Goal: Task Accomplishment & Management: Manage account settings

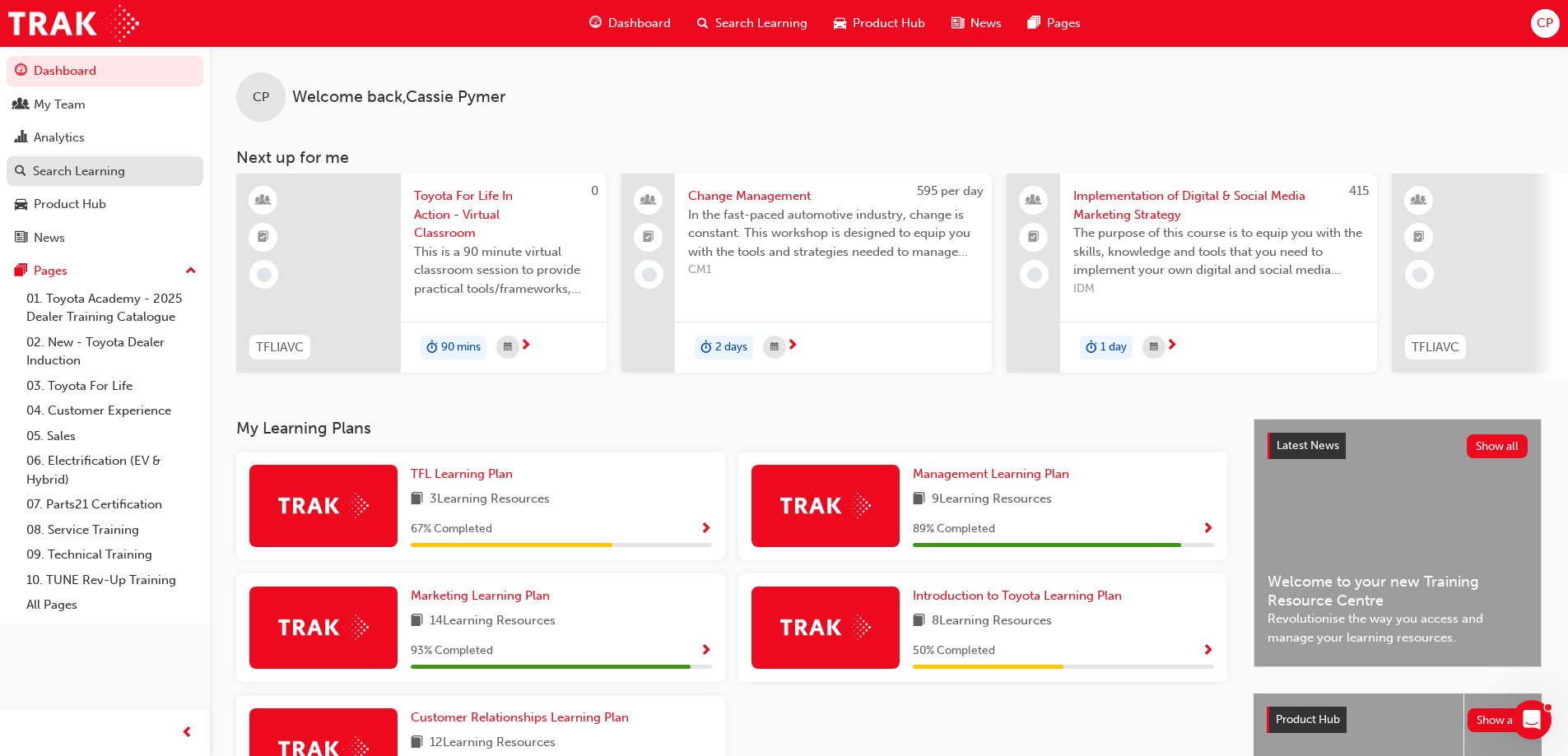
click at [130, 168] on div "Search Learning" at bounding box center [105, 171] width 180 height 21
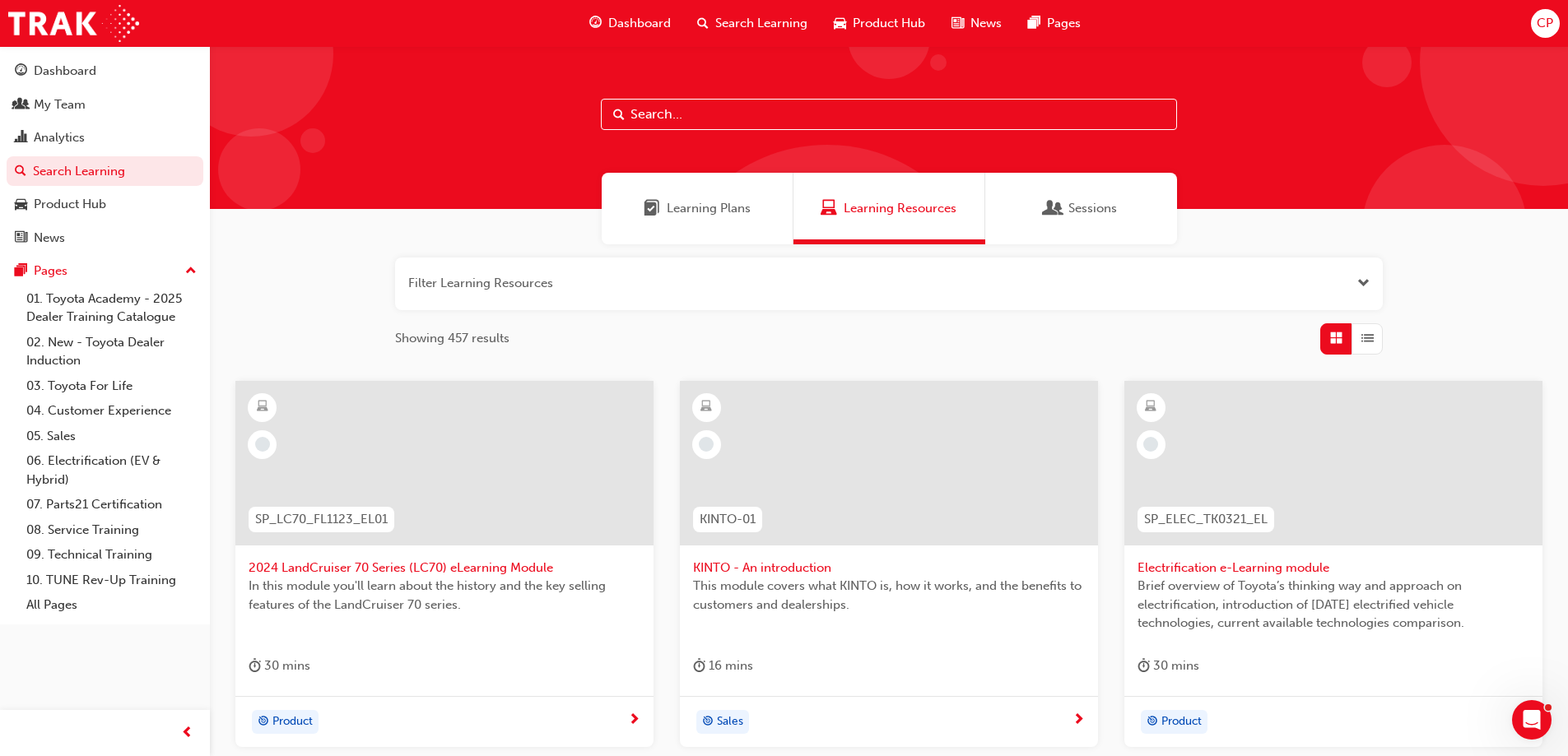
click at [1363, 279] on span "Open the filter" at bounding box center [1363, 283] width 12 height 19
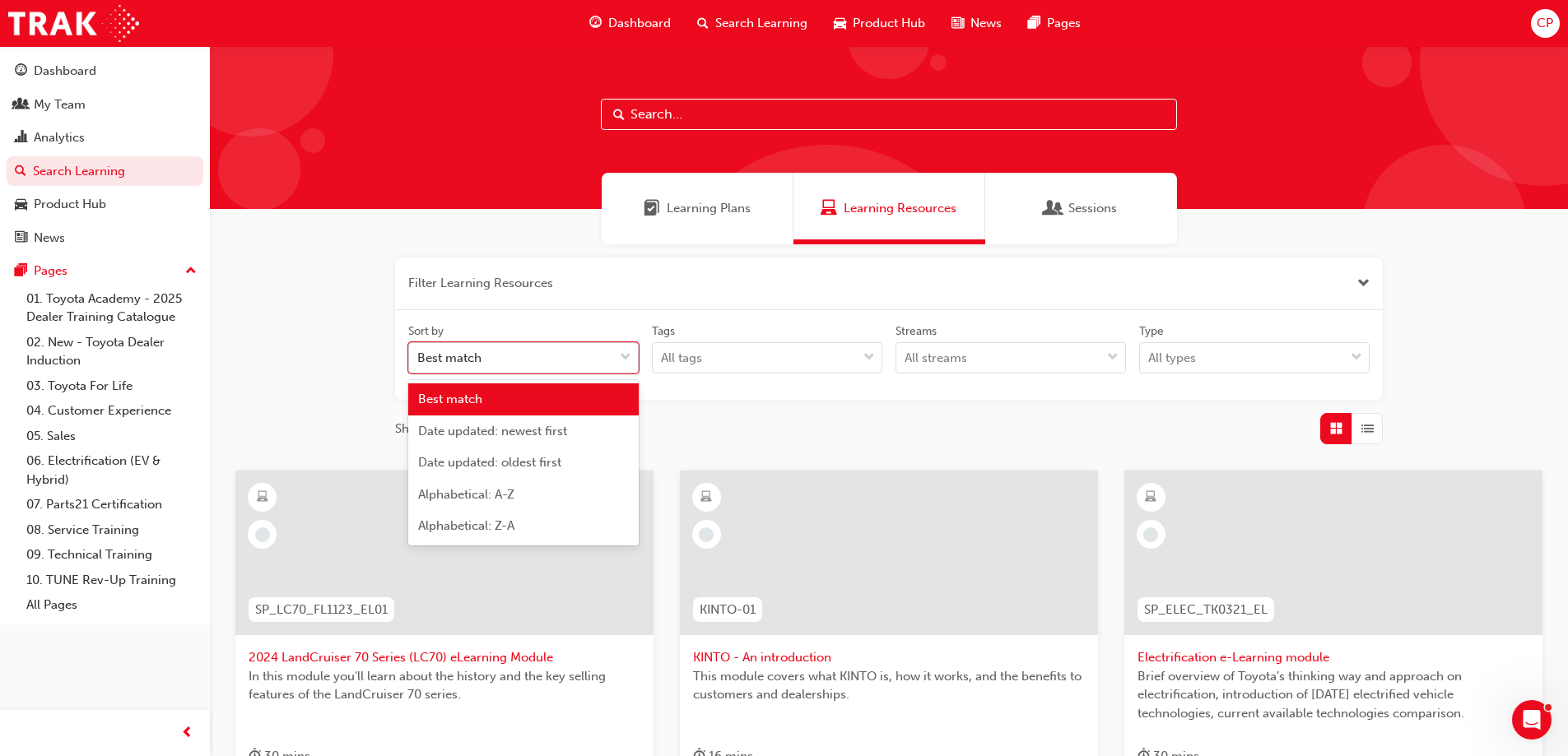
click at [628, 368] on span "down-icon" at bounding box center [625, 358] width 12 height 22
click at [418, 365] on input "Sort by option Best match focused, 1 of 5. 5 results available. Use Up and Down…" at bounding box center [418, 357] width 2 height 14
click at [628, 368] on span "down-icon" at bounding box center [625, 358] width 12 height 22
click at [418, 365] on input "Sort by option Best match focused, 1 of 5. 5 results available. Use Up and Down…" at bounding box center [418, 357] width 2 height 14
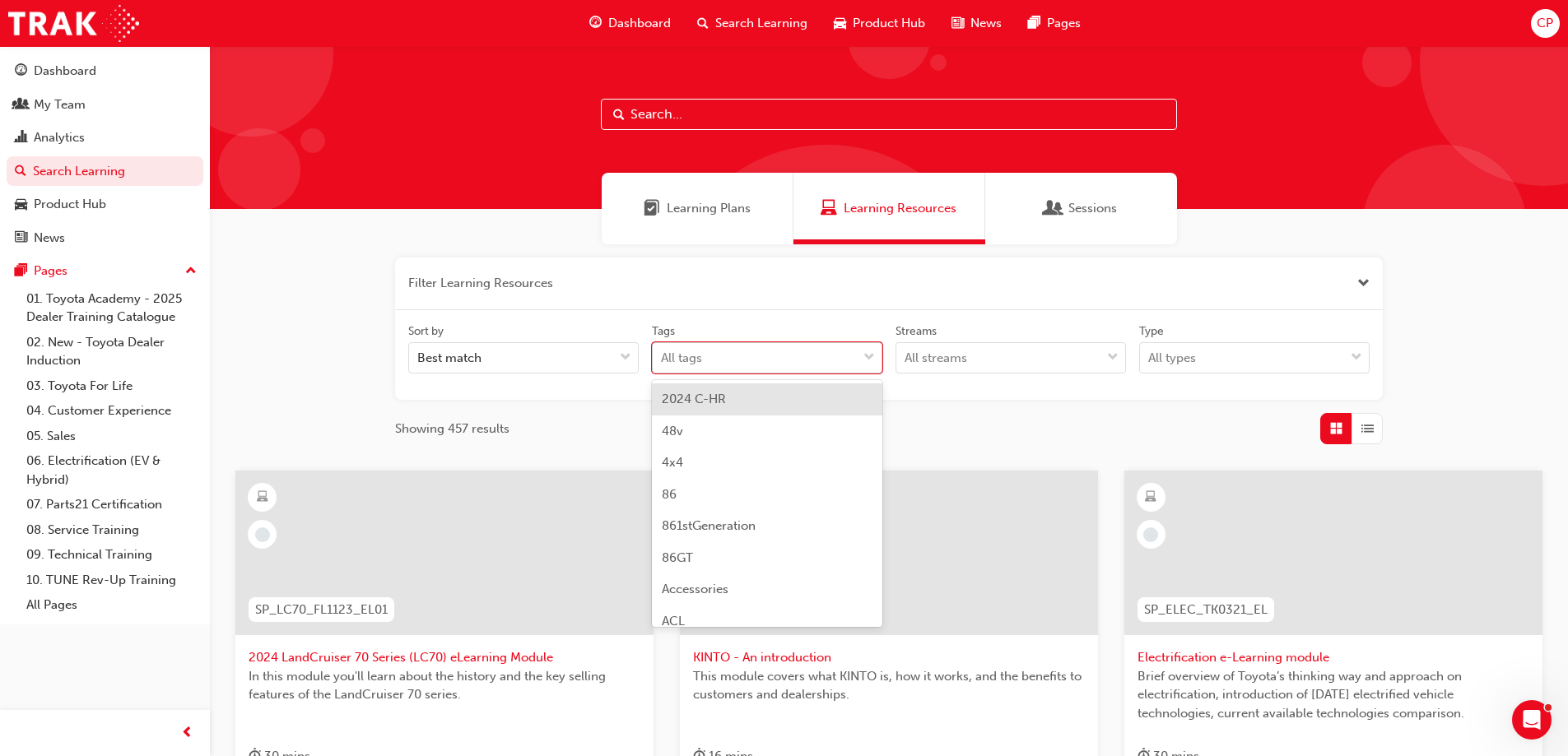
click at [870, 355] on span "down-icon" at bounding box center [870, 358] width 12 height 22
click at [663, 355] on input "Tags option 2024 C-HR focused, 1 of 189. 189 results available. Use Up and Down…" at bounding box center [662, 357] width 2 height 14
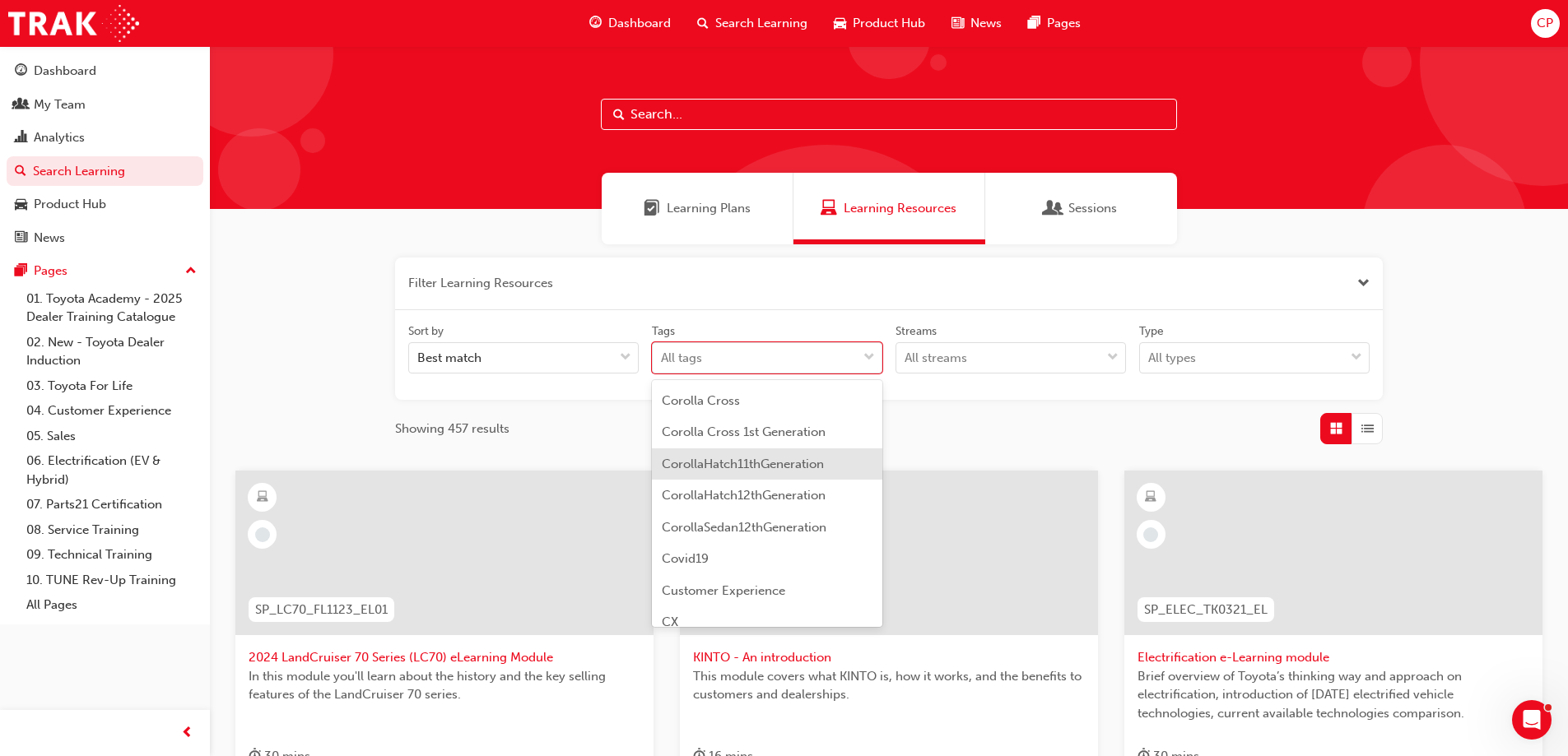
scroll to position [1317, 0]
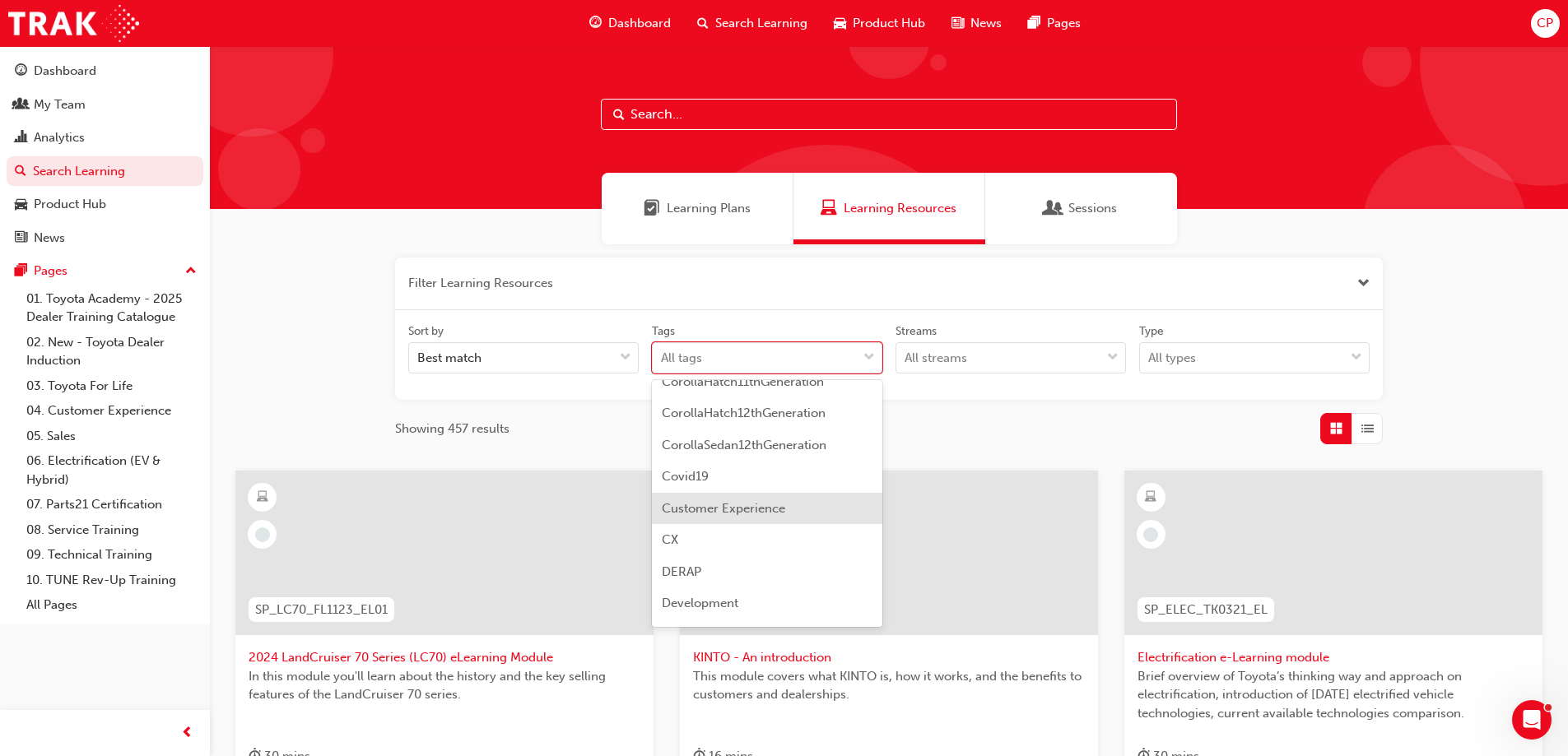
click at [782, 497] on div "Customer Experience" at bounding box center [767, 509] width 231 height 32
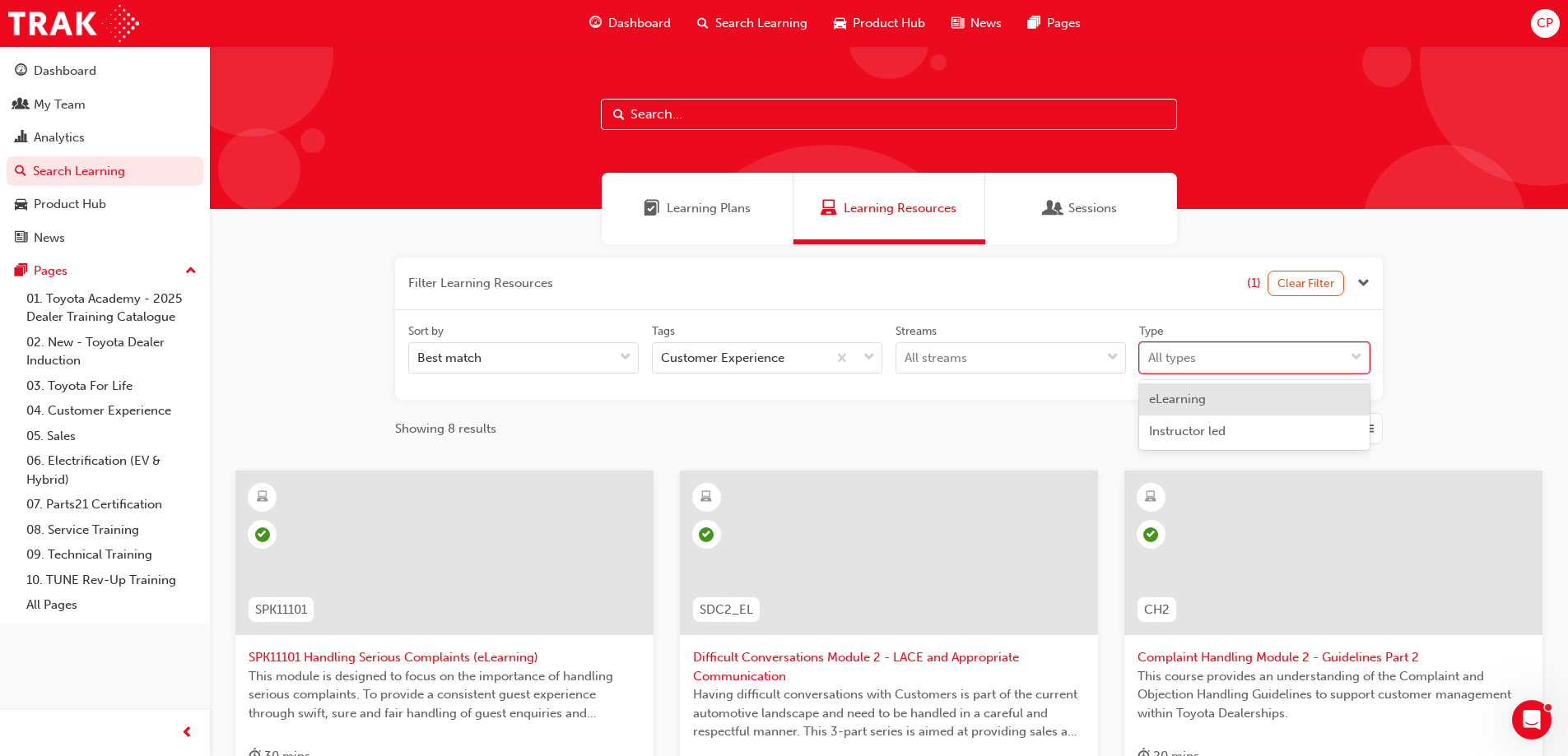
click at [1351, 346] on div at bounding box center [1355, 358] width 25 height 30
click at [1150, 350] on input "Type option eLearning focused, 1 of 2. 2 results available. Use Up and Down to …" at bounding box center [1149, 357] width 2 height 14
click at [1307, 402] on div "eLearning" at bounding box center [1253, 400] width 231 height 32
click at [1122, 360] on div at bounding box center [1112, 358] width 25 height 30
click at [906, 360] on input "Streams All streams" at bounding box center [905, 357] width 2 height 14
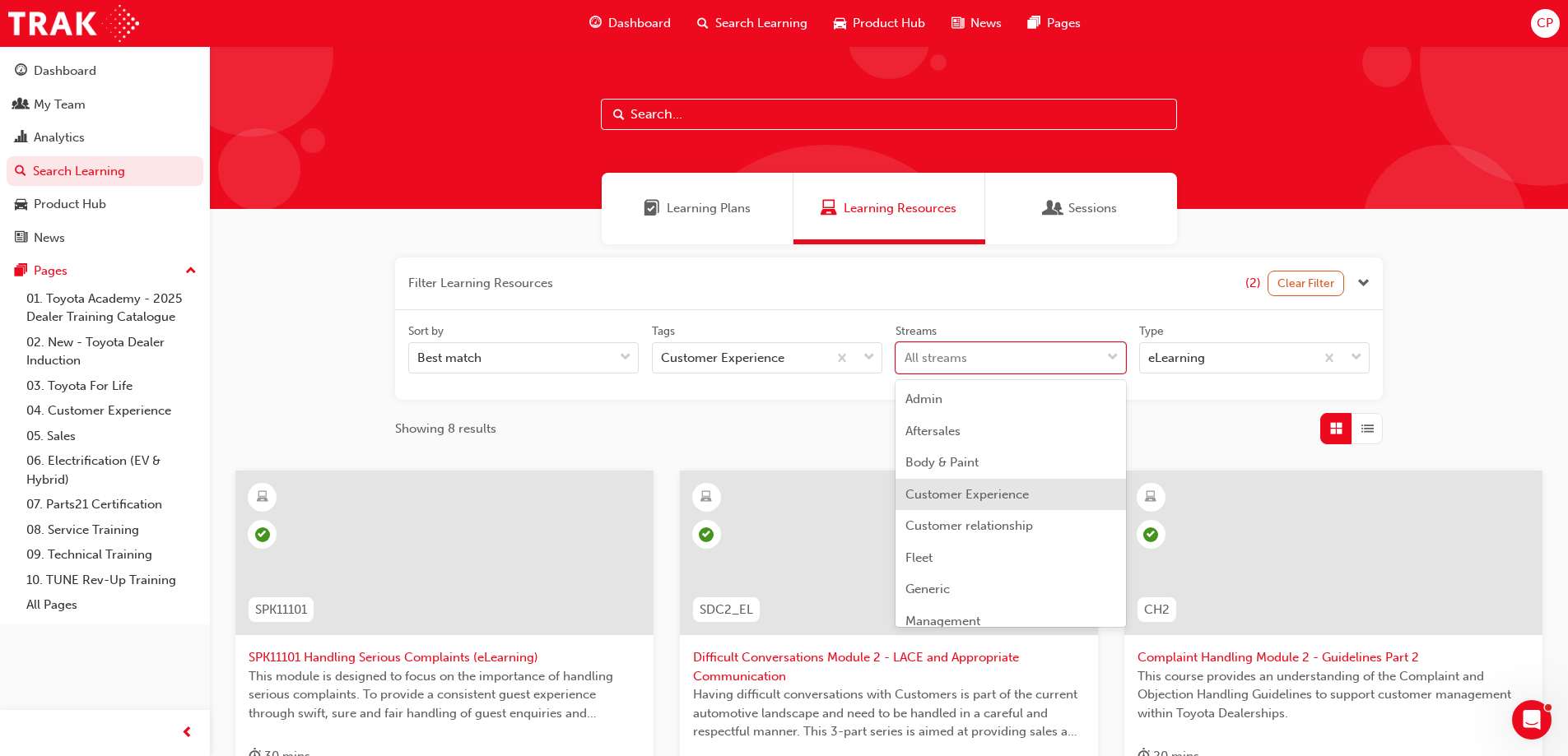
click at [1019, 494] on span "Customer Experience" at bounding box center [967, 494] width 124 height 15
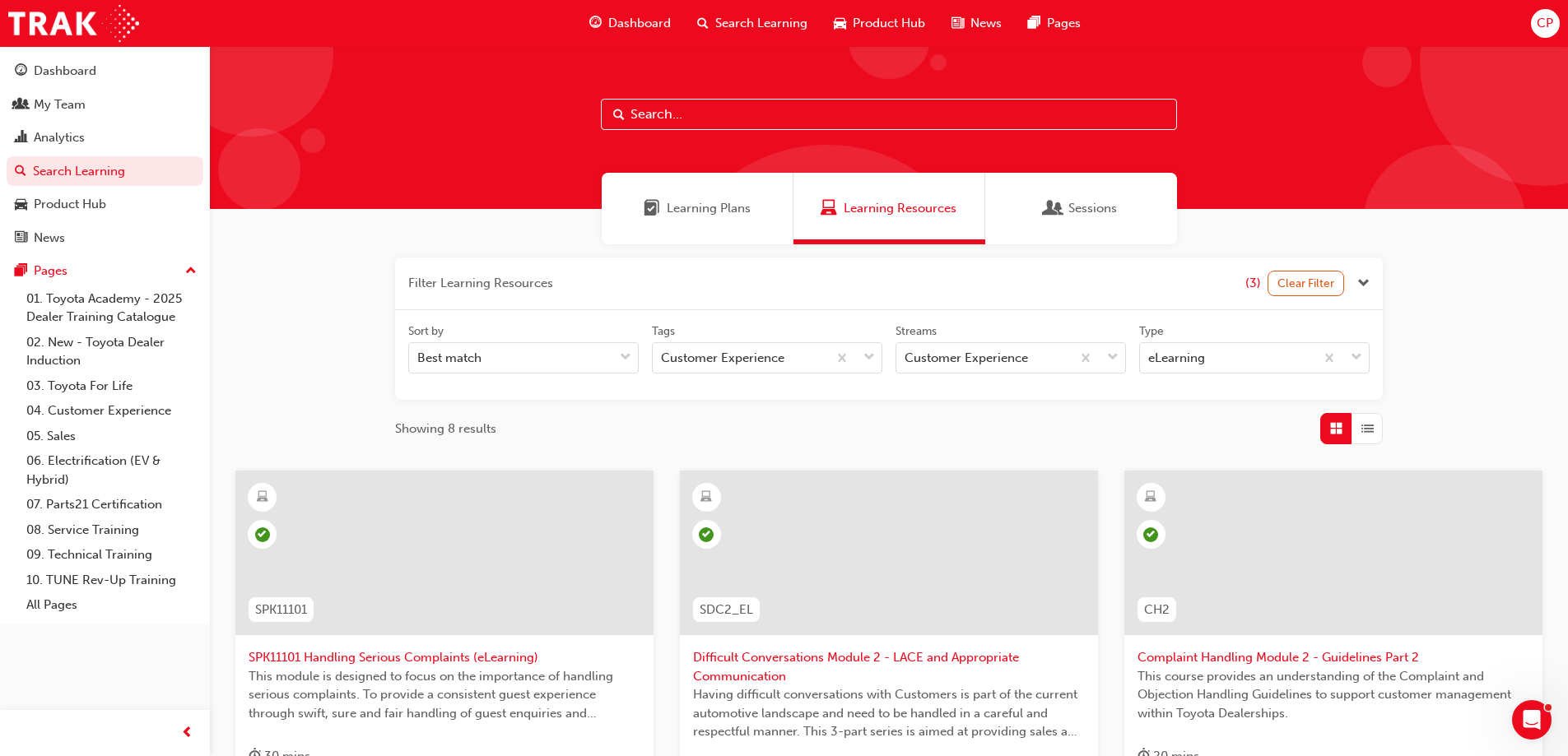
click at [664, 116] on input "text" at bounding box center [888, 115] width 576 height 32
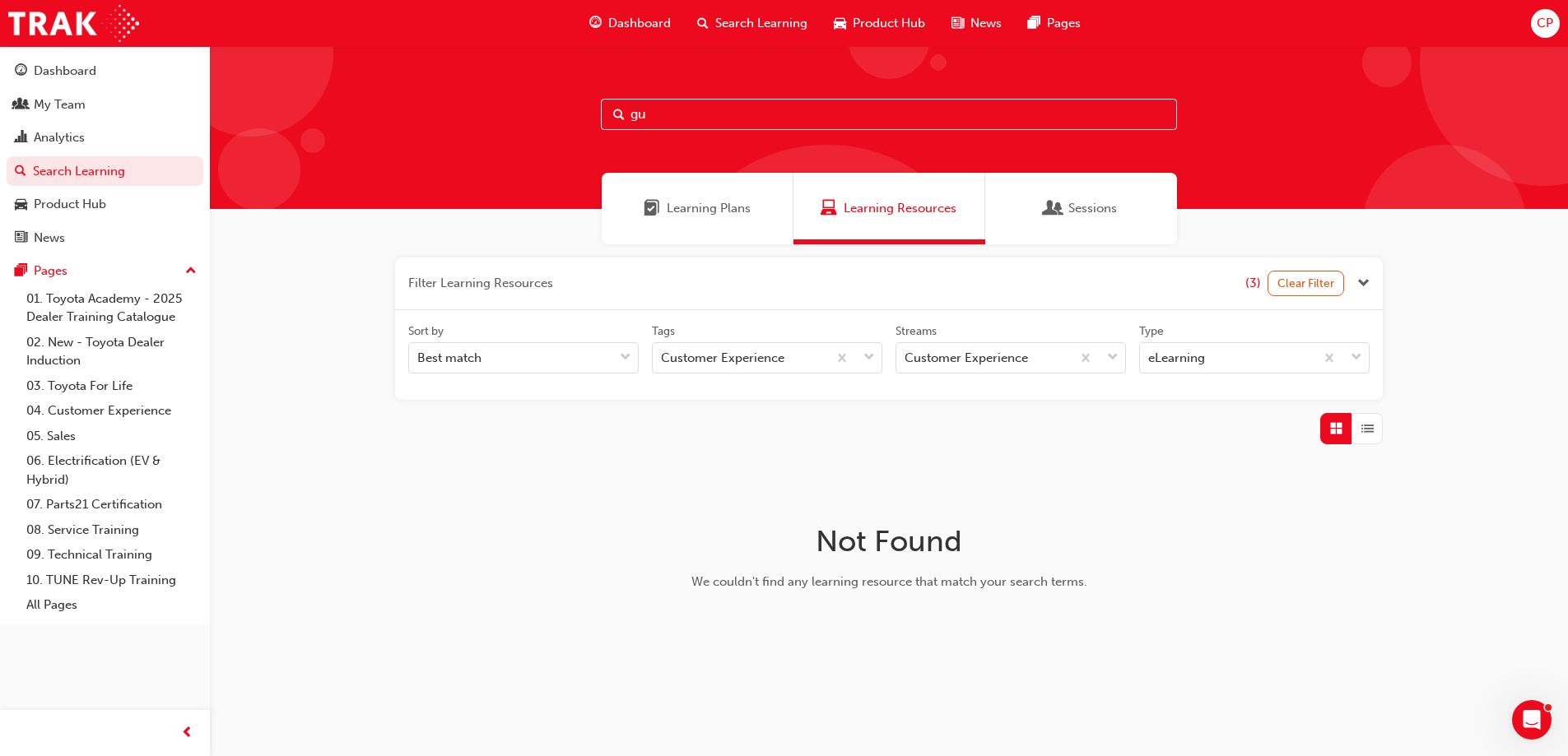
type input "g"
type input "C"
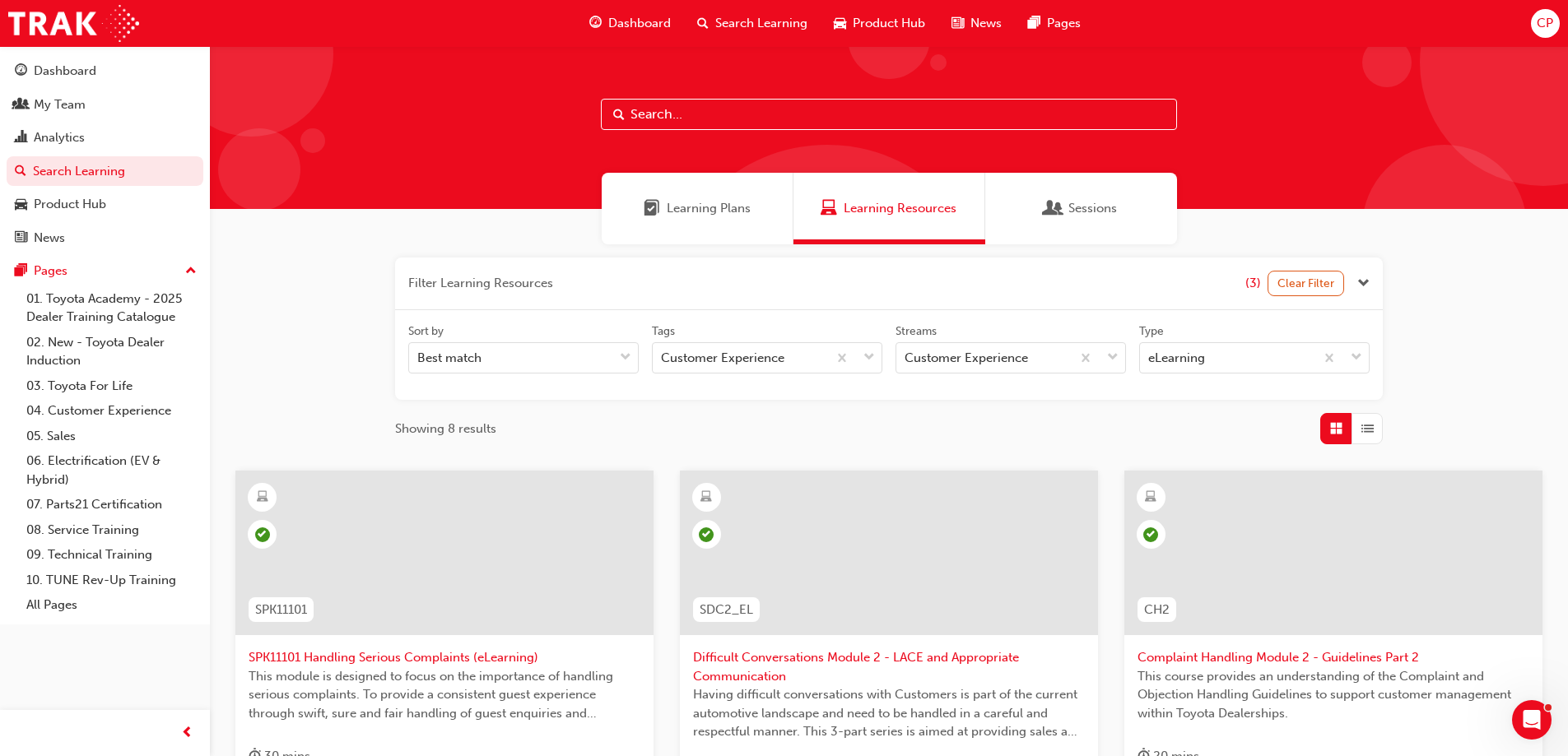
click at [668, 106] on input "text" at bounding box center [888, 115] width 576 height 32
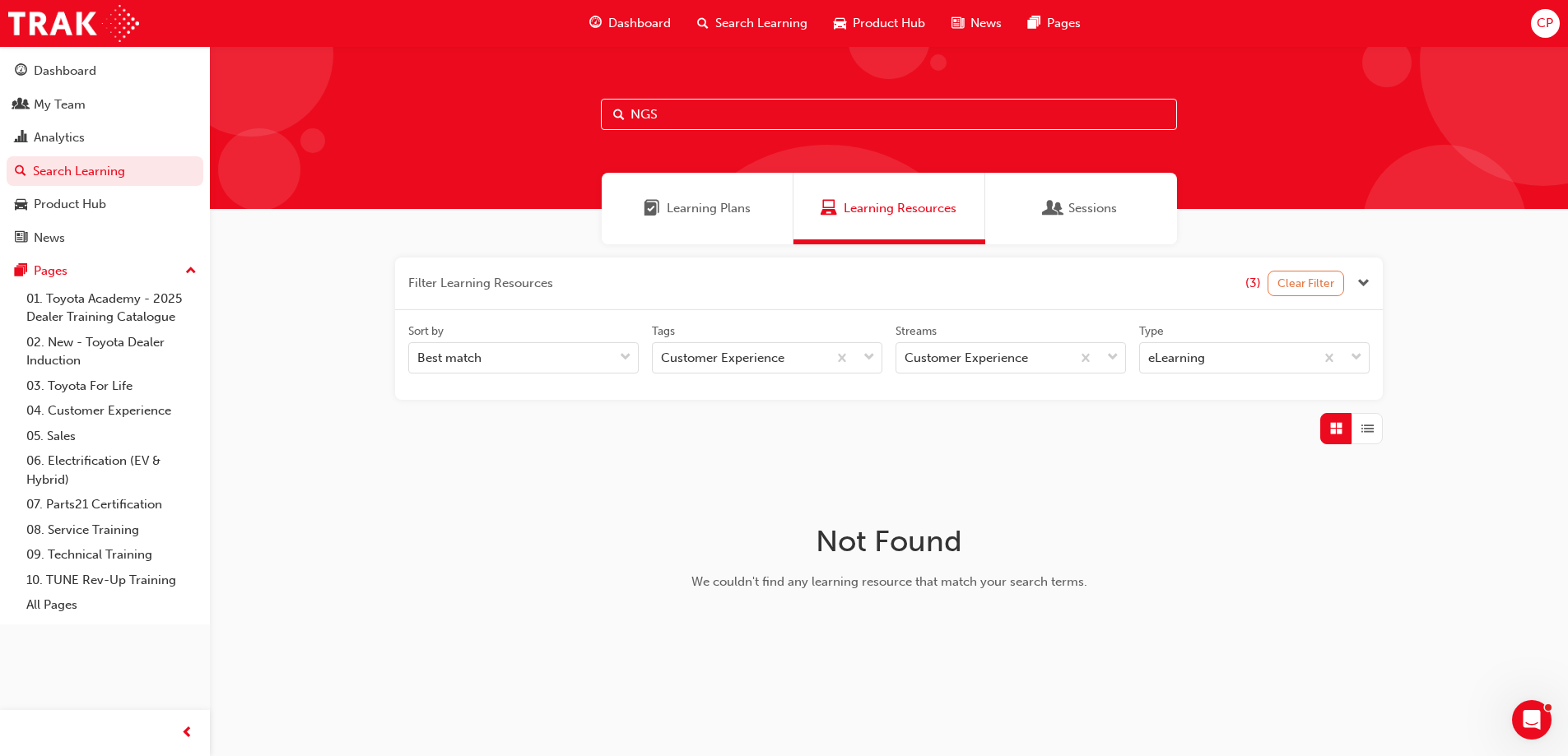
click at [1291, 279] on button "Clear Filter" at bounding box center [1306, 284] width 77 height 26
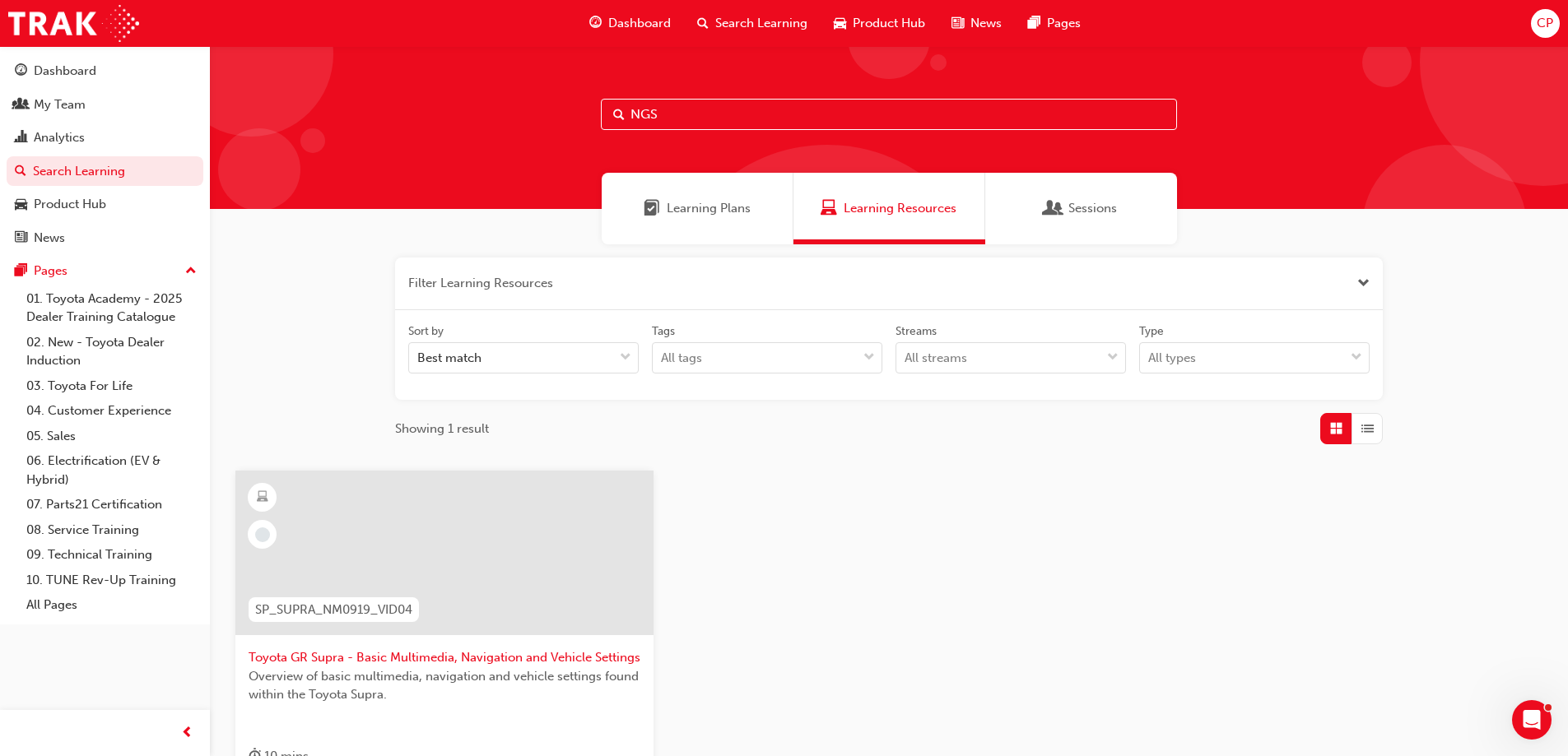
drag, startPoint x: 702, startPoint y: 112, endPoint x: 526, endPoint y: 127, distance: 176.6
click at [526, 127] on div "NGS" at bounding box center [888, 128] width 1358 height 163
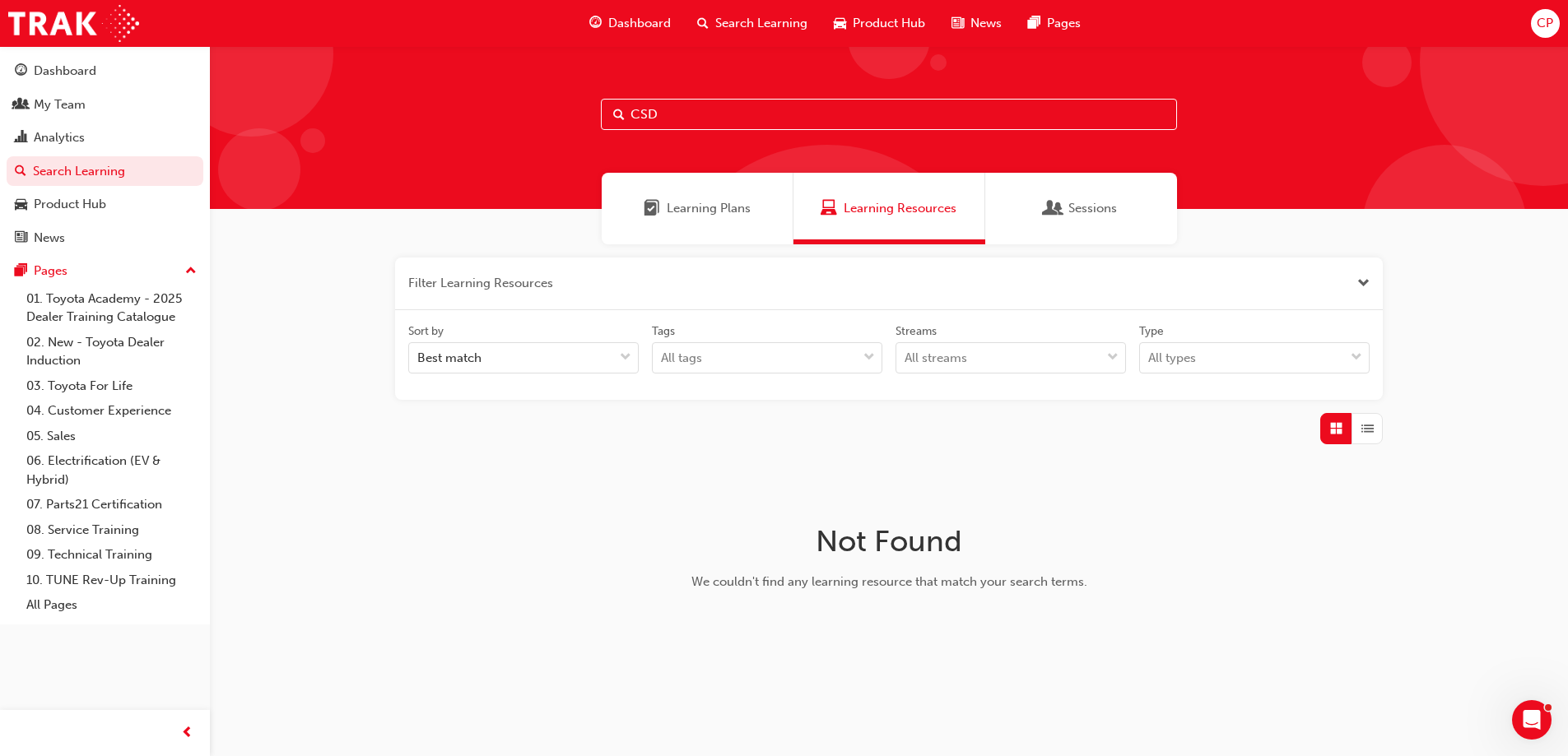
drag, startPoint x: 713, startPoint y: 104, endPoint x: 556, endPoint y: 116, distance: 157.5
click at [556, 116] on div "CSD" at bounding box center [888, 128] width 1358 height 163
type input "ccp"
click at [746, 22] on span "Search Learning" at bounding box center [761, 23] width 92 height 19
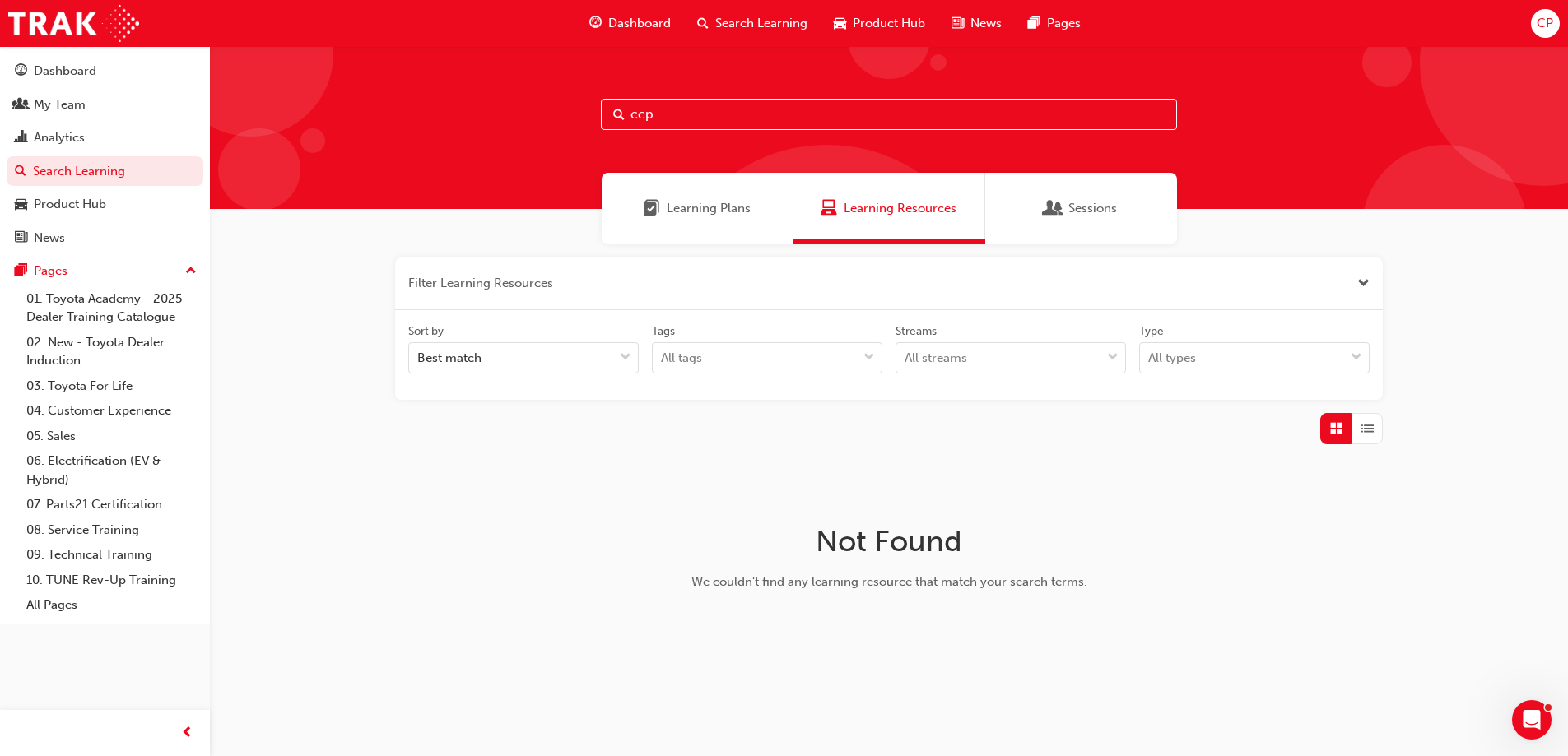
click at [696, 213] on span "Learning Plans" at bounding box center [708, 208] width 84 height 19
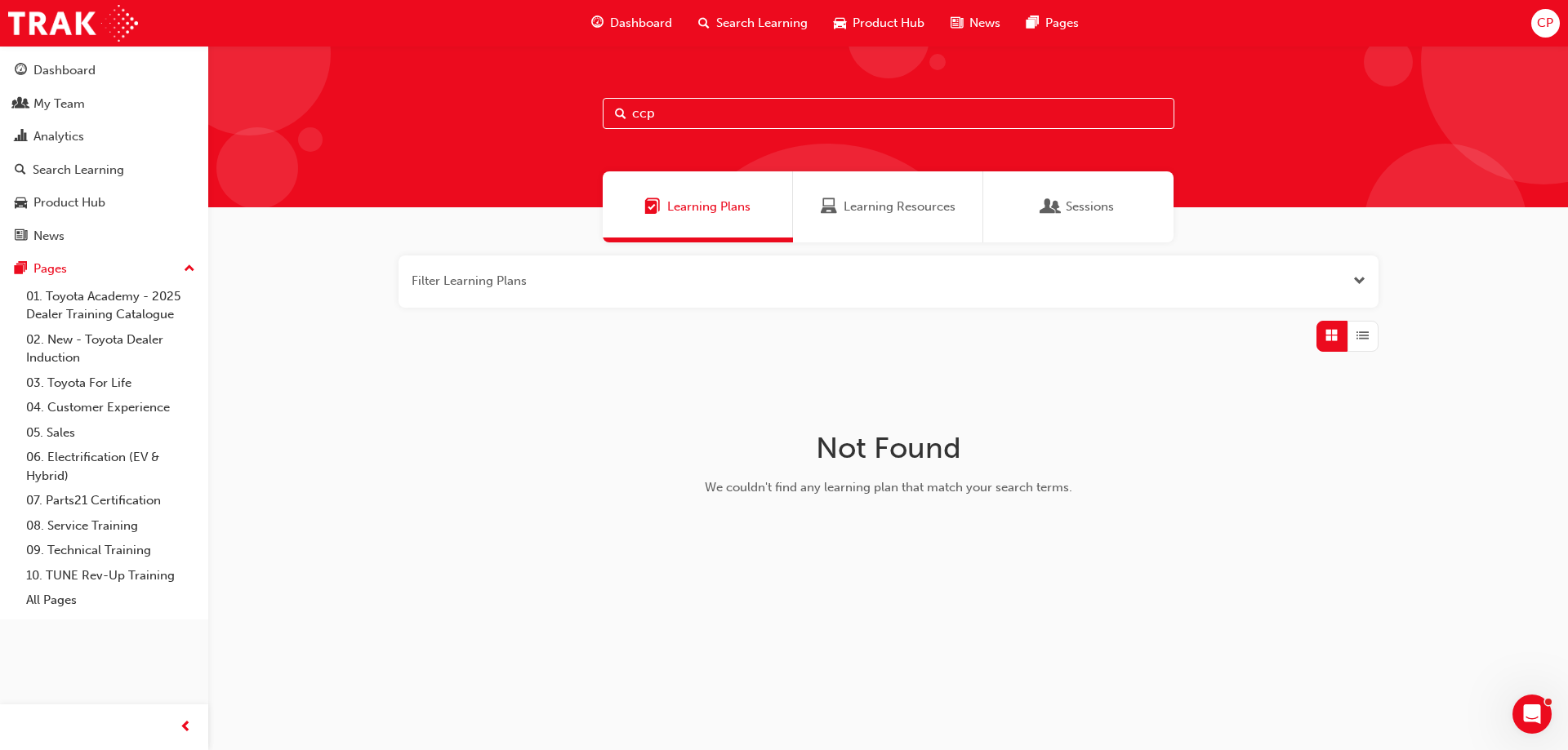
drag, startPoint x: 683, startPoint y: 114, endPoint x: 502, endPoint y: 119, distance: 181.1
click at [502, 119] on div "ccp" at bounding box center [888, 127] width 1360 height 162
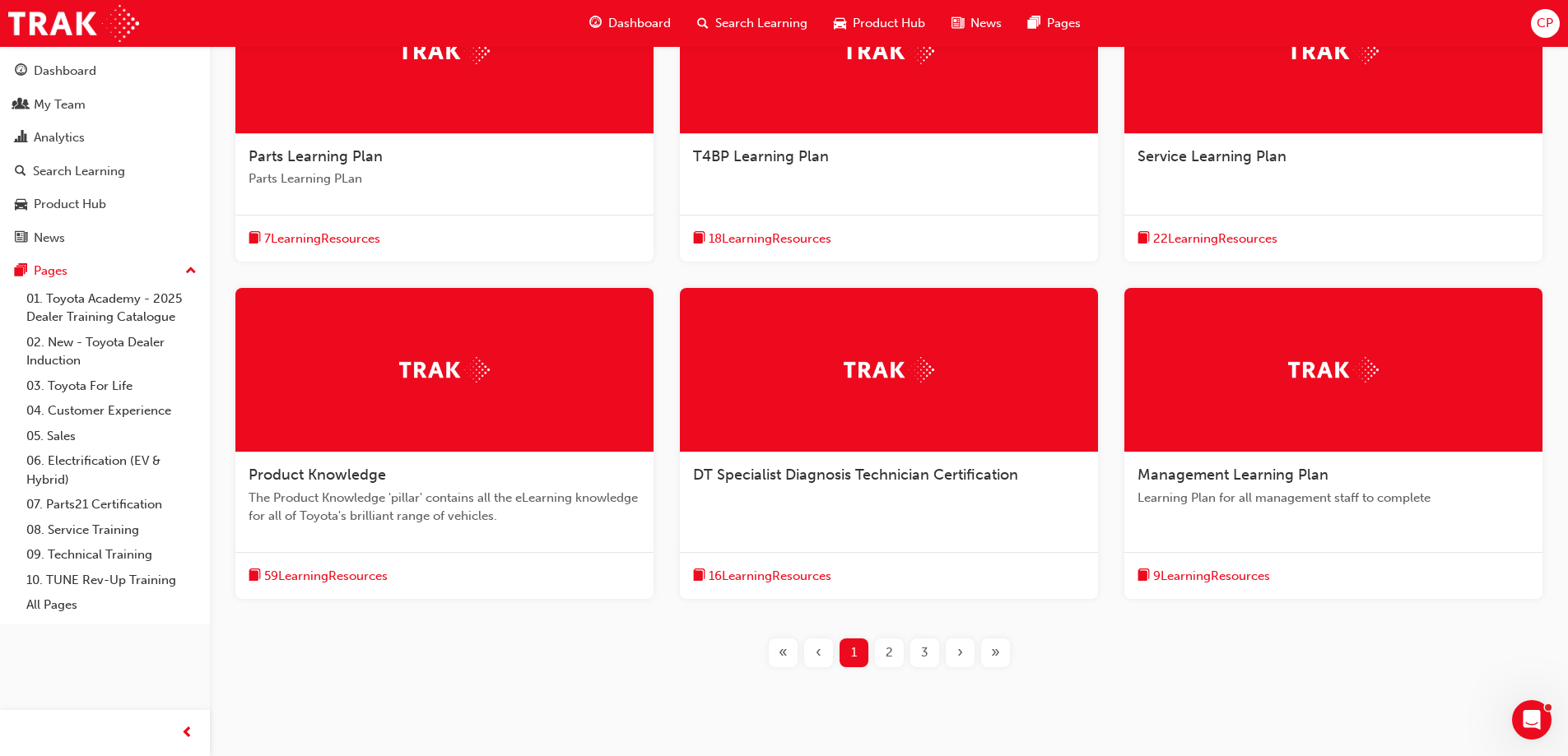
scroll to position [456, 0]
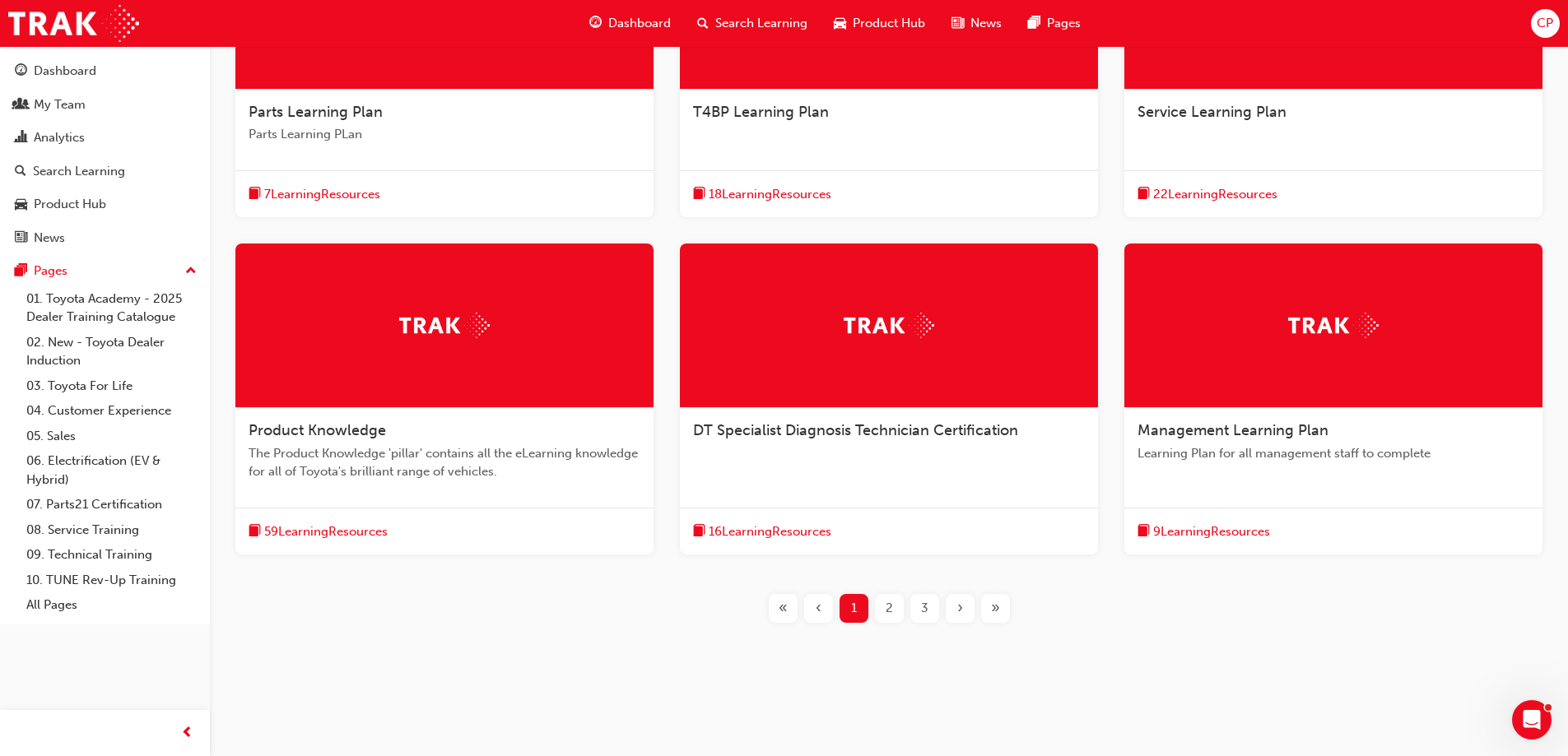
click at [889, 612] on span "2" at bounding box center [888, 609] width 7 height 19
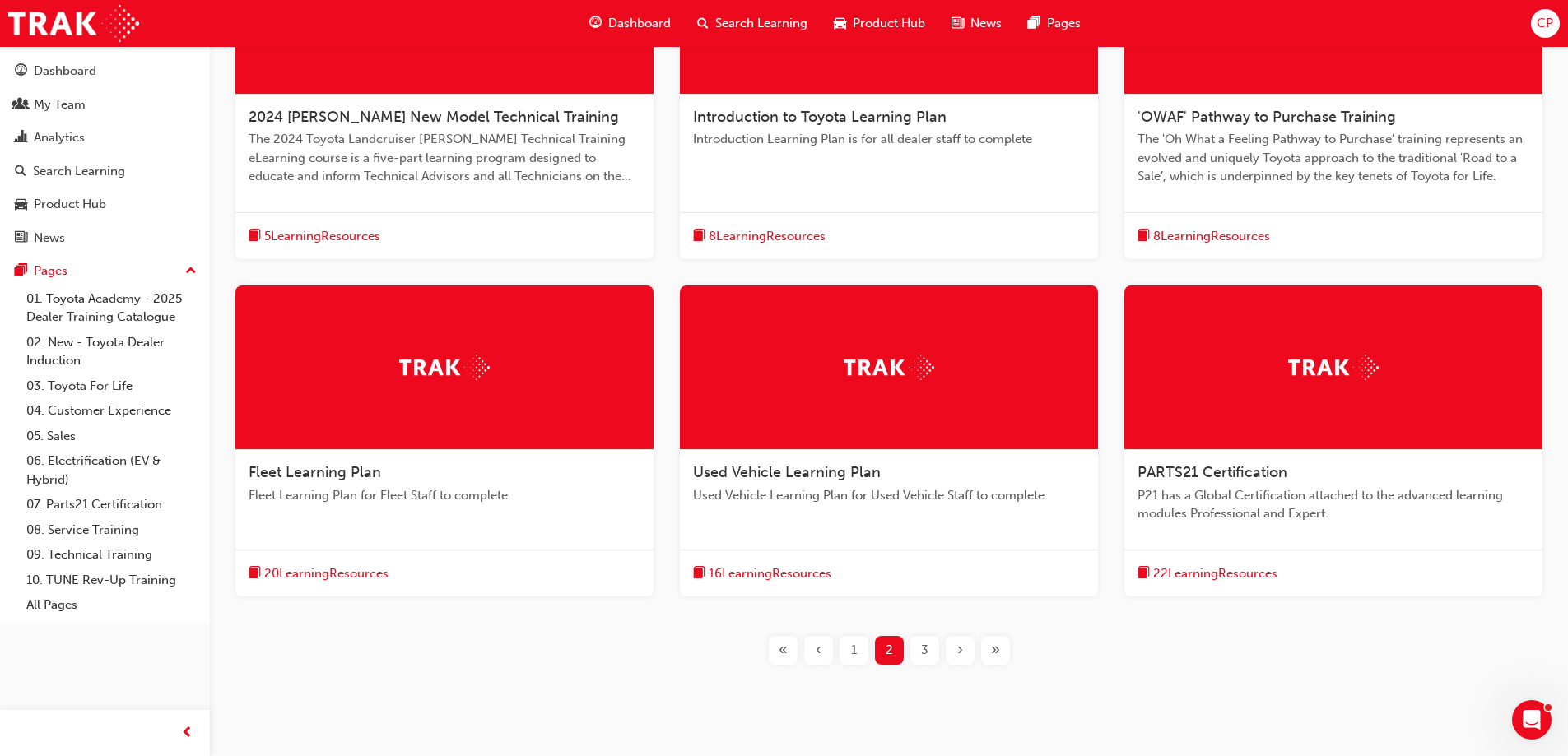
scroll to position [456, 0]
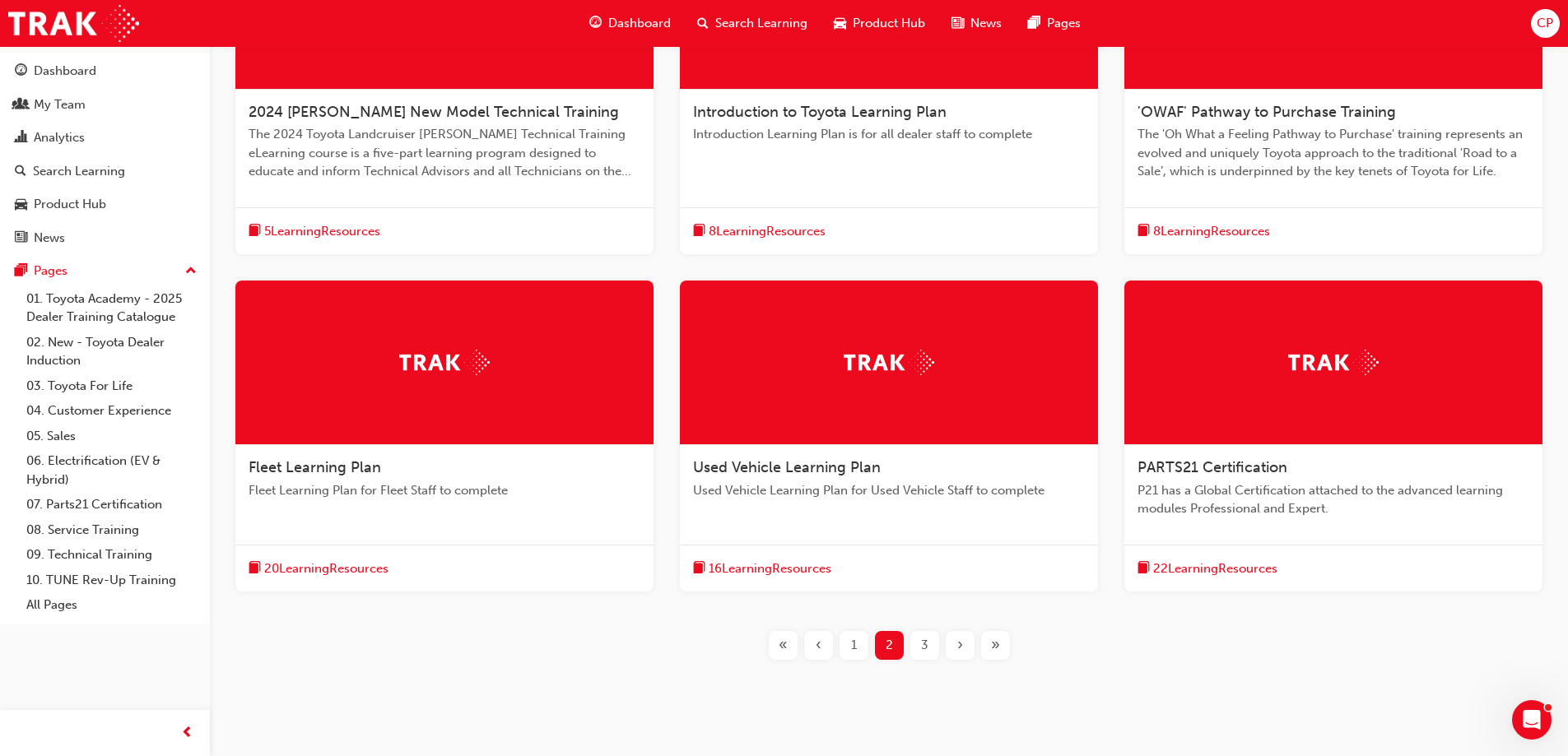
click at [925, 642] on span "3" at bounding box center [924, 645] width 7 height 19
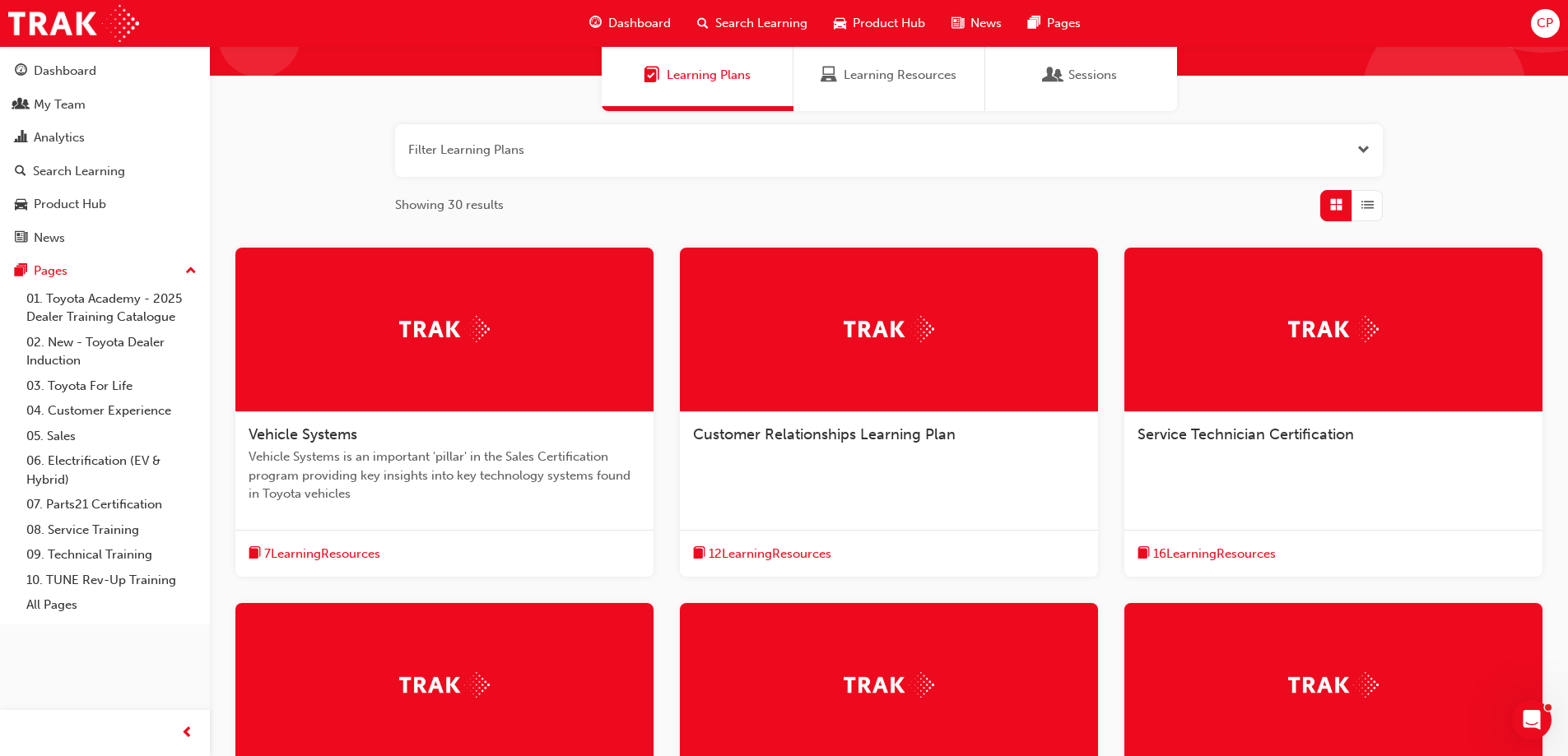
scroll to position [127, 0]
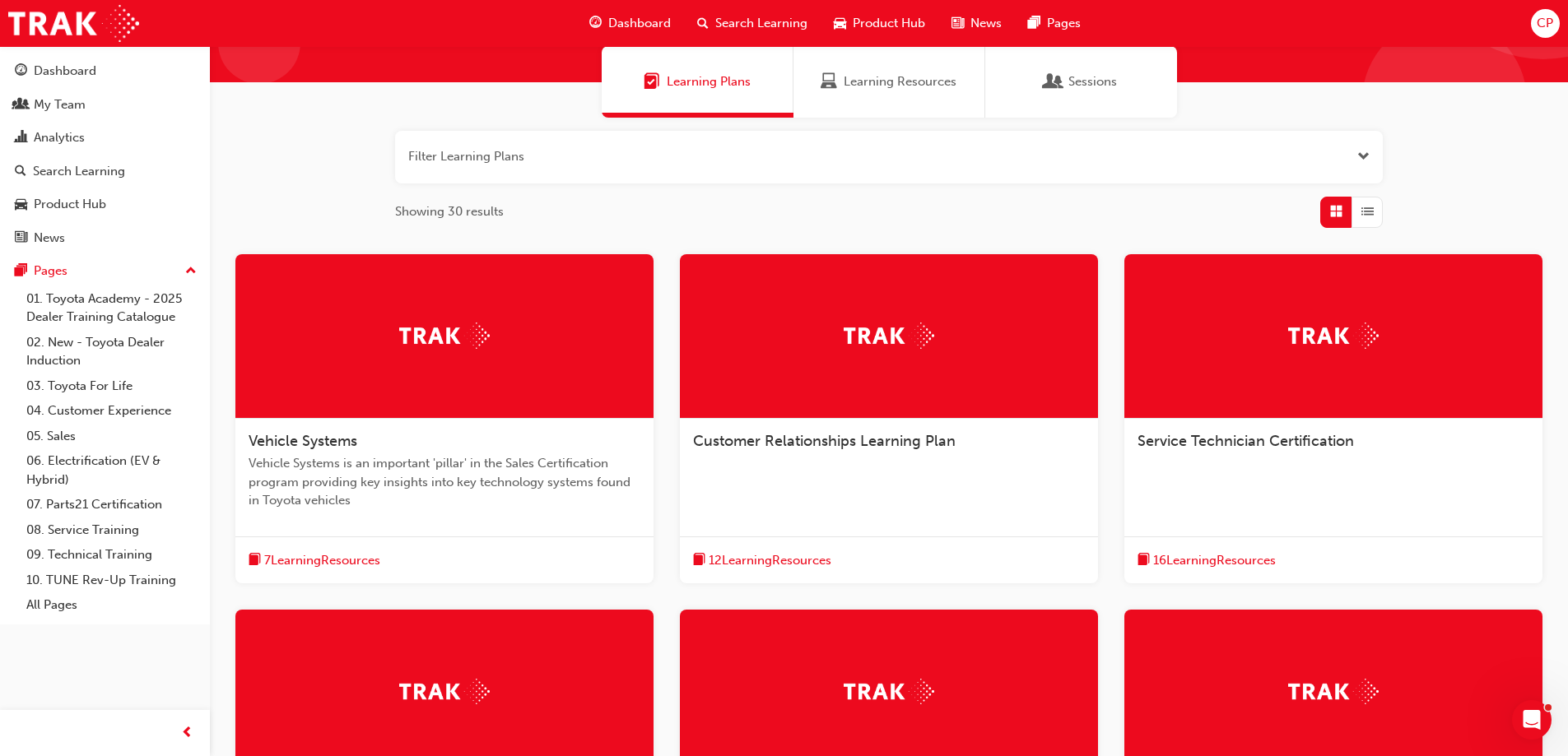
click at [779, 559] on span "12 Learning Resources" at bounding box center [770, 560] width 123 height 19
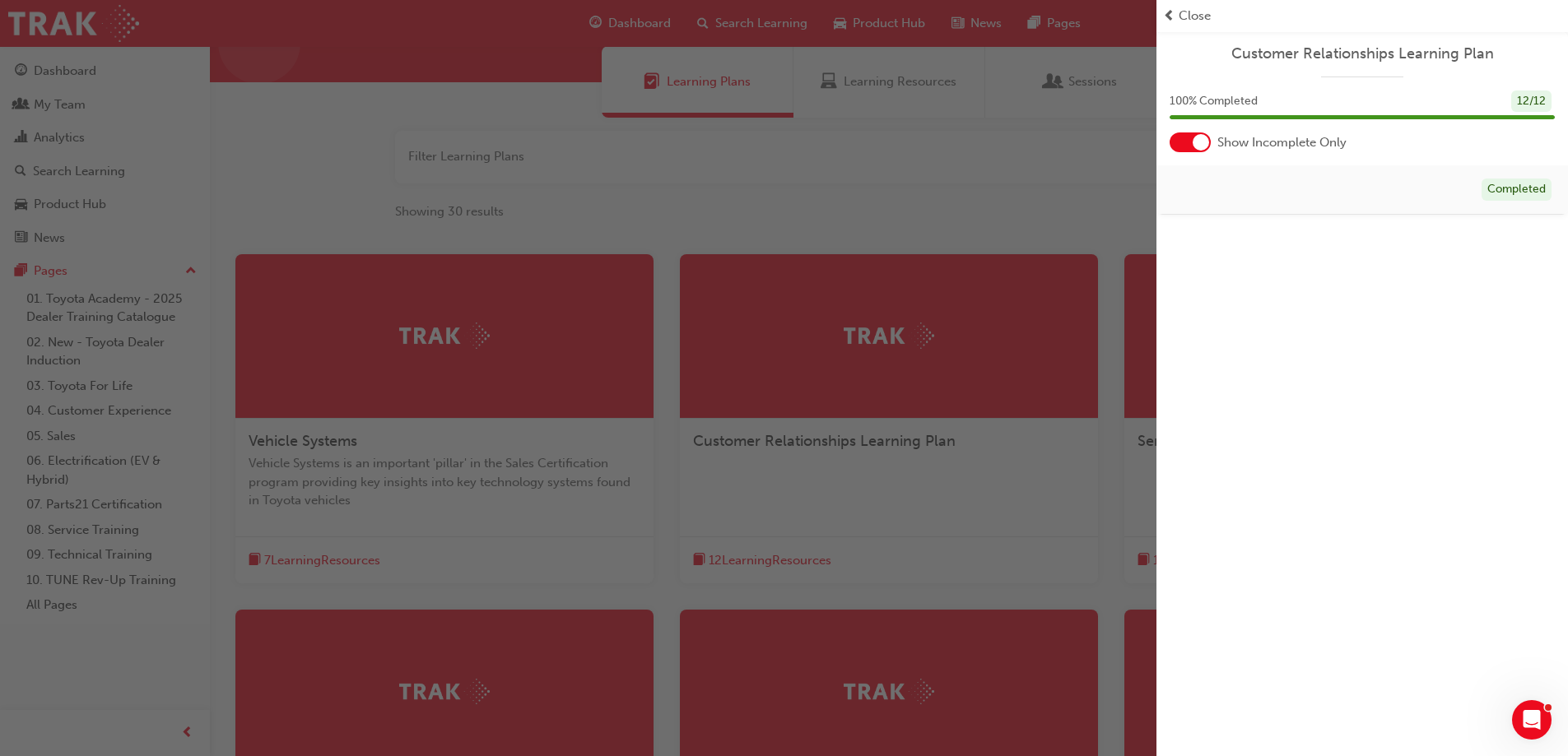
click at [1183, 9] on span "Close" at bounding box center [1194, 16] width 32 height 19
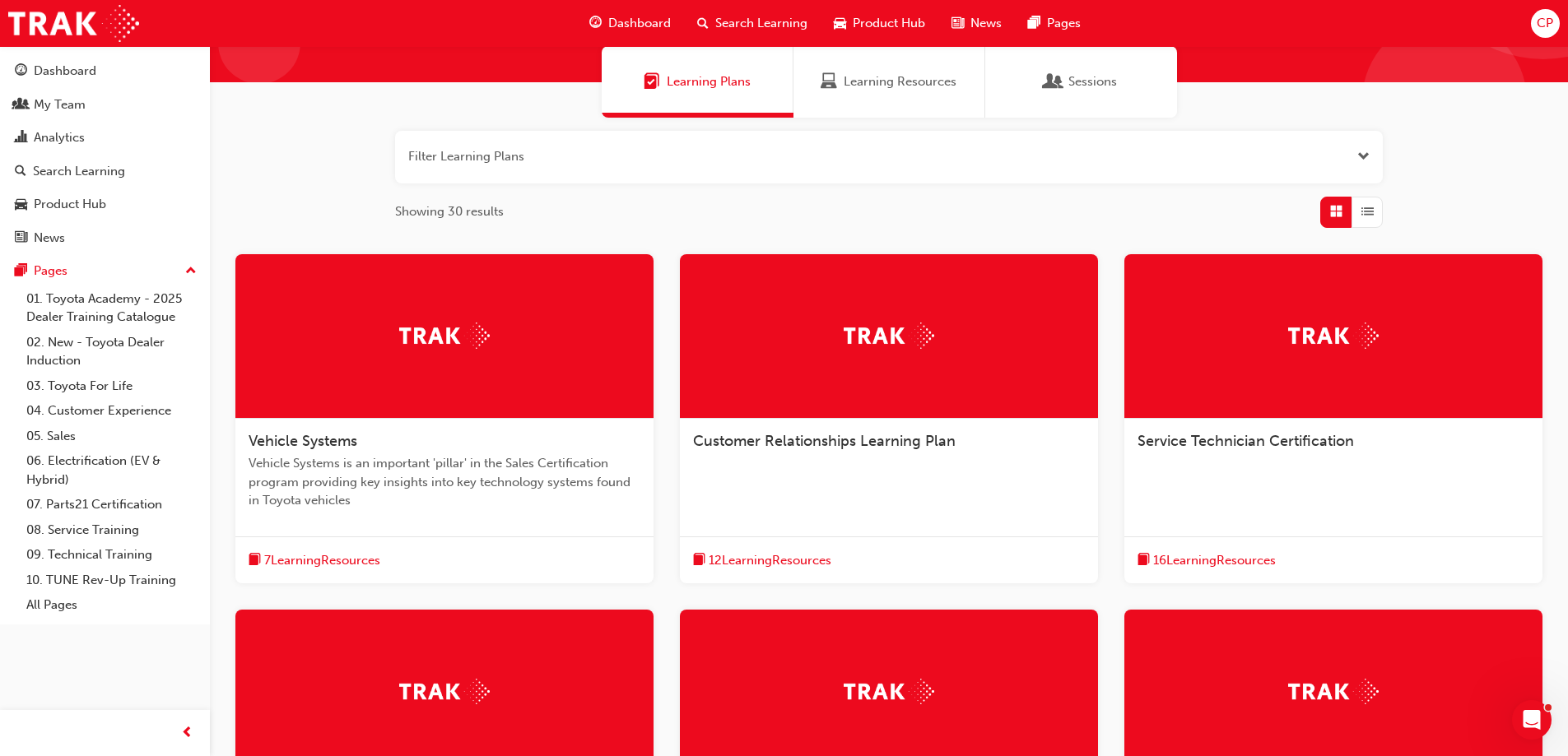
scroll to position [456, 0]
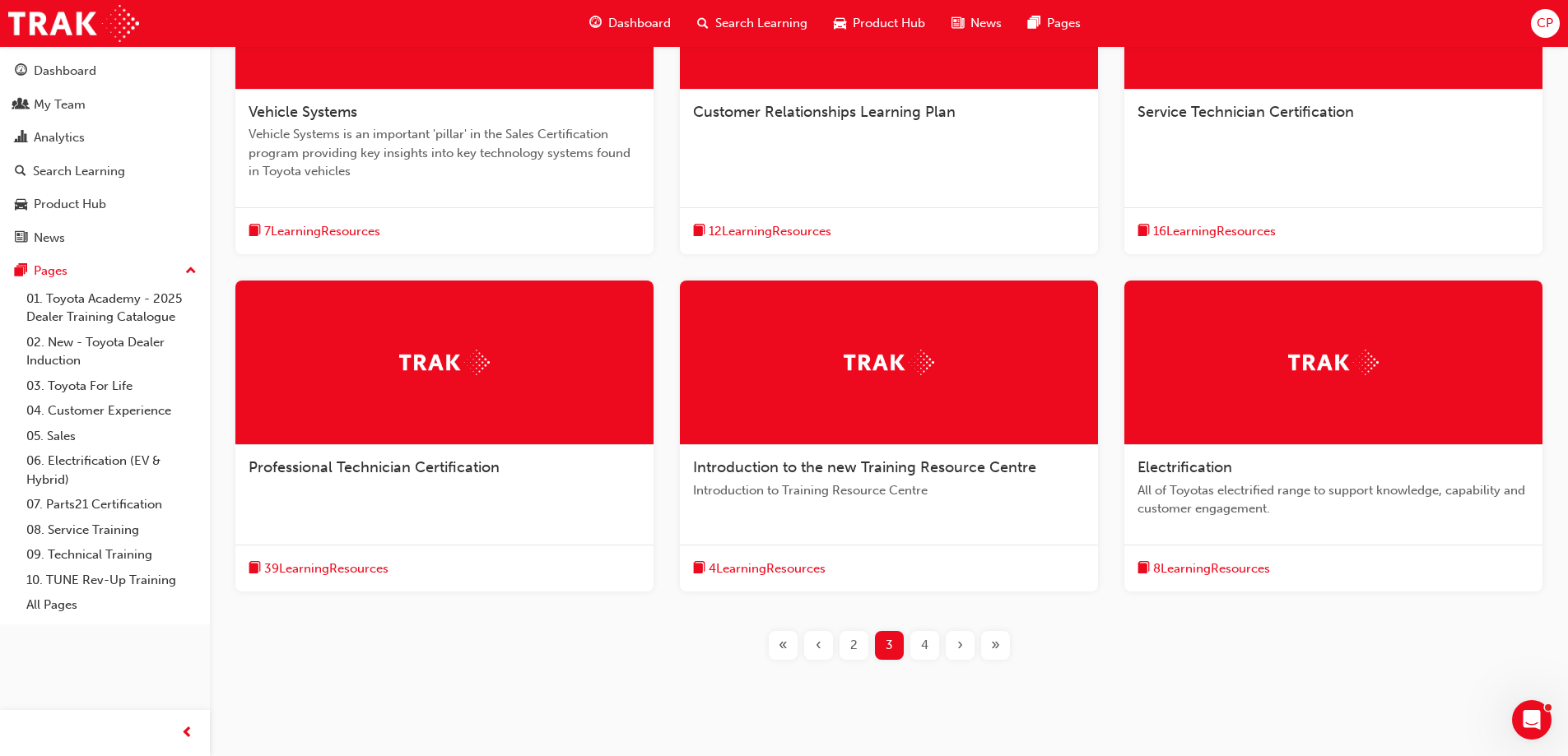
click at [925, 645] on span "4" at bounding box center [924, 645] width 7 height 19
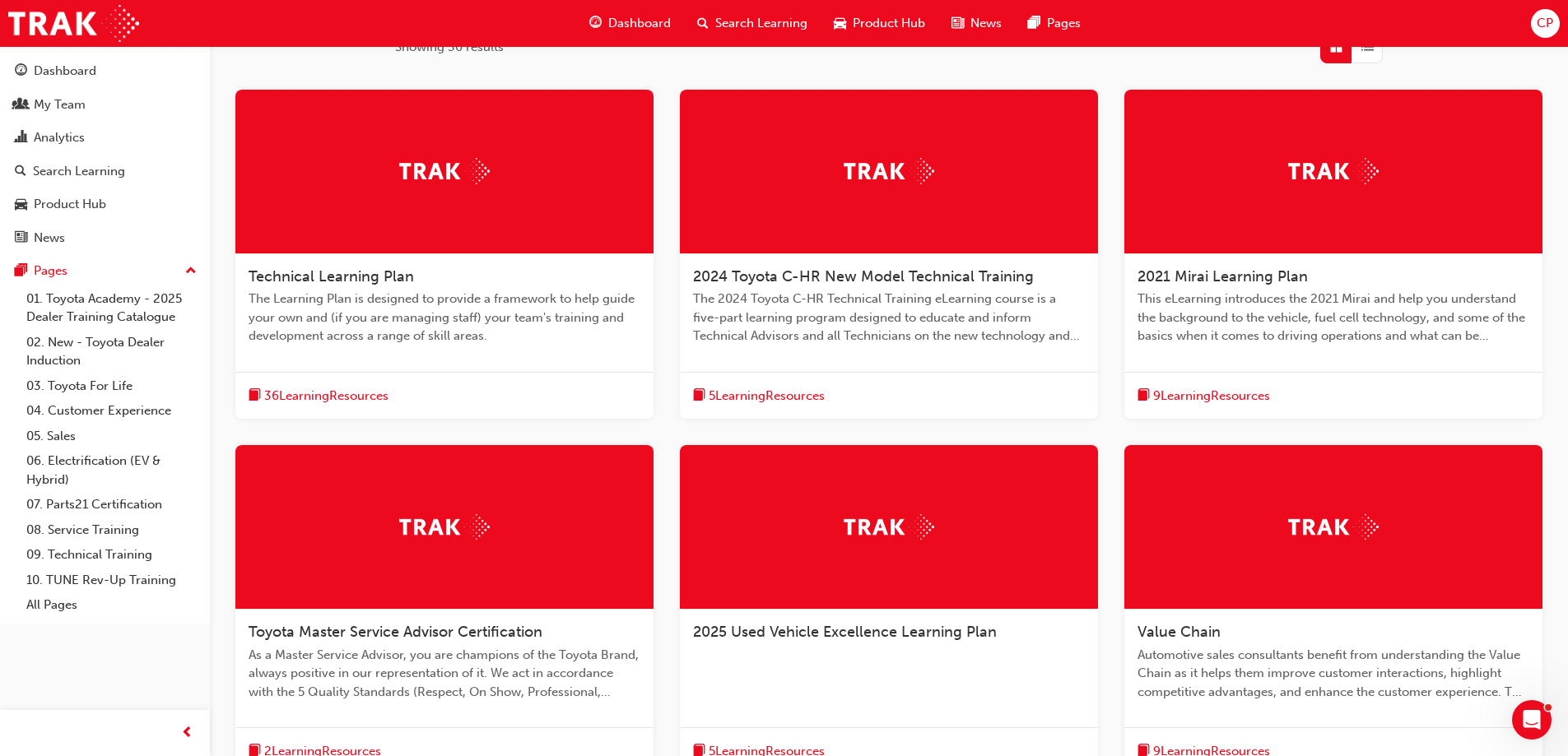
scroll to position [456, 0]
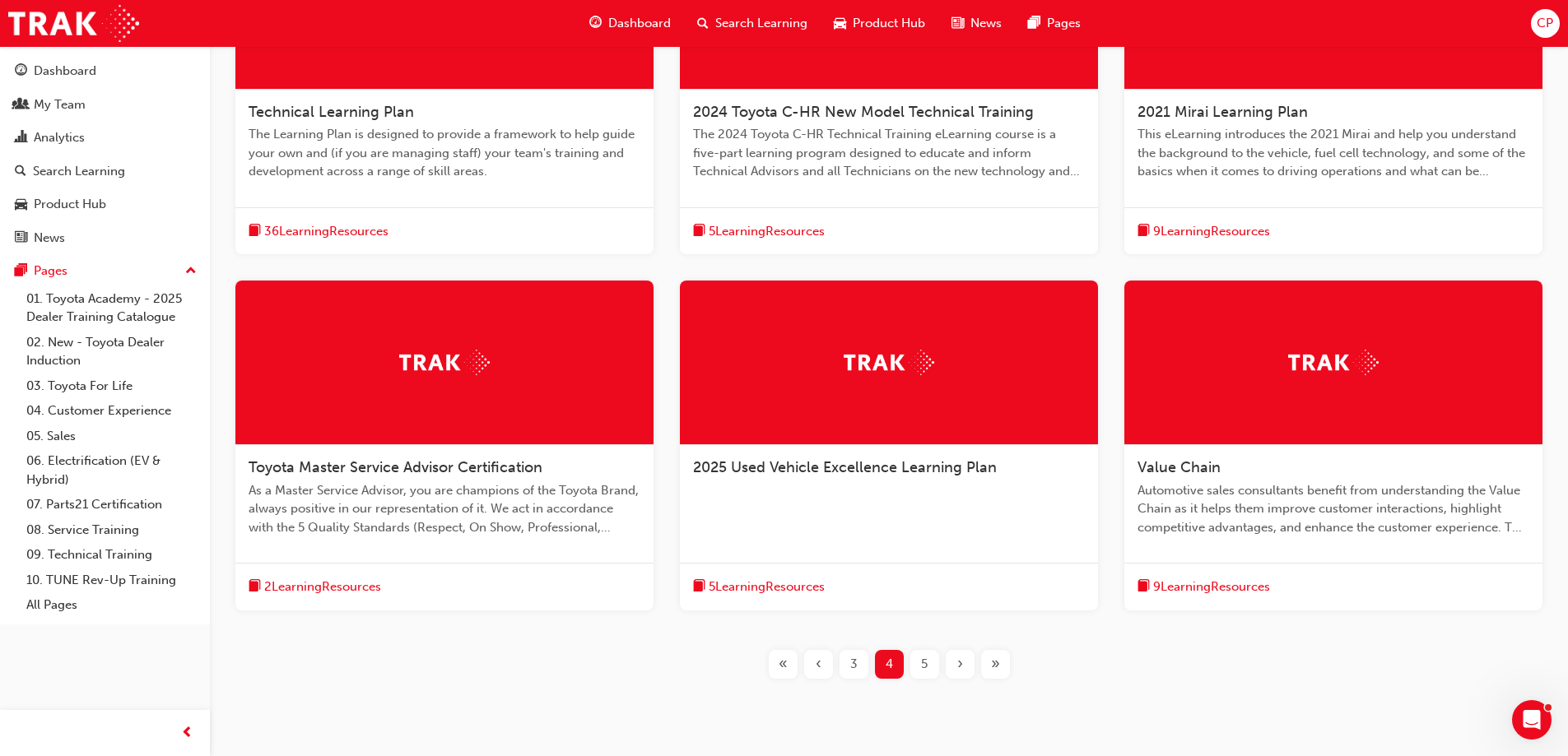
click at [928, 663] on span "5" at bounding box center [924, 664] width 7 height 19
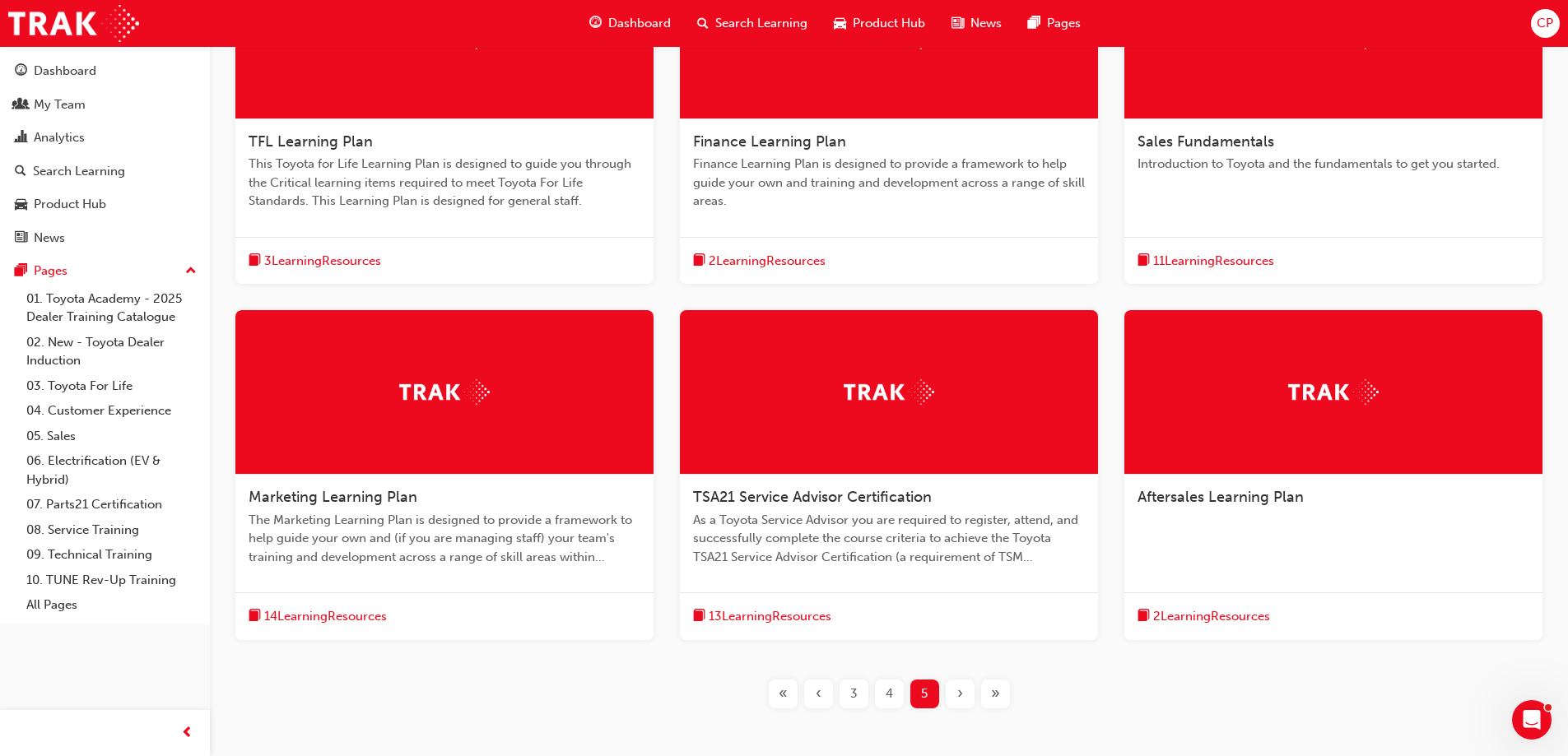
scroll to position [456, 0]
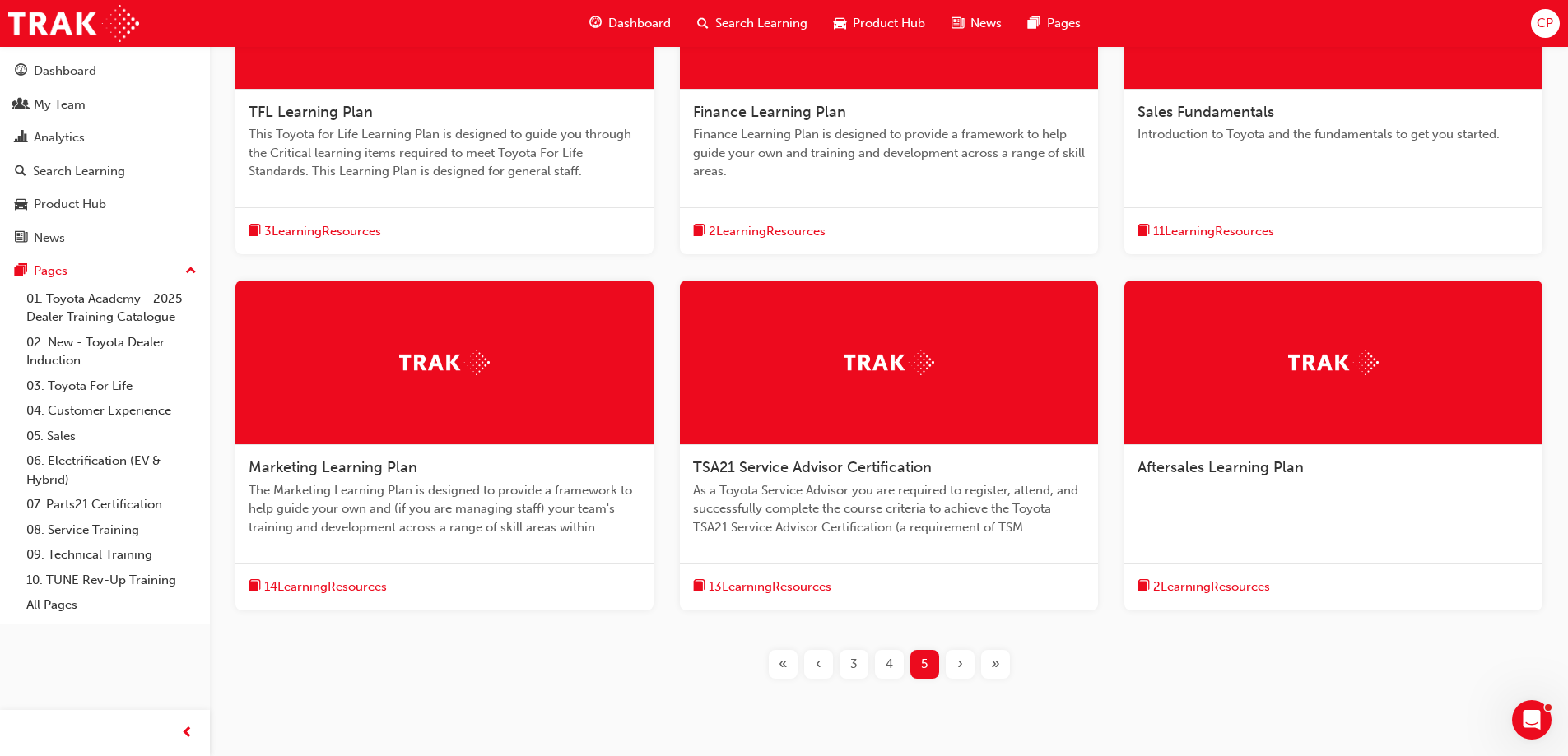
click at [820, 663] on span "‹" at bounding box center [818, 664] width 6 height 19
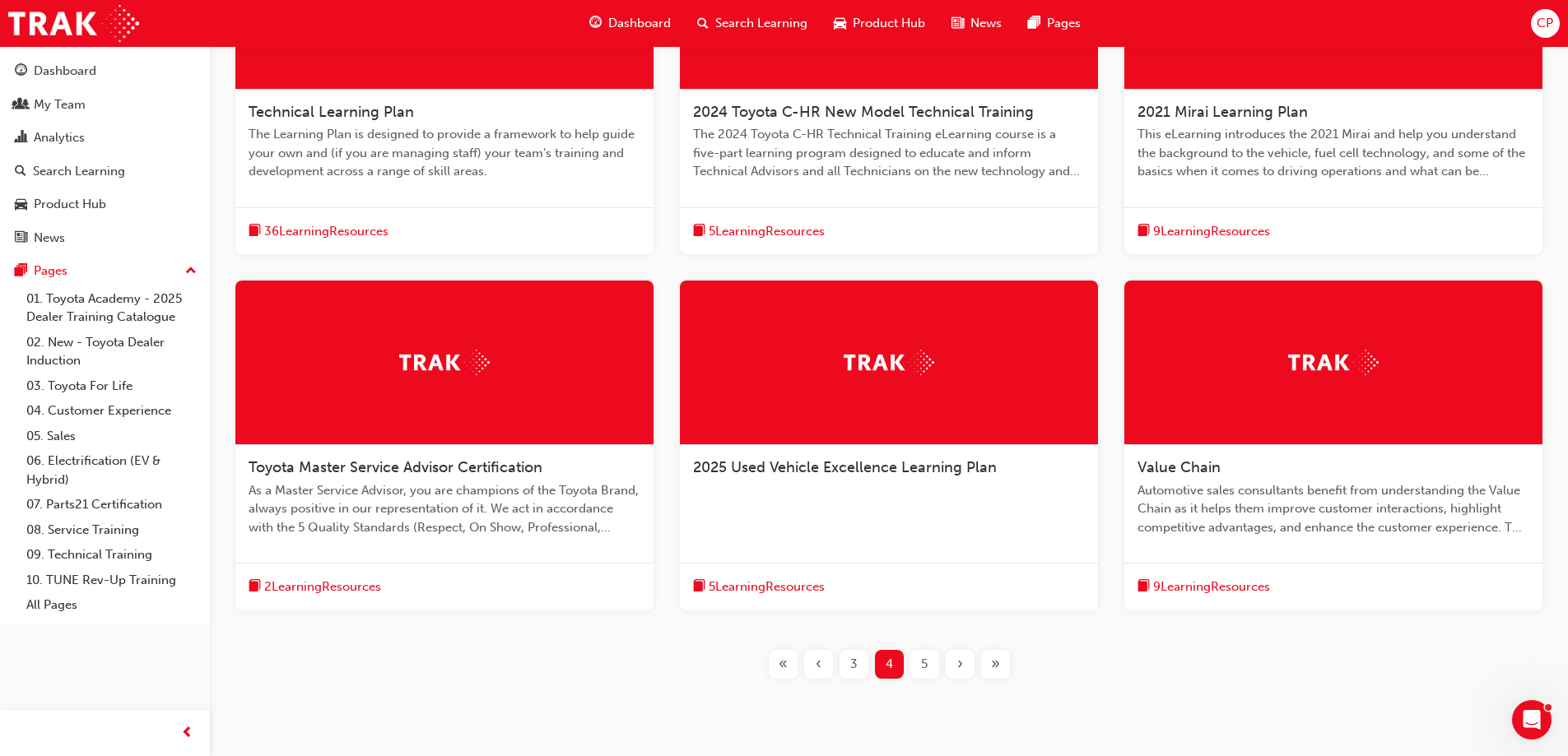
click at [820, 663] on span "‹" at bounding box center [818, 664] width 6 height 19
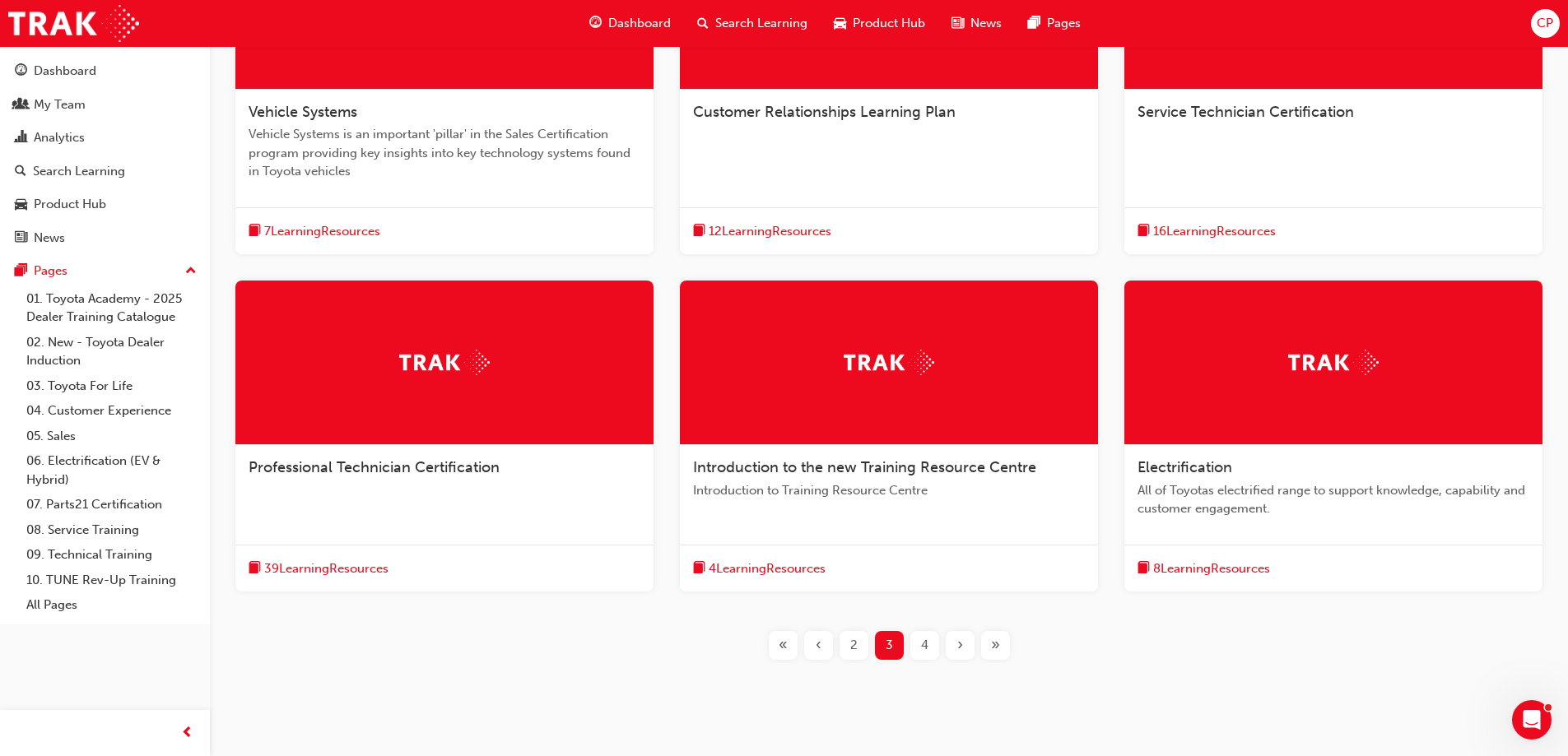
click at [819, 639] on span "‹" at bounding box center [818, 645] width 6 height 19
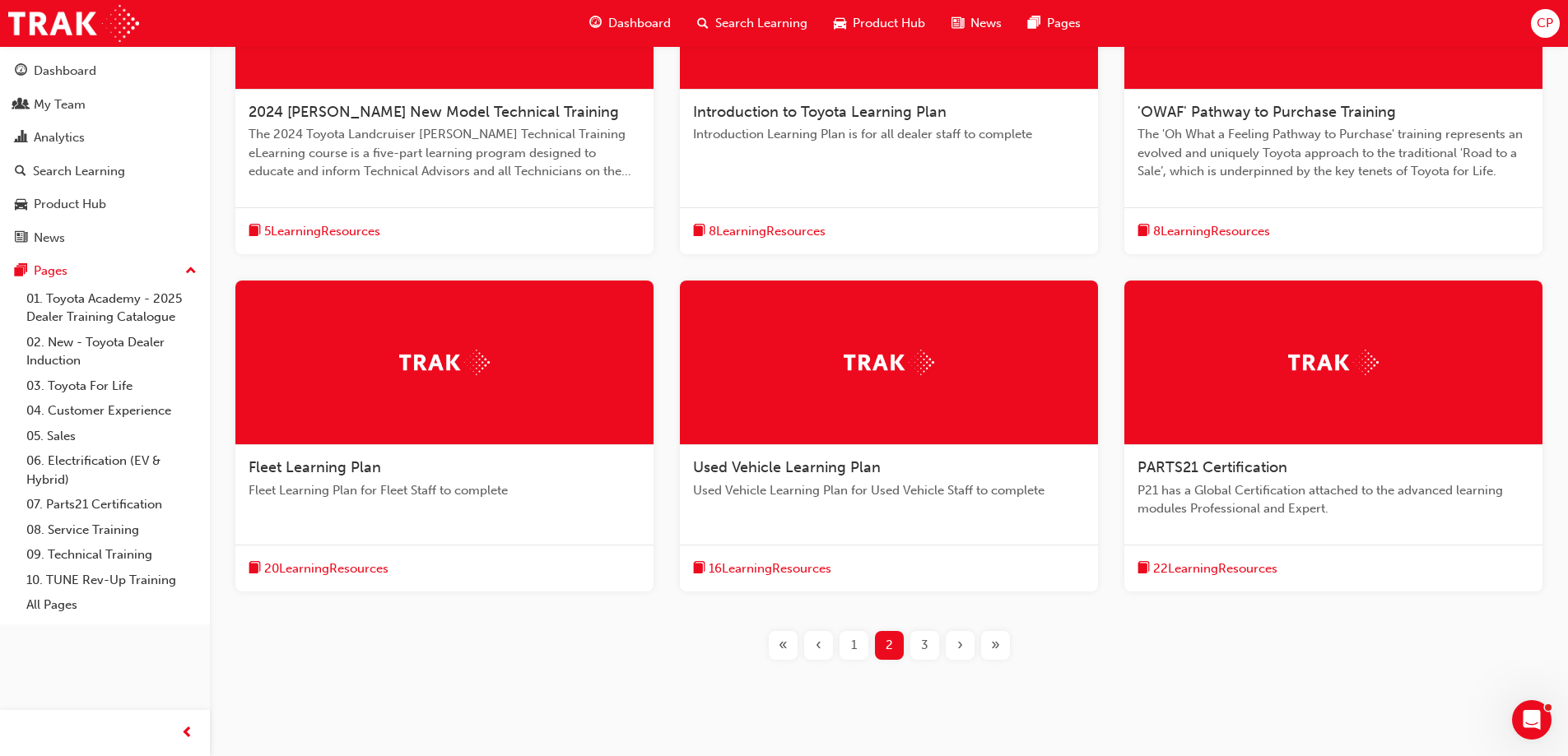
click at [857, 644] on div "1" at bounding box center [854, 645] width 29 height 29
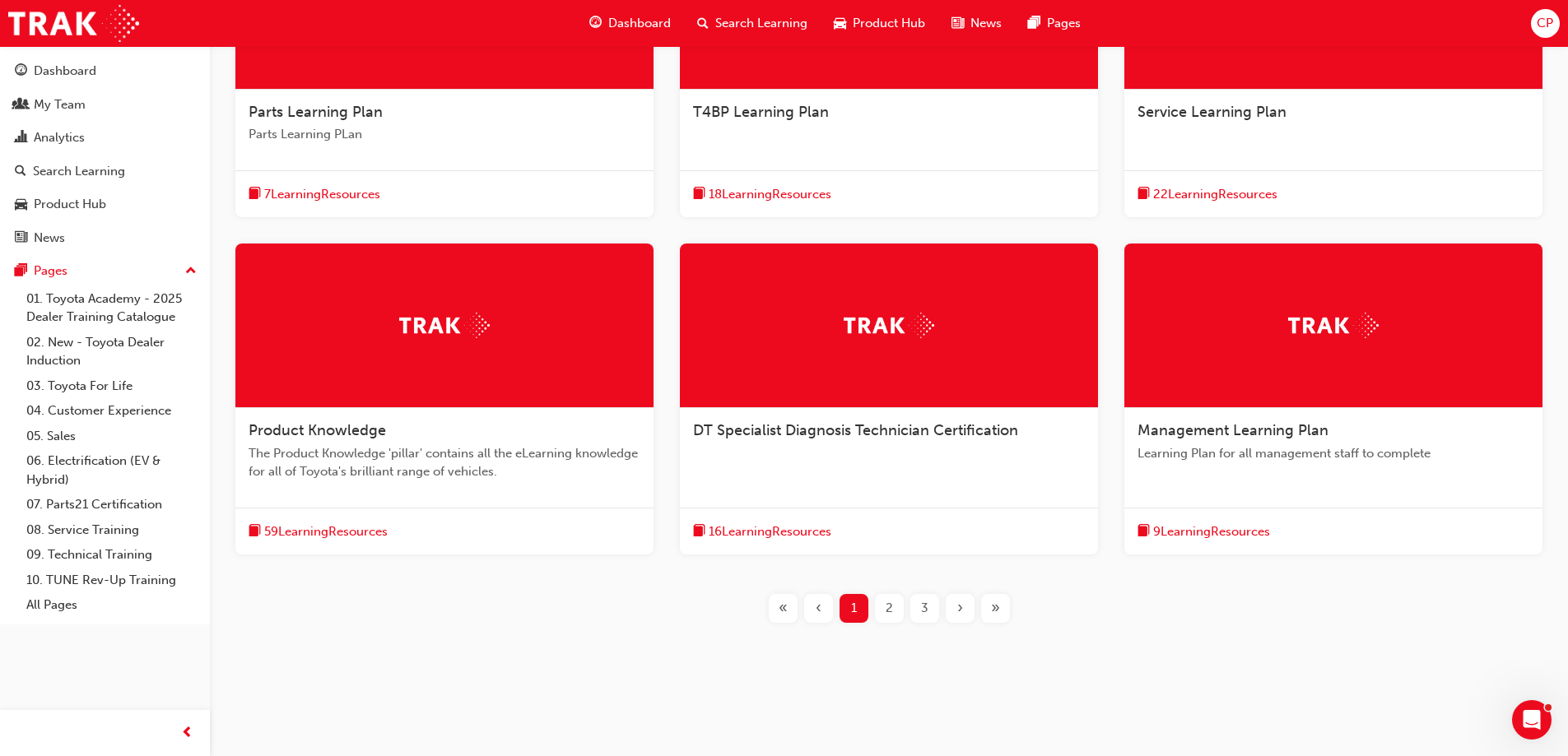
click at [1217, 529] on span "9 Learning Resources" at bounding box center [1211, 531] width 117 height 19
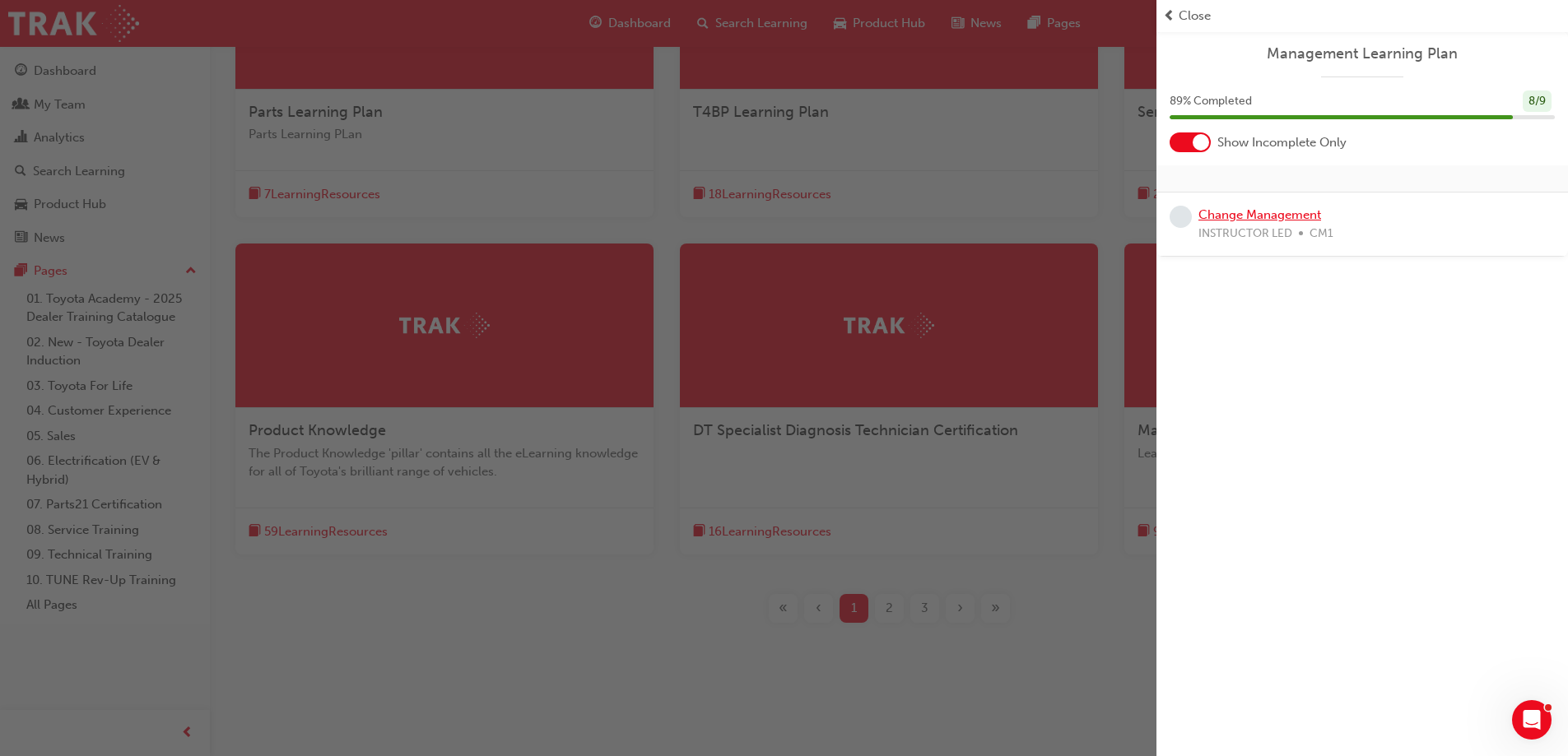
click at [1243, 218] on link "Change Management" at bounding box center [1259, 215] width 123 height 15
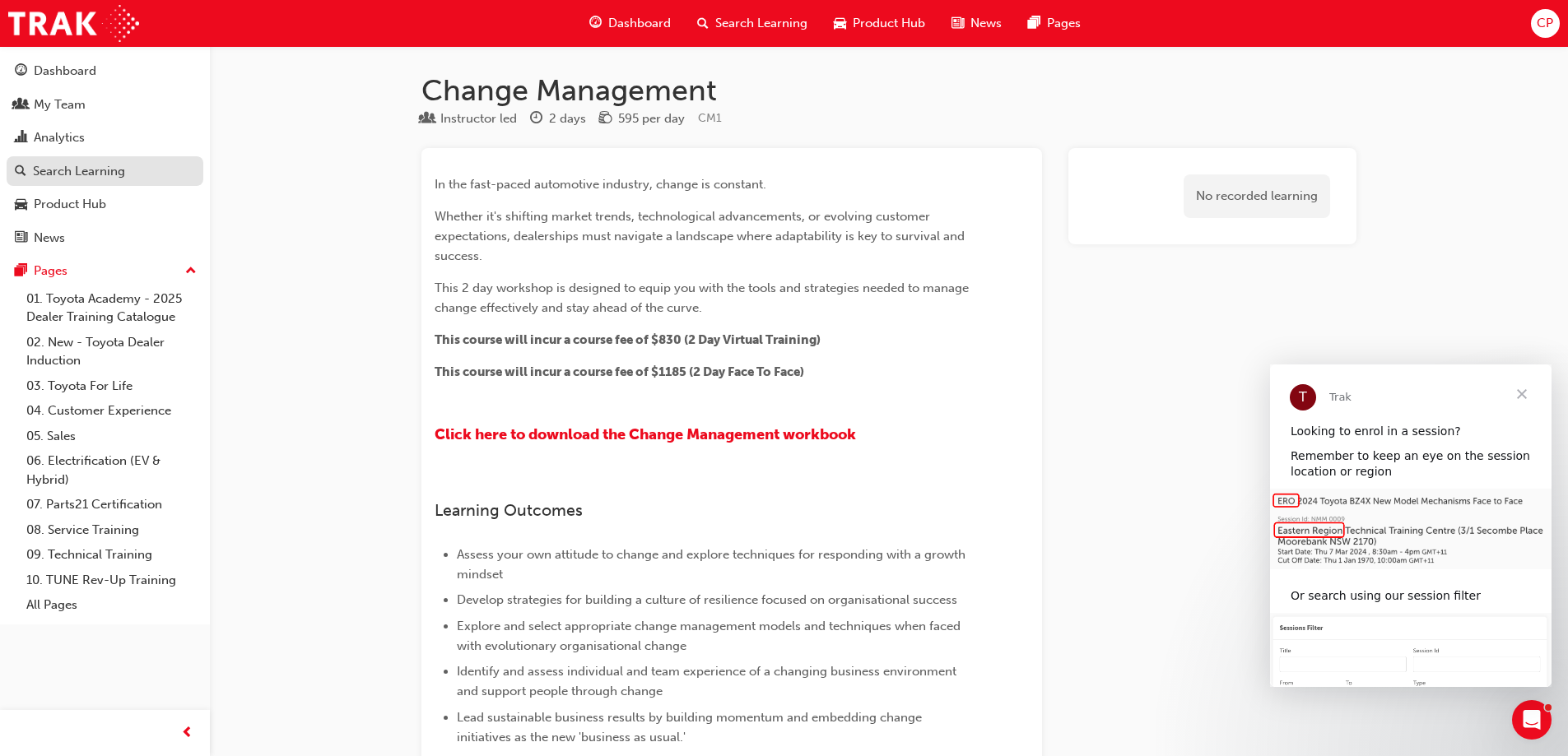
click at [42, 176] on div "Search Learning" at bounding box center [78, 171] width 92 height 19
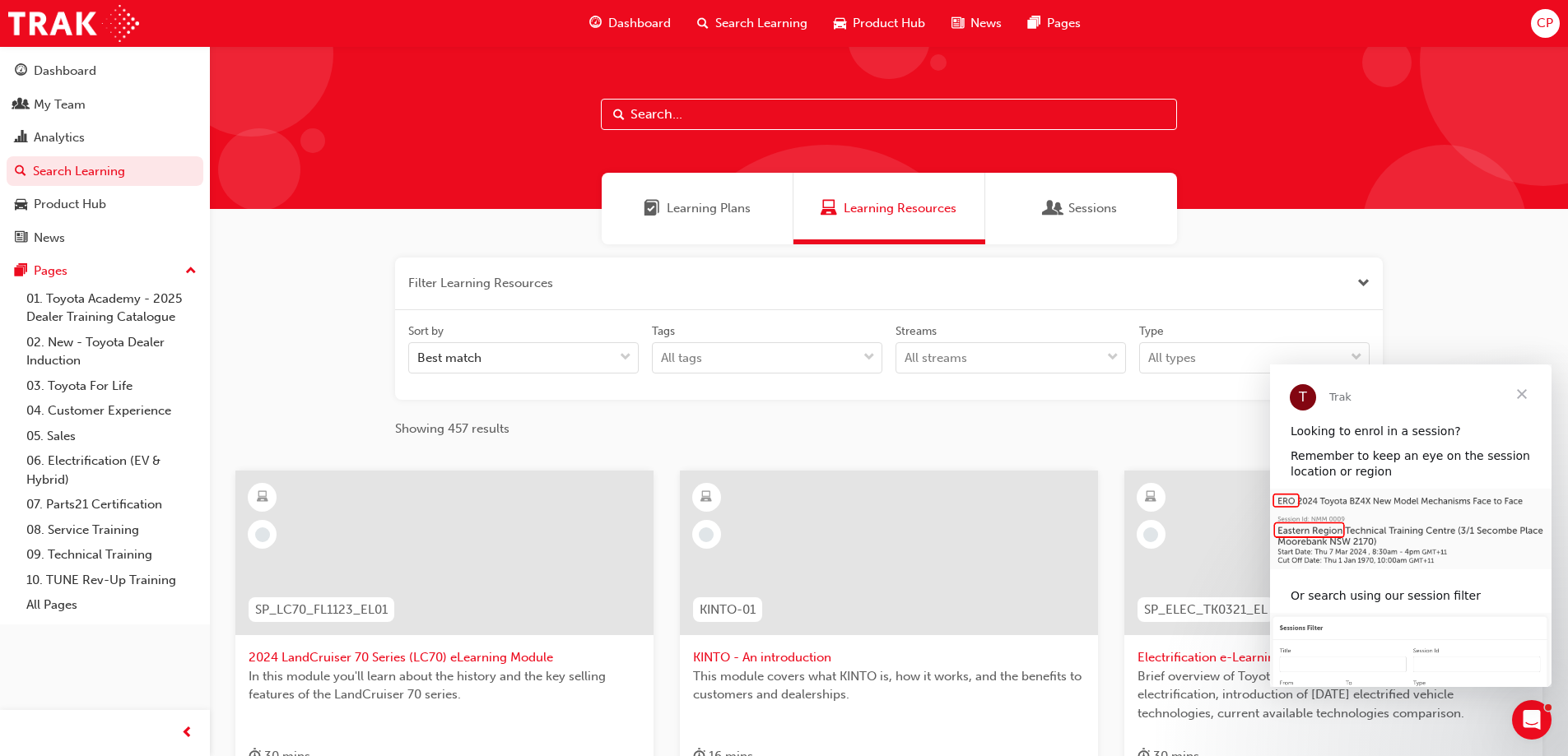
click at [706, 209] on span "Learning Plans" at bounding box center [708, 208] width 84 height 19
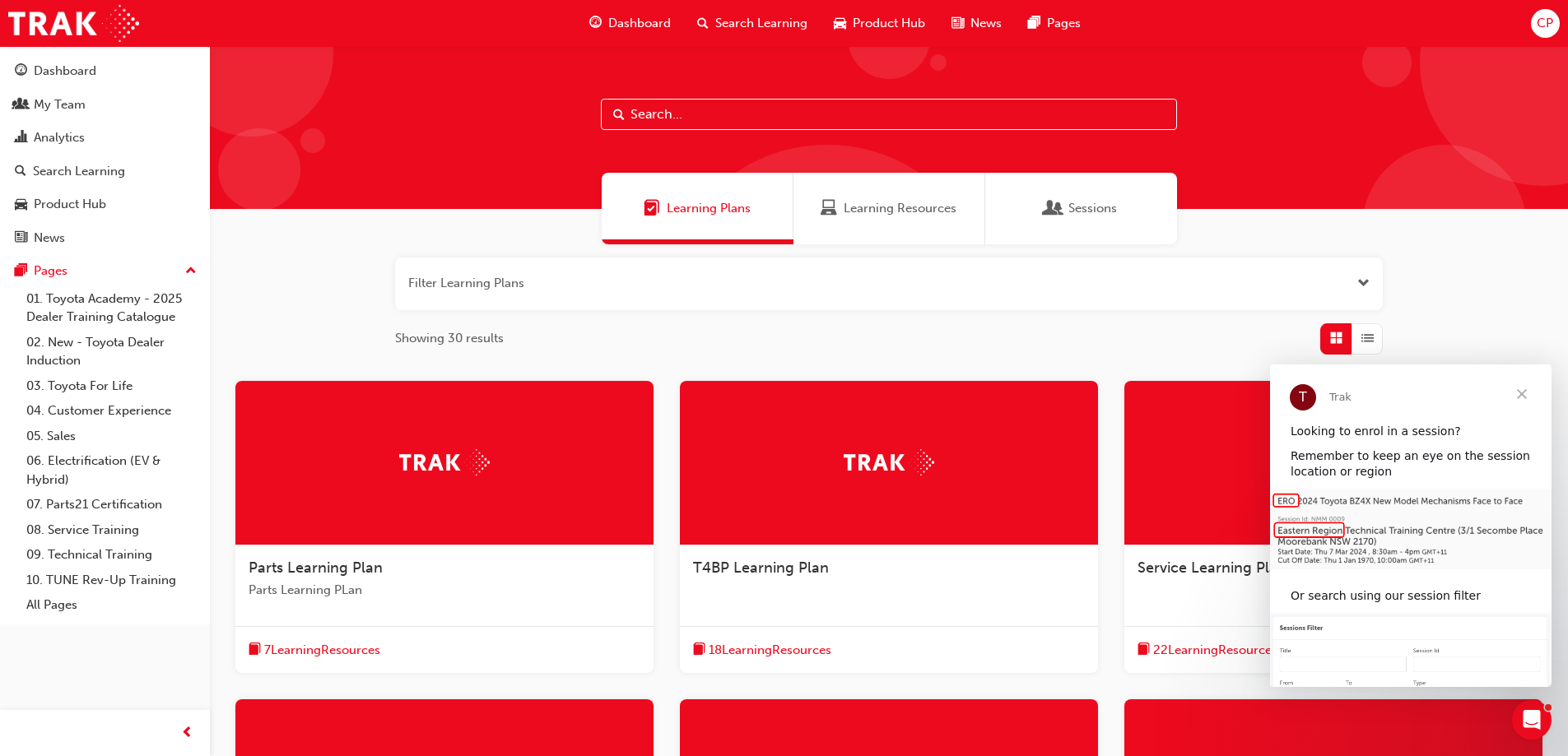
click at [1524, 389] on span "Close" at bounding box center [1522, 395] width 59 height 59
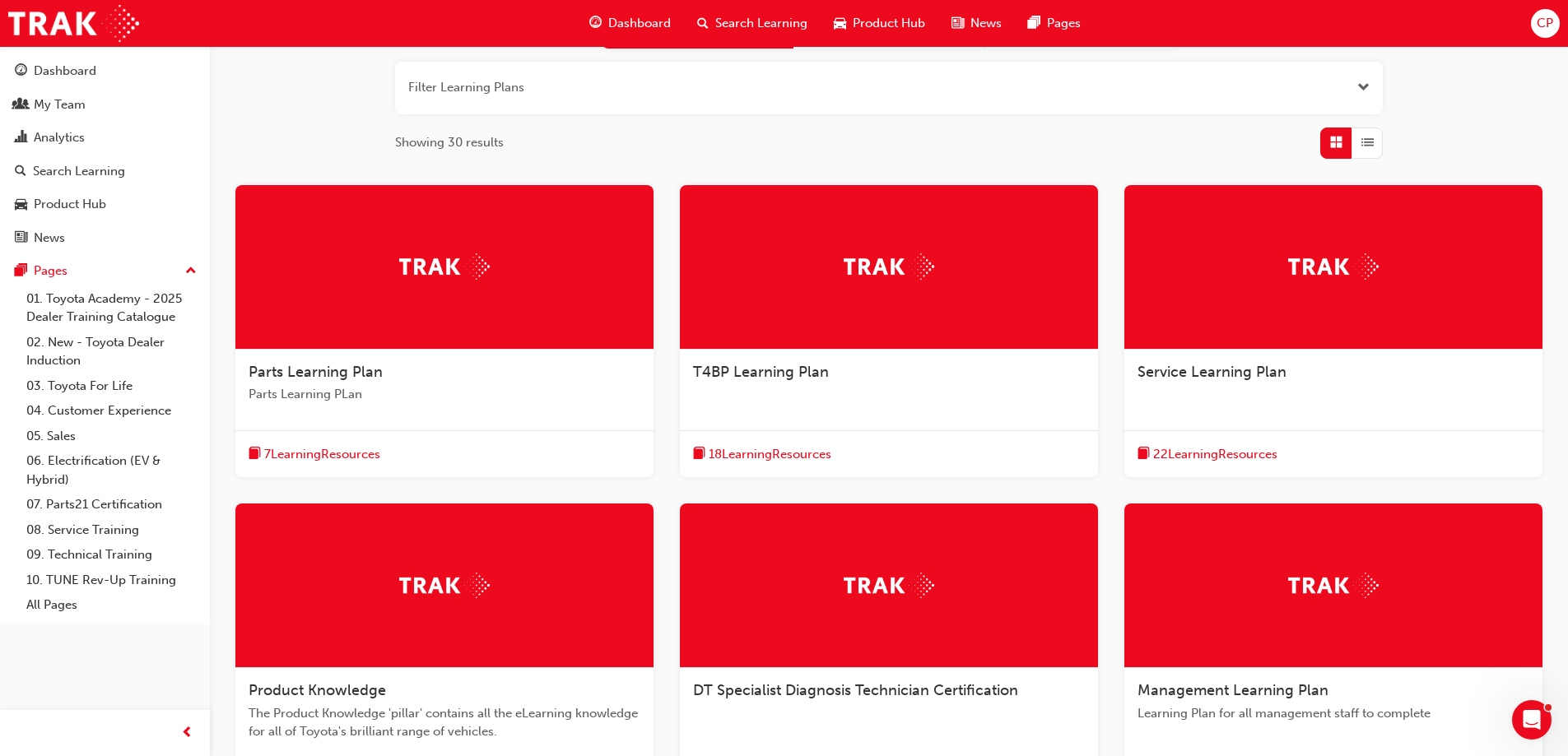
scroll to position [247, 0]
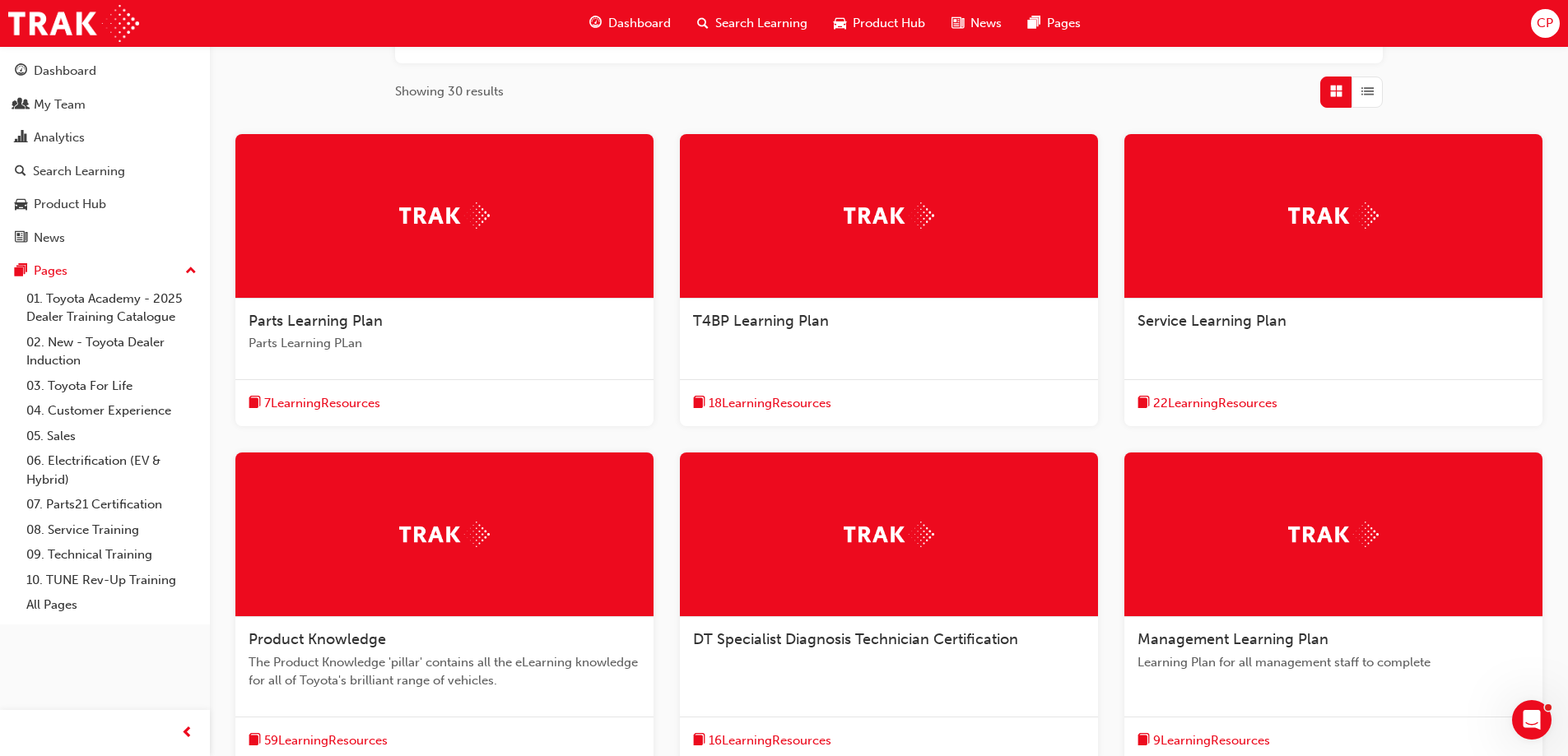
click at [1230, 402] on span "22 Learning Resources" at bounding box center [1215, 403] width 125 height 19
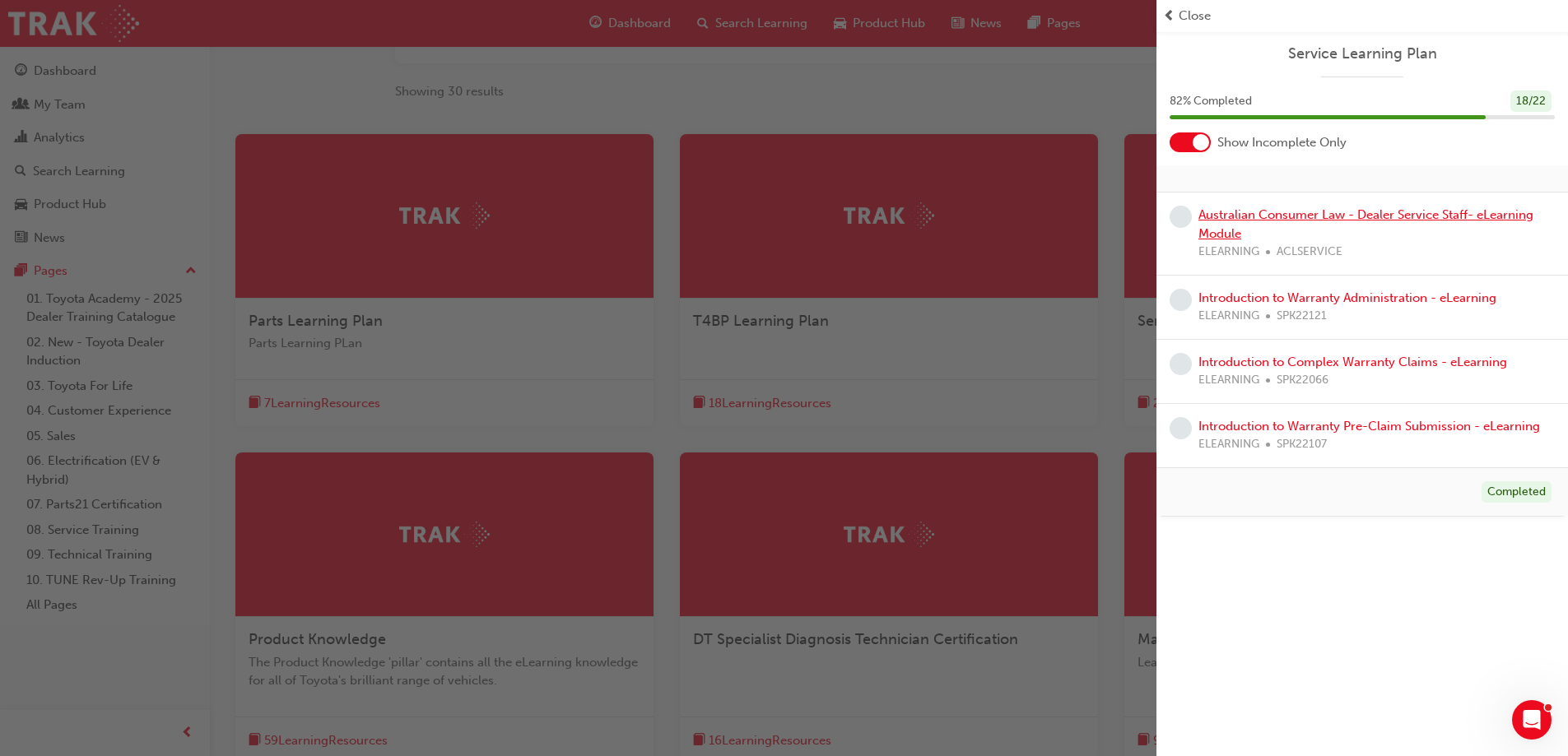
click at [1288, 218] on link "Australian Consumer Law - Dealer Service Staff- eLearning Module" at bounding box center [1365, 225] width 335 height 34
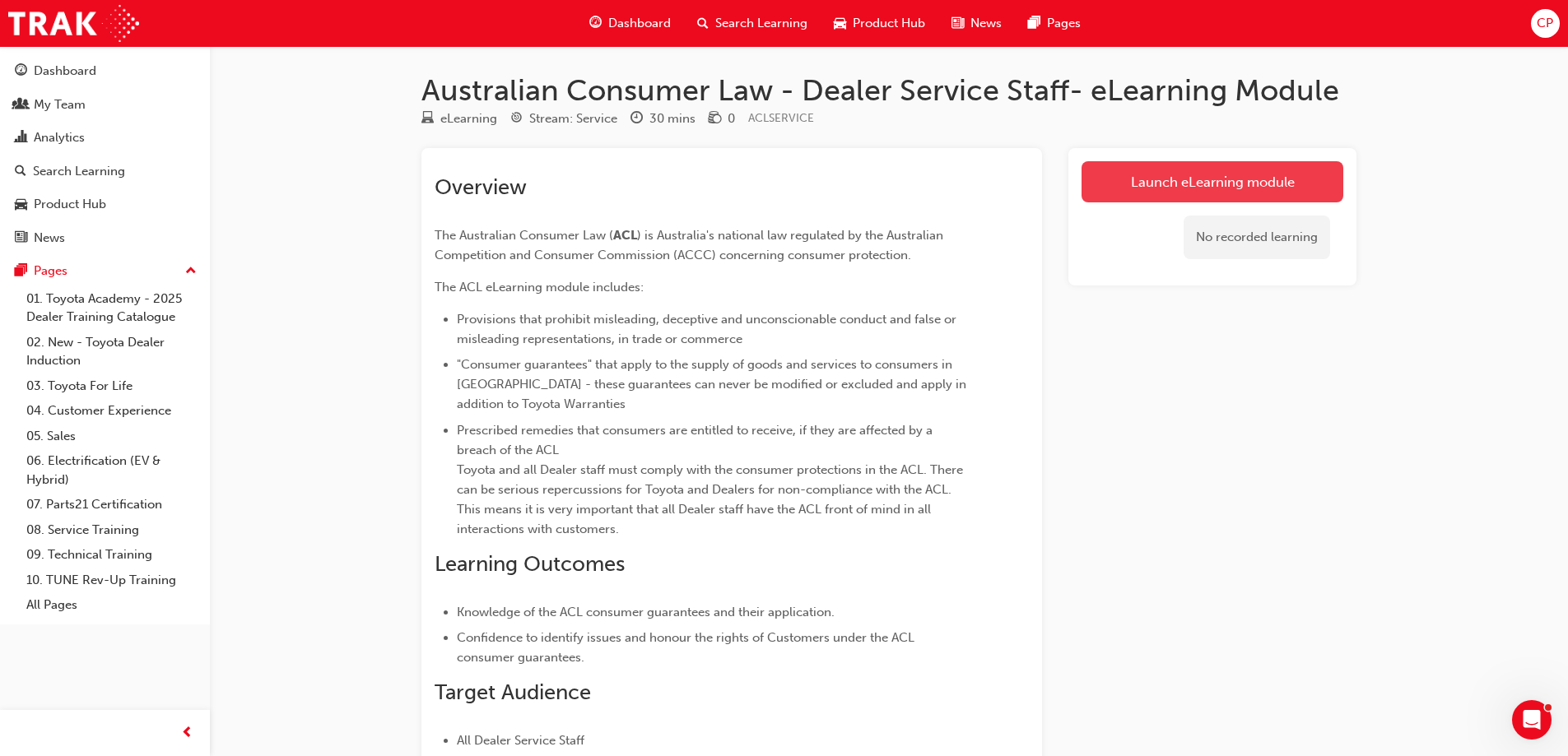
click at [1226, 178] on link "Launch eLearning module" at bounding box center [1212, 182] width 262 height 42
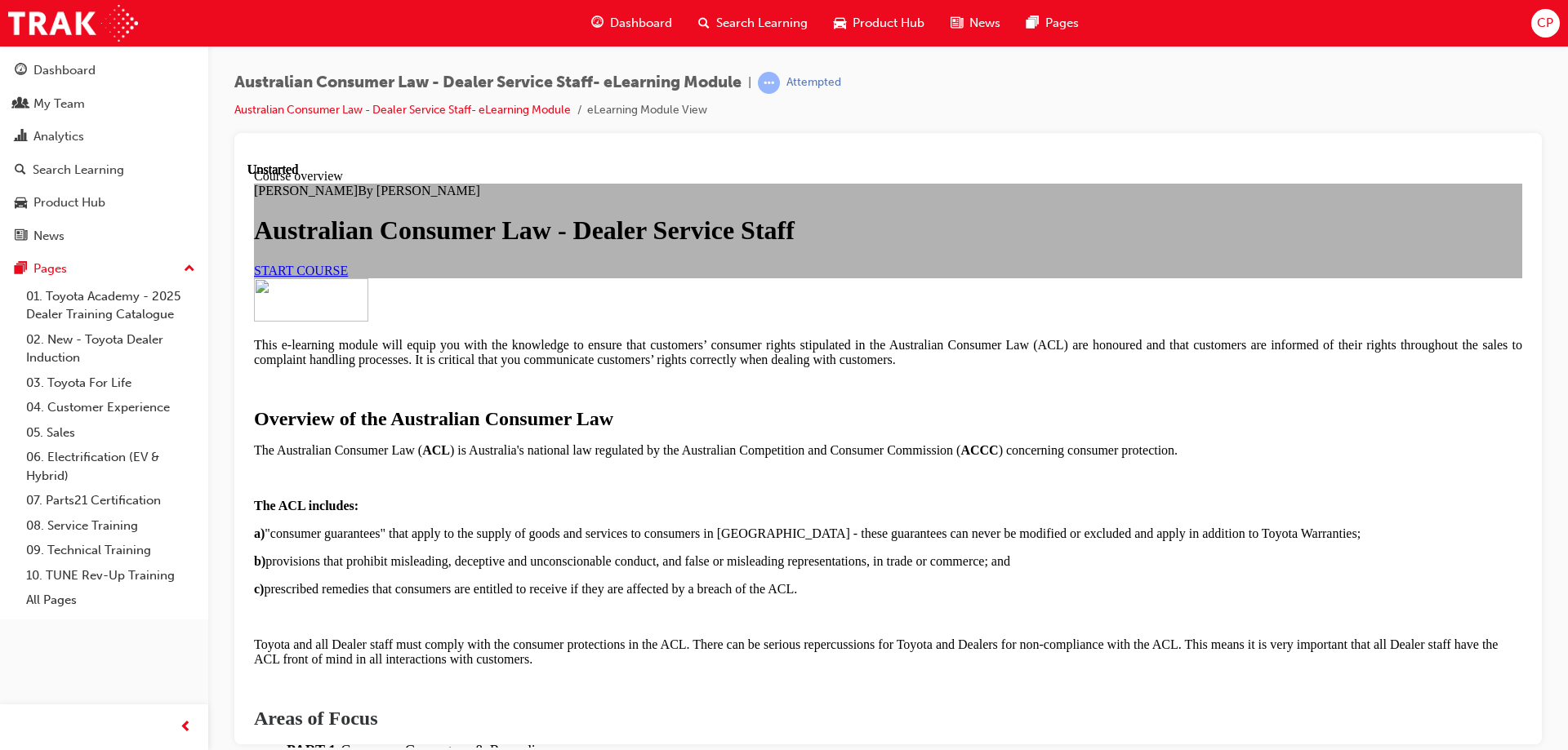
click at [348, 277] on span "START COURSE" at bounding box center [301, 270] width 94 height 14
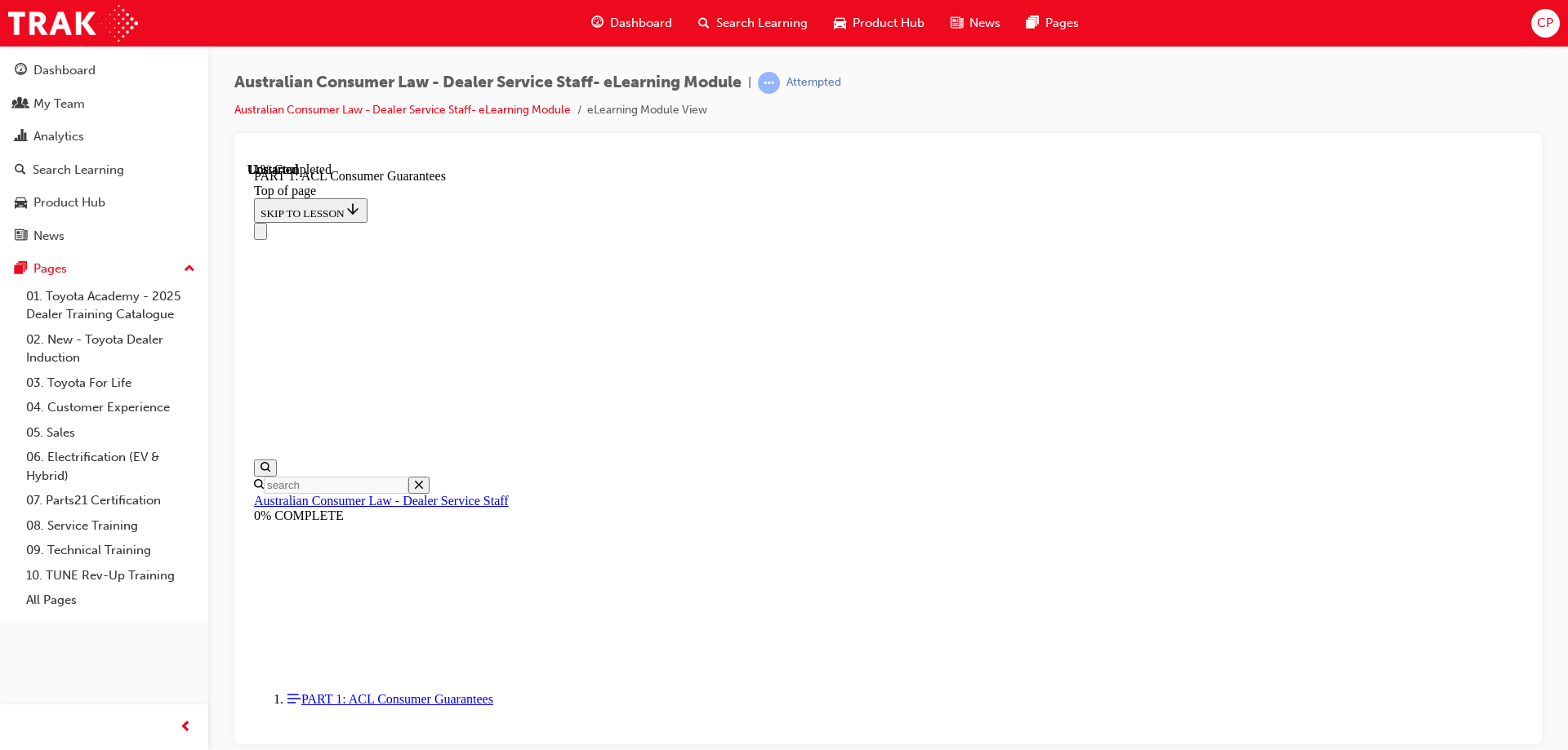
scroll to position [2709, 0]
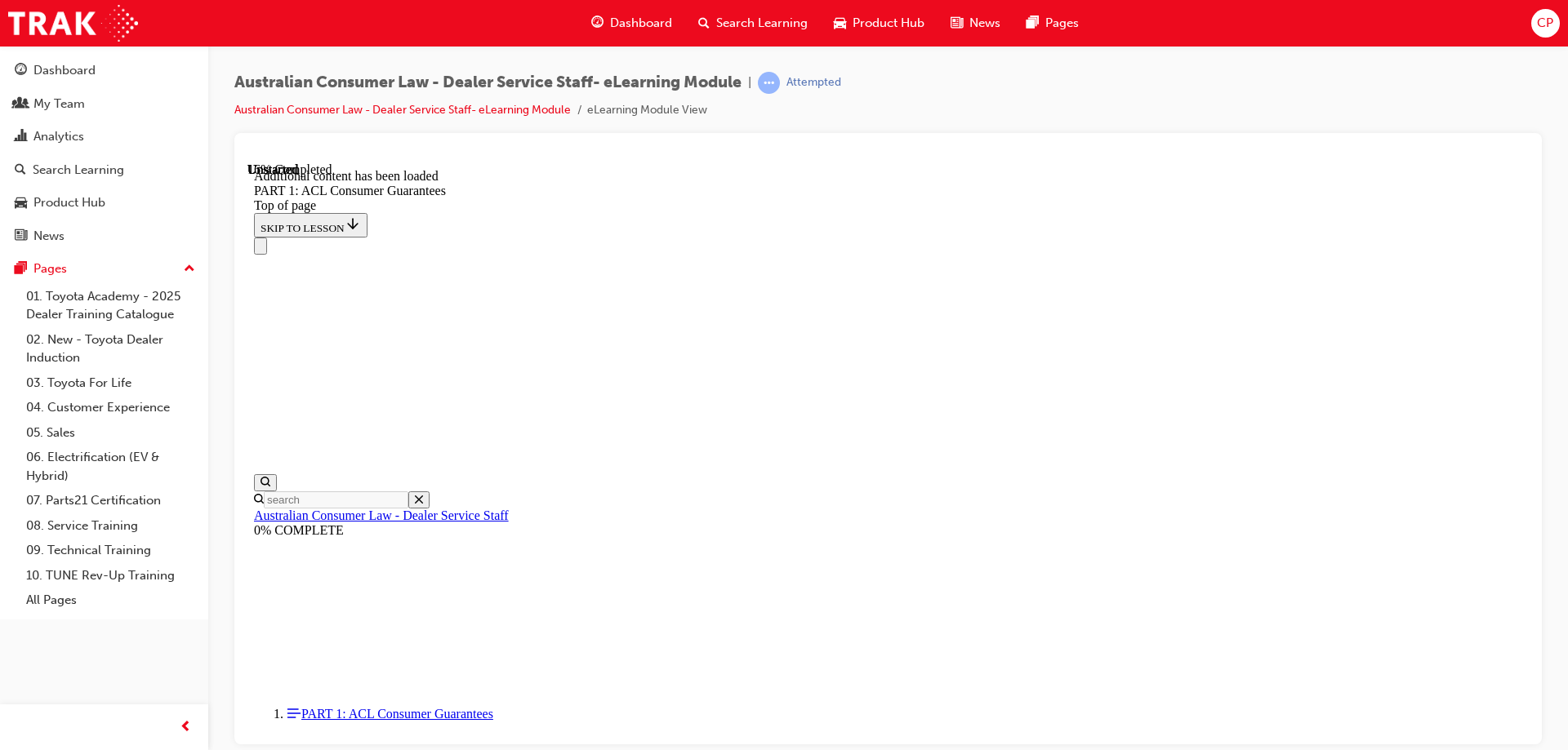
scroll to position [3120, 0]
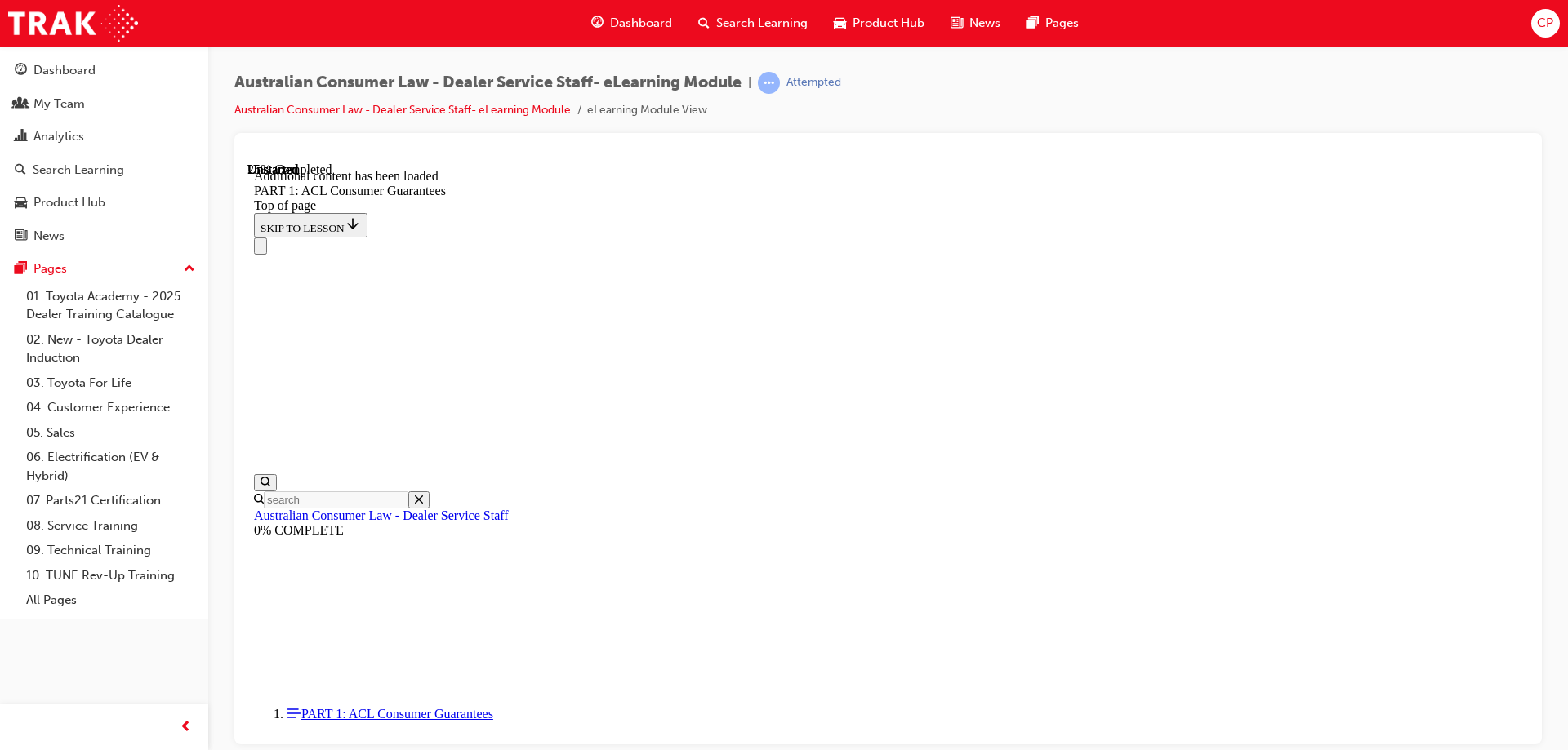
scroll to position [4123, 0]
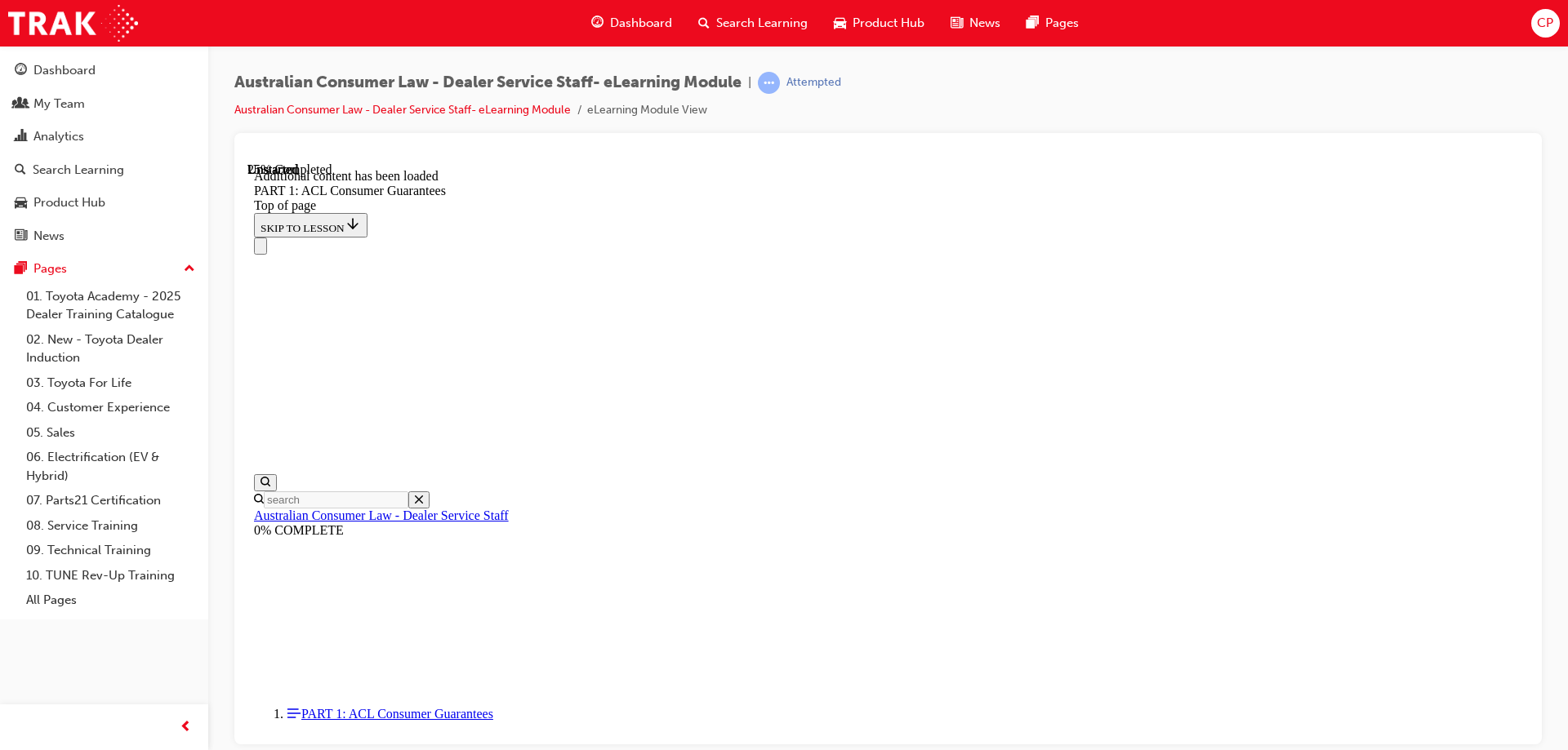
scroll to position [4274, 0]
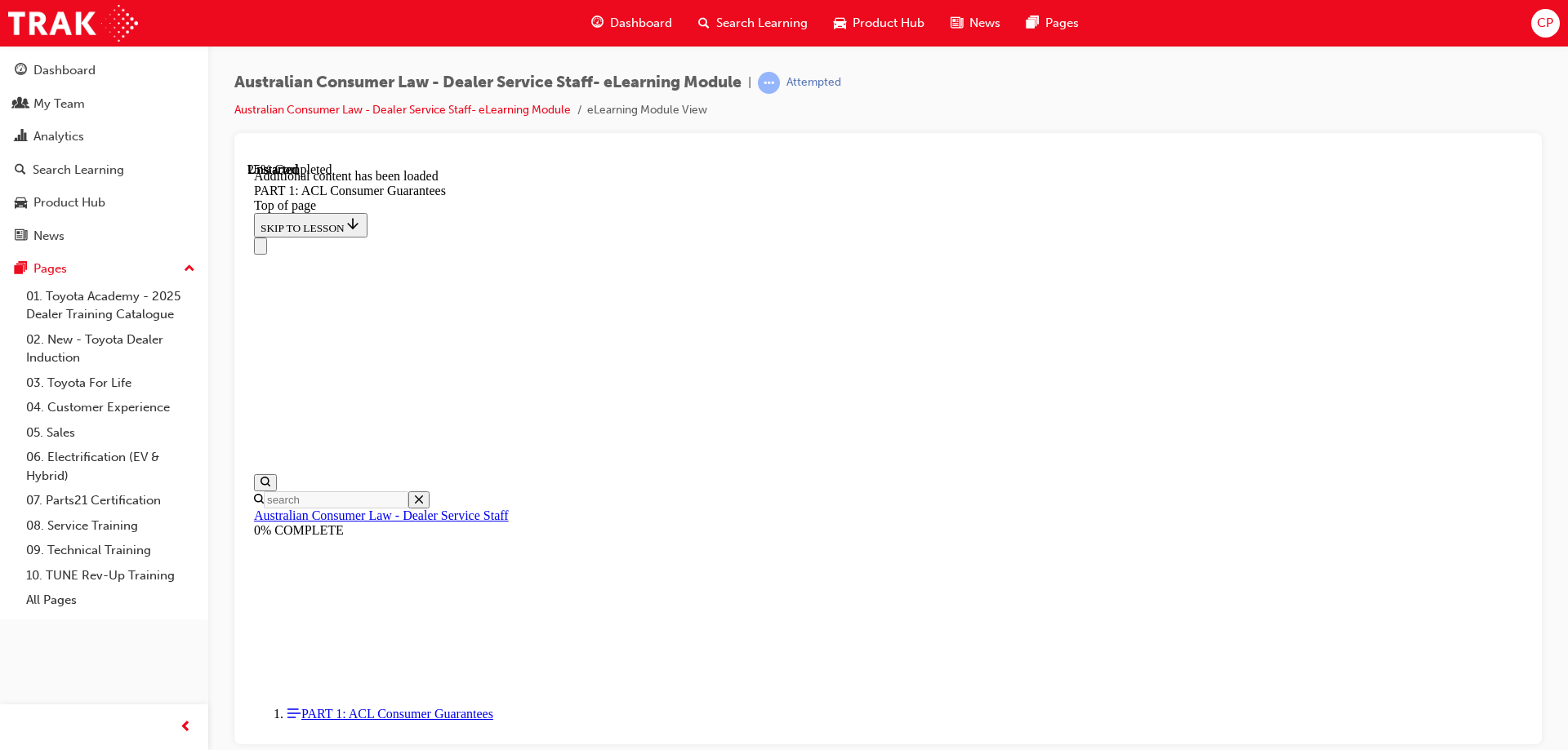
scroll to position [4274, 0]
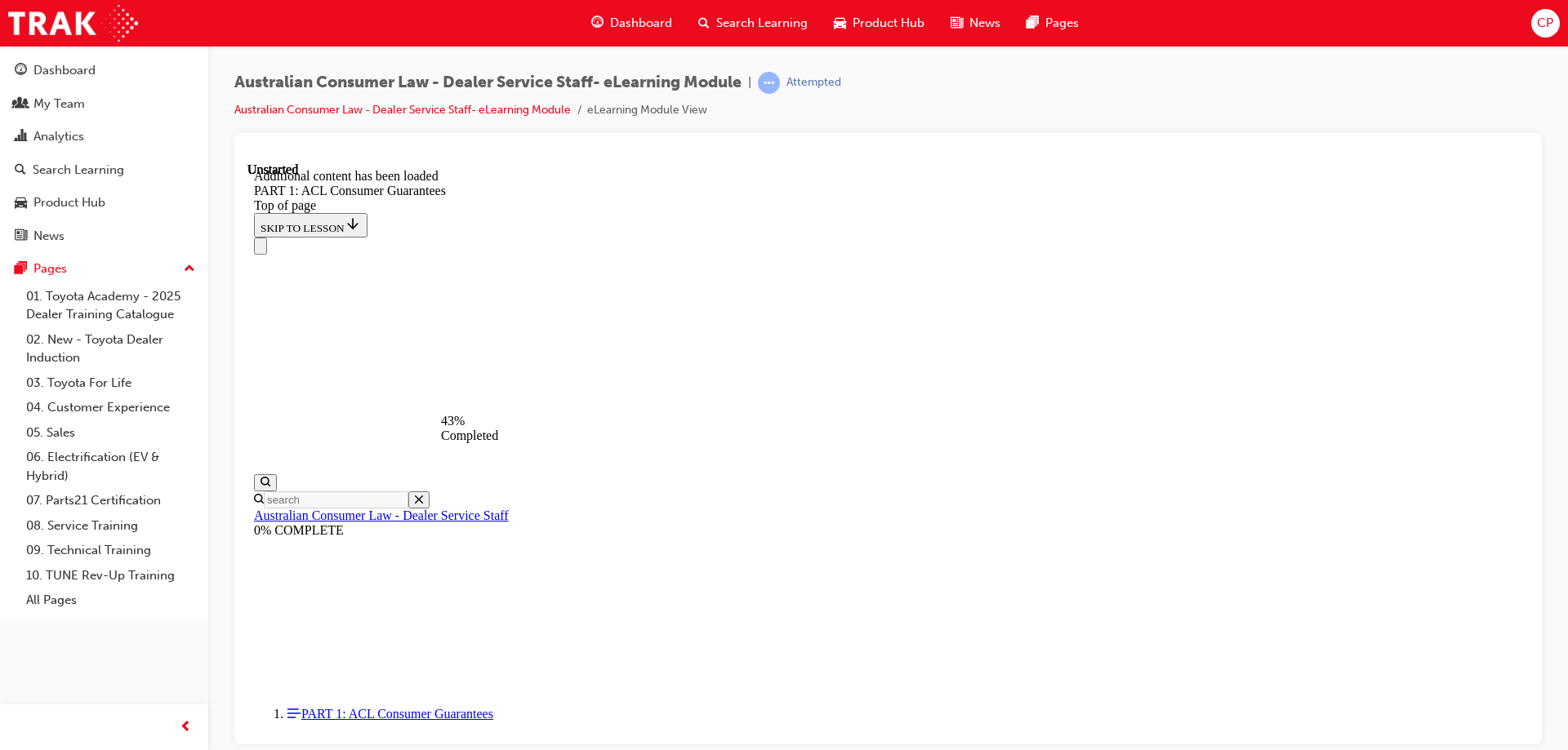
scroll to position [6348, 0]
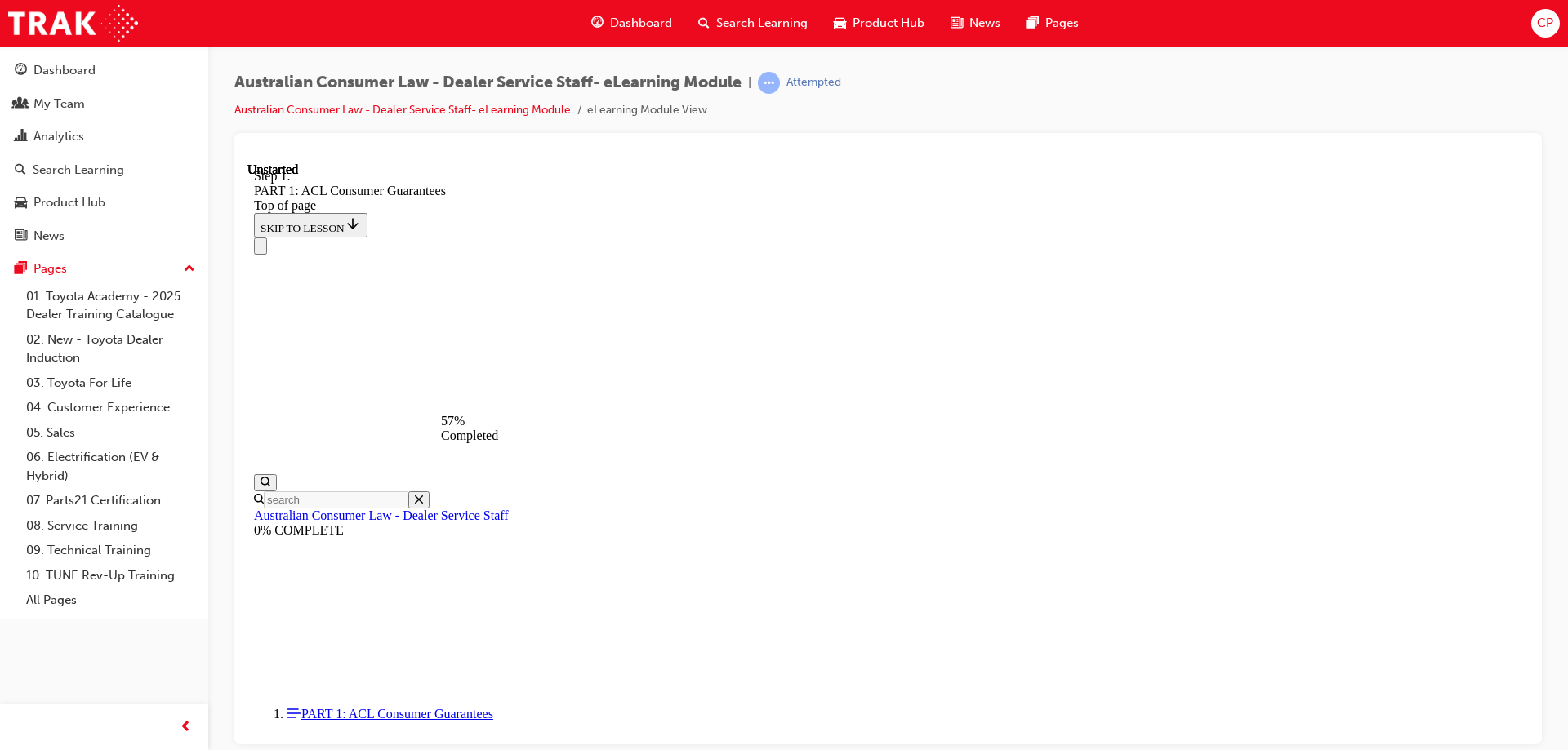
scroll to position [8012, 0]
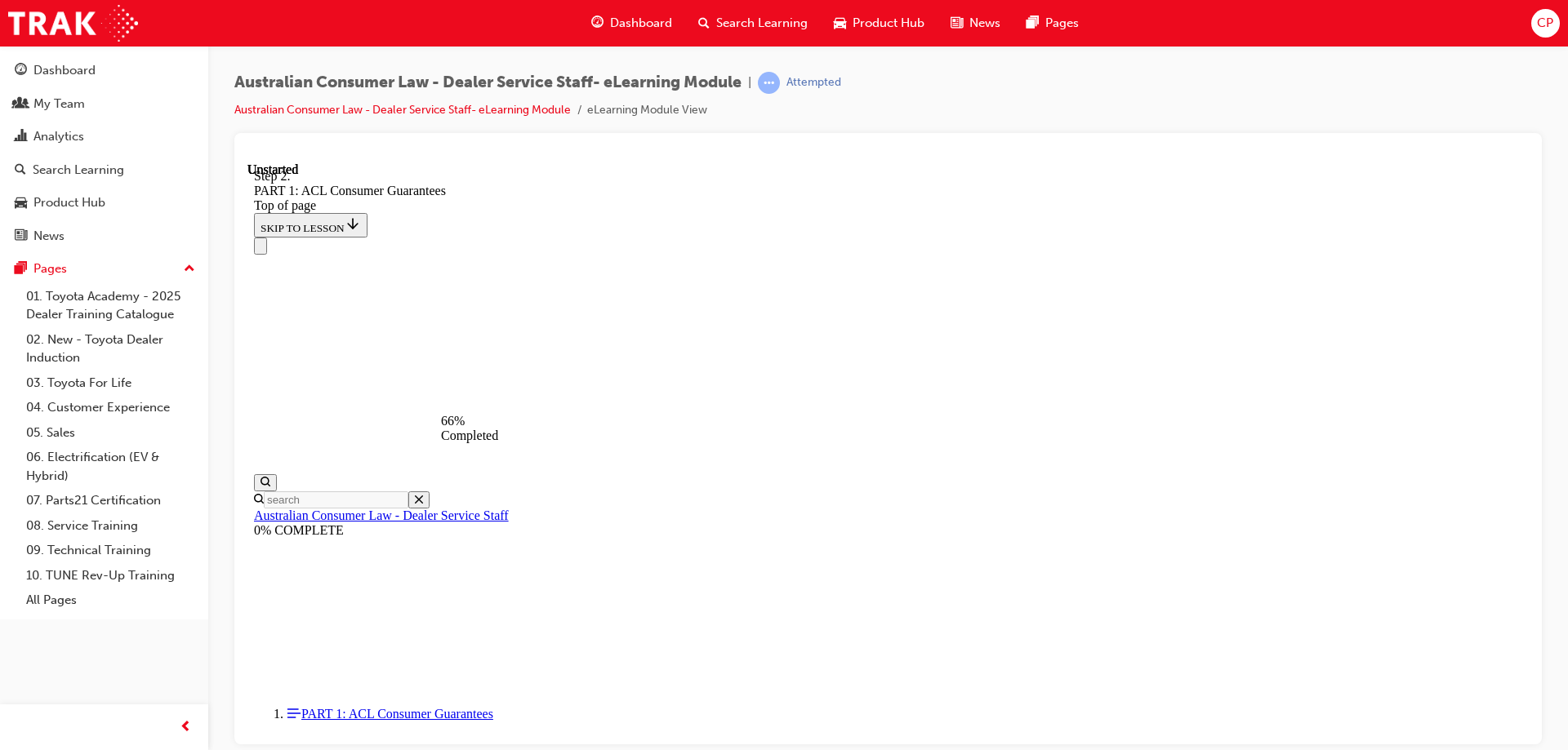
scroll to position [9901, 0]
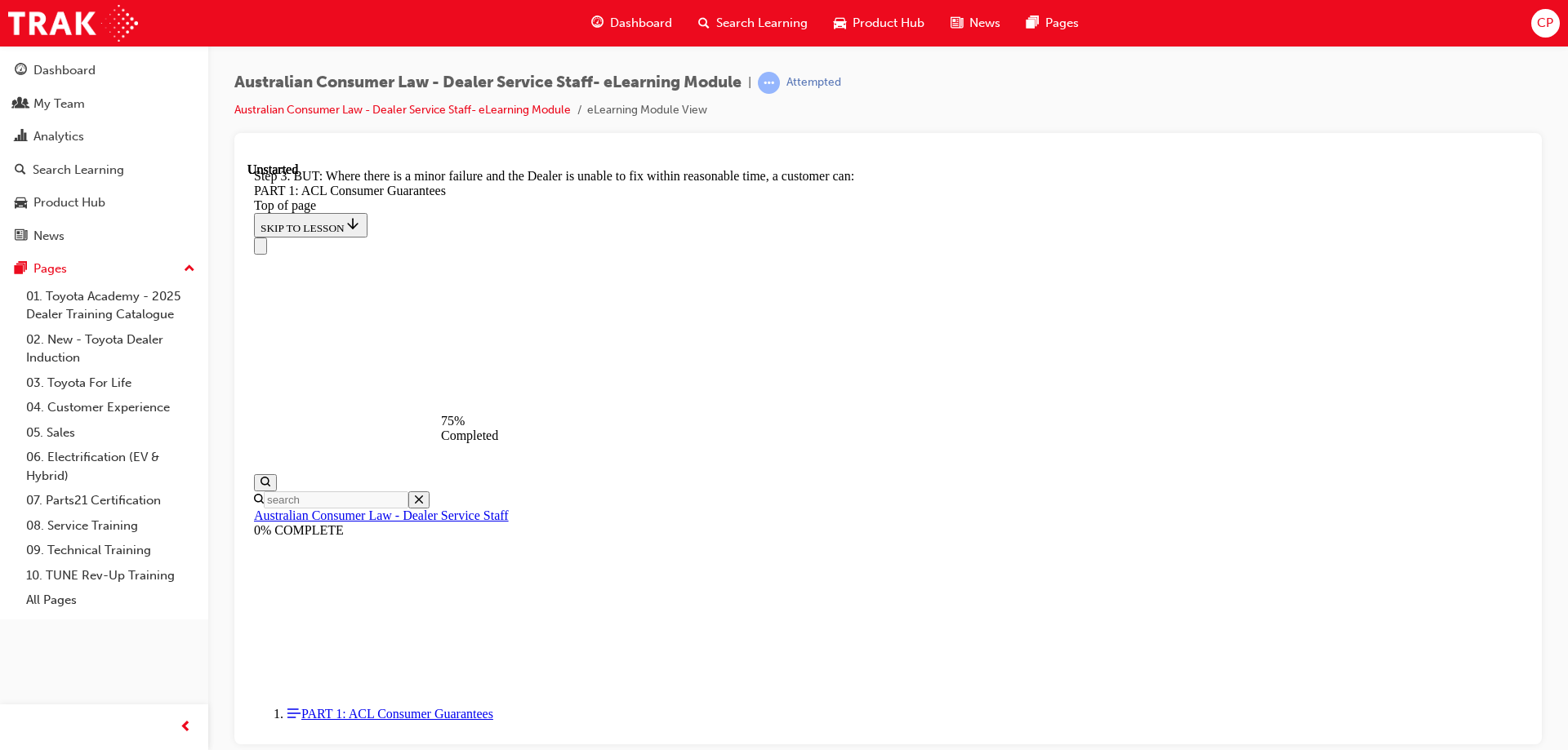
scroll to position [12586, 0]
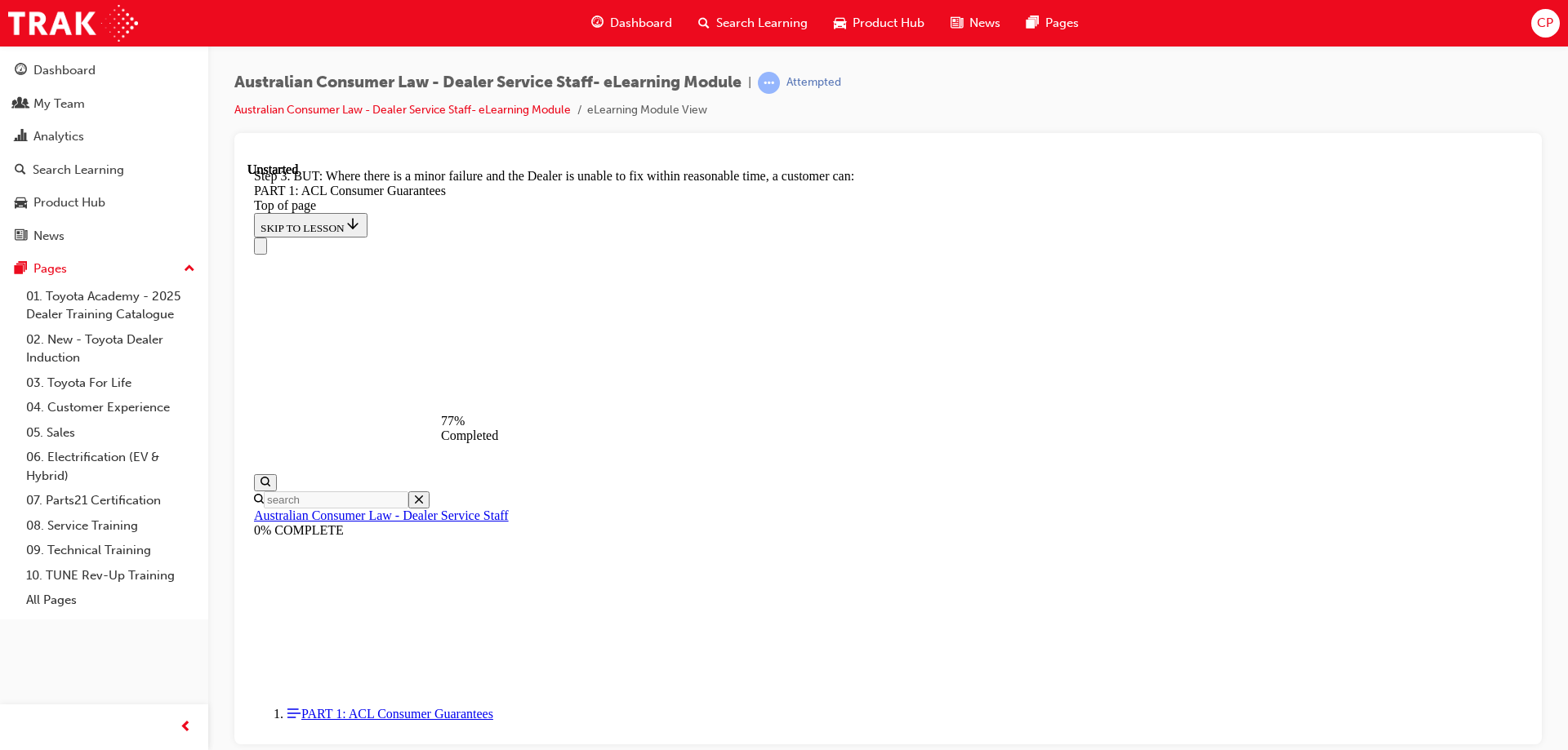
scroll to position [12423, 0]
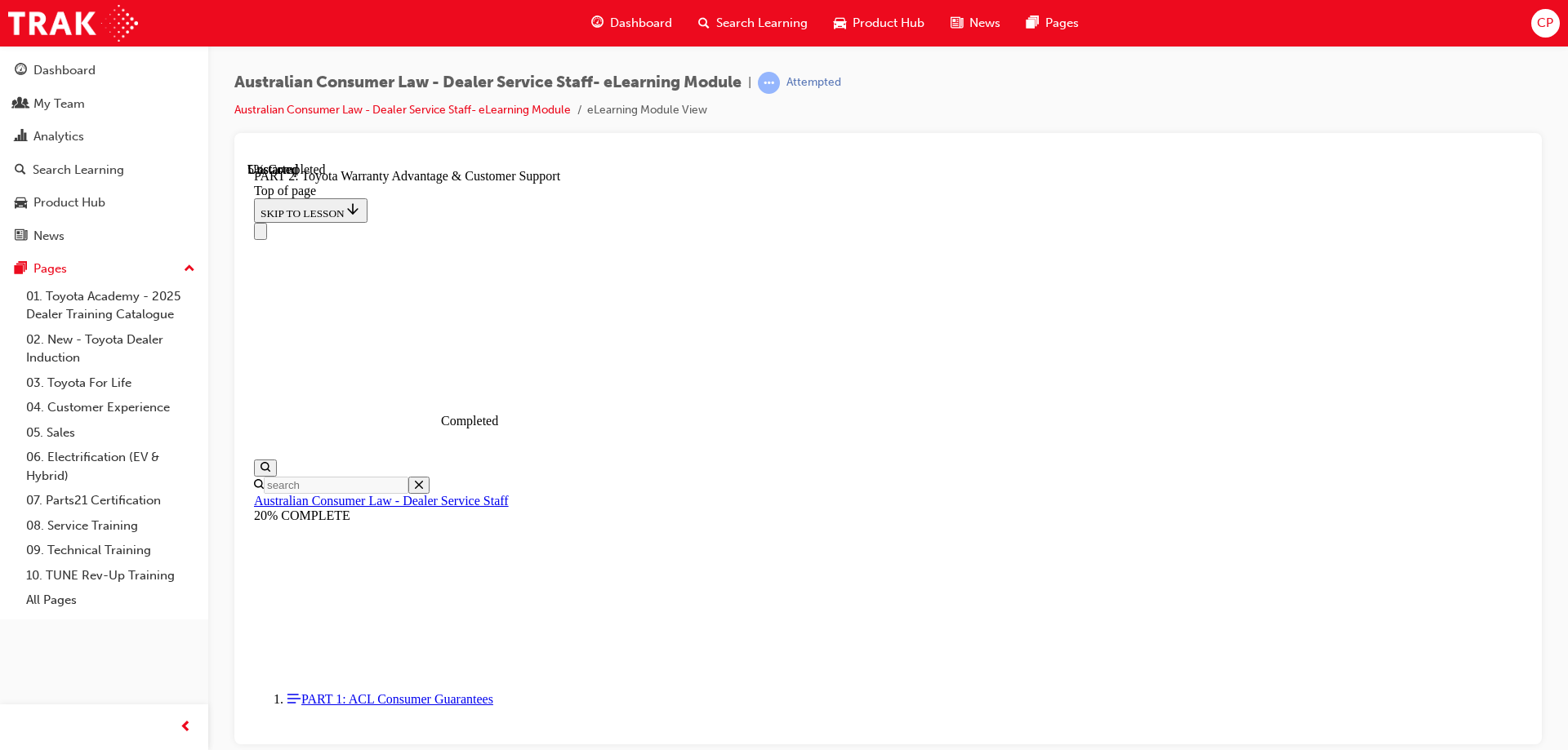
scroll to position [1232, 0]
click button "CONTINUE"
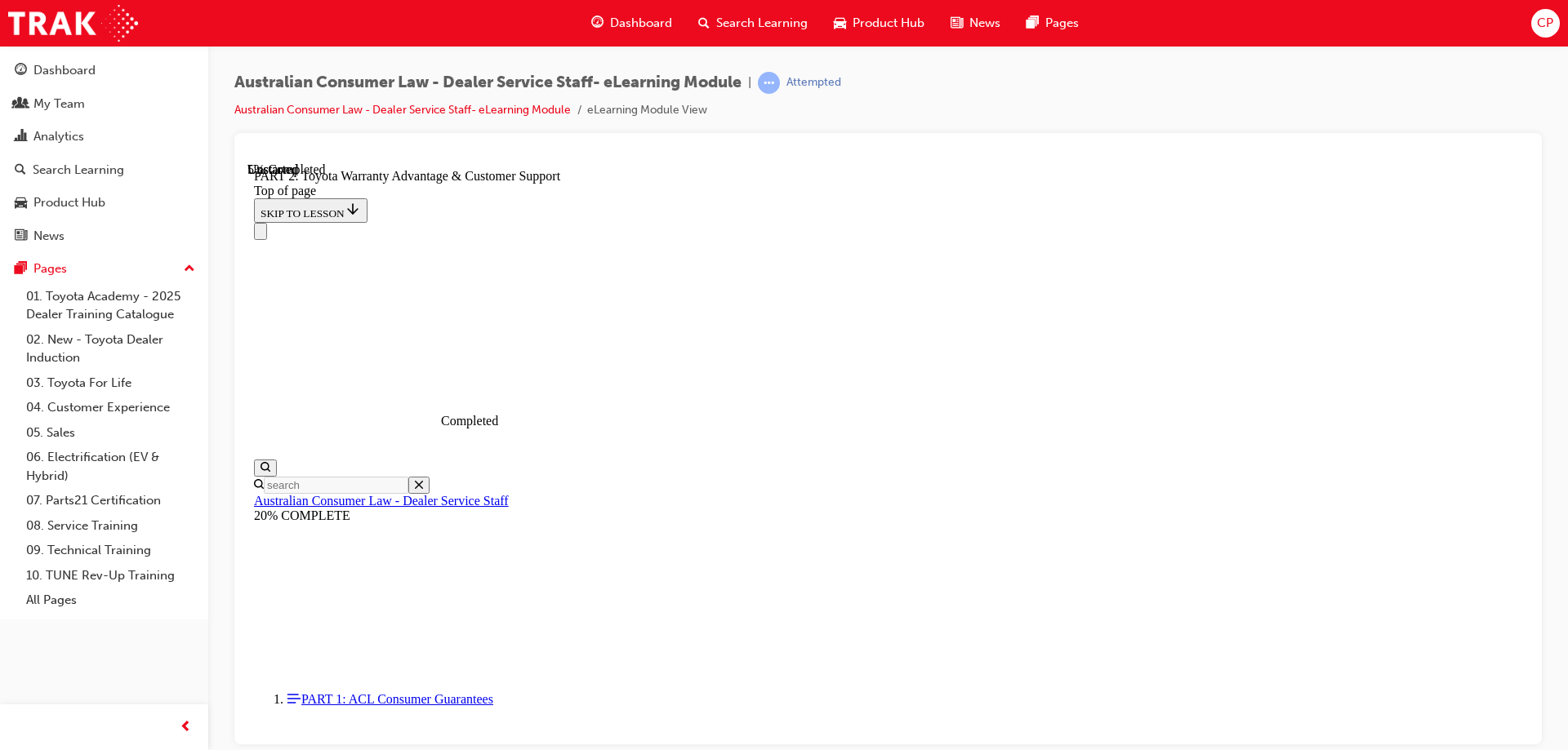
click button "CONTINUE"
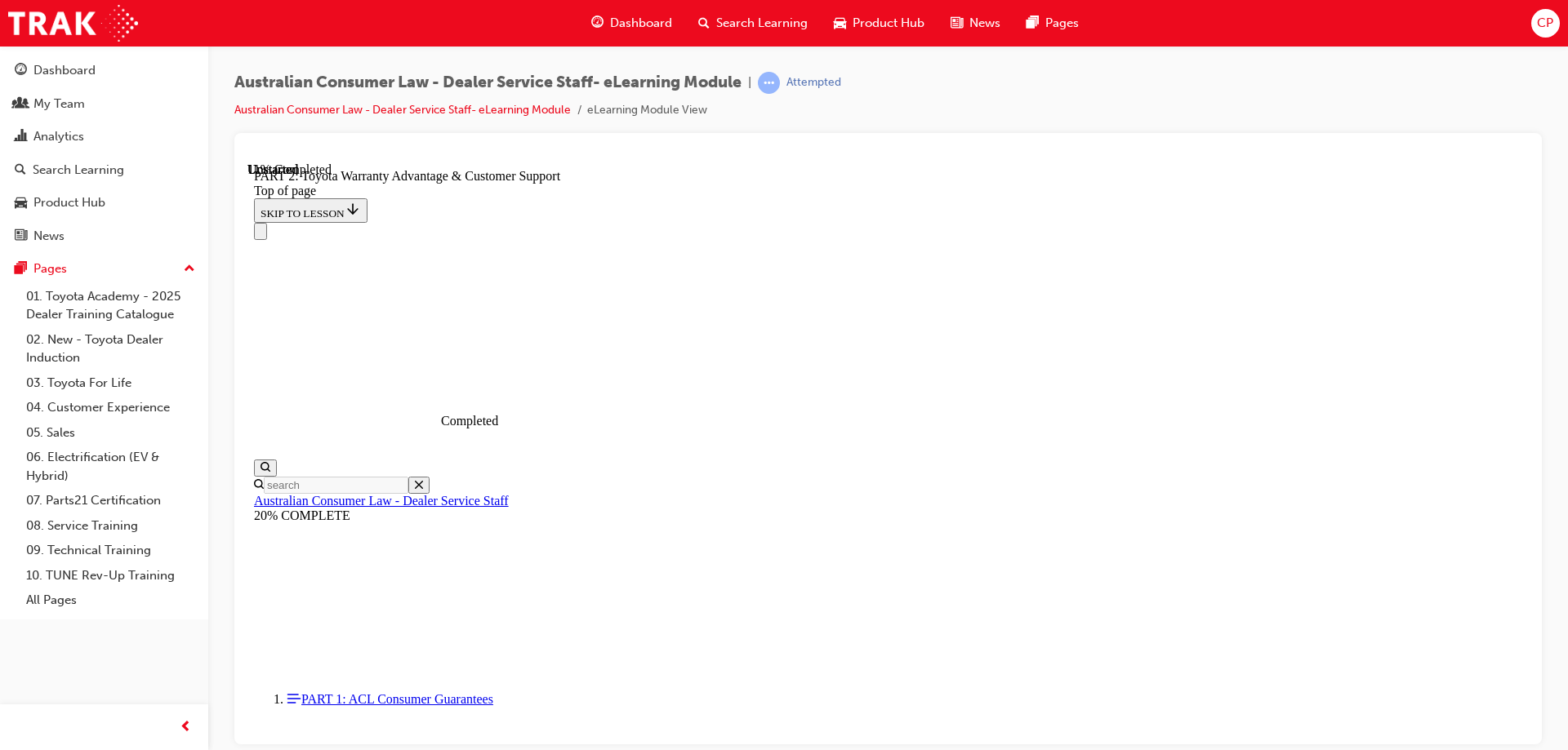
scroll to position [1229, 0]
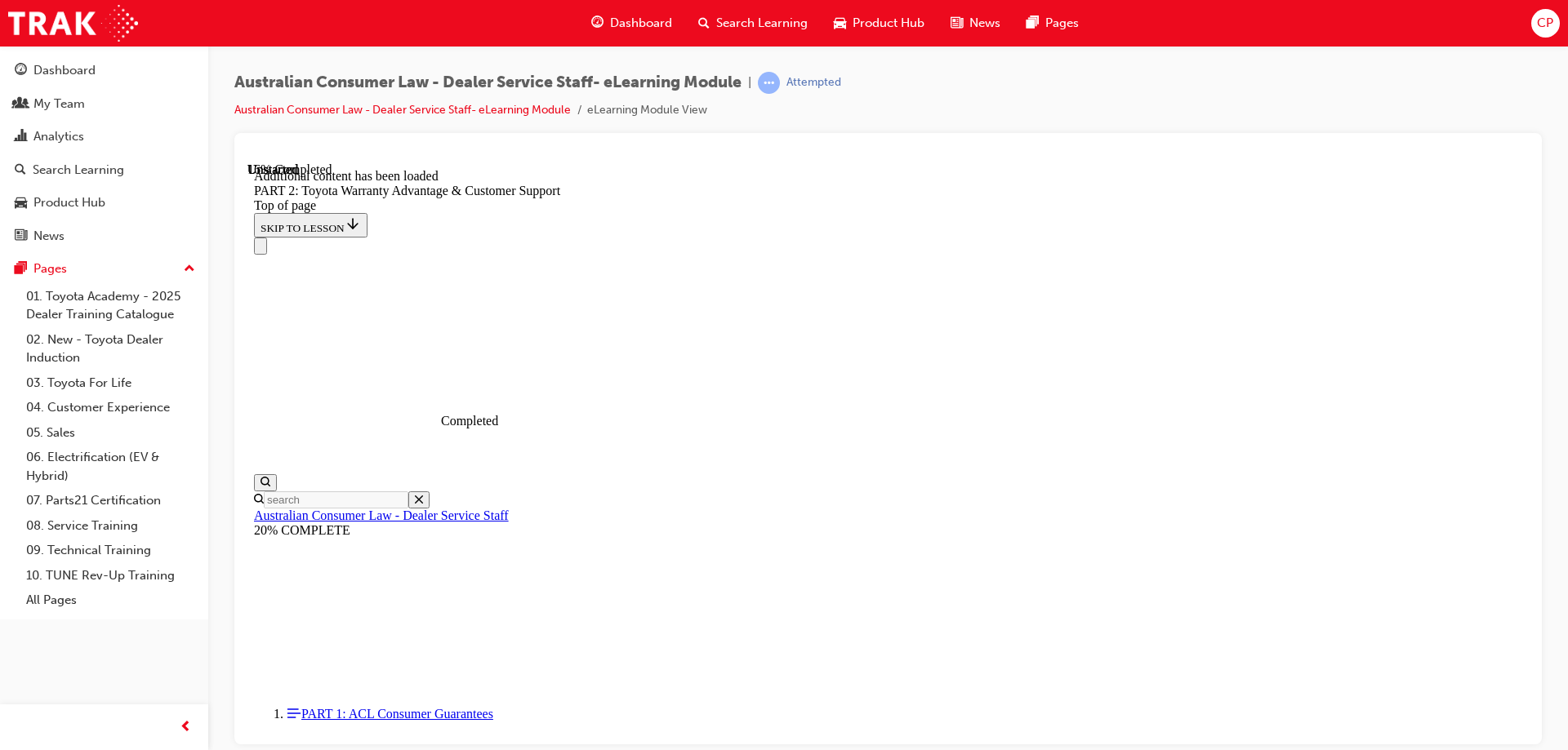
scroll to position [1641, 0]
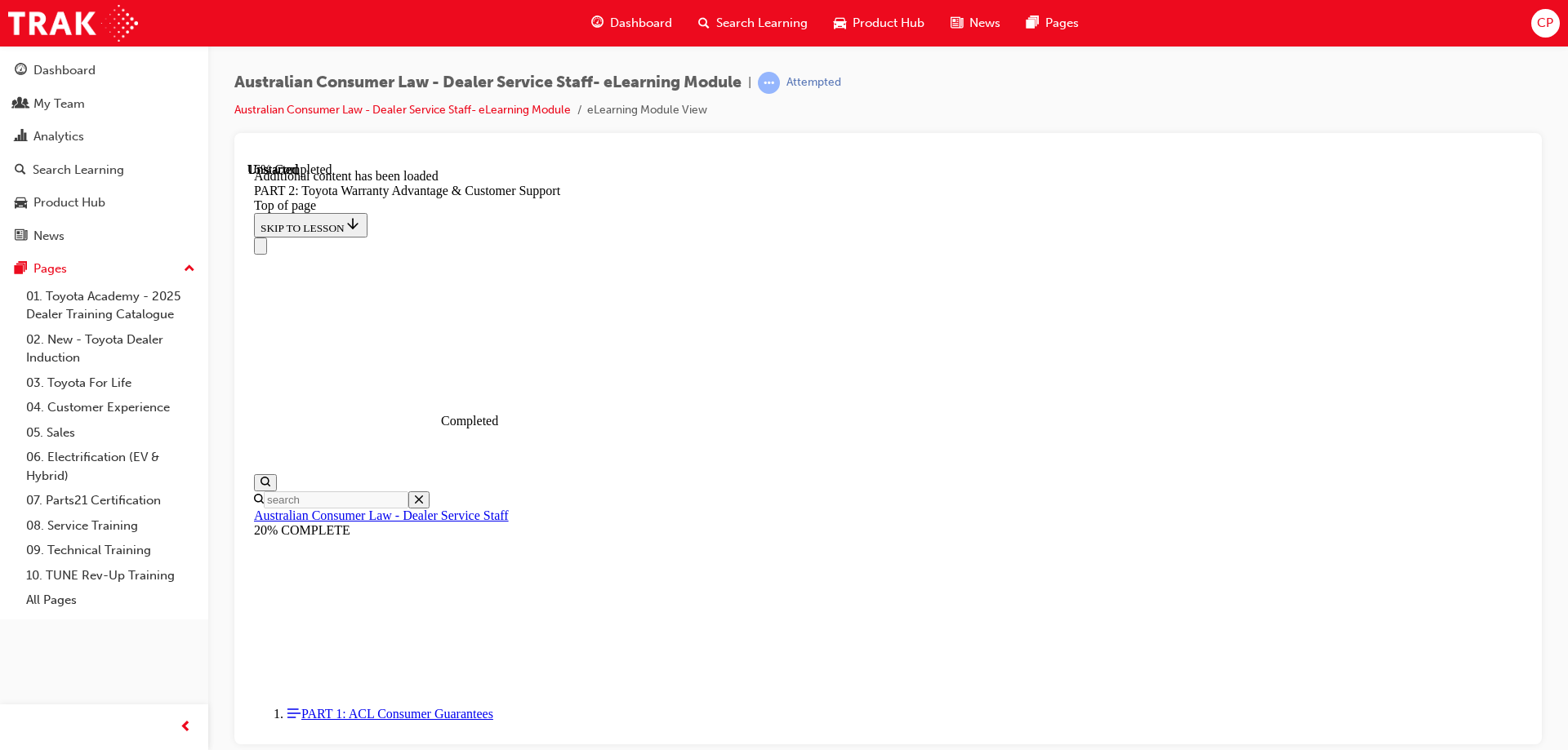
click button "CONTINUE"
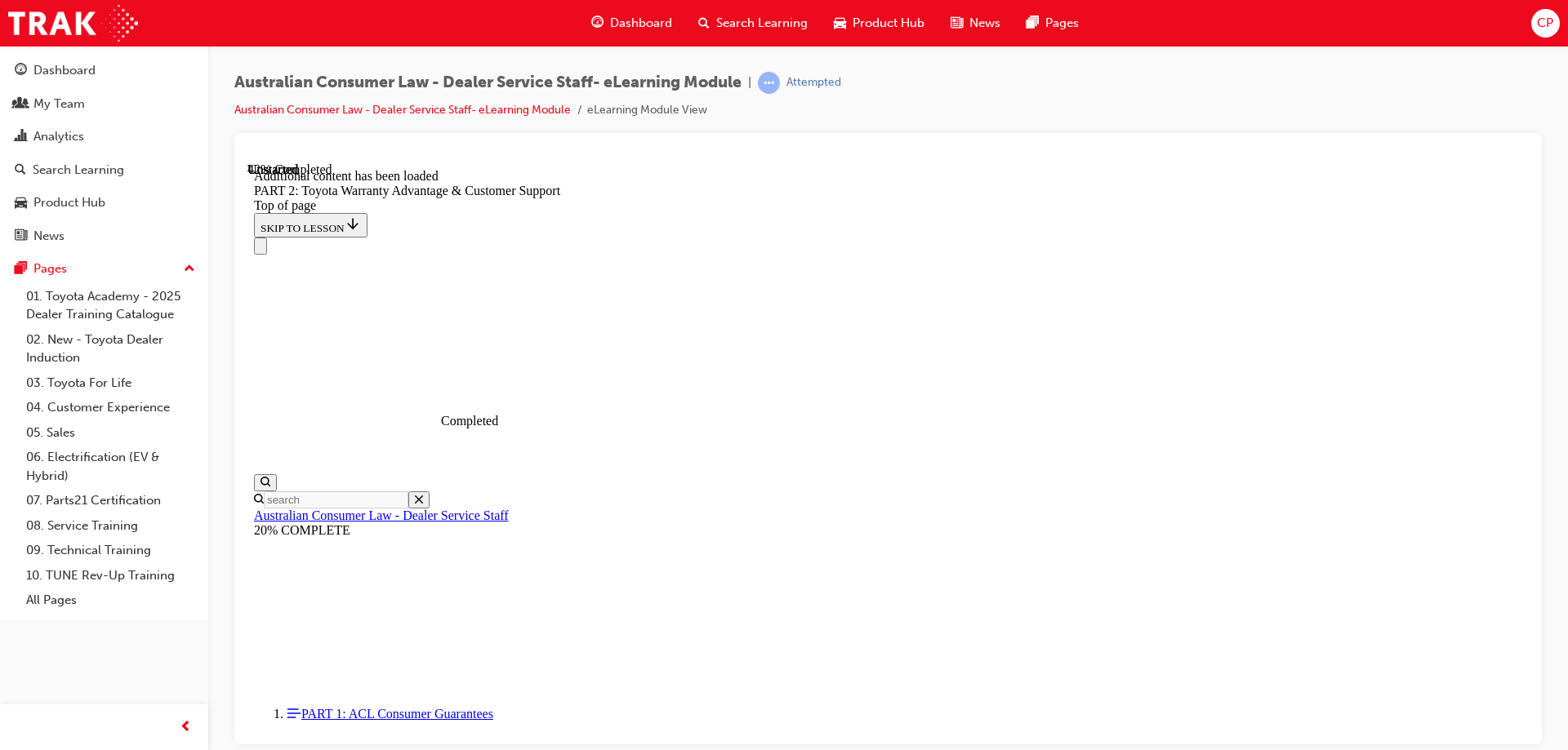
scroll to position [2883, 0]
click button "CONTINUE"
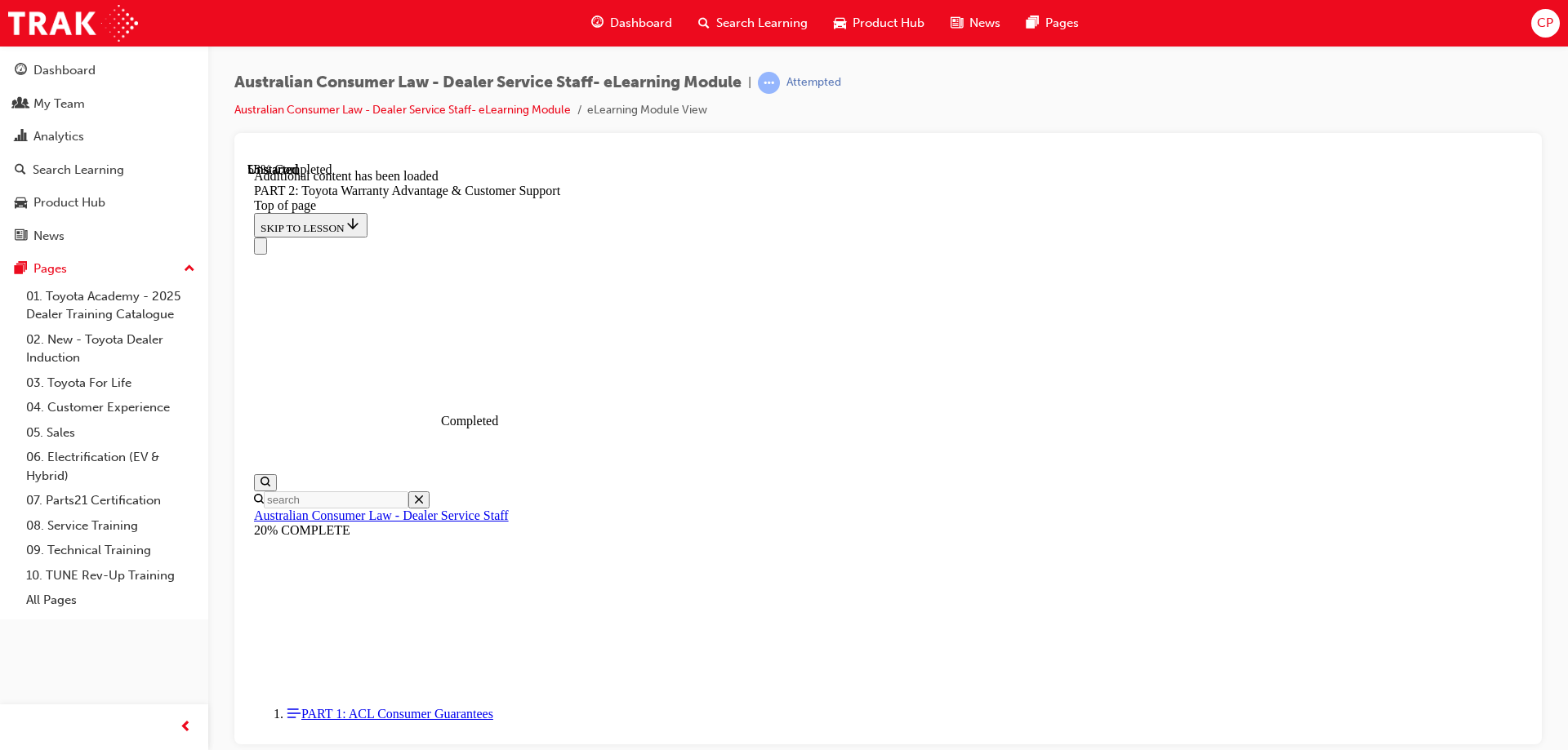
scroll to position [3692, 0]
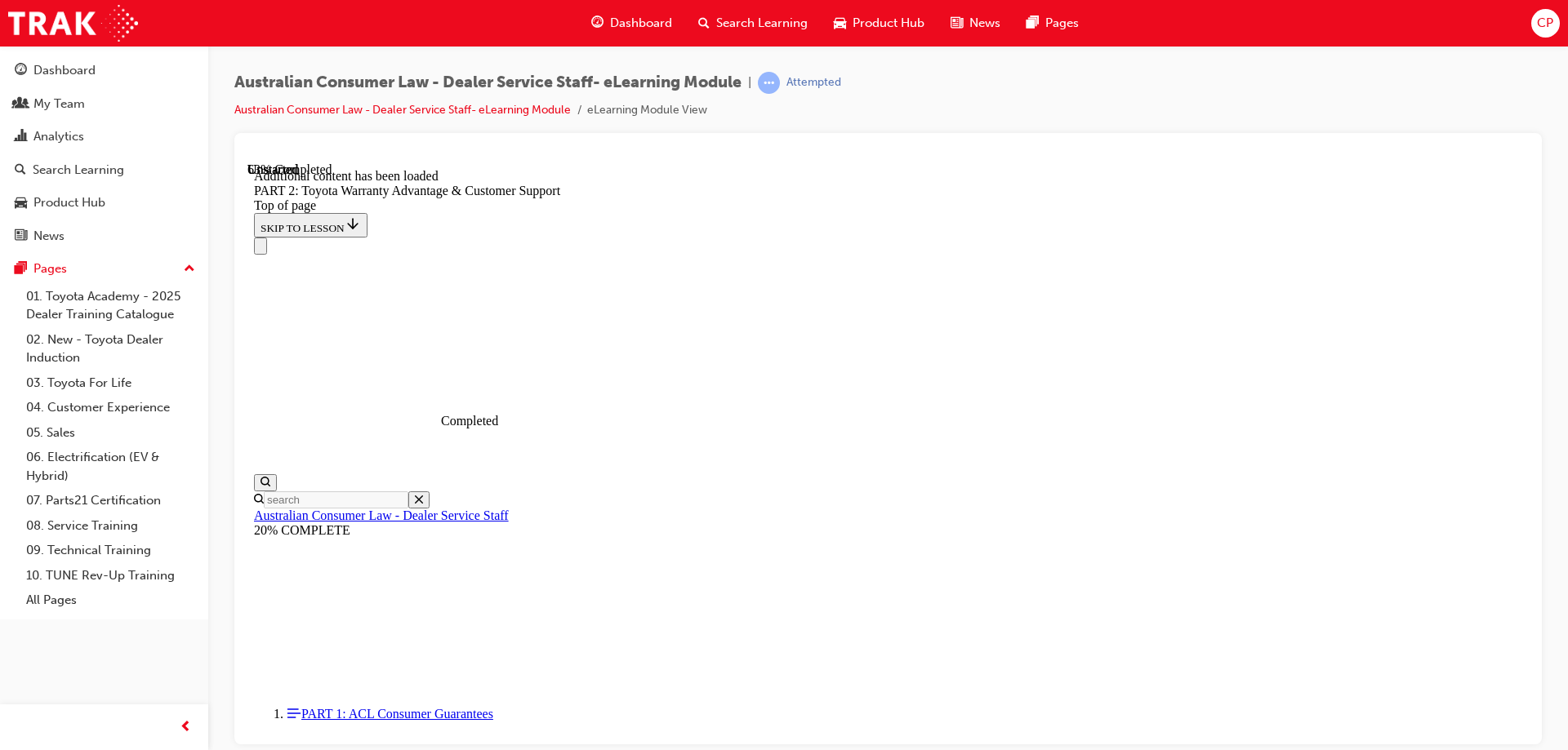
scroll to position [3817, 0]
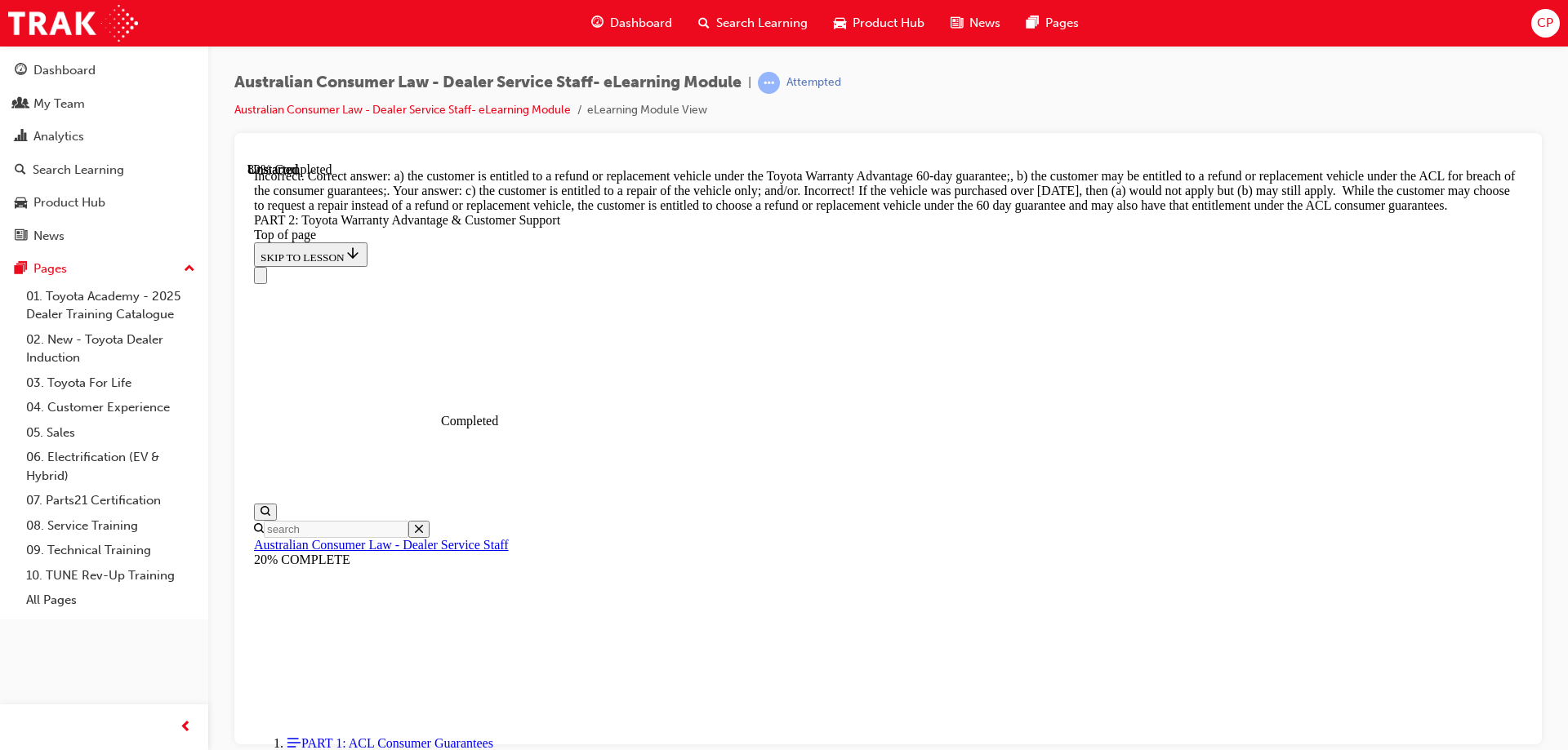
scroll to position [6098, 0]
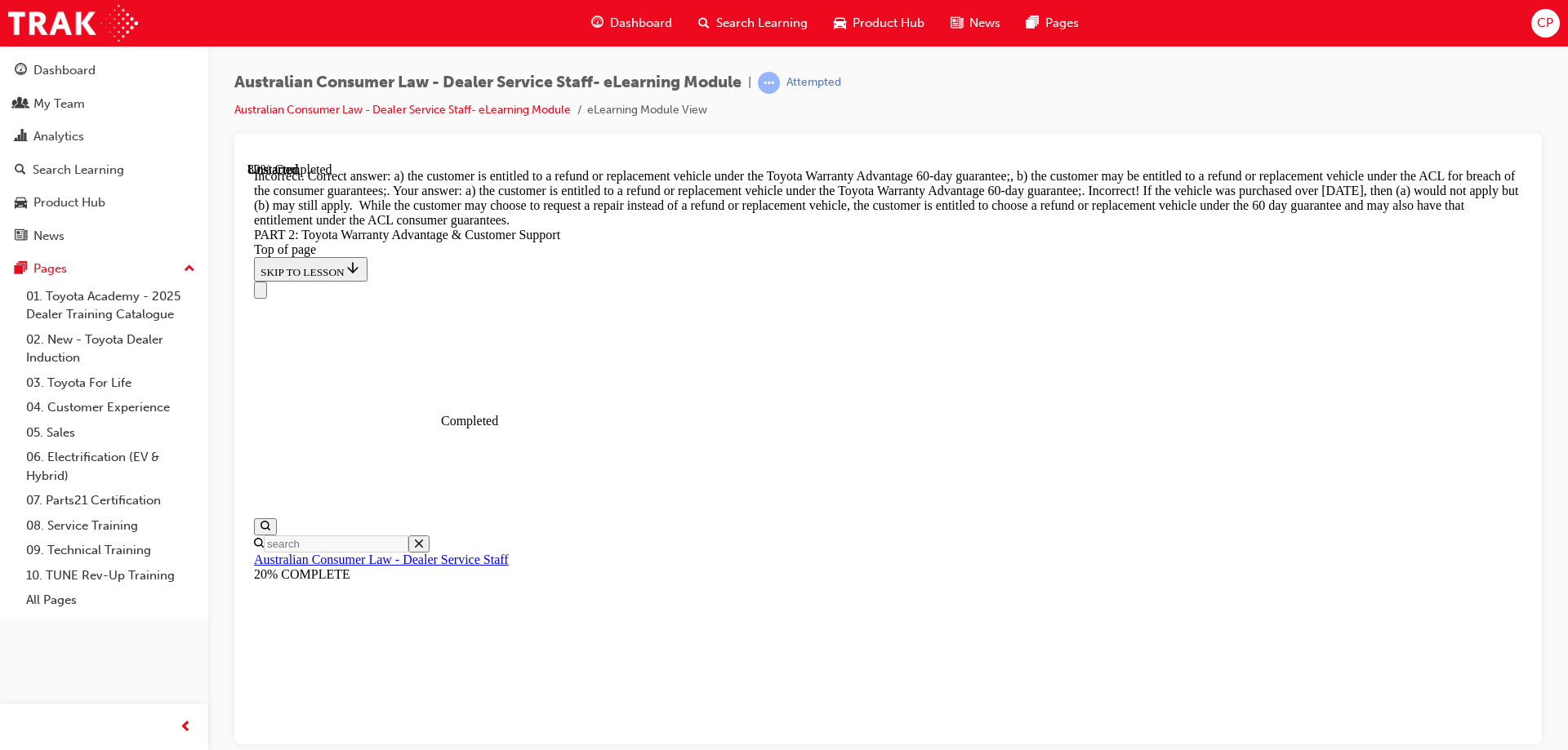
scroll to position [6297, 0]
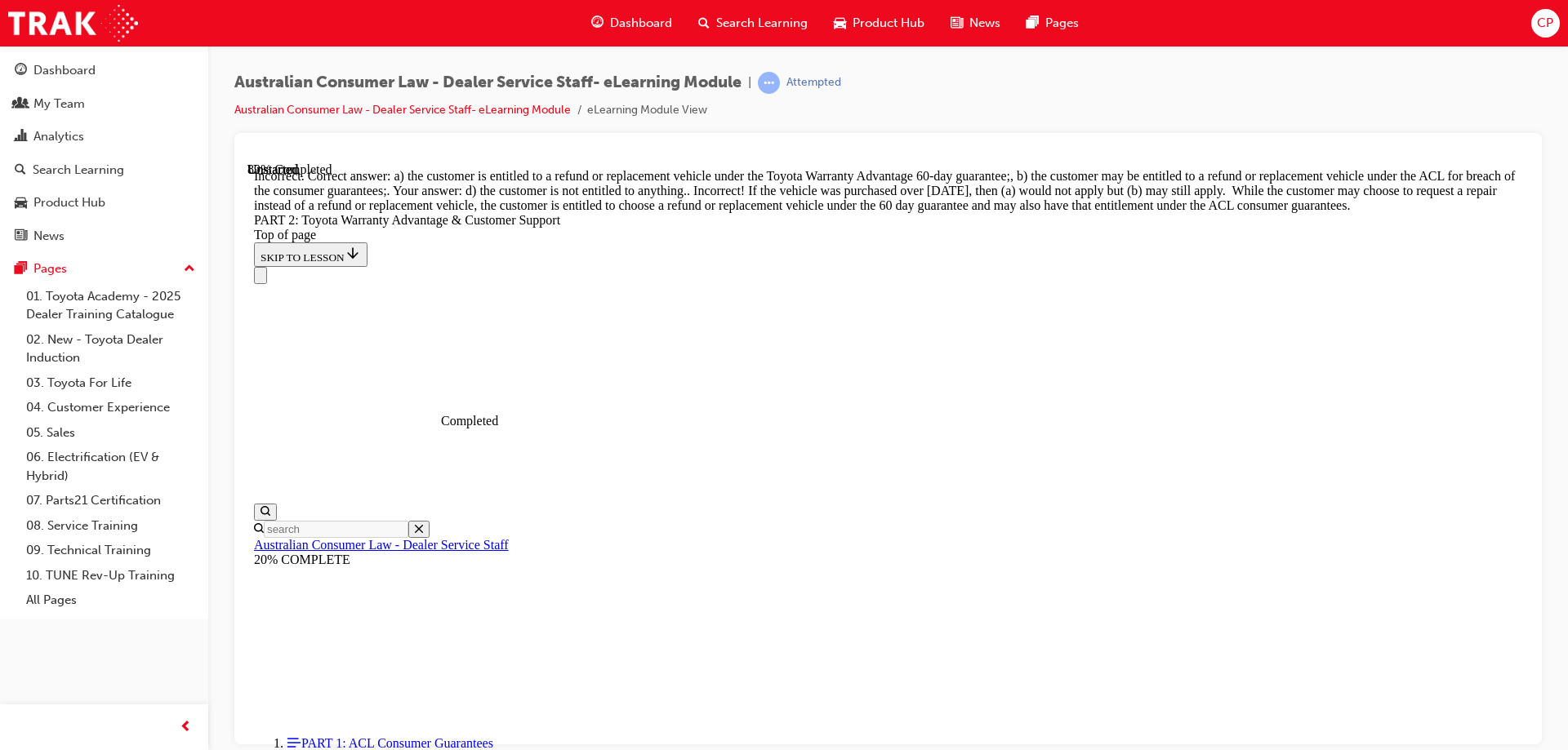
scroll to position [6343, 0]
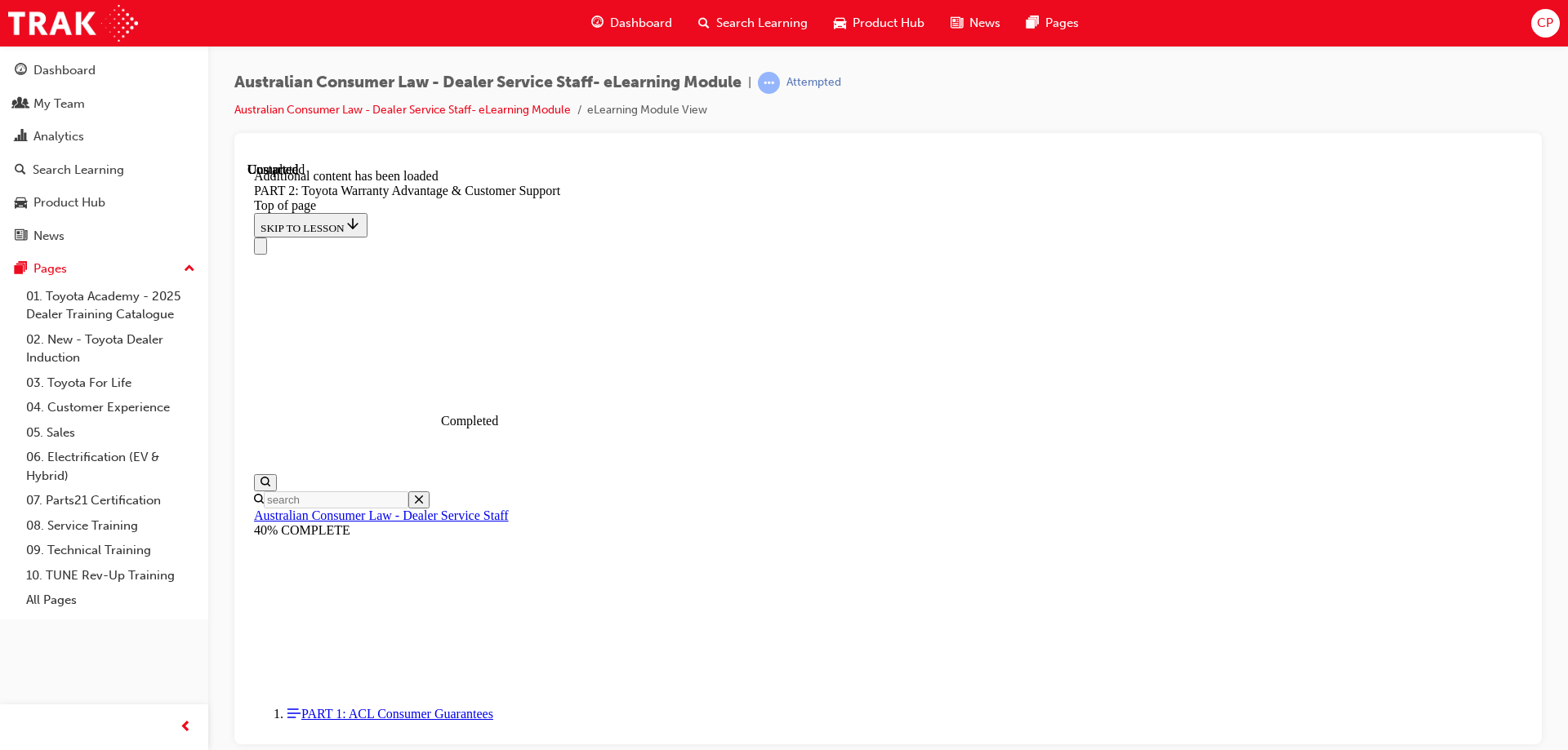
scroll to position [6802, 0]
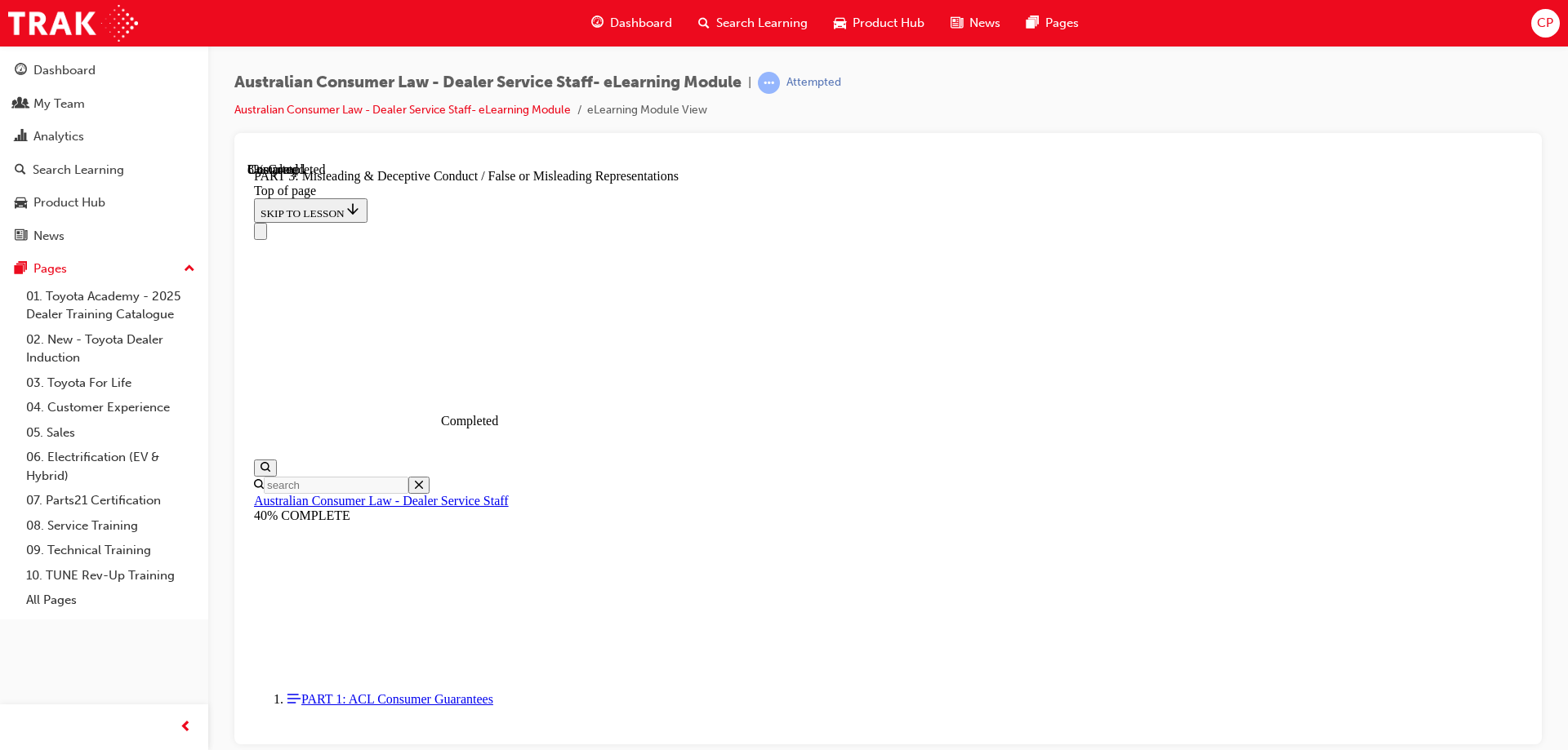
scroll to position [1031, 0]
click button "CONTINUE"
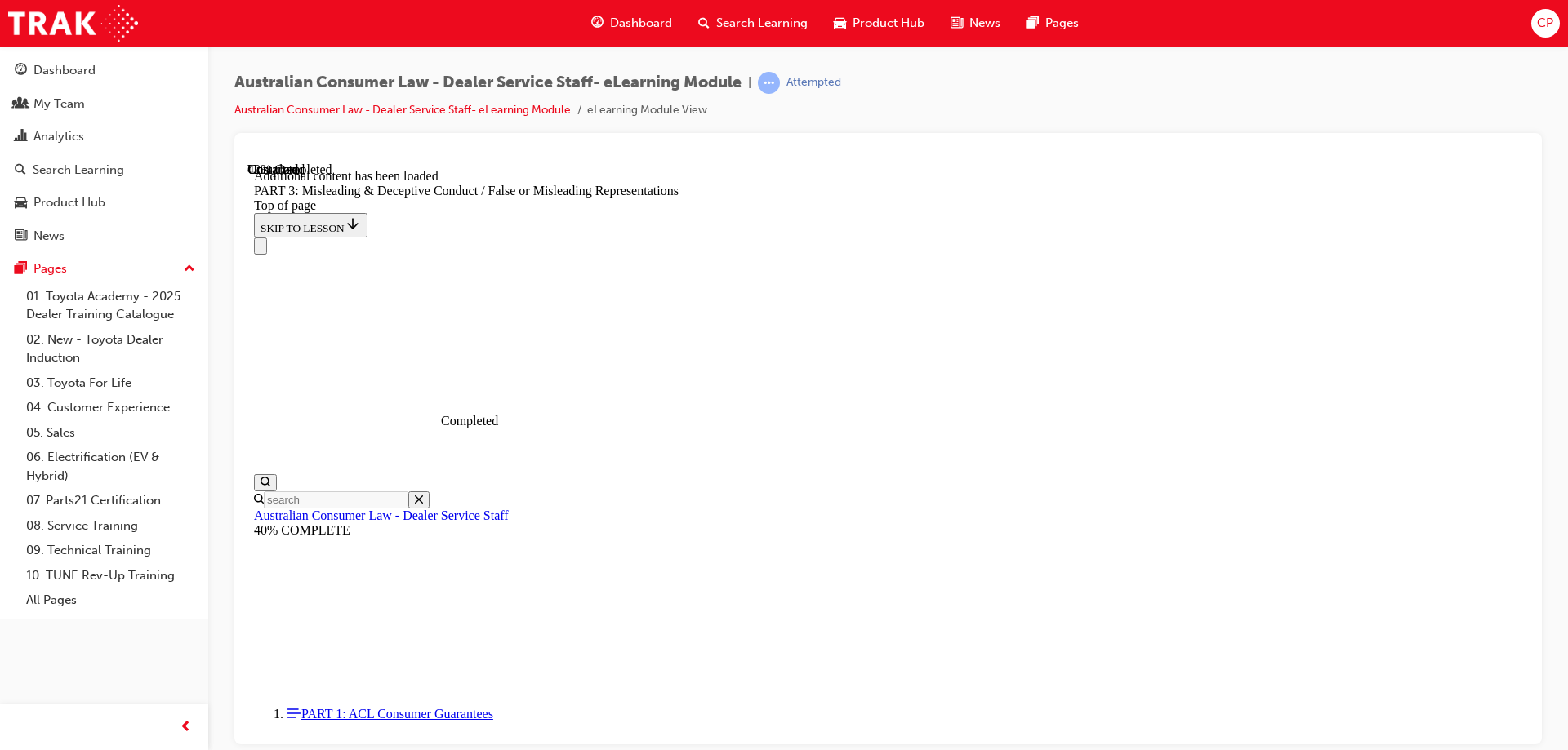
scroll to position [3805, 0]
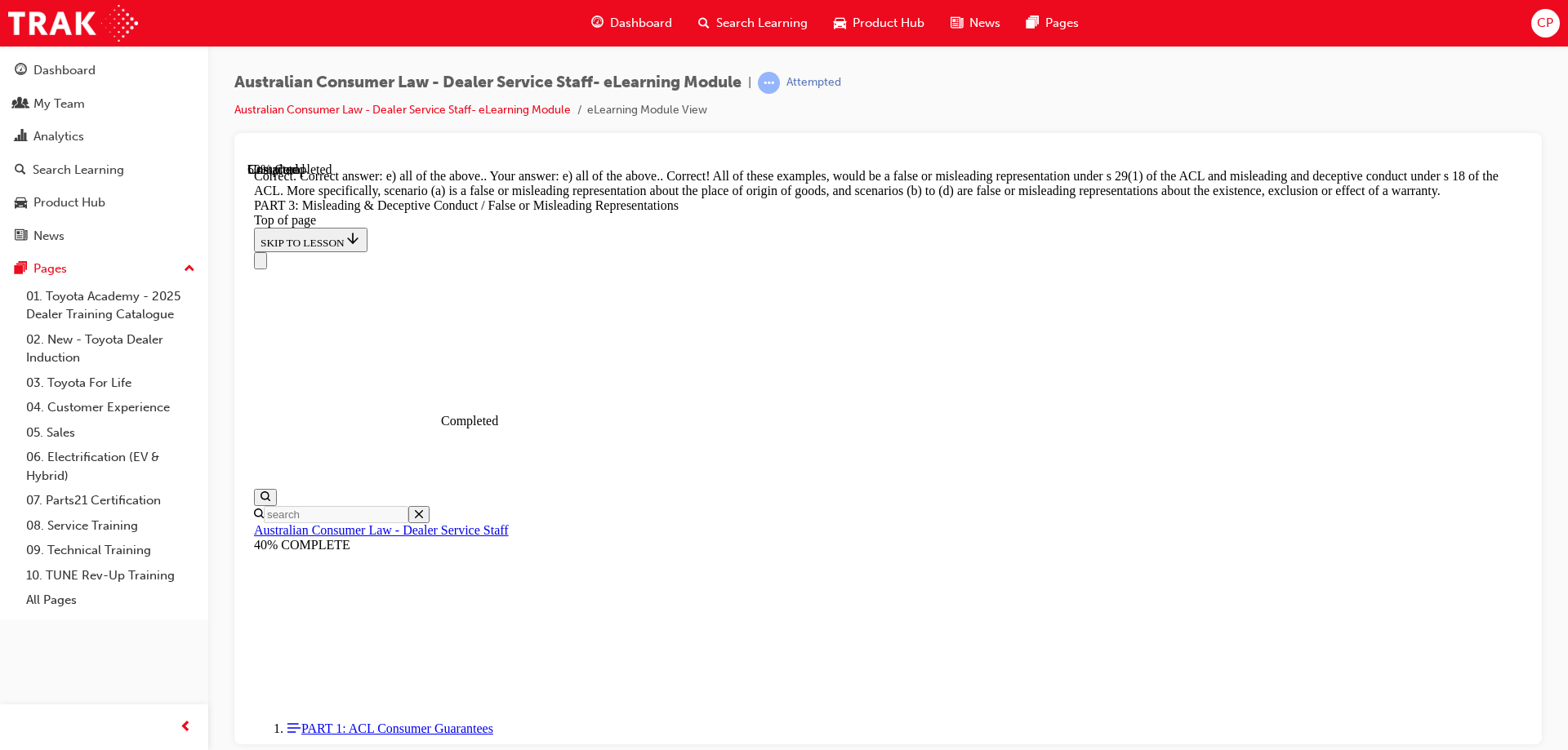
scroll to position [4153, 0]
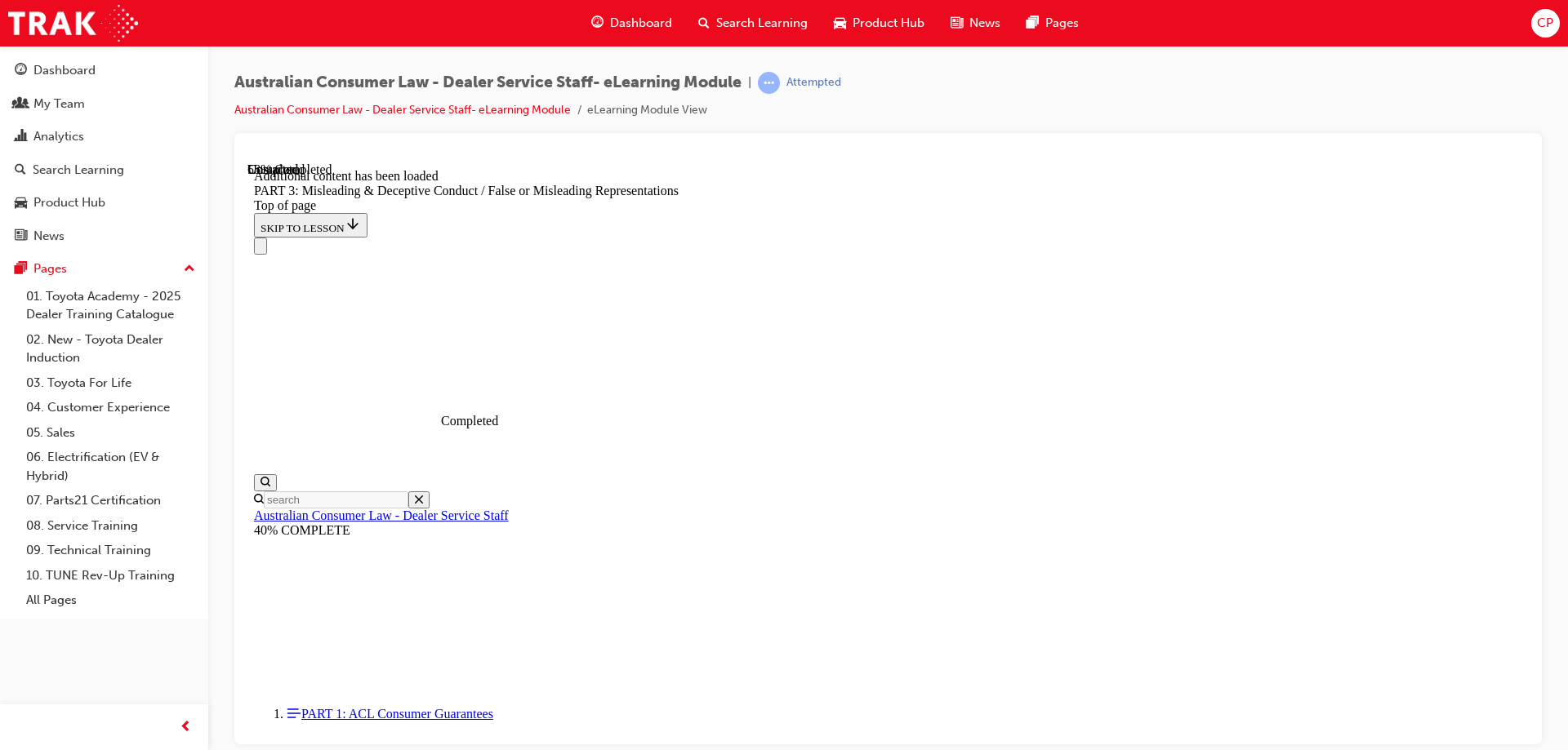
scroll to position [4447, 0]
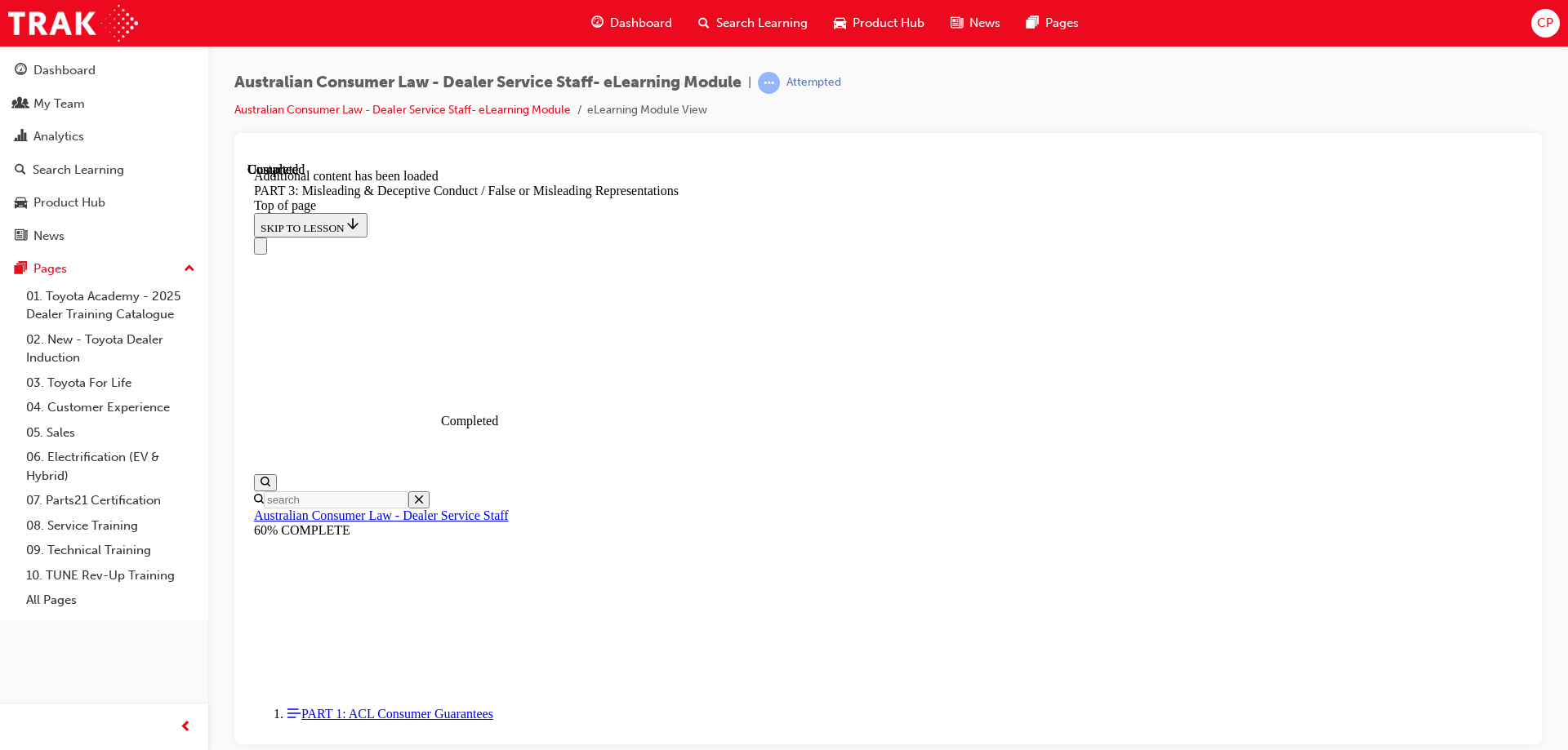
scroll to position [6463, 0]
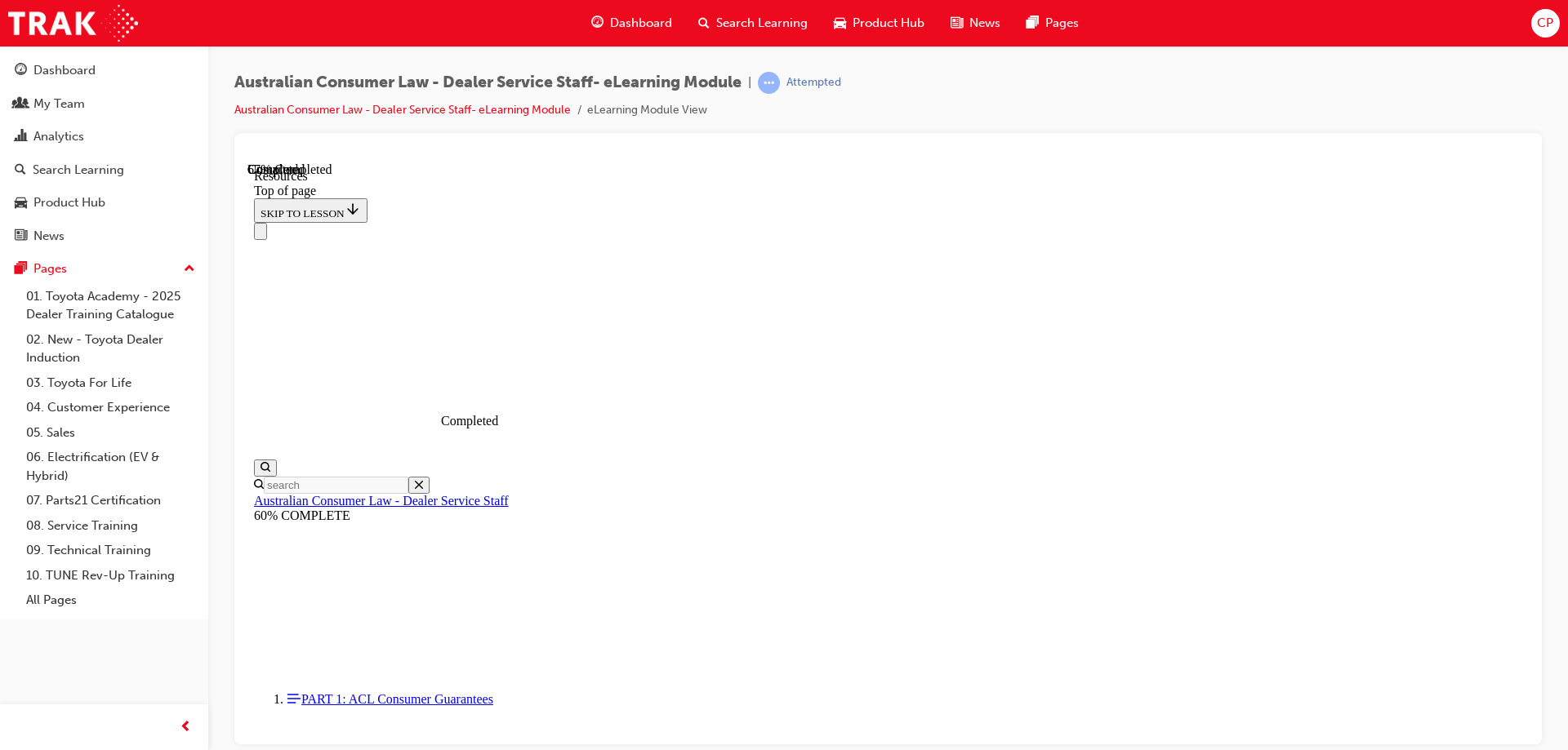
scroll to position [782, 0]
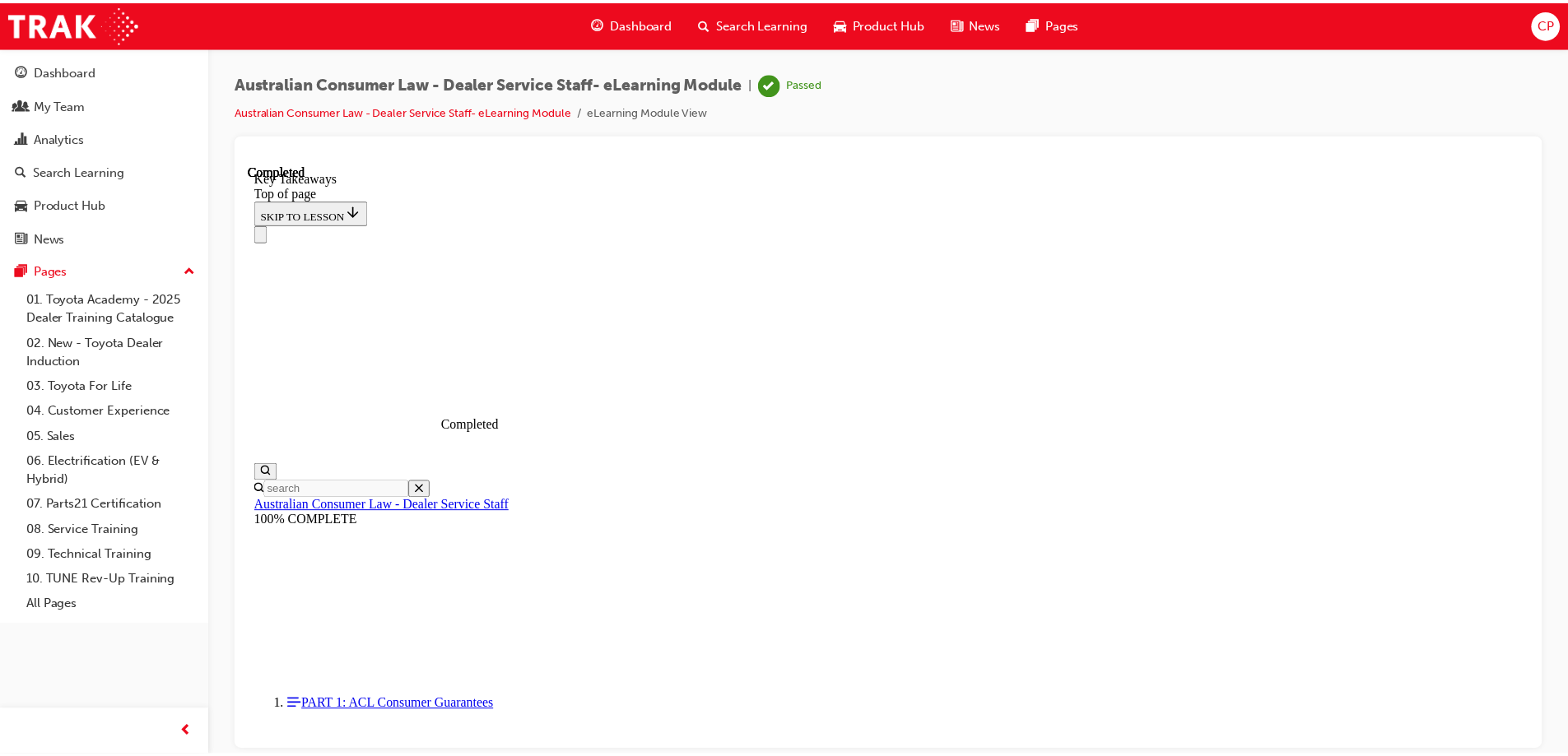
scroll to position [374, 0]
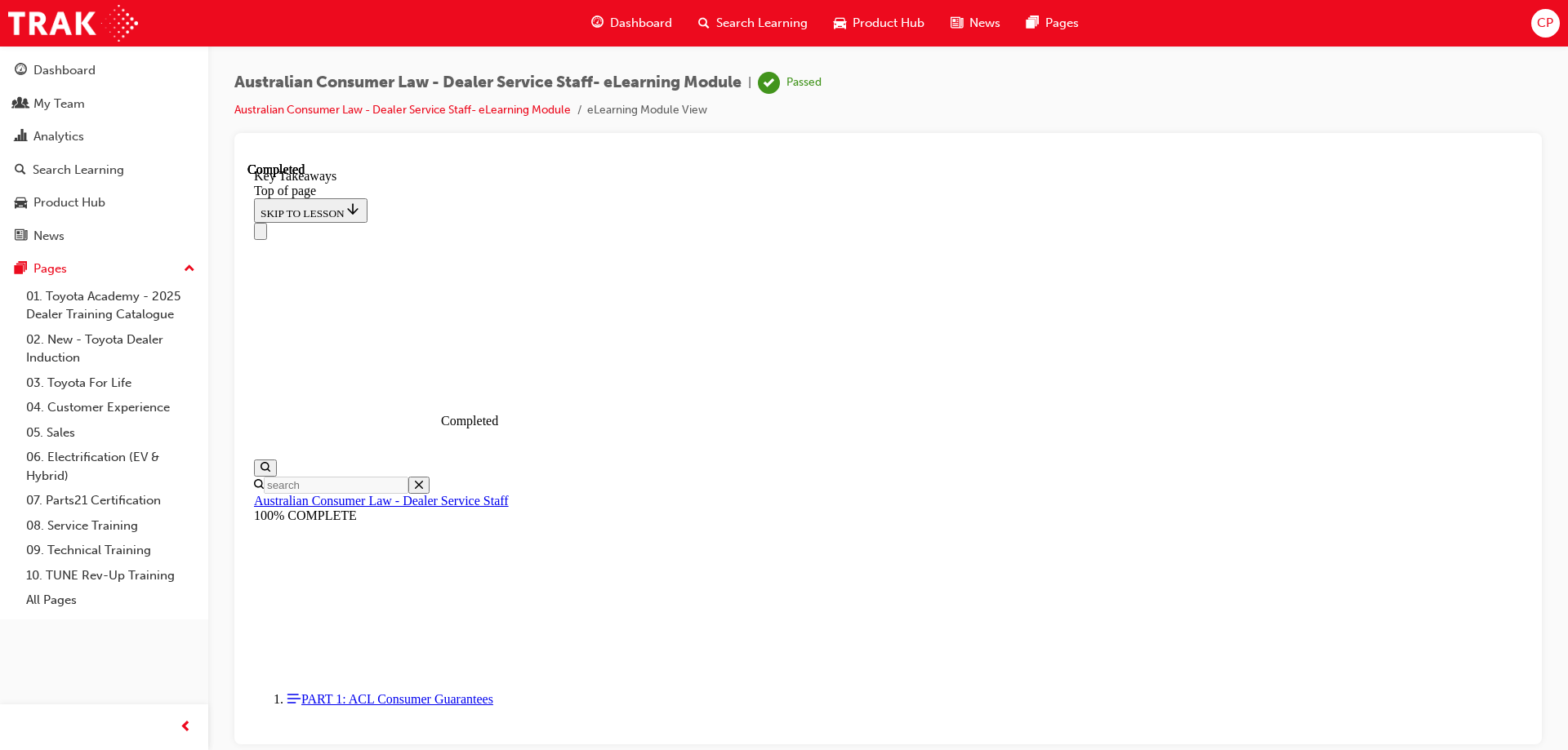
click at [260, 235] on icon "Close navigation menu" at bounding box center [260, 235] width 0 height 0
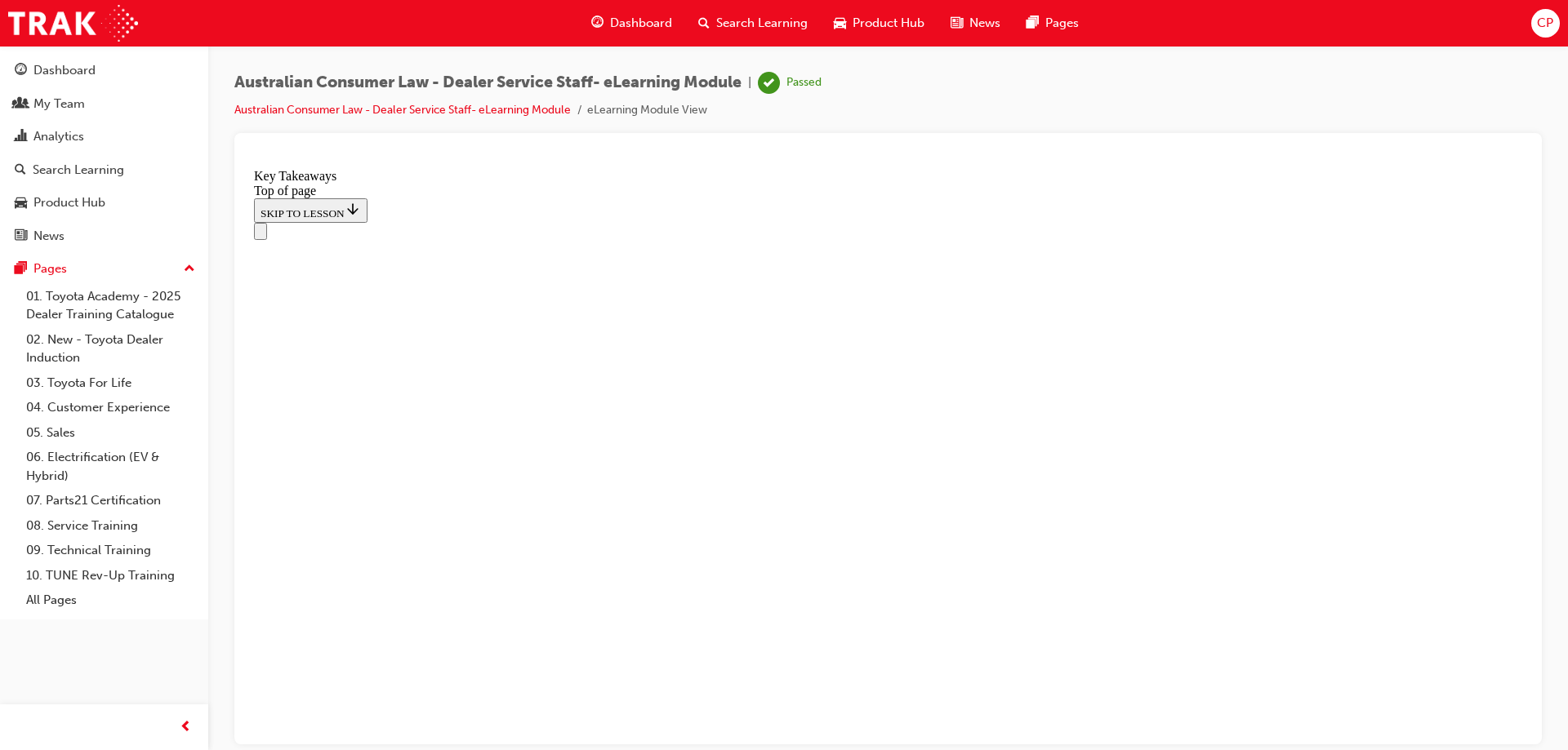
click at [267, 222] on button "Open navigation menu" at bounding box center [260, 230] width 13 height 17
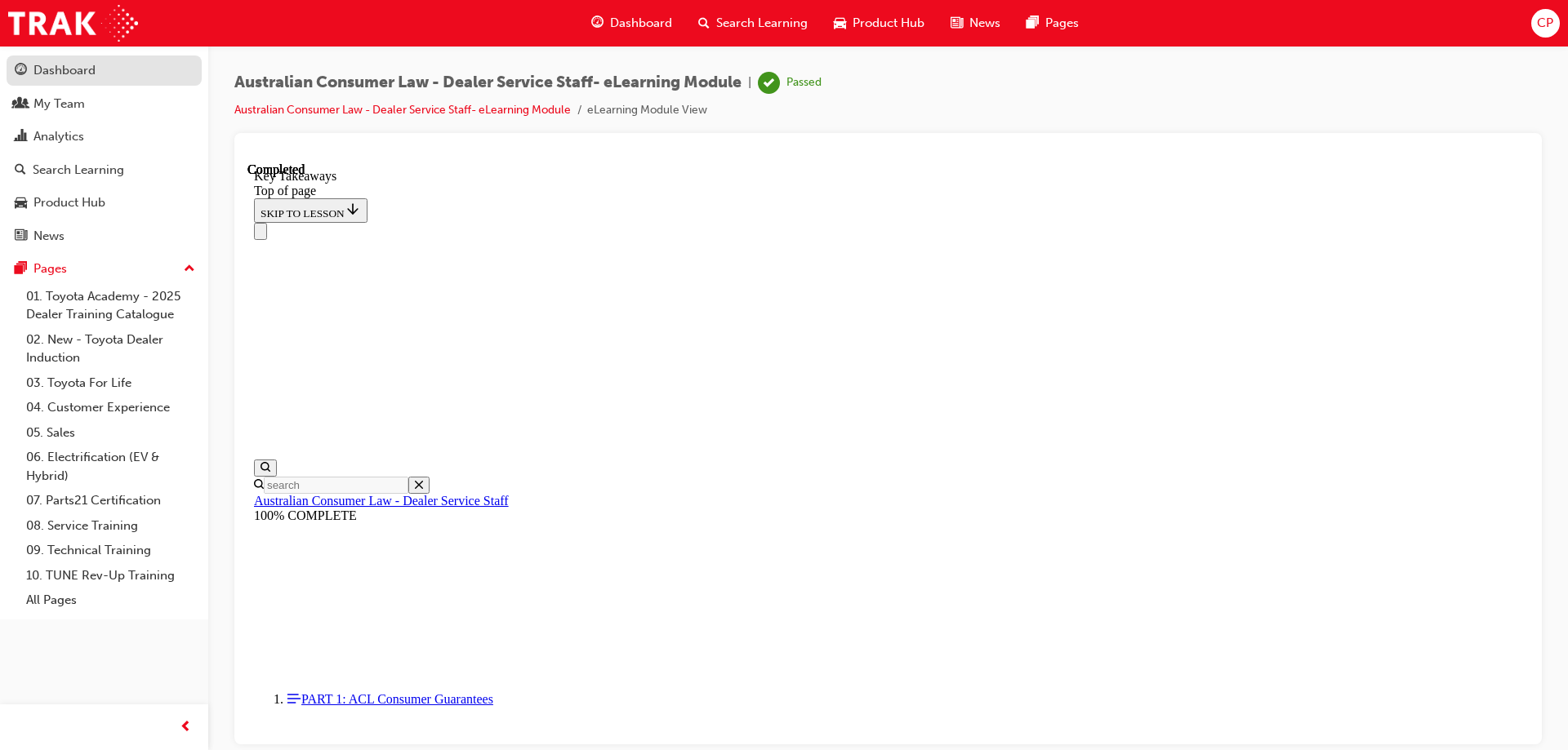
click at [69, 71] on div "Dashboard" at bounding box center [64, 70] width 62 height 19
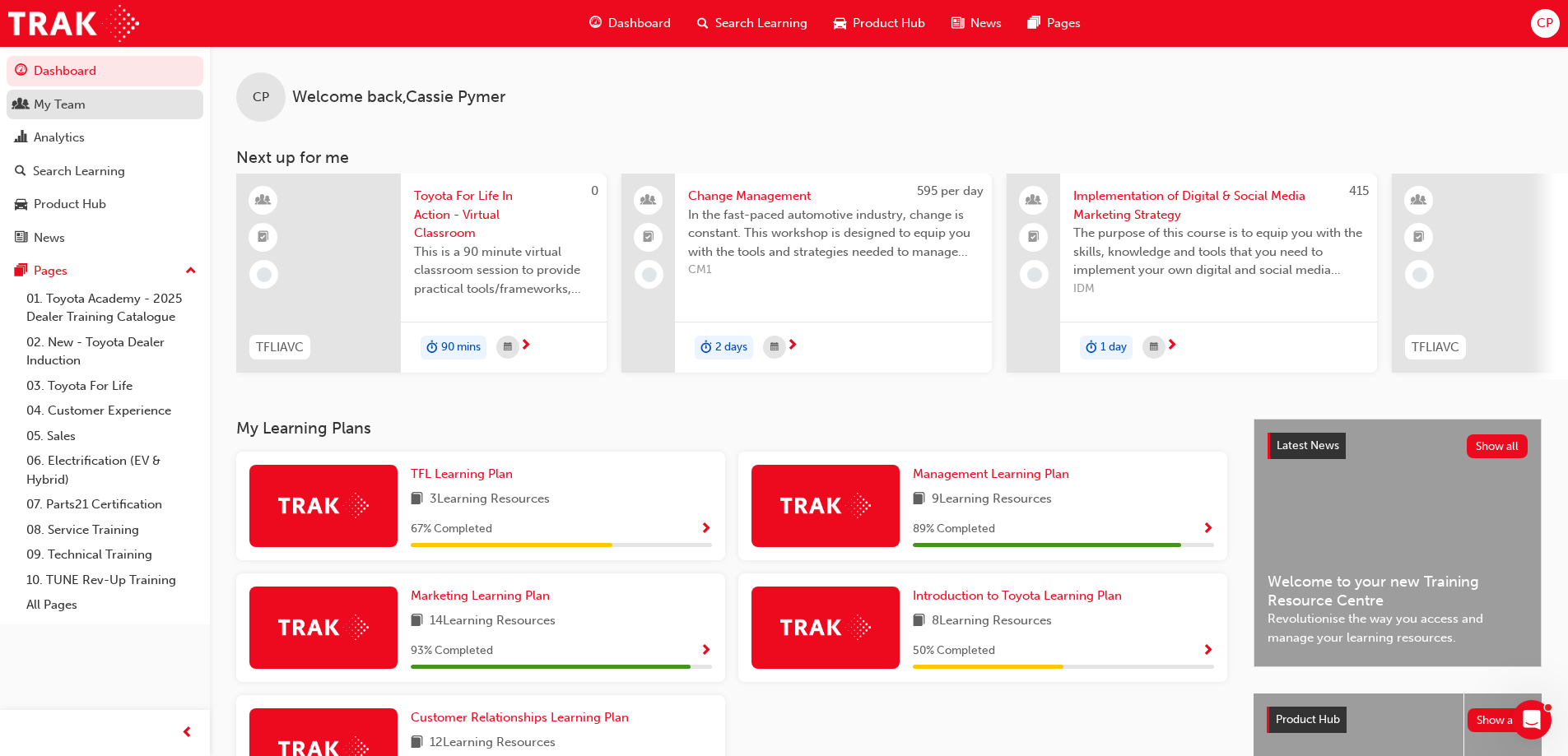
click at [71, 105] on div "My Team" at bounding box center [59, 104] width 51 height 19
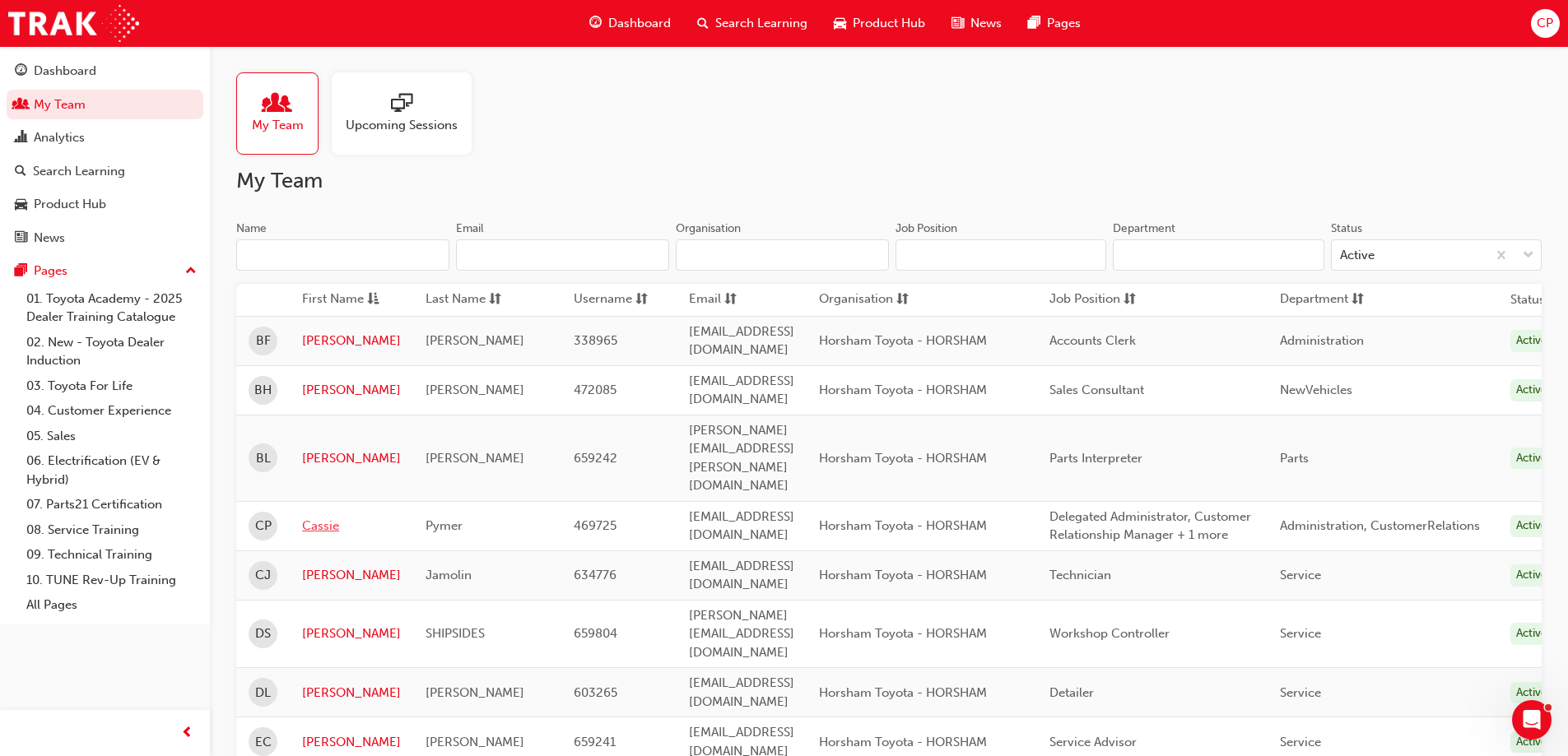
click at [316, 517] on link "Cassie" at bounding box center [351, 525] width 99 height 19
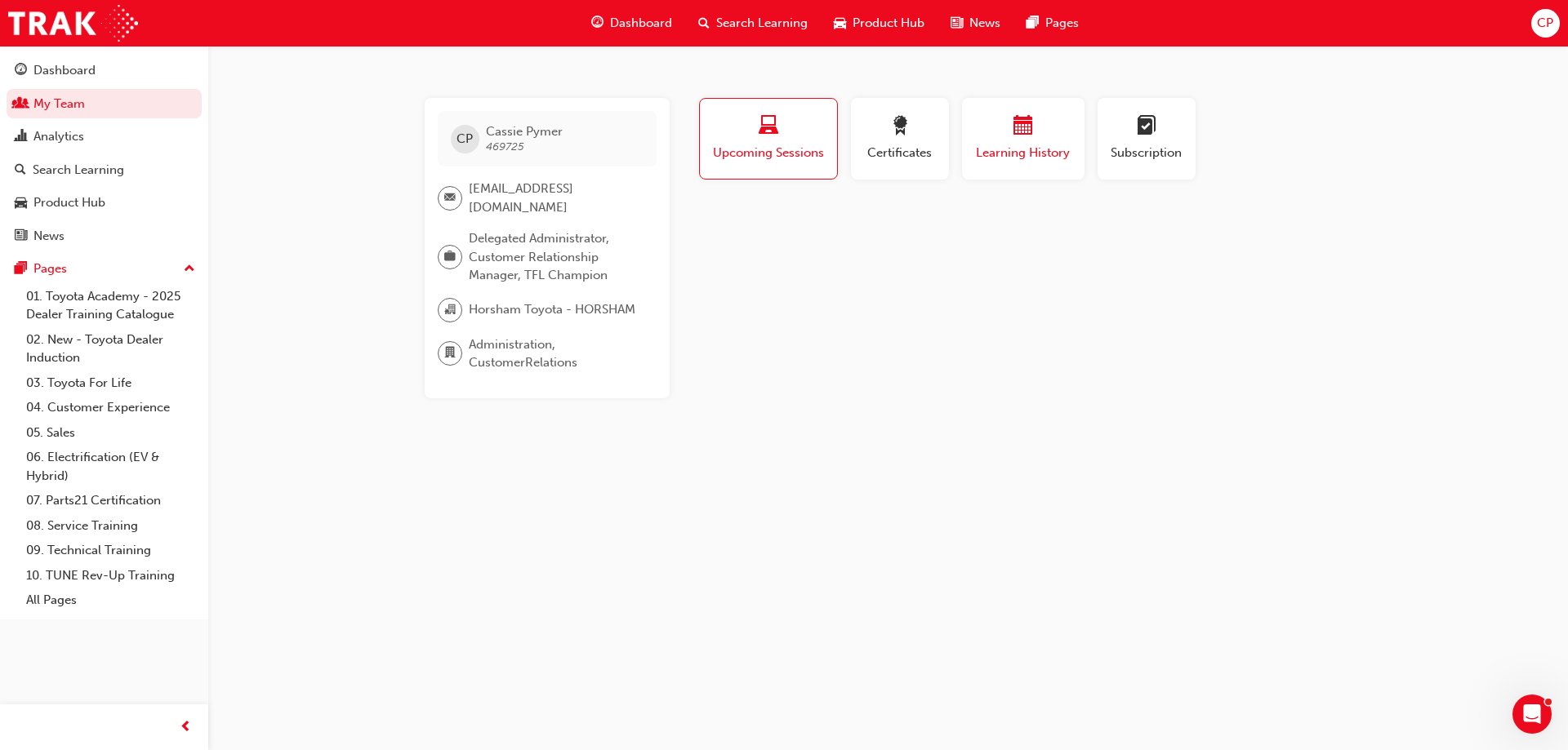
click at [1001, 128] on div "button" at bounding box center [1023, 129] width 98 height 26
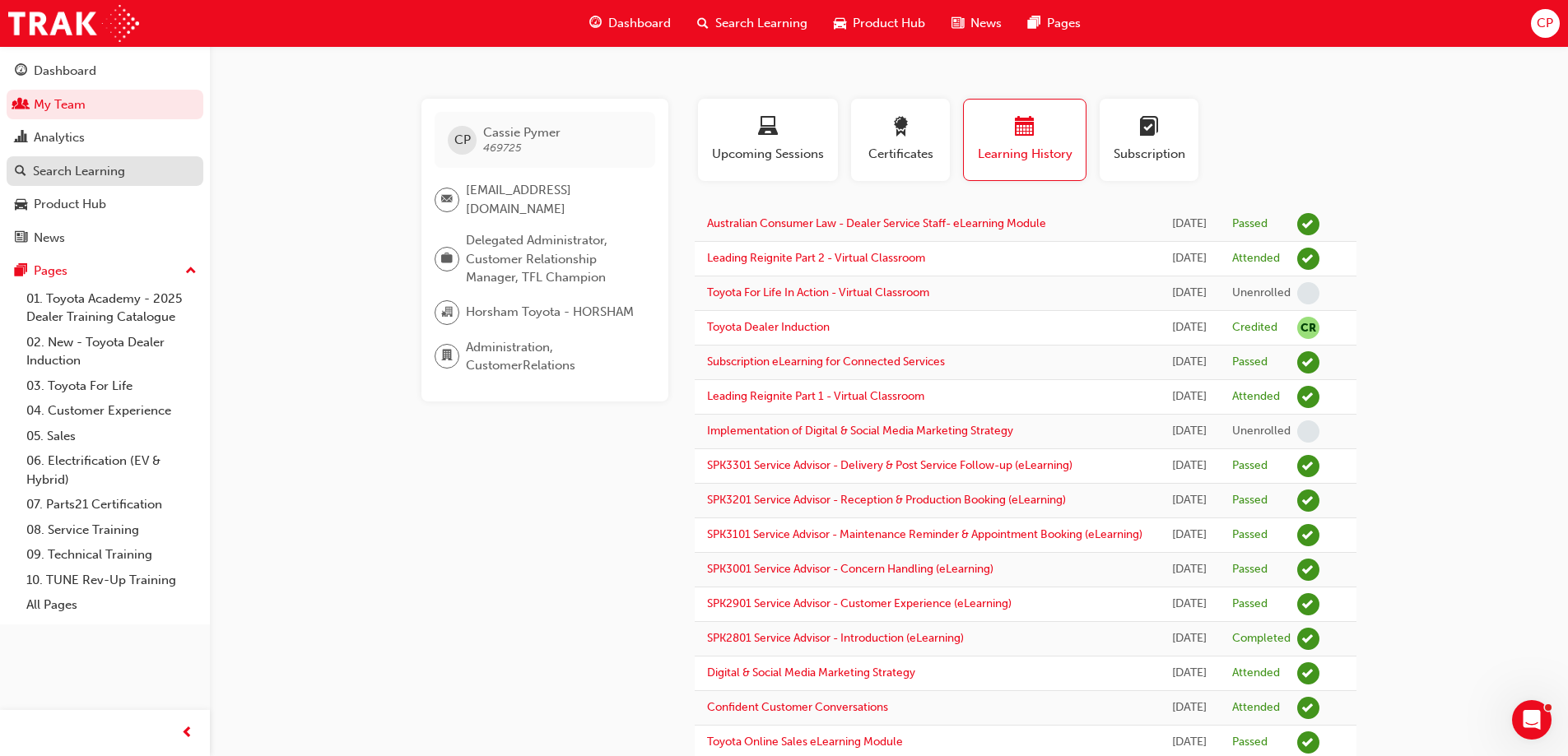
click at [104, 164] on div "Search Learning" at bounding box center [78, 171] width 92 height 19
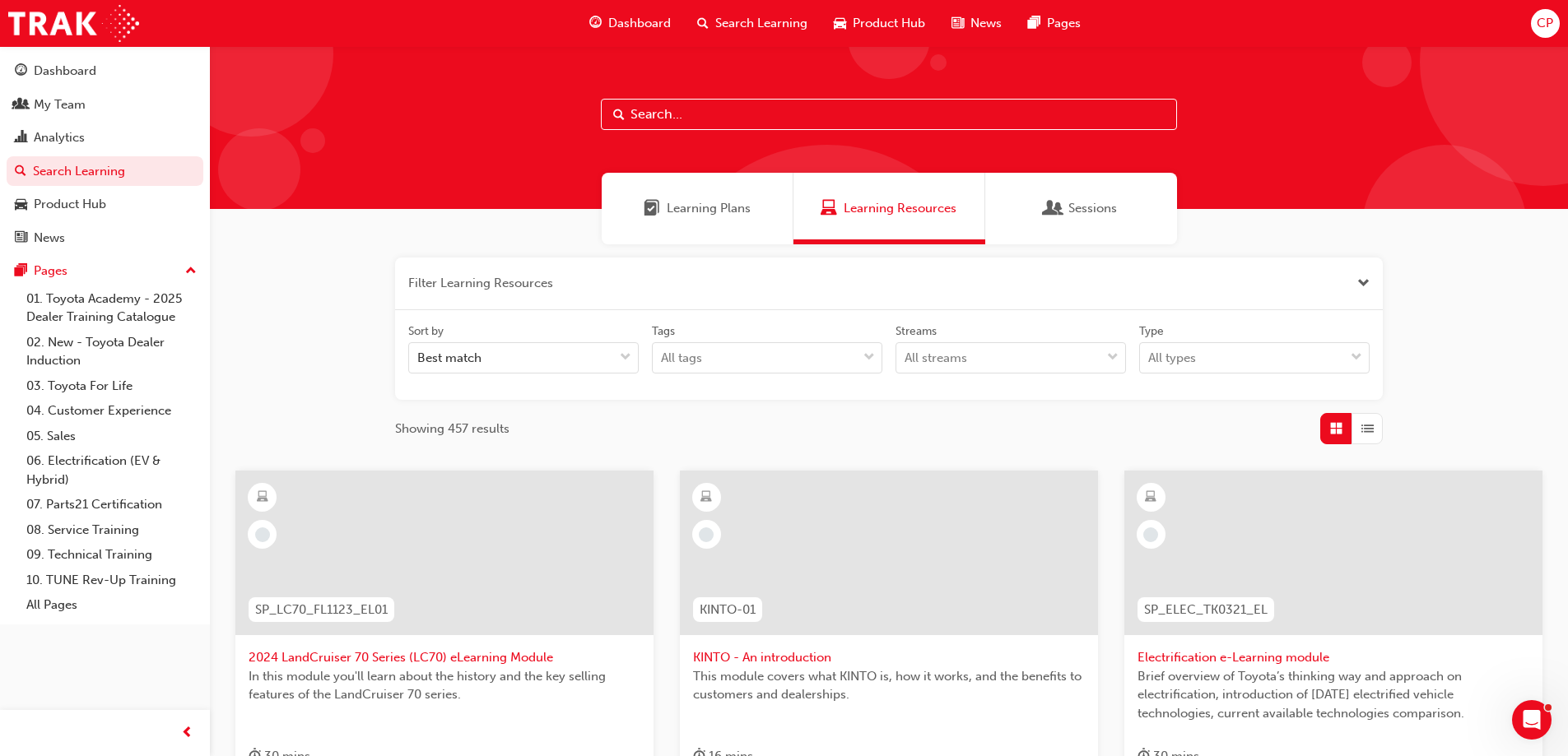
click at [683, 203] on span "Learning Plans" at bounding box center [708, 208] width 84 height 19
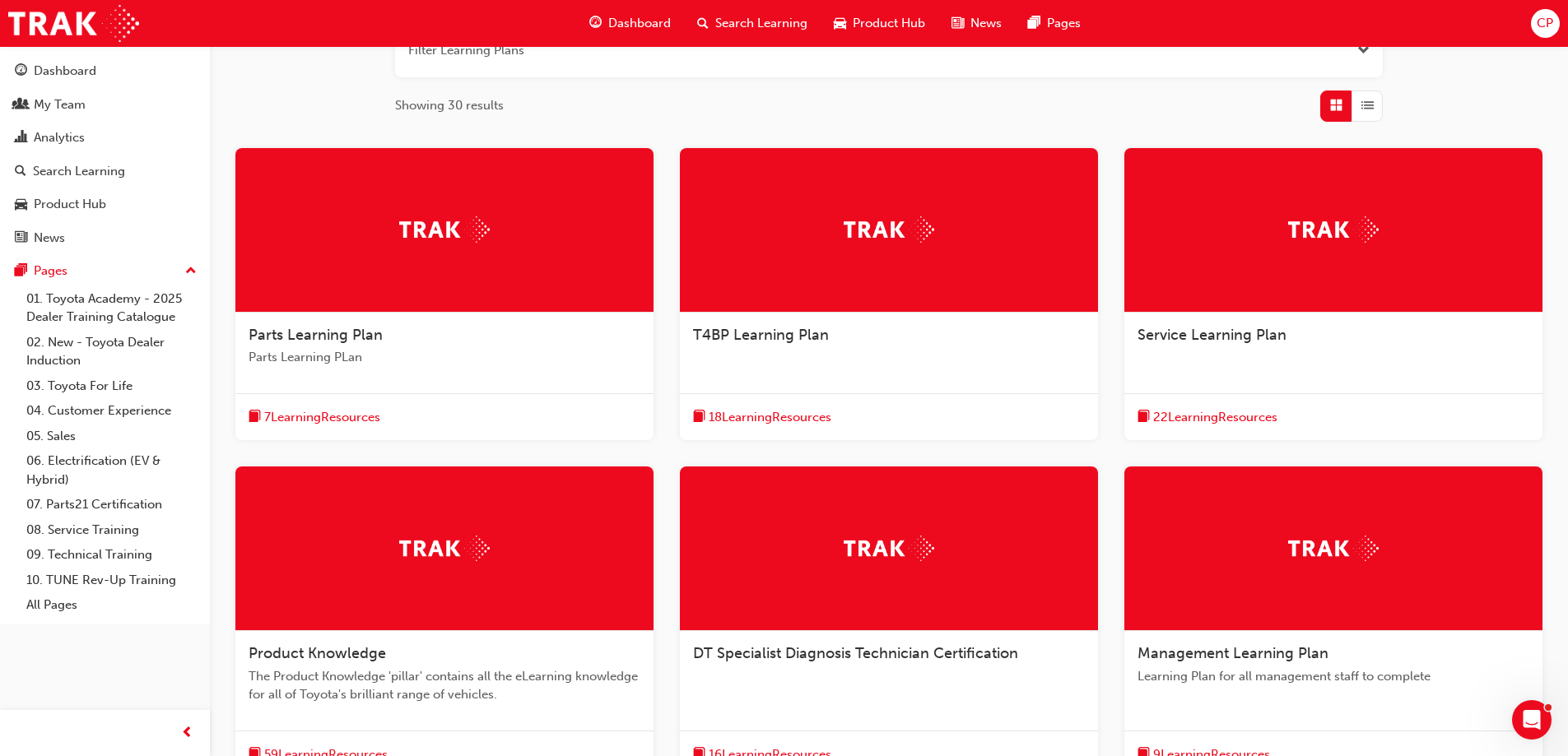
scroll to position [247, 0]
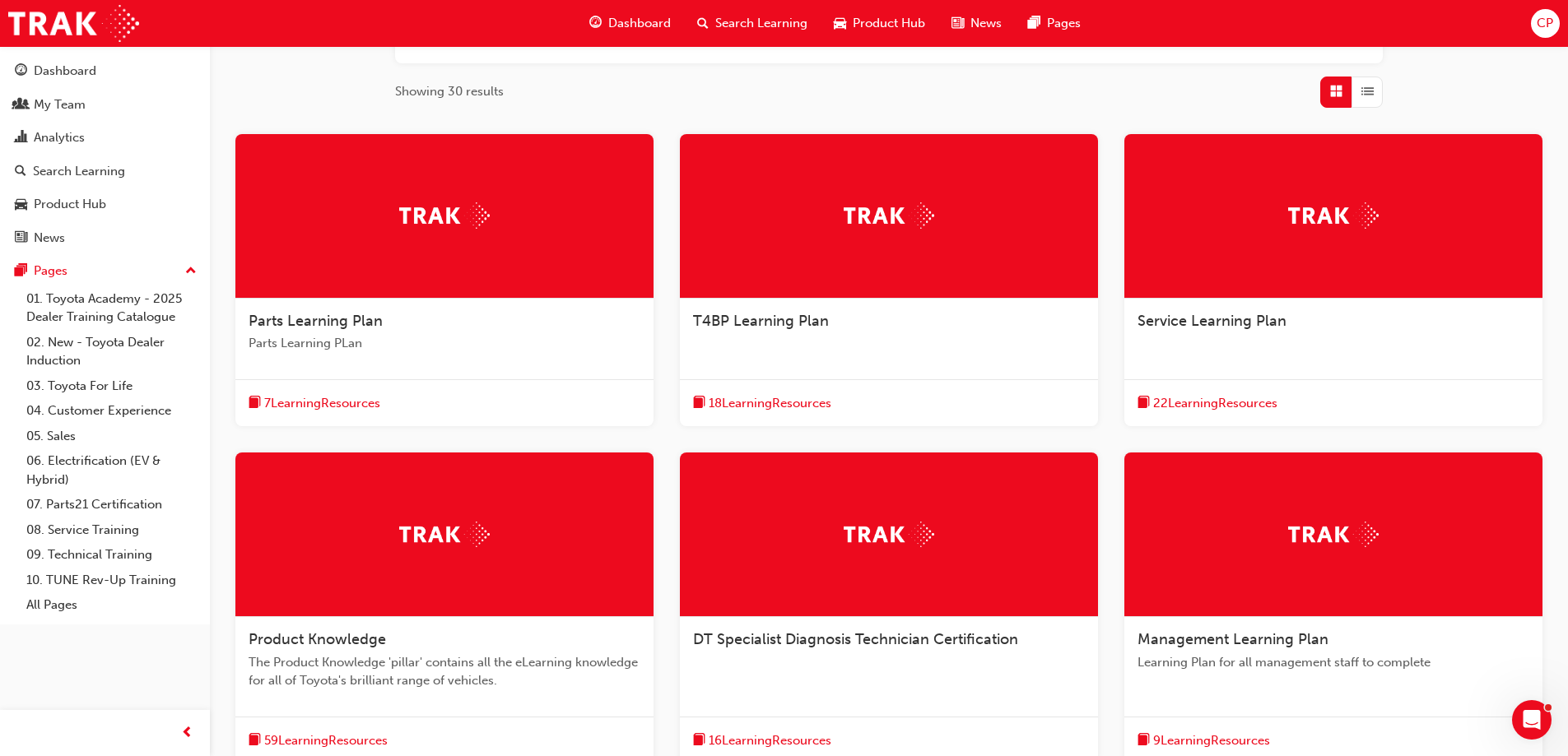
click at [1197, 399] on span "22 Learning Resources" at bounding box center [1215, 403] width 125 height 19
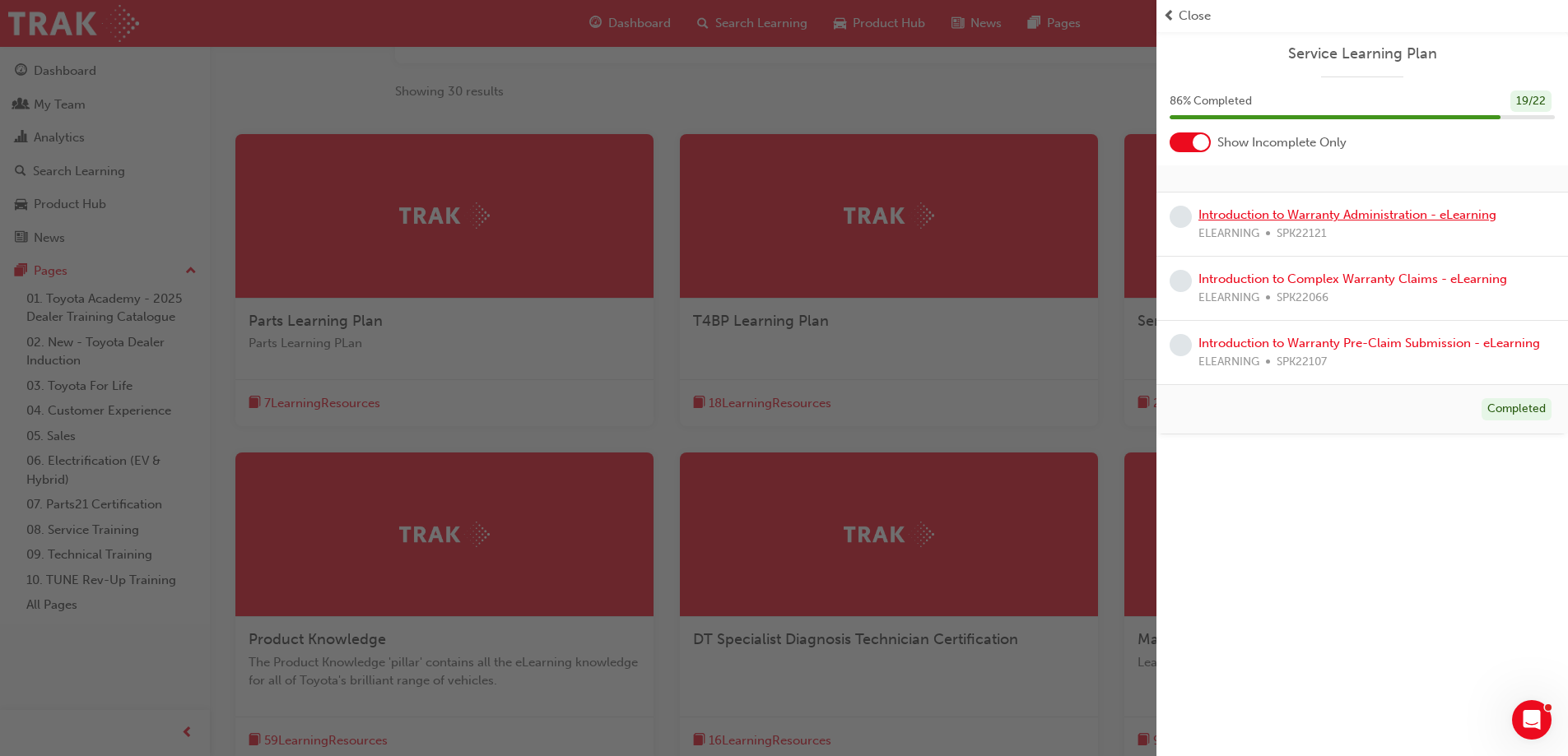
click at [1302, 218] on link "Introduction to Warranty Administration - eLearning" at bounding box center [1346, 215] width 298 height 15
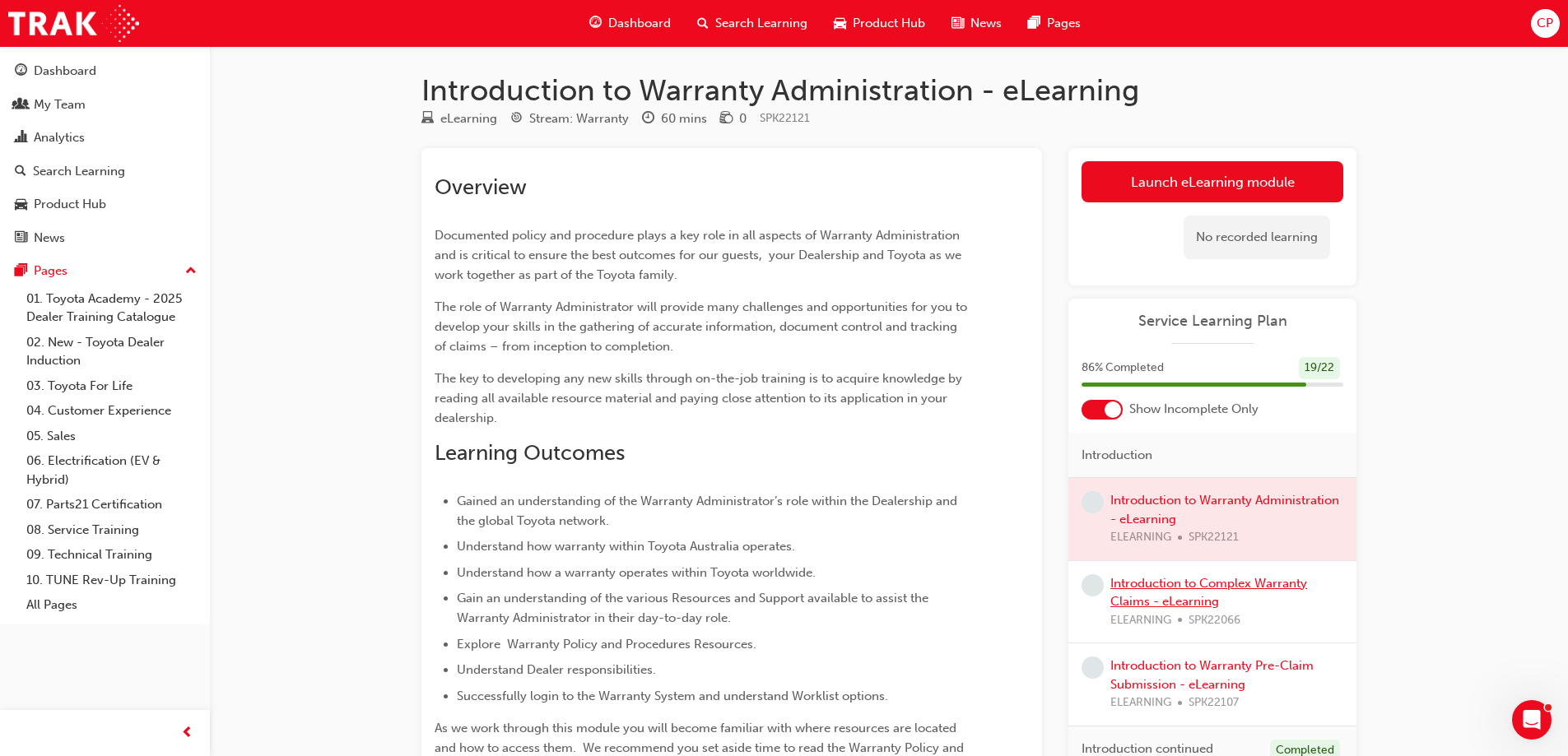
click at [1205, 588] on link "Introduction to Complex Warranty Claims - eLearning" at bounding box center [1208, 593] width 197 height 34
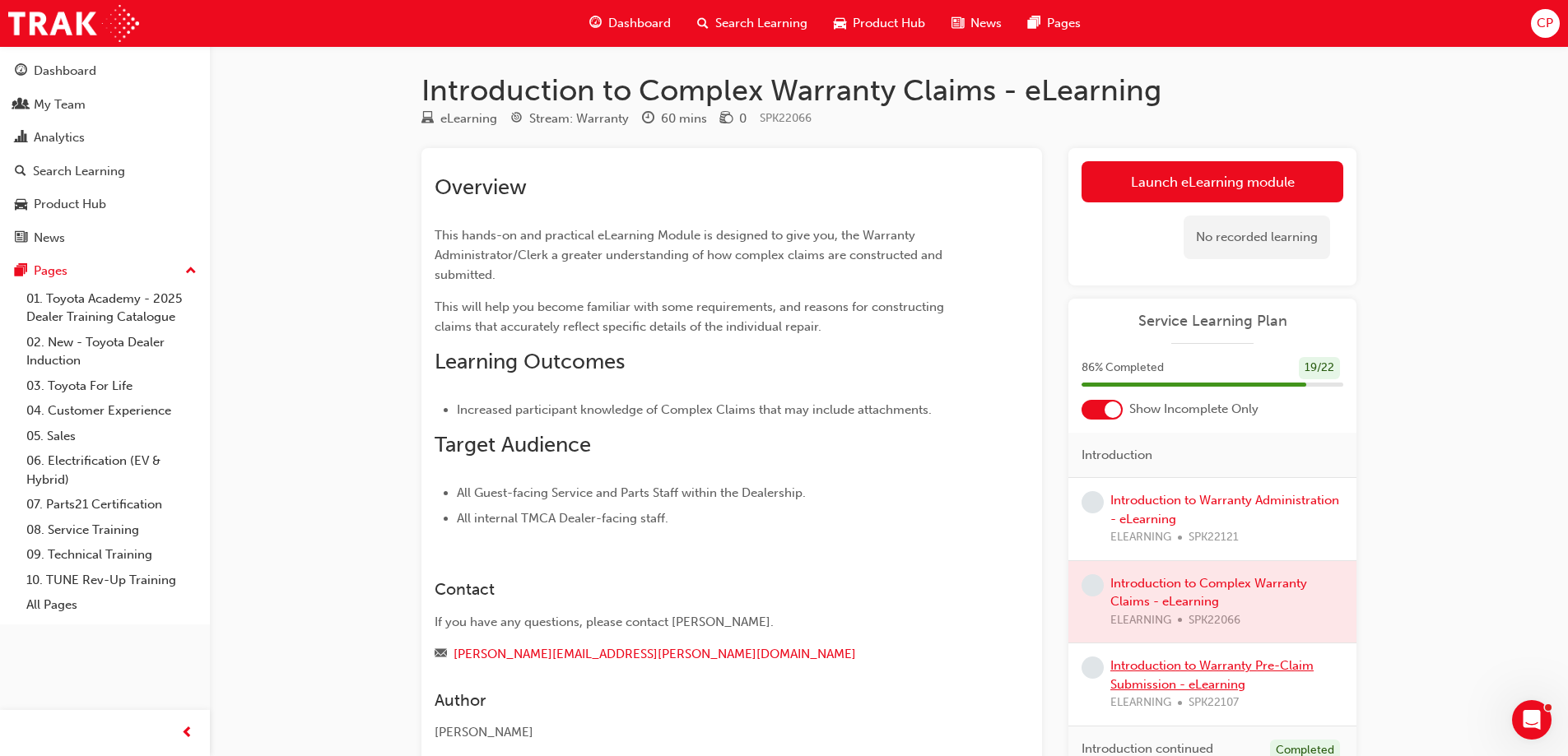
click at [1156, 668] on link "Introduction to Warranty Pre-Claim Submission - eLearning" at bounding box center [1211, 676] width 203 height 34
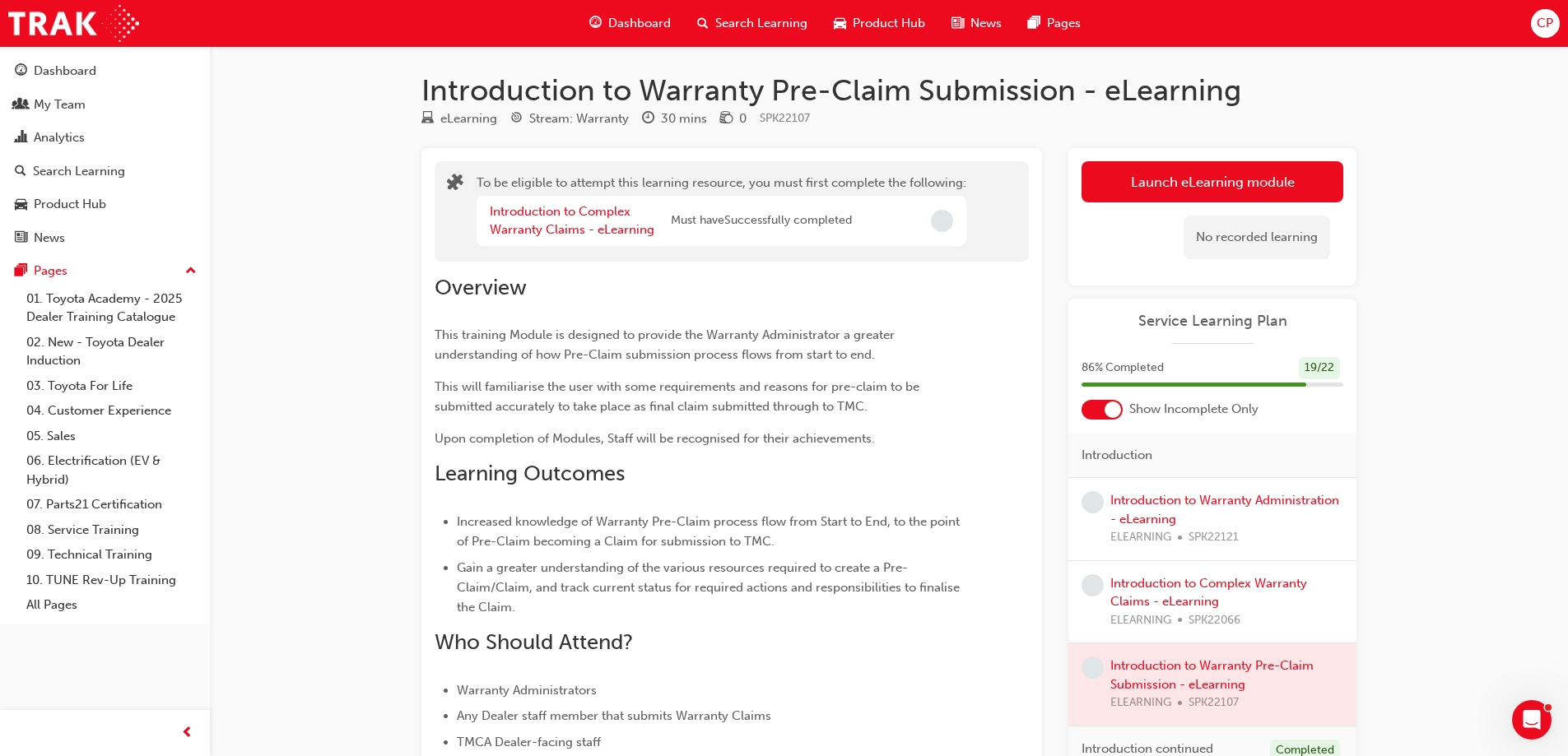
click at [1162, 511] on div "Introduction to Warranty Administration - eLearning ELEARNING SPK22121" at bounding box center [1226, 520] width 232 height 56
click at [1197, 500] on link "Introduction to Warranty Administration - eLearning" at bounding box center [1224, 510] width 229 height 34
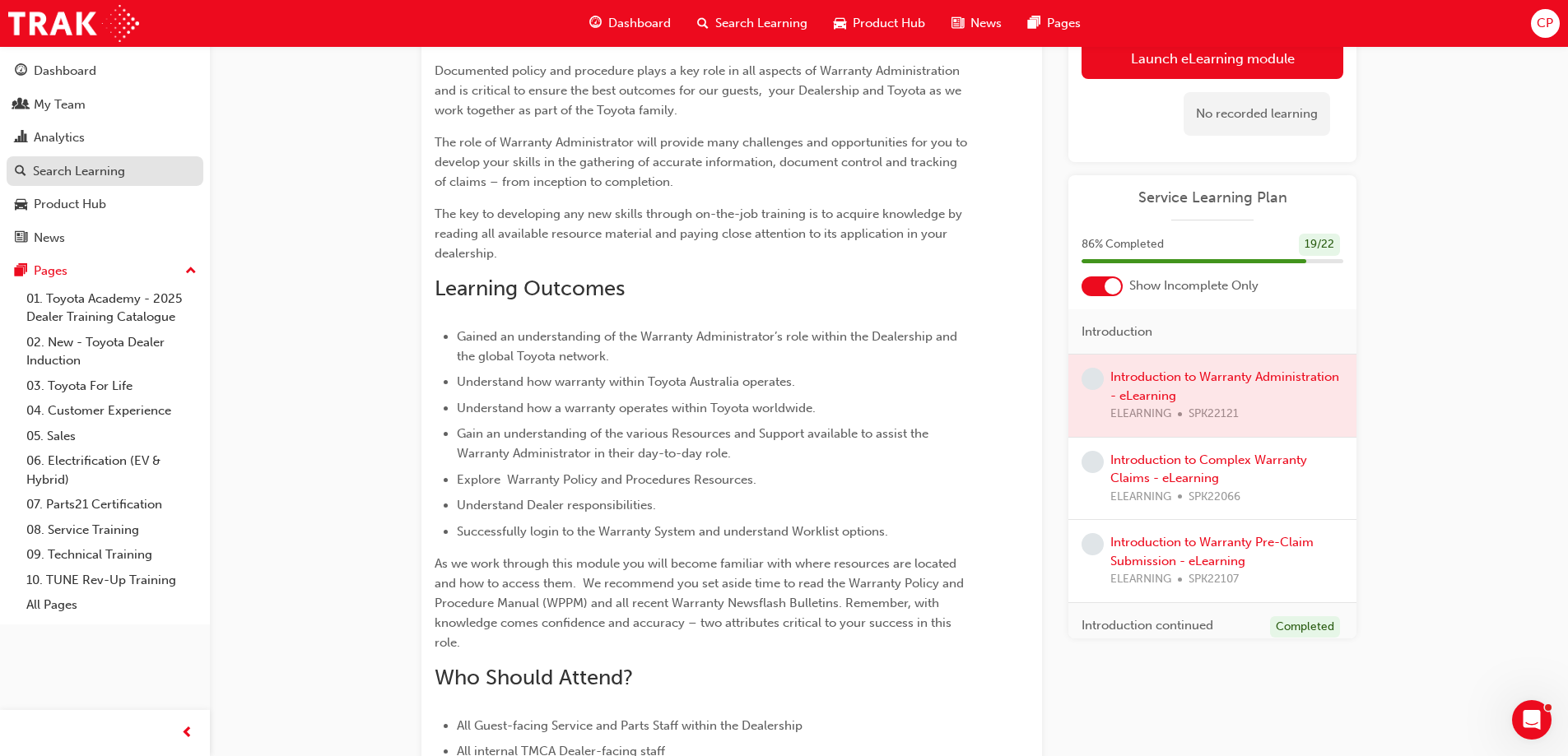
click at [105, 168] on div "Search Learning" at bounding box center [78, 171] width 92 height 19
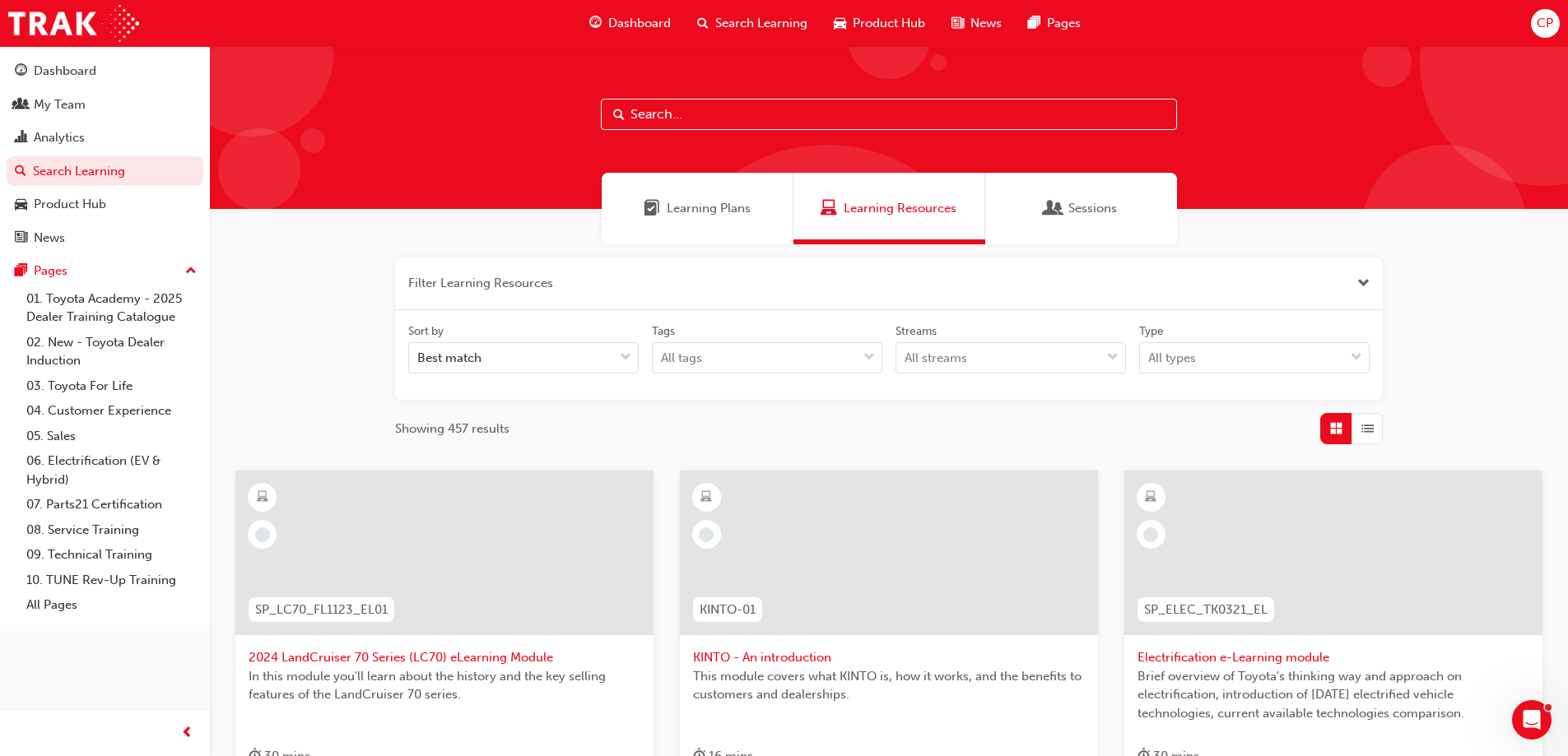
click at [690, 218] on span "Learning Plans" at bounding box center [708, 208] width 84 height 19
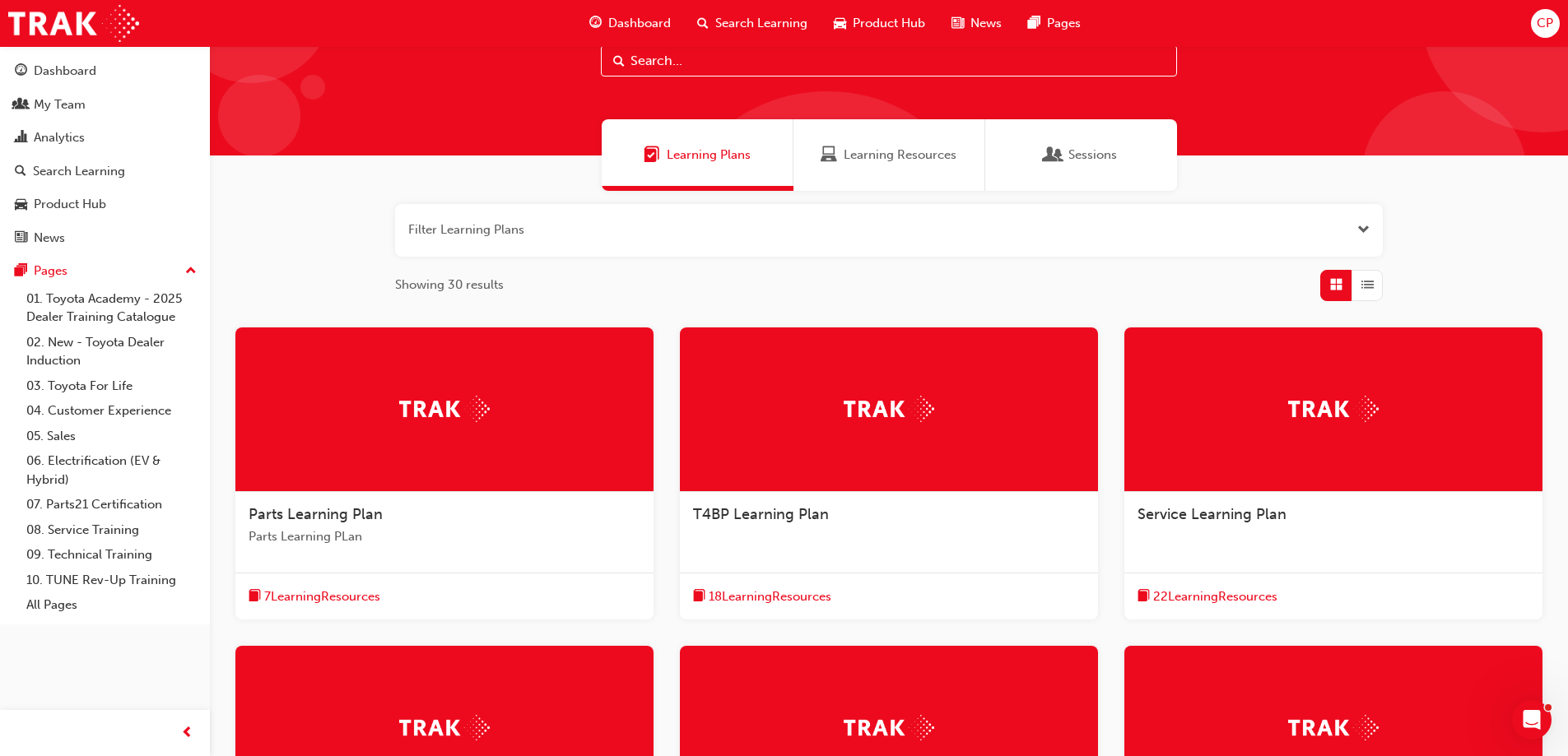
scroll to position [82, 0]
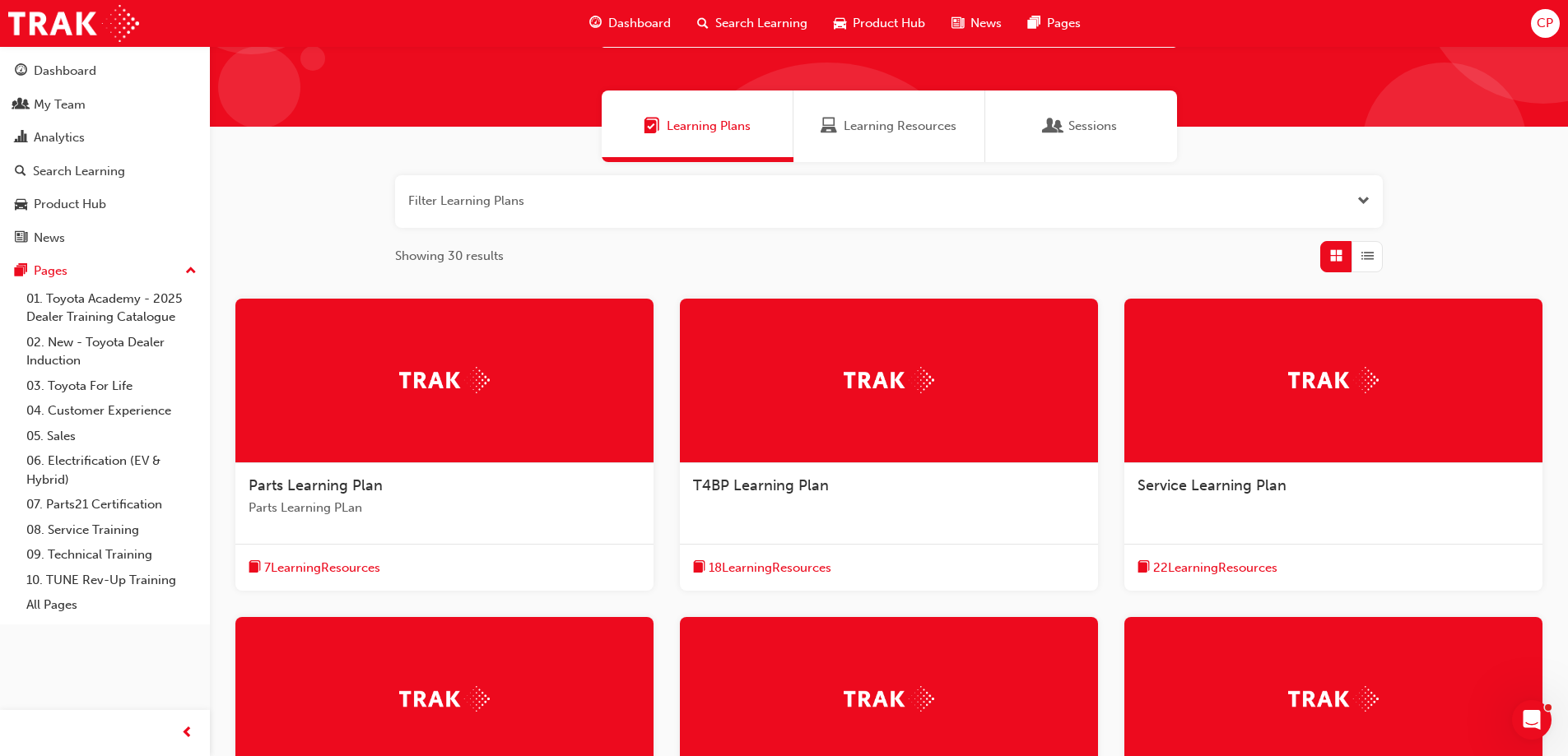
click at [794, 570] on span "18 Learning Resources" at bounding box center [770, 568] width 123 height 19
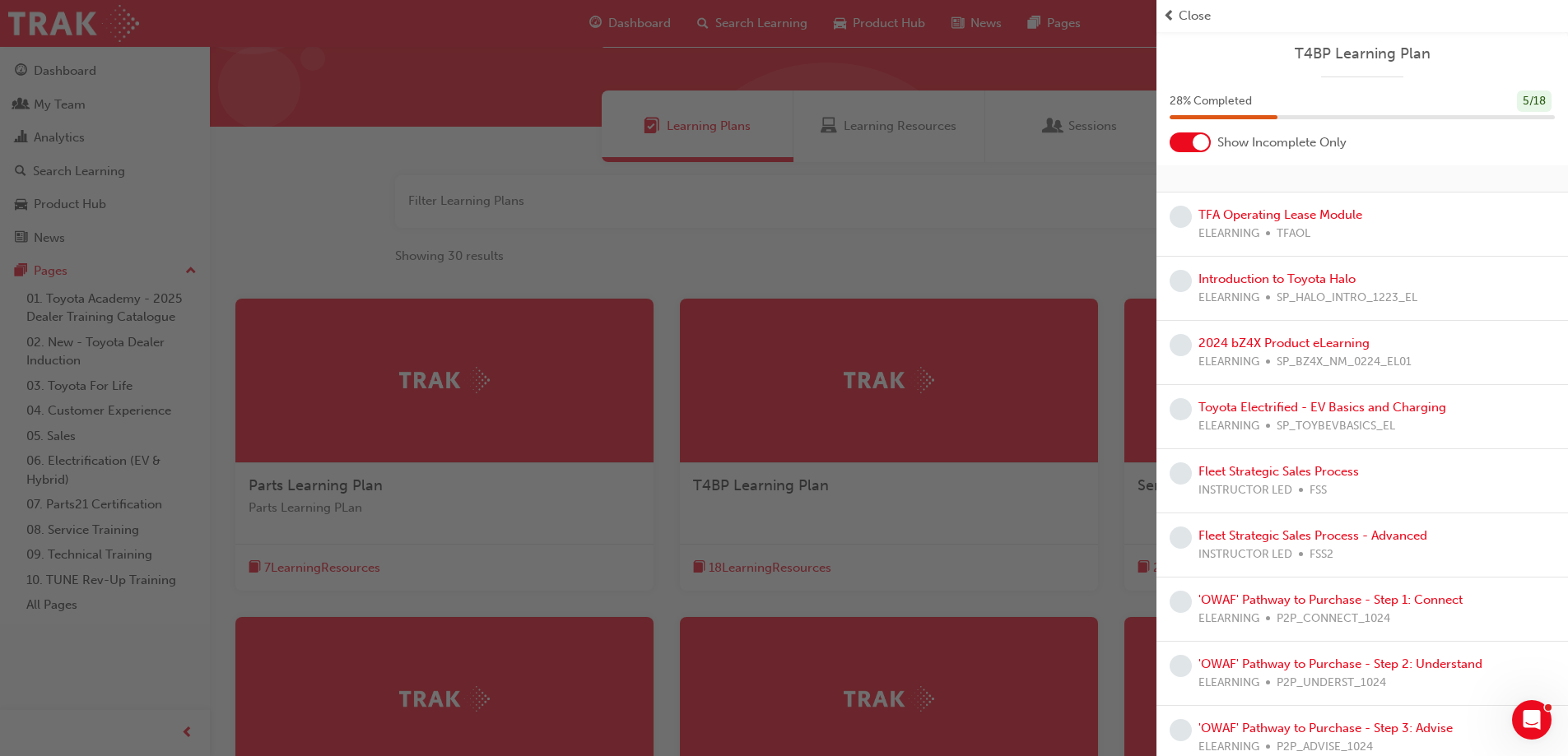
click at [1197, 15] on span "Close" at bounding box center [1194, 16] width 32 height 19
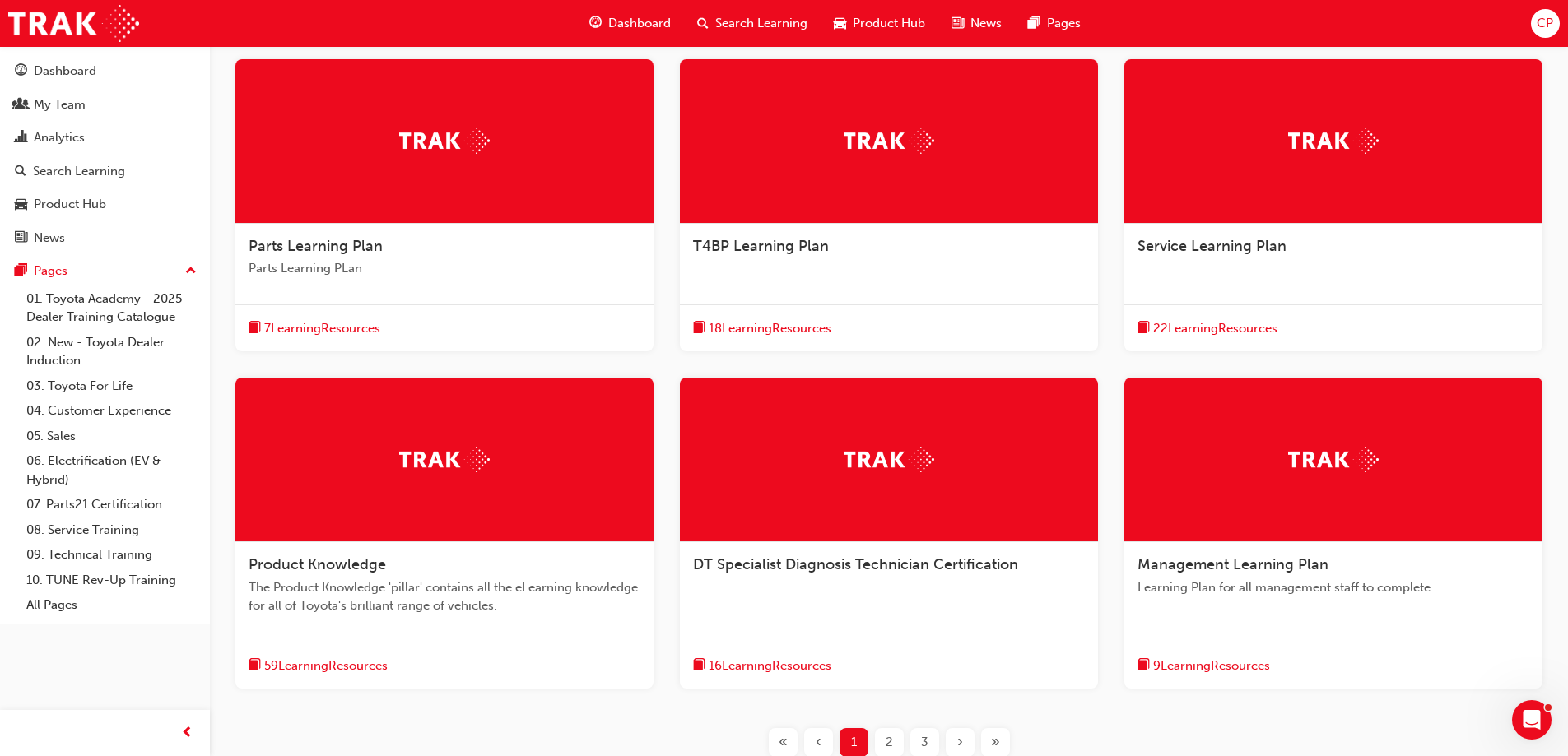
scroll to position [330, 0]
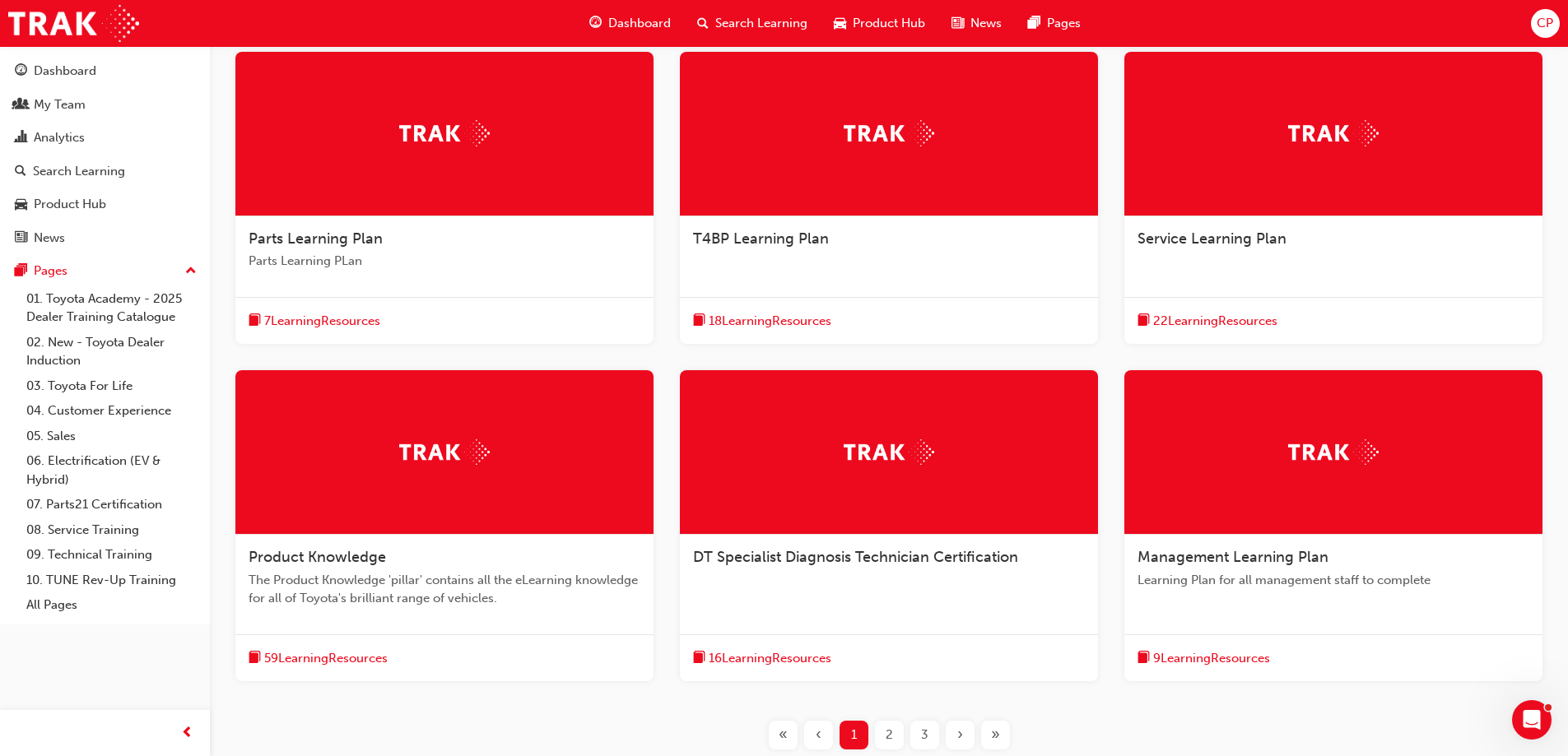
click at [1215, 657] on span "9 Learning Resources" at bounding box center [1211, 658] width 117 height 19
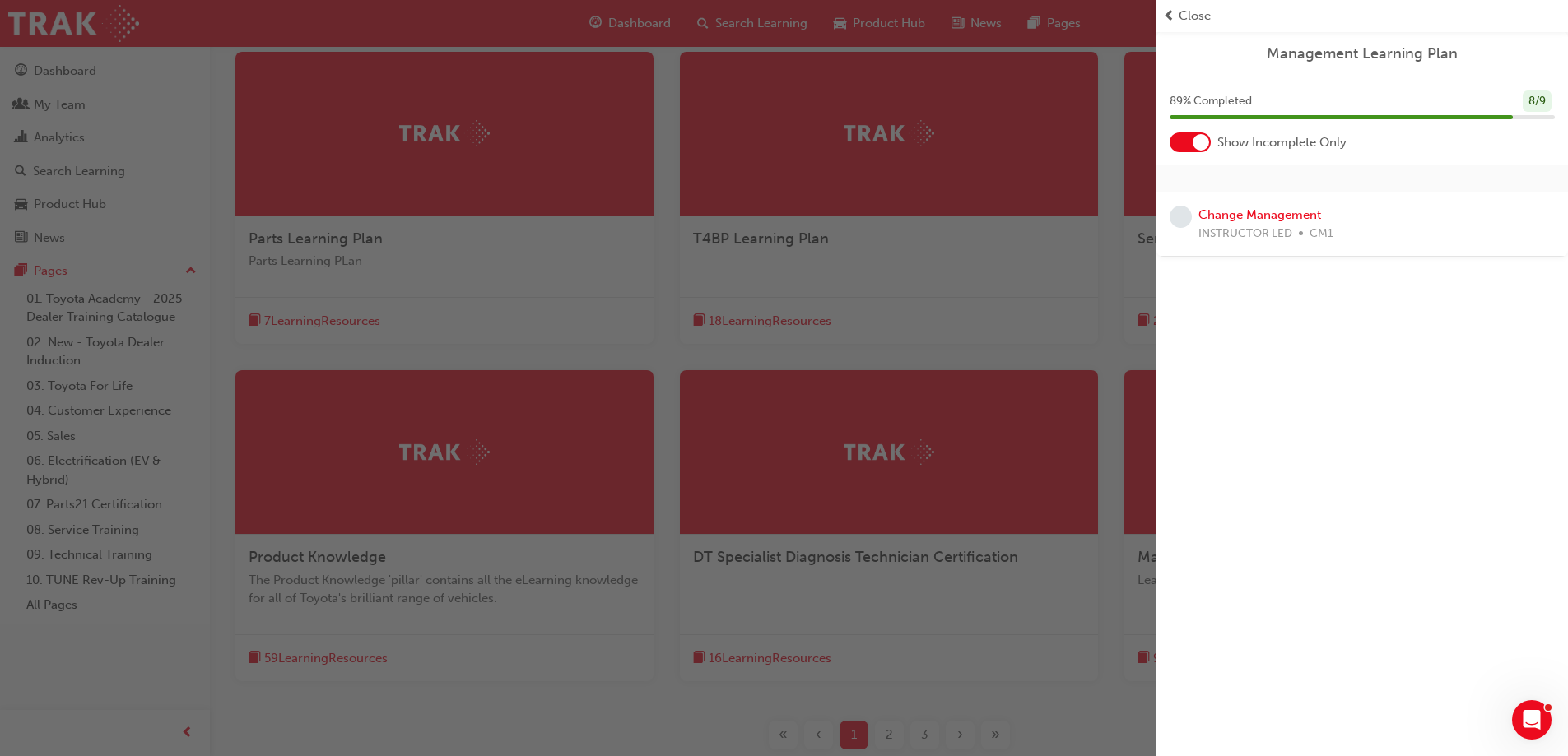
click at [1194, 13] on span "Close" at bounding box center [1194, 16] width 32 height 19
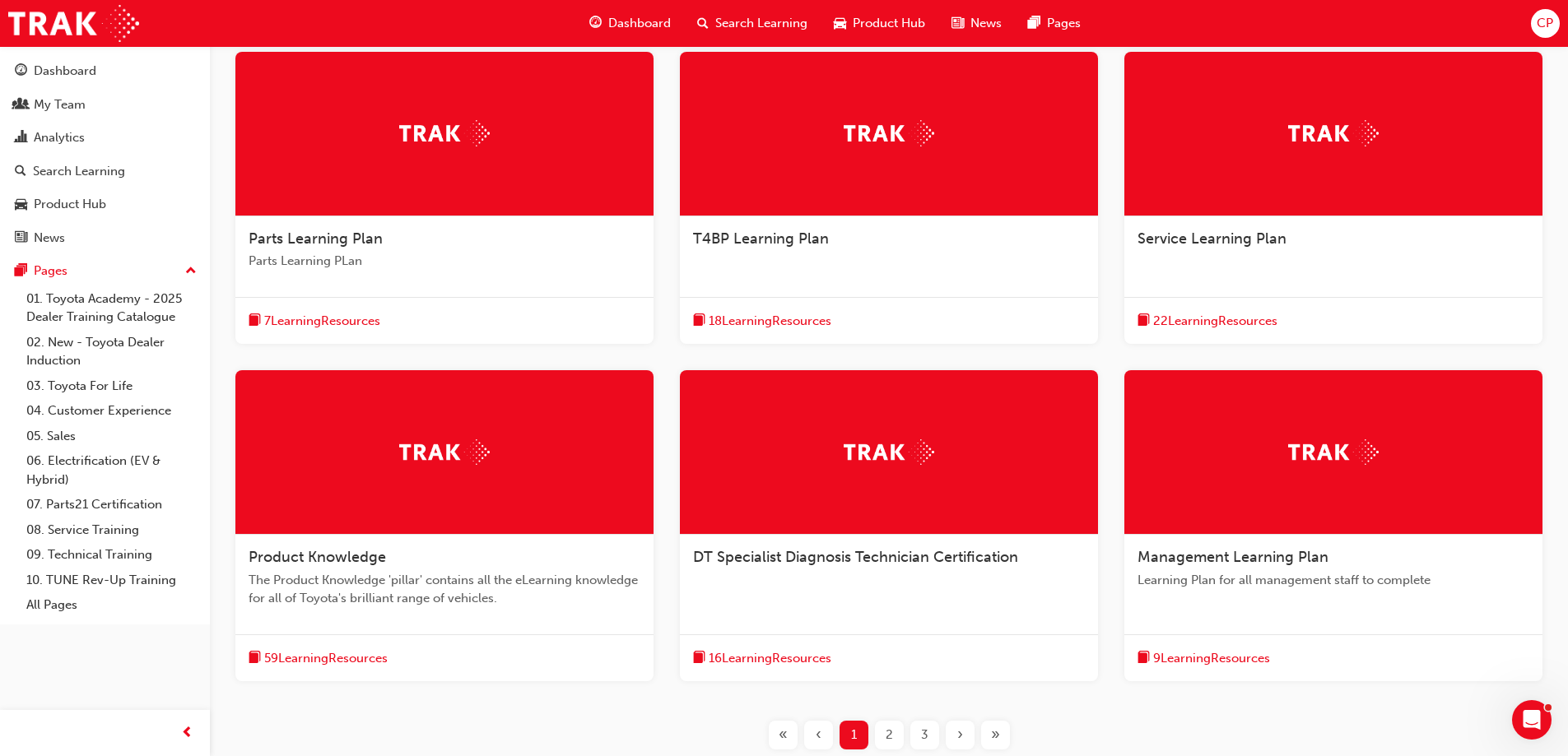
click at [883, 737] on div "2" at bounding box center [888, 735] width 29 height 29
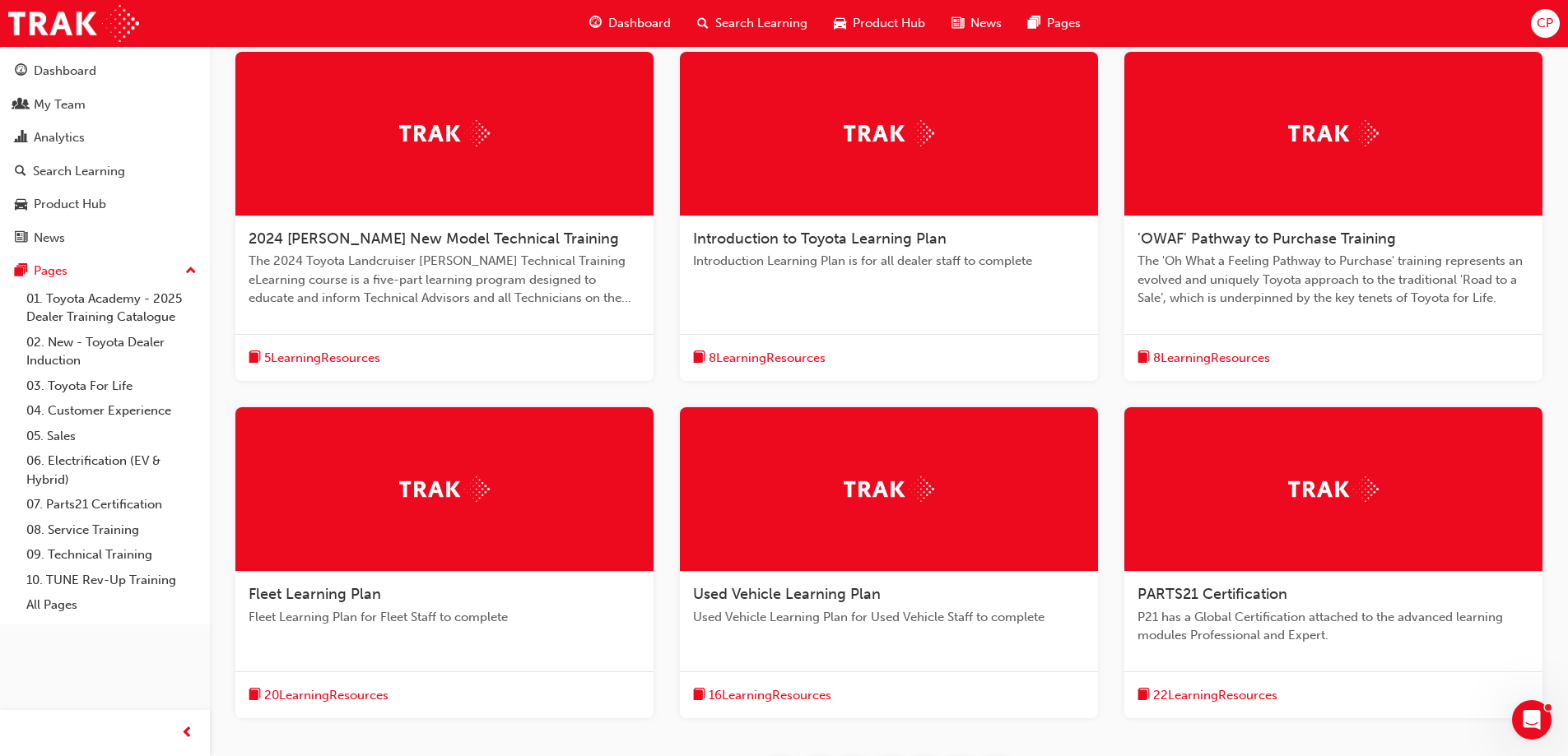
click at [786, 355] on span "8 Learning Resources" at bounding box center [767, 358] width 117 height 19
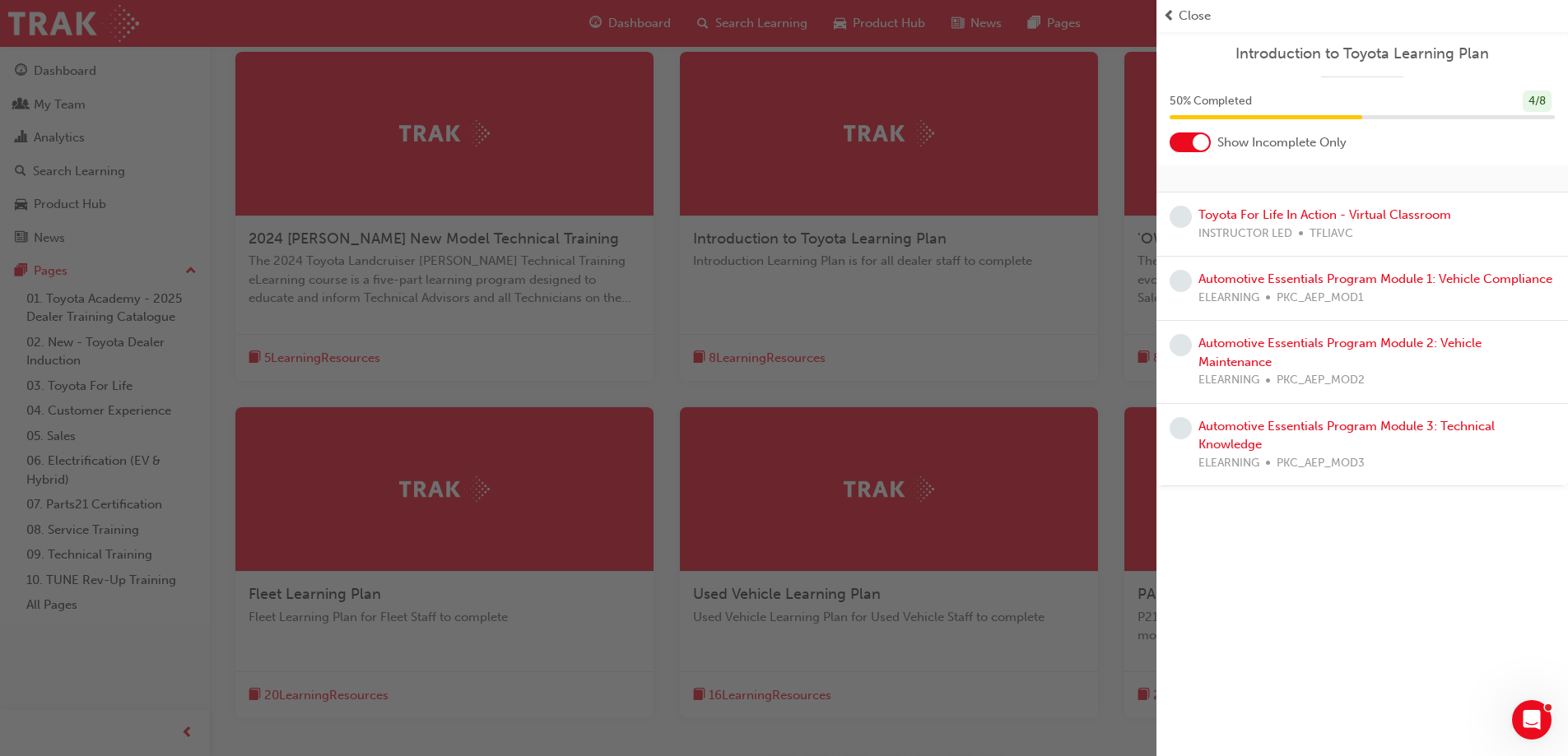
click at [1200, 137] on div at bounding box center [1200, 142] width 17 height 17
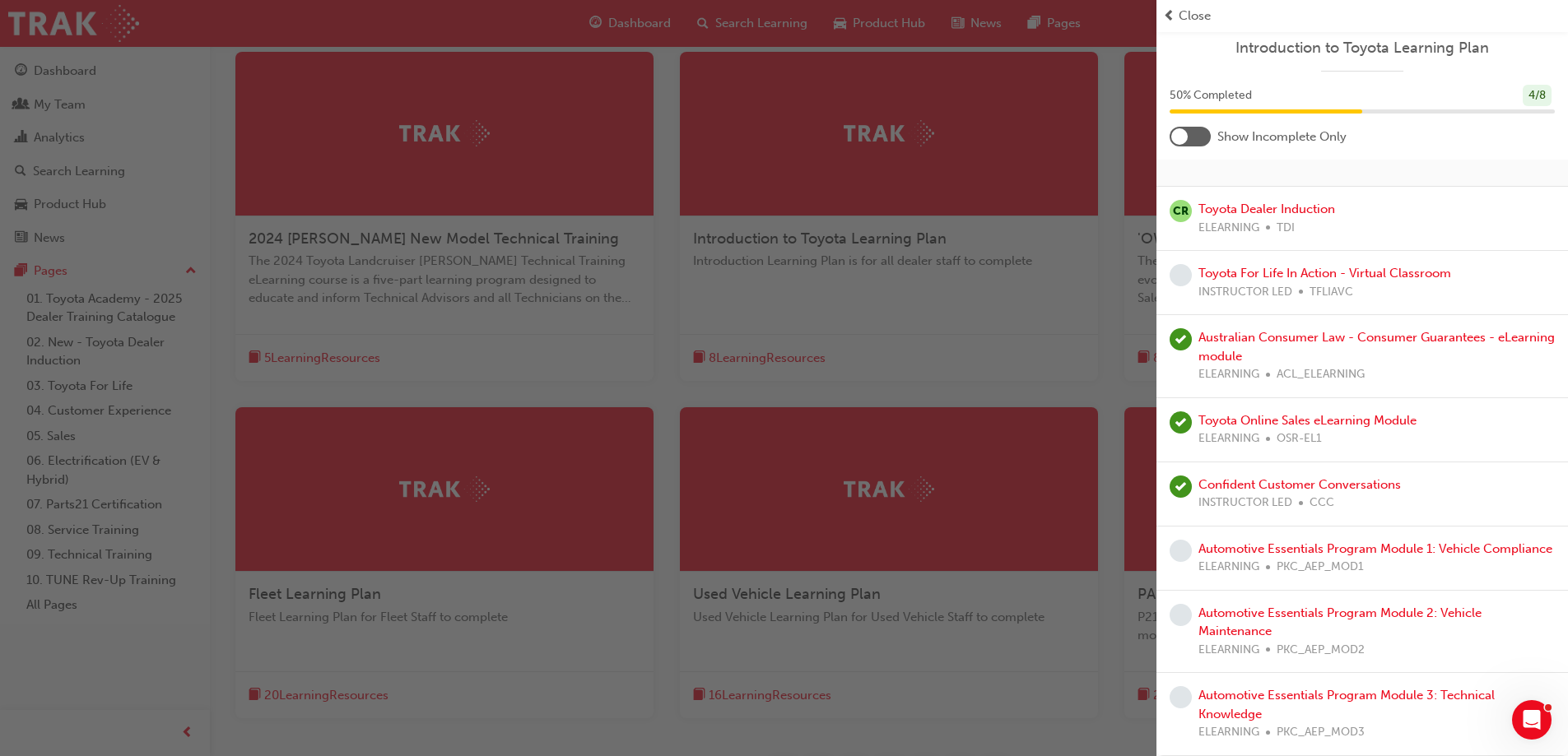
scroll to position [24, 0]
click at [1201, 127] on div at bounding box center [1190, 137] width 42 height 20
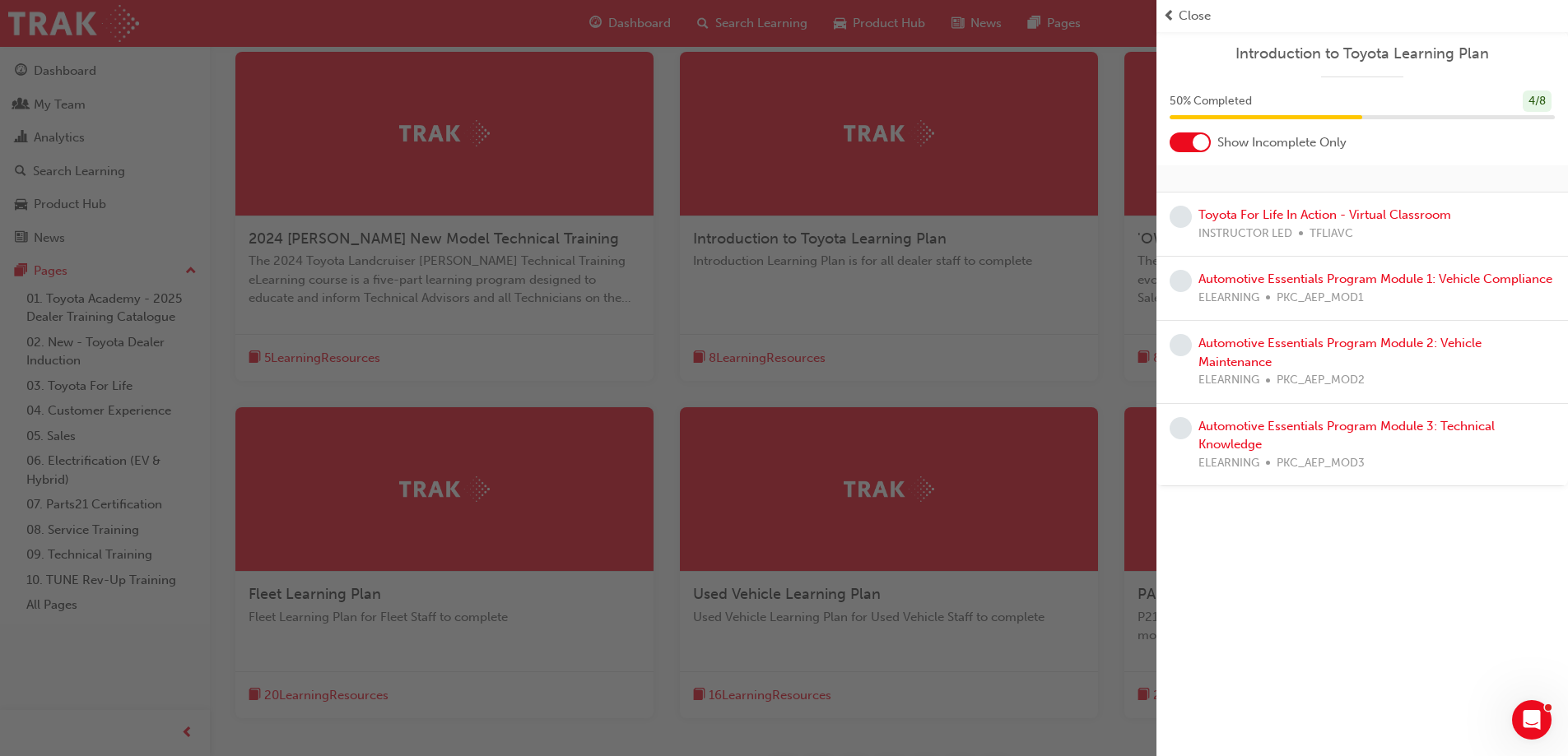
scroll to position [0, 0]
click at [1287, 214] on link "Toyota For Life In Action - Virtual Classroom" at bounding box center [1324, 215] width 252 height 15
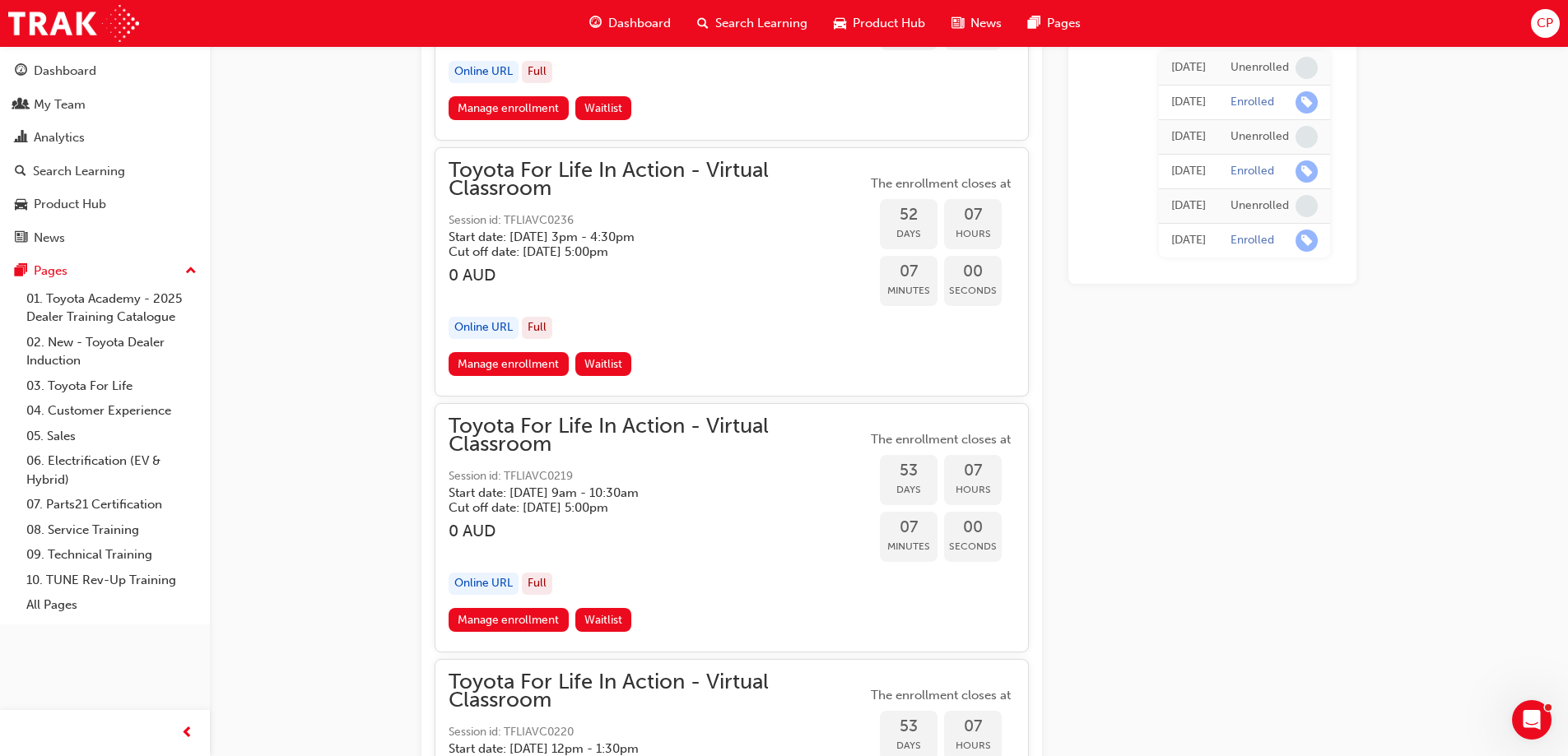
scroll to position [16567, 0]
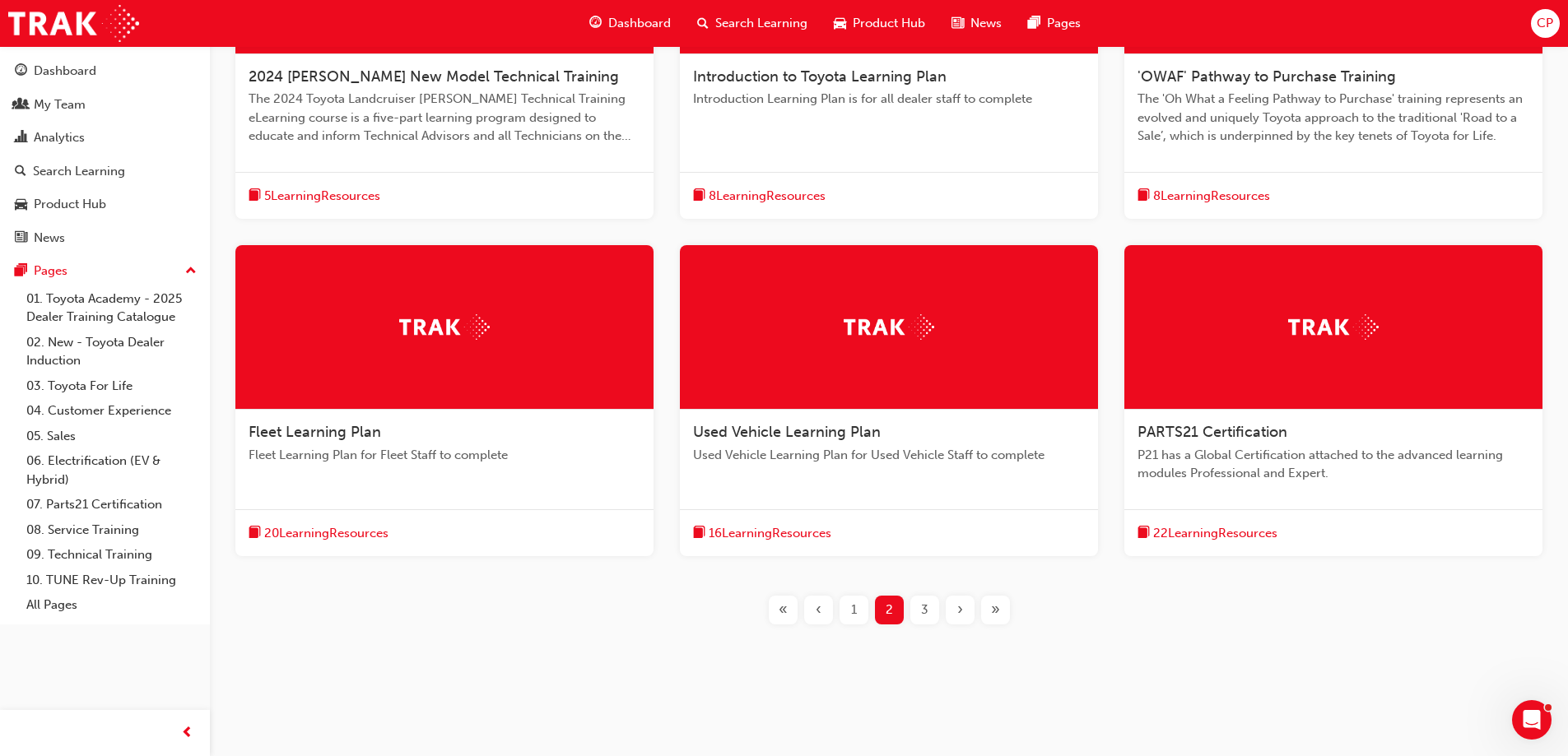
scroll to position [493, 0]
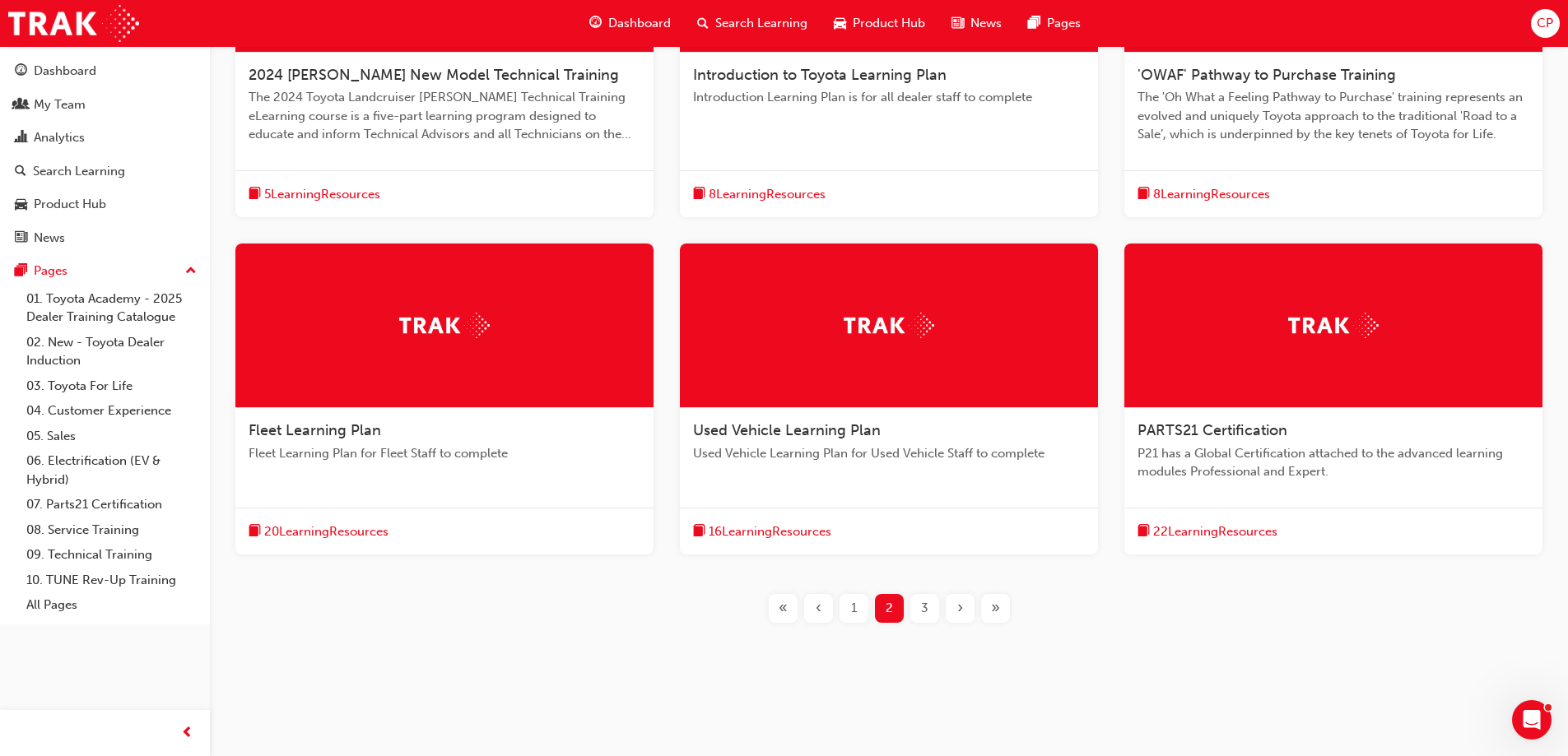
click at [356, 535] on span "20 Learning Resources" at bounding box center [326, 531] width 125 height 19
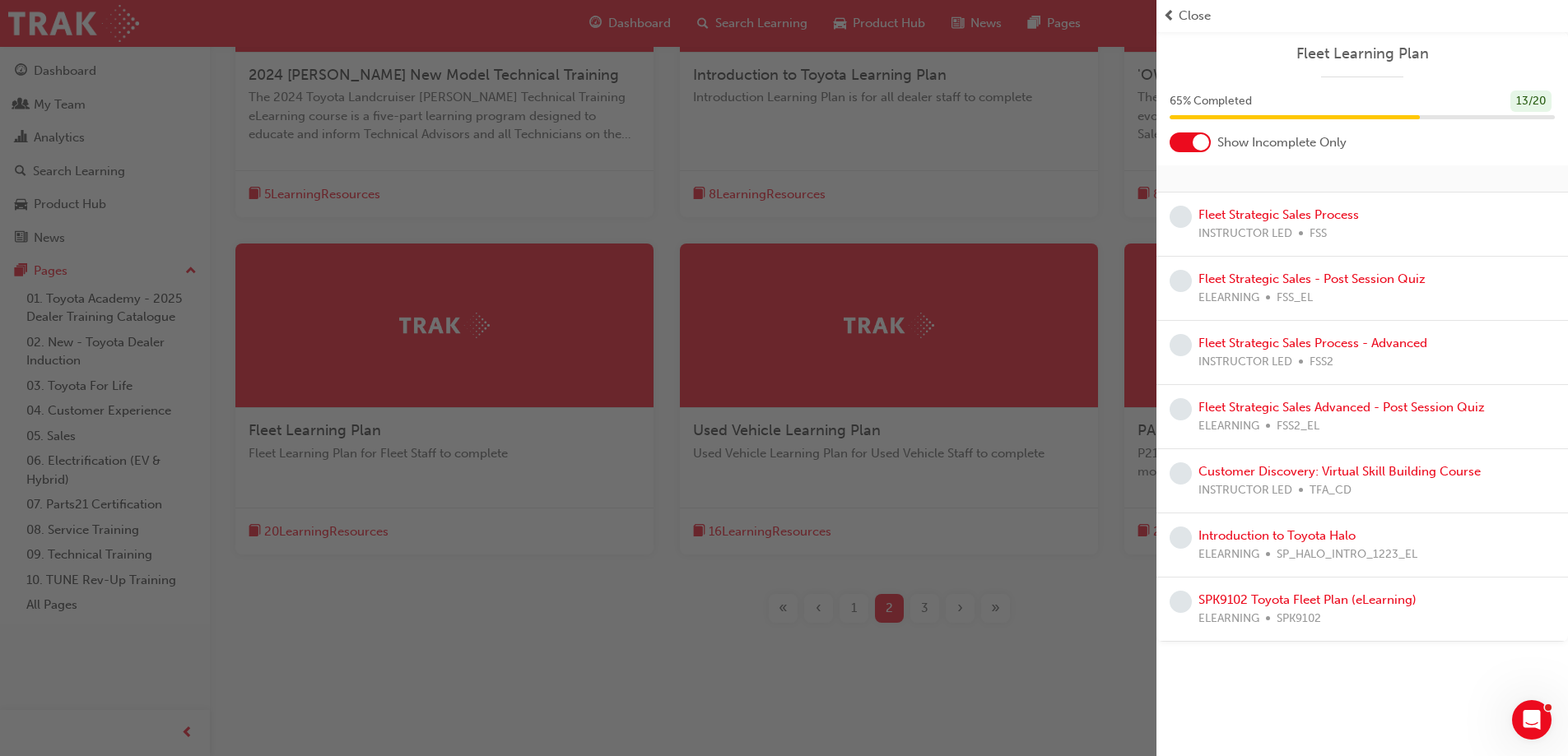
click at [1183, 17] on span "Close" at bounding box center [1194, 16] width 32 height 19
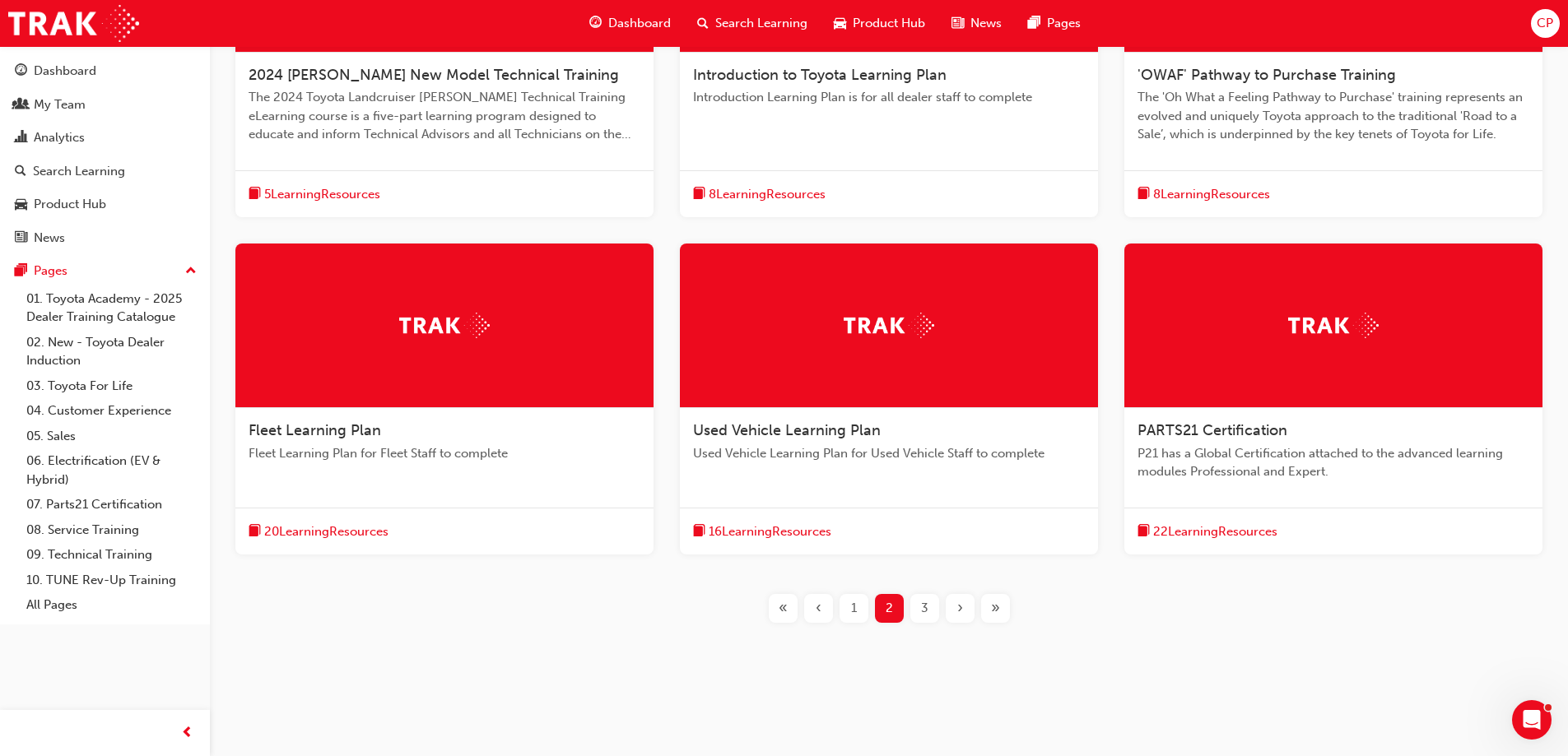
click at [919, 608] on div "3" at bounding box center [924, 609] width 29 height 29
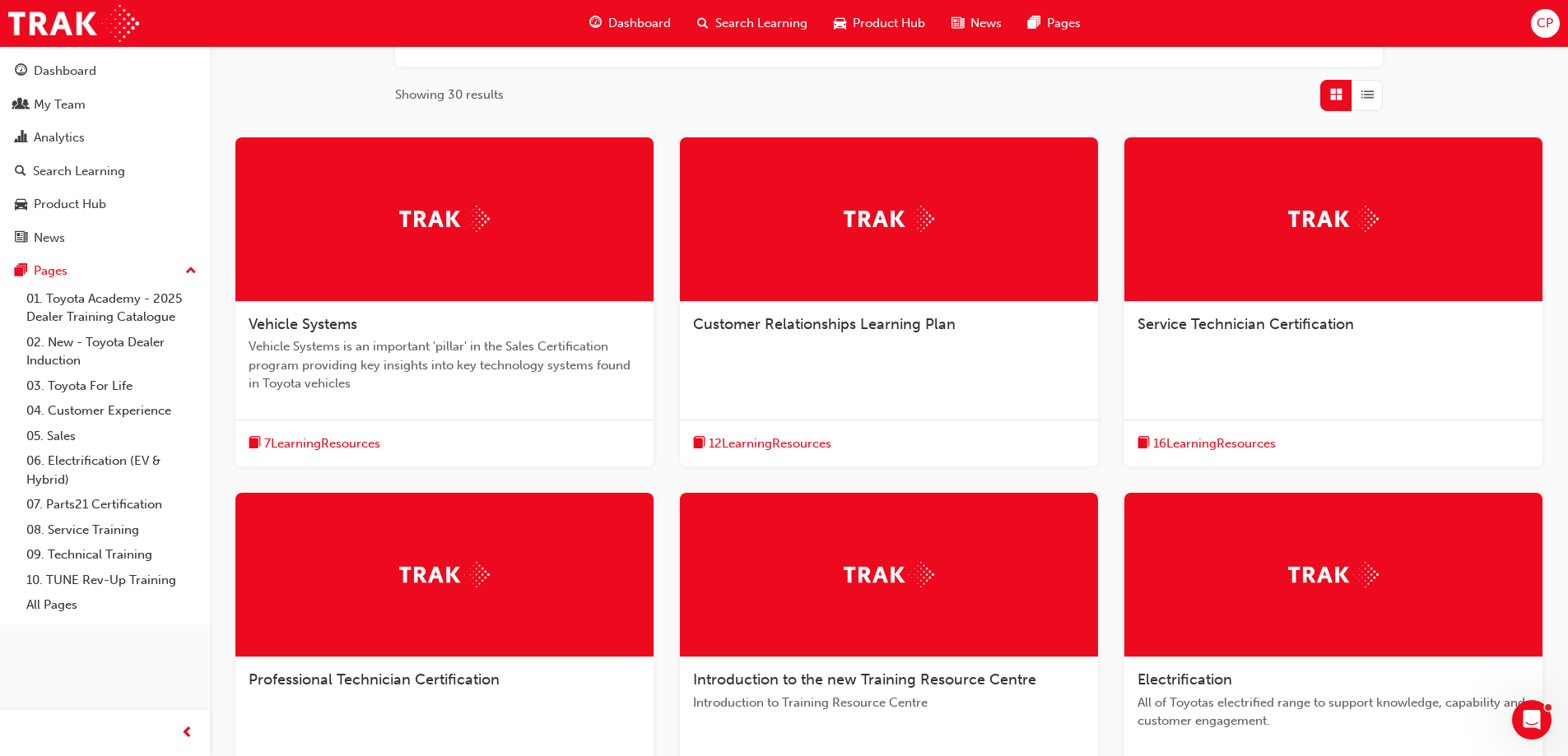
scroll to position [411, 0]
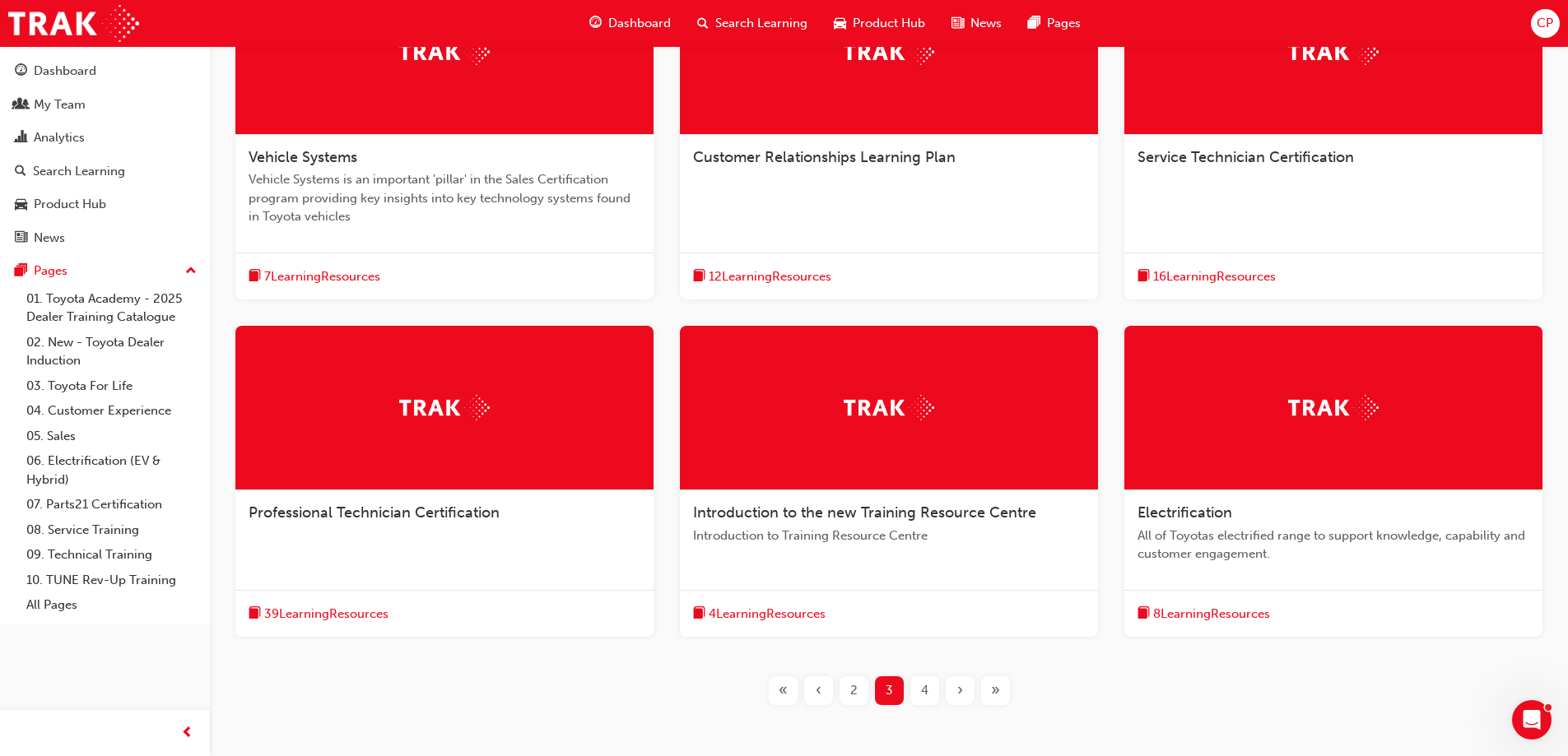
click at [928, 506] on span "Introduction to the new Training Resource Centre" at bounding box center [864, 513] width 343 height 18
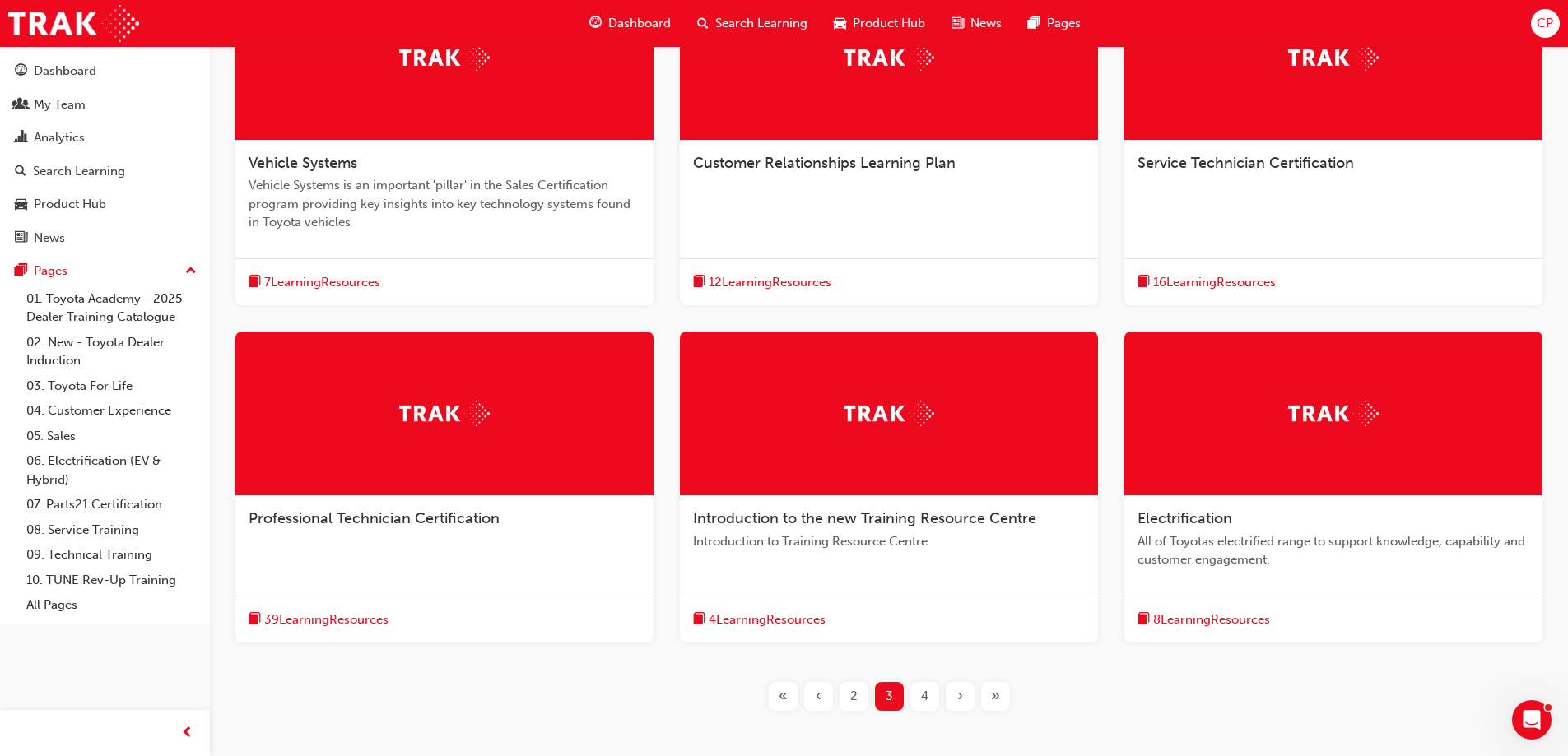
scroll to position [412, 0]
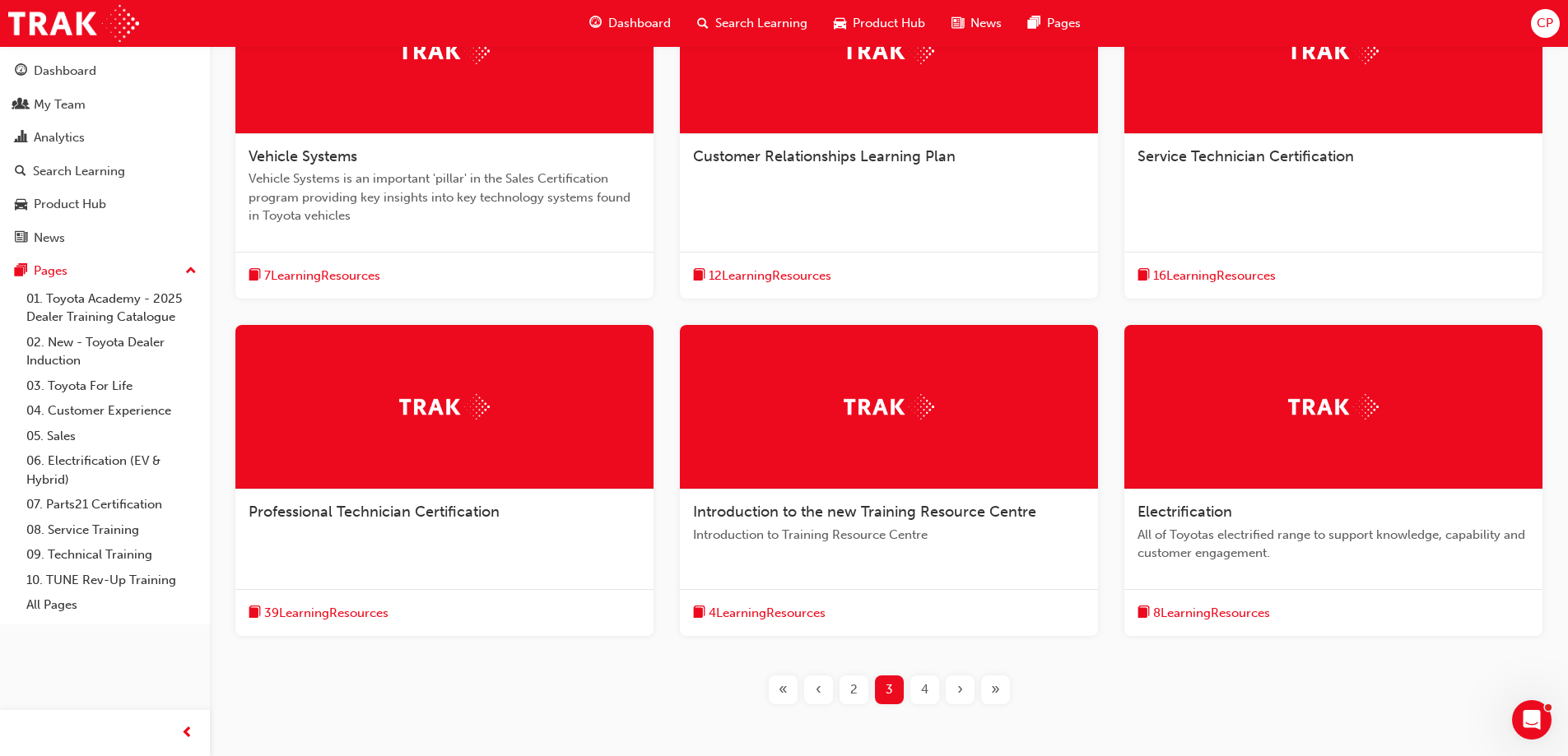
click at [715, 272] on span "12 Learning Resources" at bounding box center [770, 276] width 123 height 19
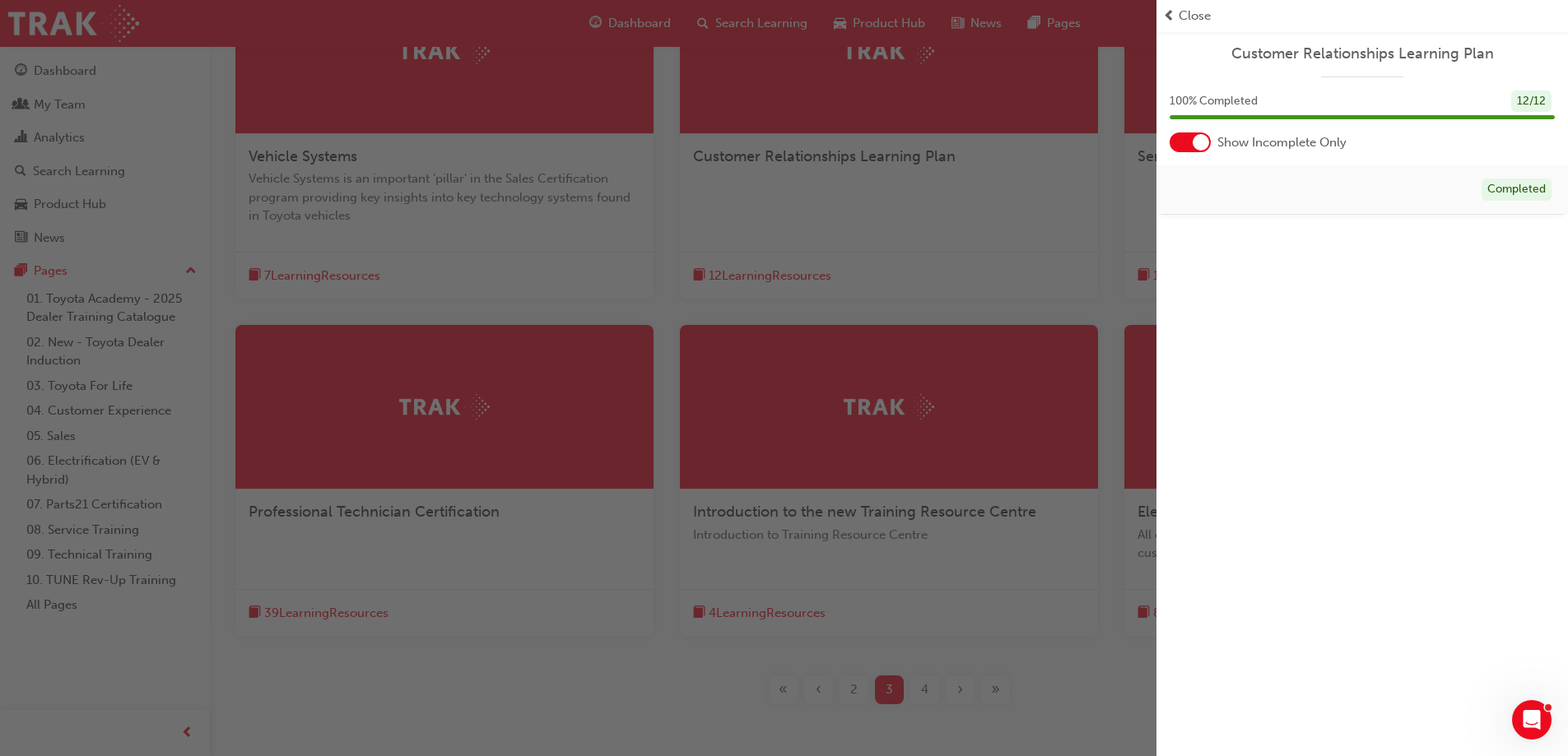
click at [1181, 15] on span "Close" at bounding box center [1194, 16] width 32 height 19
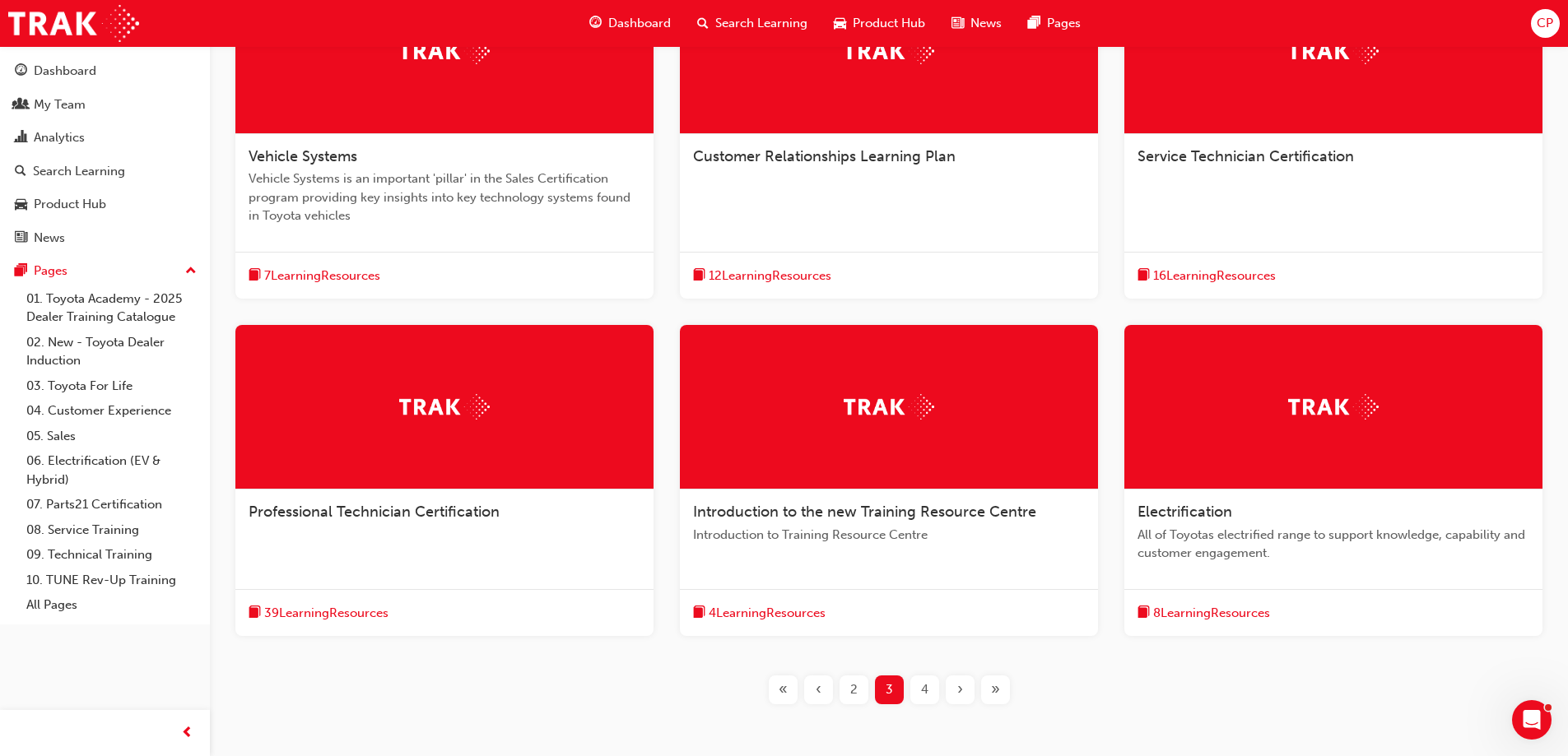
click at [928, 693] on span "4" at bounding box center [924, 690] width 7 height 19
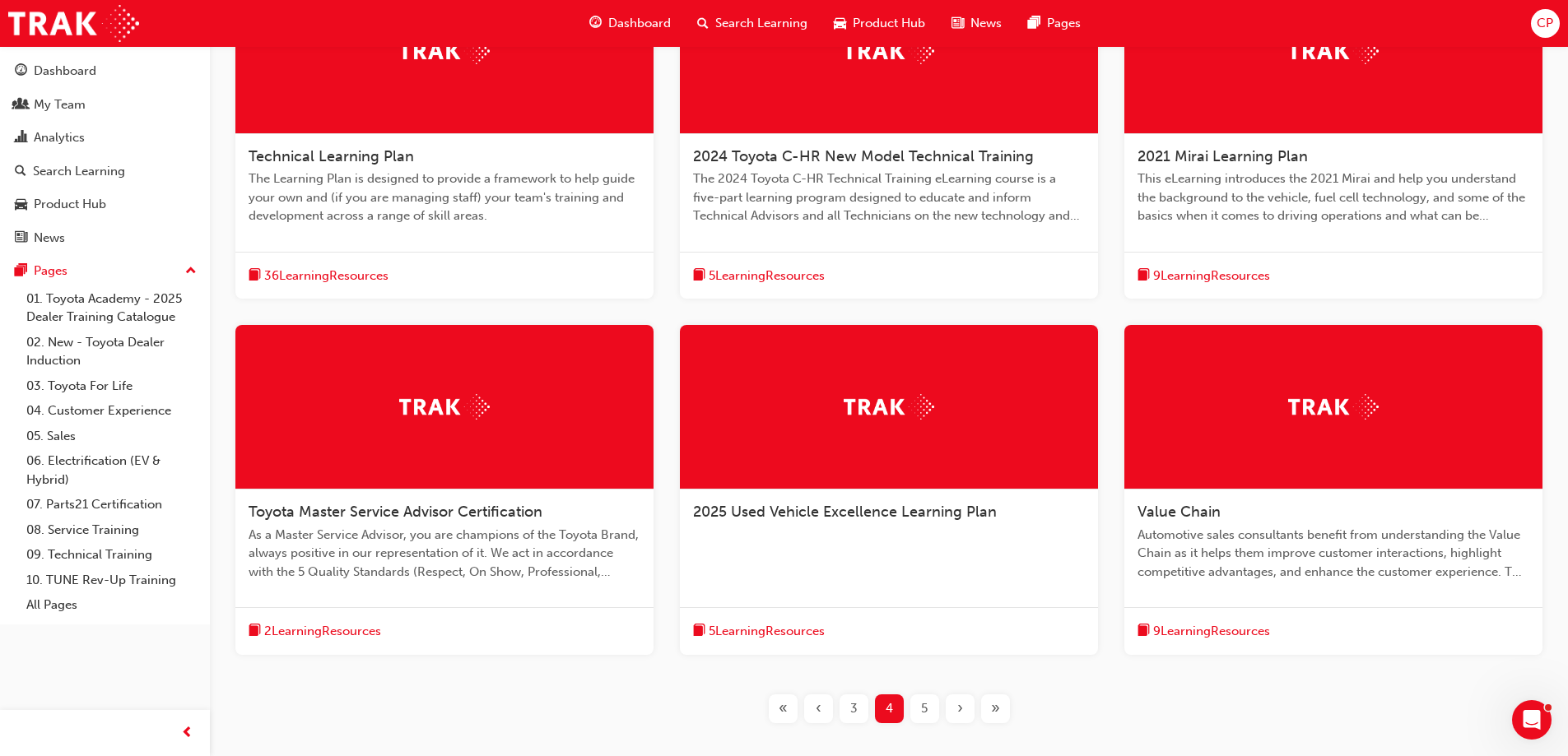
click at [924, 713] on span "5" at bounding box center [924, 709] width 7 height 19
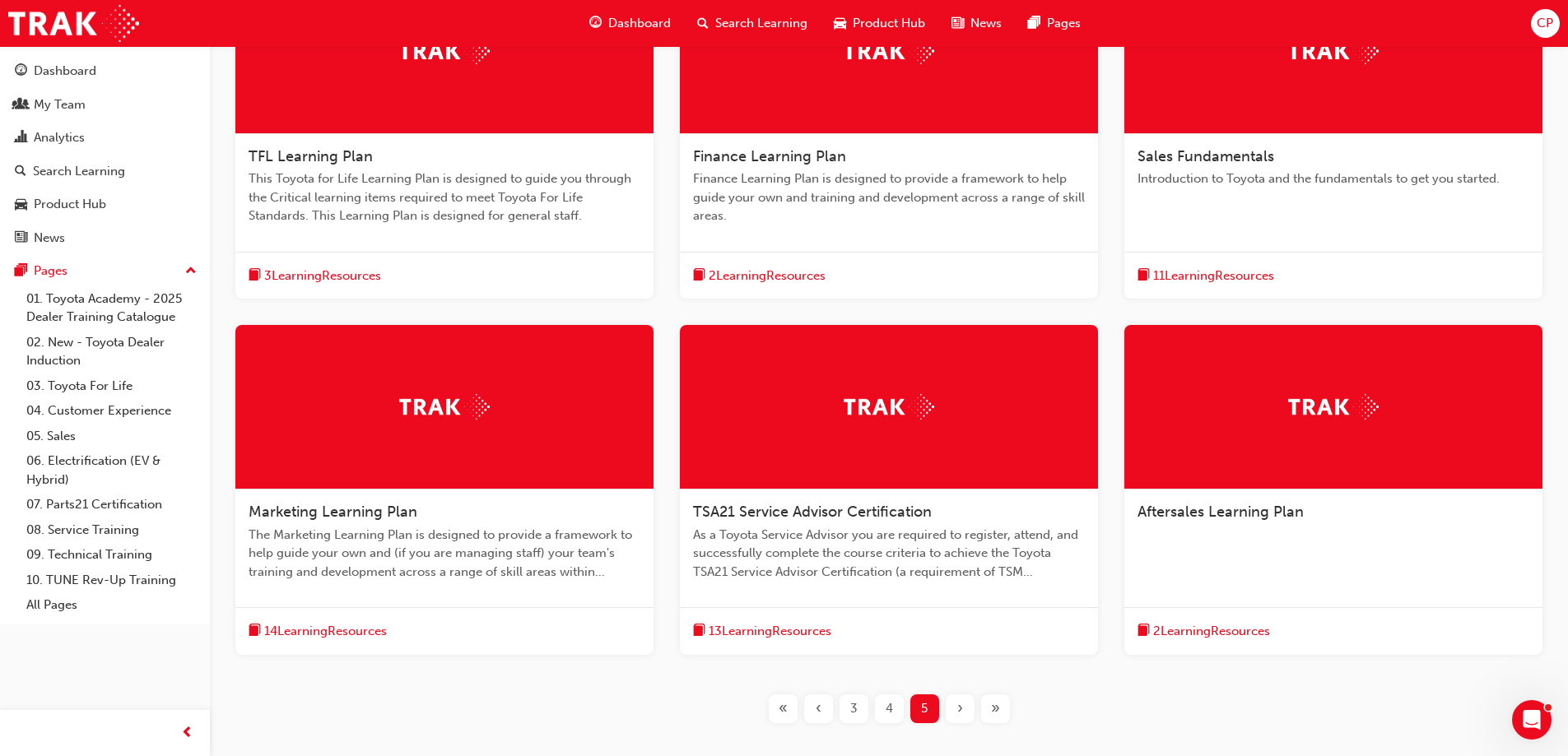
click at [328, 275] on span "3 Learning Resources" at bounding box center [323, 276] width 117 height 19
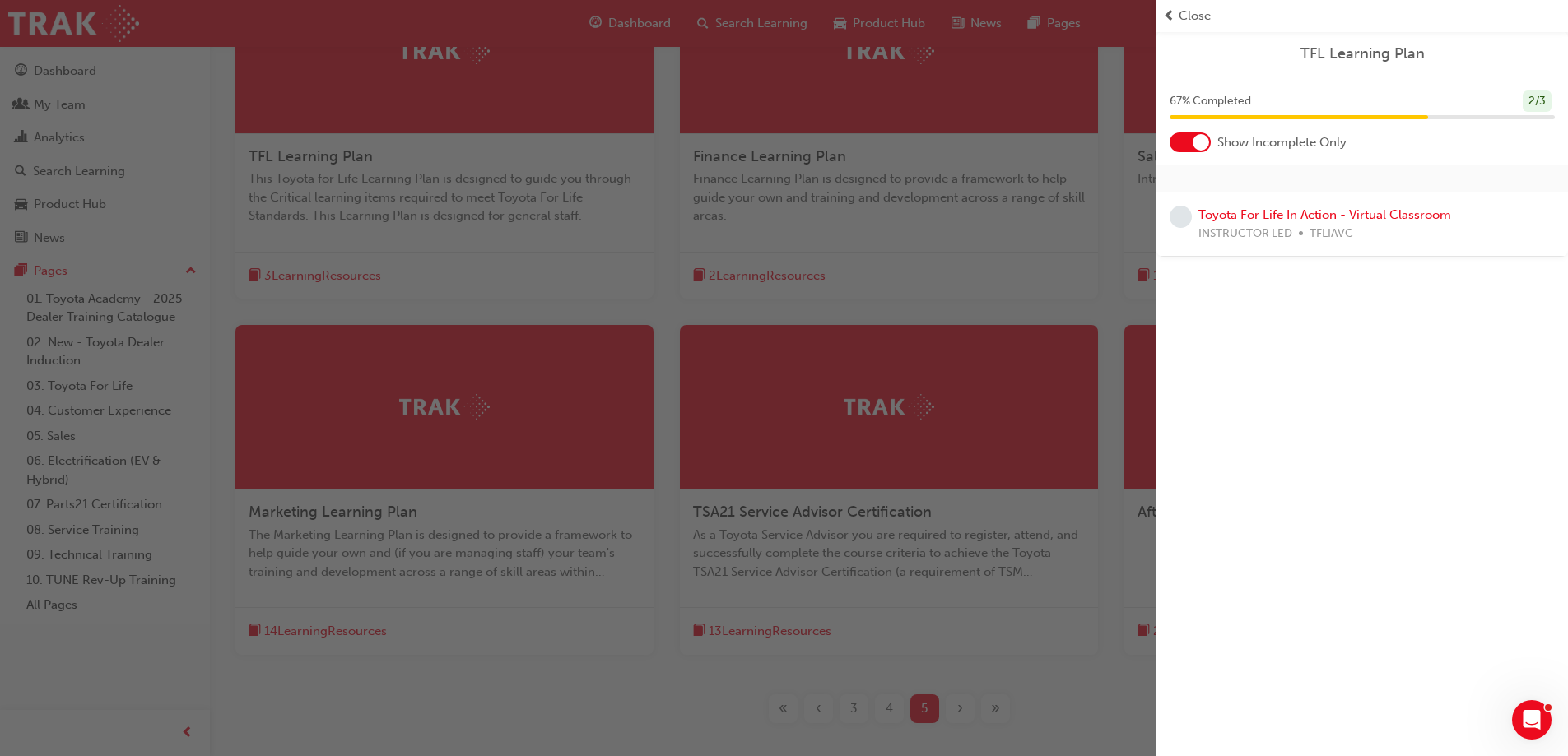
click at [1180, 12] on span "Close" at bounding box center [1194, 16] width 32 height 19
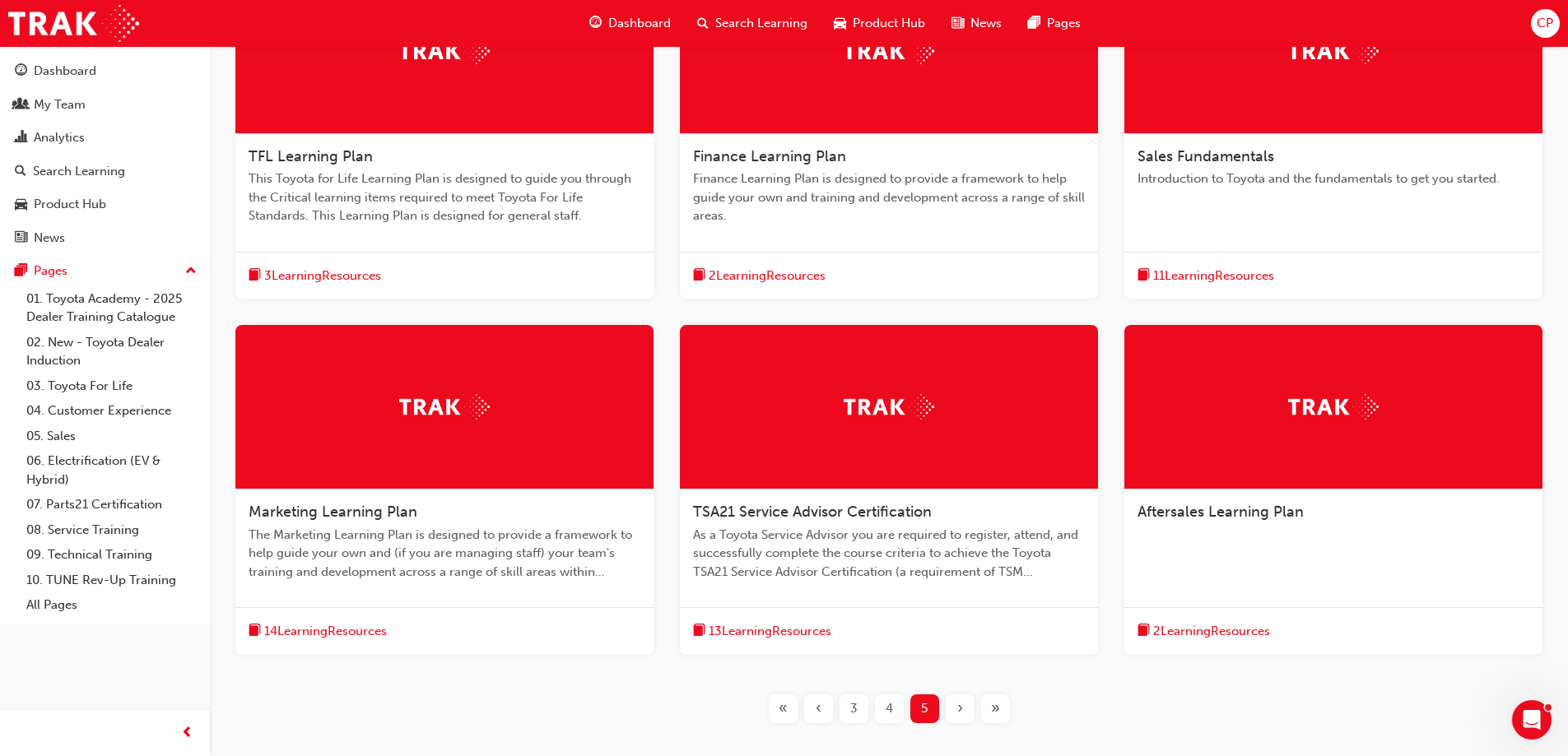
click at [306, 635] on span "14 Learning Resources" at bounding box center [325, 631] width 123 height 19
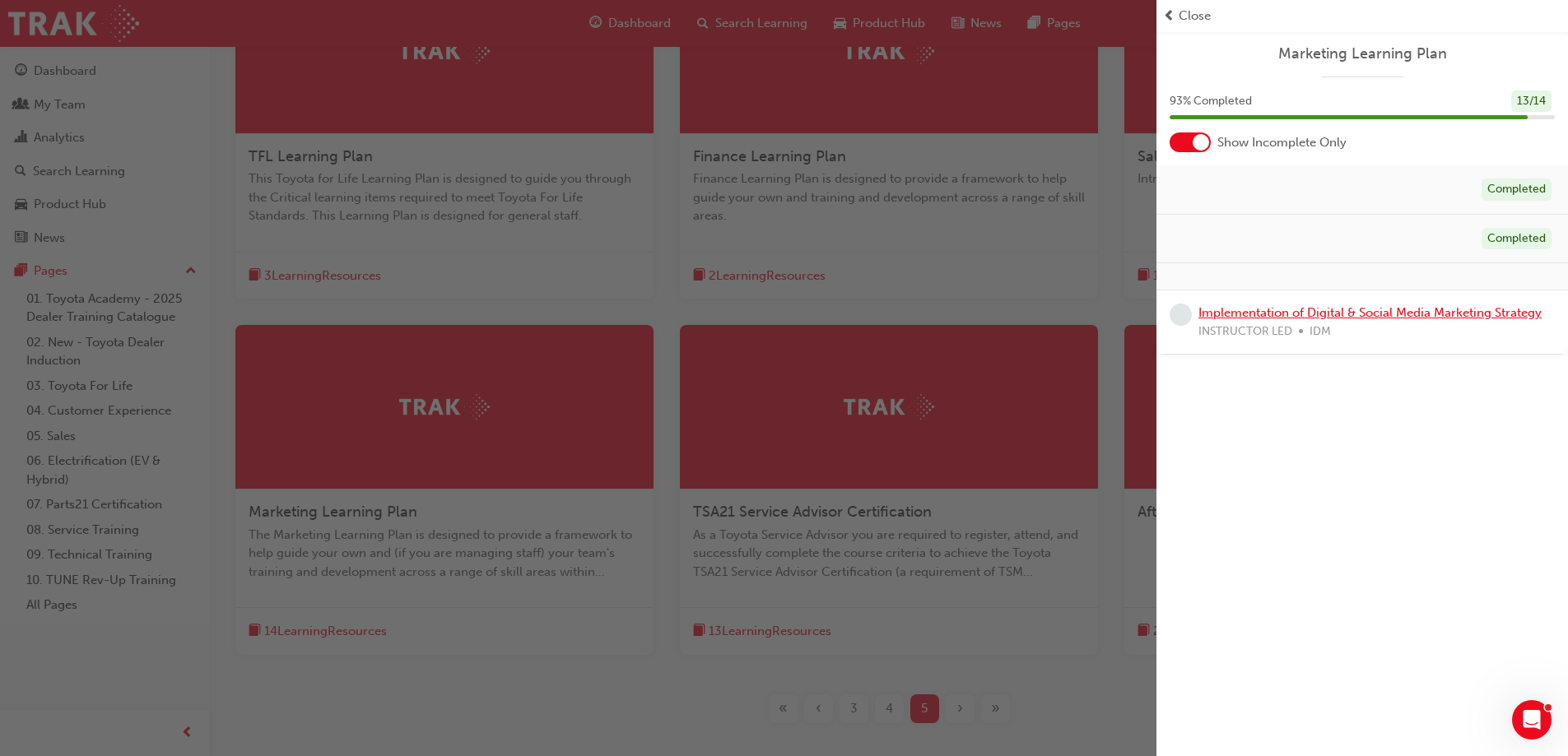
click at [1388, 309] on link "Implementation of Digital & Social Media Marketing Strategy" at bounding box center [1369, 313] width 343 height 15
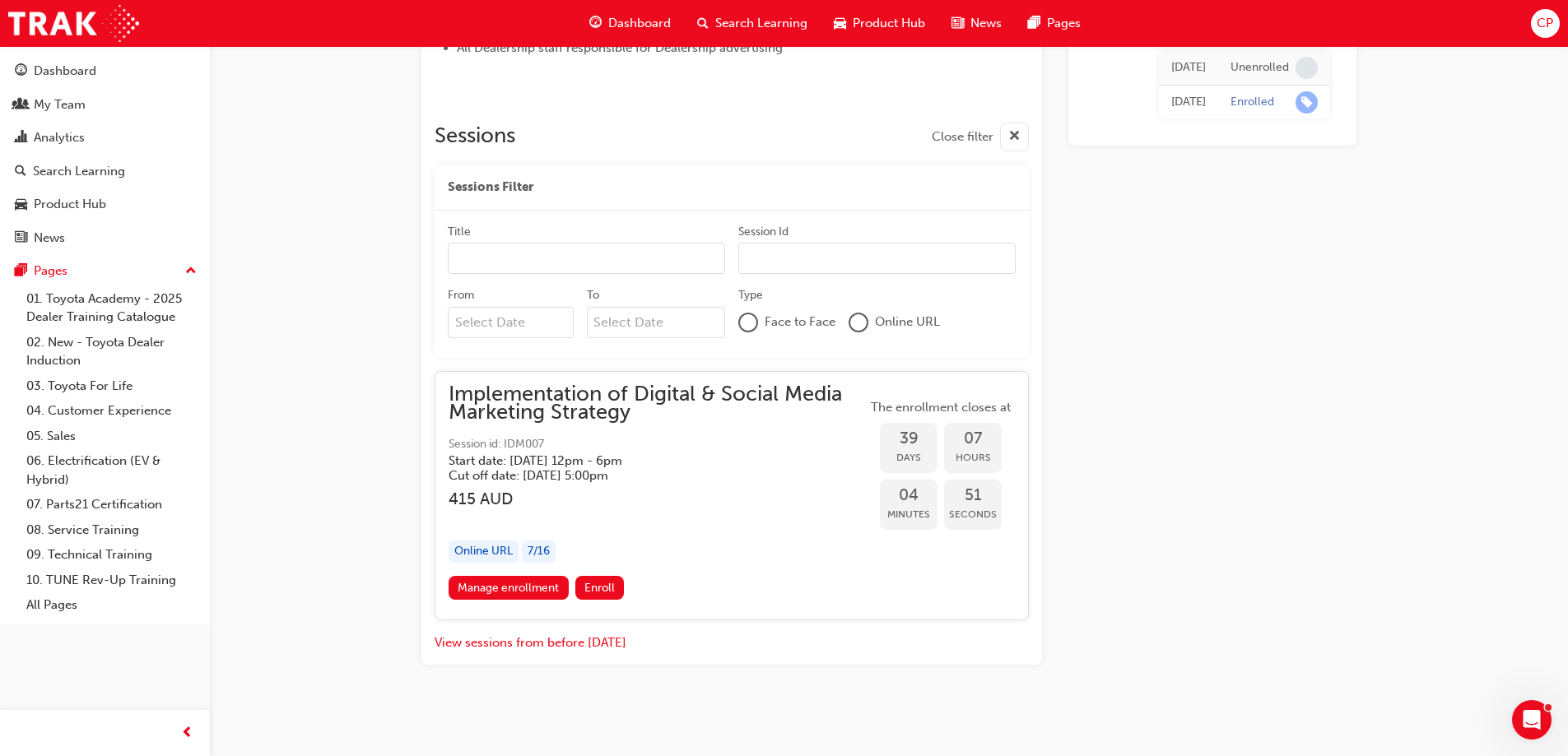
scroll to position [1107, 0]
click at [56, 95] on div "My Team" at bounding box center [59, 104] width 51 height 19
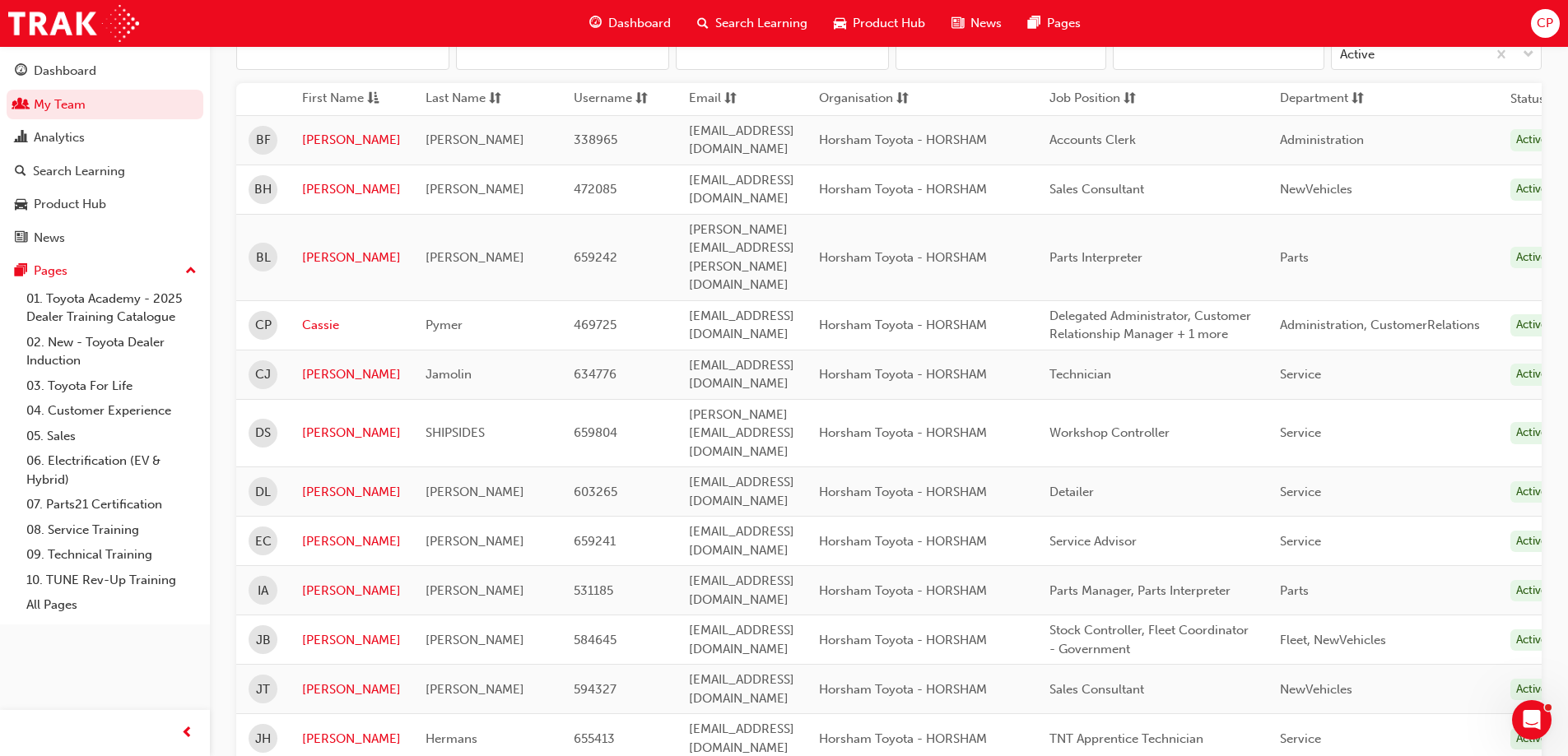
scroll to position [170, 0]
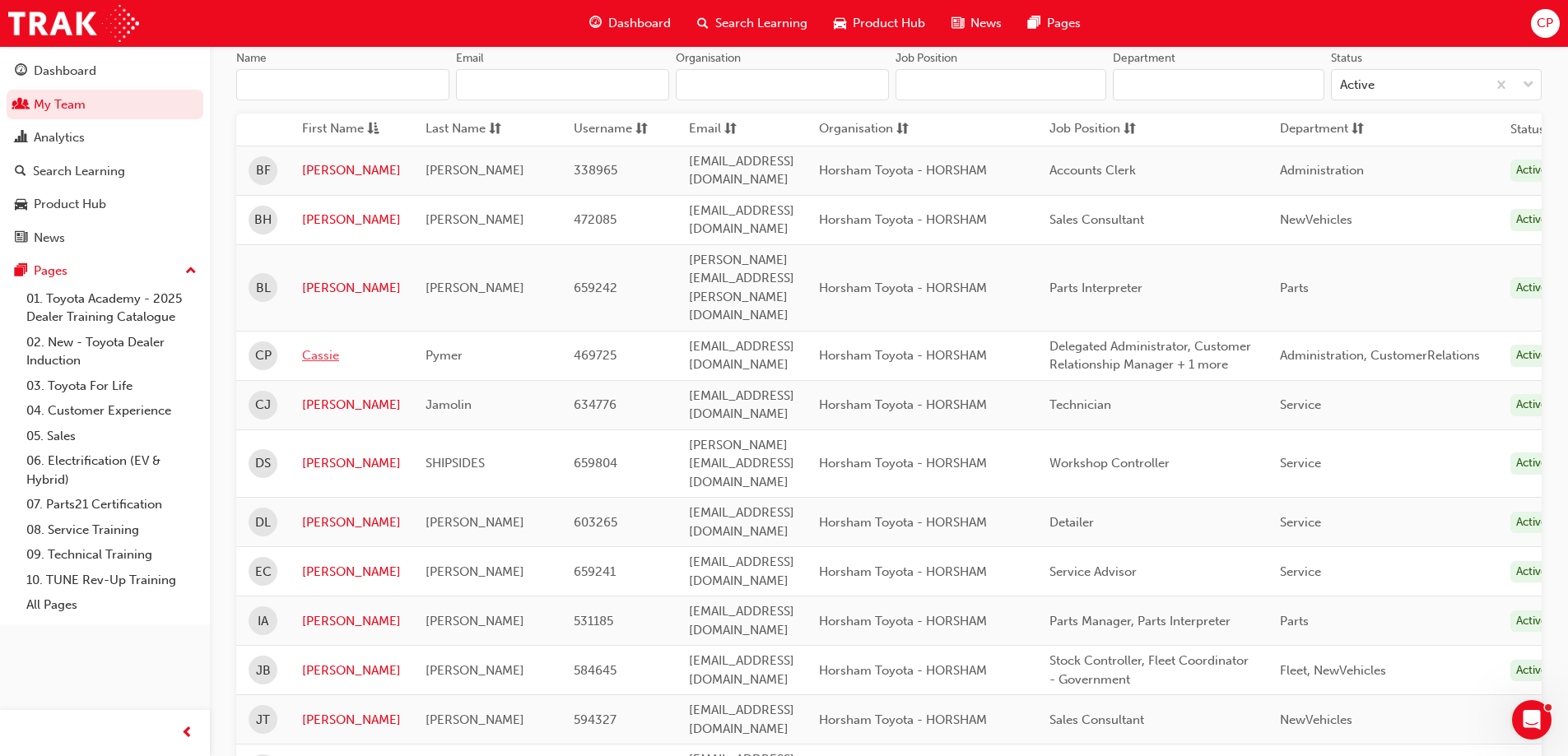
click at [314, 346] on link "Cassie" at bounding box center [351, 355] width 99 height 19
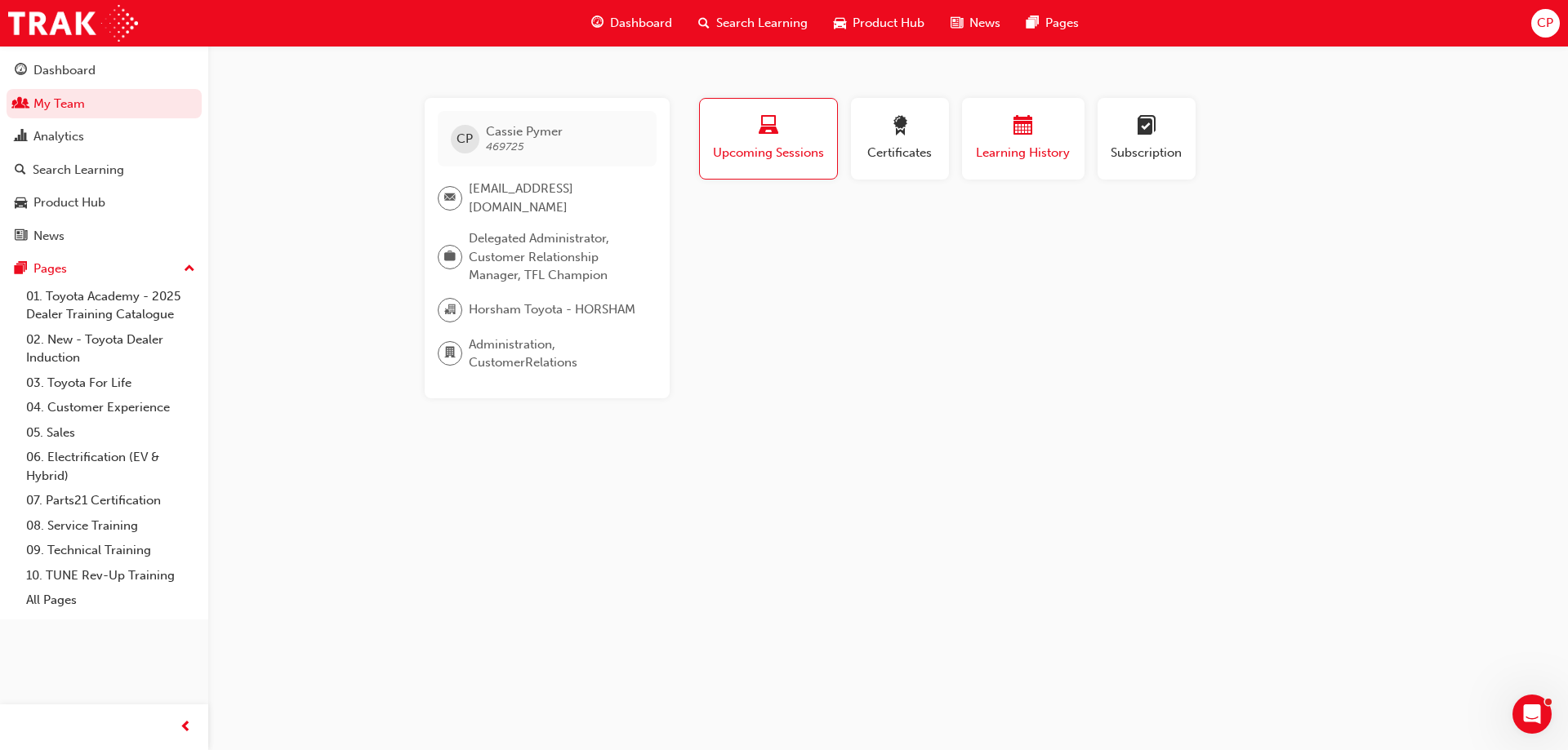
click at [1017, 124] on span "calendar-icon" at bounding box center [1023, 127] width 20 height 22
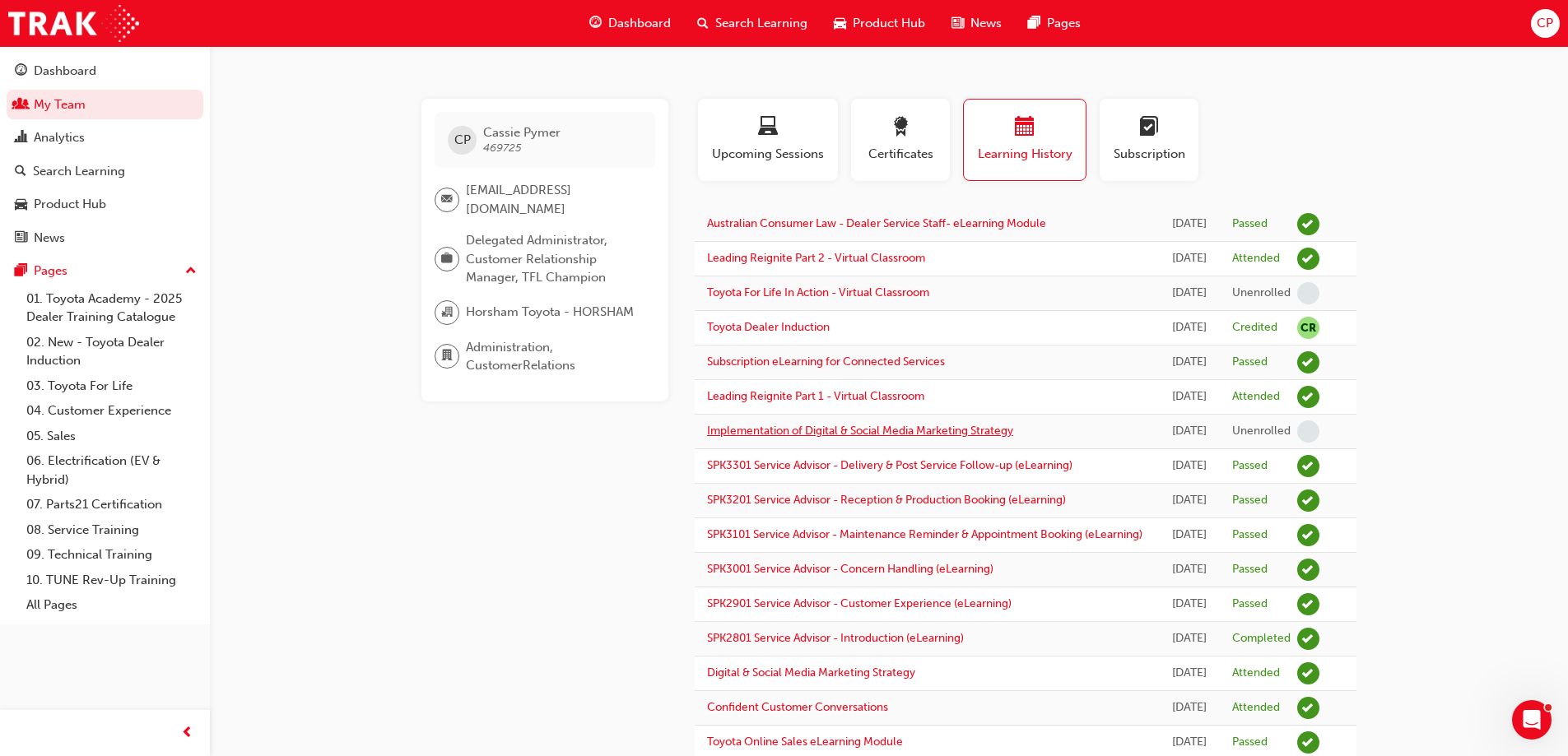
click at [897, 438] on link "Implementation of Digital & Social Media Marketing Strategy" at bounding box center [860, 430] width 306 height 14
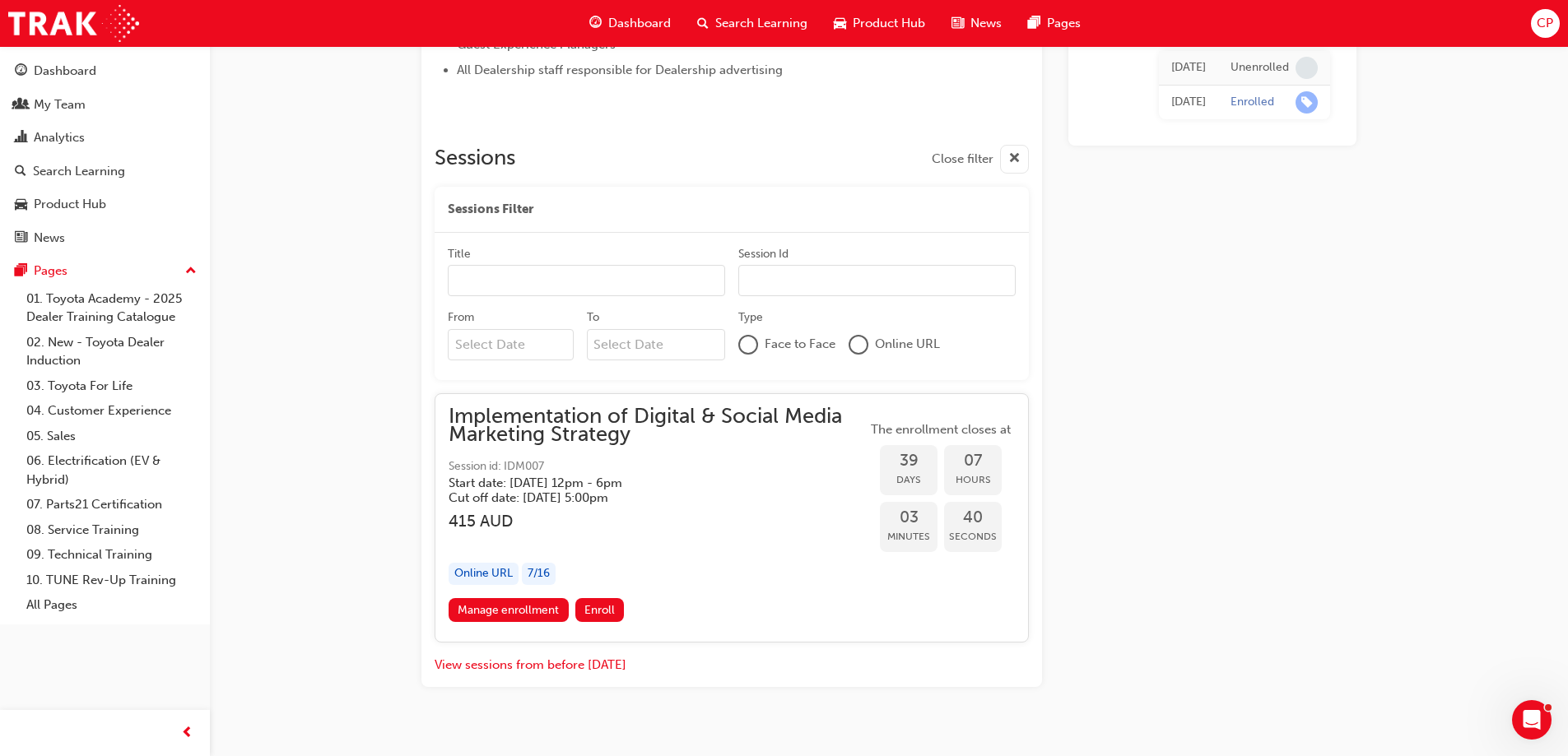
scroll to position [1107, 0]
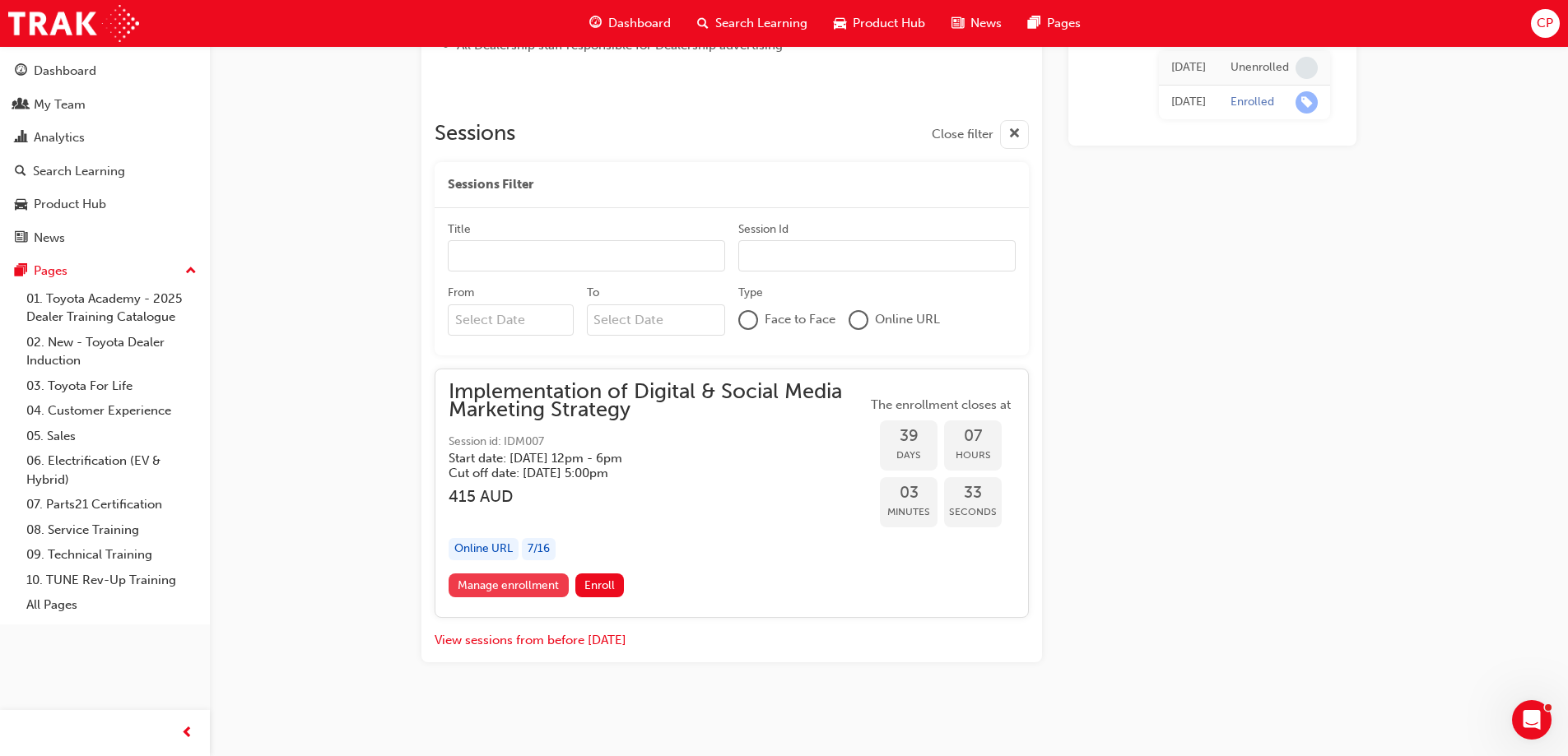
click at [514, 580] on link "Manage enrollment" at bounding box center [507, 586] width 120 height 24
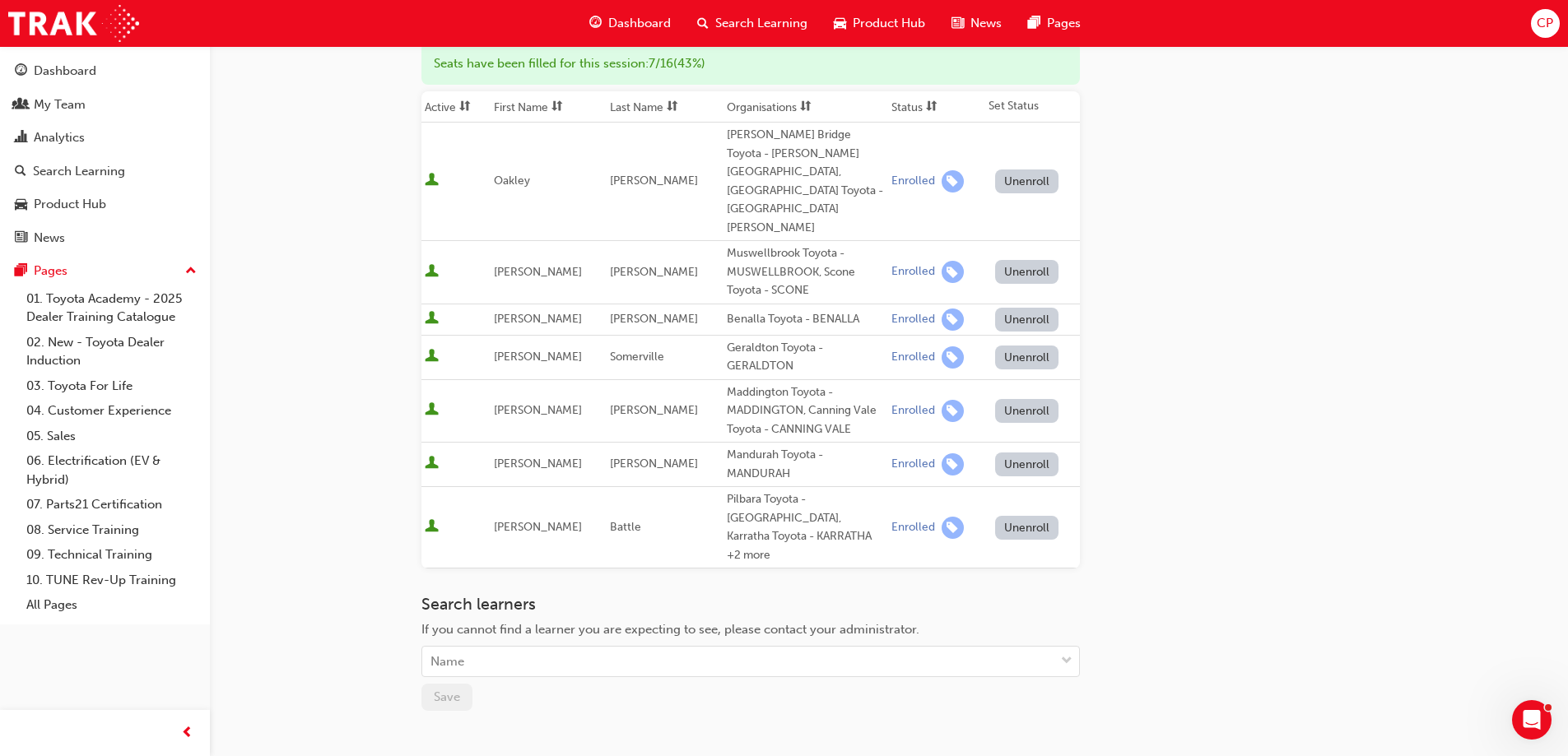
scroll to position [324, 0]
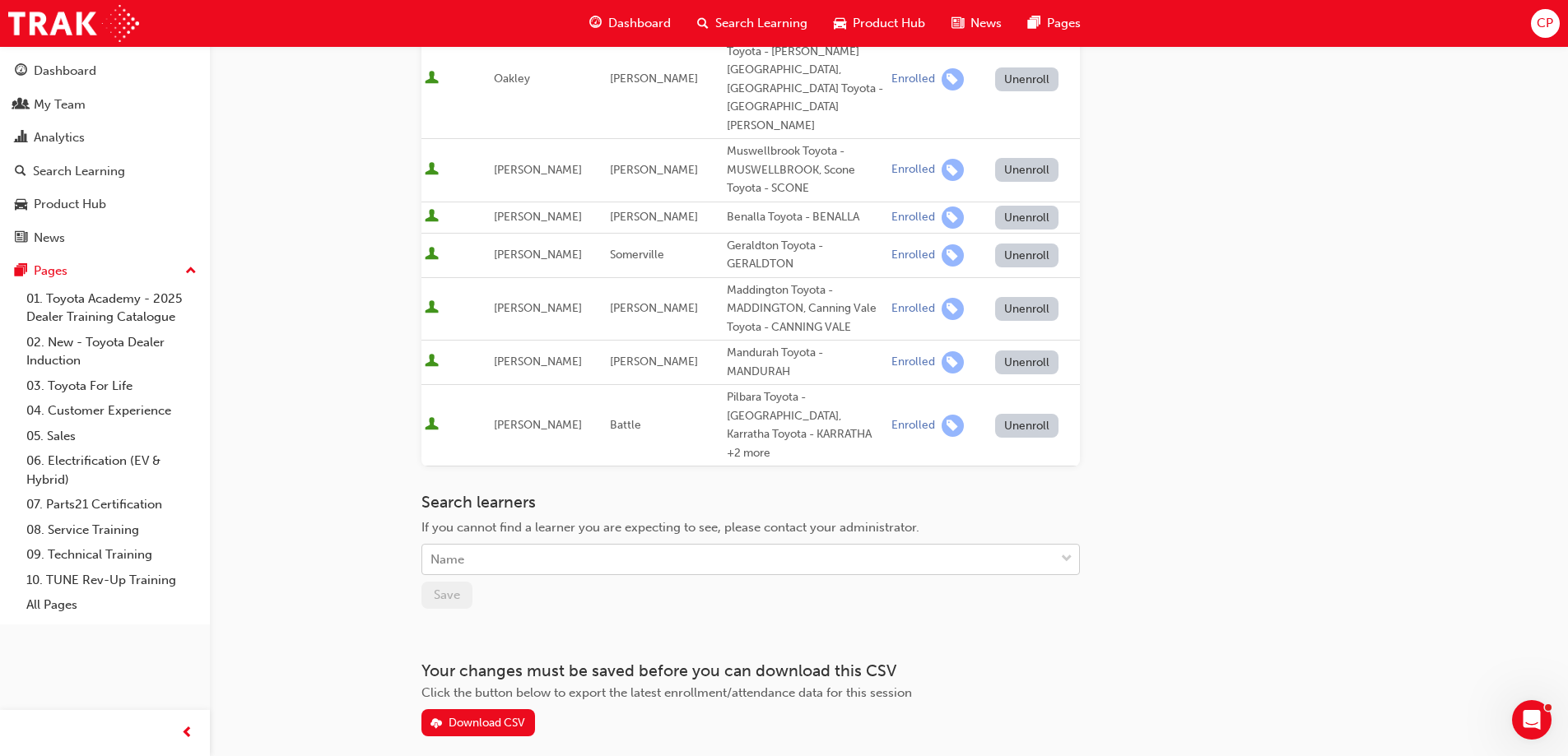
click at [659, 546] on div "Name" at bounding box center [738, 560] width 632 height 29
type input "pymer"
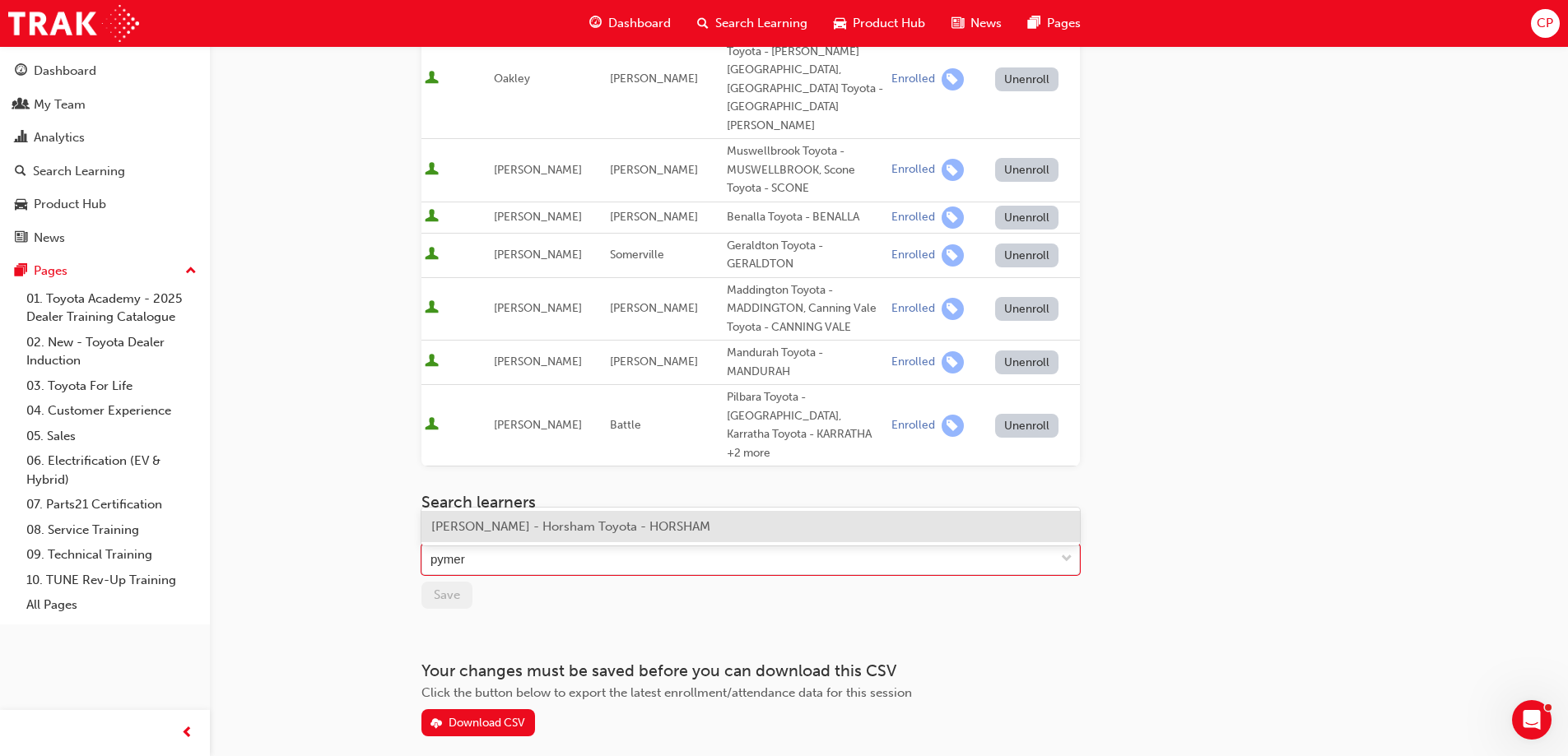
click at [645, 538] on div "[PERSON_NAME] - Horsham Toyota - HORSHAM" at bounding box center [751, 527] width 659 height 32
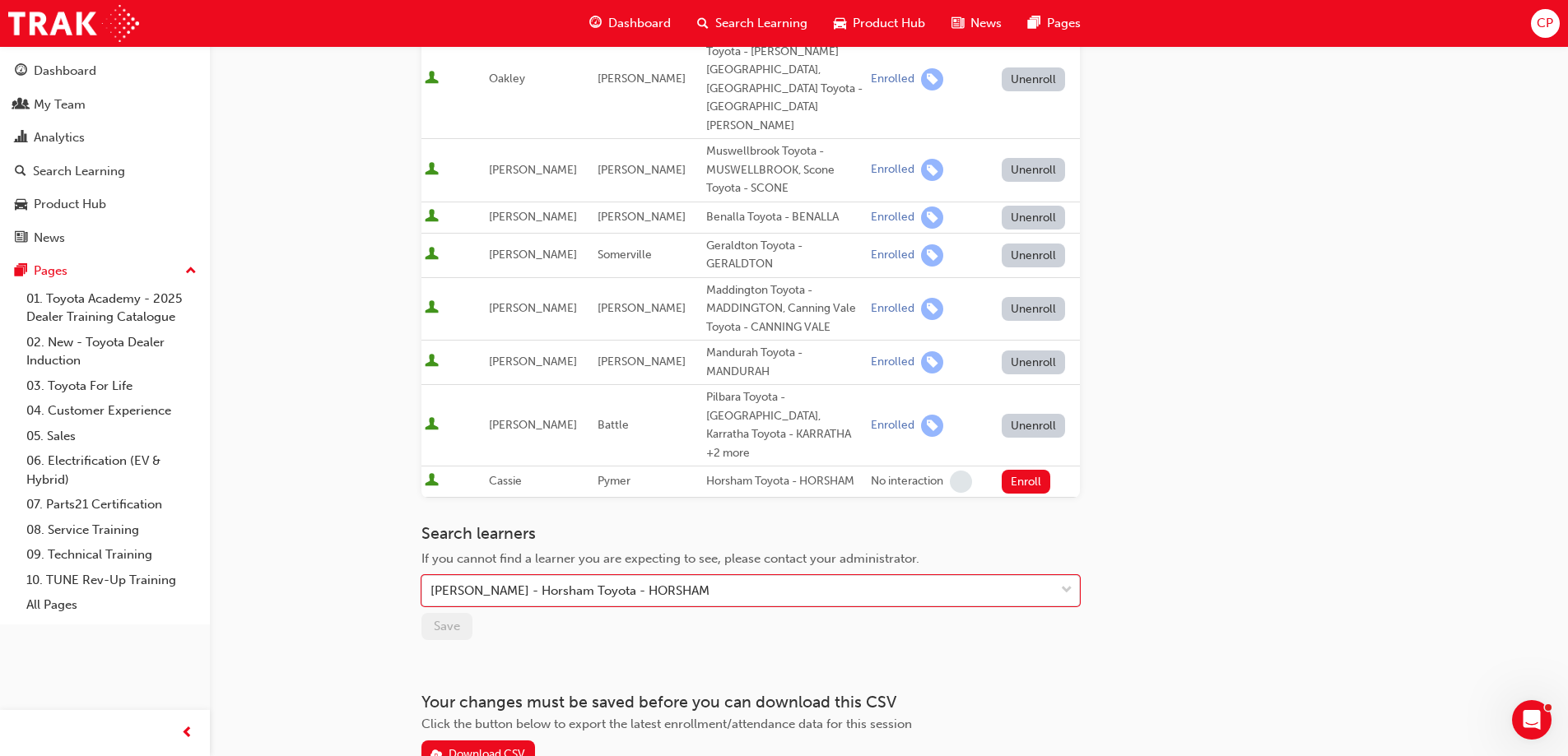
scroll to position [355, 0]
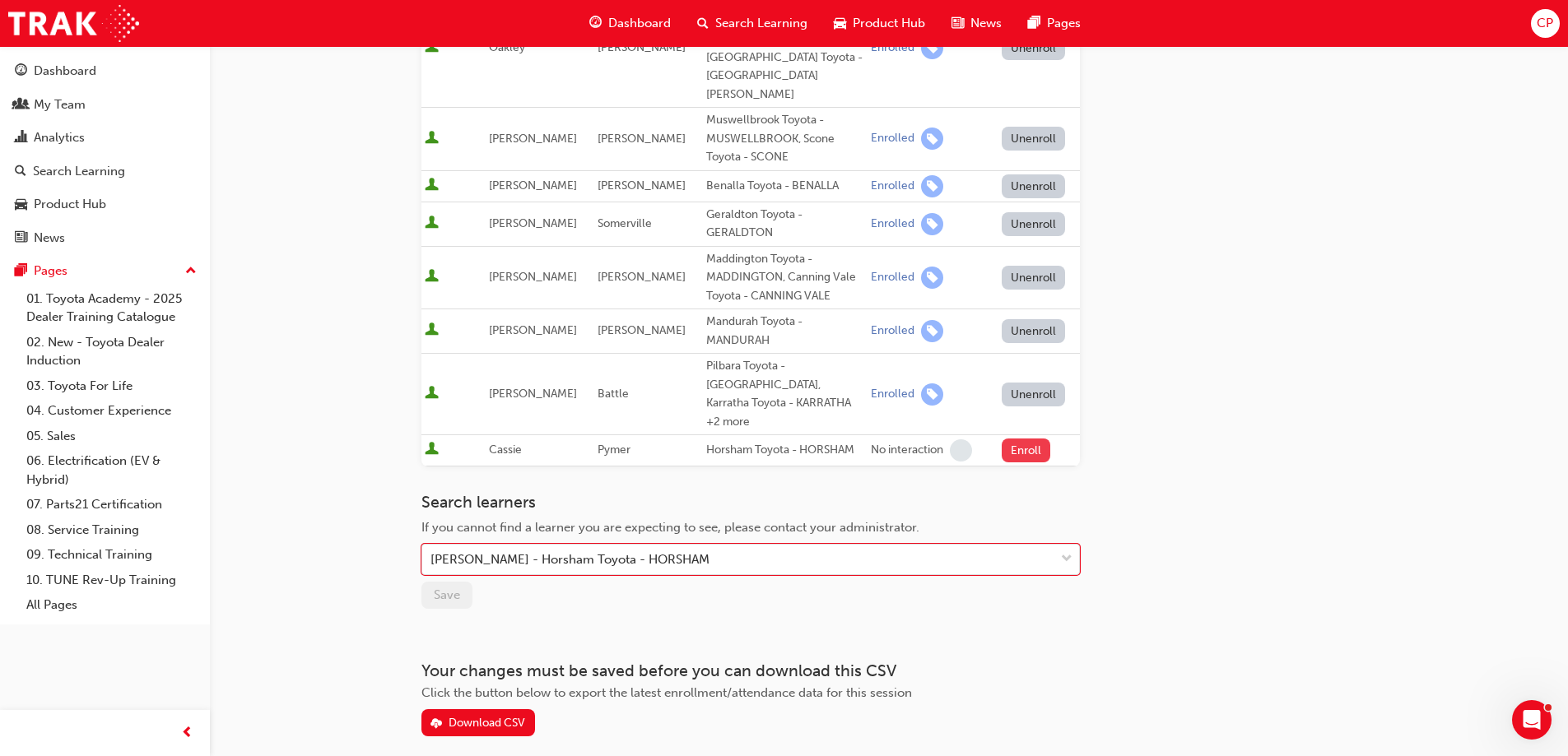
click at [1021, 438] on button "Enroll" at bounding box center [1026, 450] width 49 height 24
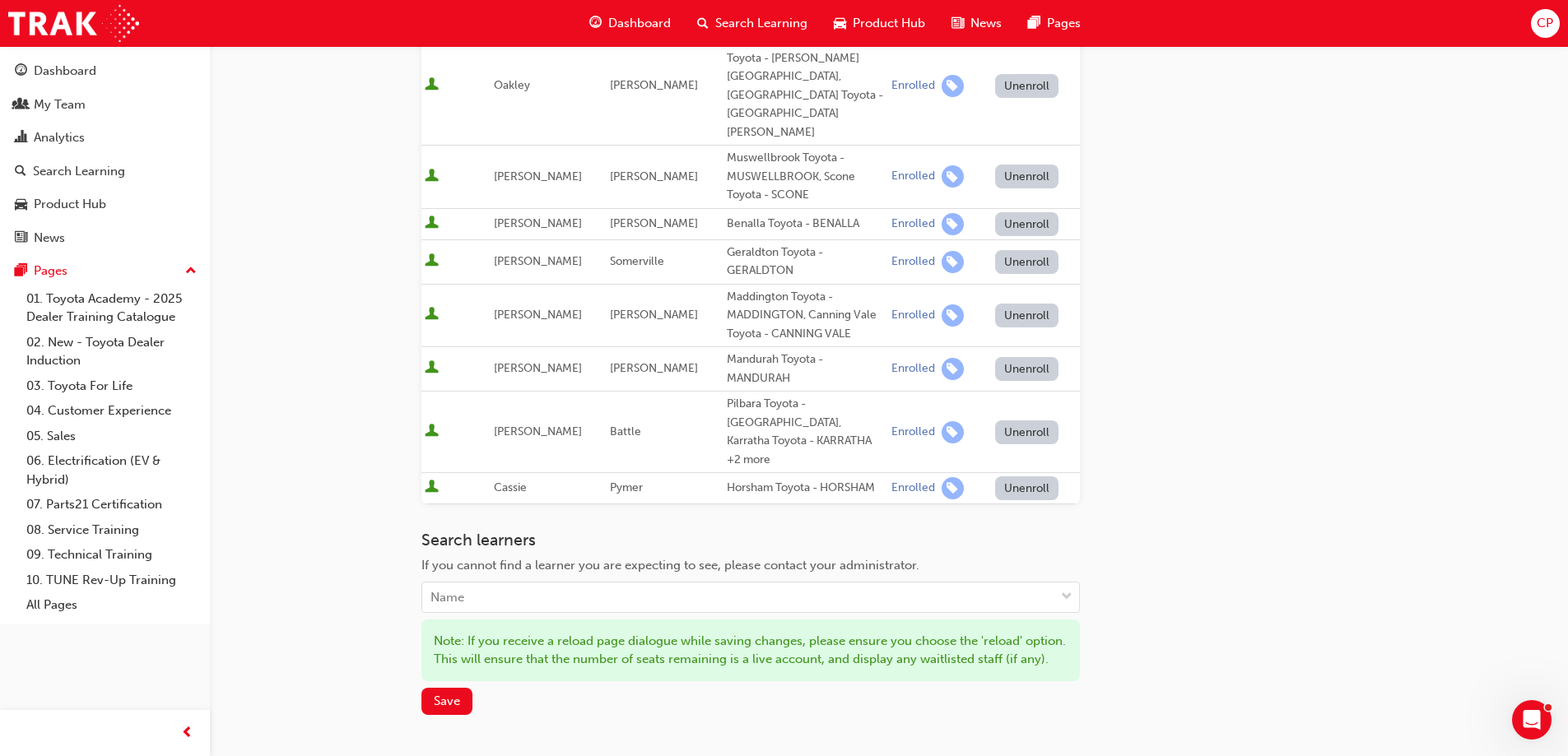
scroll to position [277, 0]
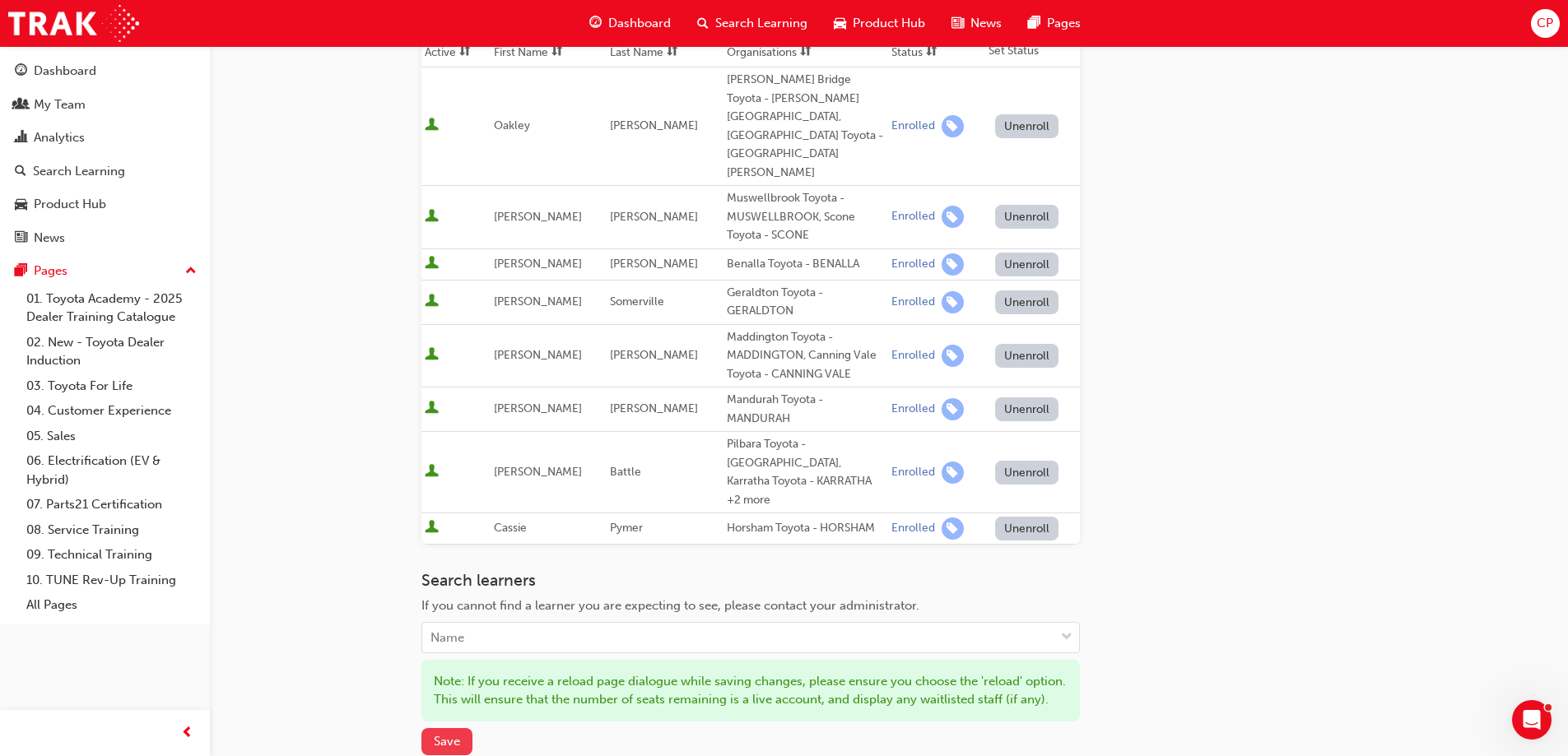
click at [439, 734] on span "Save" at bounding box center [446, 741] width 27 height 15
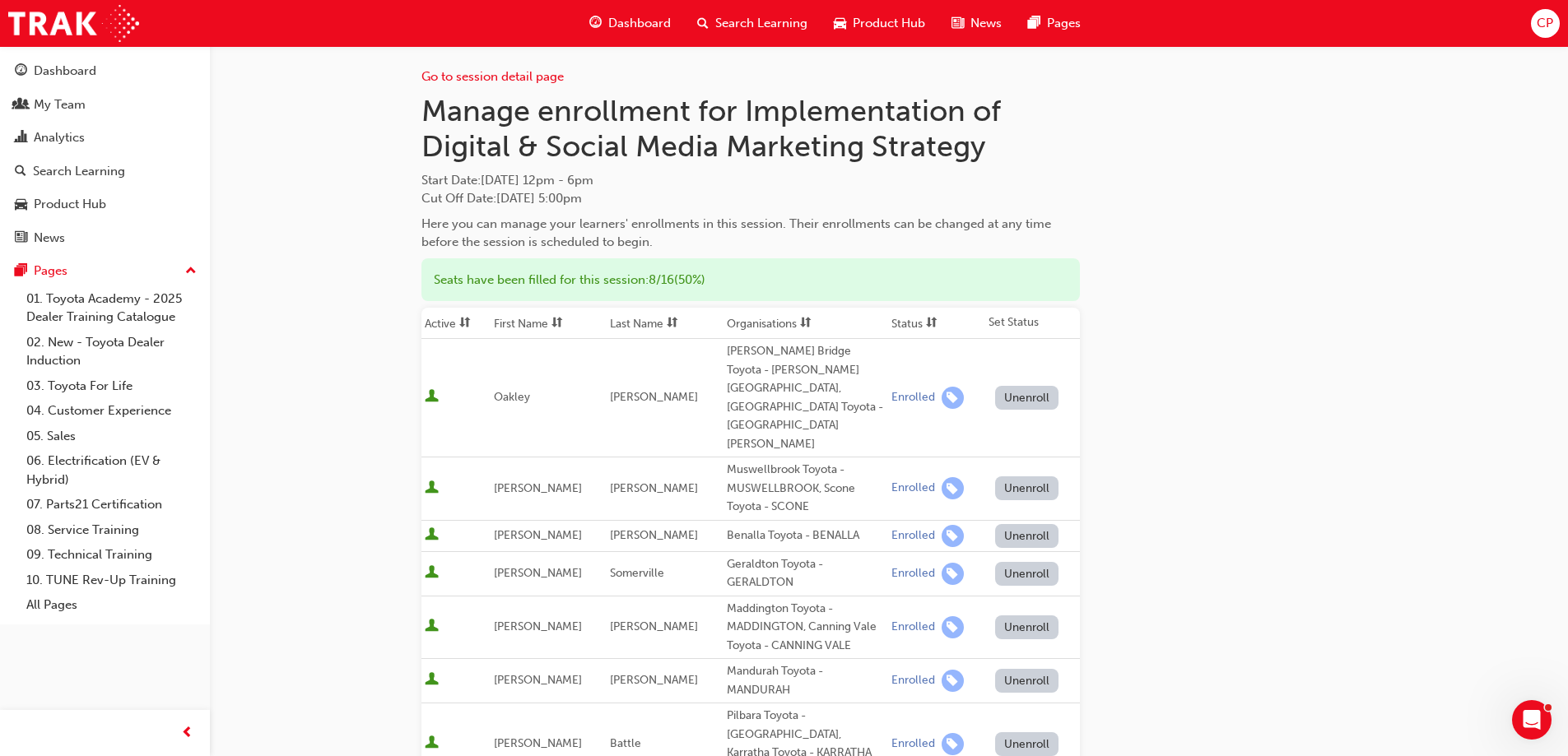
scroll to position [0, 0]
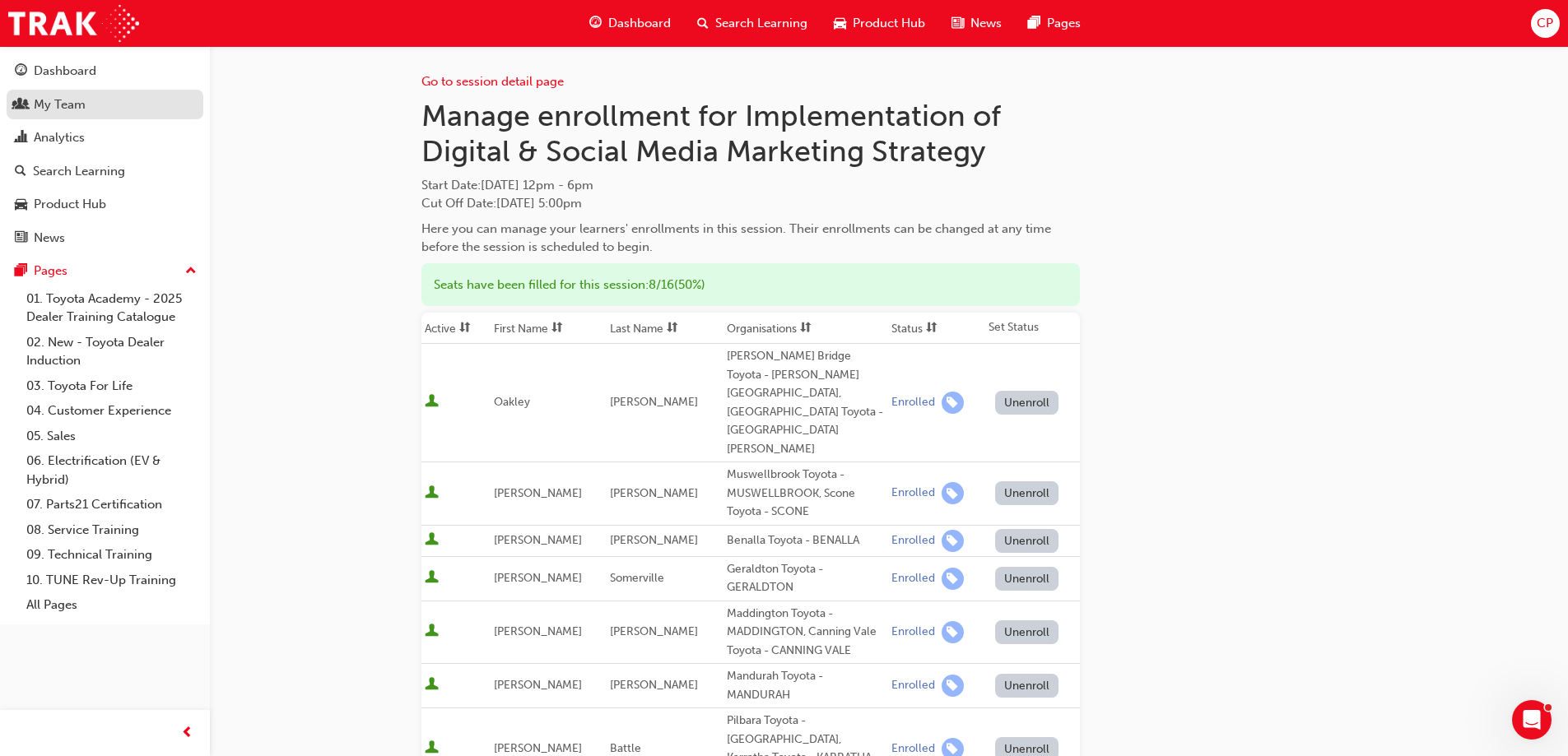
click at [22, 110] on span "people-icon" at bounding box center [21, 105] width 12 height 15
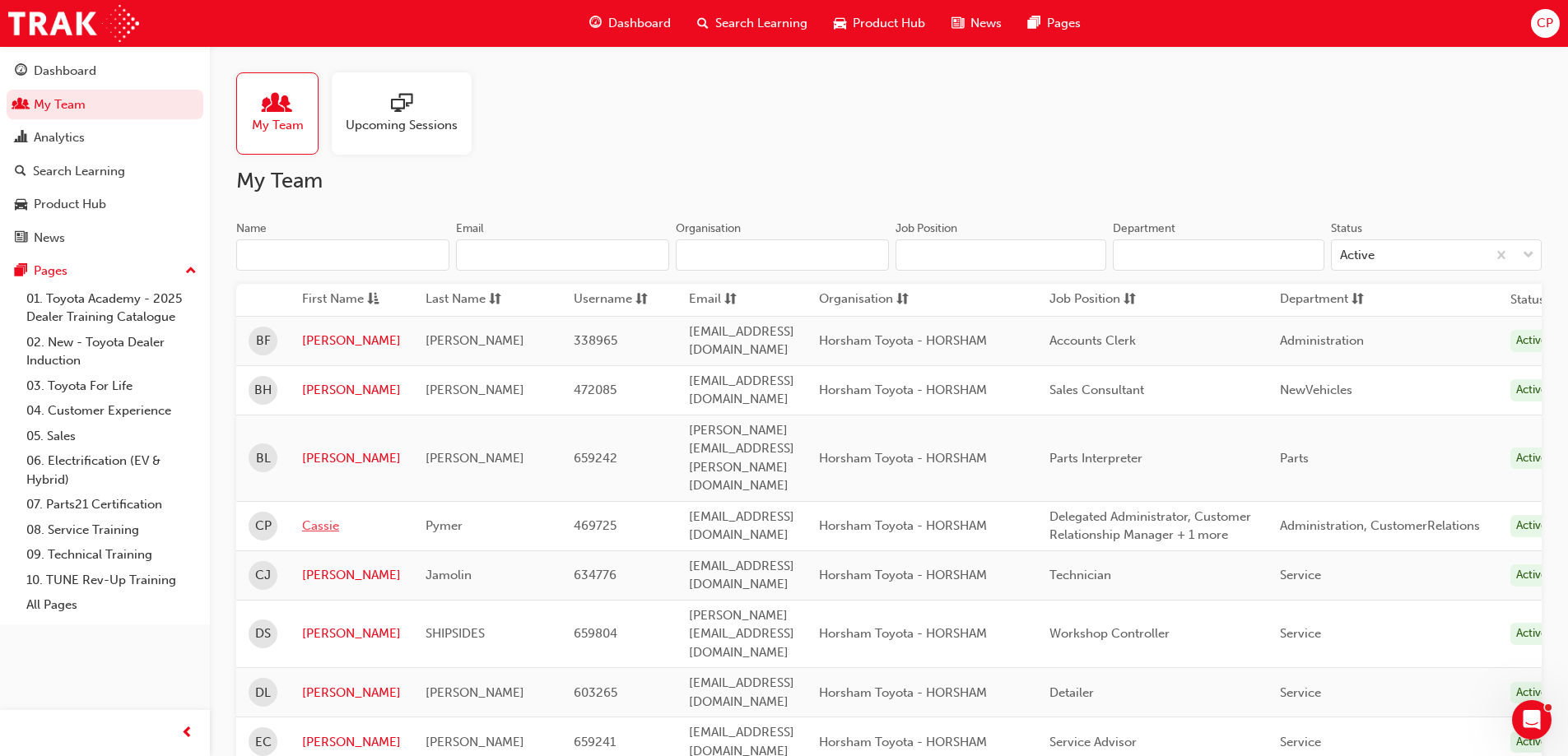
click at [318, 517] on link "Cassie" at bounding box center [351, 525] width 99 height 19
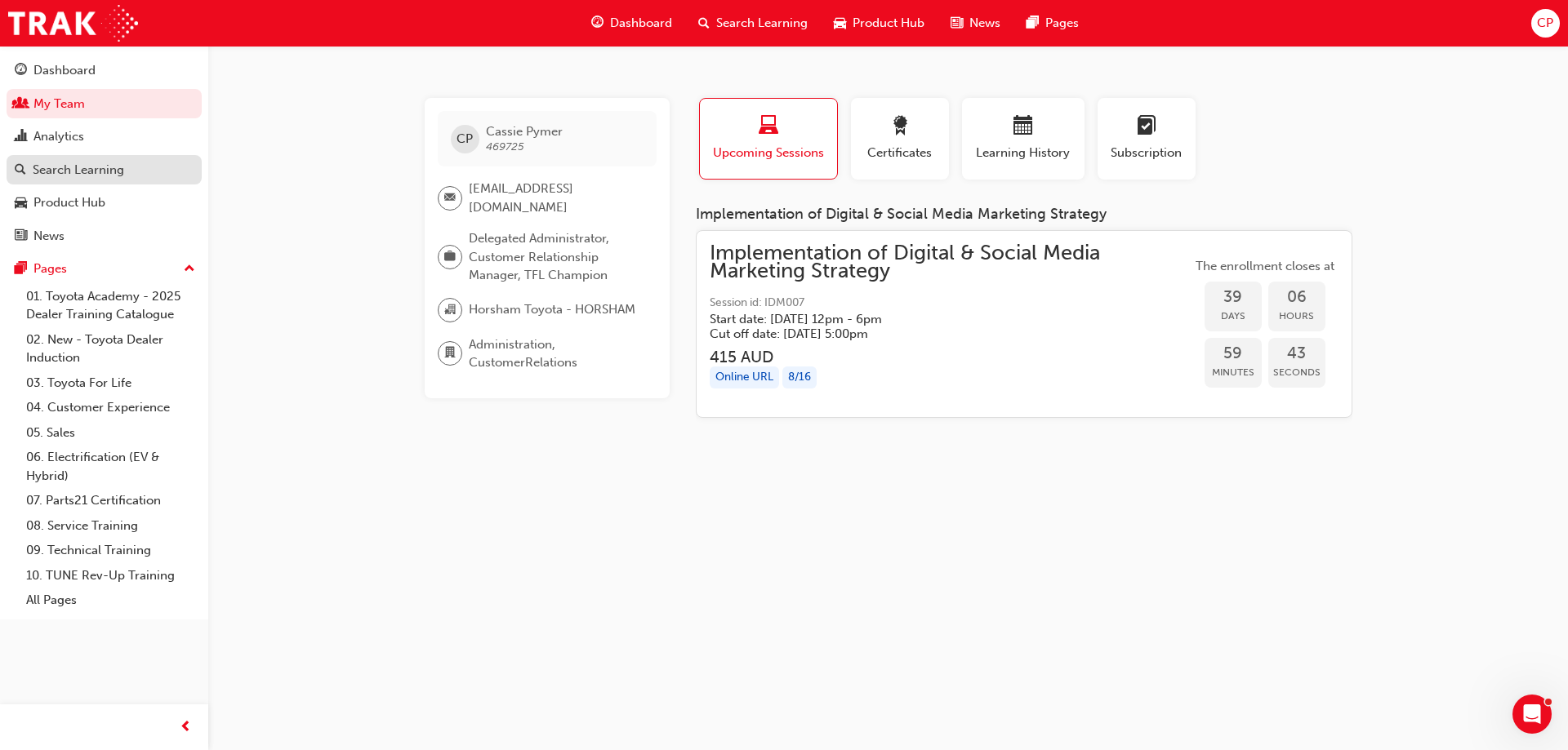
click at [81, 178] on div "Search Learning" at bounding box center [78, 170] width 91 height 19
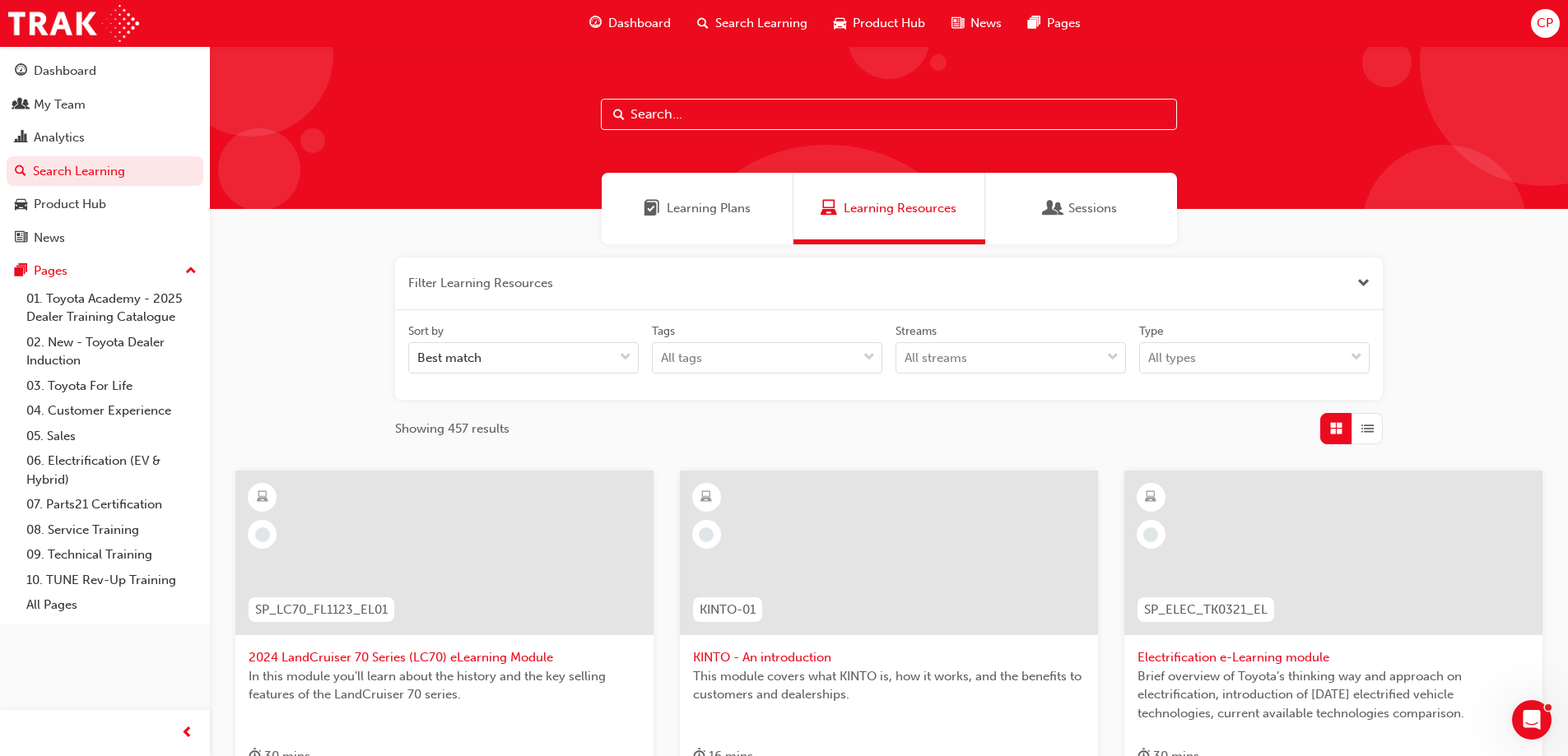
click at [690, 212] on span "Learning Plans" at bounding box center [708, 208] width 84 height 19
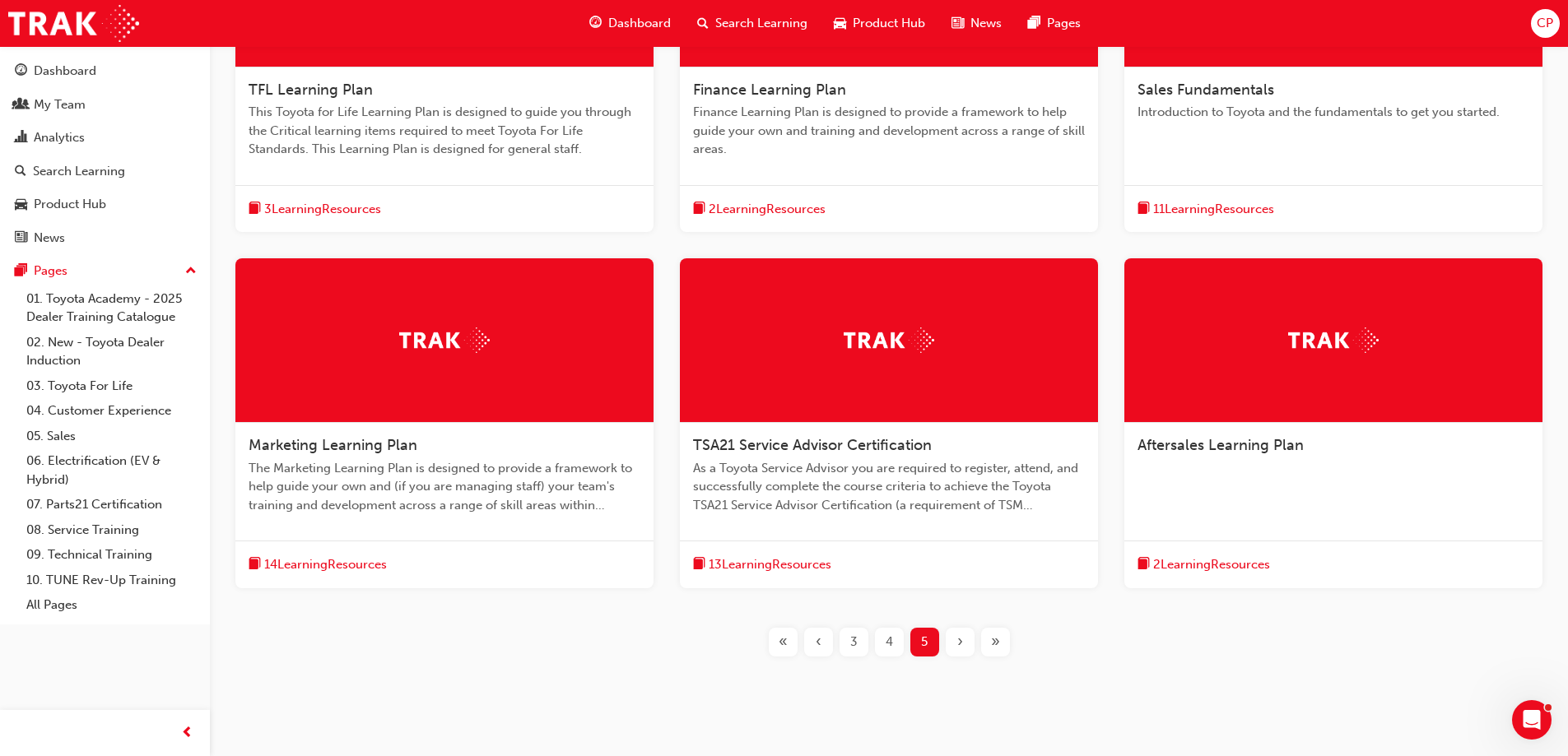
scroll to position [494, 0]
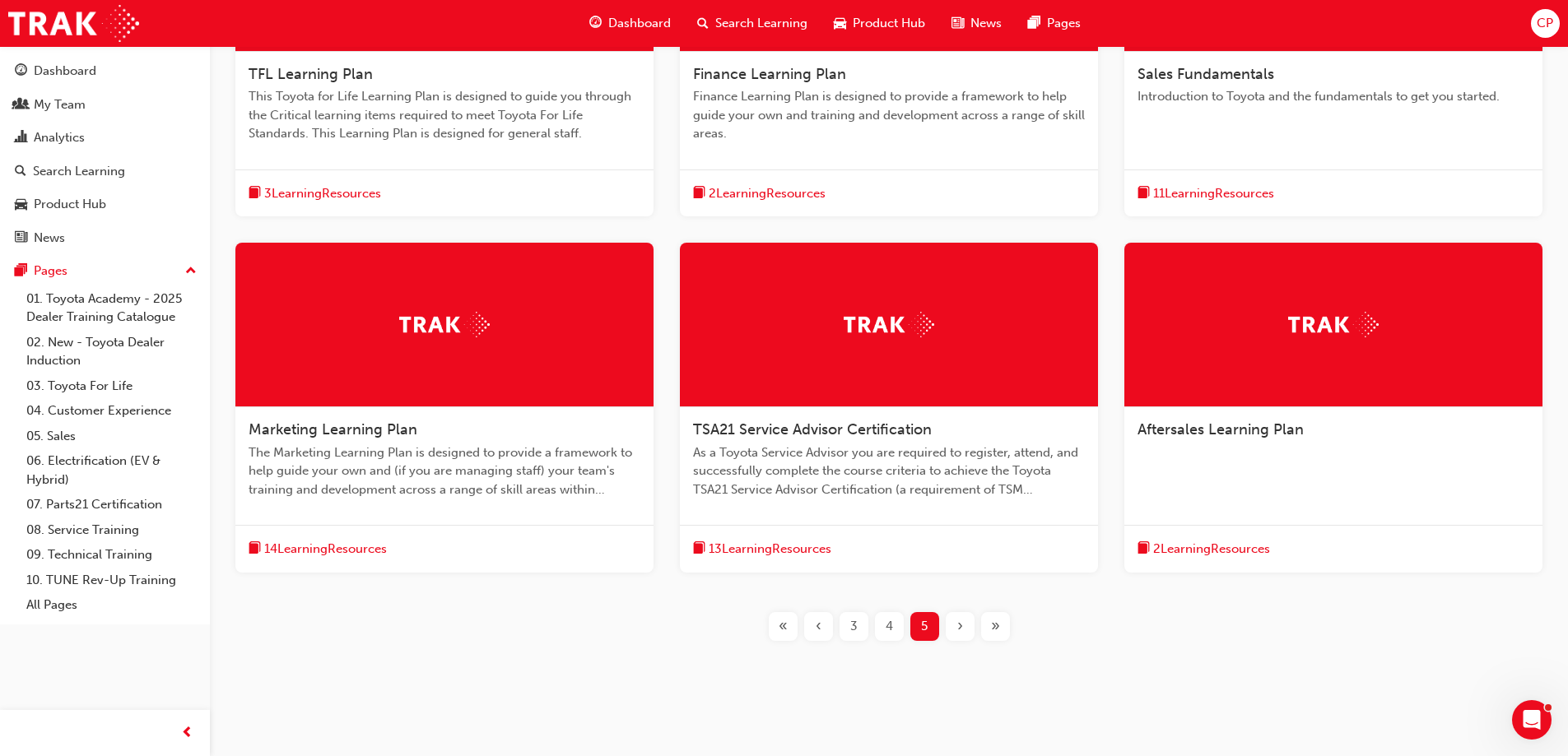
click at [362, 548] on span "14 Learning Resources" at bounding box center [325, 549] width 123 height 19
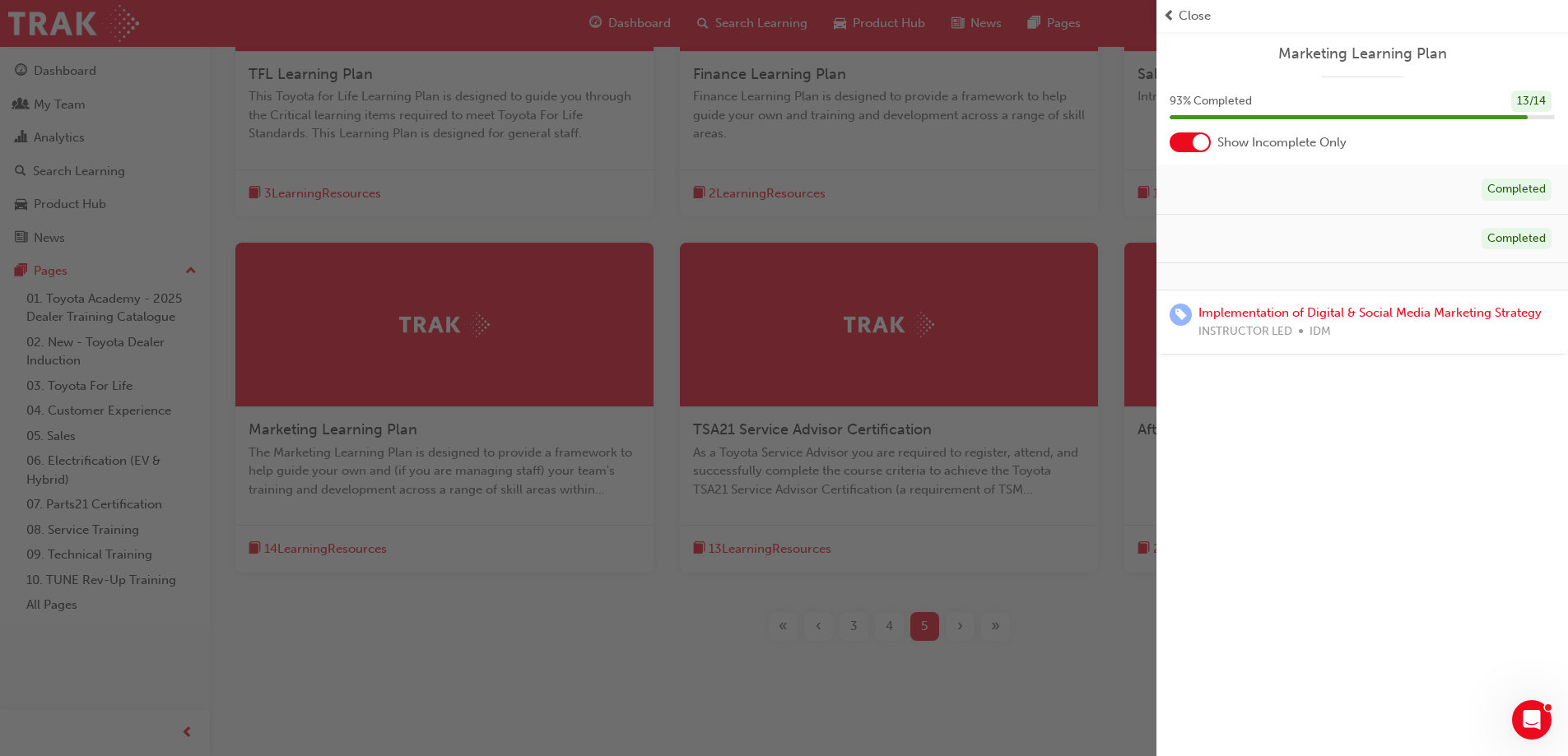
click at [1188, 12] on span "Close" at bounding box center [1194, 16] width 32 height 19
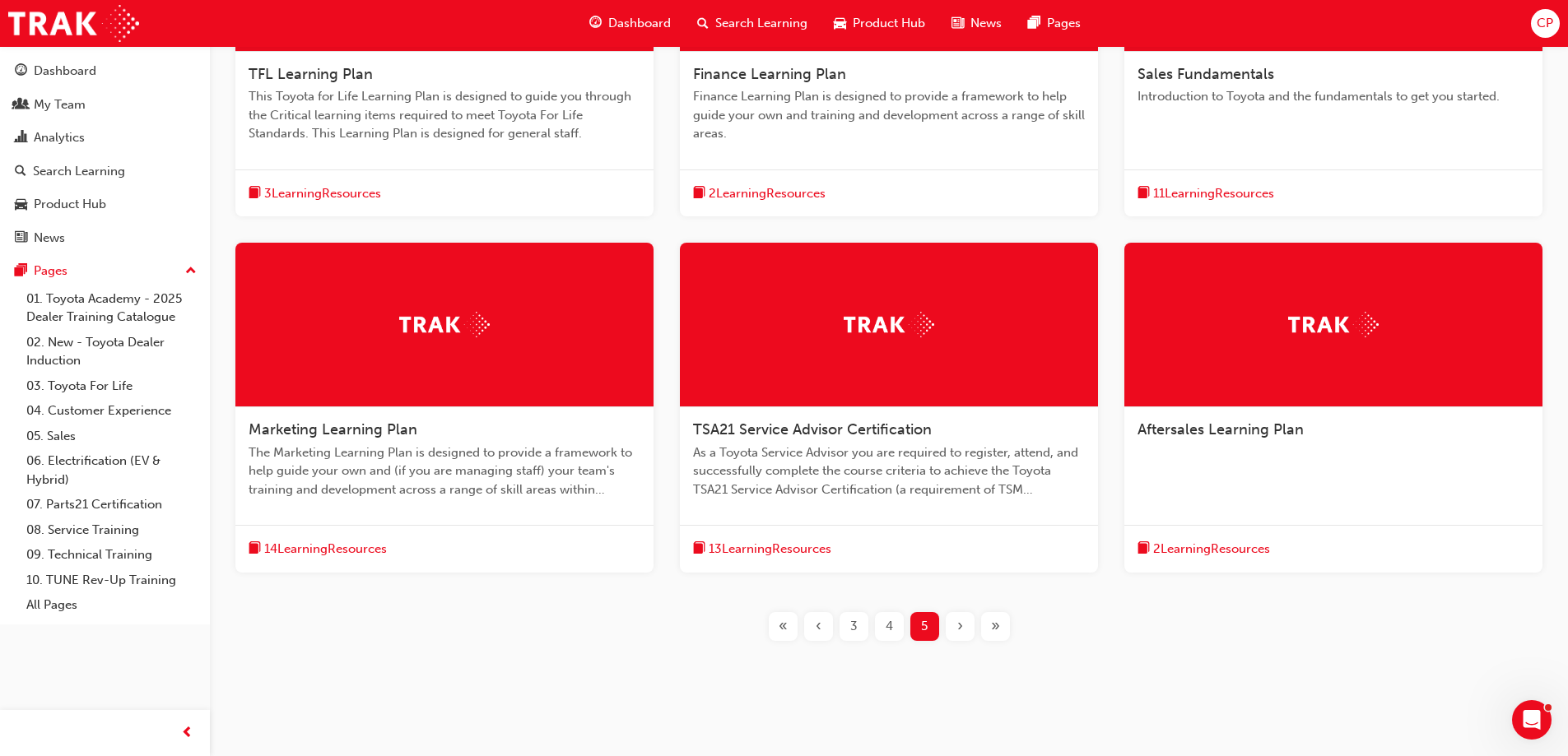
click at [376, 192] on span "3 Learning Resources" at bounding box center [323, 193] width 117 height 19
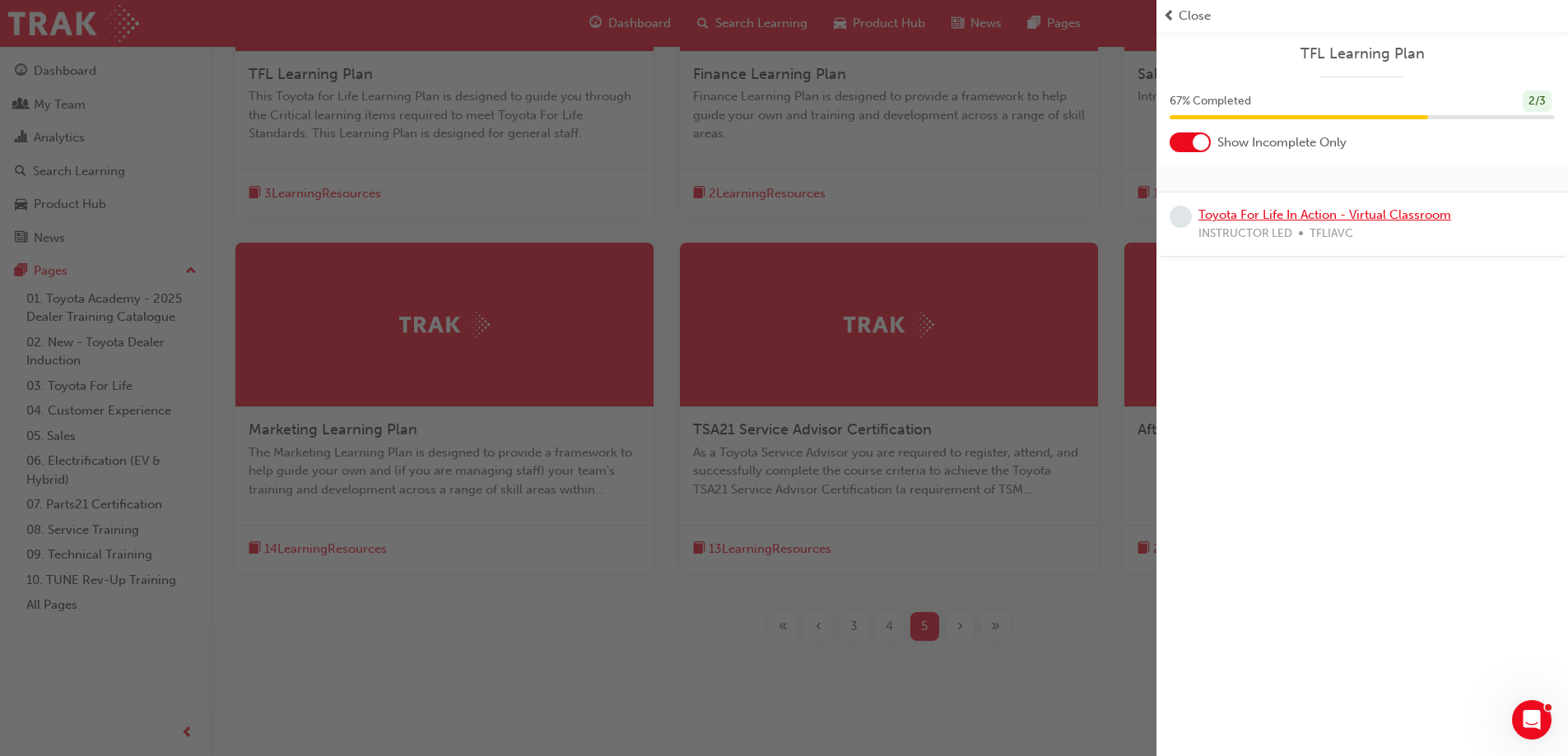
click at [1296, 213] on link "Toyota For Life In Action - Virtual Classroom" at bounding box center [1324, 215] width 252 height 15
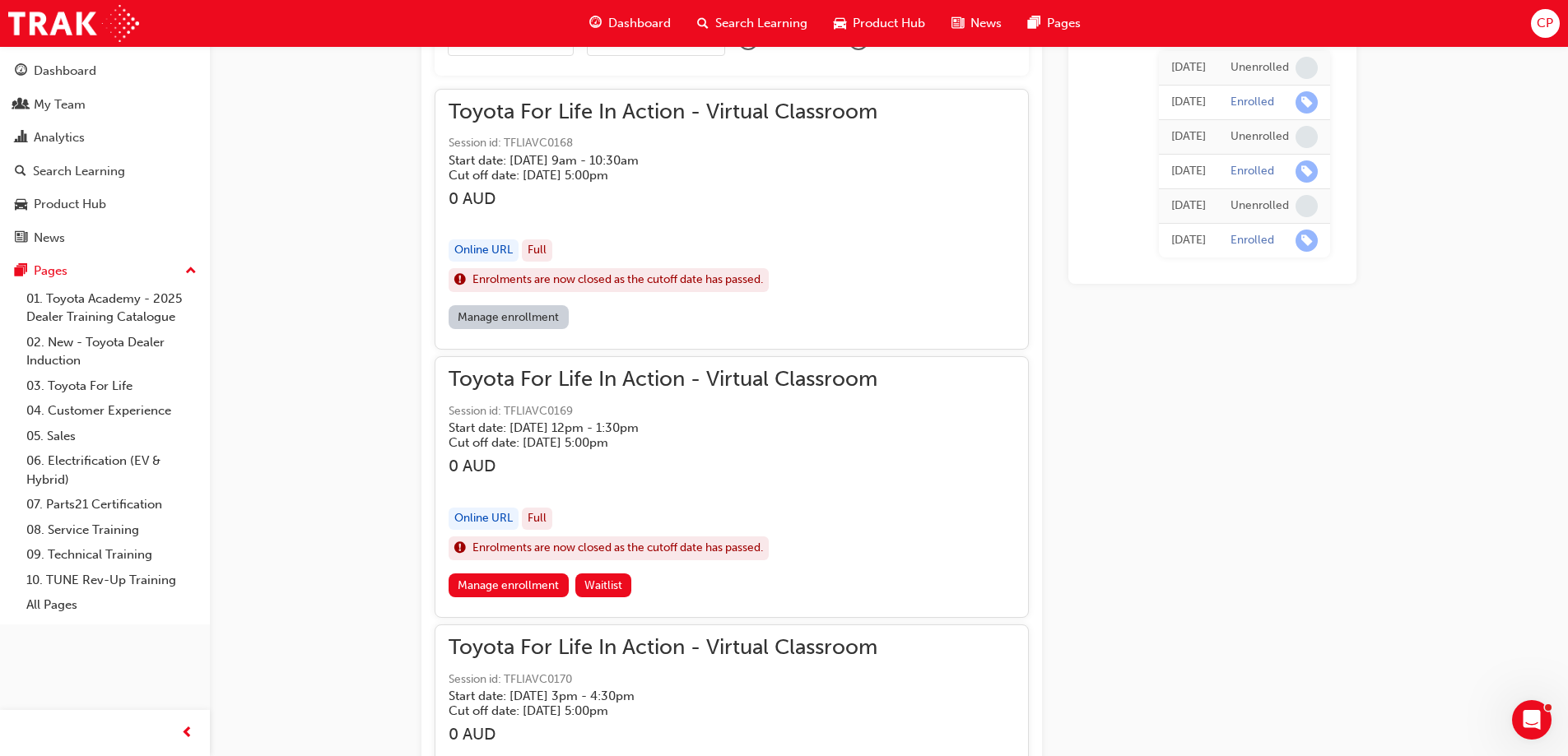
scroll to position [1305, 0]
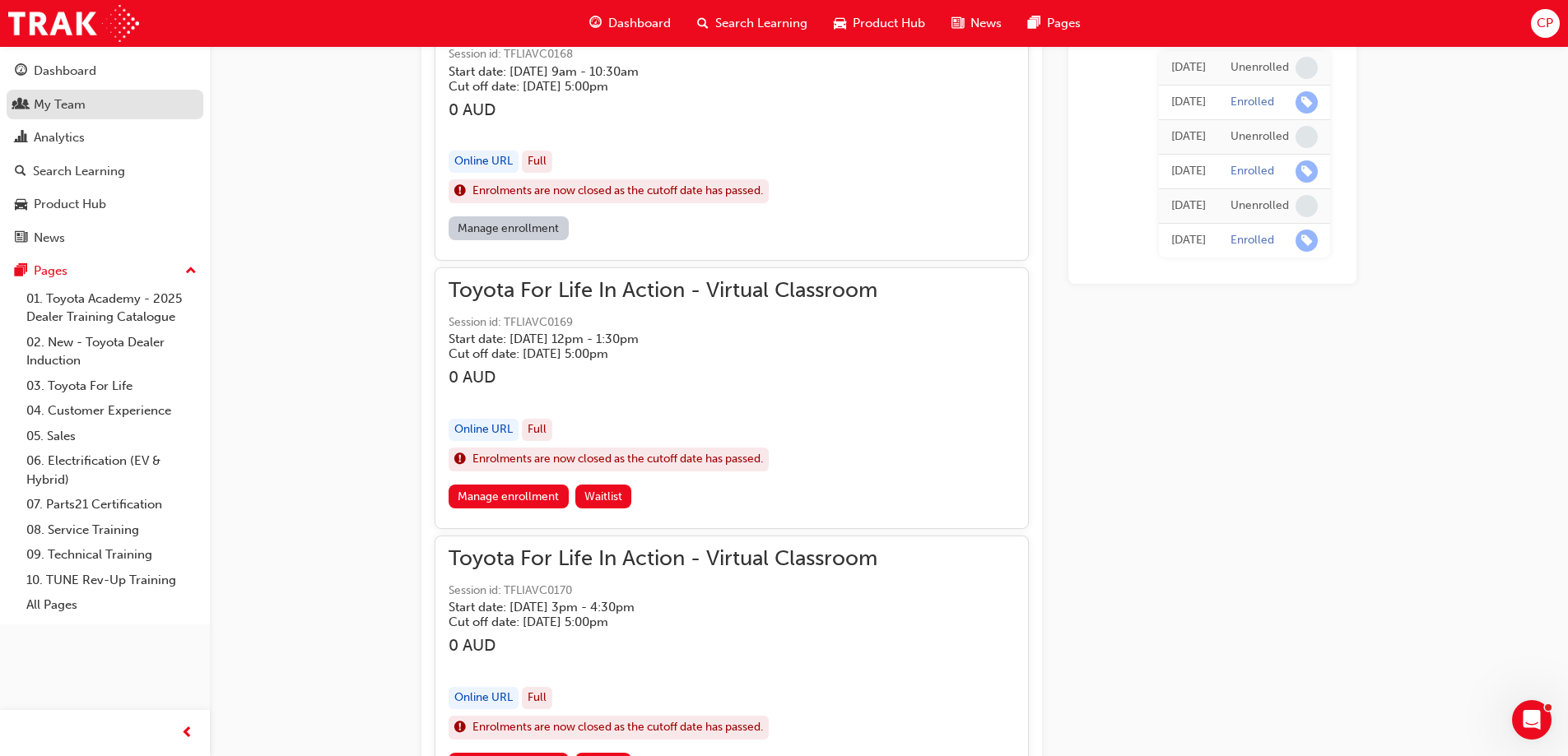
click at [79, 110] on div "My Team" at bounding box center [59, 104] width 51 height 19
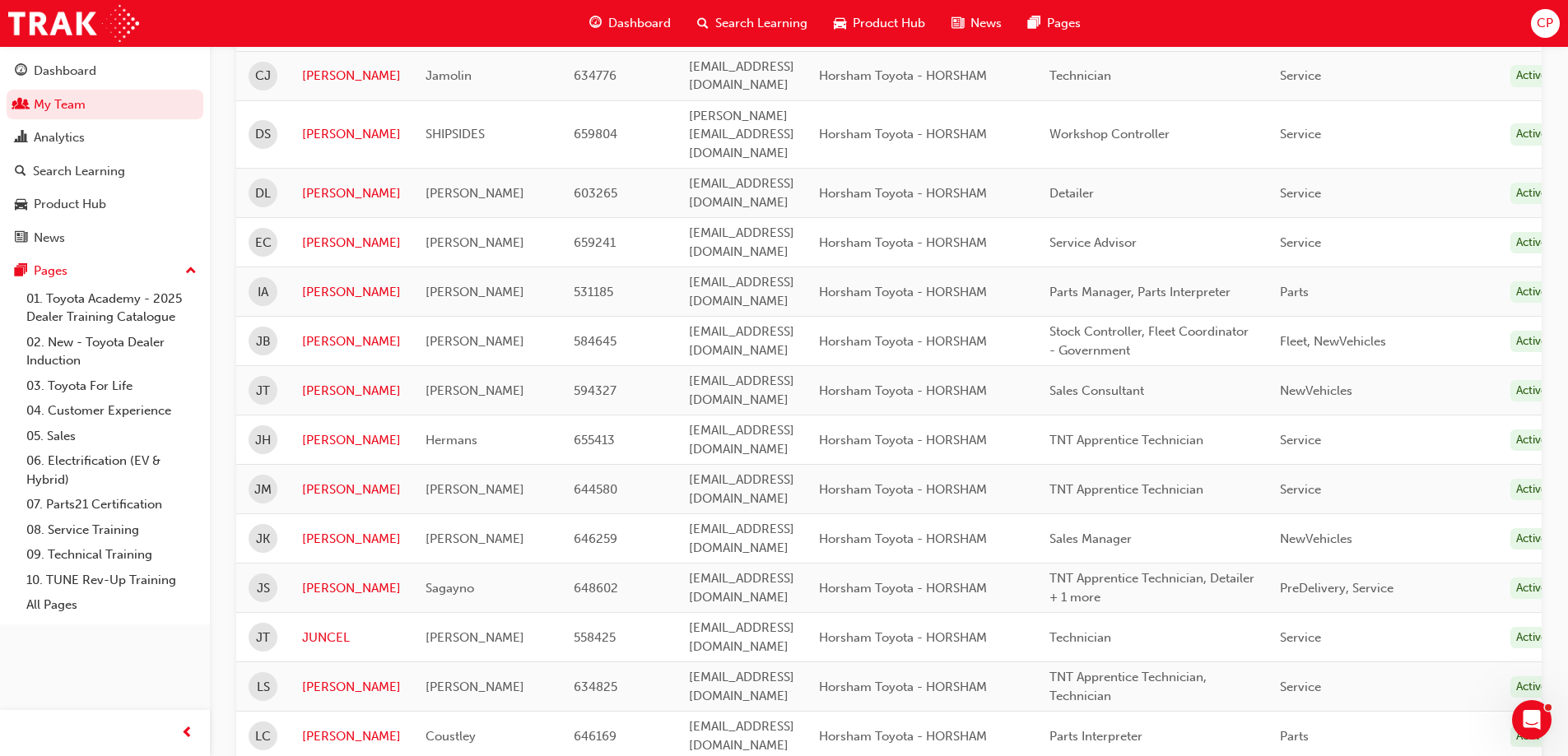
scroll to position [252, 0]
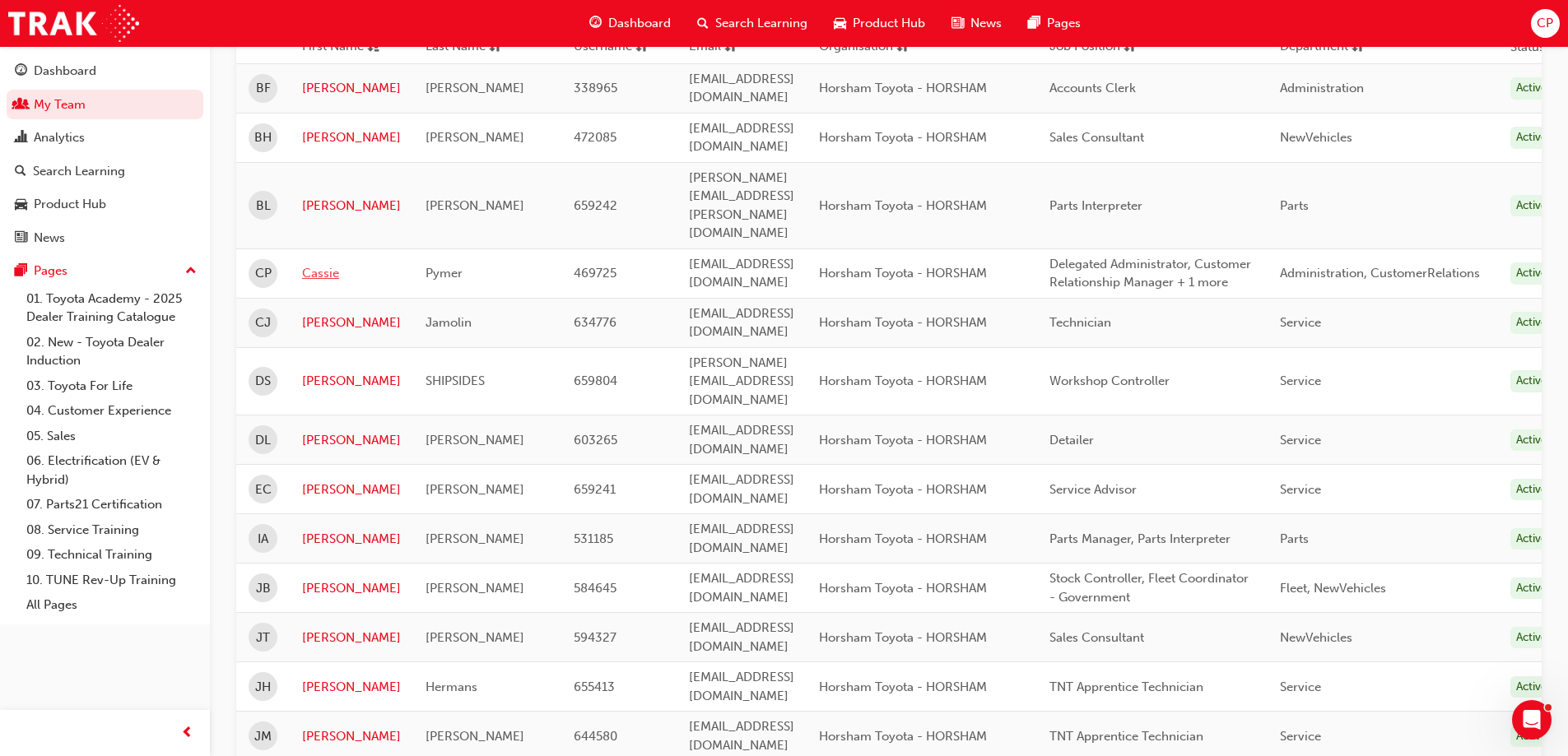
click at [325, 264] on link "Cassie" at bounding box center [351, 273] width 99 height 19
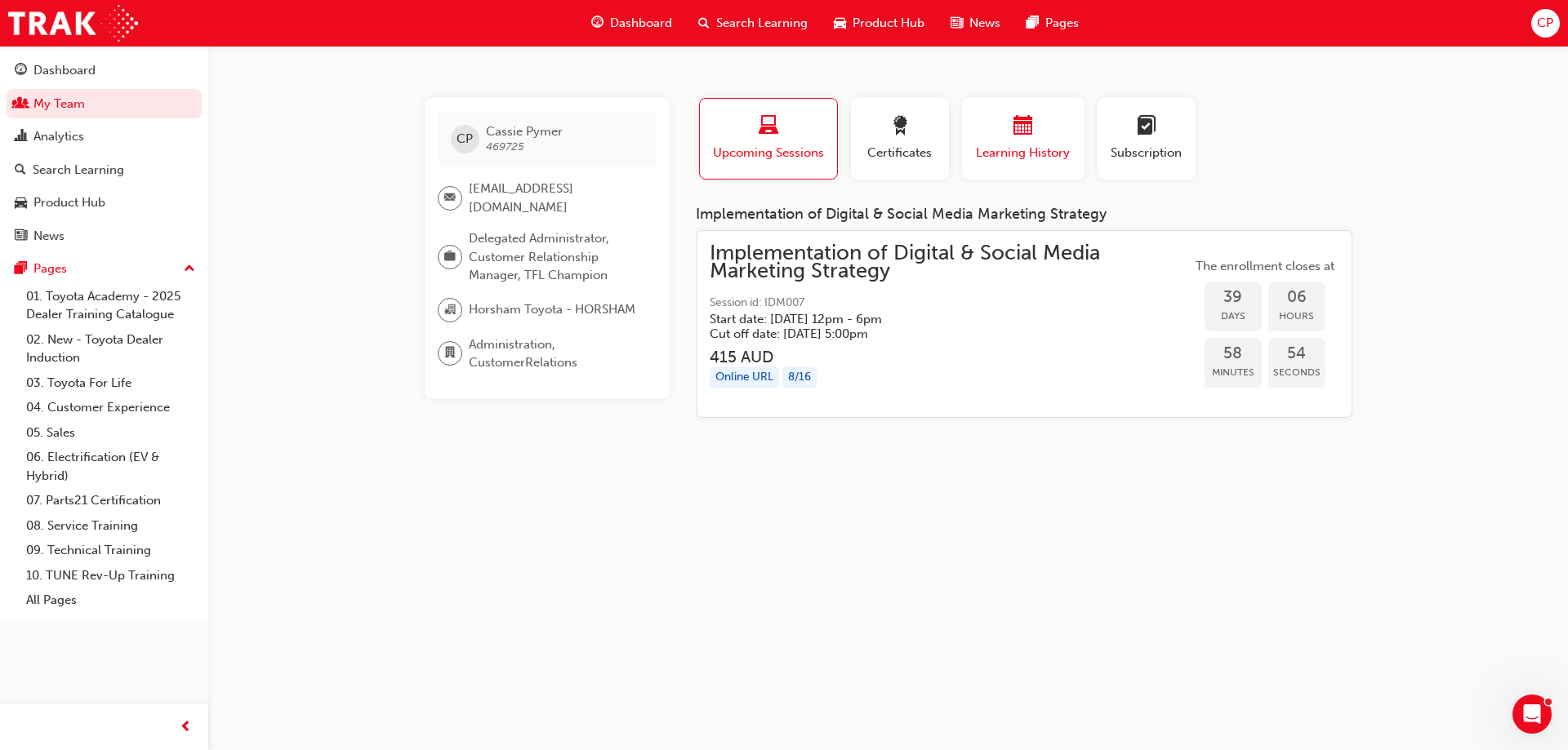
click at [1030, 148] on span "Learning History" at bounding box center [1023, 152] width 98 height 19
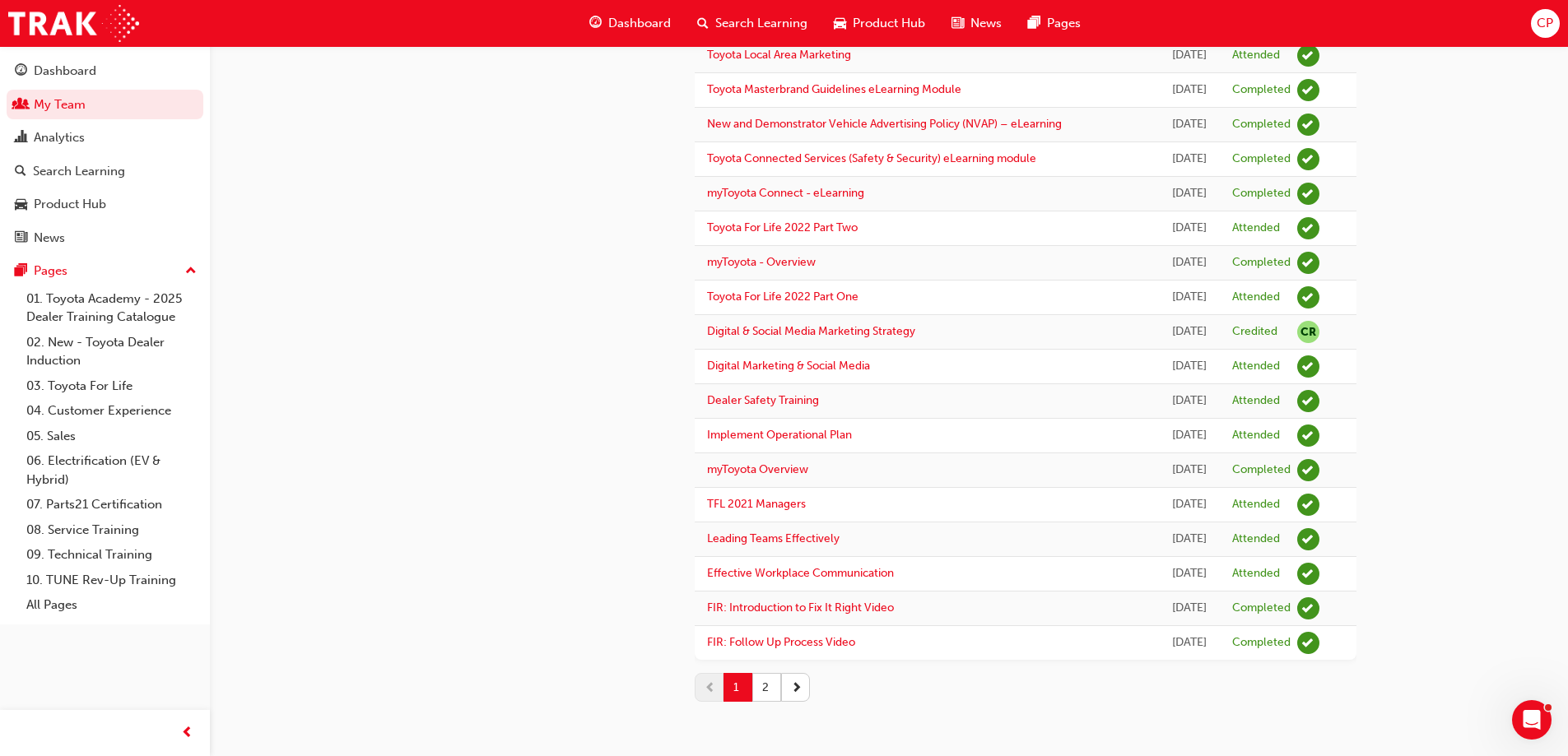
scroll to position [1735, 0]
click at [762, 689] on button "2" at bounding box center [766, 687] width 29 height 29
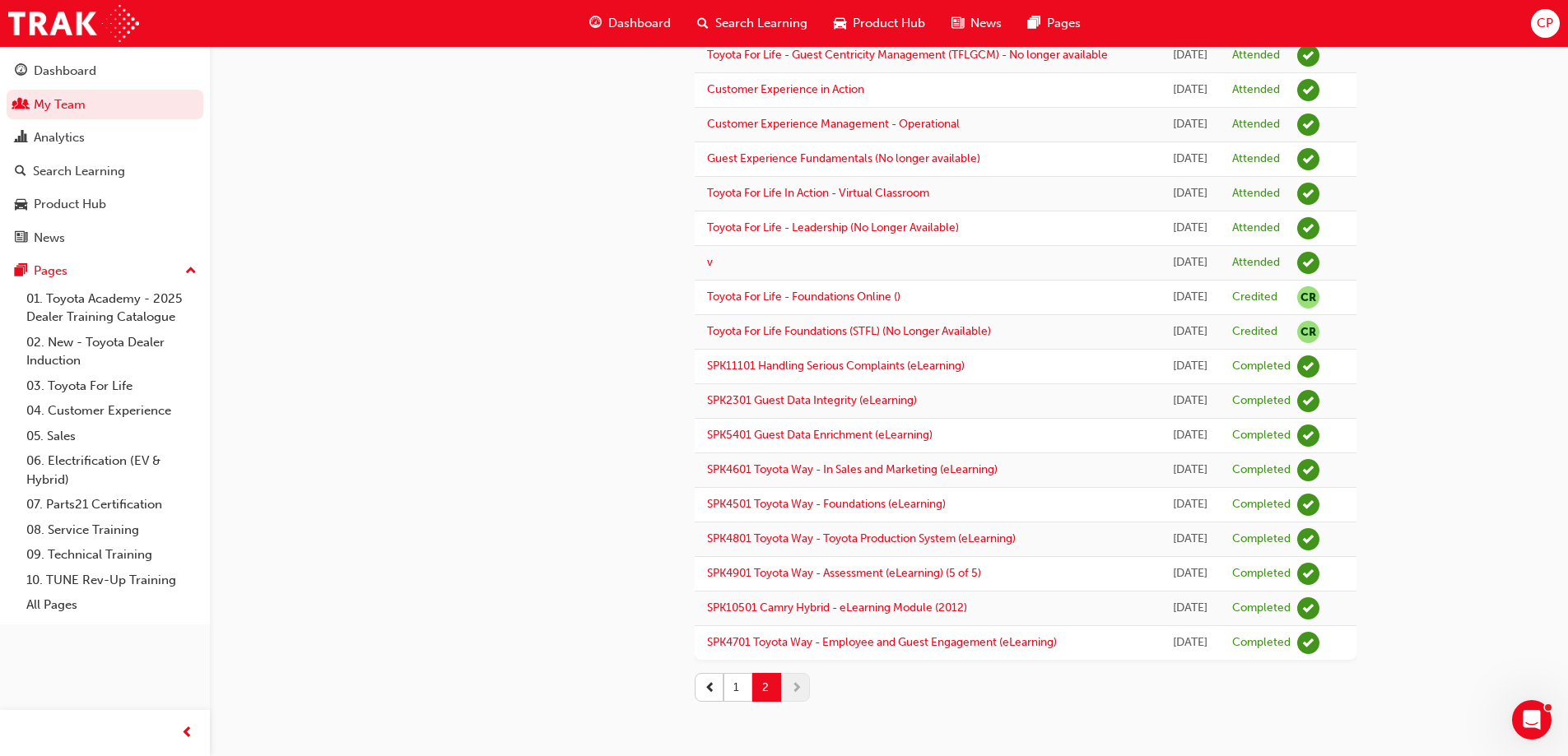
scroll to position [1117, 0]
click at [738, 14] on span "Search Learning" at bounding box center [761, 23] width 92 height 19
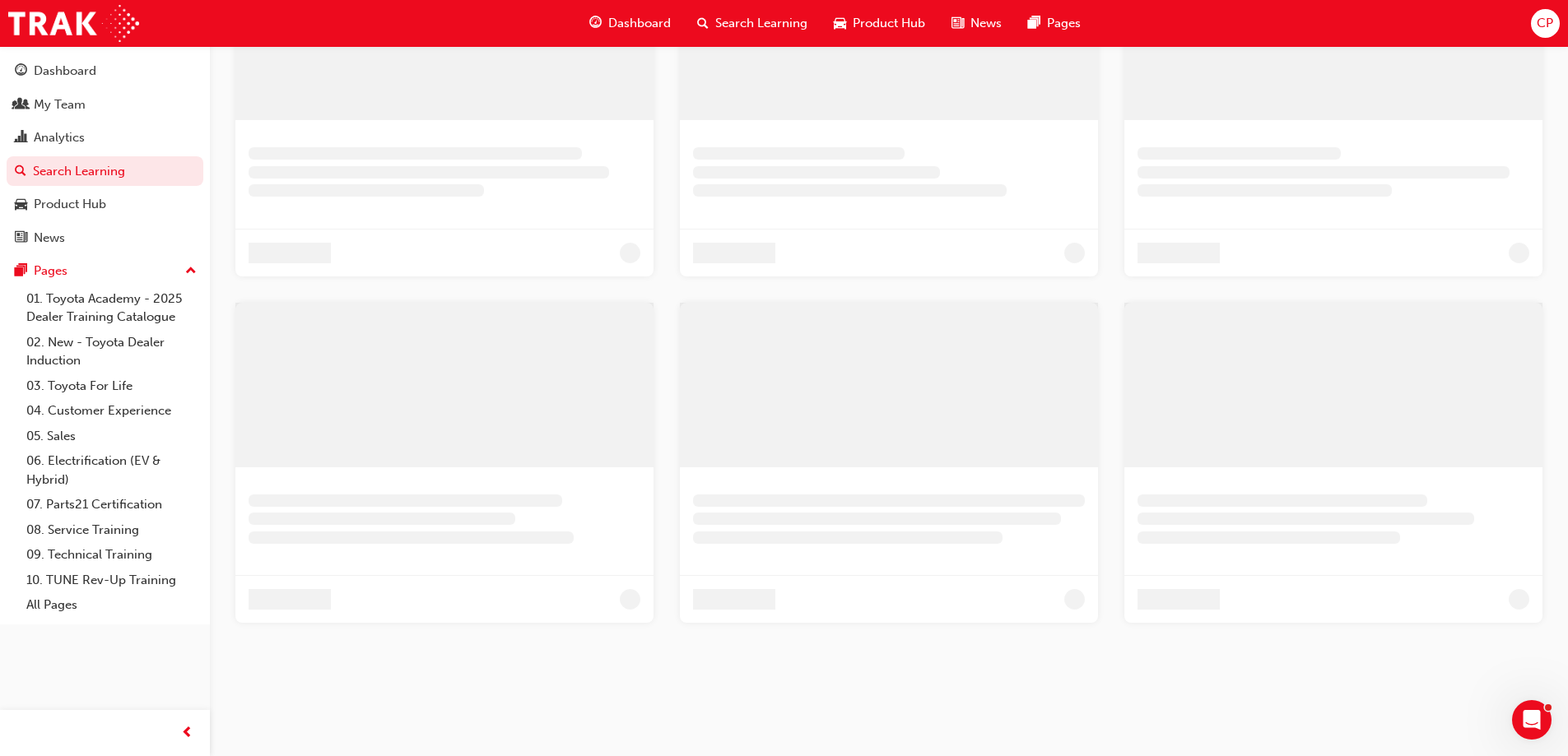
scroll to position [695, 0]
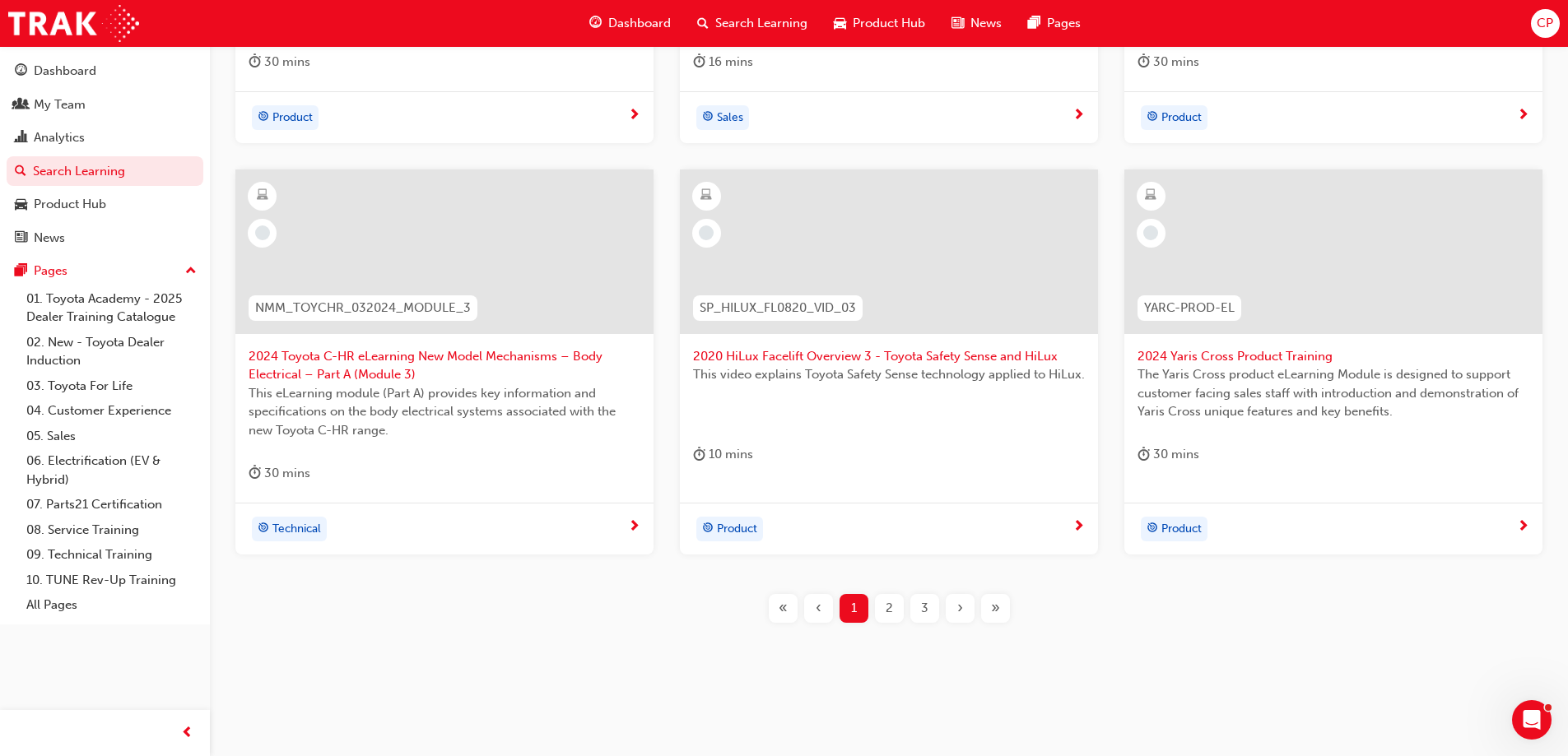
click at [885, 609] on span "2" at bounding box center [888, 609] width 7 height 19
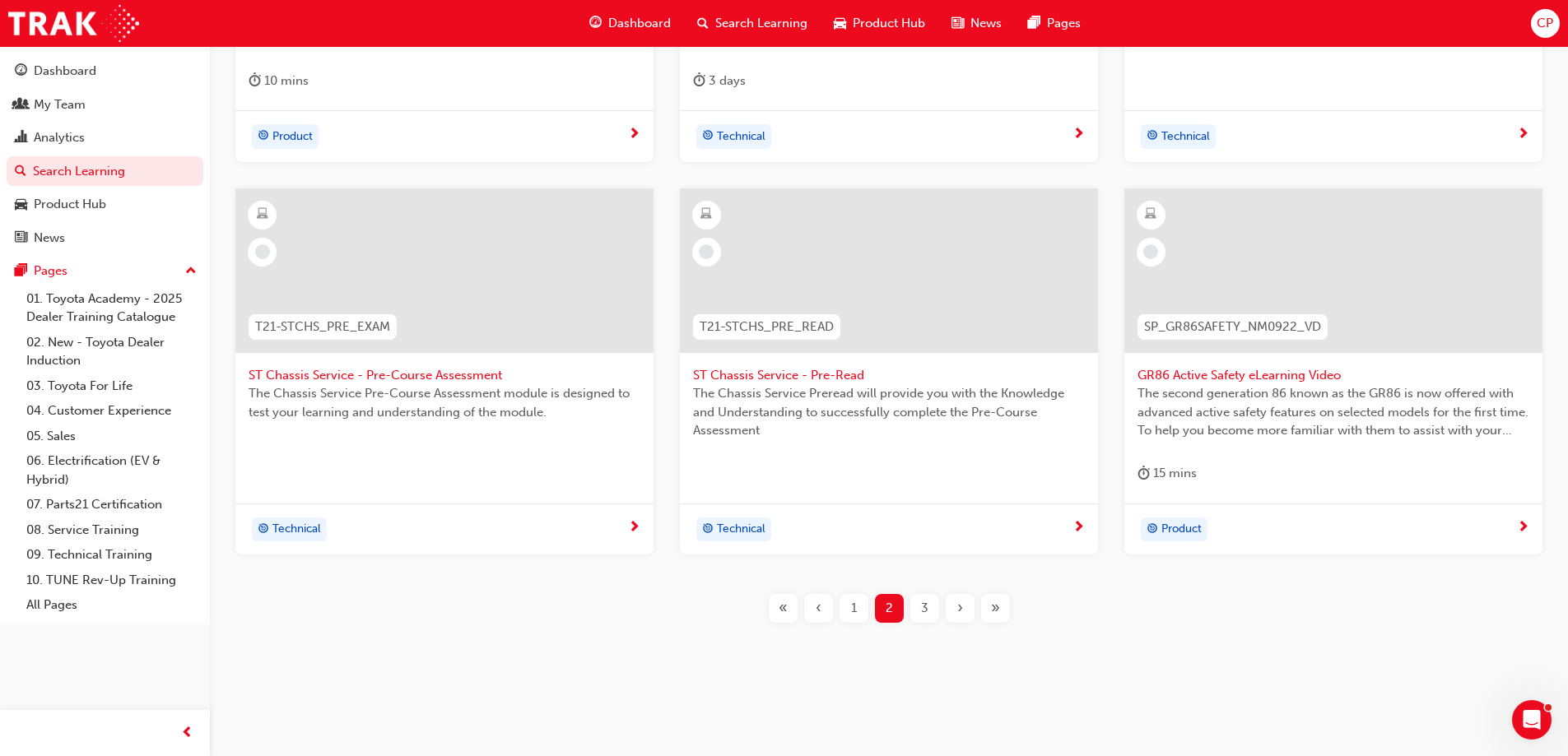
click at [922, 610] on span "3" at bounding box center [924, 609] width 7 height 19
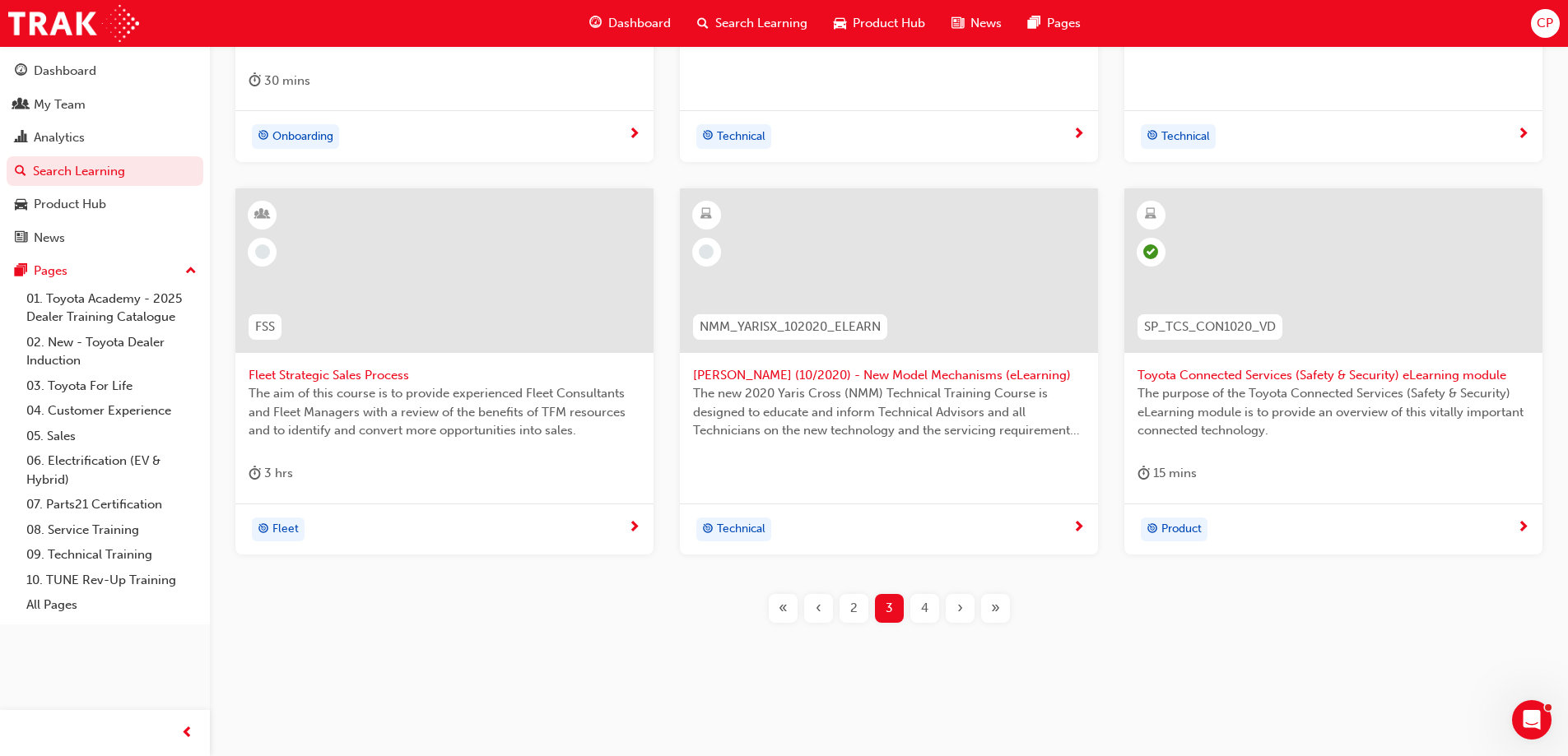
click at [922, 610] on span "4" at bounding box center [924, 609] width 7 height 19
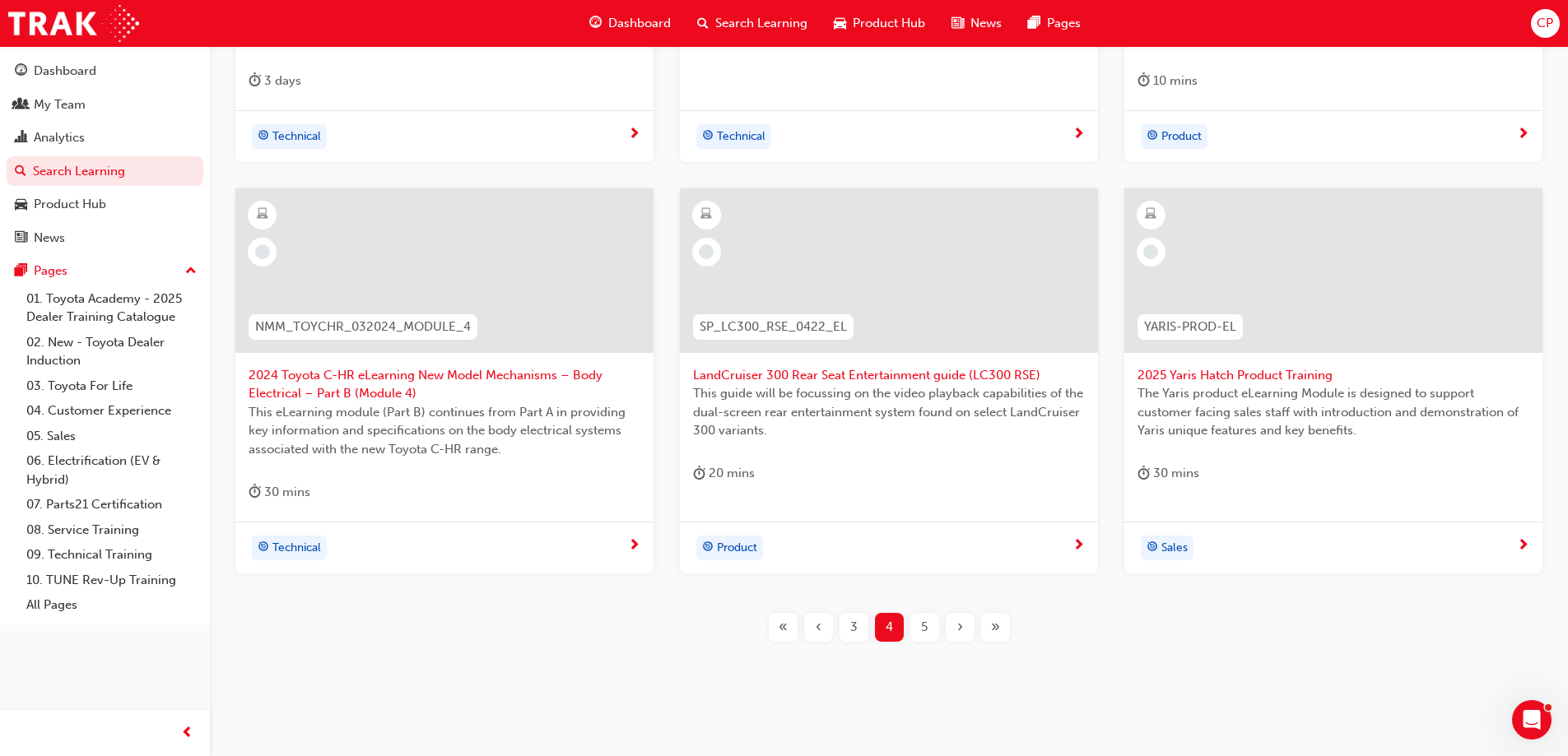
click at [922, 618] on span "5" at bounding box center [924, 627] width 7 height 19
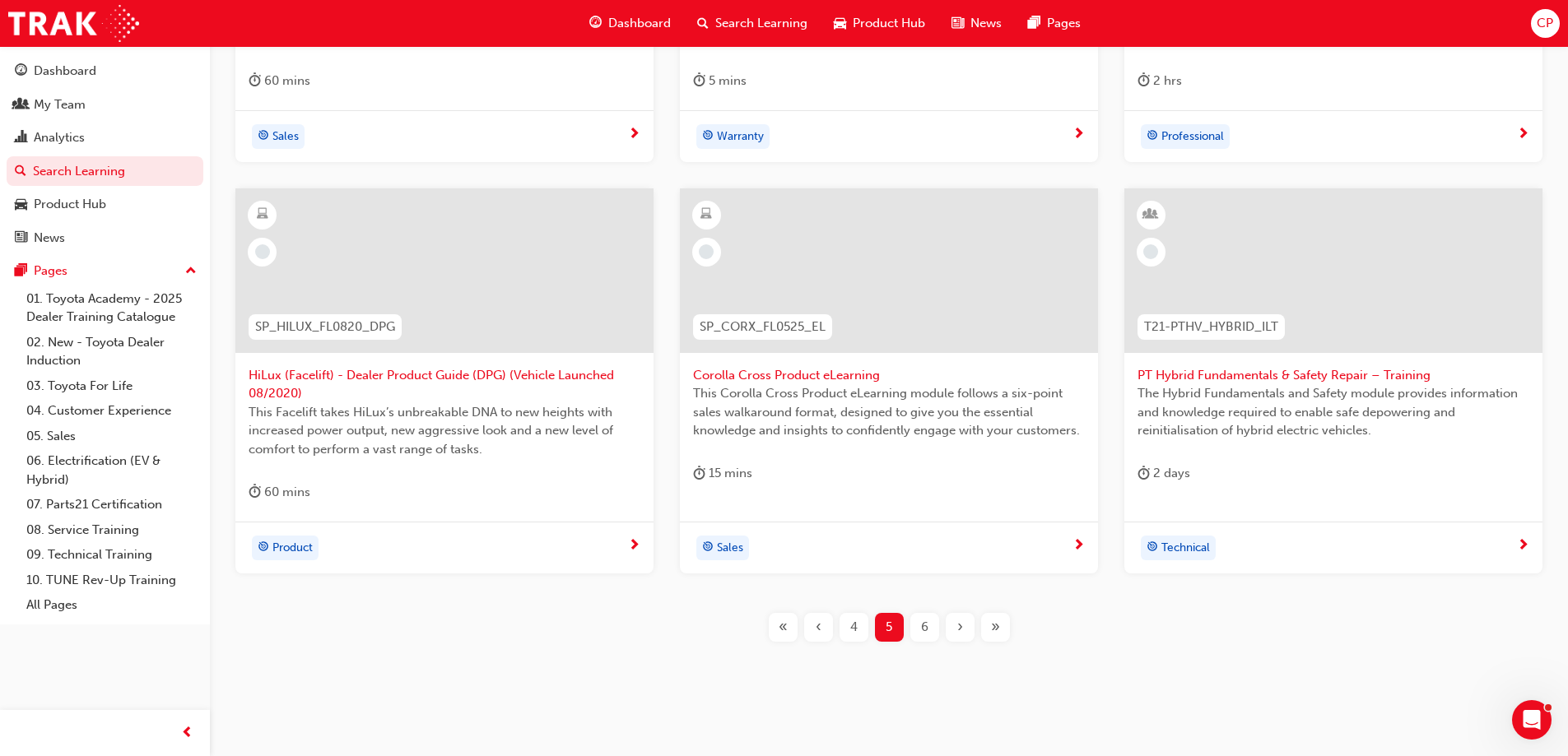
click at [919, 626] on div "6" at bounding box center [924, 627] width 29 height 29
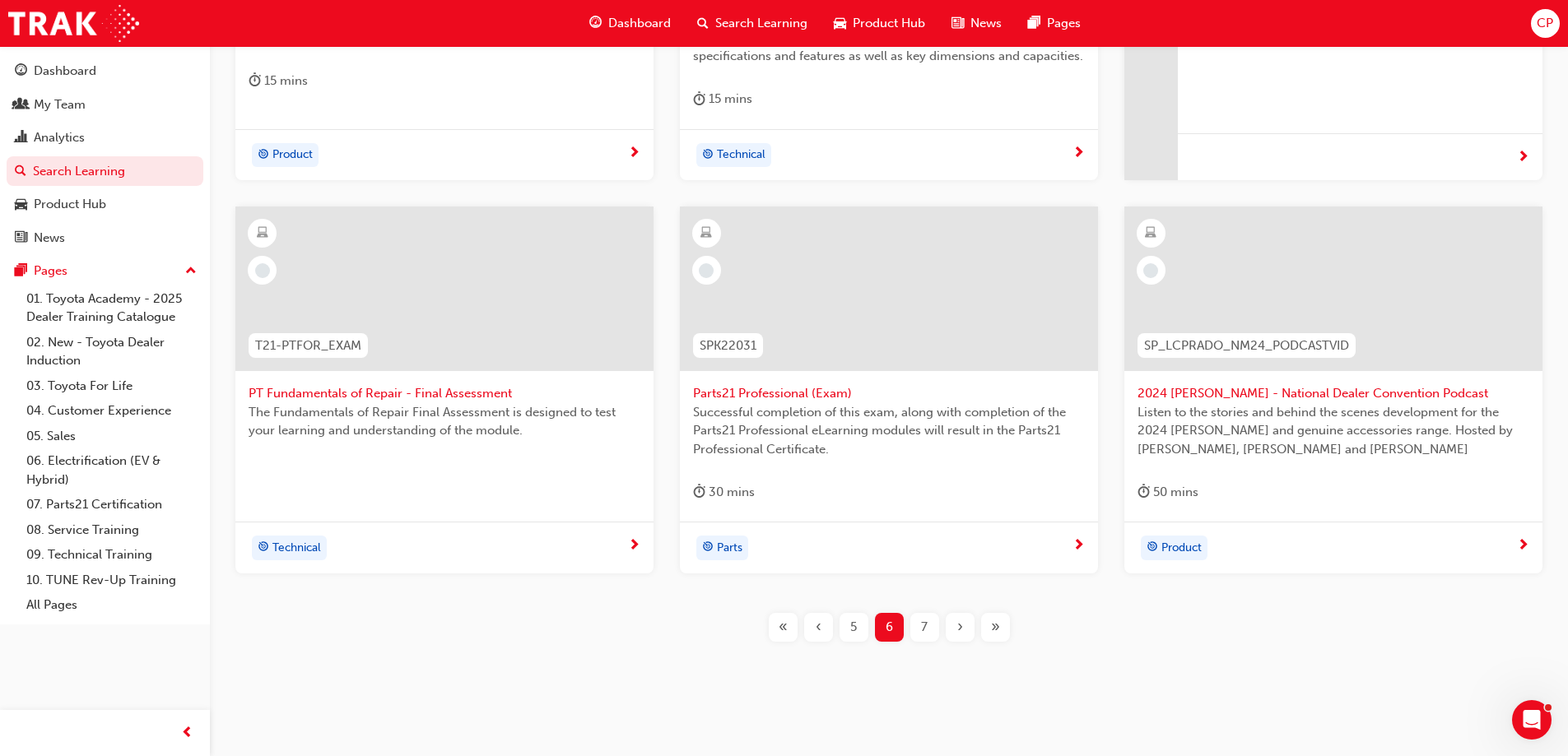
click at [919, 626] on div "7" at bounding box center [924, 627] width 29 height 29
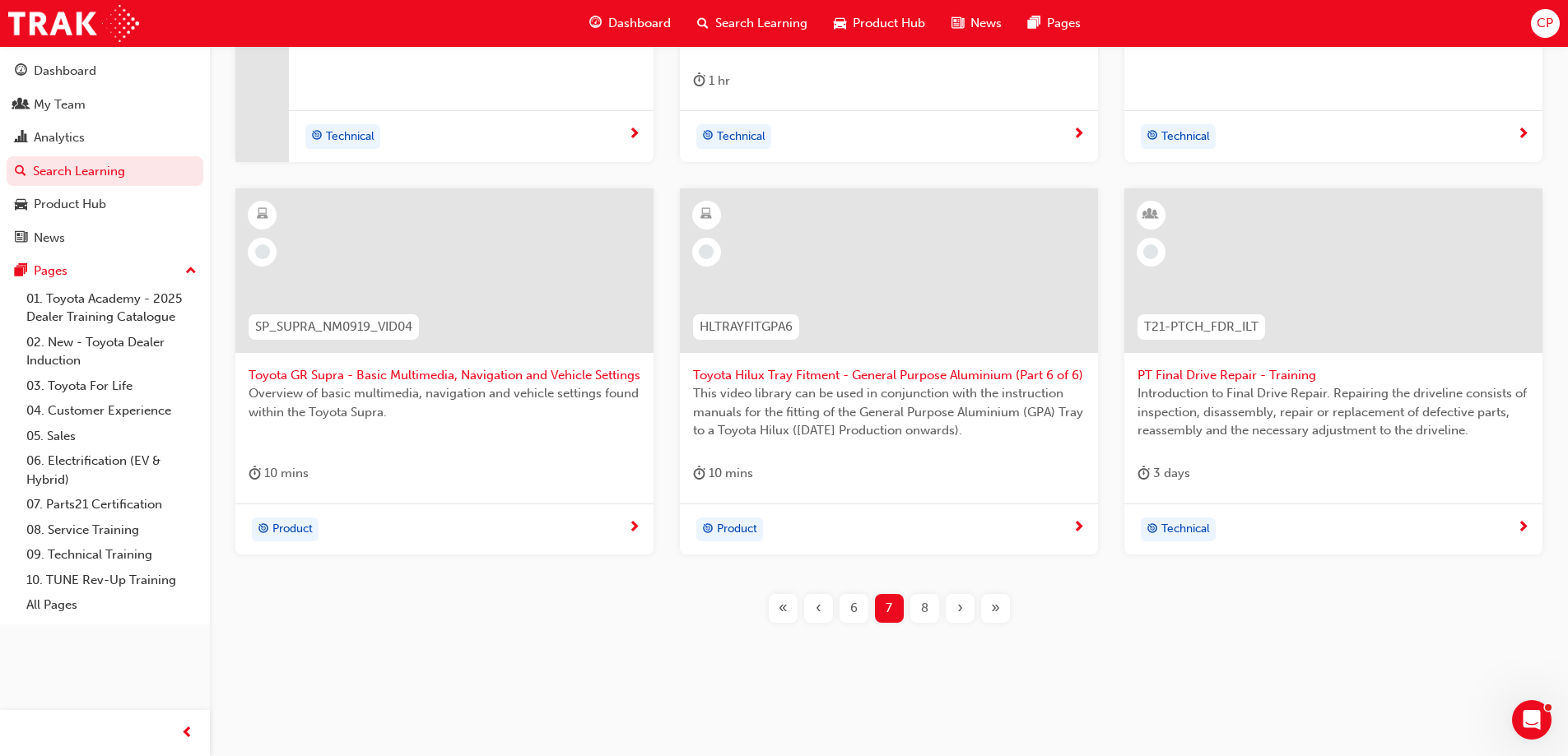
click at [919, 612] on div "8" at bounding box center [924, 609] width 29 height 29
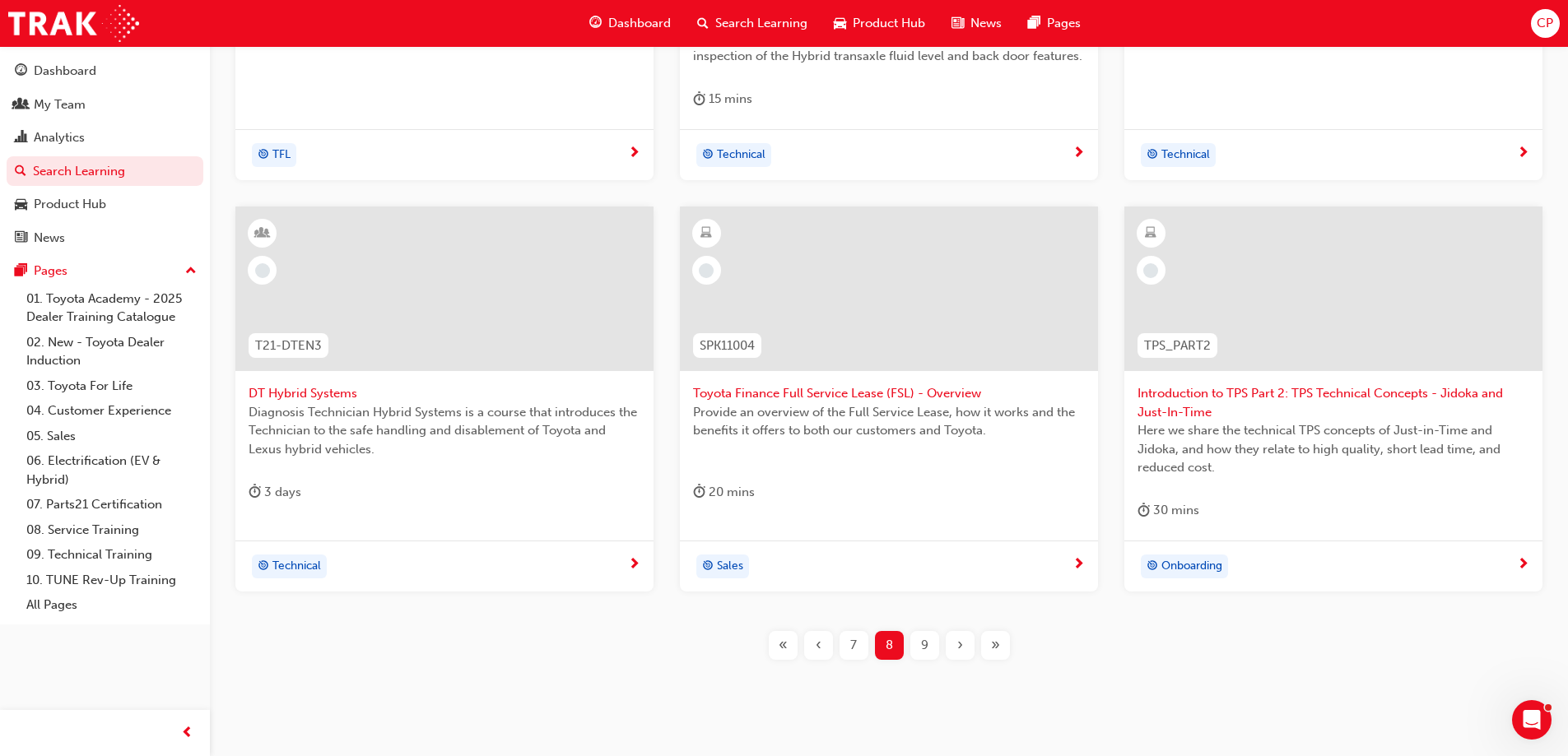
click at [921, 648] on span "9" at bounding box center [924, 645] width 7 height 19
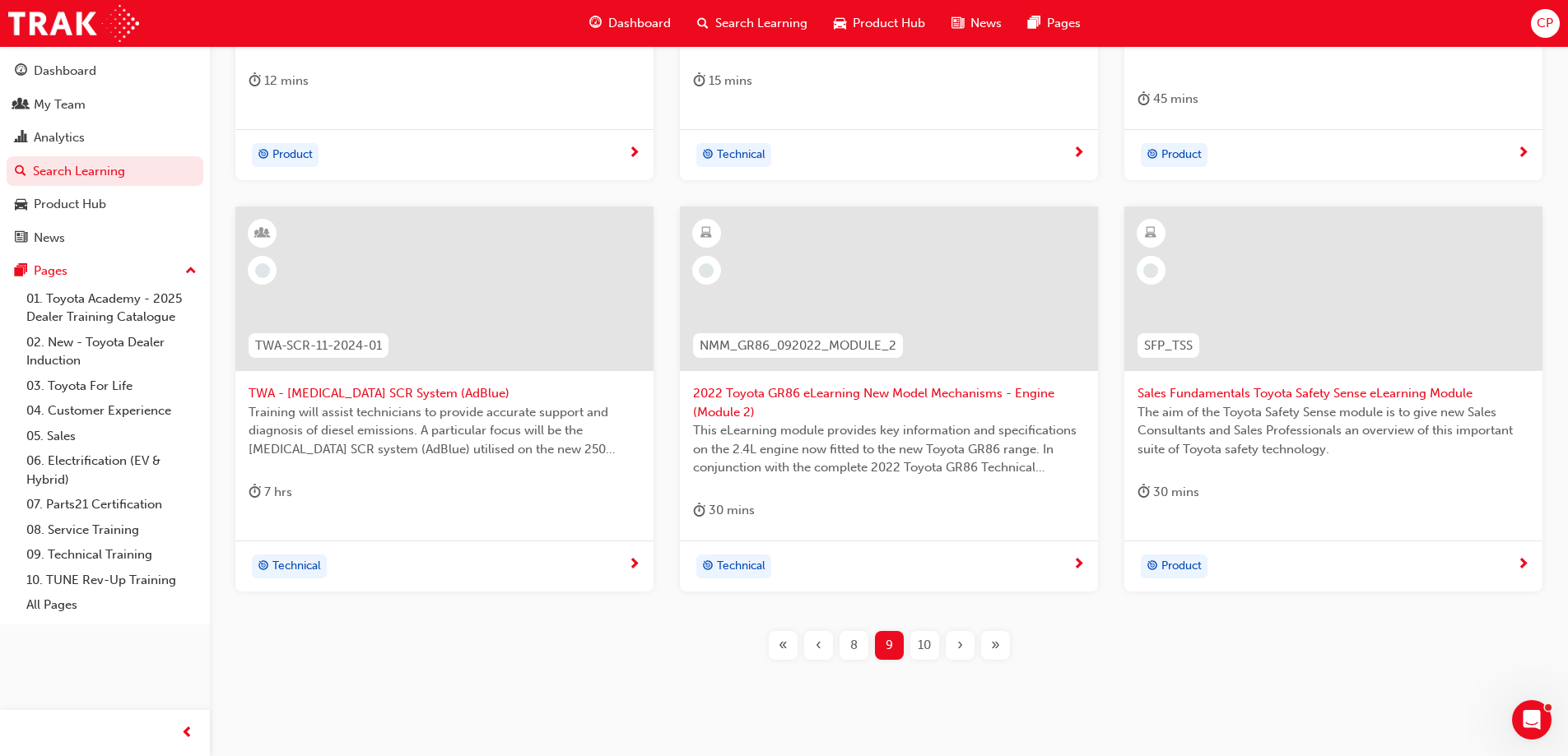
click at [921, 648] on span "10" at bounding box center [924, 645] width 13 height 19
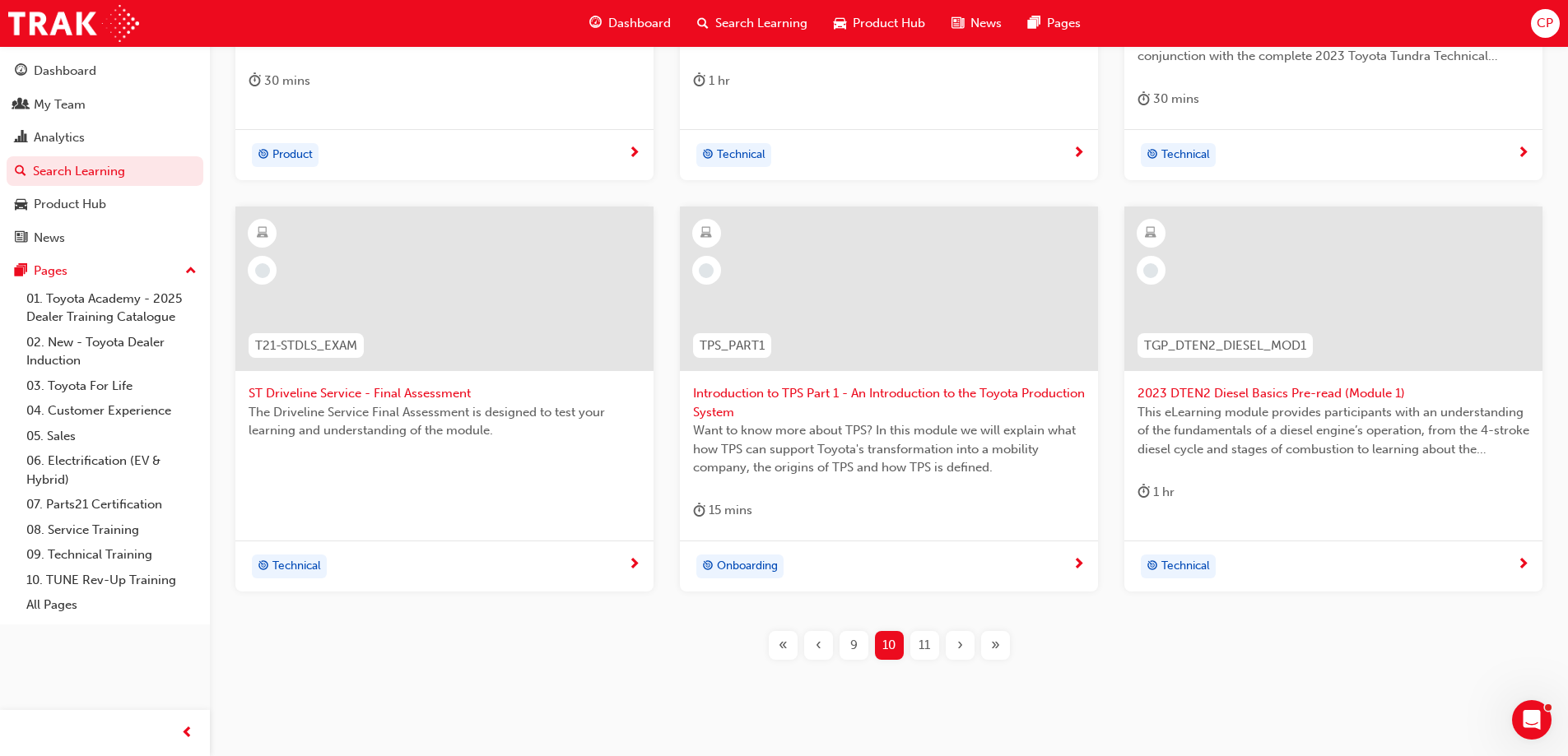
click at [921, 648] on span "11" at bounding box center [924, 645] width 12 height 19
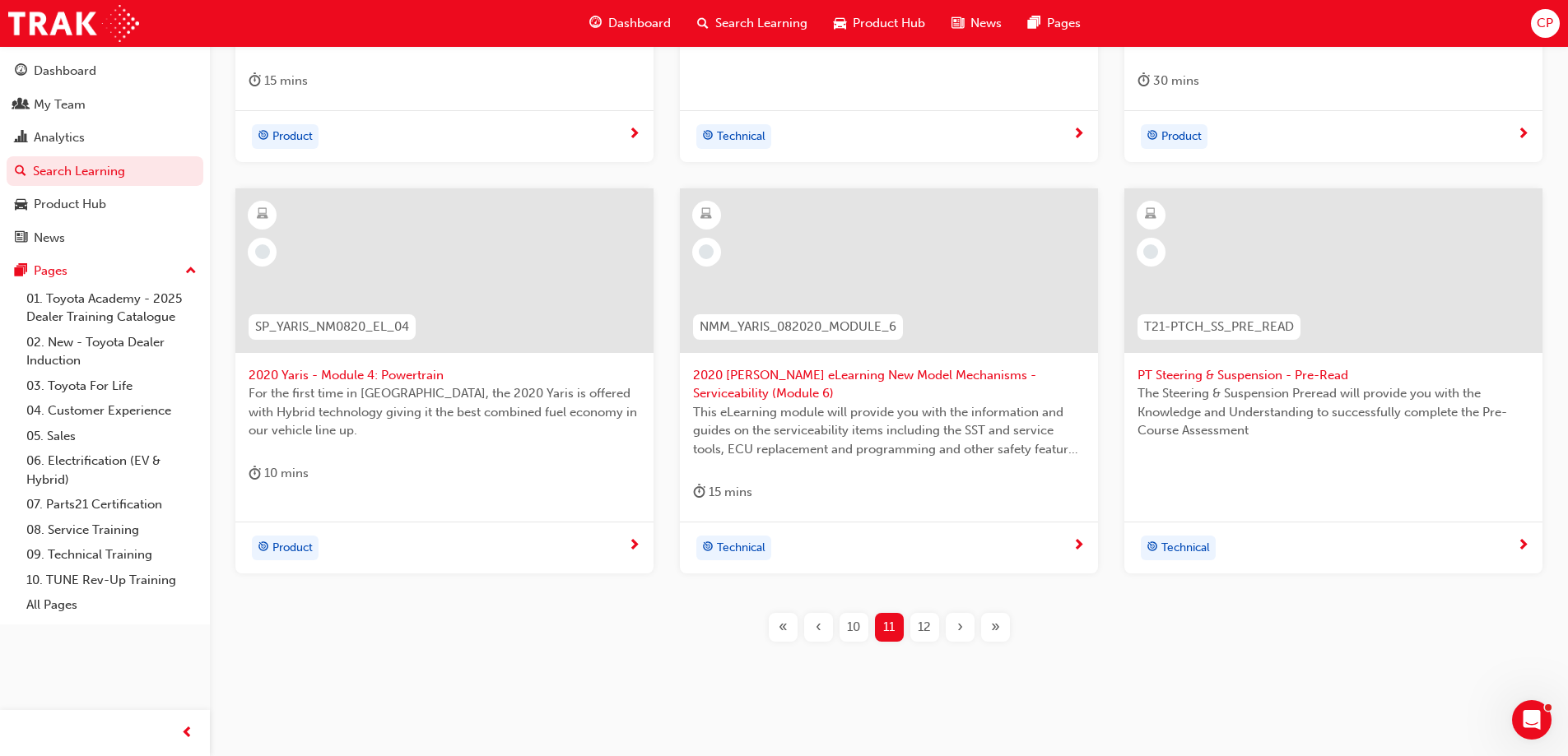
click at [921, 648] on div "SP_RV4HACE_NM0519_RS_VID01 RAV4 & HiAce Roadshow: Opening Business Session Open…" at bounding box center [888, 232] width 1305 height 874
click at [923, 632] on span "12" at bounding box center [924, 627] width 13 height 19
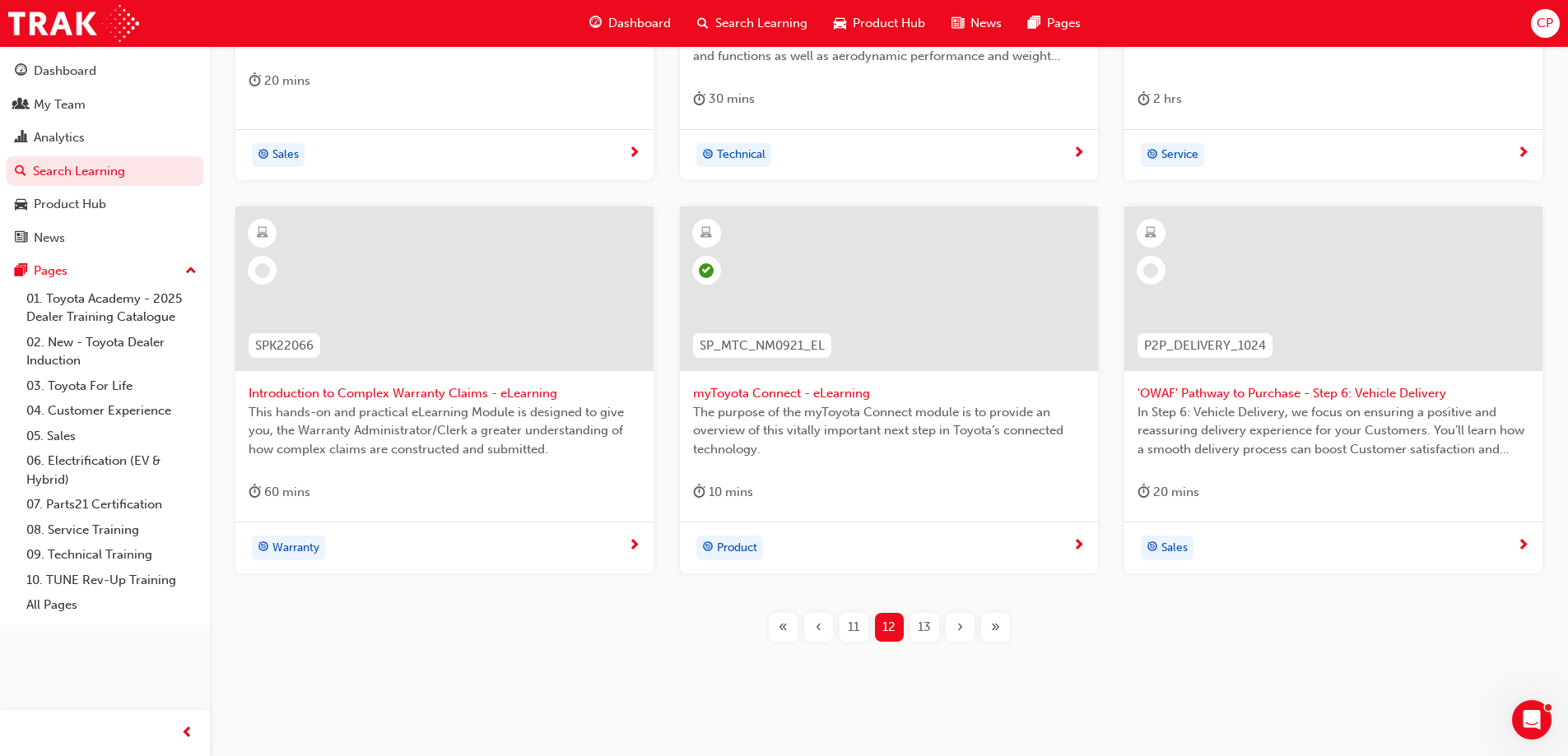
click at [809, 394] on span "myToyota Connect - eLearning" at bounding box center [888, 393] width 392 height 19
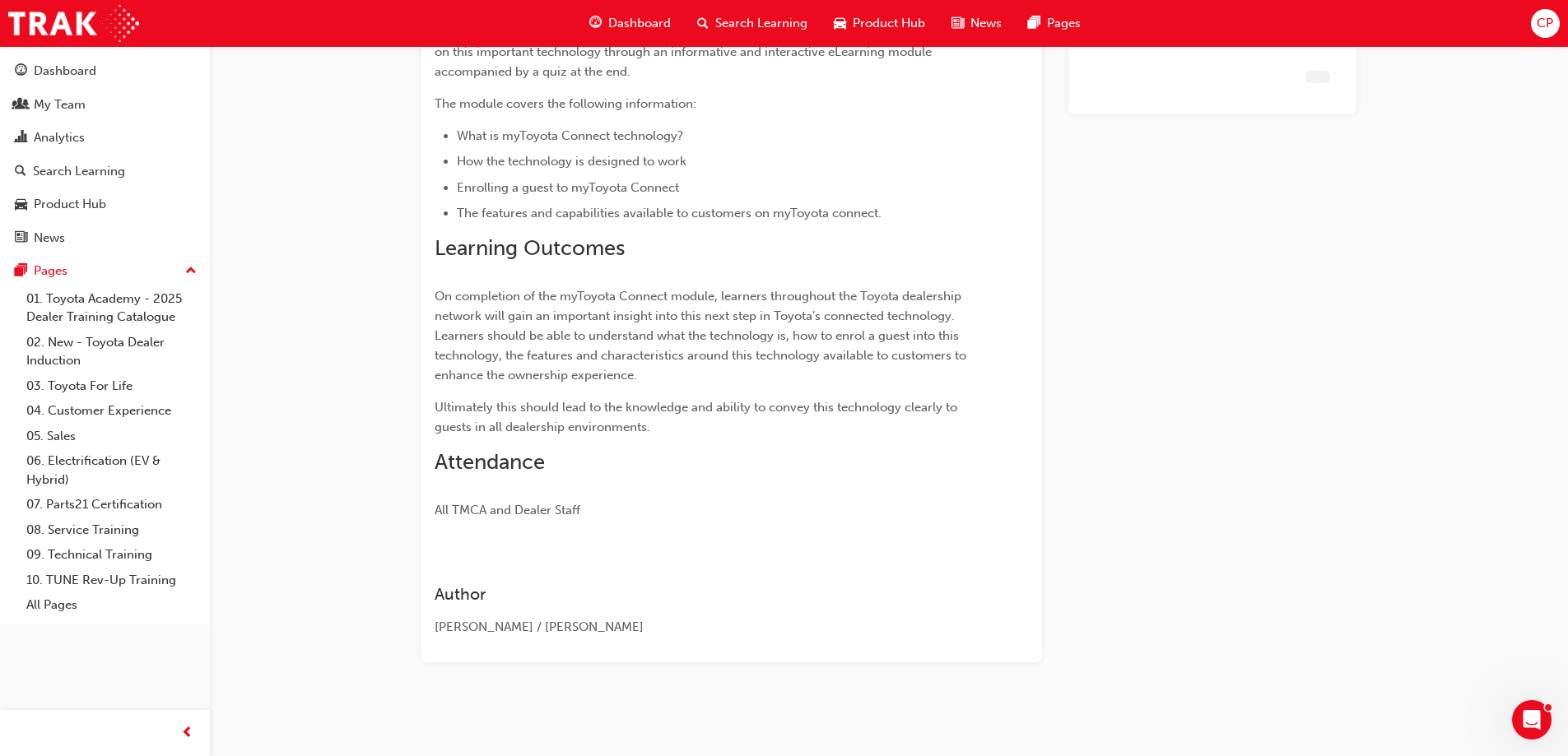
scroll to position [255, 0]
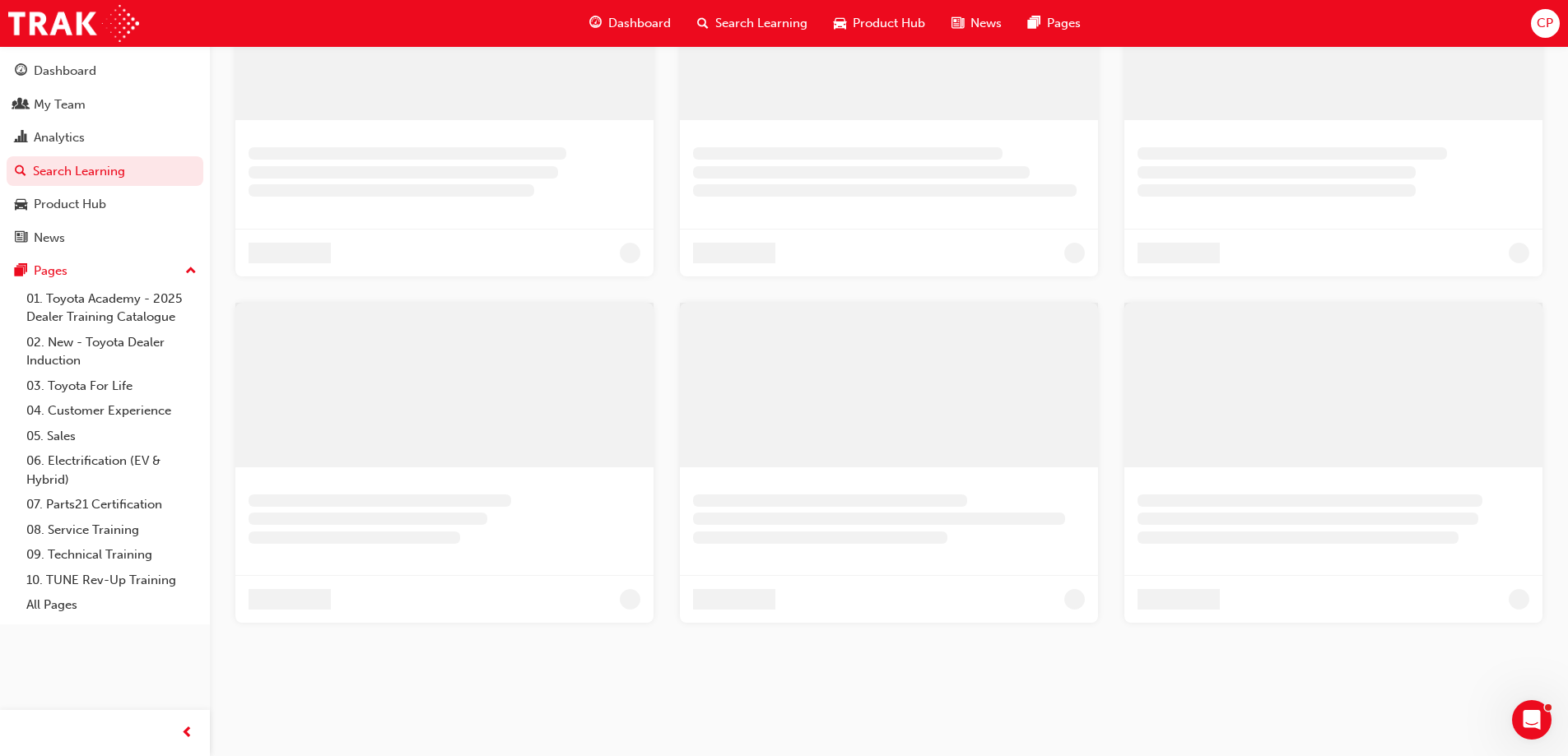
scroll to position [676, 0]
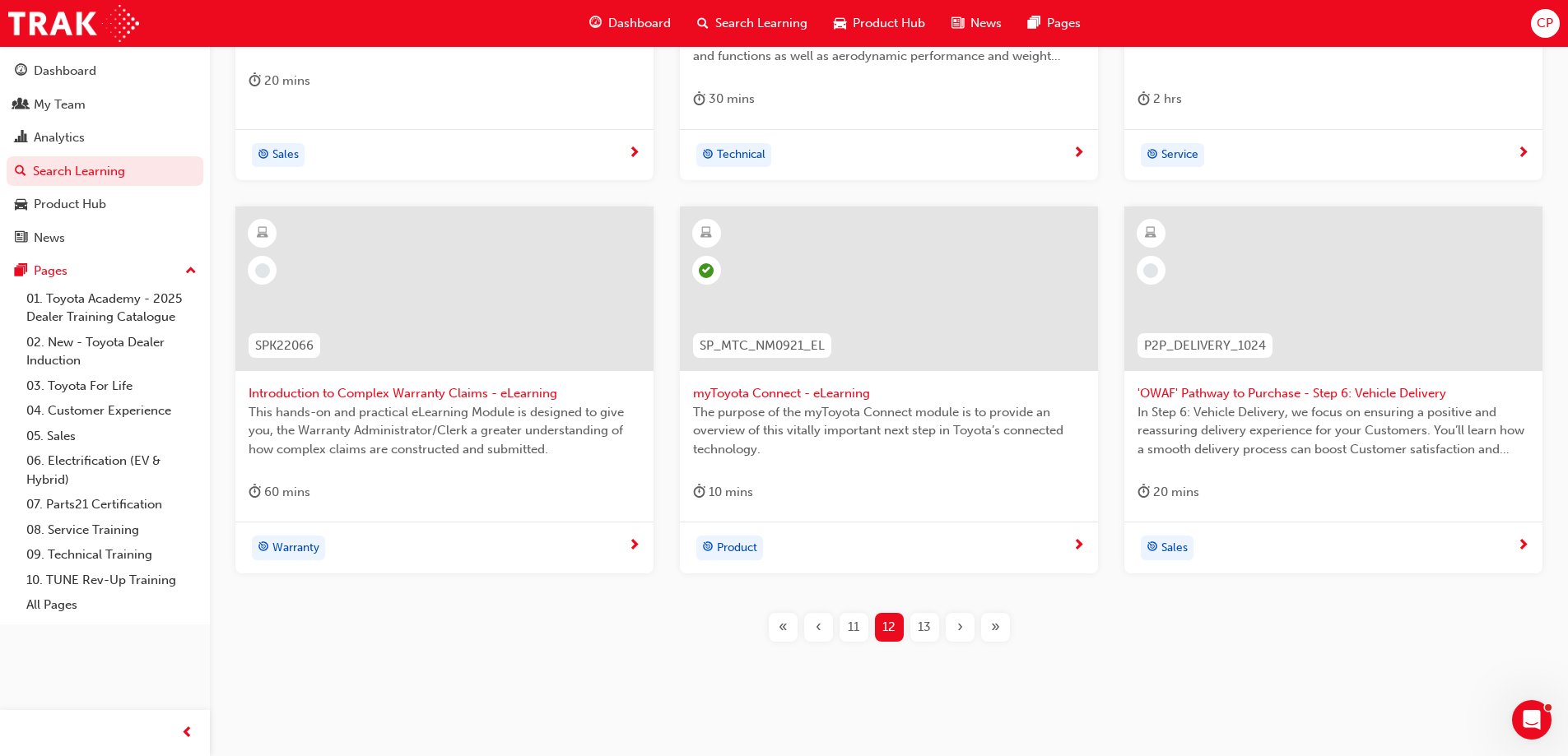
click at [930, 625] on span "13" at bounding box center [924, 627] width 13 height 19
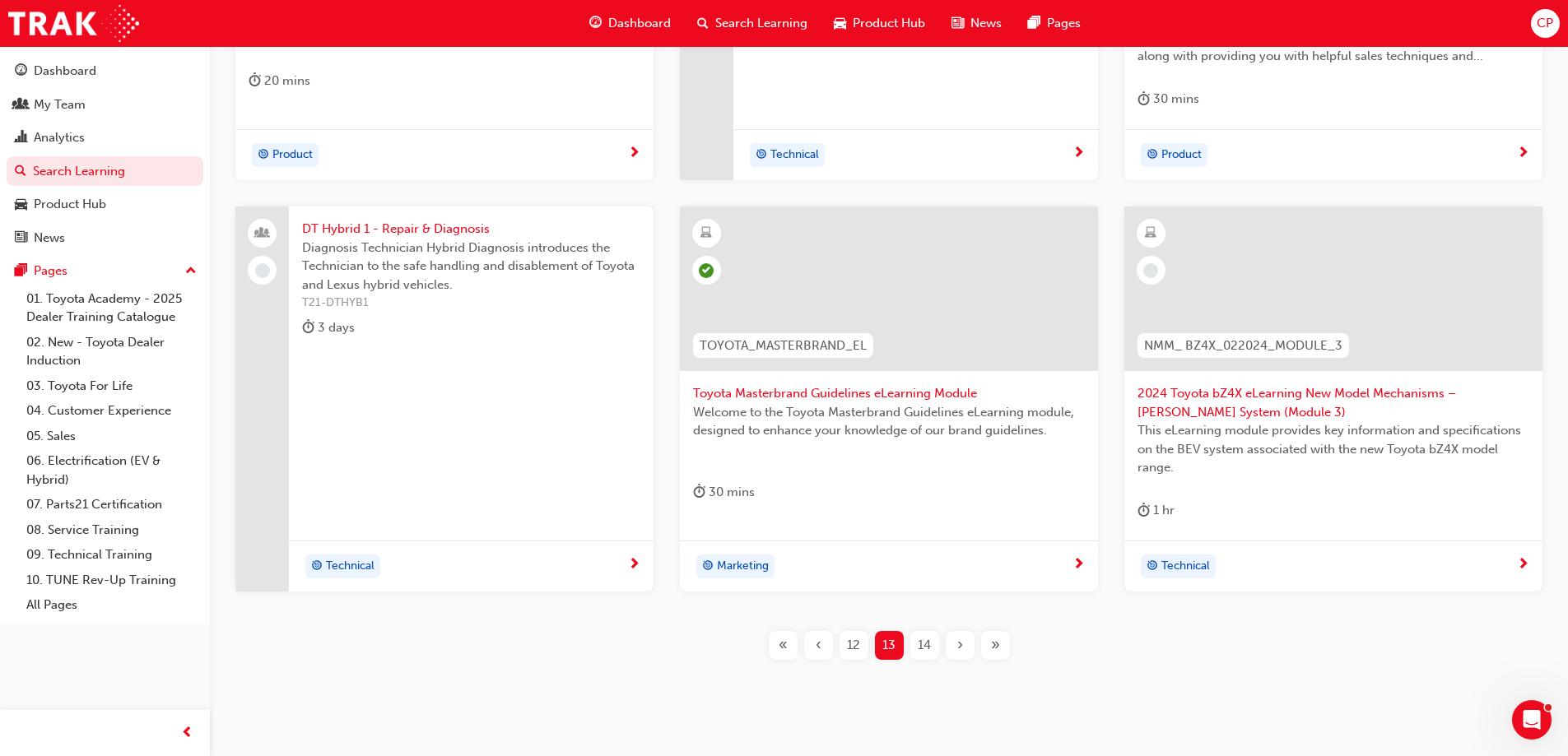
click at [925, 647] on span "14" at bounding box center [924, 645] width 13 height 19
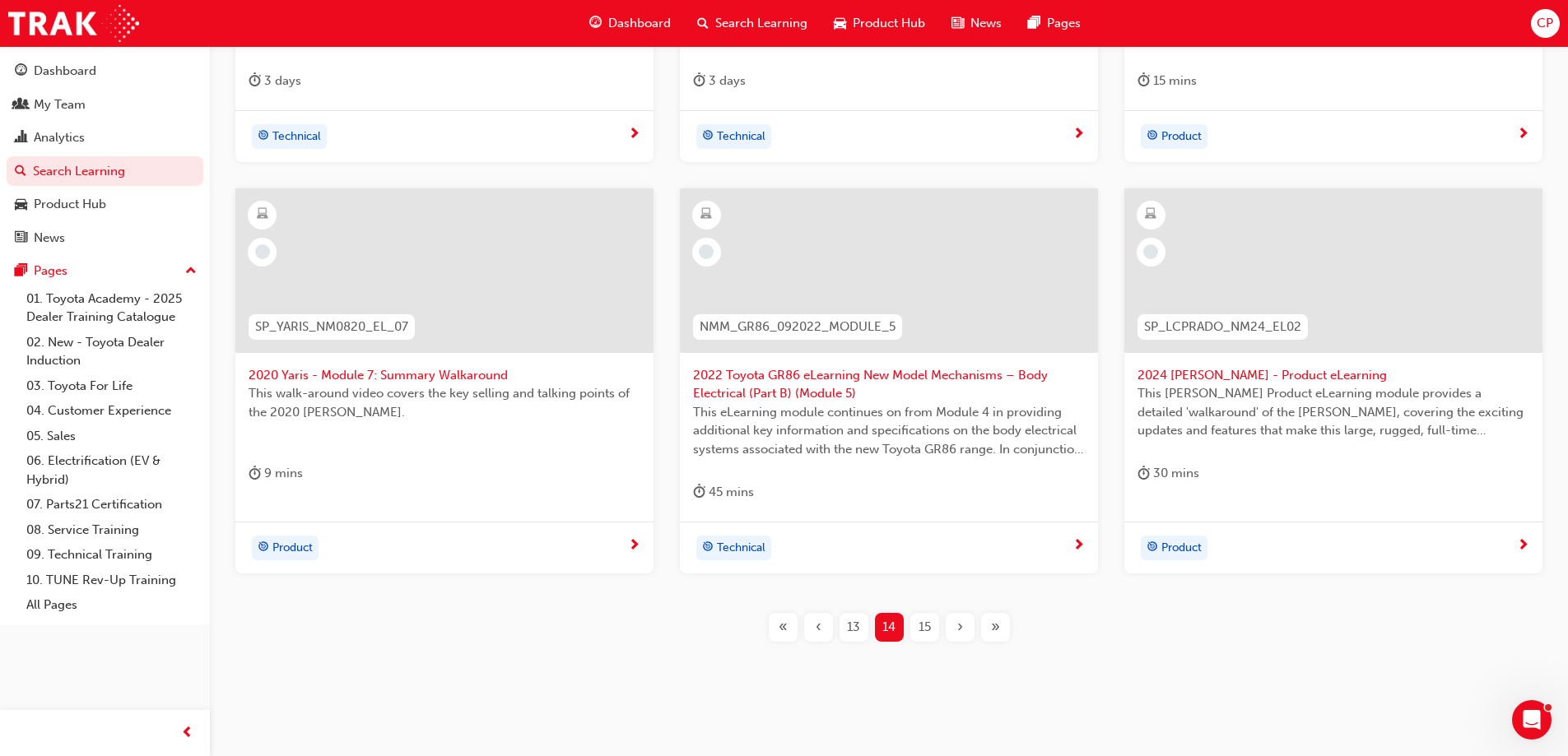
click at [923, 630] on span "15" at bounding box center [924, 627] width 12 height 19
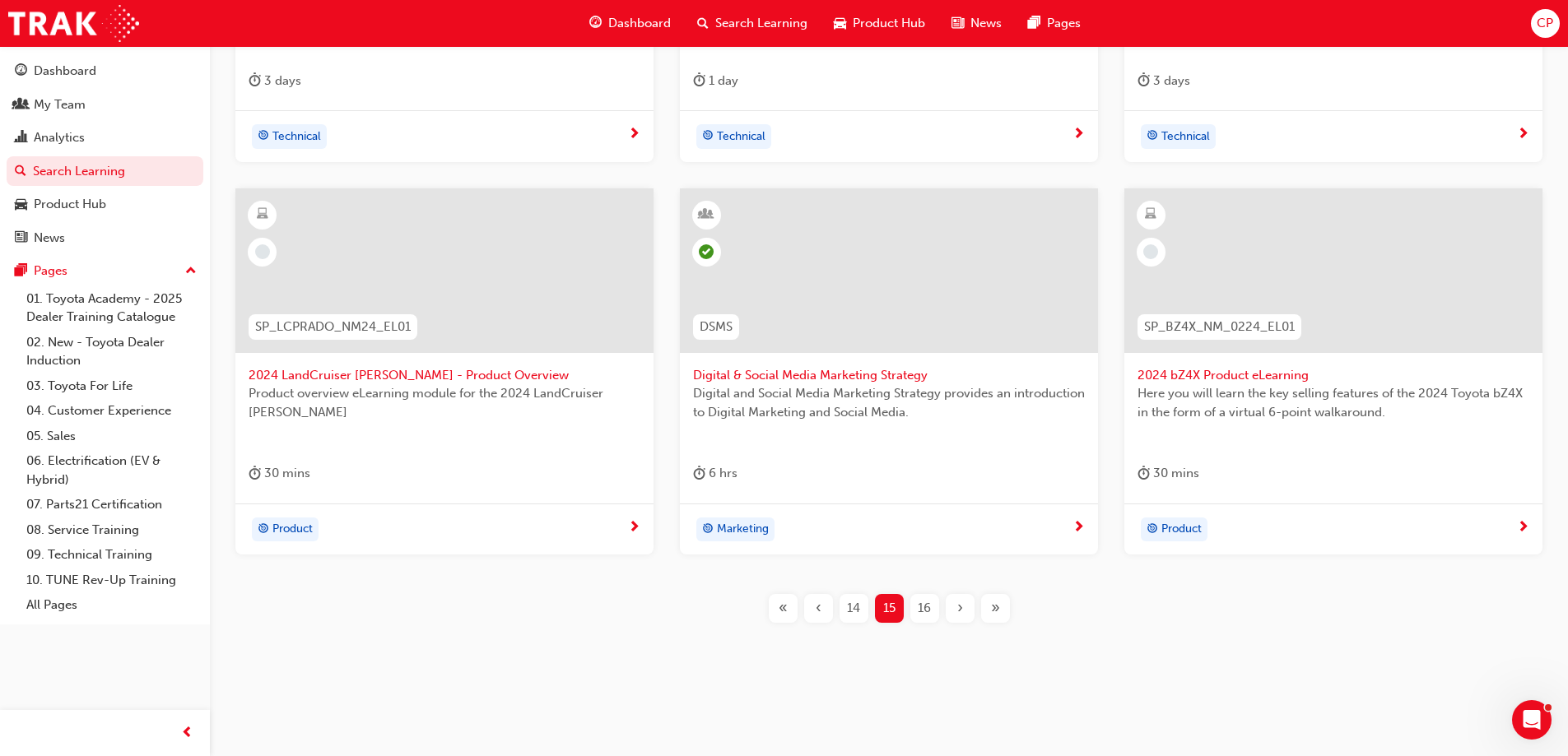
click at [923, 630] on div "T21-DTEL3 DT Entry/Start & Vehicle Security Systems Diagnosis Technician Entry/…" at bounding box center [888, 222] width 1305 height 854
click at [922, 609] on span "16" at bounding box center [924, 609] width 13 height 19
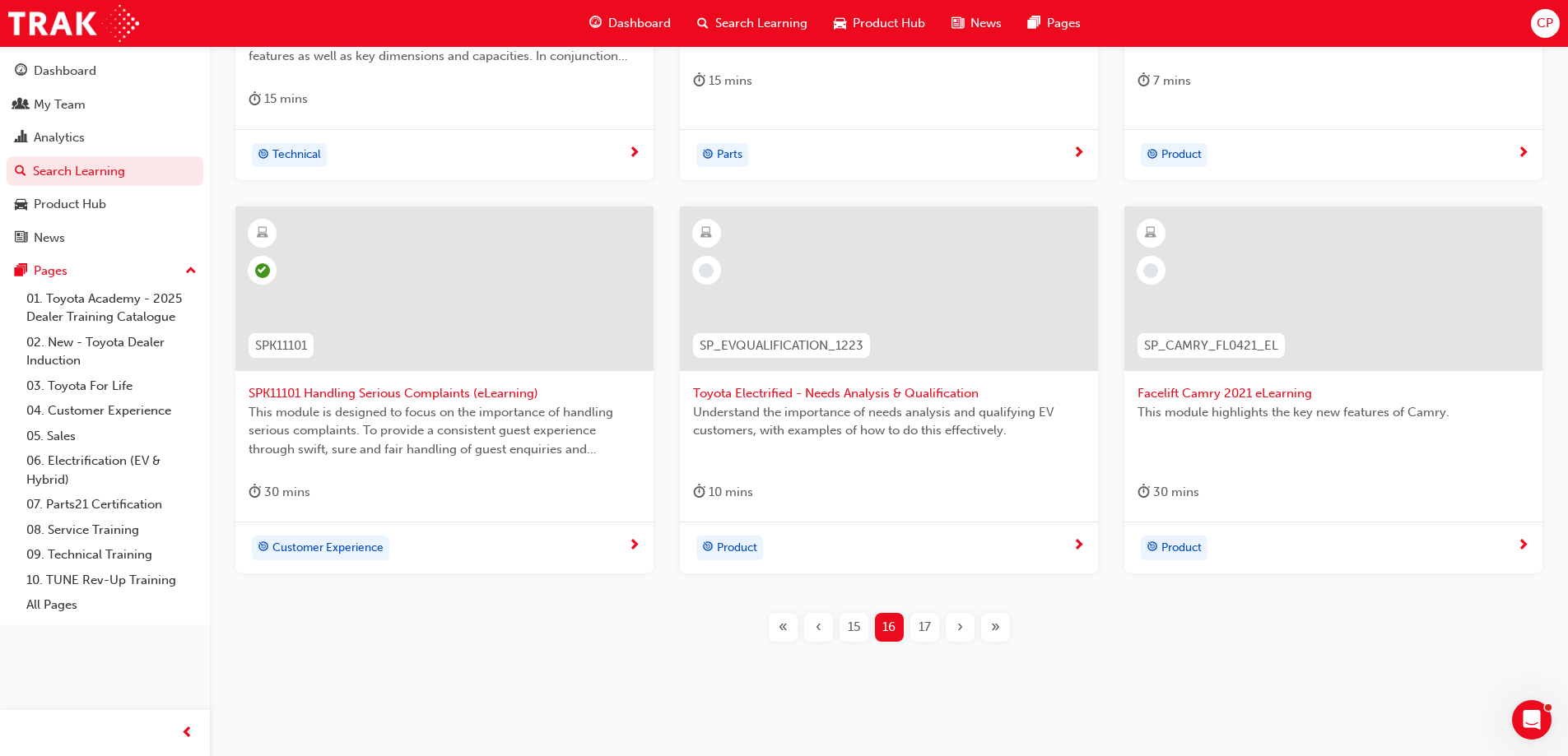
click at [923, 625] on span "17" at bounding box center [924, 627] width 12 height 19
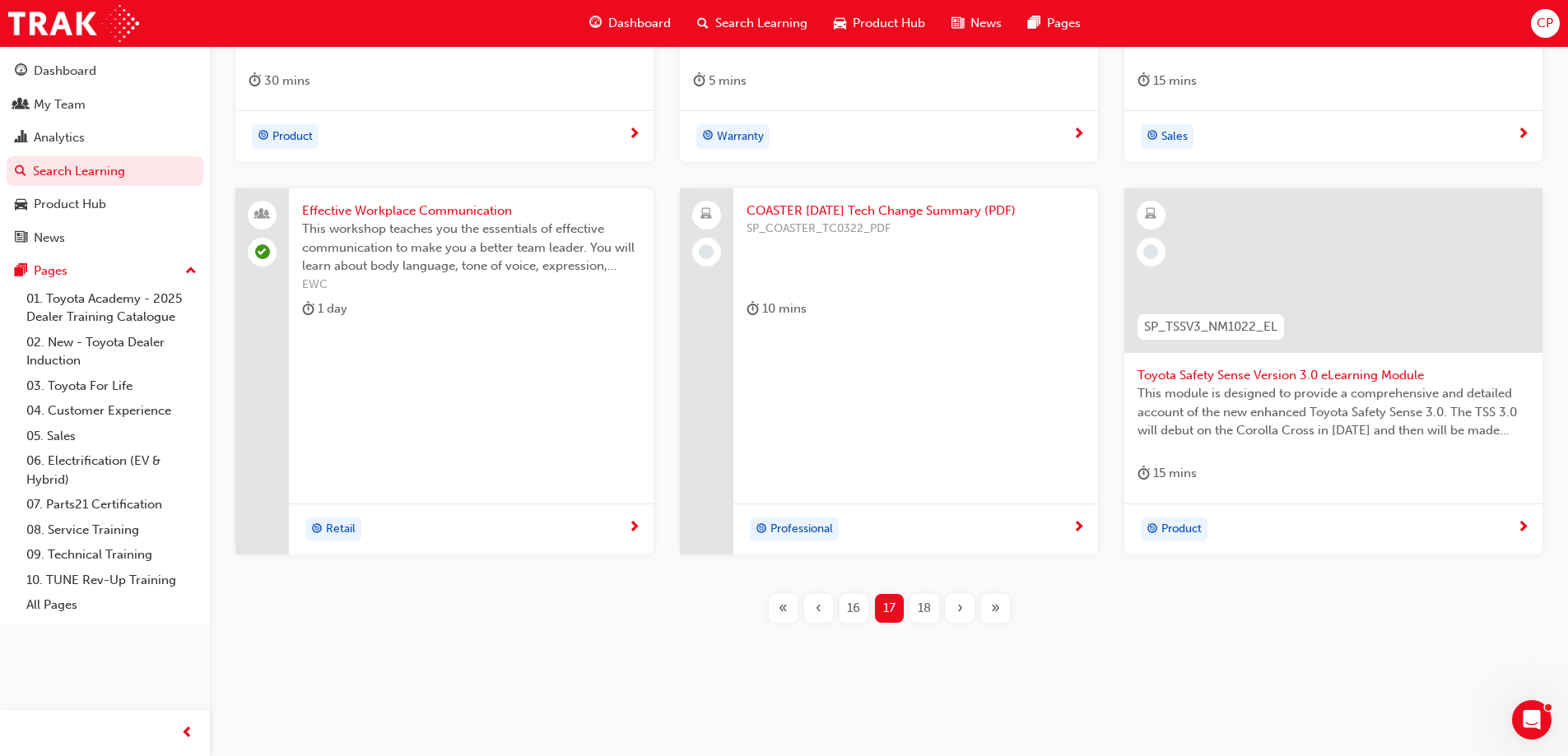
click at [918, 607] on span "18" at bounding box center [924, 609] width 13 height 19
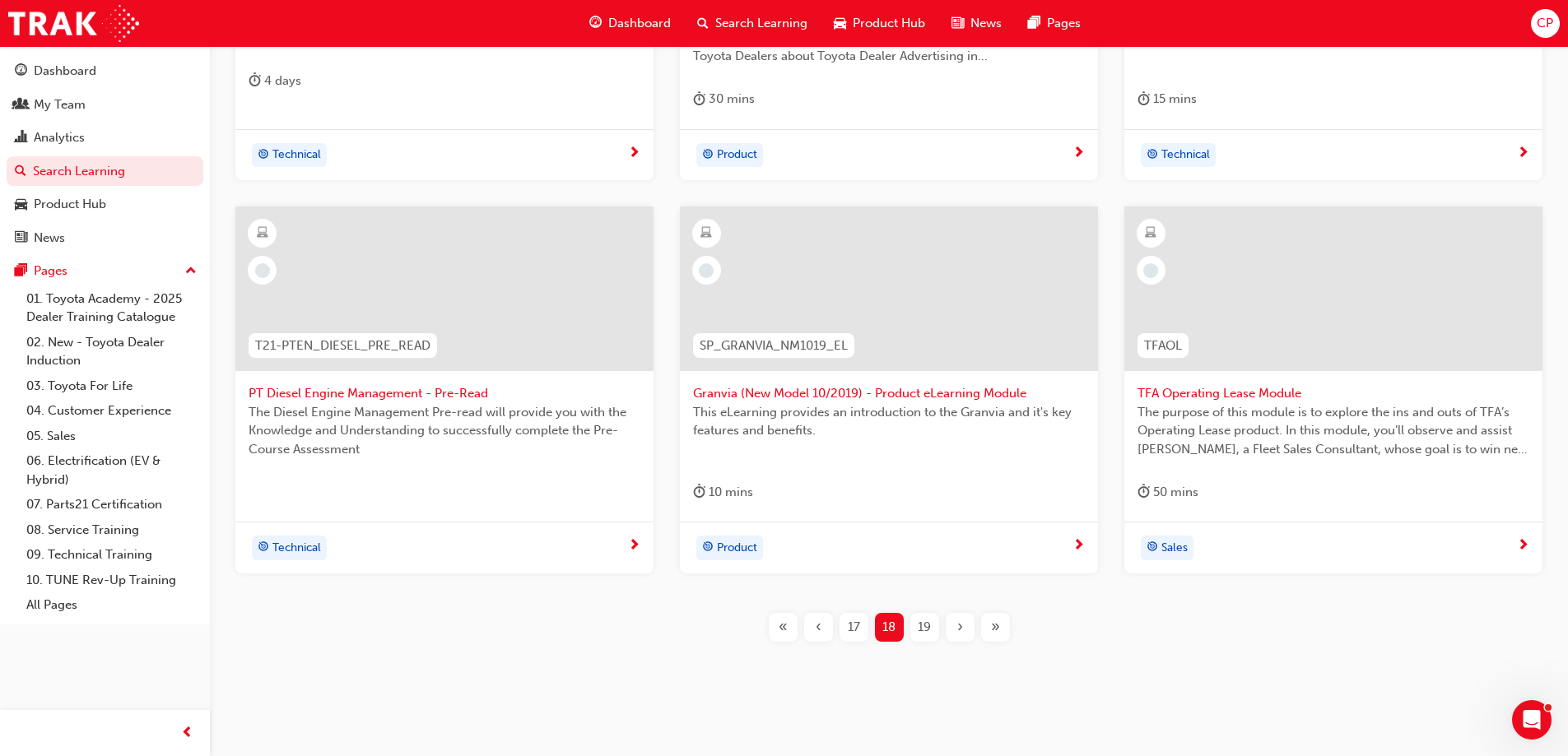
click at [915, 627] on div "19" at bounding box center [924, 627] width 29 height 29
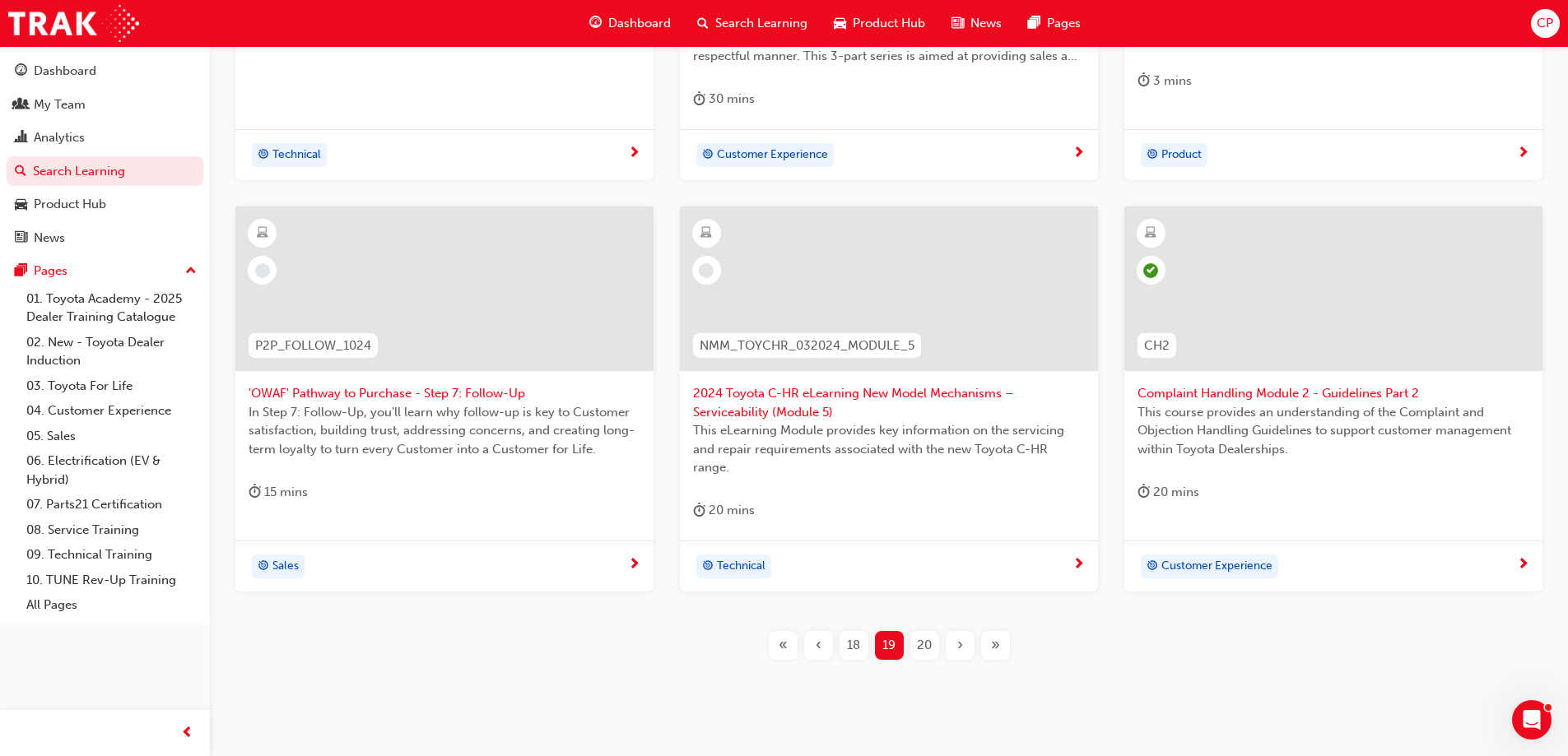
click at [928, 639] on span "20" at bounding box center [924, 645] width 15 height 19
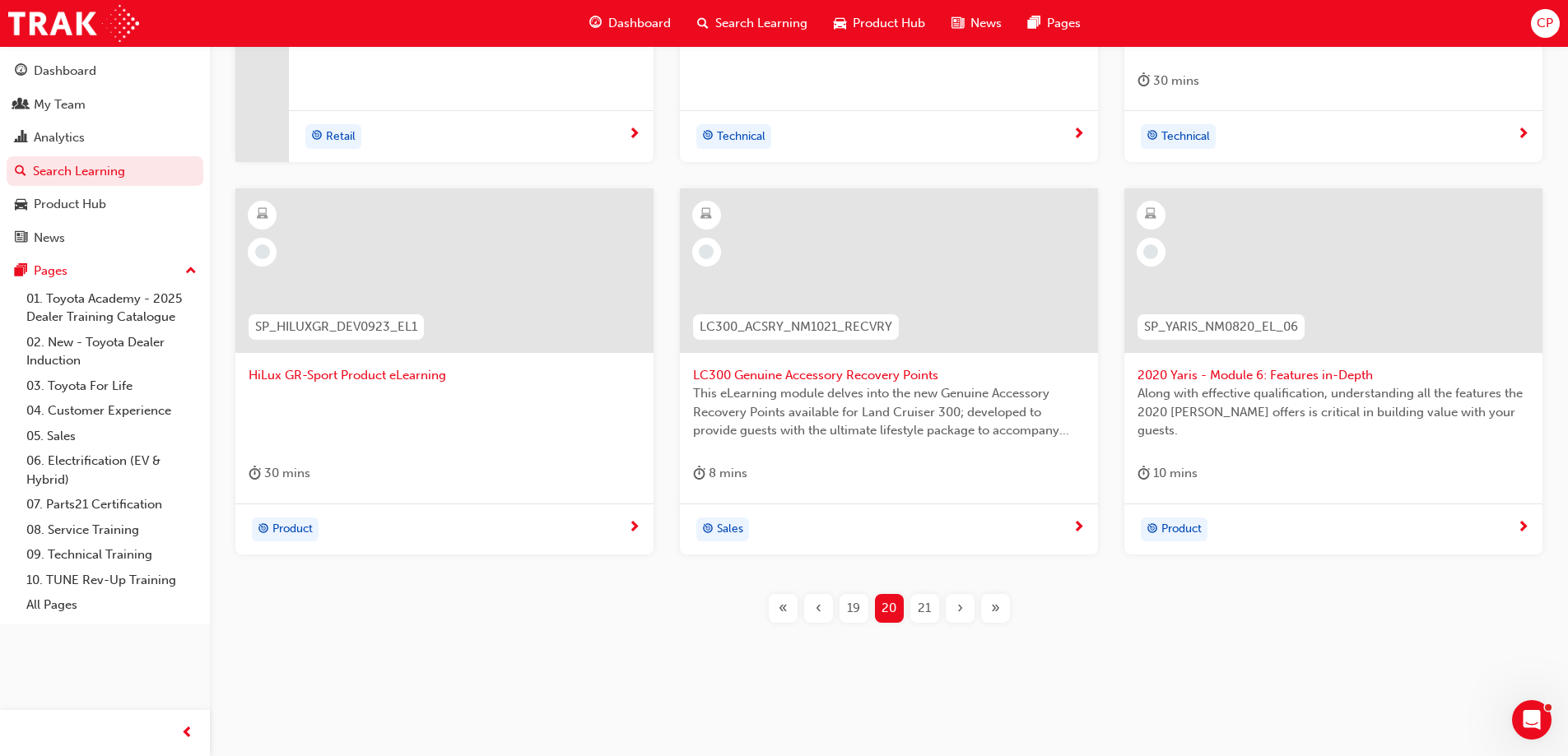
click at [920, 612] on span "21" at bounding box center [924, 609] width 13 height 19
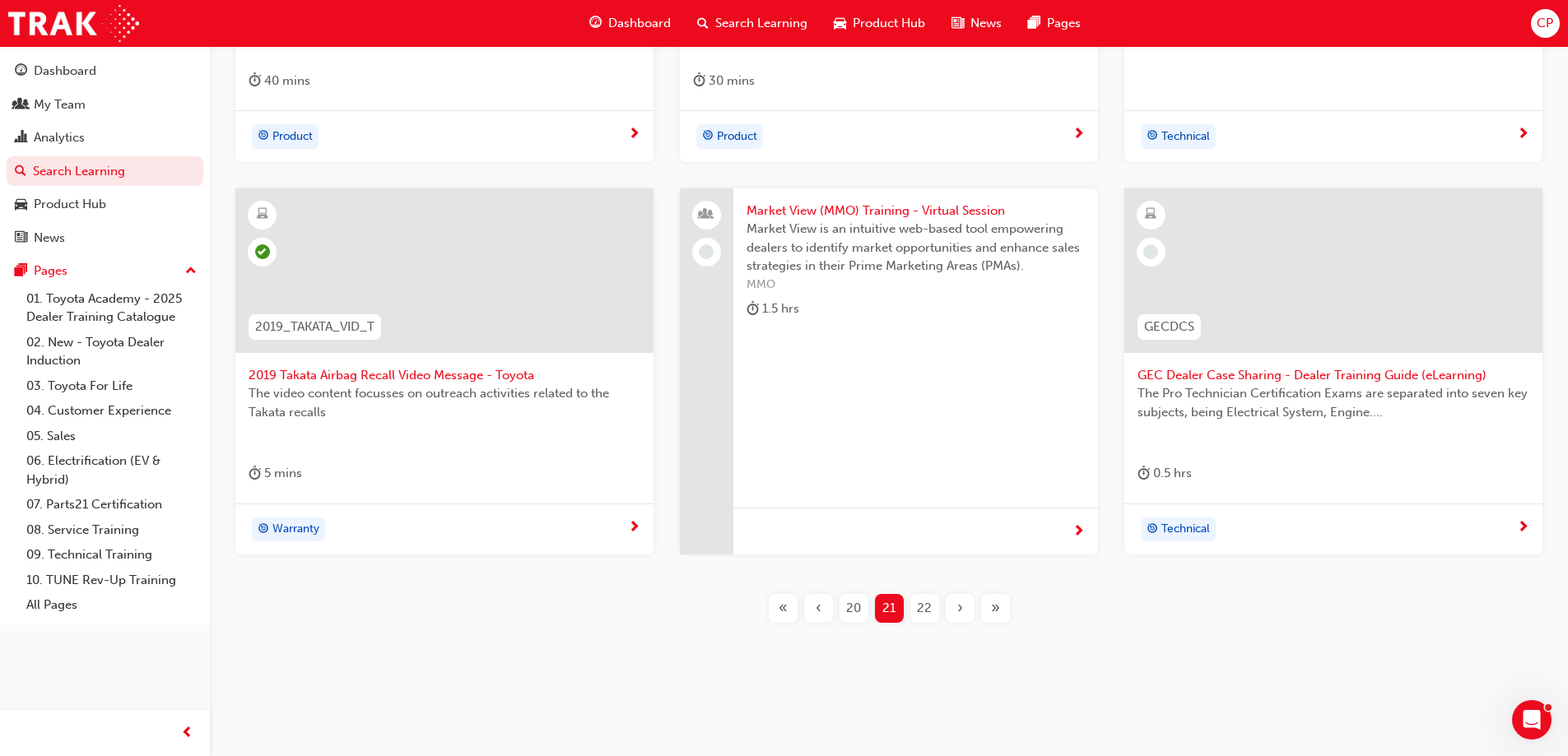
click at [1342, 374] on span "GEC Dealer Case Sharing - Dealer Training Guide (eLearning)" at bounding box center [1334, 375] width 392 height 19
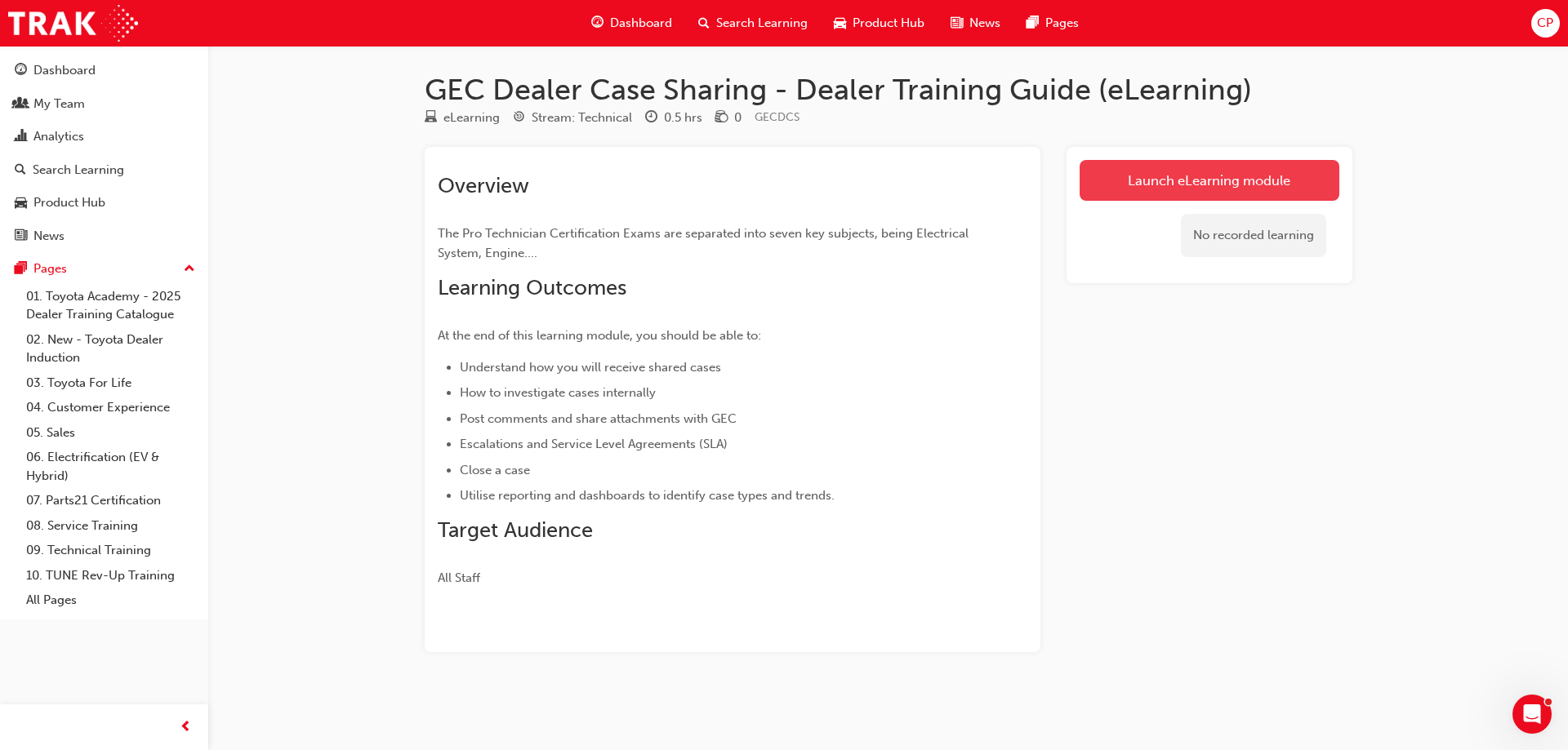
click at [1244, 177] on link "Launch eLearning module" at bounding box center [1210, 181] width 260 height 41
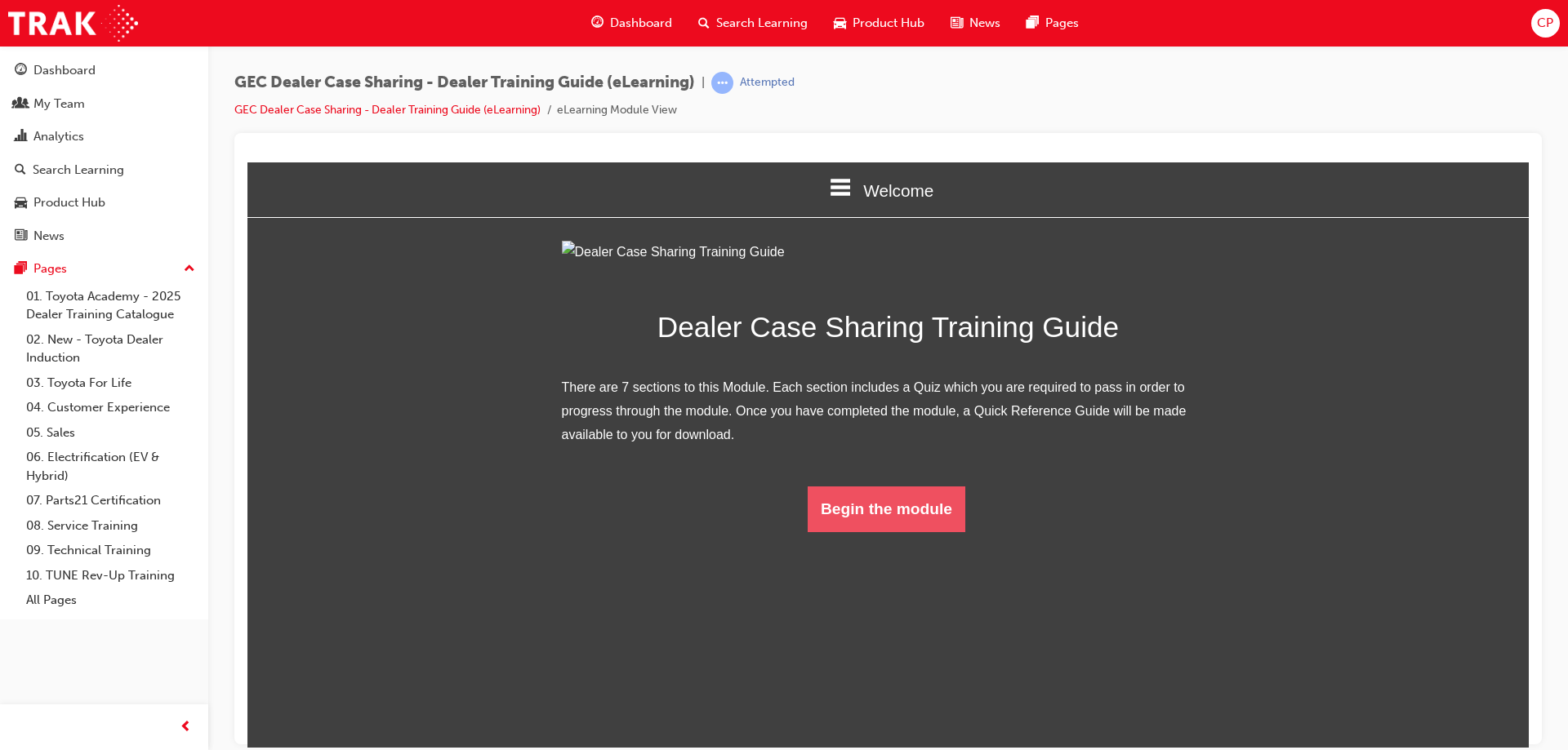
click at [910, 532] on button "Begin the module" at bounding box center [887, 509] width 158 height 46
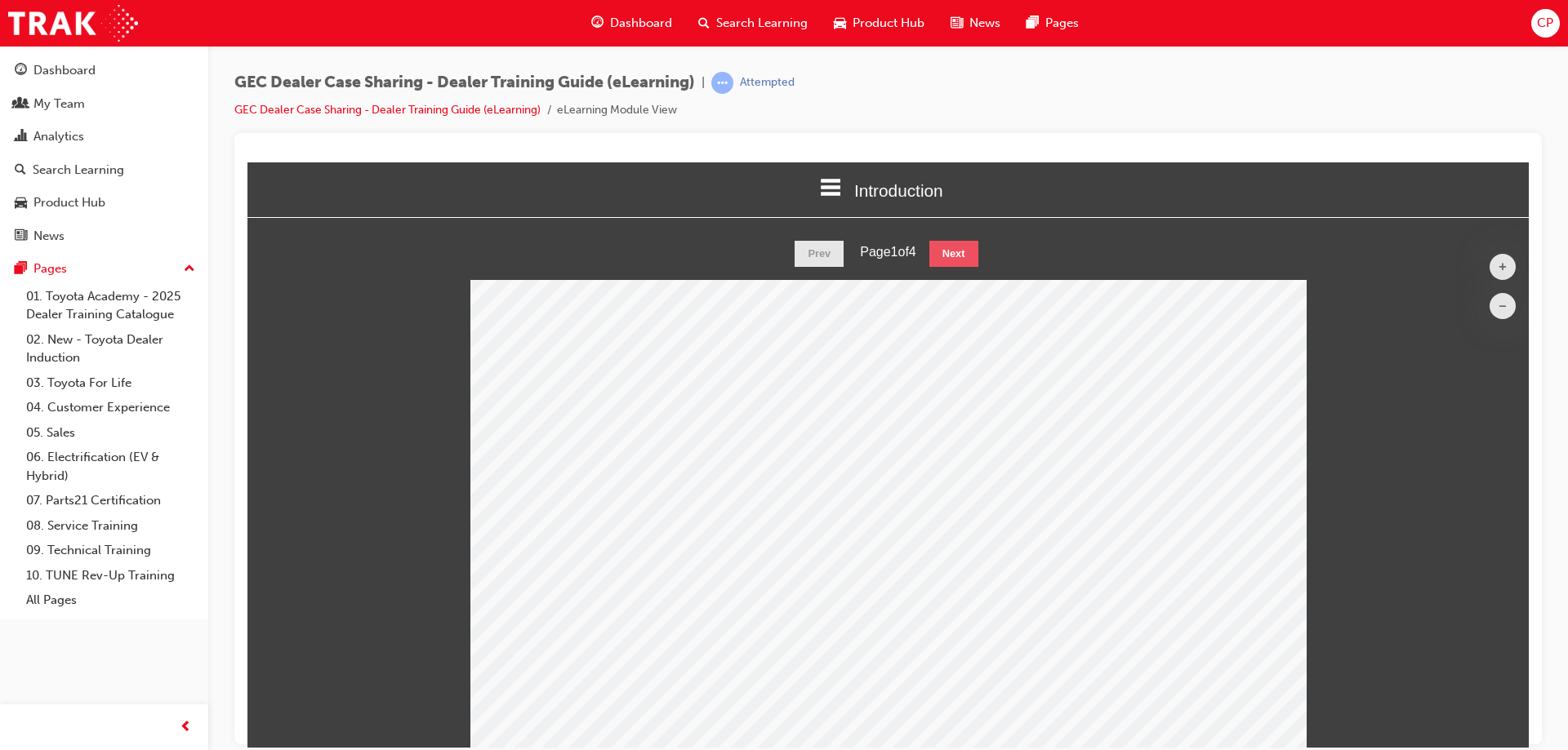
click at [964, 250] on button "Next" at bounding box center [954, 253] width 49 height 27
click at [1489, 261] on button "+" at bounding box center [1502, 266] width 27 height 27
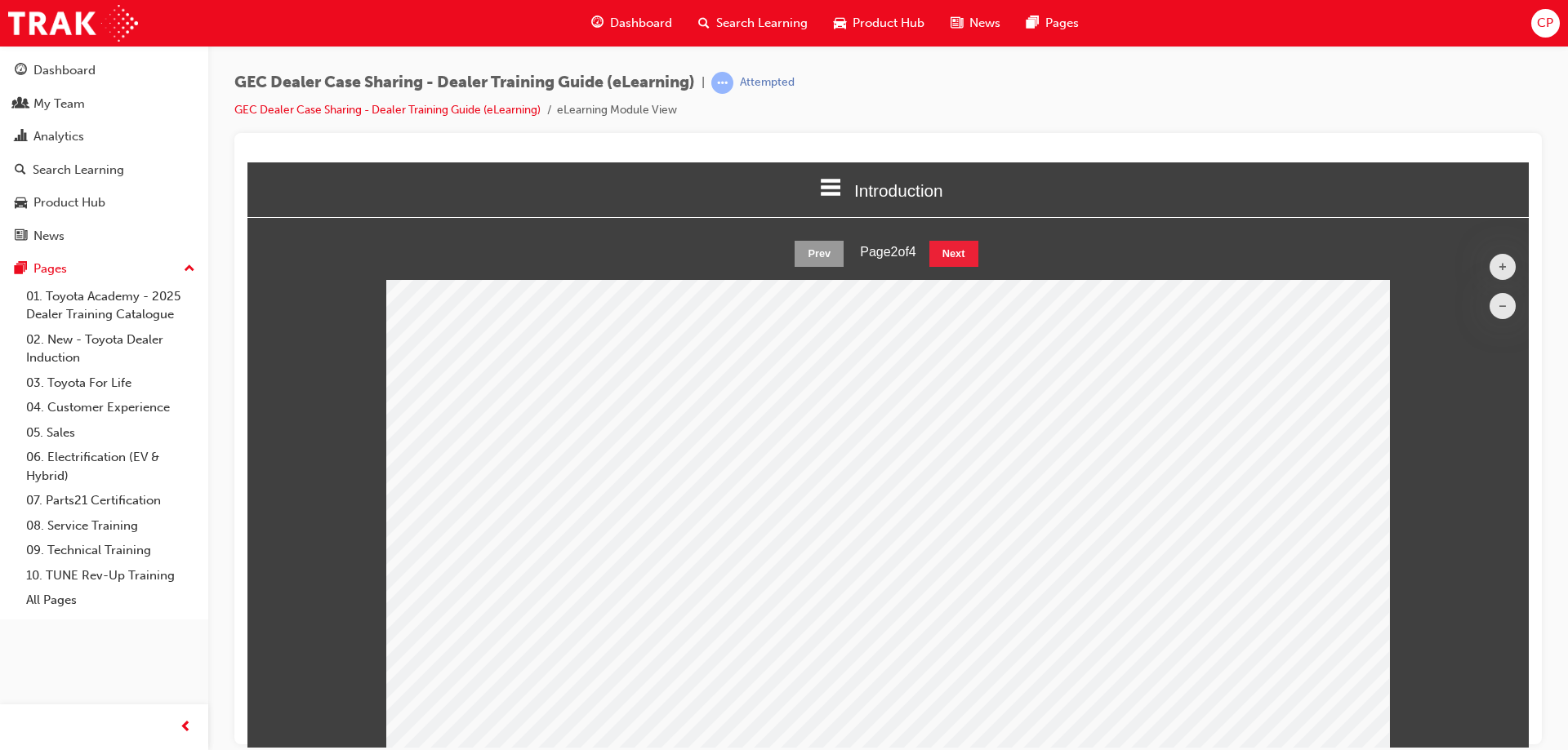
scroll to position [775, 1295]
click at [1489, 303] on button "–" at bounding box center [1502, 305] width 27 height 27
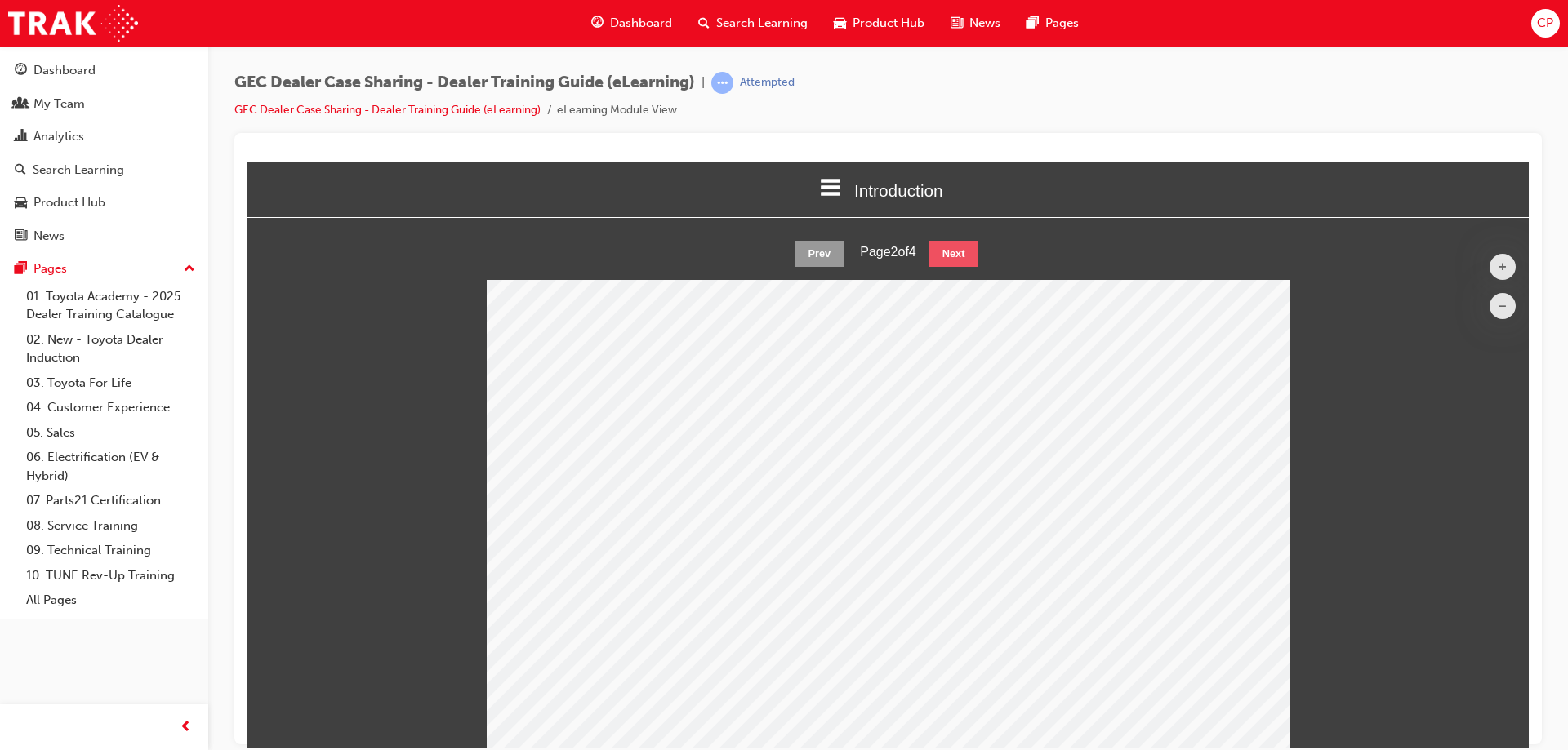
click at [947, 250] on button "Next" at bounding box center [954, 253] width 49 height 27
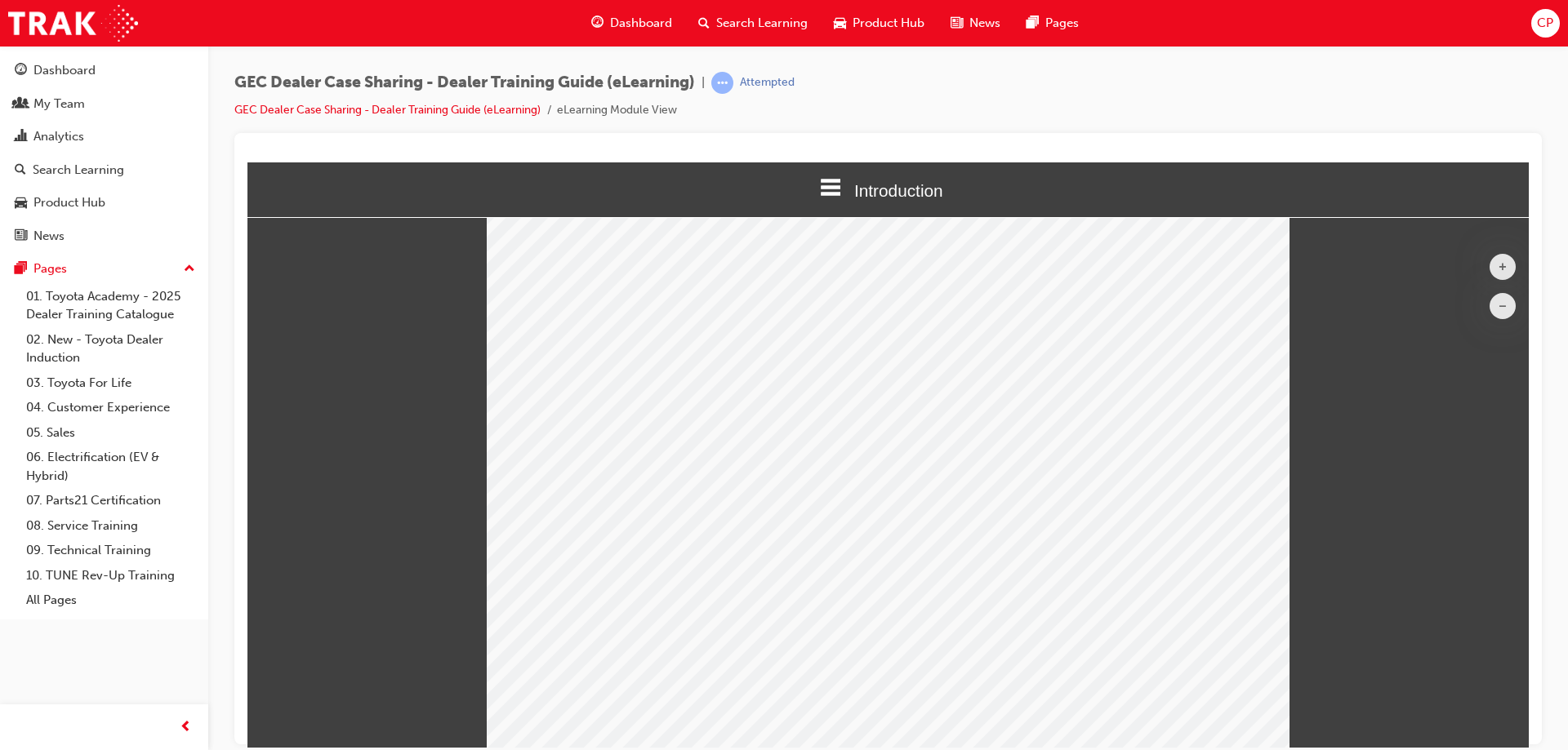
scroll to position [185, 0]
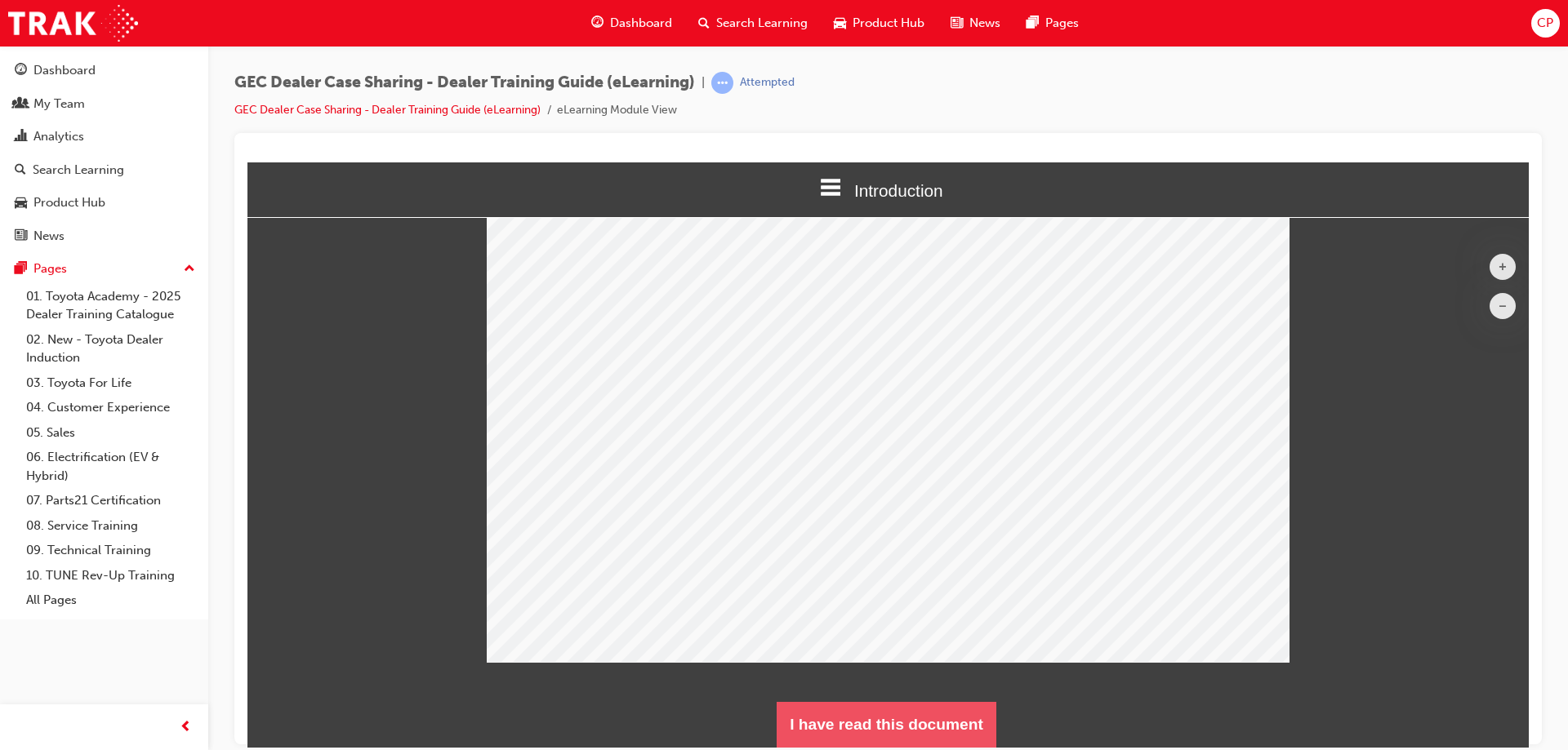
click at [954, 719] on button "I have read this document" at bounding box center [887, 724] width 220 height 46
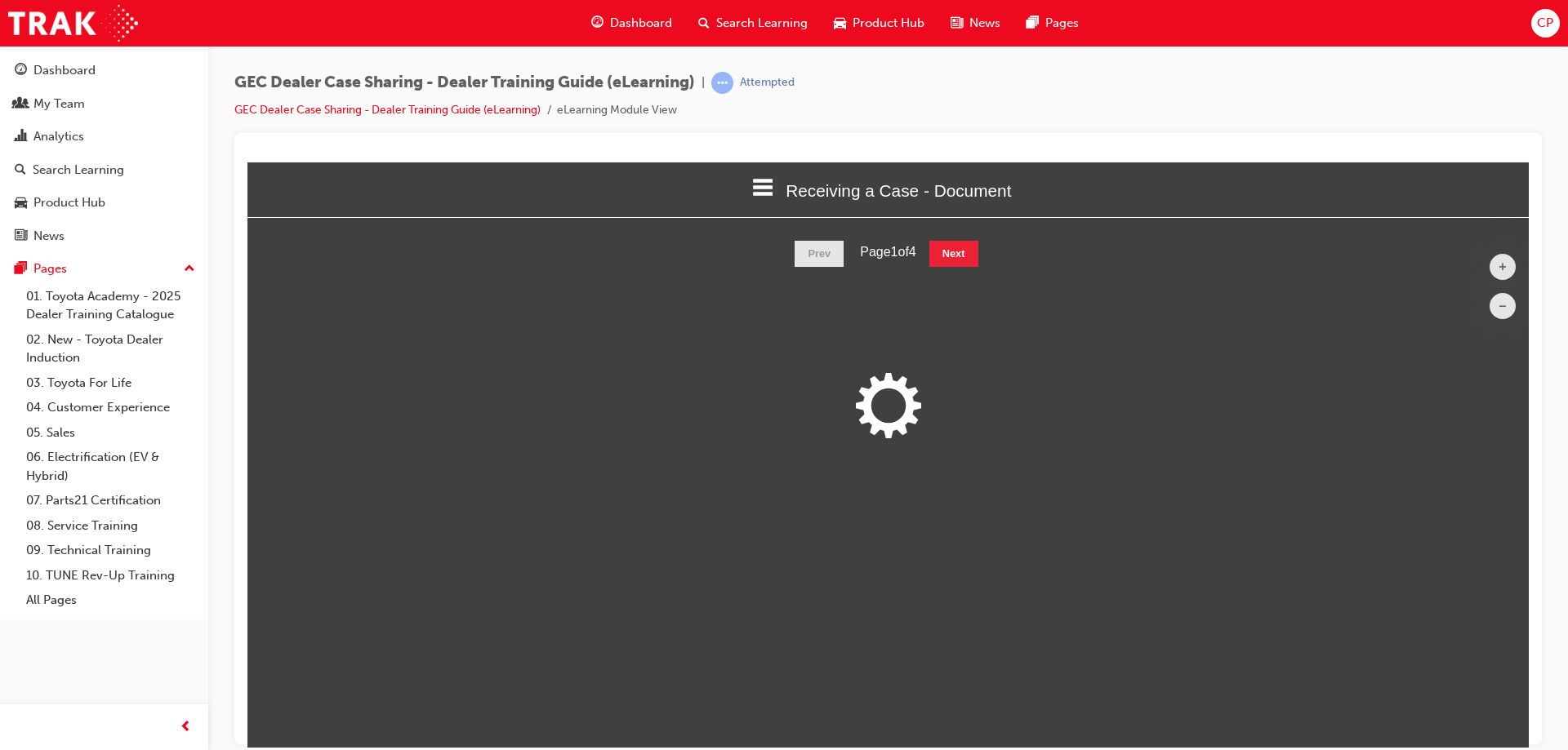
scroll to position [631, 1295]
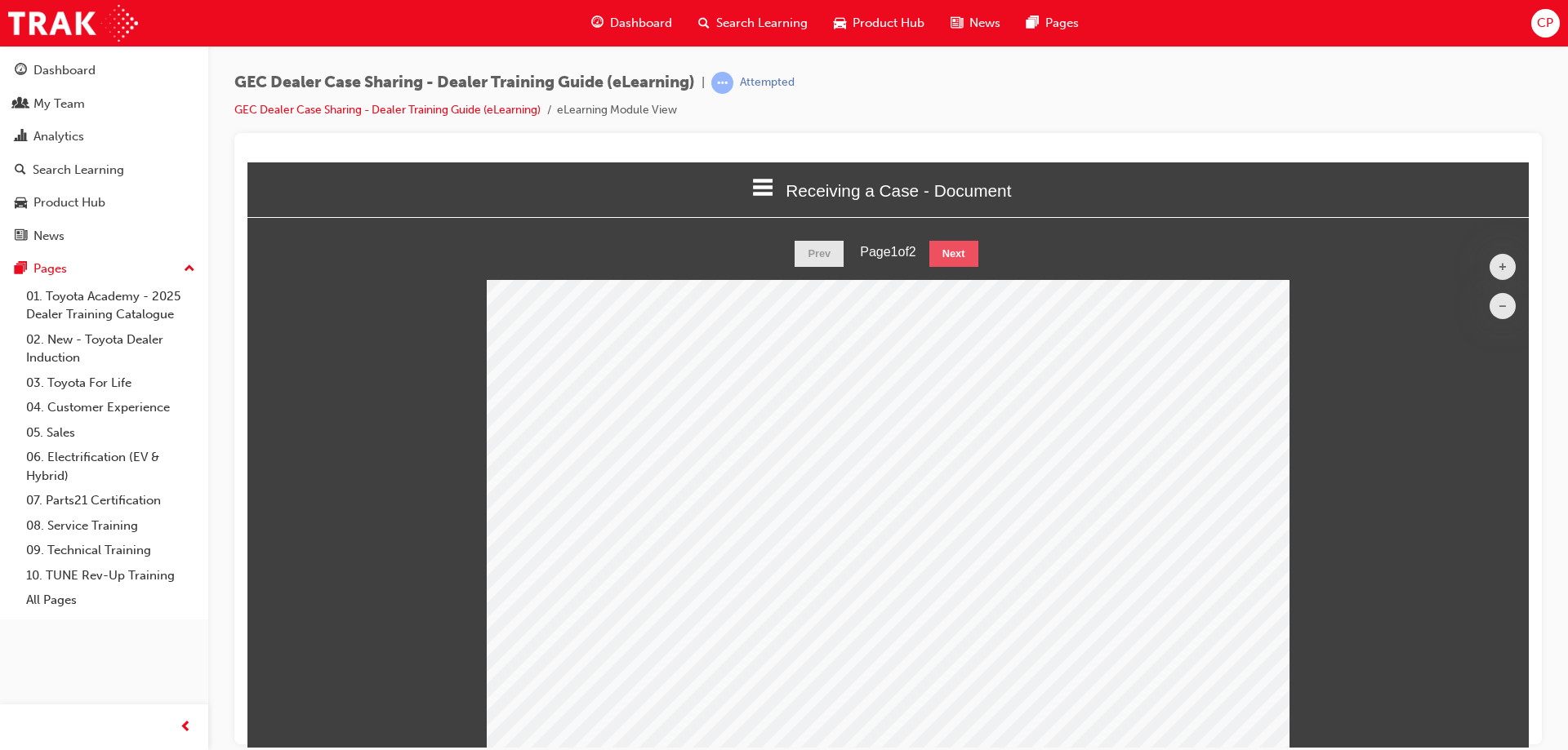
click at [945, 254] on button "Next" at bounding box center [954, 253] width 49 height 27
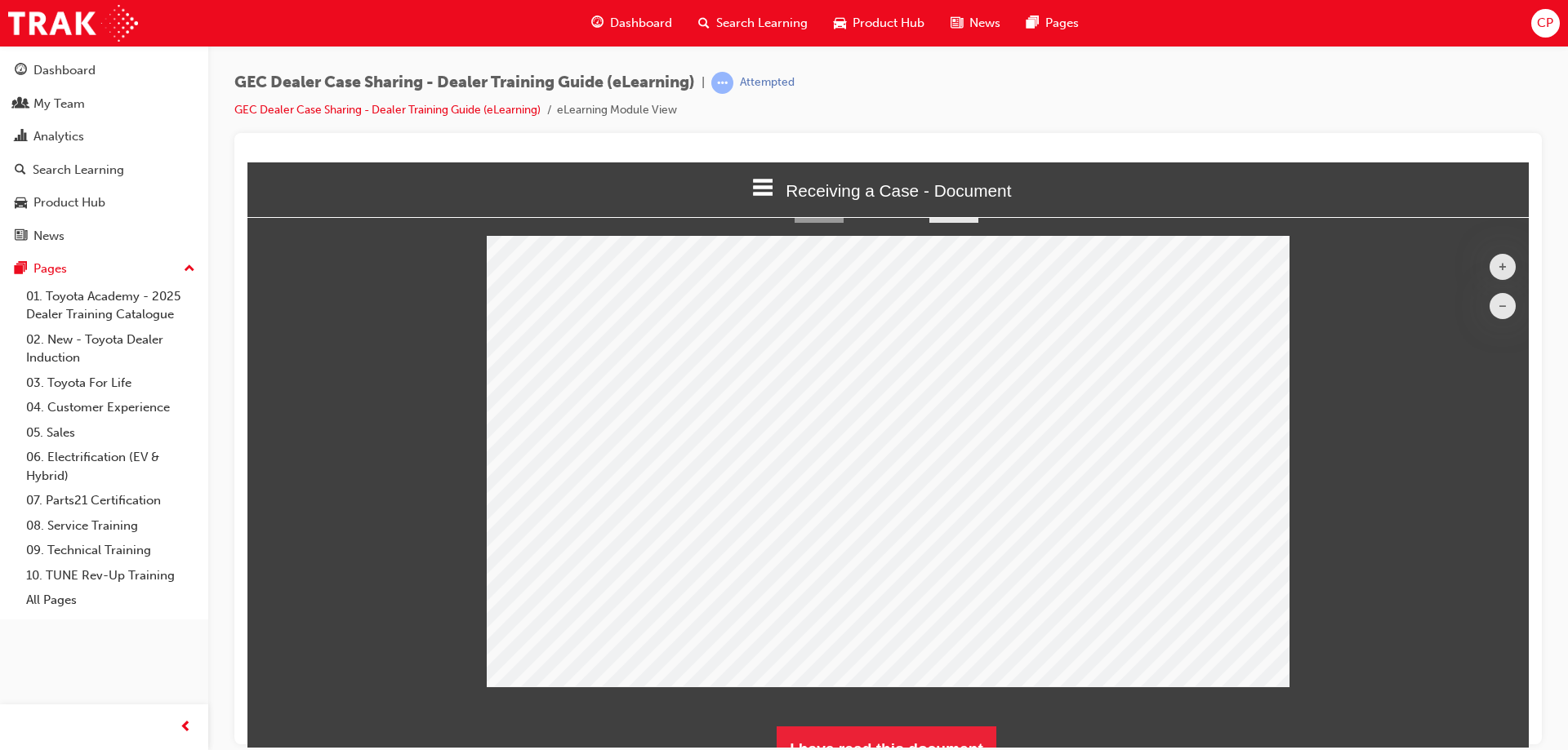
scroll to position [69, 0]
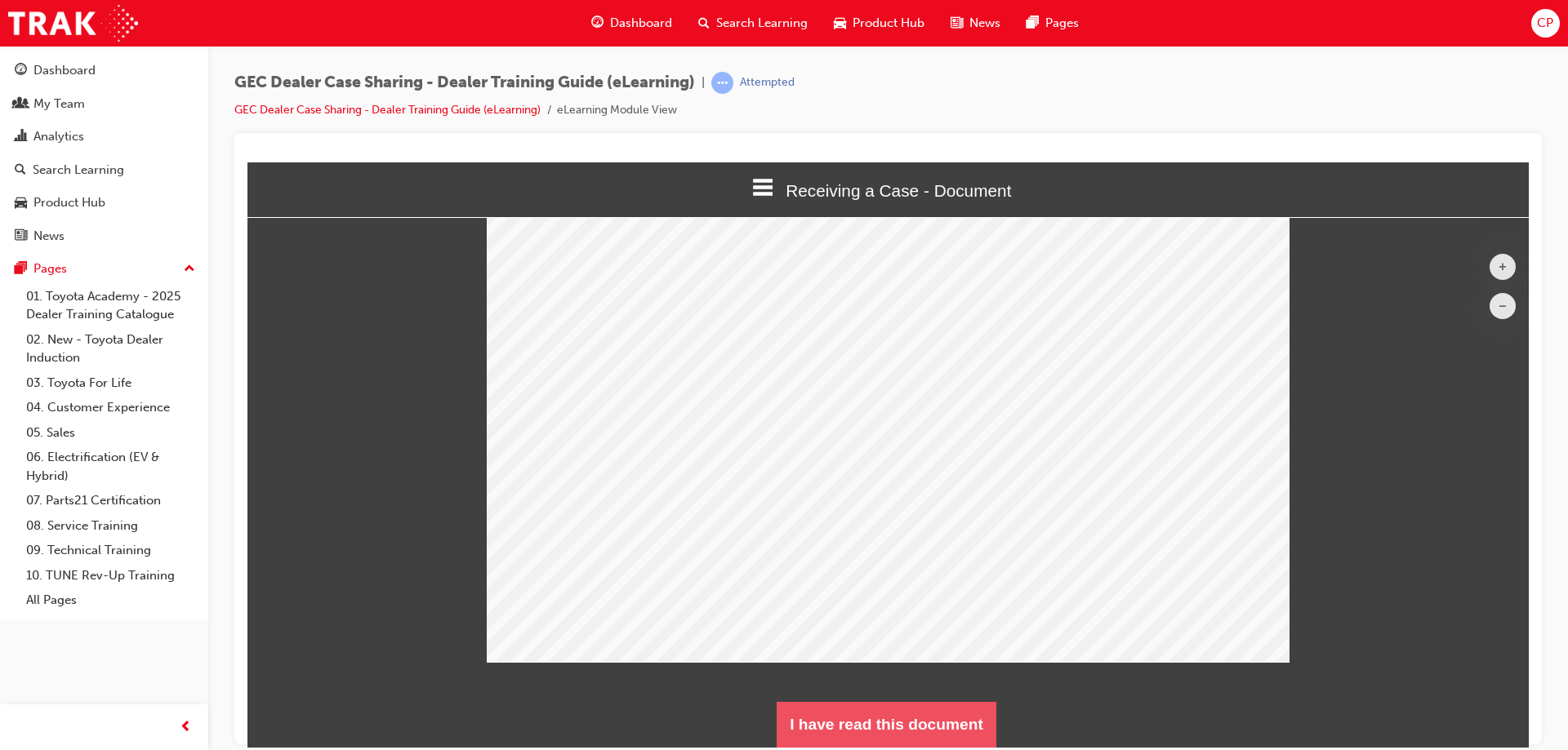
click at [931, 727] on button "I have read this document" at bounding box center [887, 724] width 220 height 46
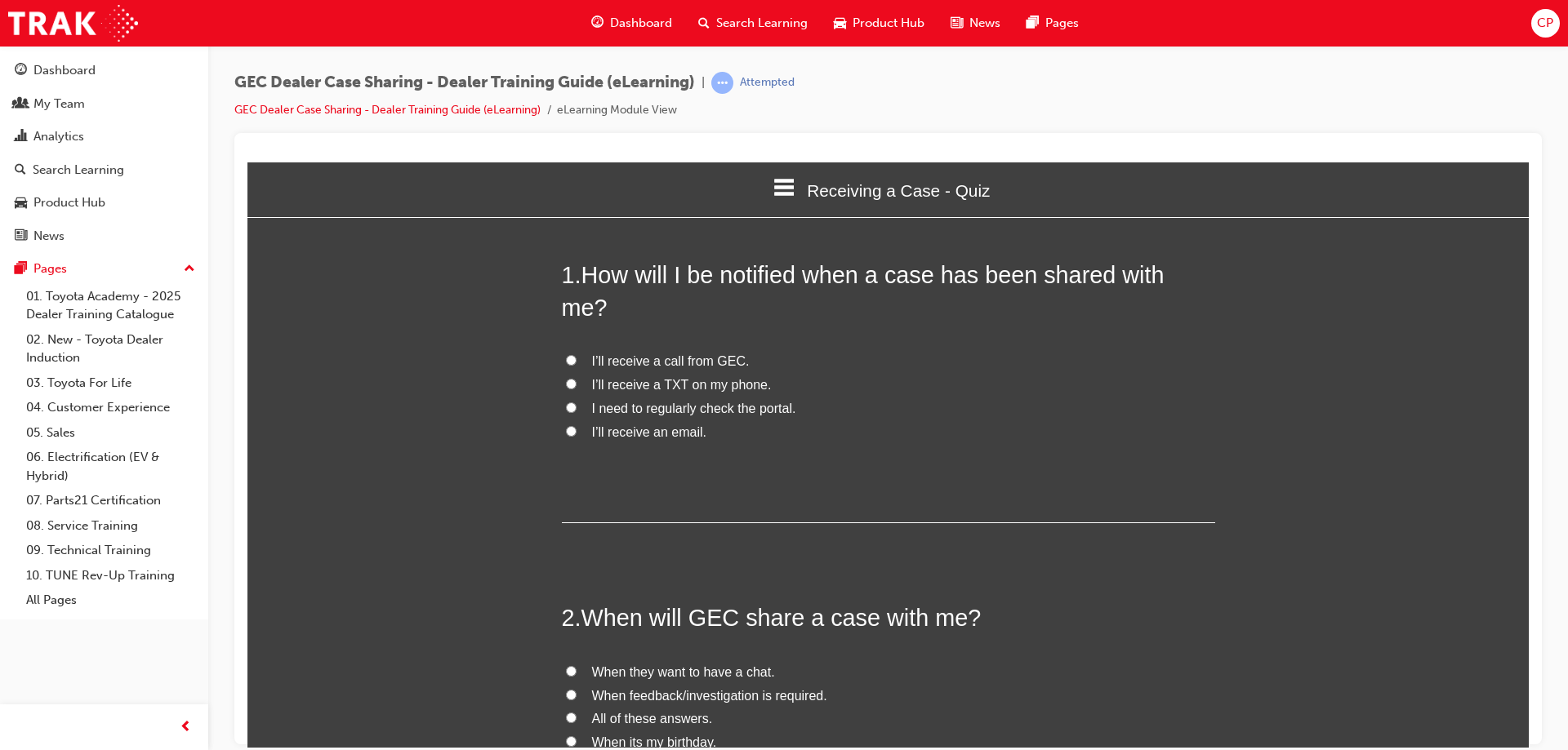
scroll to position [1400, 1295]
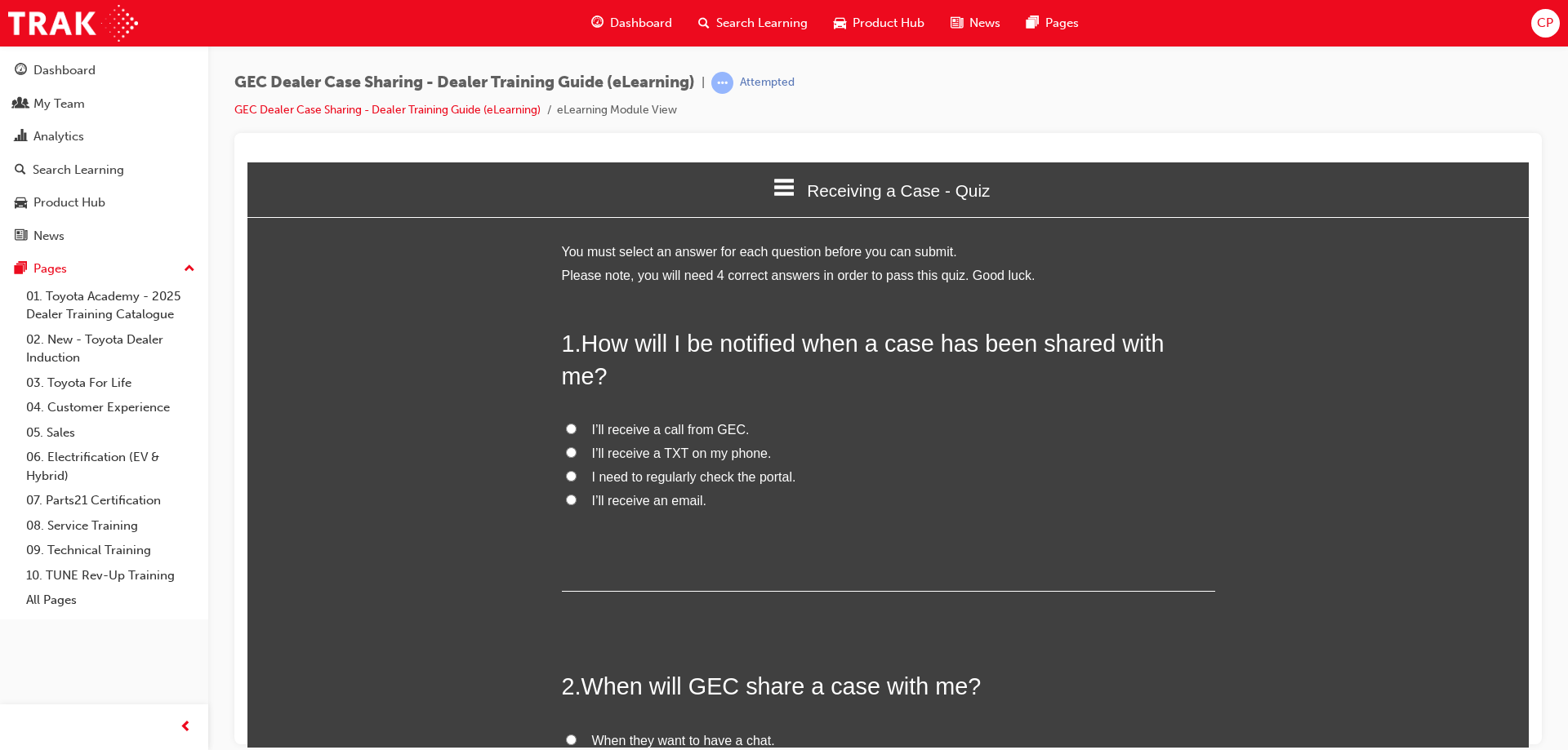
click at [566, 494] on input "I’ll receive an email." at bounding box center [570, 499] width 11 height 11
radio input "true"
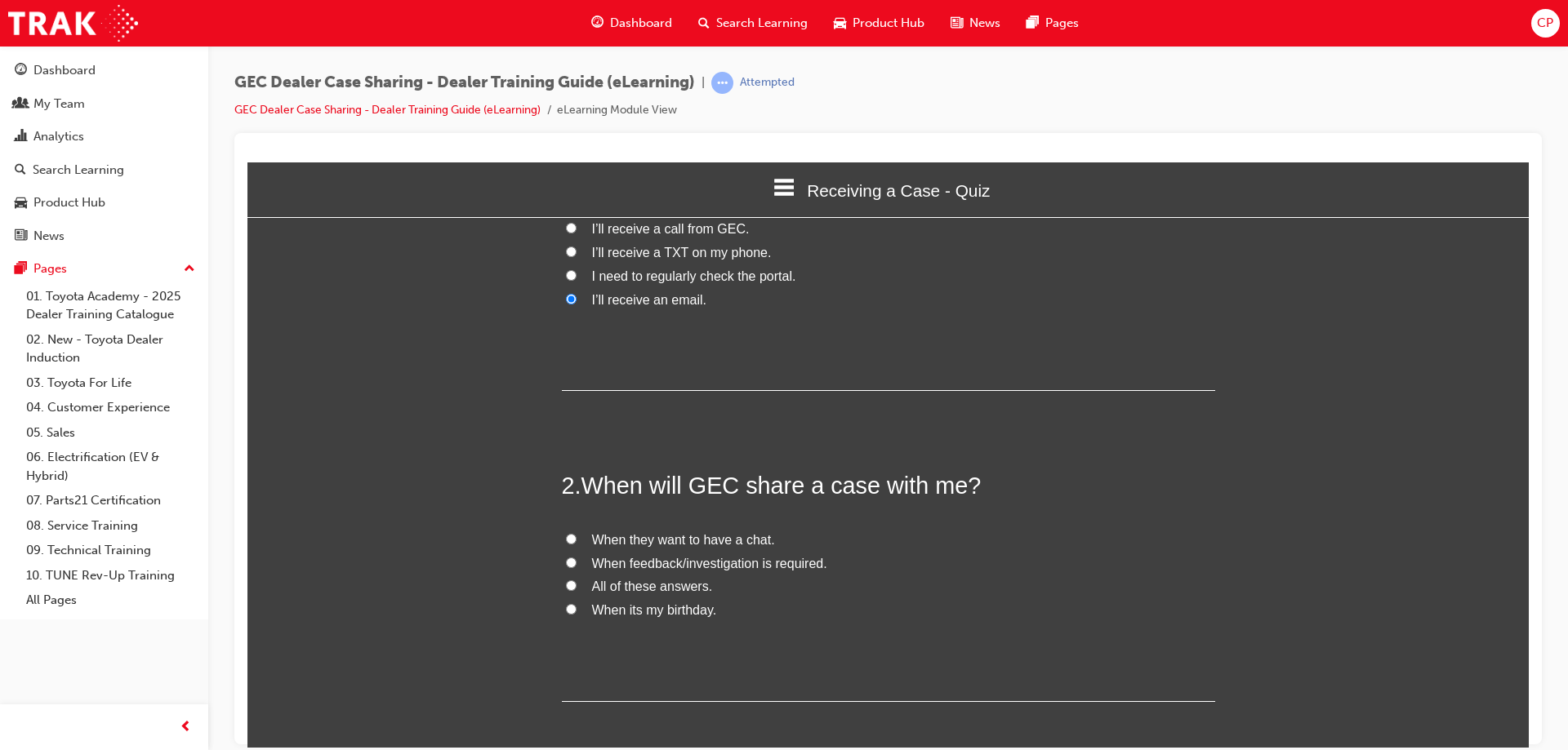
scroll to position [245, 0]
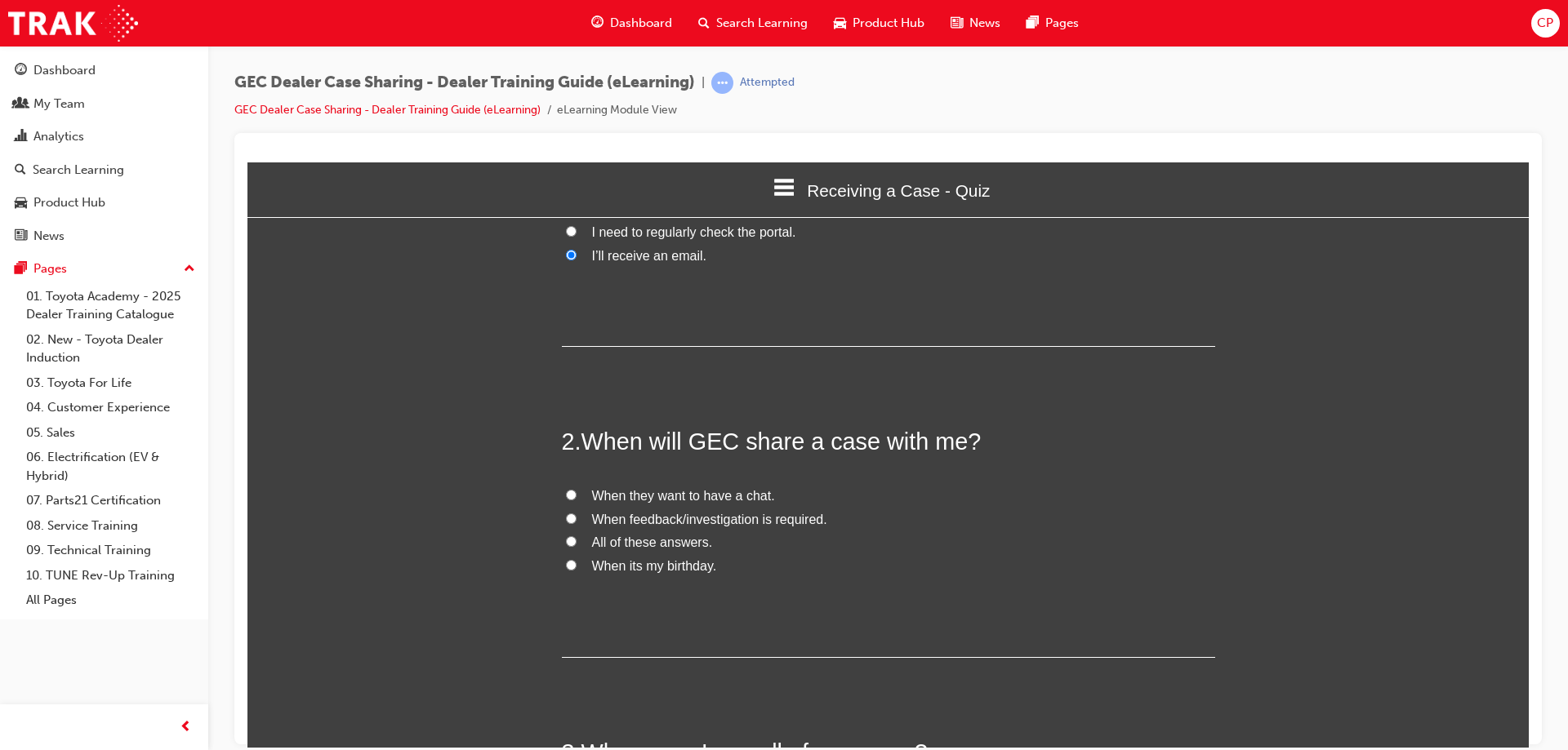
click at [566, 512] on input "When feedback/investigation is required." at bounding box center [570, 517] width 11 height 11
radio input "true"
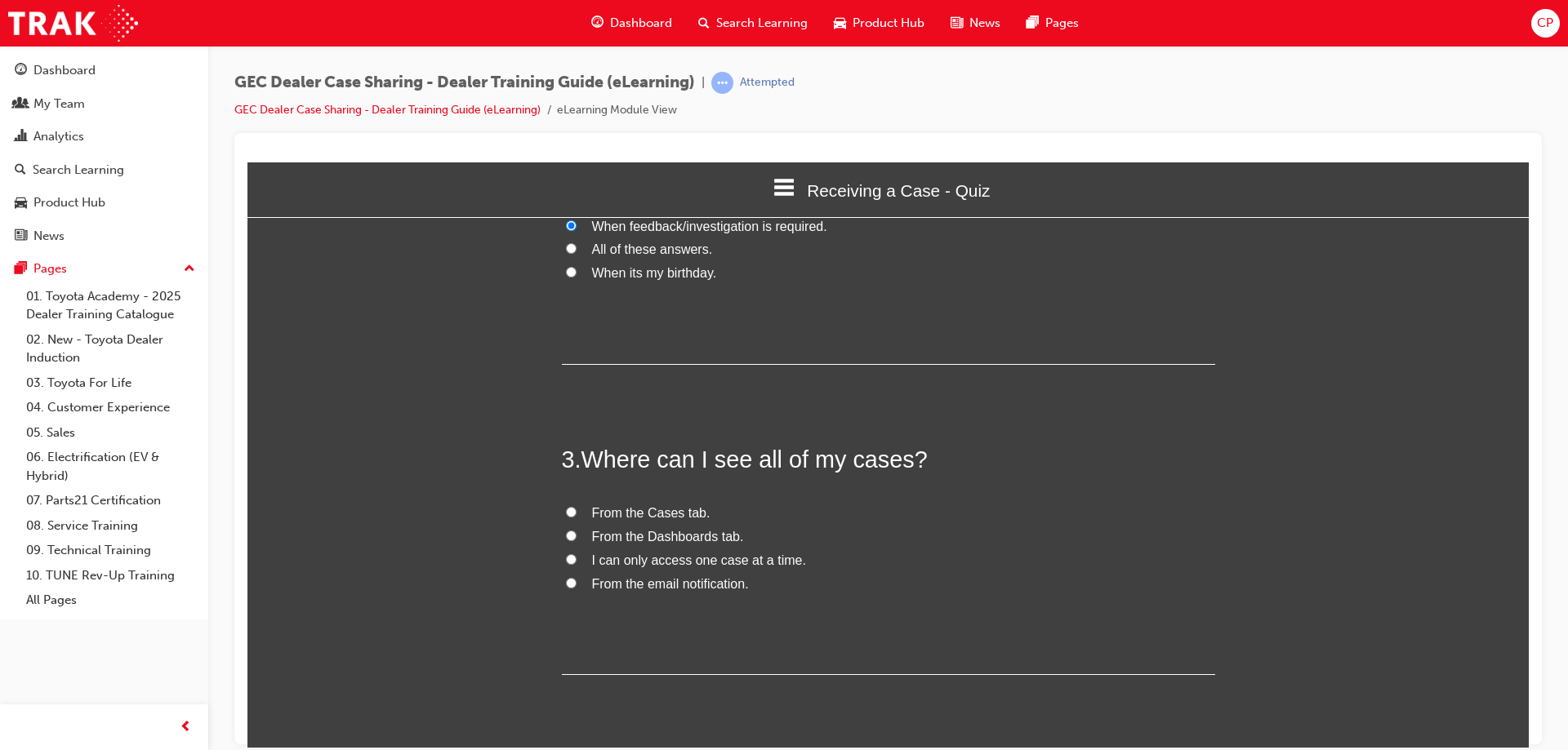
scroll to position [735, 0]
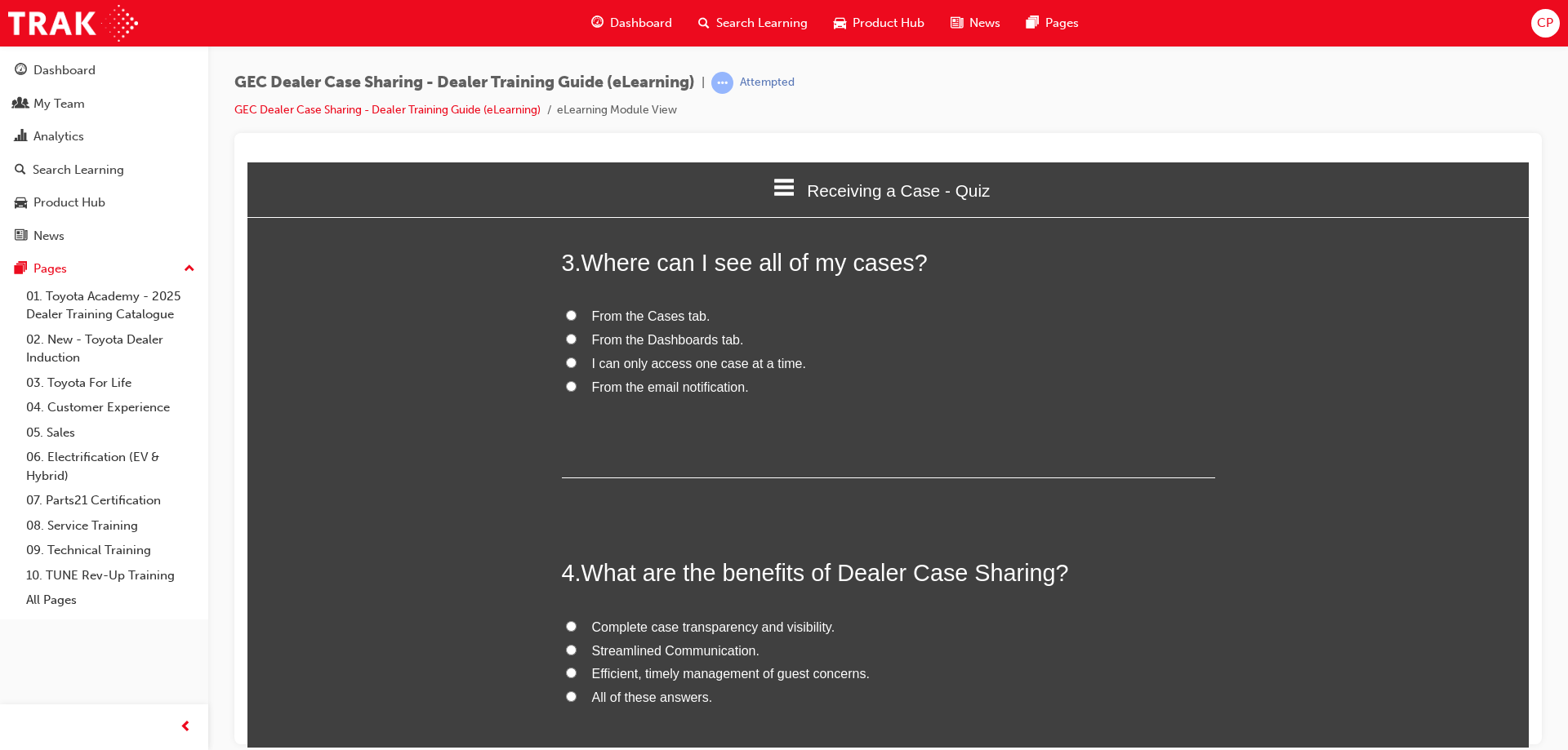
click at [566, 333] on input "From the Dashboards tab." at bounding box center [570, 338] width 11 height 11
radio input "true"
click at [567, 691] on input "All of these answers." at bounding box center [570, 696] width 11 height 11
radio input "true"
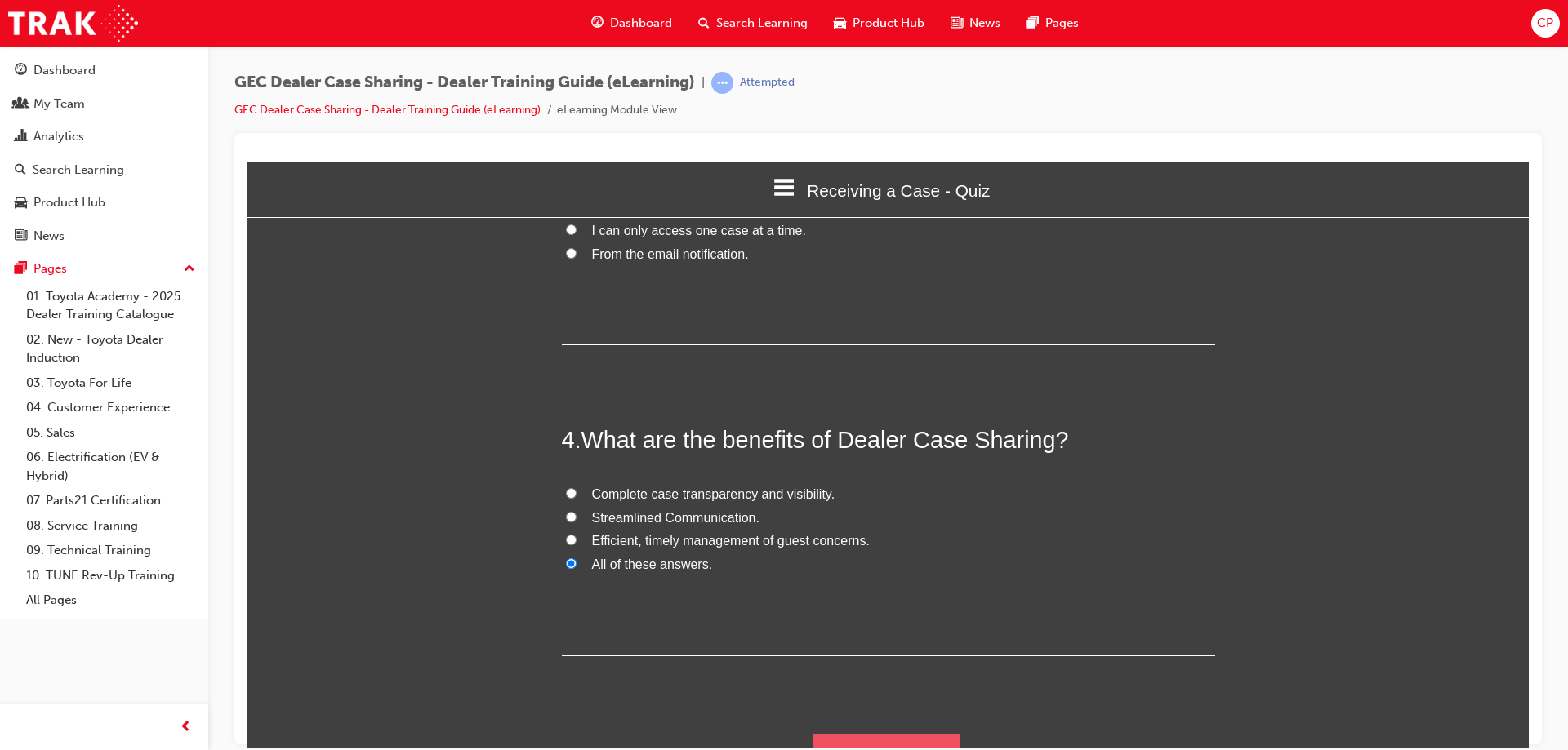
click at [901, 734] on button "Submit Answers" at bounding box center [887, 757] width 148 height 46
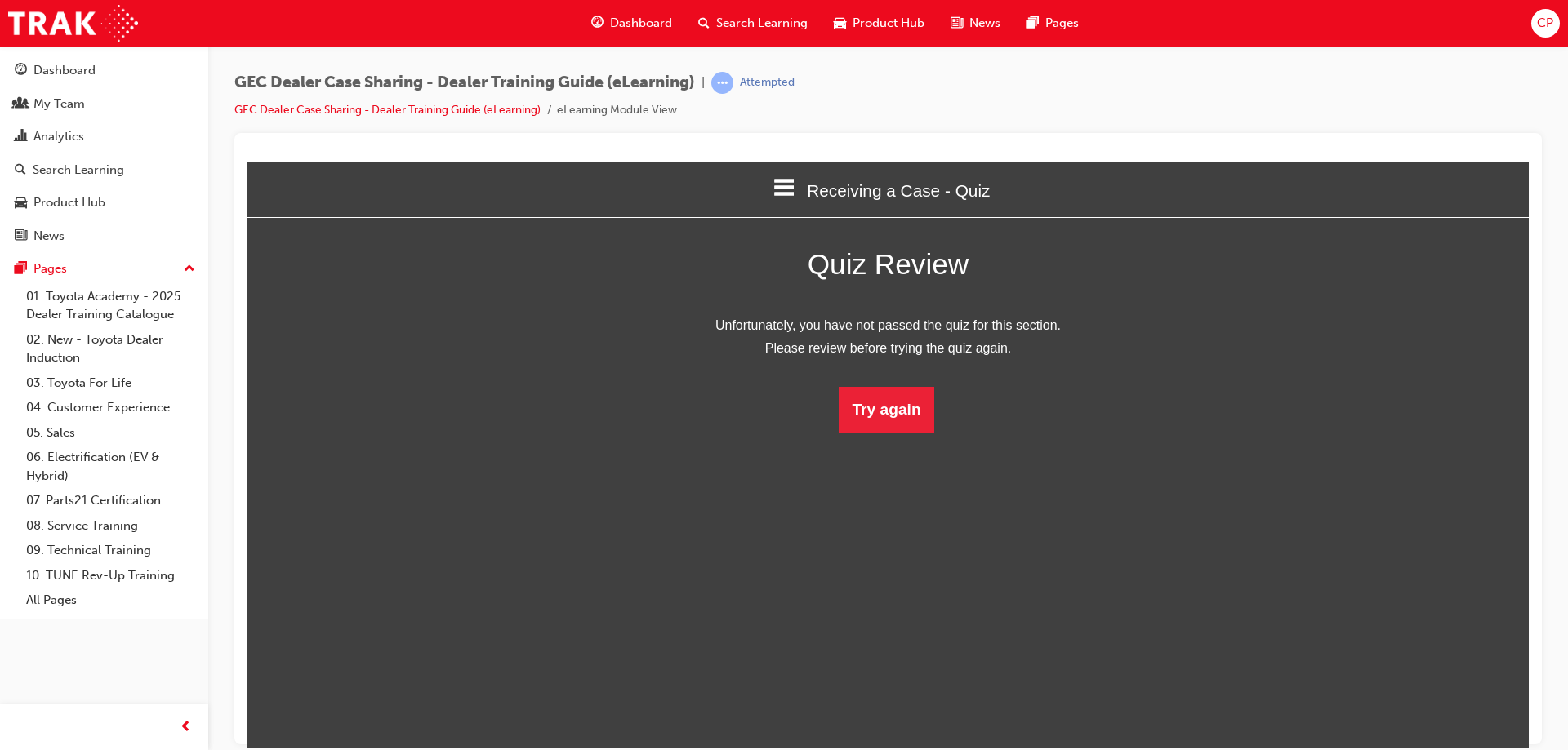
scroll to position [217, 1307]
click at [888, 409] on button "Try again" at bounding box center [886, 408] width 94 height 46
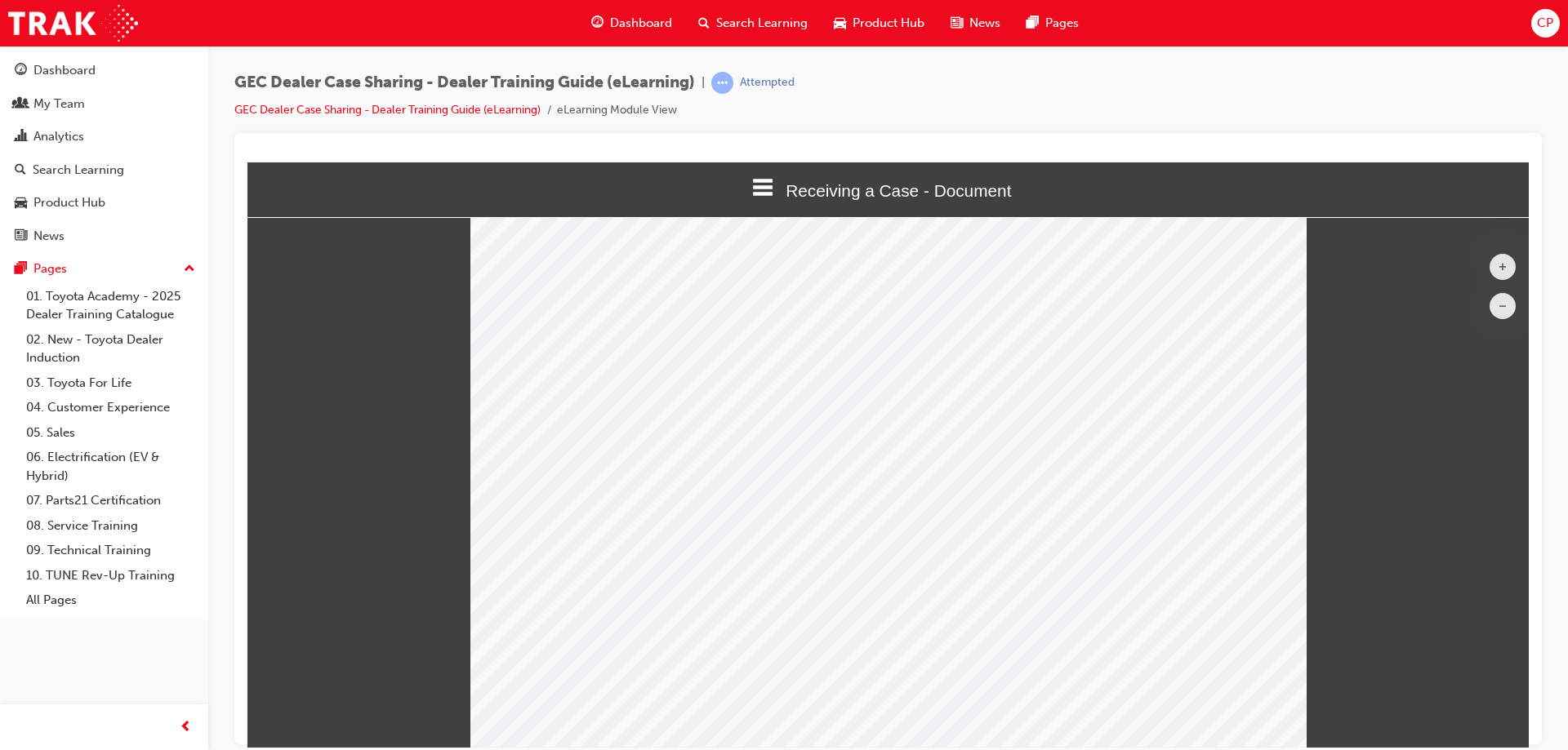
scroll to position [0, 0]
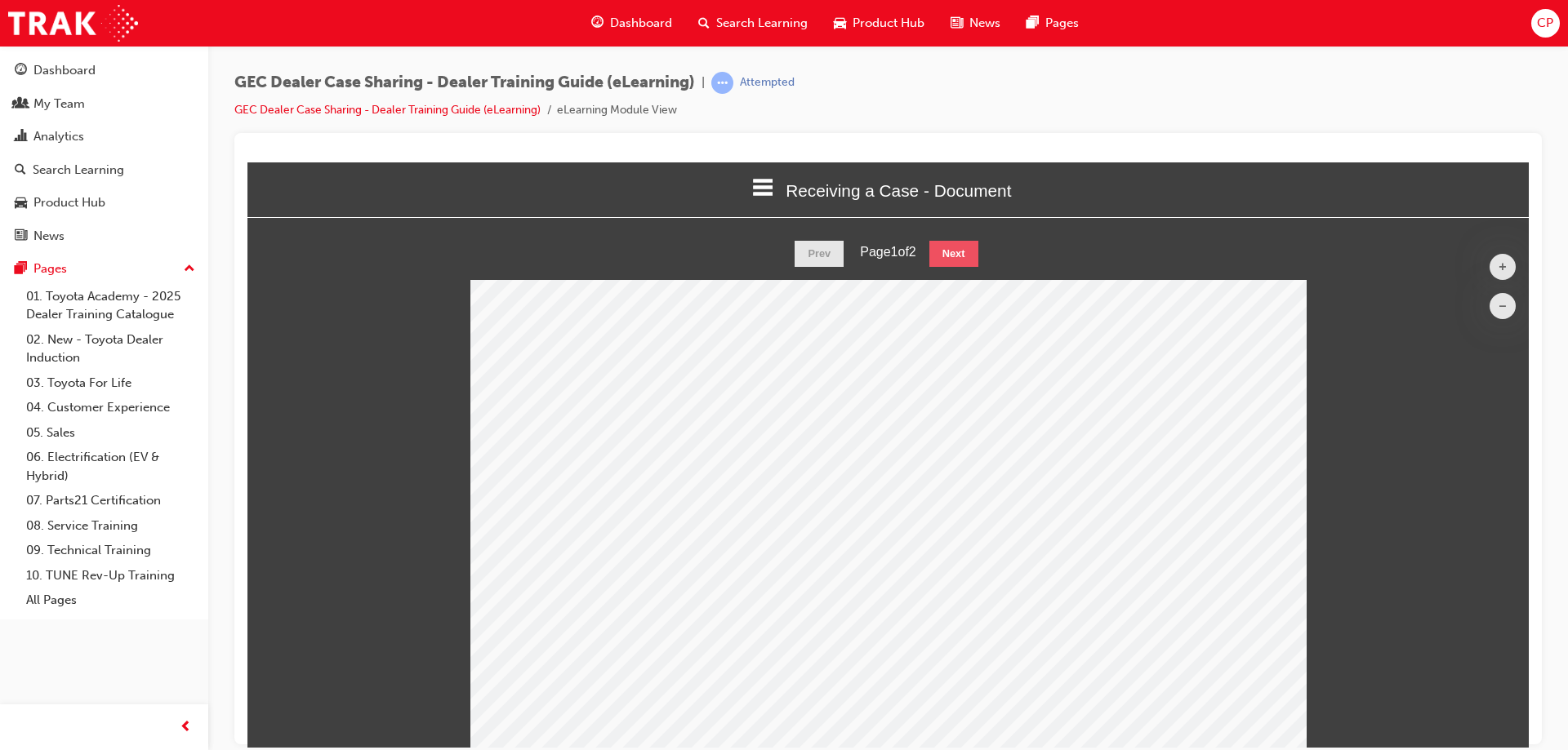
click at [956, 254] on button "Next" at bounding box center [954, 253] width 49 height 27
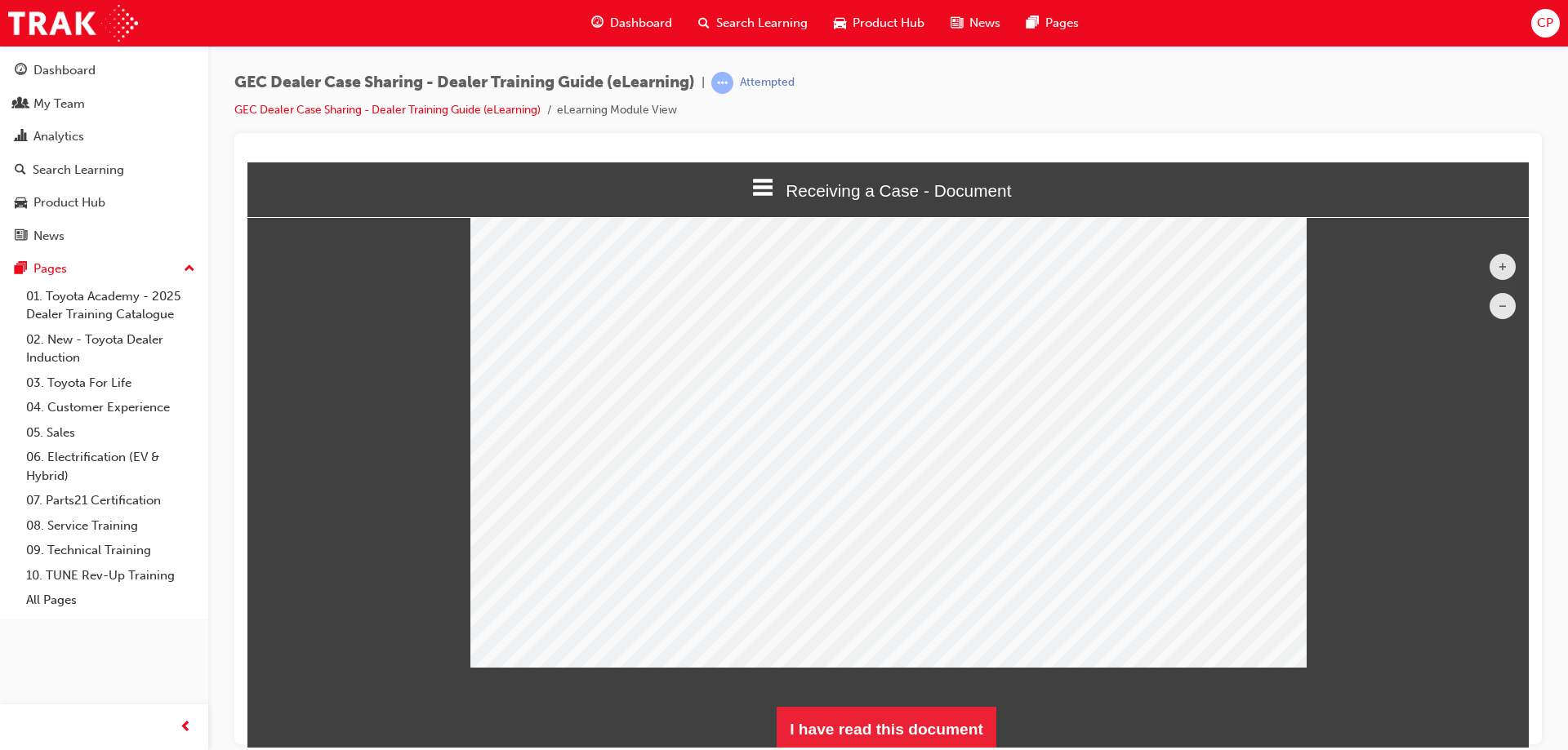
scroll to position [87, 0]
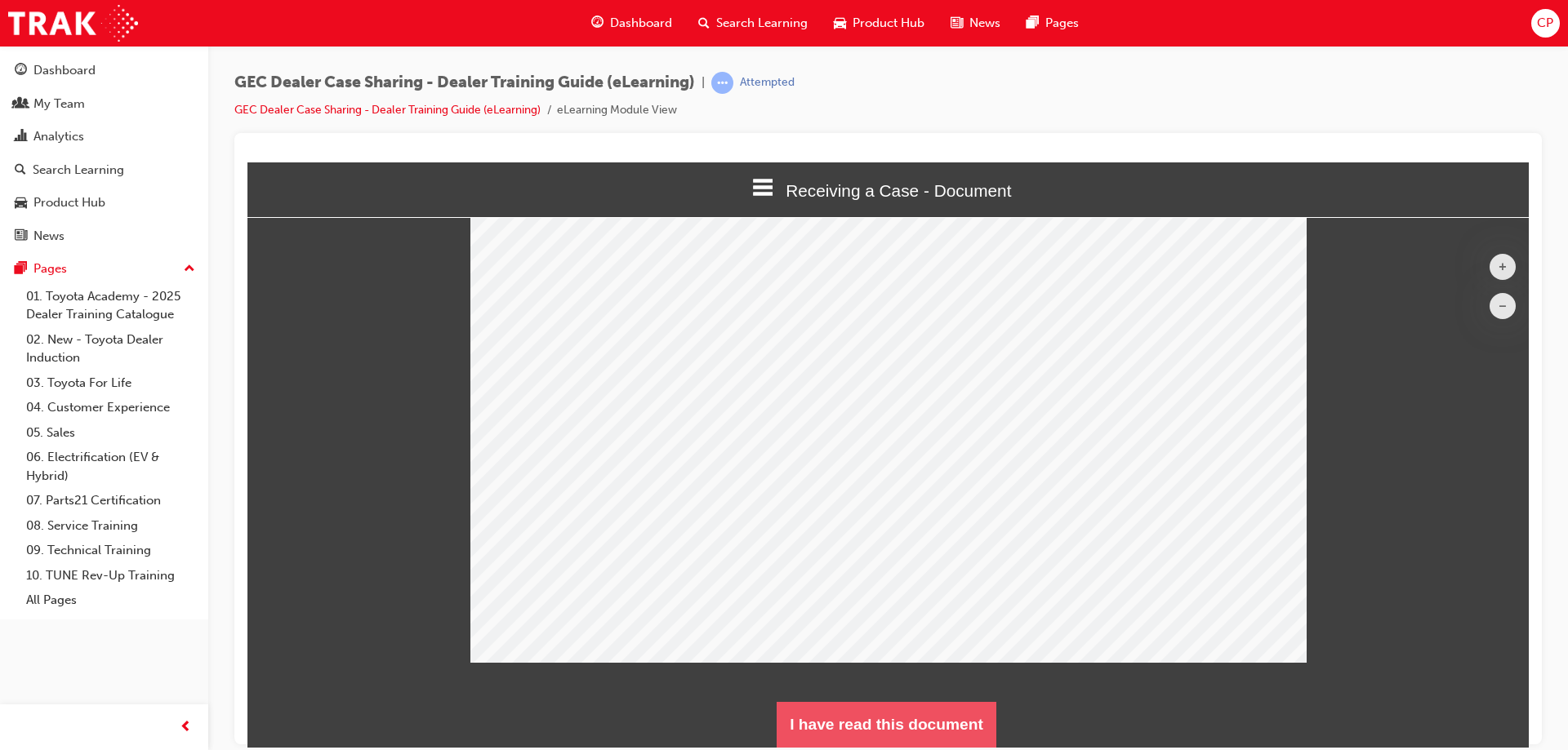
click at [851, 727] on button "I have read this document" at bounding box center [887, 724] width 220 height 46
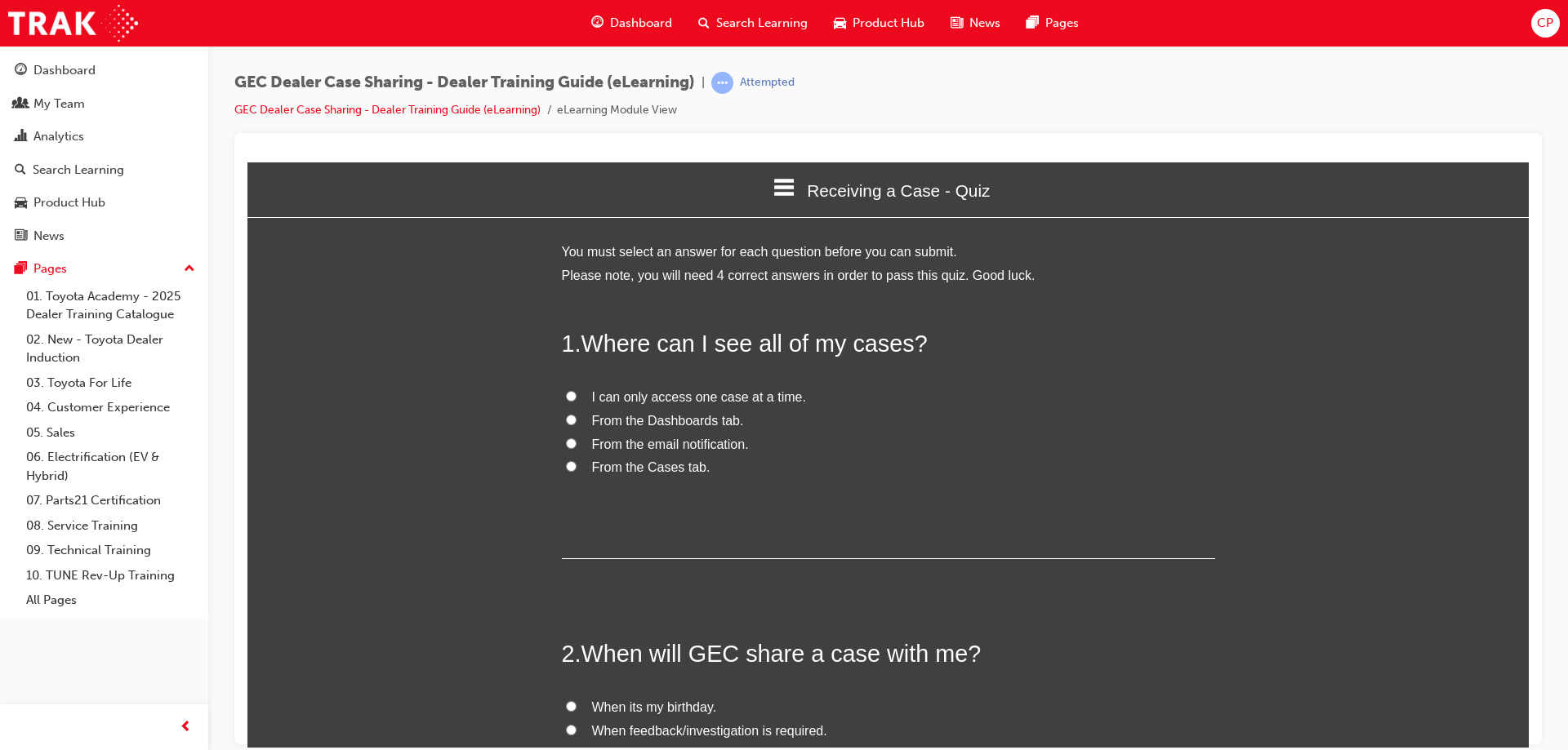
click at [566, 416] on input "From the Dashboards tab." at bounding box center [570, 419] width 11 height 11
radio input "true"
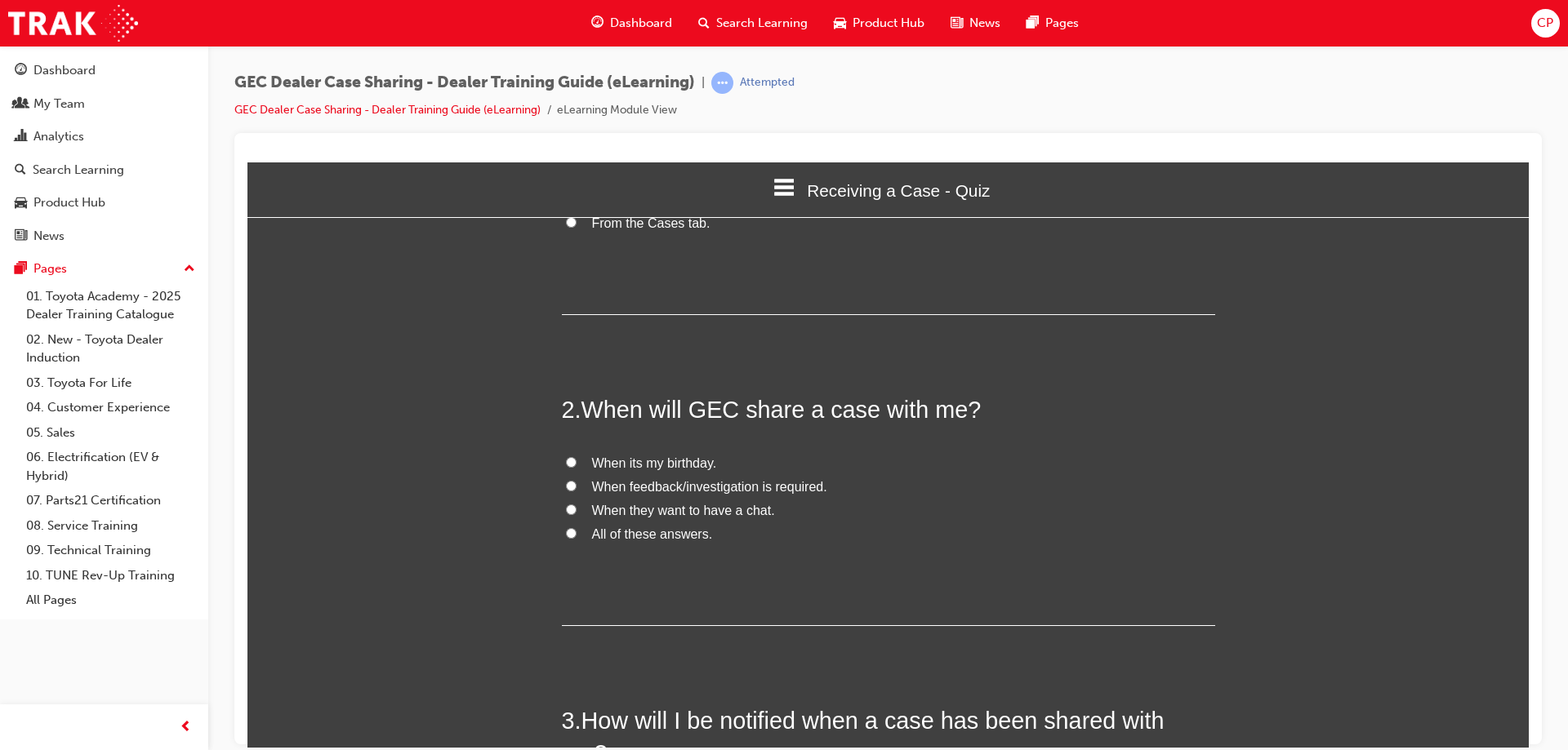
scroll to position [245, 0]
click at [568, 487] on input "When feedback/investigation is required." at bounding box center [570, 484] width 11 height 11
radio input "true"
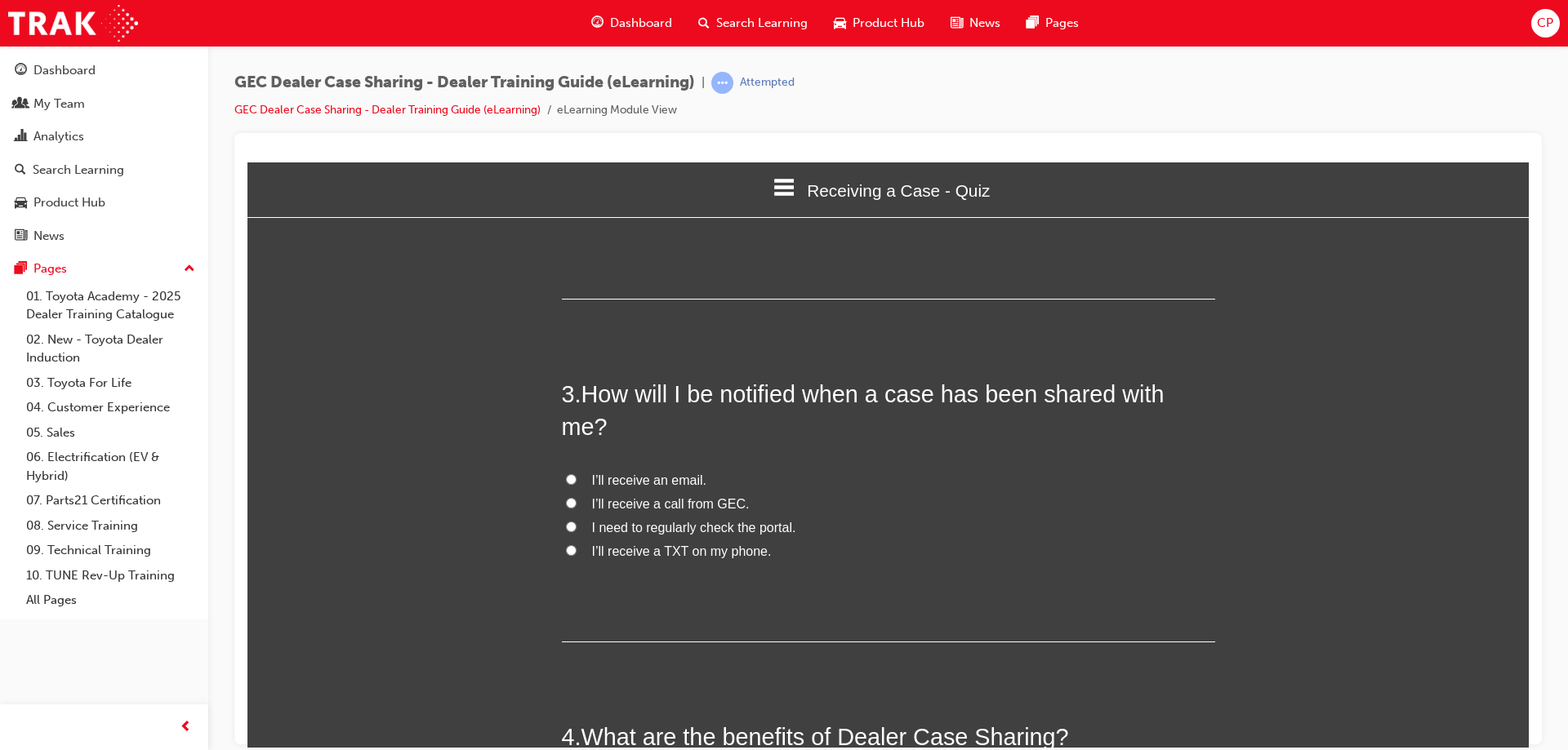
scroll to position [571, 0]
click at [566, 473] on input "I’ll receive an email." at bounding box center [570, 478] width 11 height 11
radio input "true"
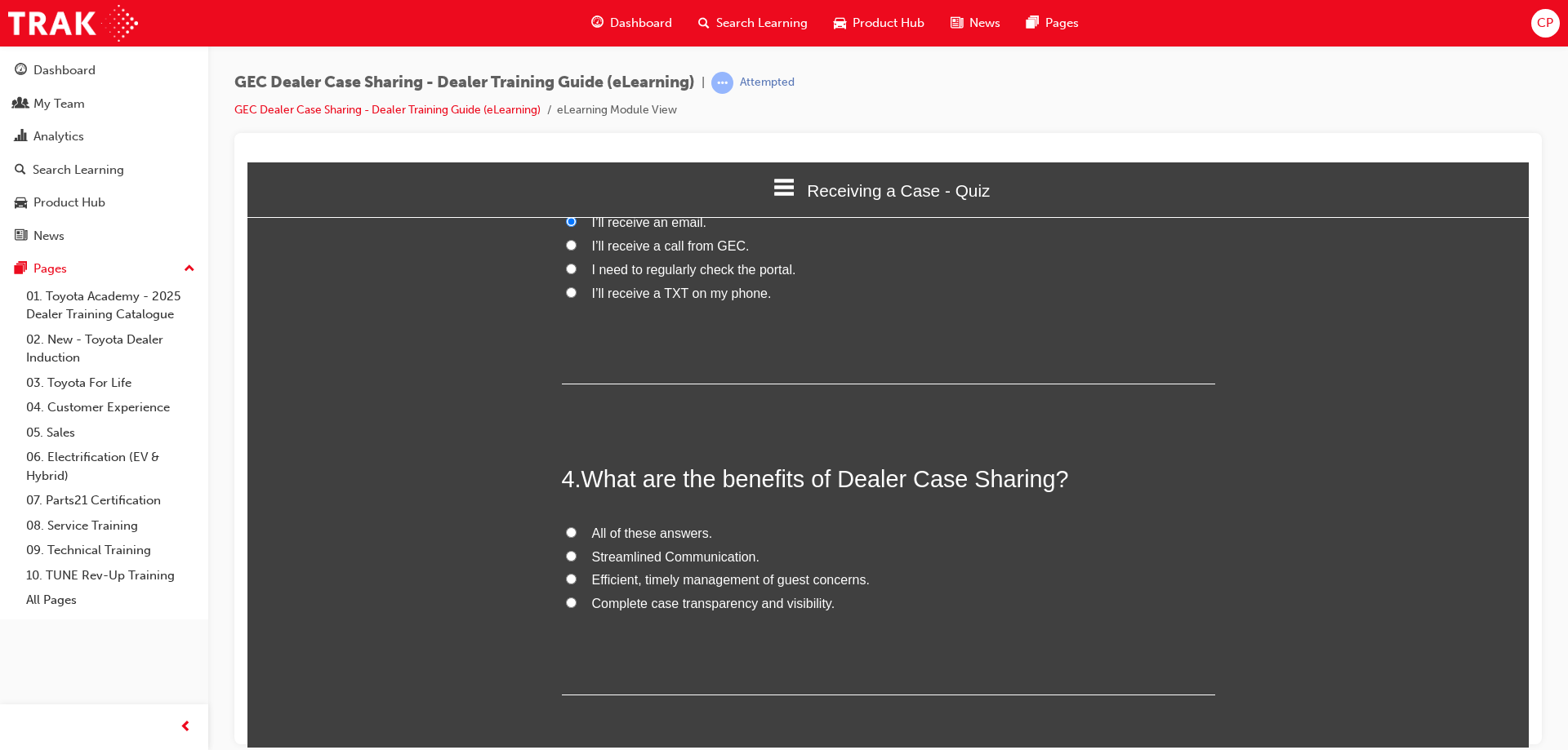
scroll to position [868, 0]
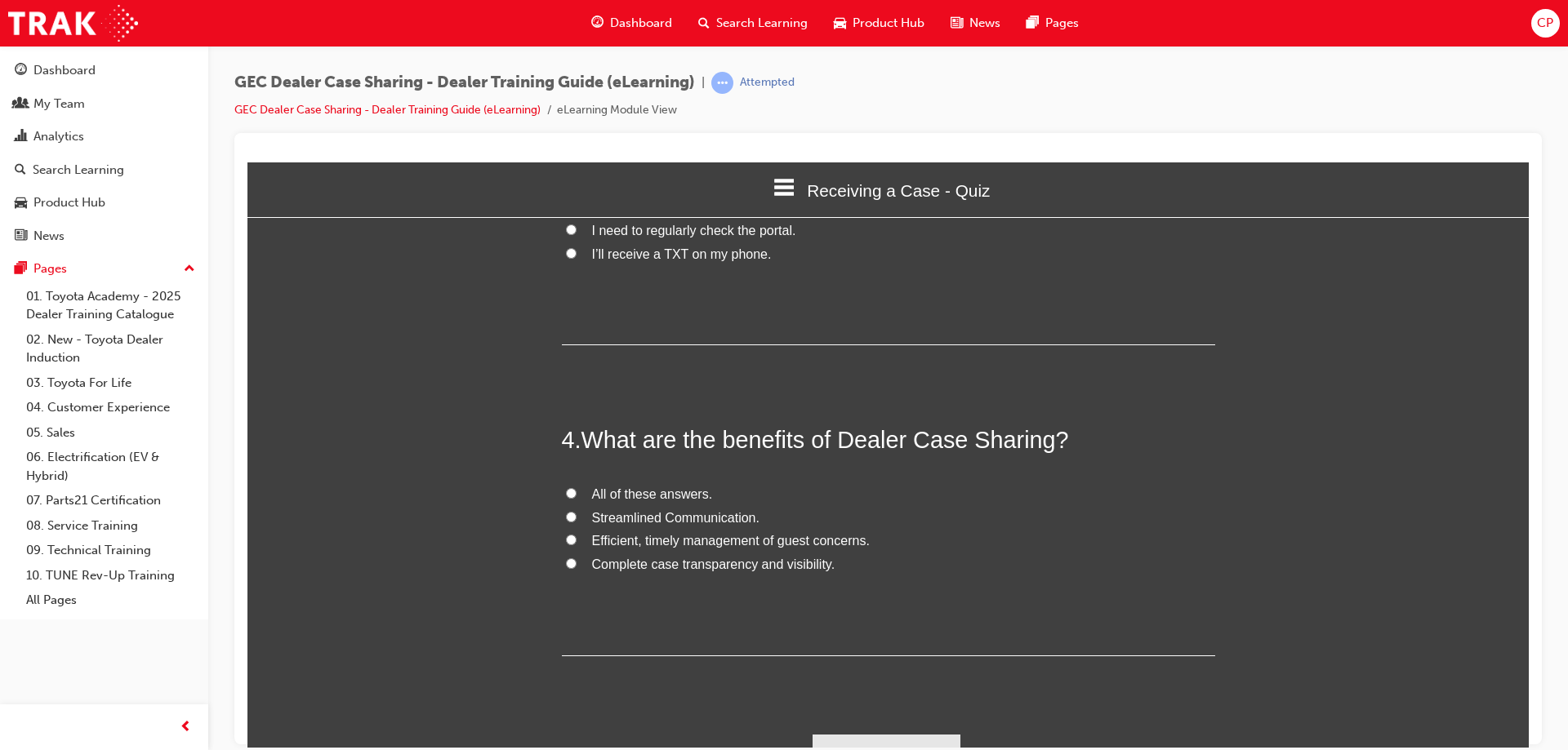
click at [562, 483] on label "All of these answers." at bounding box center [889, 495] width 654 height 24
click at [566, 488] on input "All of these answers." at bounding box center [570, 493] width 11 height 11
radio input "true"
click at [888, 734] on button "Submit Answers" at bounding box center [887, 757] width 148 height 46
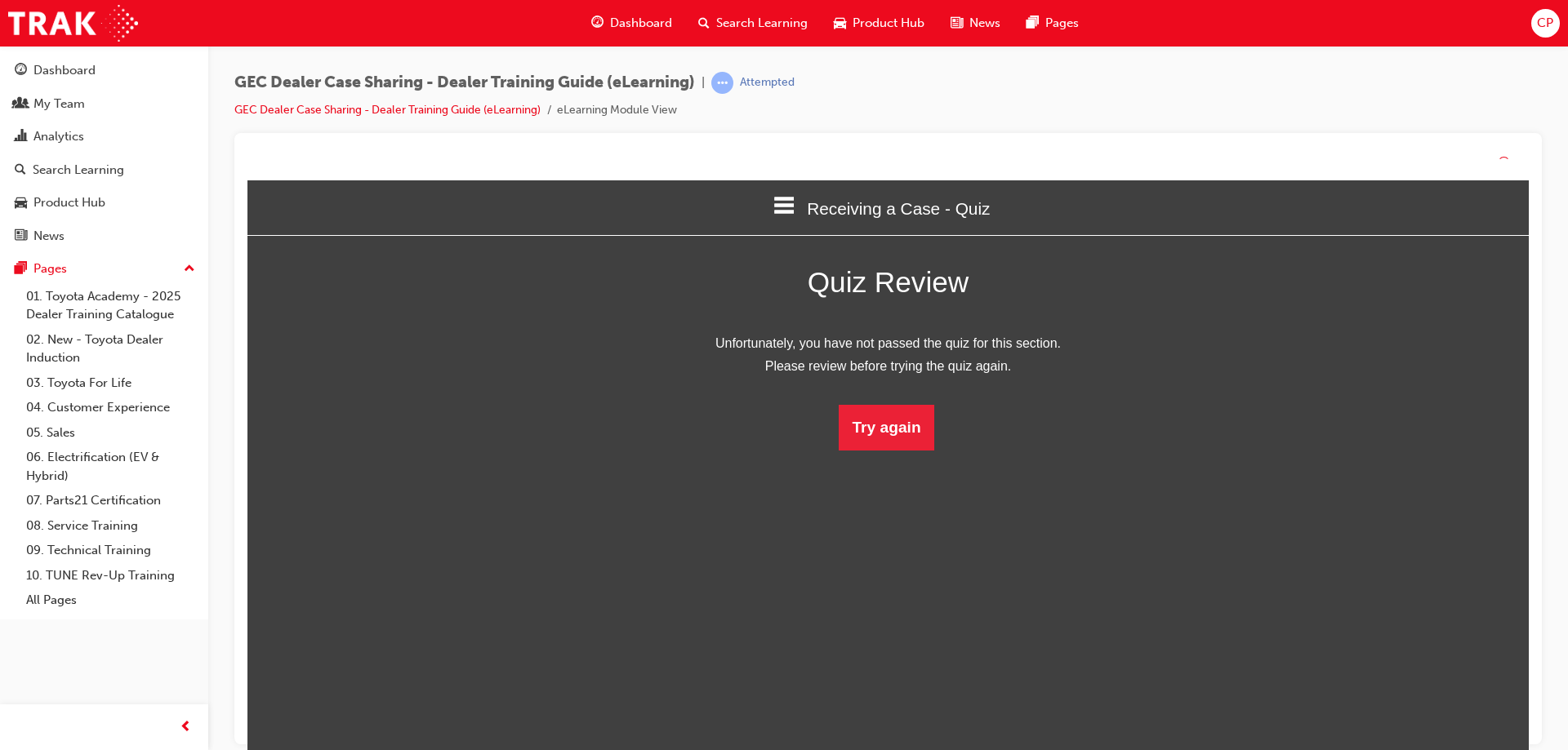
scroll to position [217, 1307]
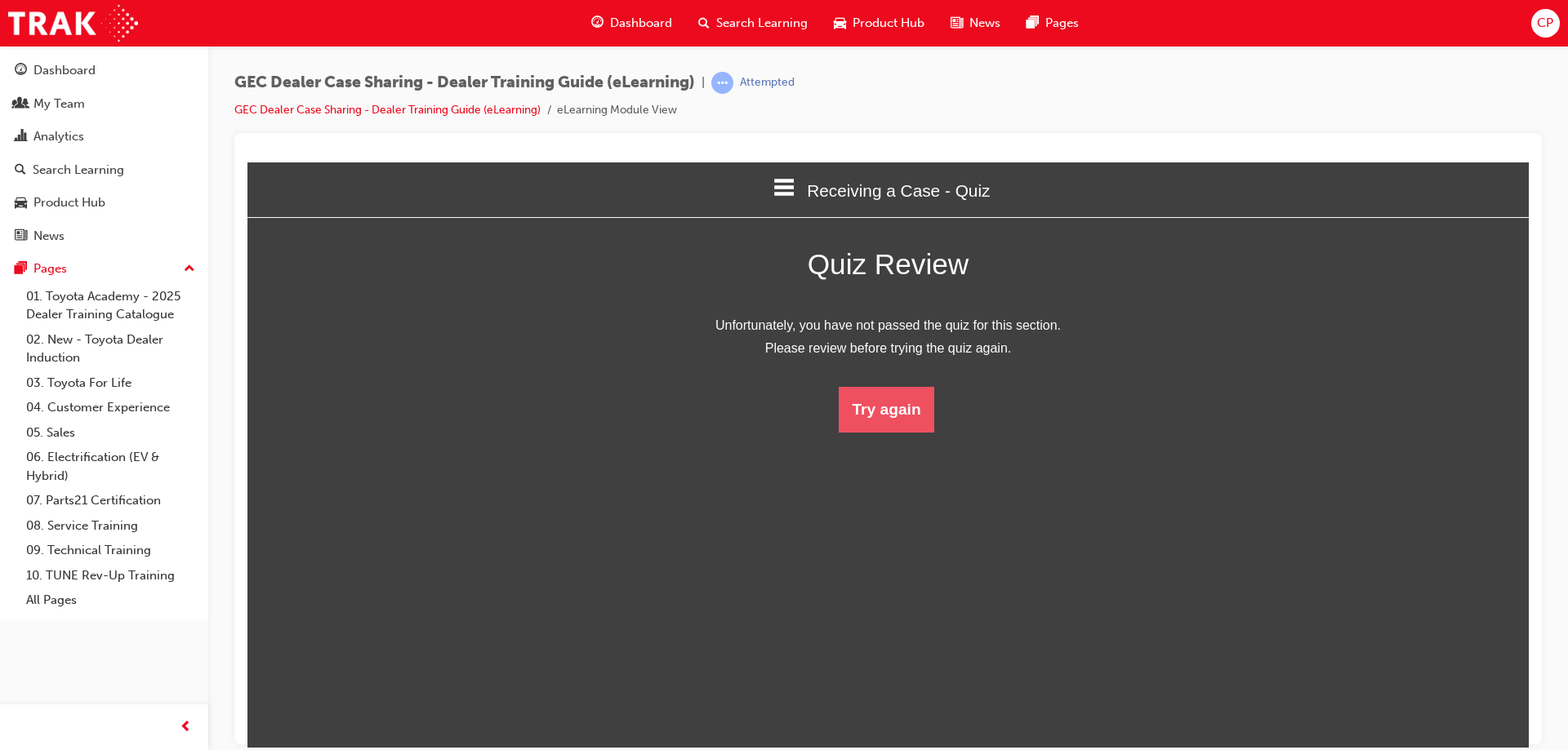
click at [887, 415] on button "Try again" at bounding box center [886, 408] width 94 height 46
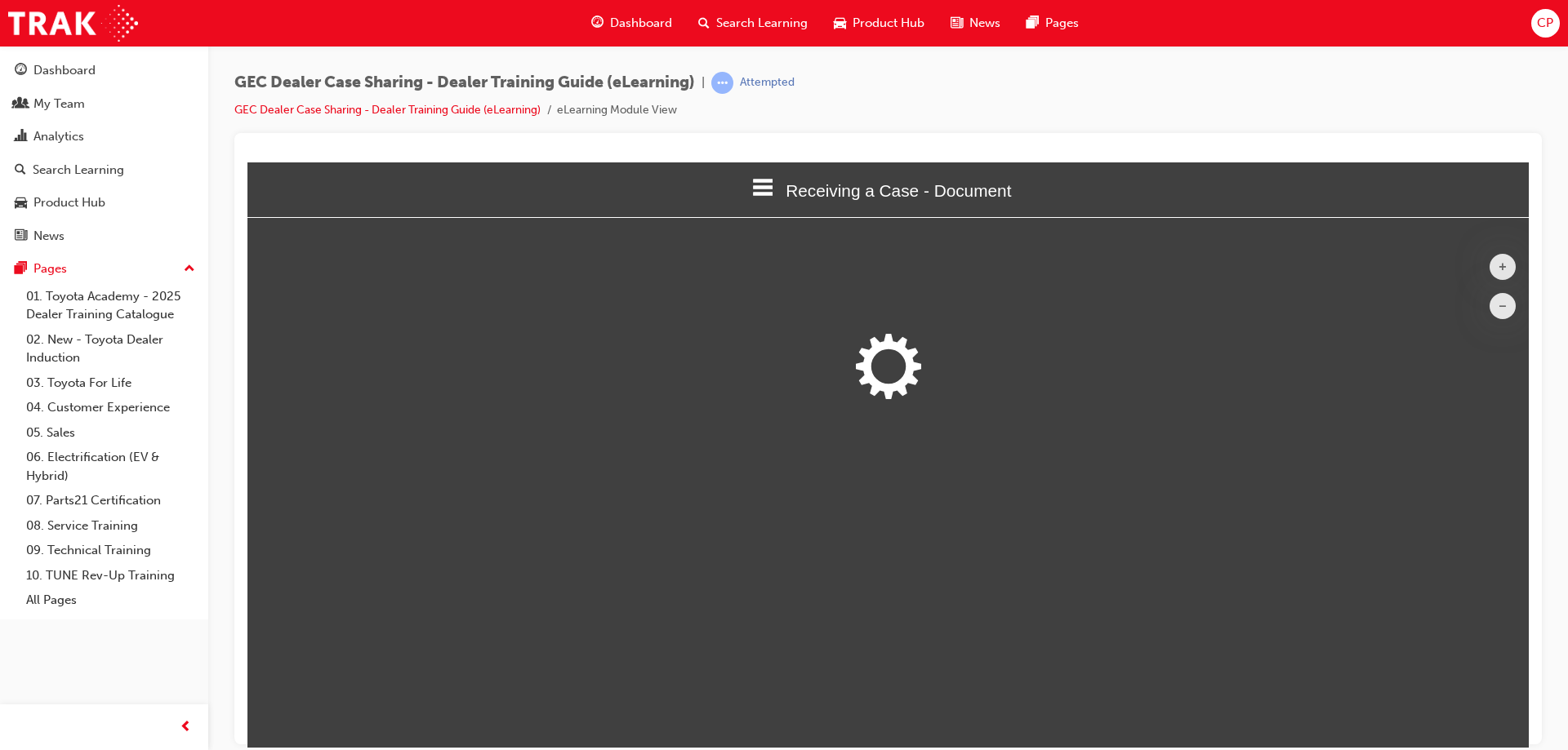
scroll to position [655, 1295]
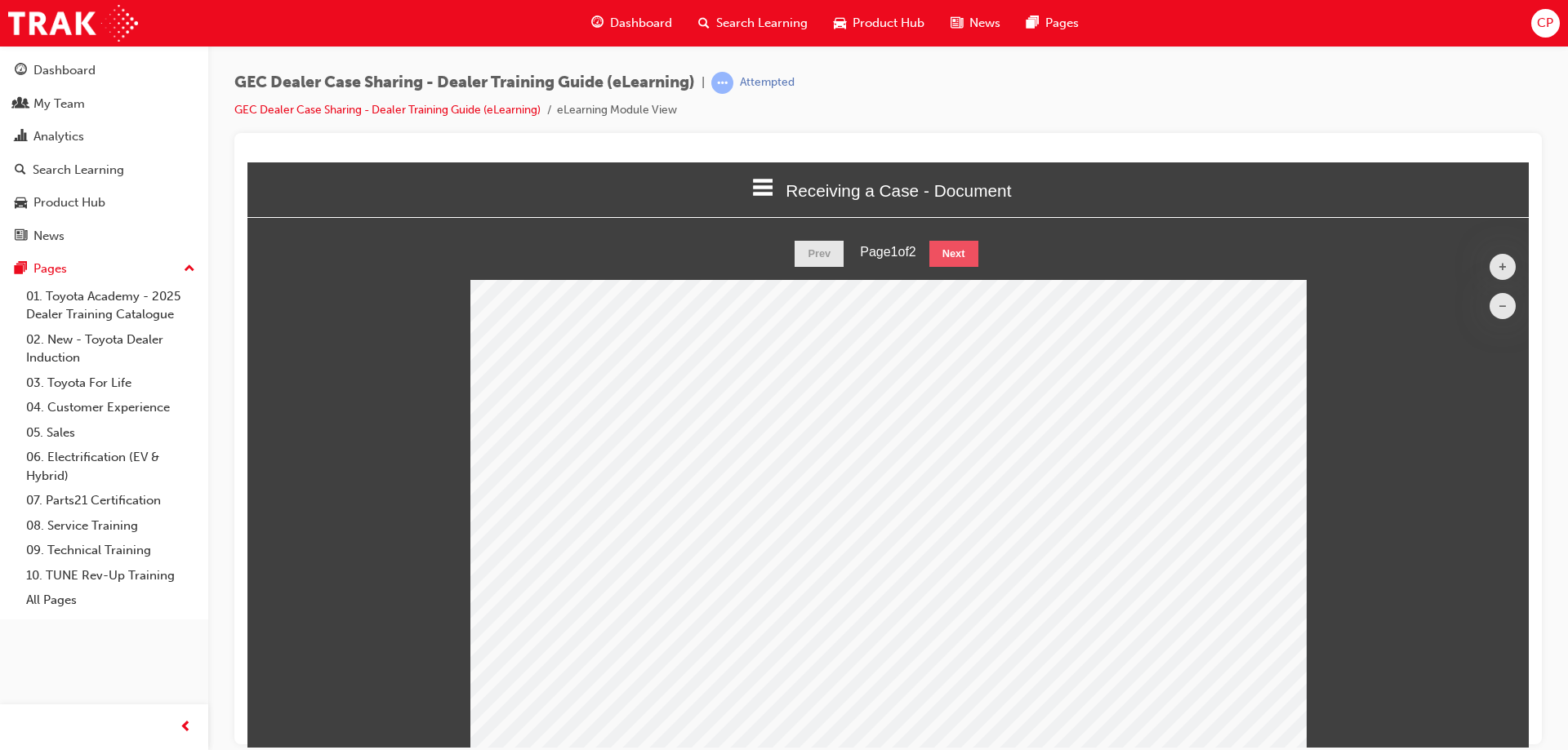
click at [949, 260] on button "Next" at bounding box center [954, 253] width 49 height 27
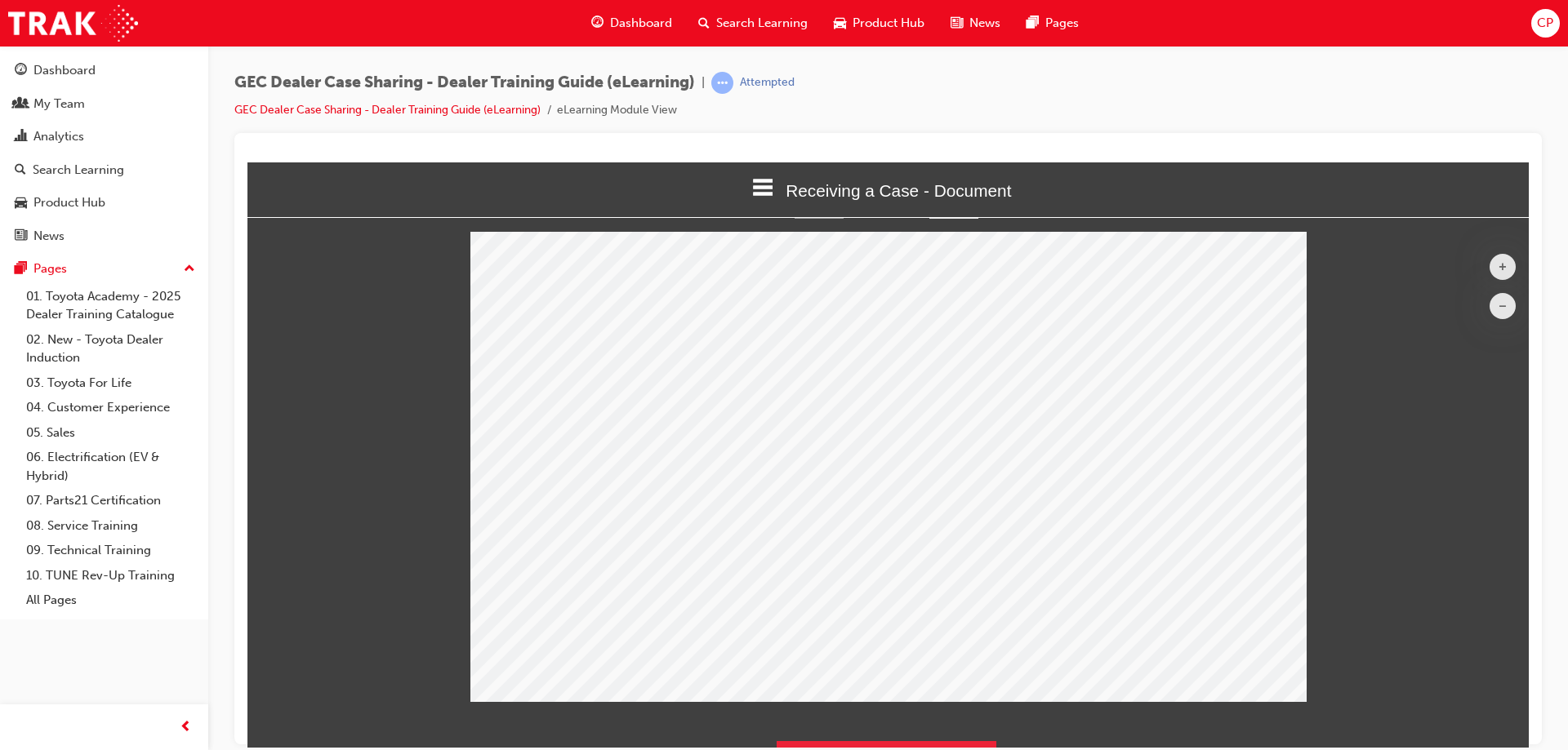
scroll to position [87, 0]
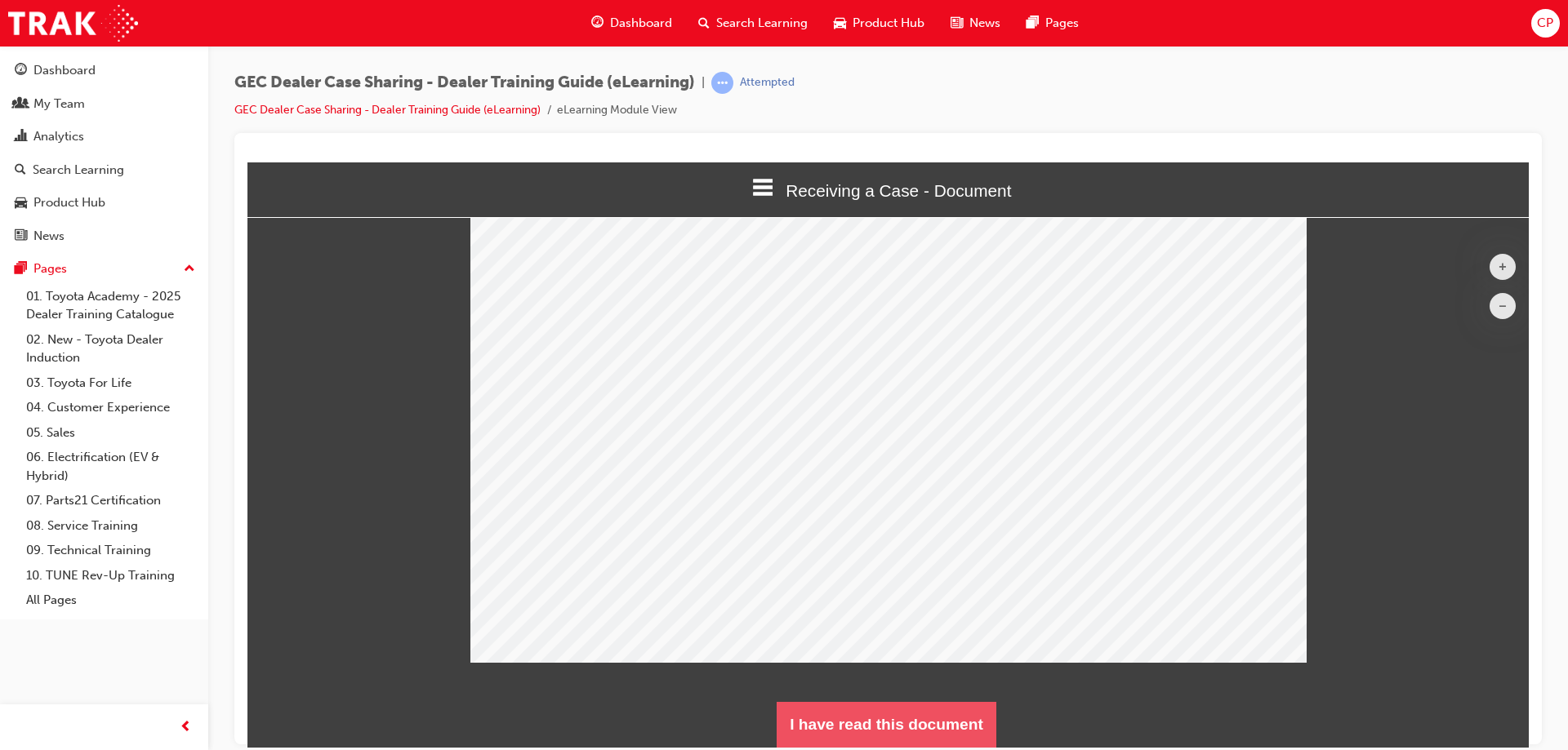
click at [902, 716] on button "I have read this document" at bounding box center [887, 724] width 220 height 46
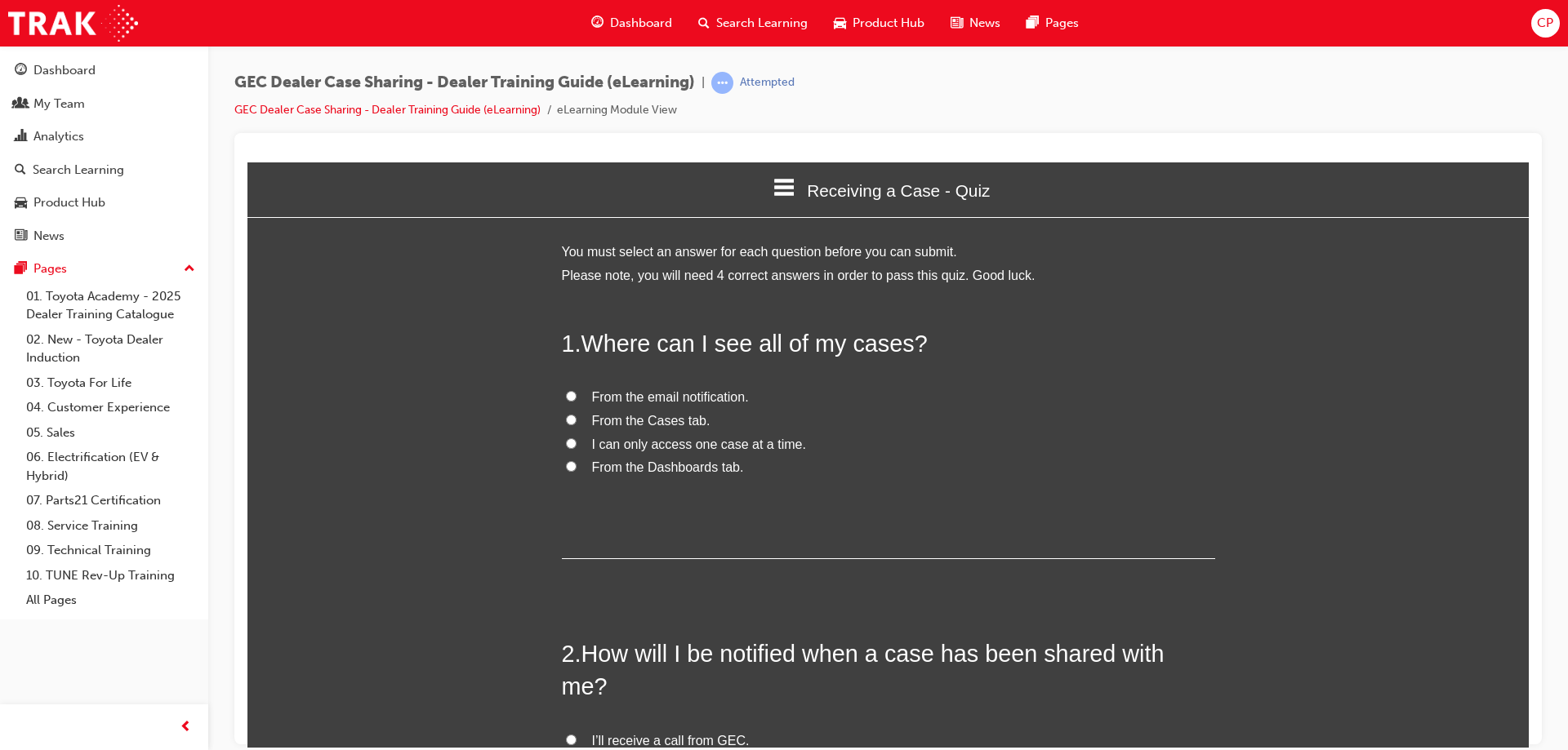
click at [565, 472] on label "From the Dashboards tab." at bounding box center [889, 467] width 654 height 24
click at [566, 471] on input "From the Dashboards tab." at bounding box center [570, 465] width 11 height 11
radio input "true"
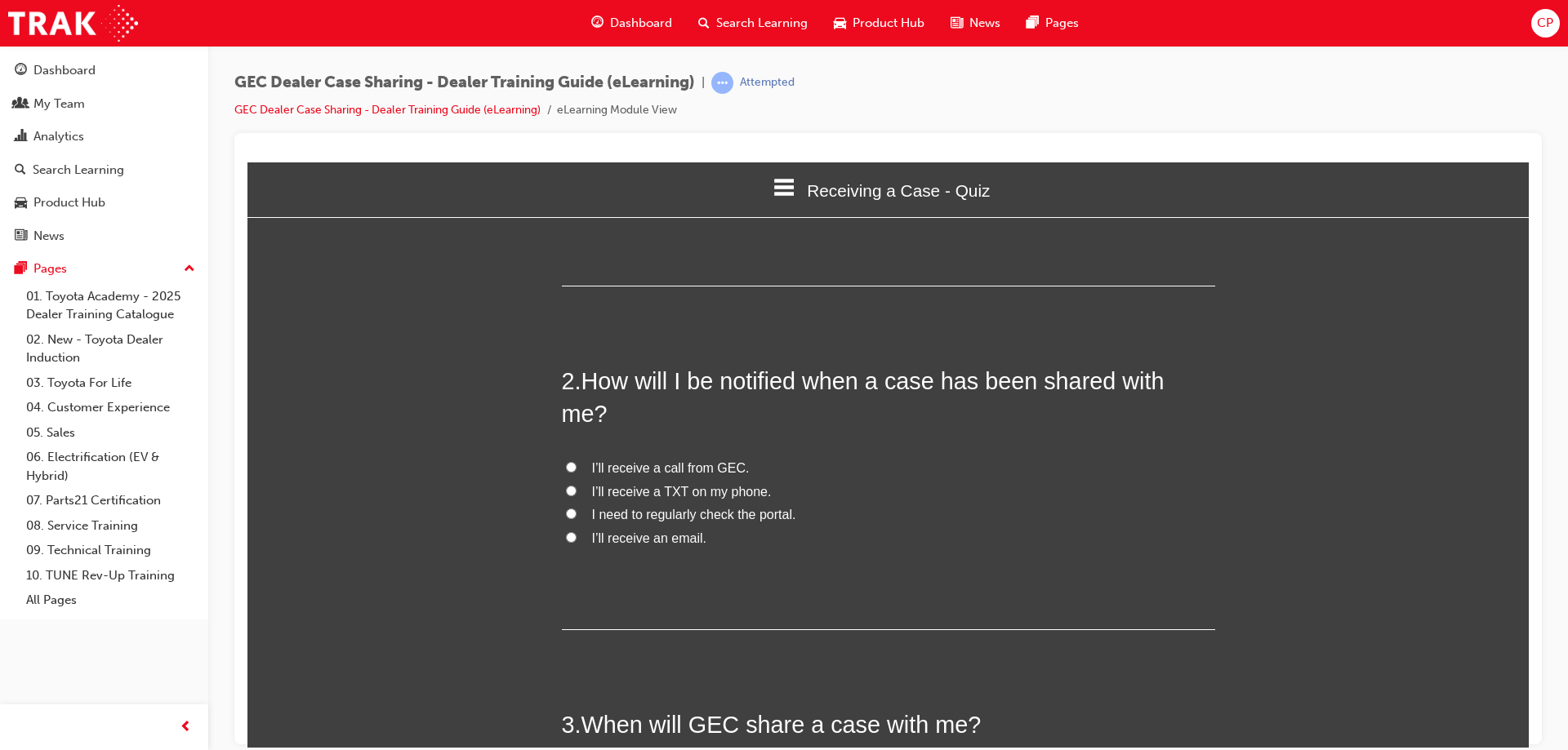
scroll to position [327, 0]
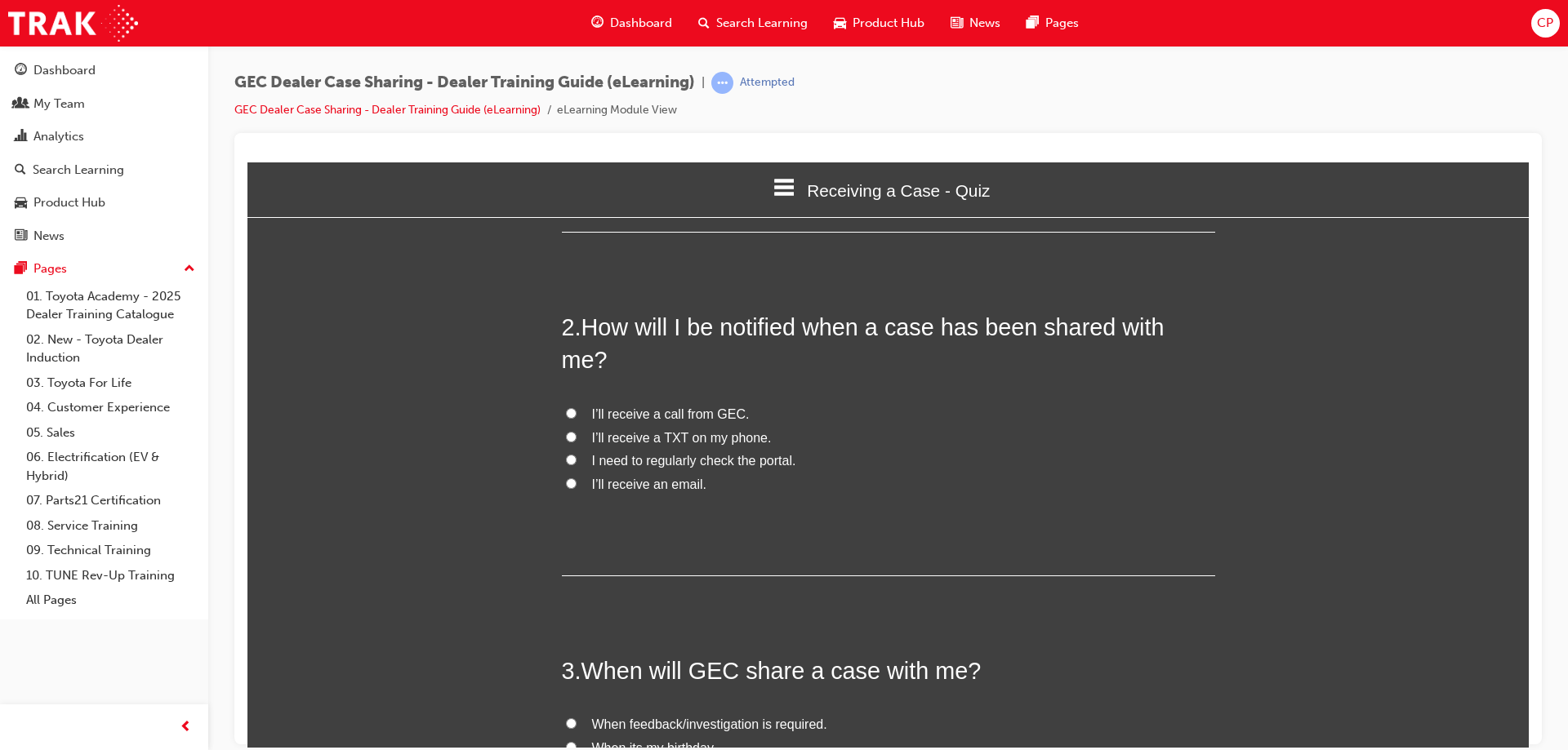
click at [566, 455] on input "I need to regularly check the portal." at bounding box center [570, 459] width 11 height 11
radio input "true"
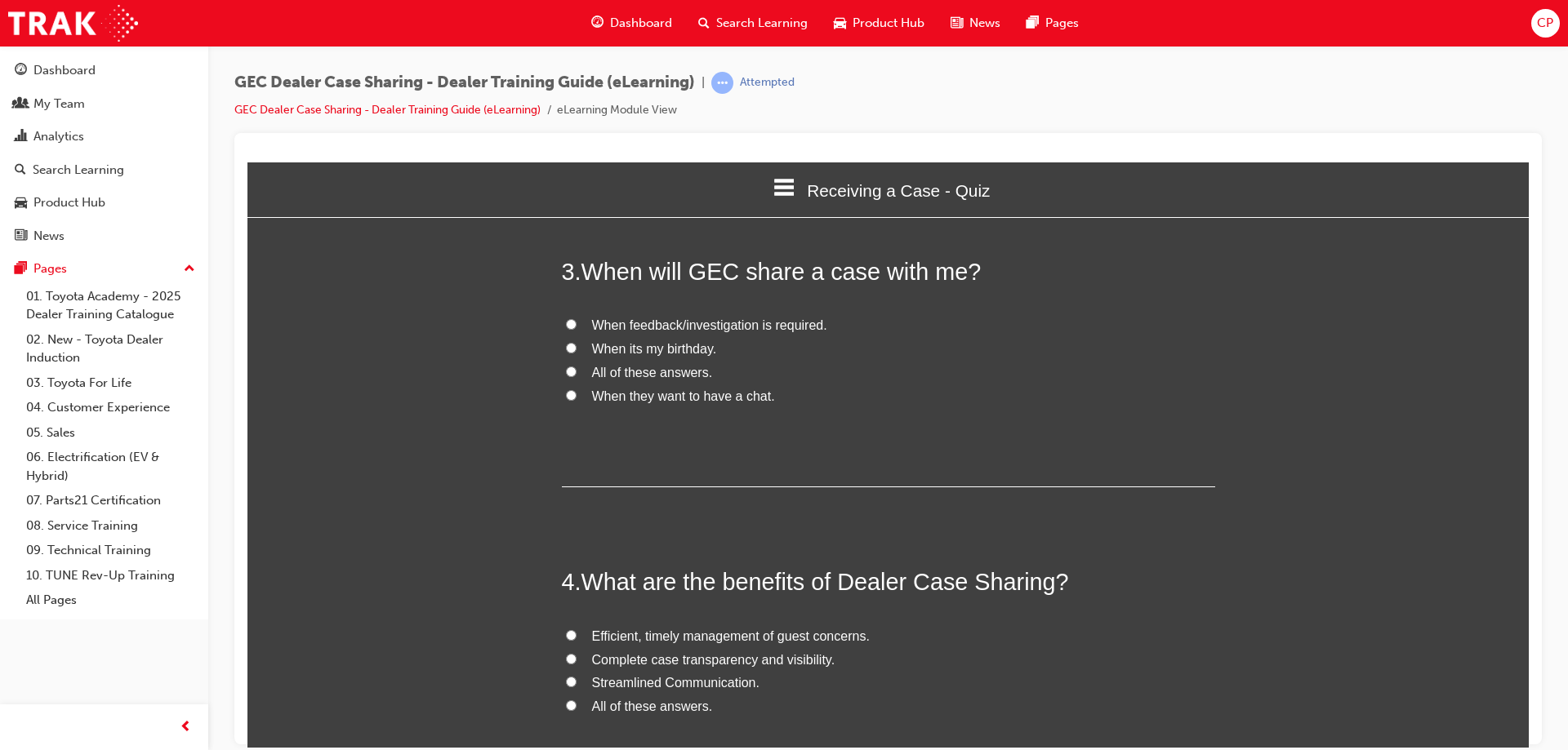
scroll to position [735, 0]
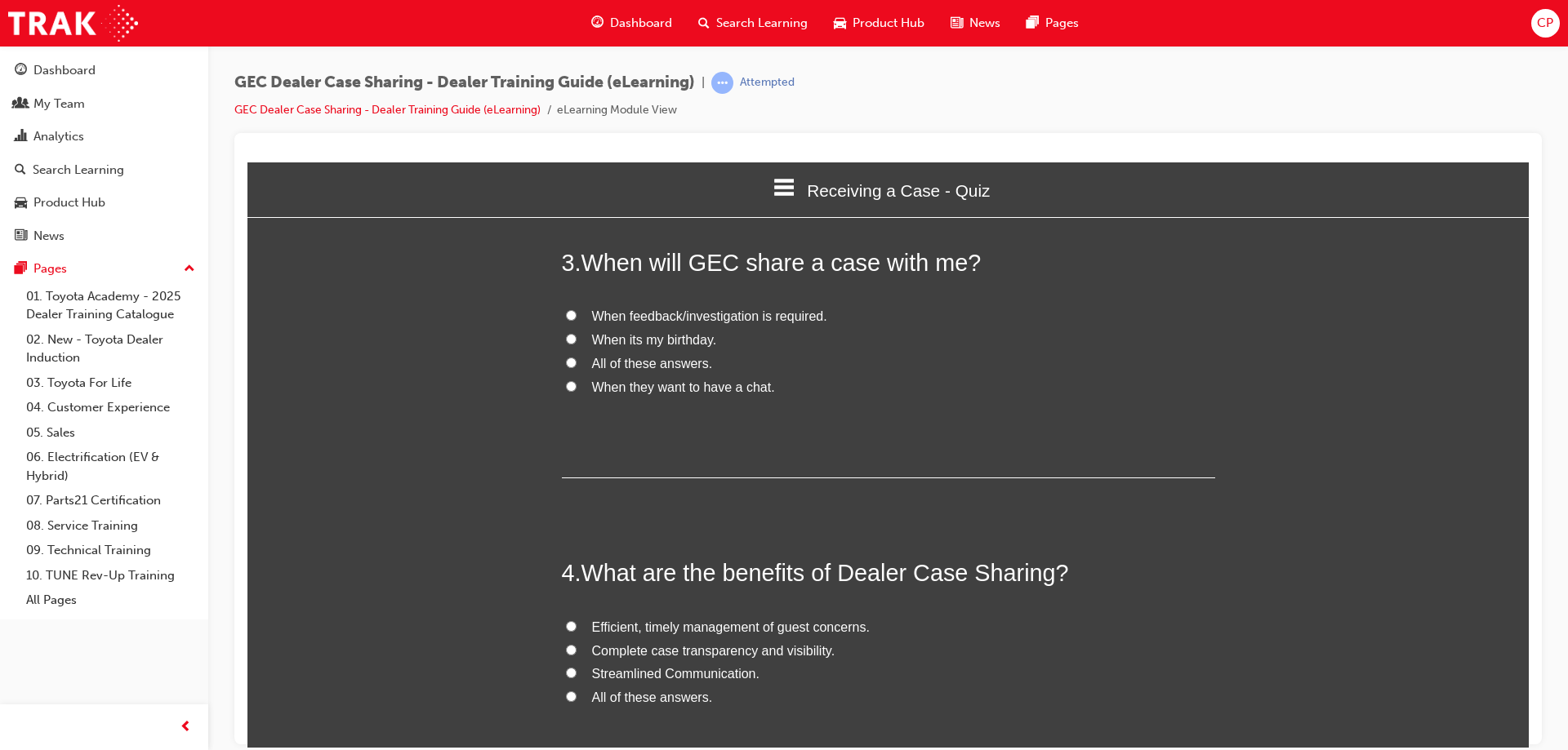
click at [566, 309] on input "When feedback/investigation is required." at bounding box center [570, 314] width 11 height 11
radio input "true"
click at [566, 691] on input "All of these answers." at bounding box center [570, 696] width 11 height 11
radio input "true"
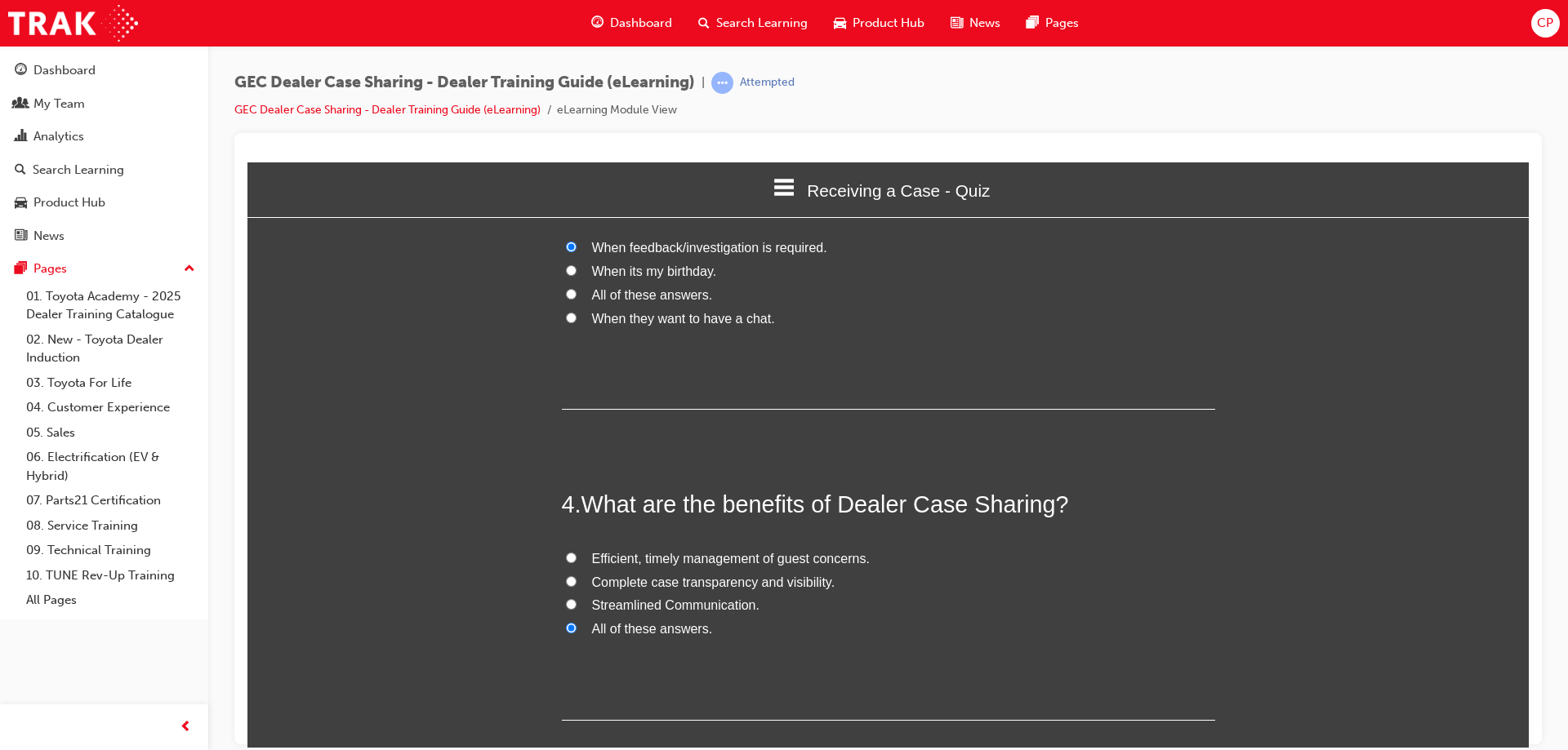
scroll to position [868, 0]
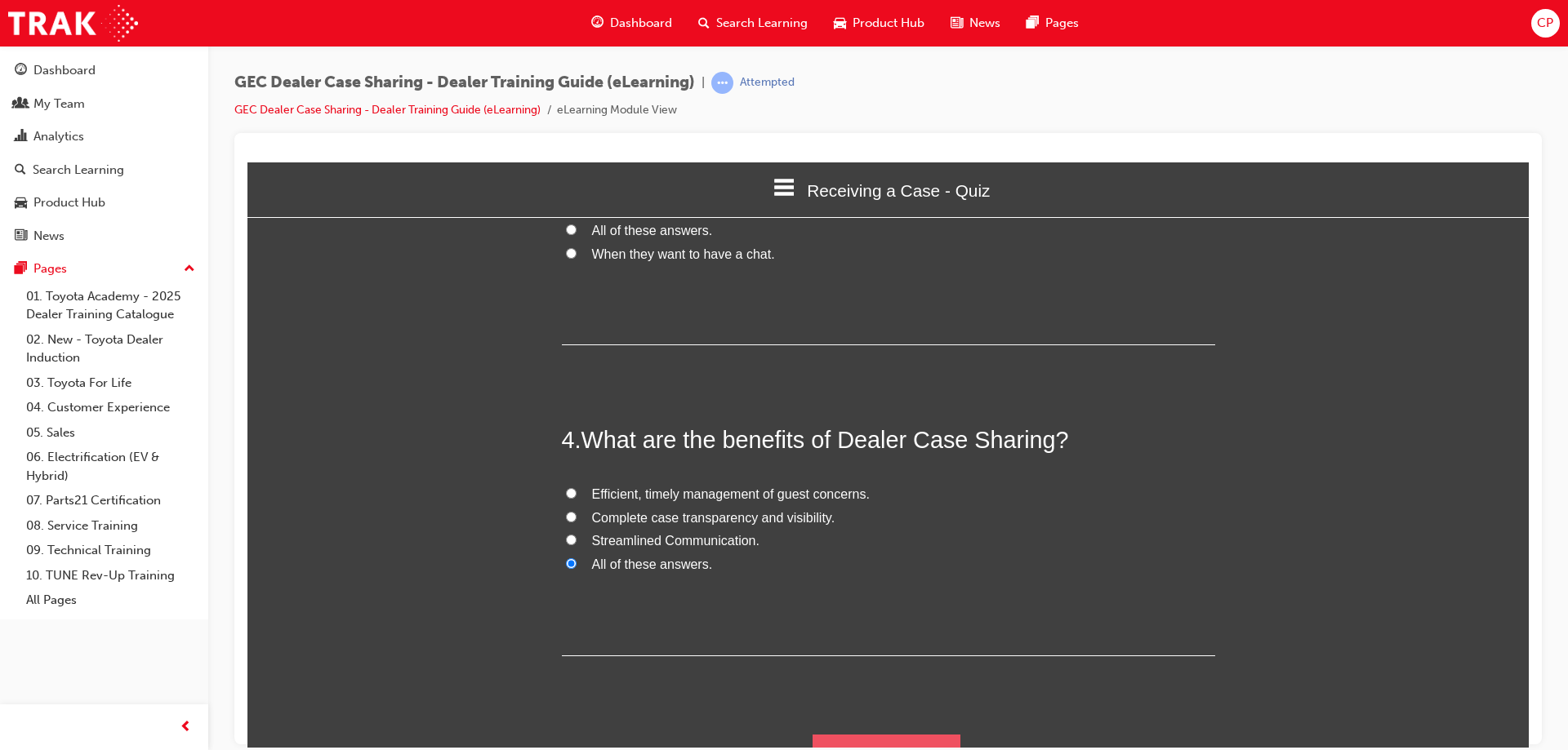
click at [861, 734] on button "Submit Answers" at bounding box center [887, 757] width 148 height 46
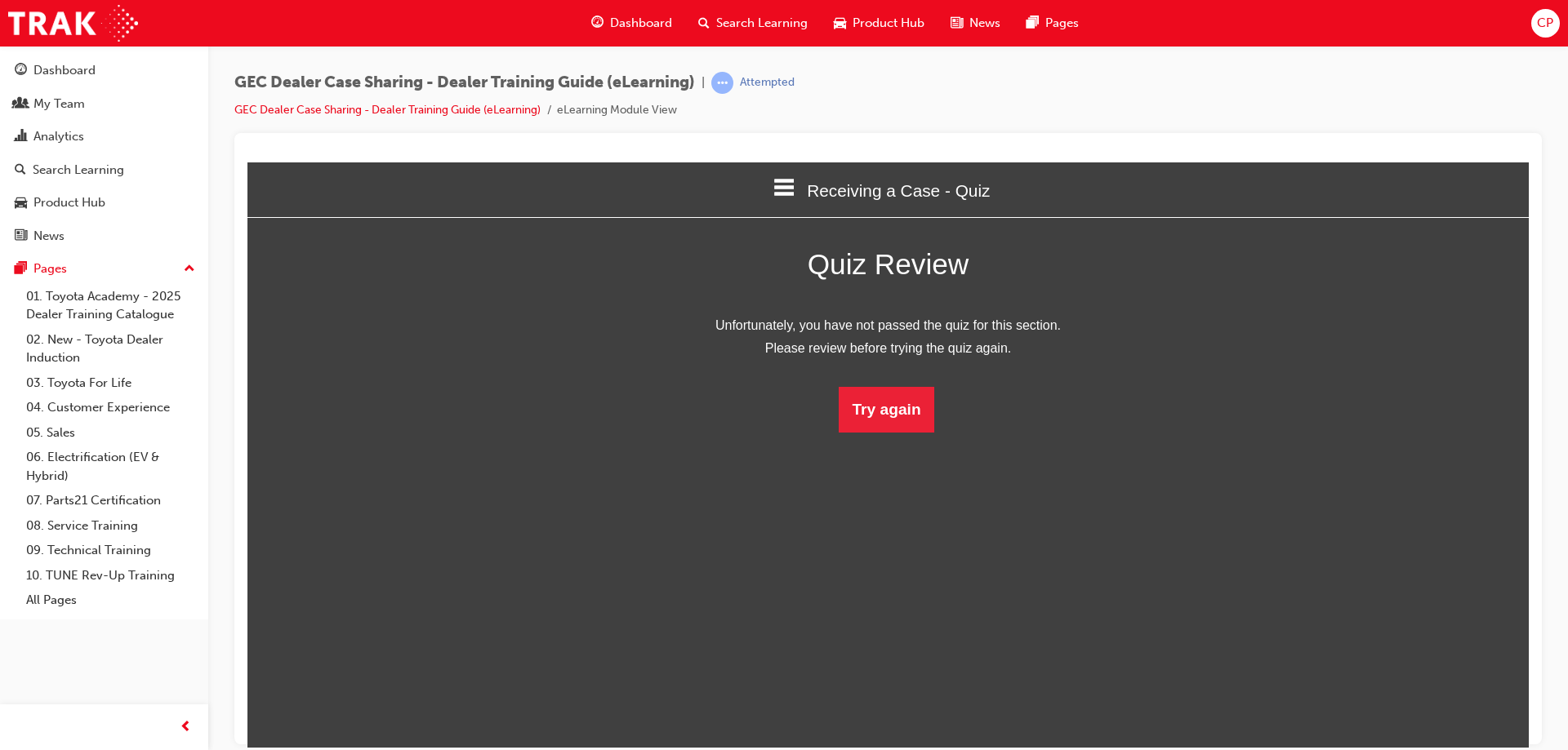
scroll to position [217, 1307]
click at [884, 404] on button "Try again" at bounding box center [886, 408] width 94 height 46
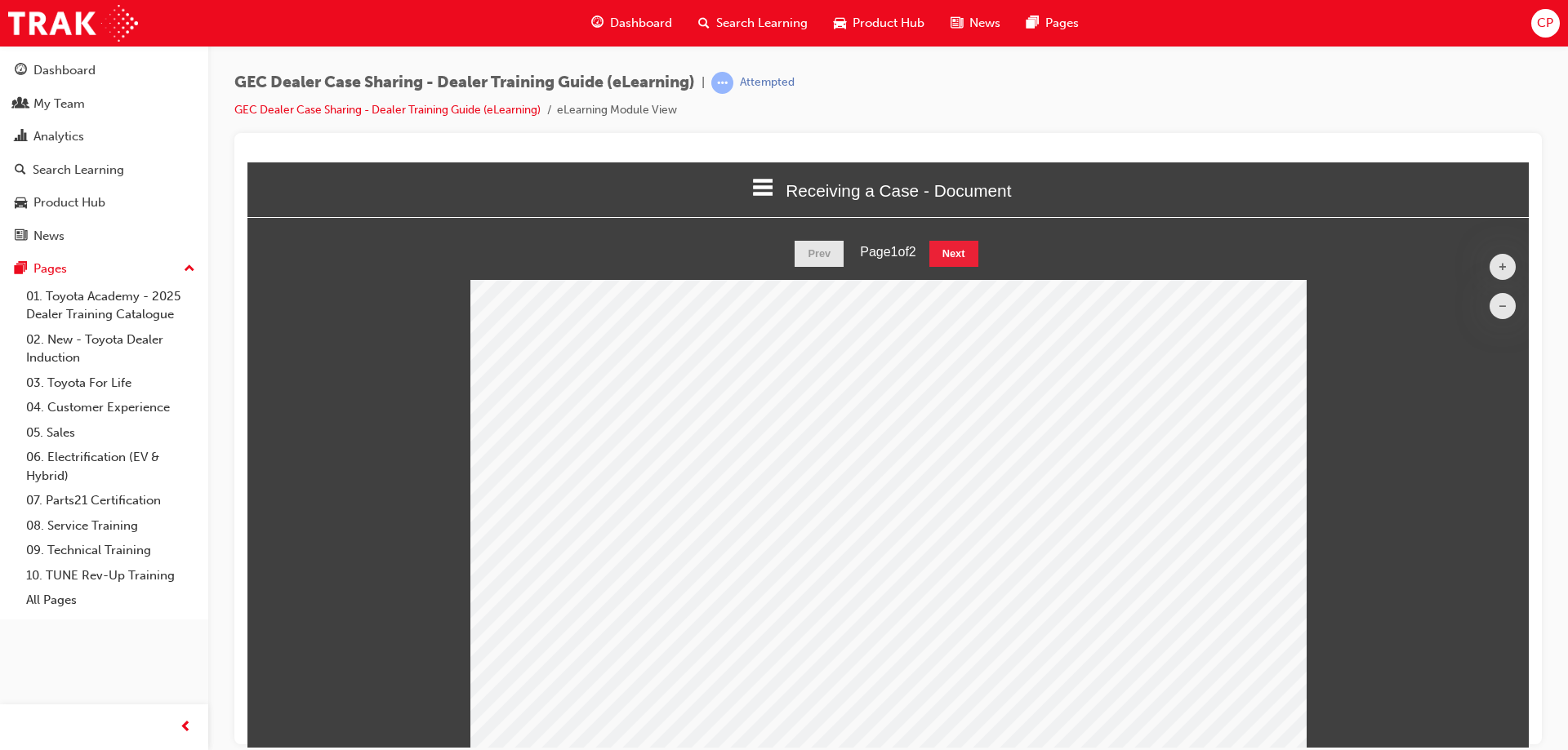
scroll to position [655, 1295]
click at [942, 251] on button "Next" at bounding box center [954, 253] width 49 height 27
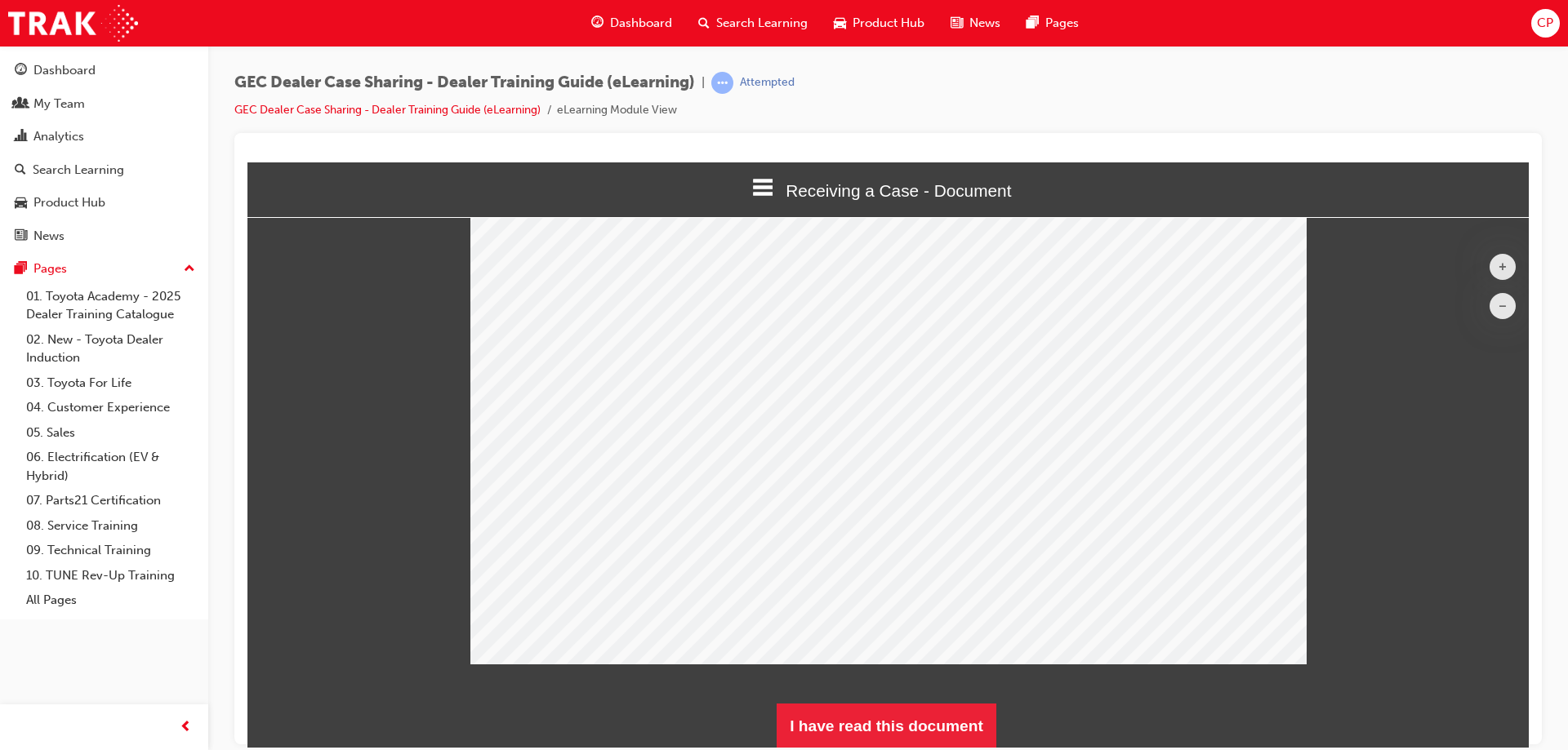
scroll to position [87, 0]
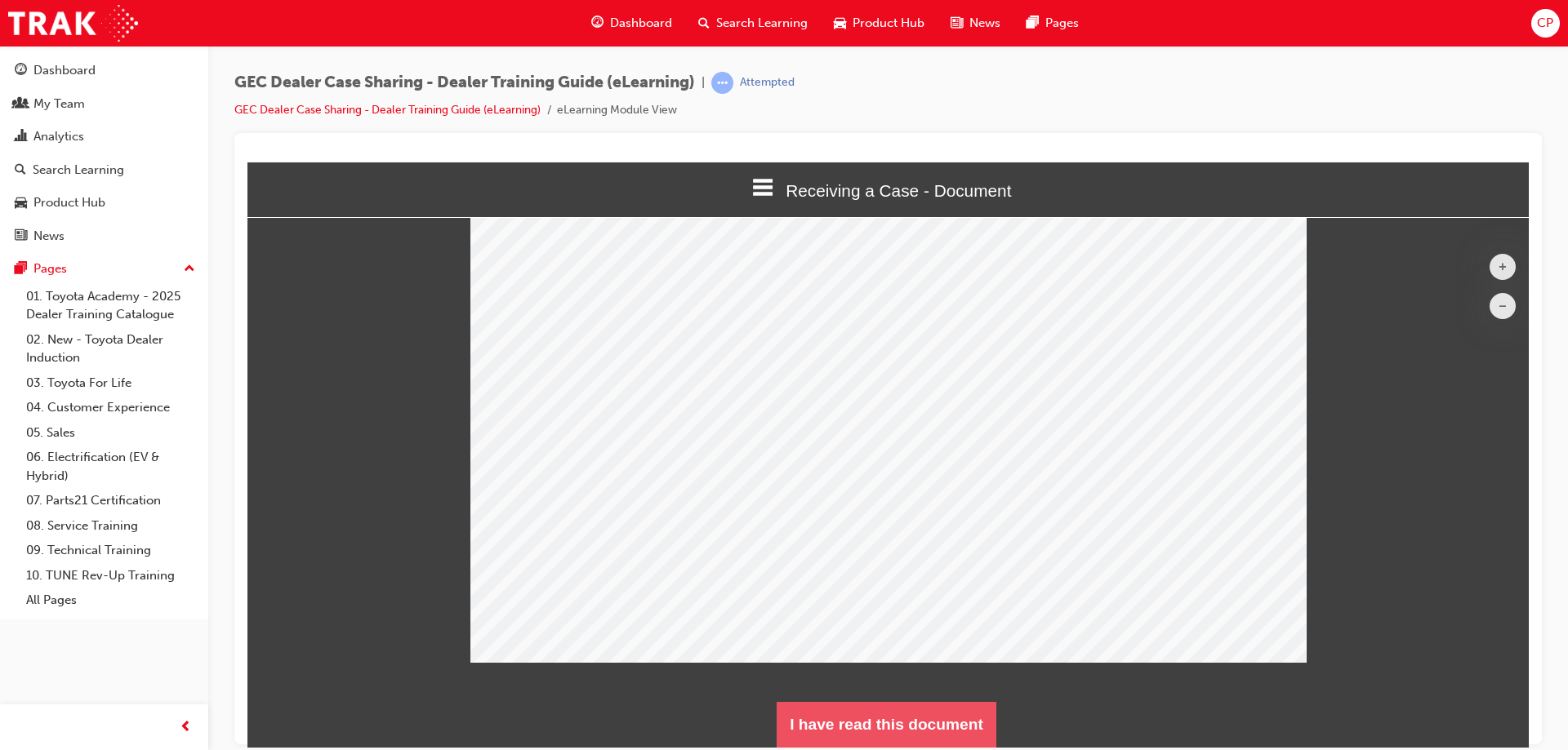
click at [862, 722] on button "I have read this document" at bounding box center [887, 724] width 220 height 46
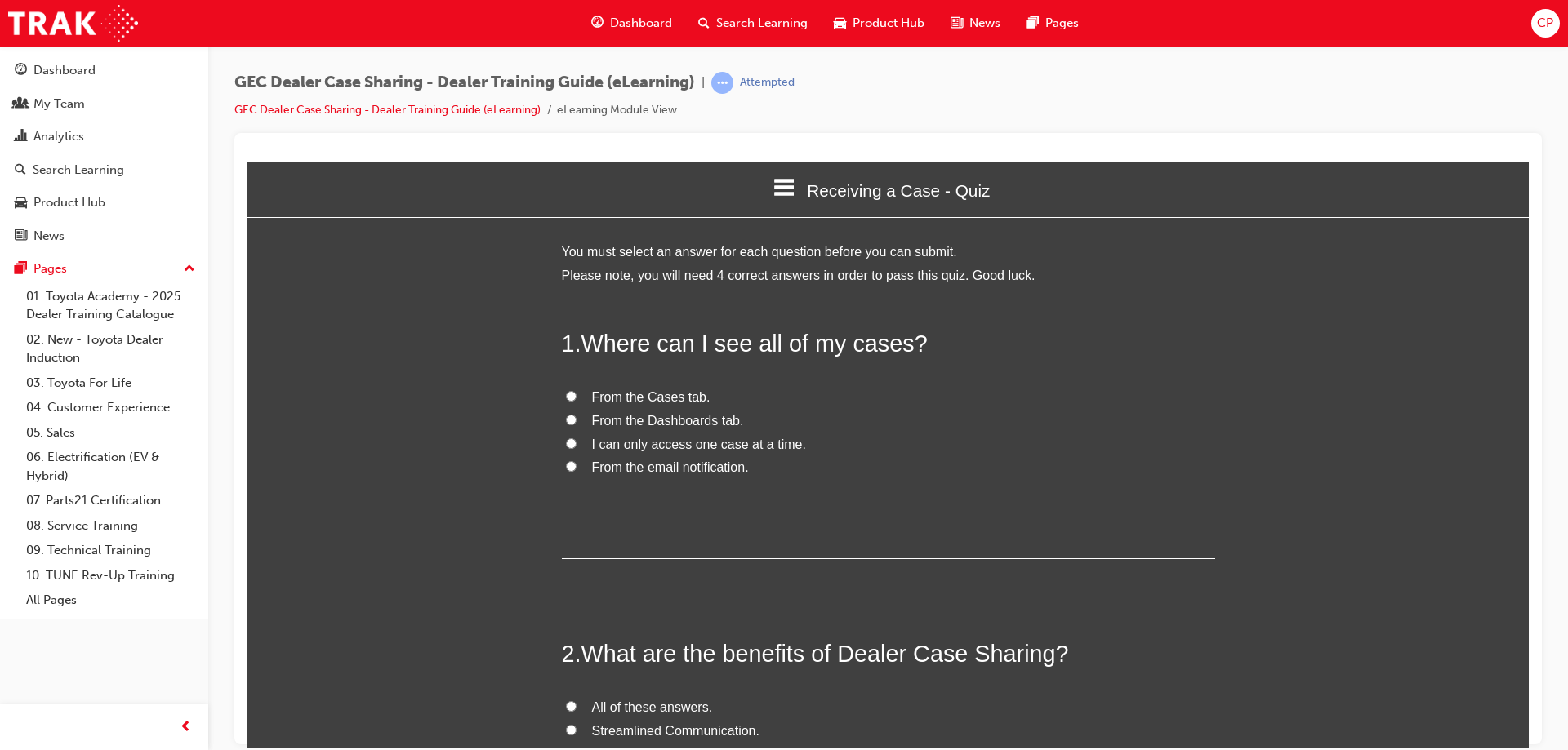
scroll to position [0, 0]
click at [566, 397] on input "From the Cases tab." at bounding box center [570, 396] width 11 height 11
radio input "true"
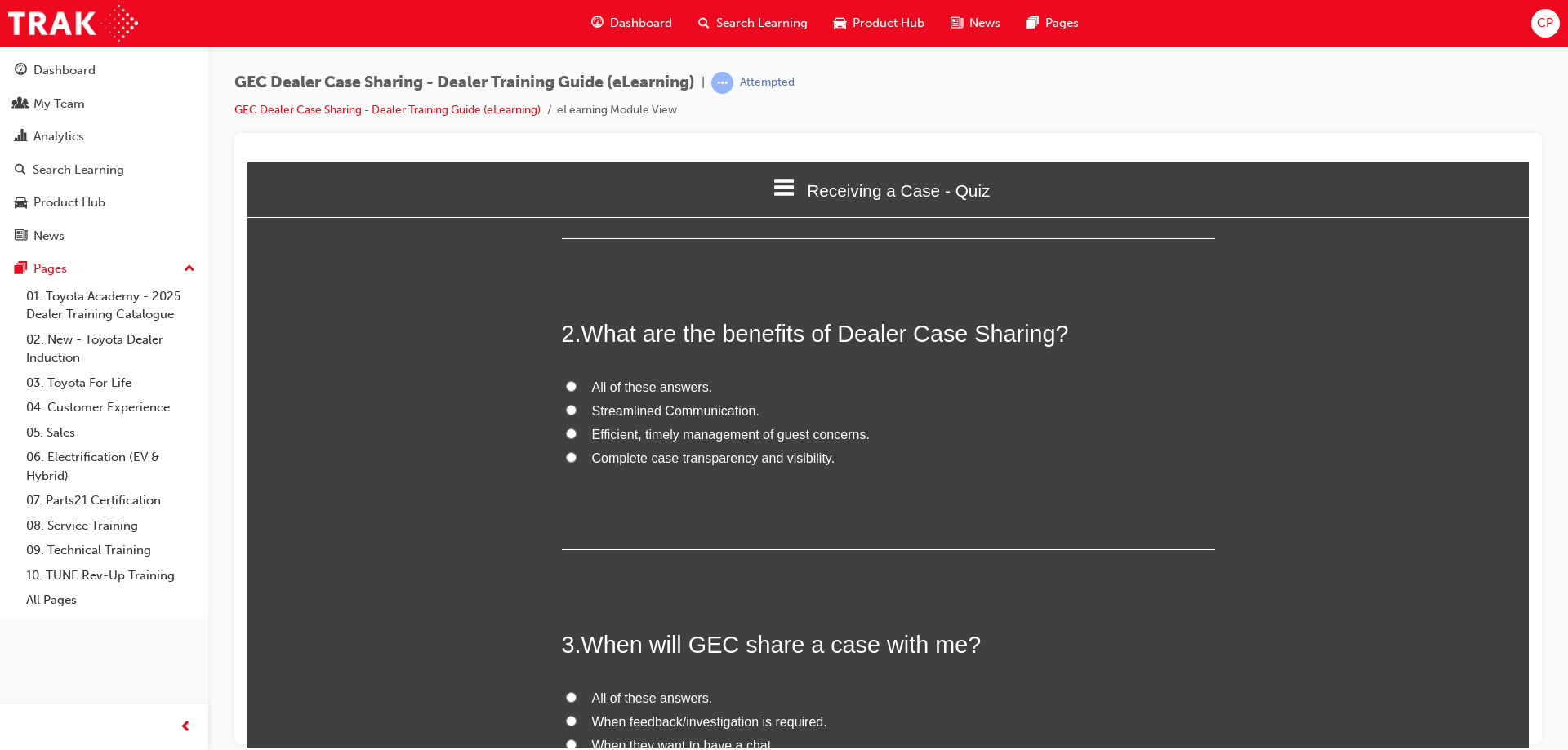
scroll to position [327, 0]
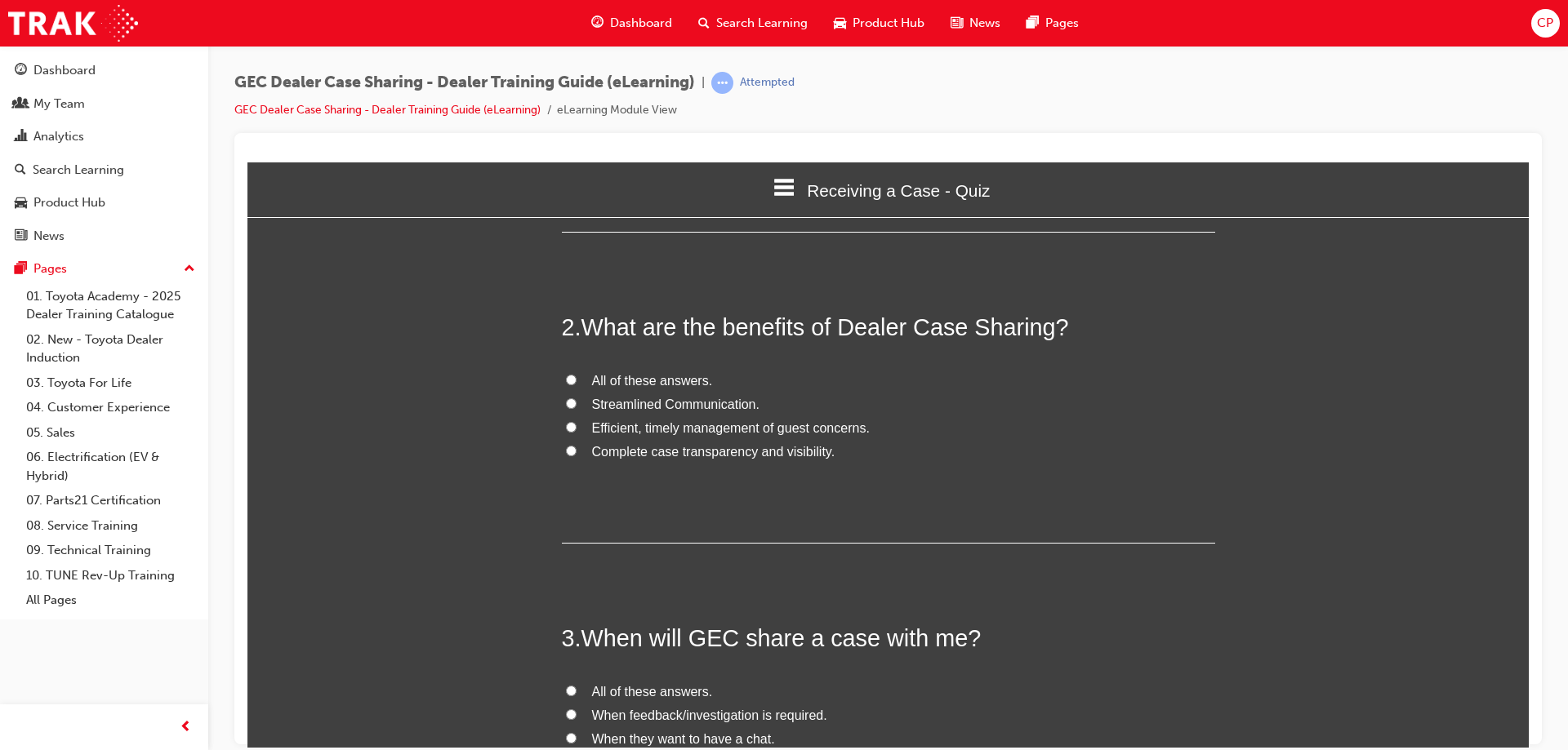
click at [566, 380] on input "All of these answers." at bounding box center [570, 379] width 11 height 11
radio input "true"
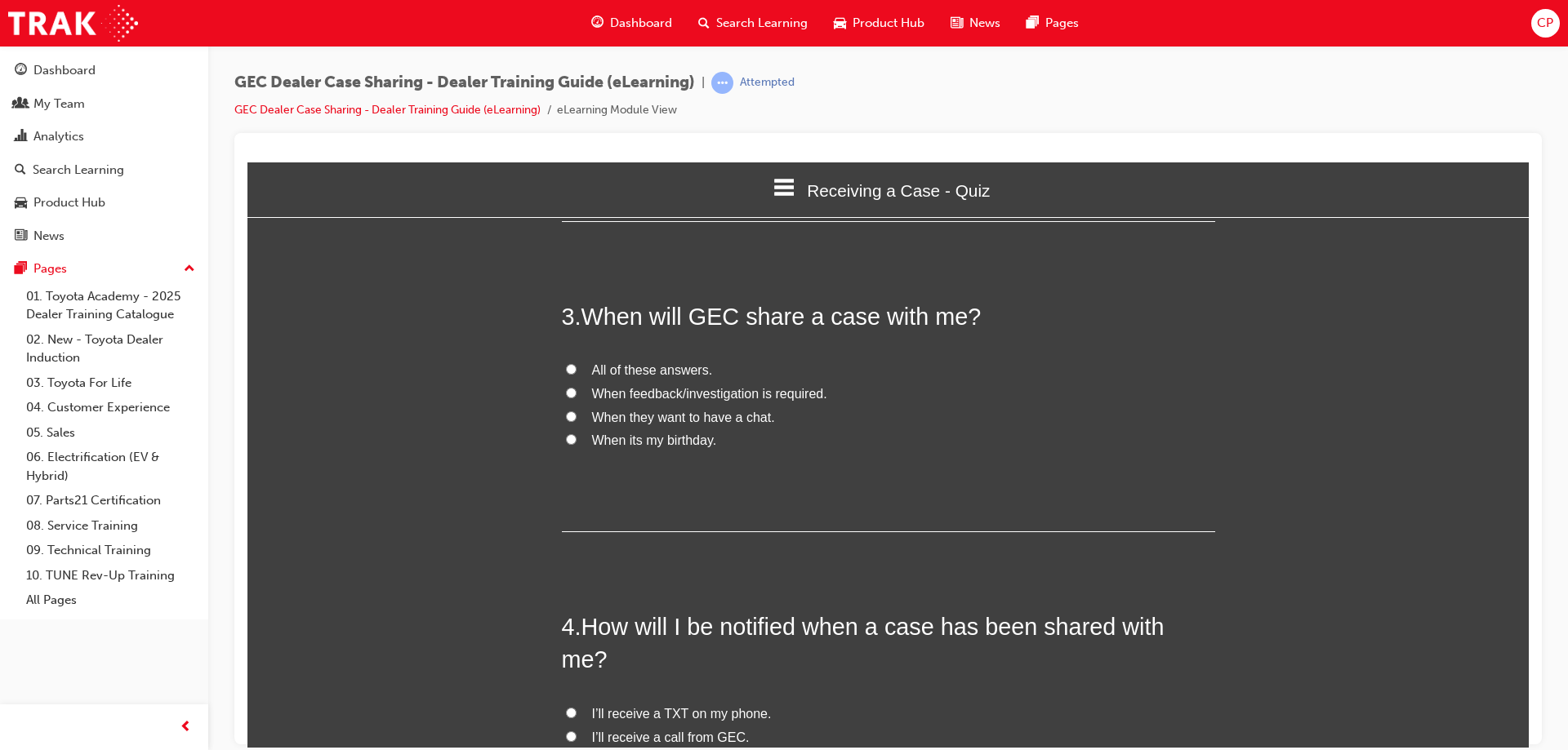
scroll to position [654, 0]
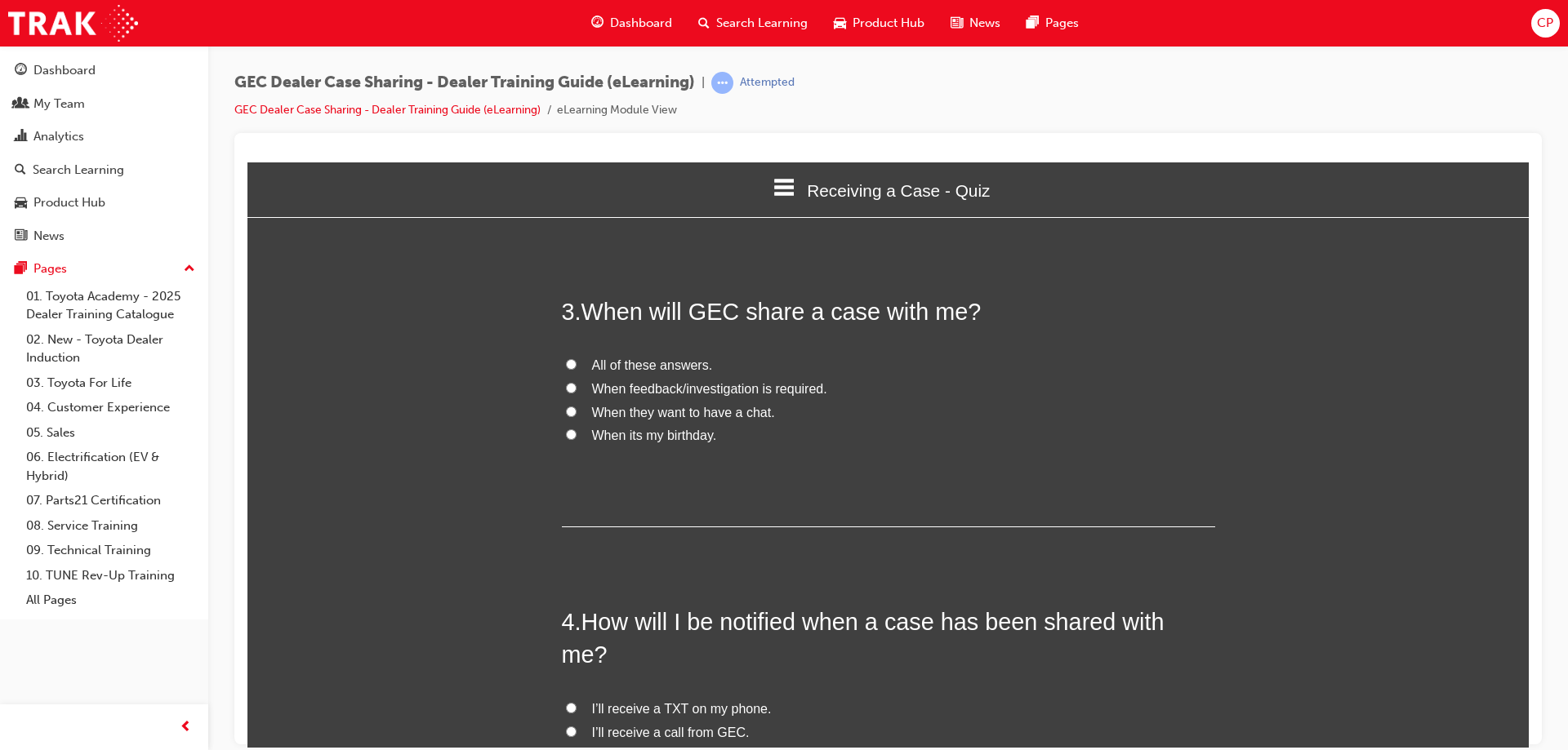
click at [566, 388] on input "When feedback/investigation is required." at bounding box center [570, 387] width 11 height 11
radio input "true"
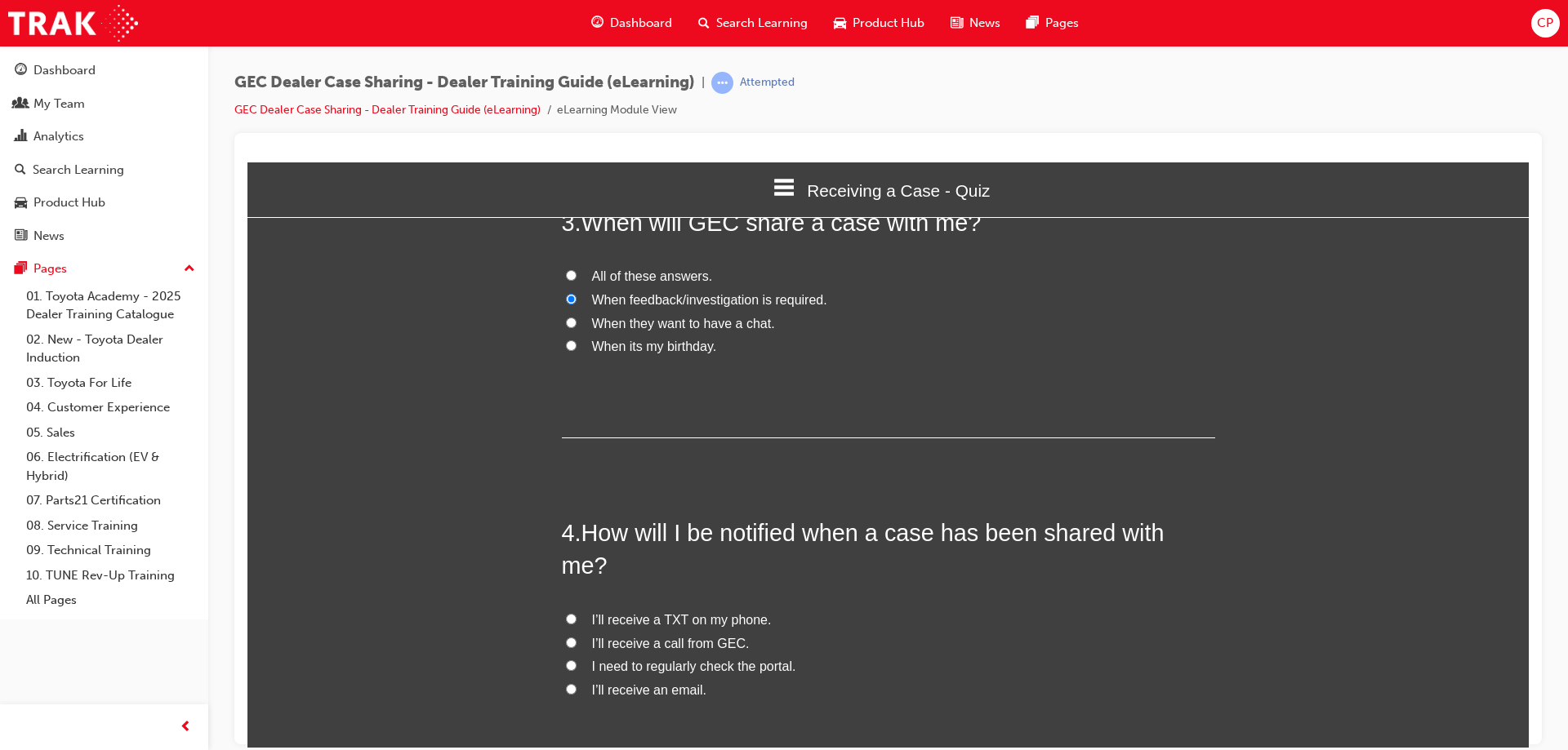
scroll to position [868, 0]
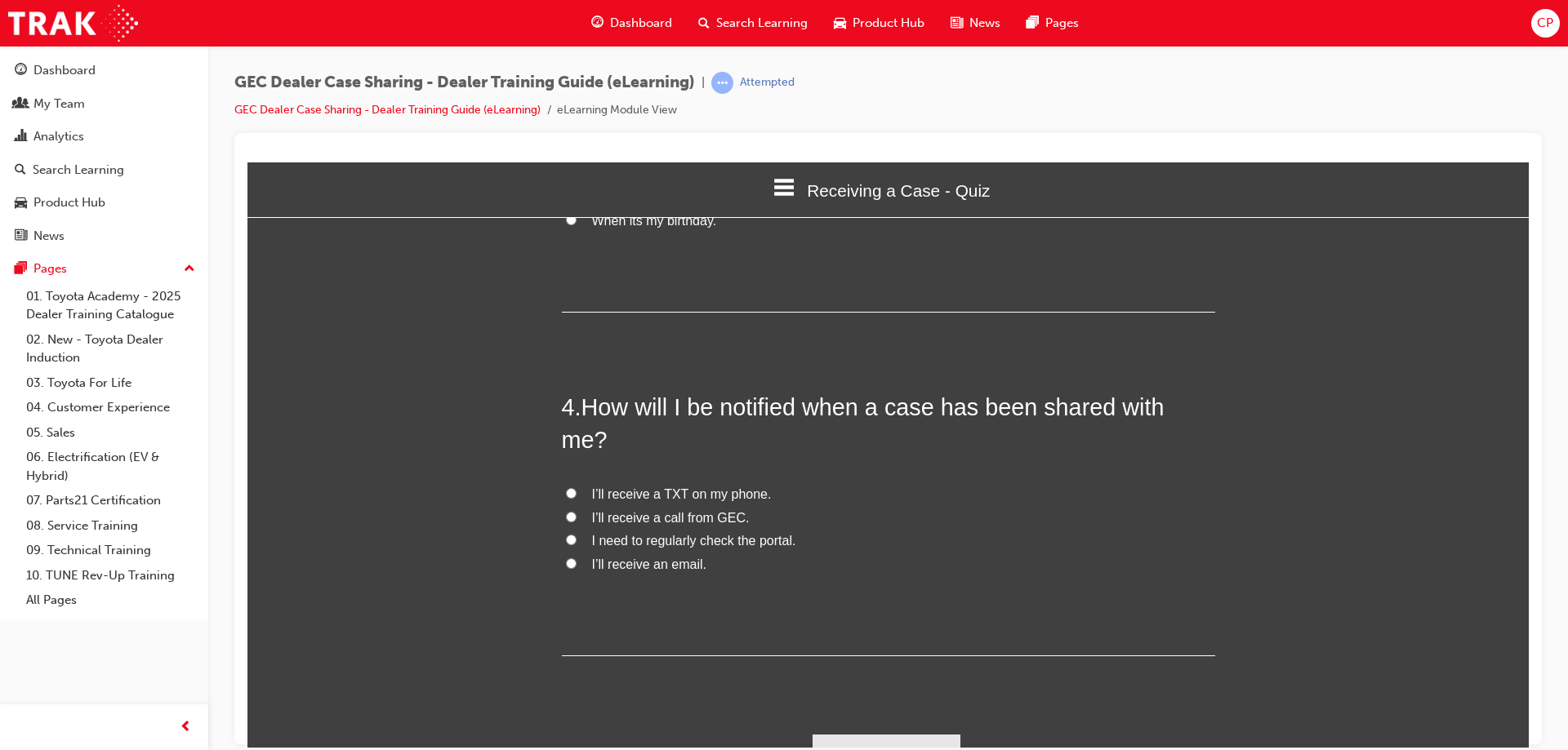
click at [567, 534] on input "I need to regularly check the portal." at bounding box center [570, 539] width 11 height 11
radio input "true"
click at [862, 734] on button "Submit Answers" at bounding box center [887, 757] width 148 height 46
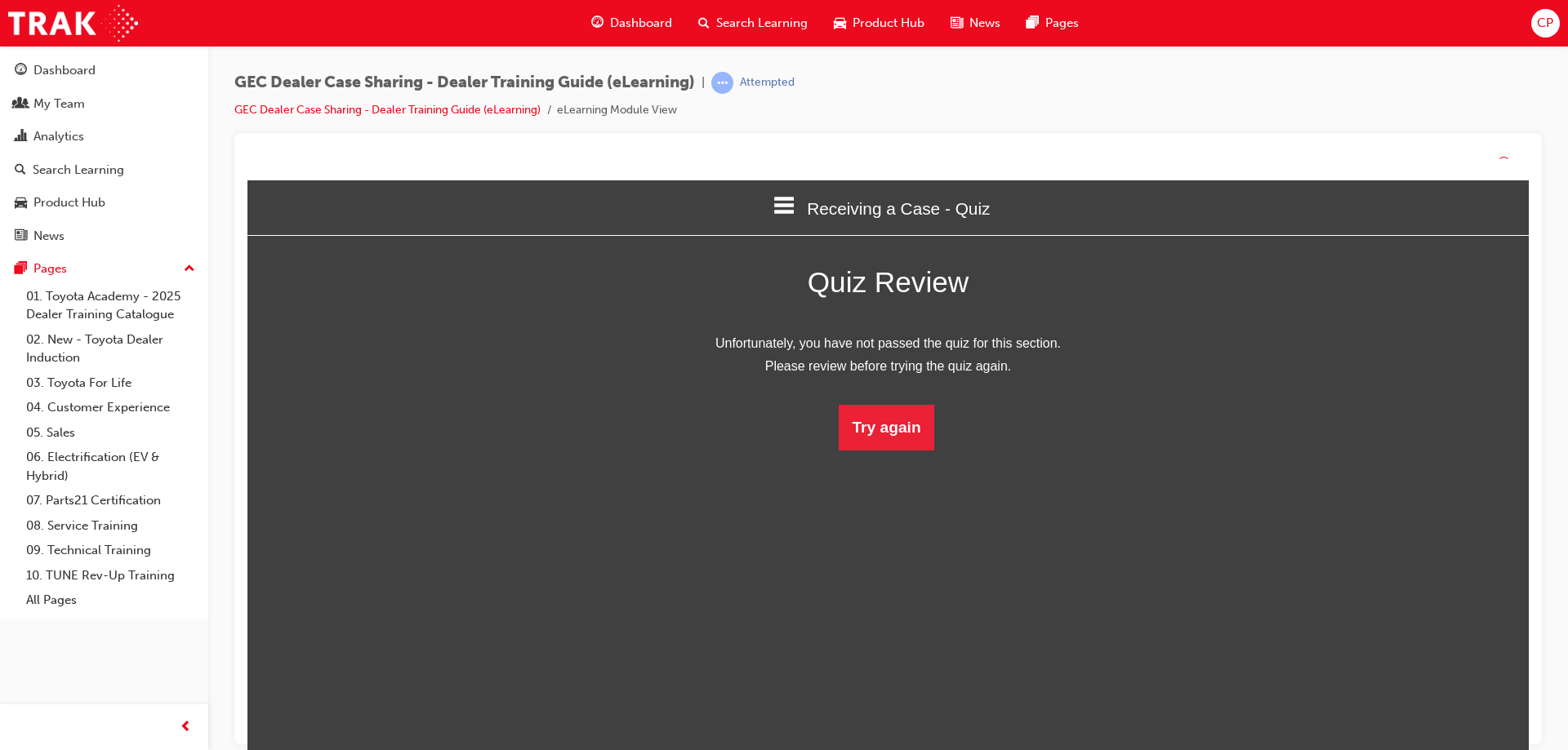
scroll to position [217, 1307]
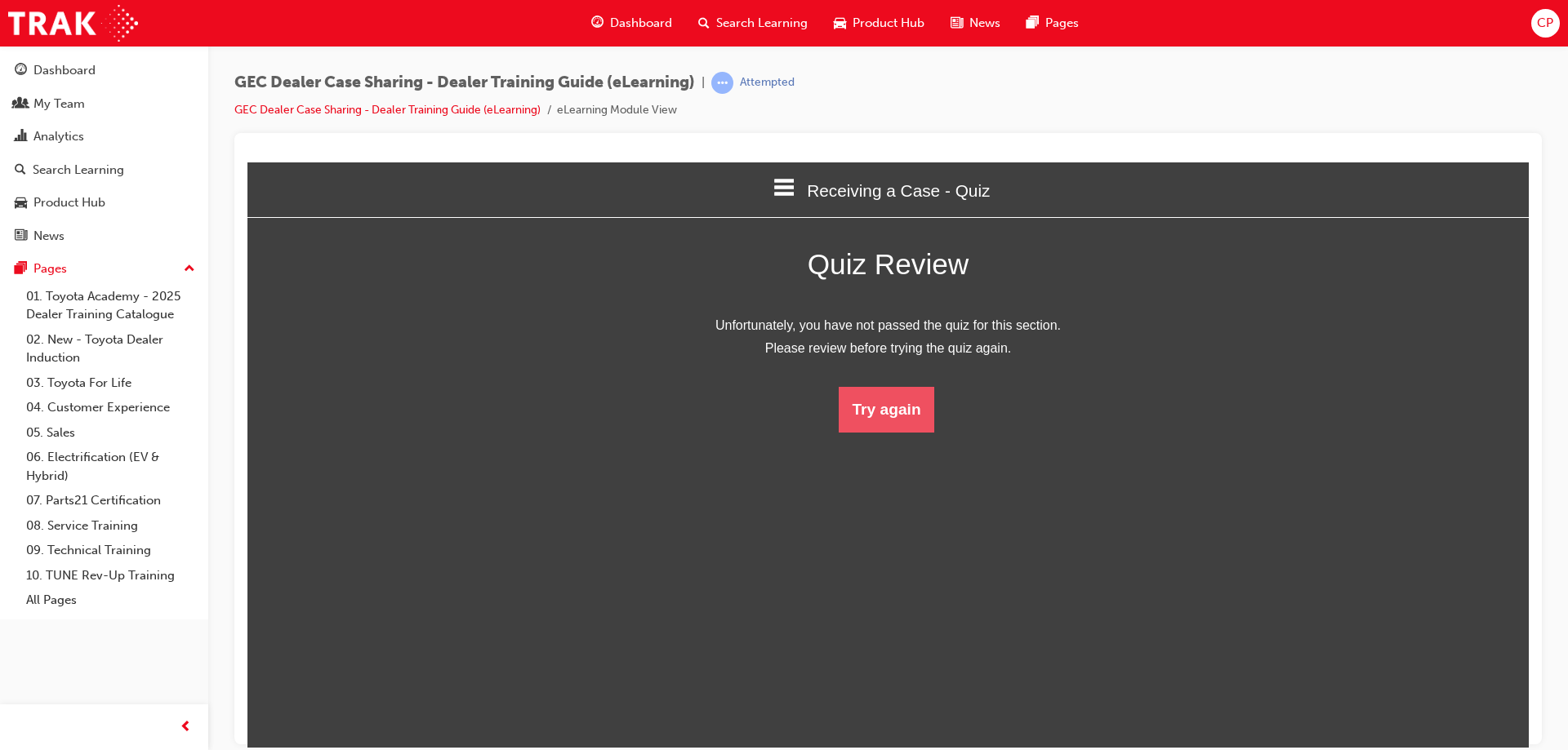
click at [892, 403] on button "Try again" at bounding box center [886, 408] width 94 height 46
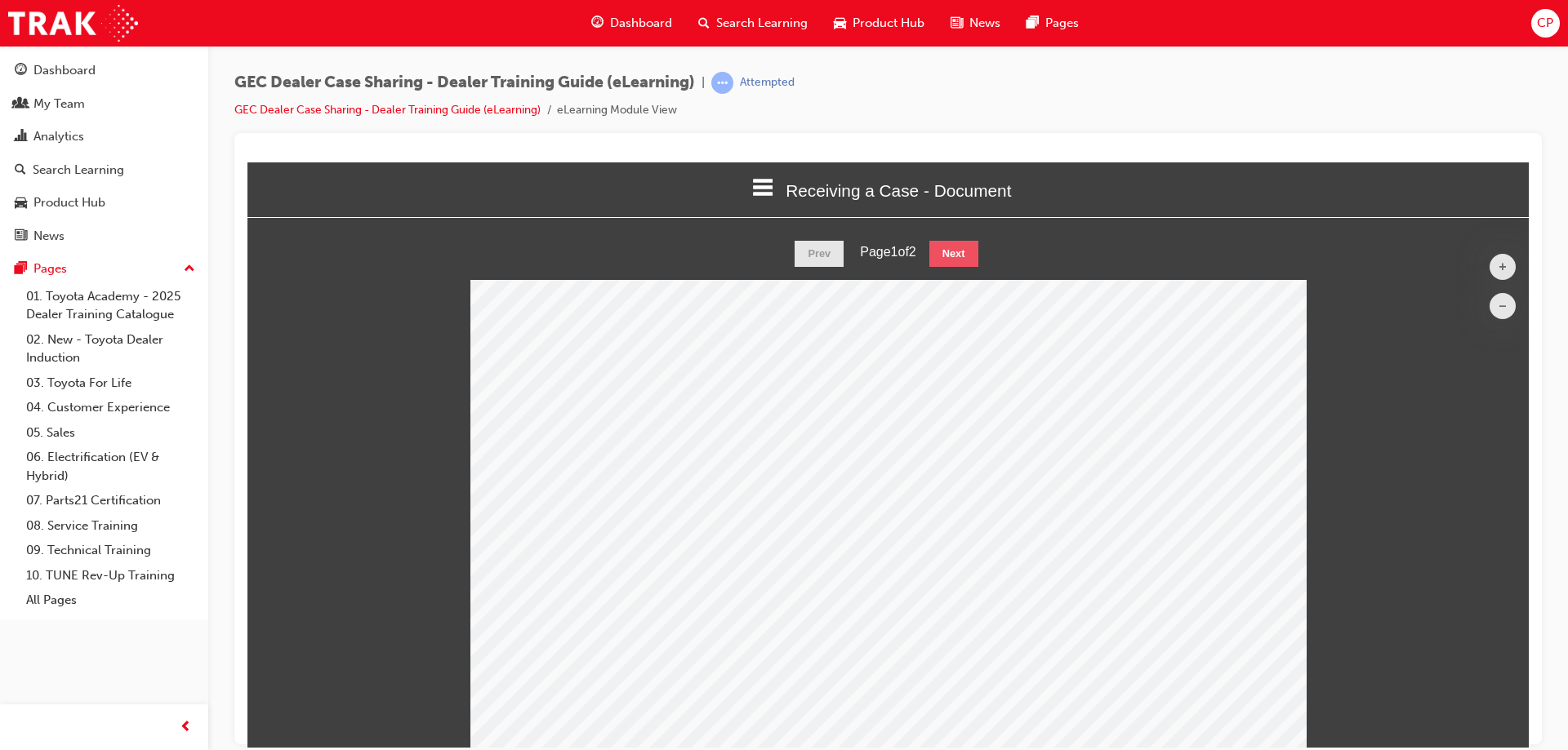
click at [940, 242] on button "Next" at bounding box center [954, 253] width 49 height 27
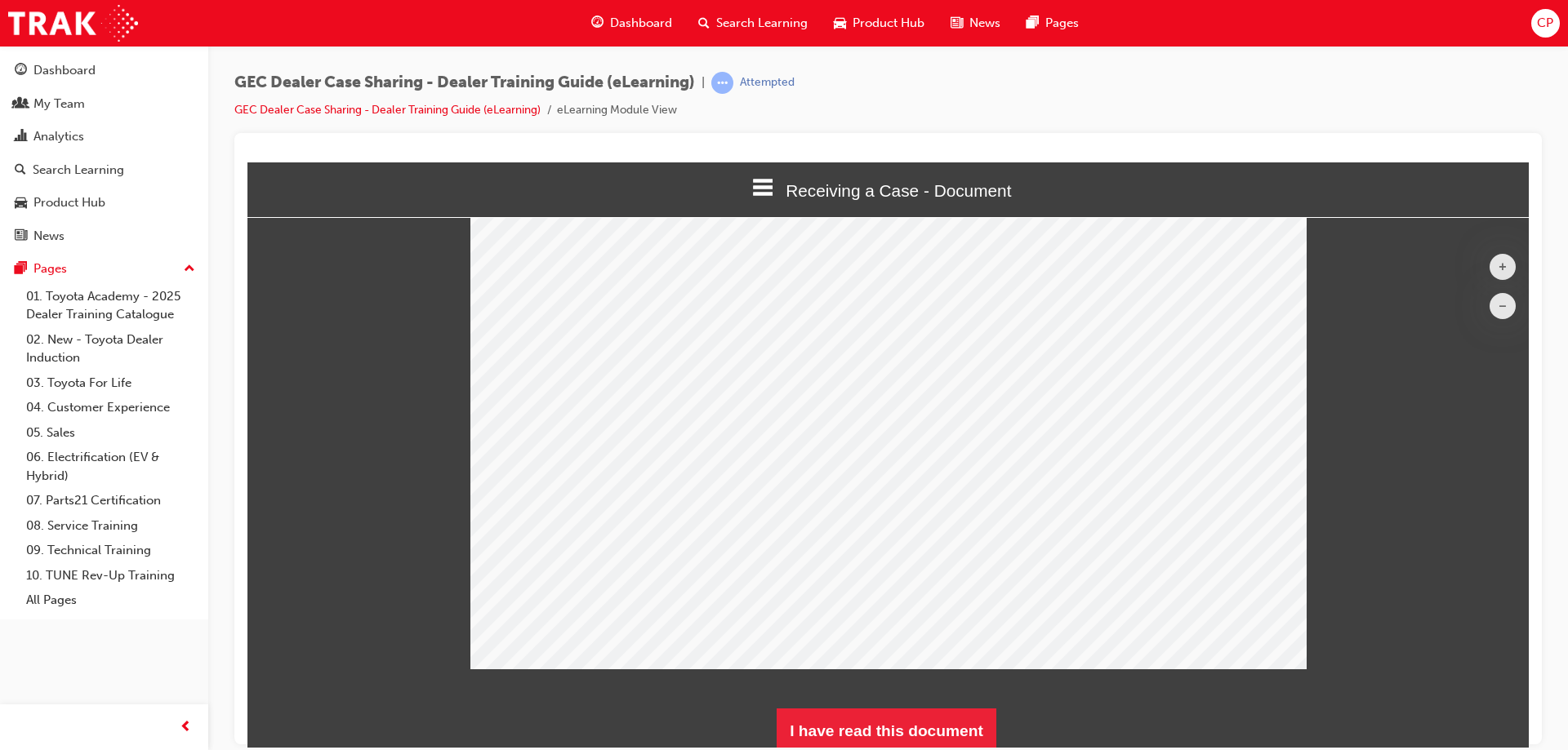
scroll to position [87, 0]
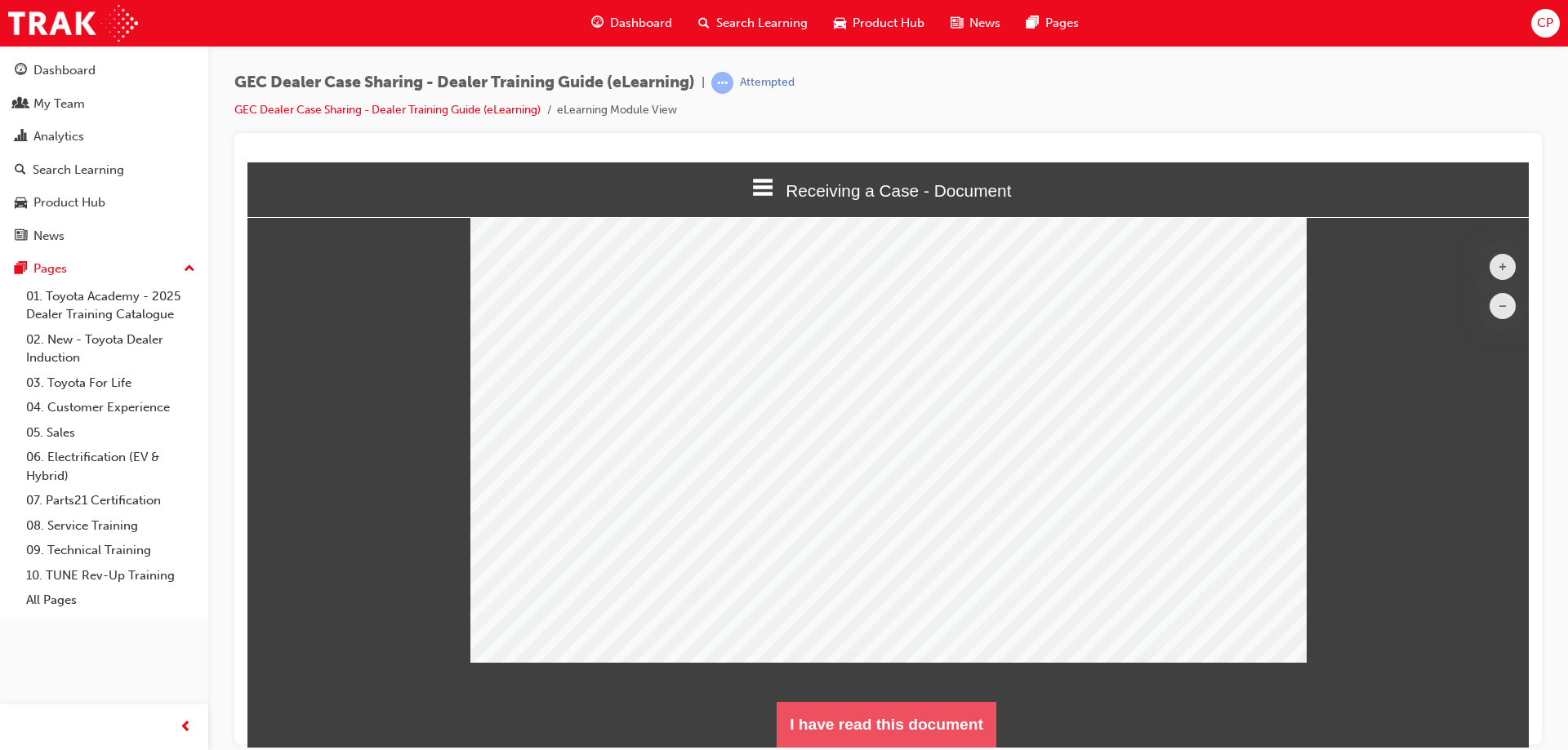
click at [896, 745] on button "I have read this document" at bounding box center [887, 724] width 220 height 46
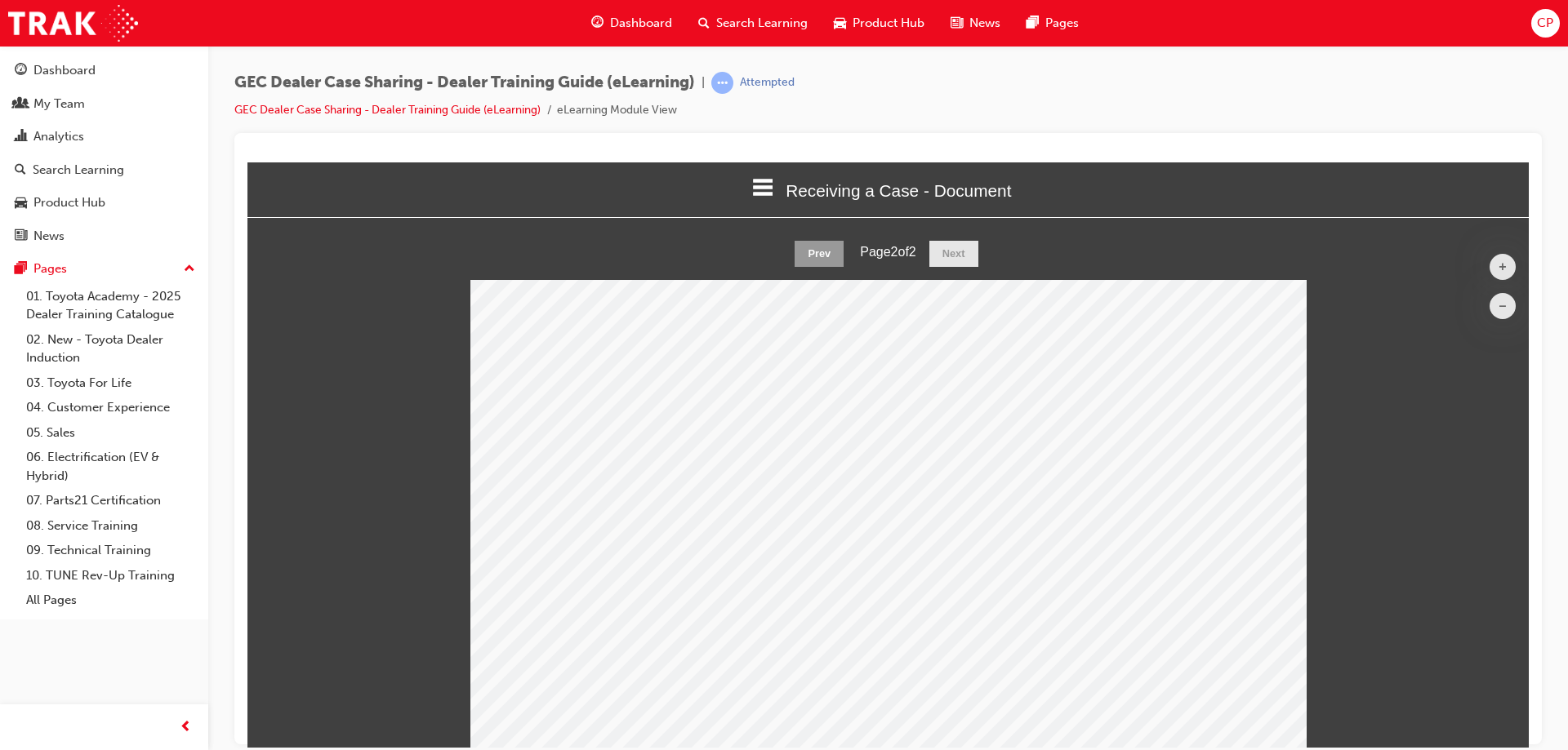
scroll to position [1400, 1295]
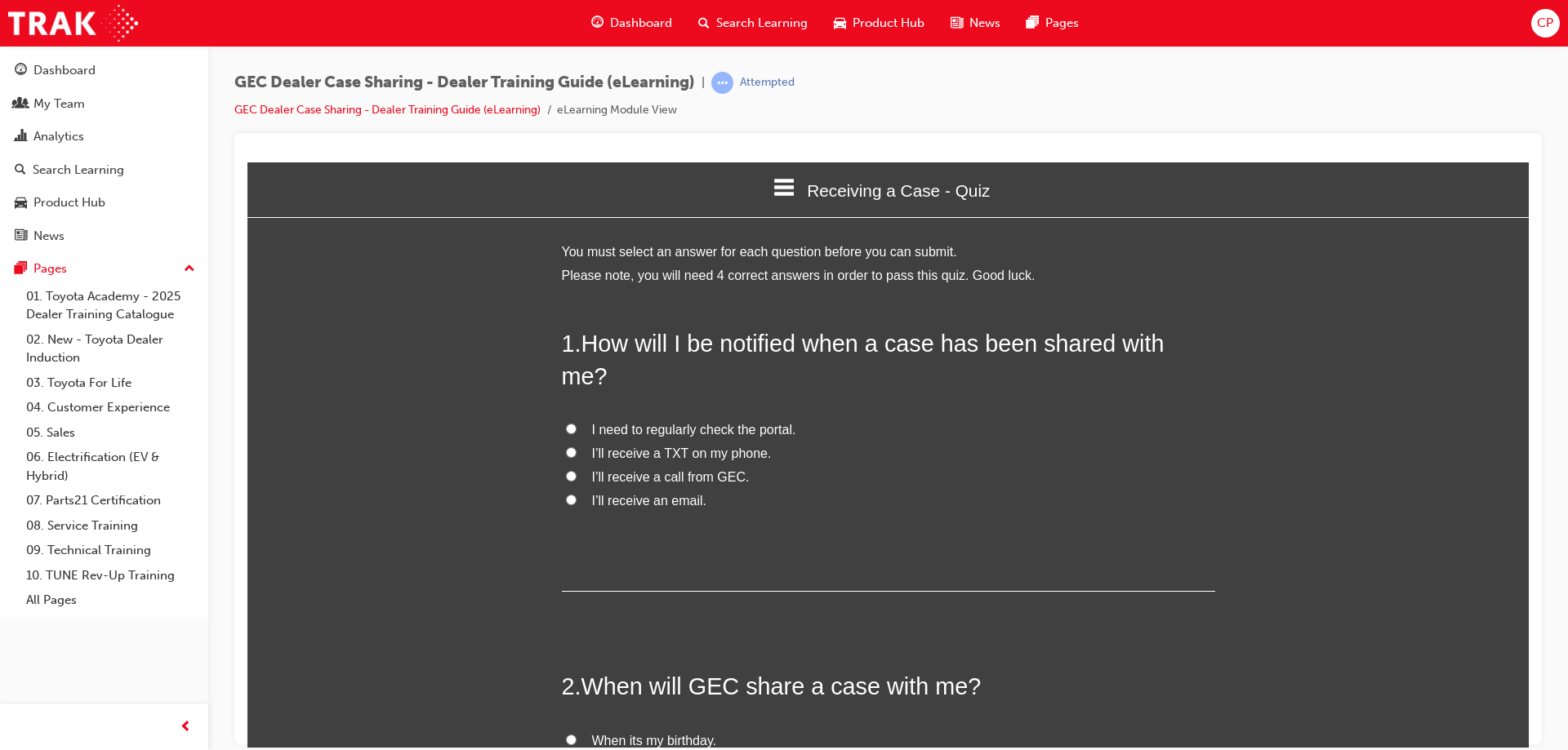
click at [568, 494] on input "I’ll receive an email." at bounding box center [570, 499] width 11 height 11
radio input "true"
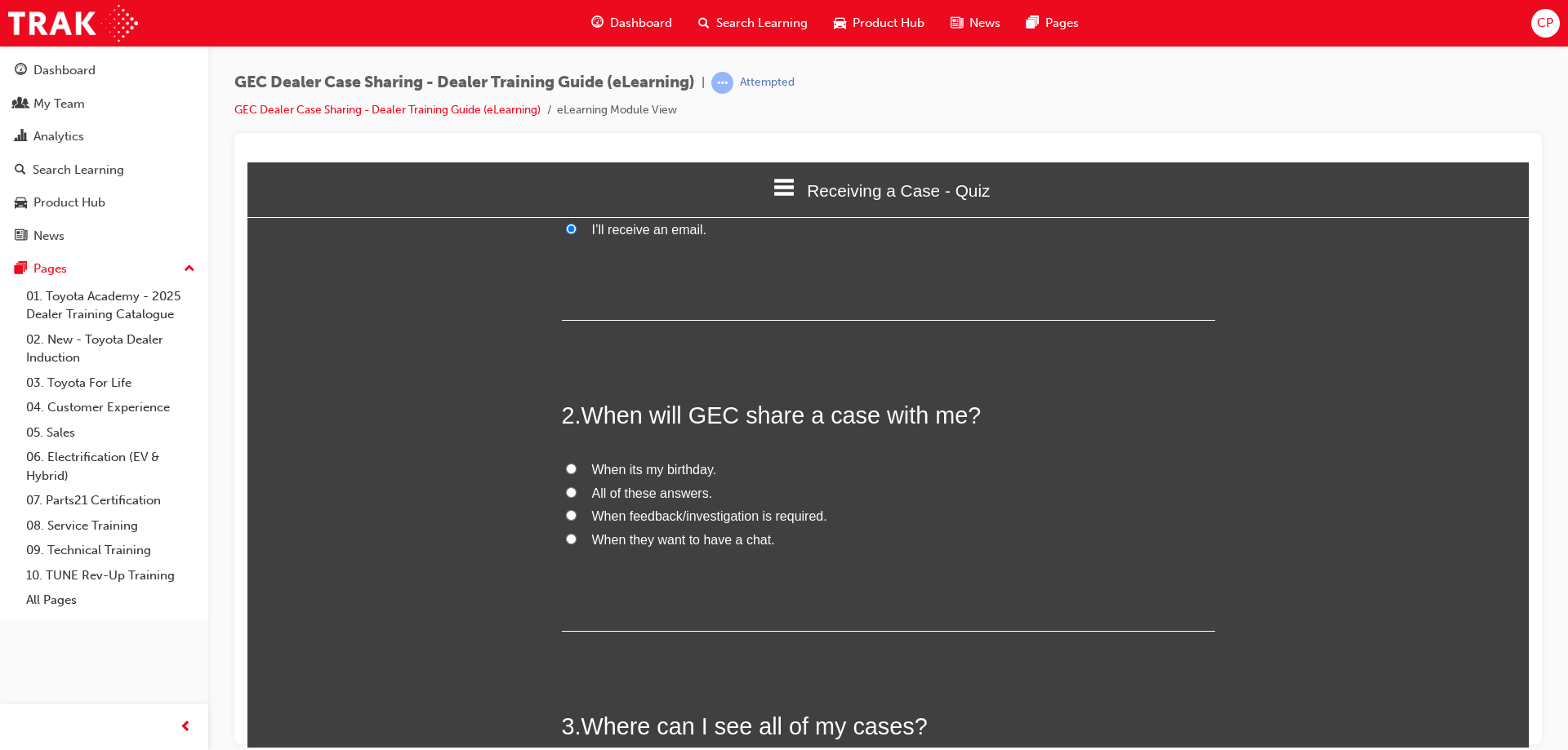
scroll to position [327, 0]
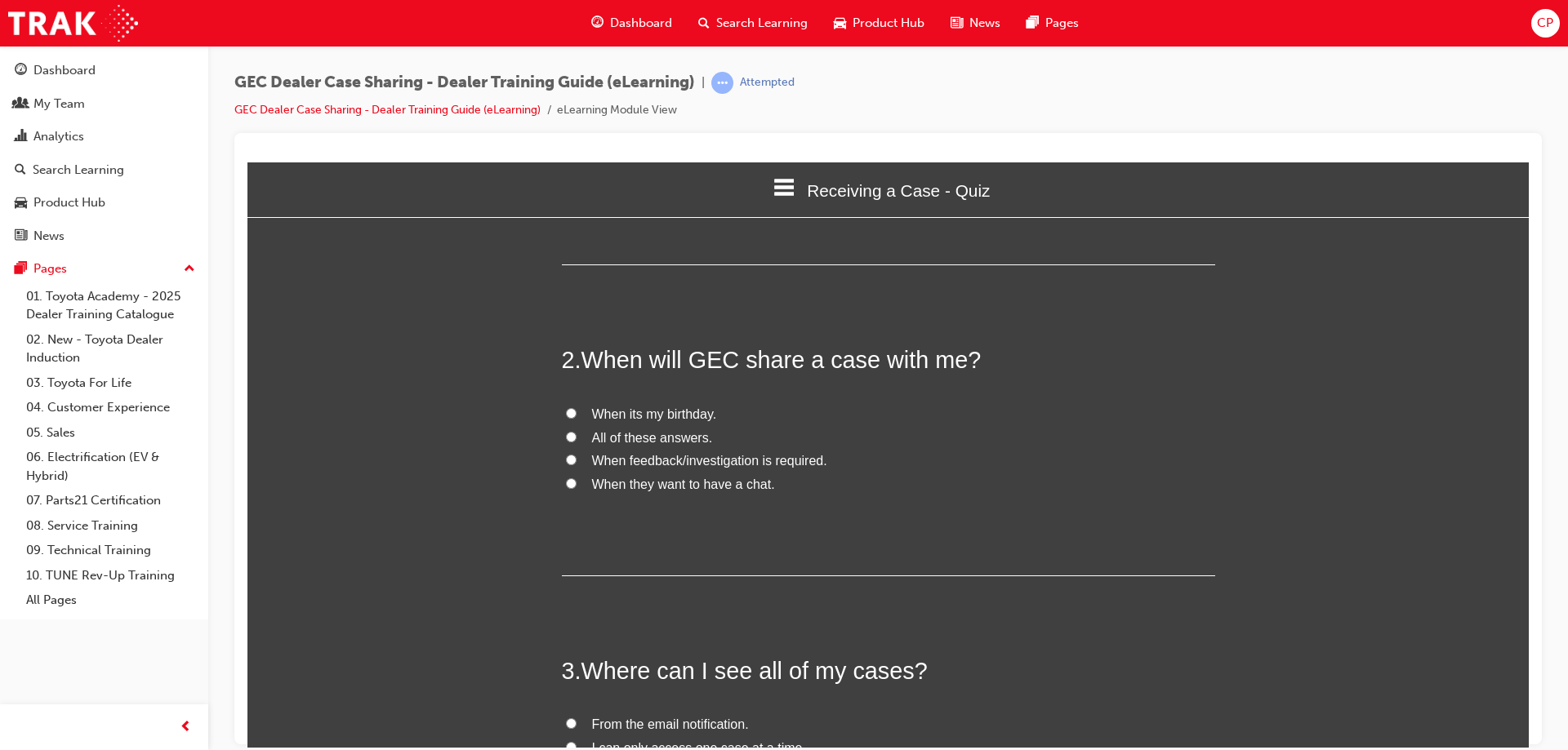
click at [566, 455] on input "When feedback/investigation is required." at bounding box center [570, 459] width 11 height 11
radio input "true"
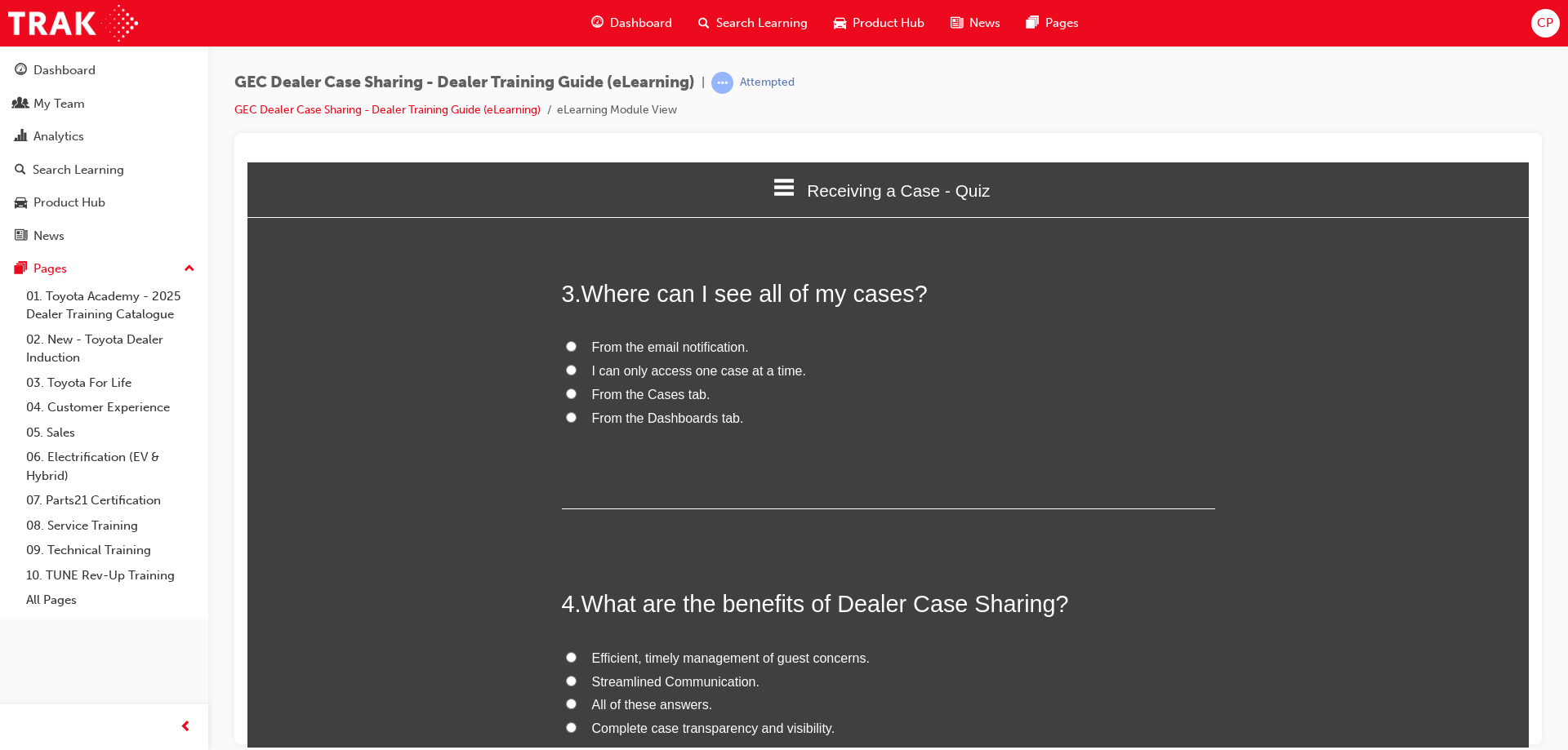
scroll to position [735, 0]
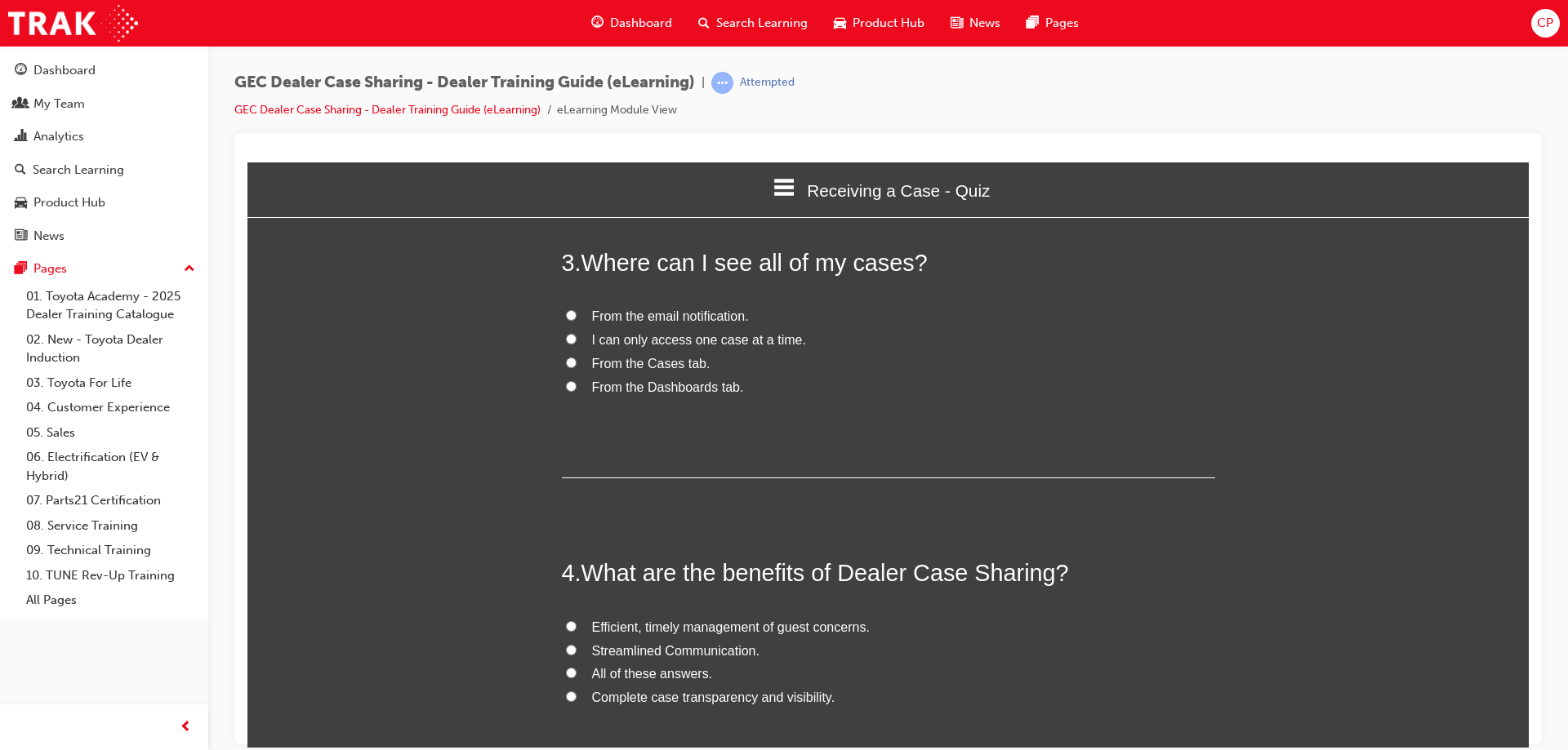
click at [567, 357] on input "From the Cases tab." at bounding box center [570, 362] width 11 height 11
radio input "true"
click at [568, 668] on input "All of these answers." at bounding box center [570, 672] width 11 height 11
radio input "true"
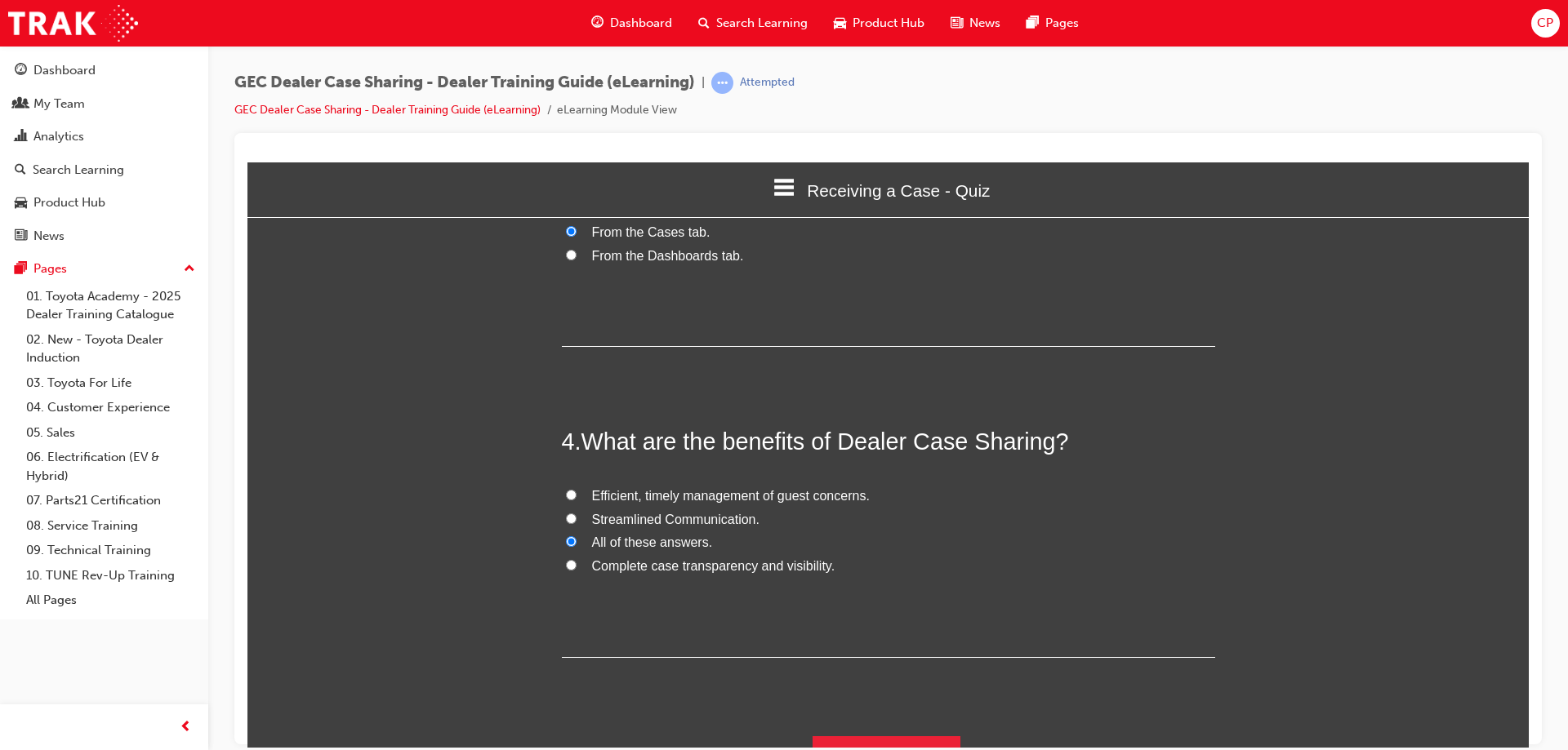
scroll to position [868, 0]
click at [891, 734] on button "Submit Answers" at bounding box center [887, 757] width 148 height 46
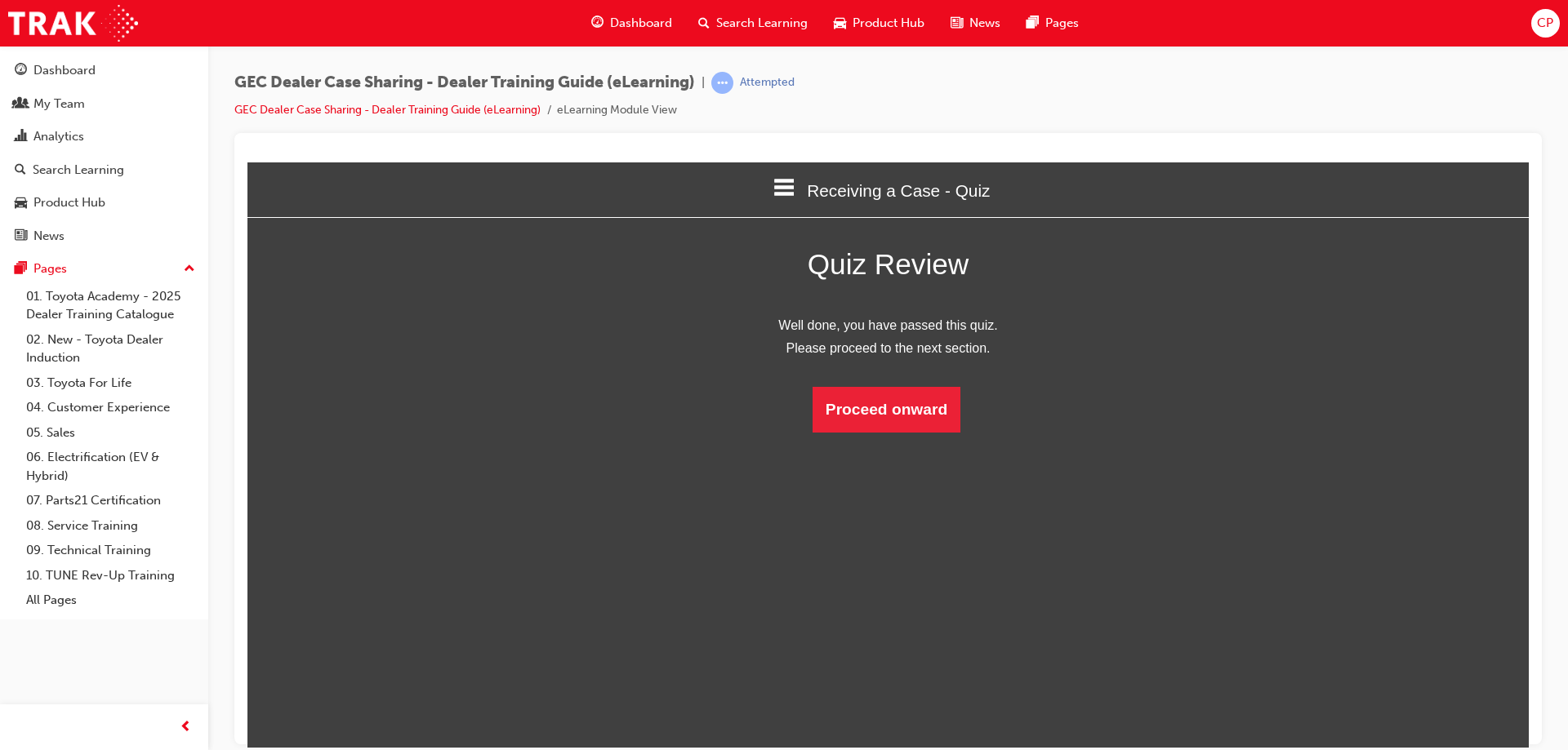
scroll to position [217, 1307]
click at [903, 404] on button "Proceed onward" at bounding box center [887, 408] width 148 height 46
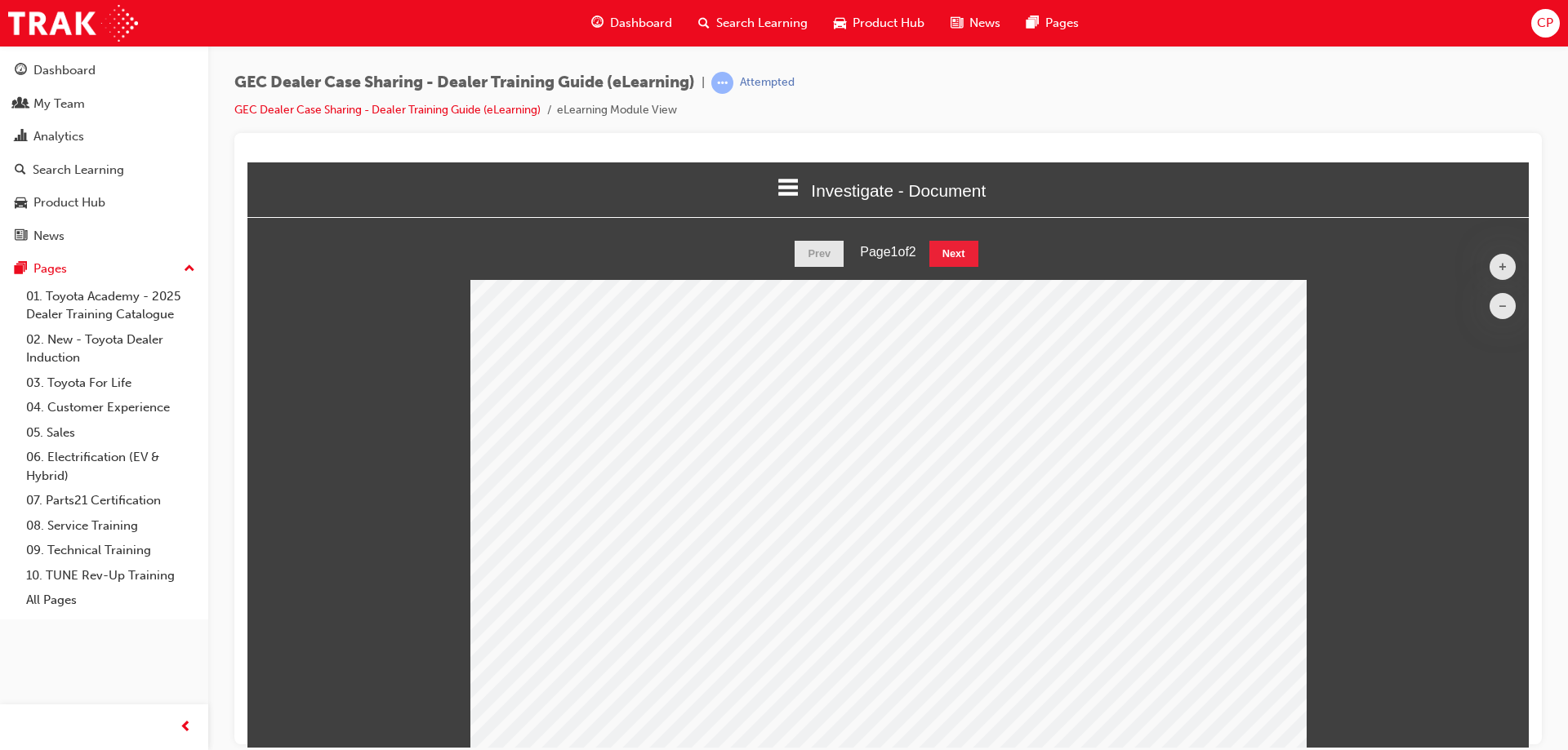
scroll to position [535, 1295]
click at [952, 248] on button "Next" at bounding box center [954, 253] width 49 height 27
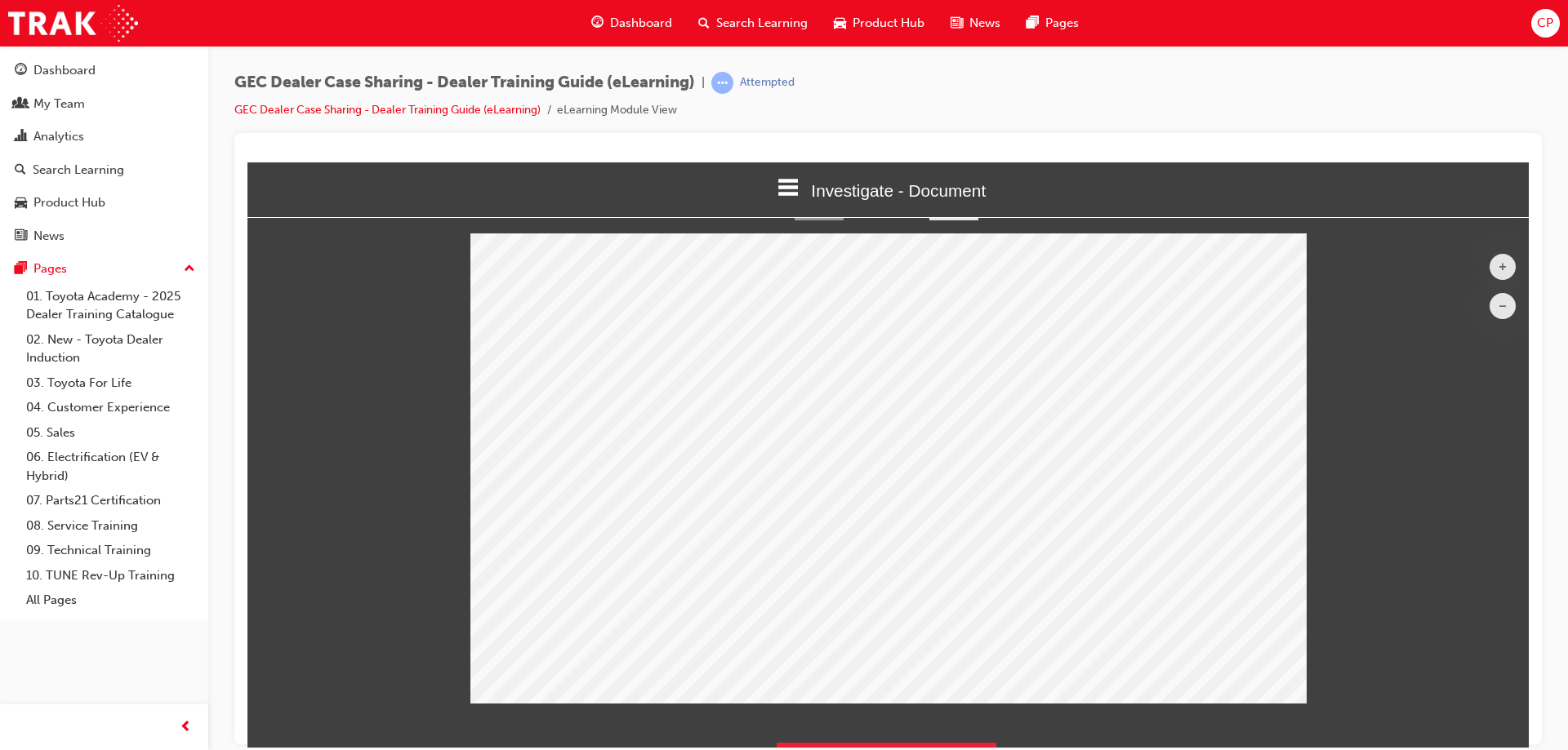
scroll to position [87, 0]
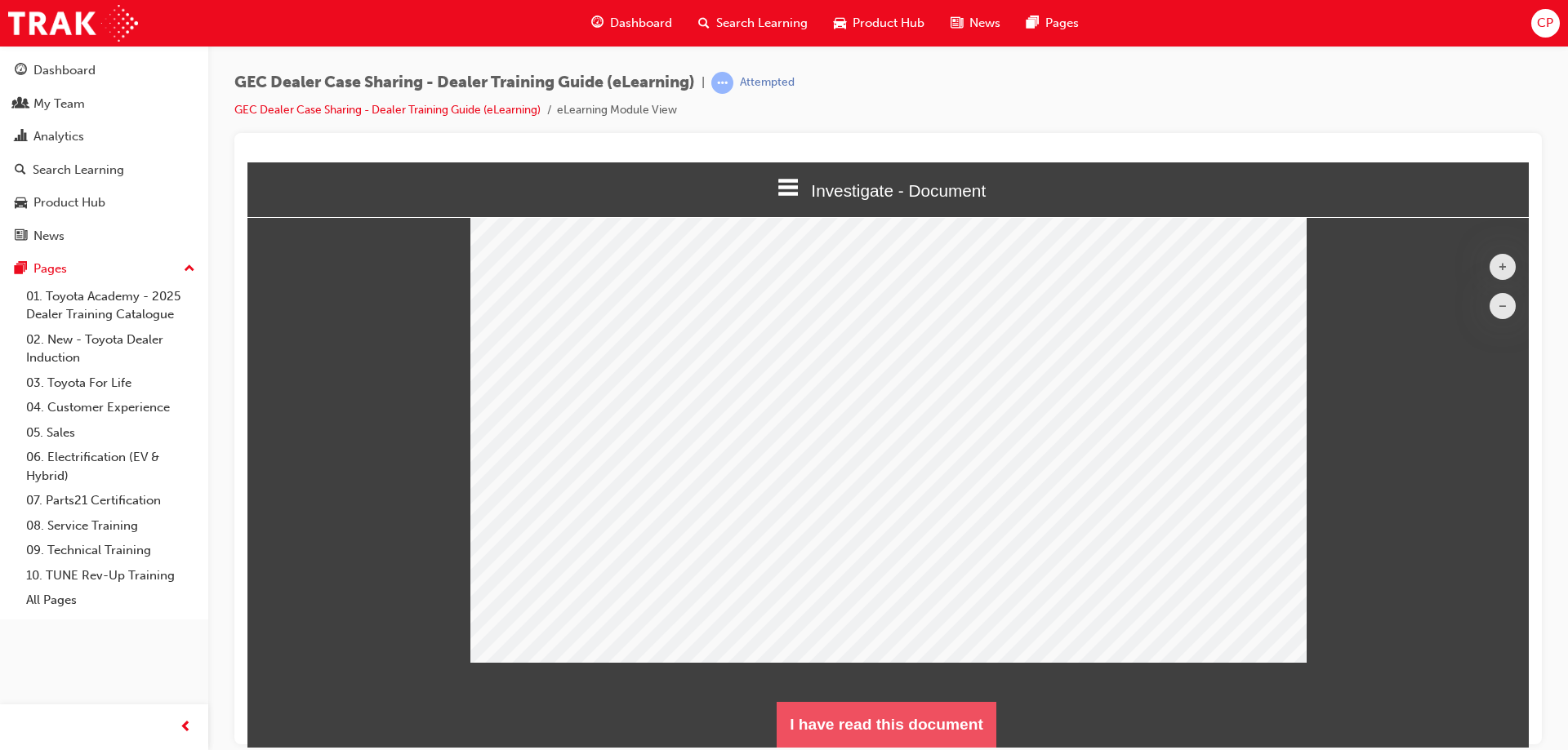
click at [927, 718] on button "I have read this document" at bounding box center [887, 724] width 220 height 46
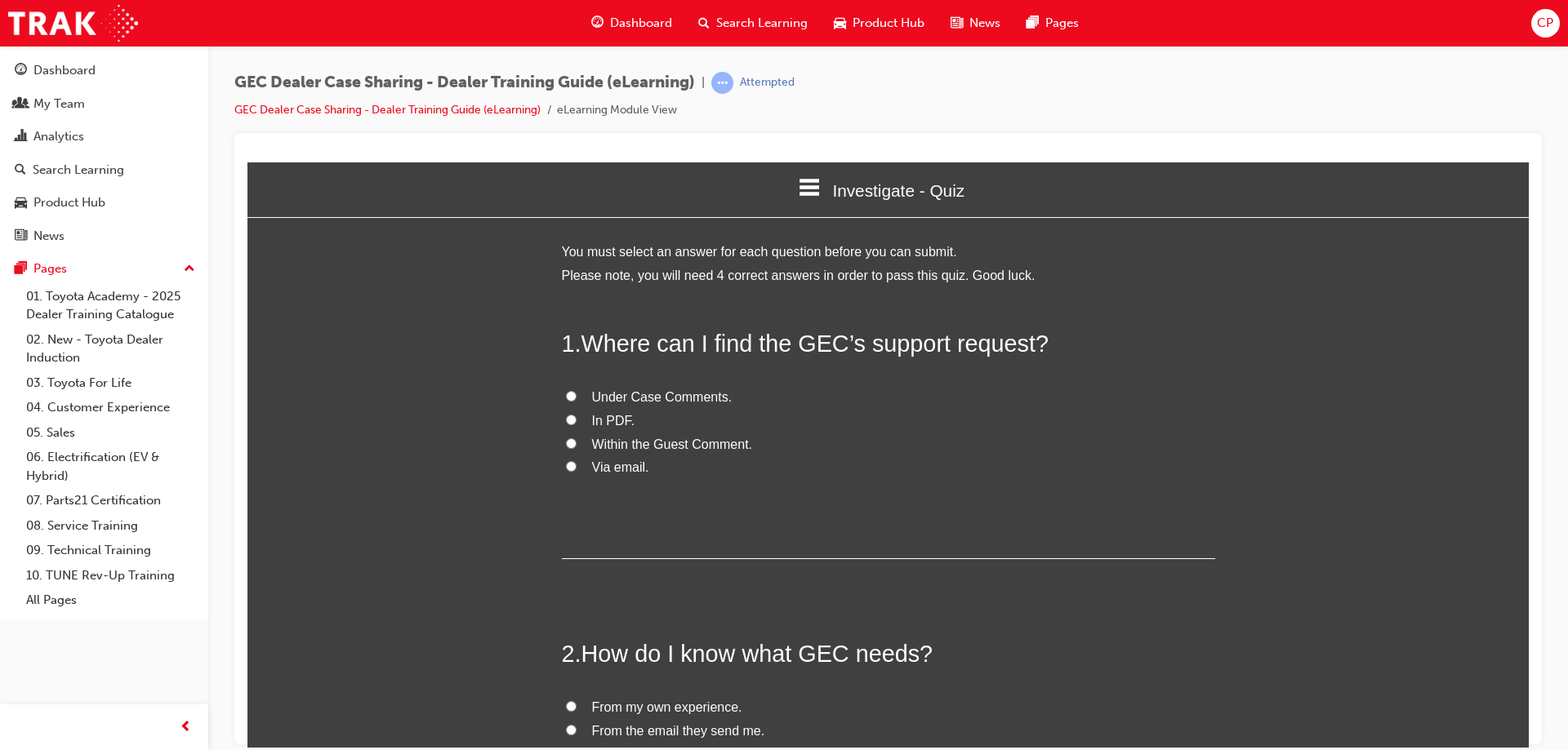
click at [566, 396] on input "Under Case Comments." at bounding box center [570, 396] width 11 height 11
radio input "true"
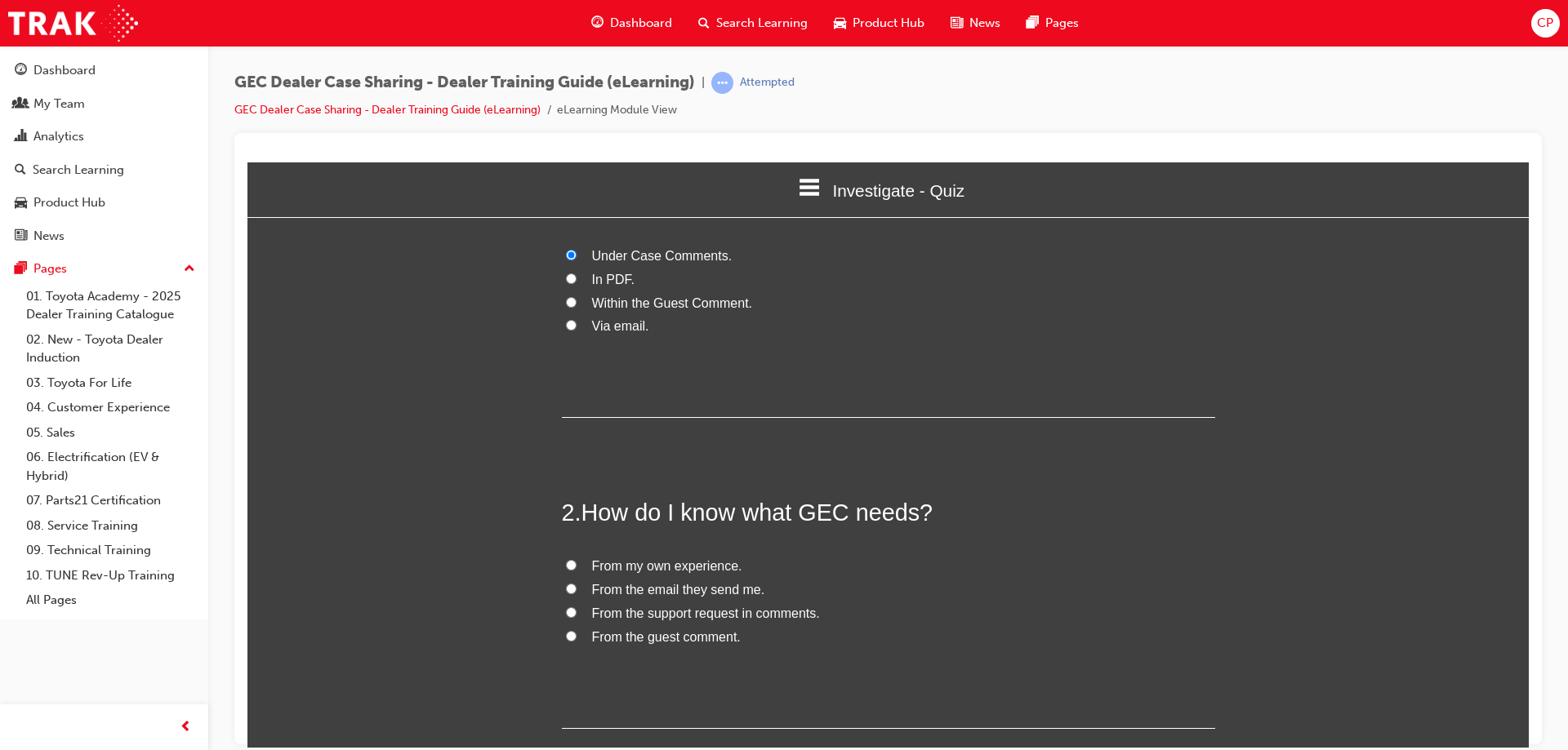
scroll to position [163, 0]
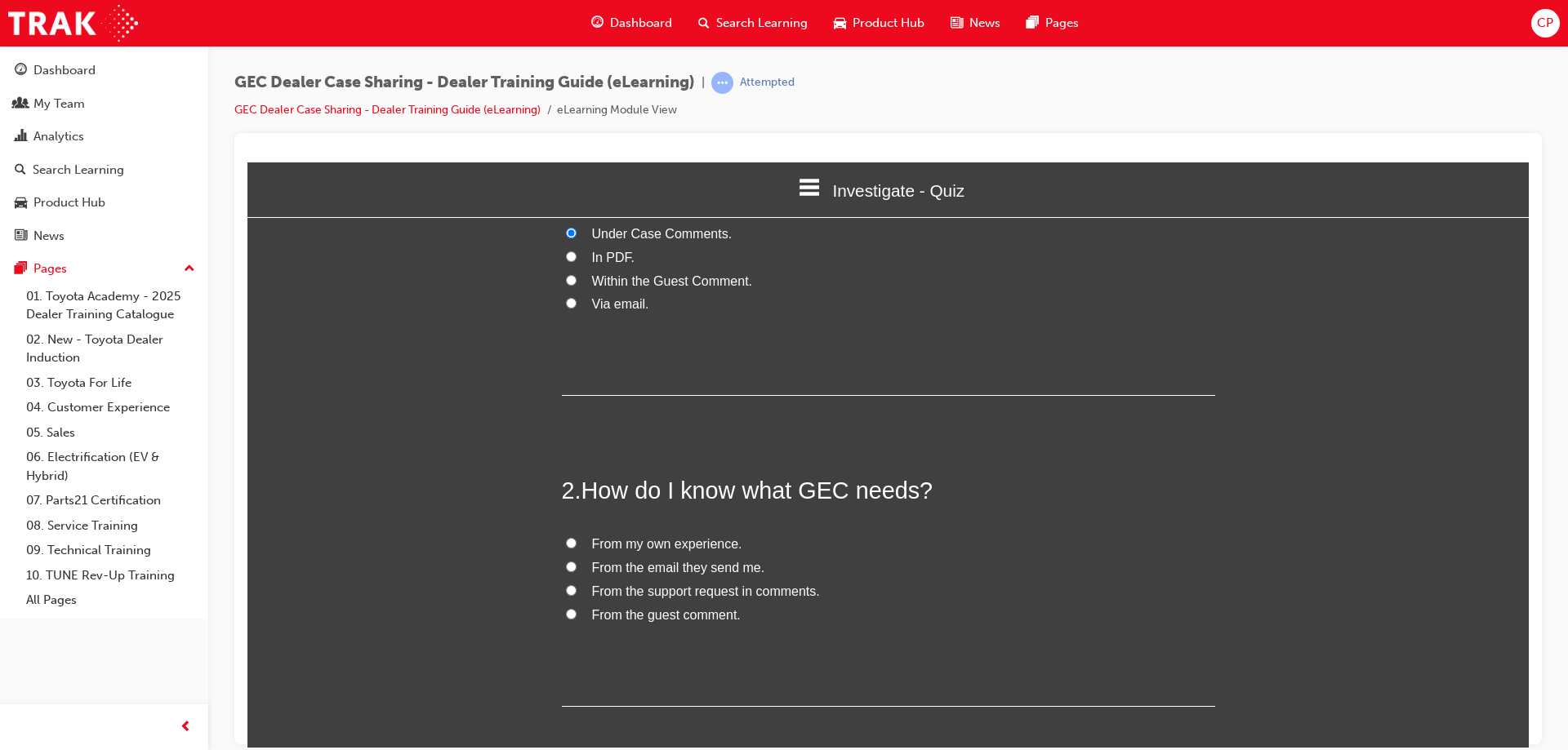
click at [569, 591] on input "From the support request in comments." at bounding box center [570, 590] width 11 height 11
radio input "true"
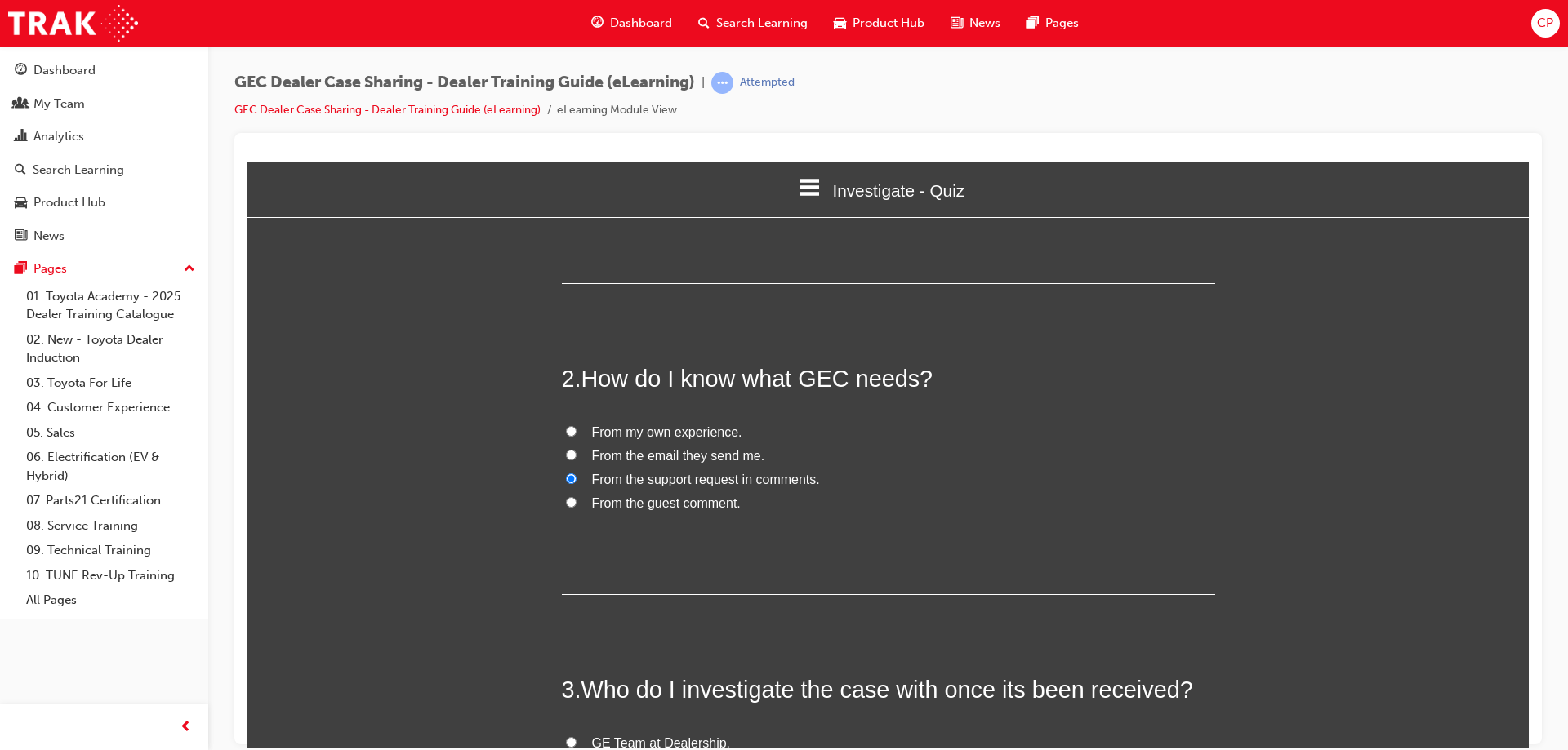
scroll to position [490, 0]
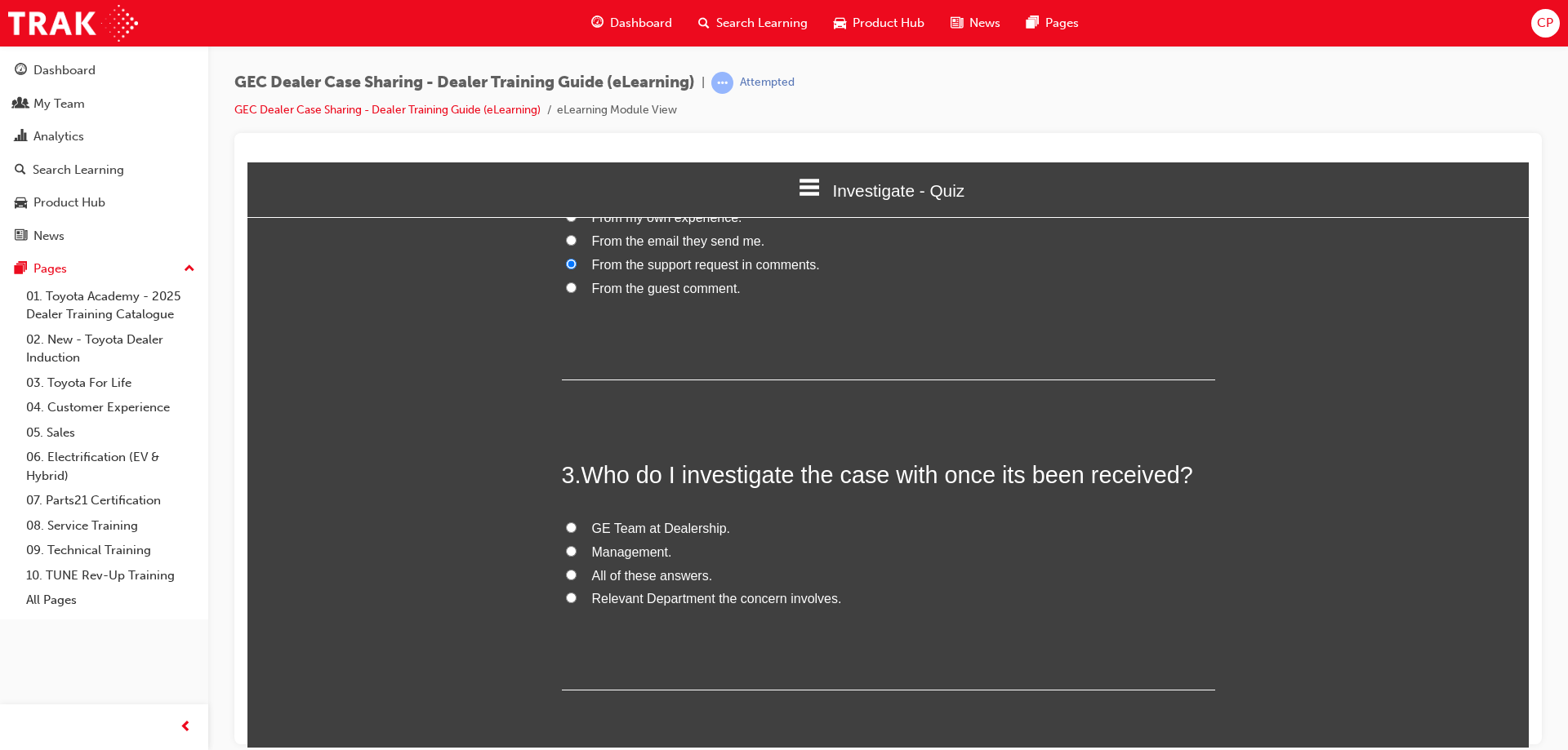
click at [568, 576] on input "All of these answers." at bounding box center [570, 574] width 11 height 11
radio input "true"
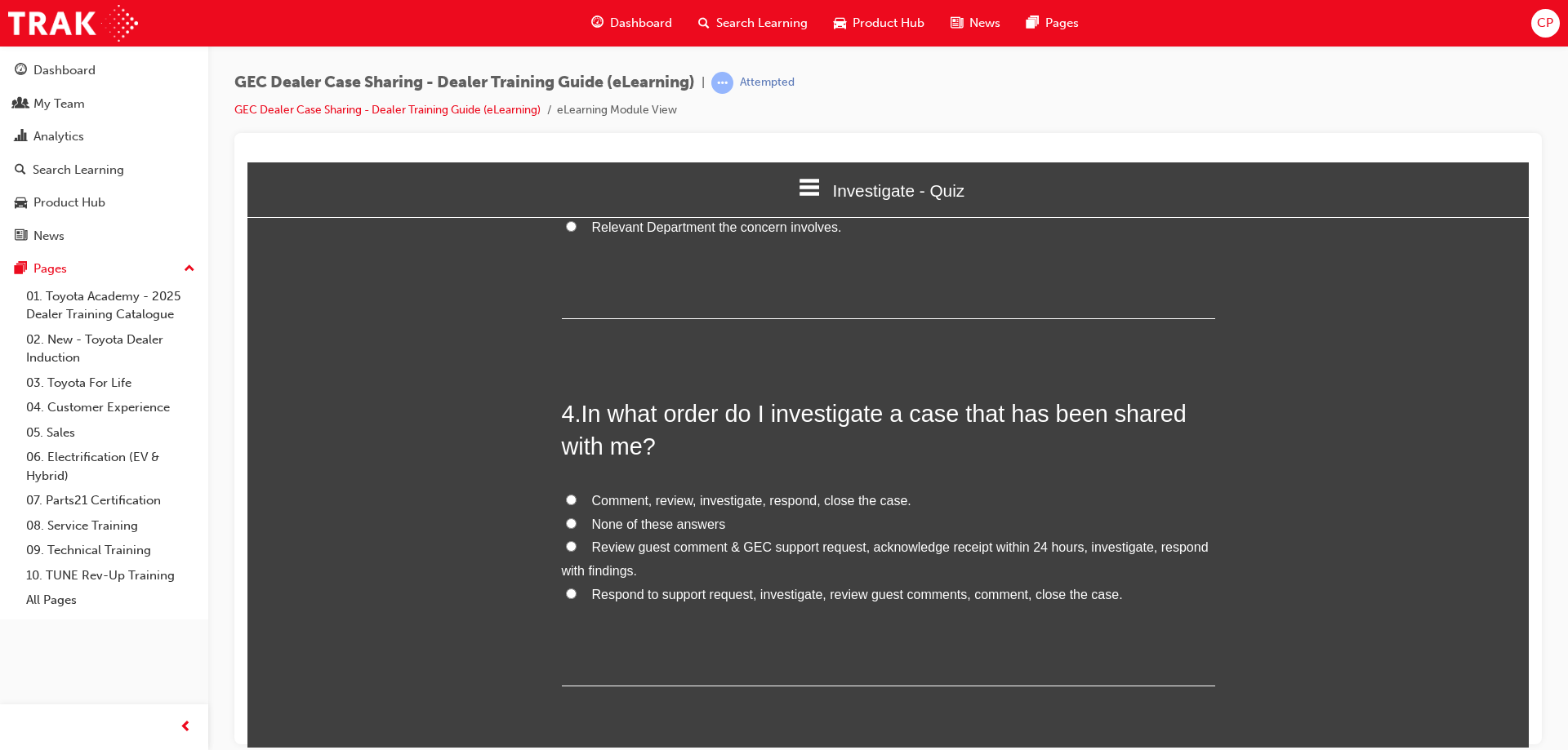
scroll to position [898, 0]
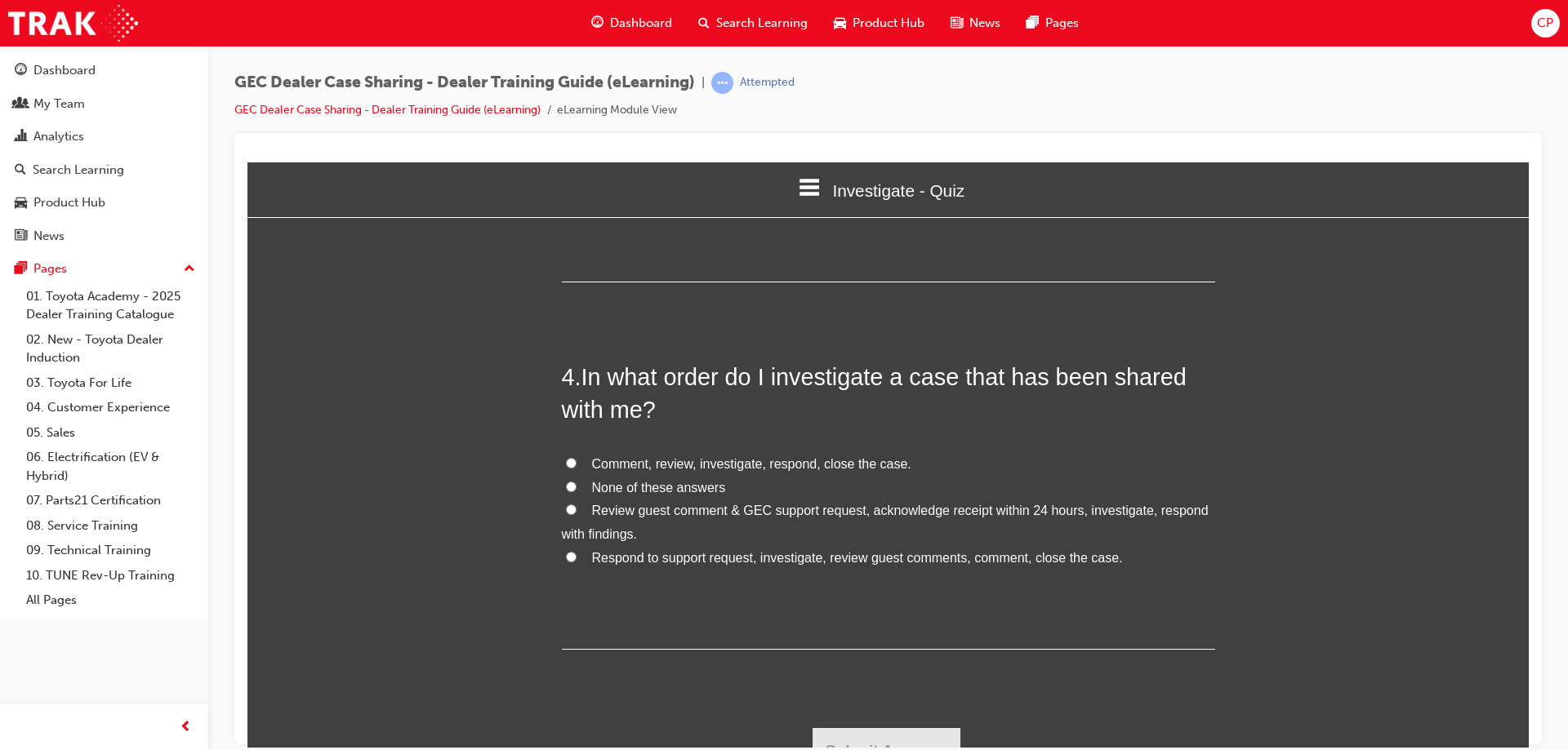
click at [568, 511] on input "Review guest comment & GEC support request, acknowledge receipt within 24 hours…" at bounding box center [570, 509] width 11 height 11
radio input "true"
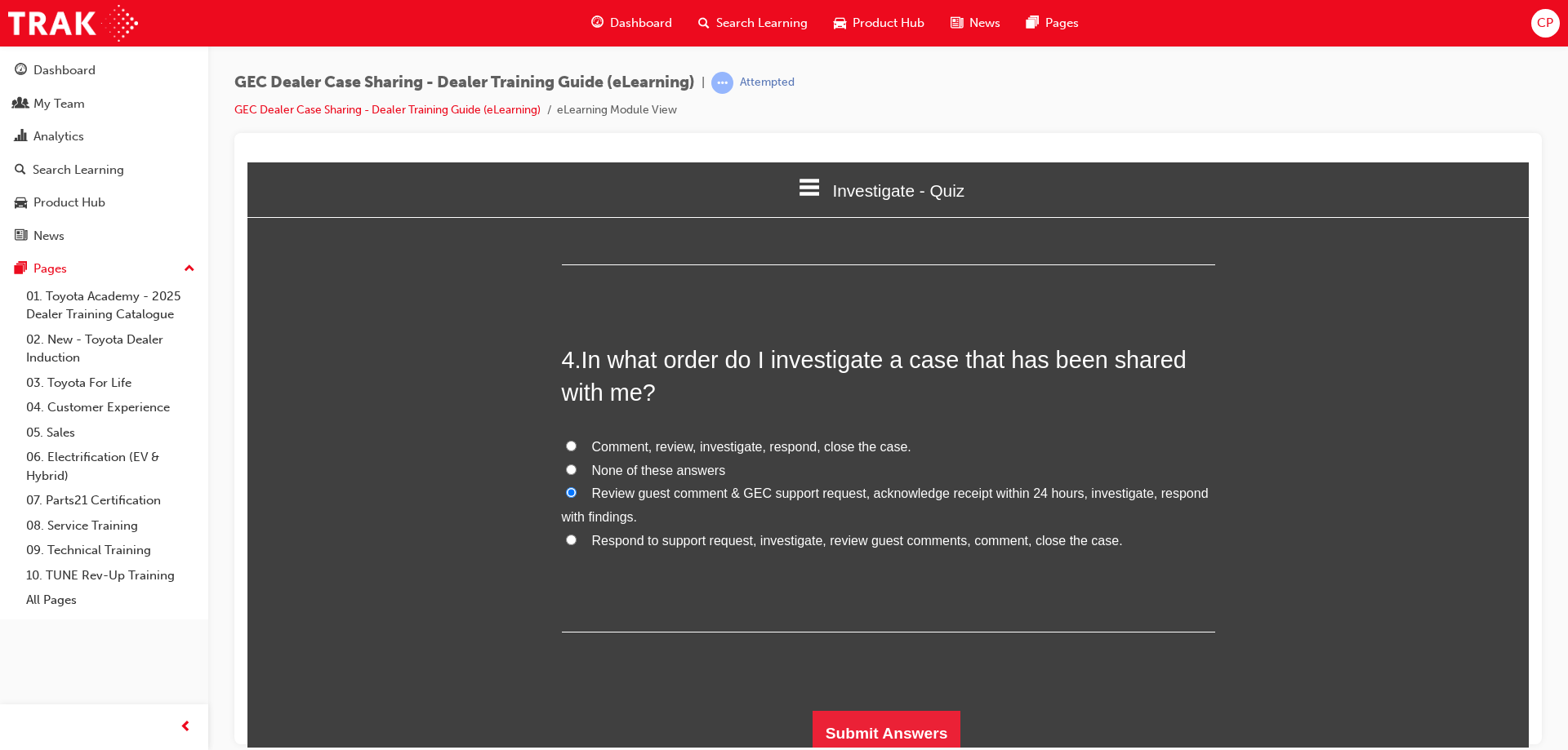
scroll to position [925, 0]
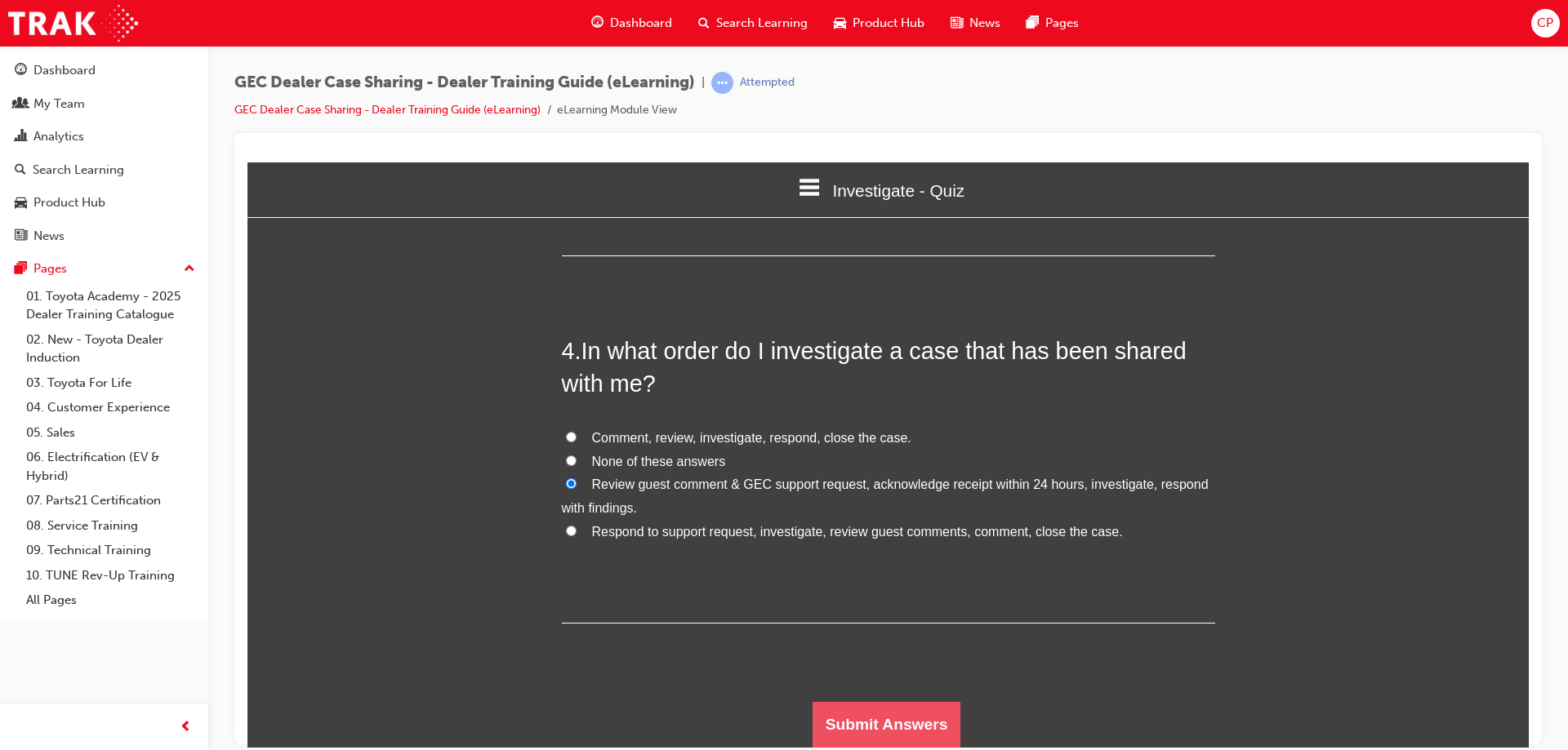
click at [882, 723] on button "Submit Answers" at bounding box center [887, 724] width 148 height 46
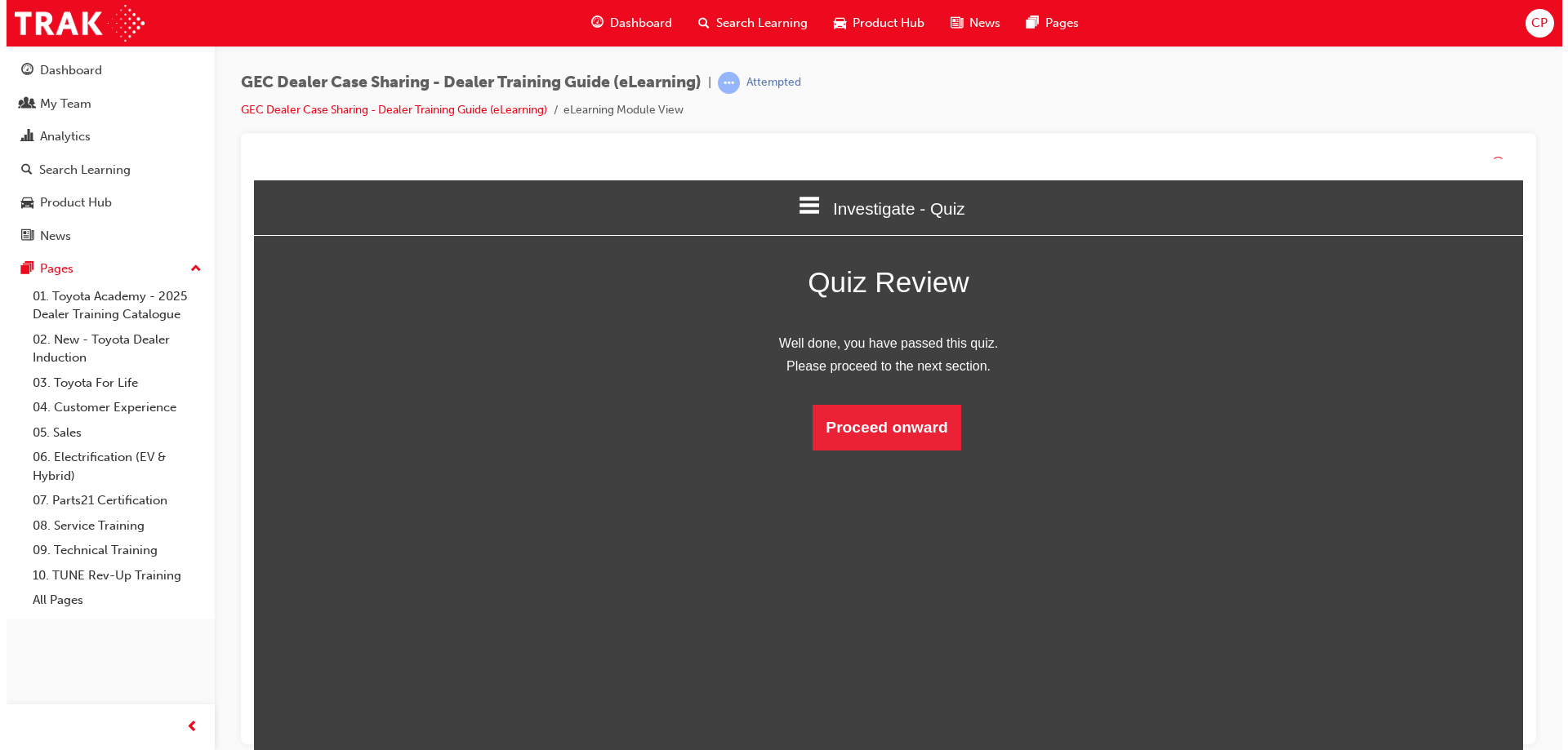
scroll to position [217, 1307]
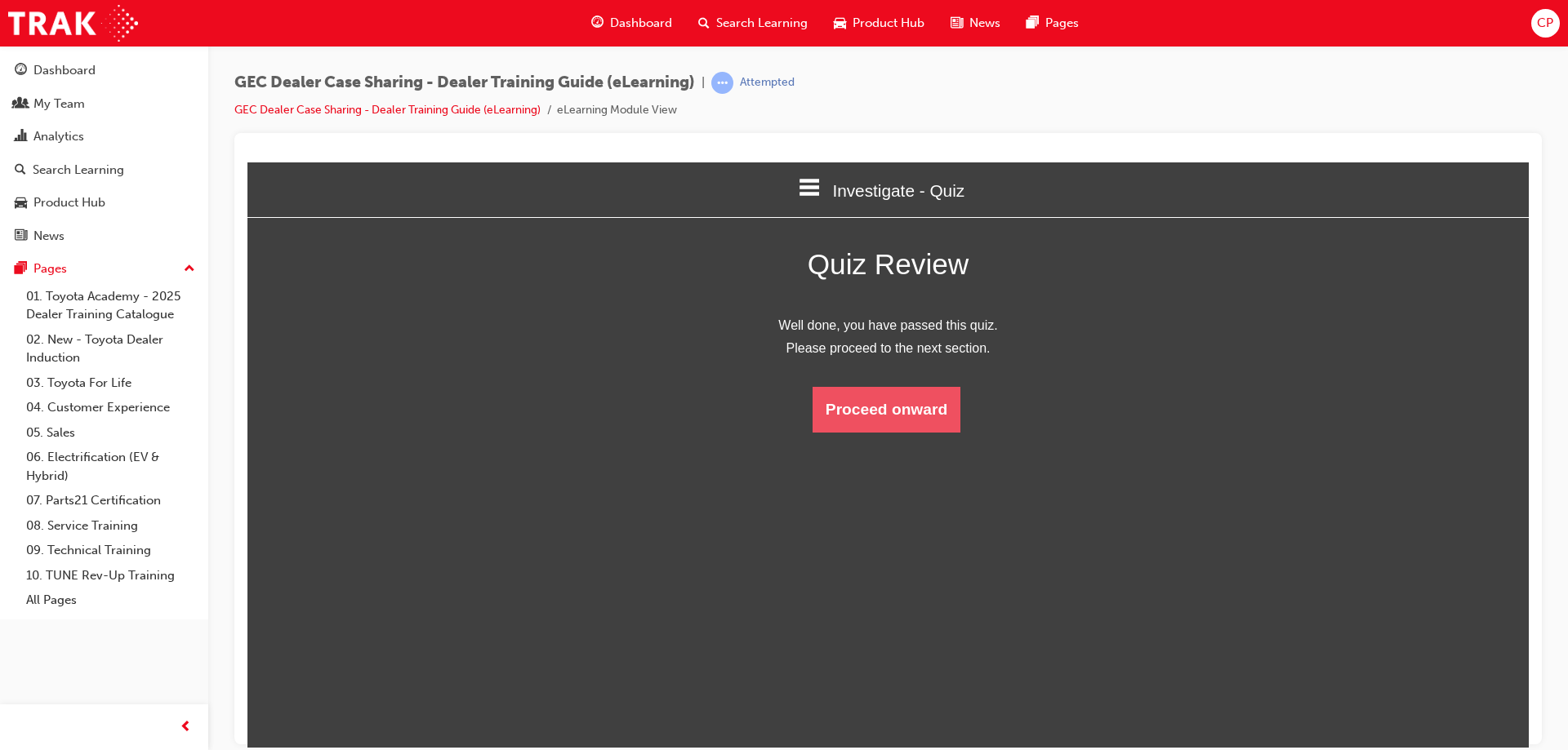
click at [873, 402] on button "Proceed onward" at bounding box center [887, 408] width 148 height 46
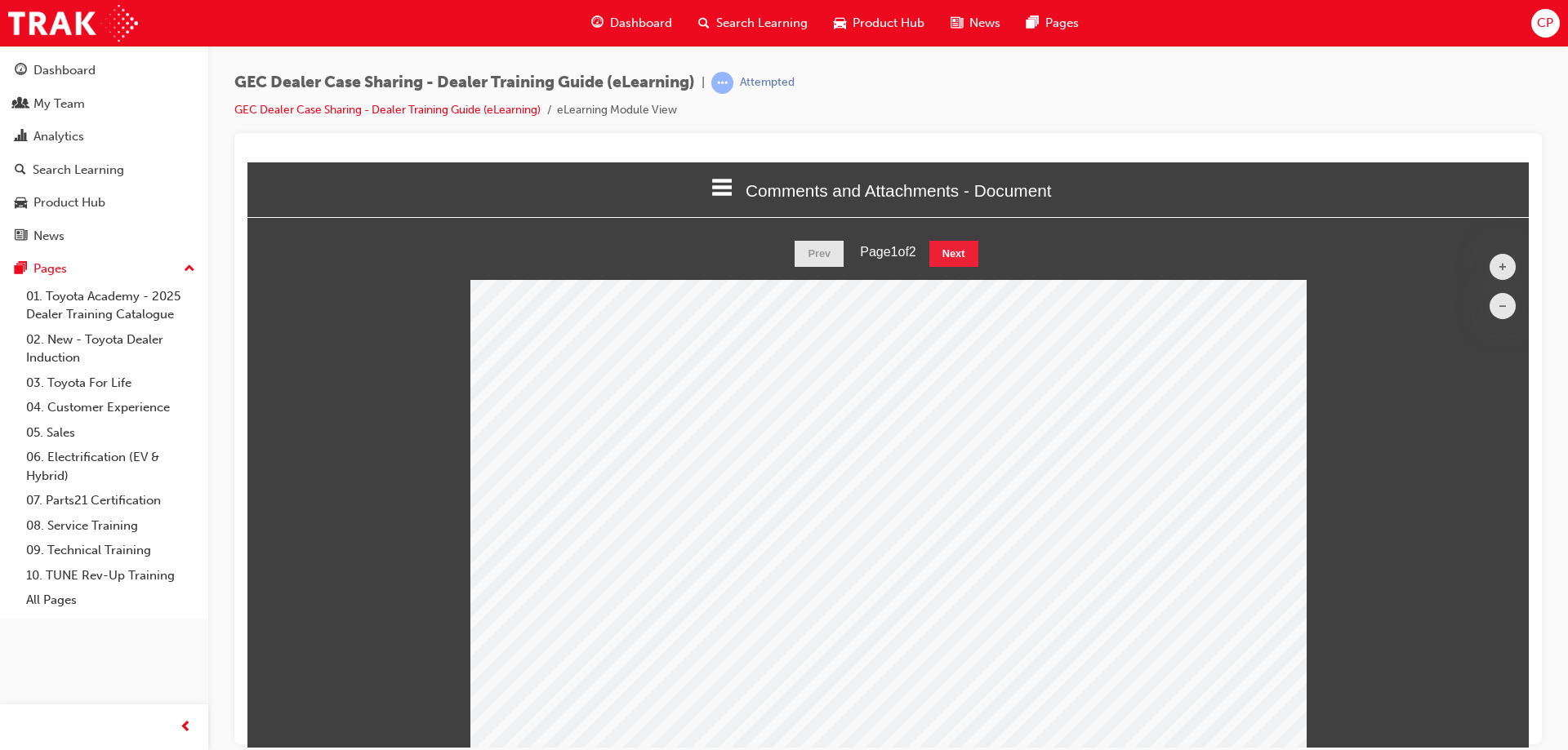
scroll to position [535, 1295]
click at [954, 251] on button "Next" at bounding box center [954, 253] width 49 height 27
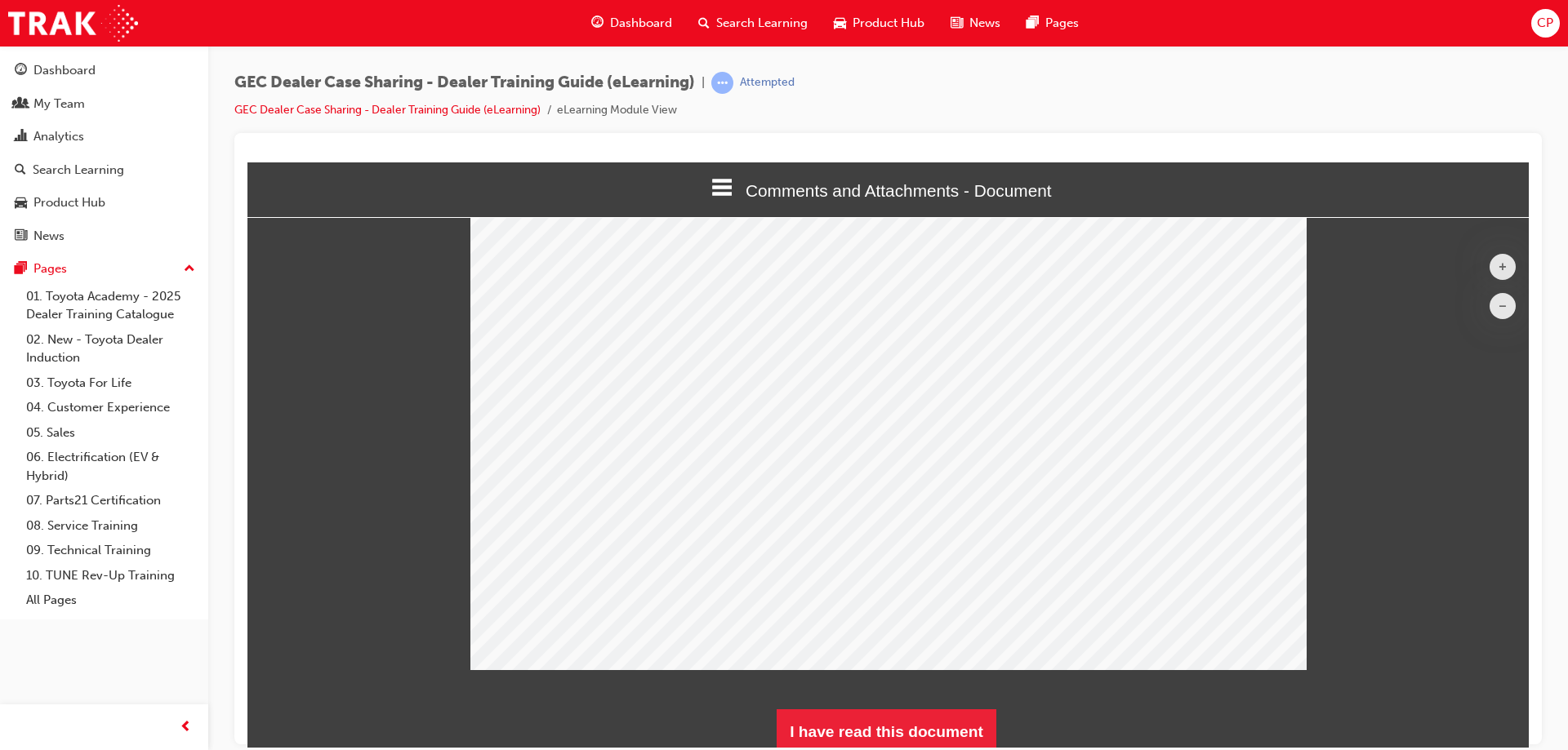
scroll to position [87, 0]
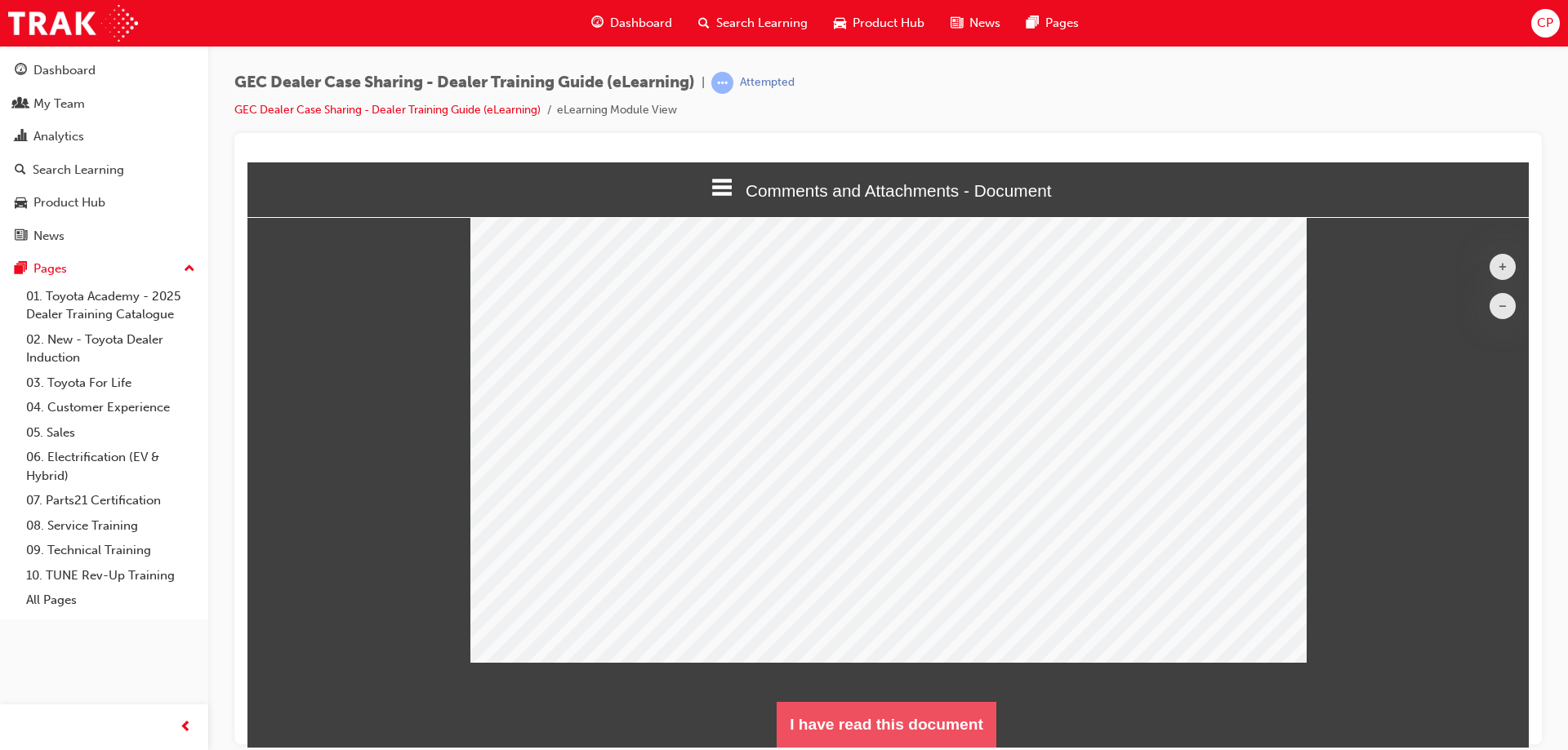
click at [907, 719] on button "I have read this document" at bounding box center [887, 724] width 220 height 46
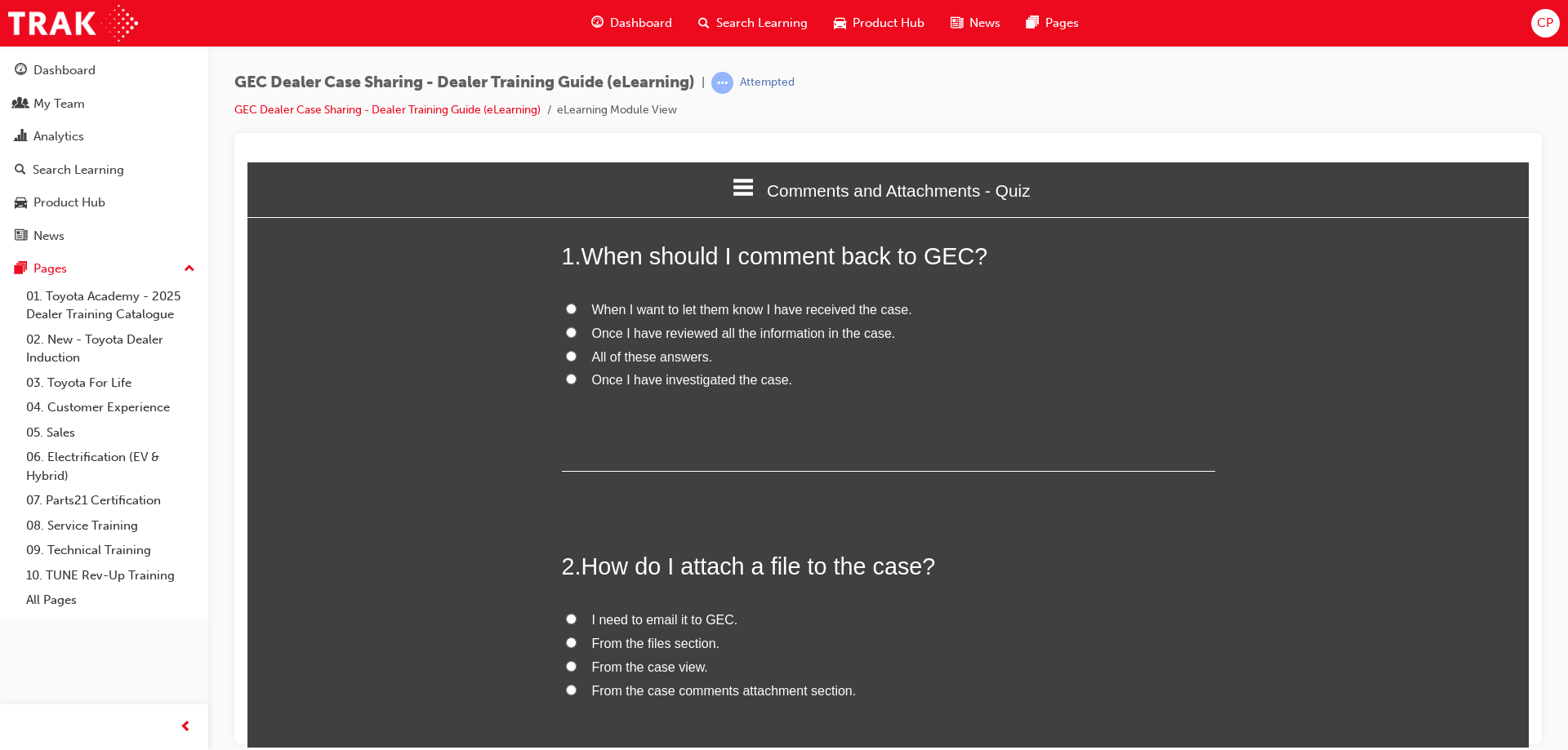
scroll to position [1400, 1295]
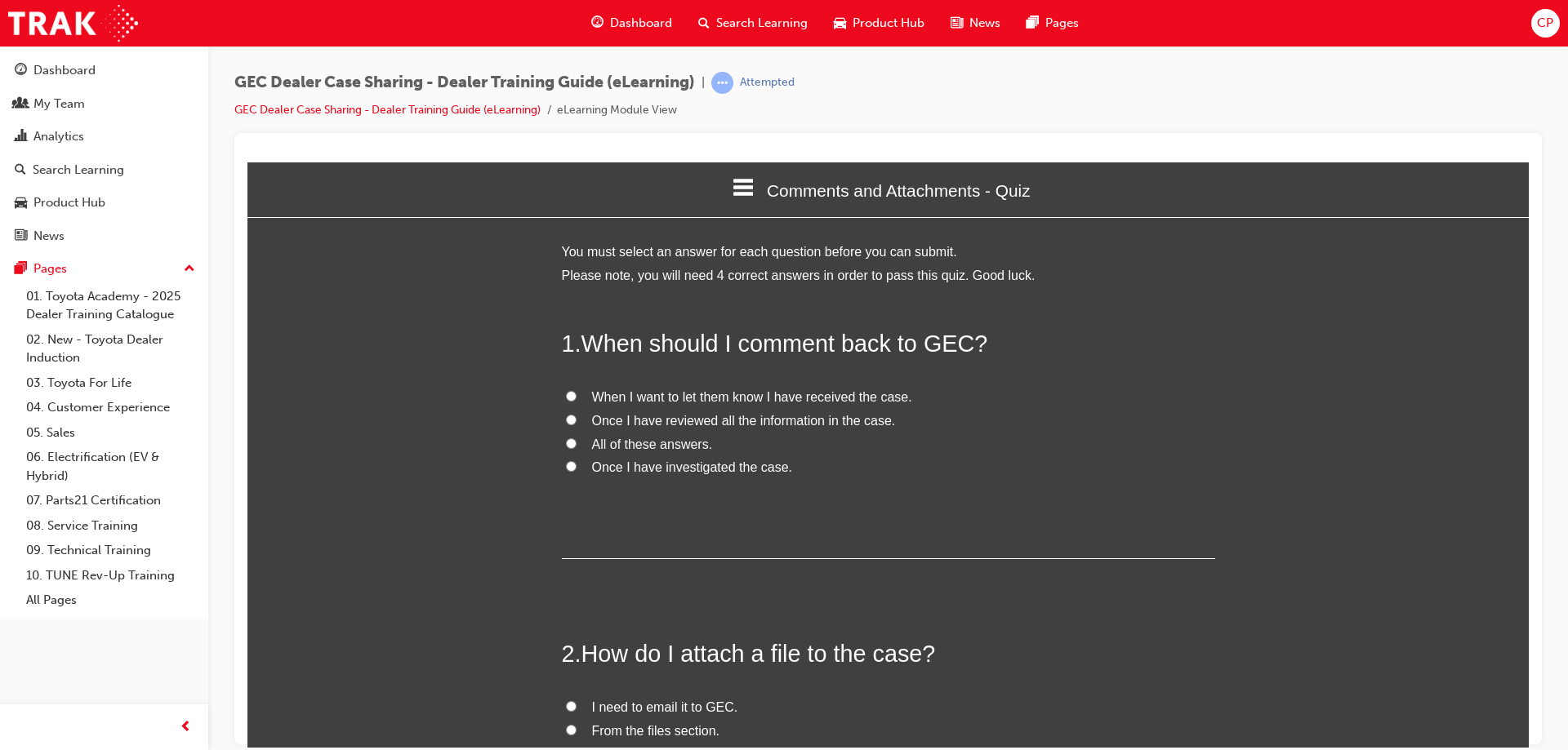
click at [566, 467] on input "Once I have investigated the case." at bounding box center [570, 465] width 11 height 11
radio input "true"
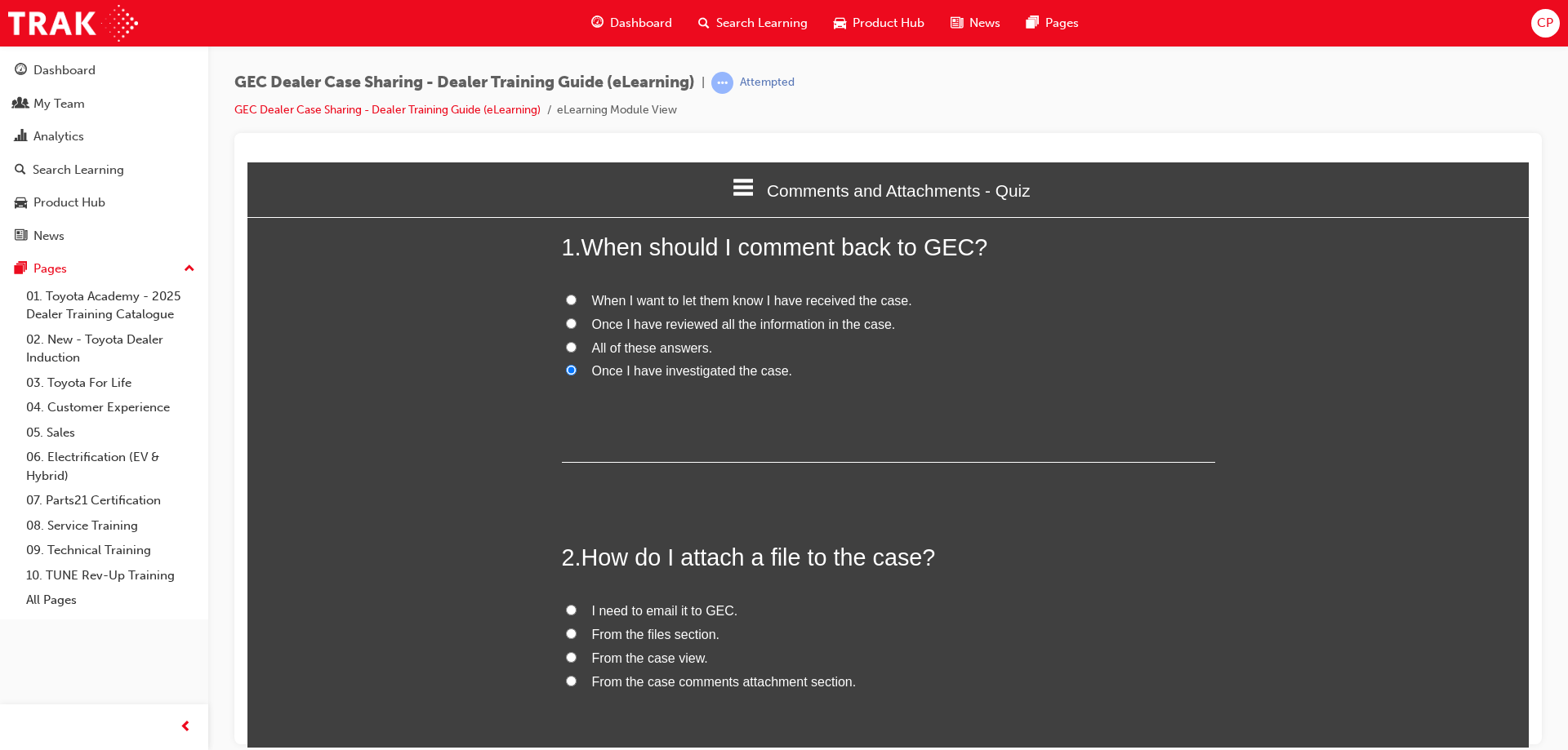
scroll to position [327, 0]
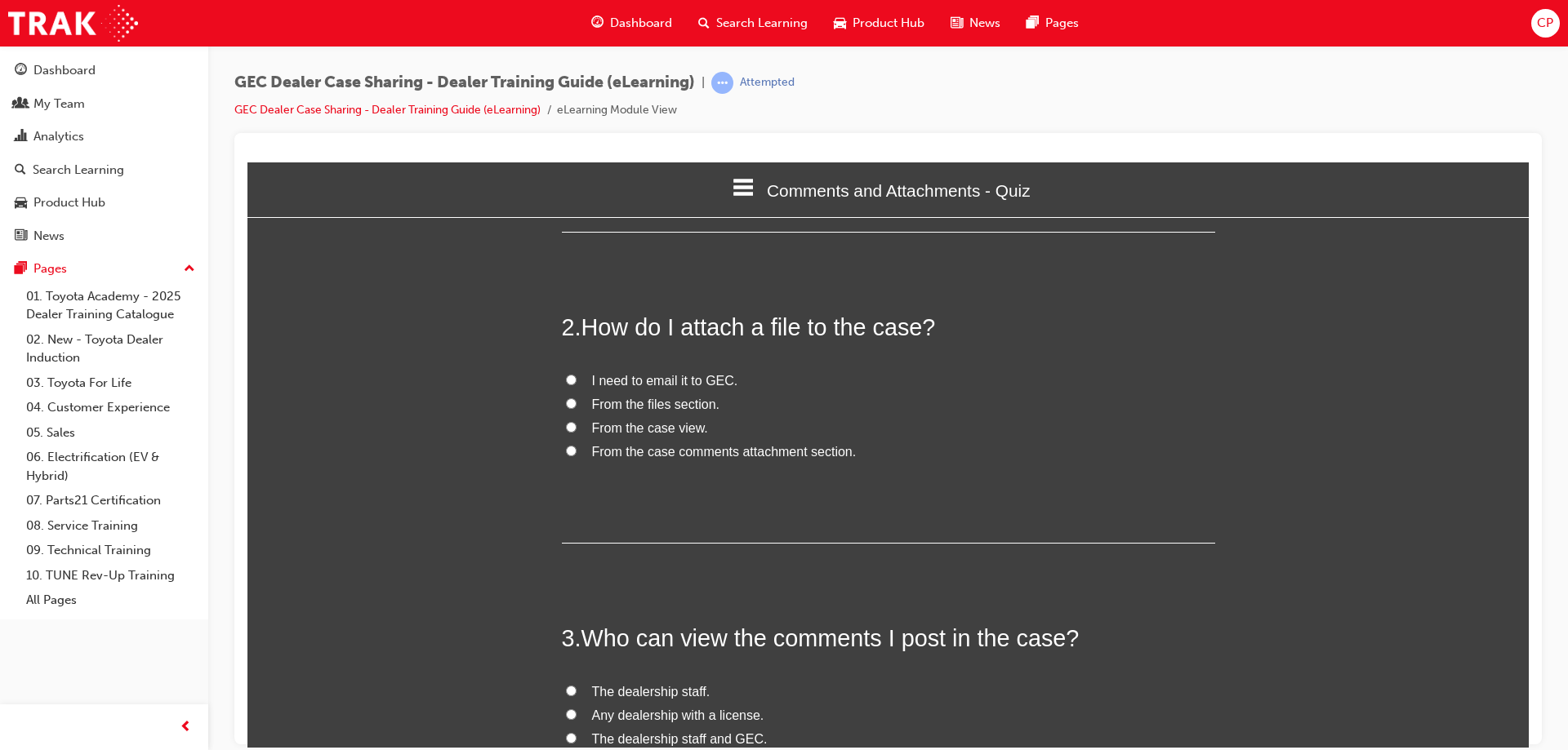
click at [566, 452] on input "From the case comments attachment section." at bounding box center [570, 450] width 11 height 11
radio input "true"
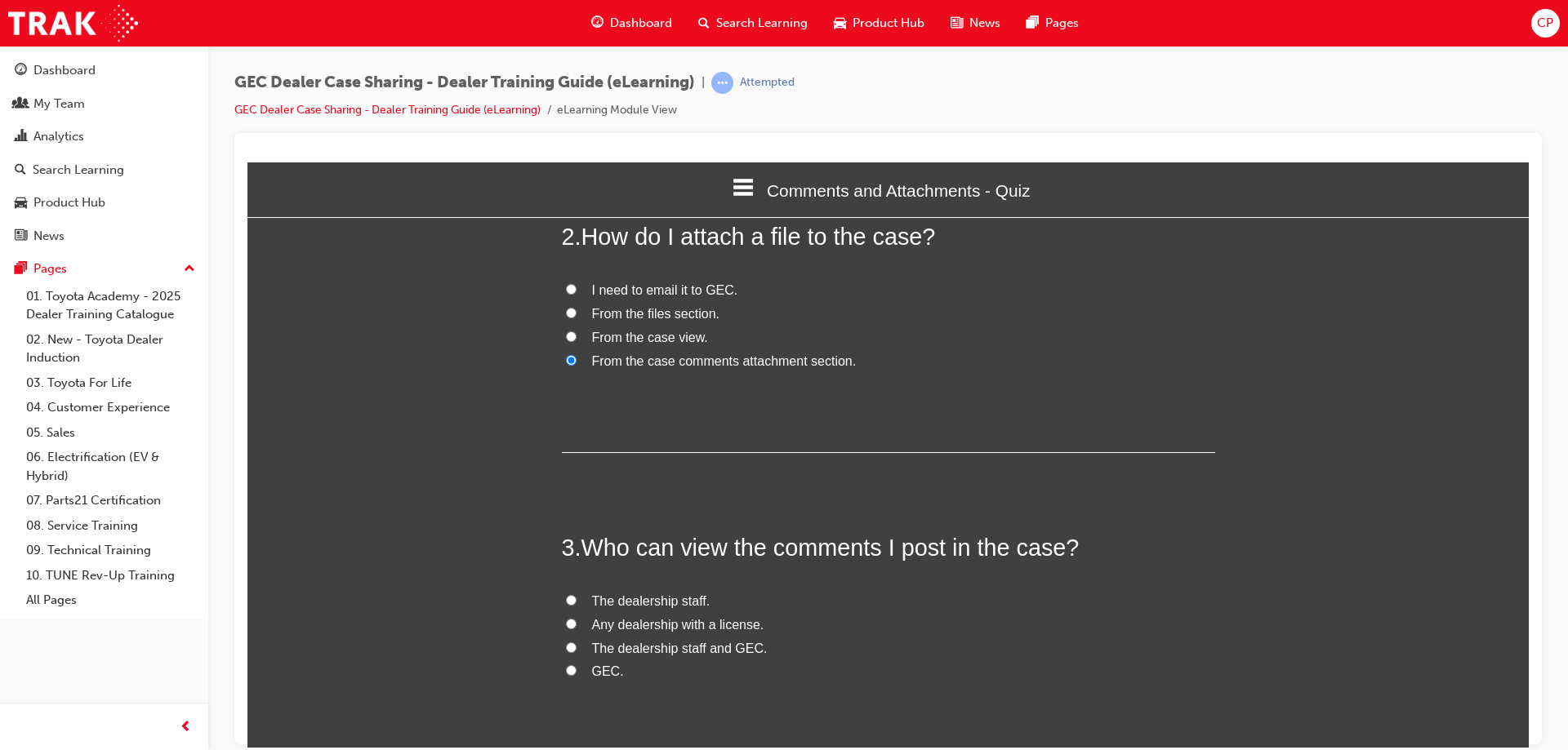
scroll to position [571, 0]
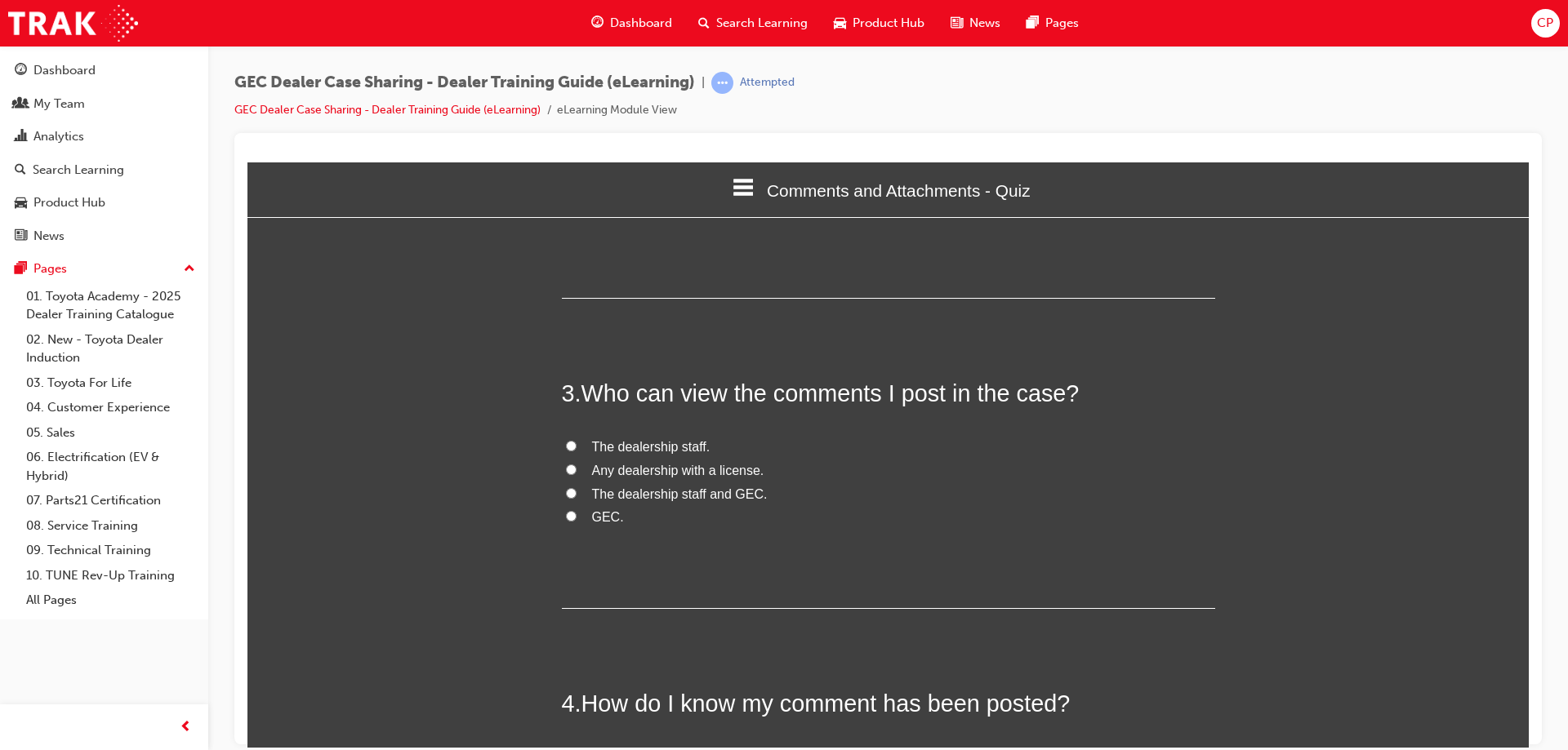
click at [566, 517] on input "GEC." at bounding box center [570, 515] width 11 height 11
radio input "true"
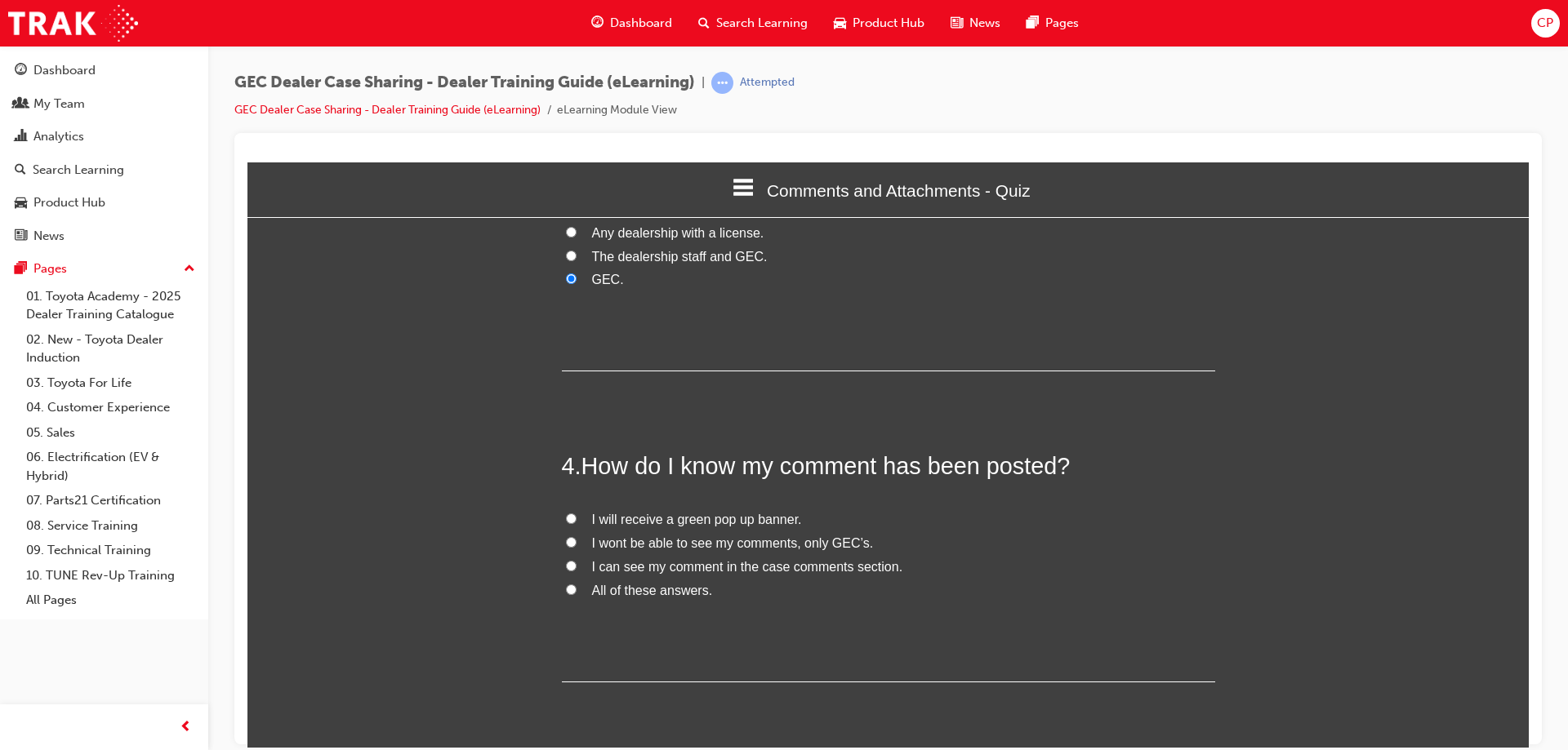
scroll to position [817, 0]
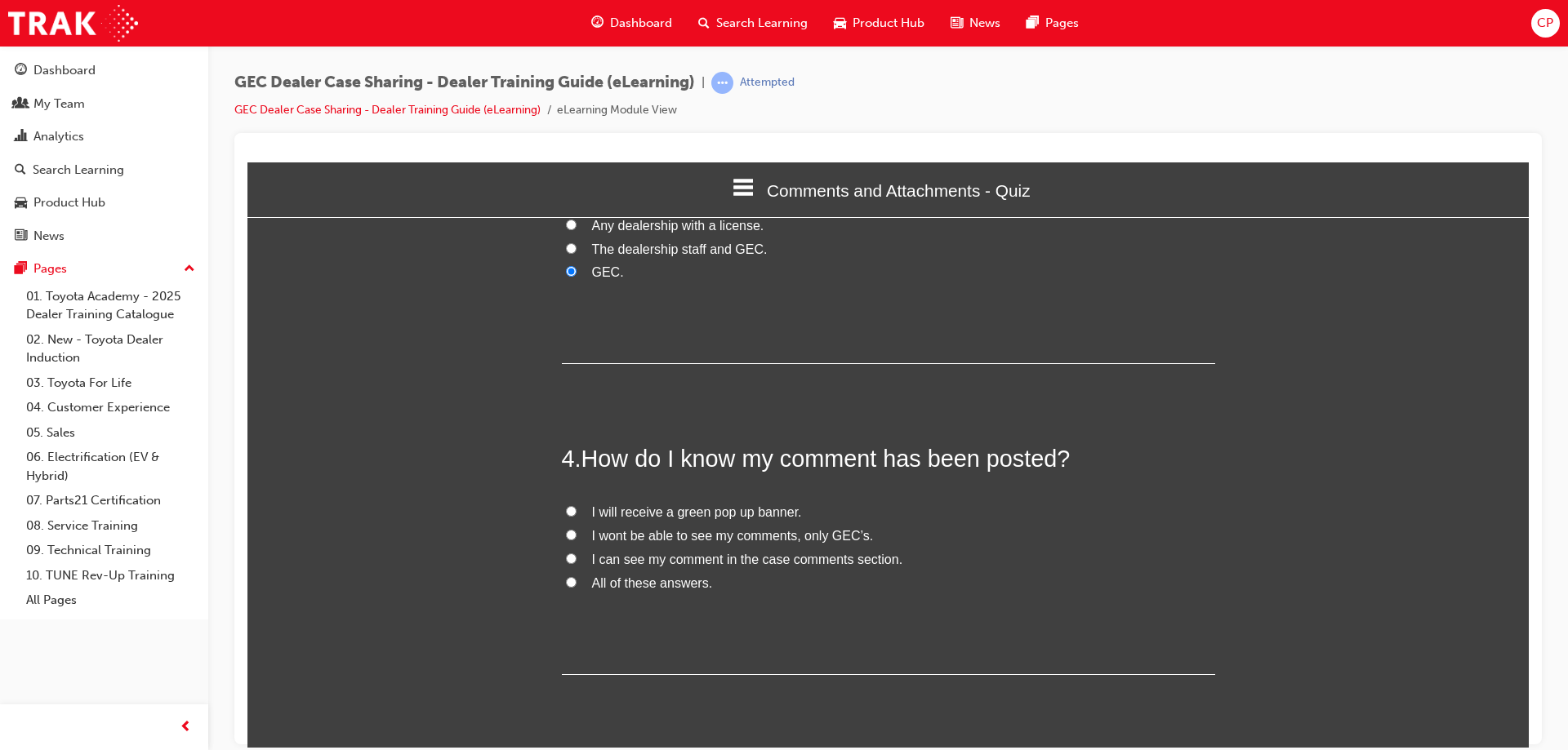
click at [568, 560] on input "I can see my comment in the case comments section." at bounding box center [570, 558] width 11 height 11
radio input "true"
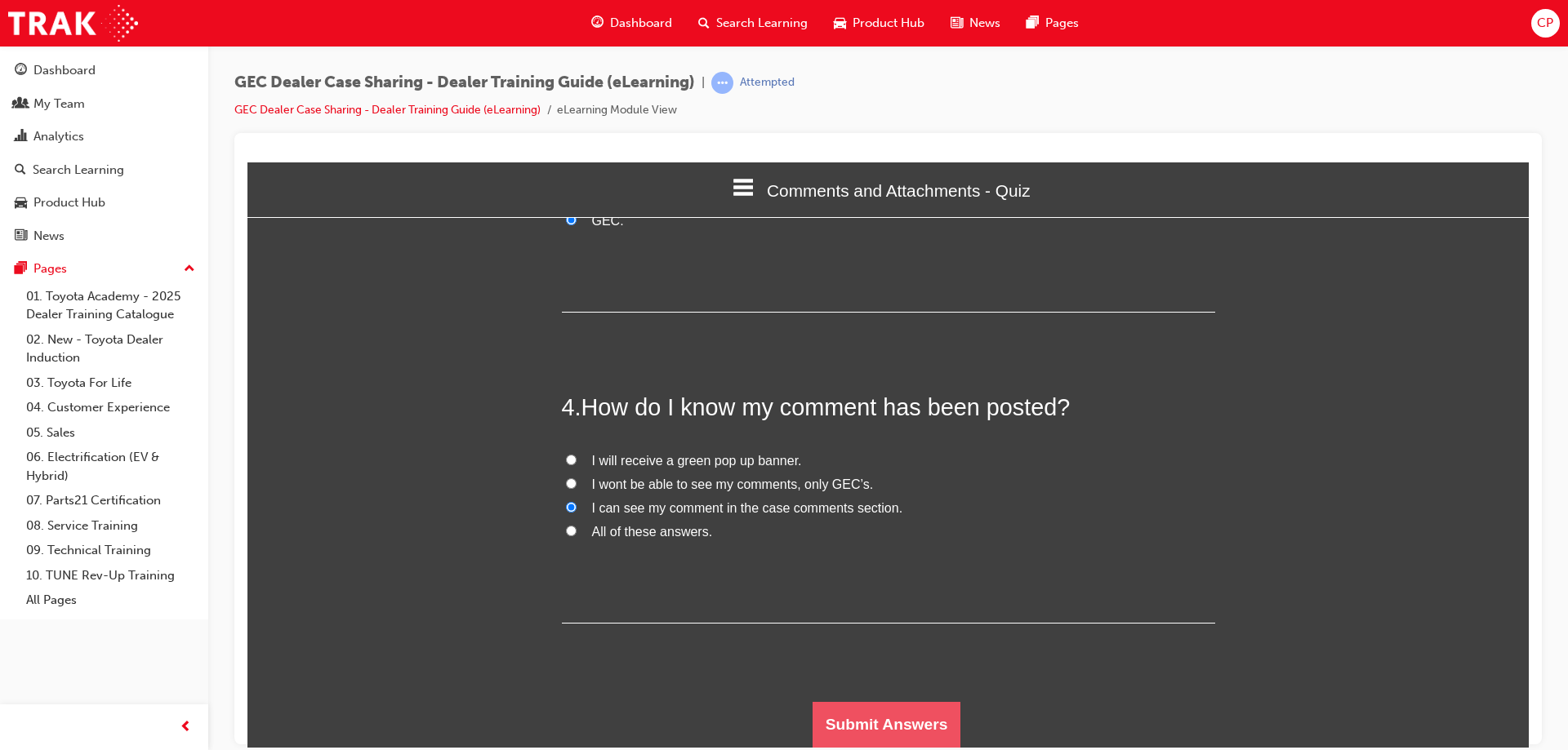
click at [895, 731] on button "Submit Answers" at bounding box center [887, 724] width 148 height 46
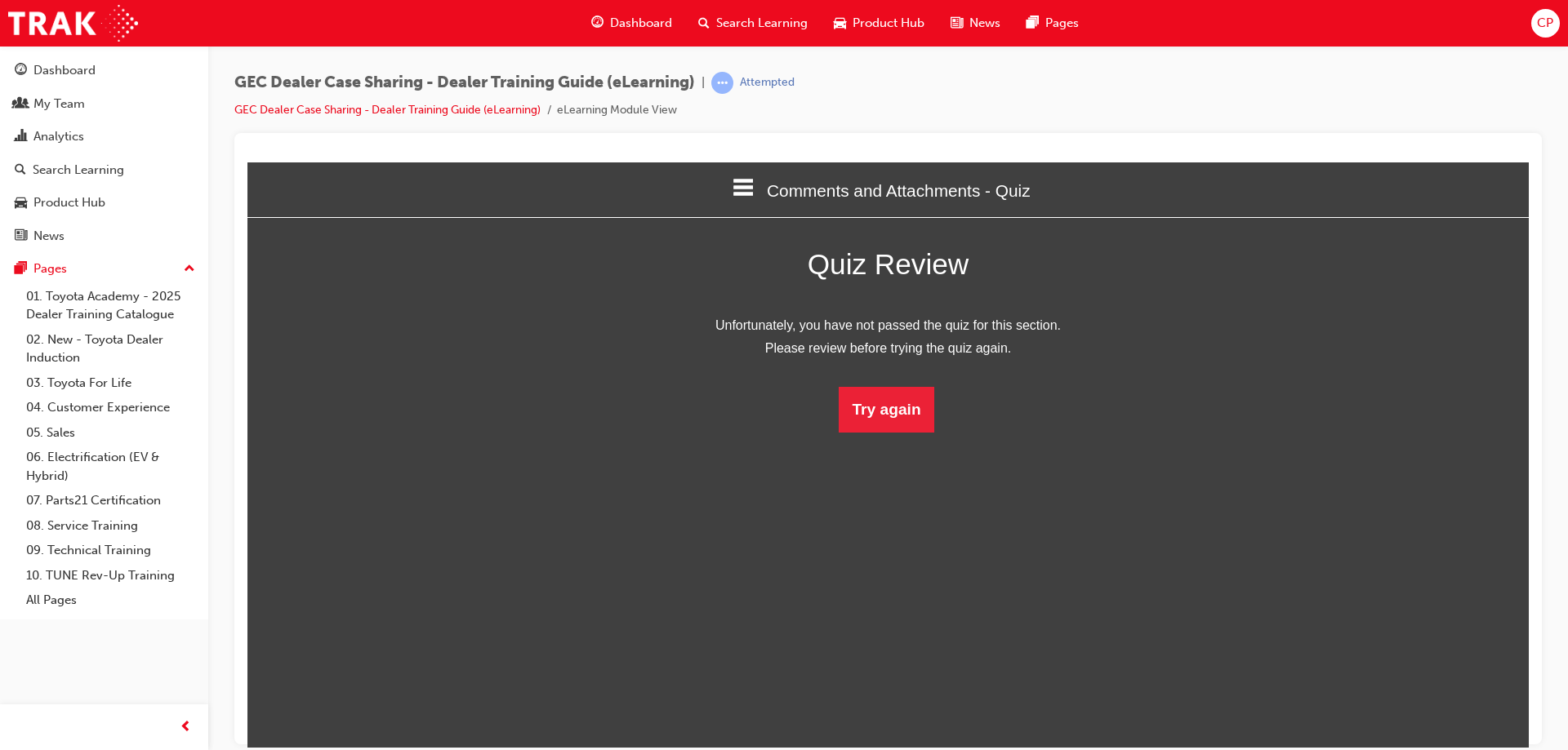
scroll to position [217, 1307]
click at [890, 414] on button "Try again" at bounding box center [886, 408] width 94 height 46
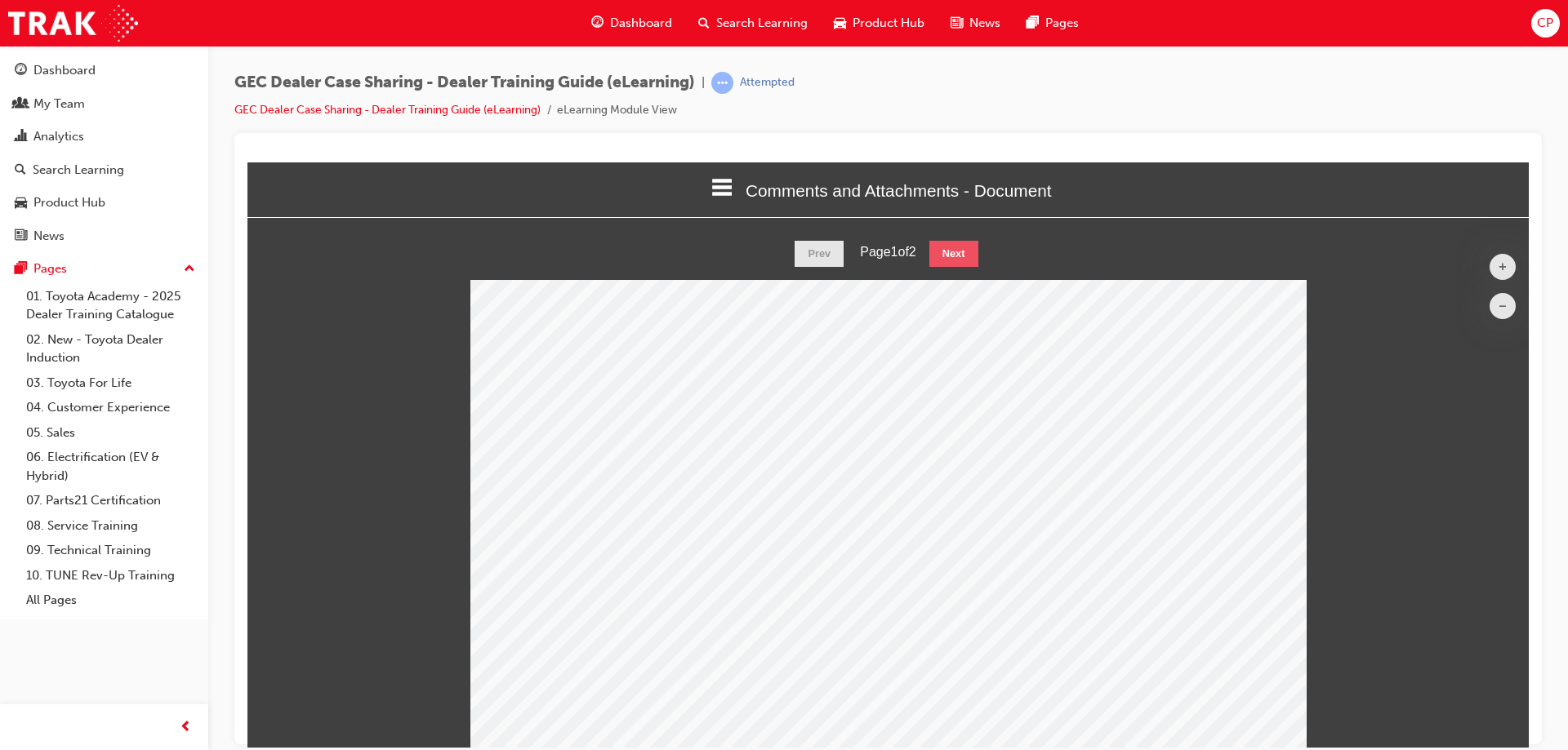
click at [954, 250] on button "Next" at bounding box center [954, 253] width 49 height 27
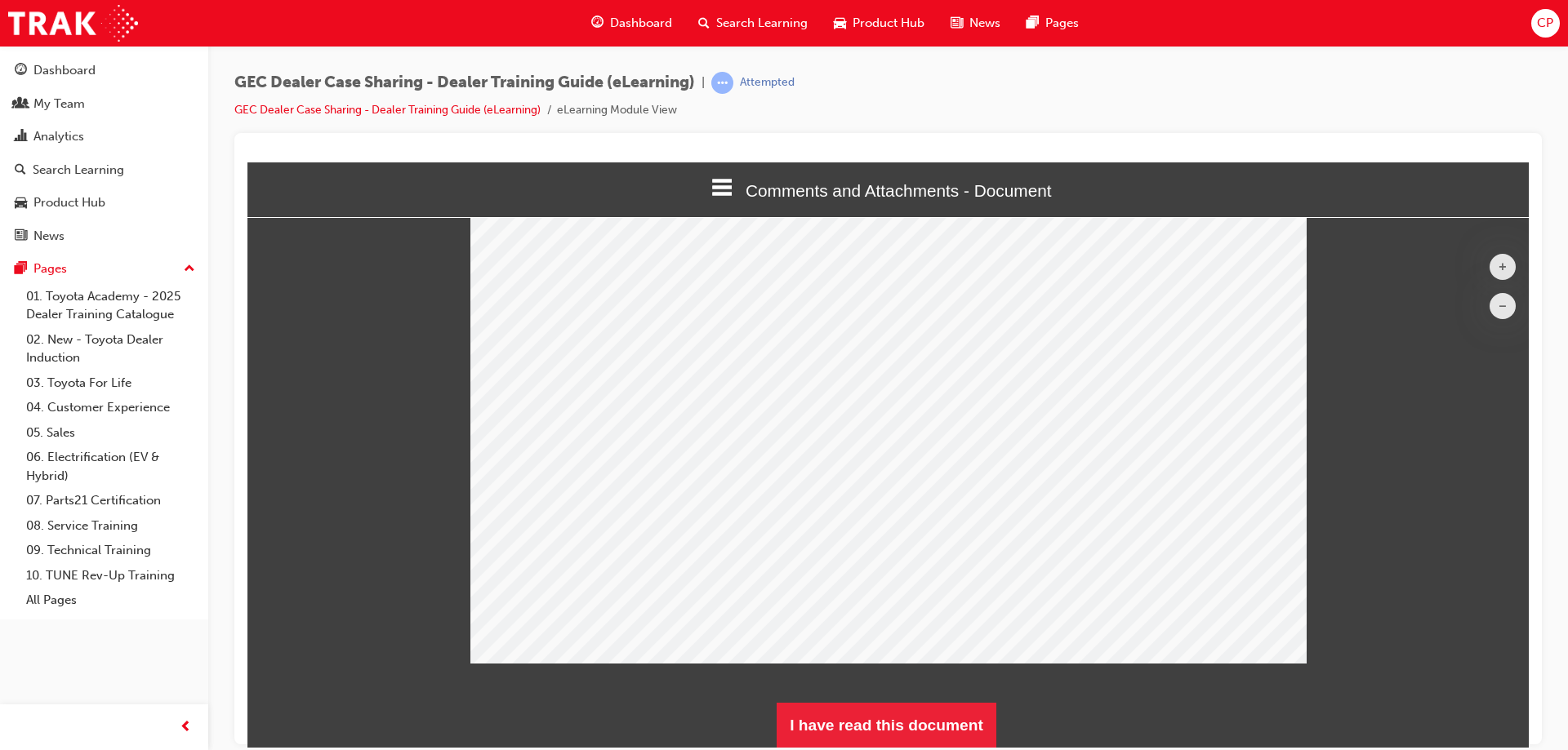
scroll to position [87, 0]
click at [897, 720] on button "I have read this document" at bounding box center [887, 724] width 220 height 46
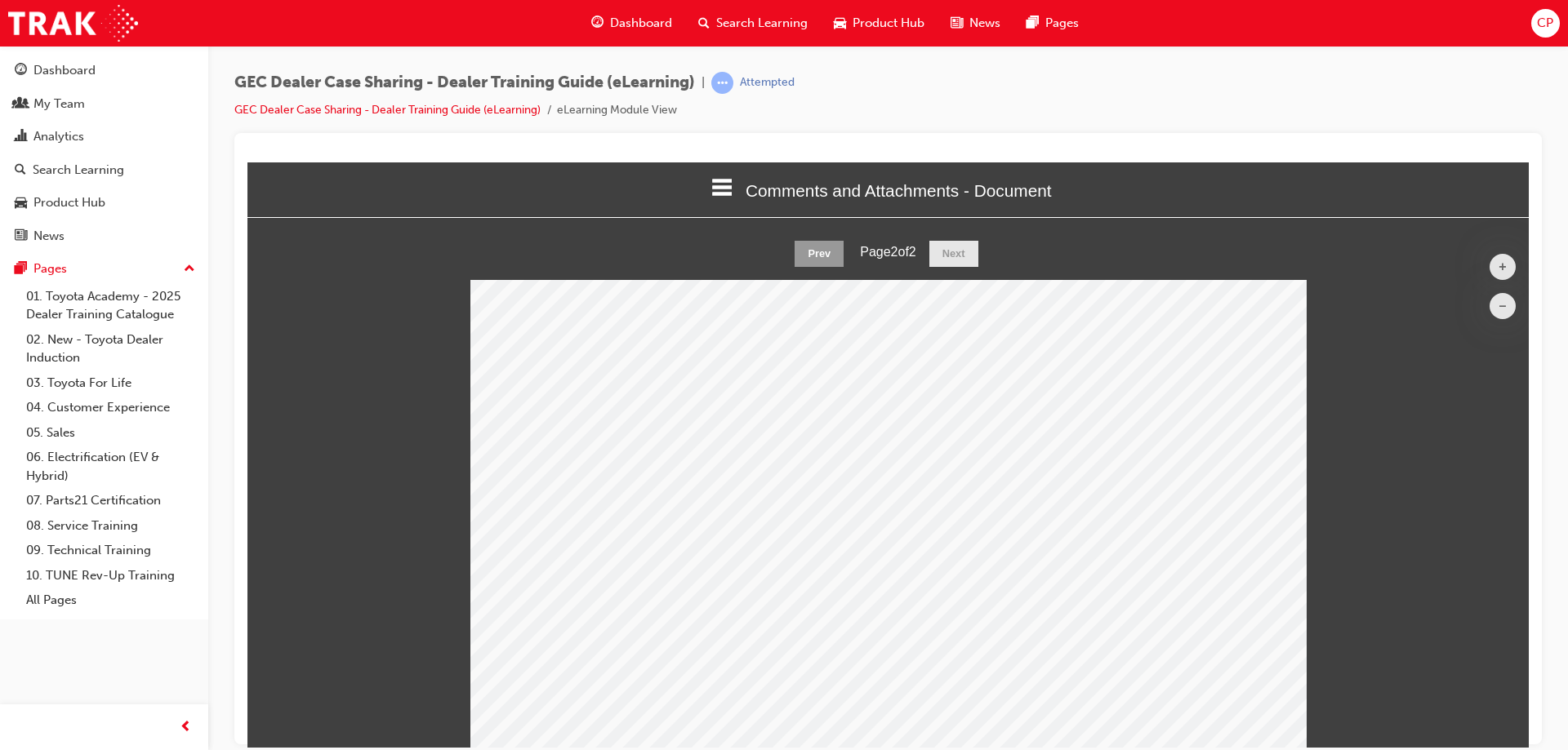
scroll to position [1400, 1295]
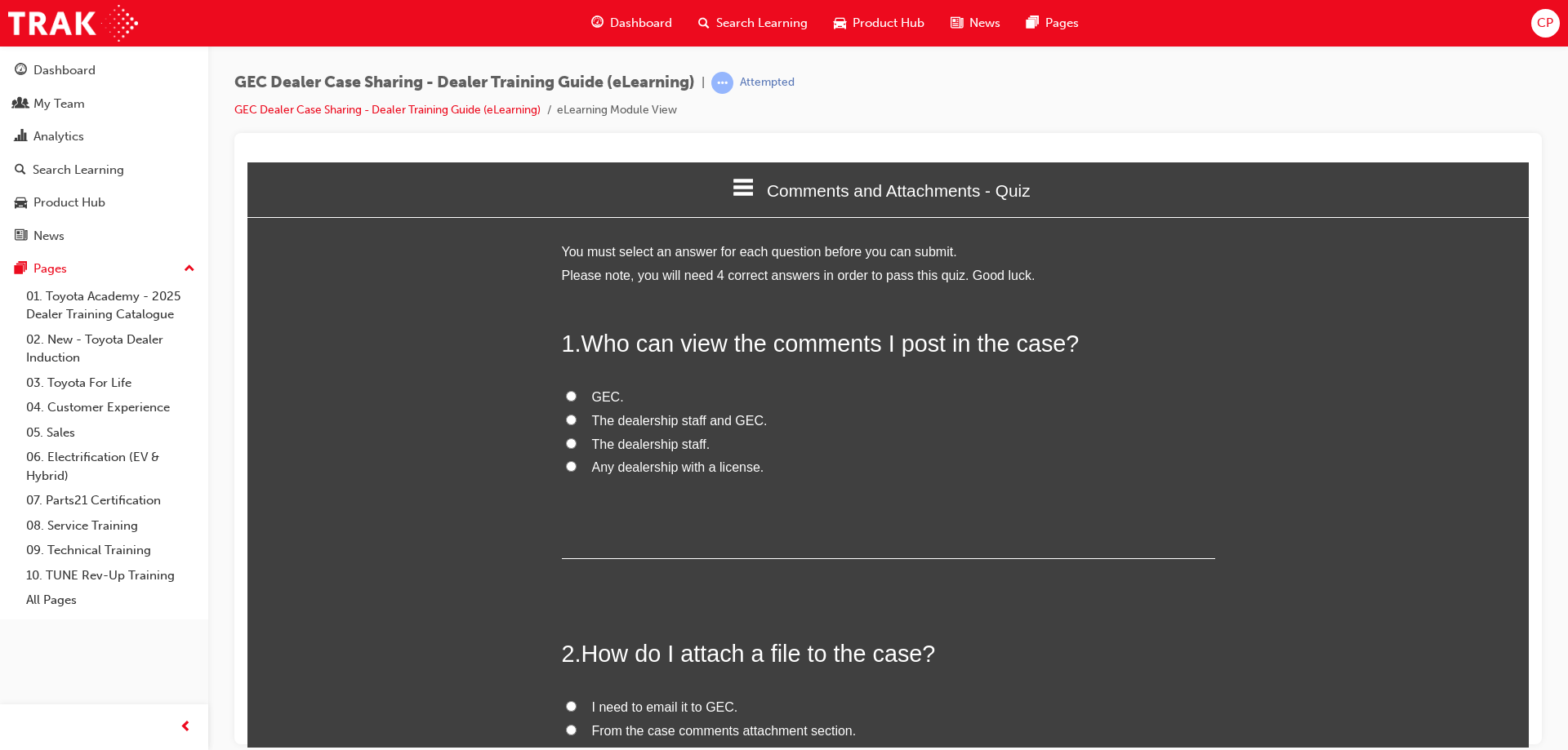
click at [568, 402] on label "GEC." at bounding box center [889, 398] width 654 height 24
click at [568, 401] on input "GEC." at bounding box center [570, 396] width 11 height 11
radio input "true"
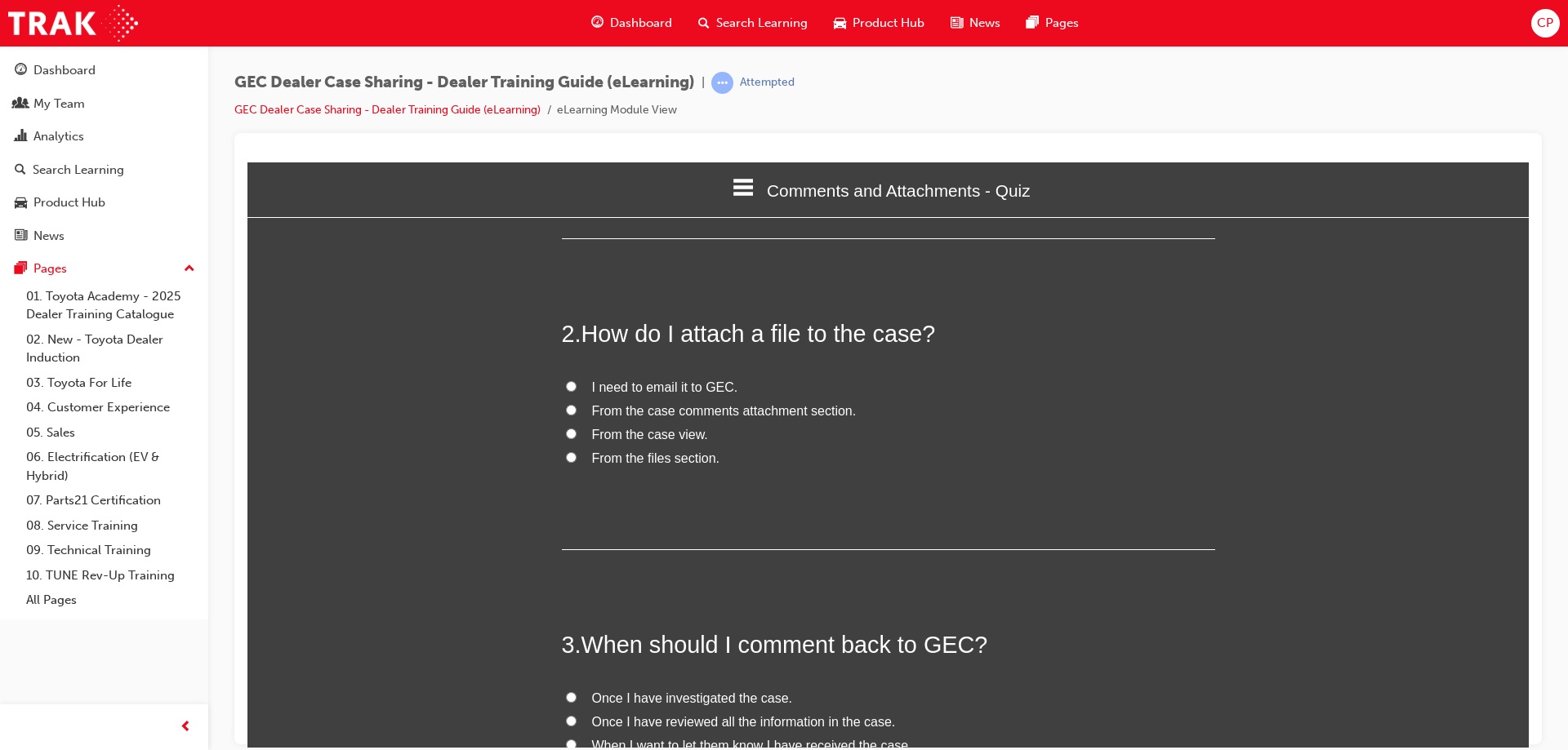
scroll to position [327, 0]
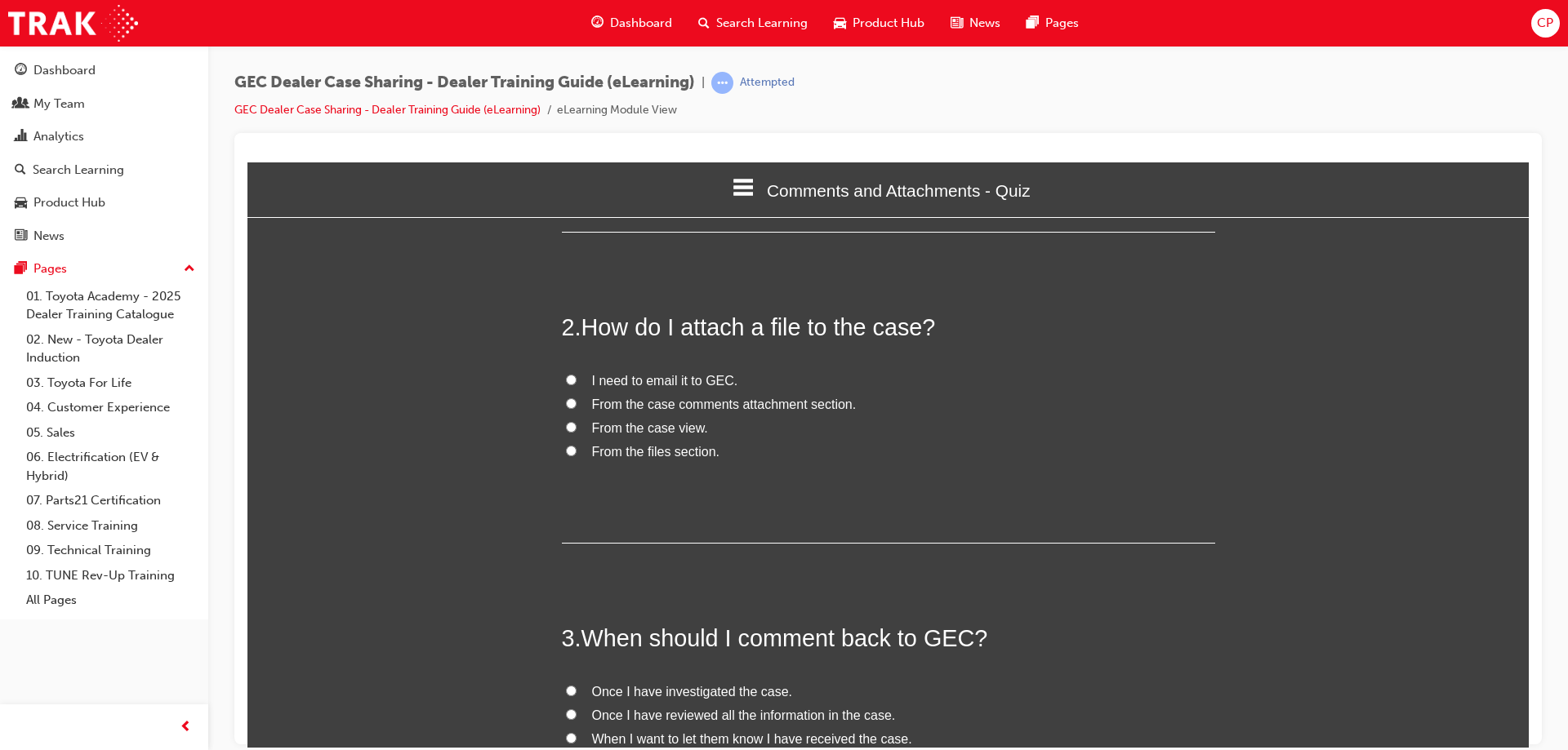
click at [568, 402] on input "From the case comments attachment section." at bounding box center [570, 402] width 11 height 11
radio input "true"
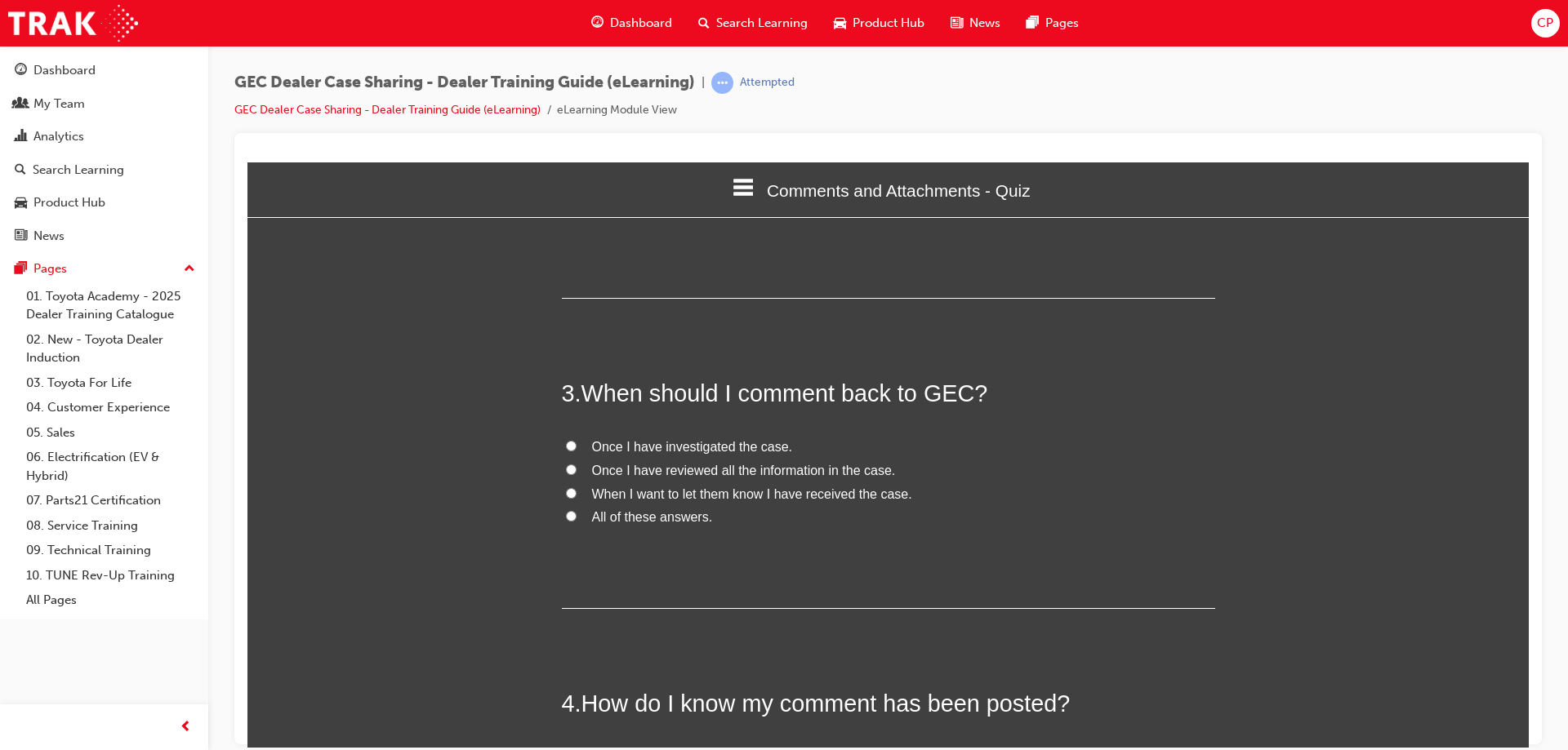
click at [568, 515] on input "All of these answers." at bounding box center [570, 515] width 11 height 11
radio input "true"
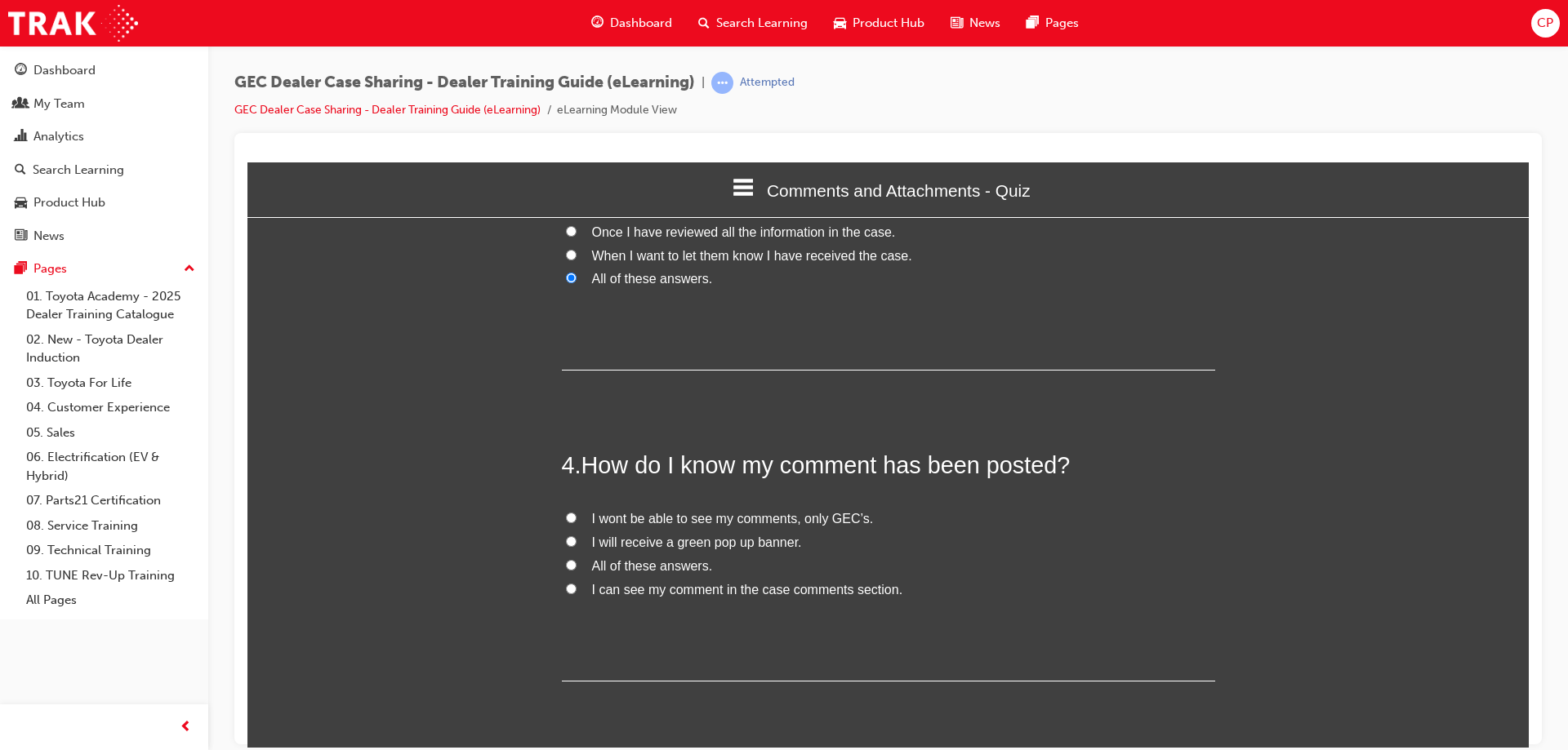
scroll to position [868, 0]
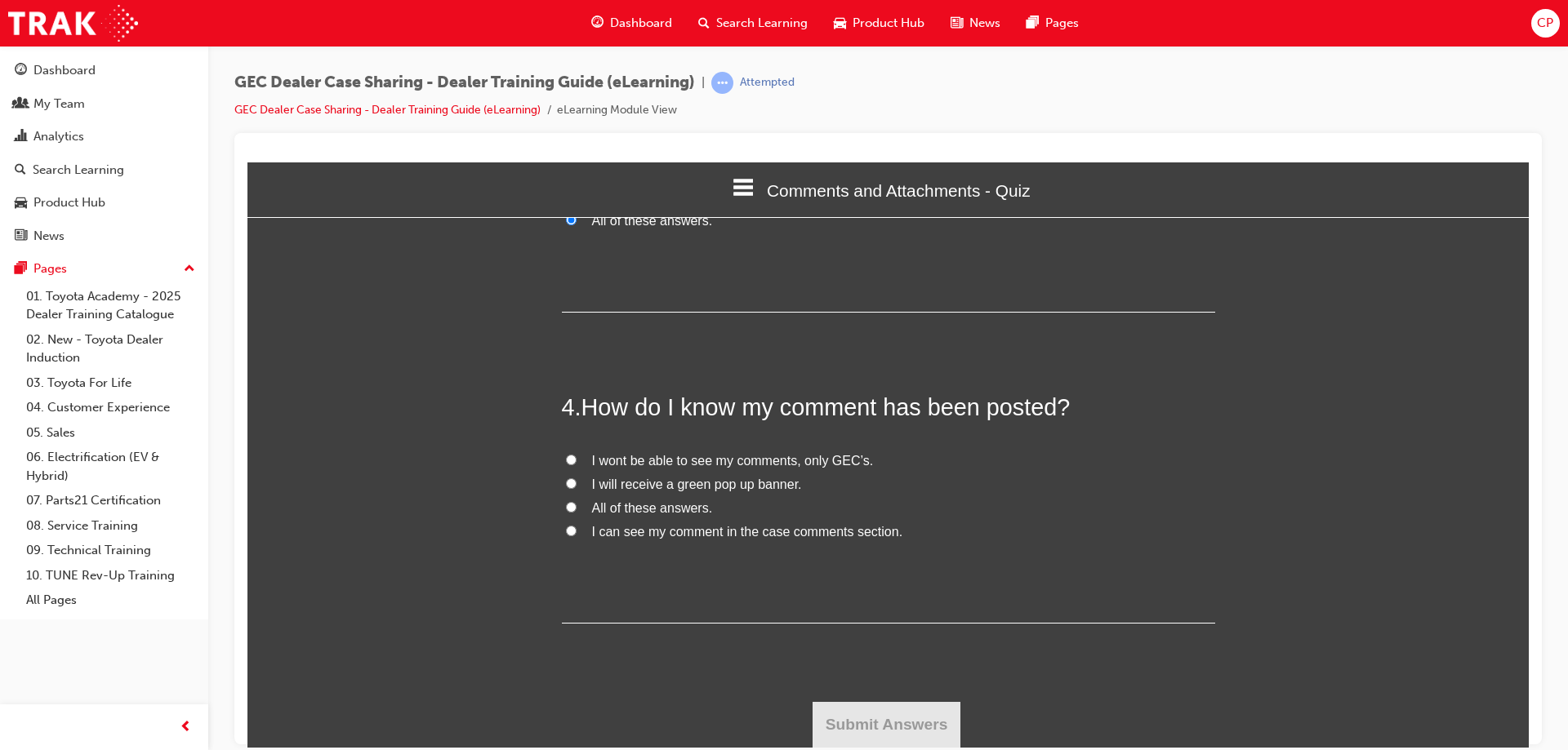
click at [566, 533] on input "I can see my comment in the case comments section." at bounding box center [570, 530] width 11 height 11
radio input "true"
click at [874, 724] on button "Submit Answers" at bounding box center [887, 724] width 148 height 46
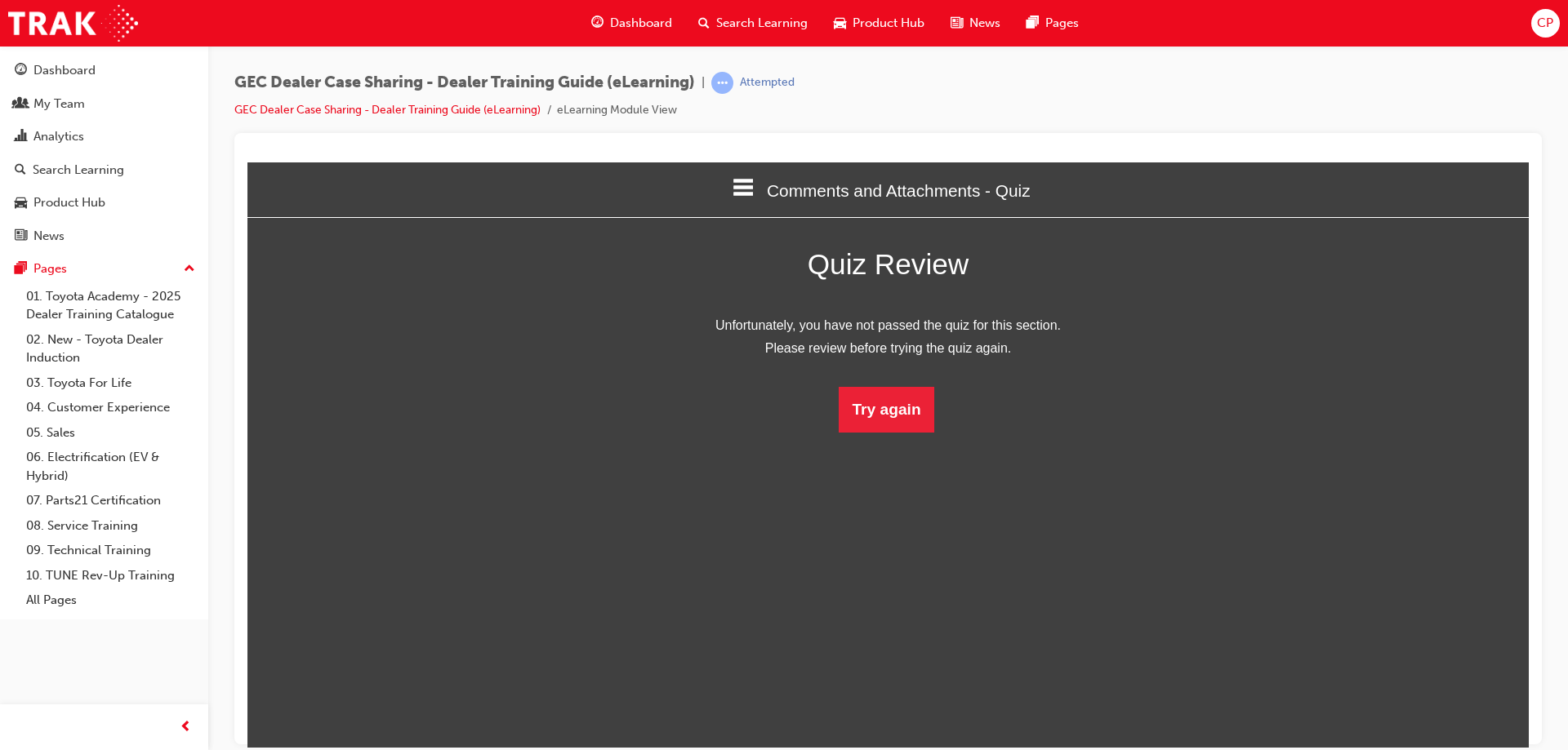
scroll to position [217, 1307]
click at [886, 414] on button "Try again" at bounding box center [886, 408] width 94 height 46
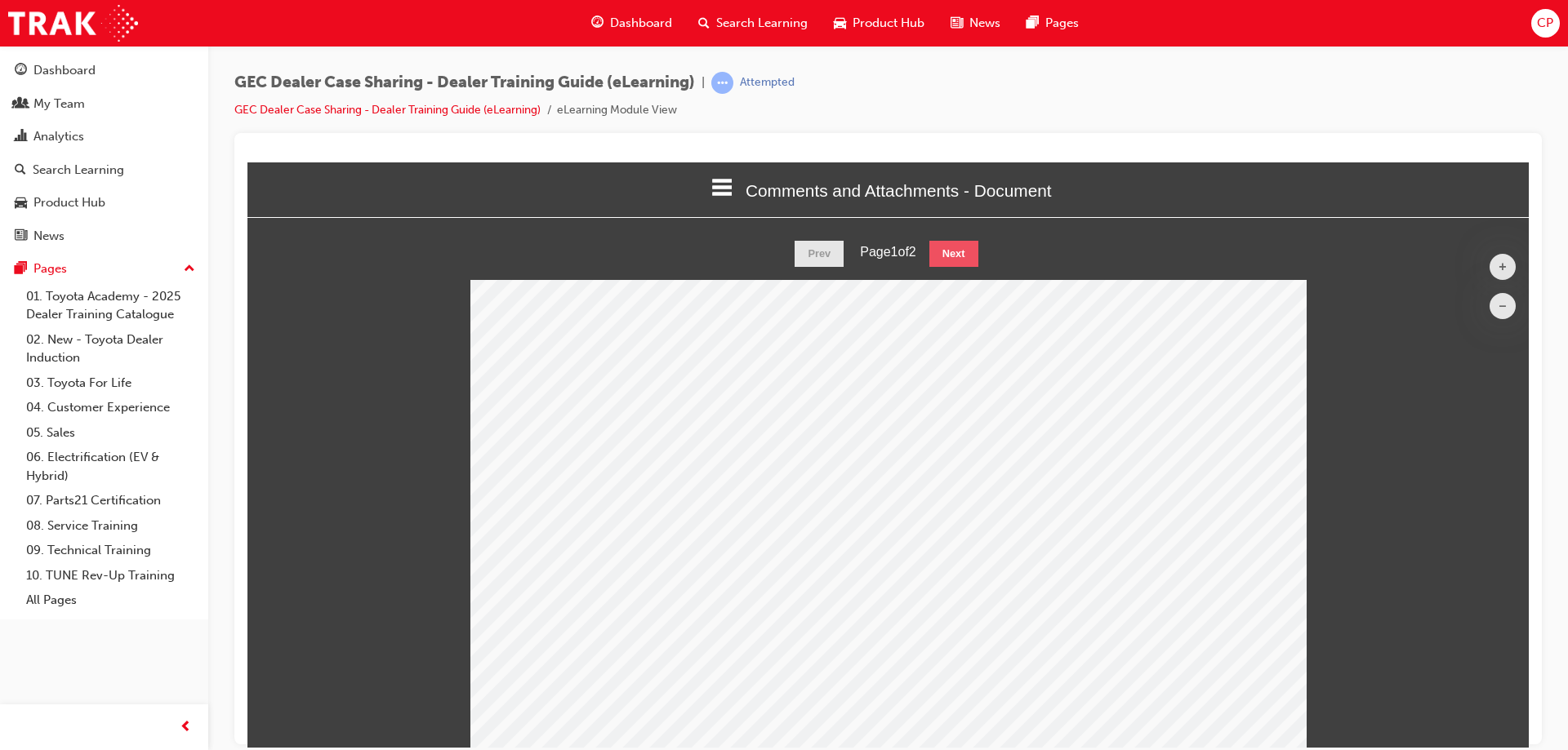
click at [935, 254] on button "Next" at bounding box center [954, 253] width 49 height 27
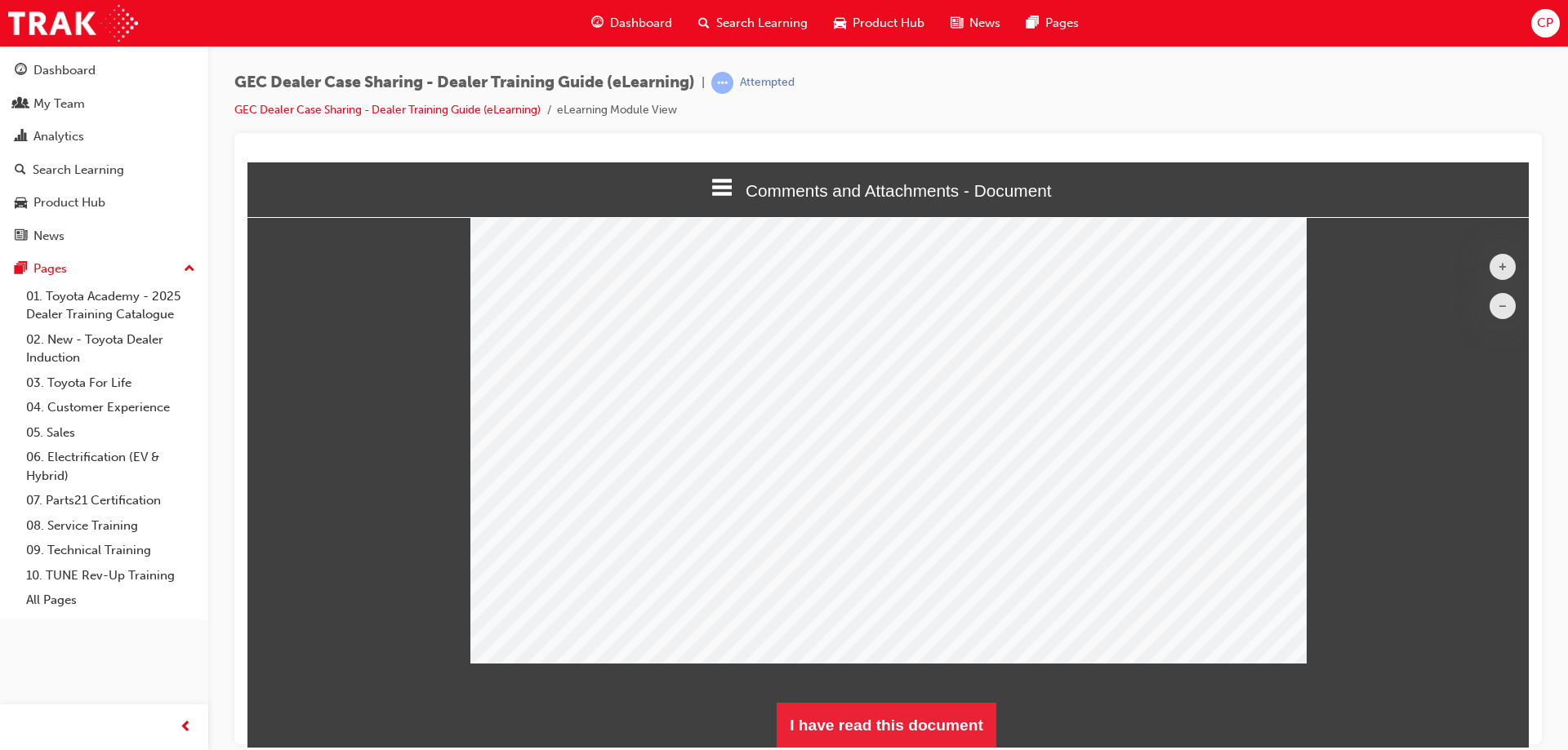
scroll to position [87, 0]
click at [883, 724] on button "I have read this document" at bounding box center [887, 724] width 220 height 46
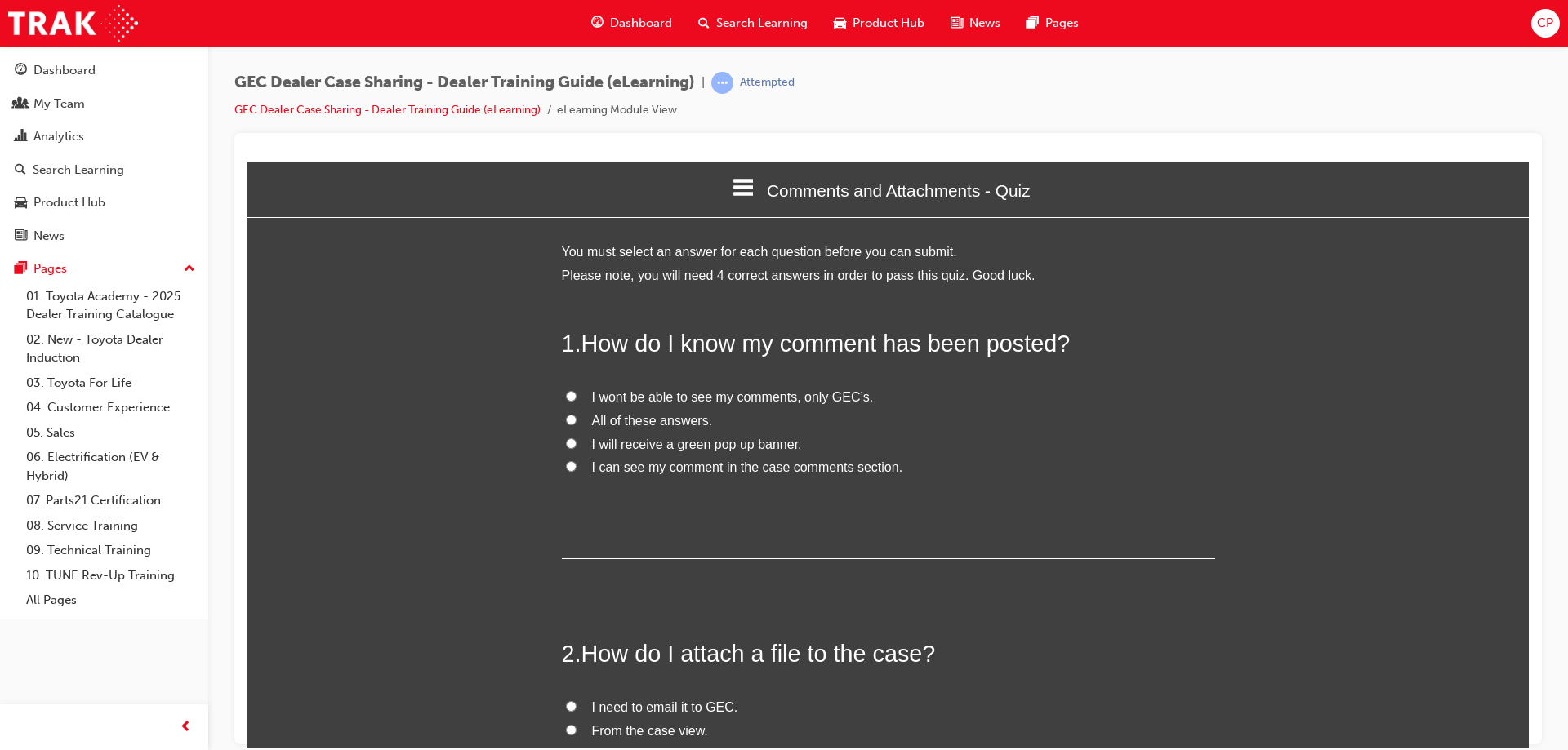
click at [566, 470] on input "I can see my comment in the case comments section." at bounding box center [570, 465] width 11 height 11
radio input "true"
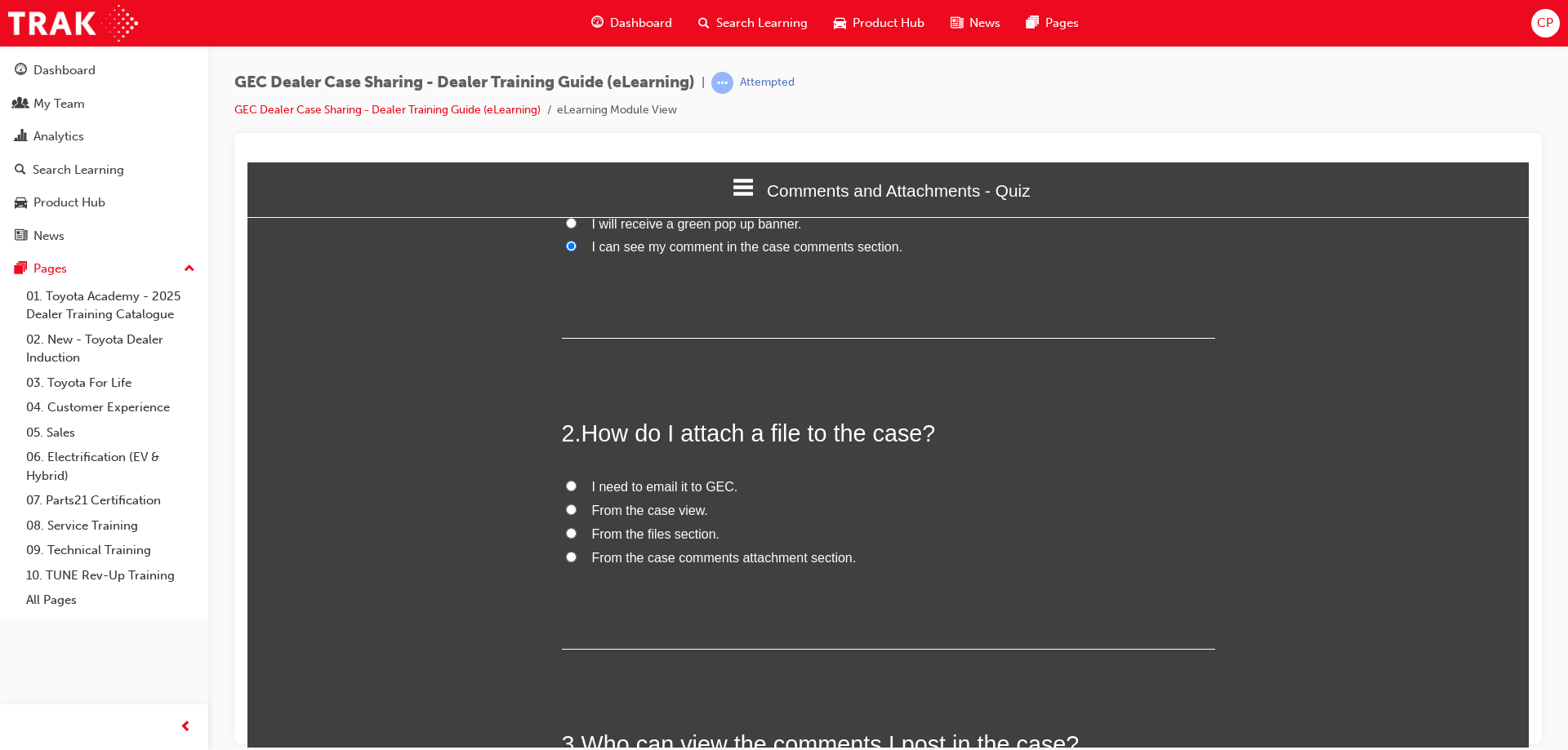
scroll to position [245, 0]
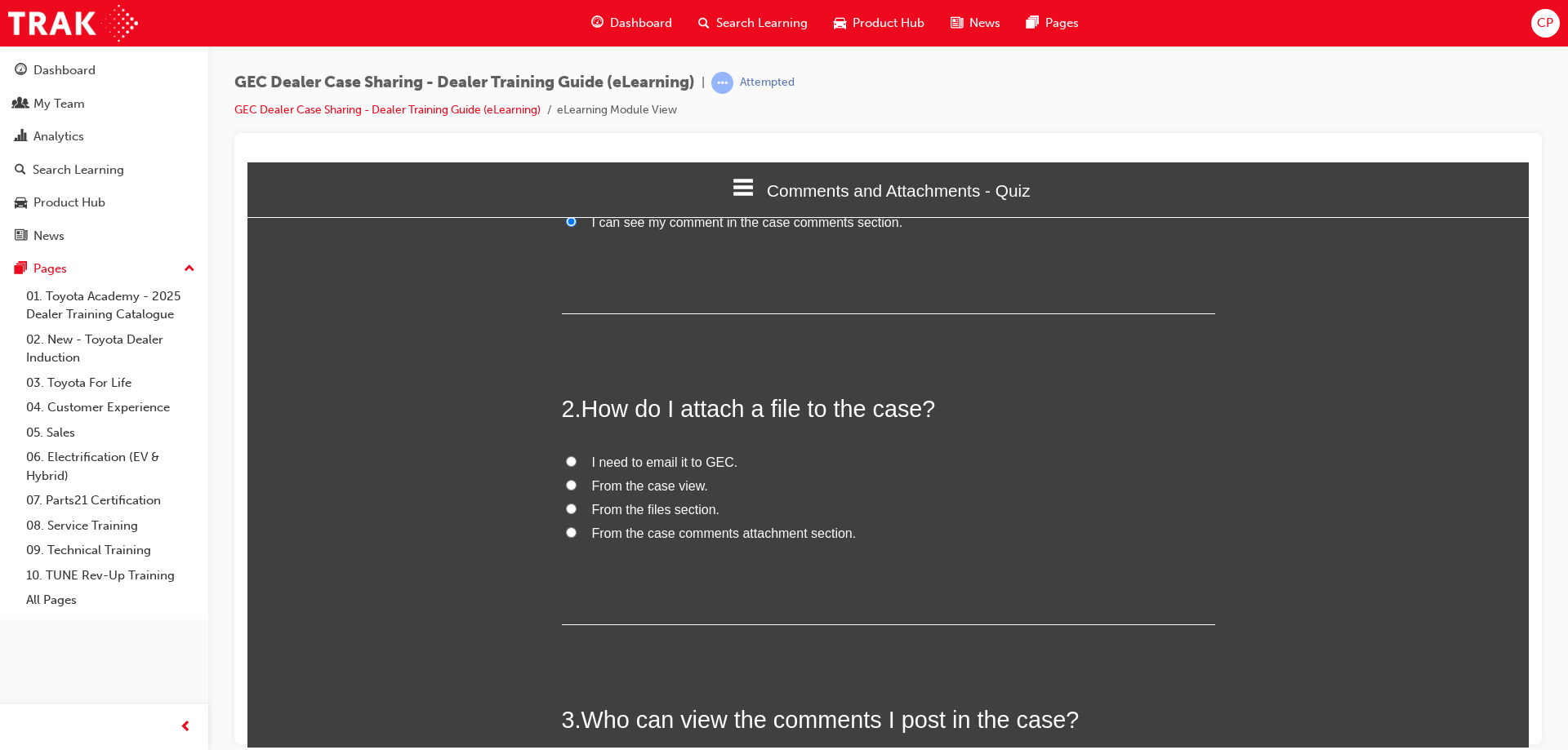
click at [566, 511] on input "From the files section." at bounding box center [570, 508] width 11 height 11
radio input "true"
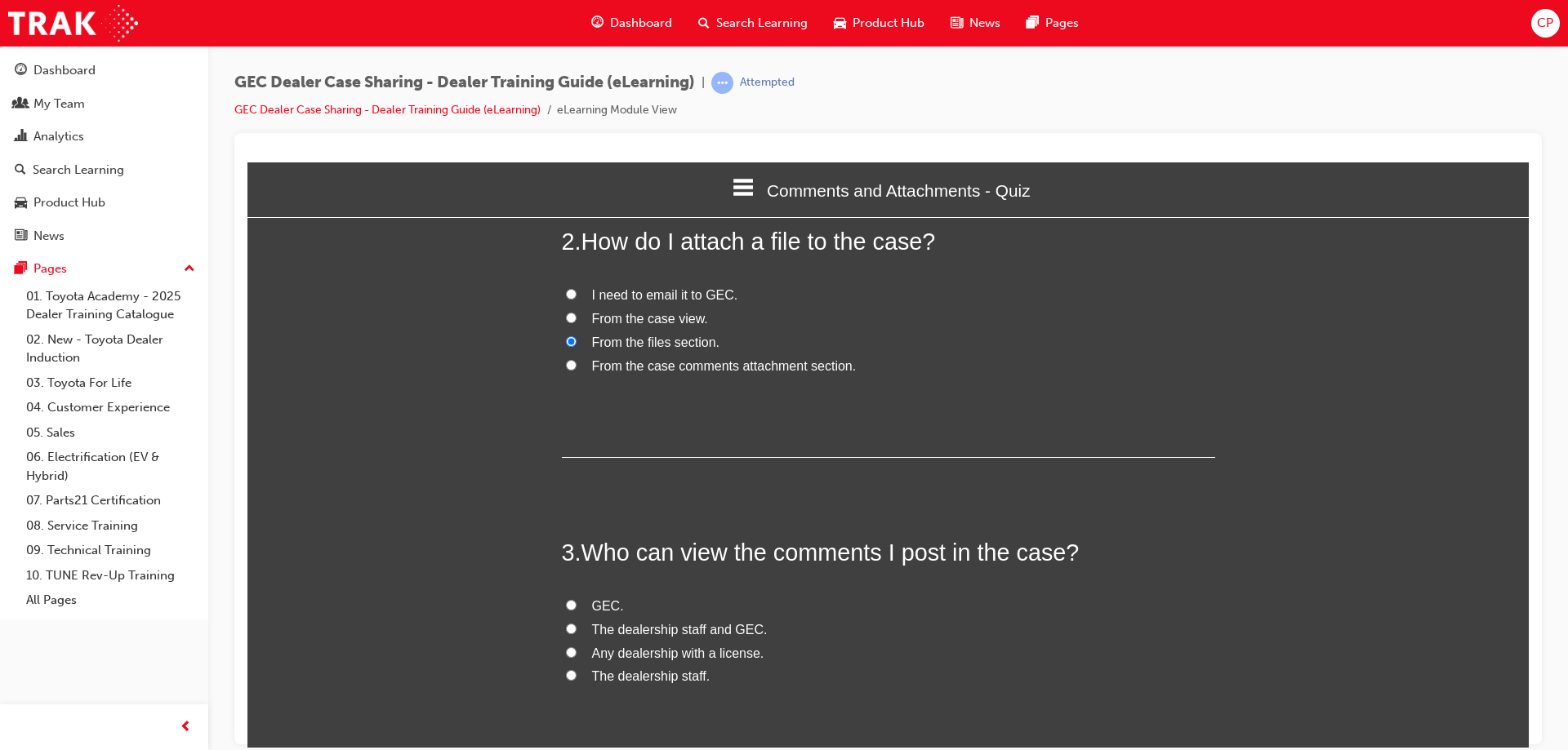
scroll to position [490, 0]
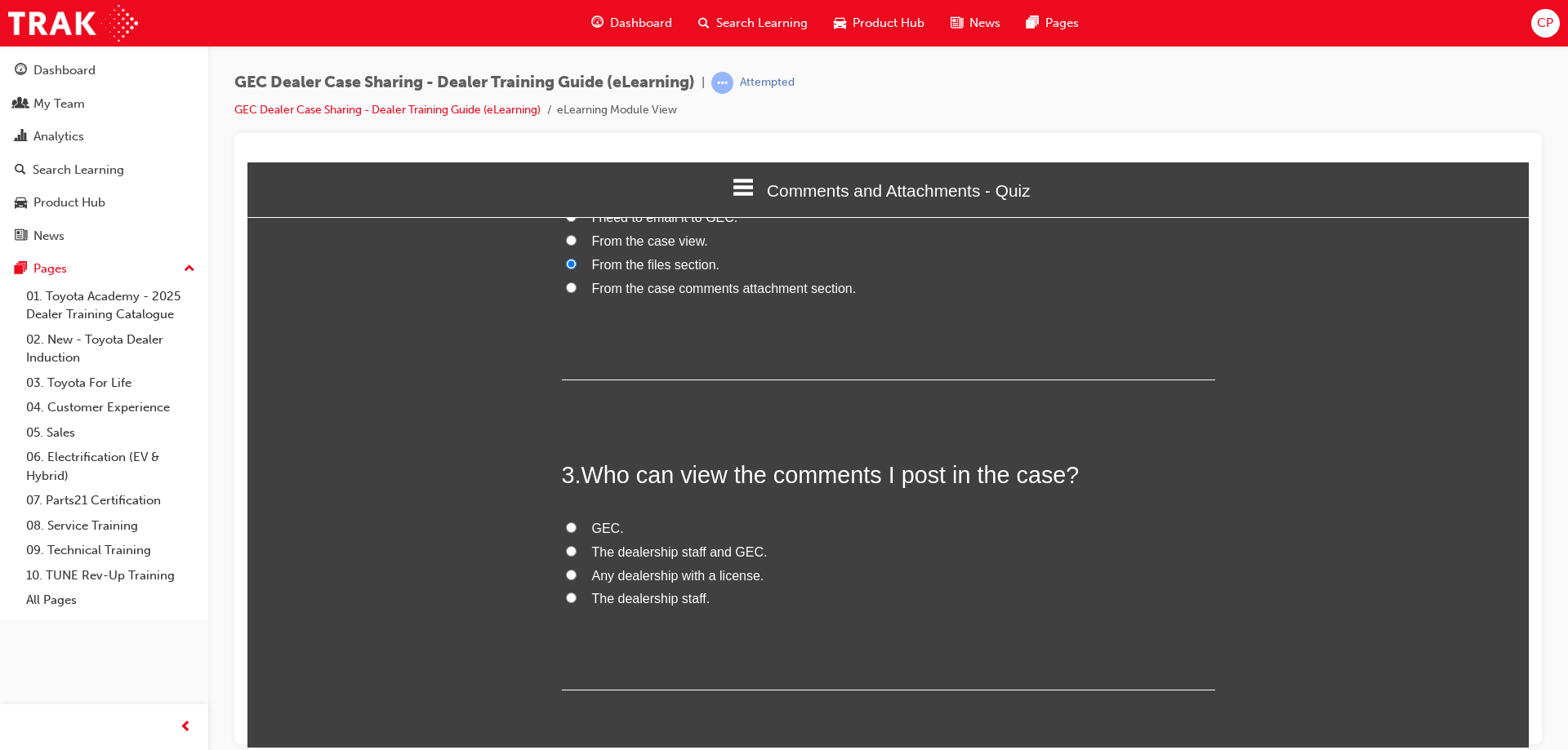
click at [566, 529] on input "GEC." at bounding box center [570, 527] width 11 height 11
radio input "true"
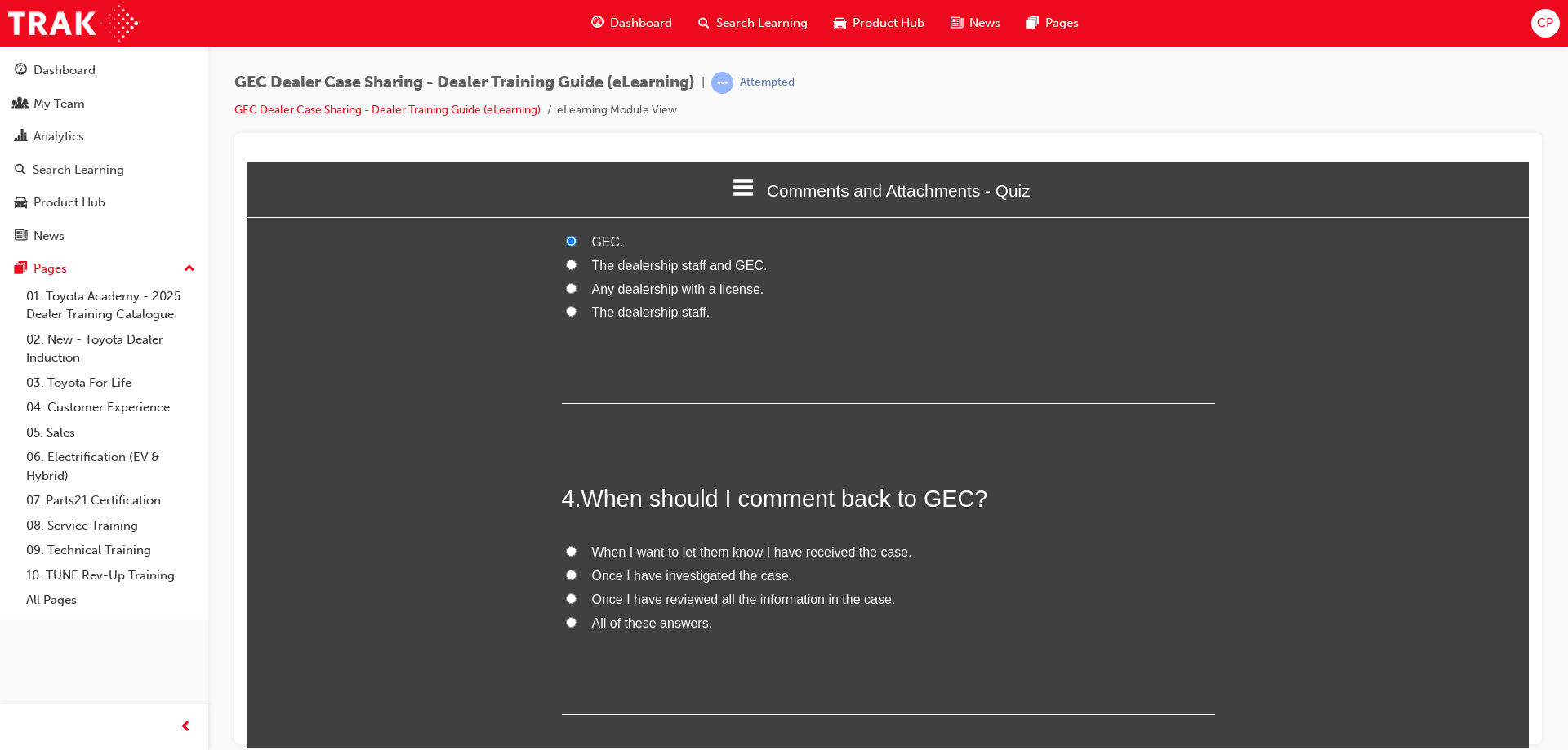
scroll to position [817, 0]
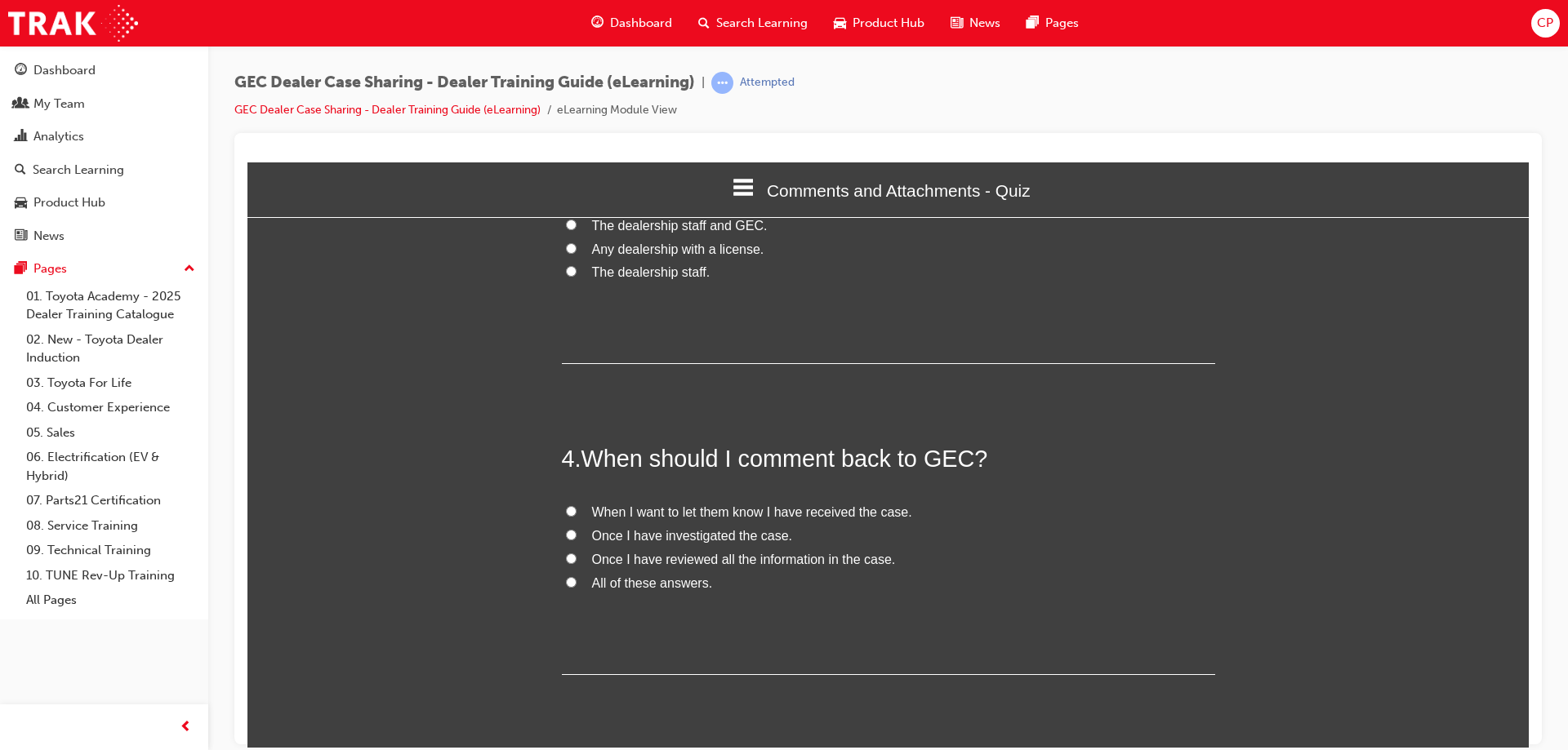
click at [569, 557] on input "Once I have reviewed all the information in the case." at bounding box center [570, 558] width 11 height 11
radio input "true"
click at [566, 584] on input "All of these answers." at bounding box center [570, 581] width 11 height 11
radio input "true"
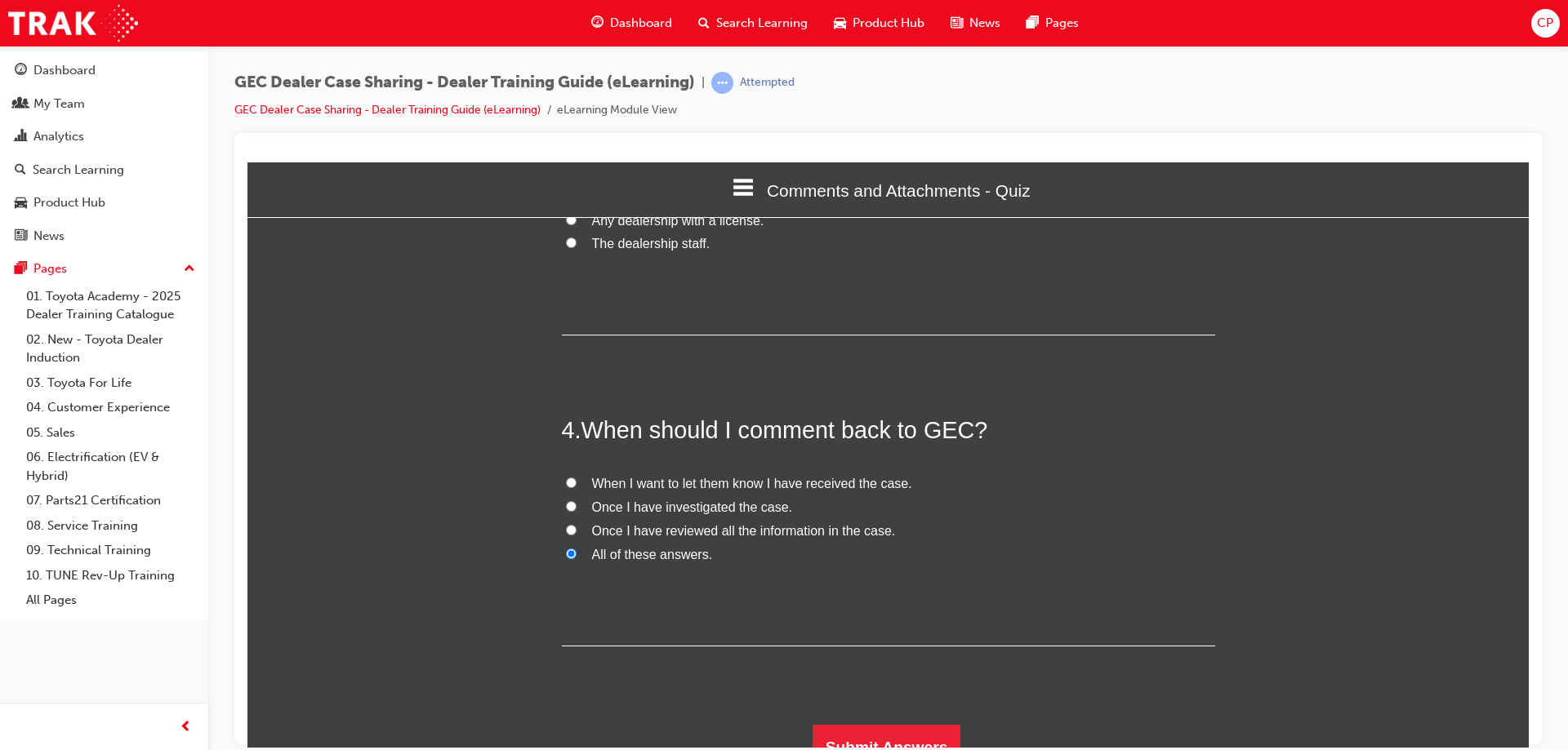
scroll to position [868, 0]
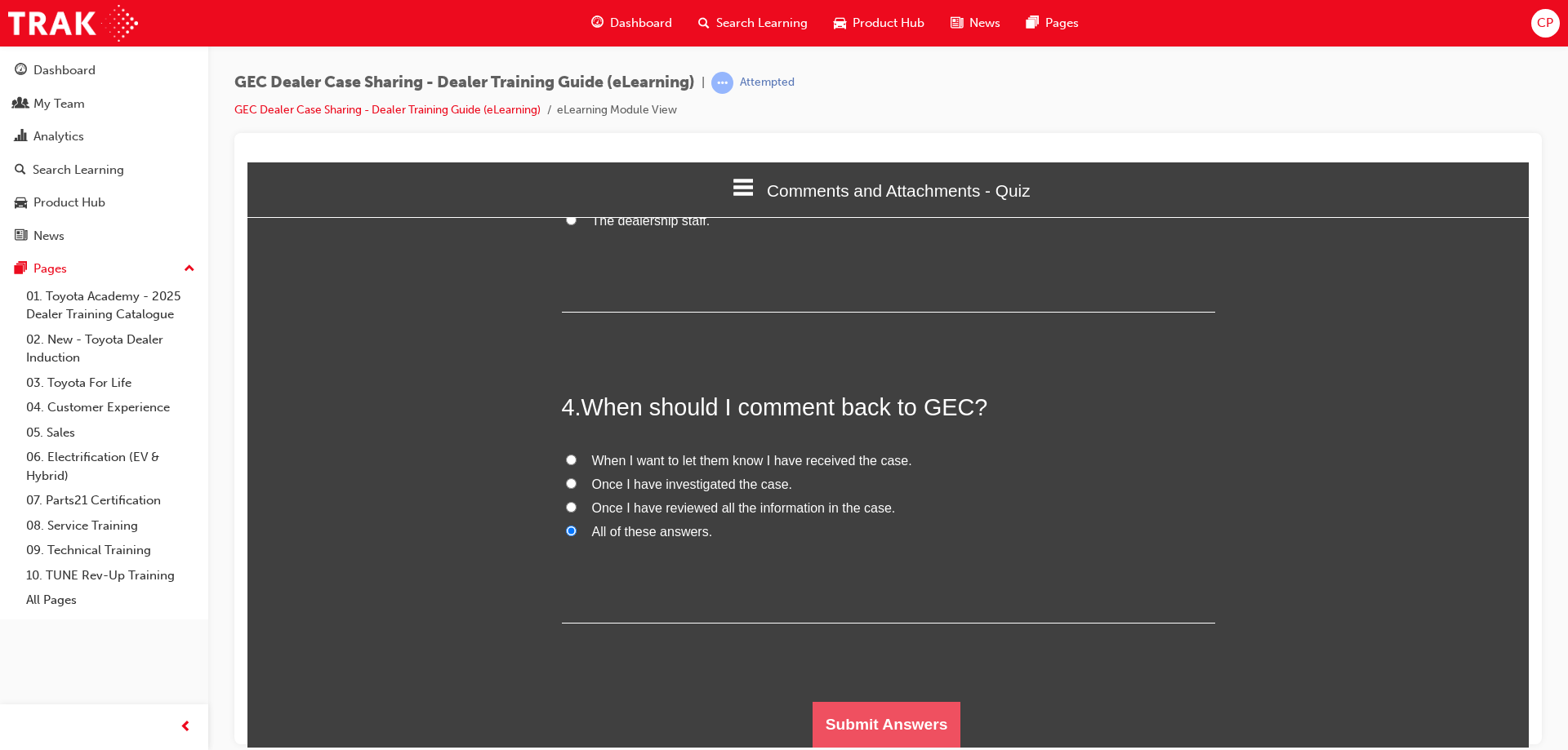
click at [880, 726] on button "Submit Answers" at bounding box center [887, 724] width 148 height 46
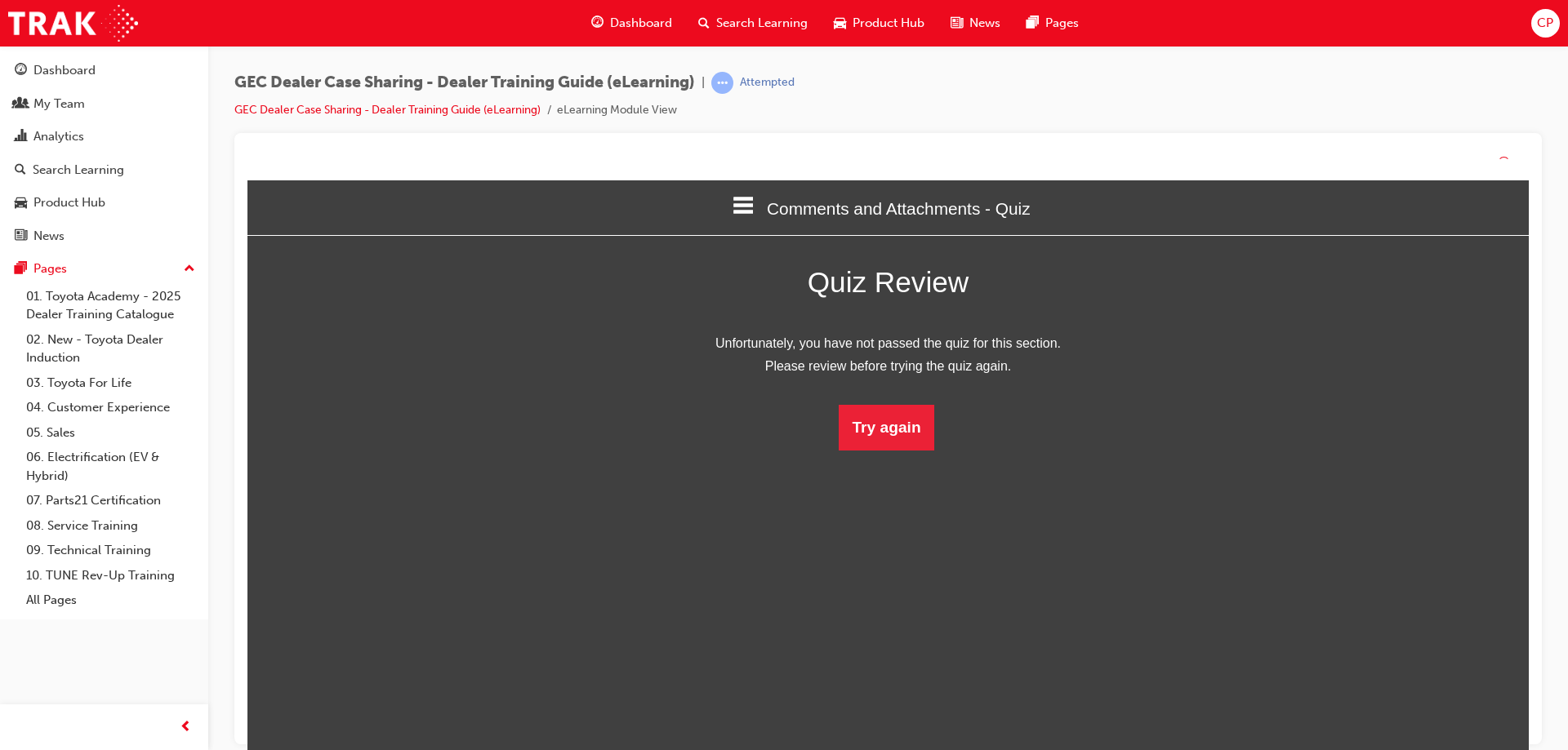
scroll to position [217, 1307]
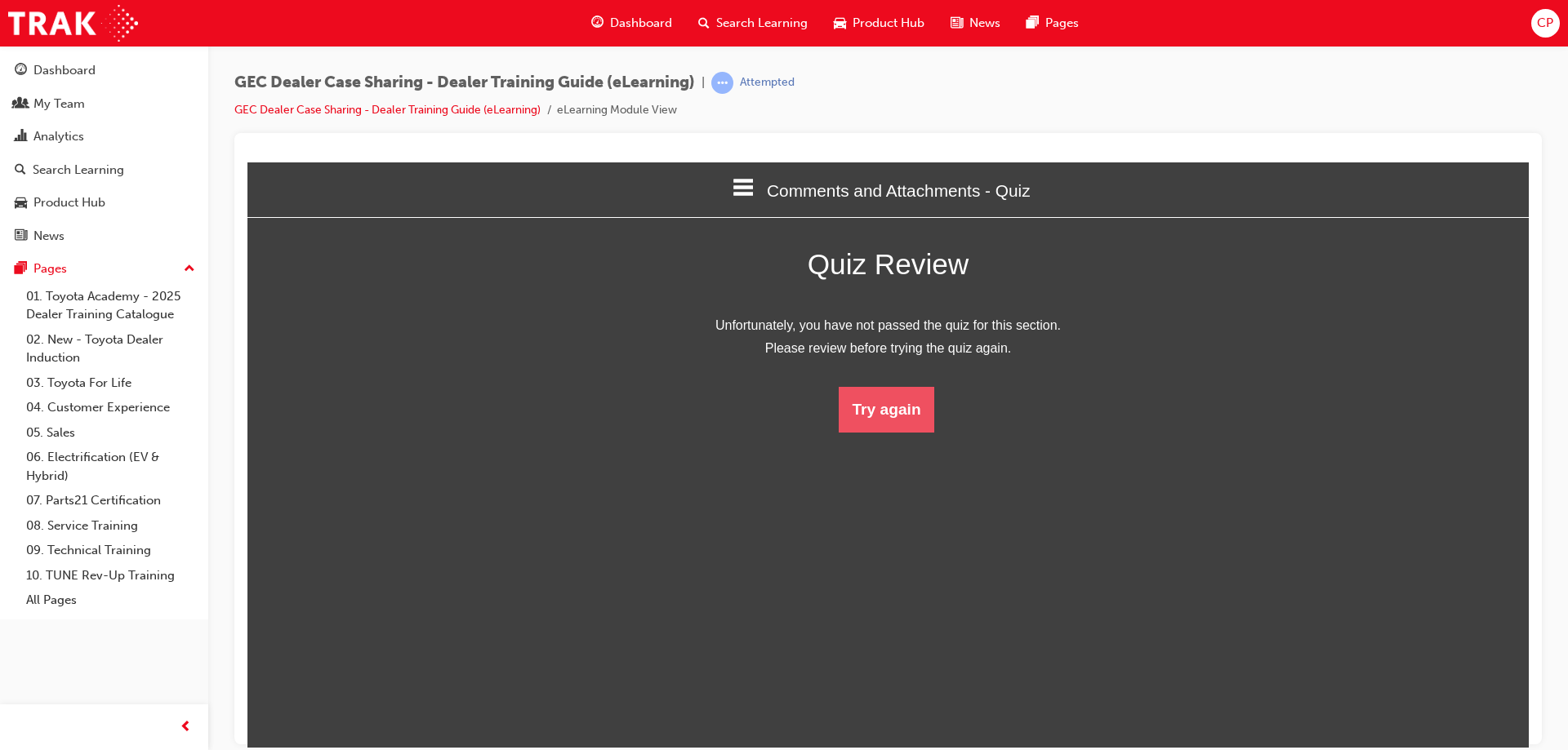
click at [893, 415] on button "Try again" at bounding box center [886, 408] width 94 height 46
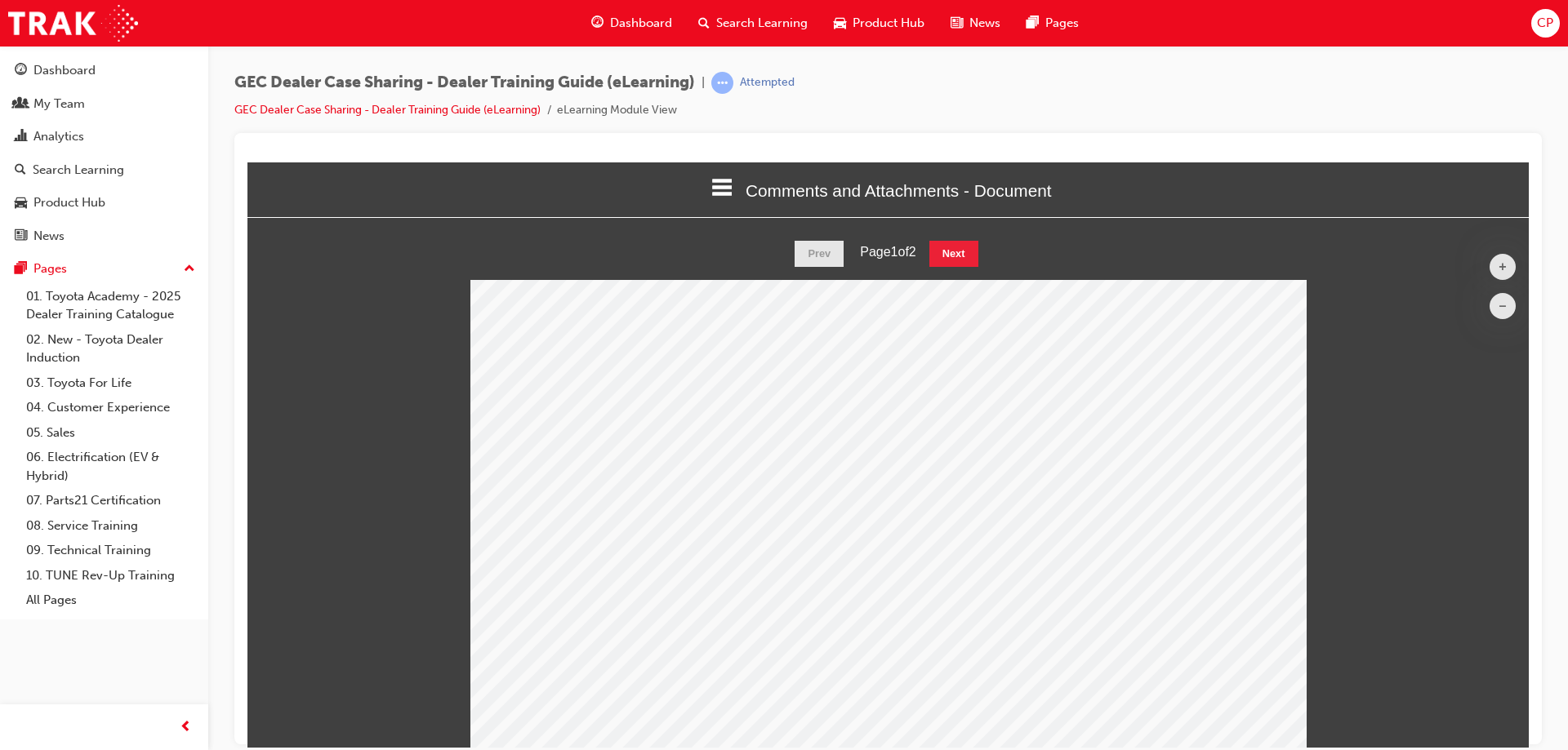
scroll to position [535, 1295]
click at [954, 241] on button "Next" at bounding box center [954, 253] width 49 height 27
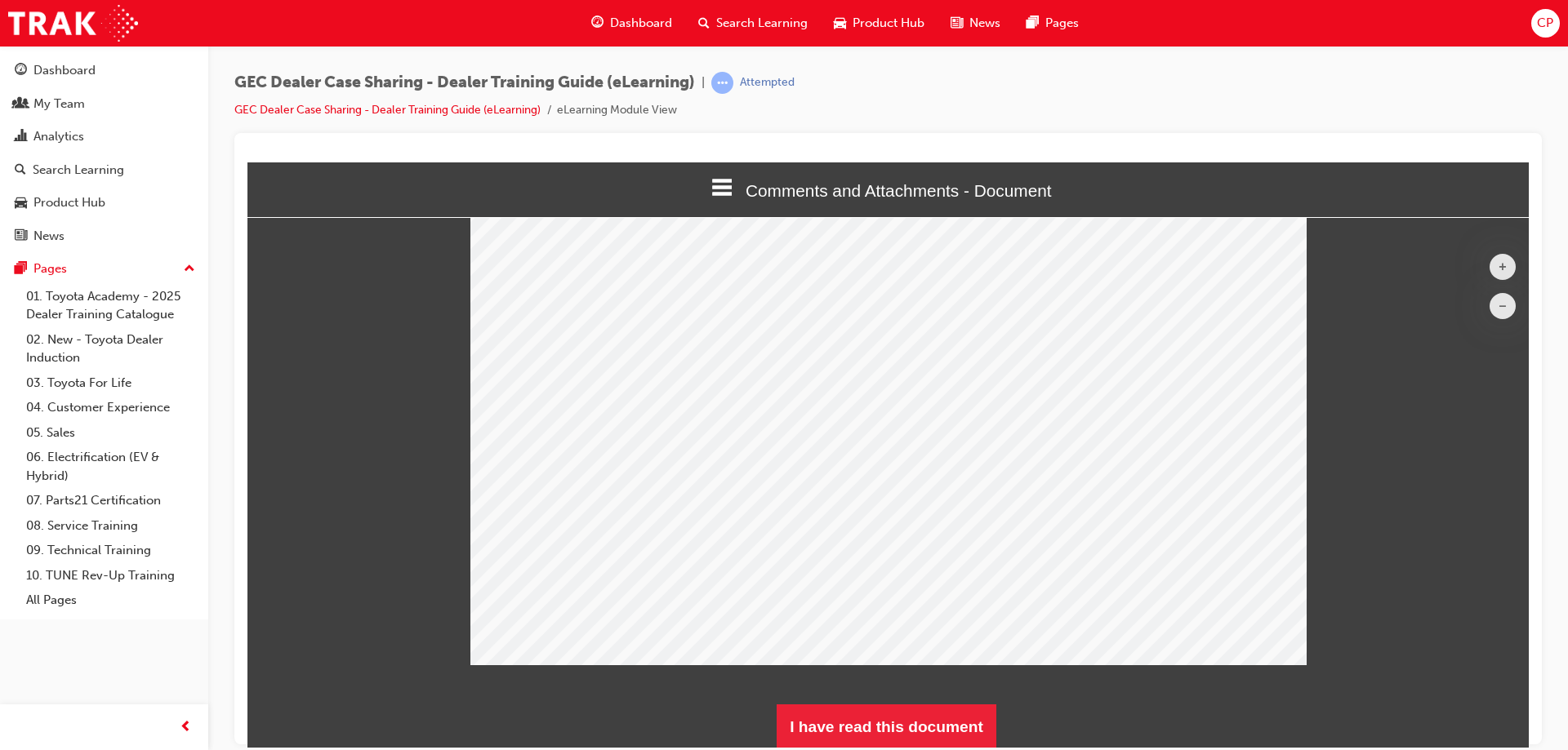
scroll to position [87, 0]
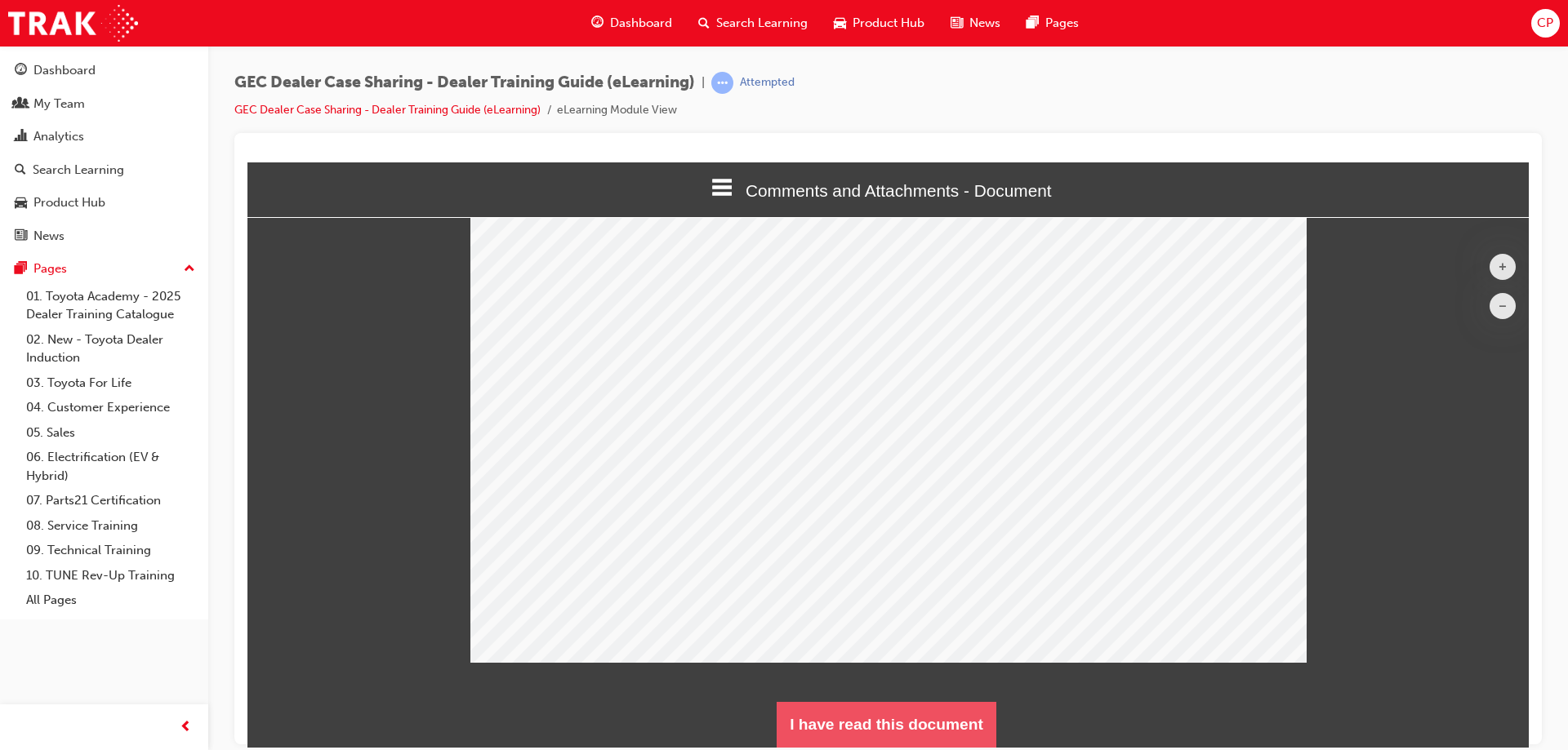
click at [887, 735] on button "I have read this document" at bounding box center [887, 724] width 220 height 46
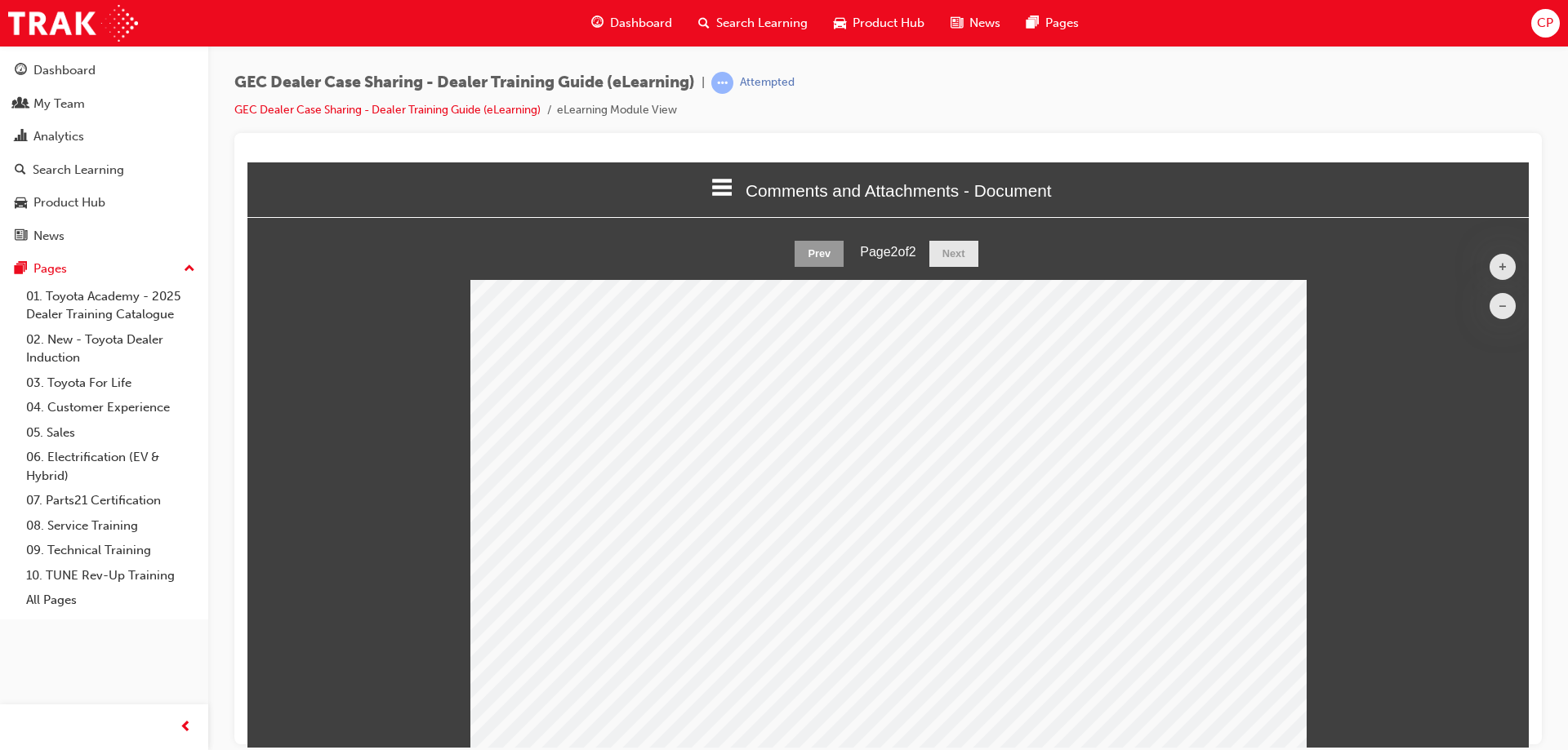
scroll to position [1400, 1295]
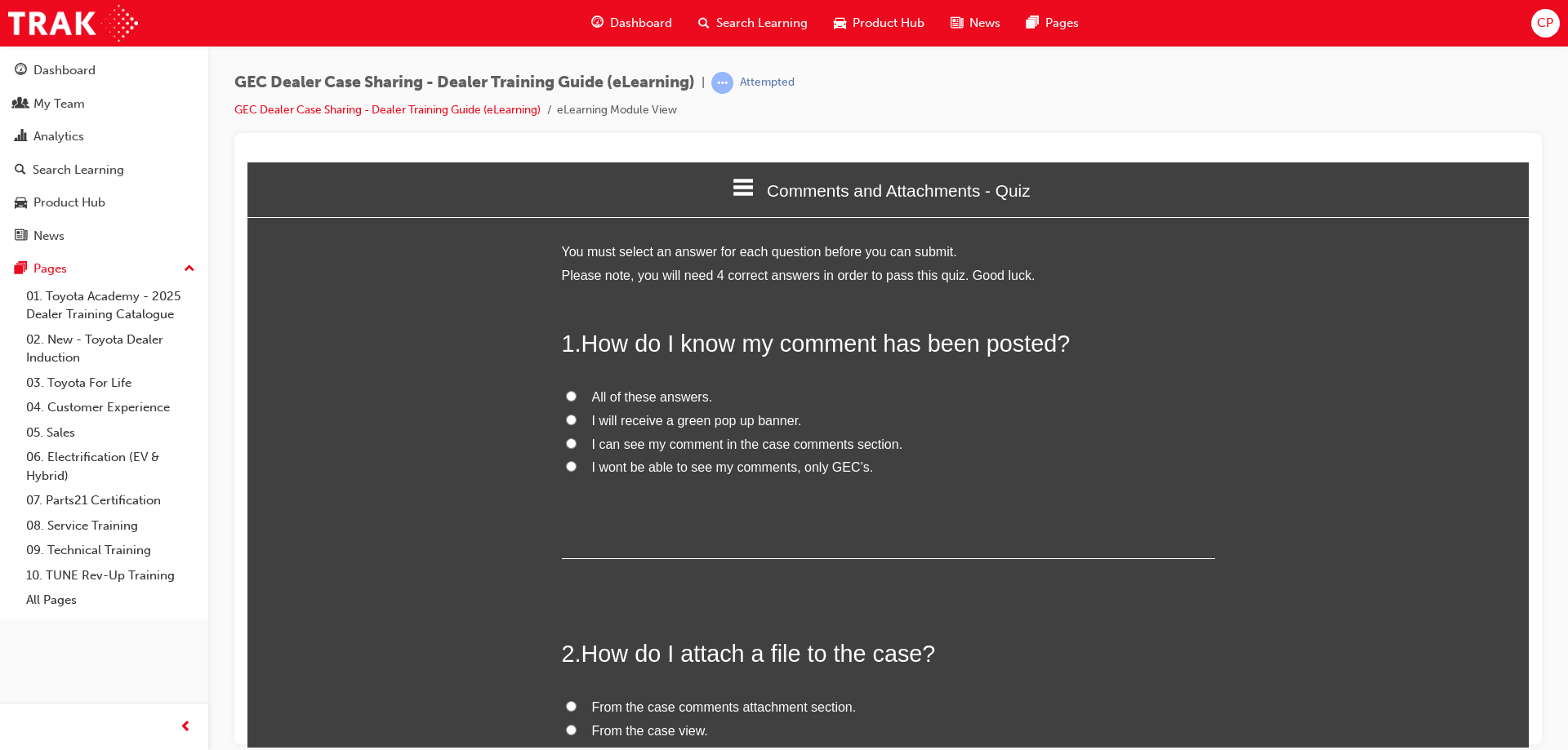
click at [566, 445] on input "I can see my comment in the case comments section." at bounding box center [570, 443] width 11 height 11
radio input "true"
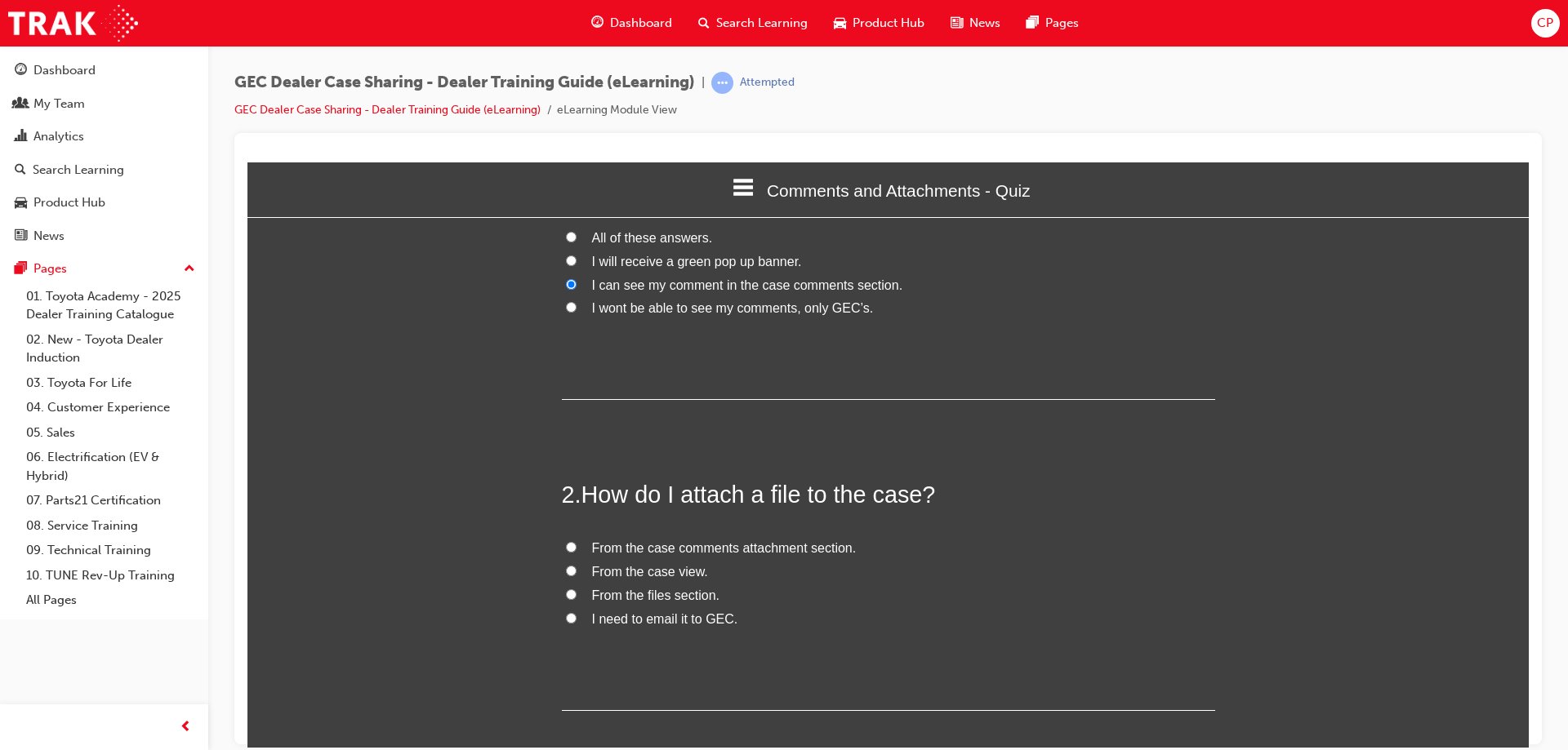
scroll to position [163, 0]
click at [566, 595] on input "From the files section." at bounding box center [570, 590] width 11 height 11
radio input "true"
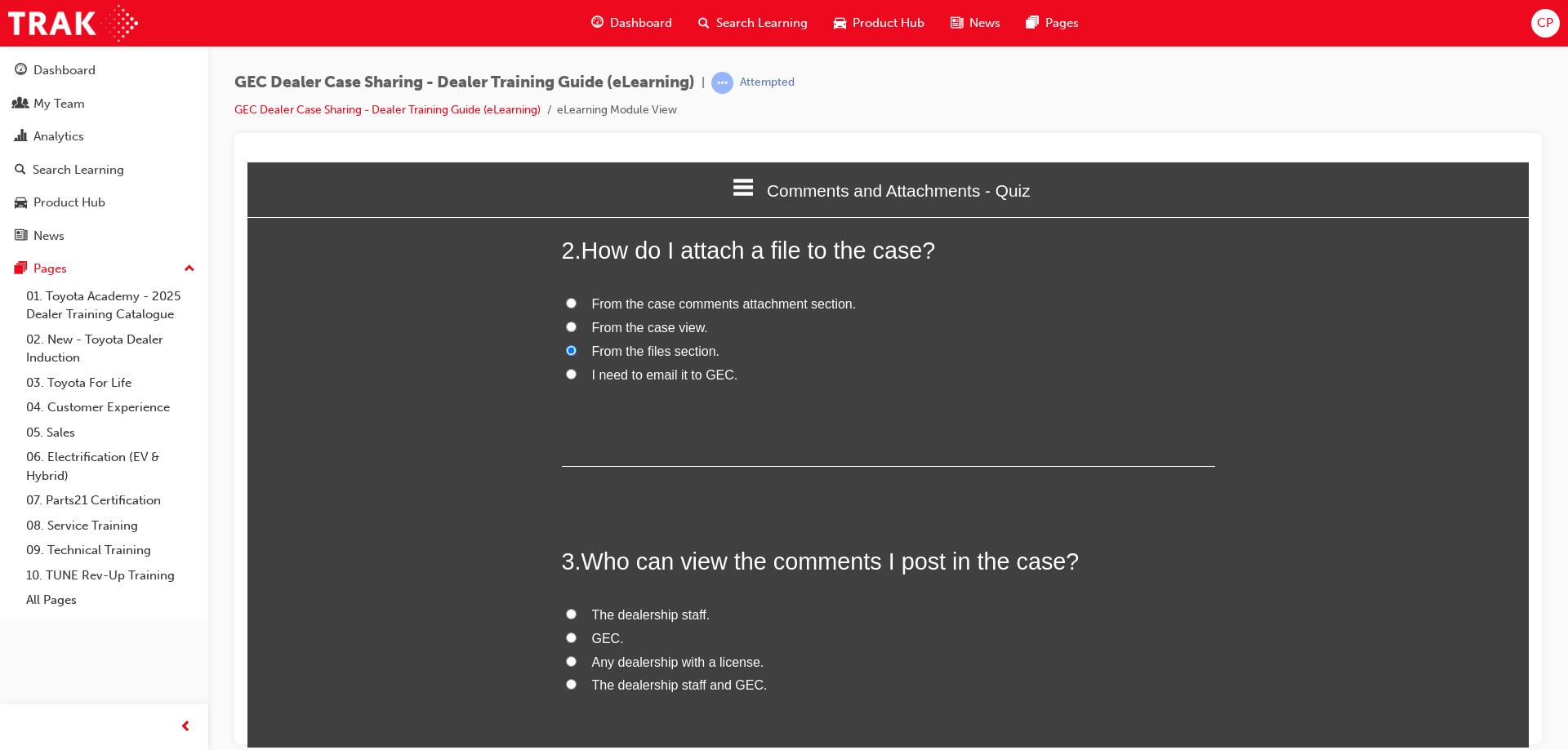
scroll to position [408, 0]
click at [566, 678] on input "The dealership staff and GEC." at bounding box center [570, 678] width 11 height 11
radio input "true"
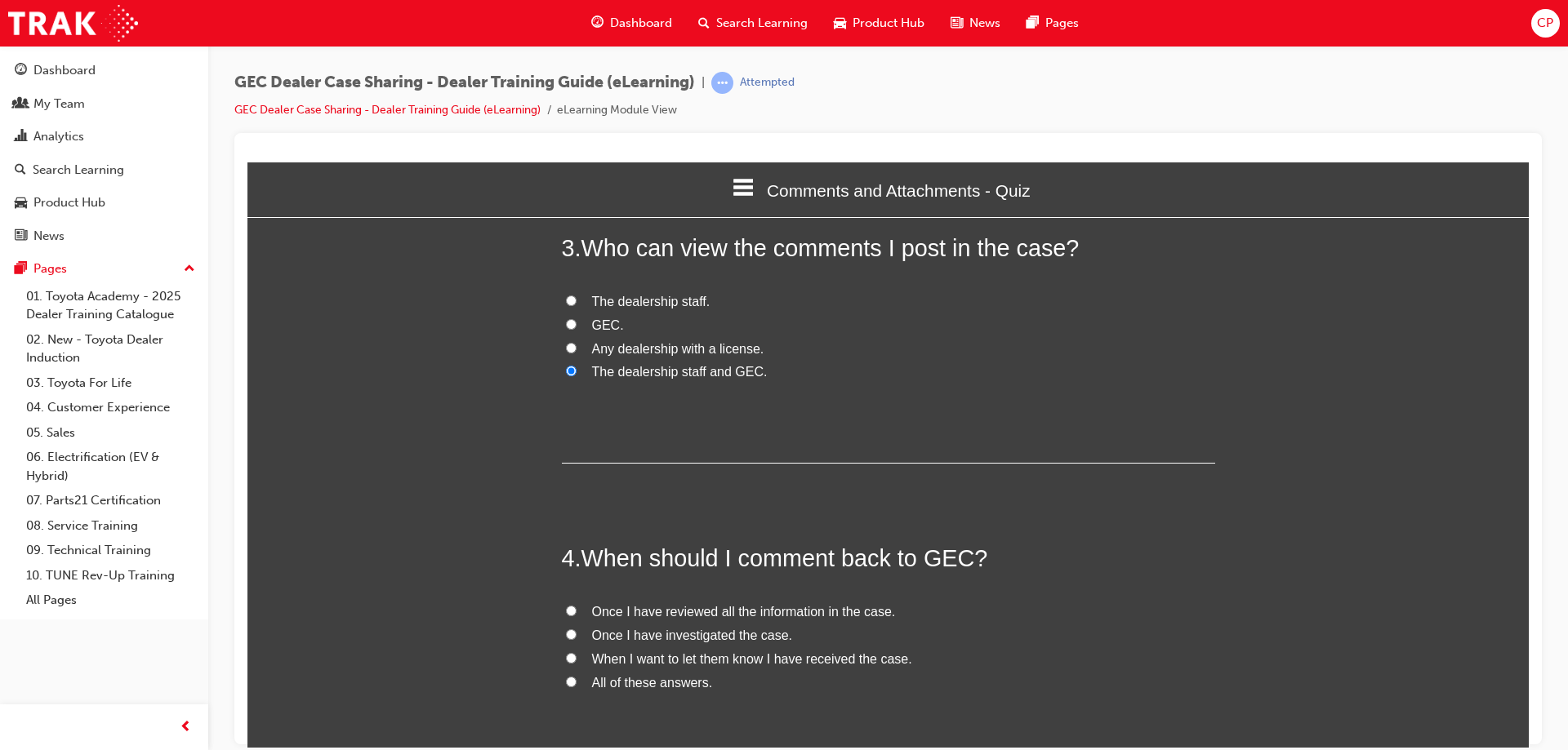
scroll to position [735, 0]
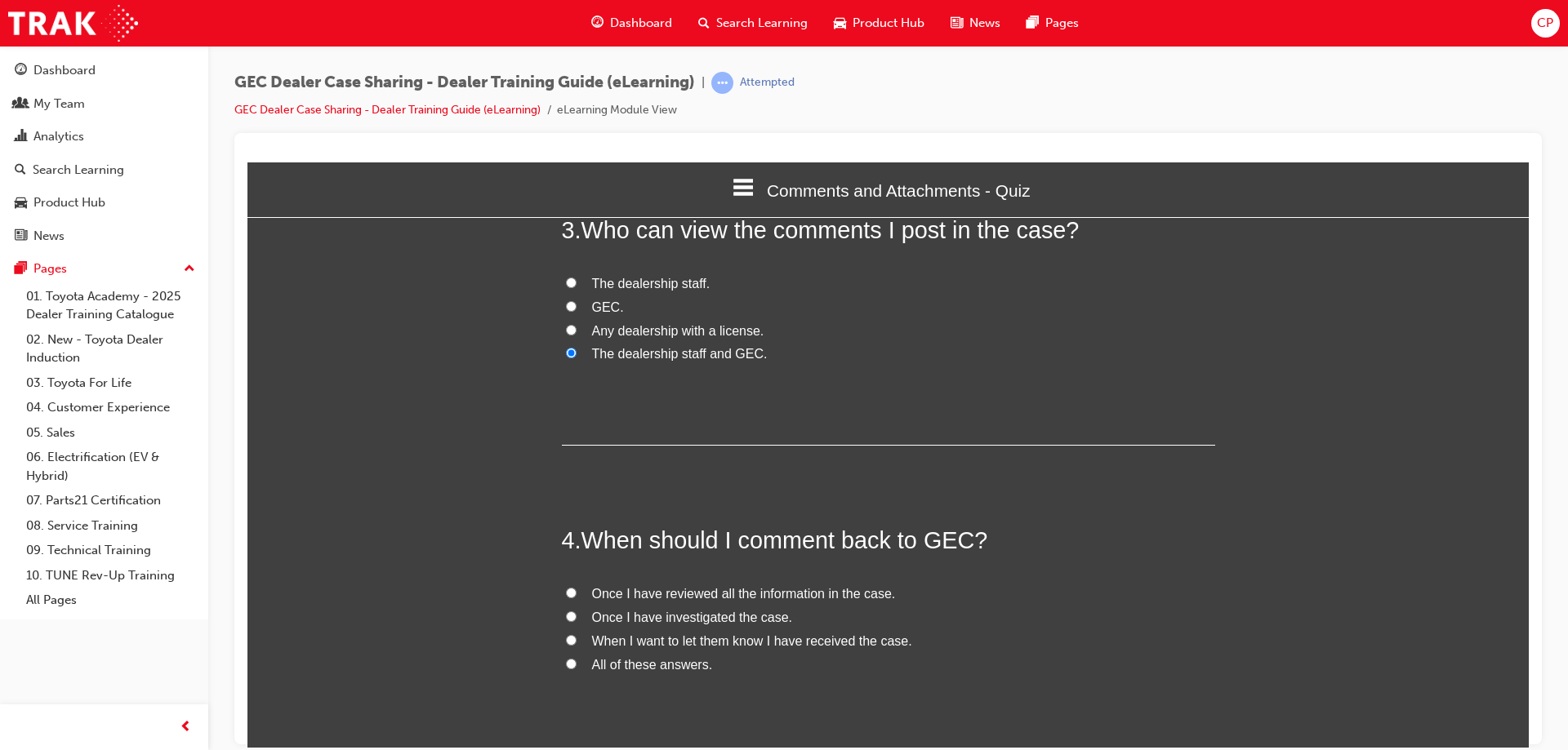
click at [566, 665] on input "All of these answers." at bounding box center [570, 663] width 11 height 11
radio input "true"
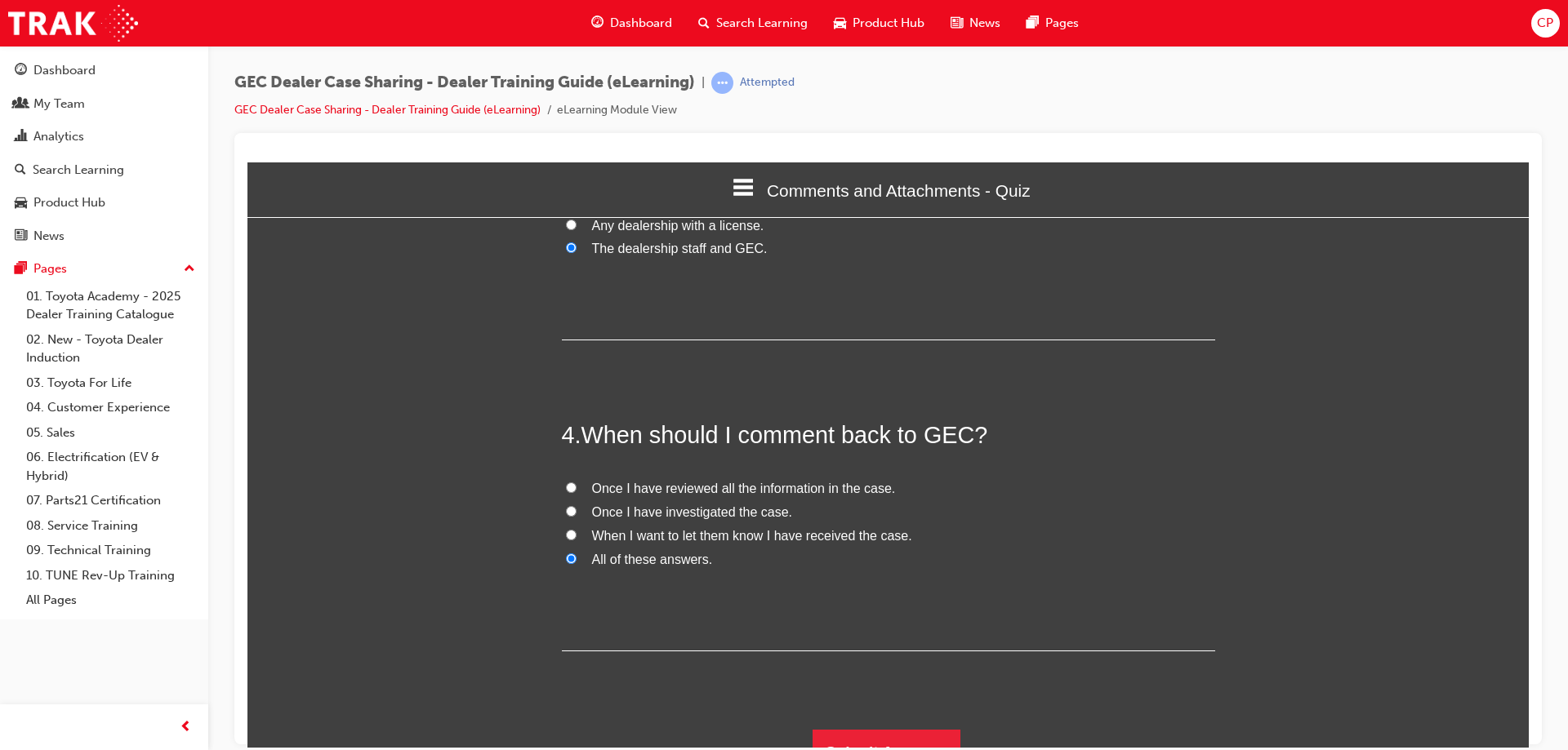
scroll to position [868, 0]
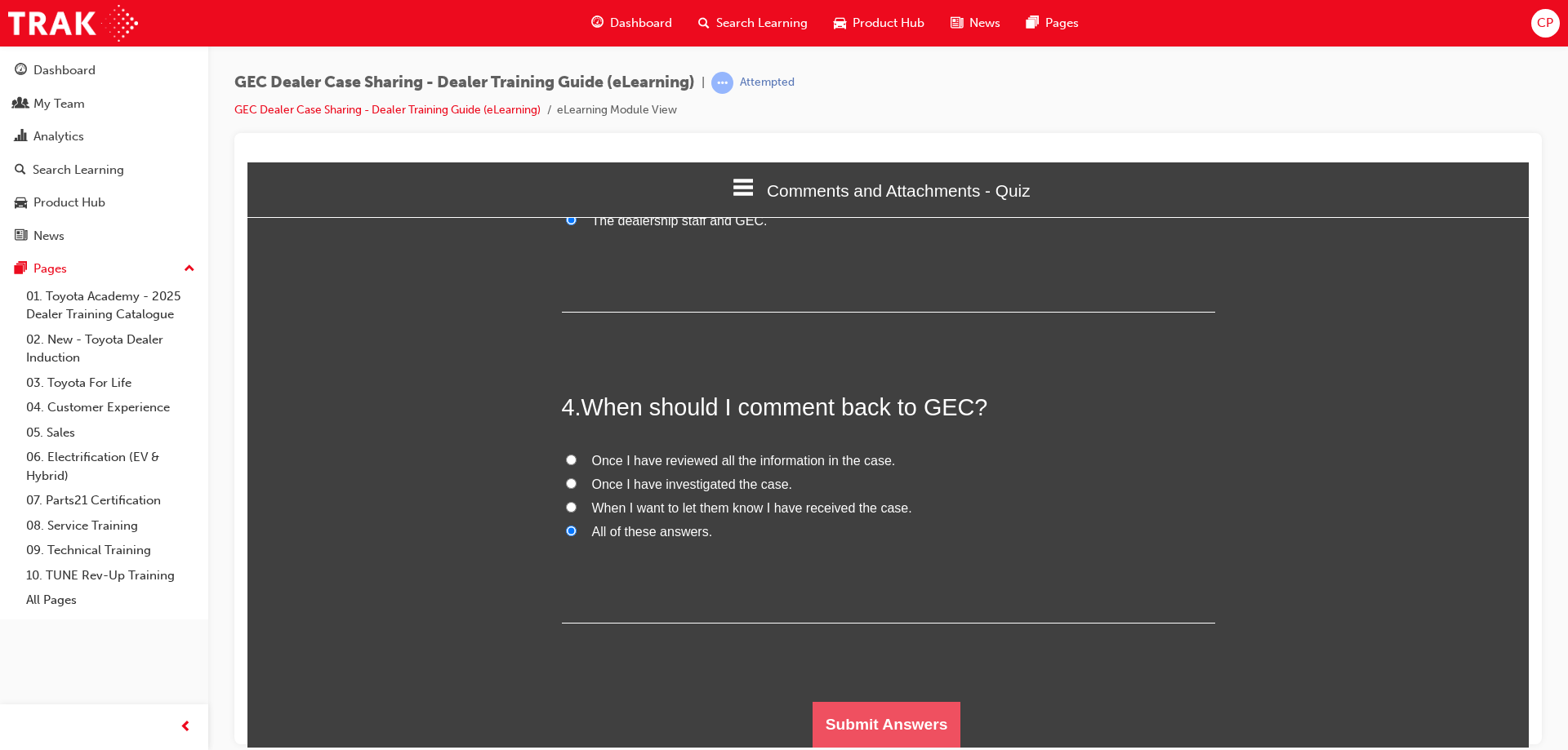
click at [881, 726] on button "Submit Answers" at bounding box center [887, 724] width 148 height 46
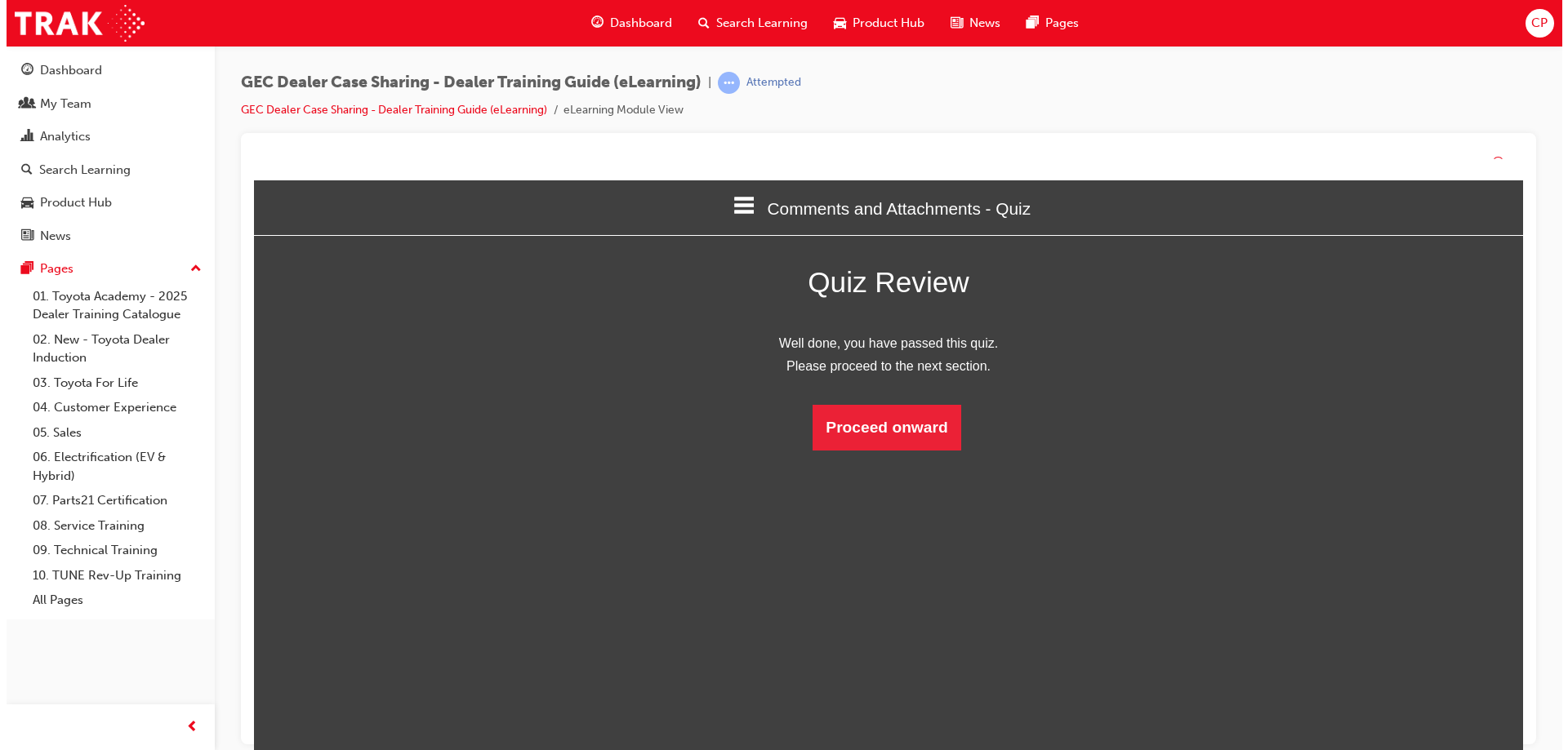
scroll to position [217, 1307]
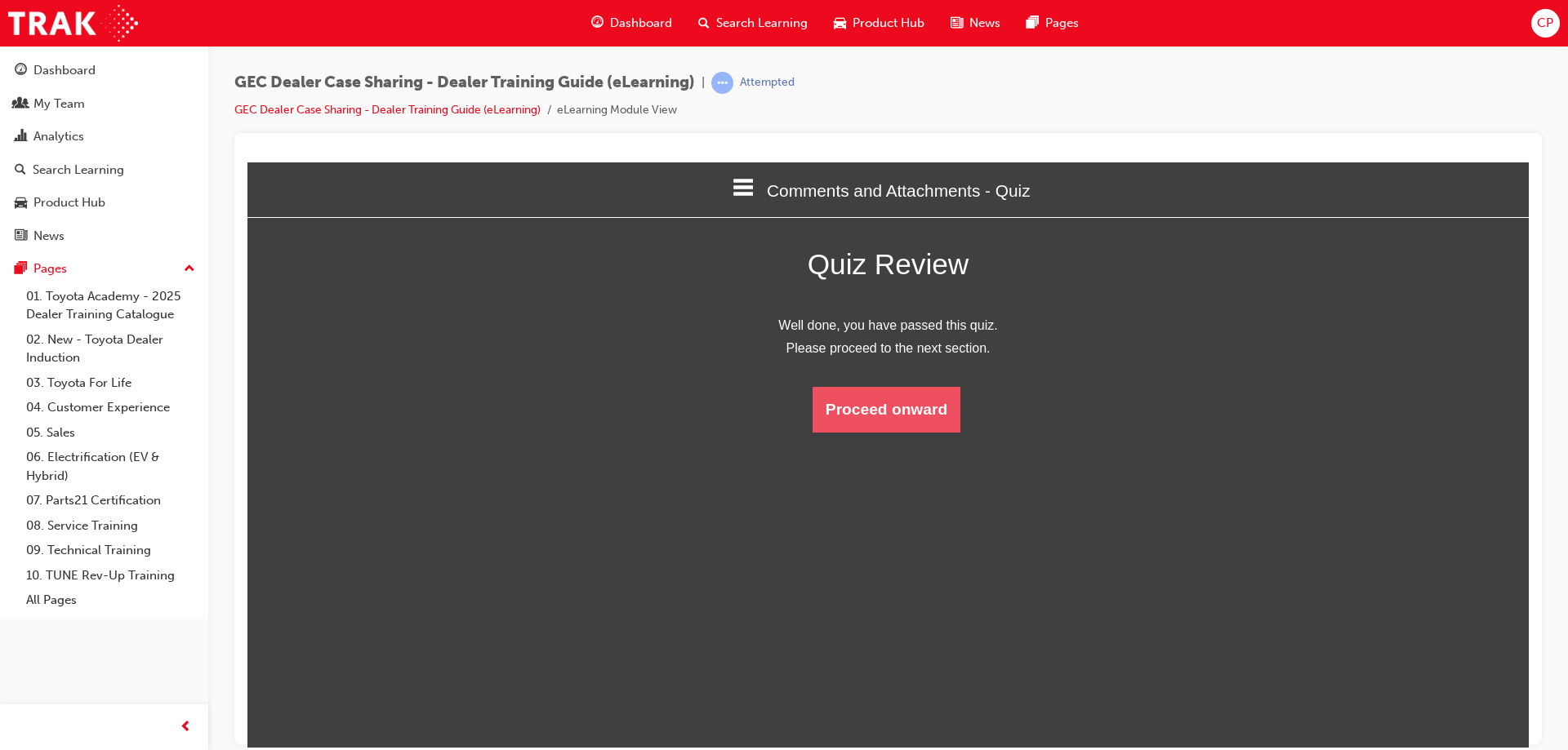
click at [904, 400] on button "Proceed onward" at bounding box center [887, 408] width 148 height 46
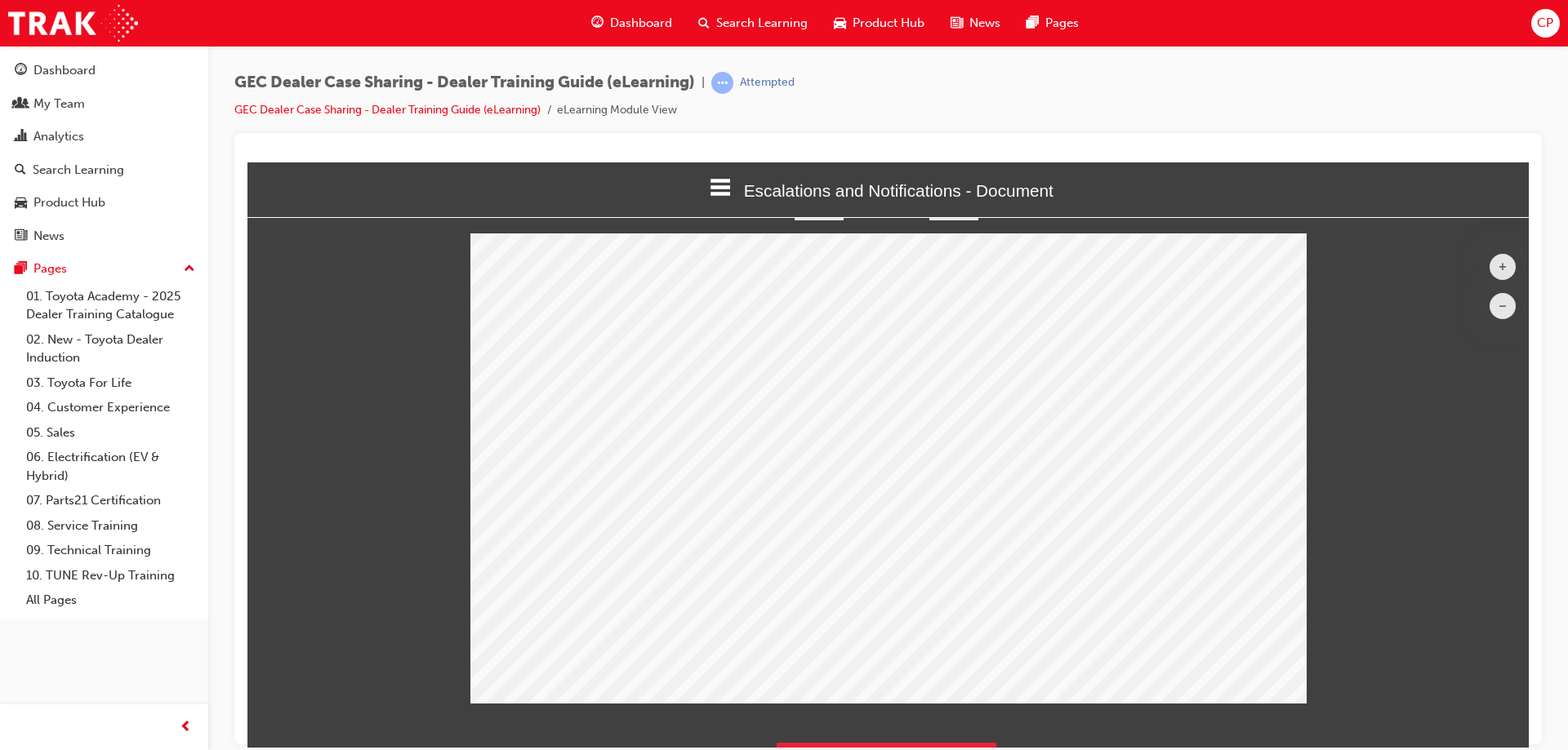
scroll to position [87, 0]
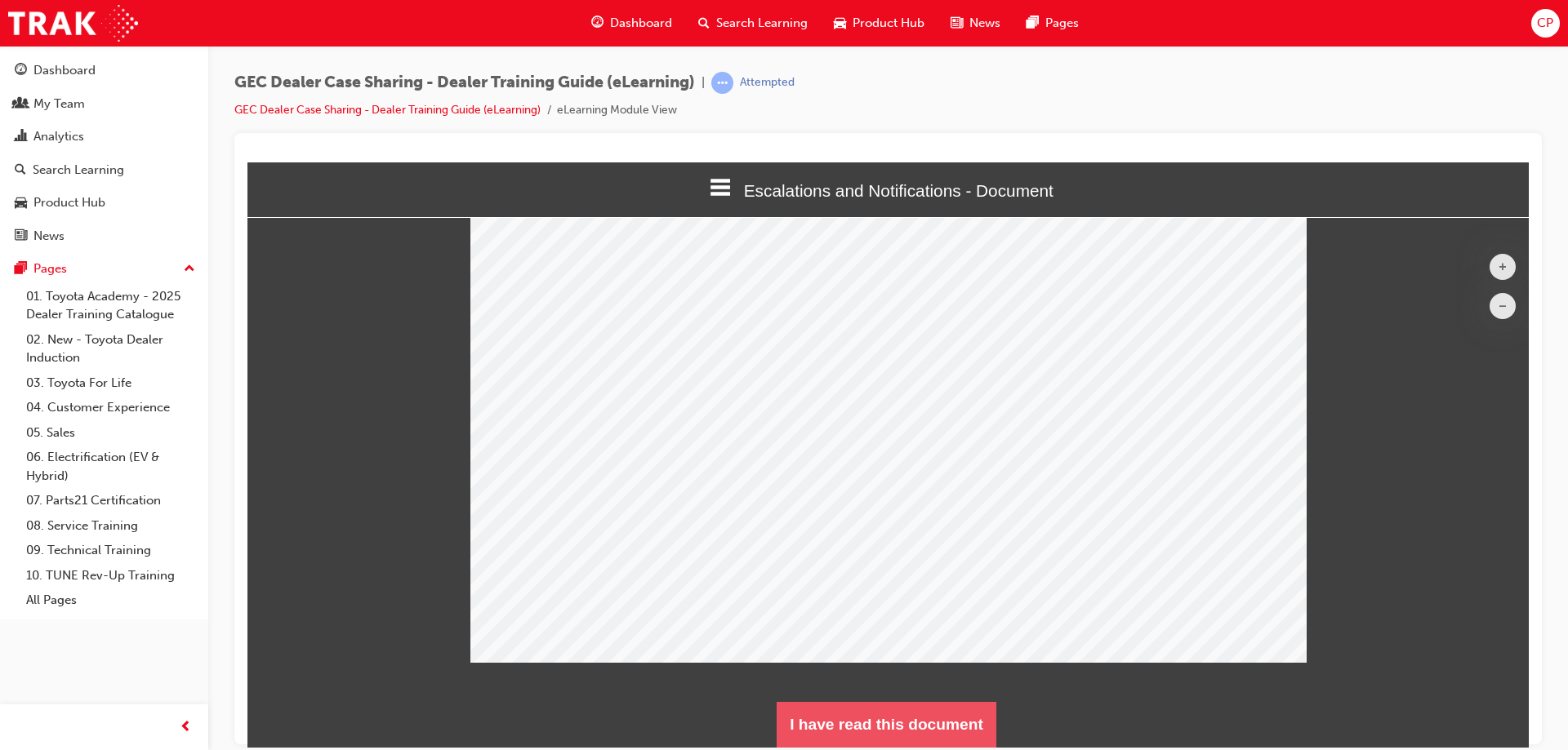
click at [911, 723] on button "I have read this document" at bounding box center [887, 724] width 220 height 46
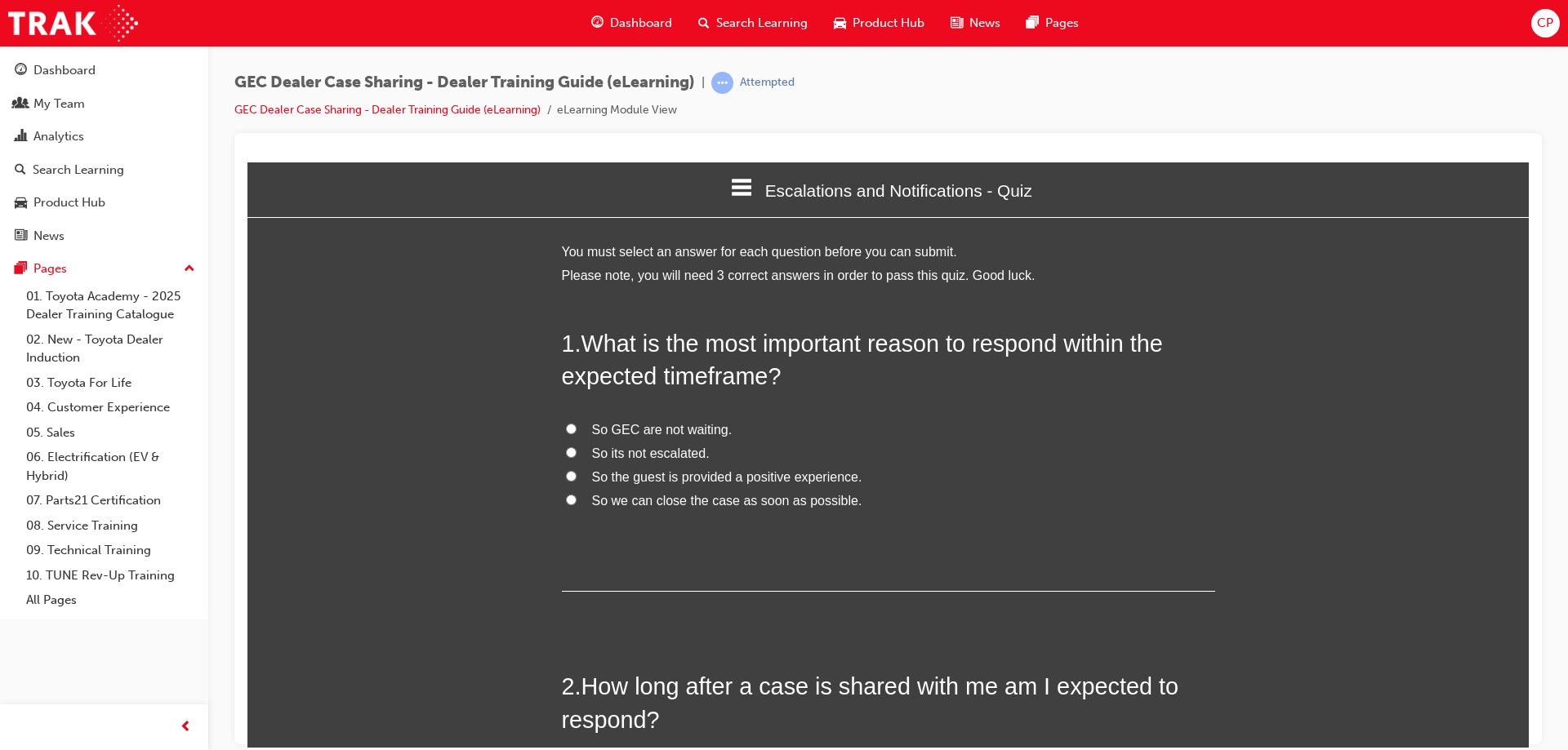
click at [567, 475] on input "So the guest is provided a positive experience." at bounding box center [570, 475] width 11 height 11
radio input "true"
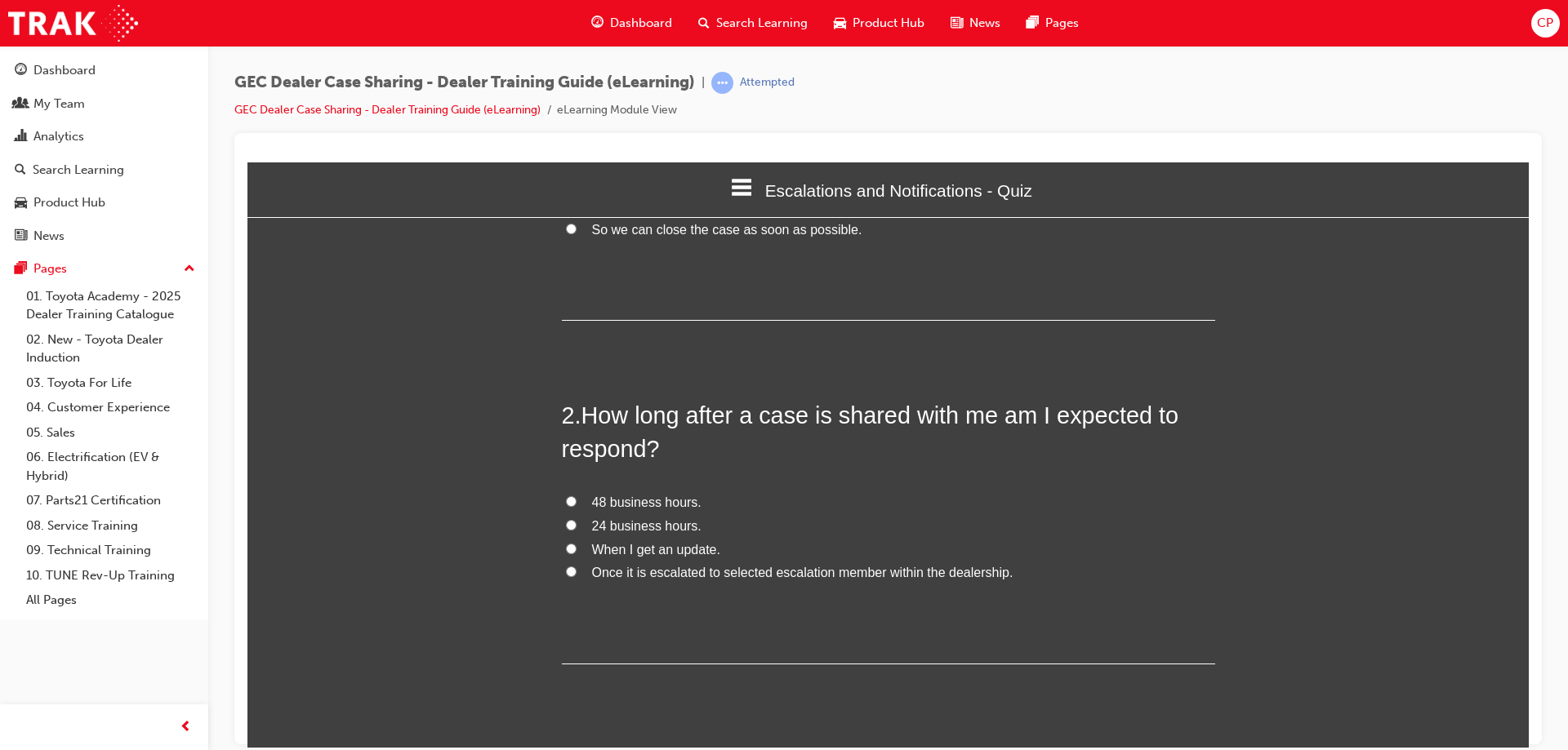
scroll to position [327, 0]
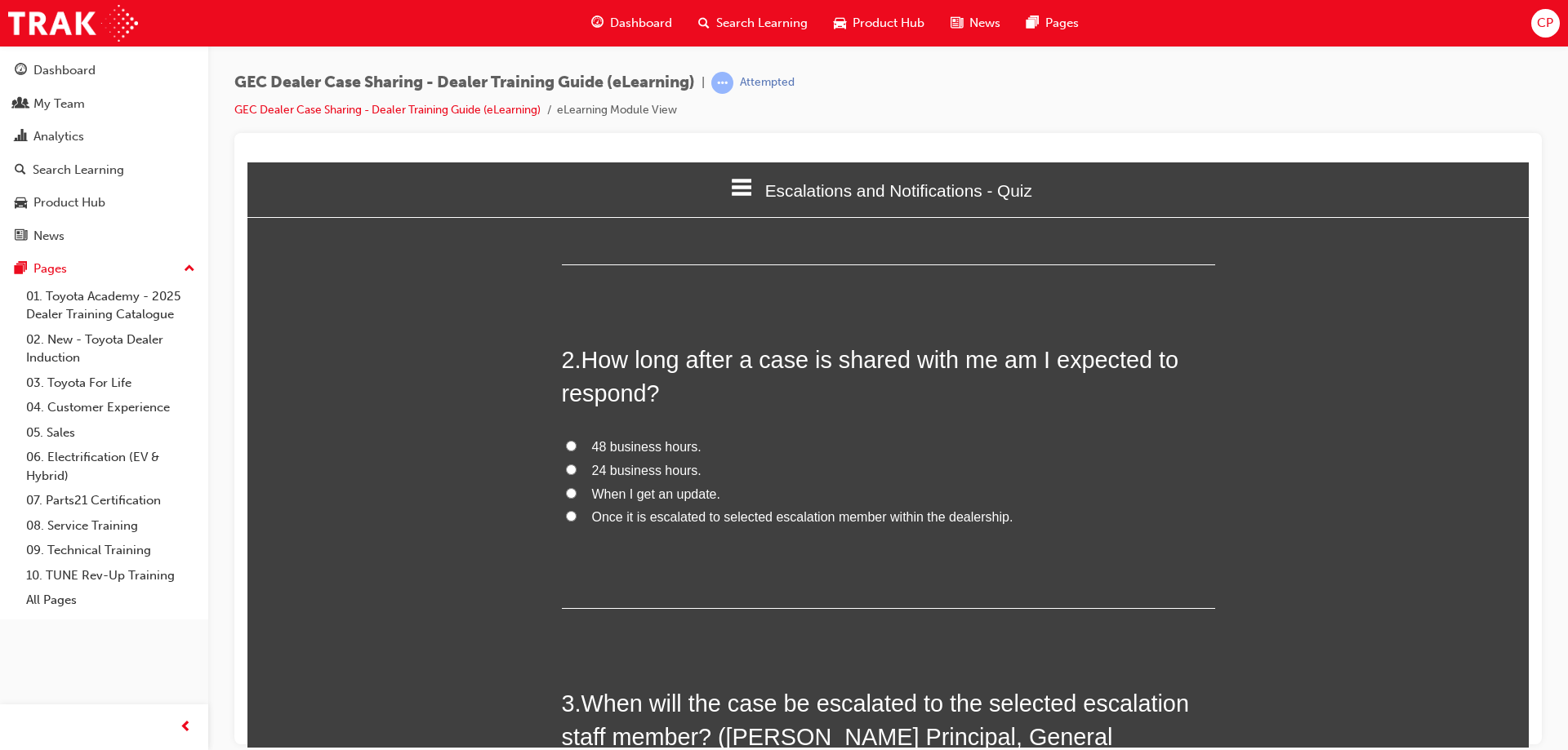
click at [566, 471] on input "24 business hours." at bounding box center [570, 469] width 11 height 11
radio input "true"
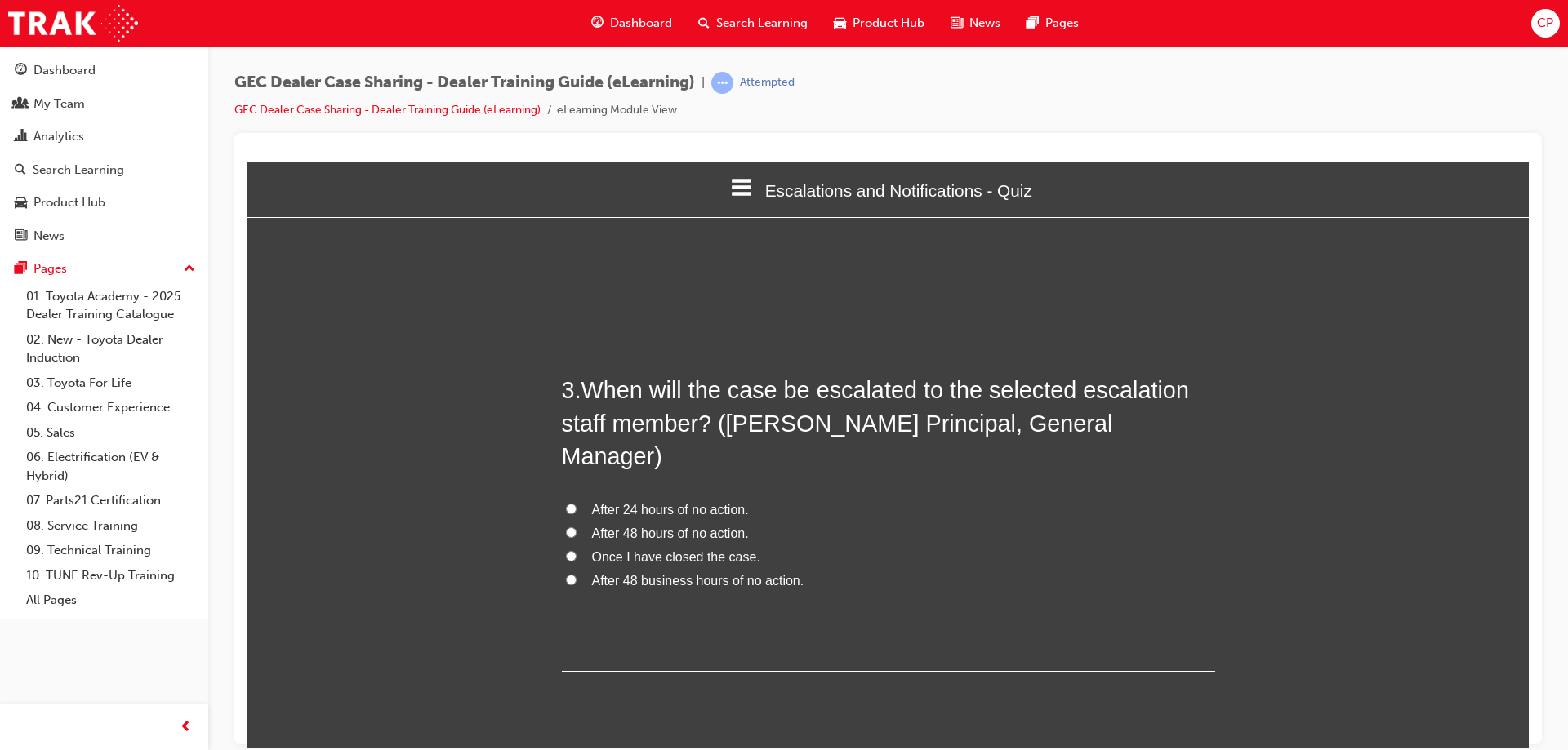
scroll to position [654, 0]
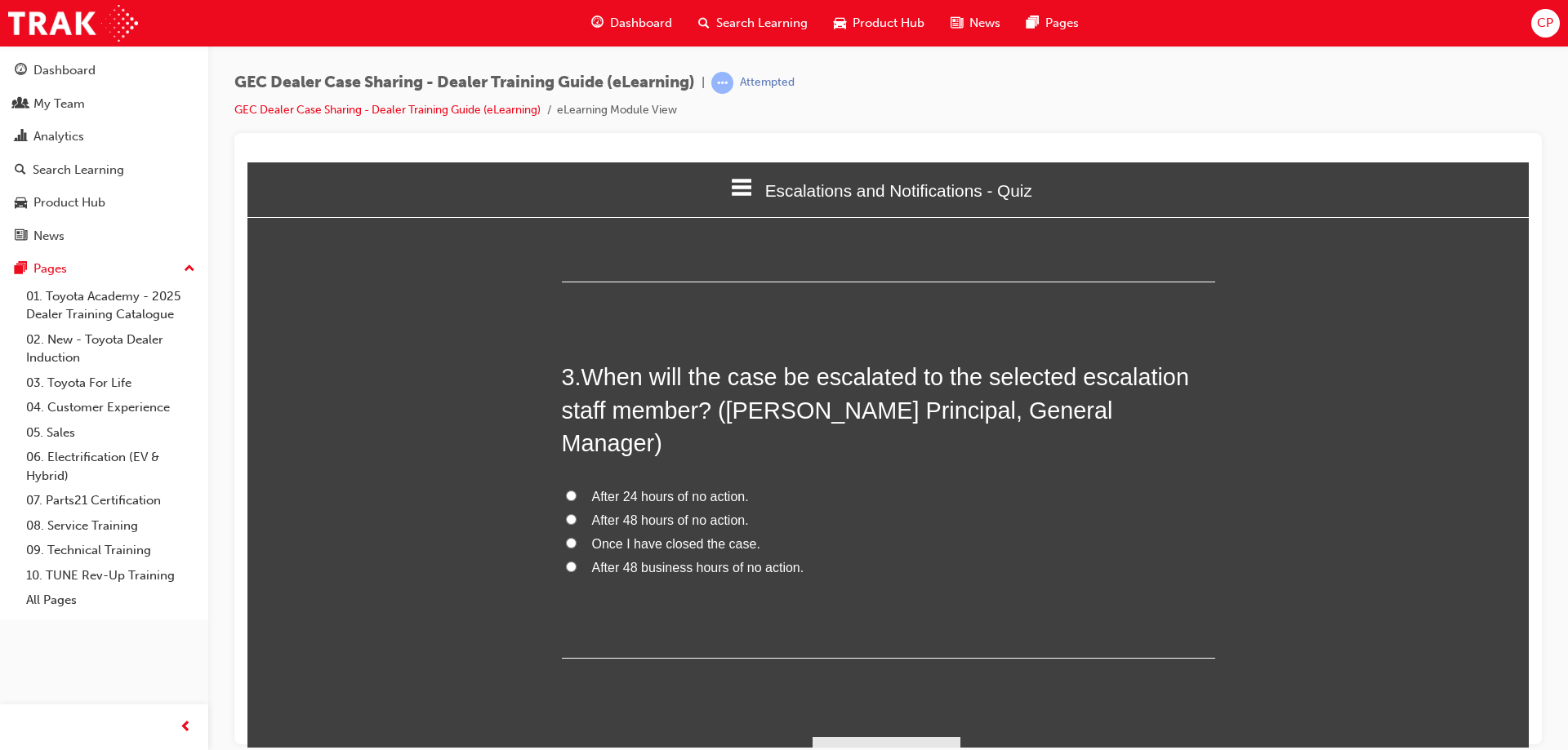
click at [566, 513] on input "After 48 hours of no action." at bounding box center [570, 518] width 11 height 11
radio input "true"
click at [869, 736] on button "Submit Answers" at bounding box center [887, 759] width 148 height 46
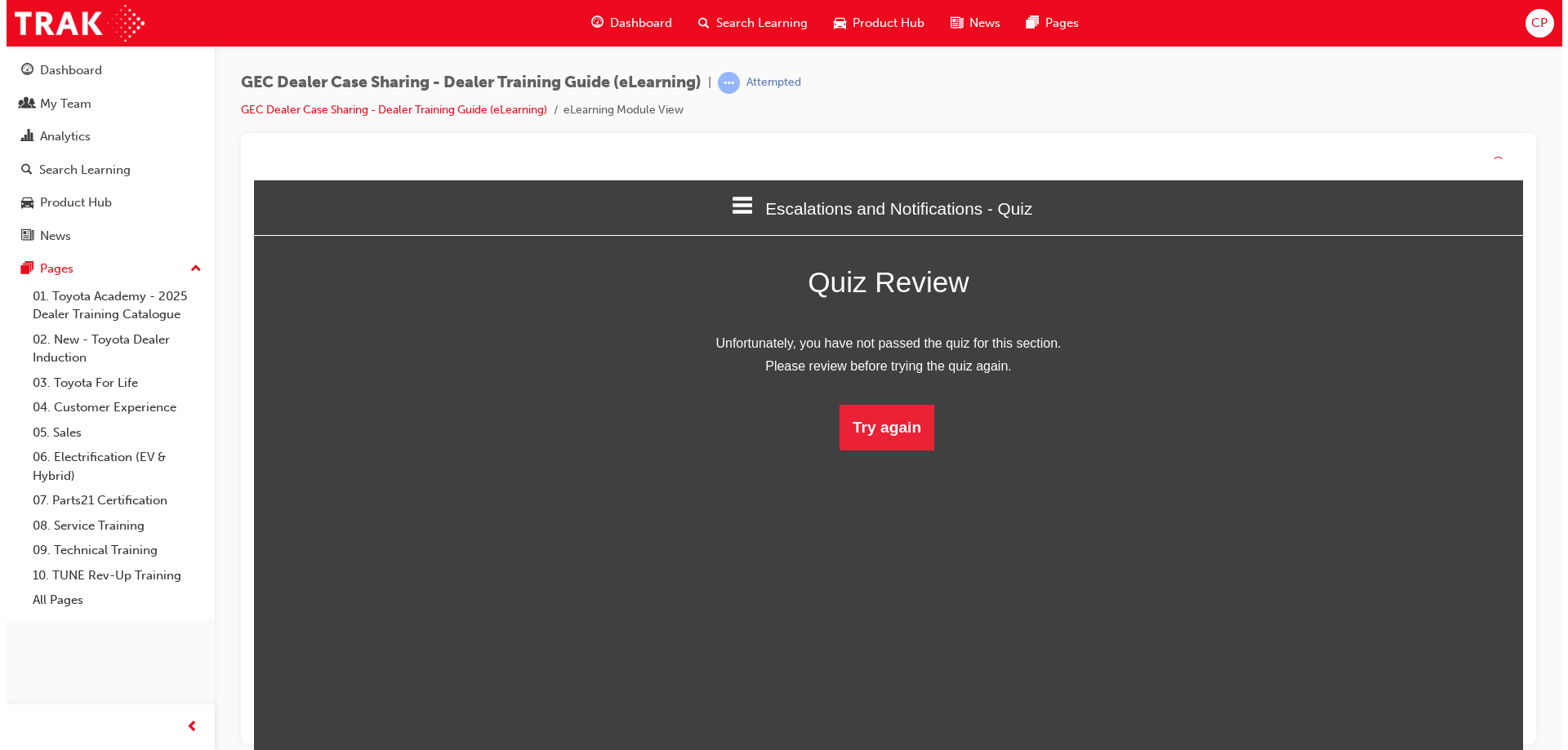
scroll to position [217, 1307]
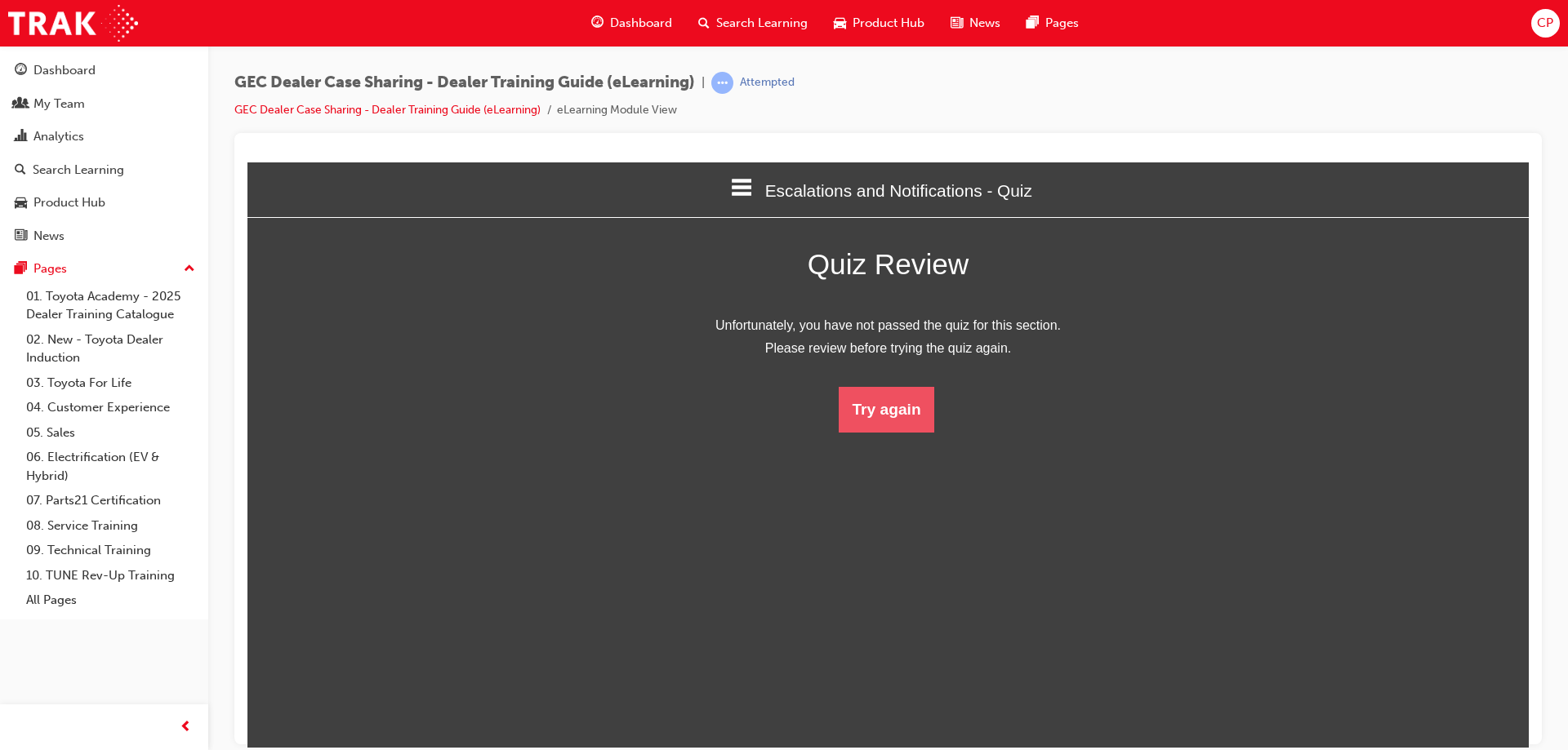
click at [884, 415] on button "Try again" at bounding box center [886, 408] width 94 height 46
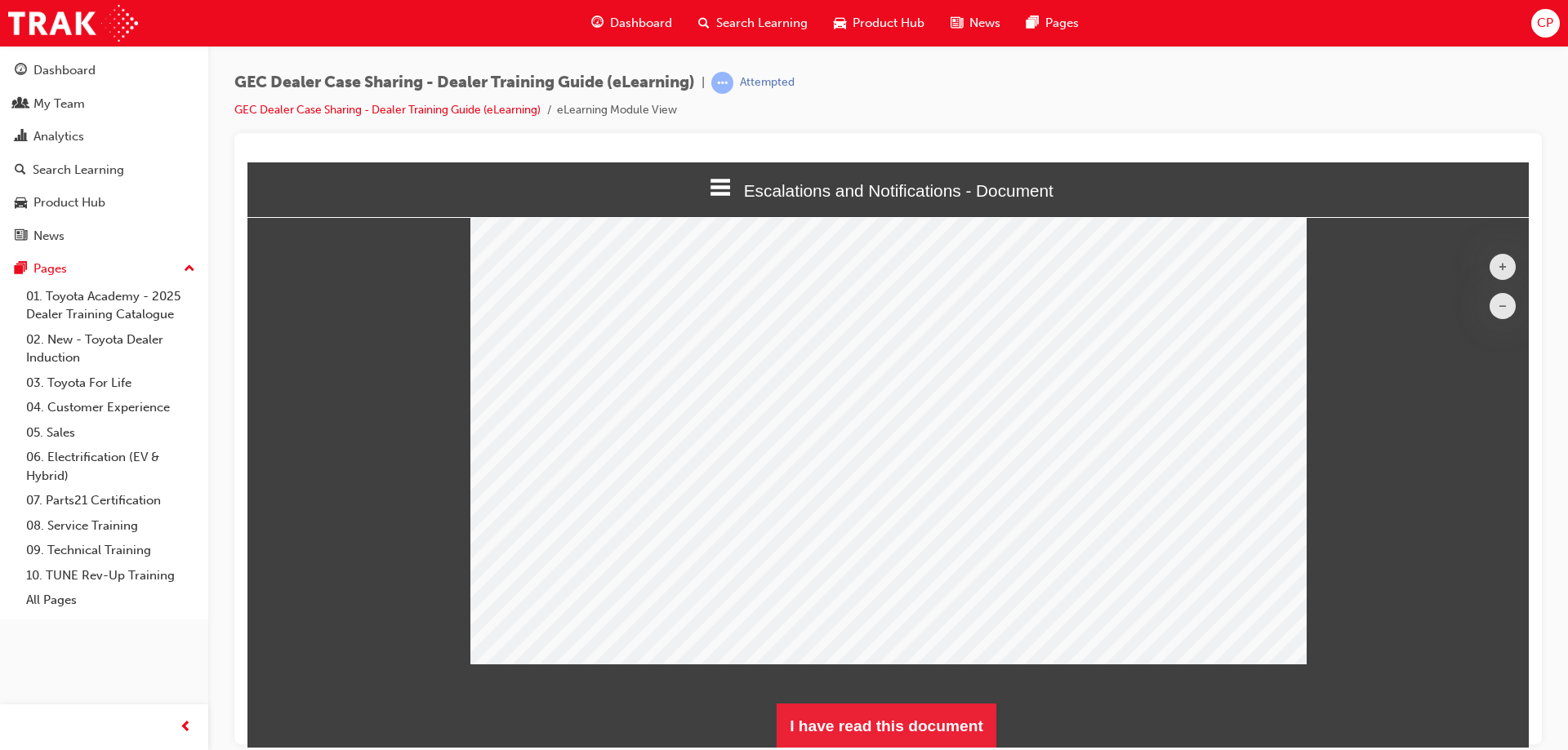
scroll to position [87, 0]
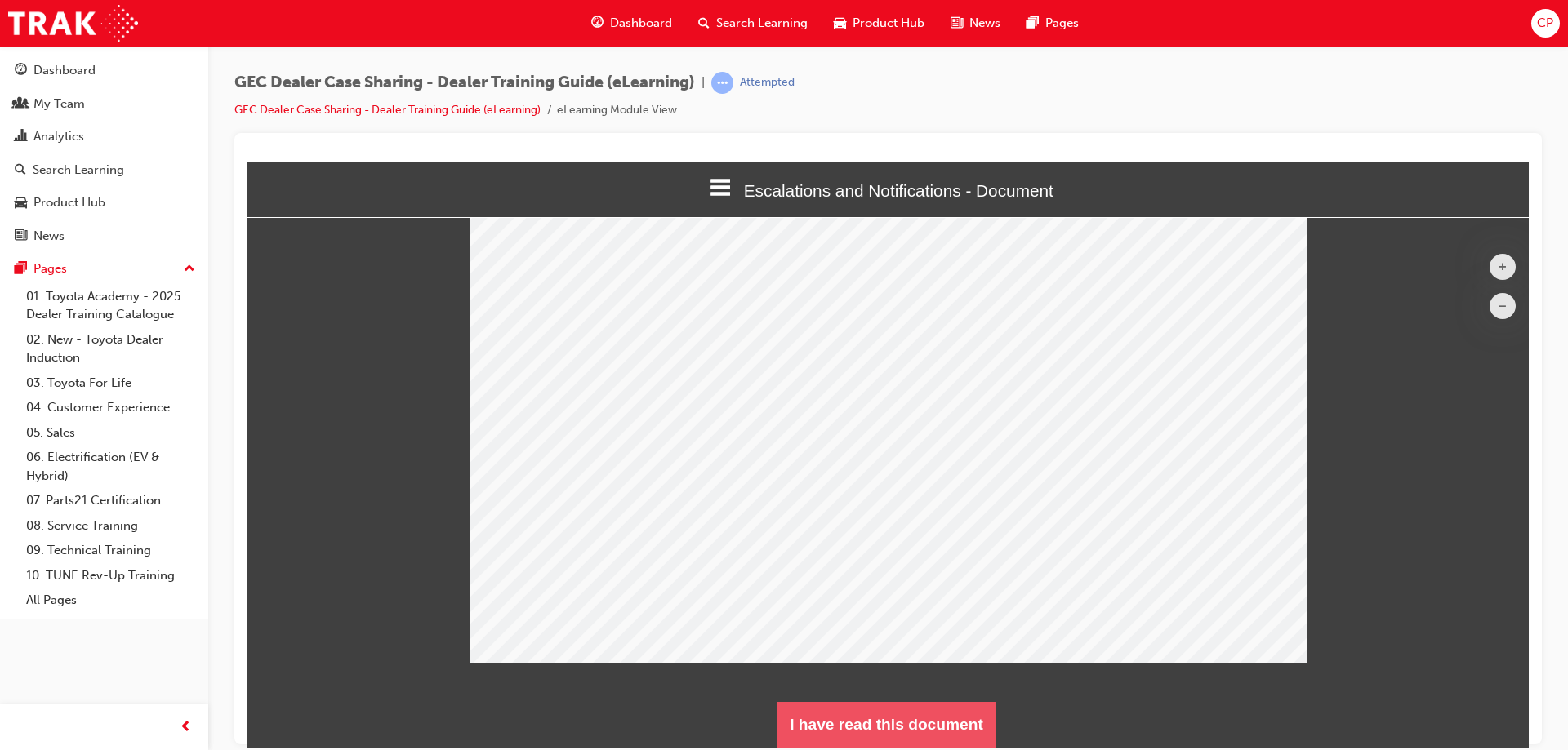
click at [893, 736] on button "I have read this document" at bounding box center [887, 724] width 220 height 46
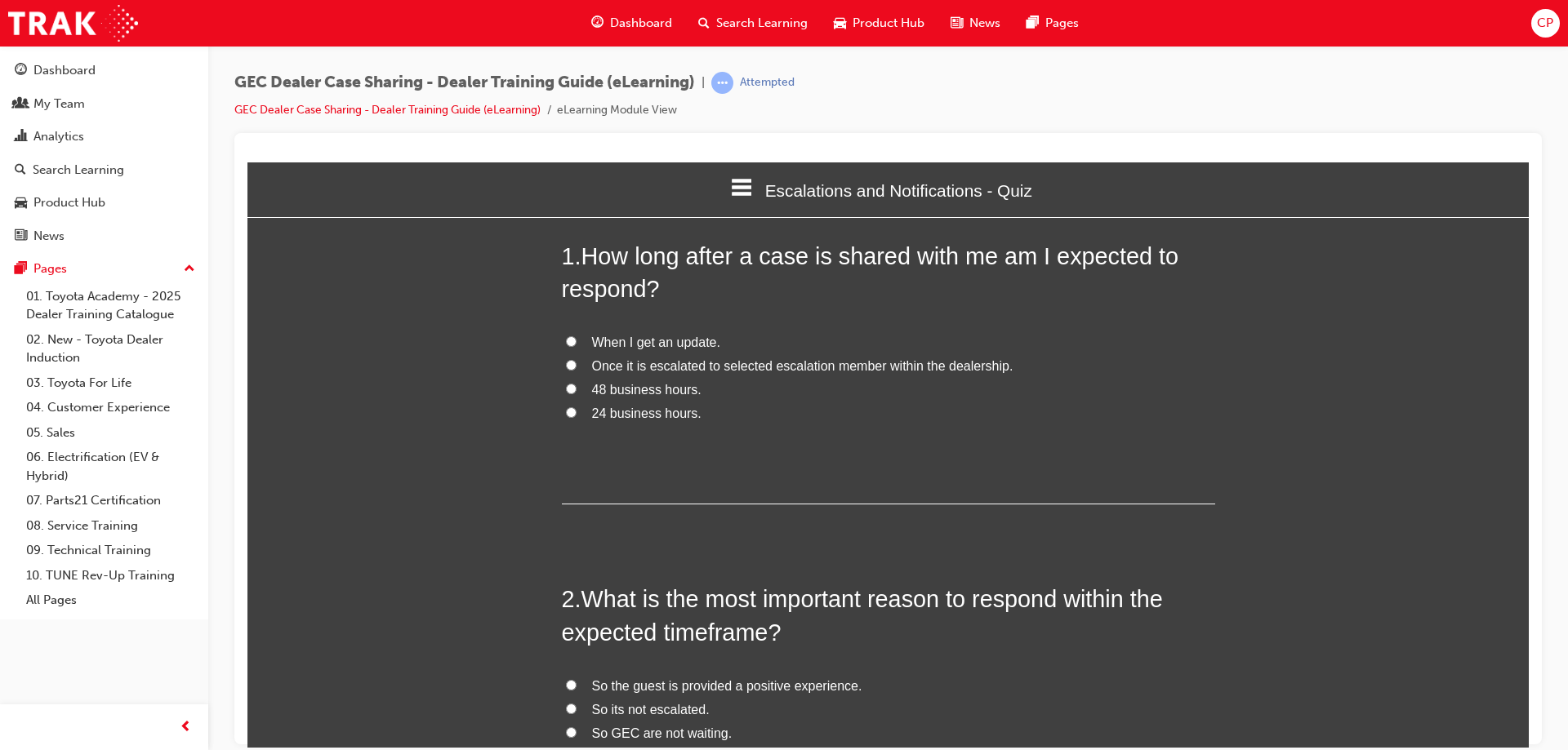
scroll to position [1188, 1295]
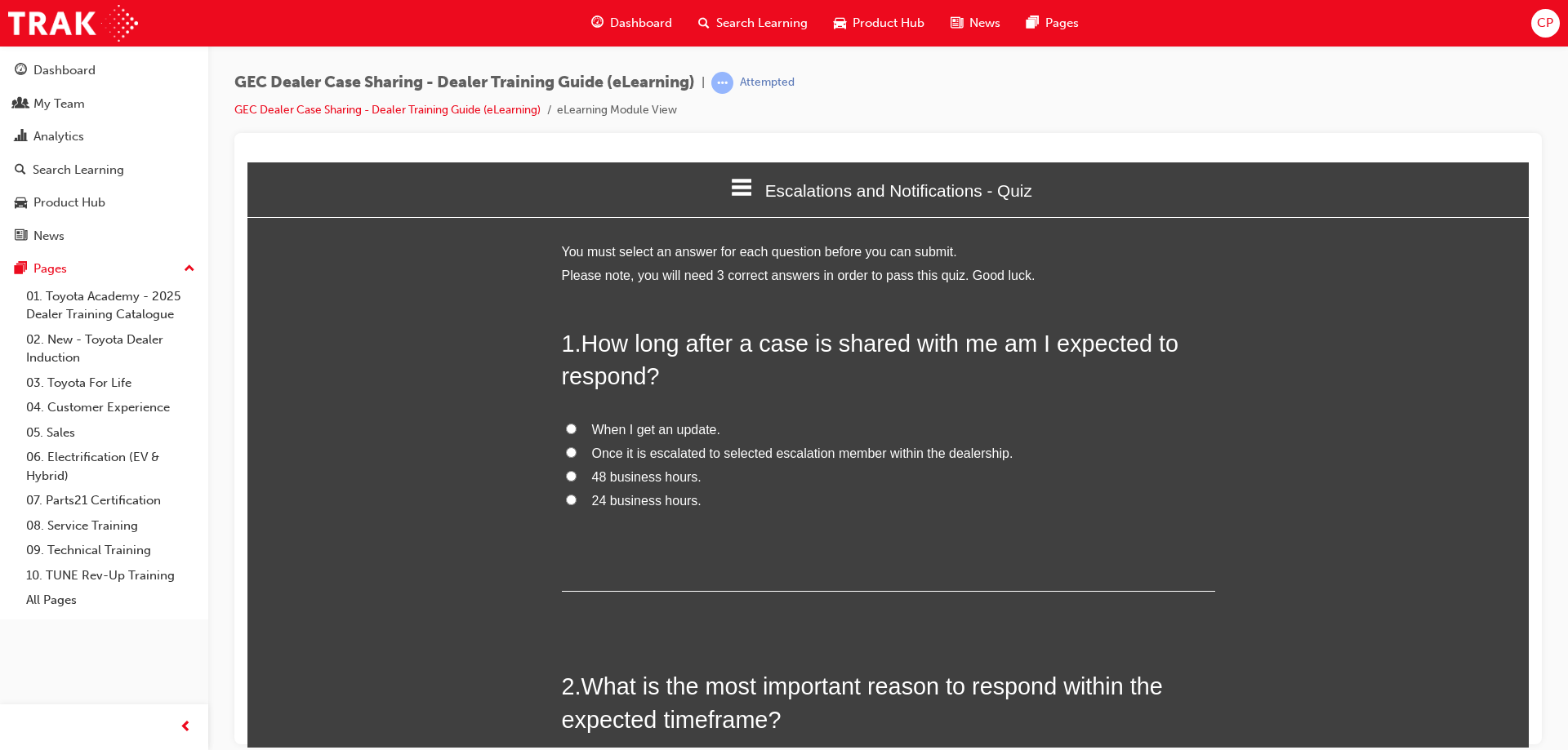
click at [566, 500] on input "24 business hours." at bounding box center [570, 499] width 11 height 11
radio input "true"
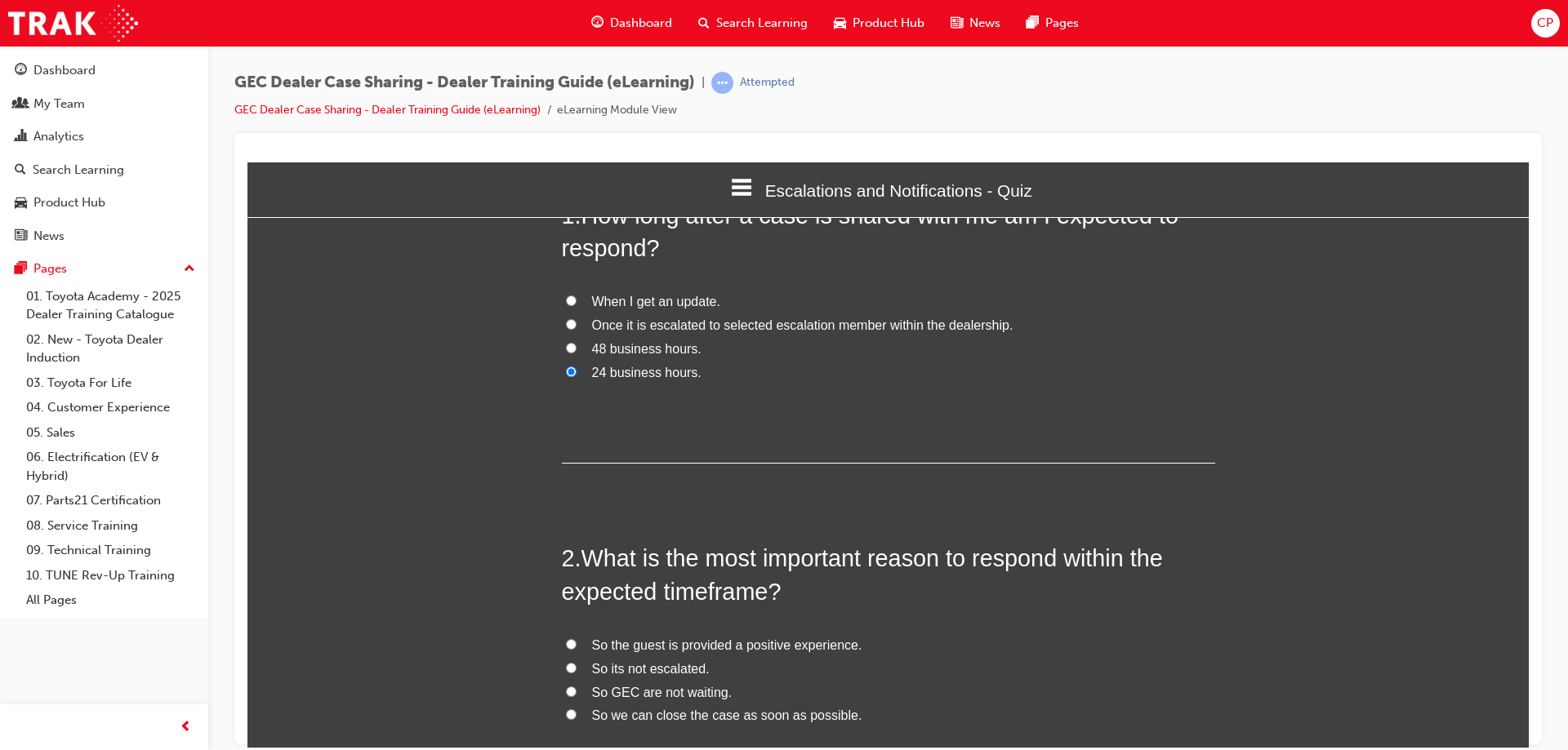
scroll to position [245, 0]
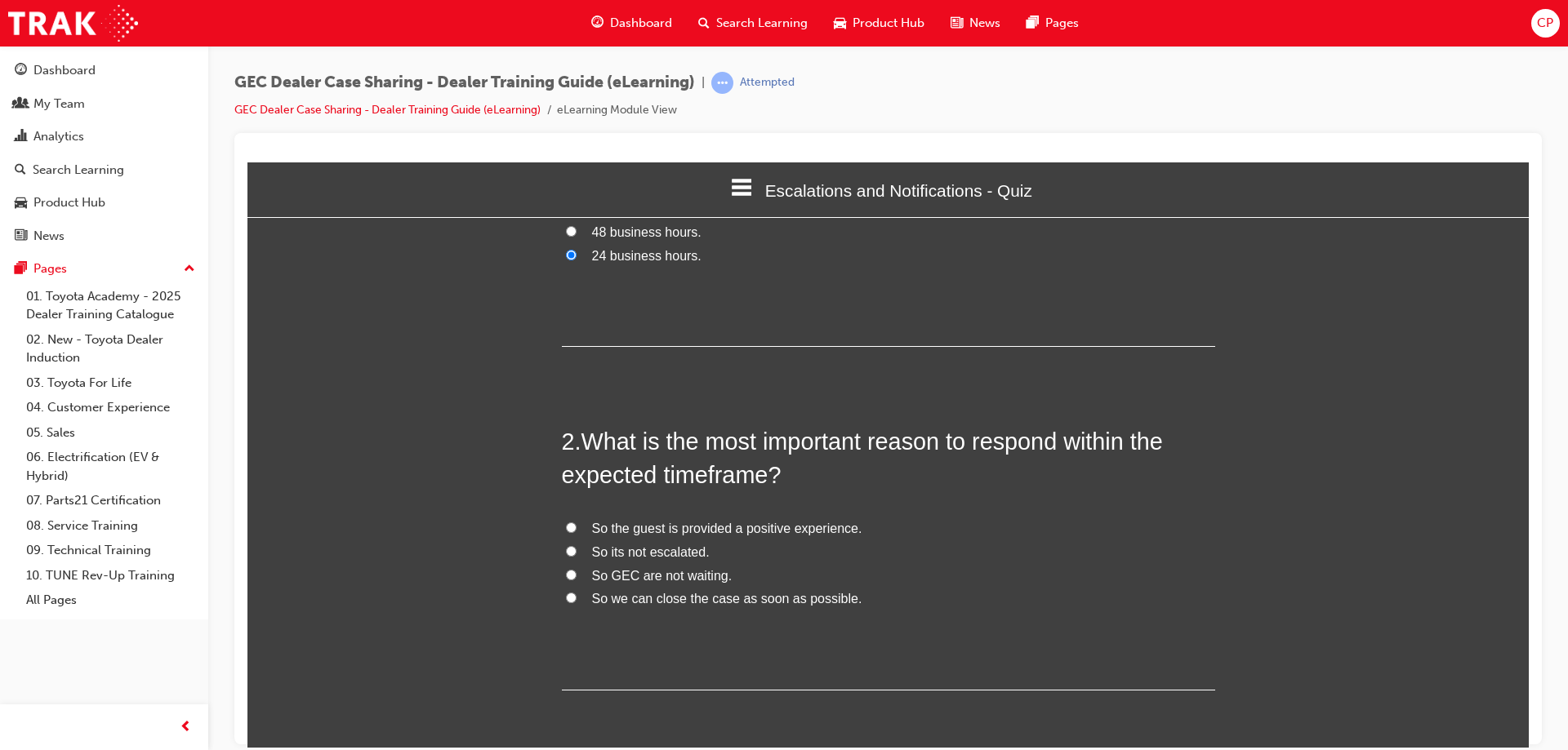
click at [566, 530] on input "So the guest is provided a positive experience." at bounding box center [570, 527] width 11 height 11
radio input "true"
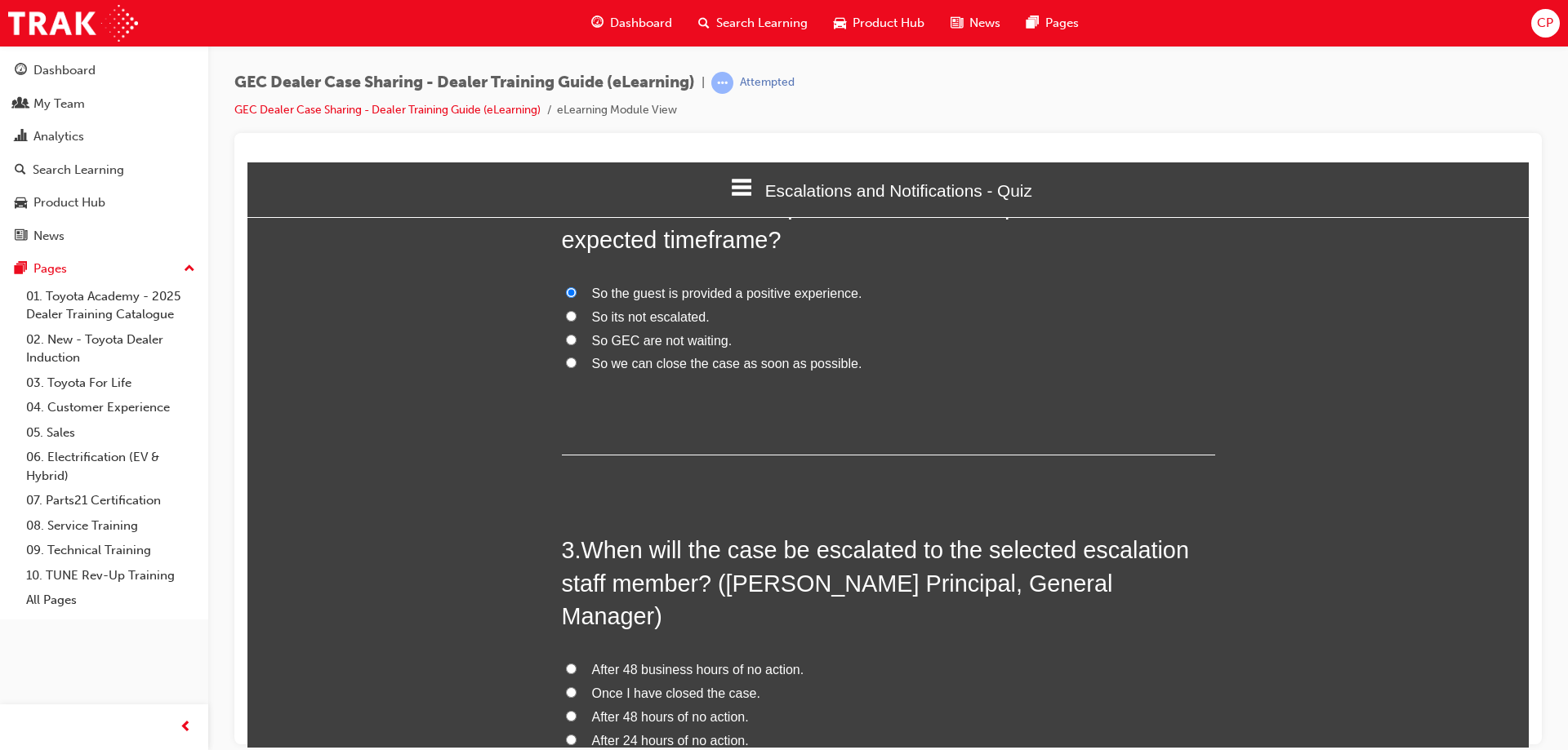
scroll to position [571, 0]
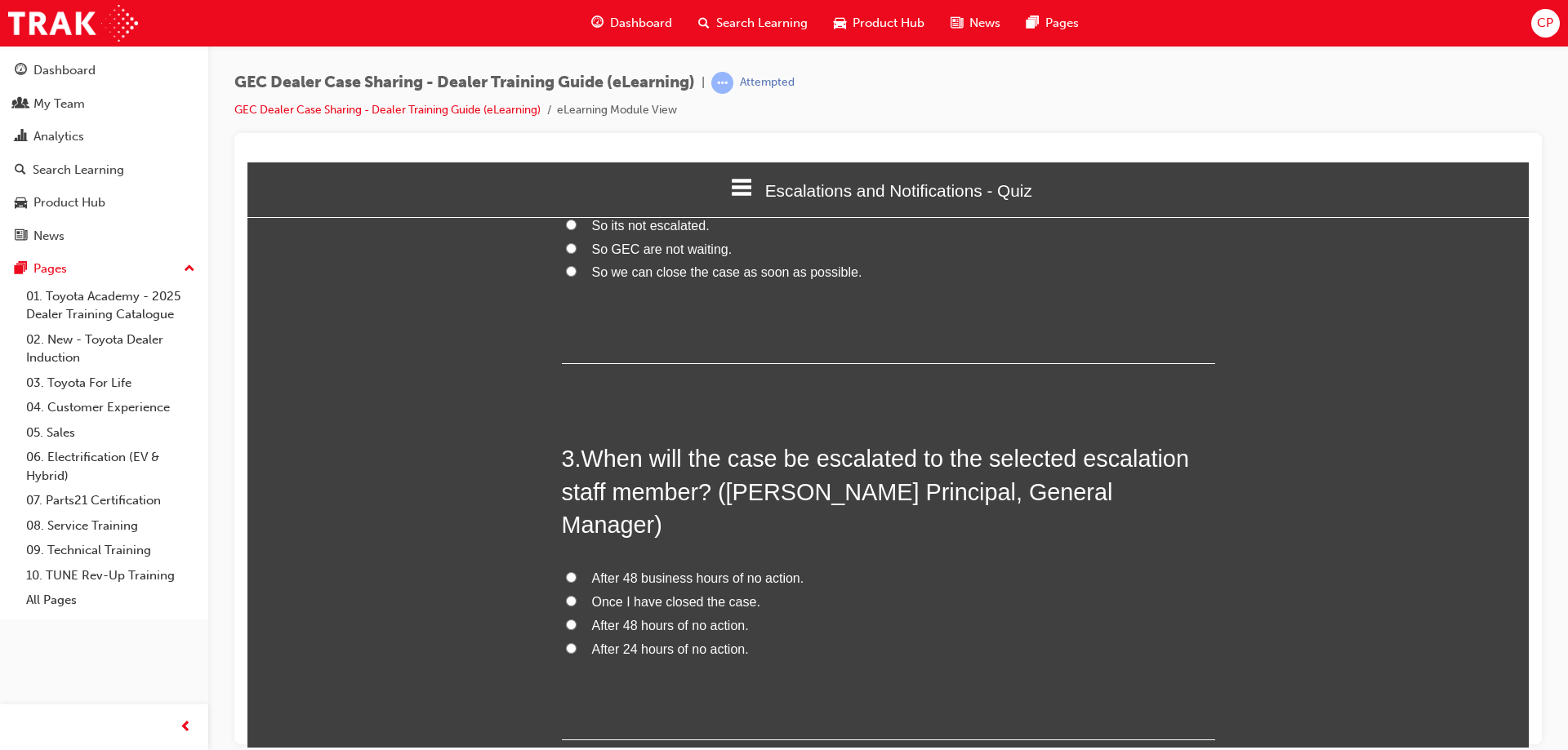
click at [568, 571] on input "After 48 business hours of no action." at bounding box center [570, 576] width 11 height 11
radio input "true"
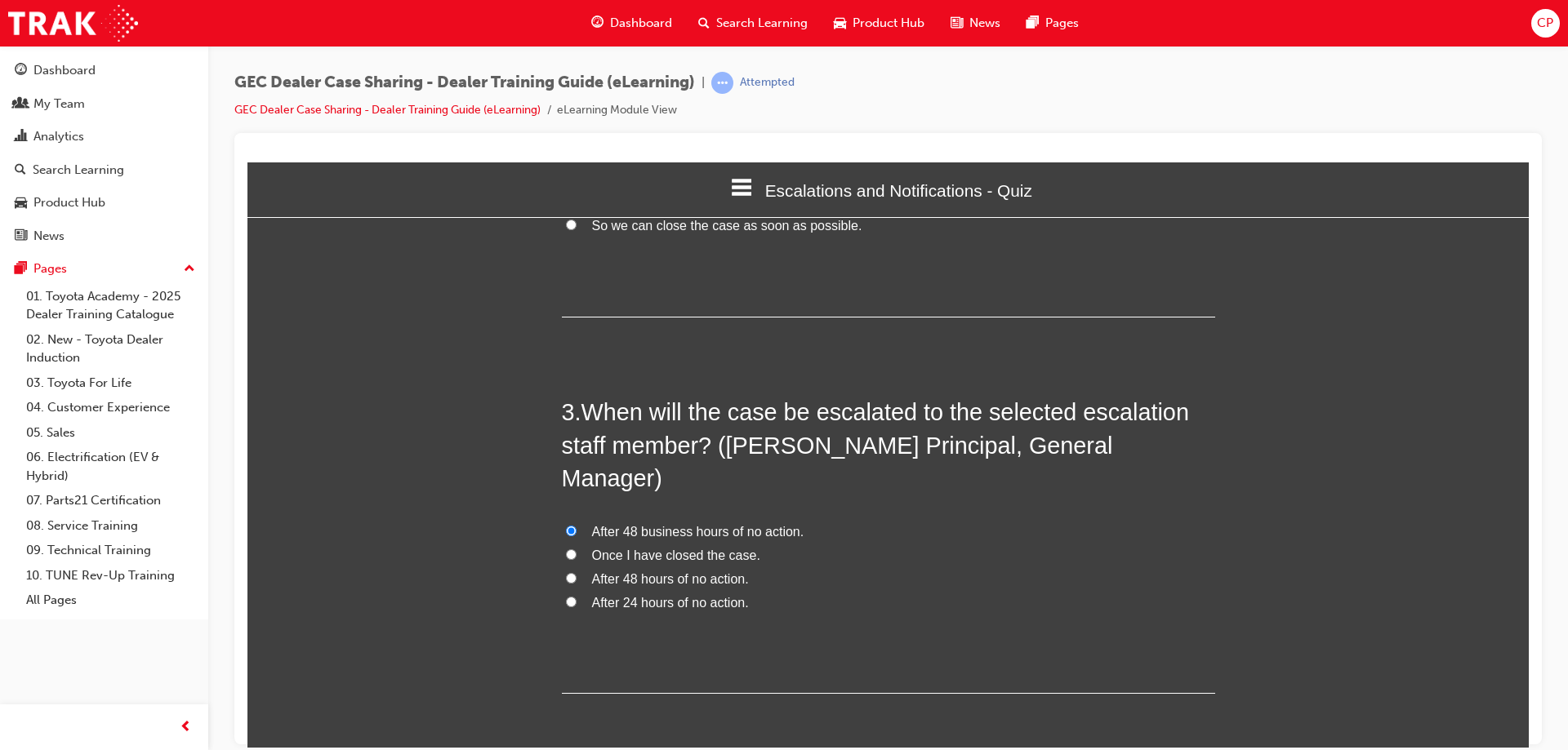
scroll to position [656, 0]
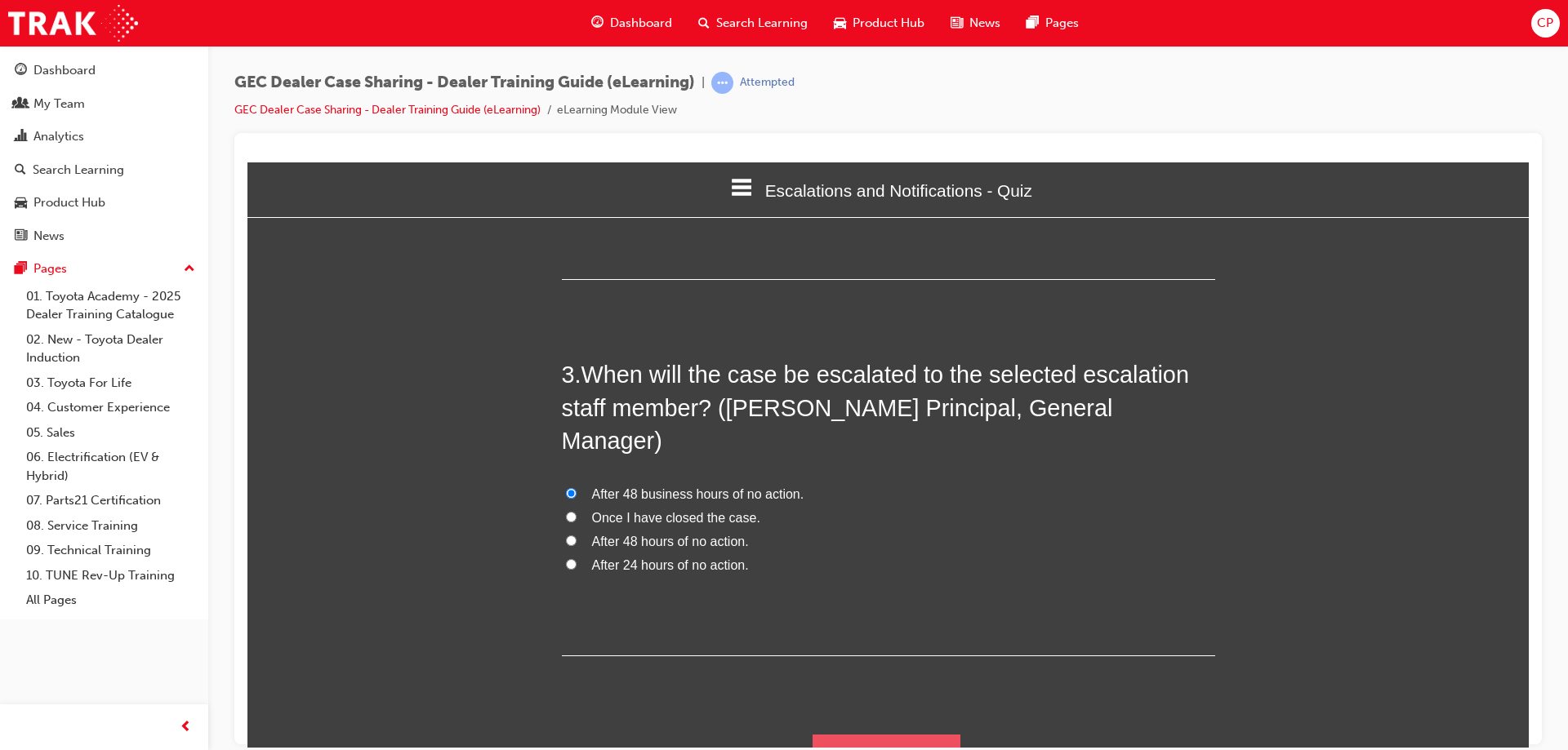
click at [901, 734] on button "Submit Answers" at bounding box center [887, 757] width 148 height 46
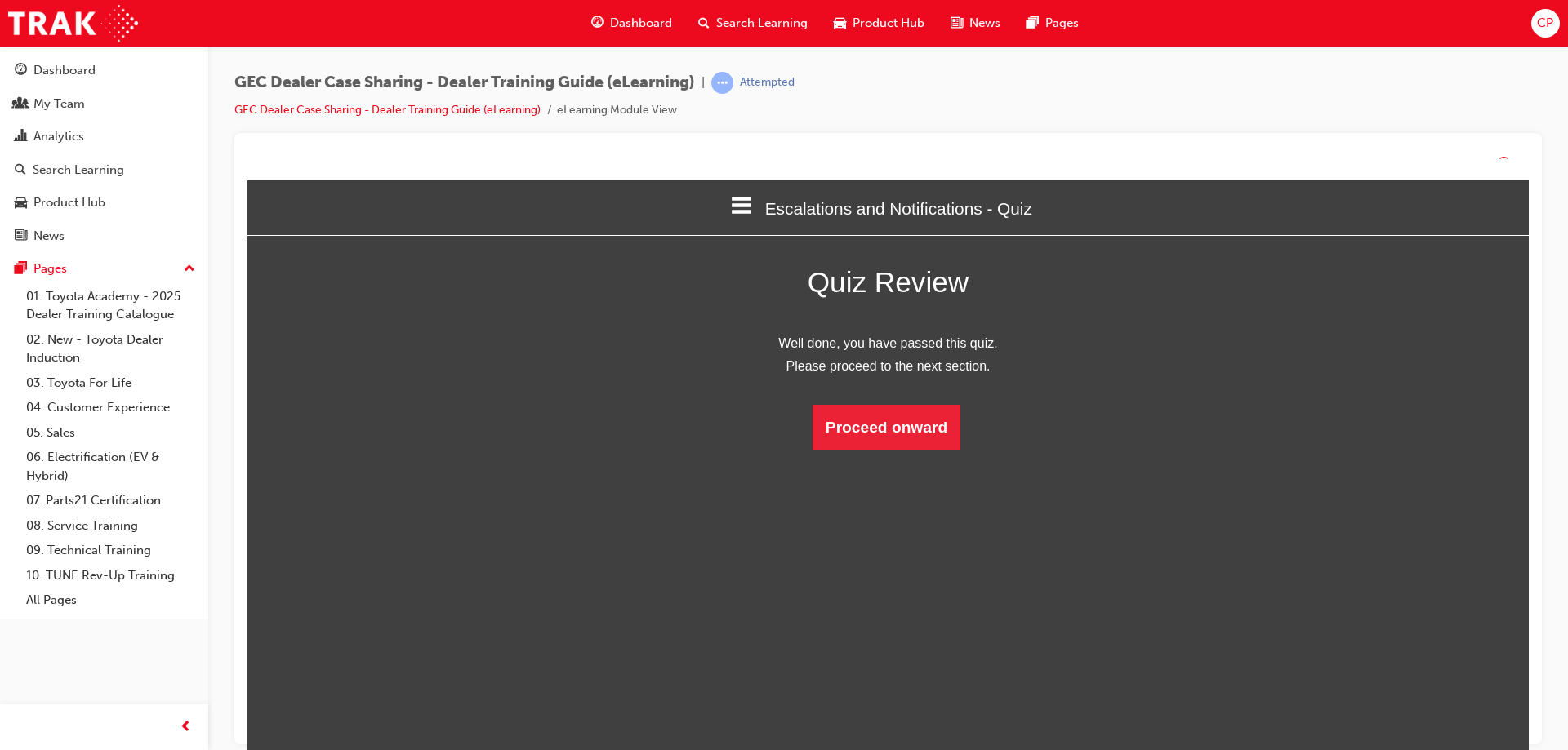
scroll to position [217, 1307]
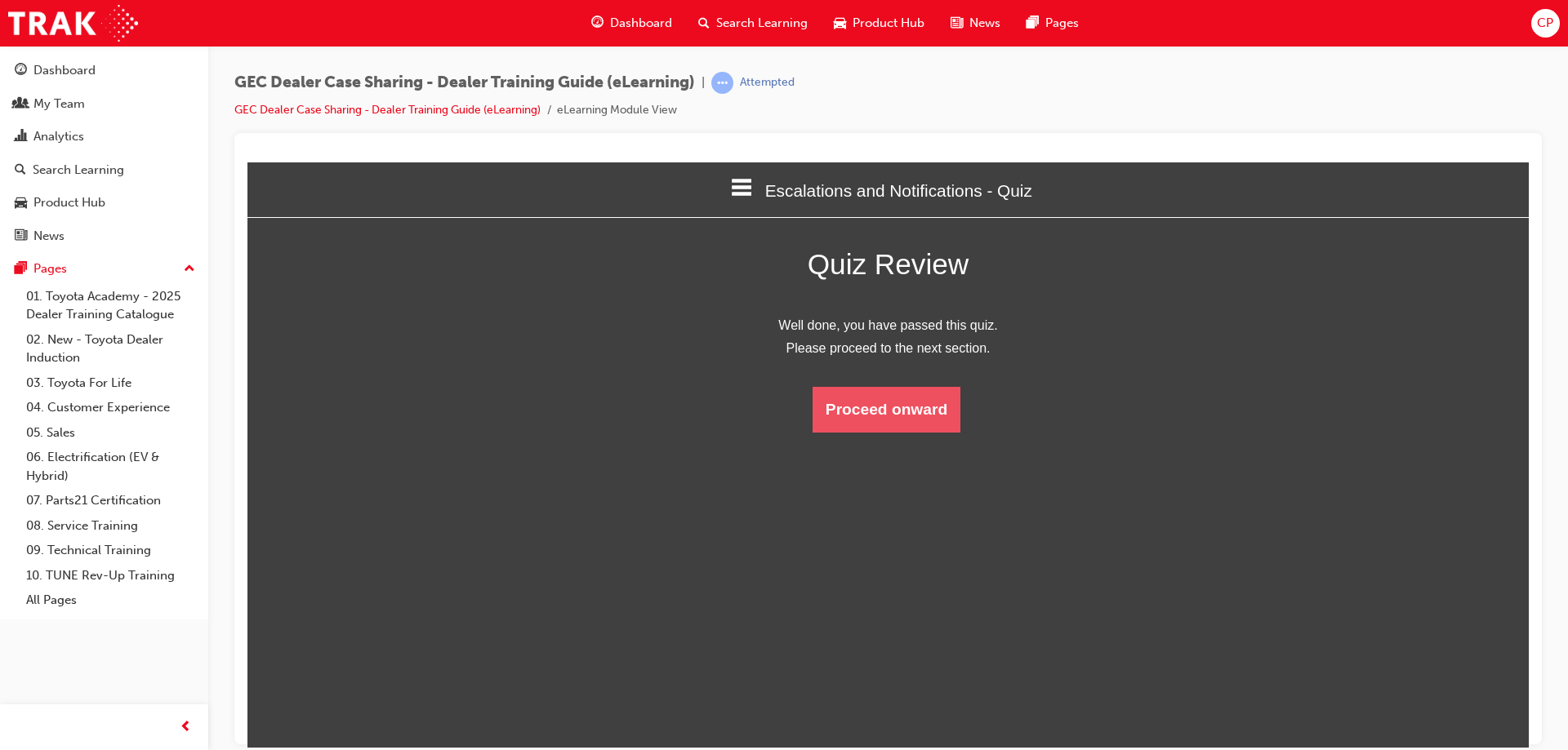
click at [905, 415] on button "Proceed onward" at bounding box center [887, 408] width 148 height 46
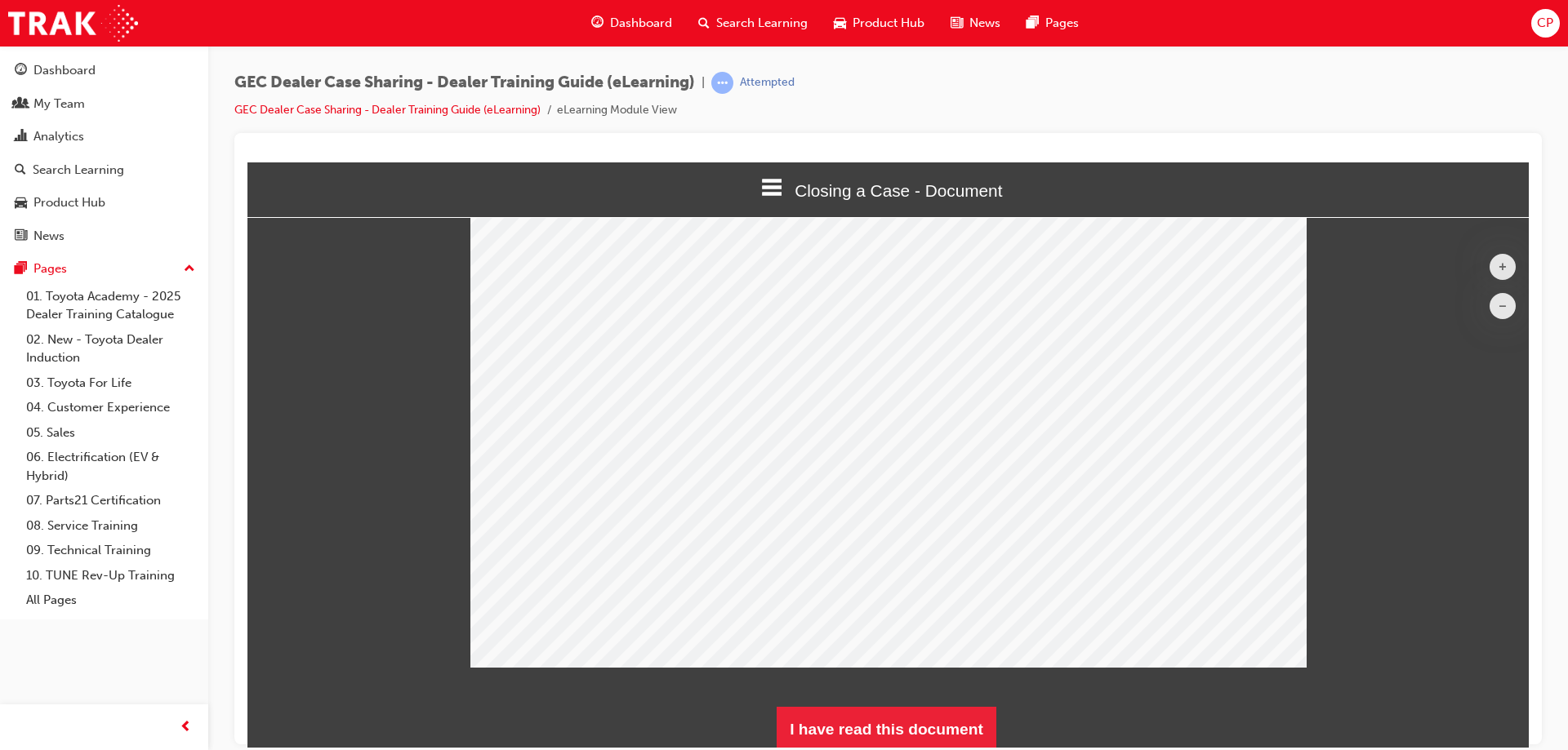
scroll to position [87, 0]
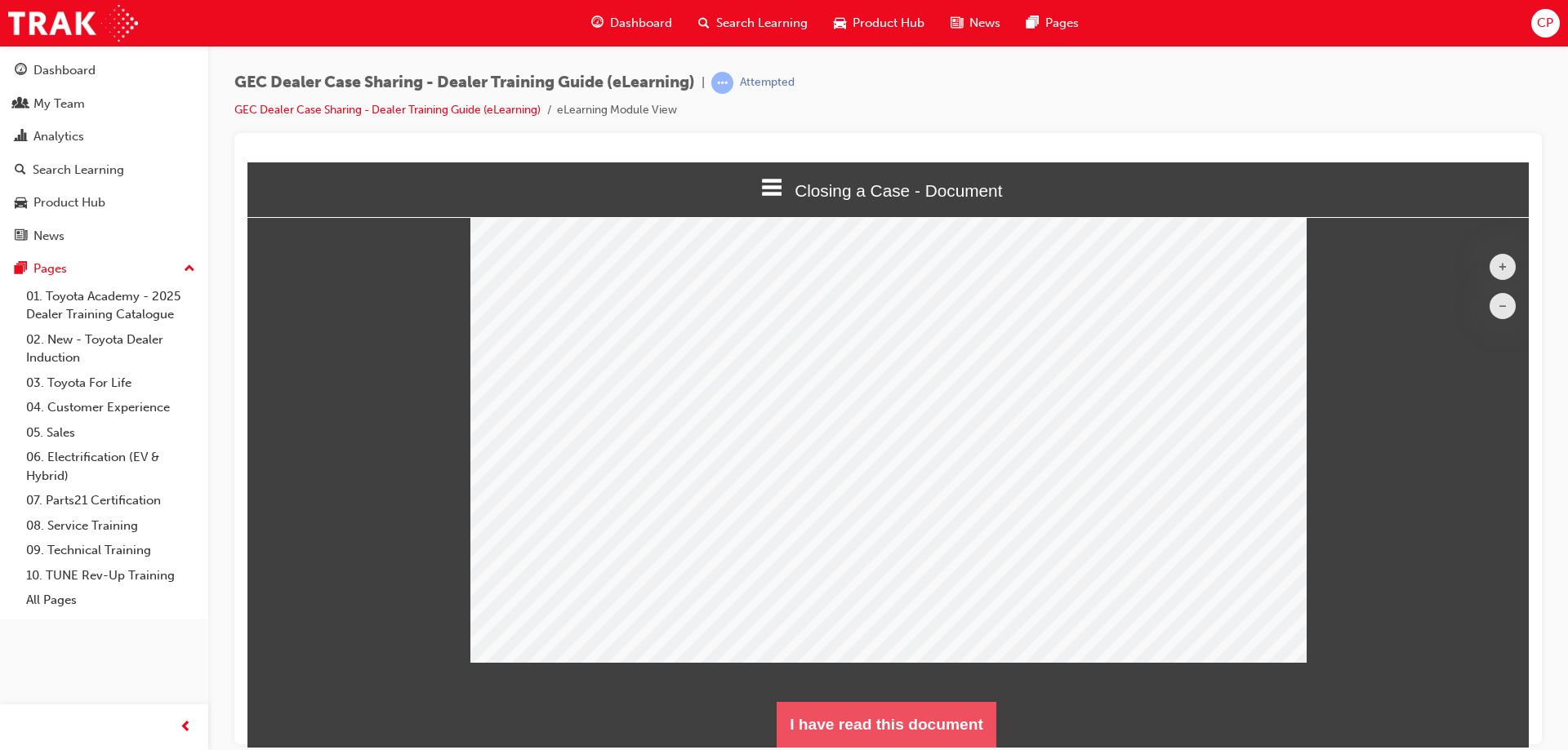
click at [895, 724] on button "I have read this document" at bounding box center [887, 724] width 220 height 46
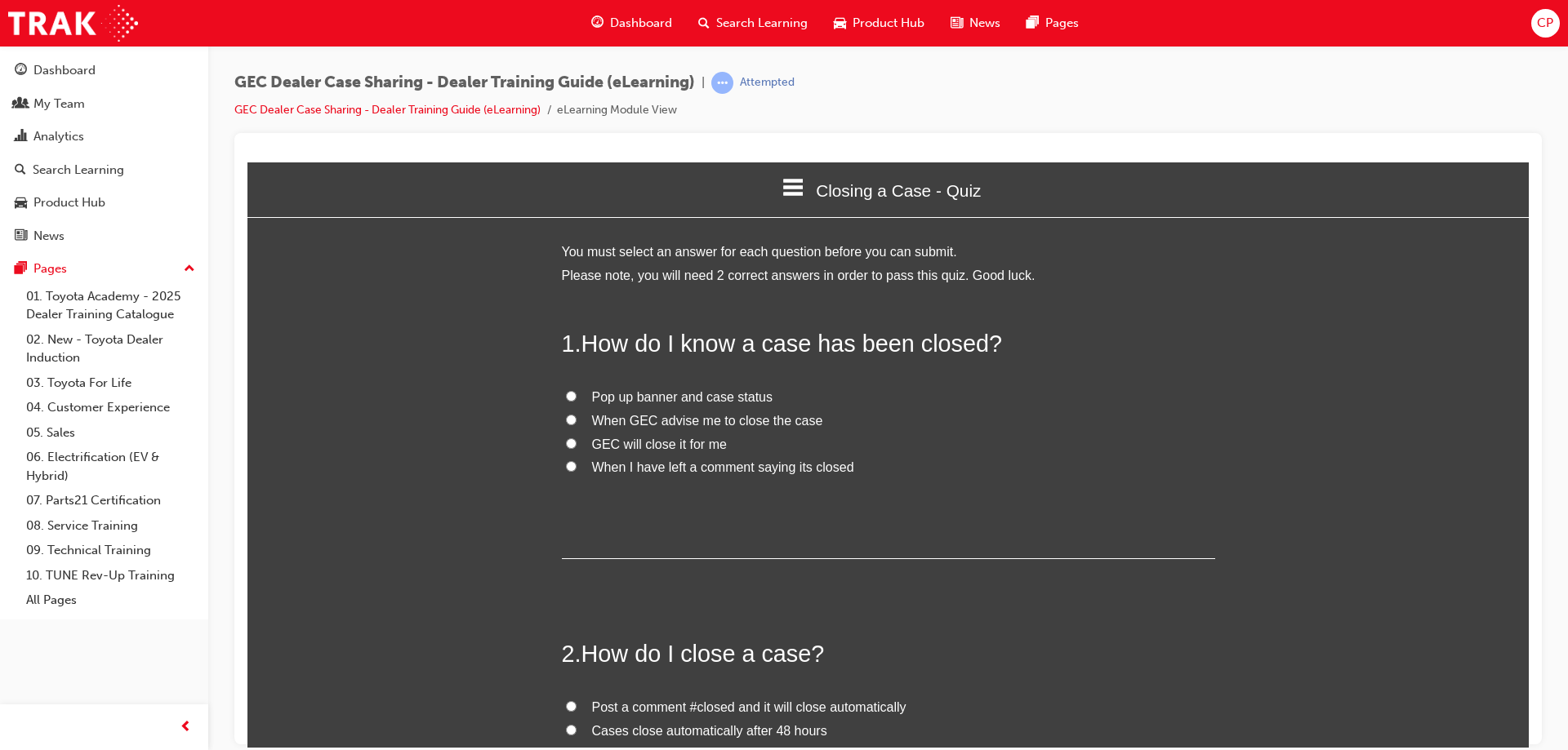
click at [555, 466] on div "You must select an answer for each question before you can submit. Please note,…" at bounding box center [888, 617] width 1281 height 754
click at [571, 468] on label "When I have left a comment saying its closed" at bounding box center [889, 467] width 654 height 24
click at [571, 468] on input "When I have left a comment saying its closed" at bounding box center [570, 465] width 11 height 11
radio input "true"
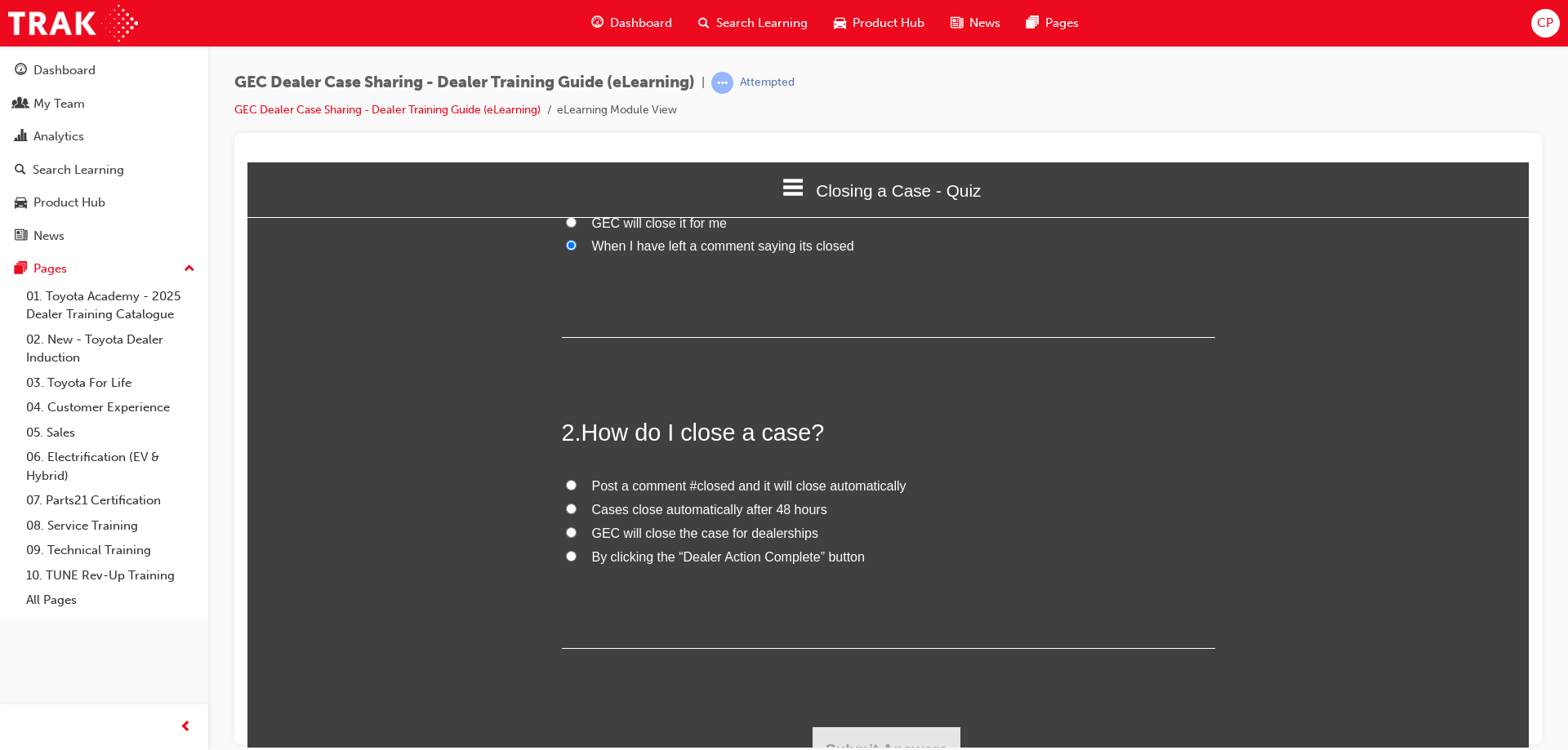
scroll to position [245, 0]
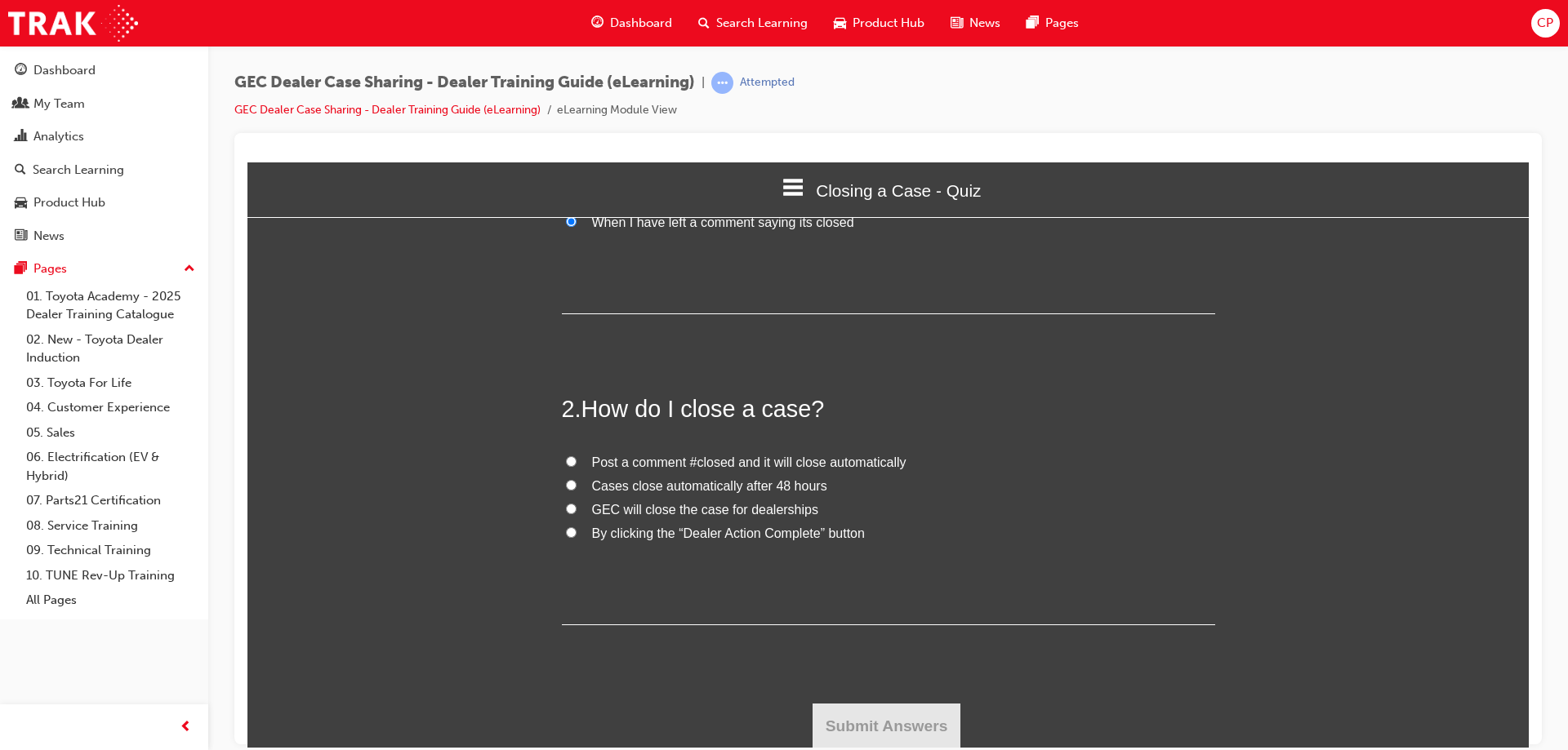
click at [566, 531] on input "By clicking the “Dealer Action Complete” button" at bounding box center [570, 532] width 11 height 11
radio input "true"
click at [896, 727] on button "Submit Answers" at bounding box center [887, 725] width 148 height 46
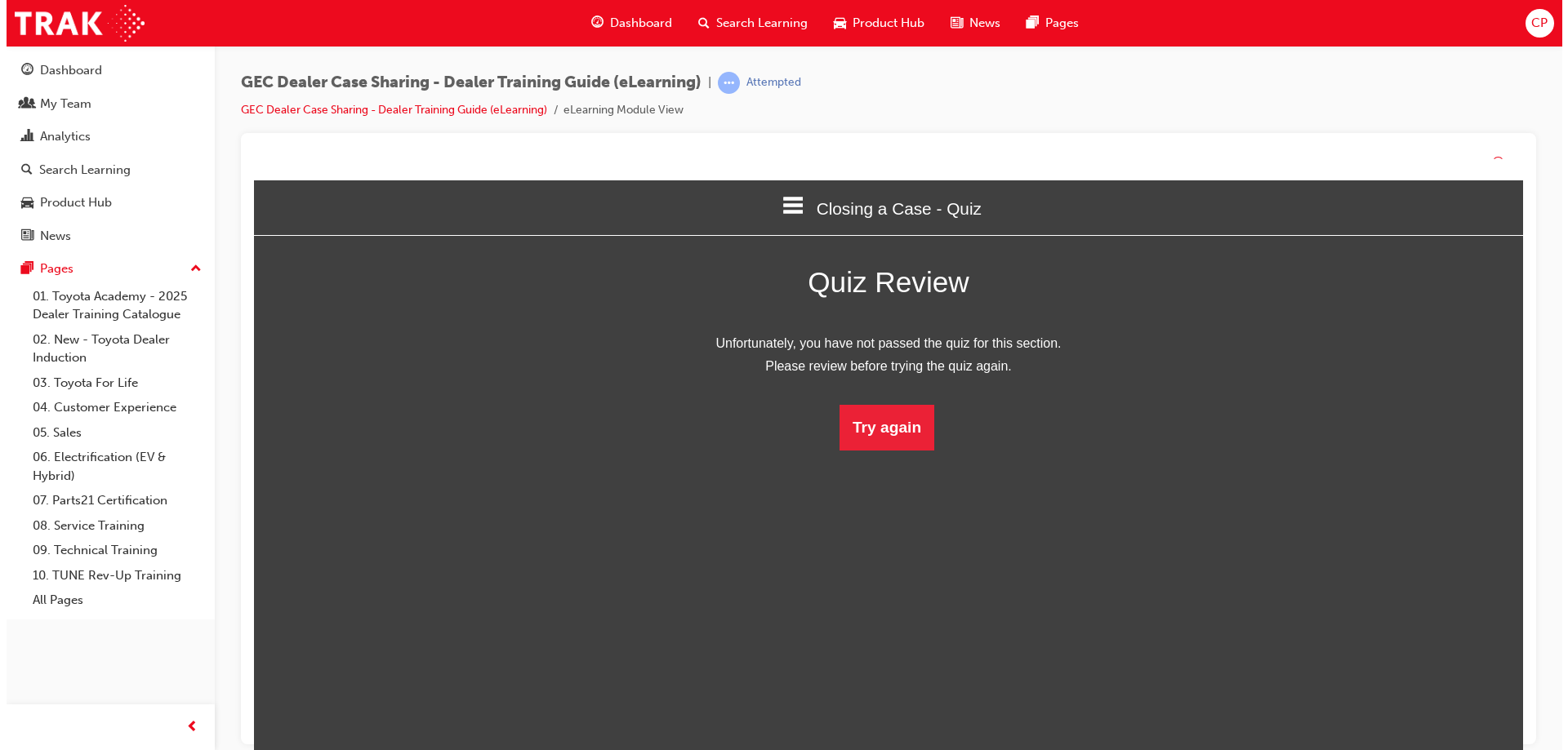
scroll to position [217, 1307]
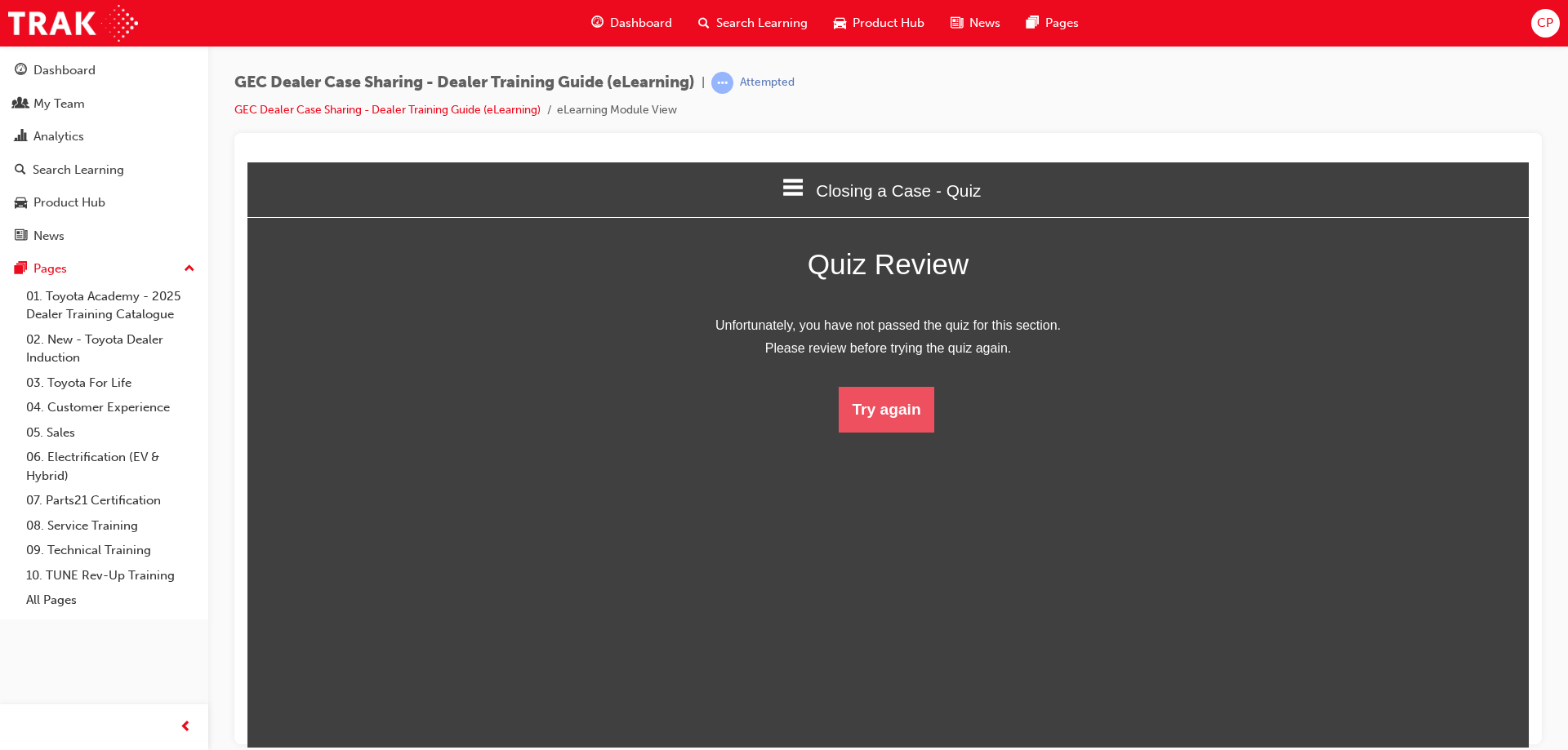
click at [882, 419] on button "Try again" at bounding box center [886, 408] width 94 height 46
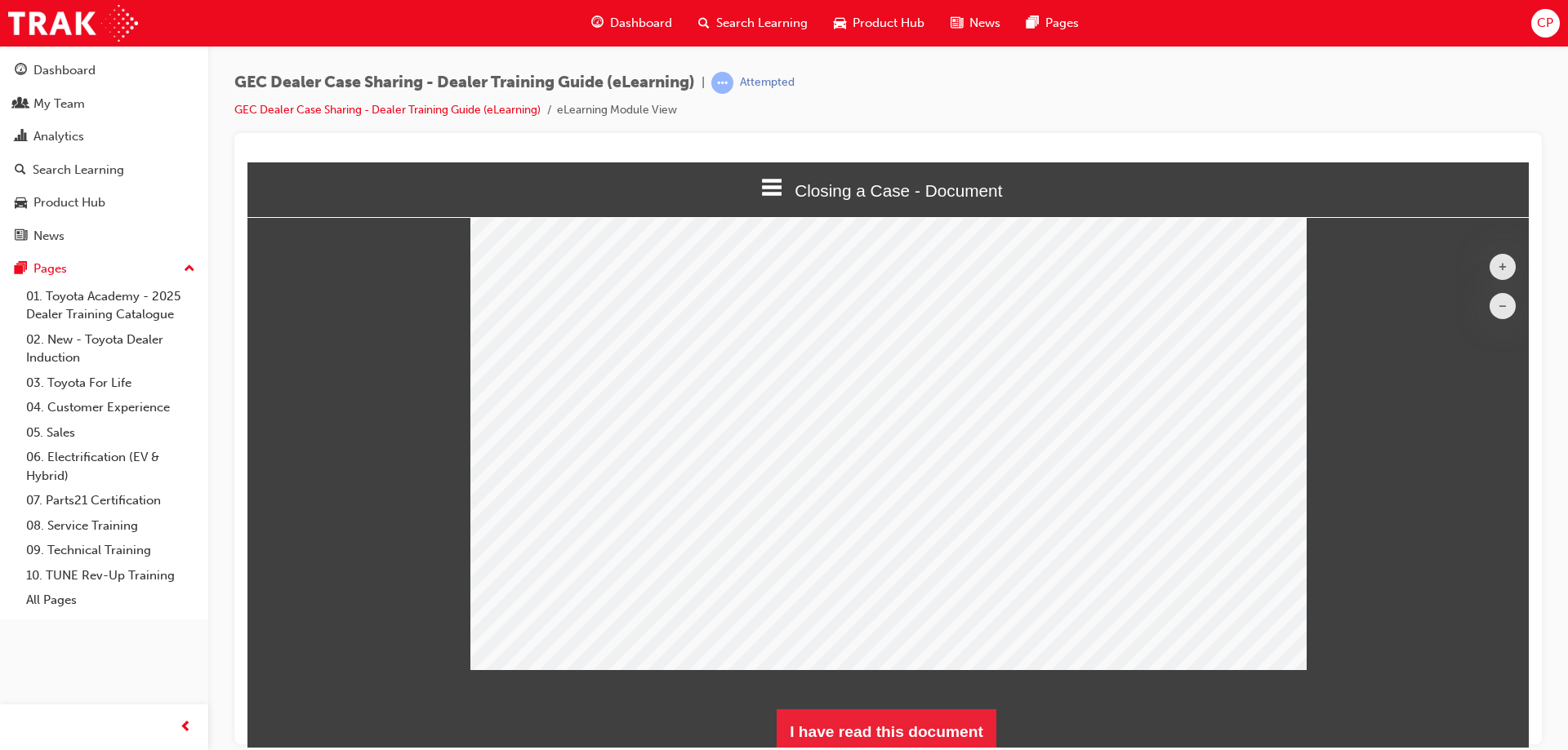
scroll to position [87, 0]
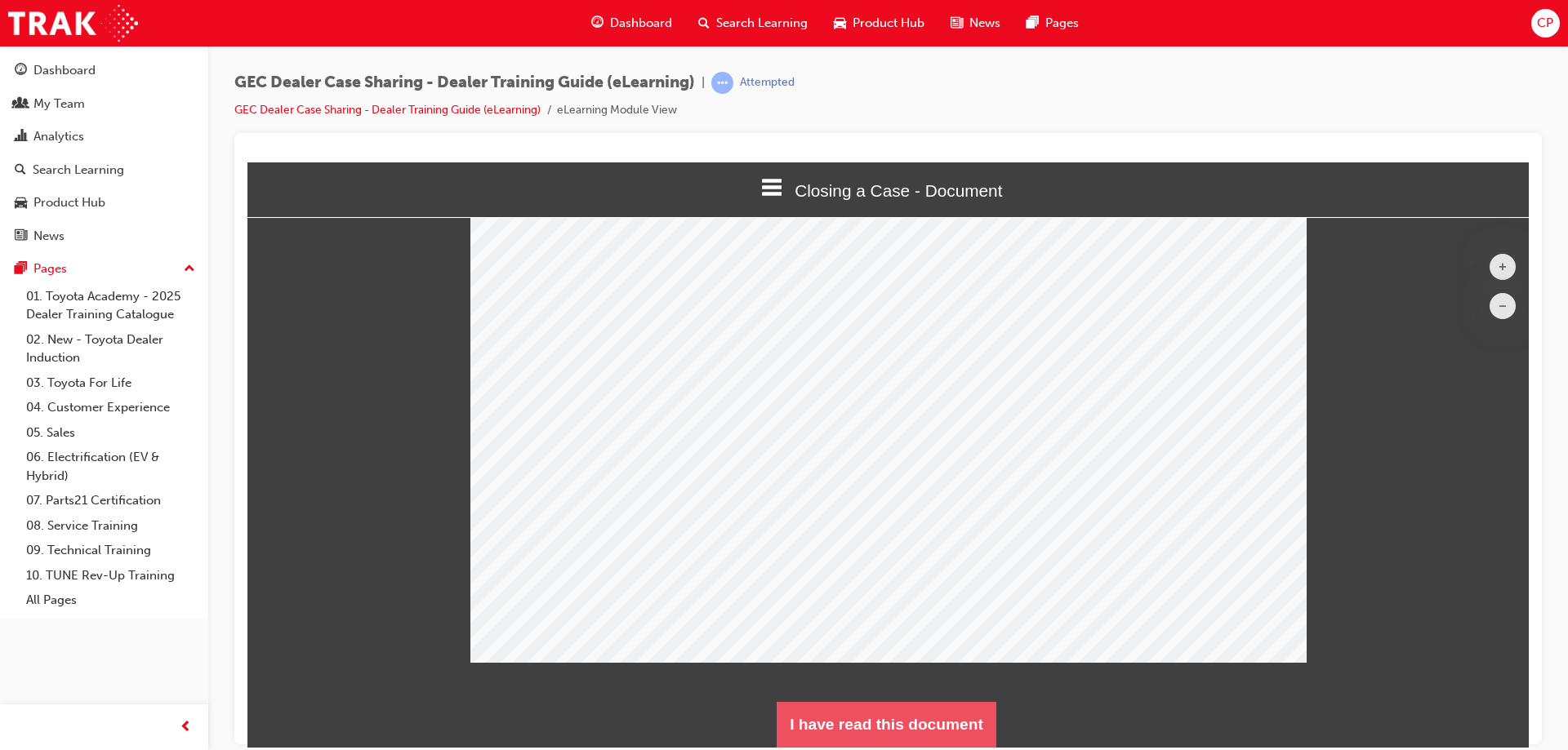
click at [919, 715] on button "I have read this document" at bounding box center [887, 724] width 220 height 46
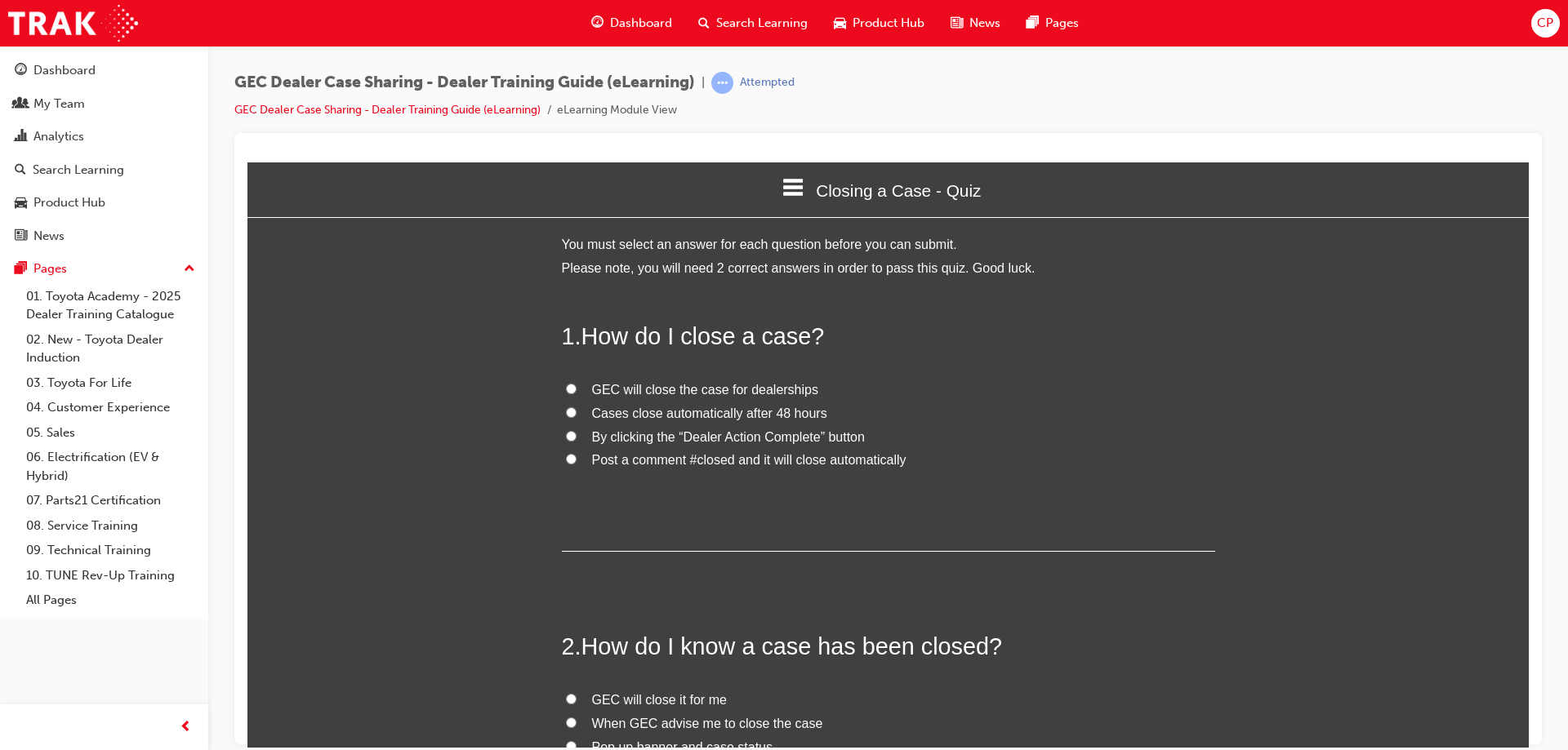
scroll to position [0, 0]
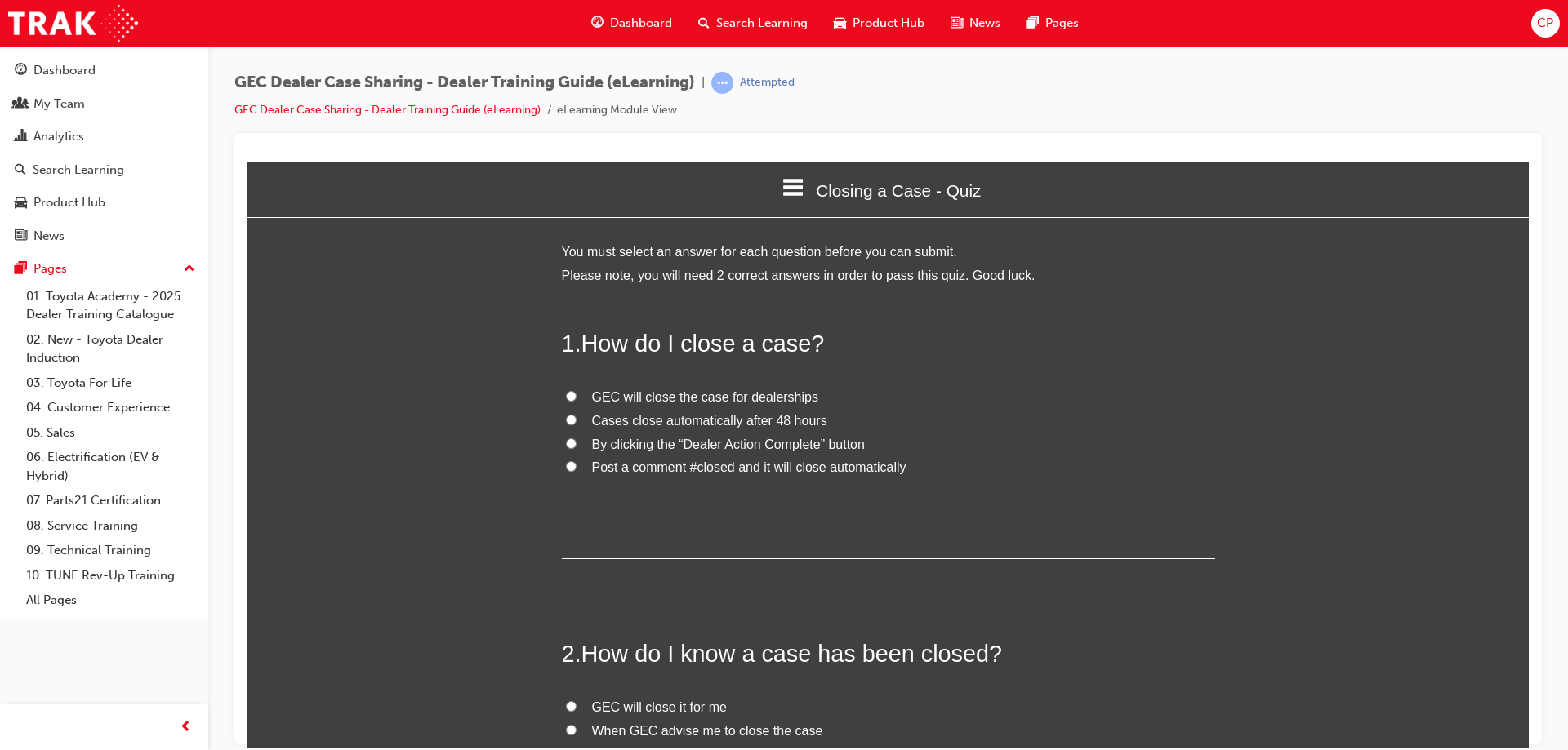
click at [567, 441] on input "By clicking the “Dealer Action Complete” button" at bounding box center [570, 443] width 11 height 11
radio input "true"
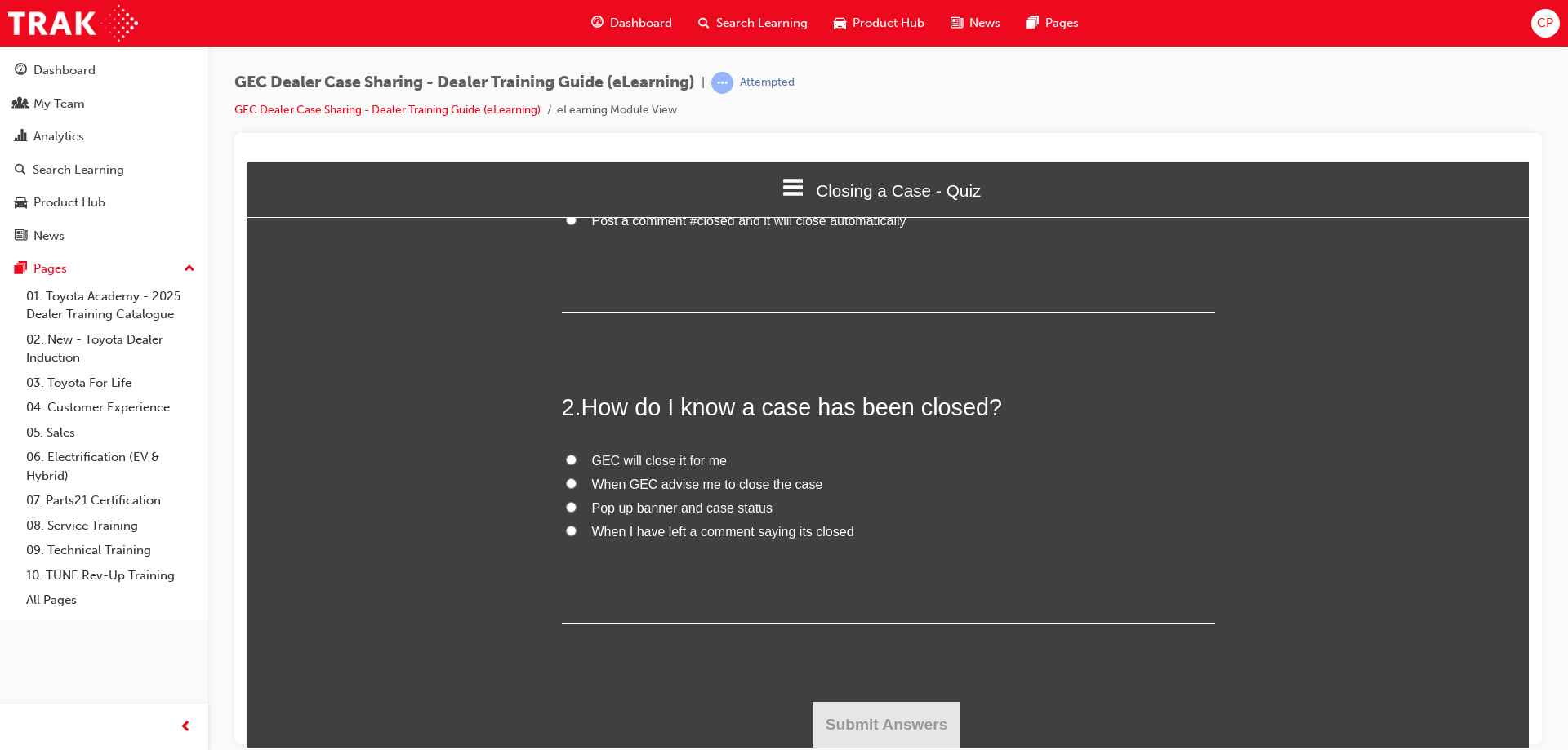
click at [566, 511] on input "Pop up banner and case status" at bounding box center [570, 507] width 11 height 11
radio input "true"
click at [867, 720] on button "Submit Answers" at bounding box center [887, 724] width 148 height 46
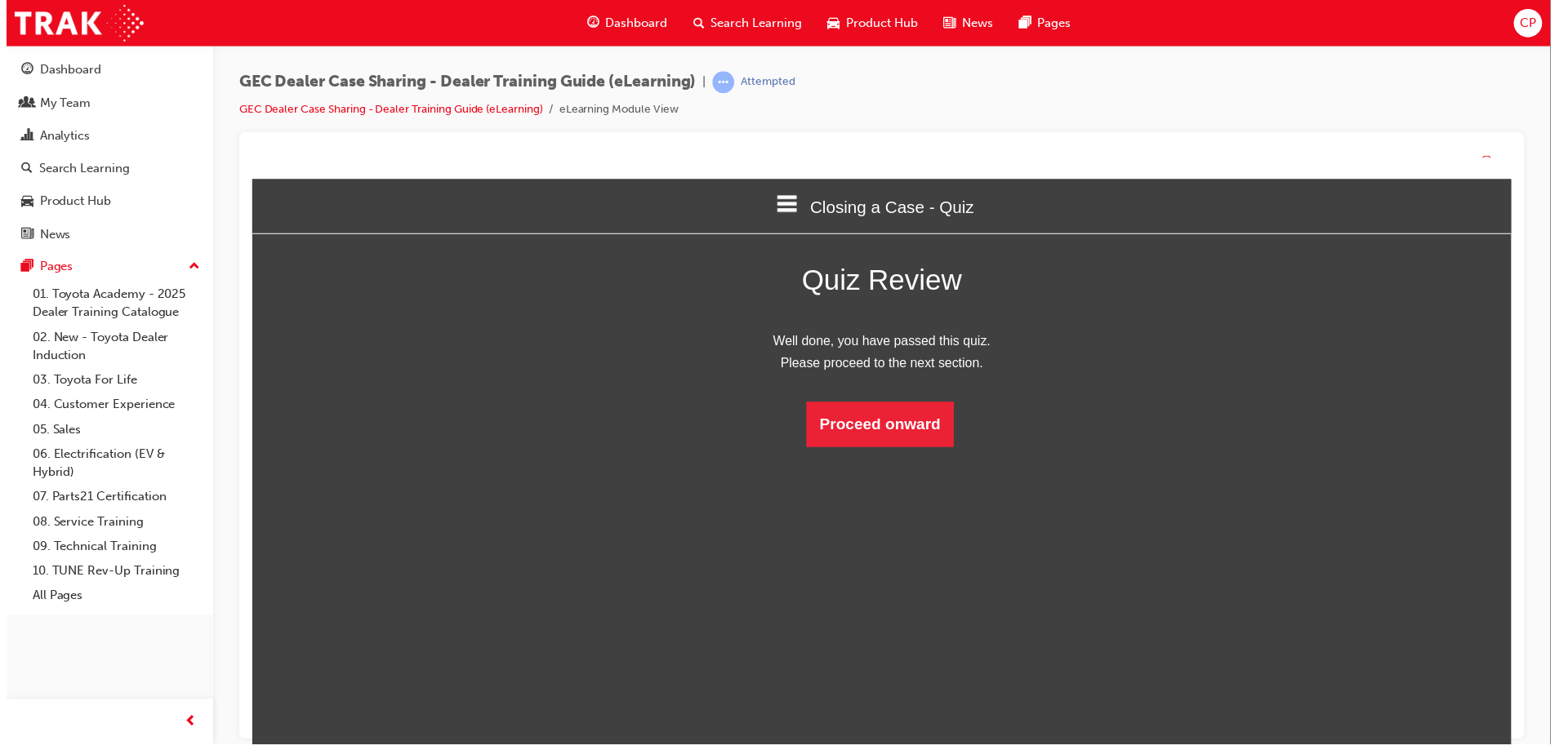
scroll to position [217, 1307]
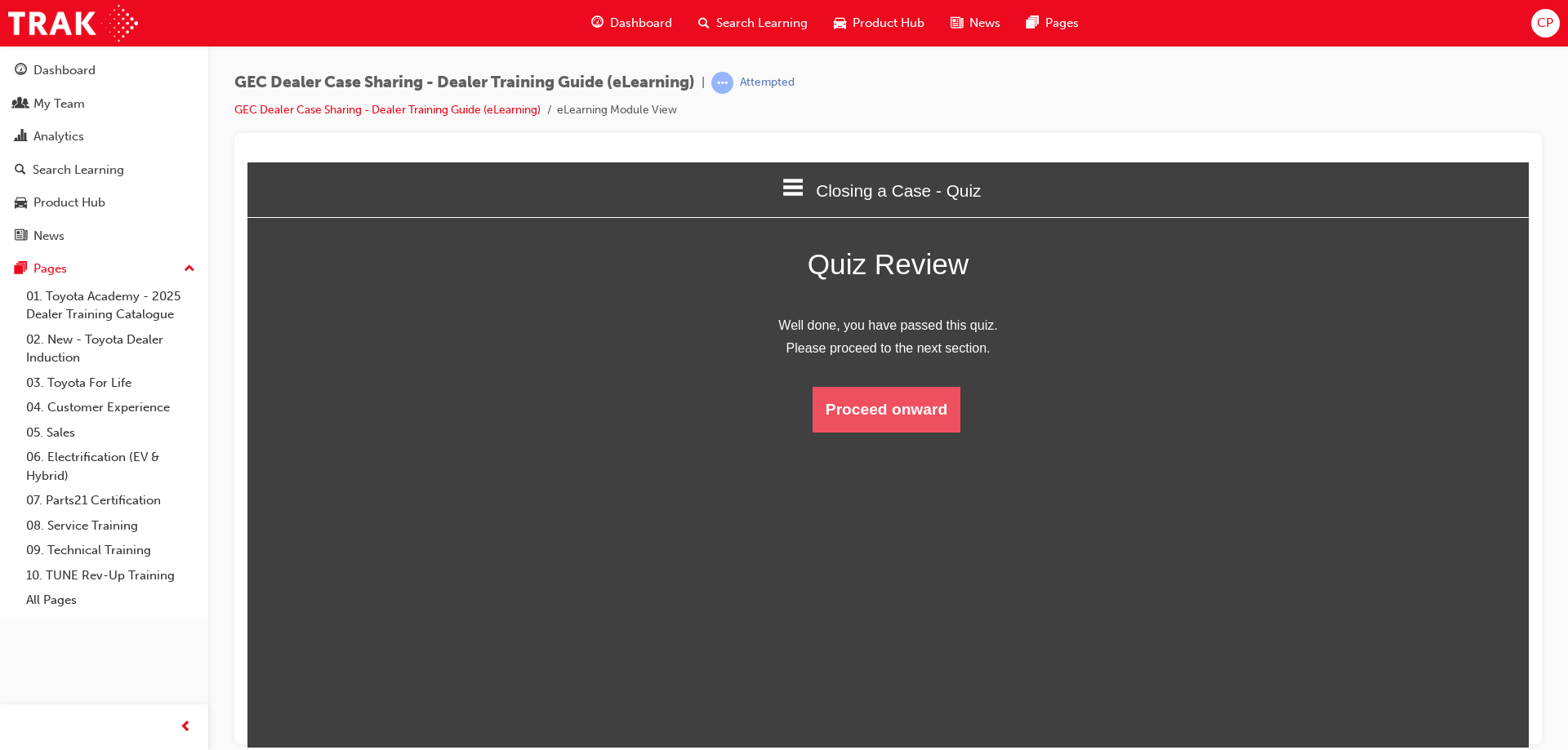
click at [910, 412] on button "Proceed onward" at bounding box center [887, 408] width 148 height 46
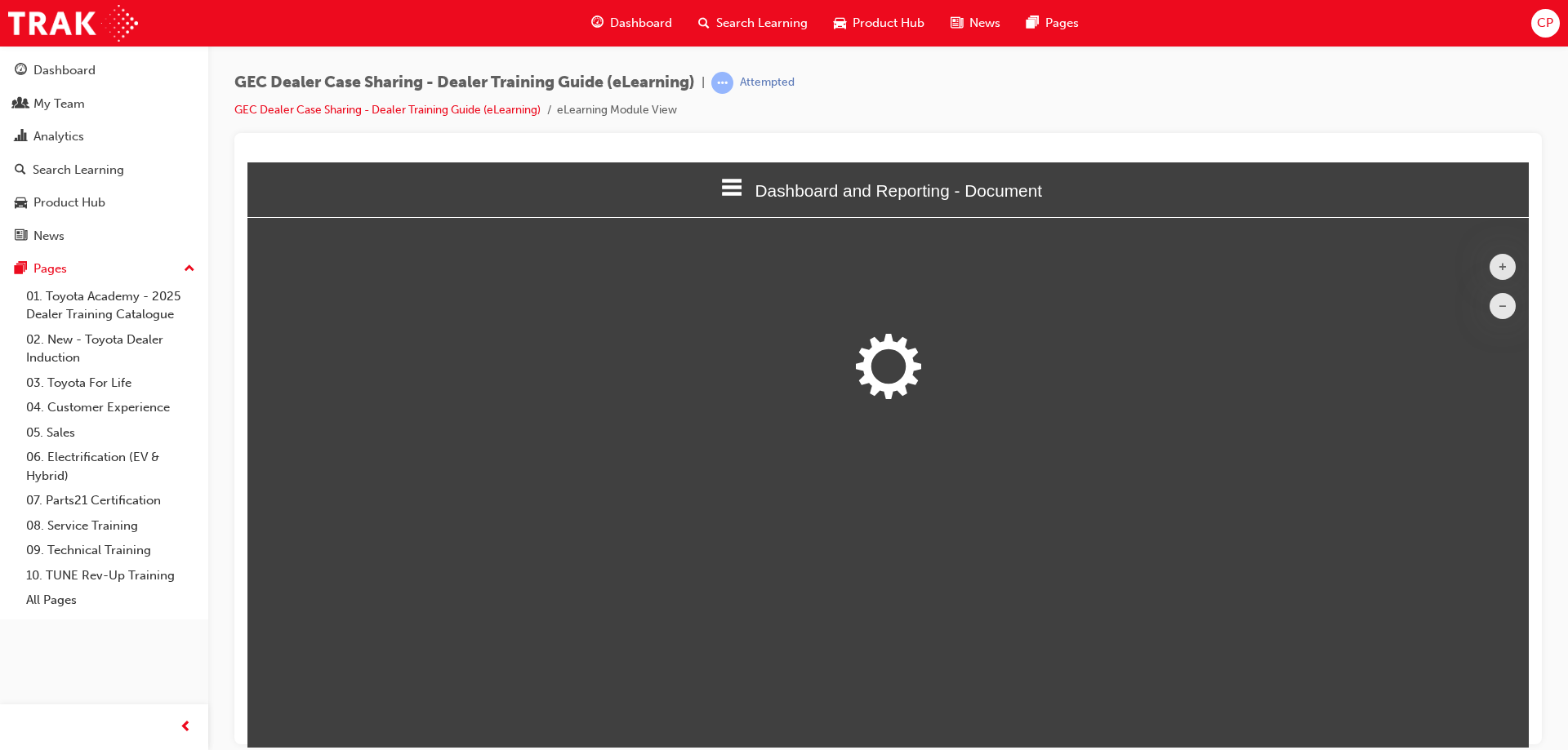
scroll to position [535, 1295]
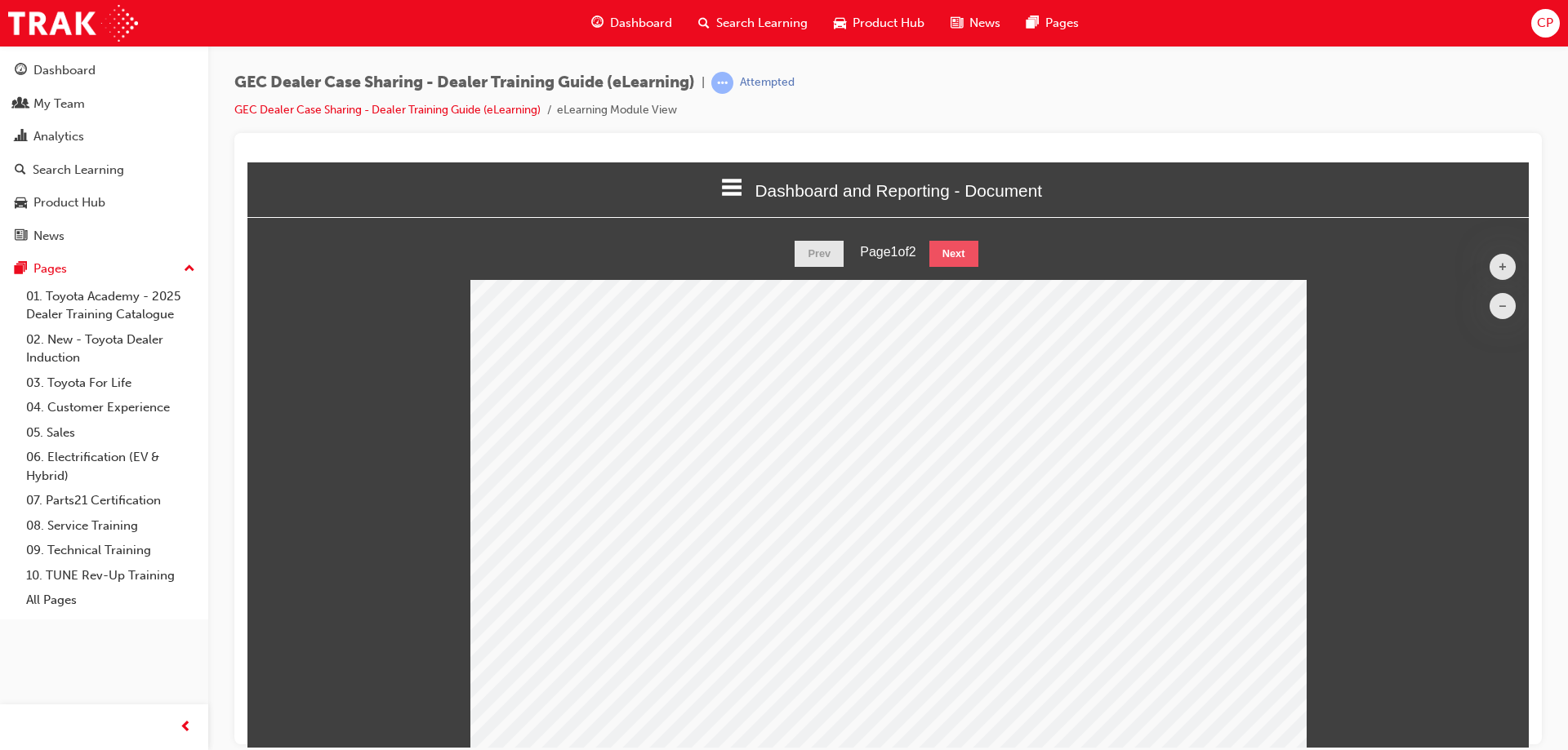
click at [962, 255] on button "Next" at bounding box center [954, 253] width 49 height 27
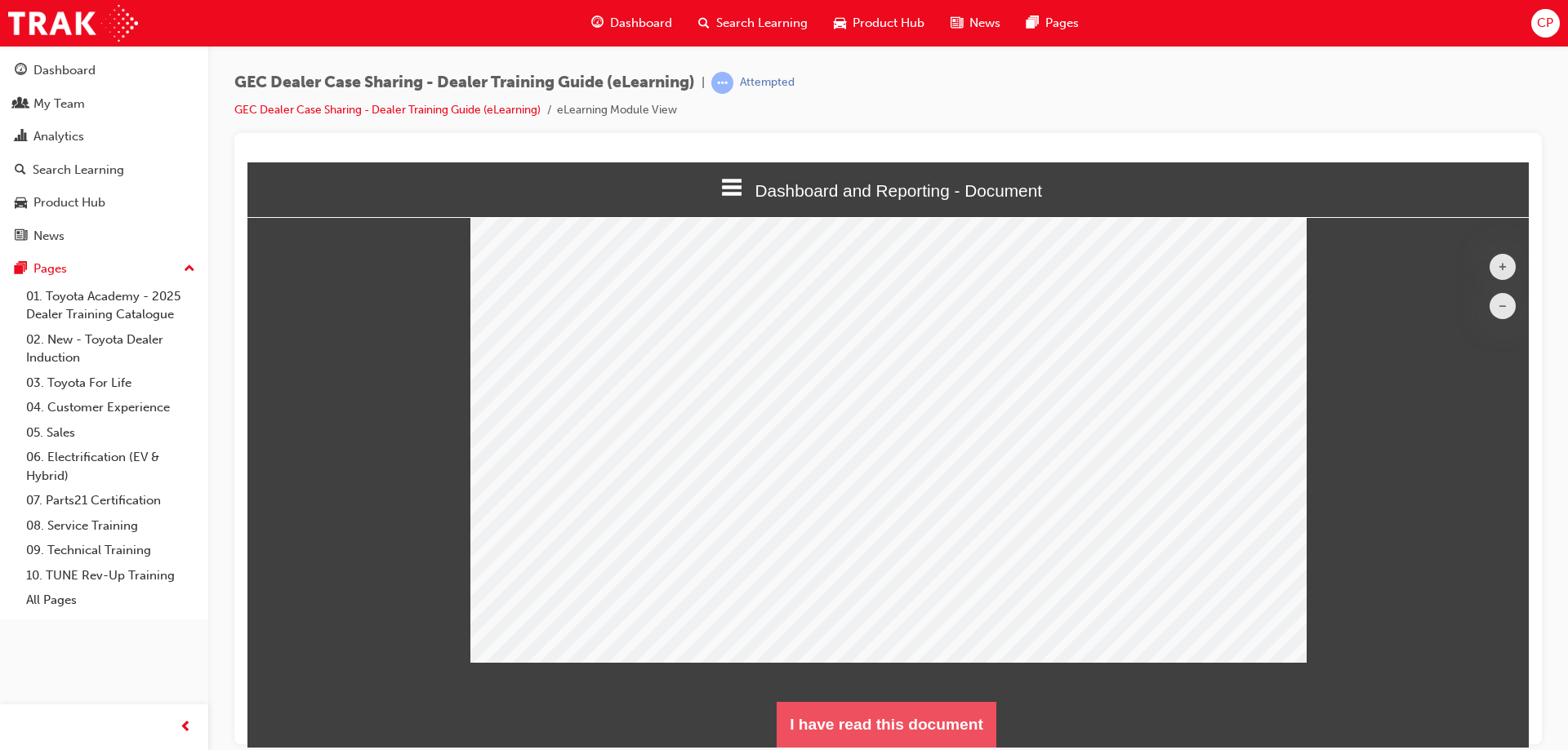
click at [914, 725] on button "I have read this document" at bounding box center [887, 724] width 220 height 46
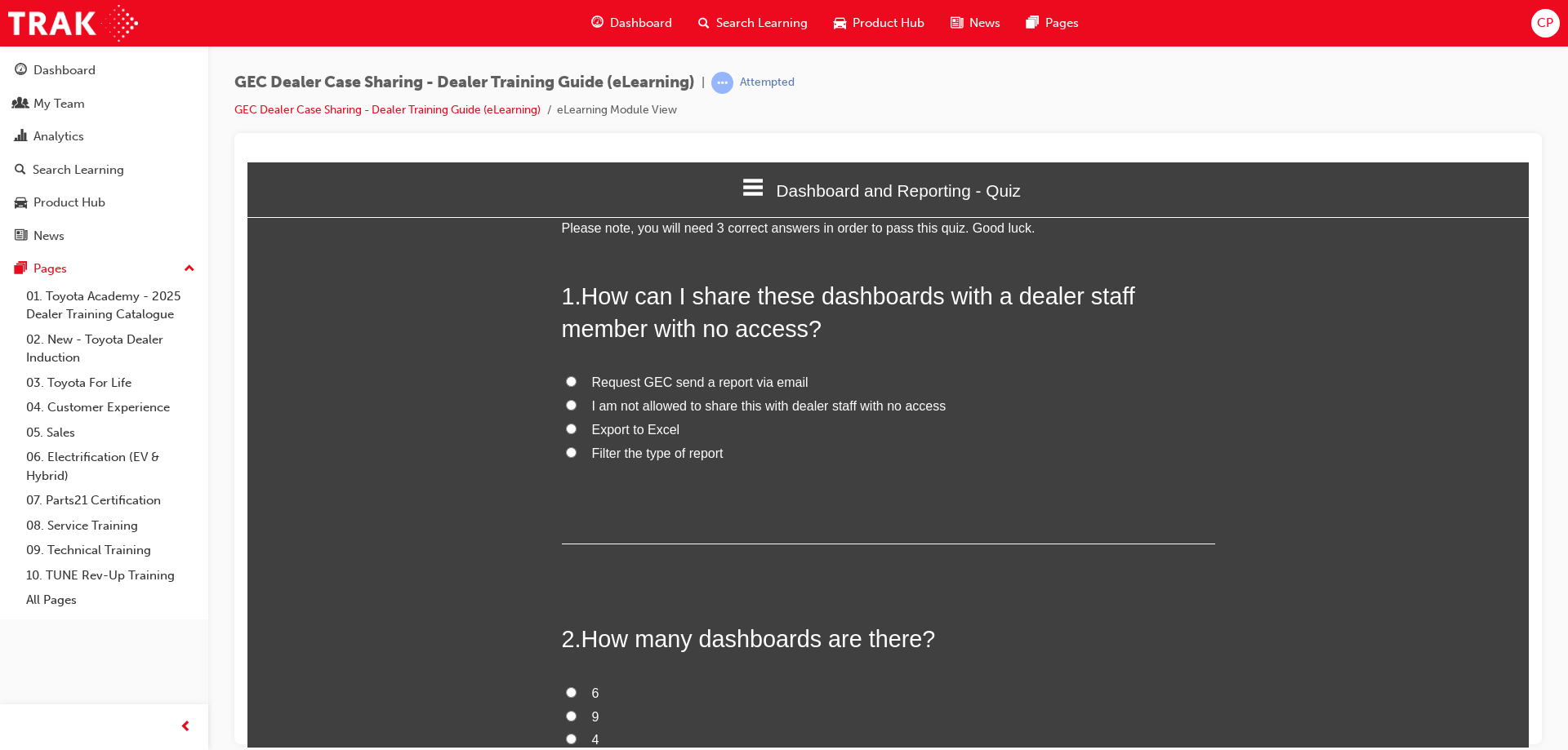
scroll to position [0, 0]
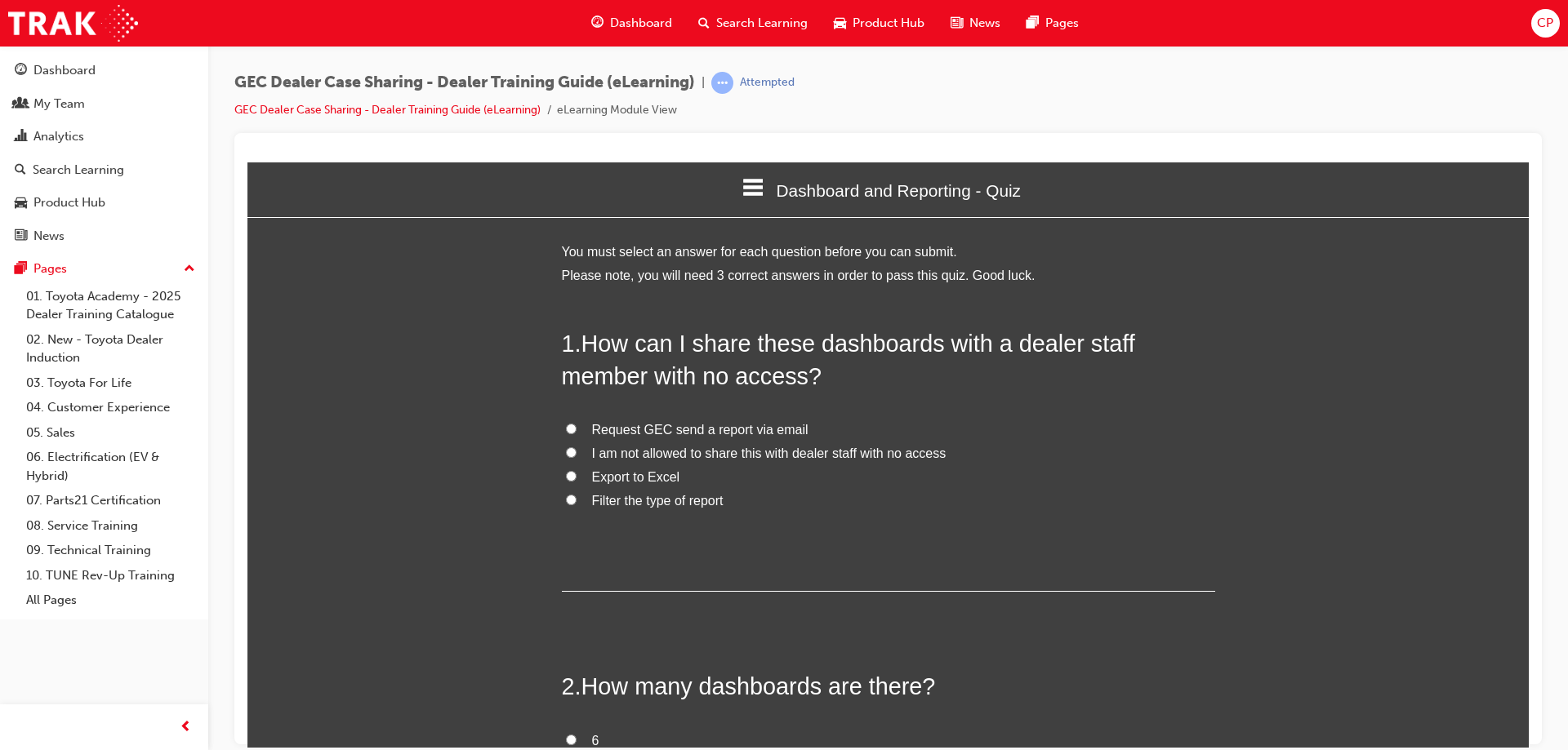
click at [566, 455] on input "I am not allowed to share this with dealer staff with no access" at bounding box center [570, 452] width 11 height 11
radio input "true"
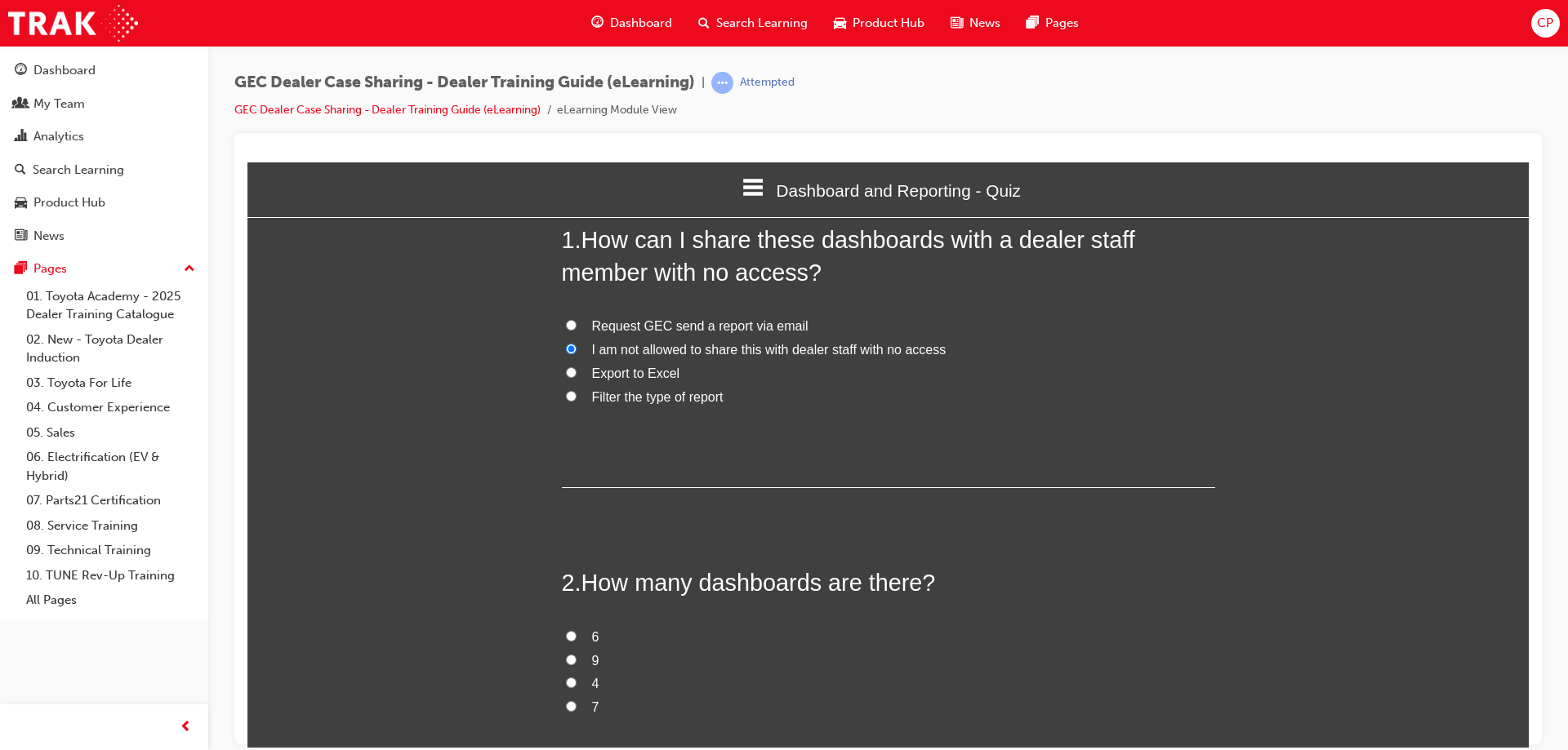
scroll to position [327, 0]
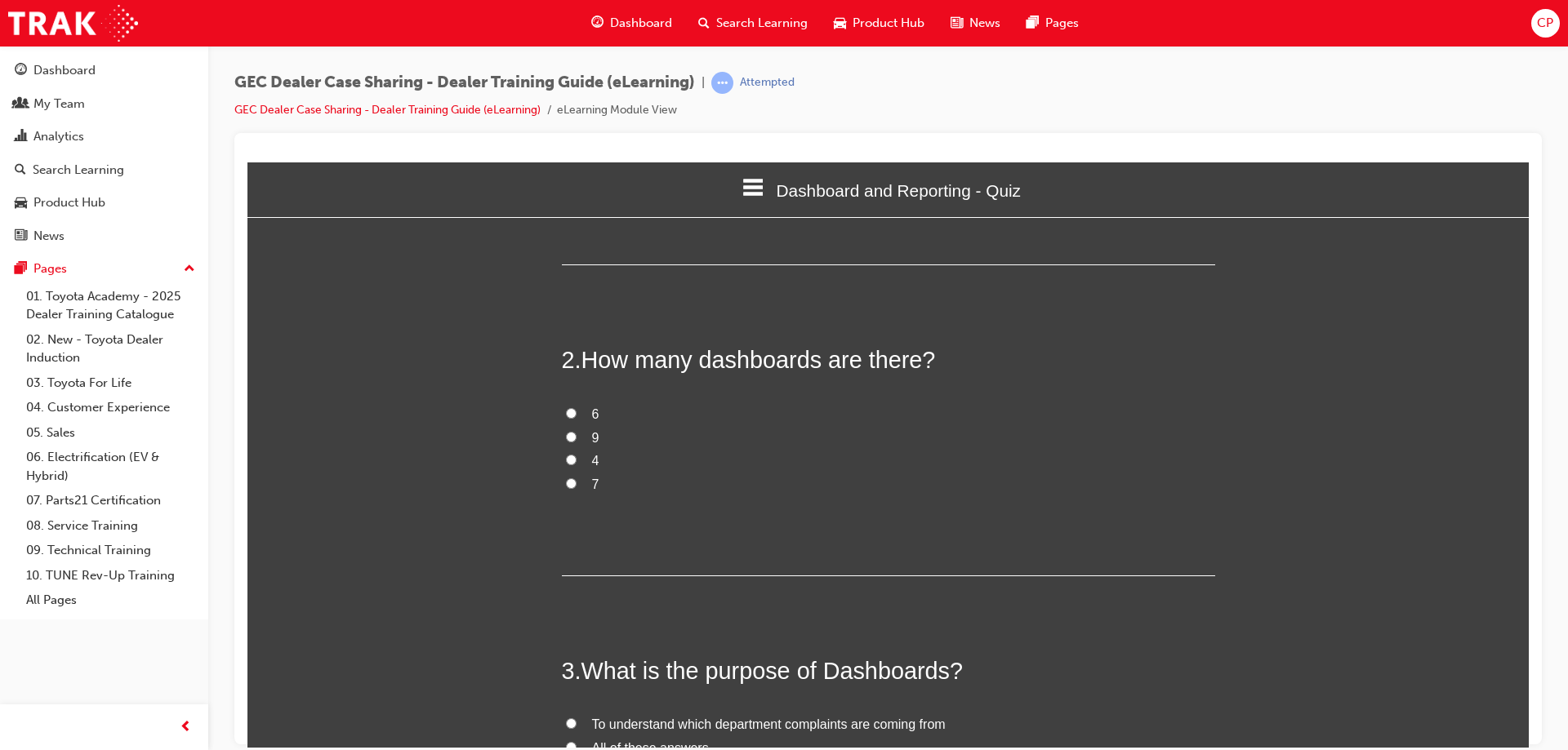
click at [567, 441] on input "9" at bounding box center [570, 436] width 11 height 11
radio input "true"
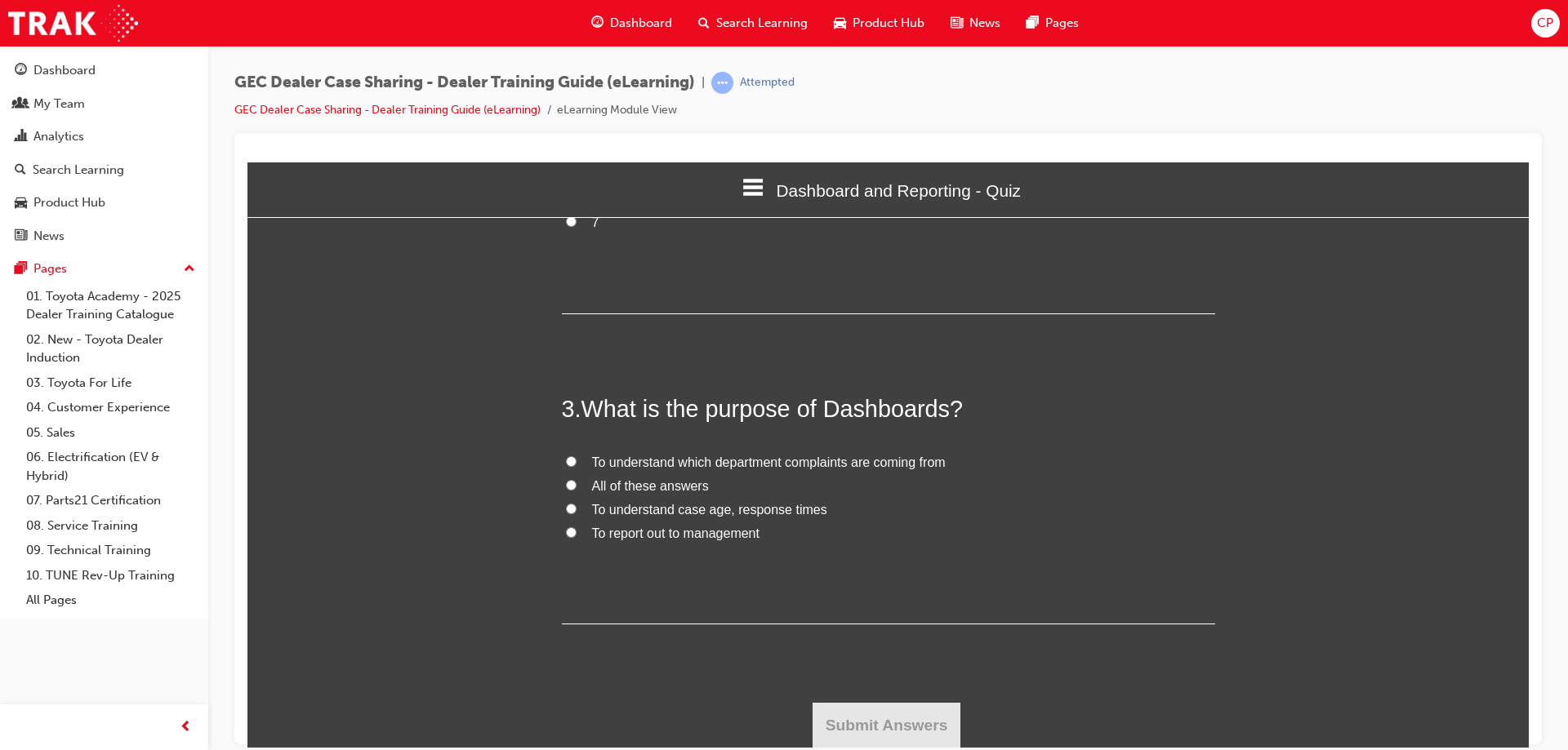
scroll to position [590, 0]
click at [562, 456] on label "To understand which department complaints are coming from" at bounding box center [889, 461] width 654 height 24
click at [566, 456] on input "To understand which department complaints are coming from" at bounding box center [570, 459] width 11 height 11
radio input "true"
click at [860, 719] on button "Submit Answers" at bounding box center [887, 724] width 148 height 46
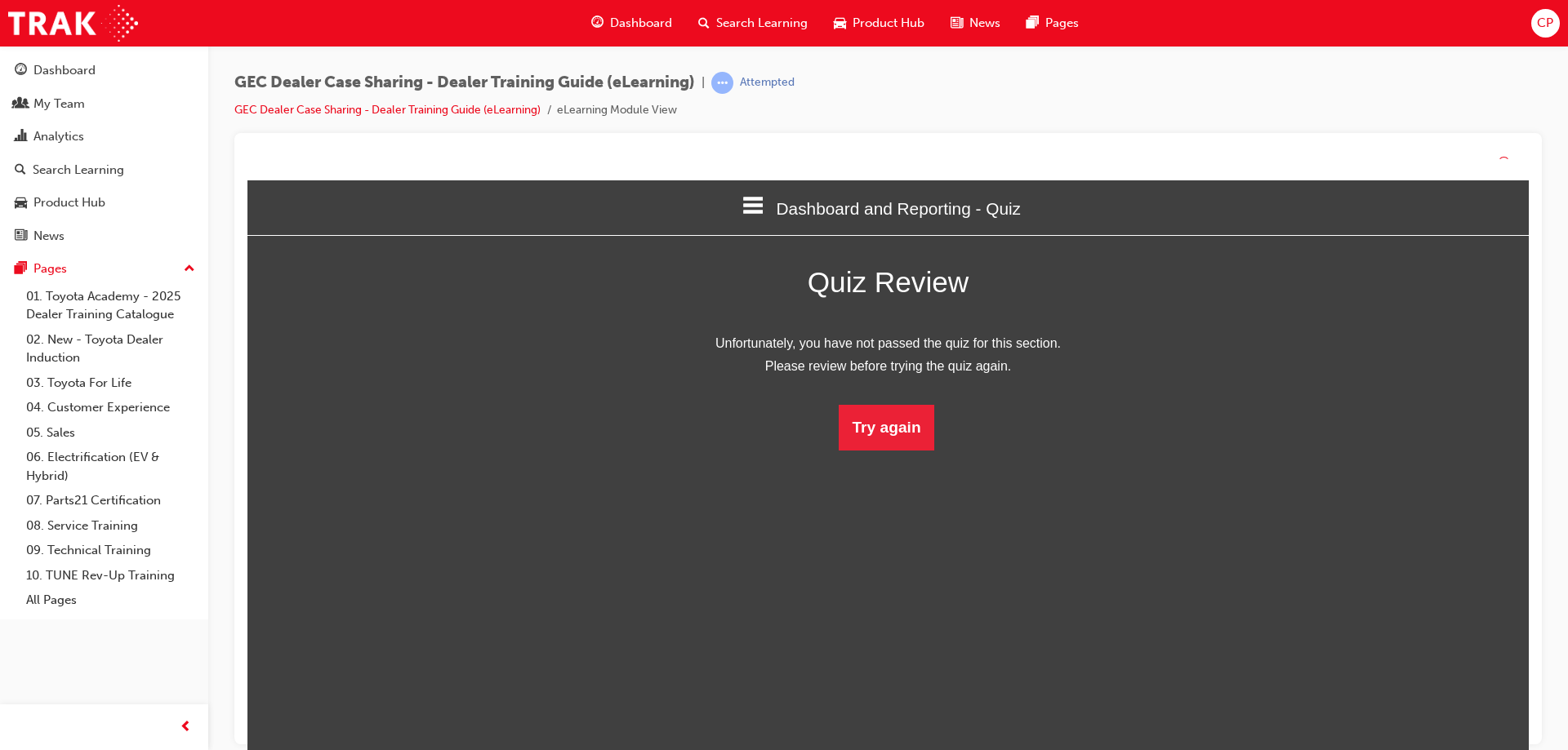
scroll to position [217, 1307]
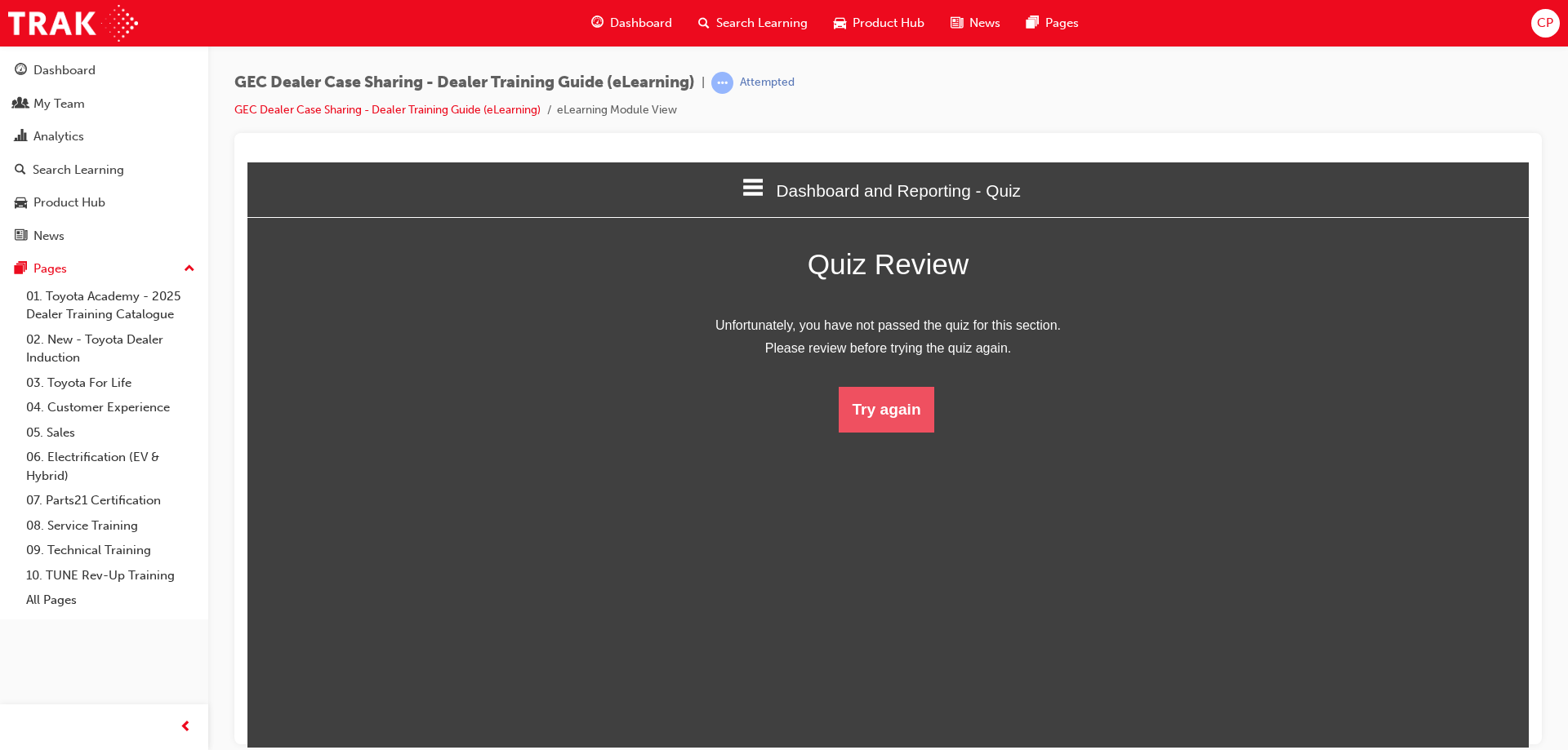
click at [878, 407] on button "Try again" at bounding box center [886, 408] width 94 height 46
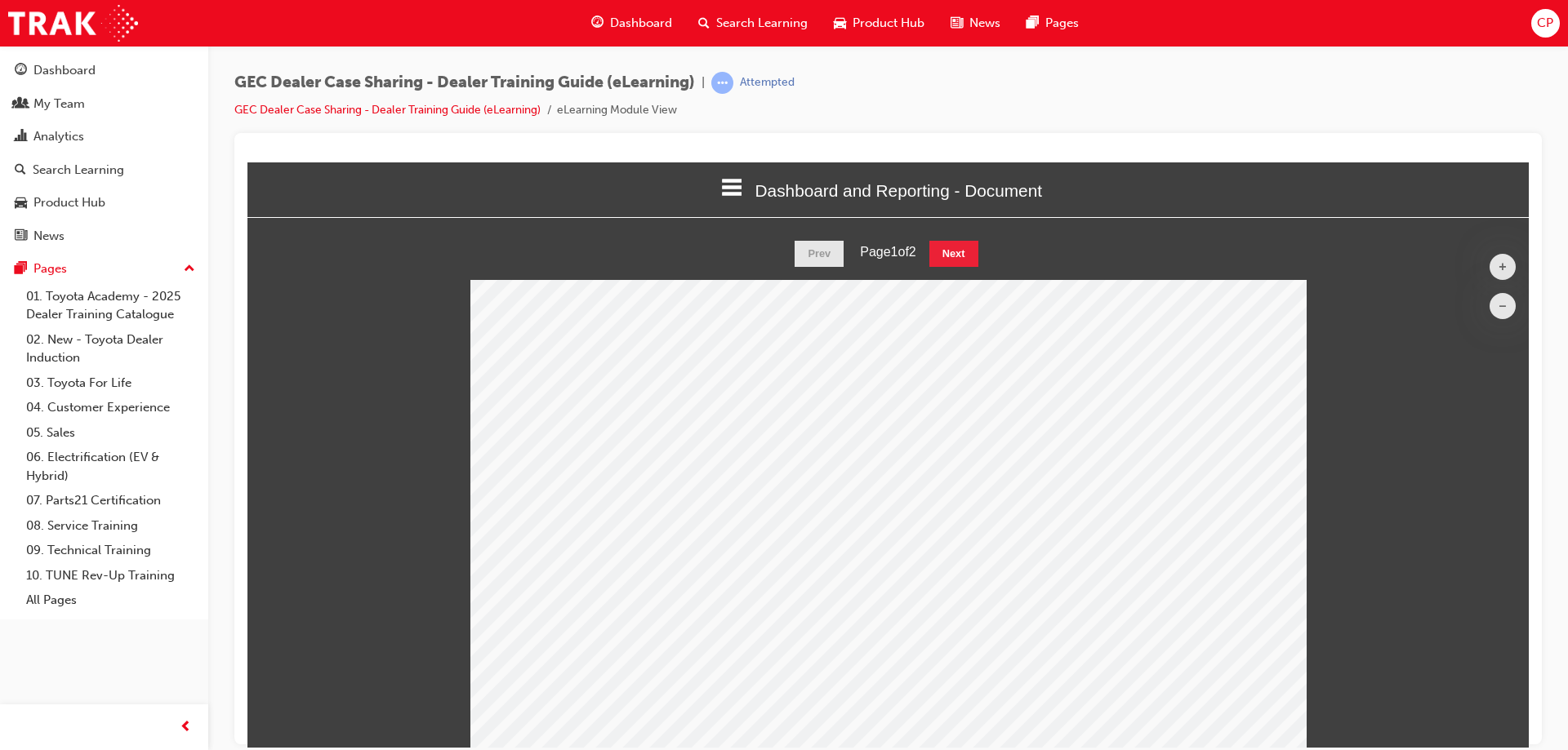
scroll to position [2, 0]
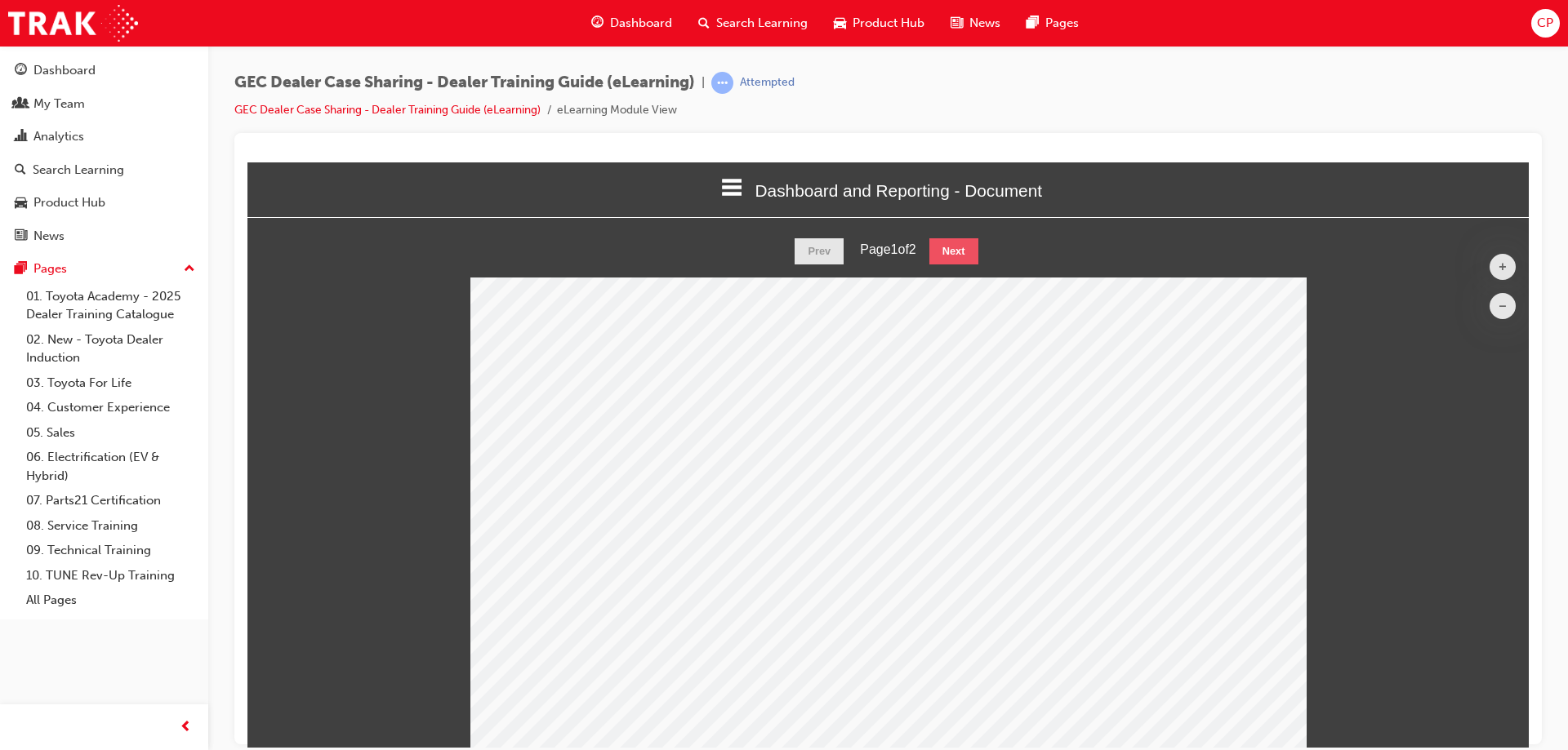
click at [957, 254] on button "Next" at bounding box center [954, 250] width 49 height 27
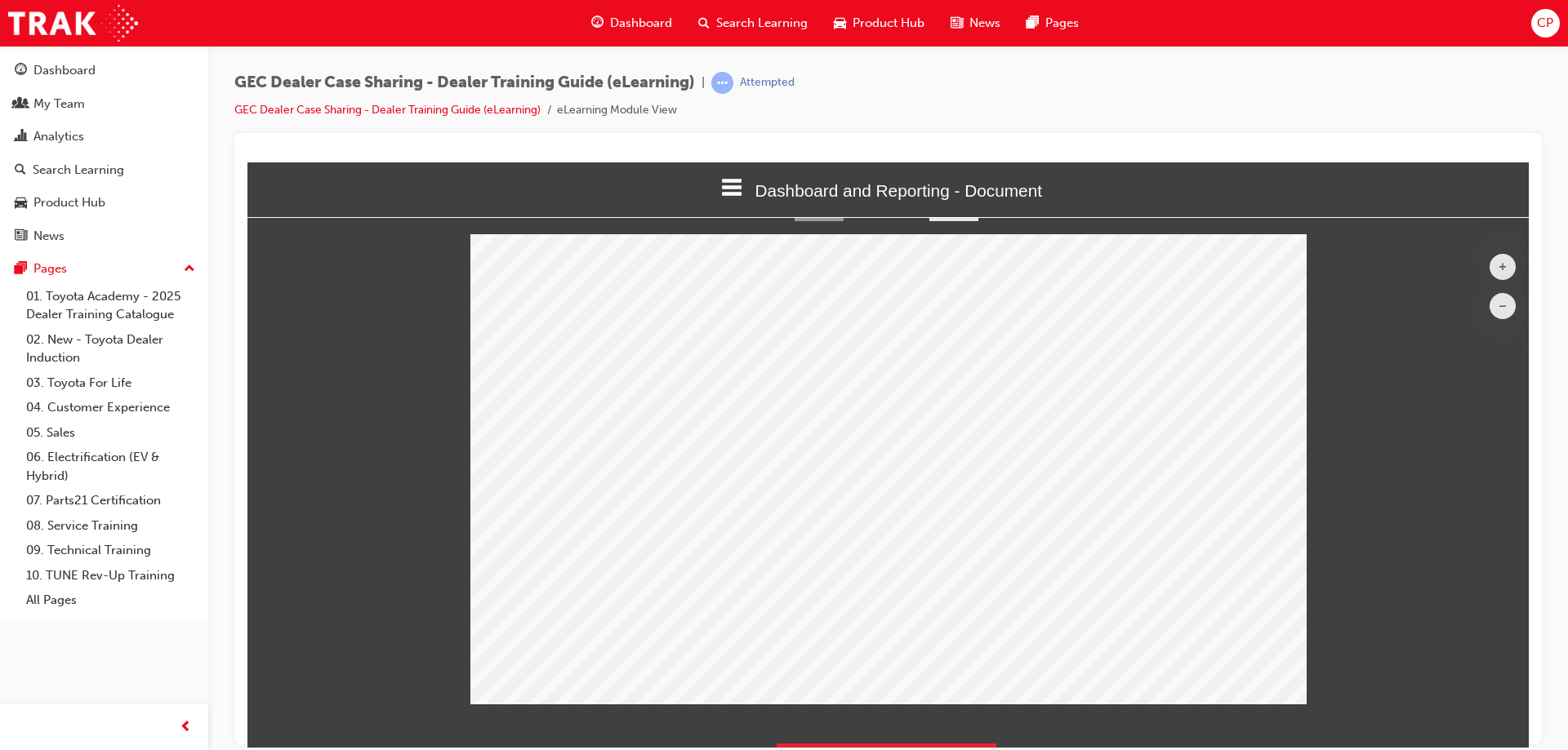
scroll to position [87, 0]
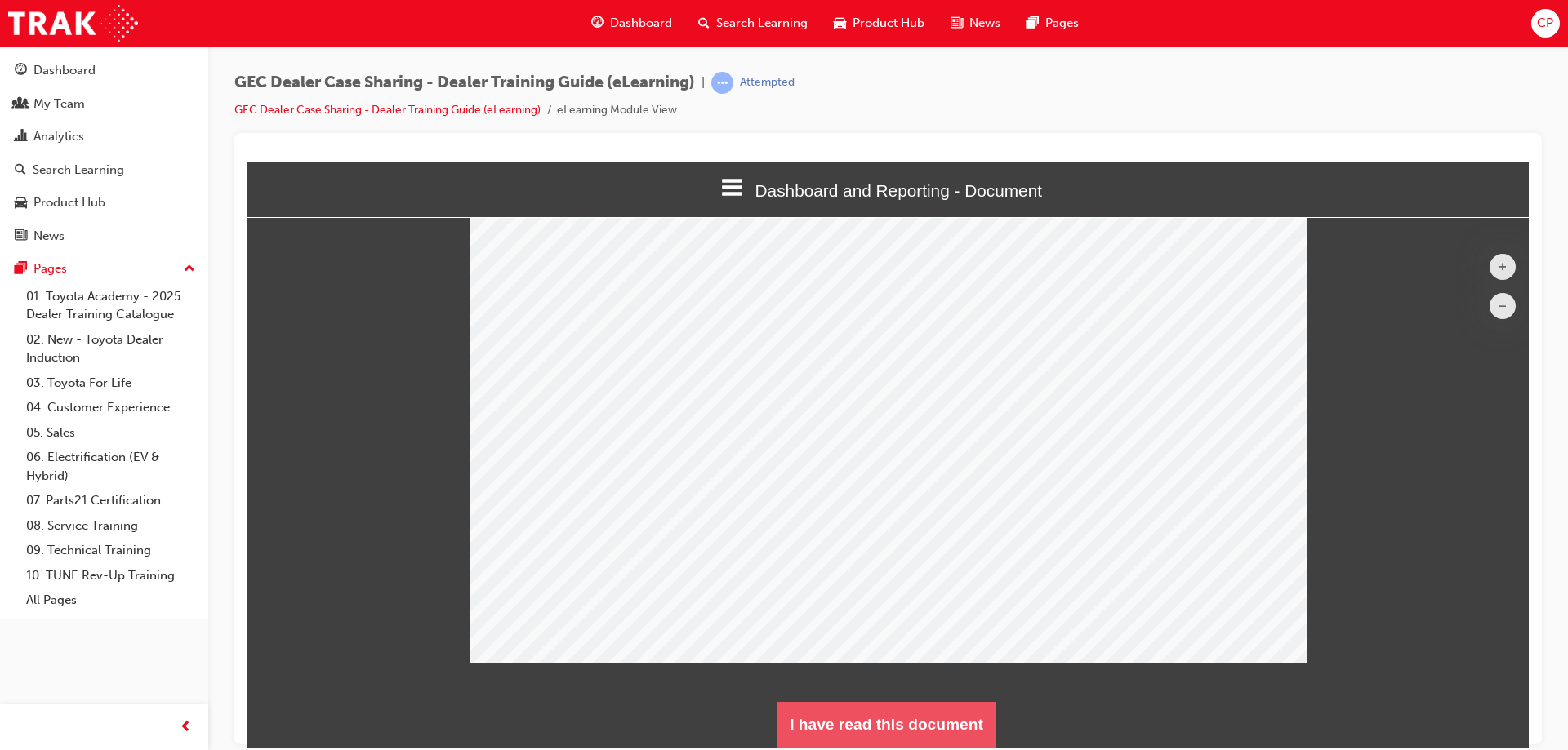
click at [922, 731] on button "I have read this document" at bounding box center [887, 724] width 220 height 46
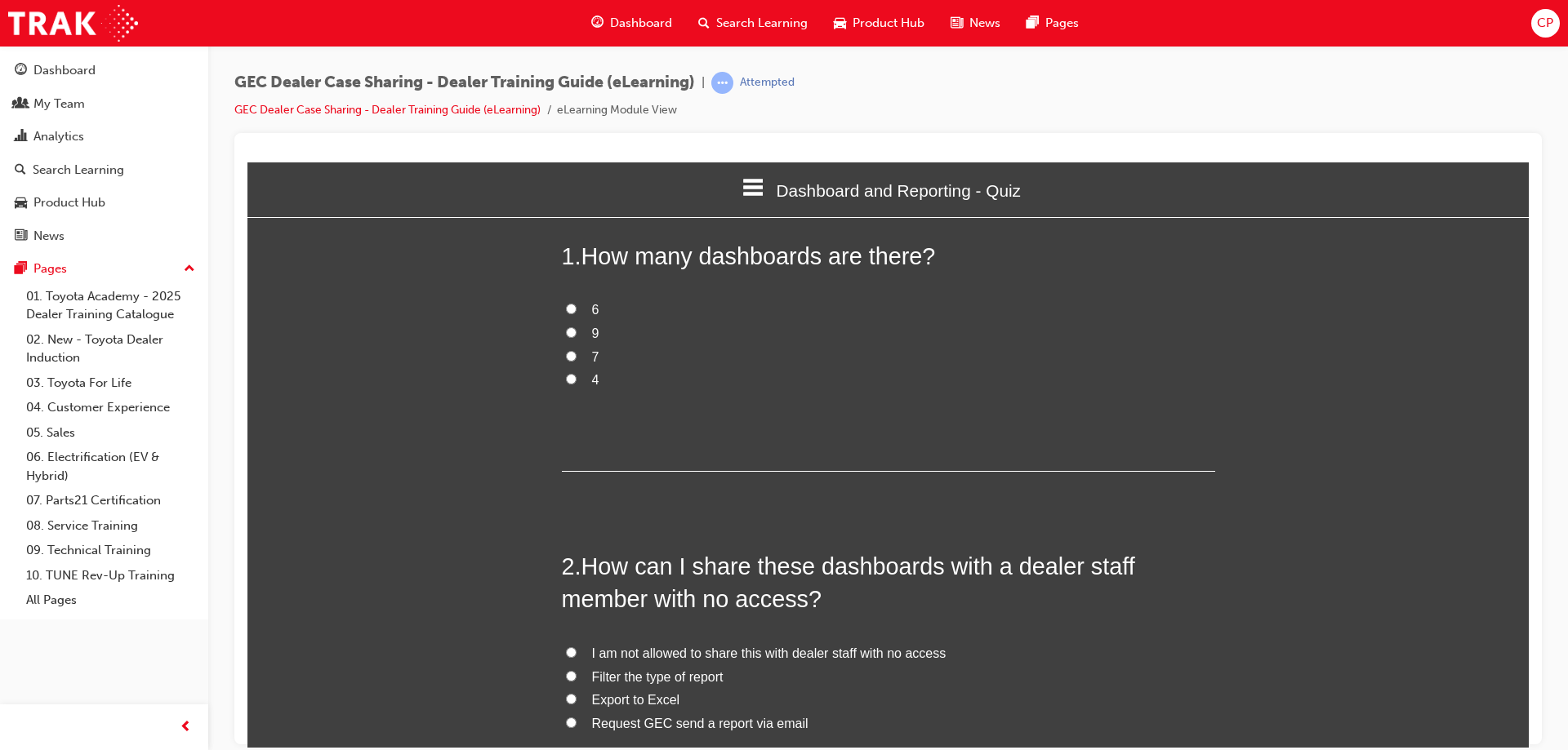
scroll to position [1123, 1295]
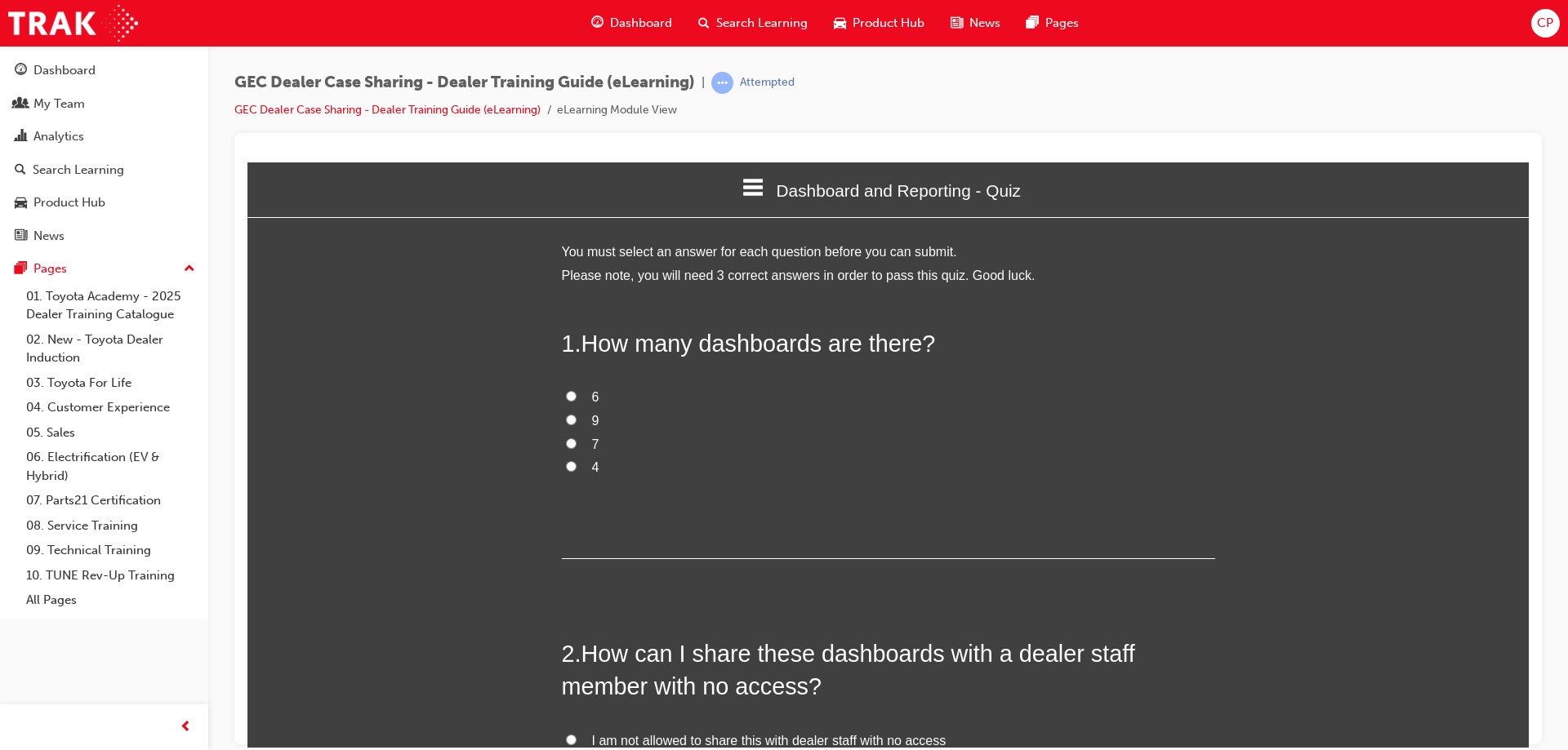
click at [566, 421] on input "9" at bounding box center [570, 419] width 11 height 11
radio input "true"
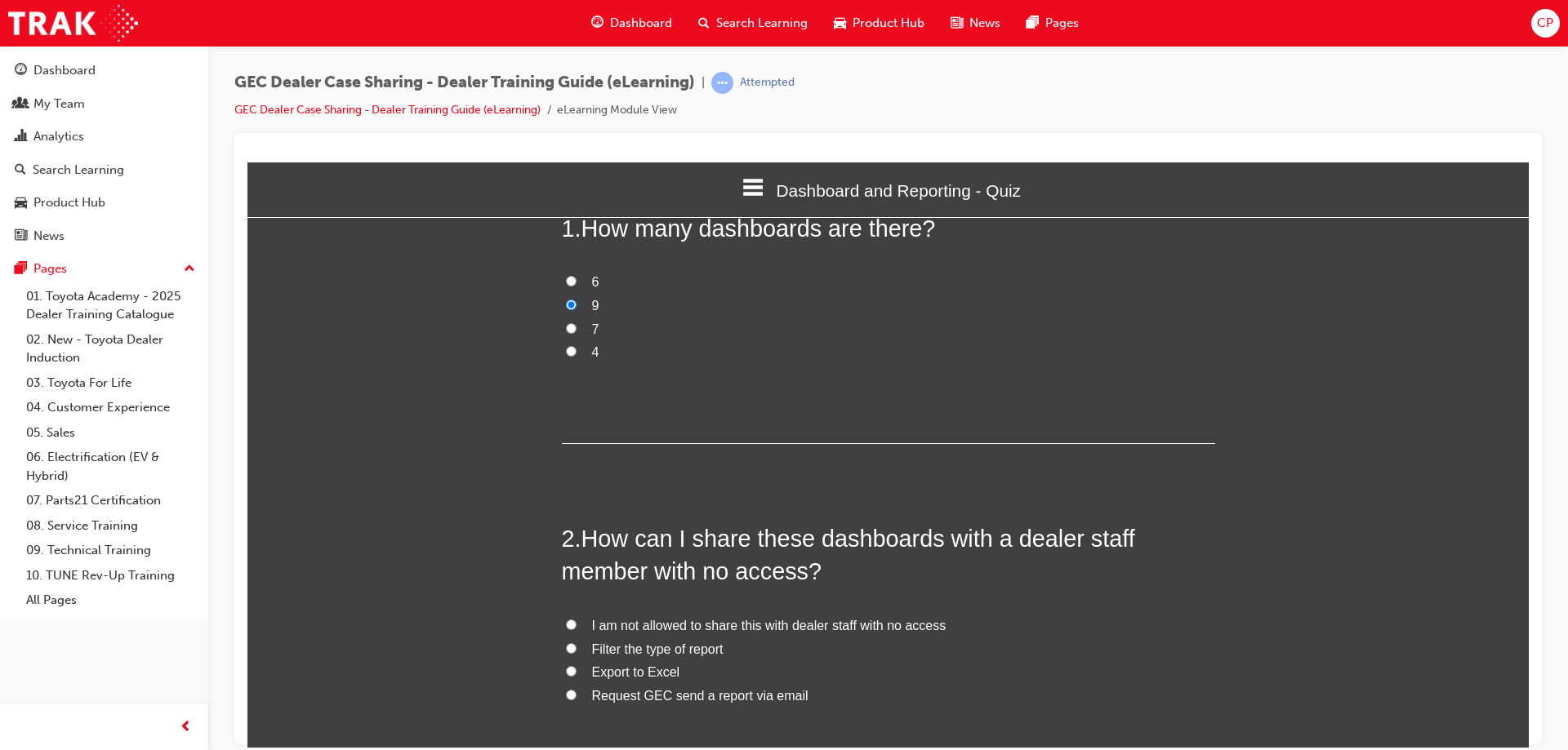
scroll to position [327, 0]
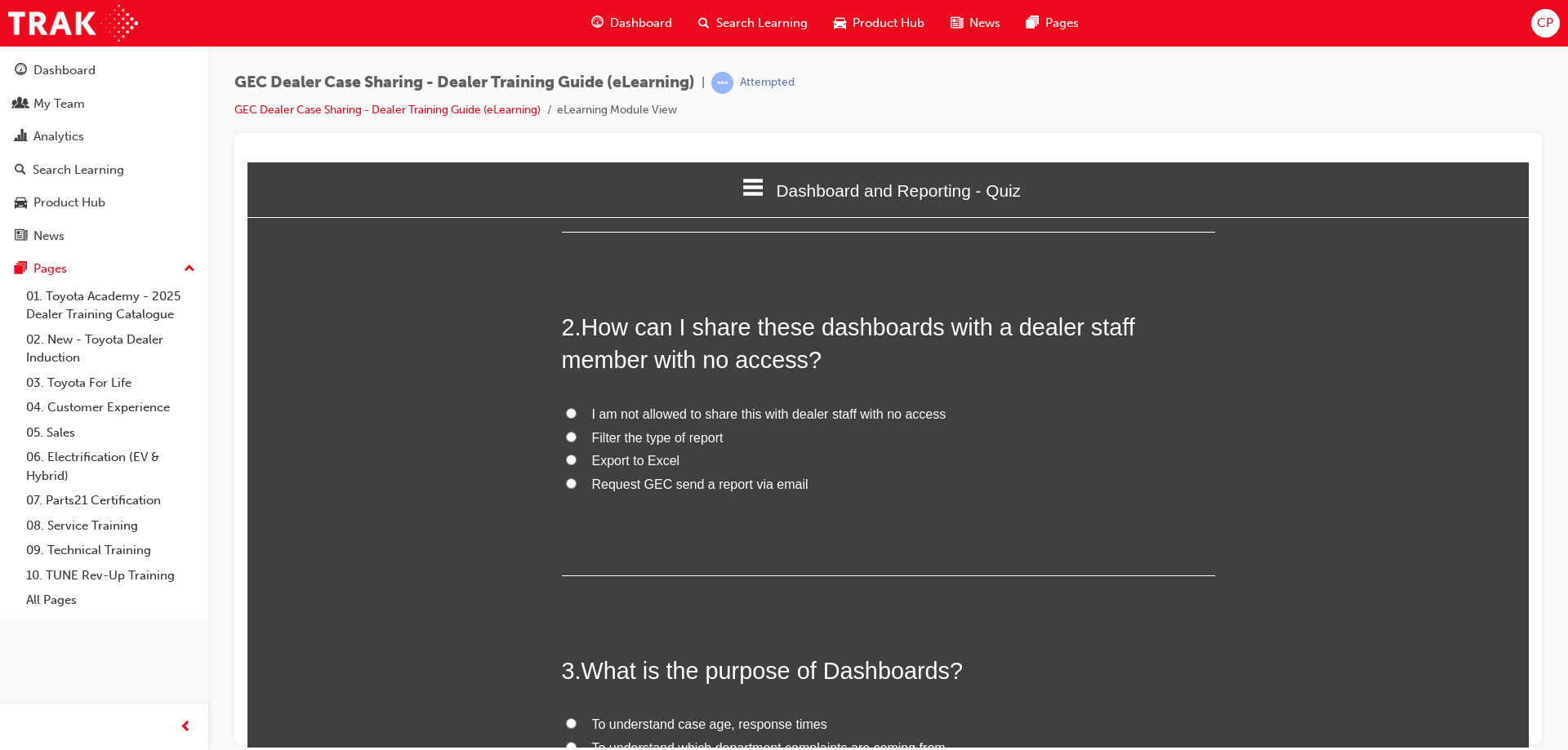
click at [566, 486] on input "Request GEC send a report via email" at bounding box center [570, 483] width 11 height 11
radio input "true"
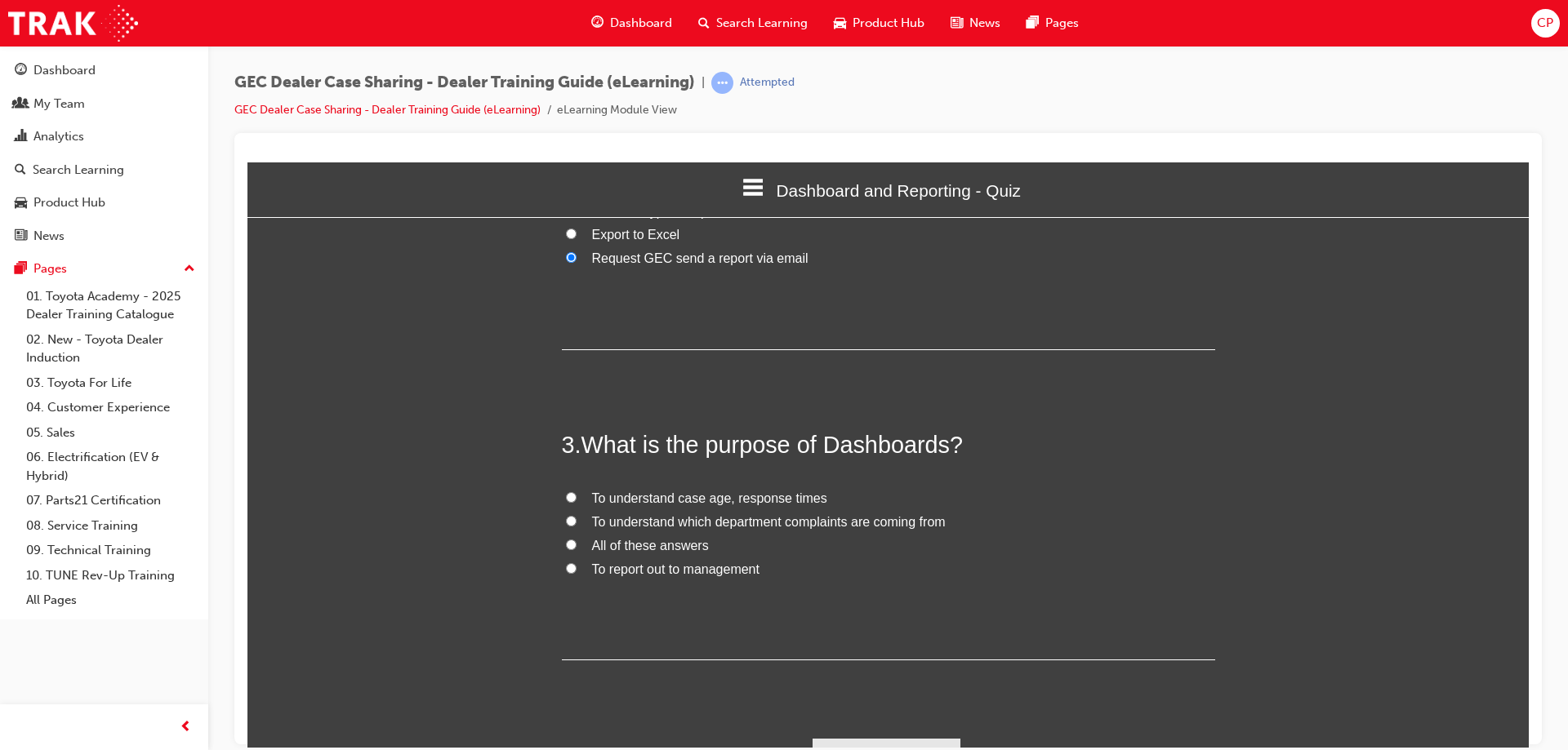
scroll to position [571, 0]
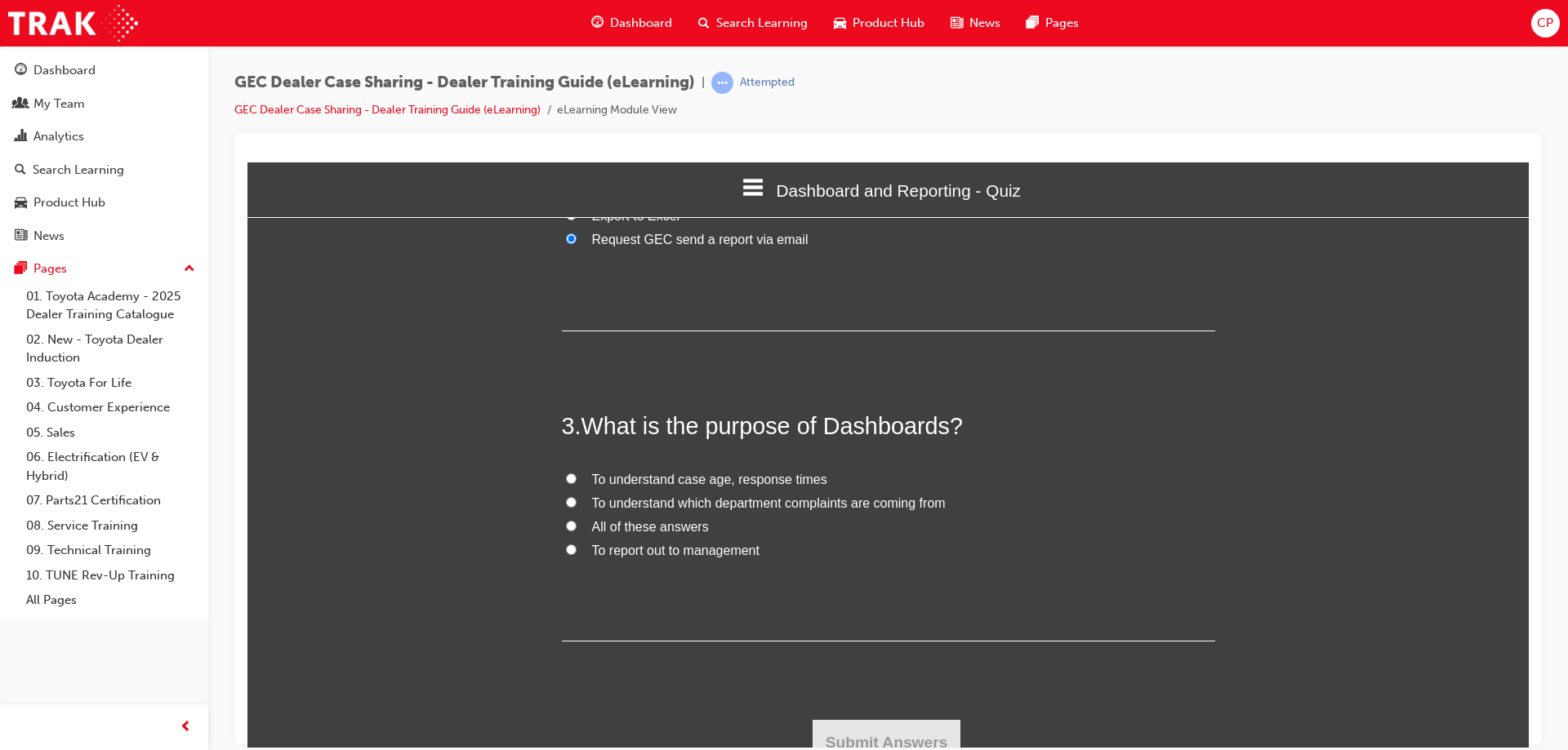
click at [566, 528] on input "All of these answers" at bounding box center [570, 525] width 11 height 11
radio input "true"
click at [896, 724] on button "Submit Answers" at bounding box center [887, 742] width 148 height 46
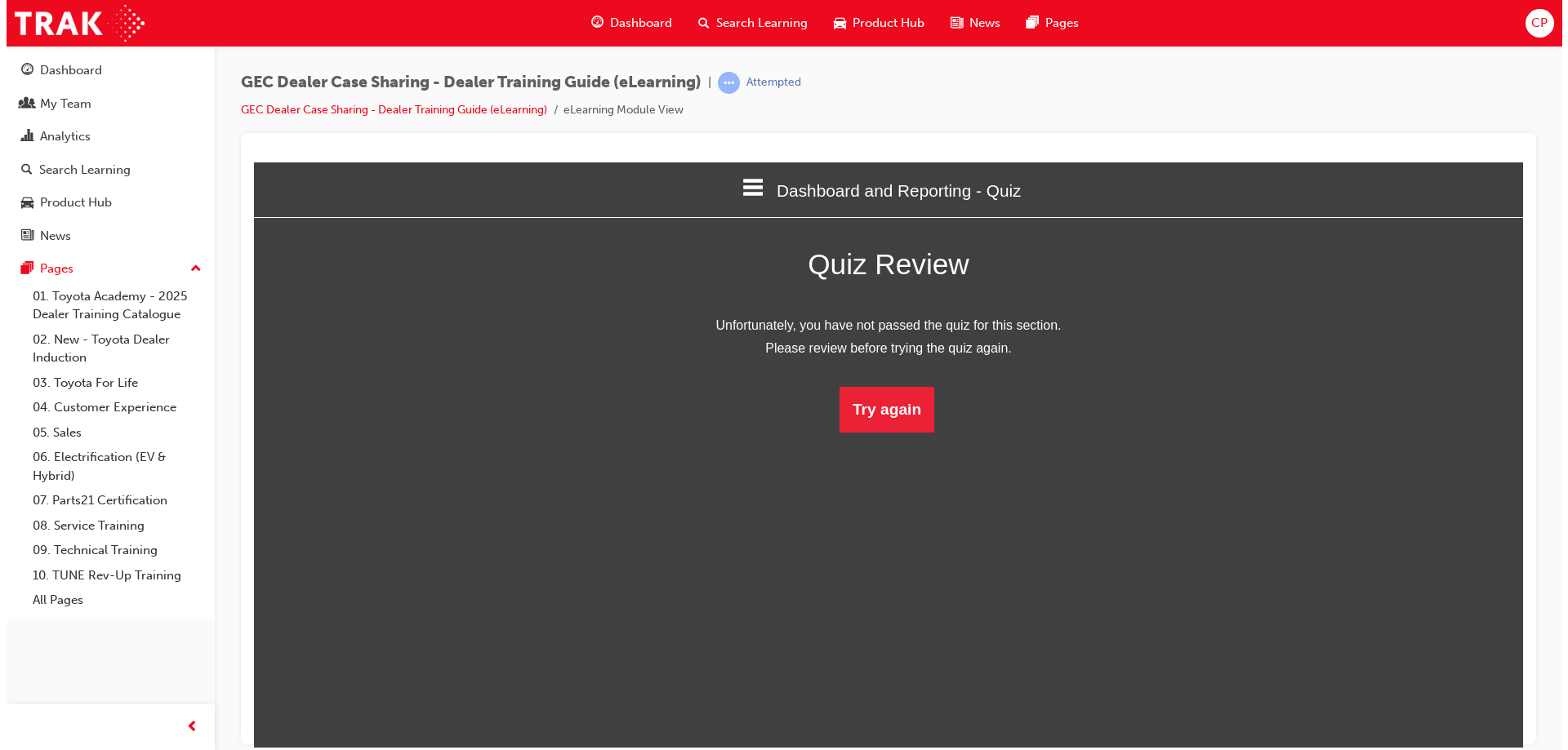
scroll to position [217, 1307]
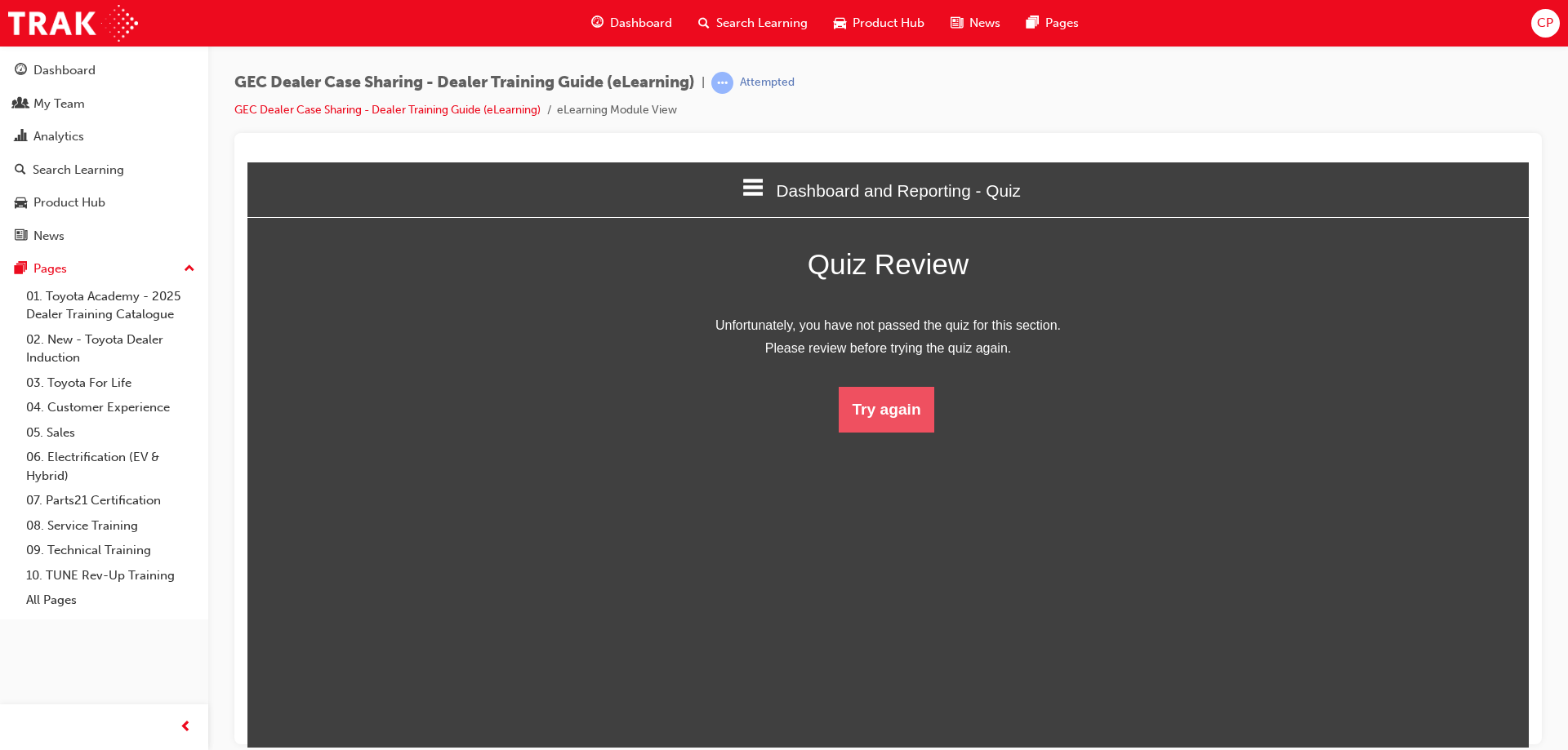
click at [890, 402] on button "Try again" at bounding box center [886, 408] width 94 height 46
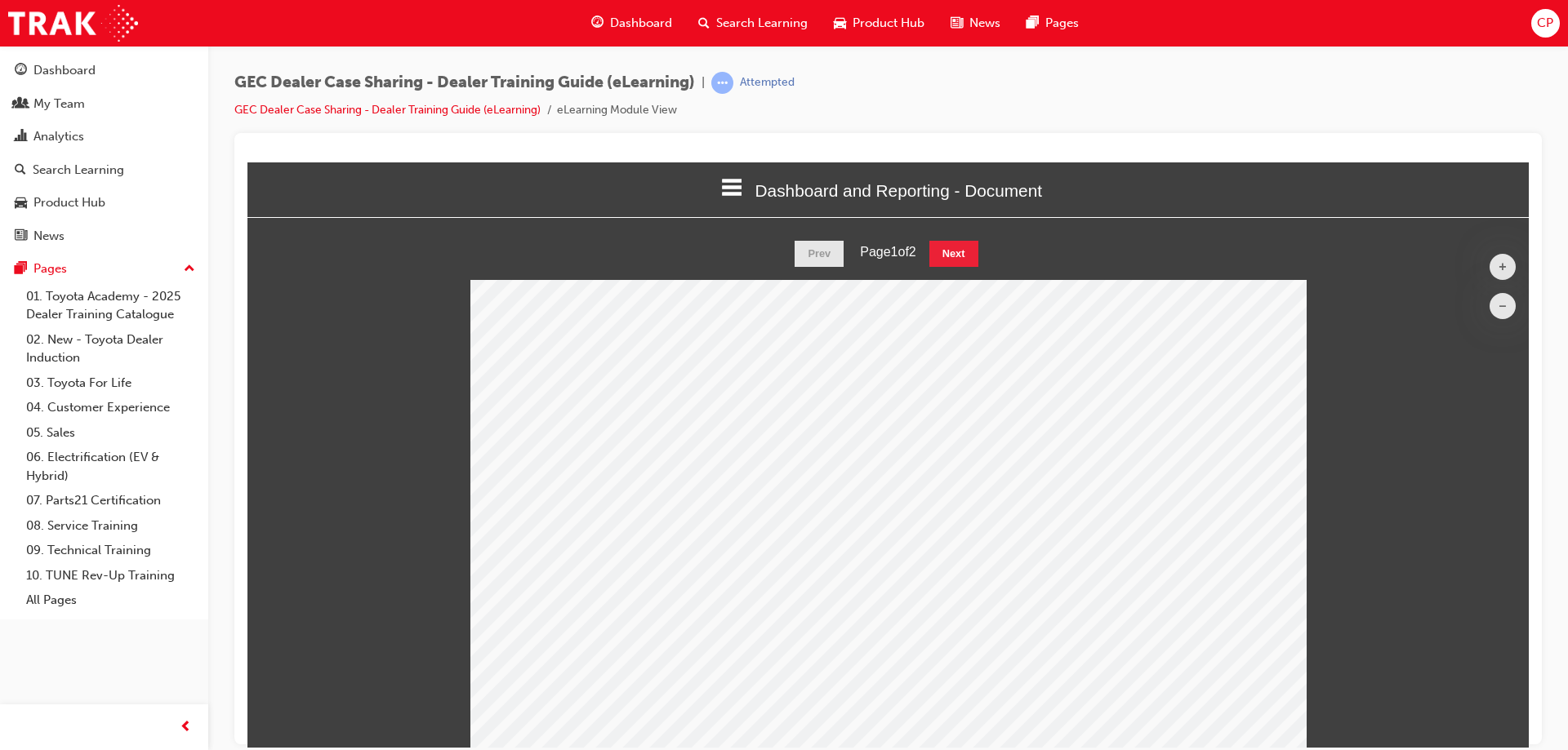
click at [940, 238] on html "Dashboard and Reporting - Document Welcome Introduction Receiving a Case - Docu…" at bounding box center [888, 455] width 1281 height 585
click at [946, 246] on button "Next" at bounding box center [954, 253] width 49 height 27
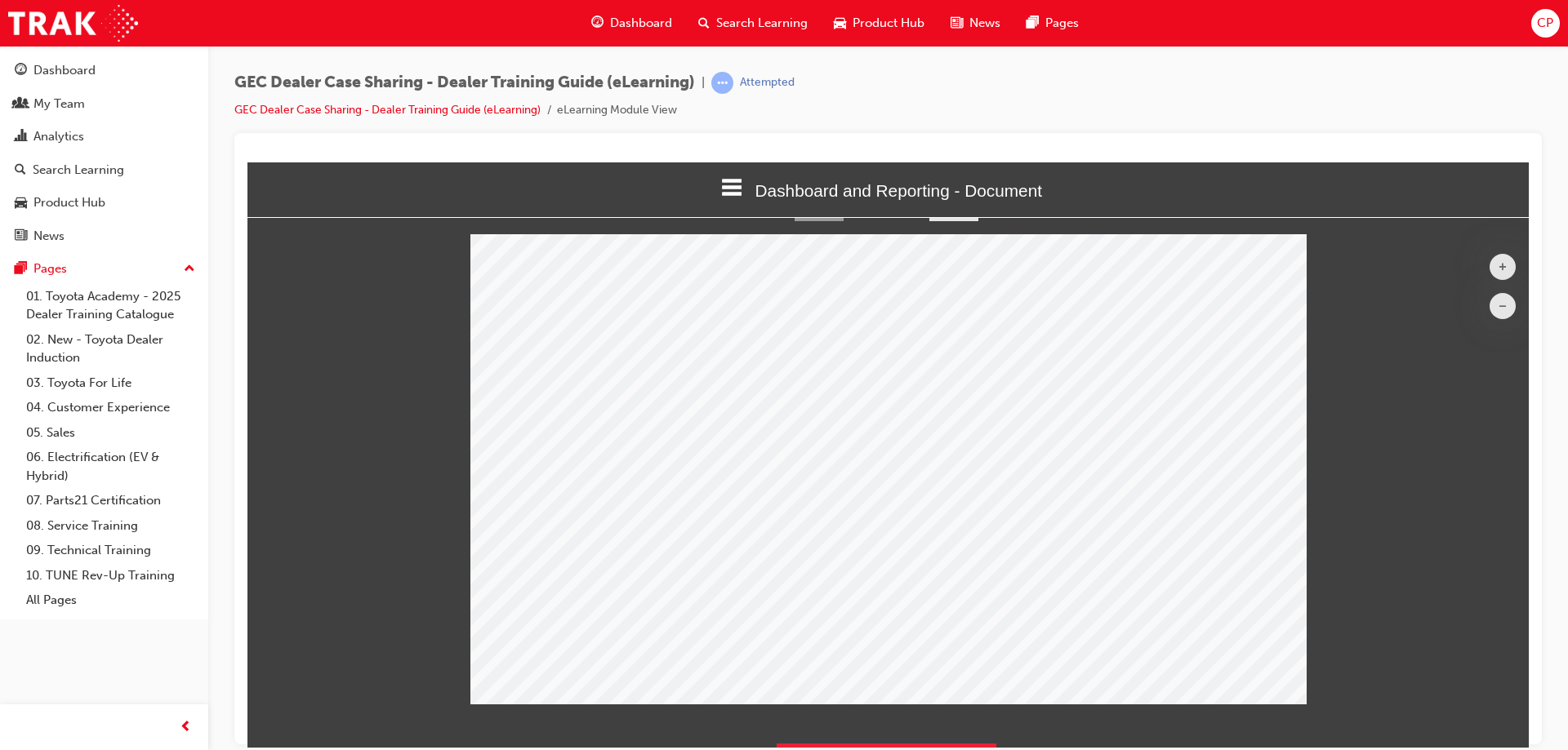
scroll to position [87, 0]
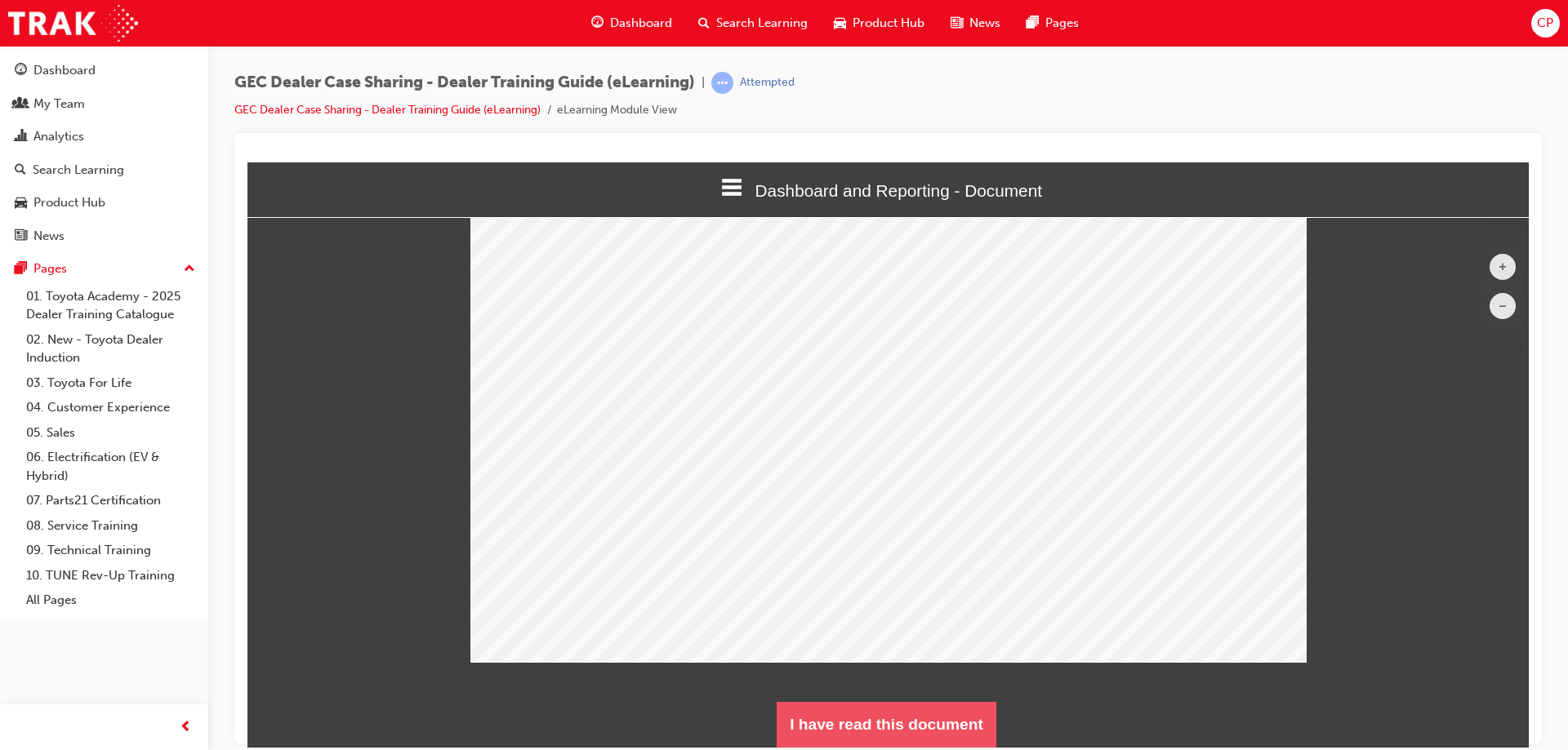
click at [859, 730] on button "I have read this document" at bounding box center [887, 724] width 220 height 46
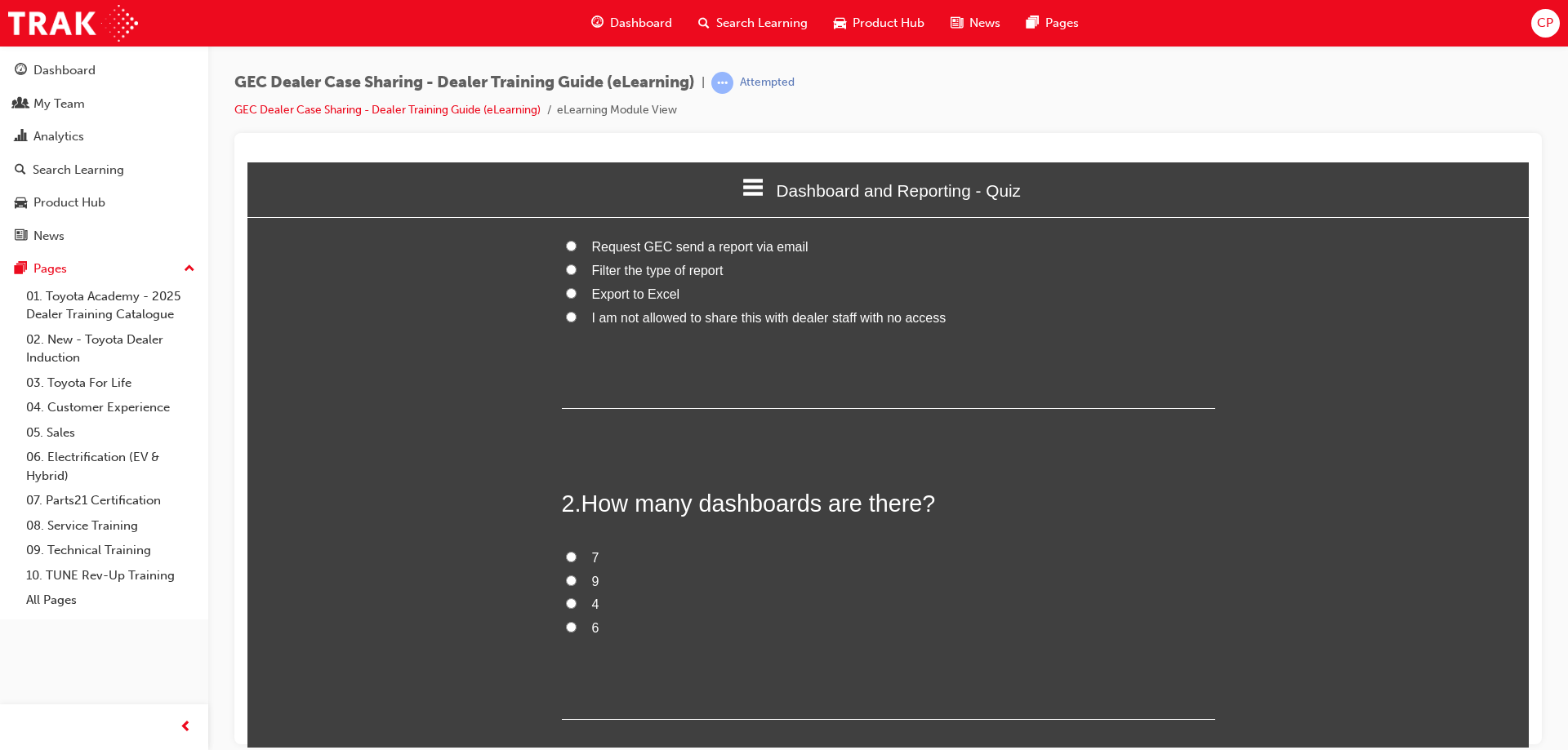
scroll to position [327, 0]
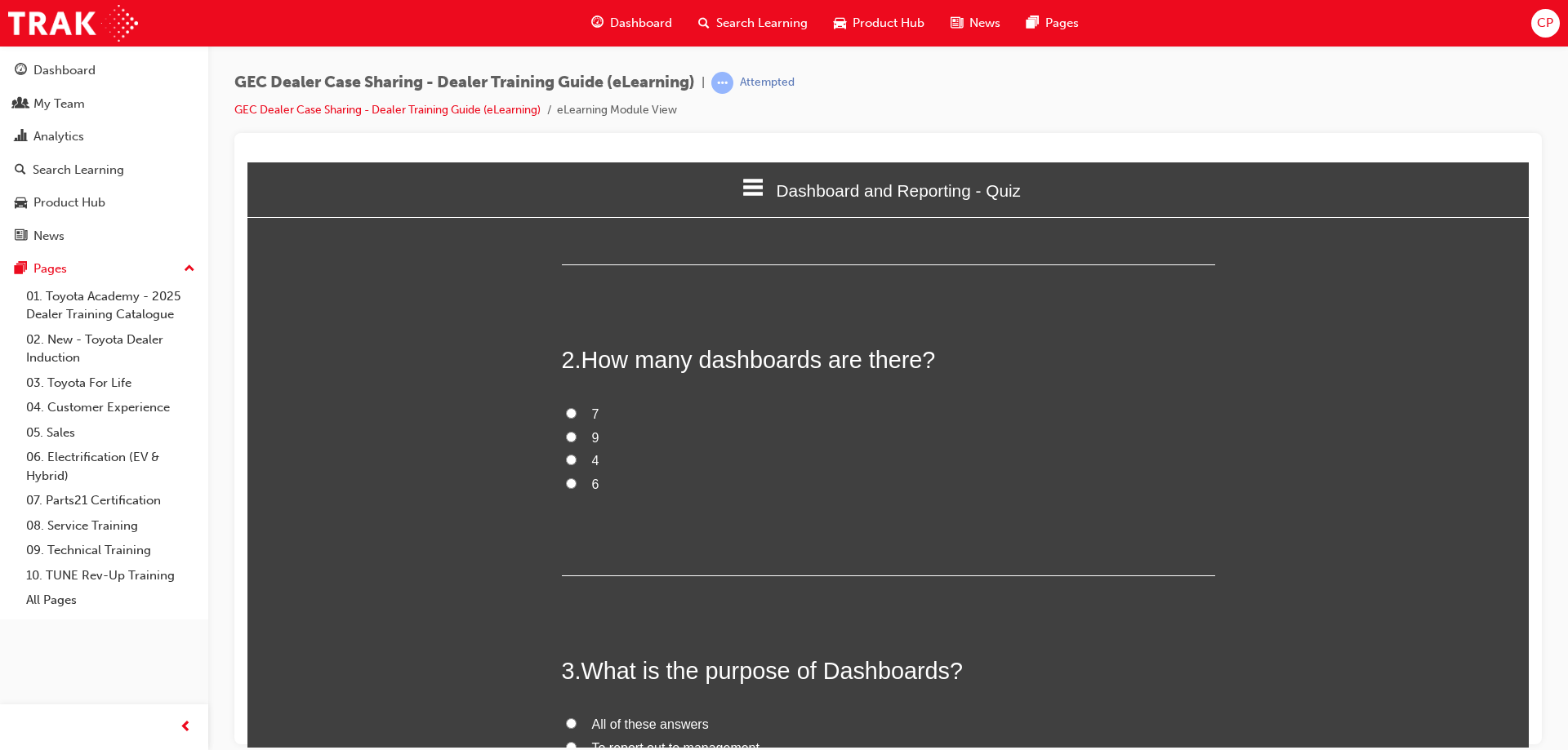
click at [566, 440] on input "9" at bounding box center [570, 436] width 11 height 11
radio input "true"
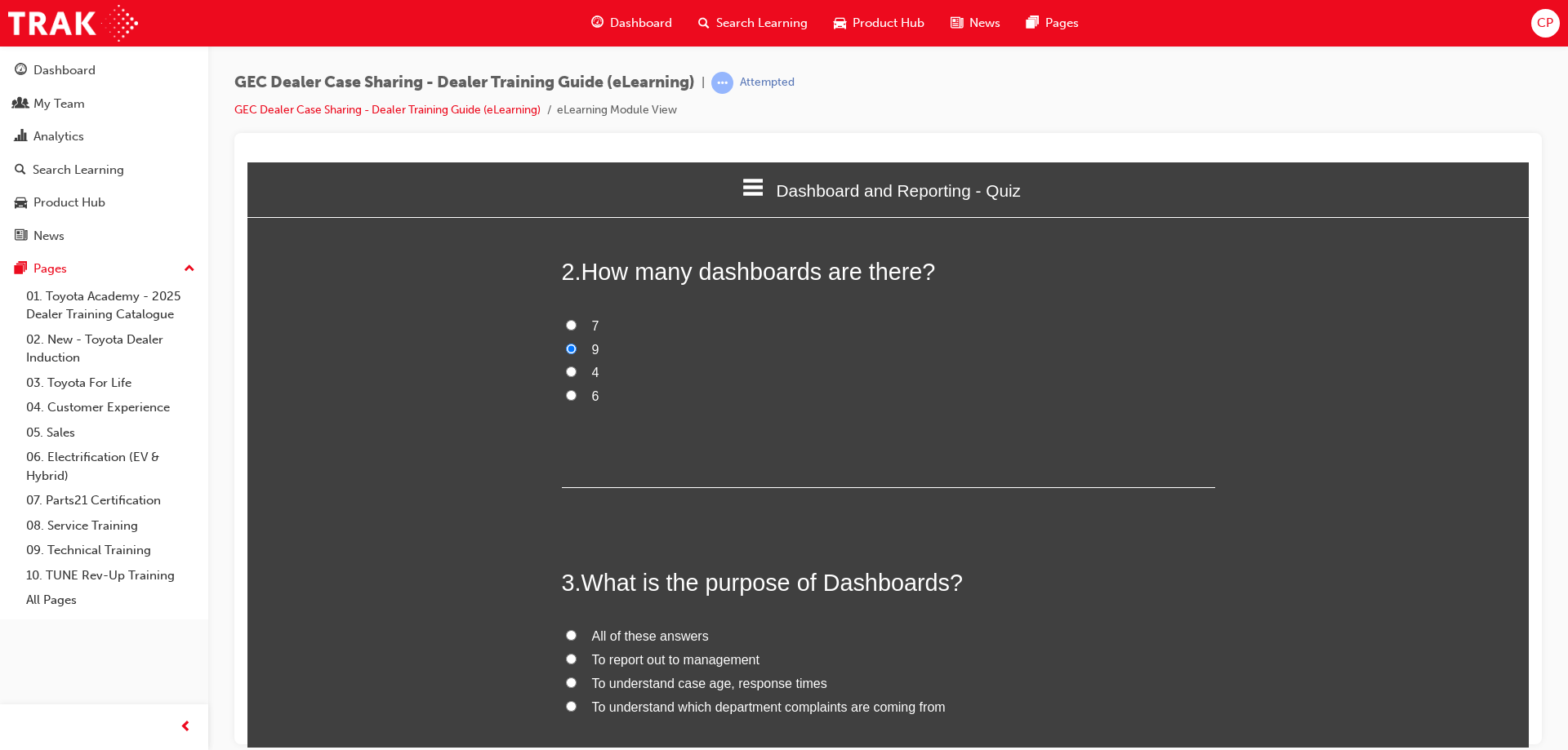
scroll to position [99, 0]
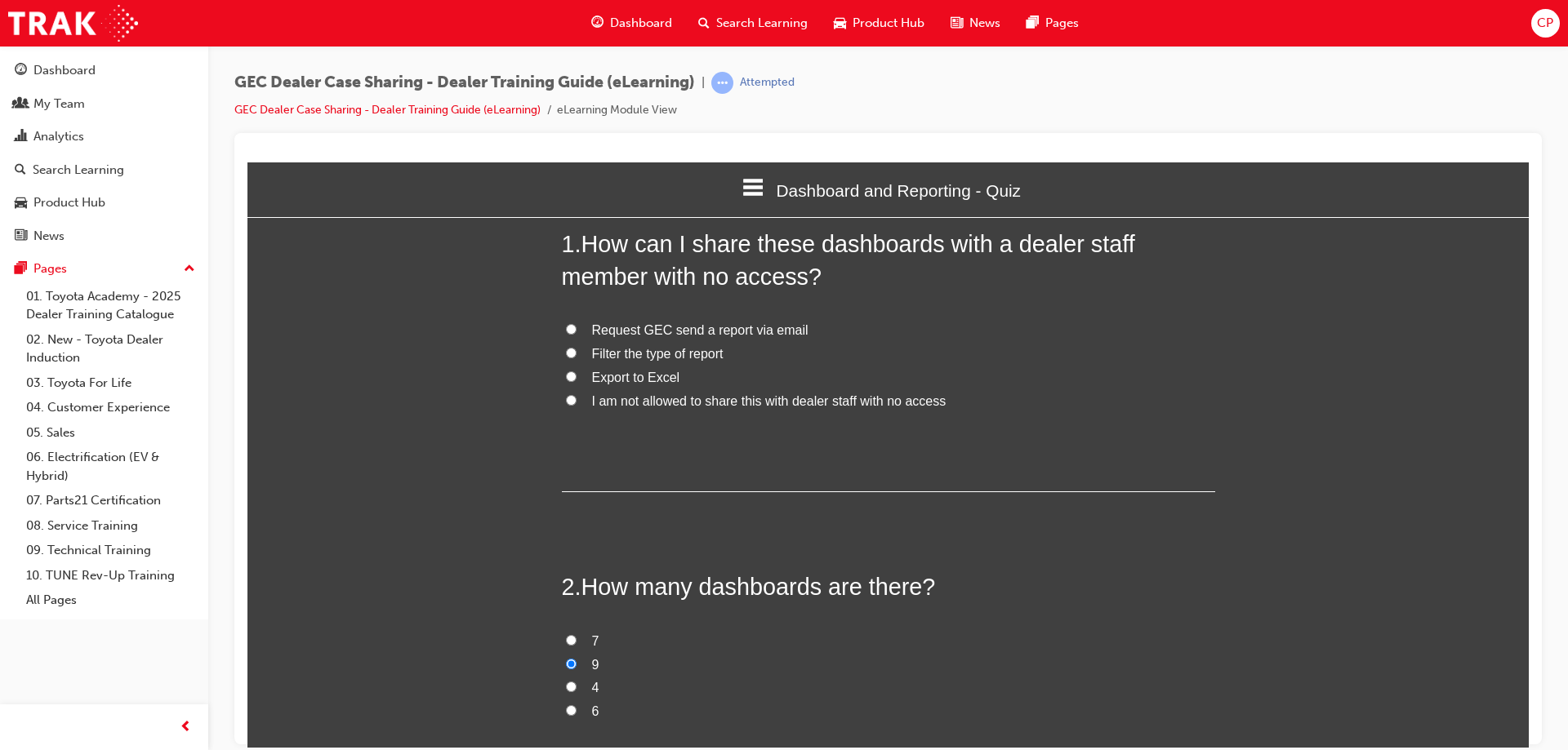
click at [566, 352] on input "Filter the type of report" at bounding box center [570, 352] width 11 height 11
radio input "true"
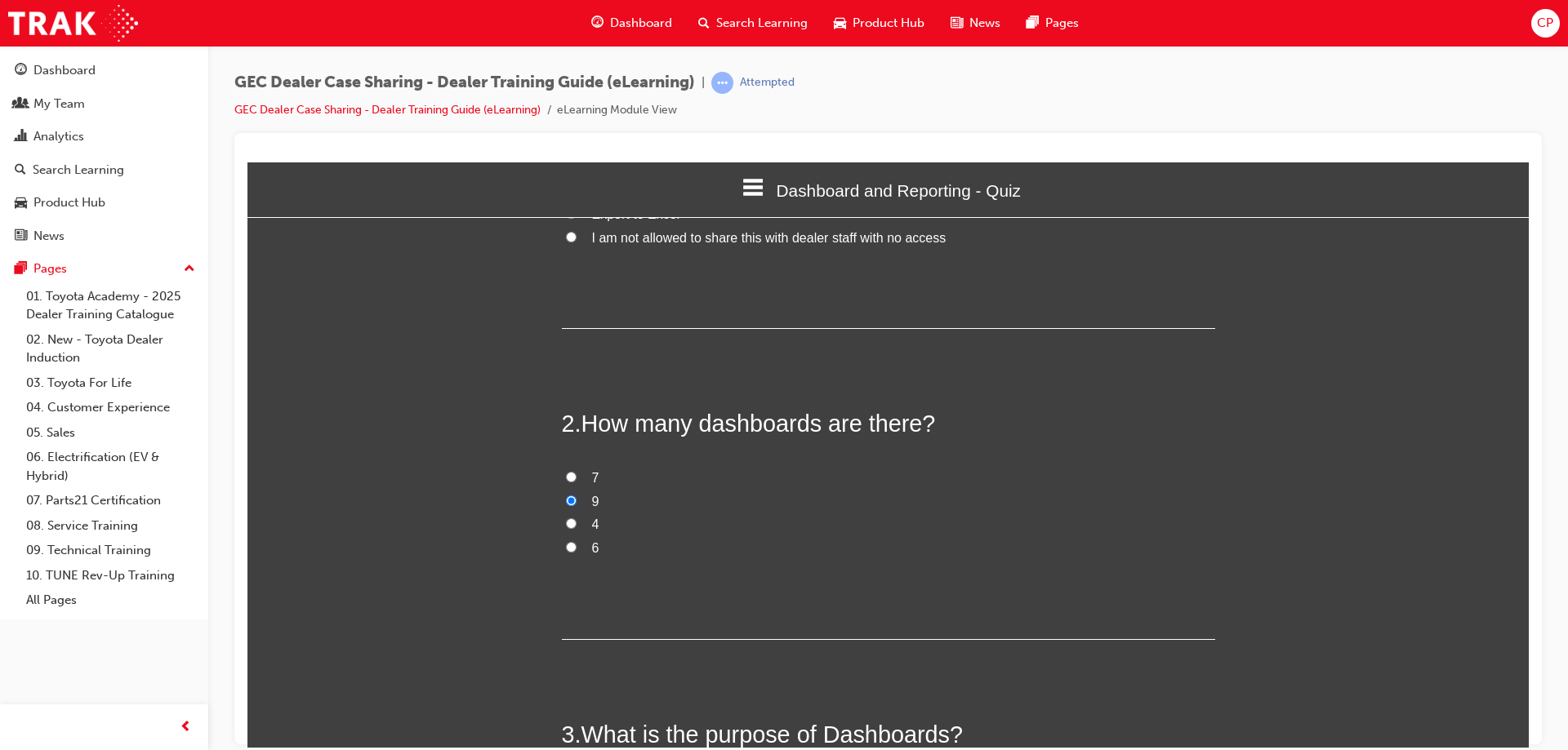
scroll to position [590, 0]
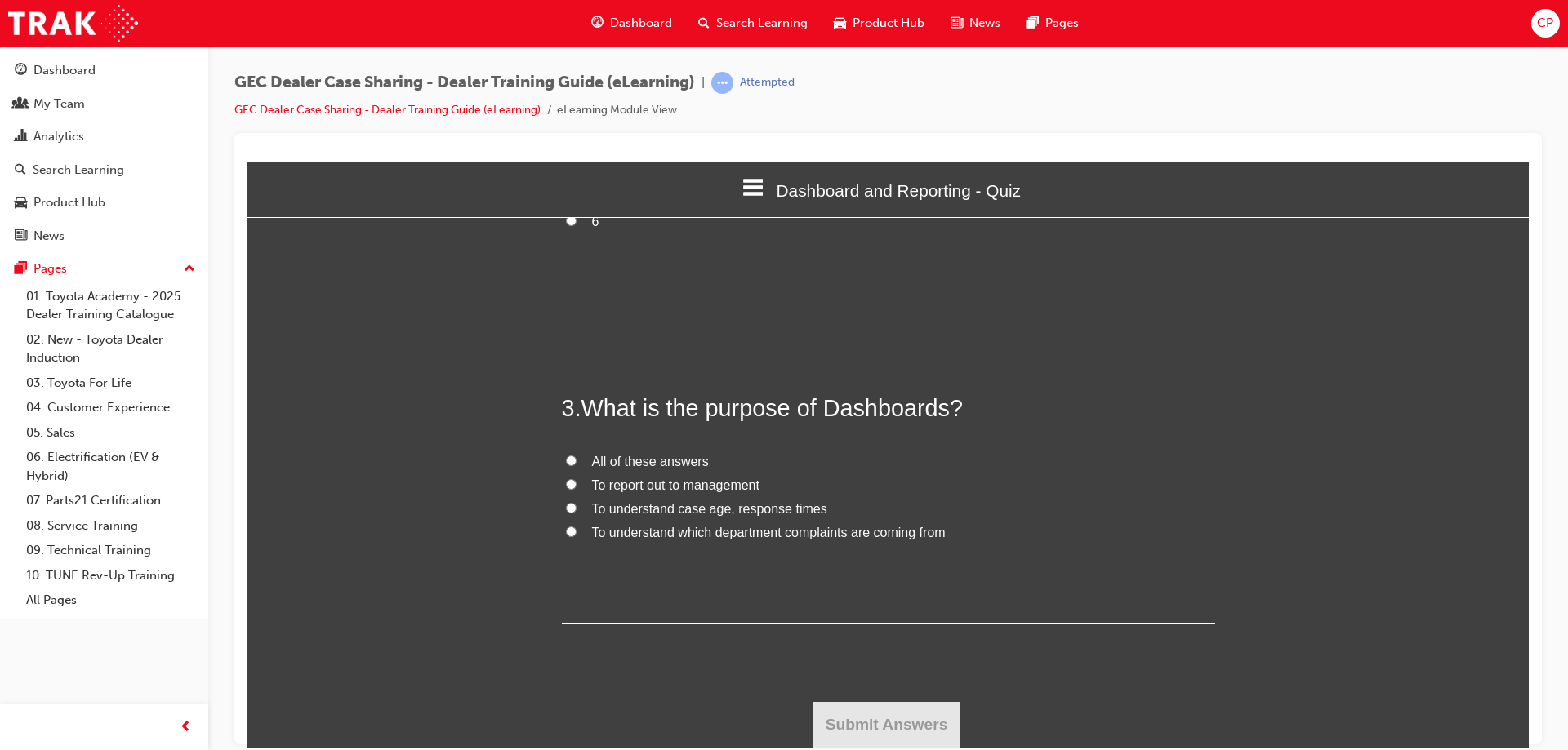
click at [566, 529] on input "To understand which department complaints are coming from" at bounding box center [570, 531] width 11 height 11
radio input "true"
click at [880, 717] on button "Submit Answers" at bounding box center [887, 724] width 148 height 46
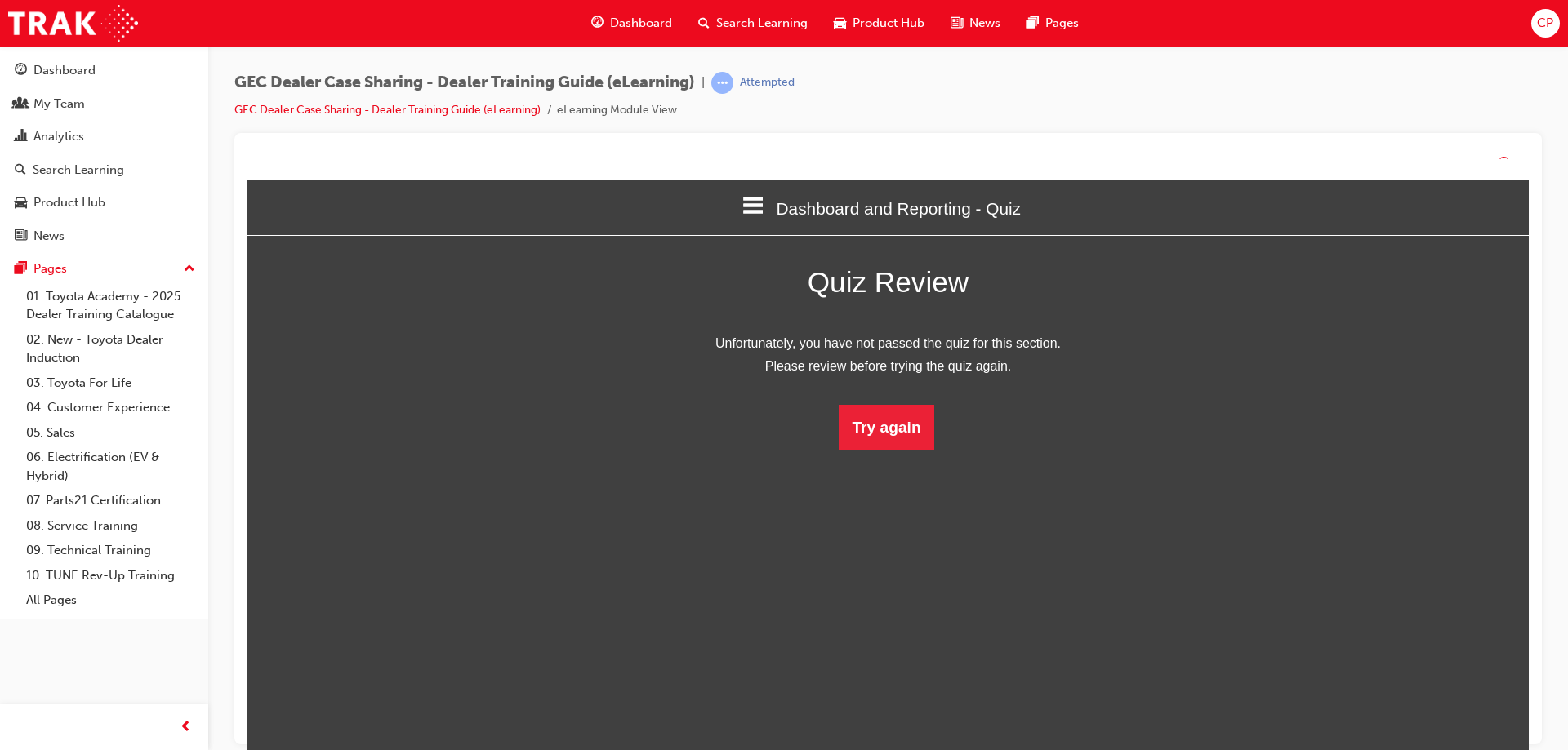
scroll to position [217, 1307]
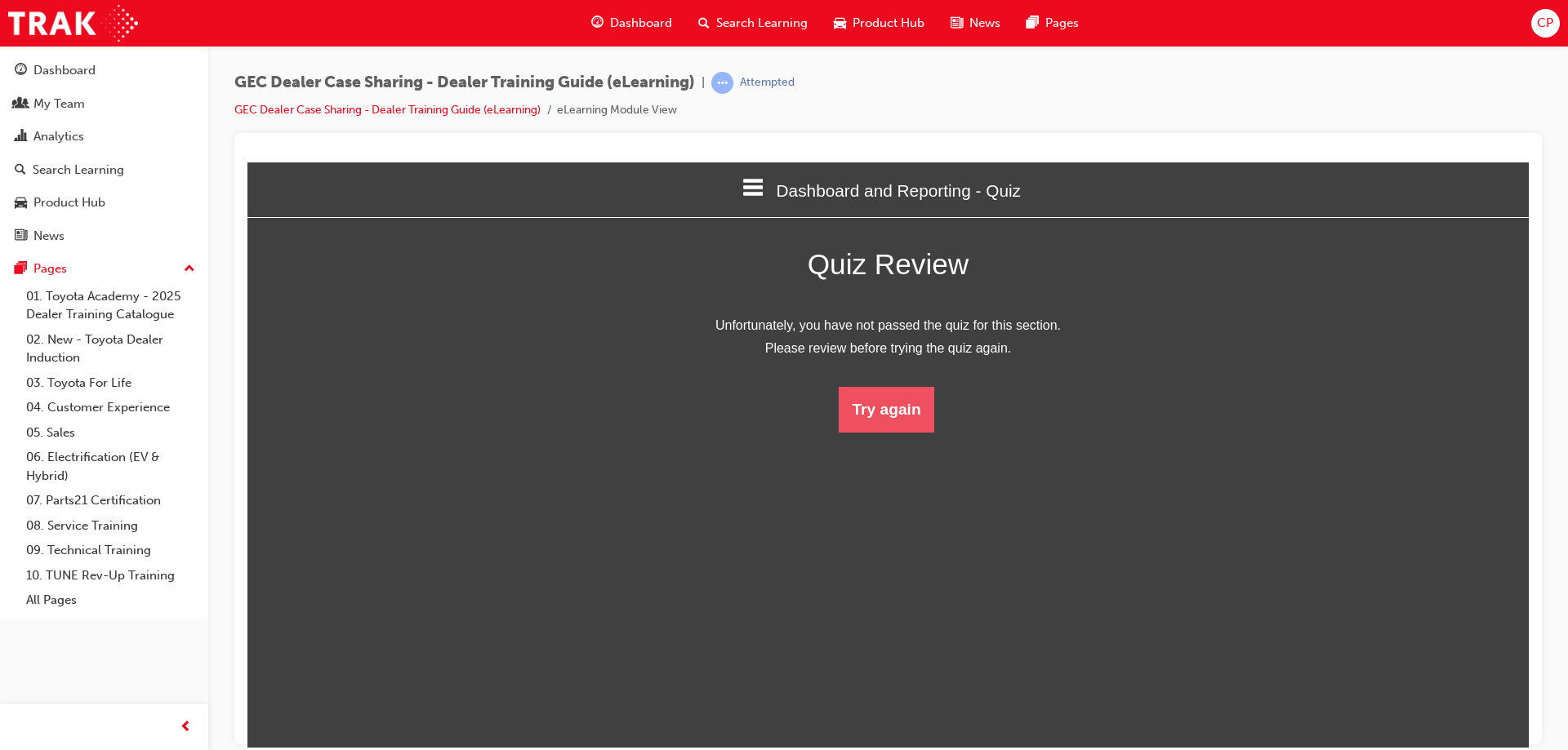
click at [880, 422] on button "Try again" at bounding box center [886, 408] width 94 height 46
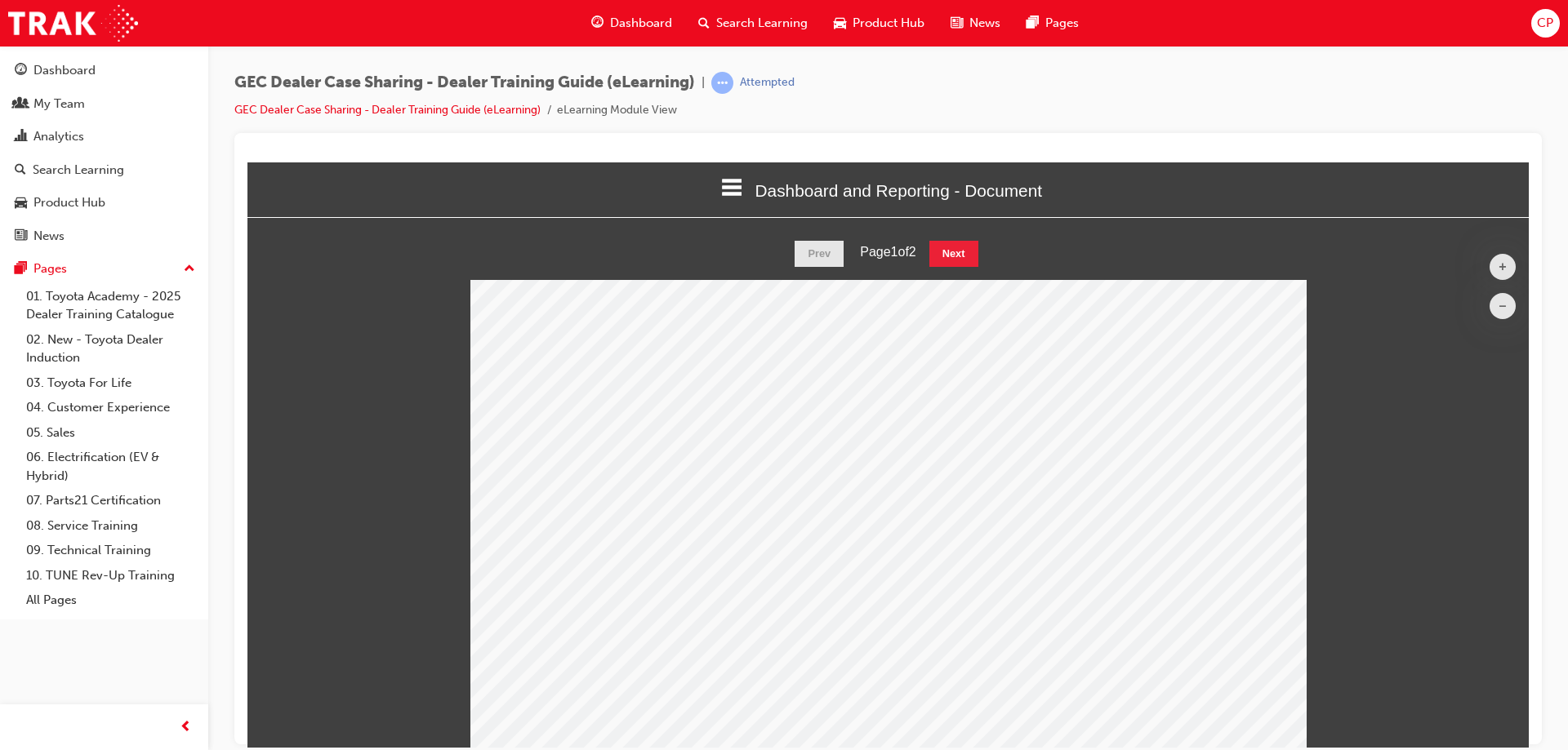
scroll to position [2, 0]
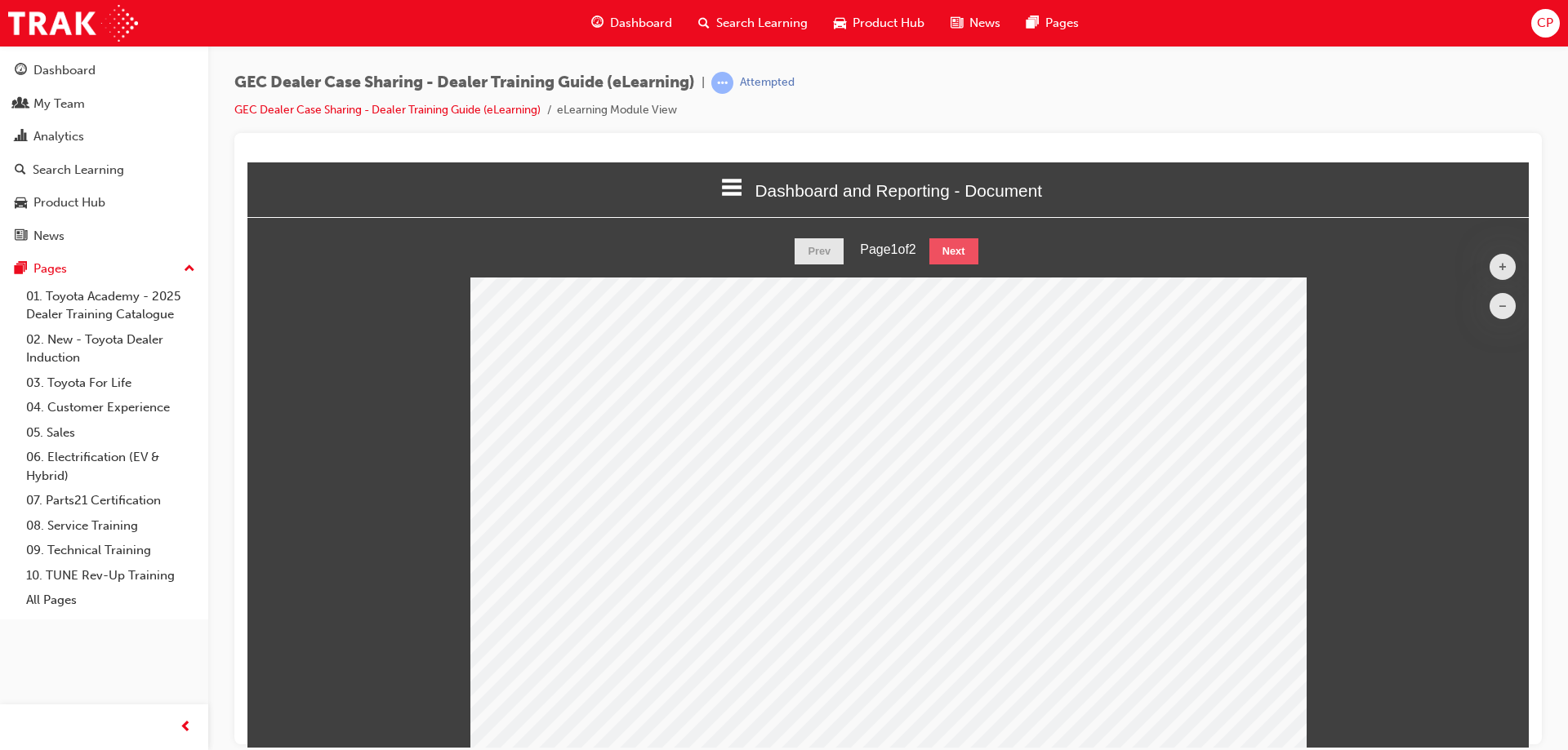
click at [945, 253] on button "Next" at bounding box center [954, 250] width 49 height 27
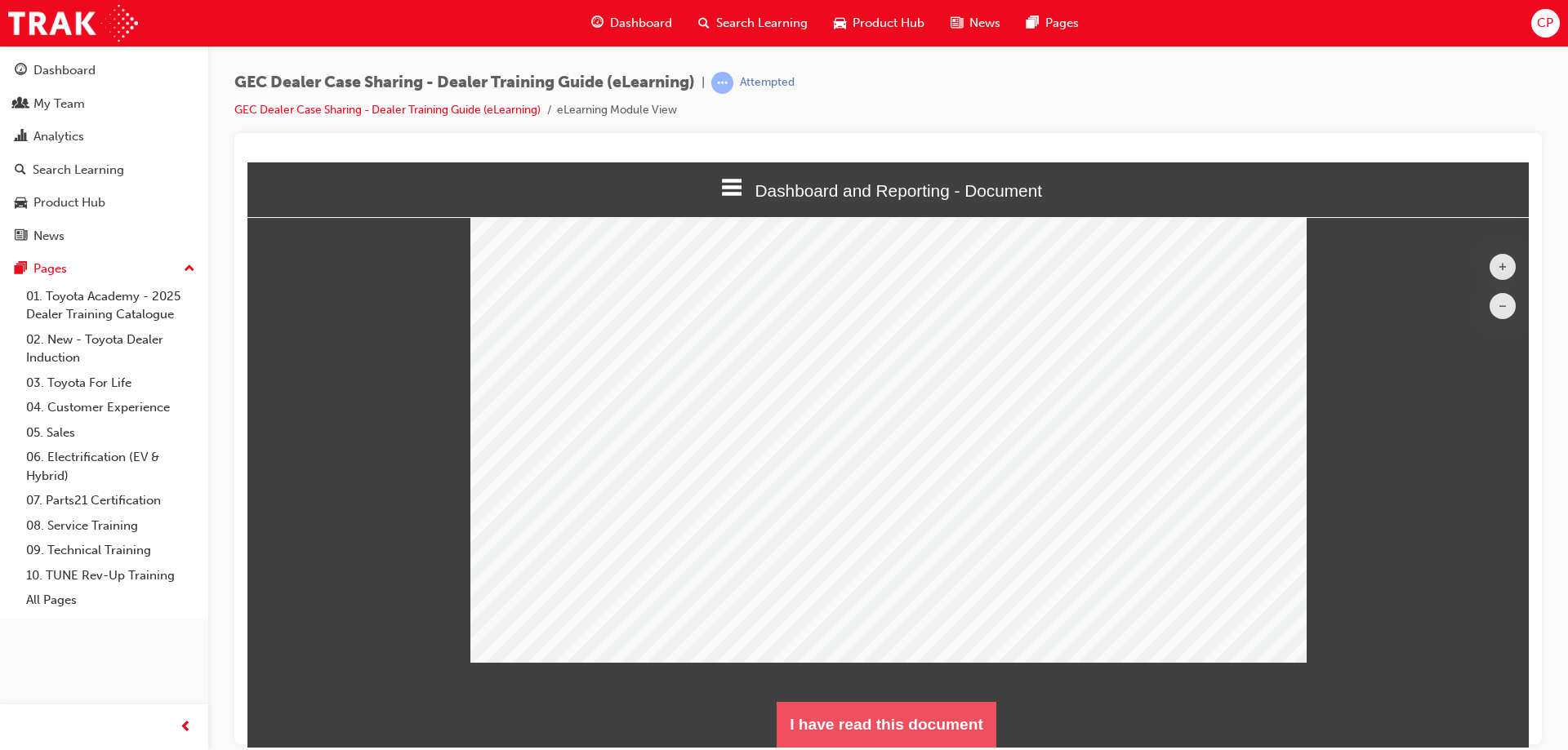
click at [883, 710] on button "I have read this document" at bounding box center [887, 724] width 220 height 46
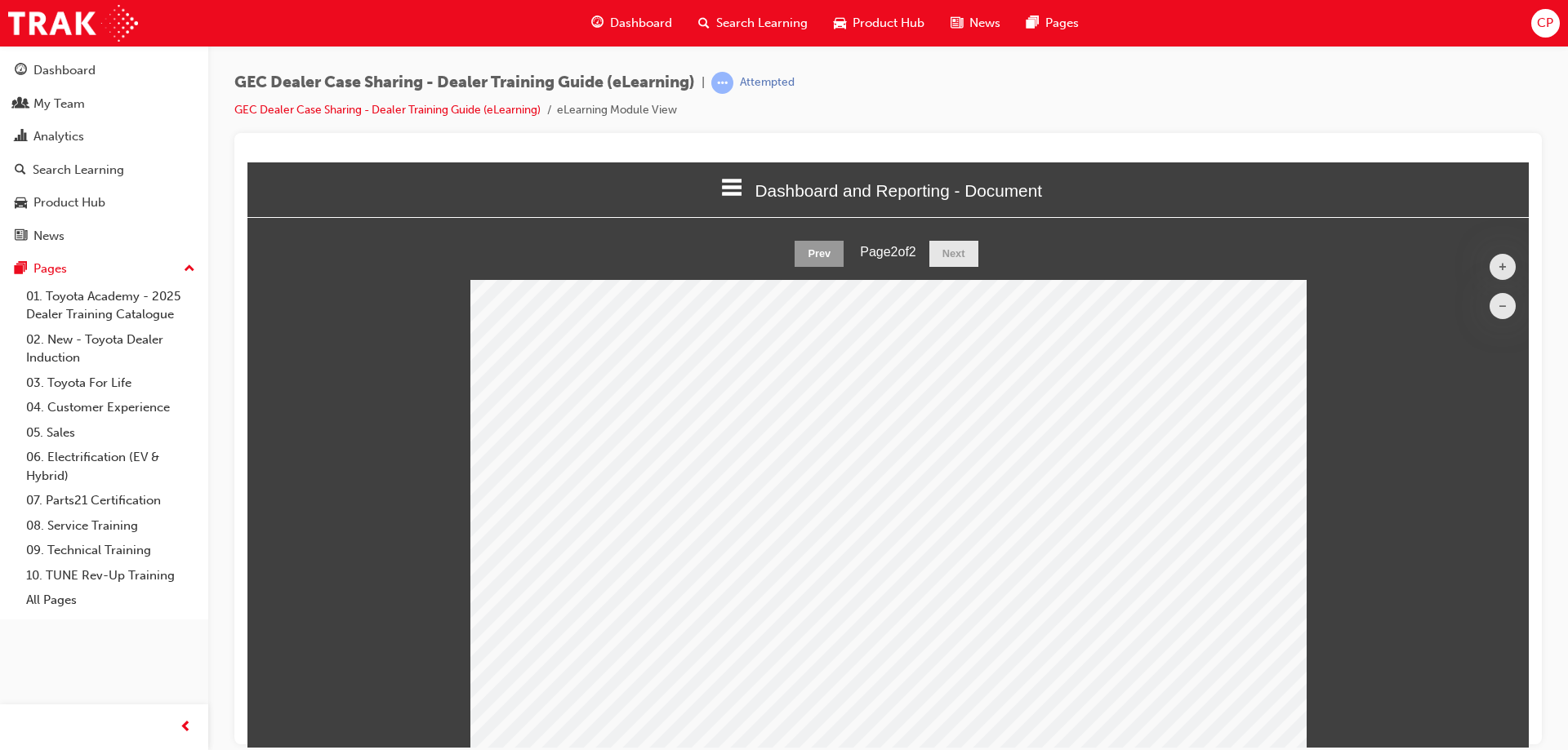
scroll to position [1123, 1295]
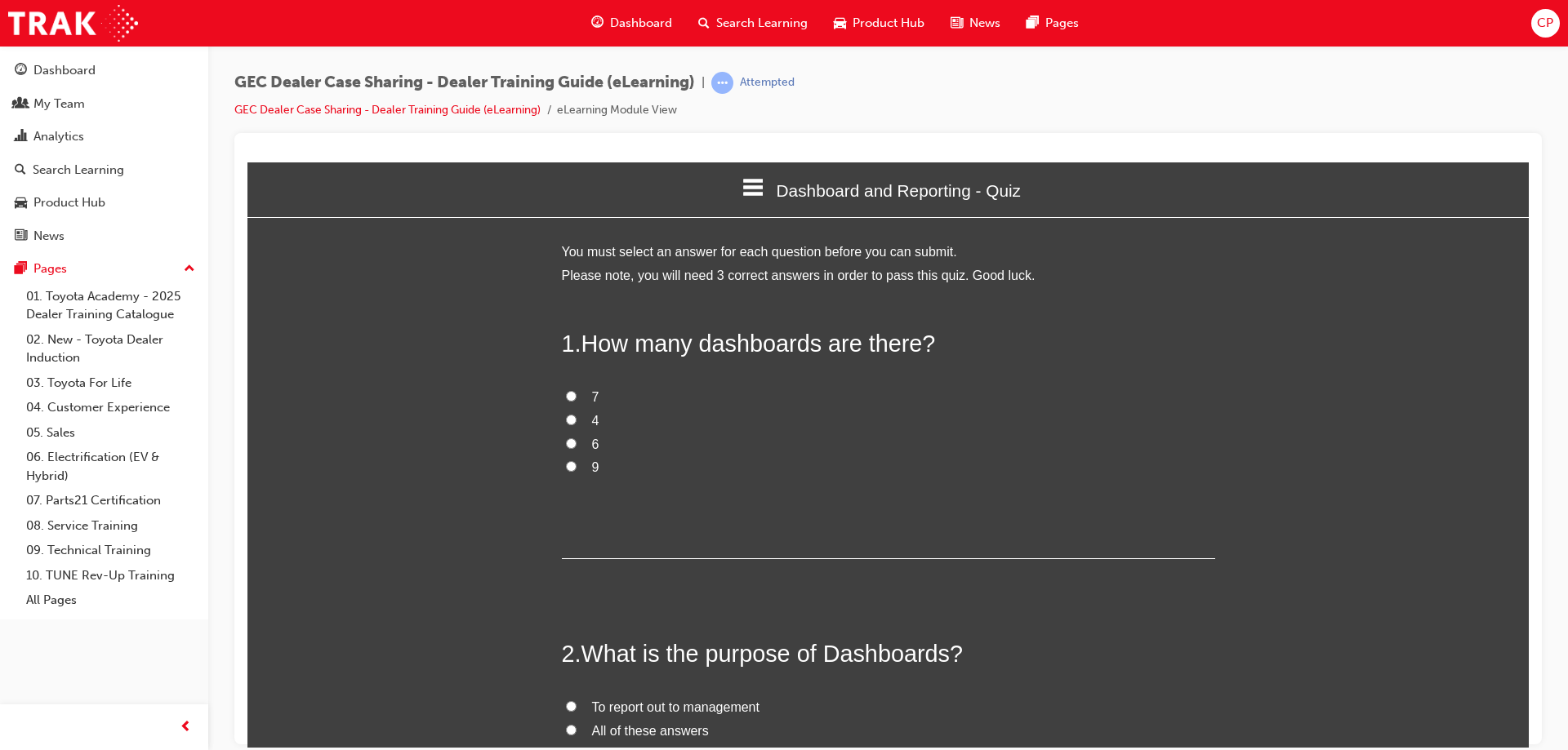
click at [568, 466] on input "9" at bounding box center [570, 465] width 11 height 11
radio input "true"
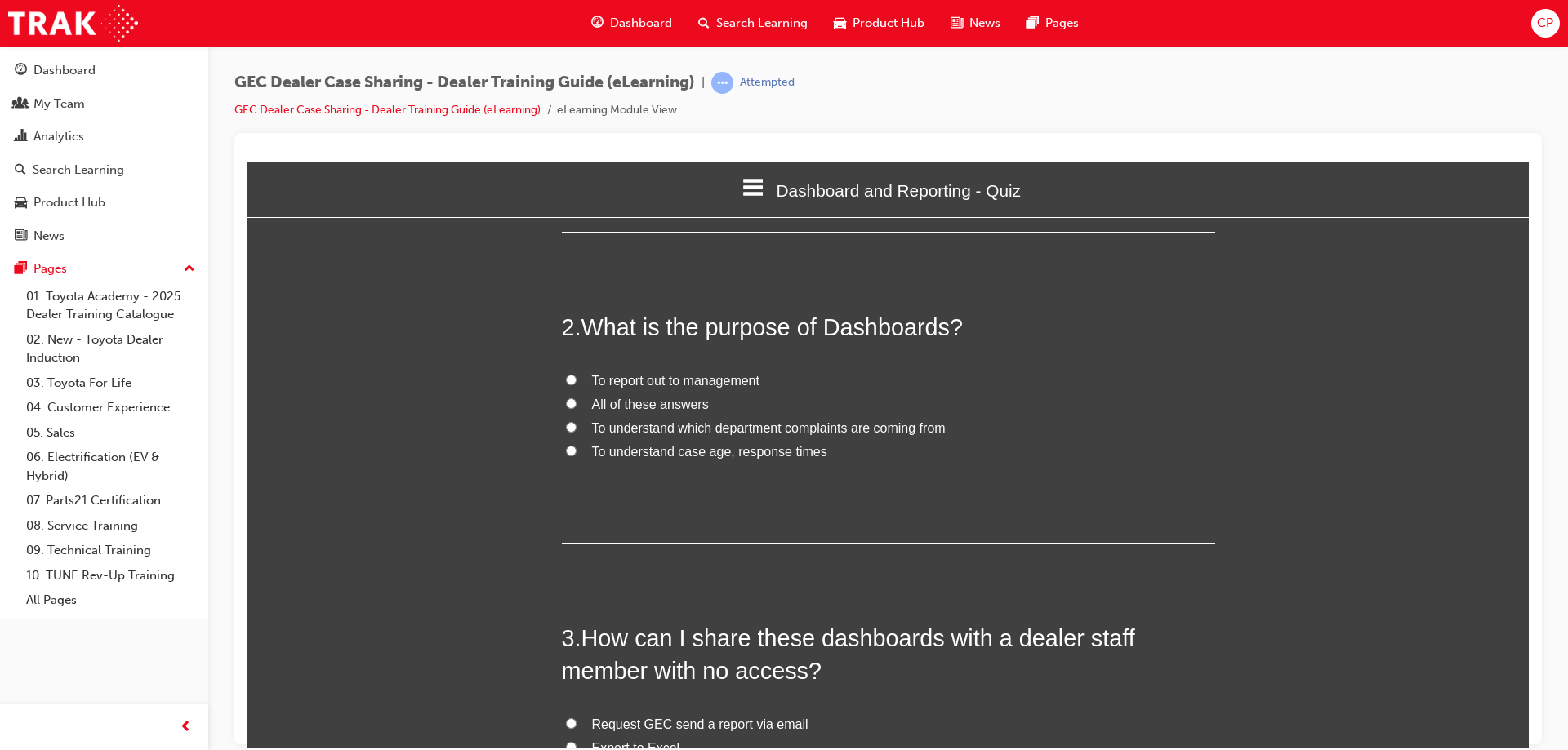
scroll to position [571, 0]
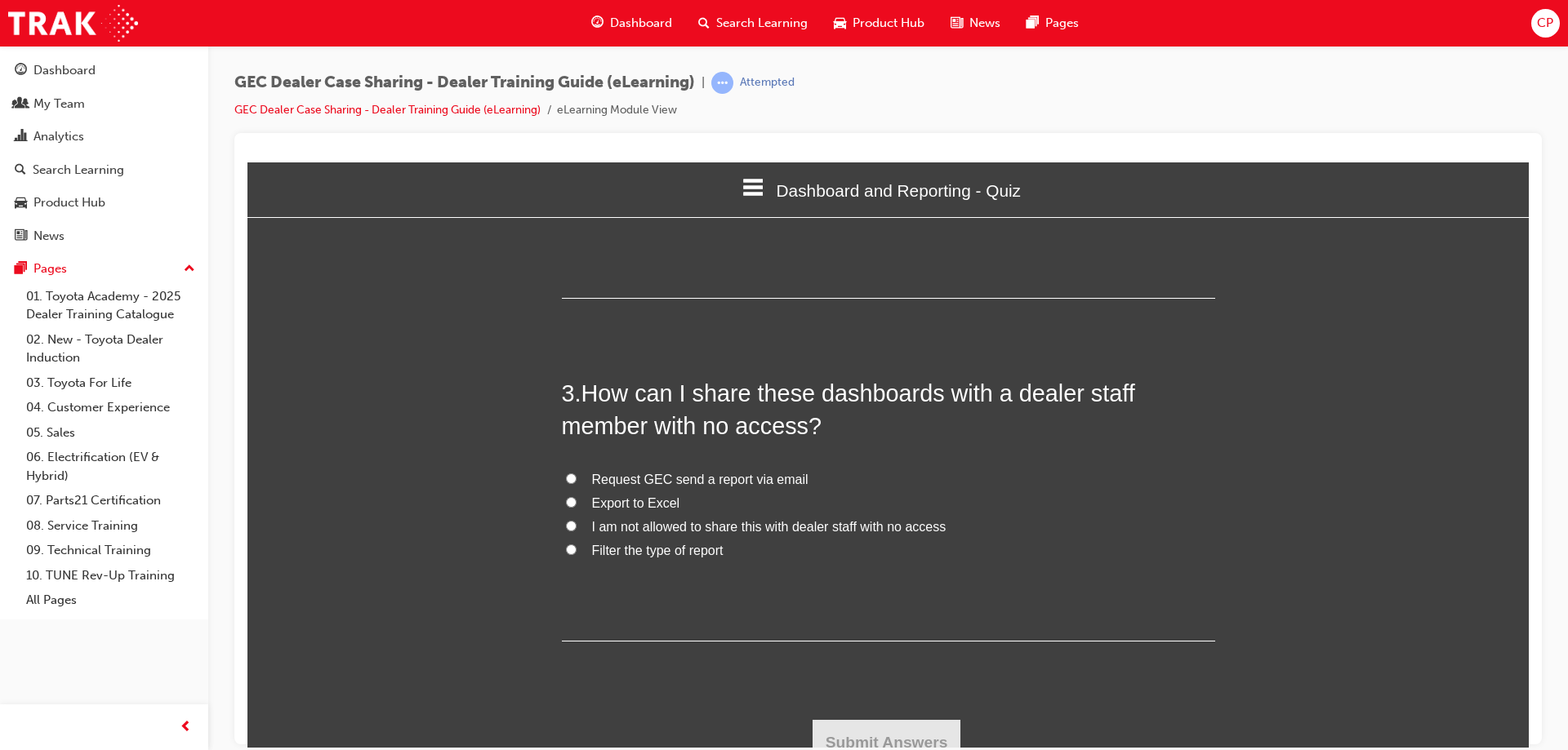
click at [566, 503] on input "Export to Excel" at bounding box center [570, 502] width 11 height 11
radio input "true"
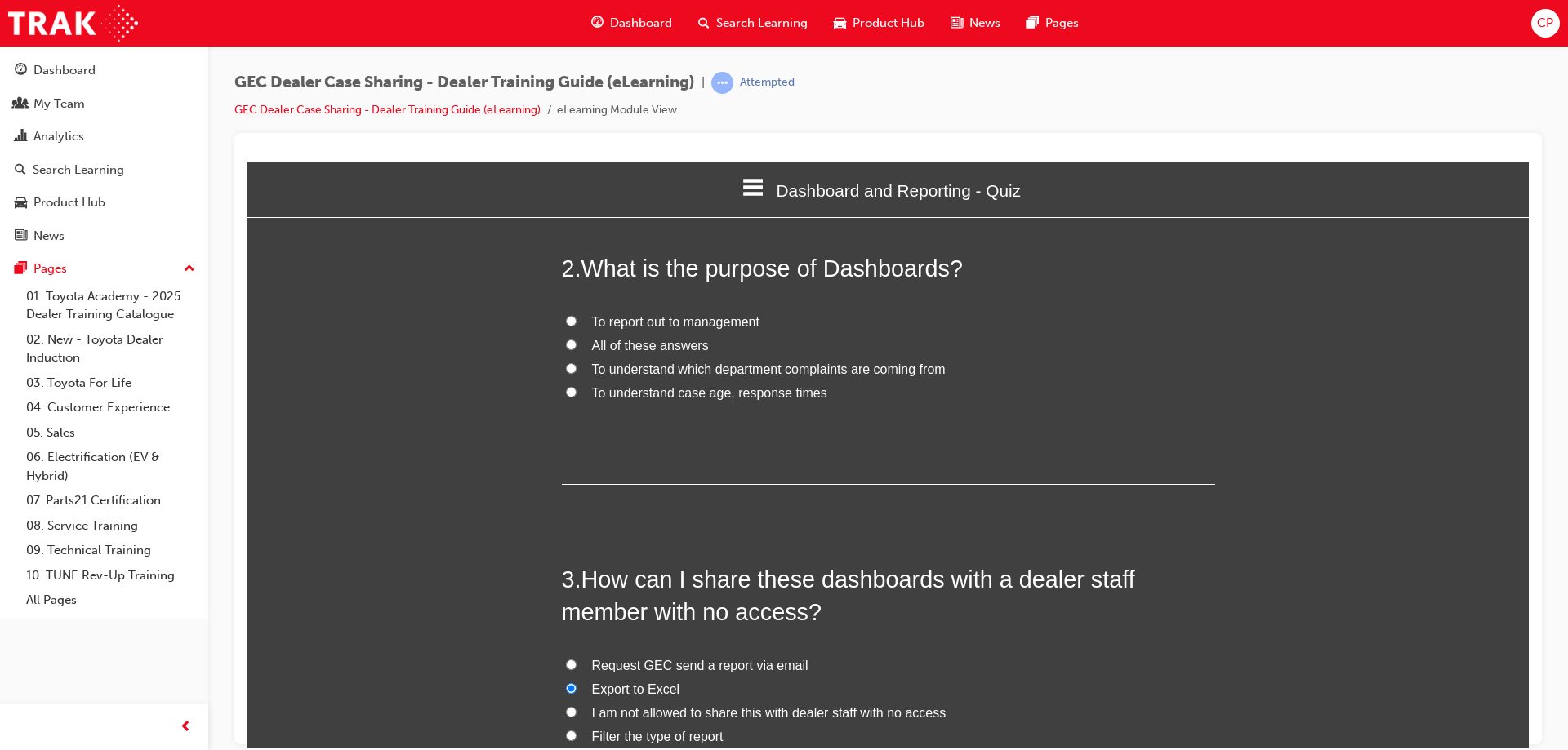
scroll to position [245, 0]
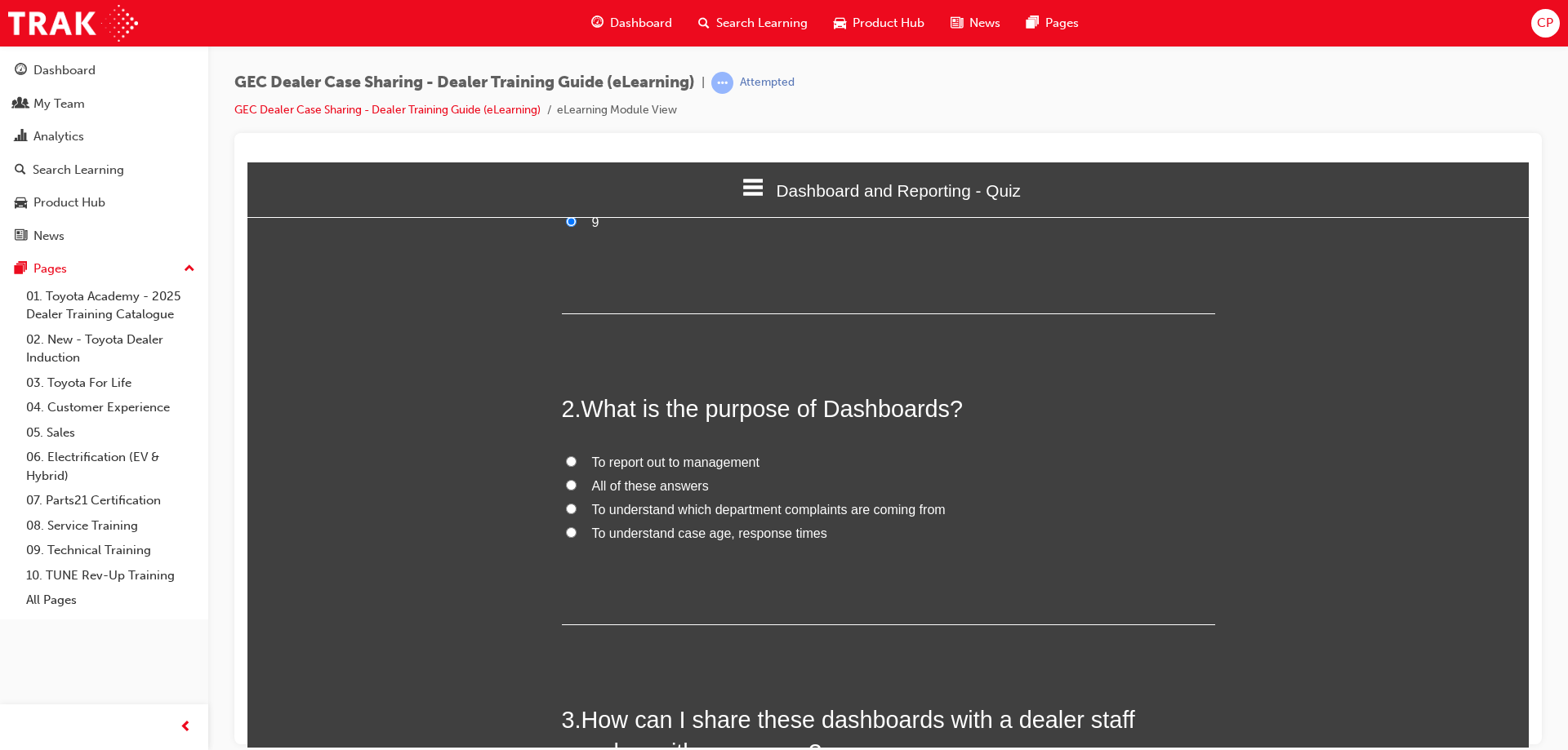
click at [563, 467] on label "To report out to management" at bounding box center [889, 462] width 654 height 24
click at [566, 466] on input "To report out to management" at bounding box center [570, 460] width 11 height 11
radio input "true"
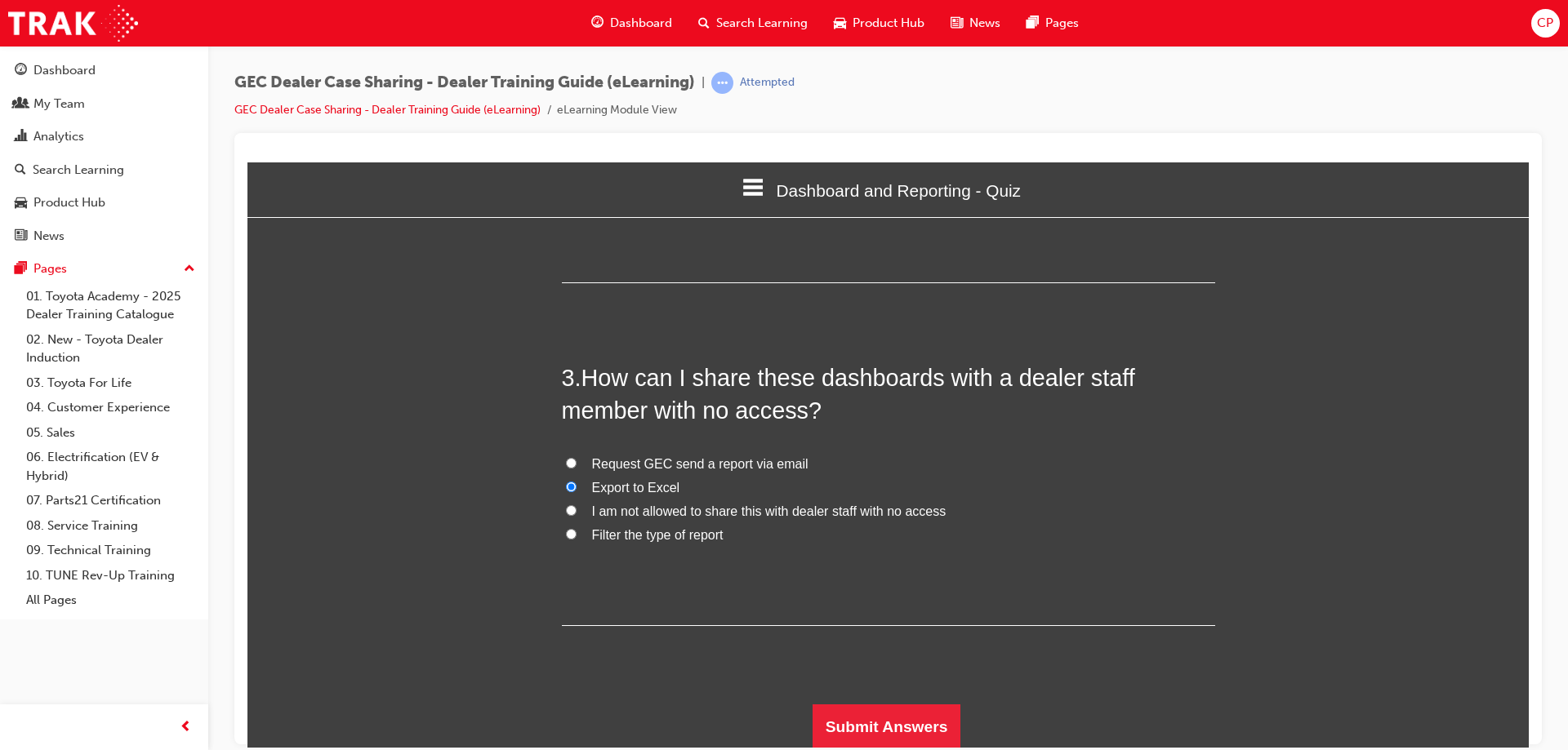
scroll to position [590, 0]
click at [881, 717] on button "Submit Answers" at bounding box center [887, 724] width 148 height 46
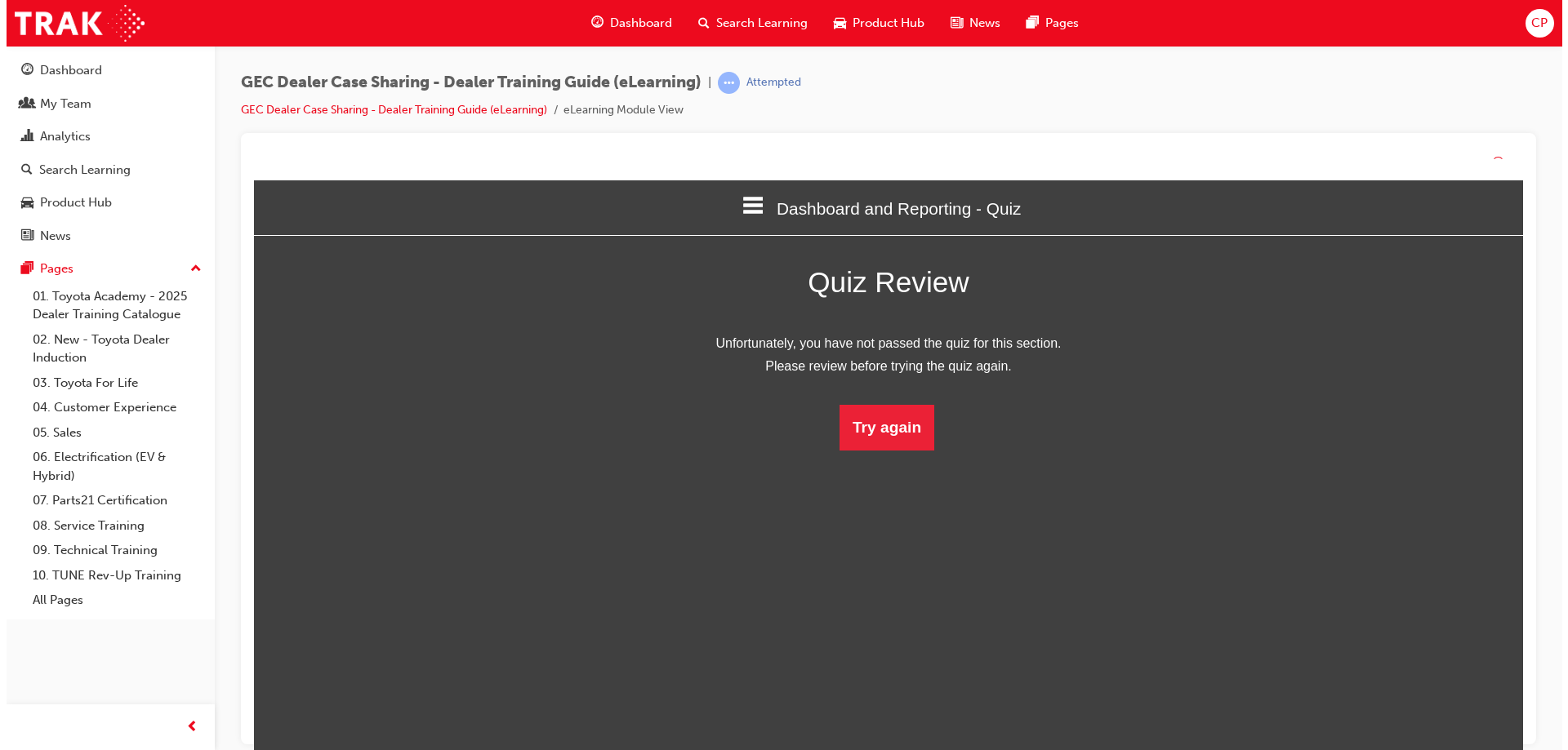
scroll to position [217, 1307]
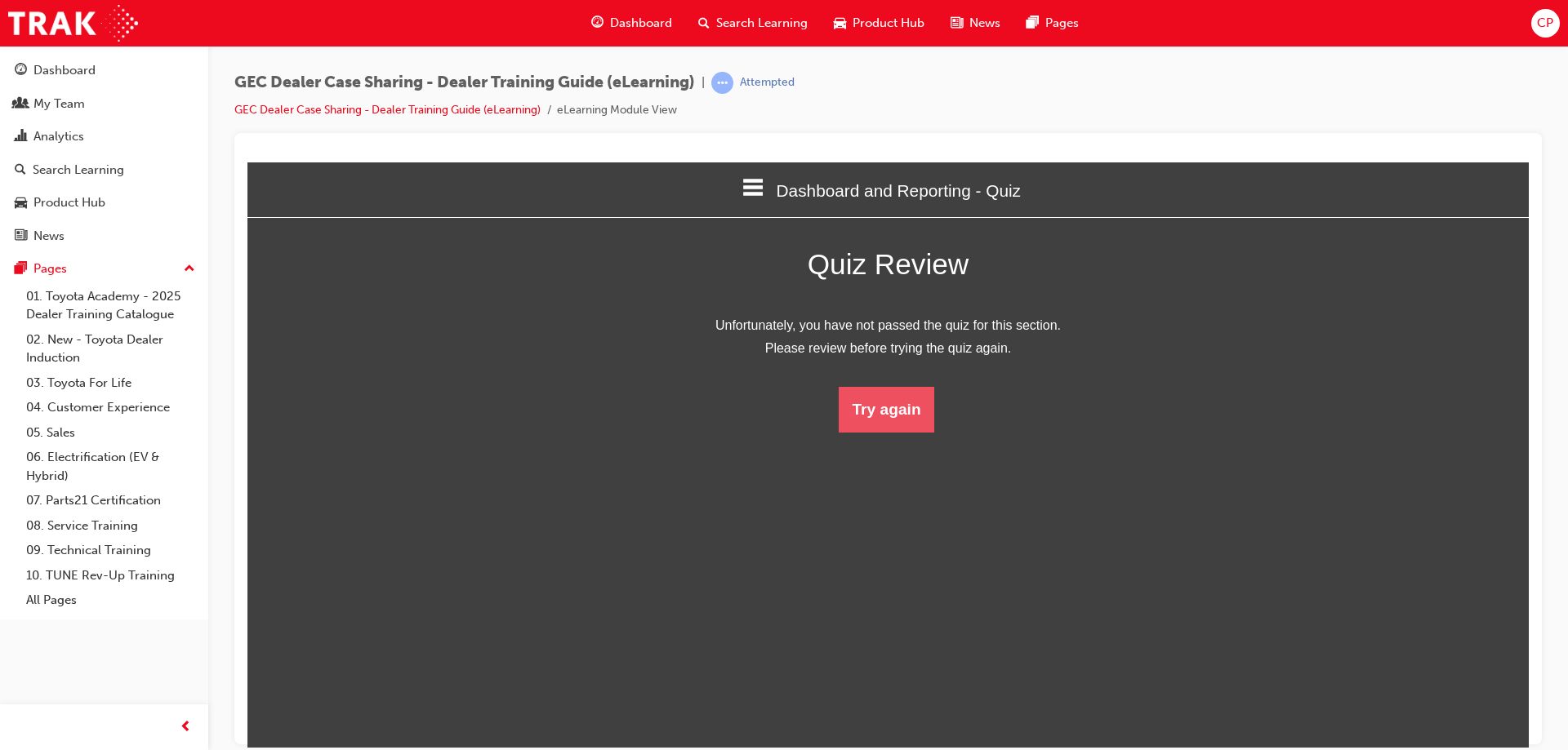
click at [885, 418] on button "Try again" at bounding box center [886, 408] width 94 height 46
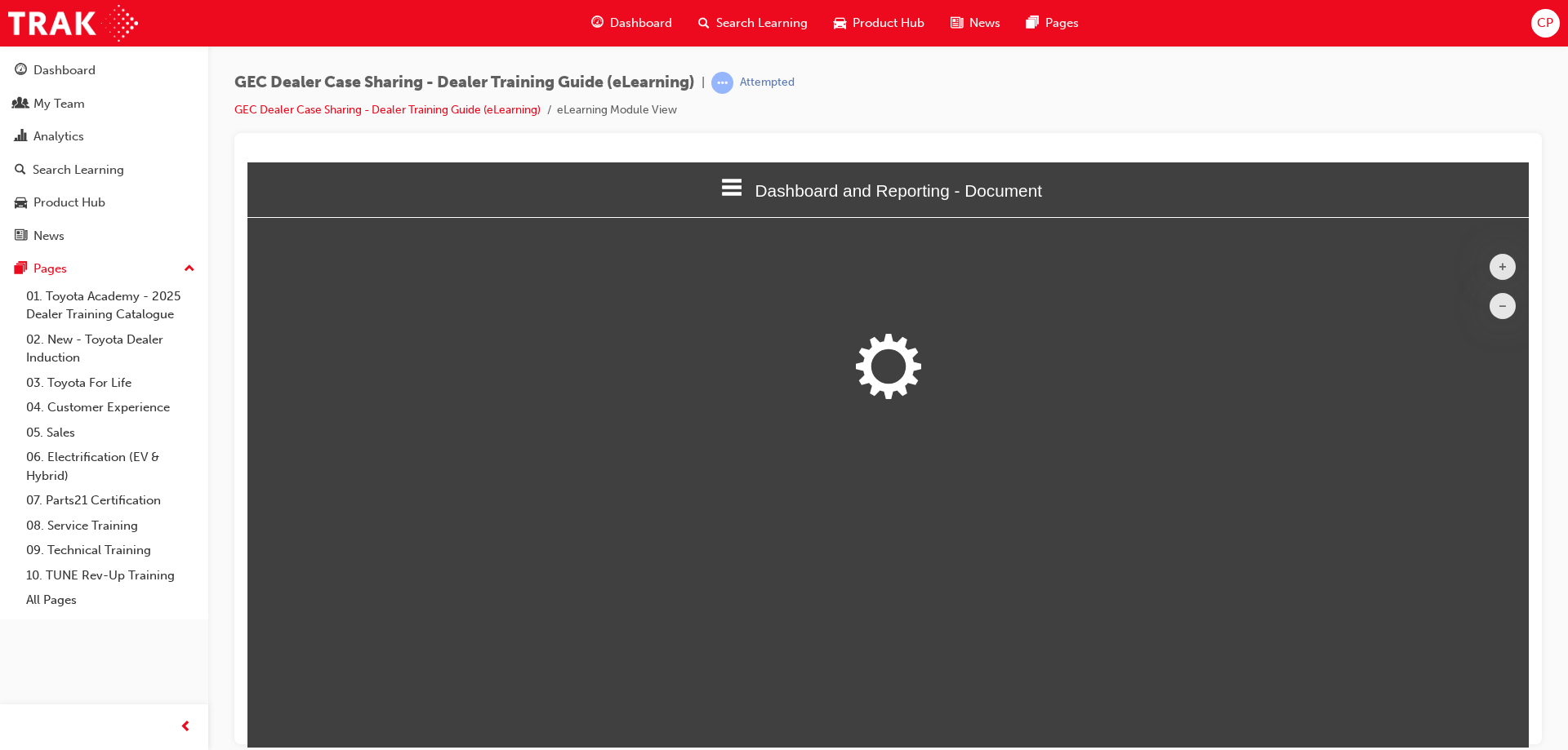
scroll to position [535, 1295]
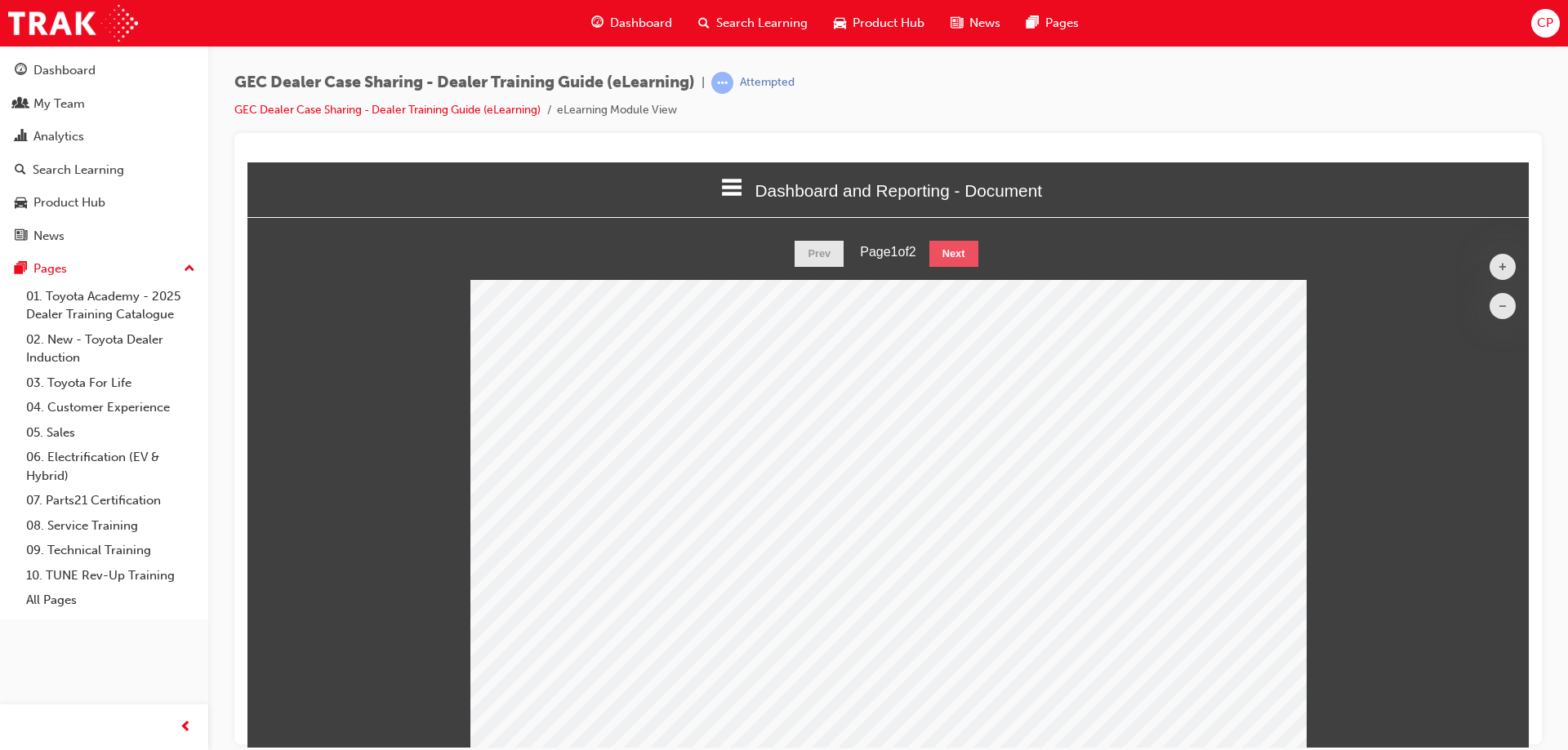
click at [954, 254] on button "Next" at bounding box center [954, 253] width 49 height 27
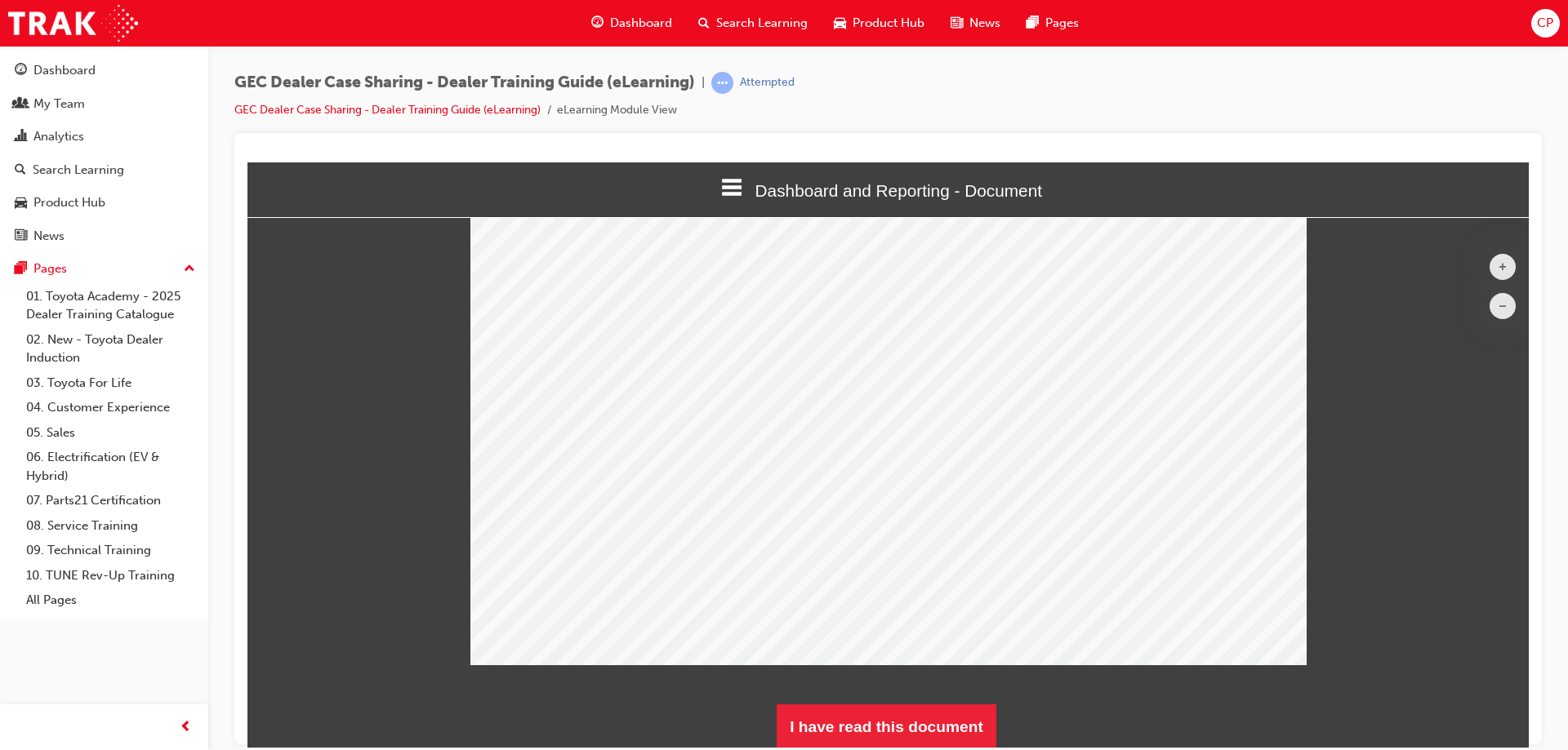
scroll to position [87, 0]
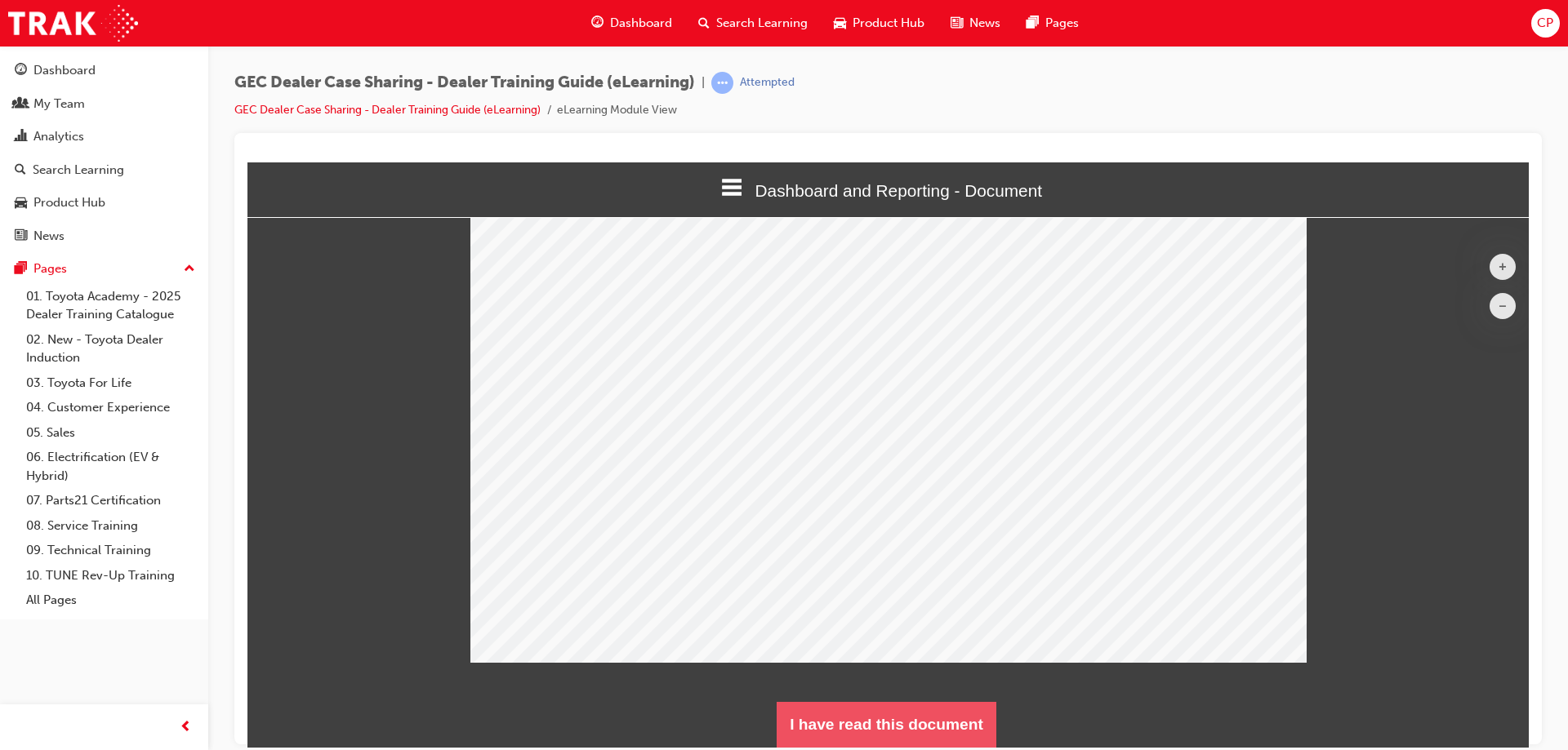
click at [867, 725] on button "I have read this document" at bounding box center [887, 724] width 220 height 46
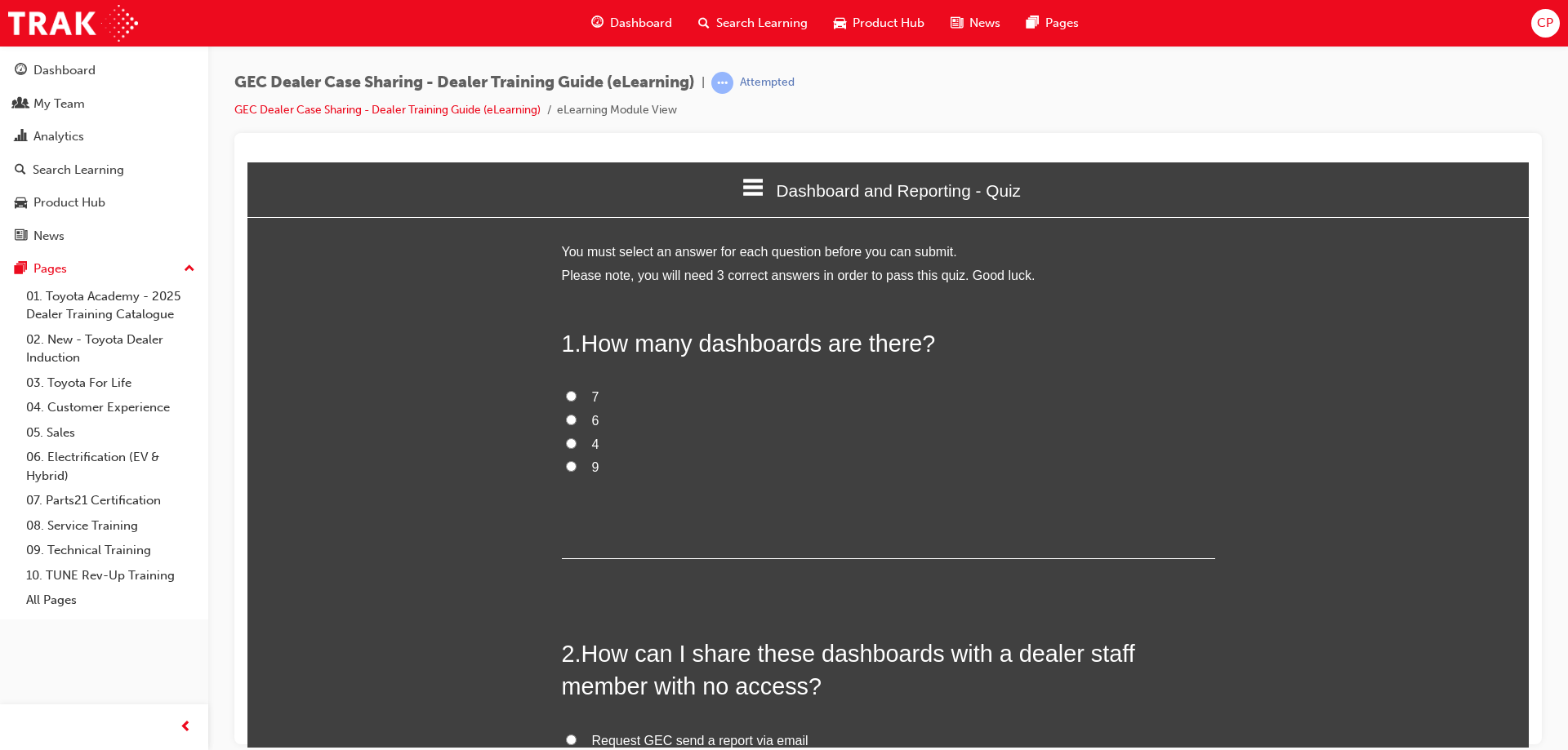
scroll to position [1123, 1295]
click at [566, 462] on input "9" at bounding box center [570, 465] width 11 height 11
radio input "true"
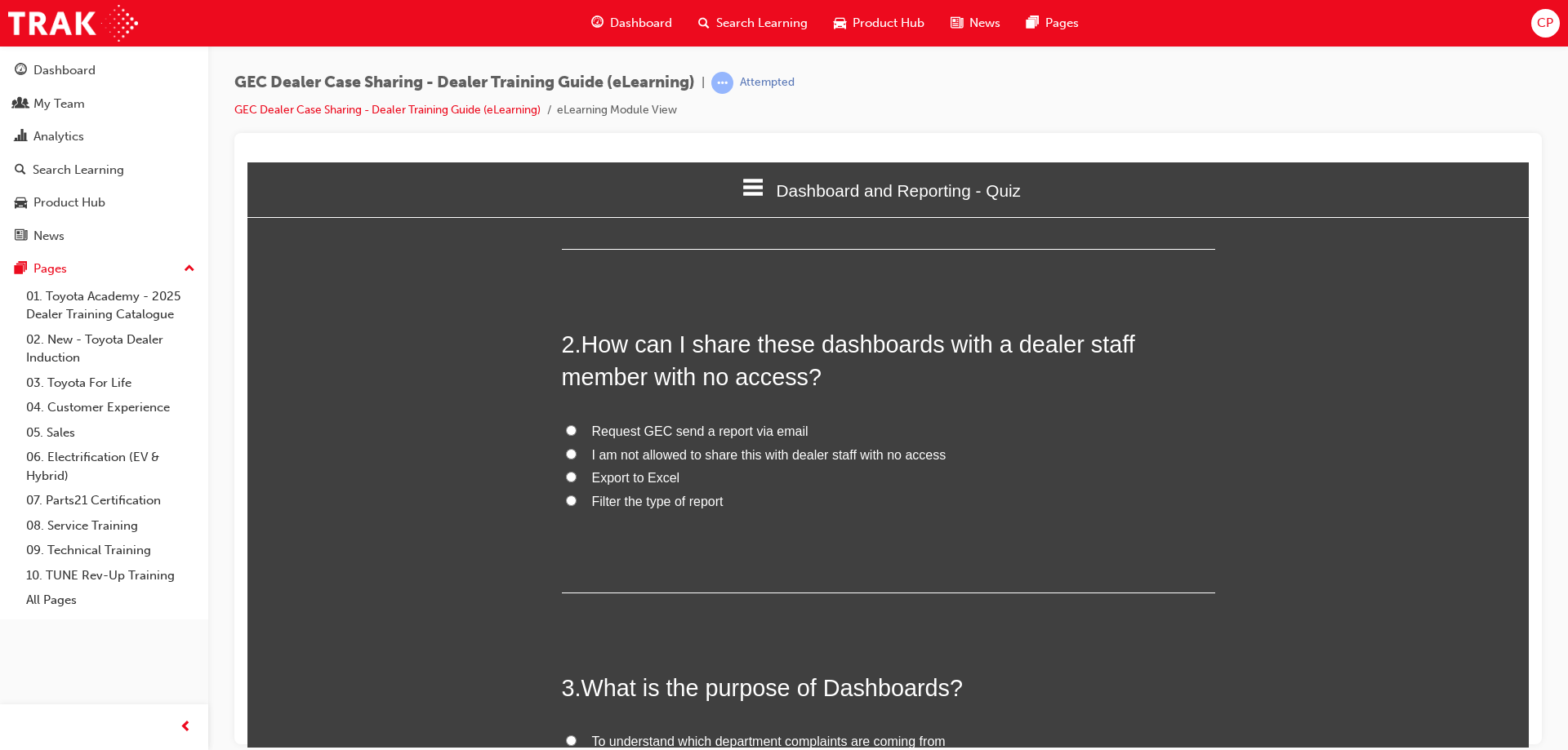
scroll to position [327, 0]
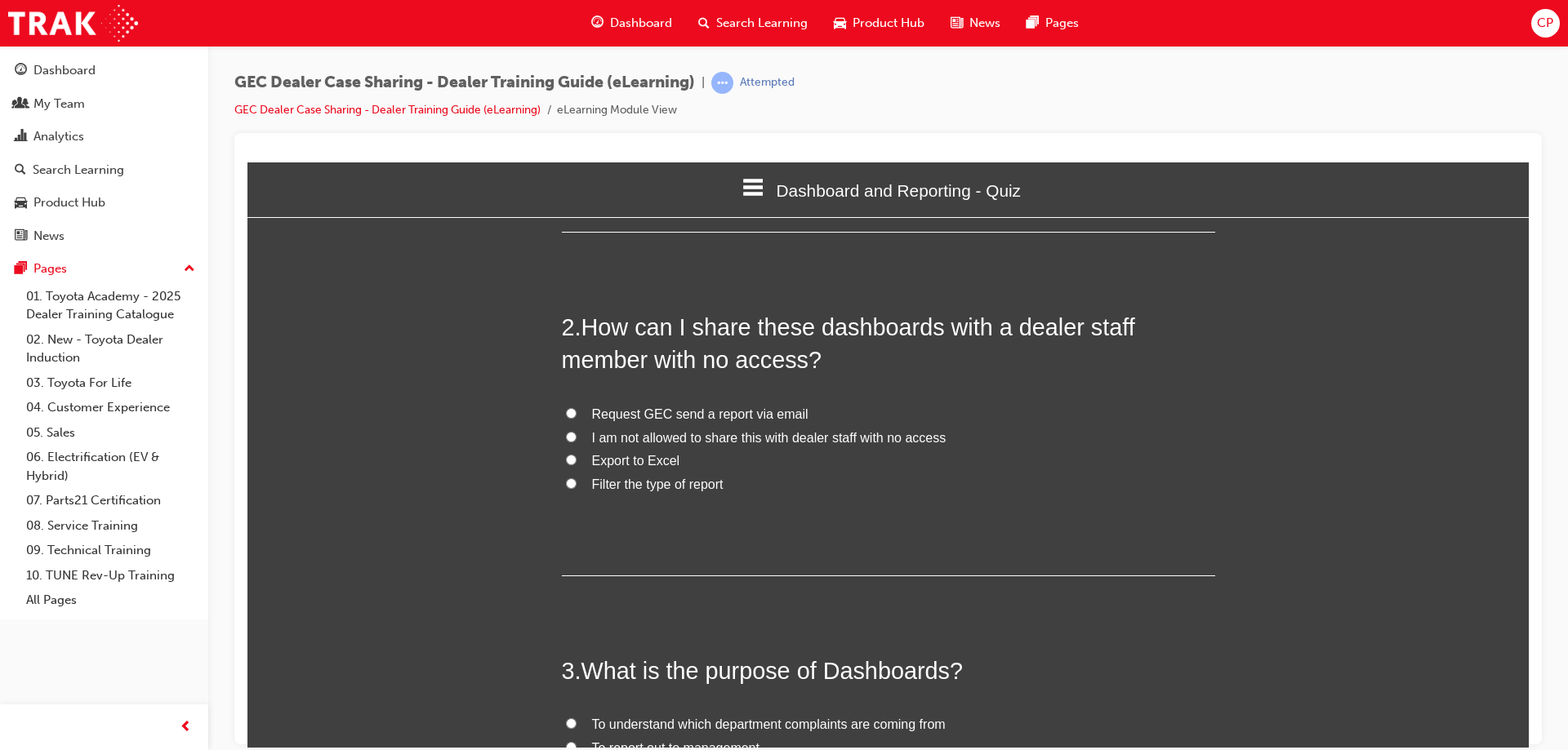
click at [565, 466] on label "Export to Excel" at bounding box center [889, 461] width 654 height 24
click at [566, 464] on input "Export to Excel" at bounding box center [570, 459] width 11 height 11
radio input "true"
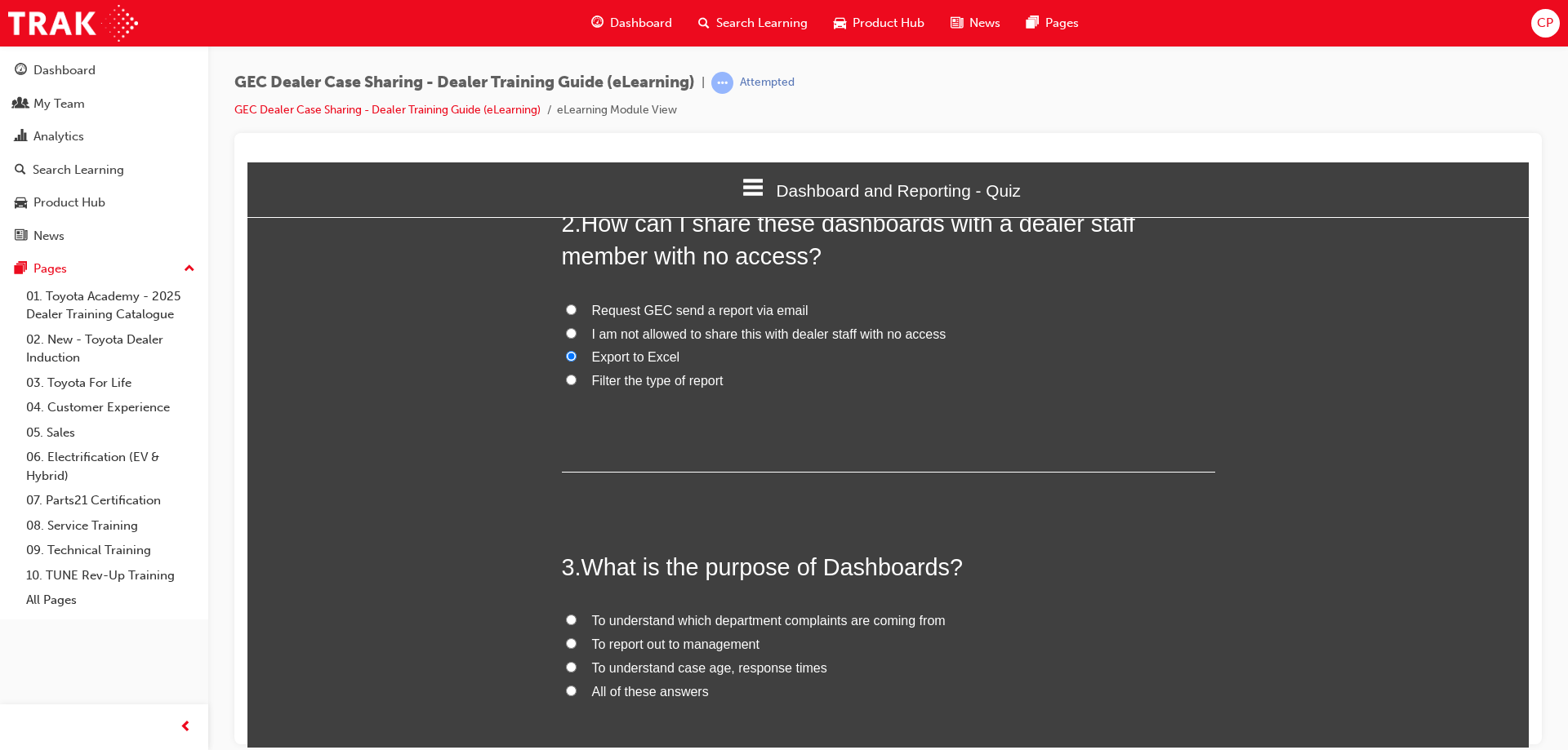
scroll to position [590, 0]
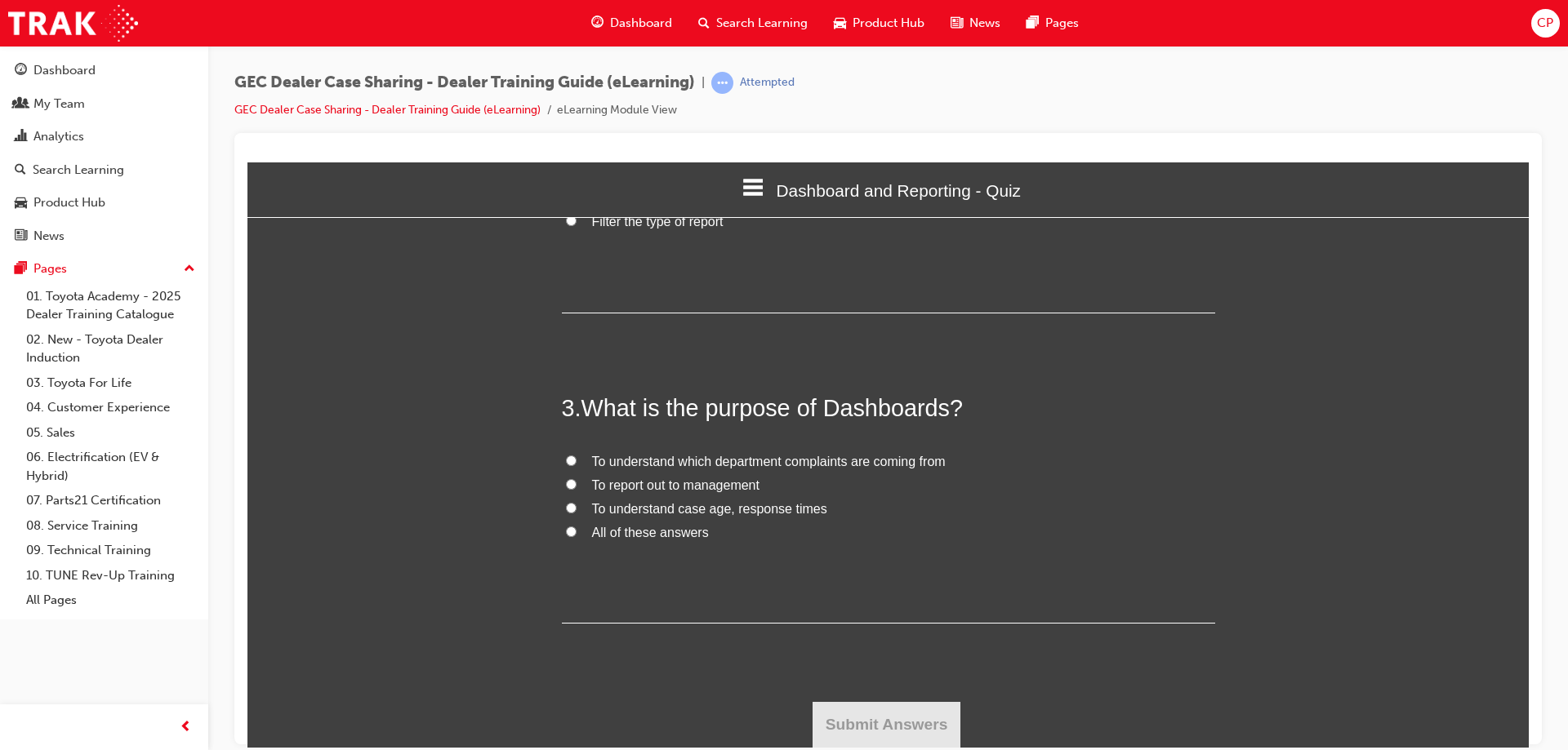
click at [566, 531] on input "All of these answers" at bounding box center [570, 531] width 11 height 11
radio input "true"
click at [877, 729] on button "Submit Answers" at bounding box center [887, 724] width 148 height 46
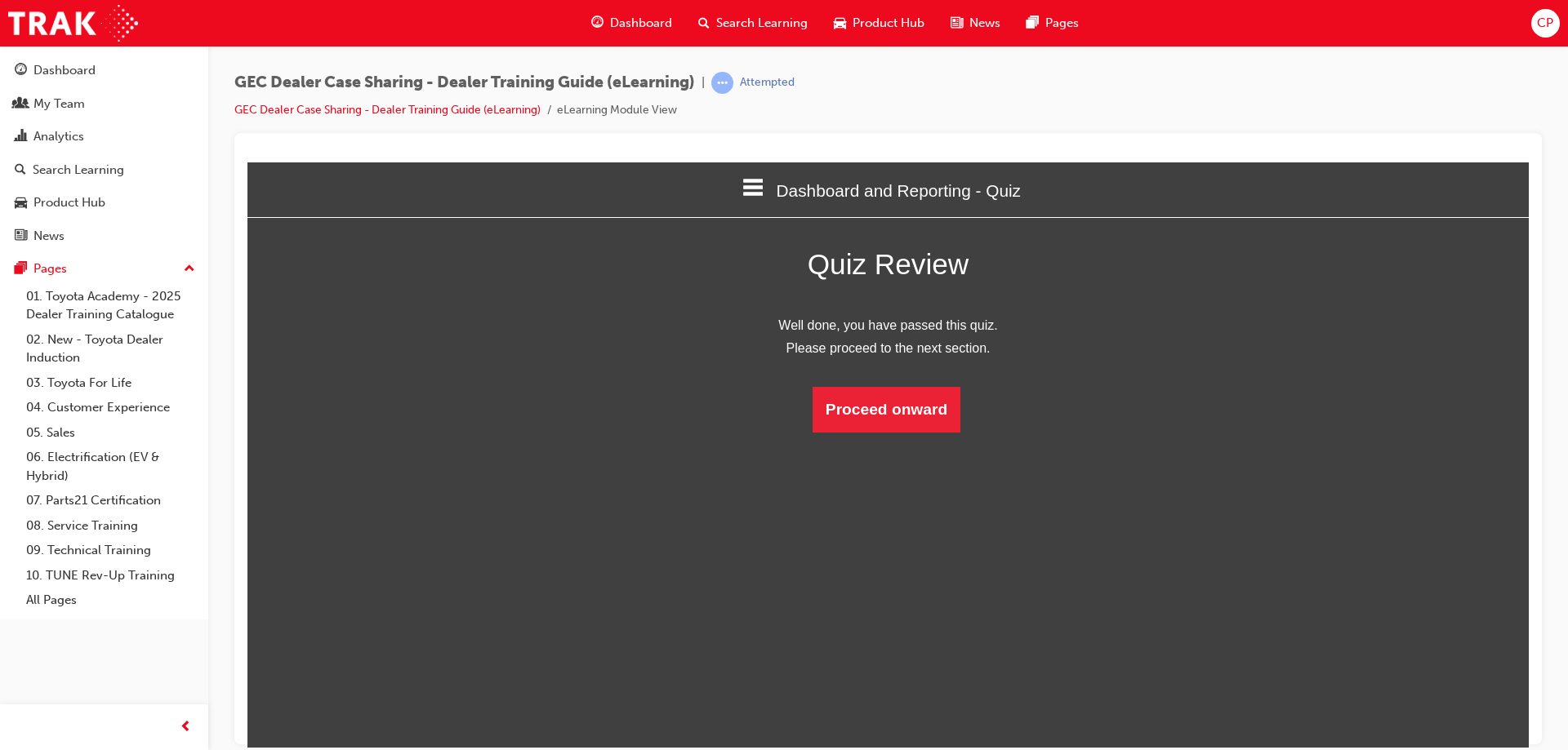
scroll to position [217, 1307]
click at [866, 400] on button "Proceed onward" at bounding box center [887, 408] width 148 height 46
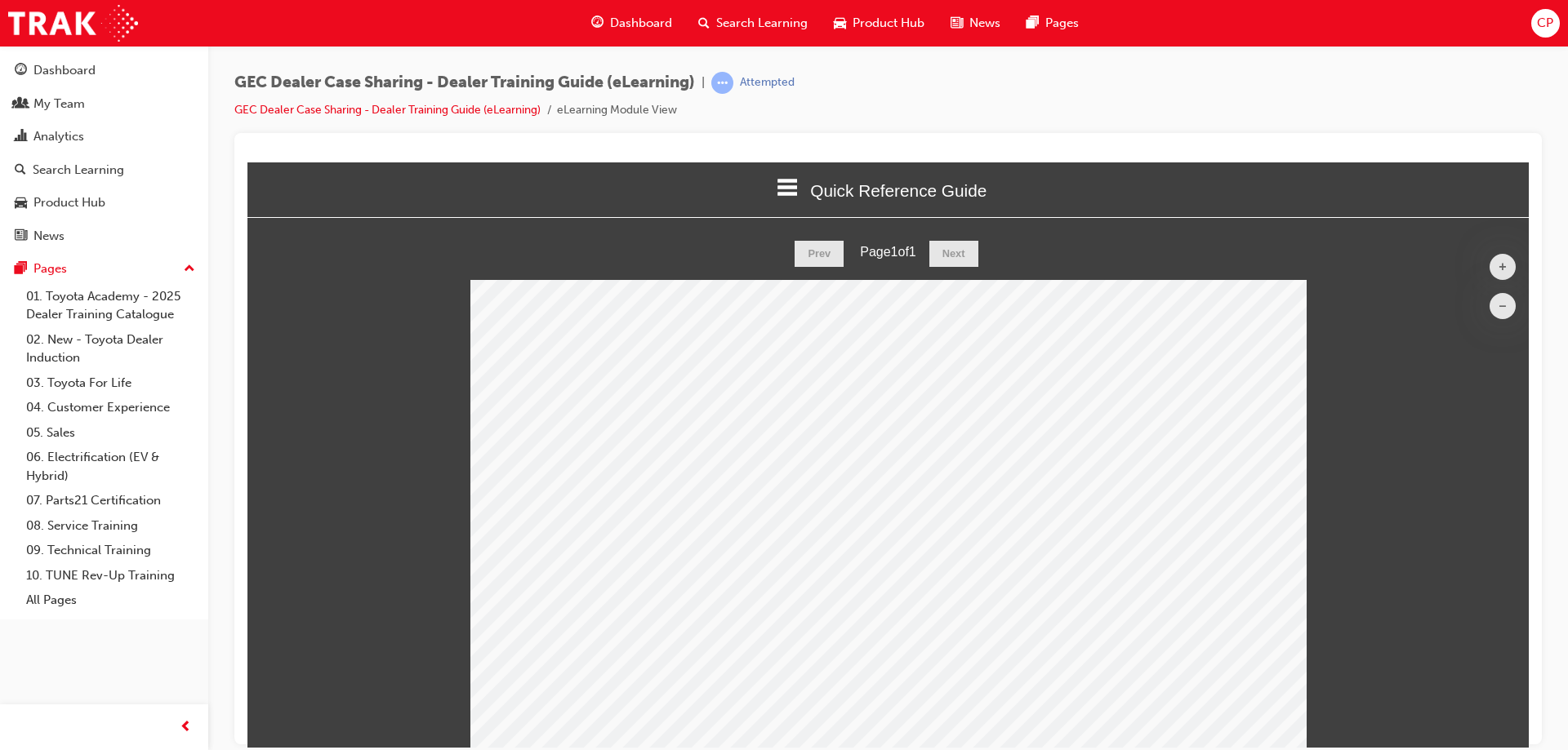
scroll to position [208, 0]
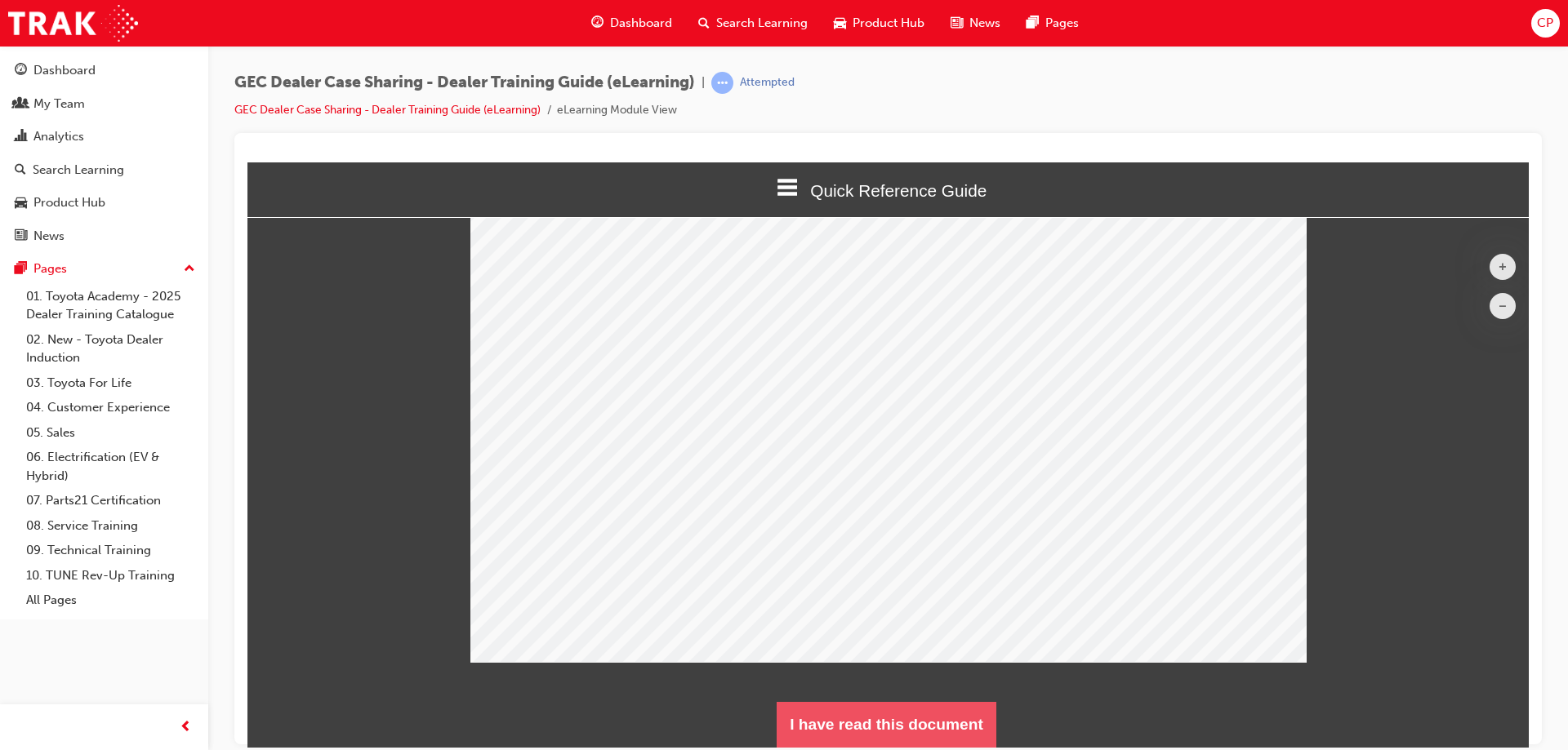
click at [867, 719] on button "I have read this document" at bounding box center [887, 724] width 220 height 46
click at [886, 725] on button "I have read this document" at bounding box center [887, 724] width 220 height 46
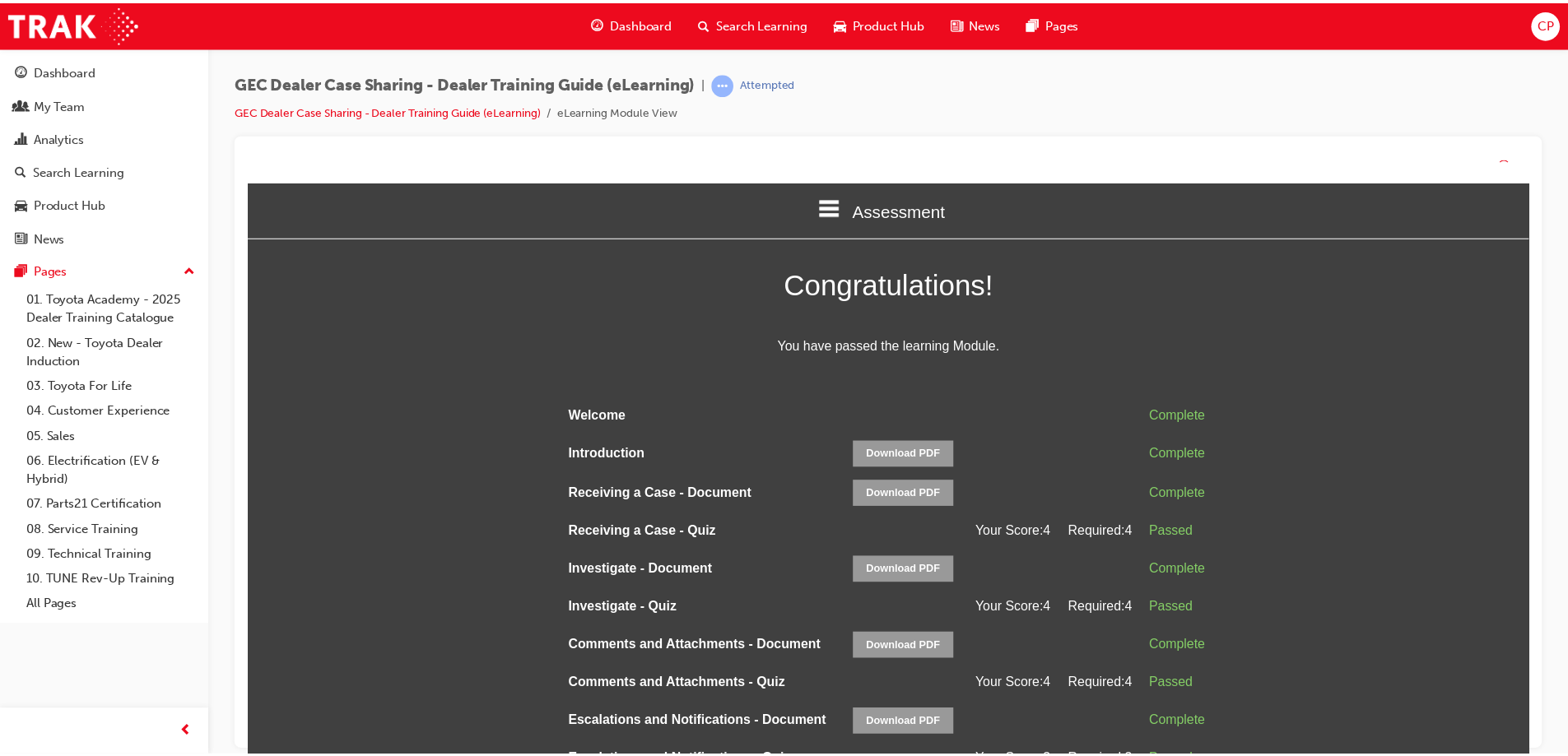
scroll to position [840, 1305]
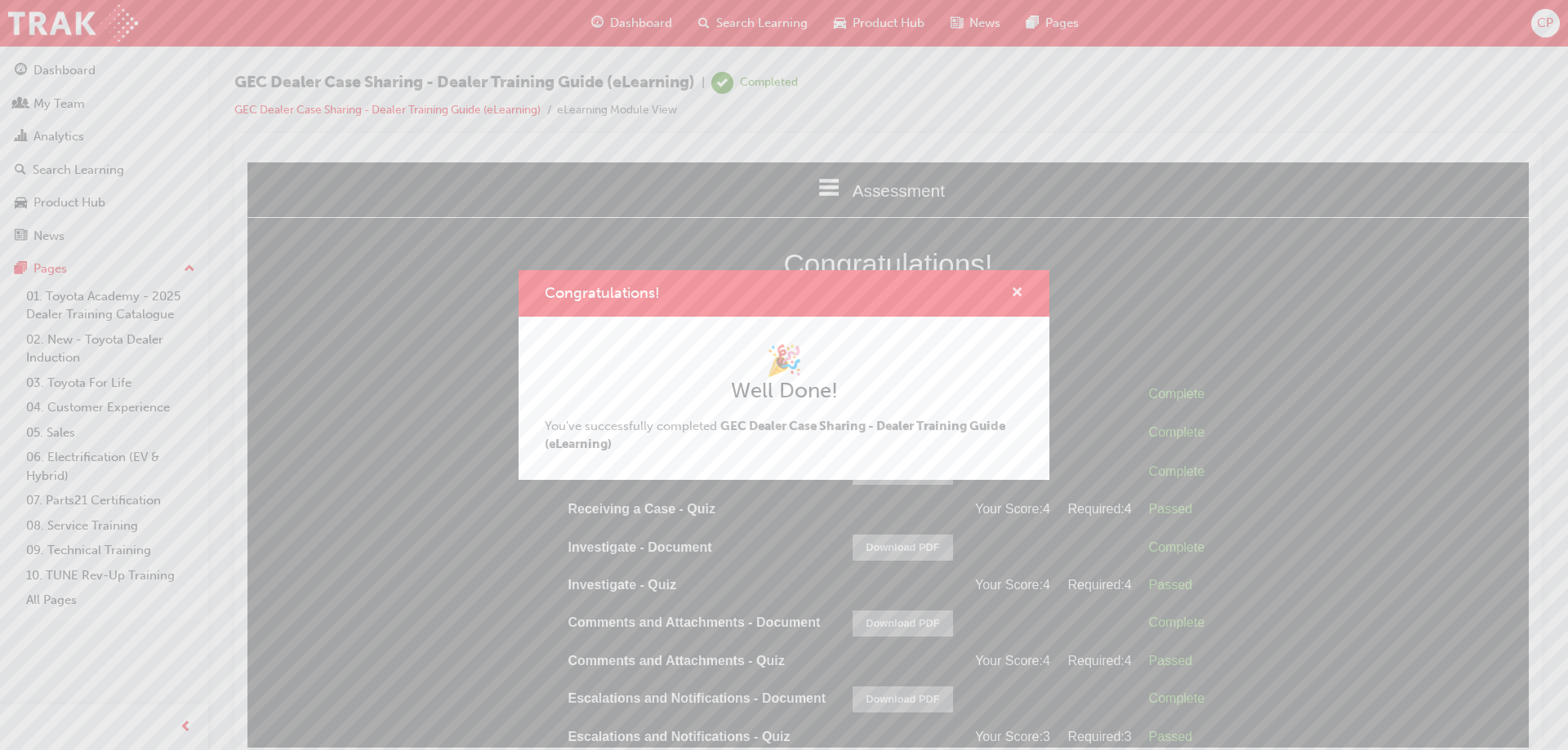
click at [1018, 288] on span "cross-icon" at bounding box center [1017, 294] width 12 height 15
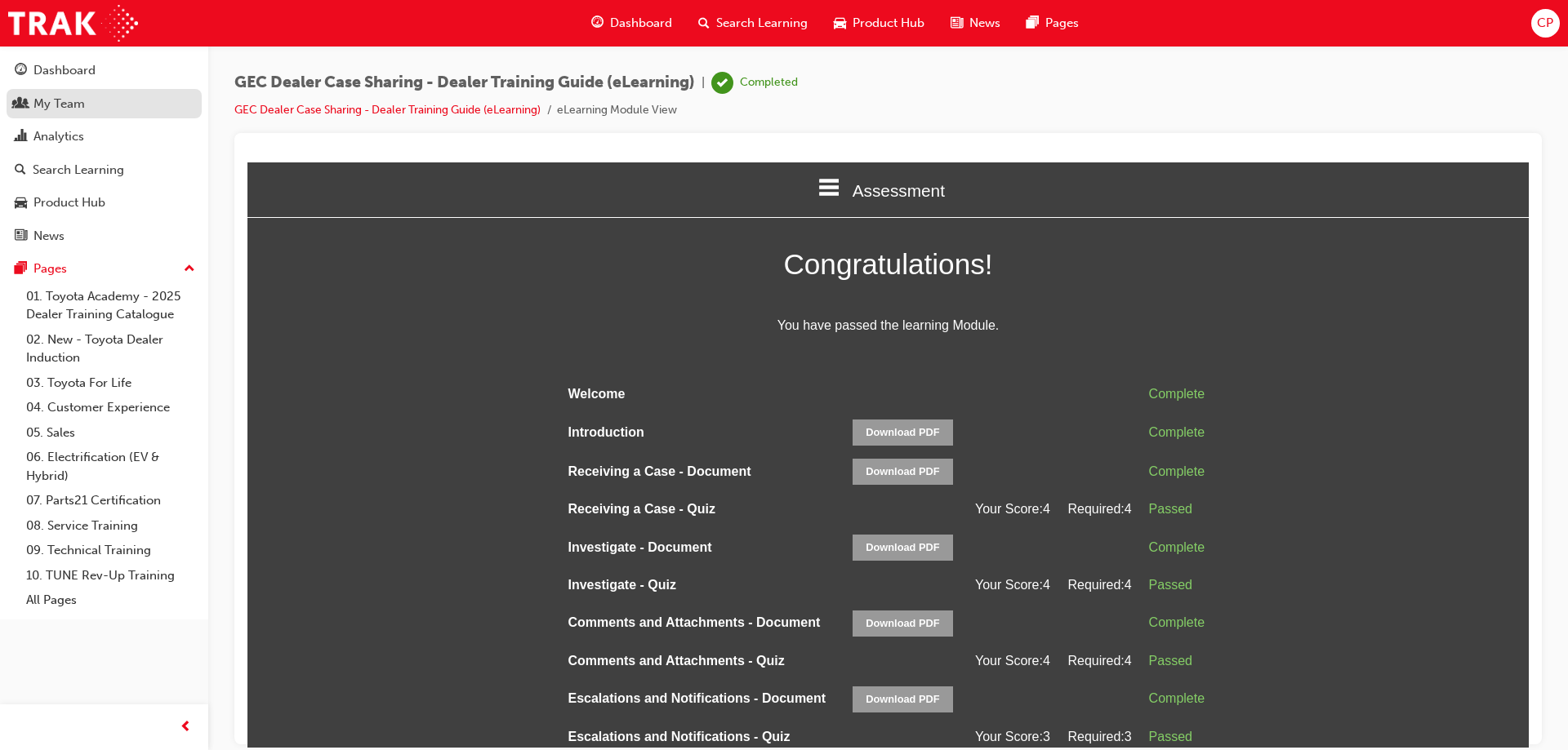
click at [42, 100] on div "My Team" at bounding box center [59, 103] width 51 height 19
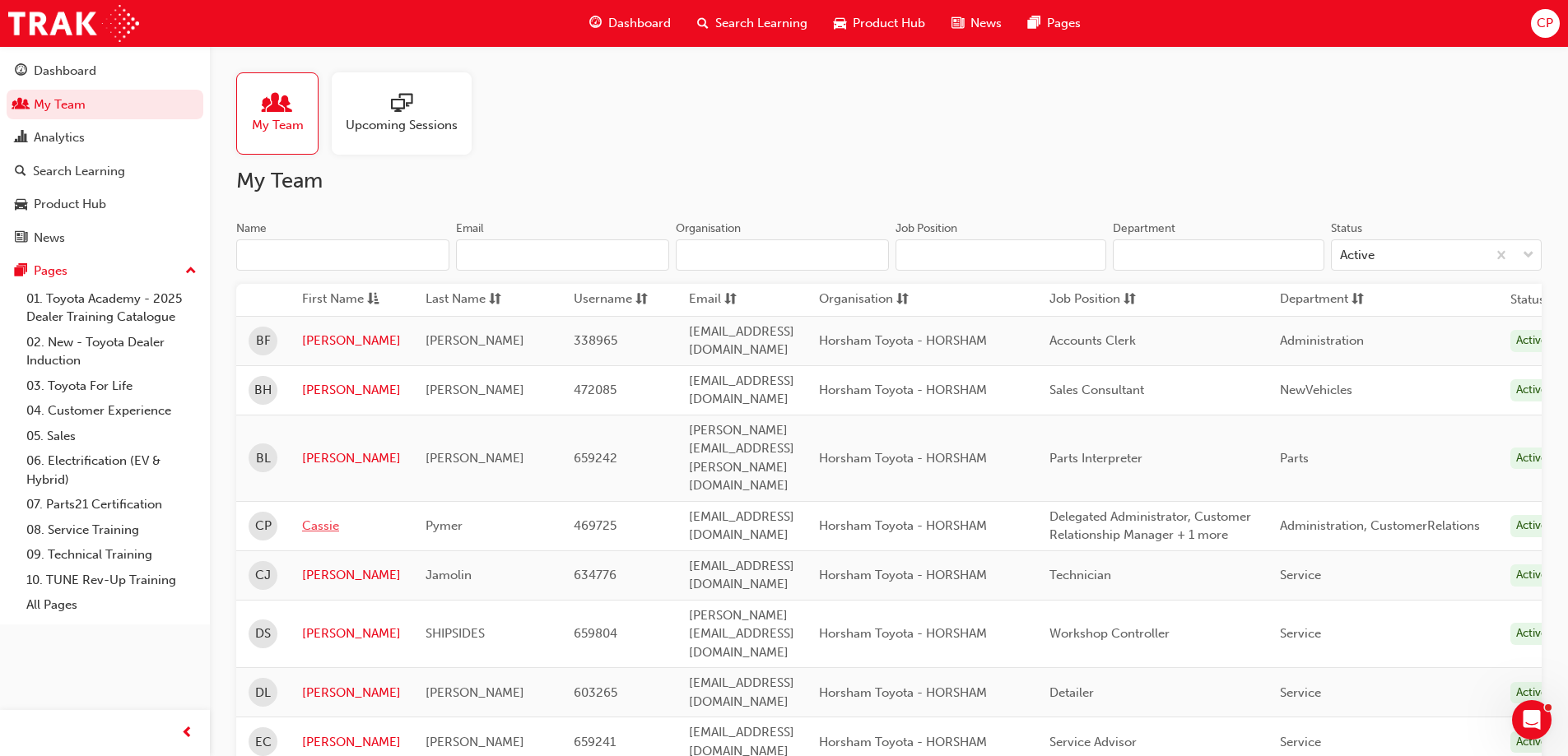
click at [326, 517] on link "Cassie" at bounding box center [351, 525] width 99 height 19
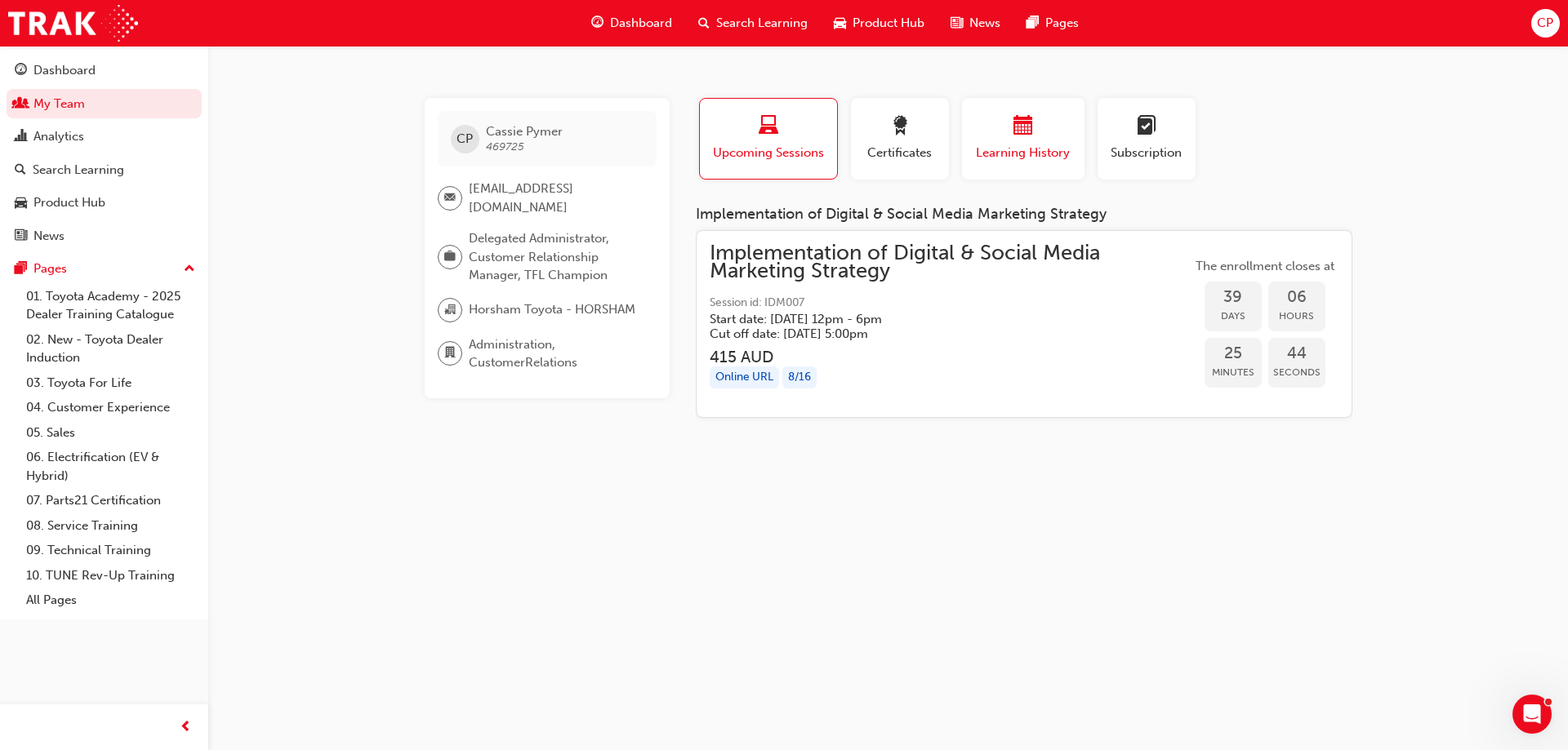
click at [1029, 129] on span "calendar-icon" at bounding box center [1023, 127] width 20 height 22
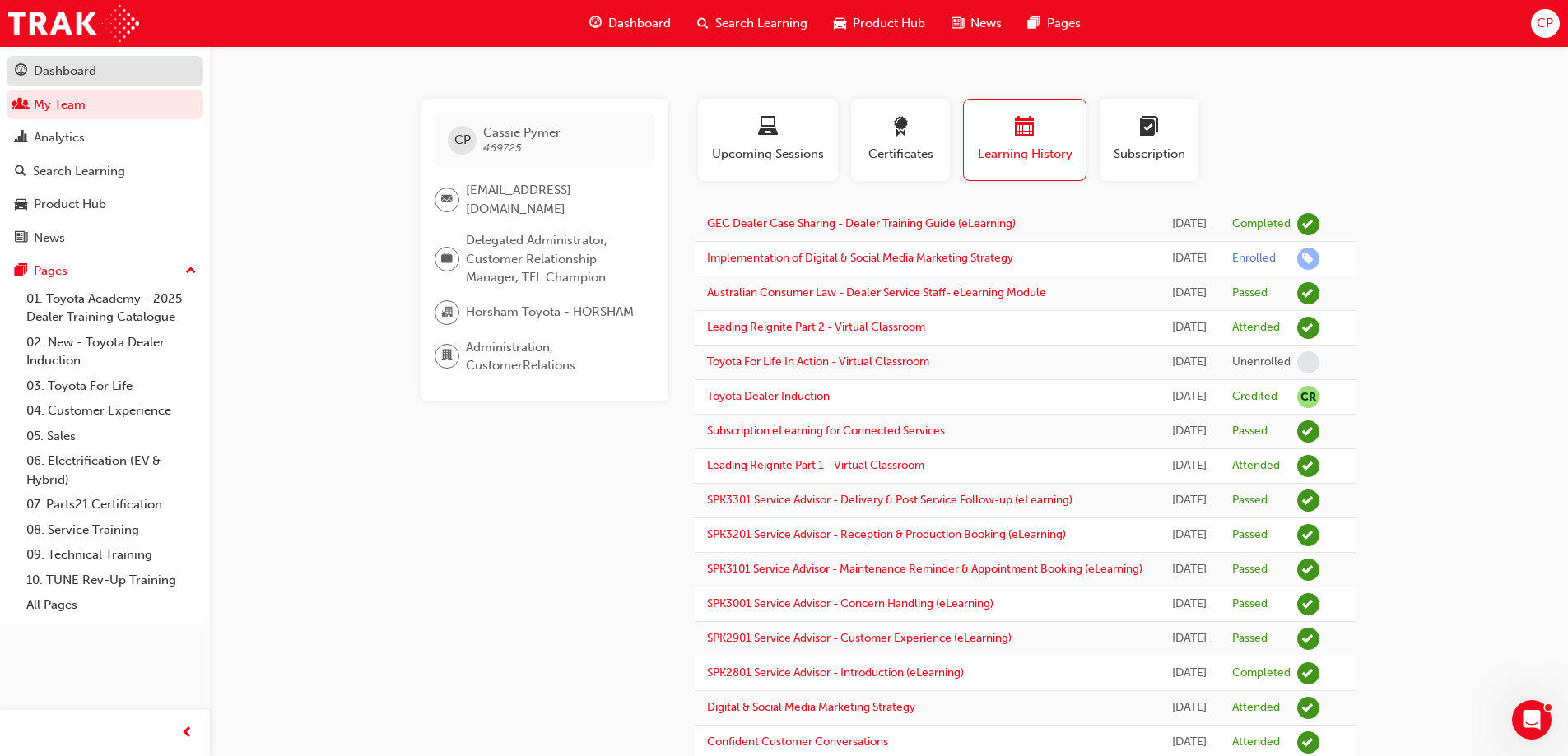
click at [69, 70] on div "Dashboard" at bounding box center [64, 70] width 62 height 19
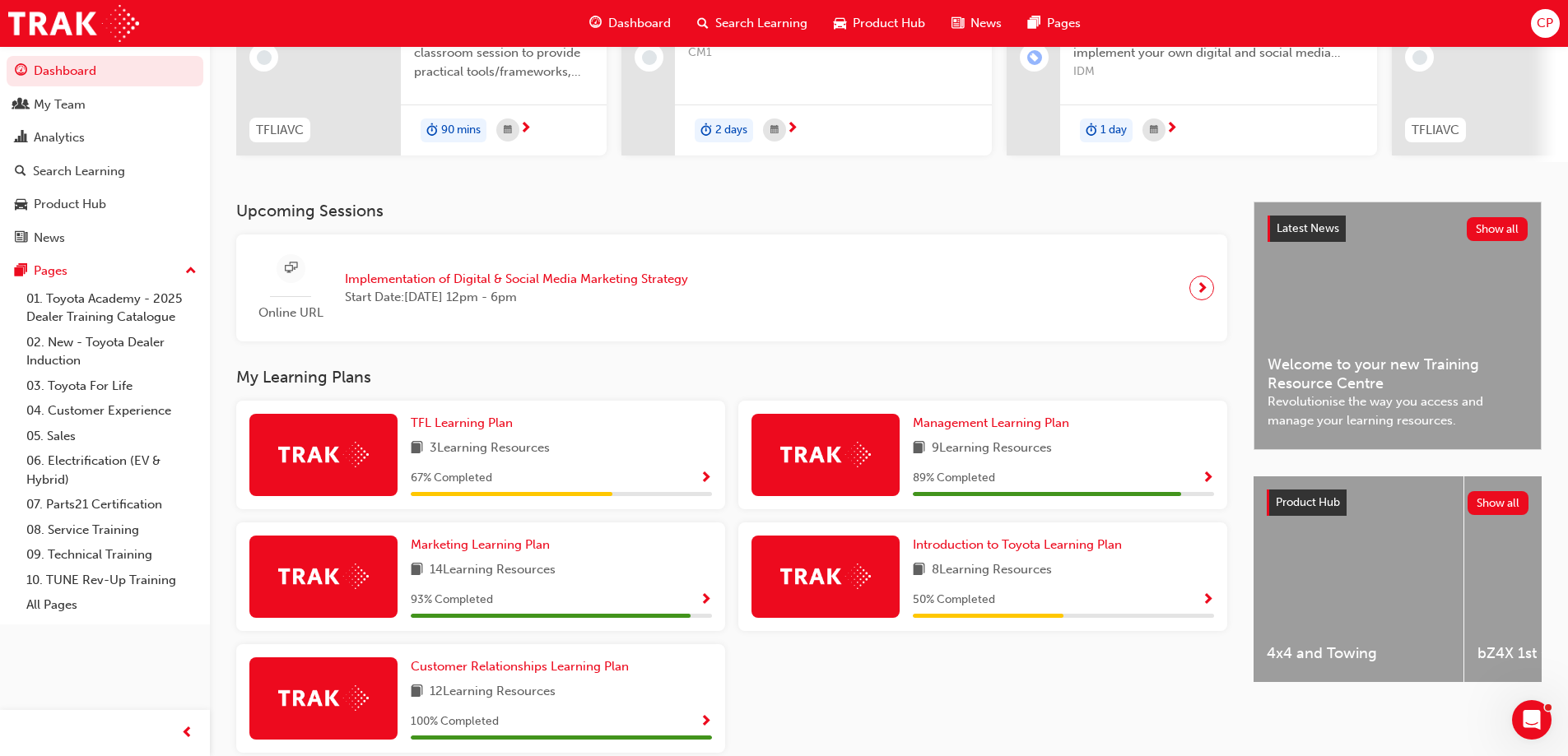
scroll to position [247, 0]
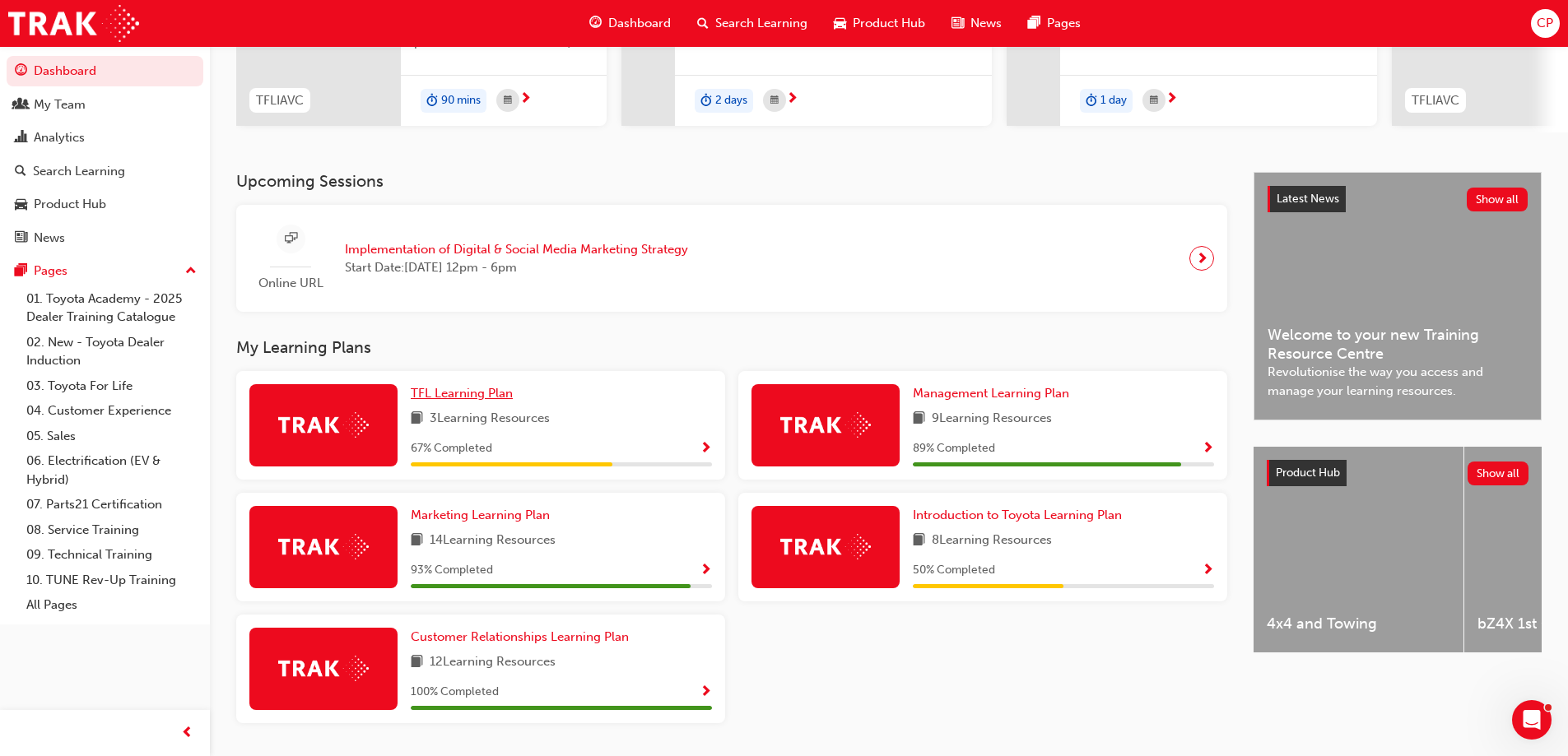
click at [485, 397] on span "TFL Learning Plan" at bounding box center [461, 393] width 102 height 15
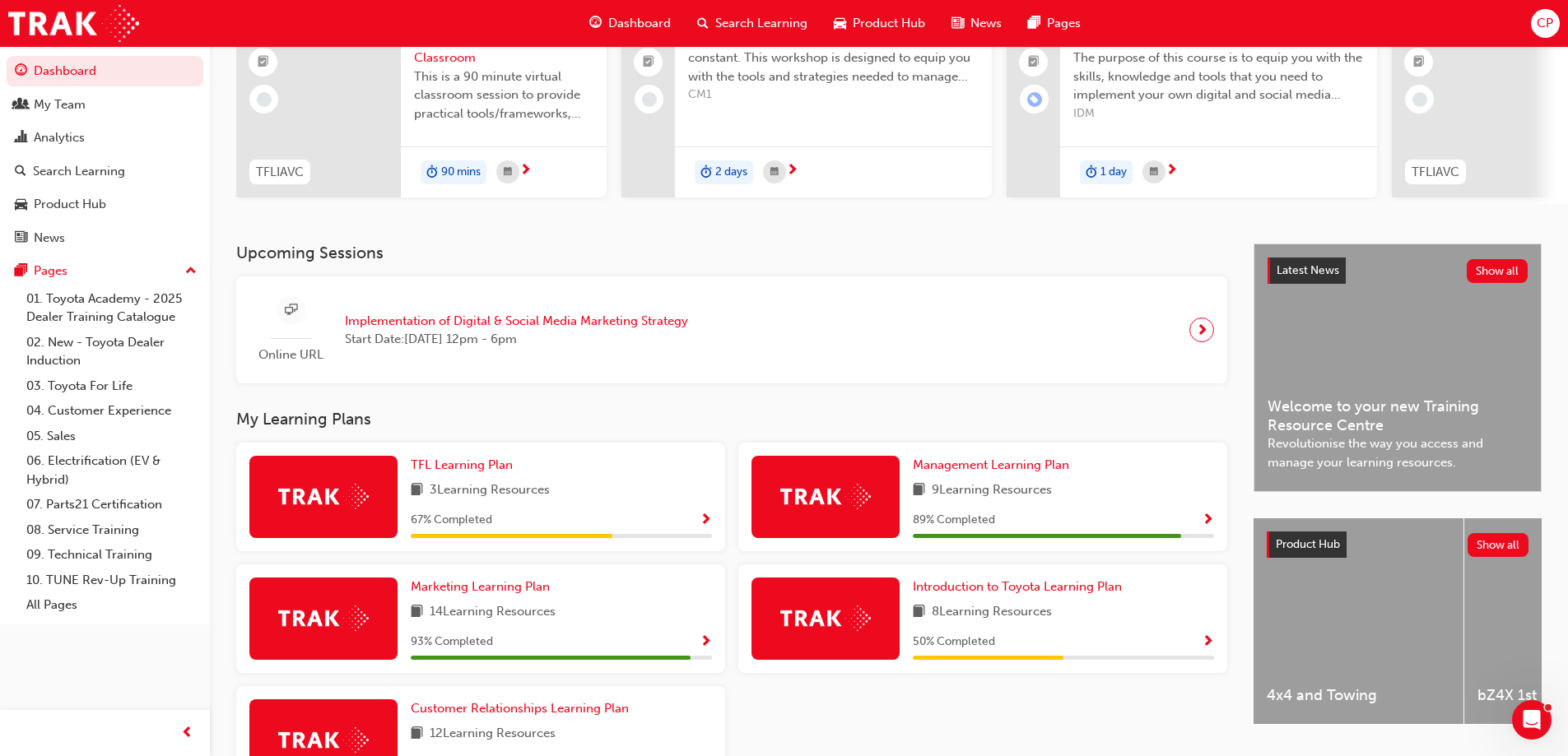
scroll to position [247, 0]
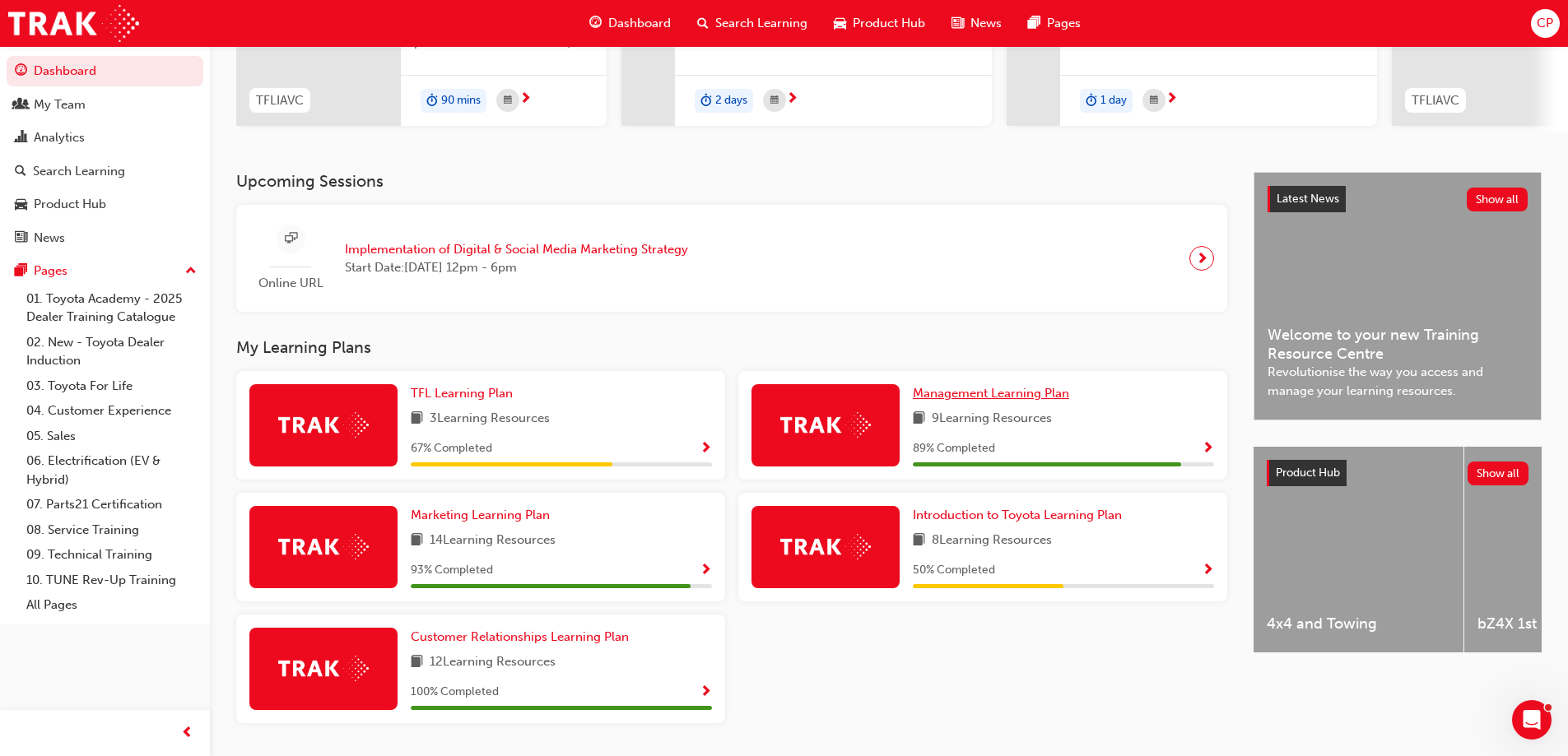
click at [1022, 396] on span "Management Learning Plan" at bounding box center [991, 393] width 156 height 15
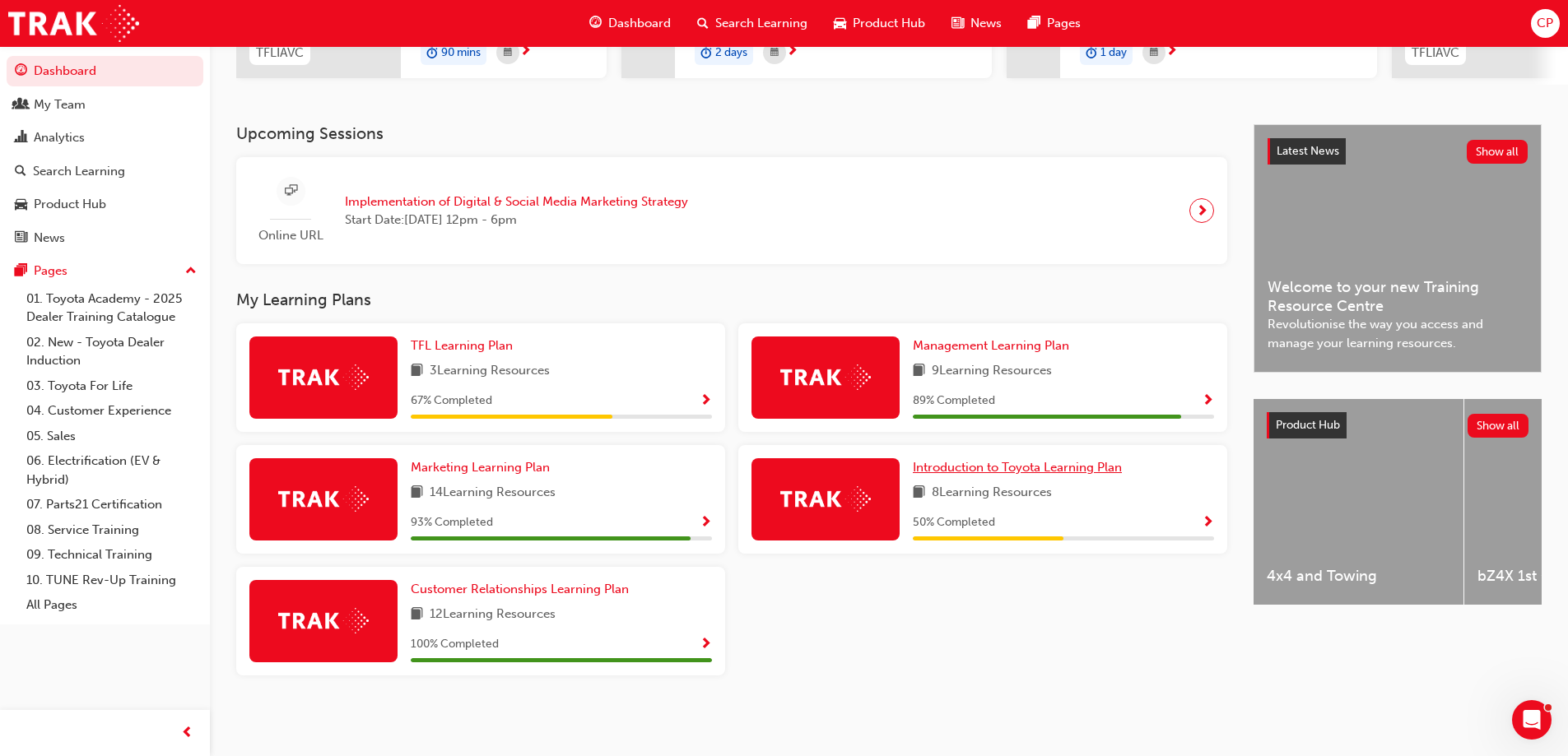
click at [993, 472] on span "Introduction to Toyota Learning Plan" at bounding box center [1017, 467] width 209 height 15
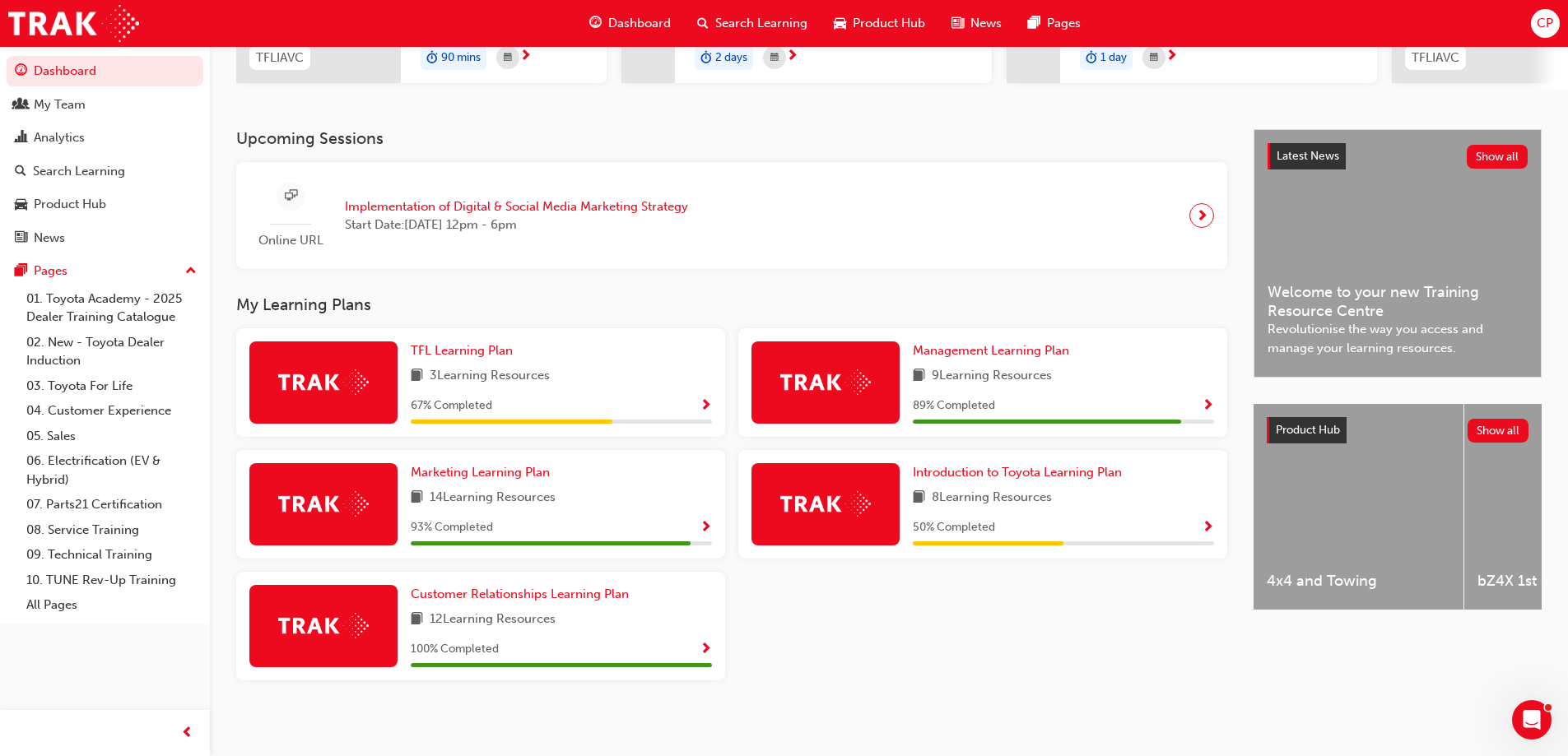
scroll to position [301, 0]
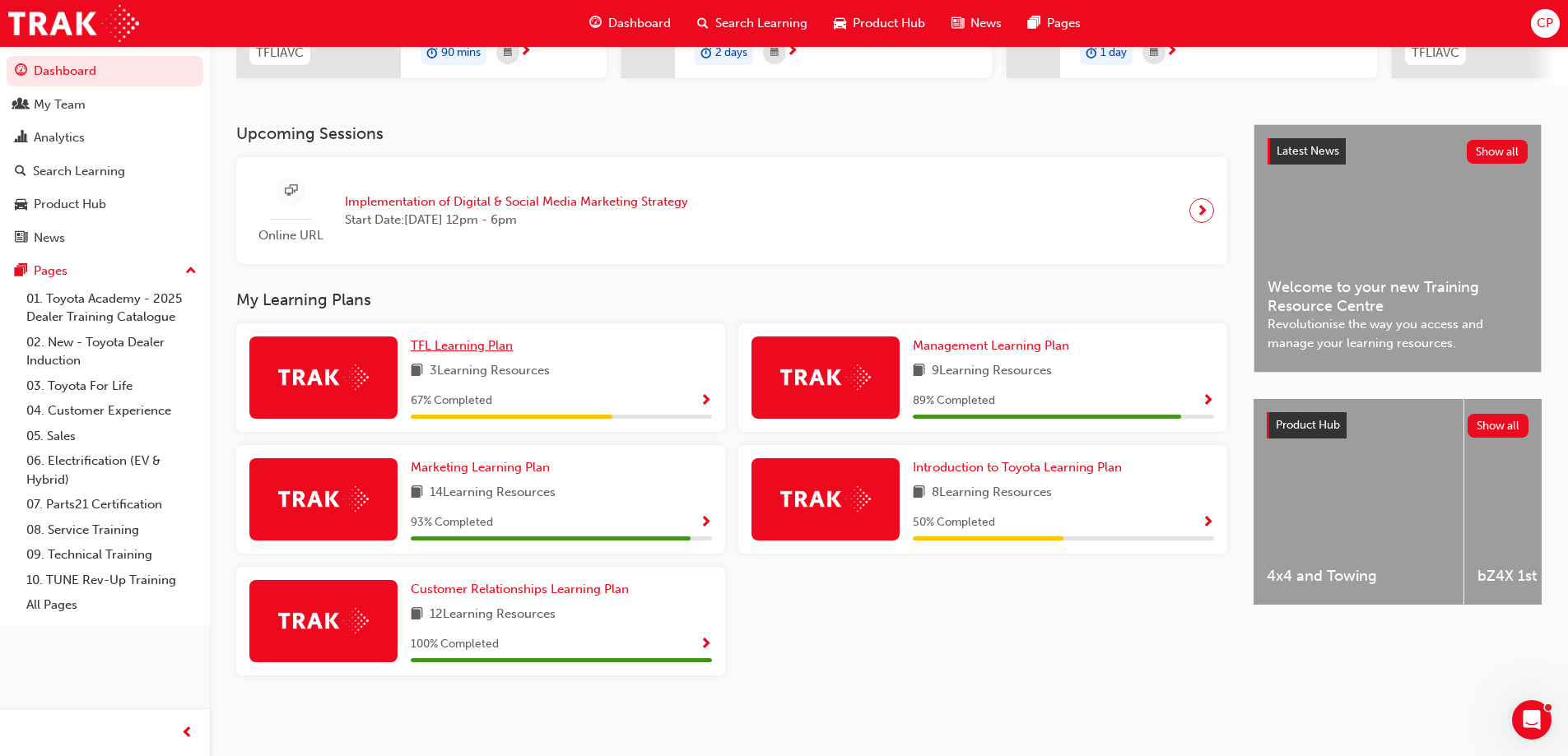
click at [462, 343] on span "TFL Learning Plan" at bounding box center [461, 345] width 102 height 15
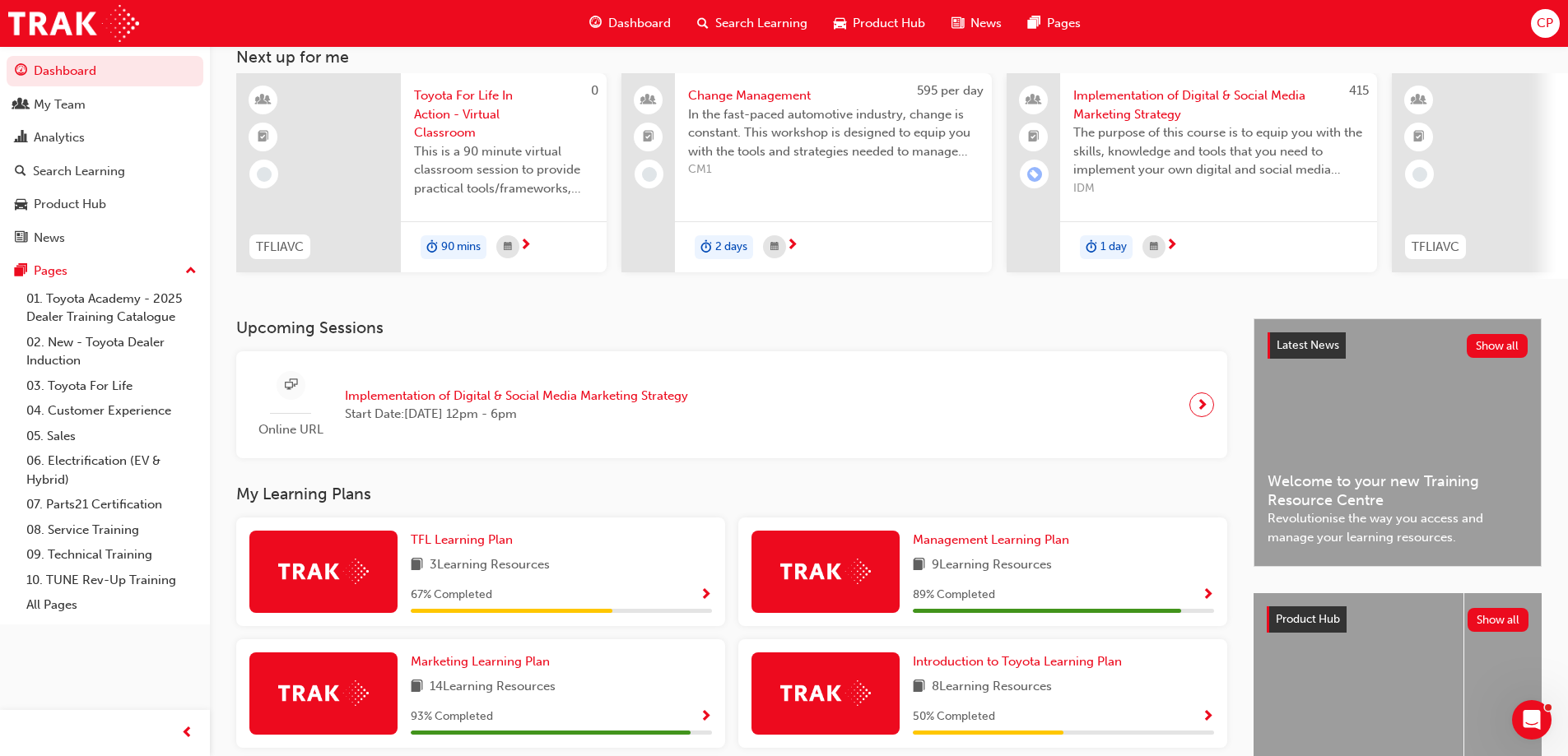
scroll to position [247, 0]
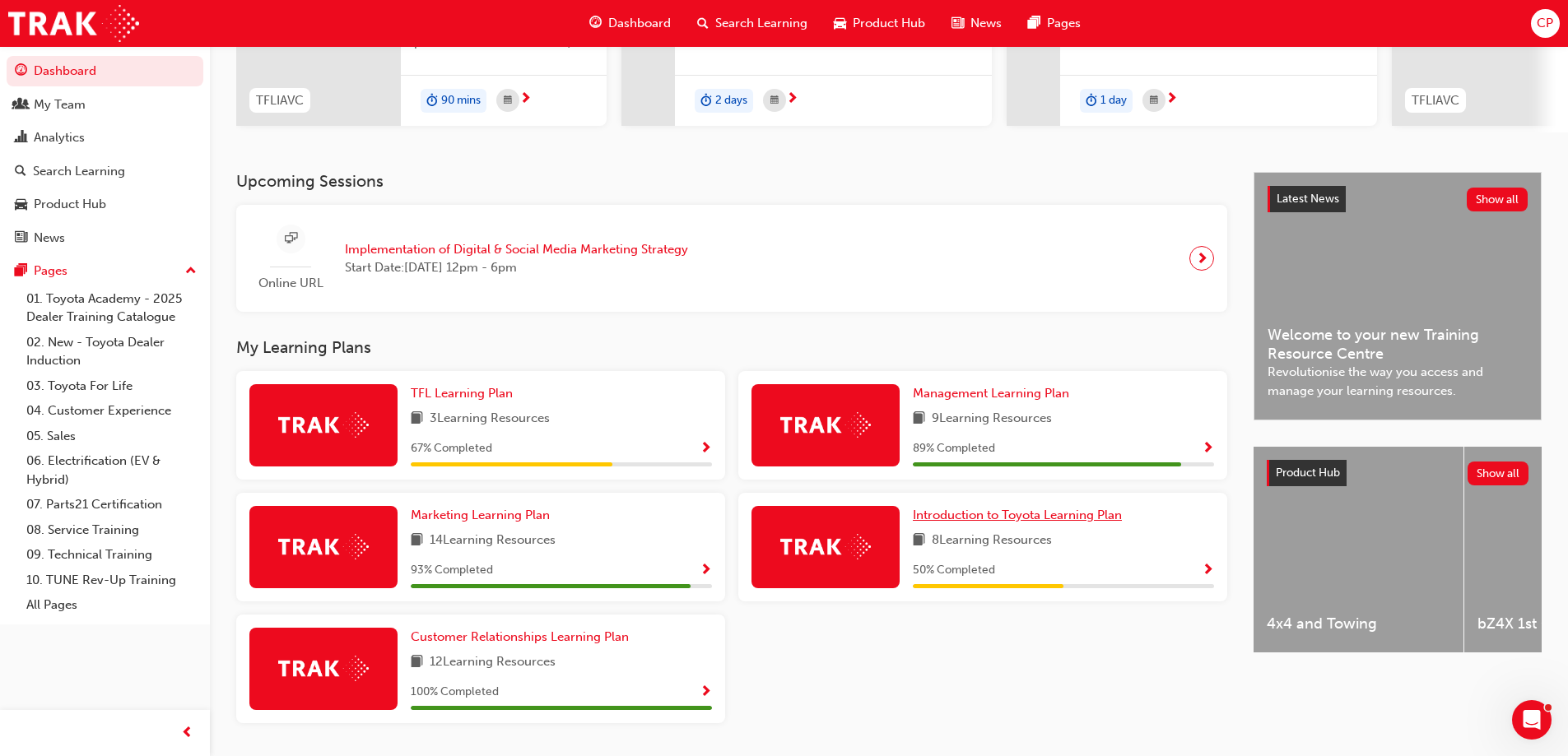
click at [1006, 519] on span "Introduction to Toyota Learning Plan" at bounding box center [1017, 515] width 209 height 15
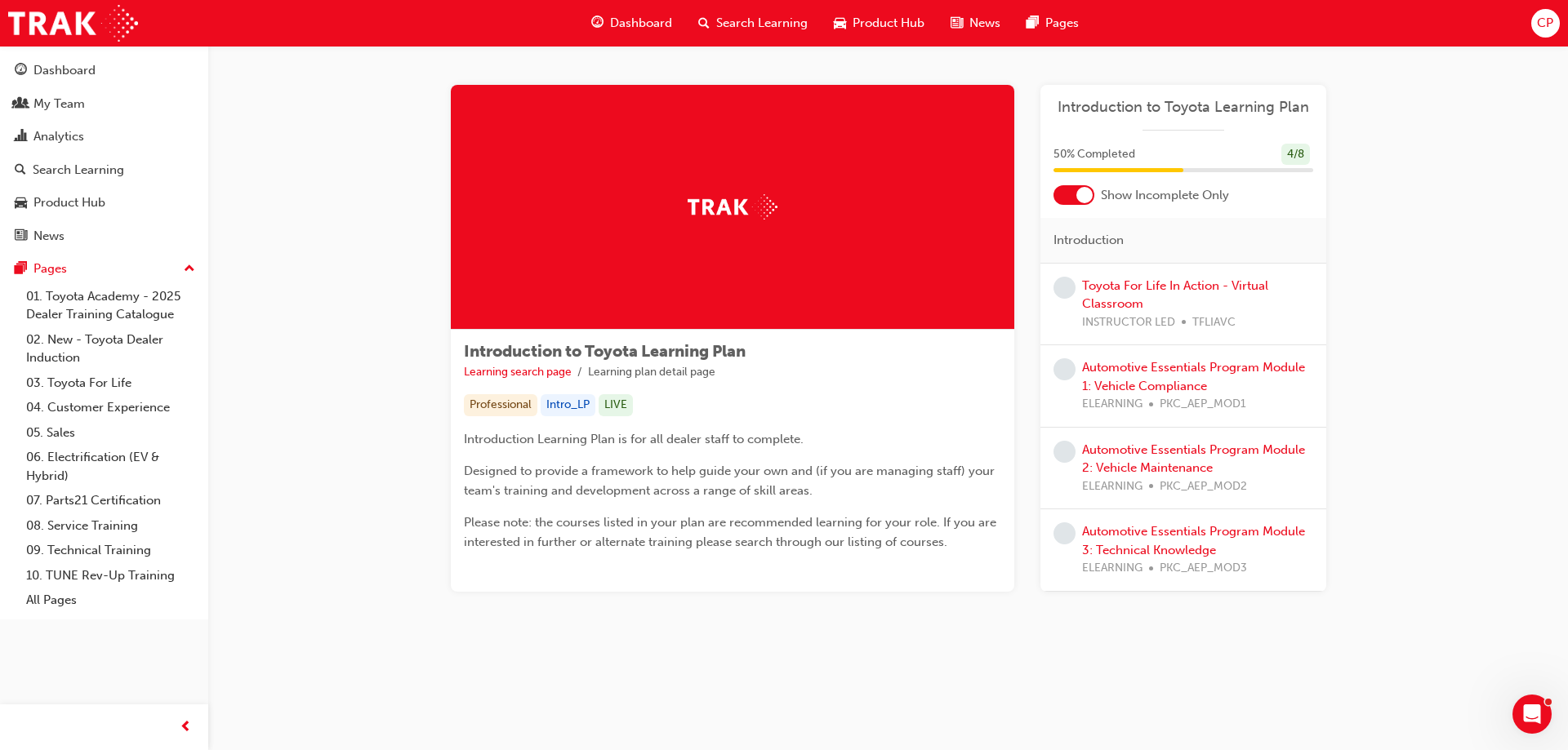
click at [1147, 375] on div "Automotive Essentials Program Module 1: Vehicle Compliance ELEARNING PKC_AEP_MO…" at bounding box center [1197, 386] width 231 height 56
click at [1137, 380] on link "Automotive Essentials Program Module 1: Vehicle Compliance" at bounding box center [1193, 377] width 223 height 33
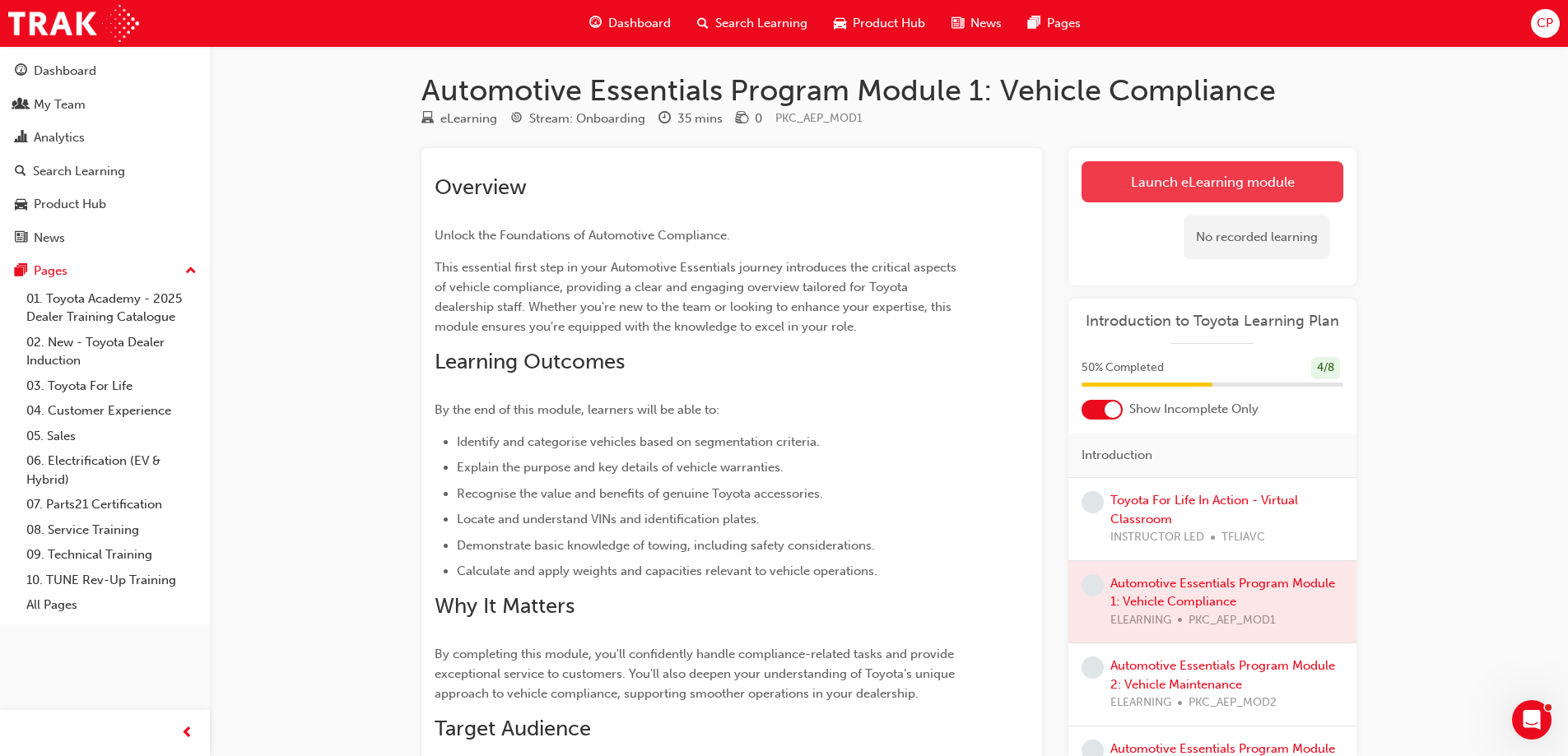
click at [1227, 174] on link "Launch eLearning module" at bounding box center [1212, 182] width 262 height 42
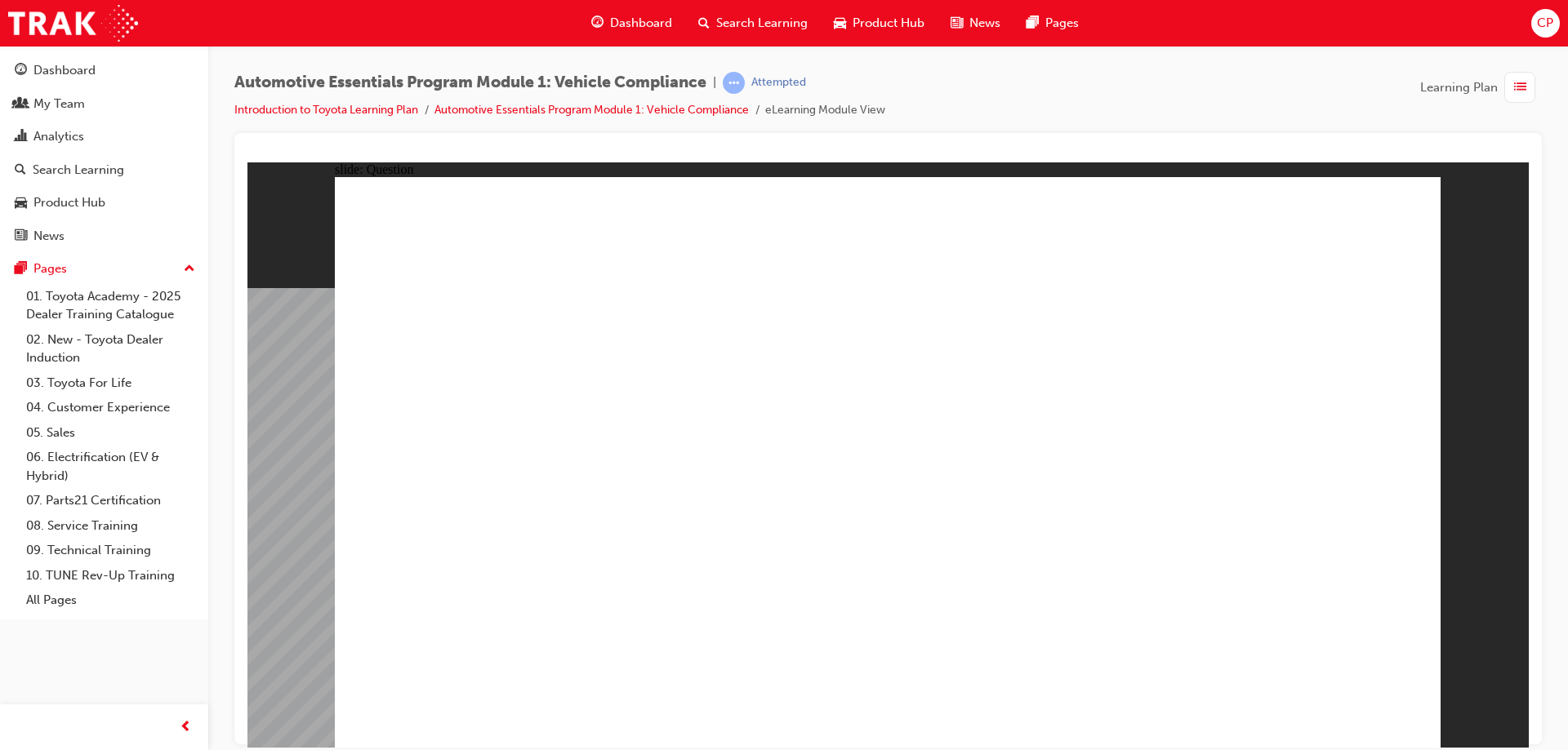
radio input "true"
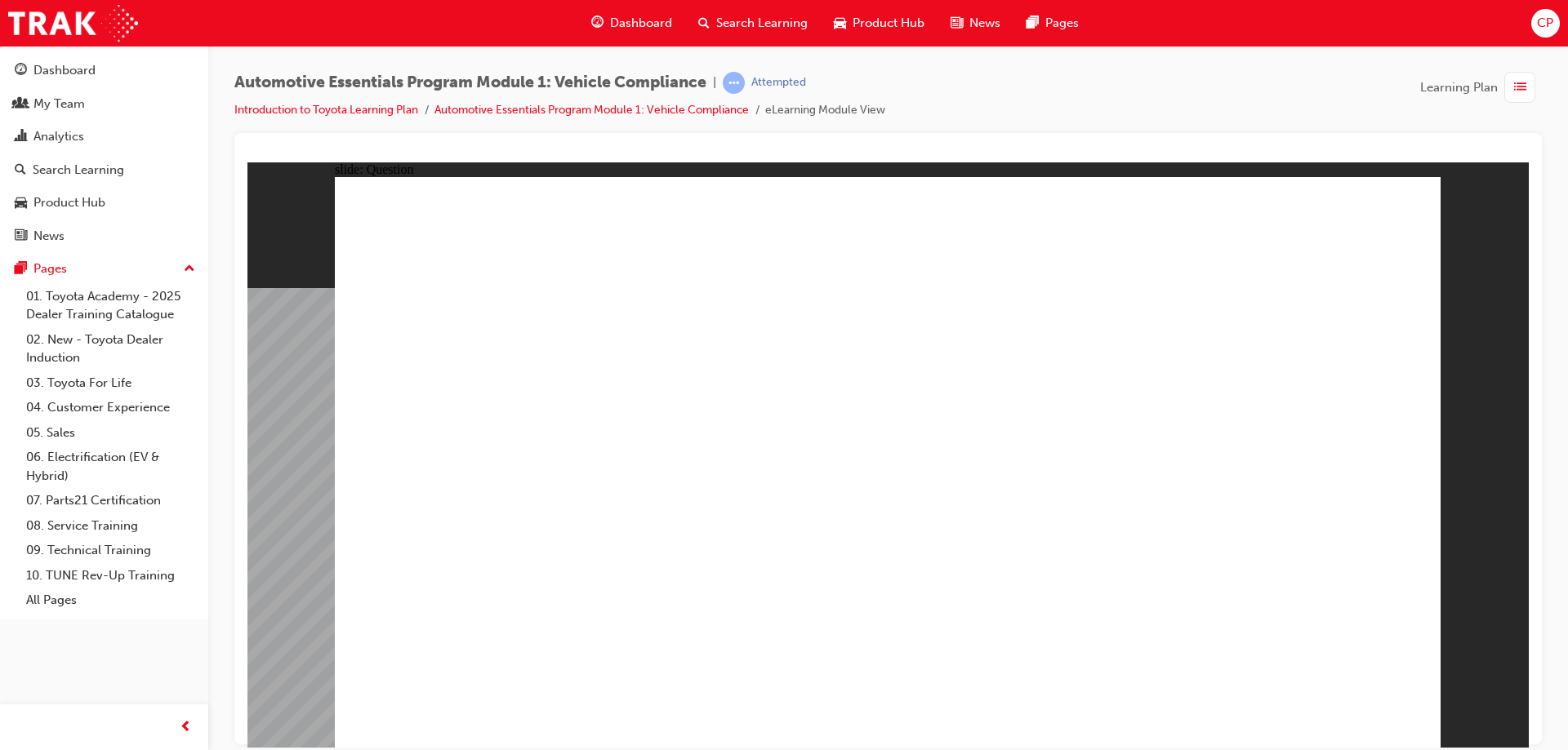
radio input "true"
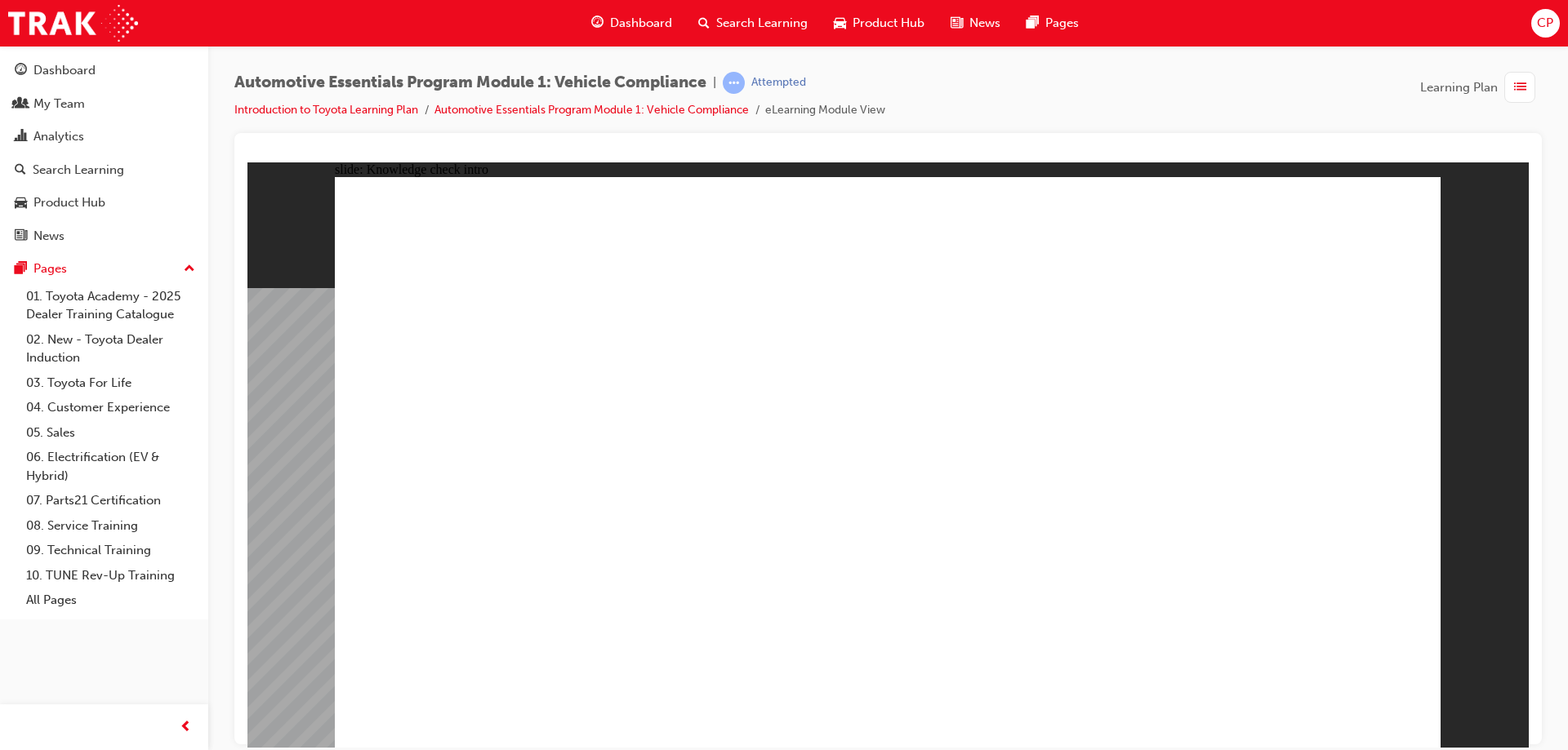
radio input "true"
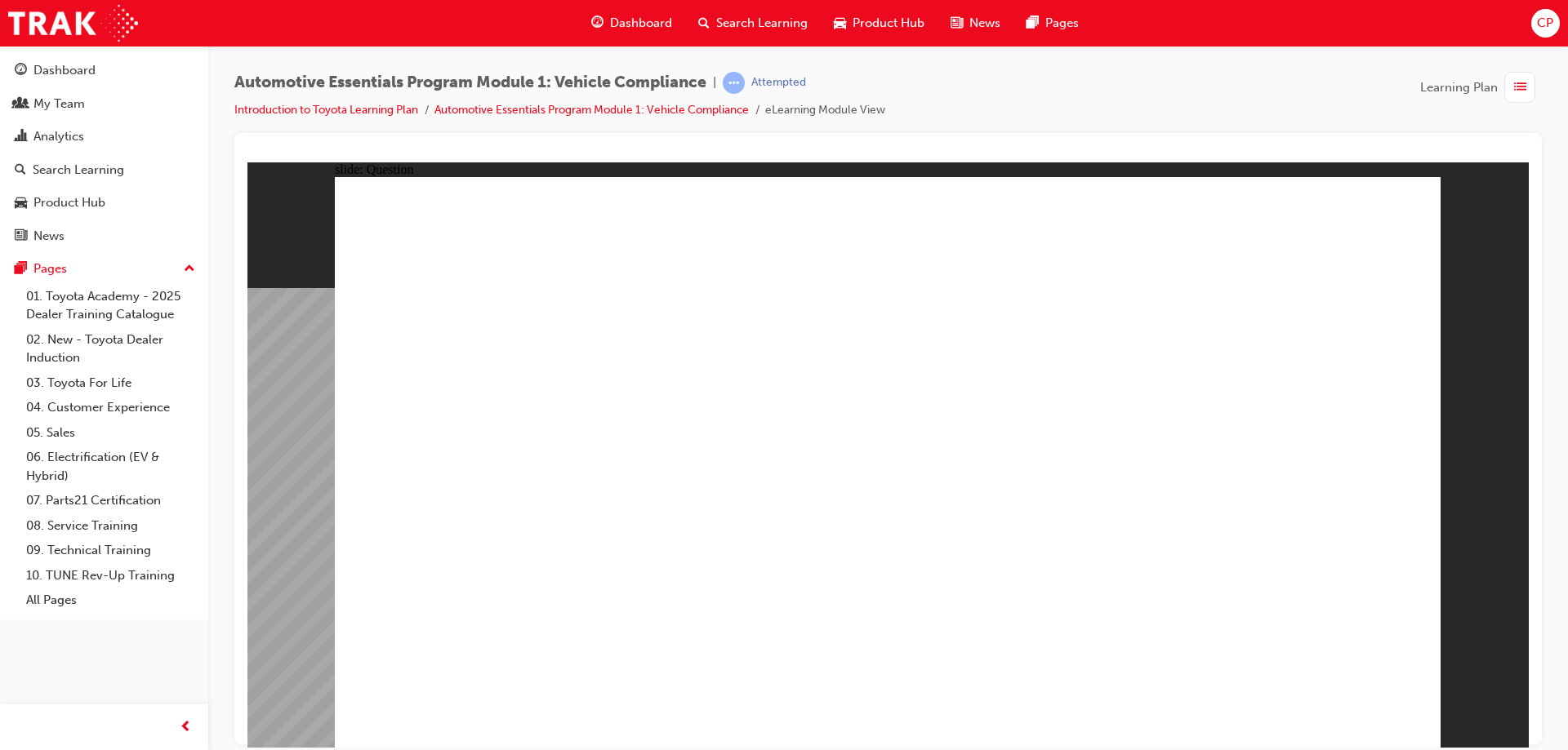
radio input "true"
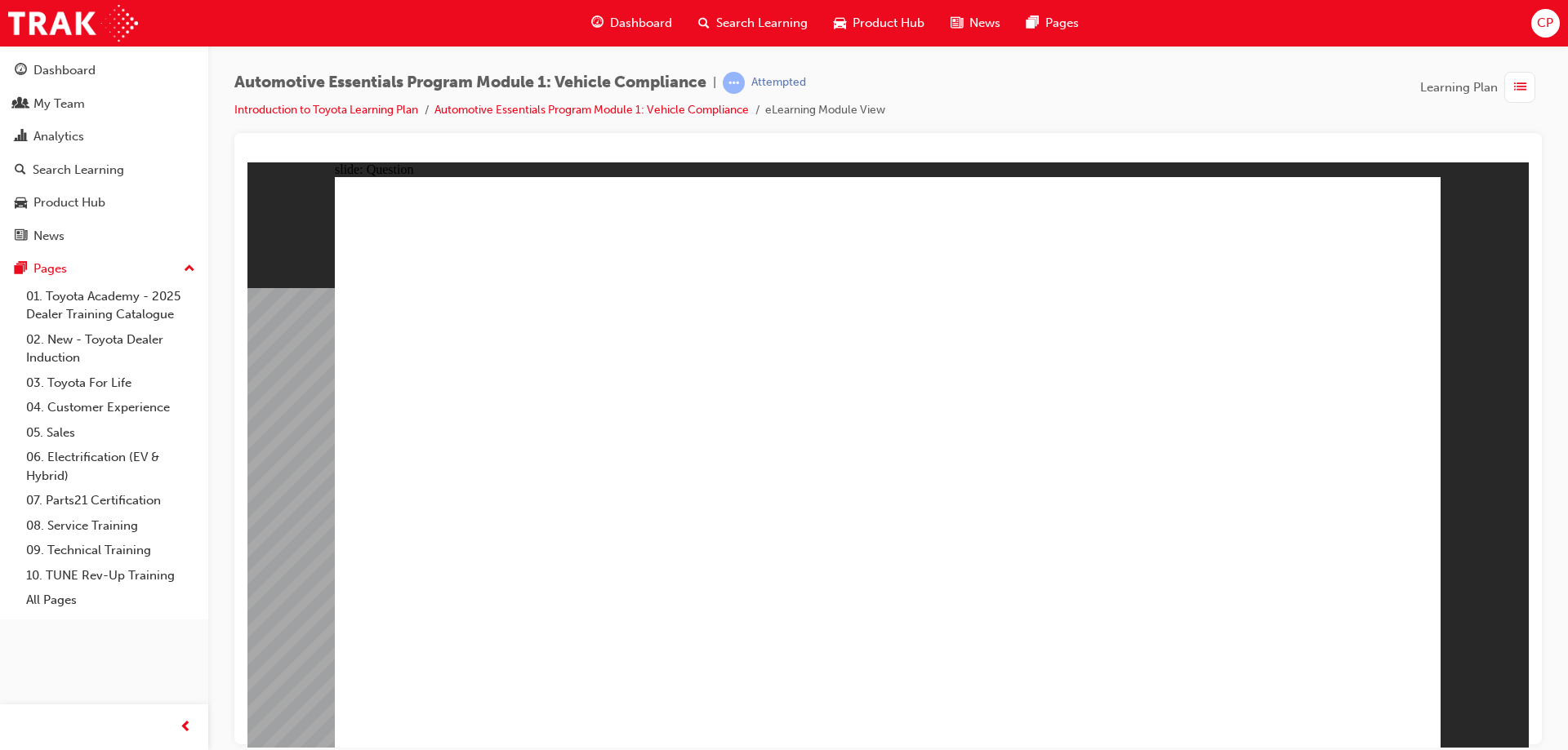
radio input "true"
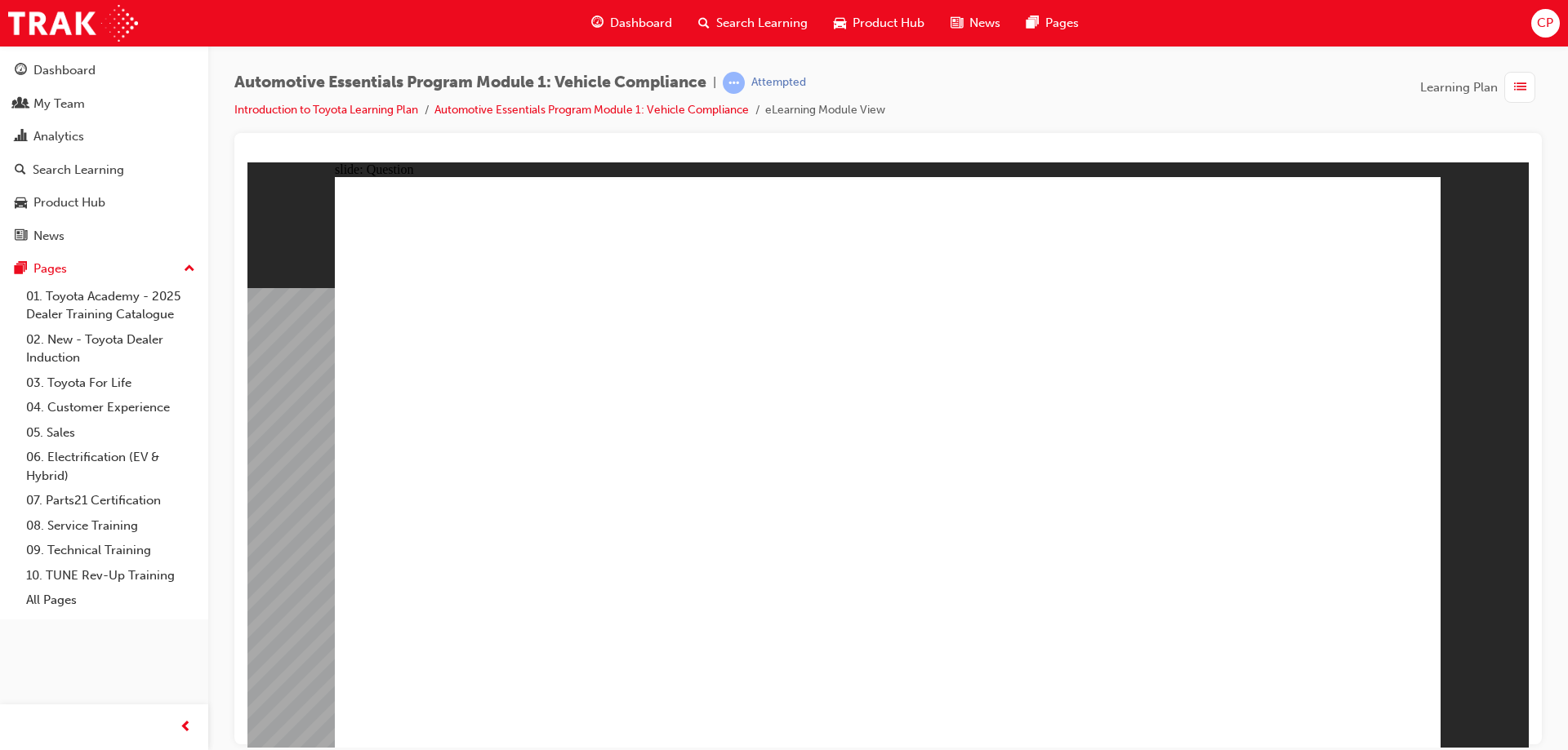
radio input "true"
drag, startPoint x: 1042, startPoint y: 532, endPoint x: 1217, endPoint y: 602, distance: 188.5
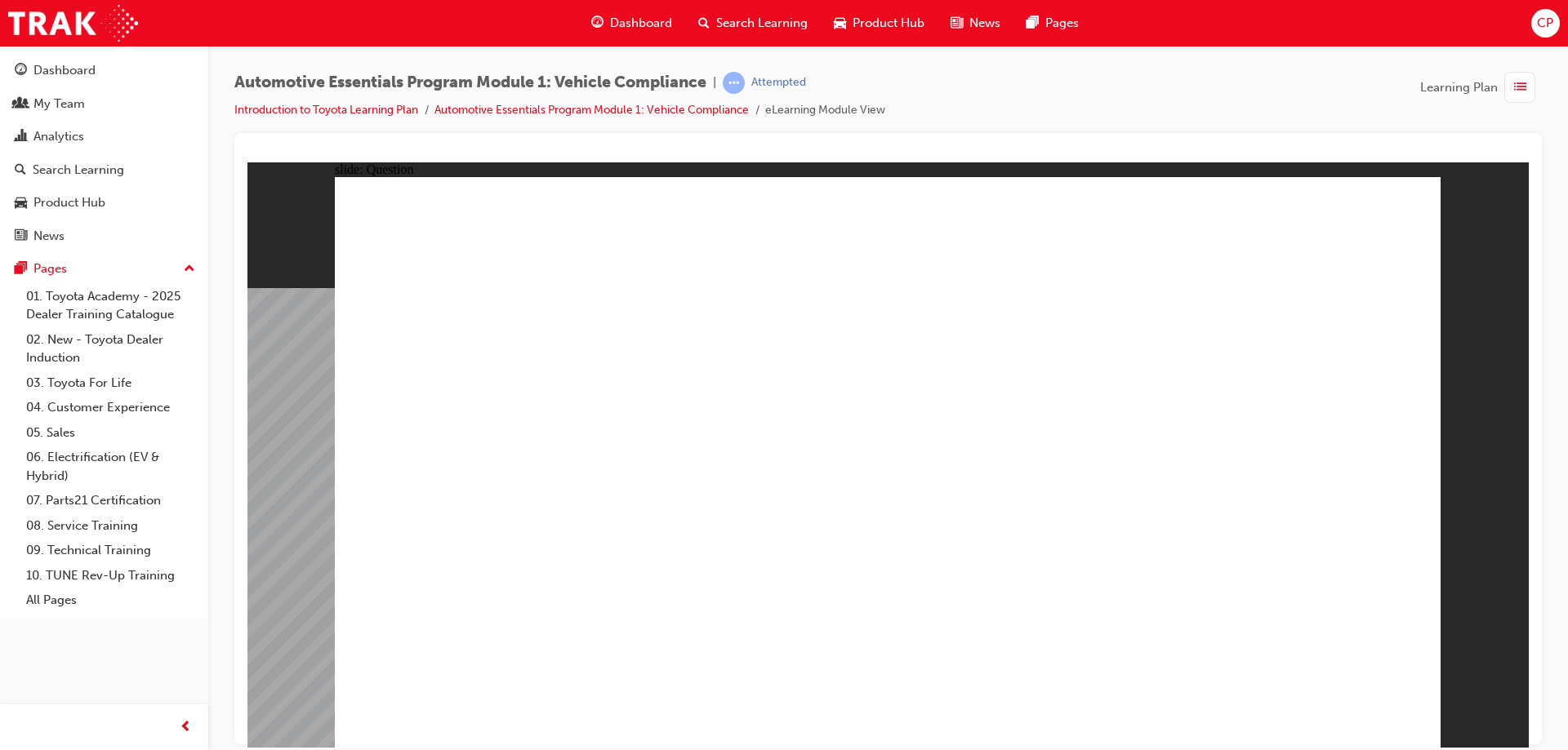
radio input "true"
drag, startPoint x: 1069, startPoint y: 393, endPoint x: 1245, endPoint y: 518, distance: 215.9
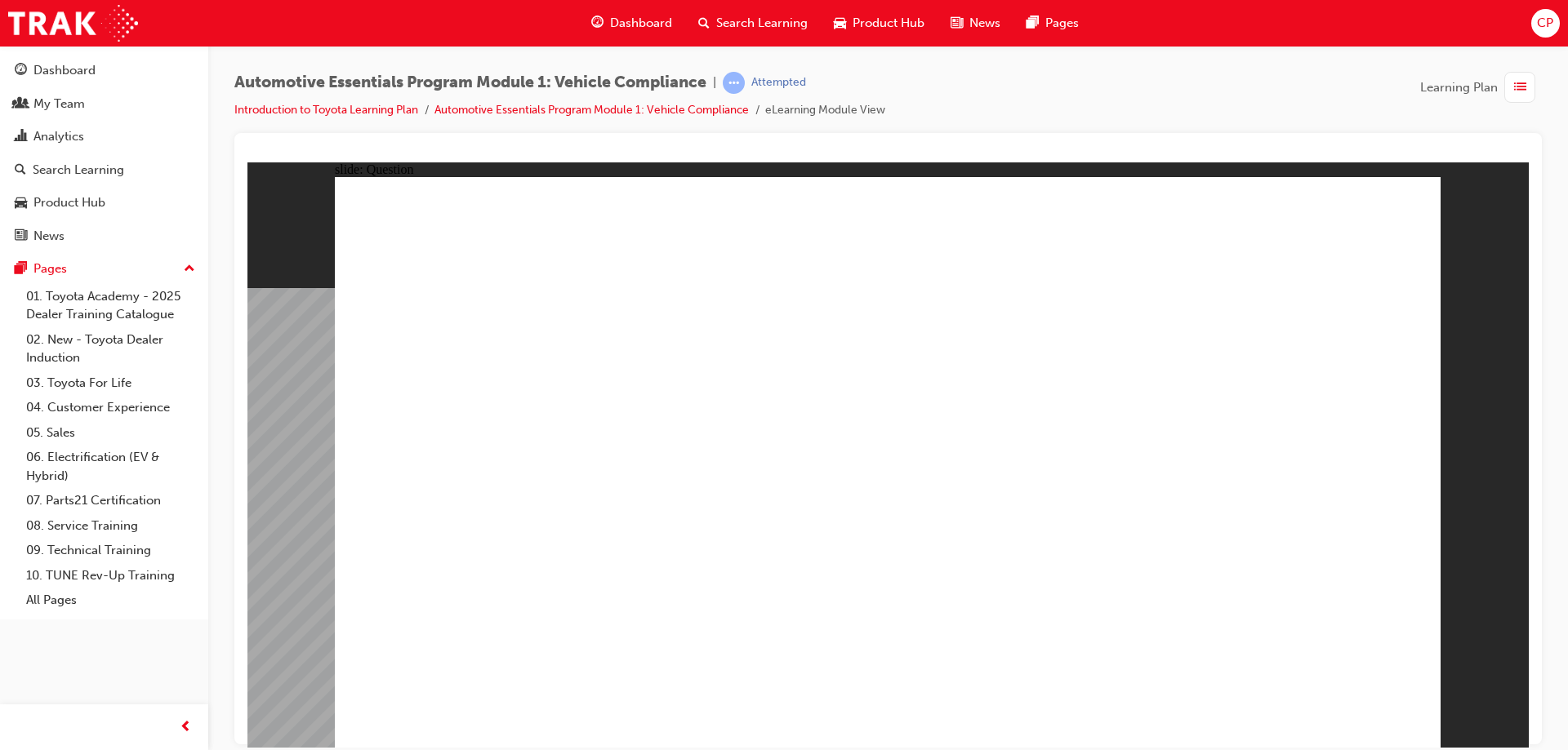
radio input "true"
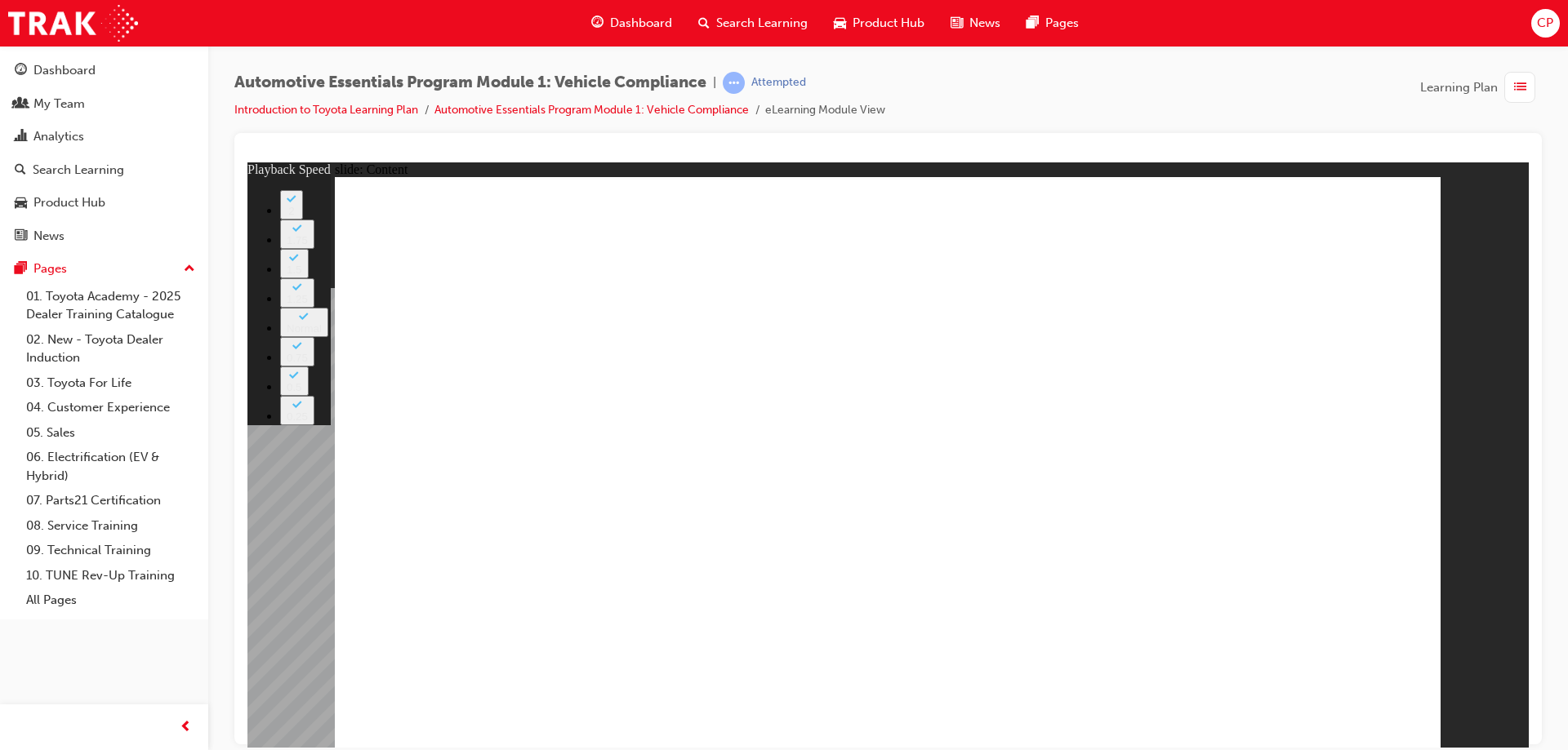
type input "43"
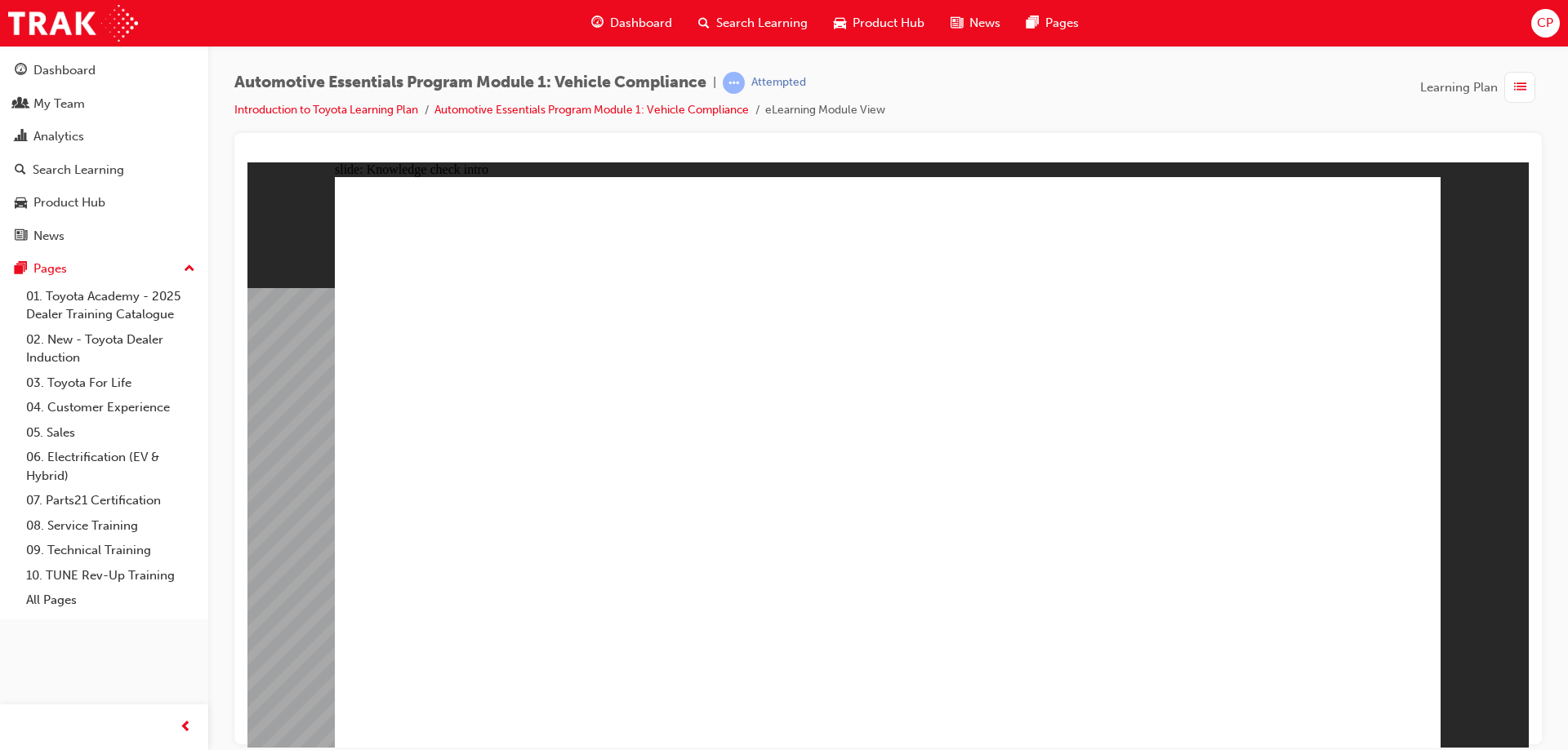
radio input "true"
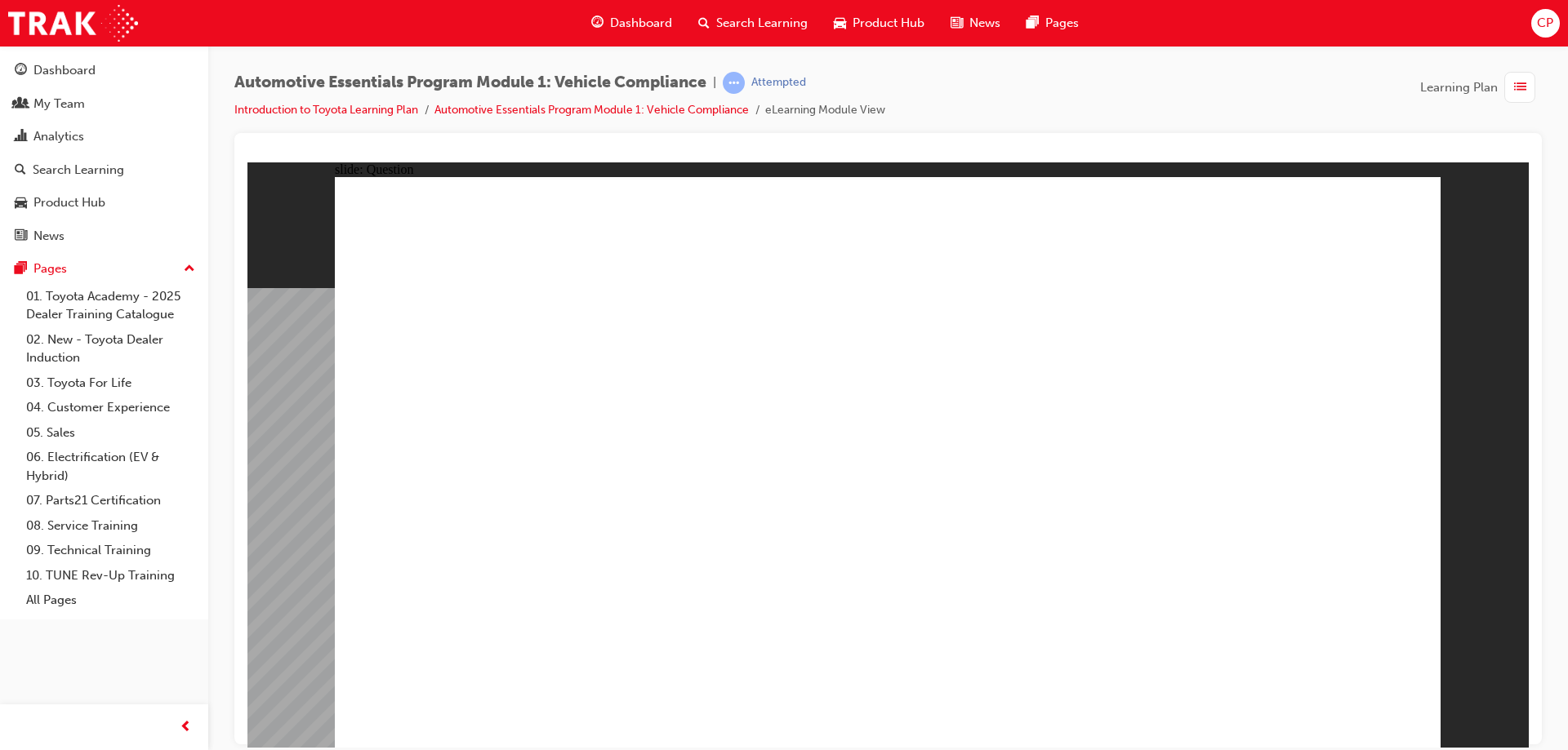
drag, startPoint x: 1088, startPoint y: 393, endPoint x: 1196, endPoint y: 449, distance: 121.7
radio input "true"
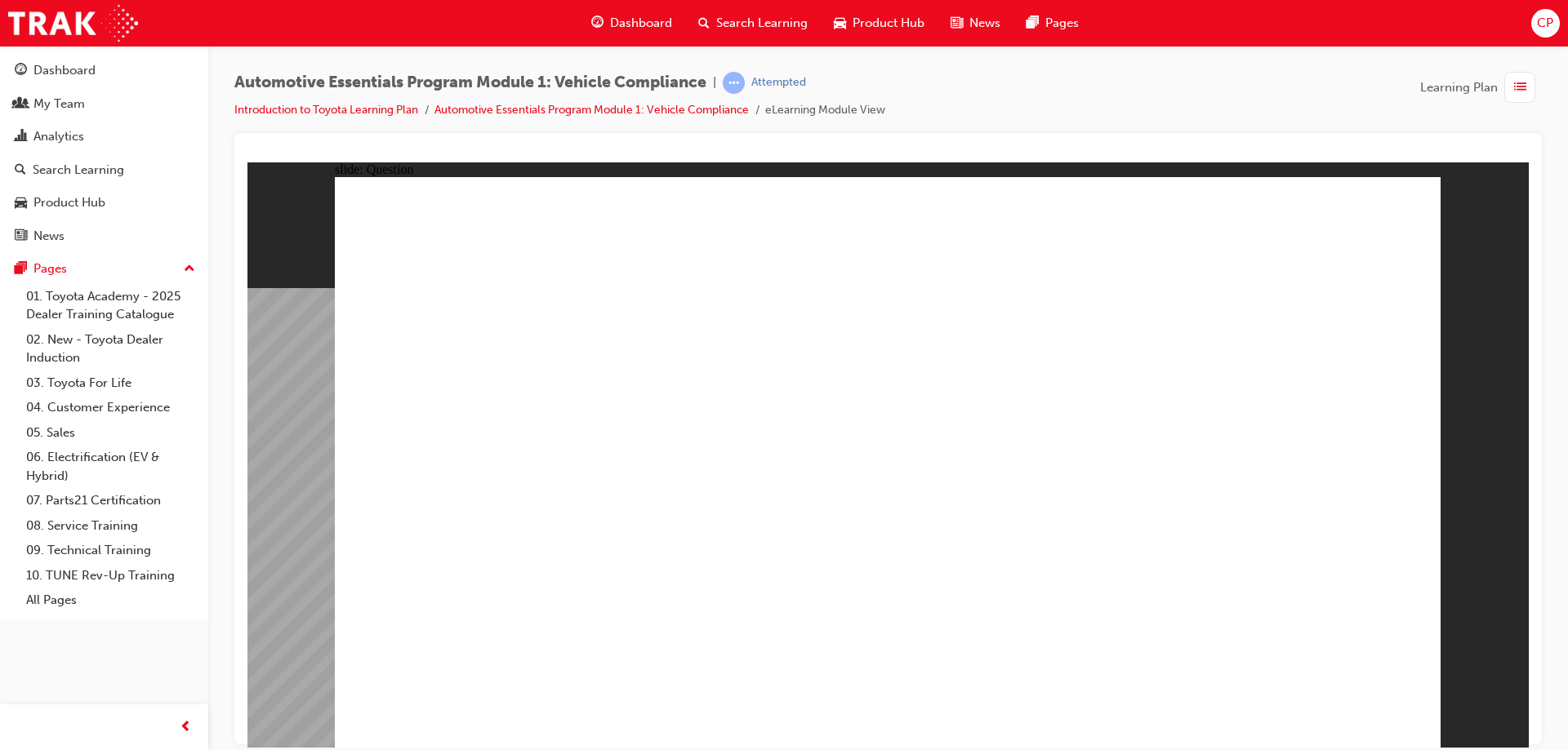
radio input "true"
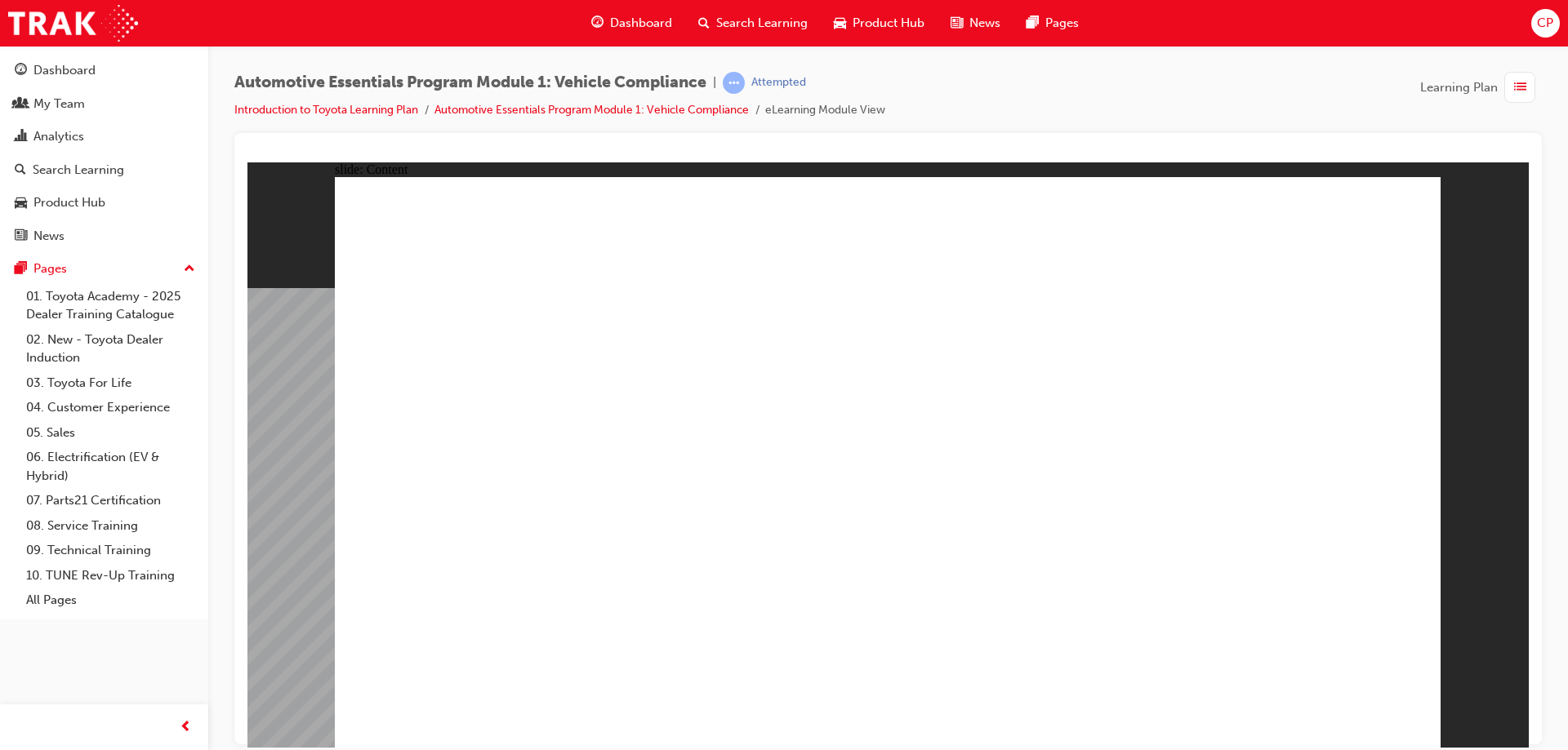
drag, startPoint x: 651, startPoint y: 507, endPoint x: 543, endPoint y: 566, distance: 123.1
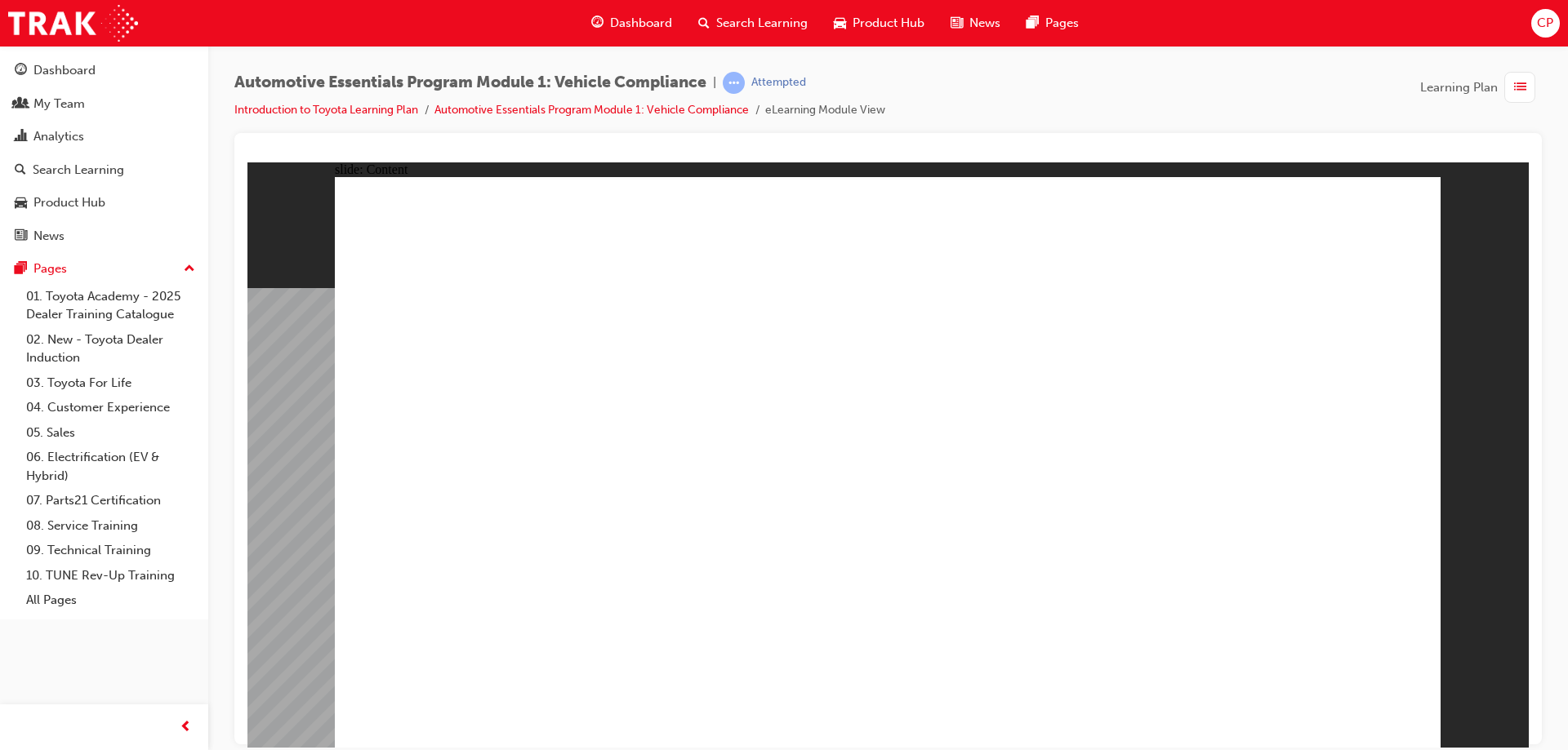
radio input "true"
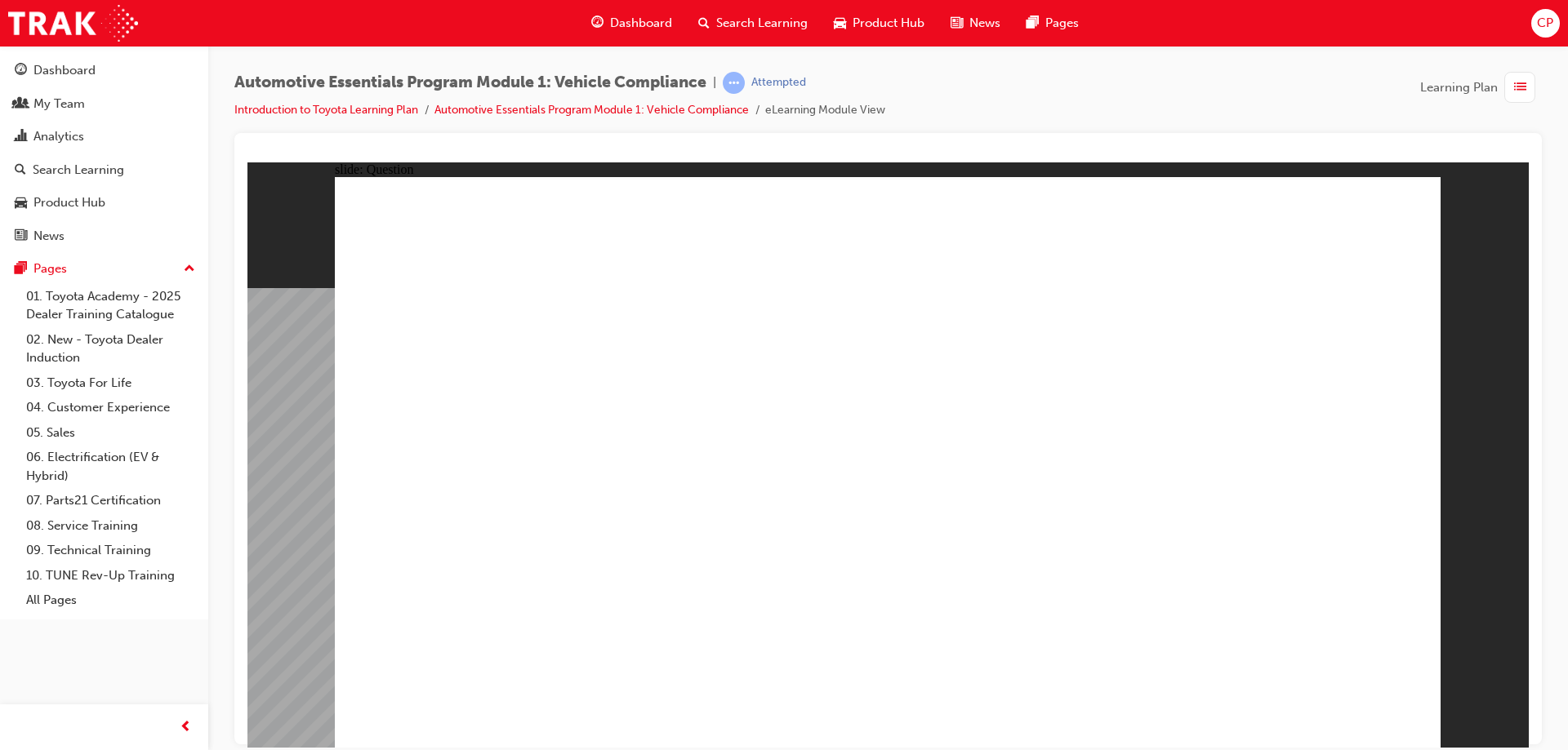
radio input "true"
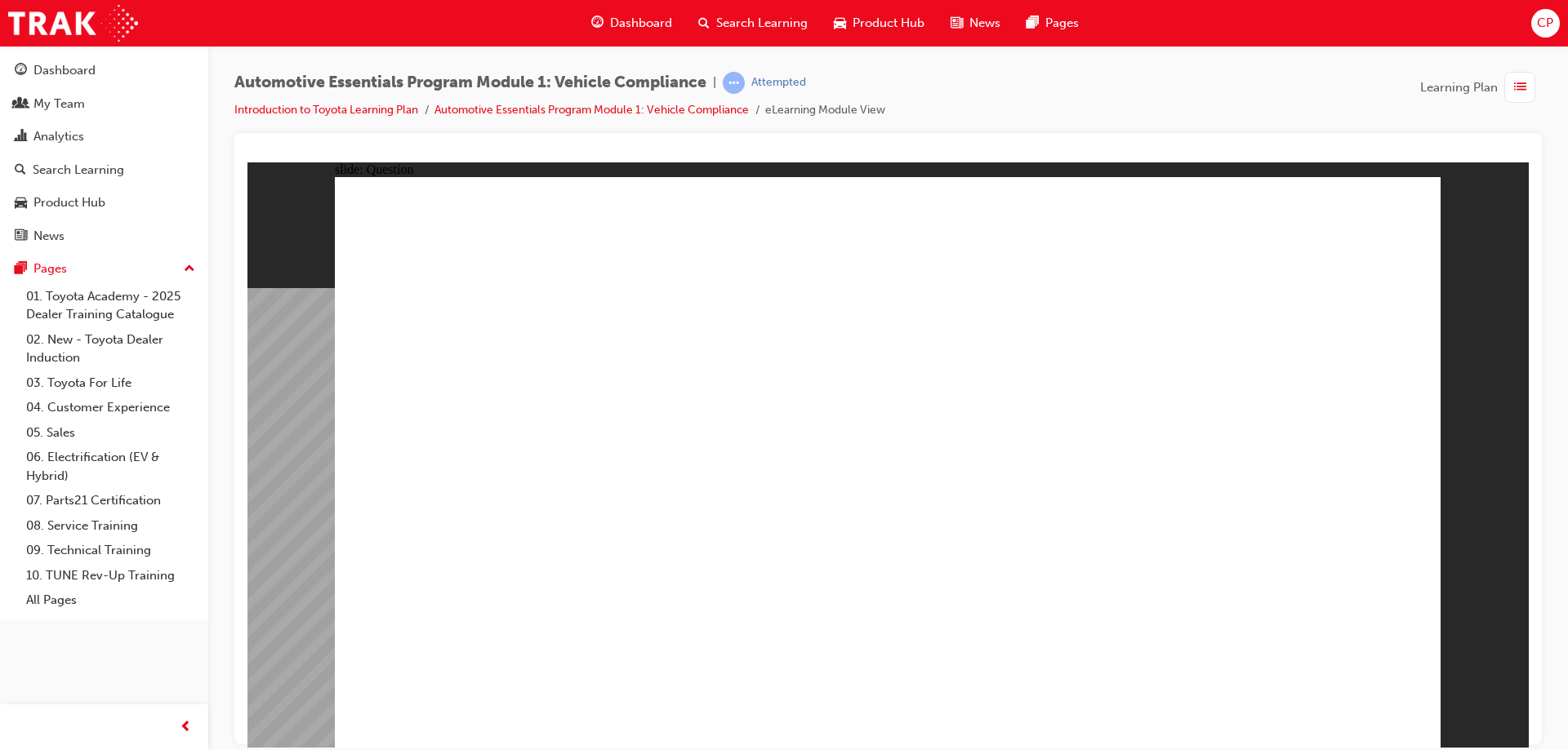
drag, startPoint x: 1063, startPoint y: 463, endPoint x: 1266, endPoint y: 574, distance: 231.4
radio input "true"
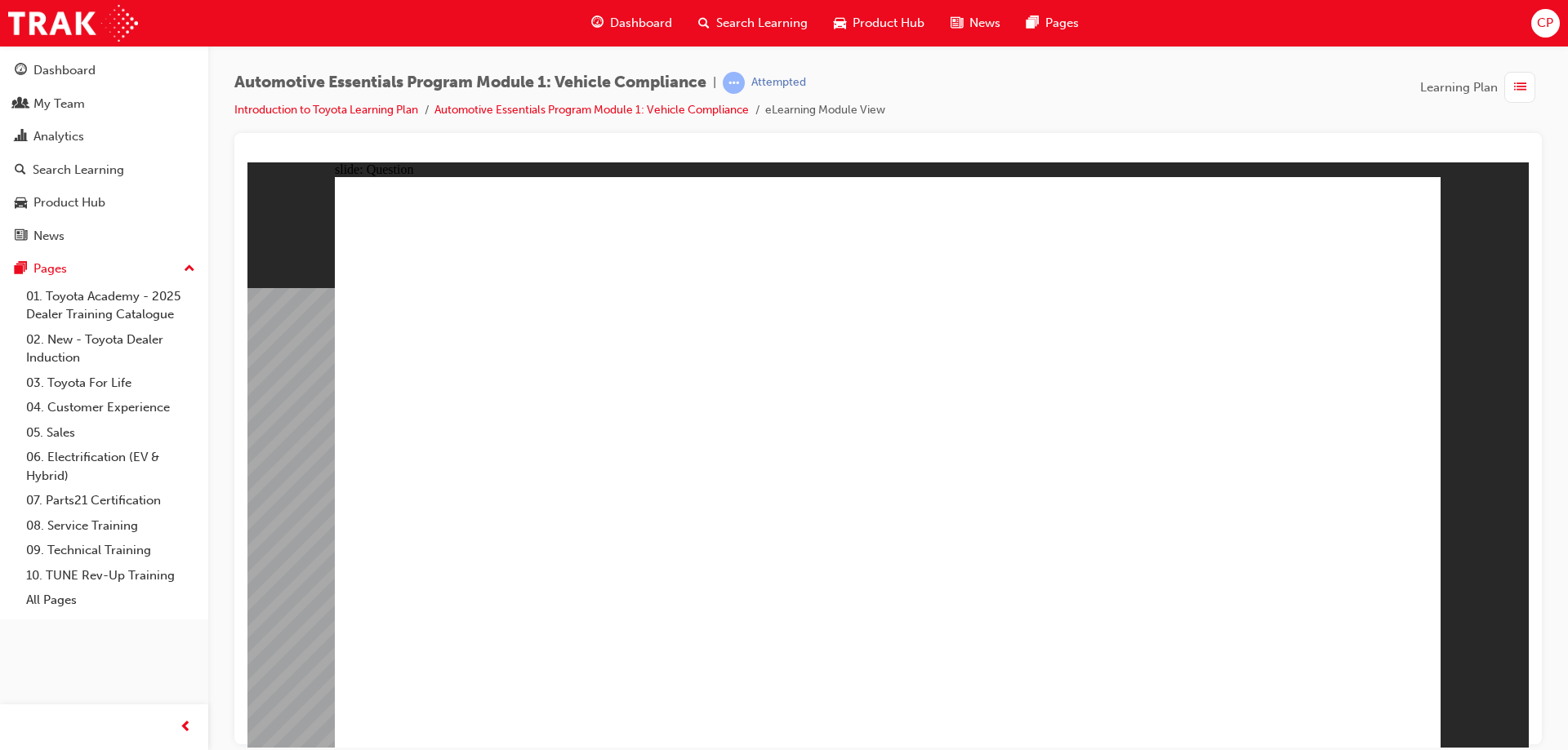
drag, startPoint x: 1106, startPoint y: 402, endPoint x: 1160, endPoint y: 442, distance: 67.2
radio input "true"
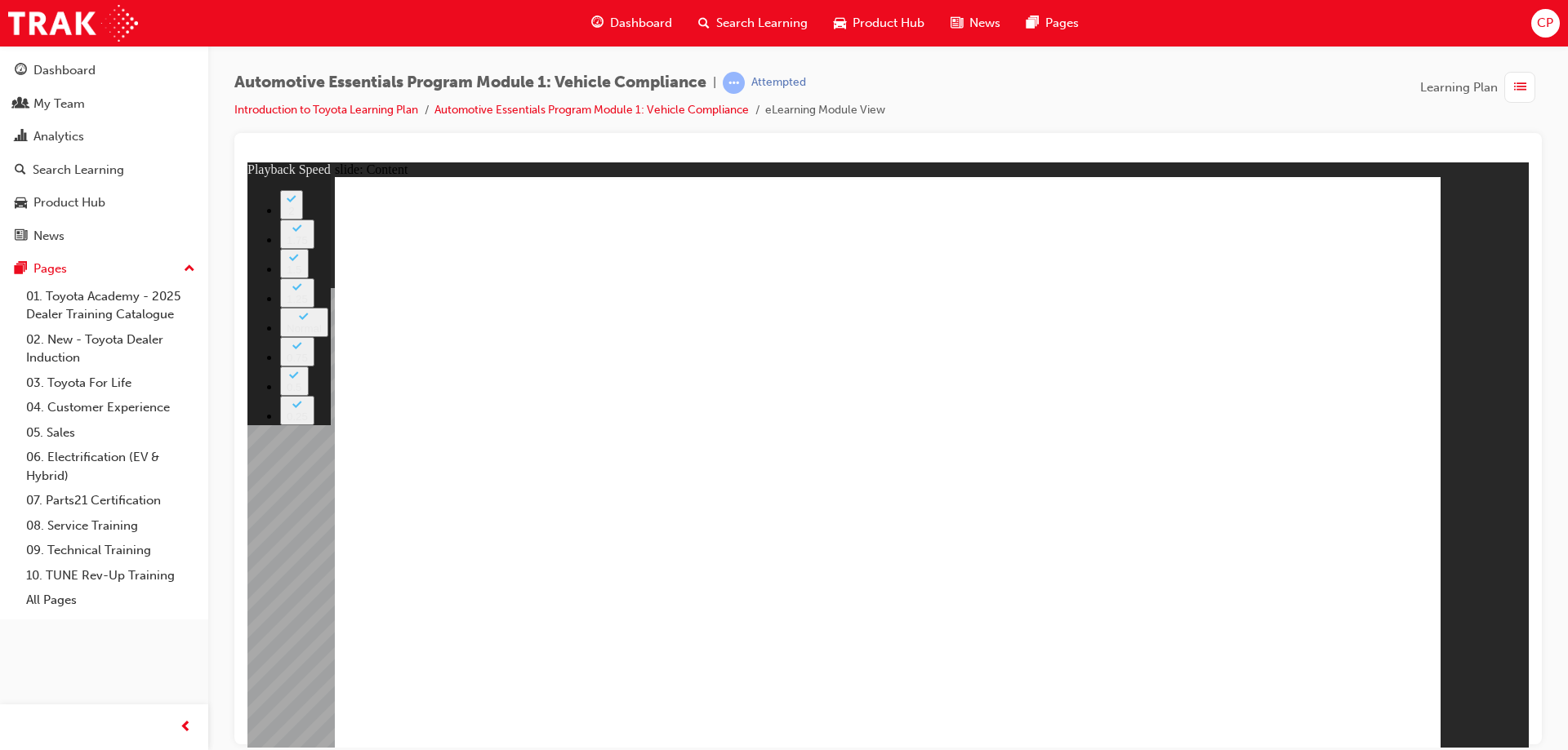
type input "6"
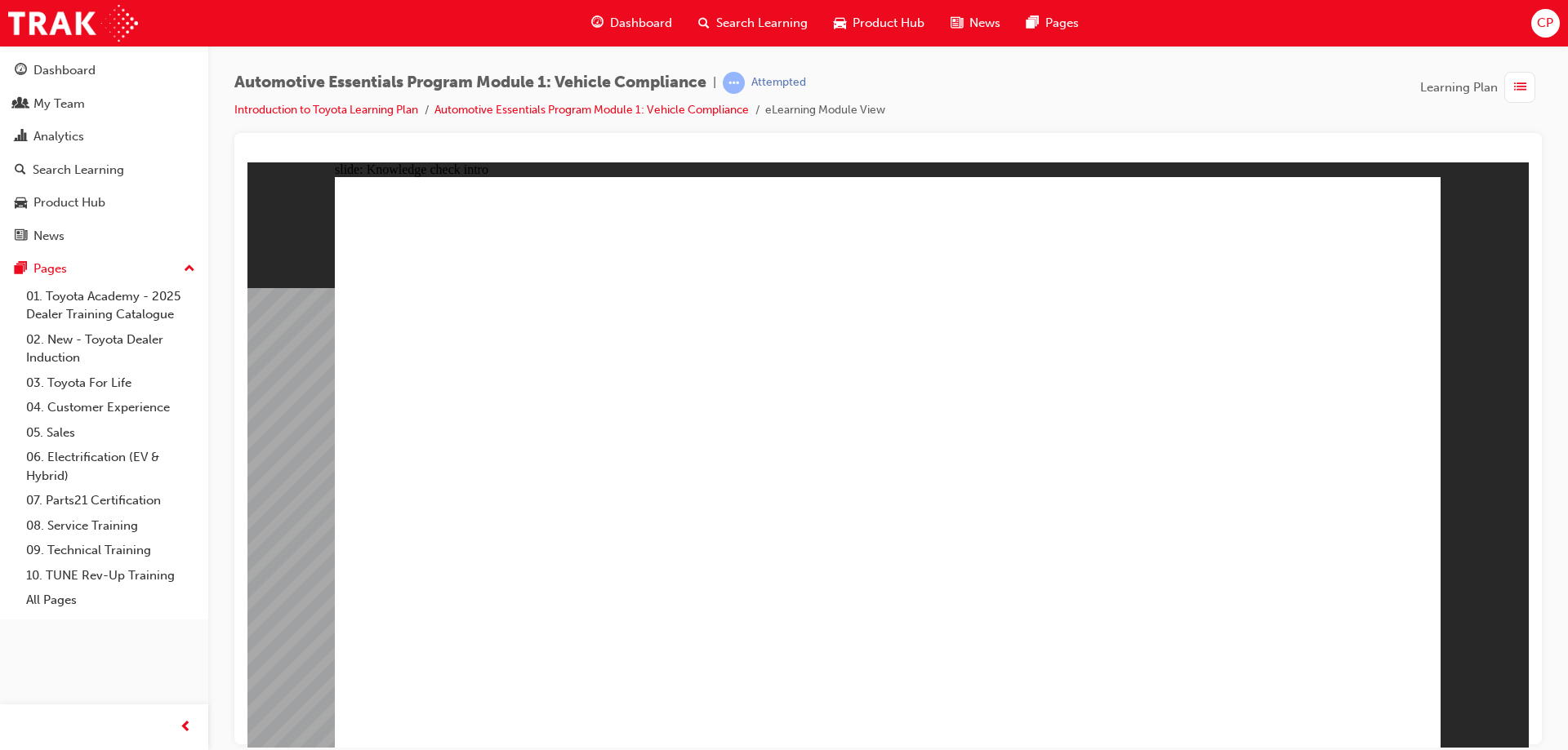
radio input "true"
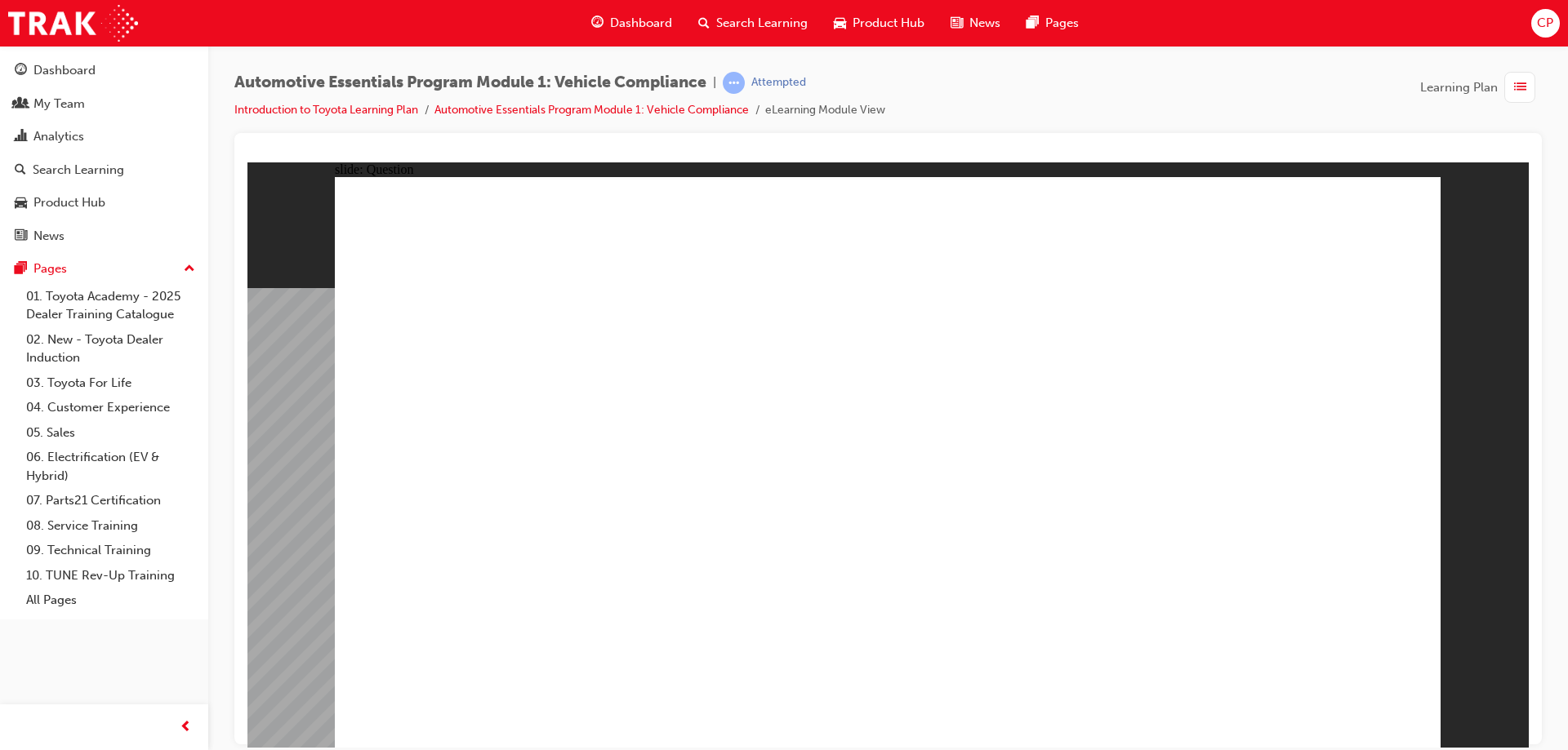
radio input "true"
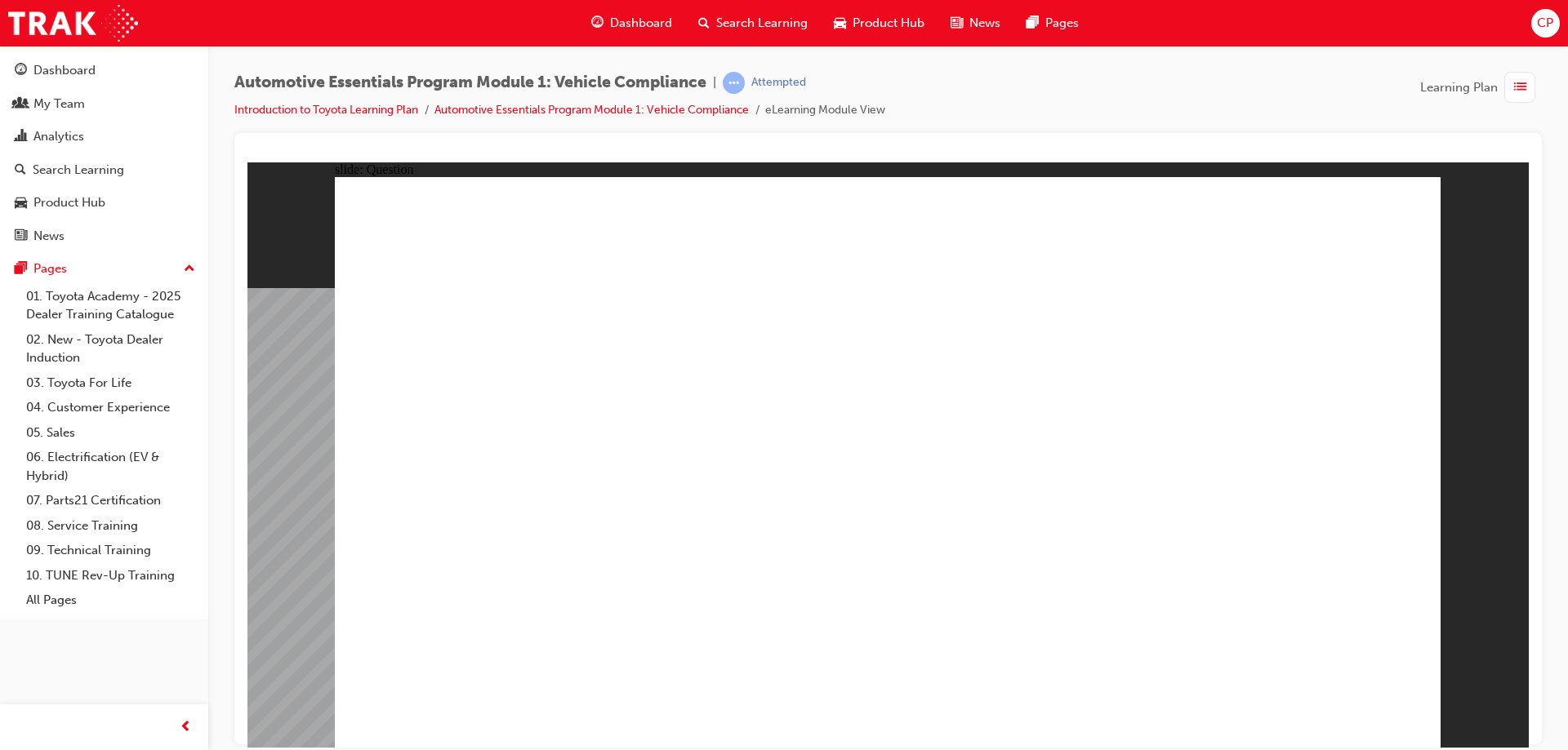
radio input "true"
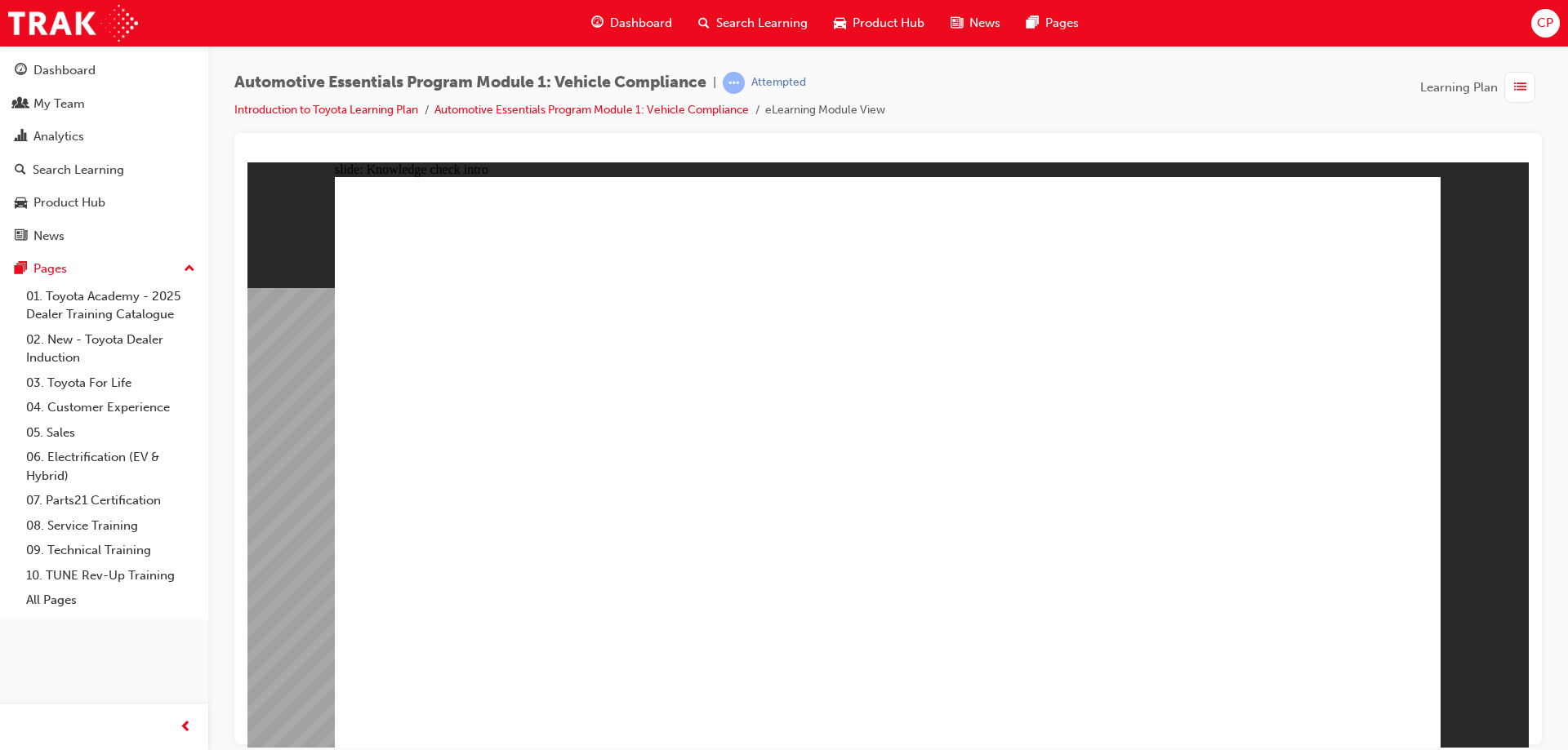
radio input "true"
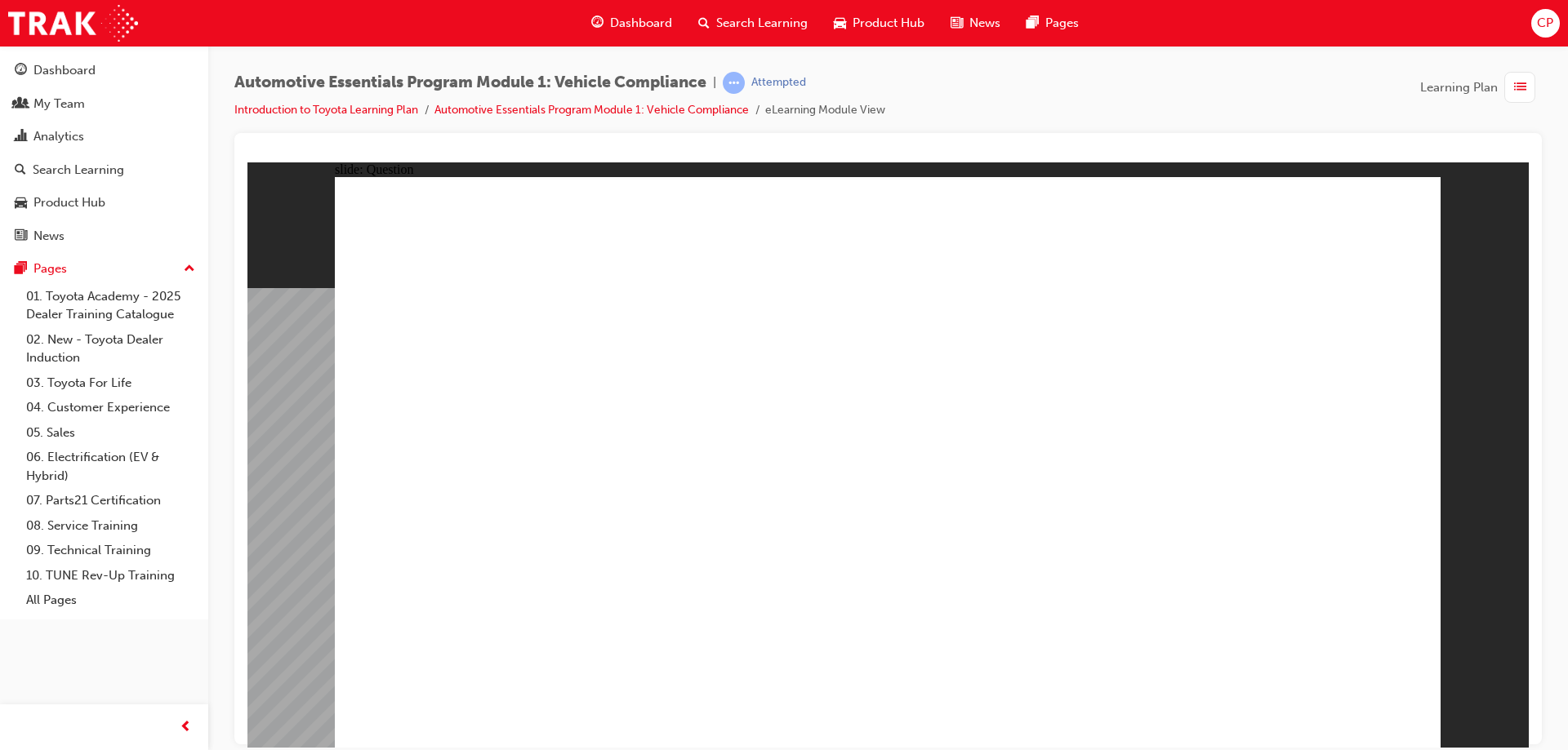
radio input "true"
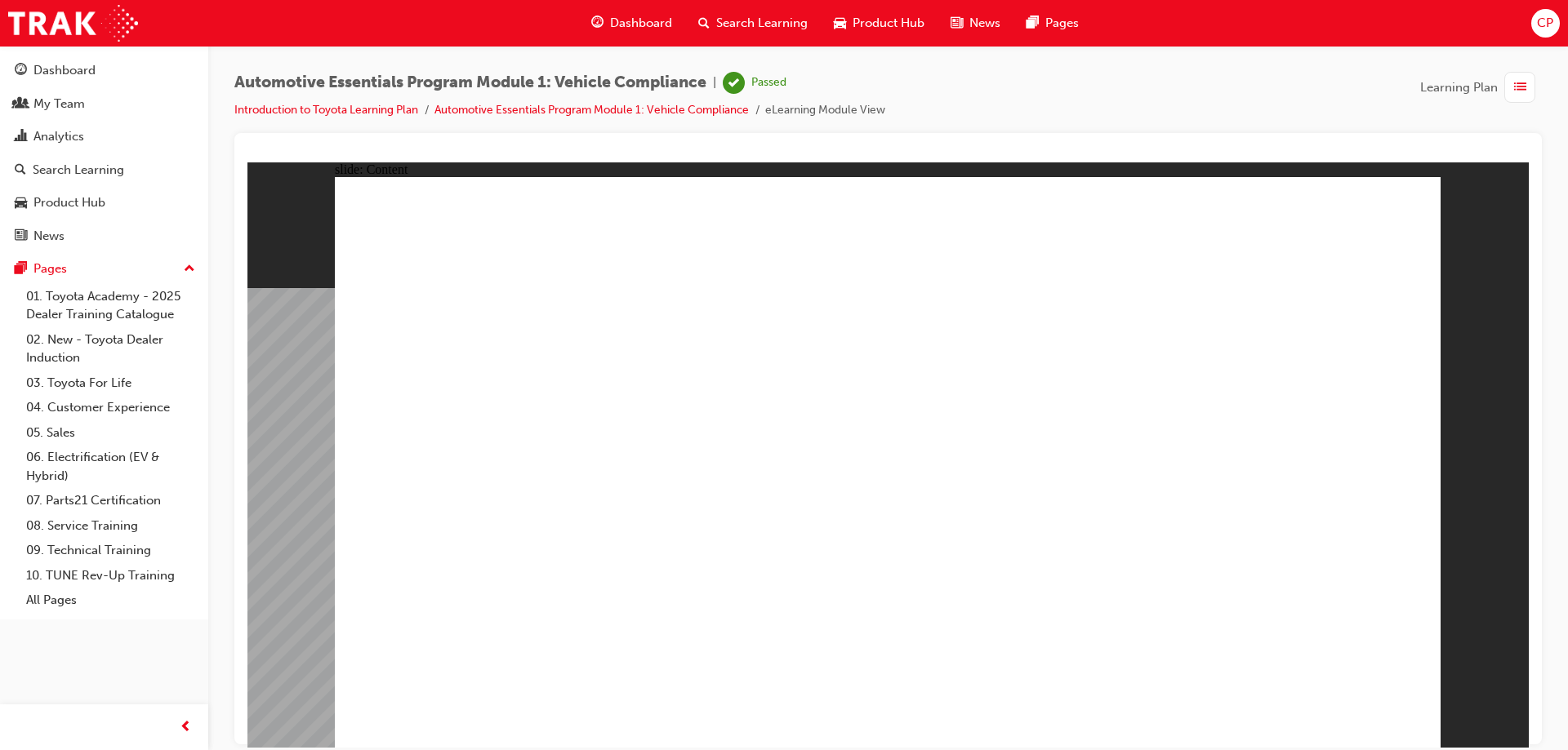
click at [70, 70] on div "Dashboard" at bounding box center [64, 70] width 62 height 19
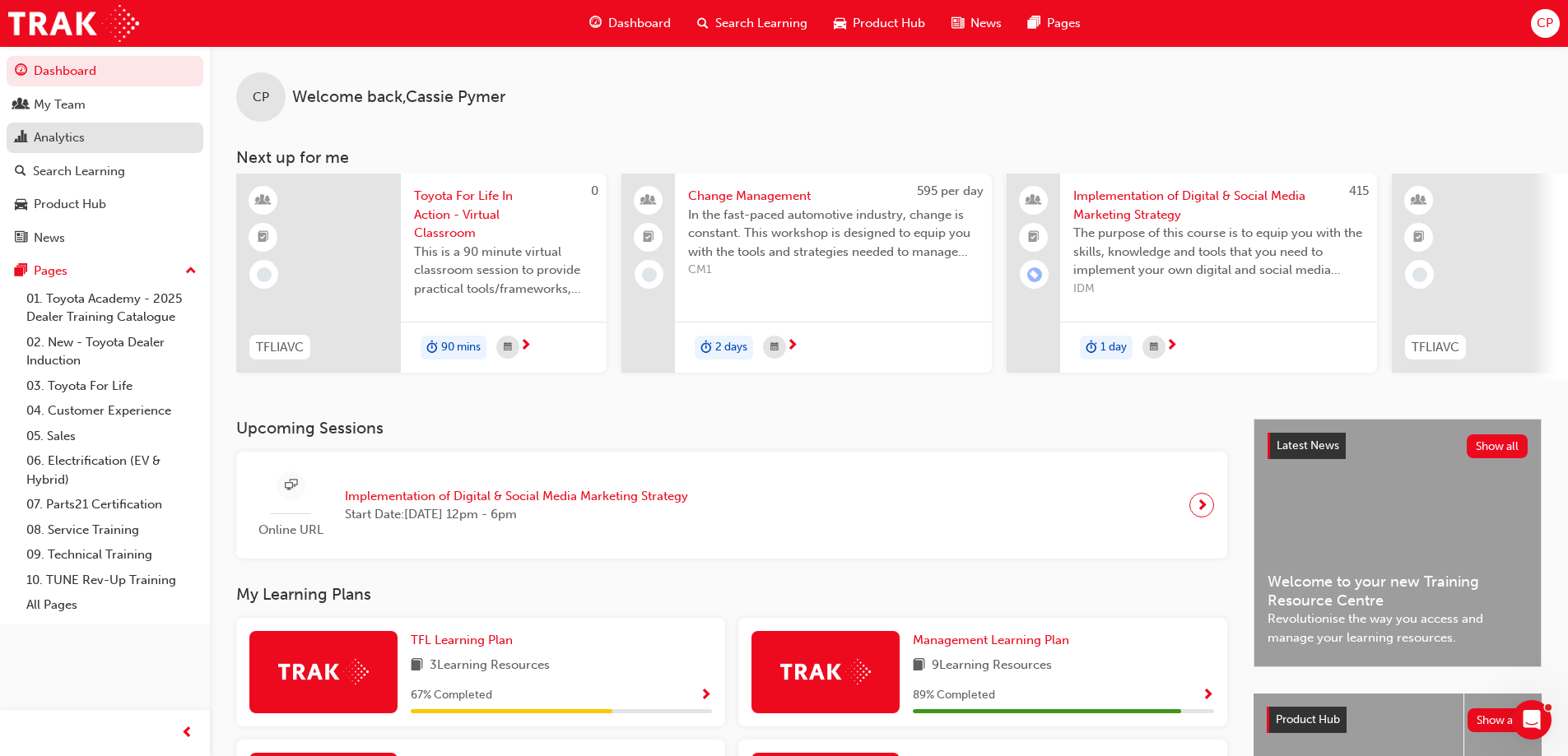
drag, startPoint x: 83, startPoint y: 104, endPoint x: 121, endPoint y: 130, distance: 46.0
click at [83, 104] on div "My Team" at bounding box center [59, 104] width 51 height 19
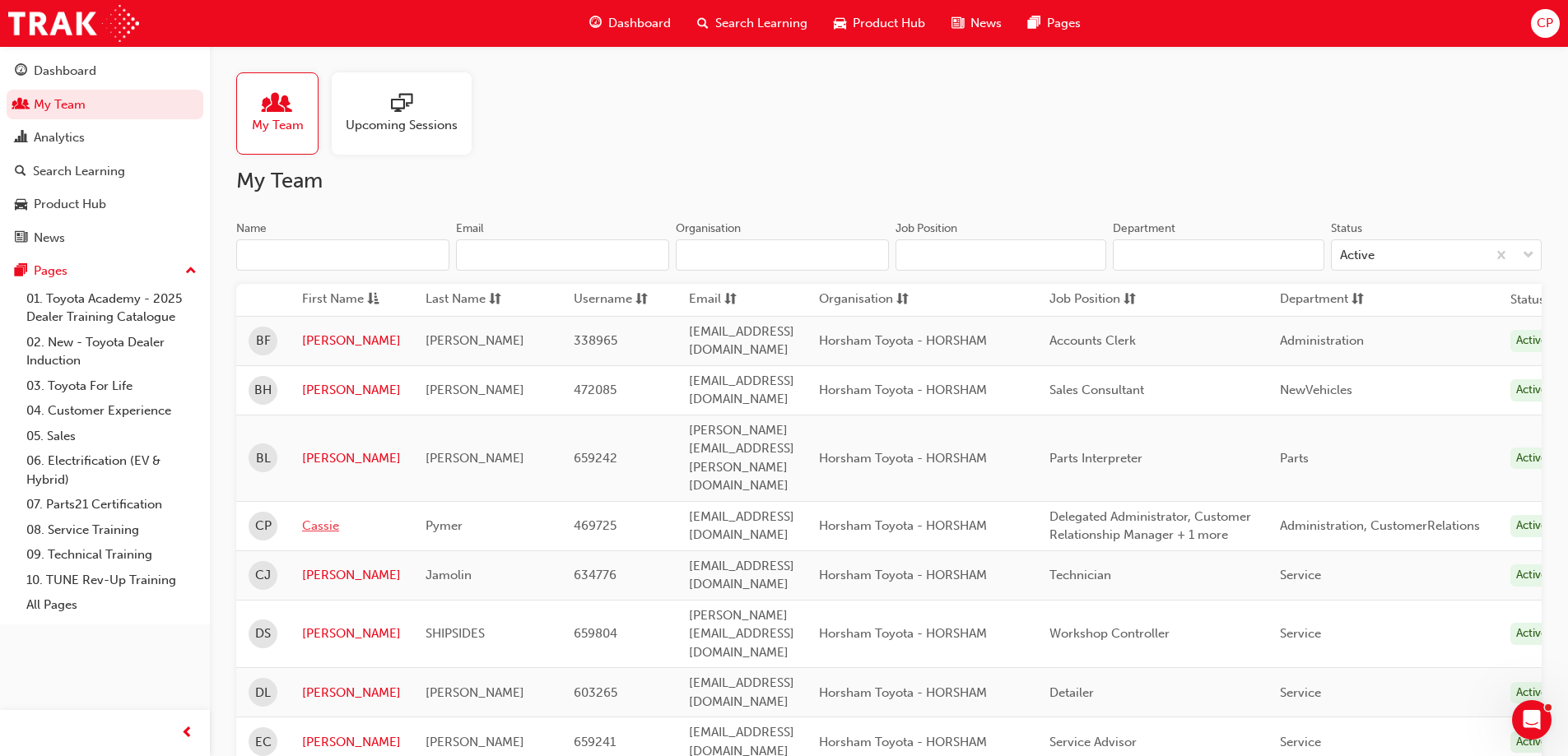
click at [328, 517] on link "Cassie" at bounding box center [351, 525] width 99 height 19
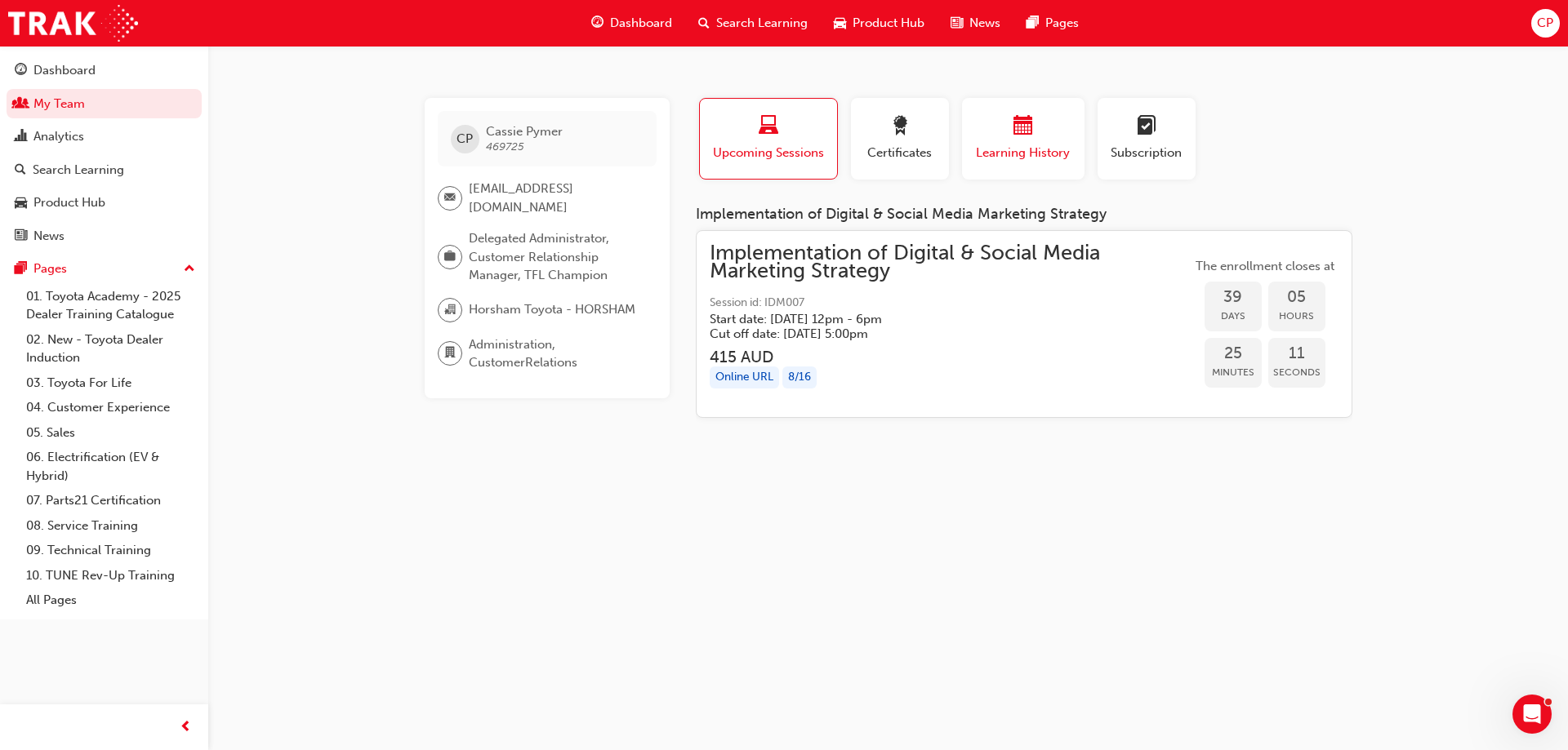
click at [994, 139] on div "button" at bounding box center [1023, 129] width 98 height 26
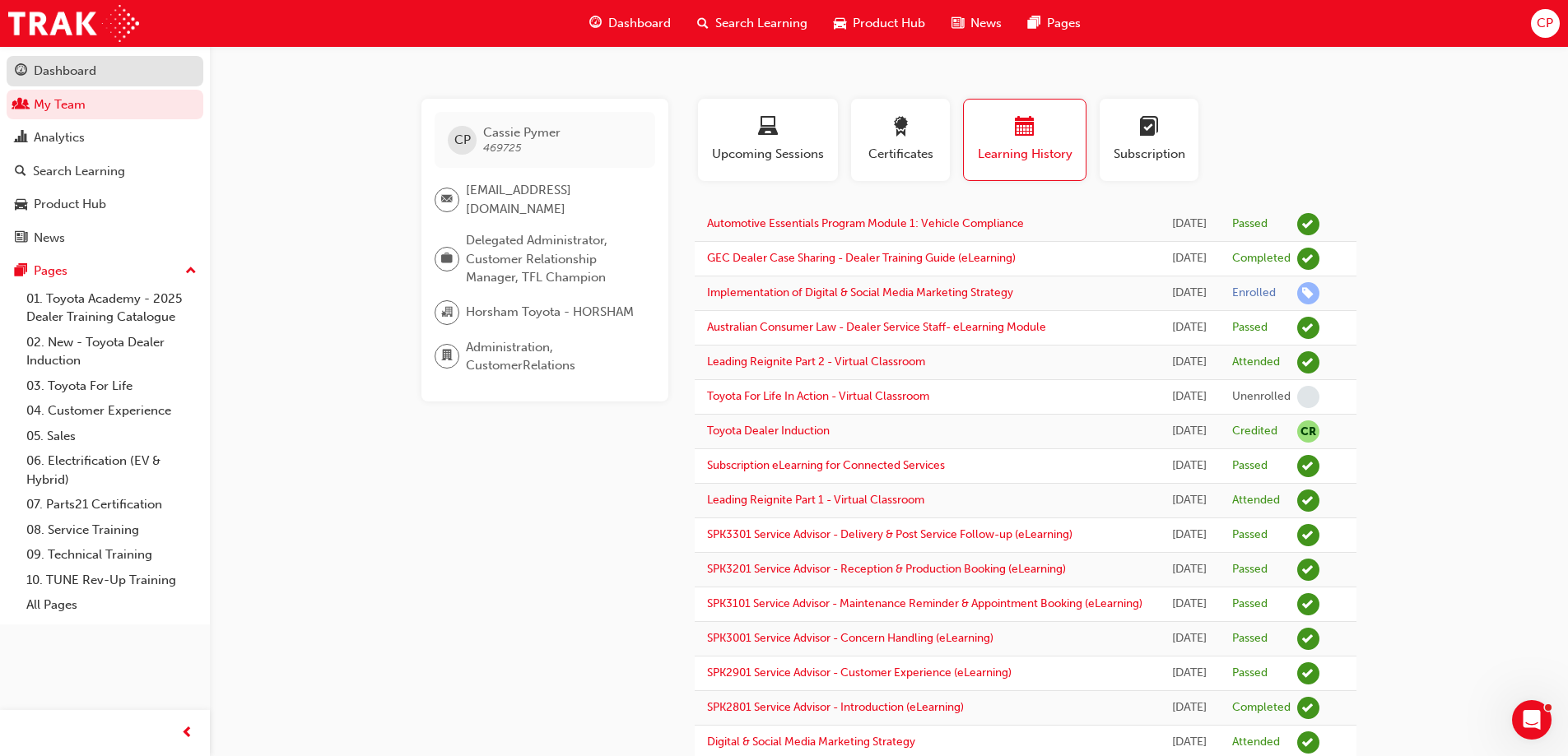
click at [76, 72] on div "Dashboard" at bounding box center [64, 70] width 62 height 19
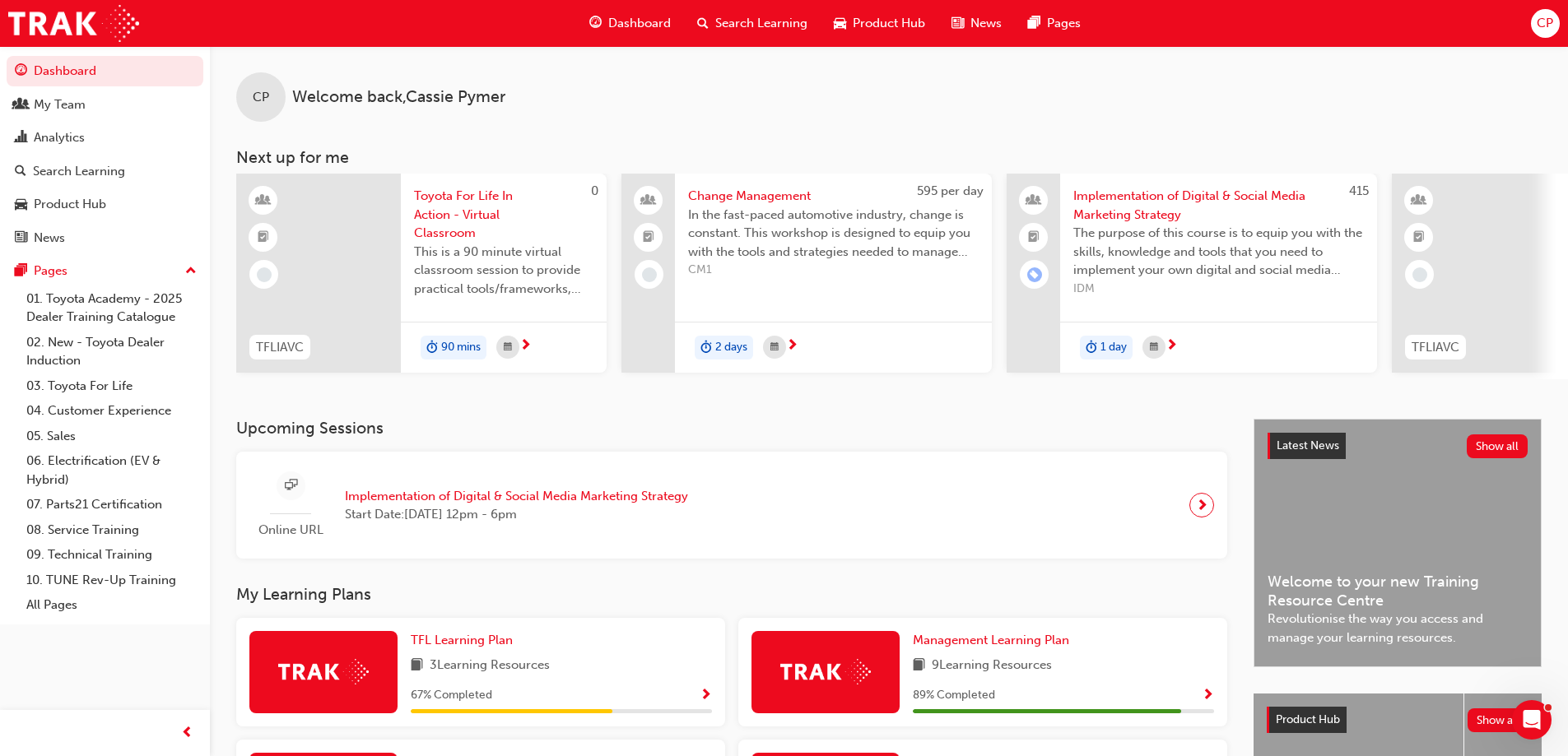
click at [753, 27] on span "Search Learning" at bounding box center [761, 23] width 92 height 19
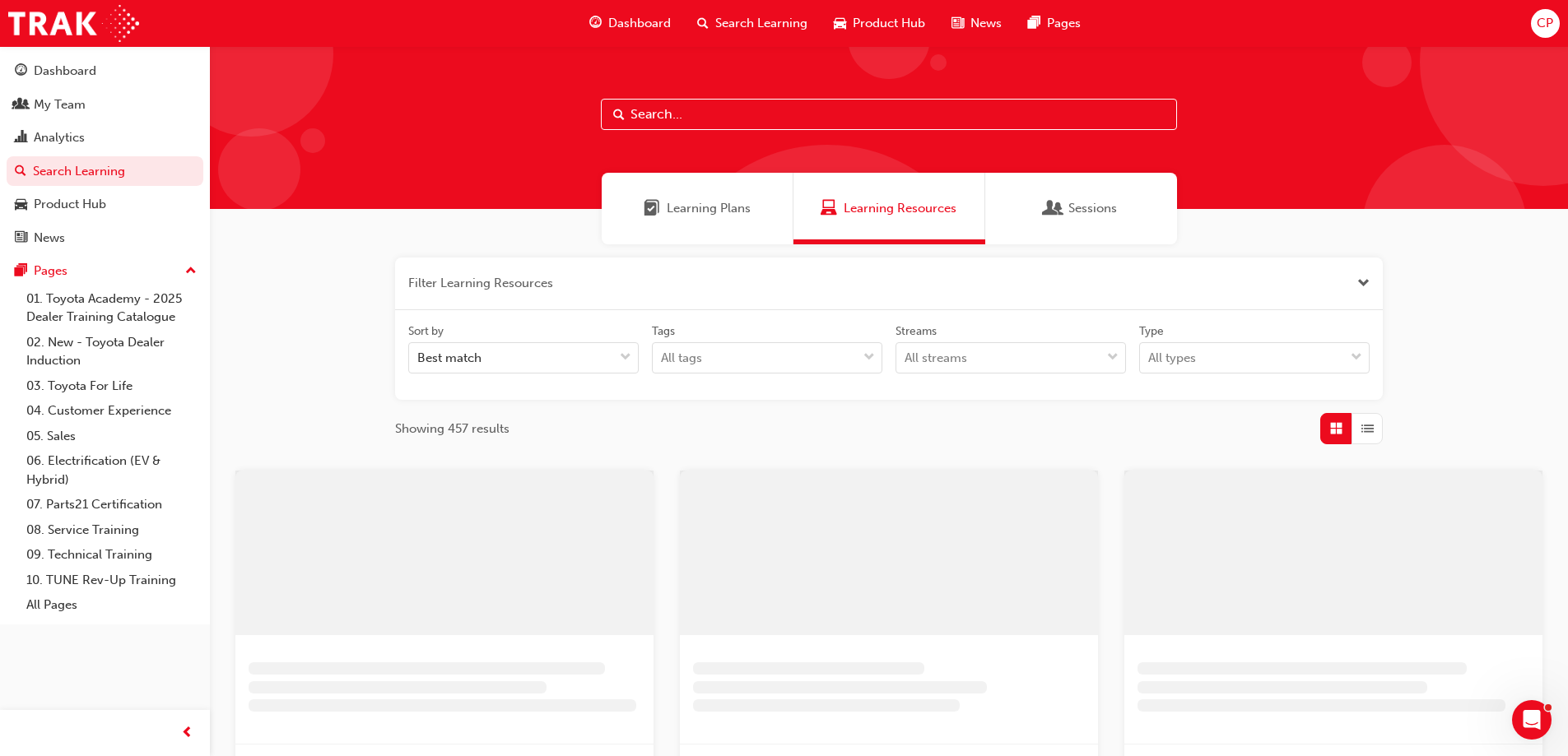
click at [699, 215] on span "Learning Plans" at bounding box center [708, 208] width 84 height 19
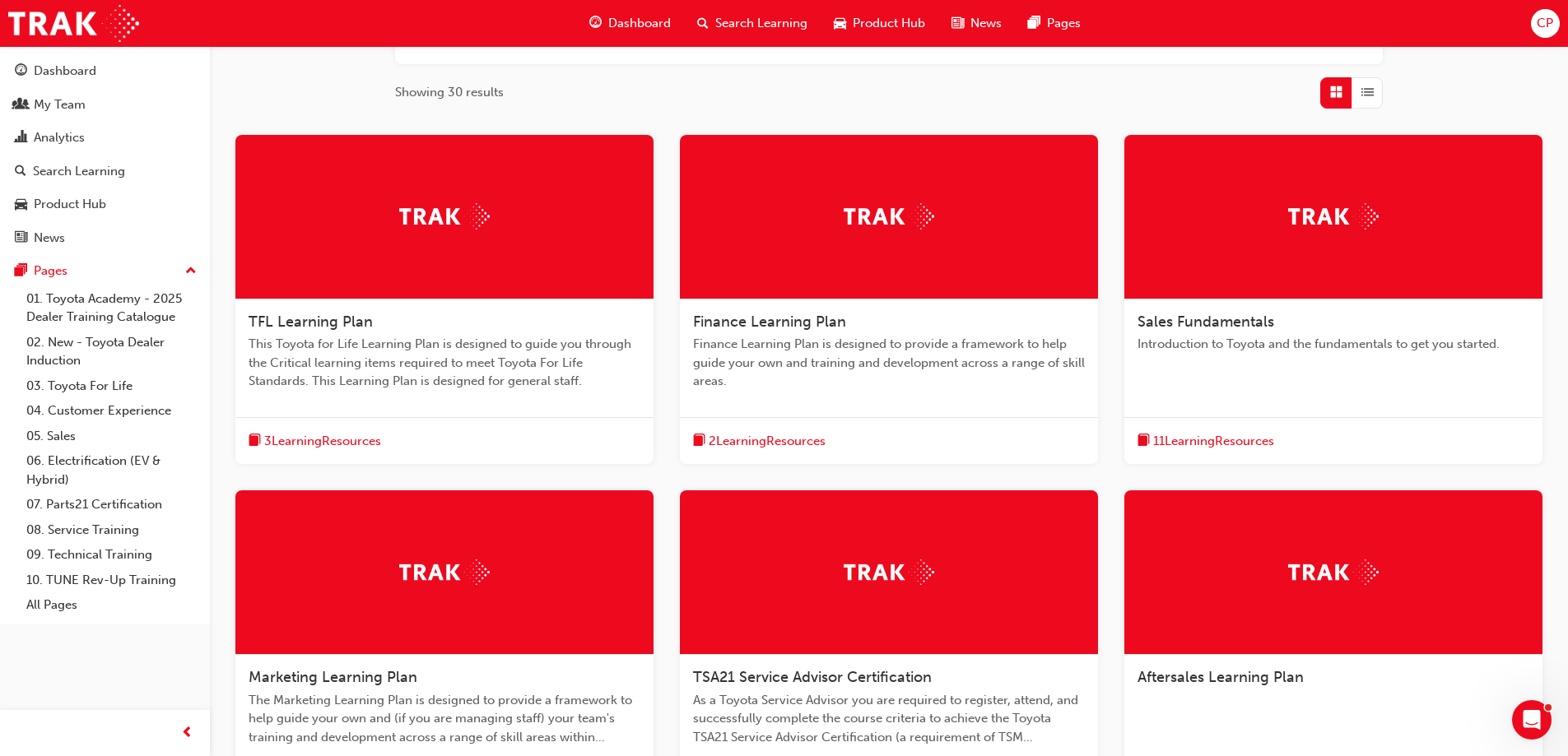
scroll to position [247, 0]
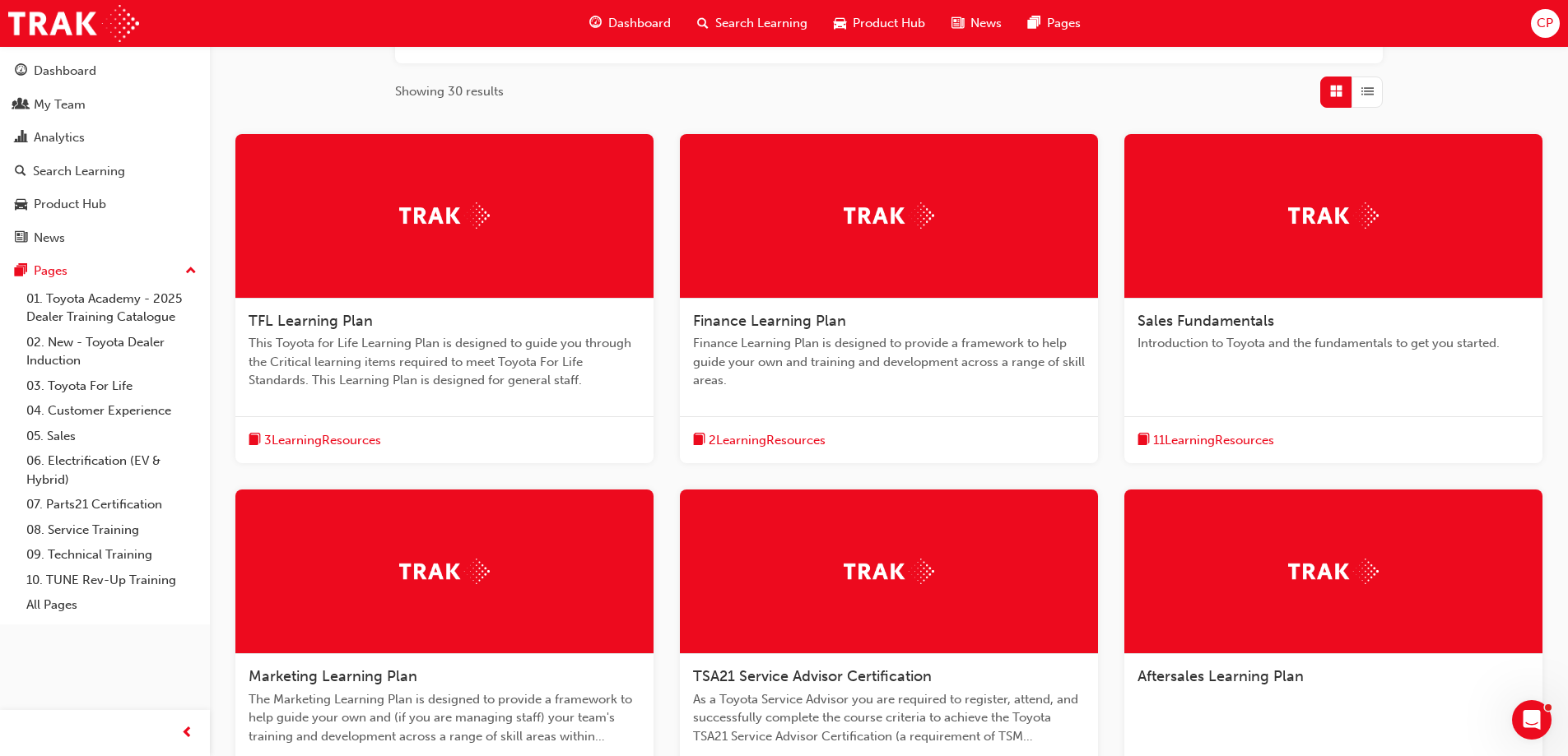
click at [794, 435] on span "2 Learning Resources" at bounding box center [767, 440] width 117 height 19
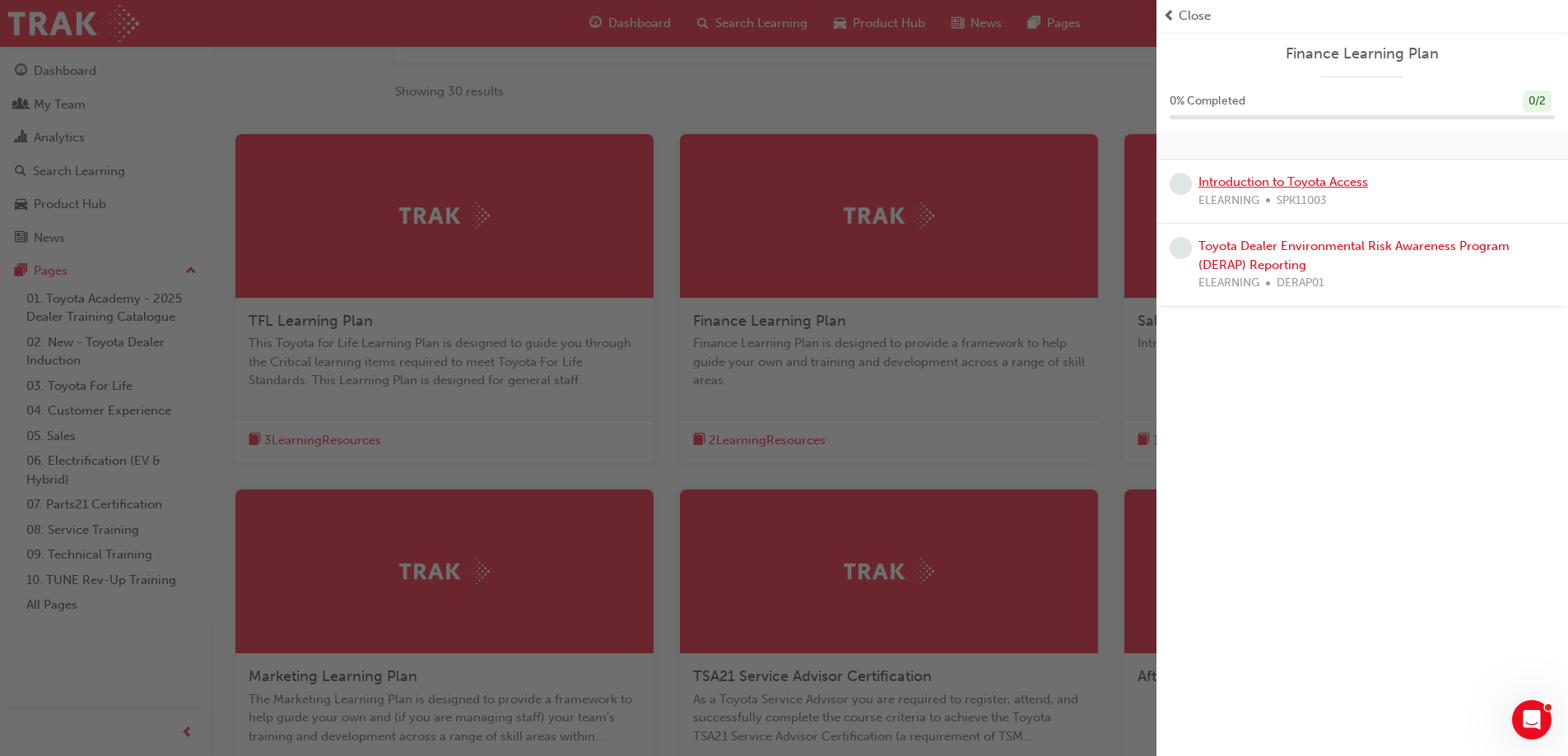
click at [1262, 182] on link "Introduction to Toyota Access" at bounding box center [1282, 181] width 169 height 15
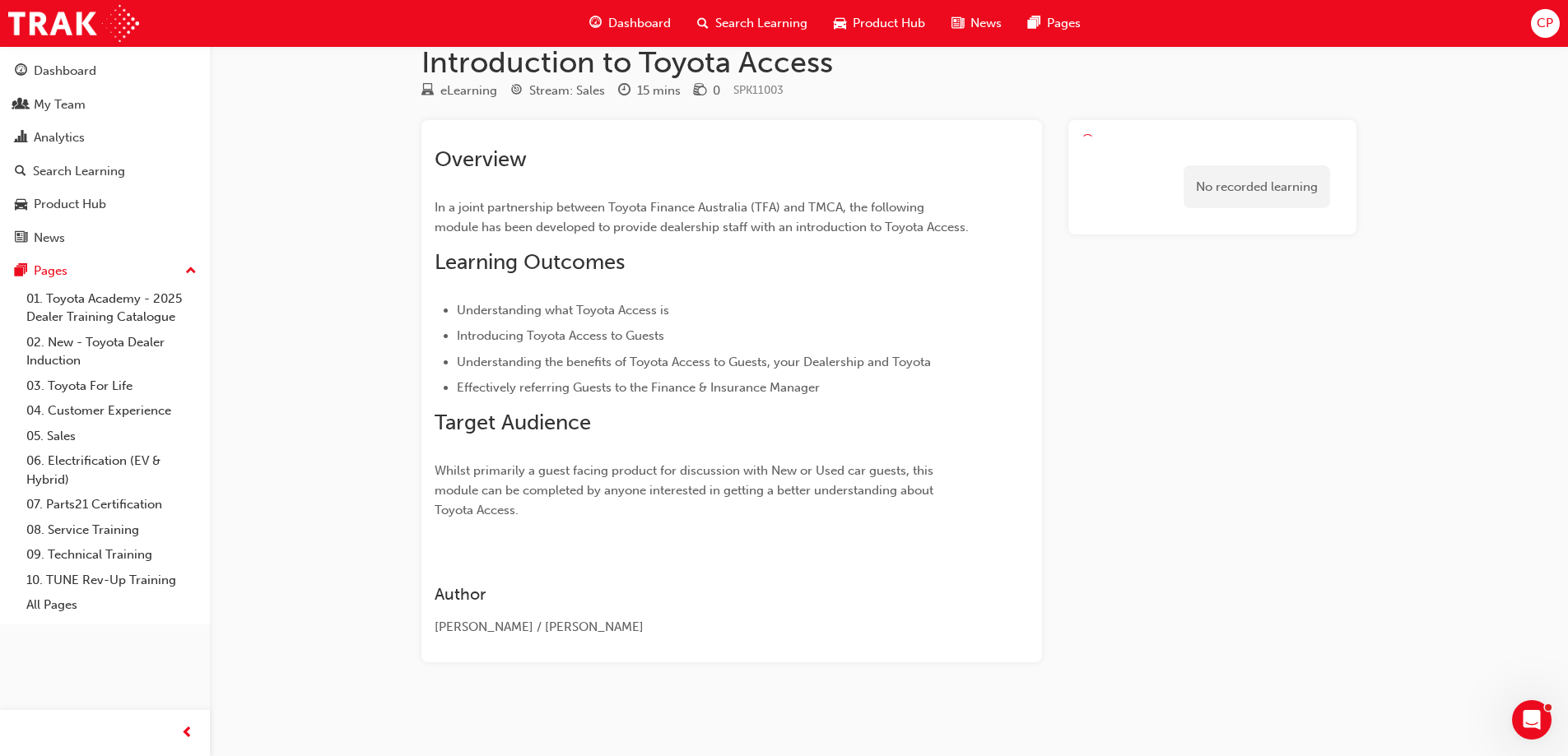
scroll to position [47, 0]
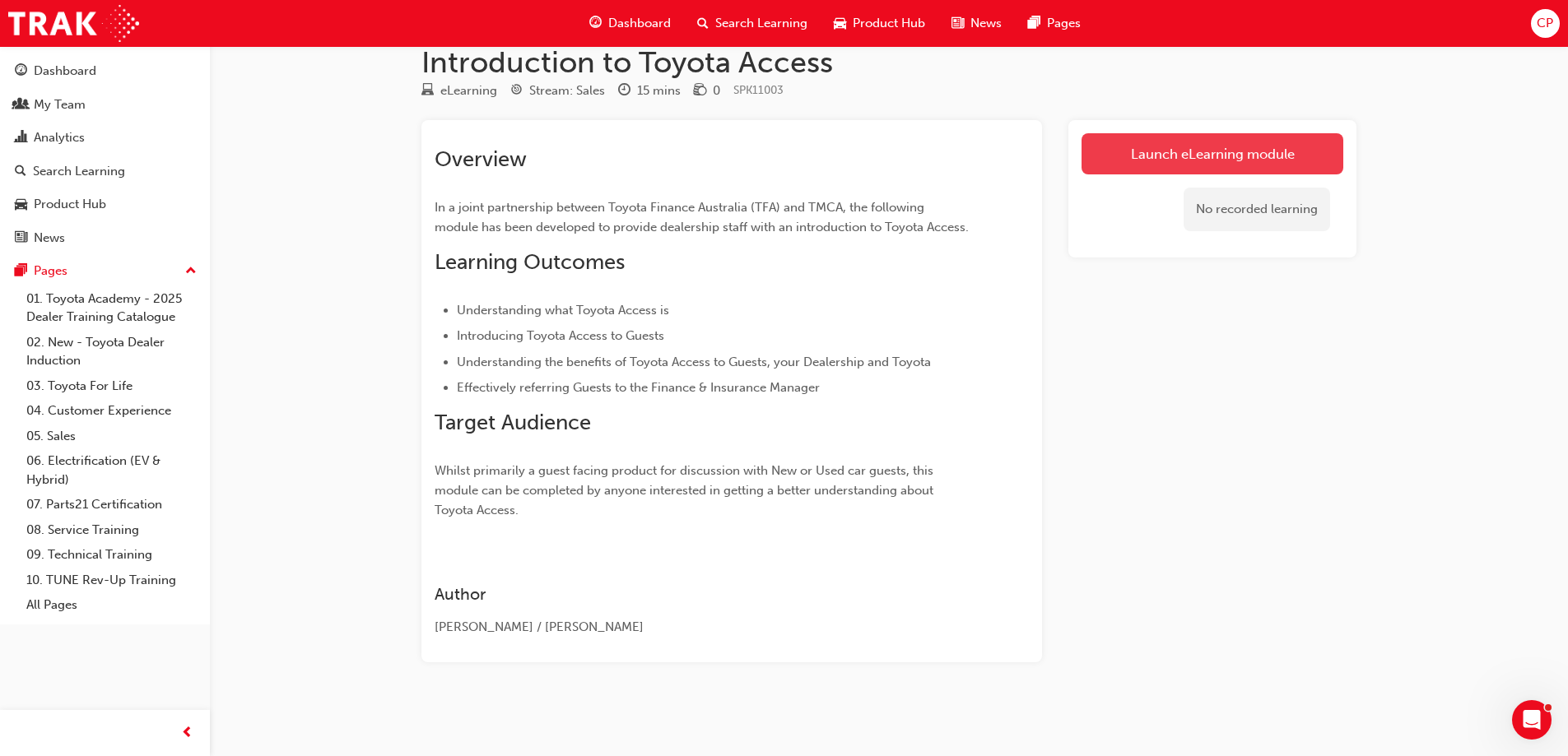
click at [1189, 145] on link "Launch eLearning module" at bounding box center [1212, 154] width 262 height 42
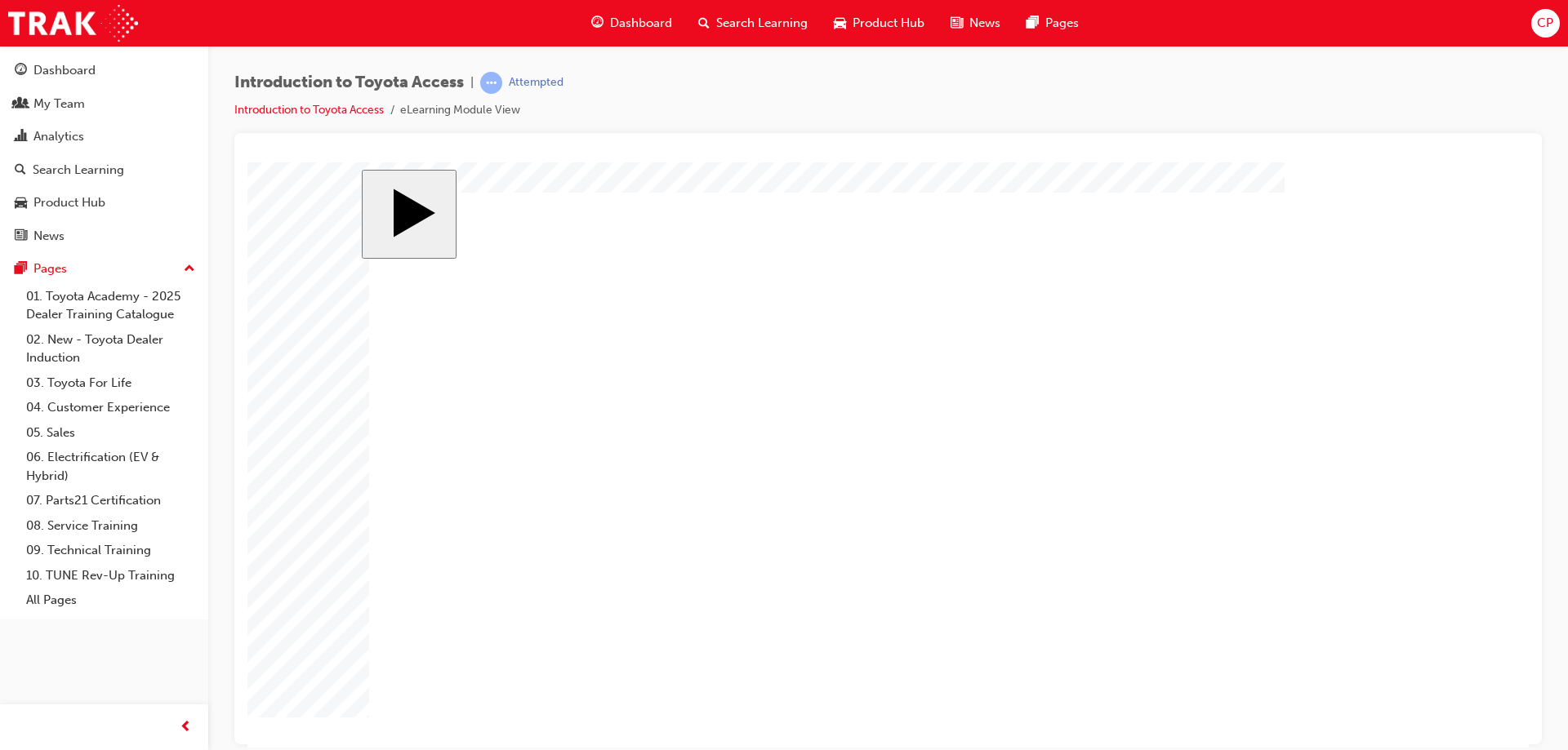
drag, startPoint x: 616, startPoint y: 582, endPoint x: 747, endPoint y: 405, distance: 220.2
drag, startPoint x: 618, startPoint y: 348, endPoint x: 804, endPoint y: 461, distance: 217.6
drag, startPoint x: 620, startPoint y: 465, endPoint x: 810, endPoint y: 575, distance: 219.5
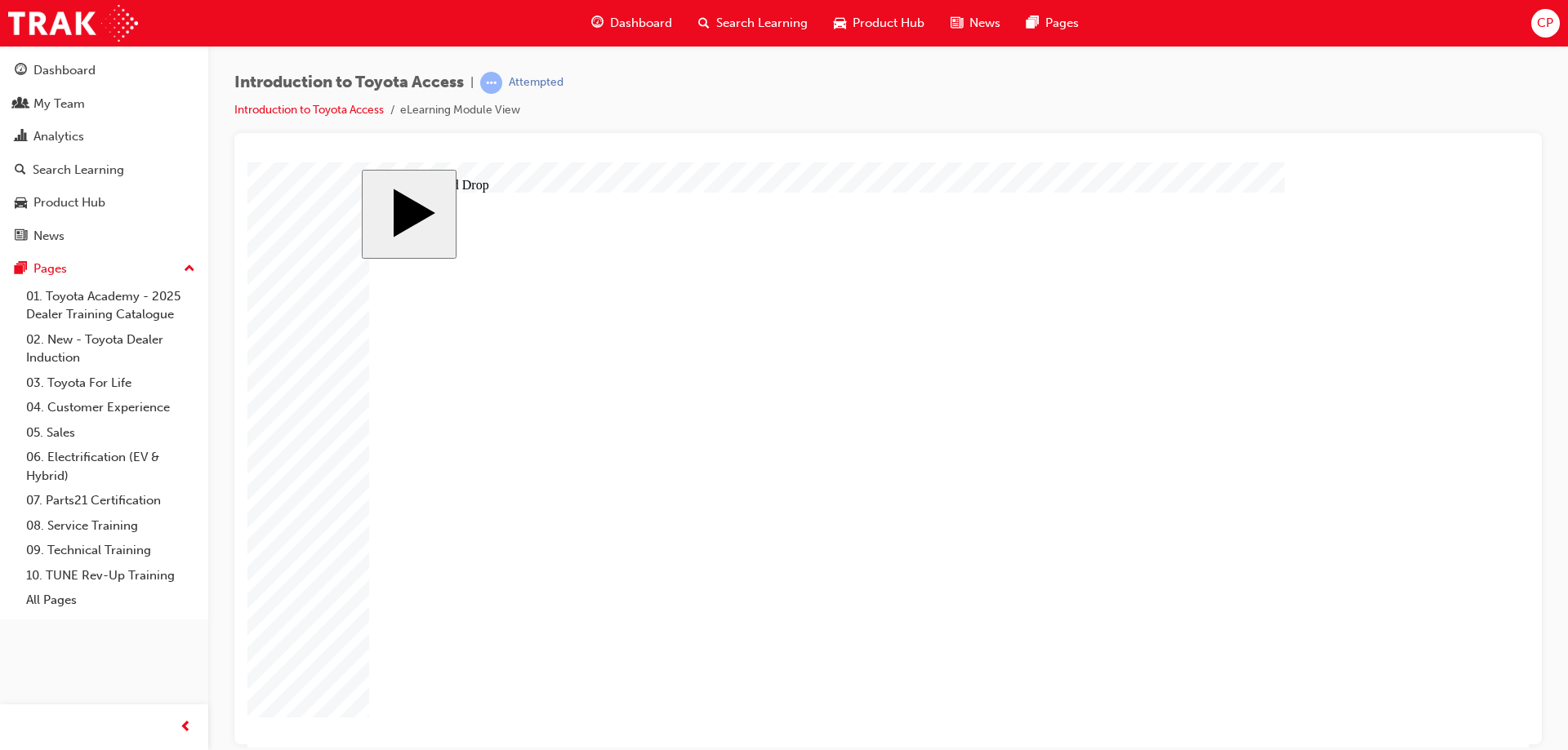
drag, startPoint x: 809, startPoint y: 570, endPoint x: 816, endPoint y: 473, distance: 97.3
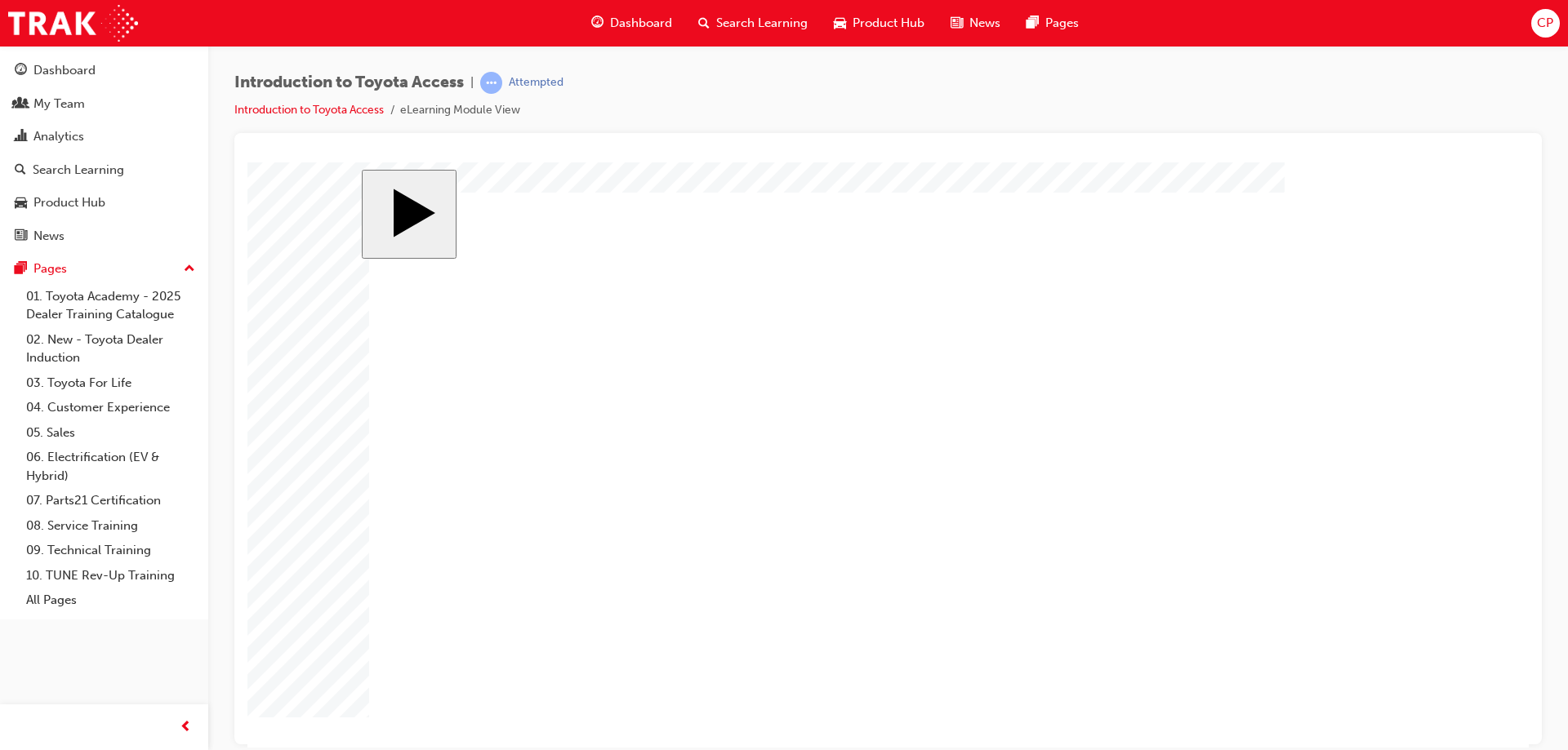
drag, startPoint x: 621, startPoint y: 585, endPoint x: 794, endPoint y: 353, distance: 289.4
drag, startPoint x: 605, startPoint y: 454, endPoint x: 761, endPoint y: 601, distance: 214.3
drag, startPoint x: 614, startPoint y: 352, endPoint x: 804, endPoint y: 466, distance: 221.6
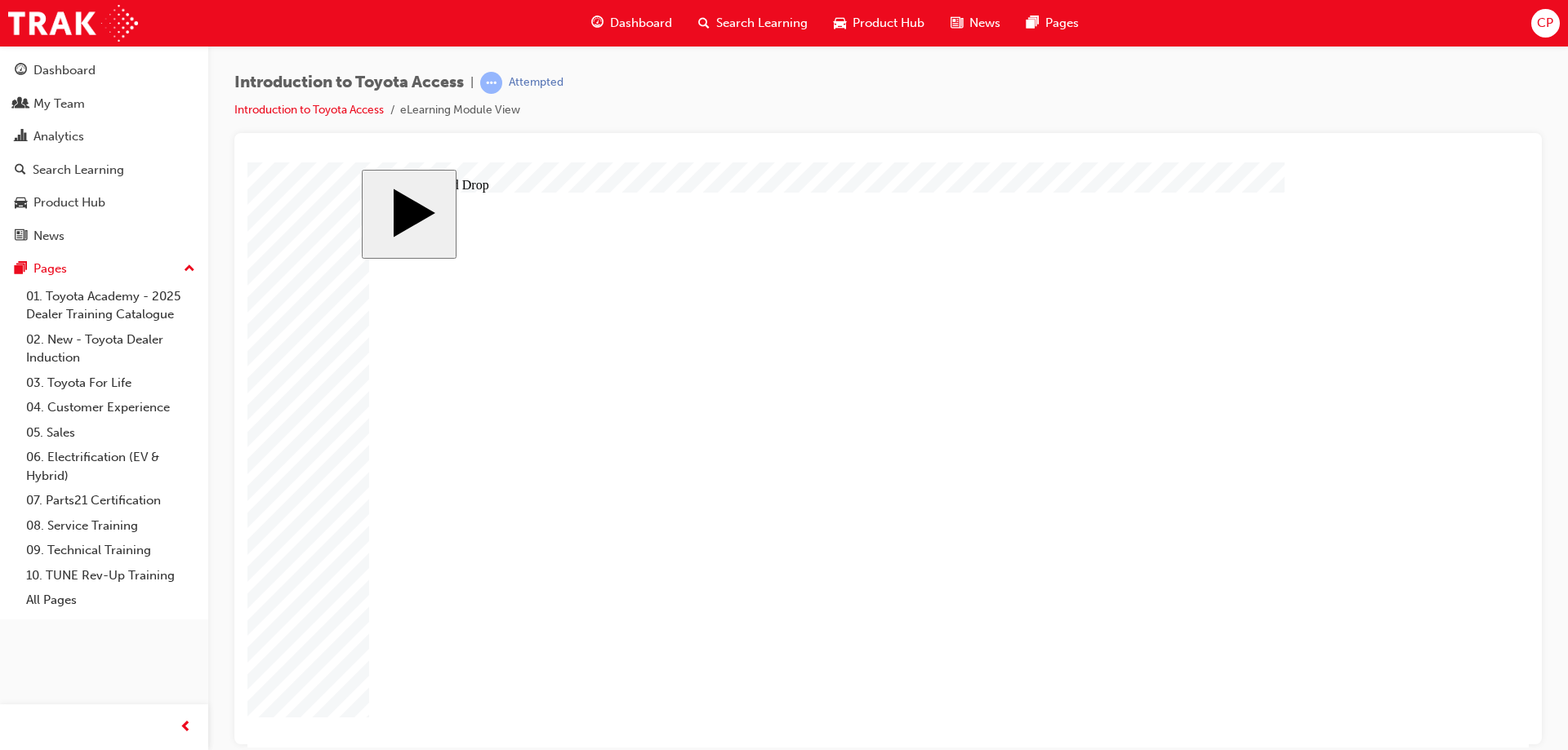
click at [1407, 436] on div "slide: 3 Drag and Drop Customers You / Our Team Toyota Incorrect x icon 1 Conti…" at bounding box center [889, 455] width 1054 height 571
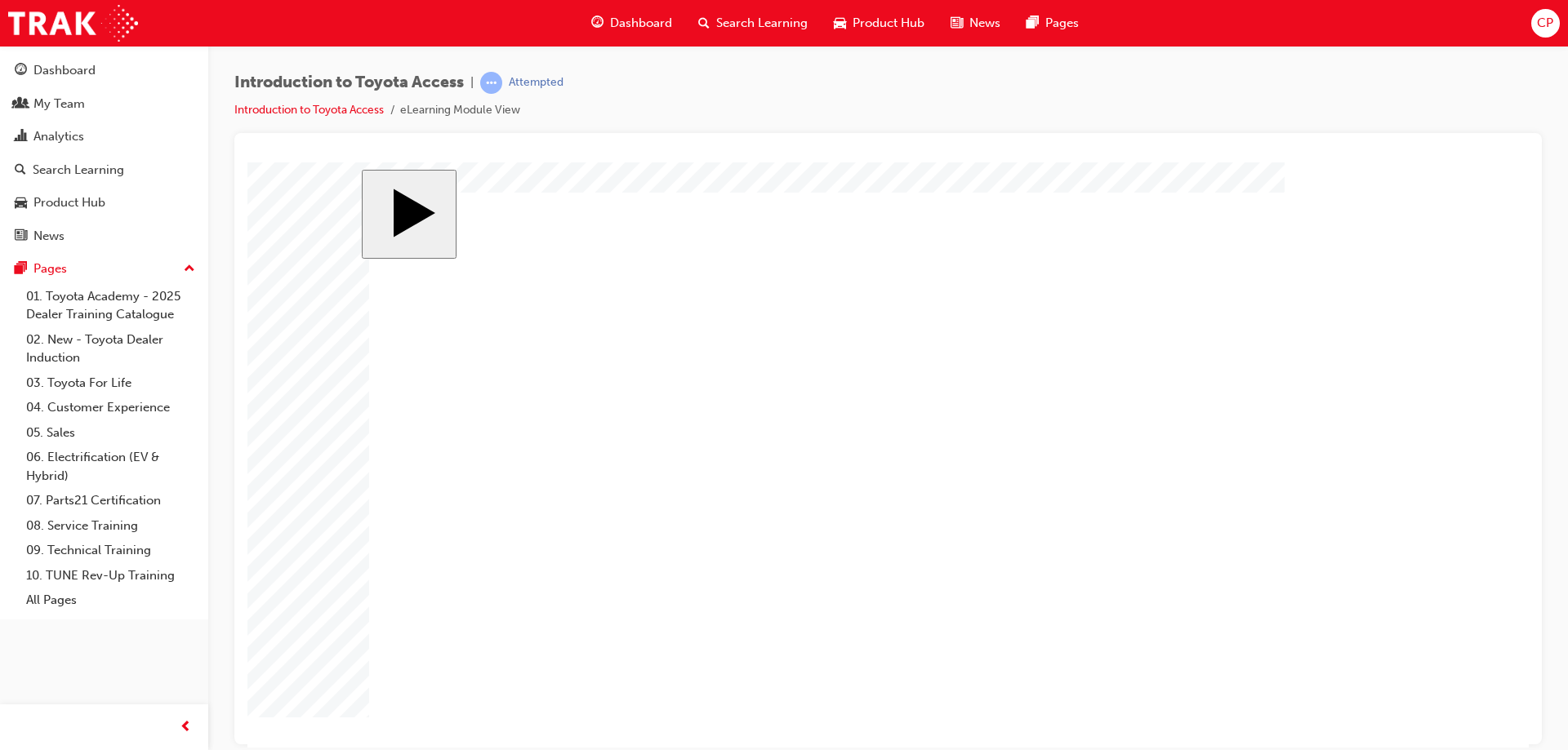
drag, startPoint x: 615, startPoint y: 459, endPoint x: 738, endPoint y: 465, distance: 123.1
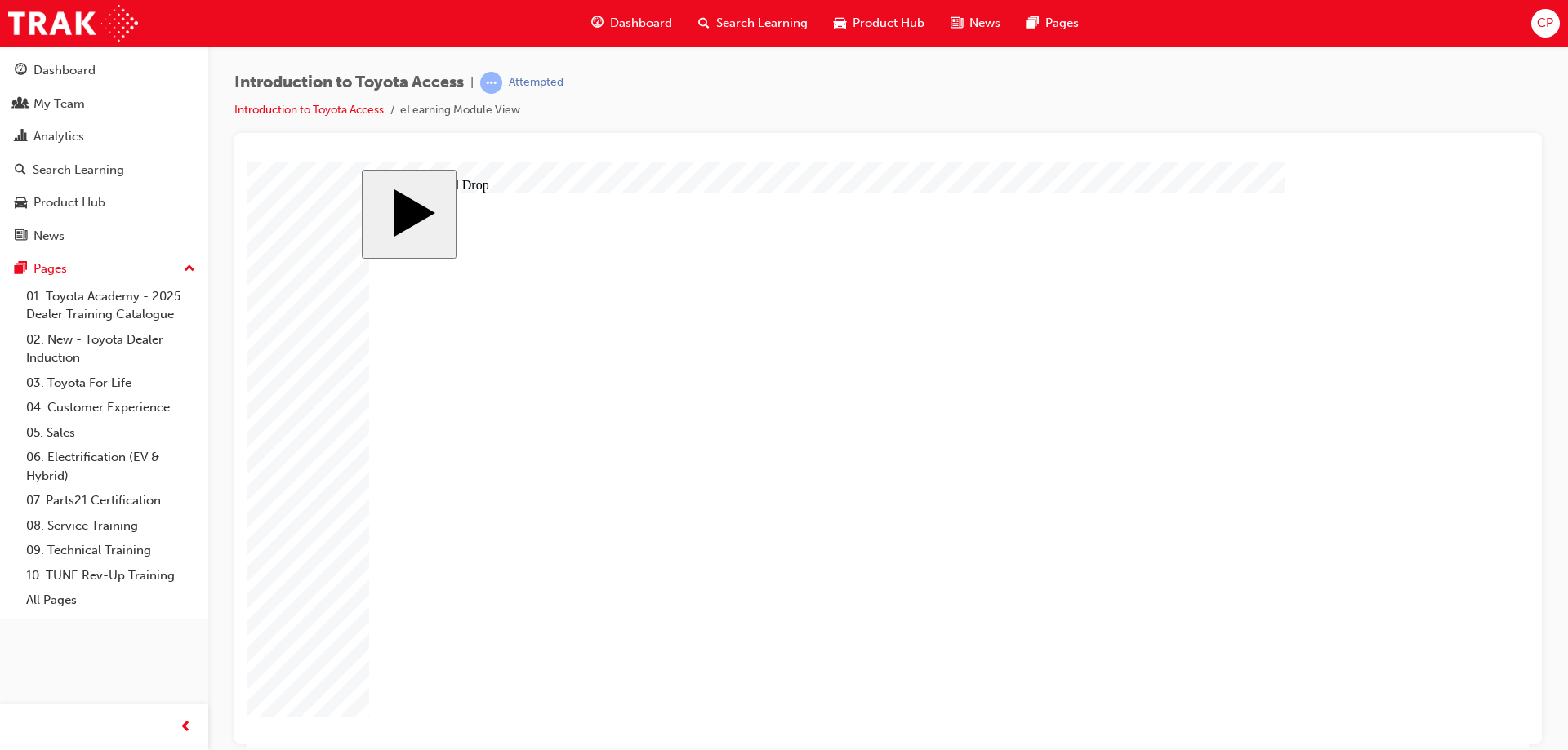
drag, startPoint x: 613, startPoint y: 593, endPoint x: 793, endPoint y: 587, distance: 180.1
drag, startPoint x: 634, startPoint y: 365, endPoint x: 944, endPoint y: 472, distance: 327.9
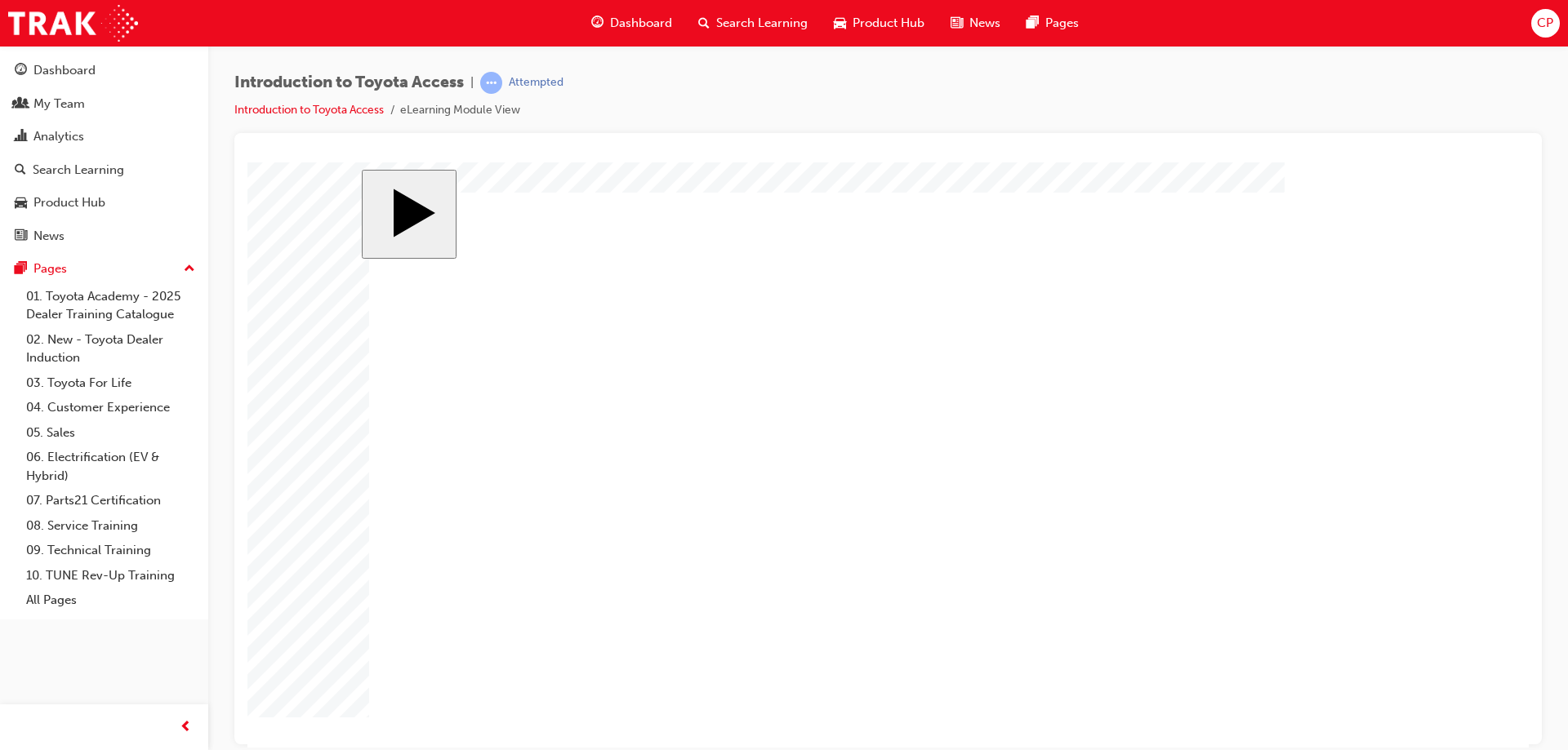
radio input "true"
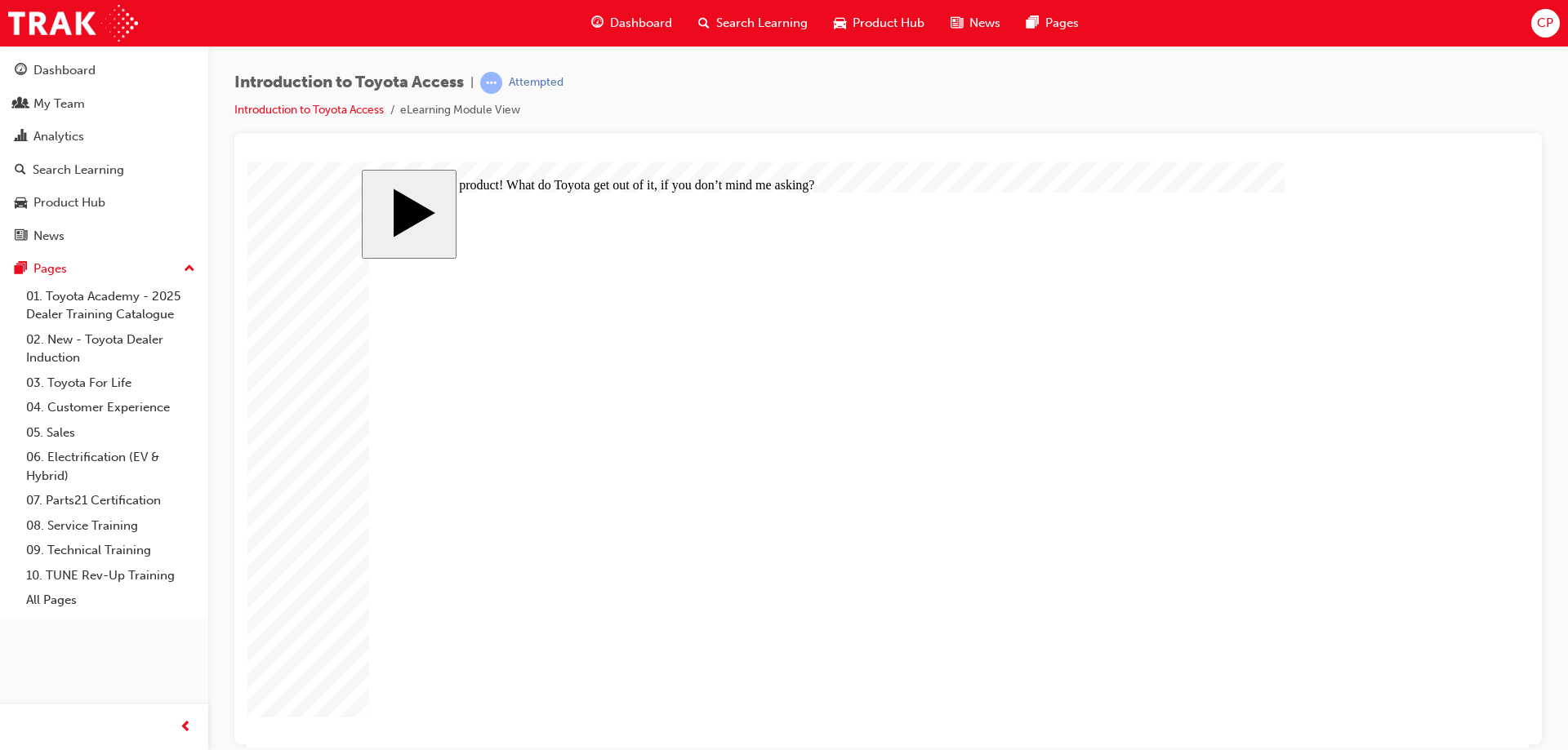
radio input "true"
click at [101, 76] on div "Dashboard" at bounding box center [104, 71] width 179 height 21
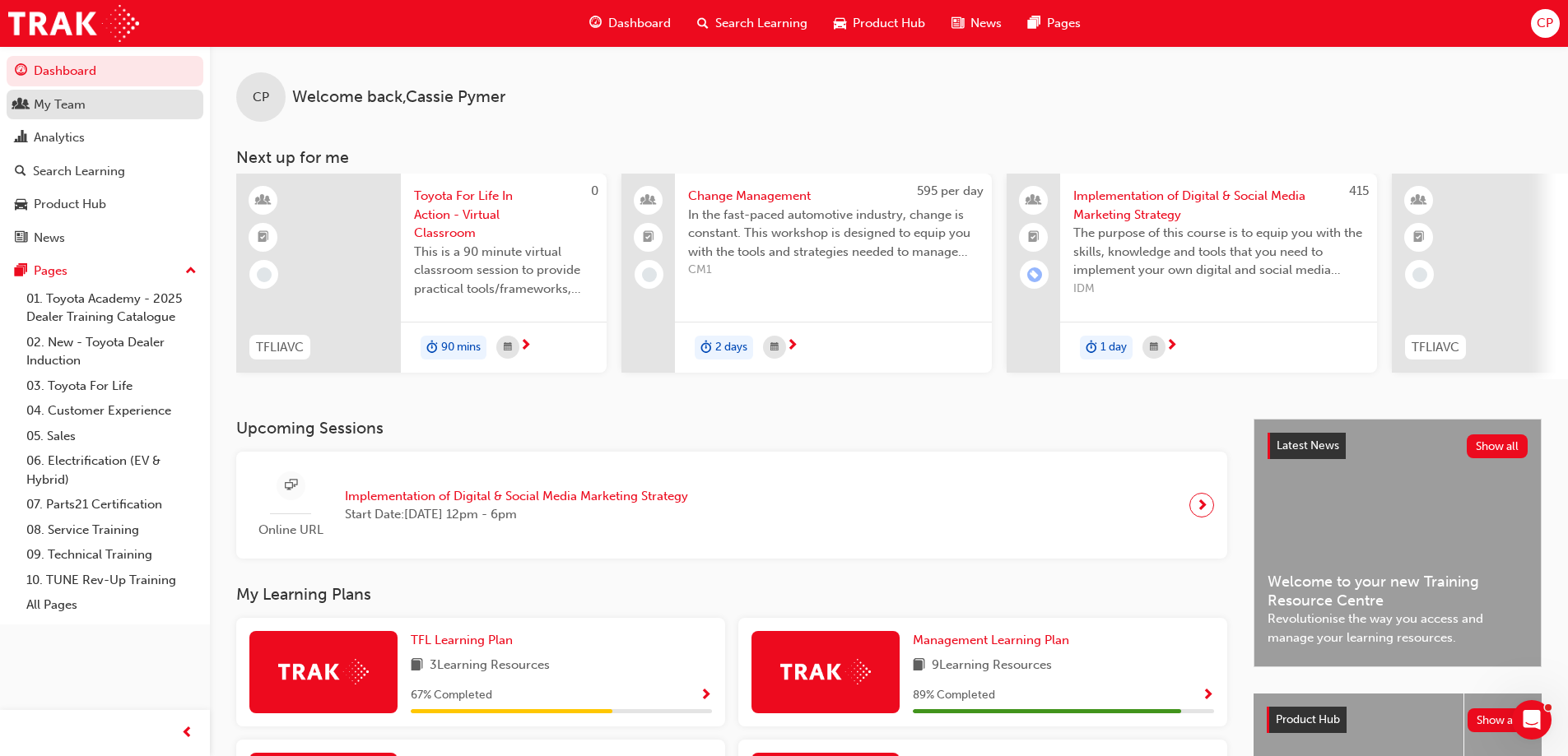
click at [71, 108] on div "My Team" at bounding box center [59, 104] width 51 height 19
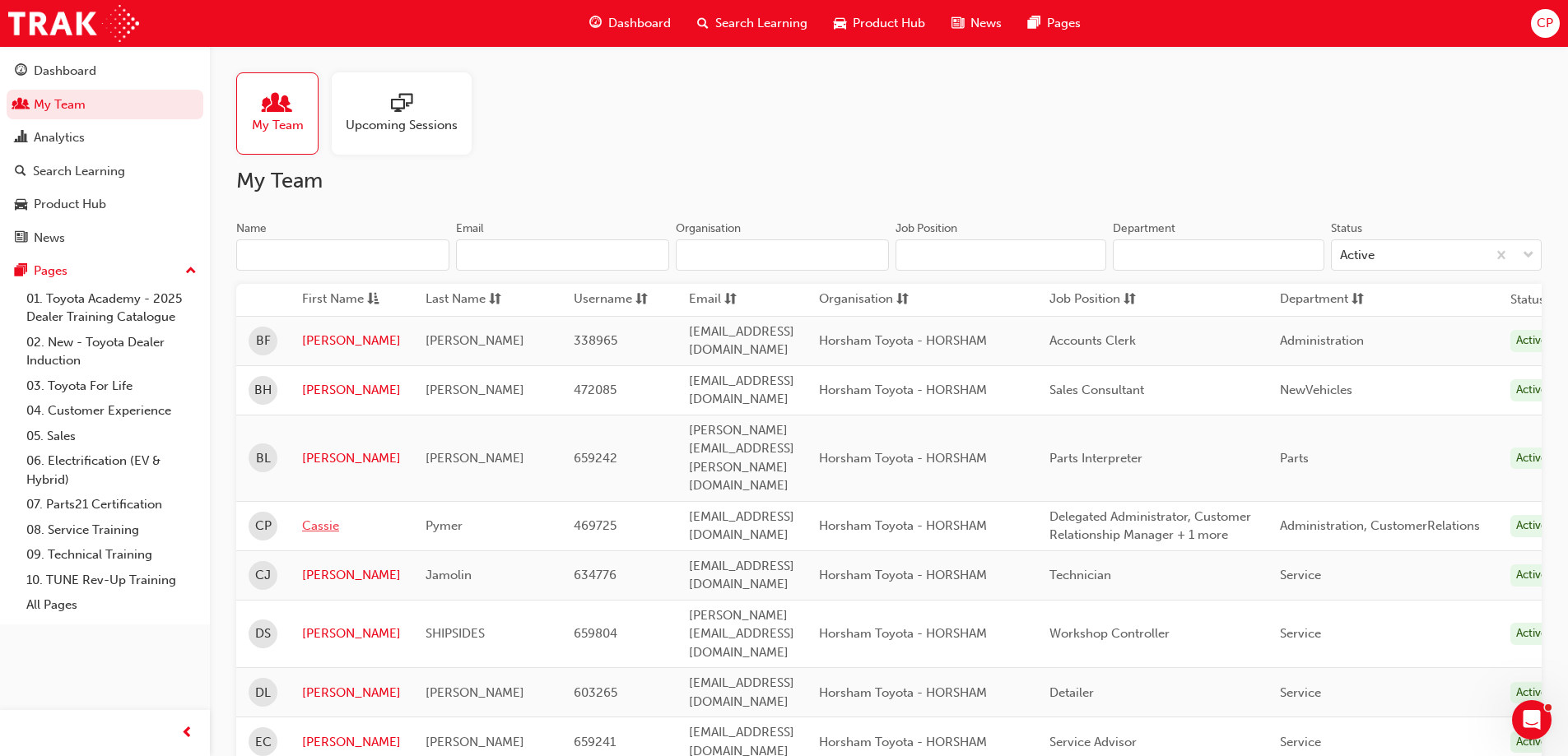
click at [328, 517] on link "Cassie" at bounding box center [351, 525] width 99 height 19
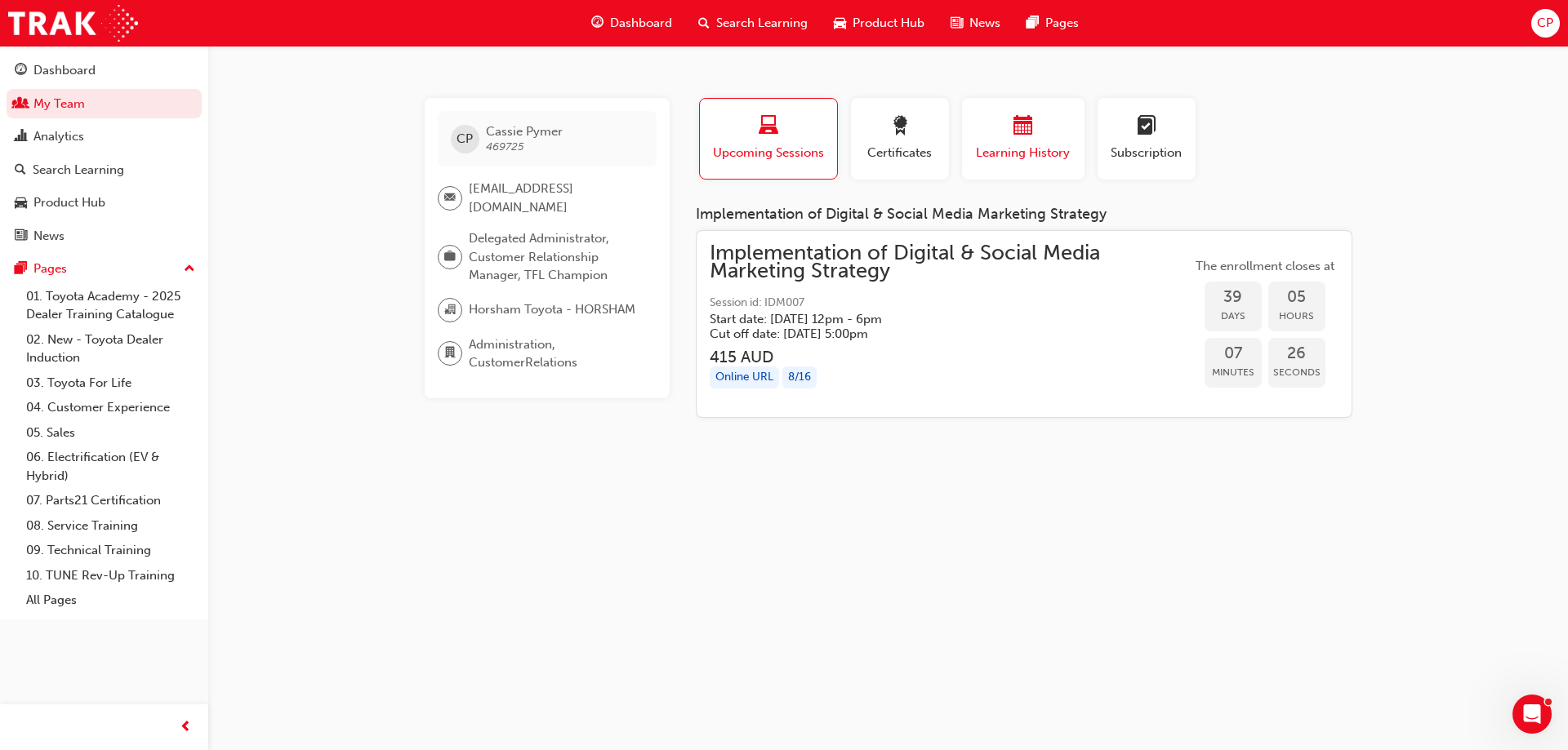
click at [1029, 142] on div "Learning History" at bounding box center [1023, 138] width 98 height 46
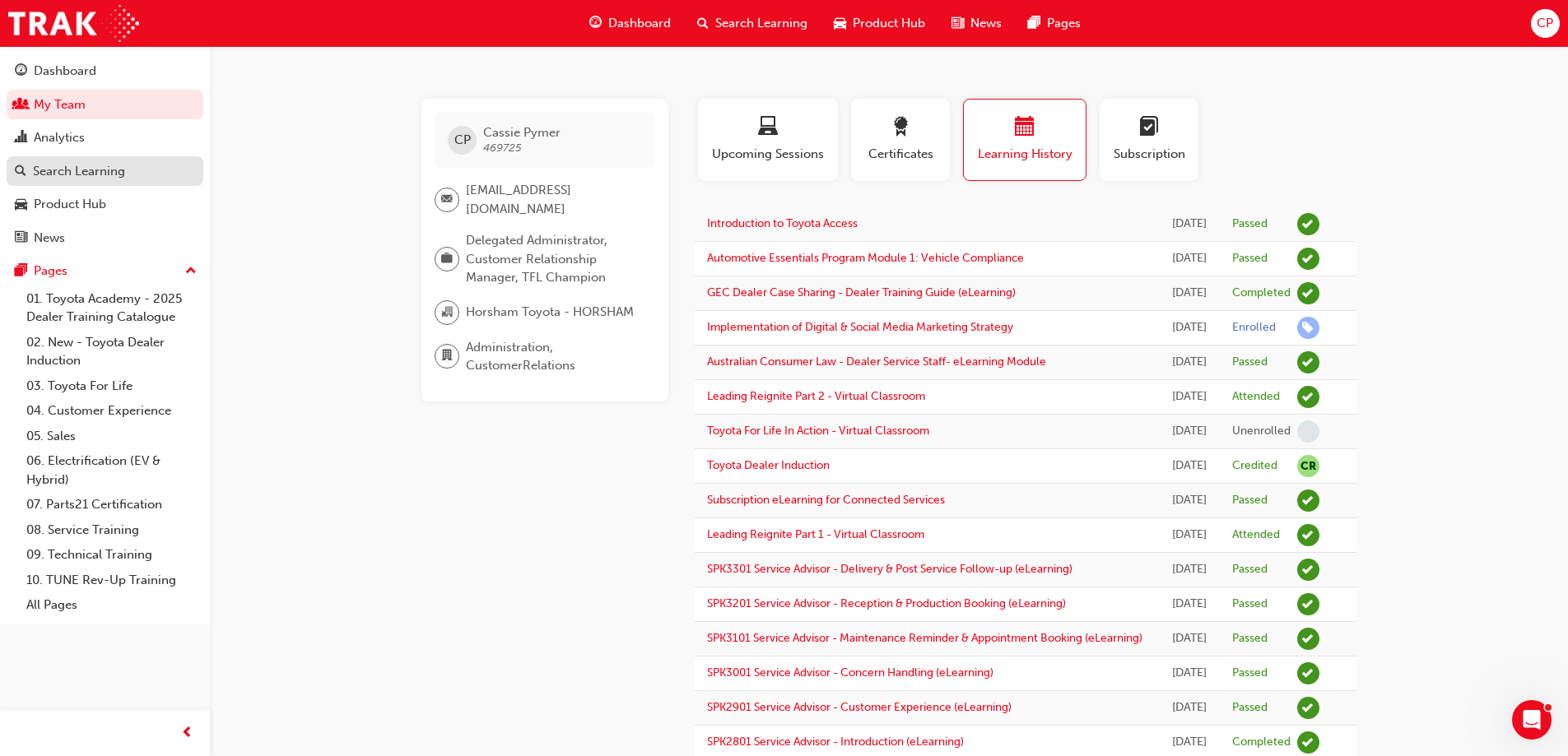
click at [102, 169] on div "Search Learning" at bounding box center [78, 171] width 92 height 19
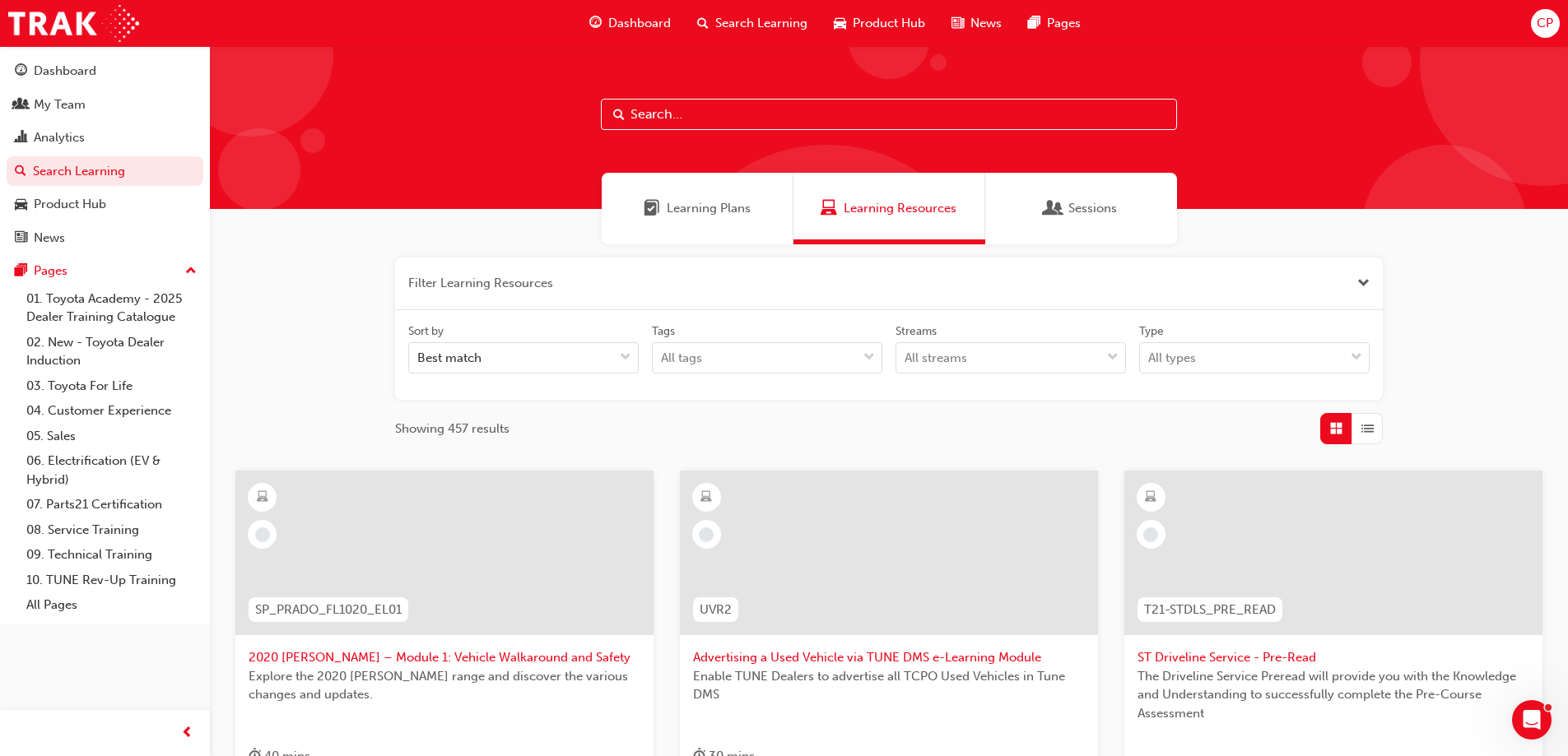
click at [732, 202] on span "Learning Plans" at bounding box center [708, 208] width 84 height 19
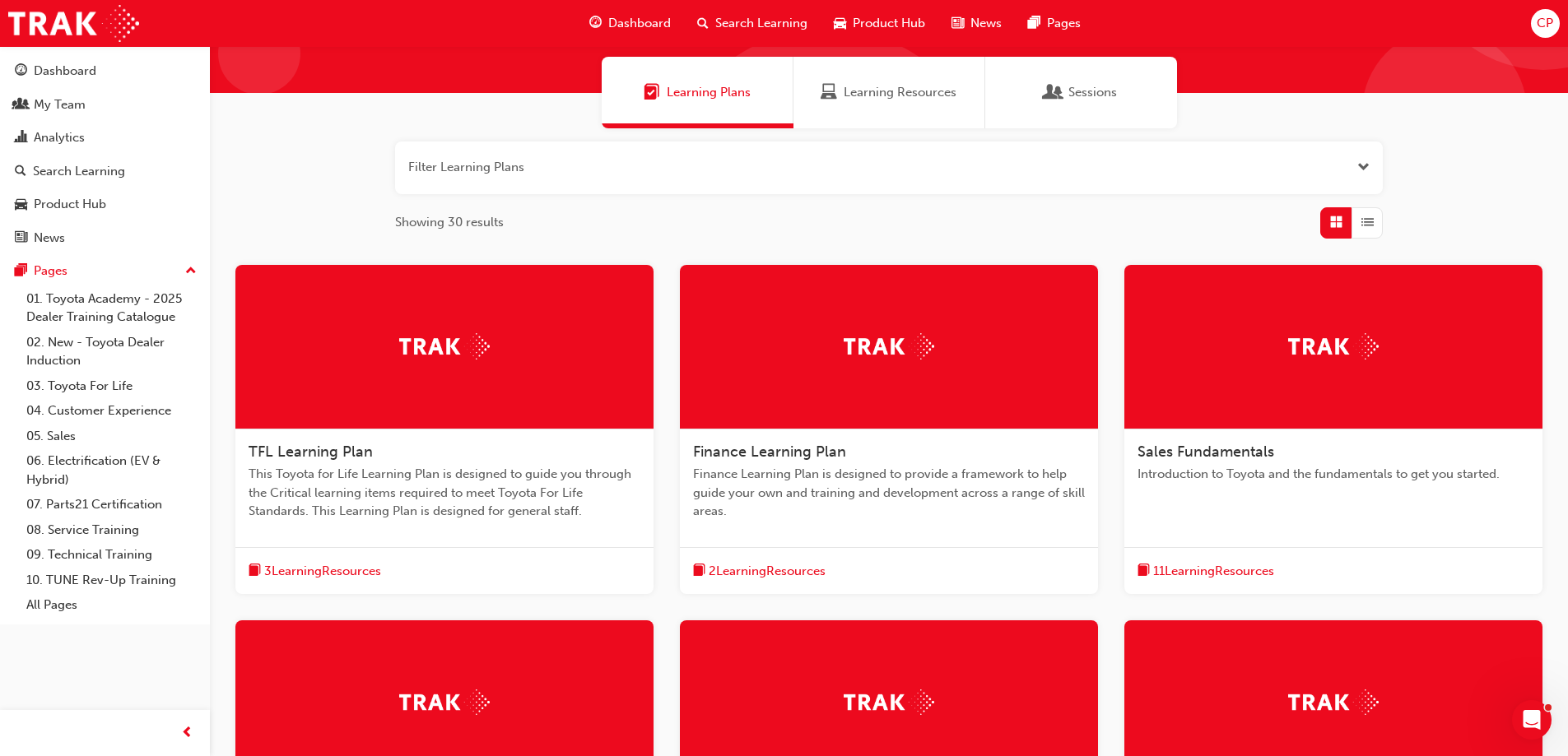
scroll to position [247, 0]
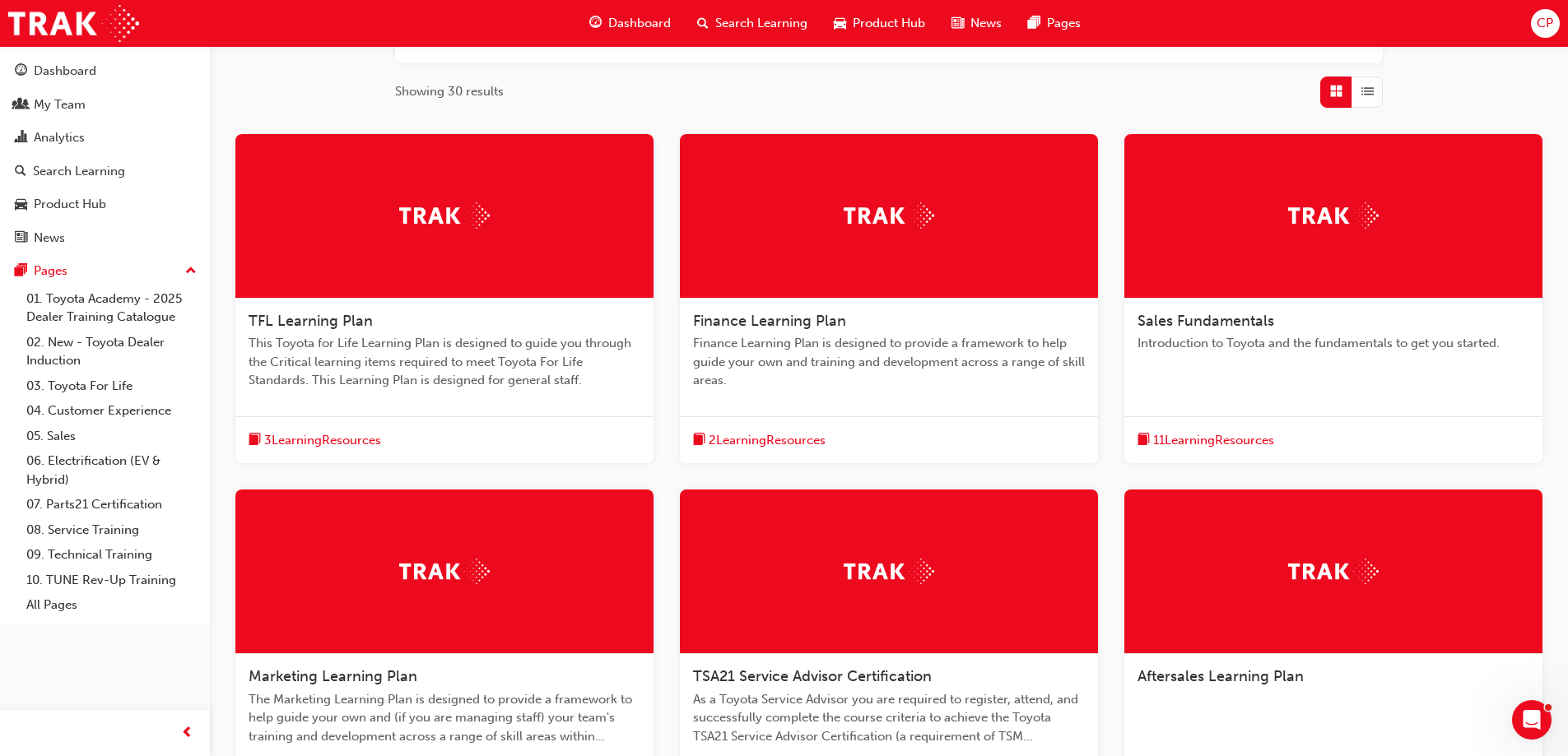
click at [788, 440] on span "2 Learning Resources" at bounding box center [767, 440] width 117 height 19
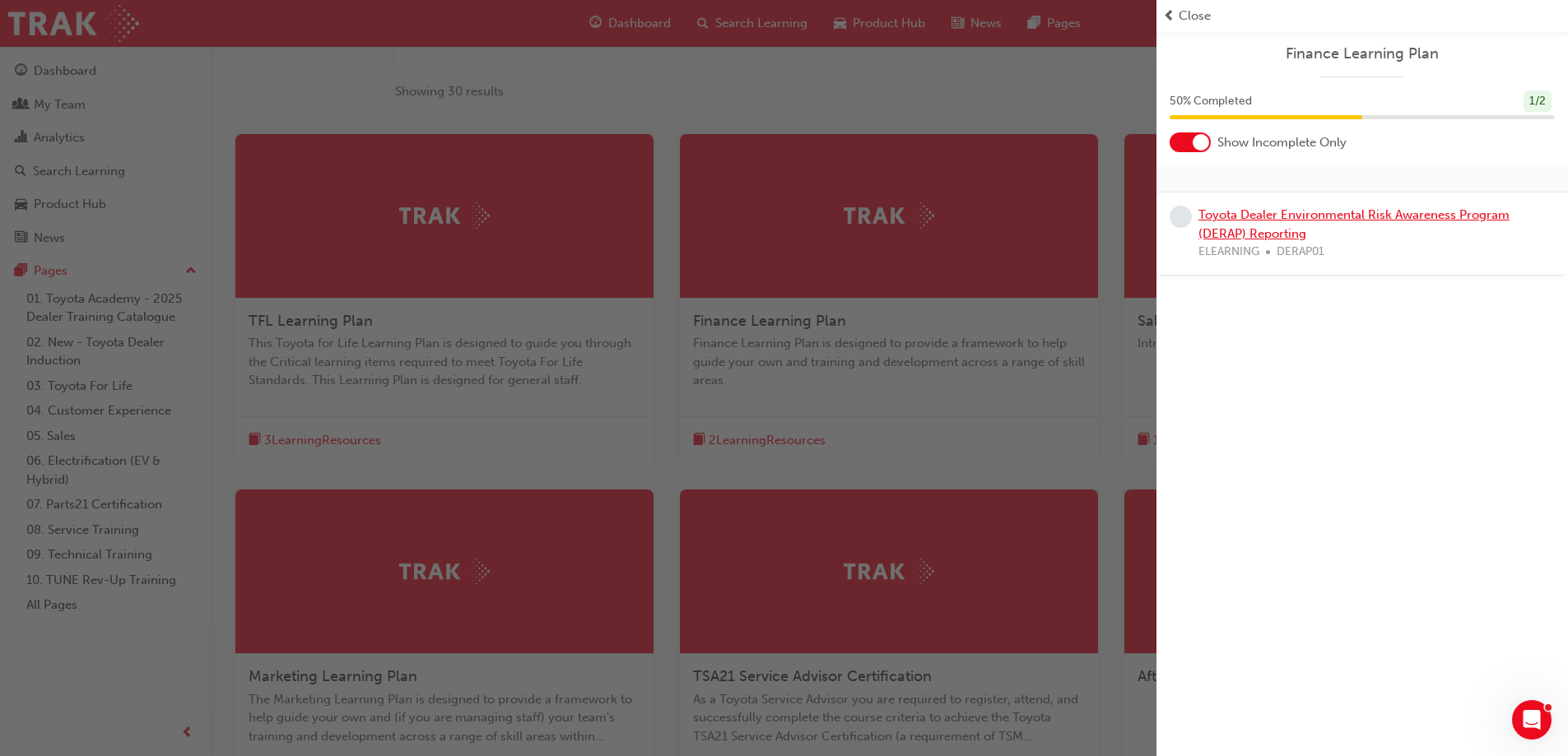
click at [1333, 217] on link "Toyota Dealer Environmental Risk Awareness Program (DERAP) Reporting" at bounding box center [1353, 225] width 311 height 34
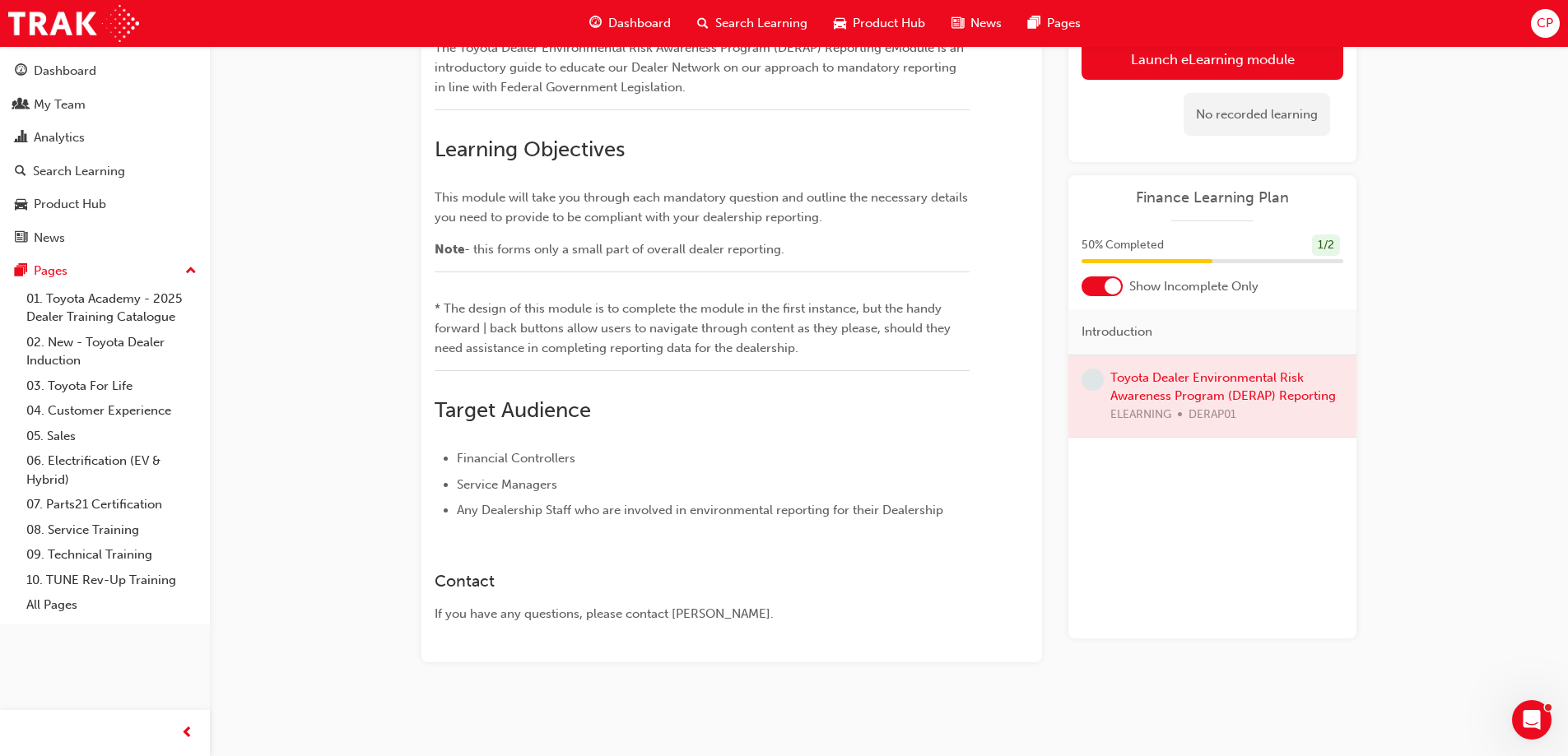
scroll to position [130, 0]
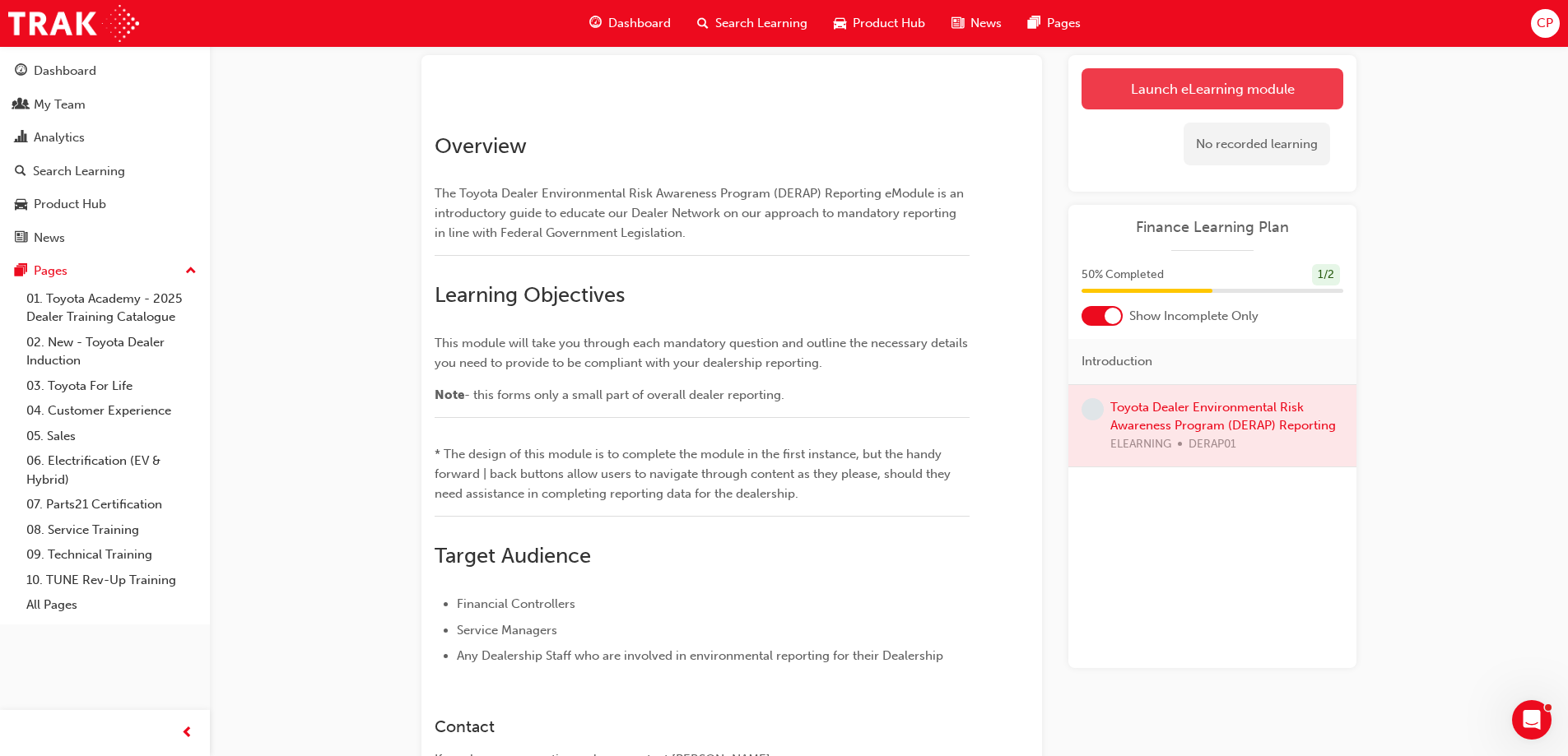
click at [1226, 91] on link "Launch eLearning module" at bounding box center [1212, 89] width 262 height 42
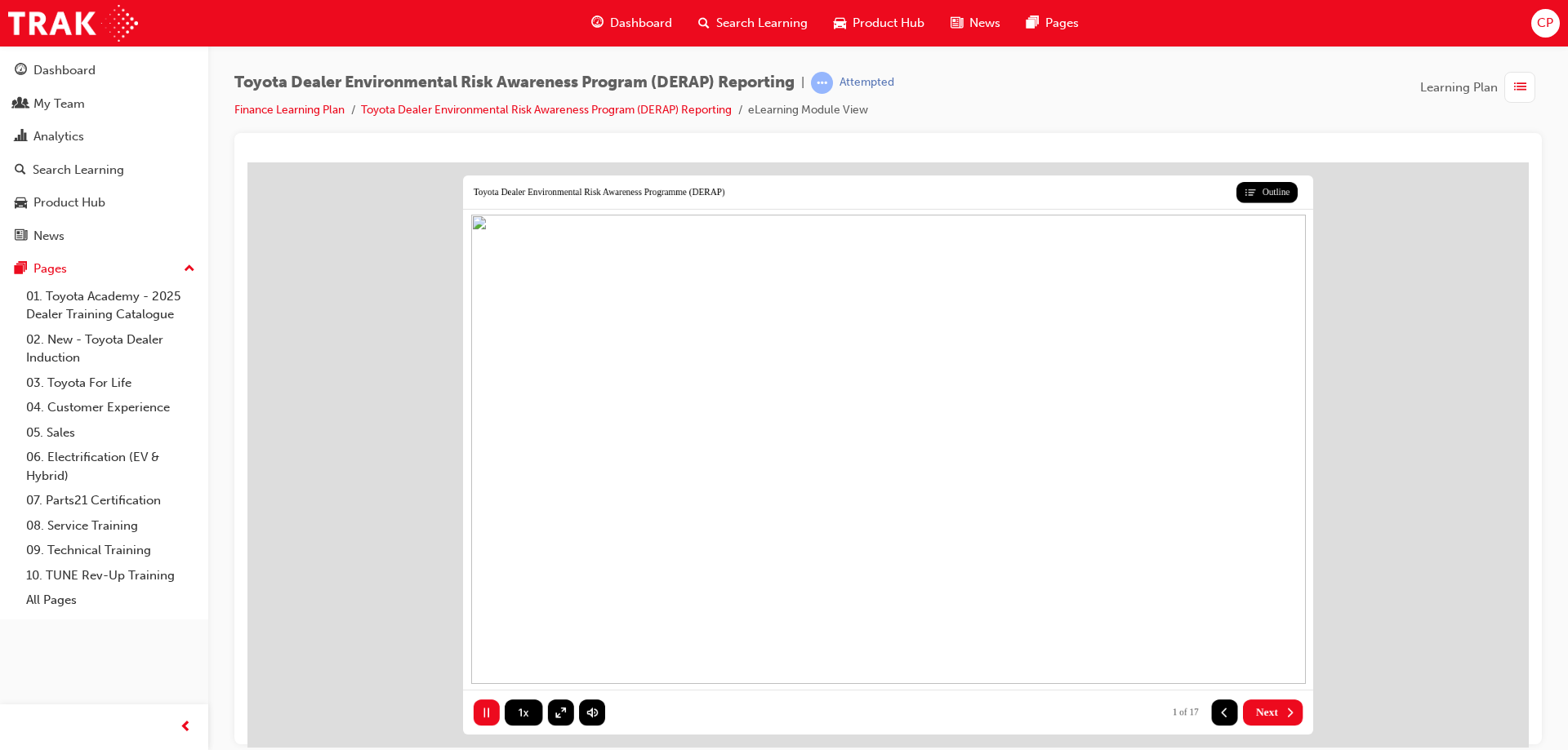
click at [1269, 709] on span "Next" at bounding box center [1267, 712] width 22 height 13
click at [1271, 715] on span "Next" at bounding box center [1267, 712] width 22 height 13
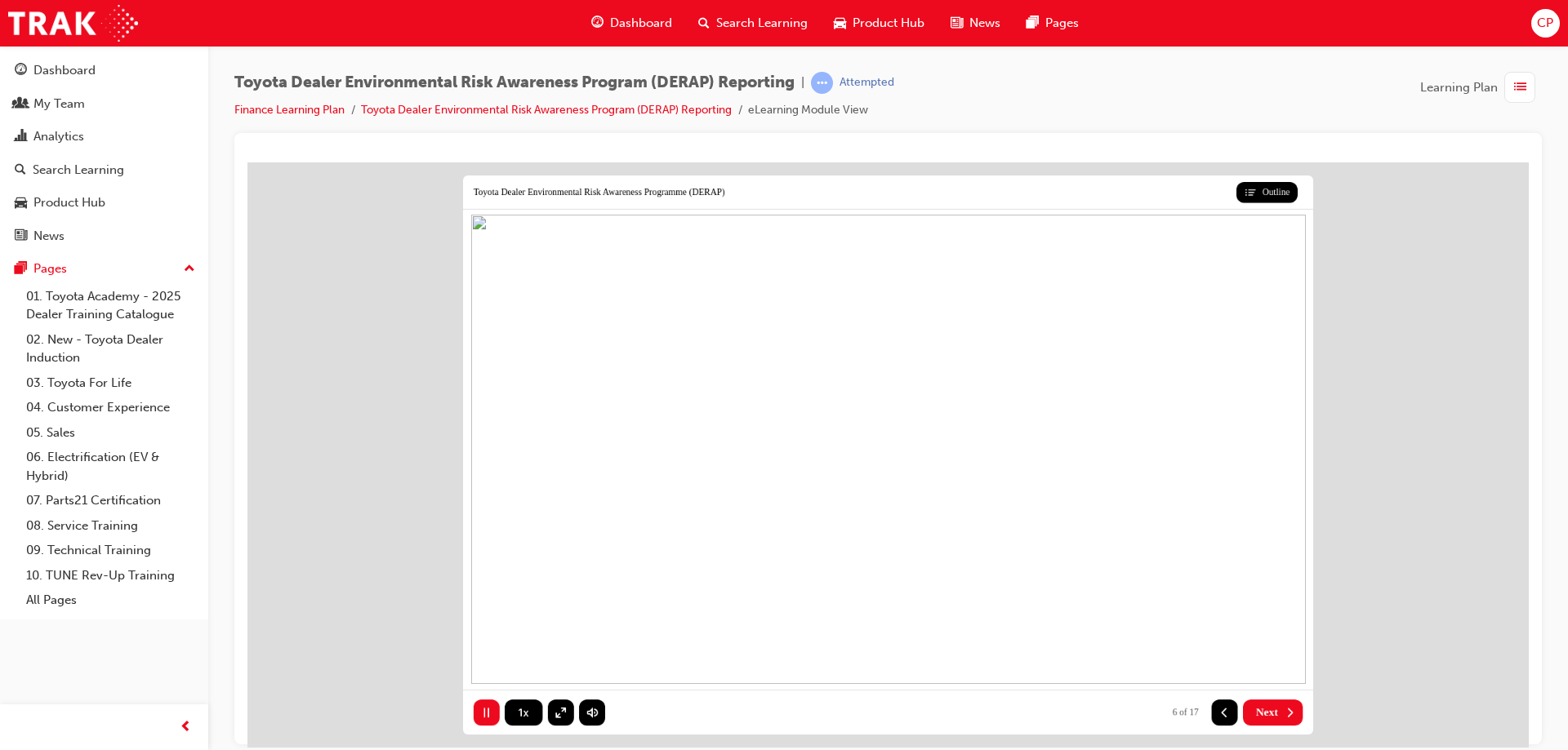
click at [1278, 708] on button "Next" at bounding box center [1272, 712] width 60 height 27
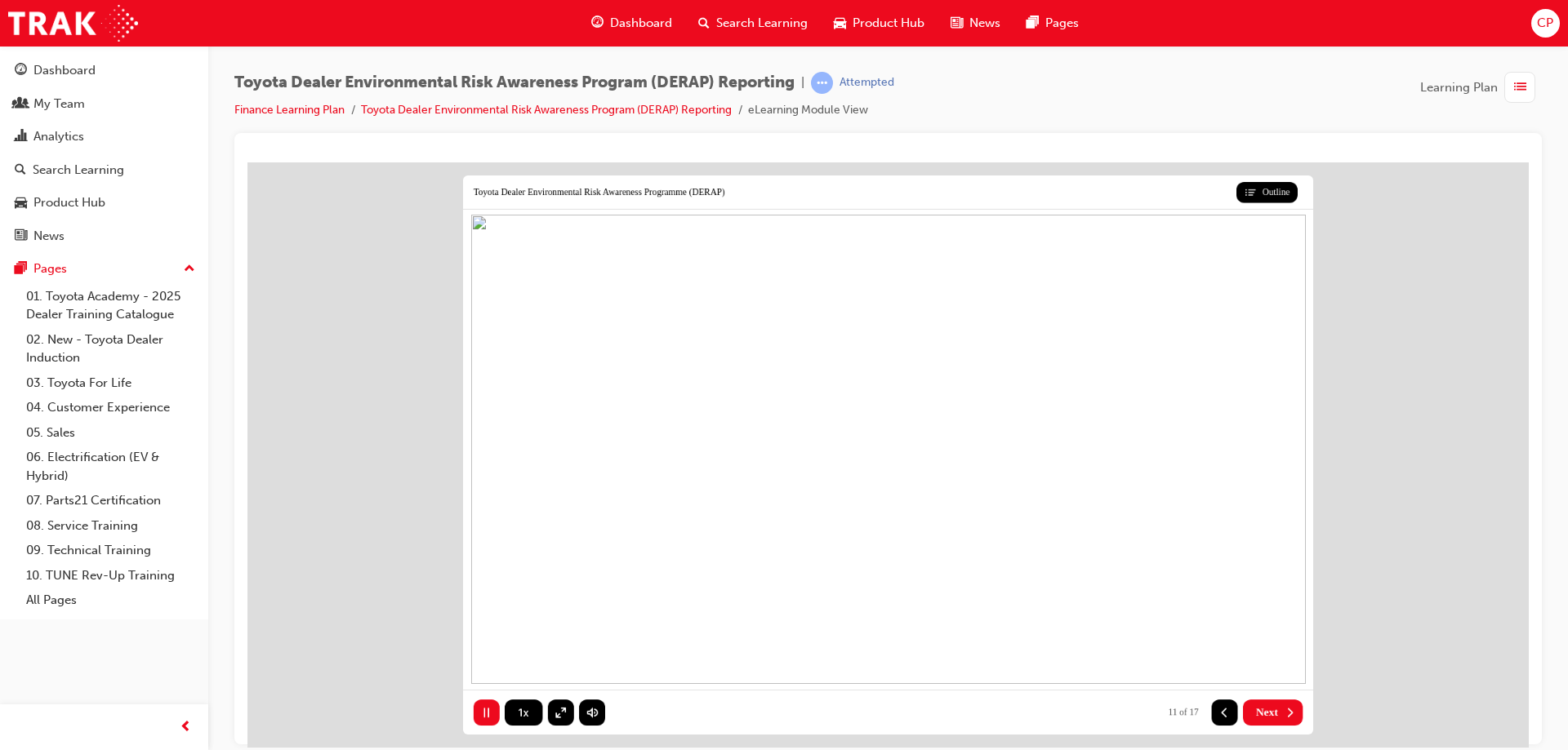
click at [1278, 708] on button "Next" at bounding box center [1272, 712] width 60 height 27
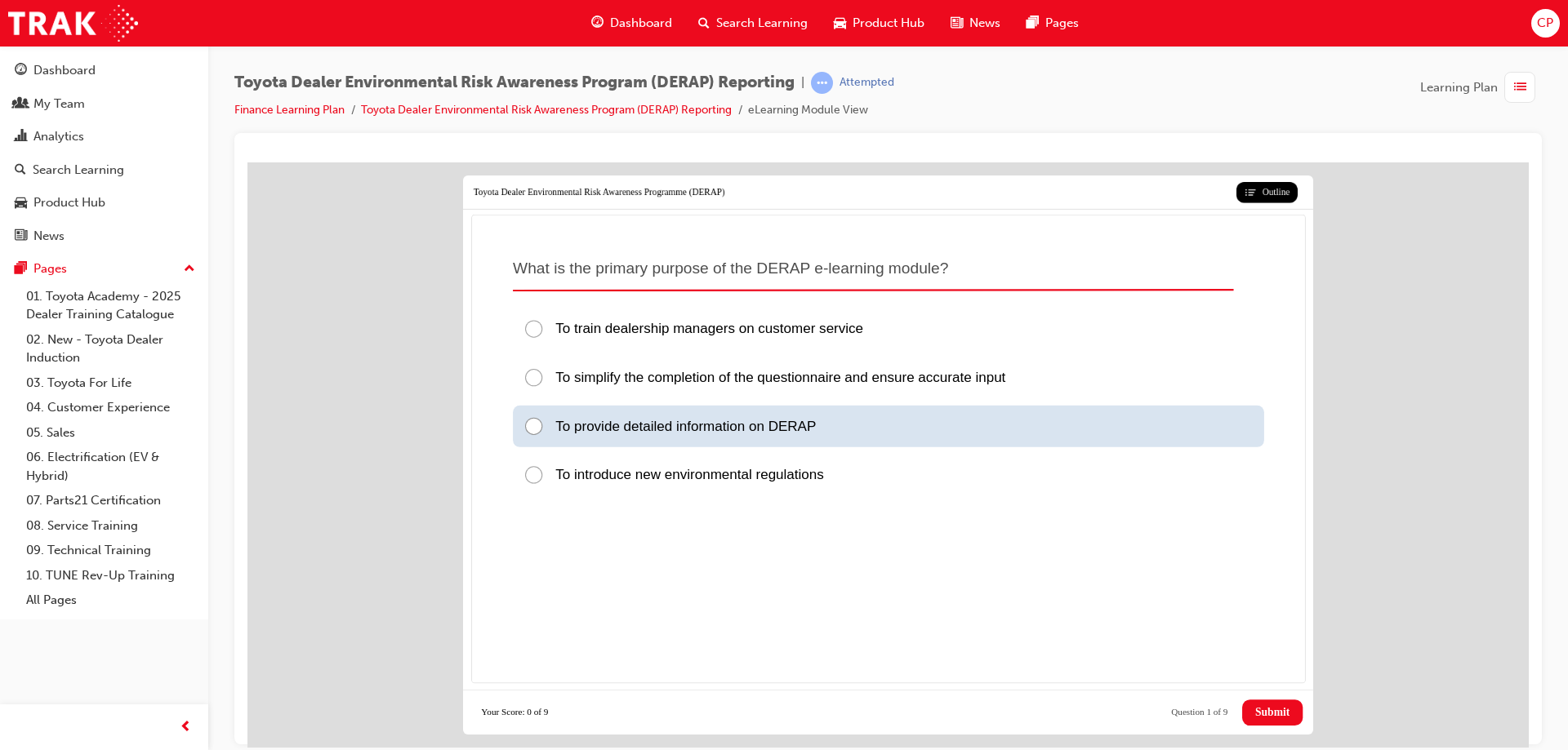
click at [536, 433] on div at bounding box center [538, 426] width 31 height 22
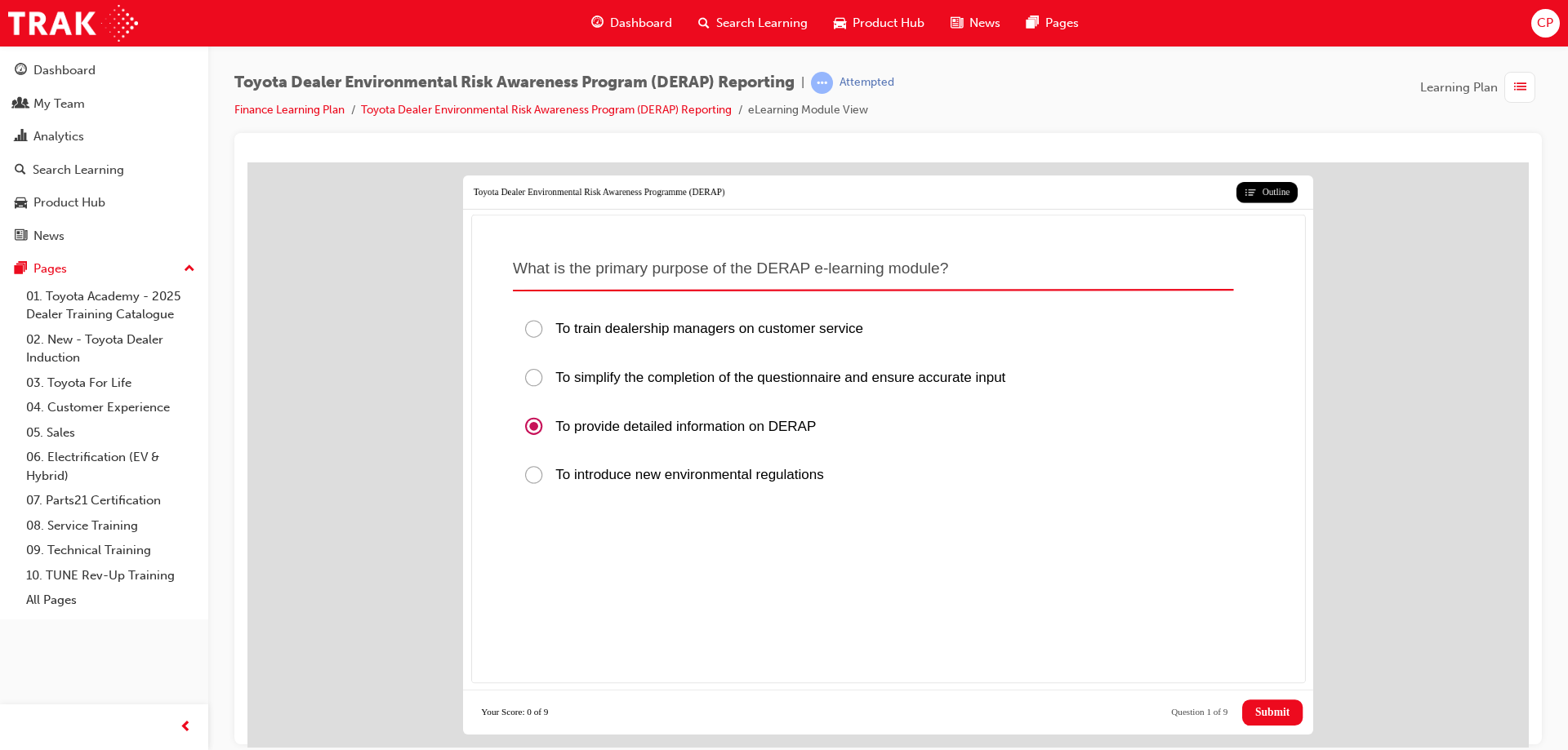
click at [1266, 717] on span "Submit" at bounding box center [1272, 712] width 34 height 13
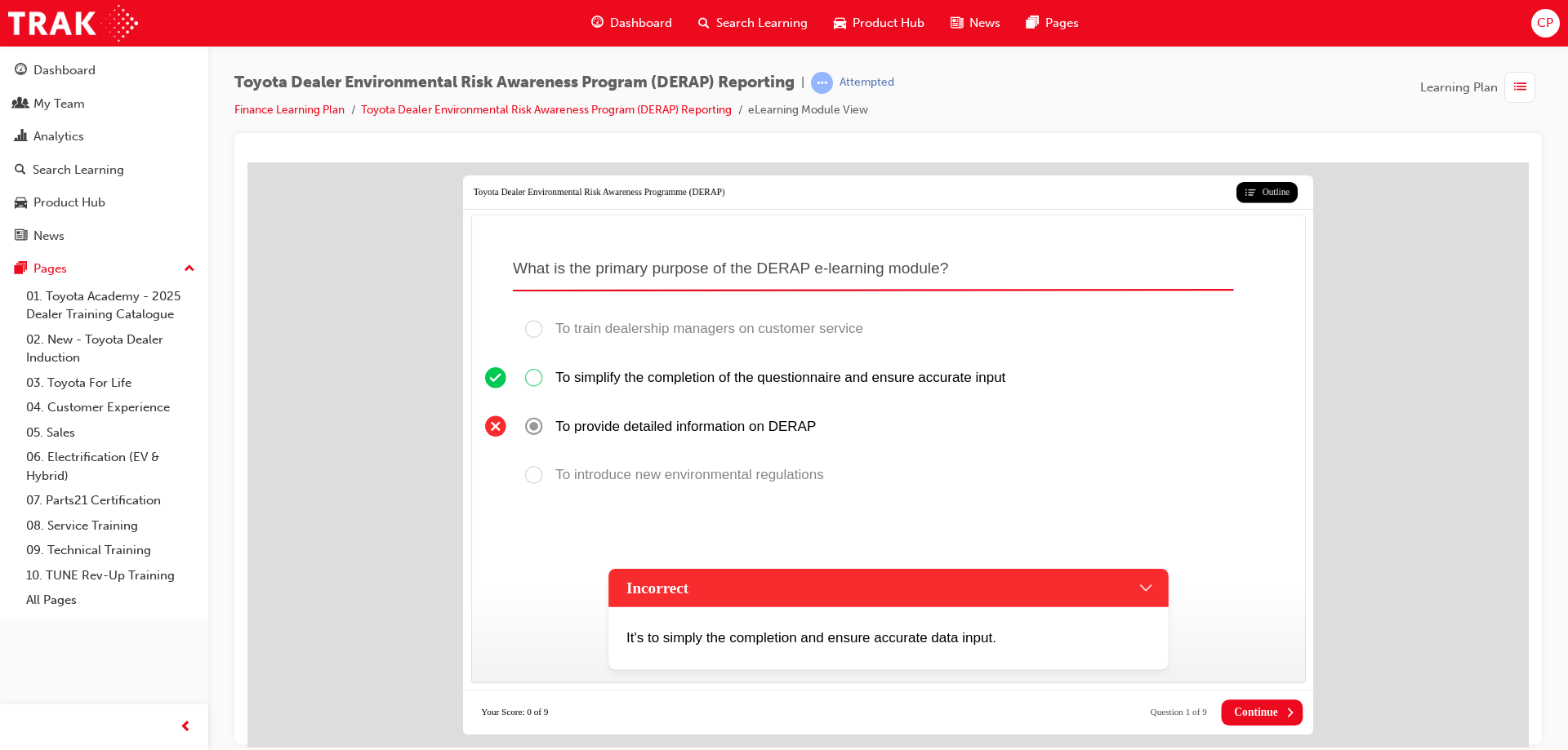
click at [1259, 707] on span "Continue" at bounding box center [1256, 712] width 44 height 13
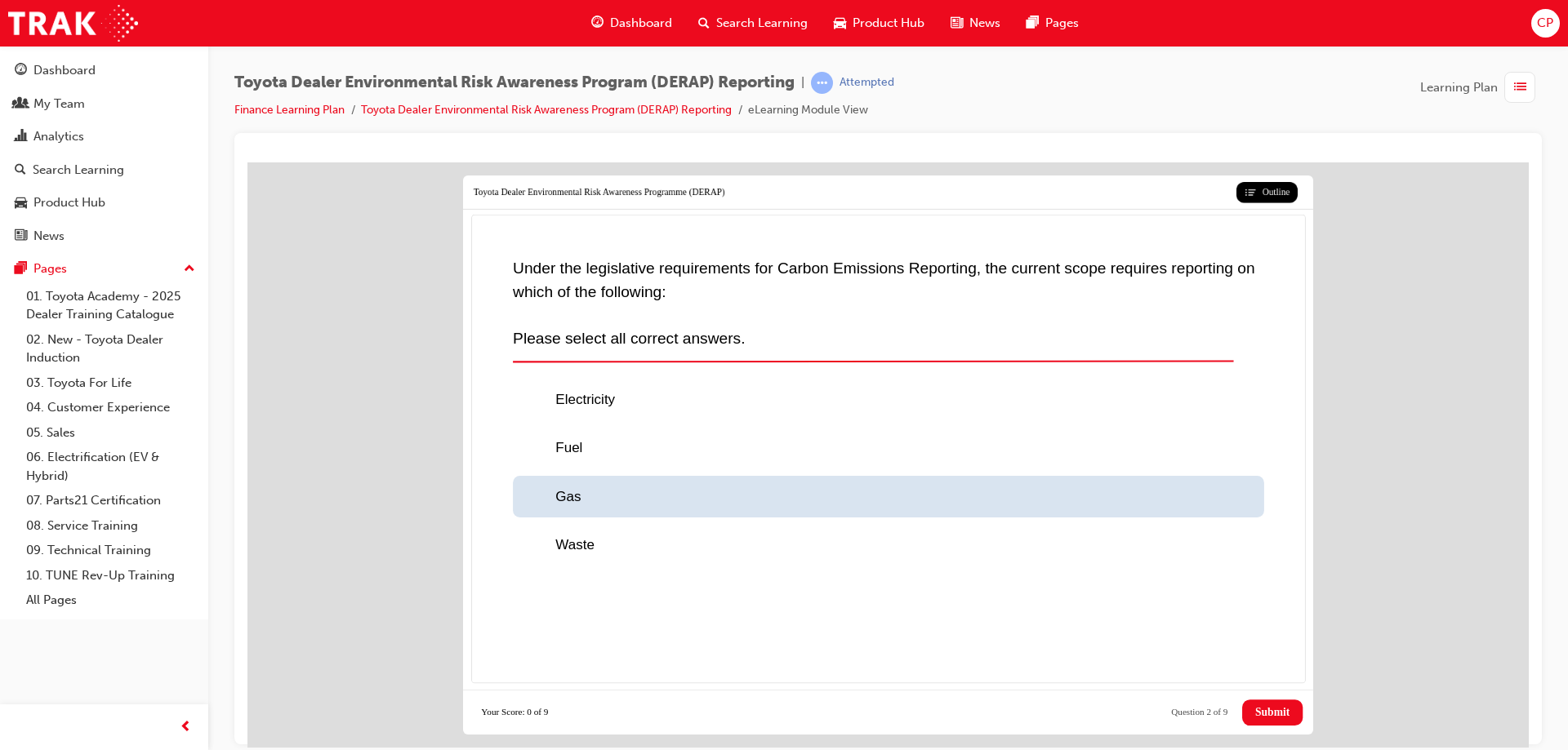
click at [529, 507] on div "Gas" at bounding box center [888, 496] width 751 height 41
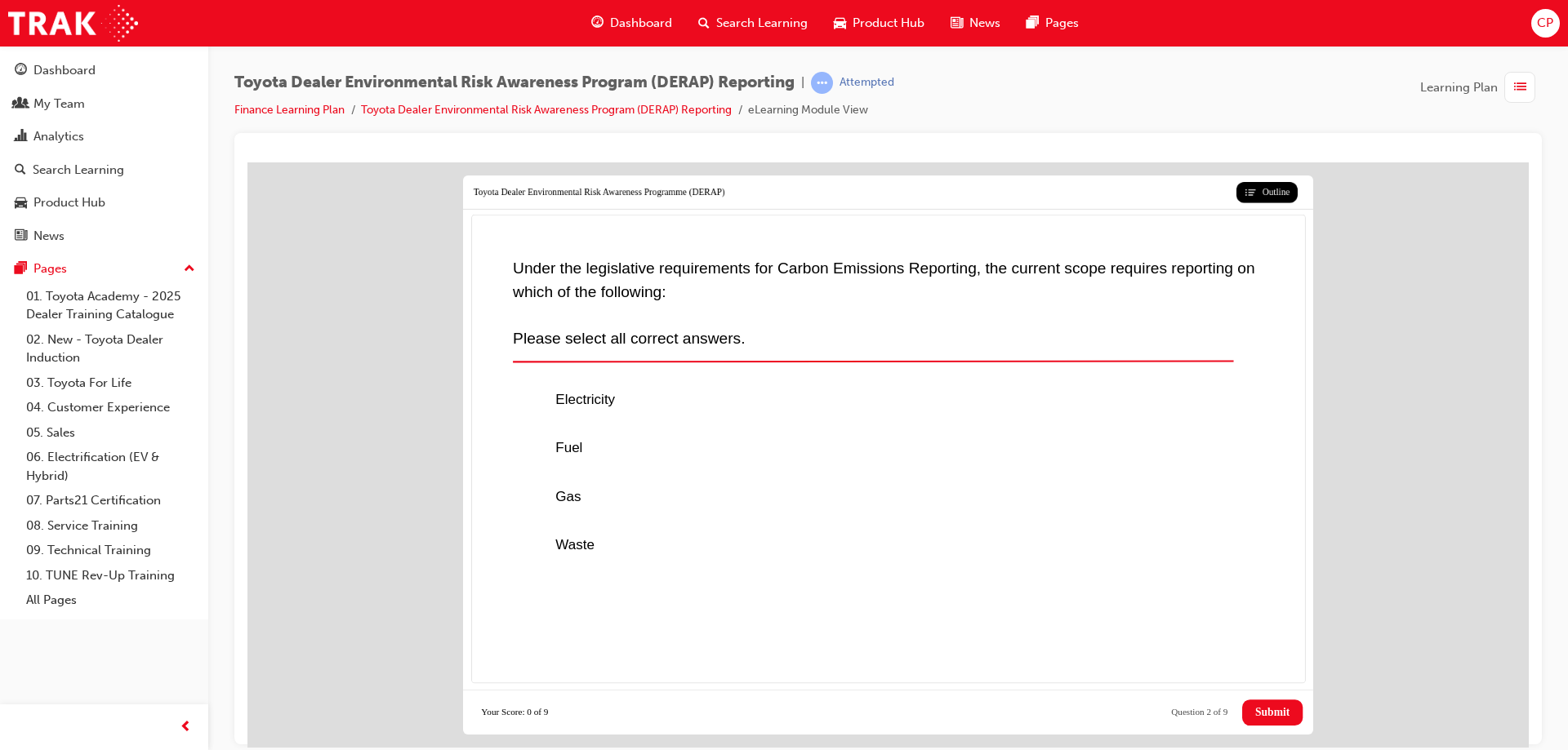
click at [1260, 711] on span "Submit" at bounding box center [1272, 712] width 34 height 13
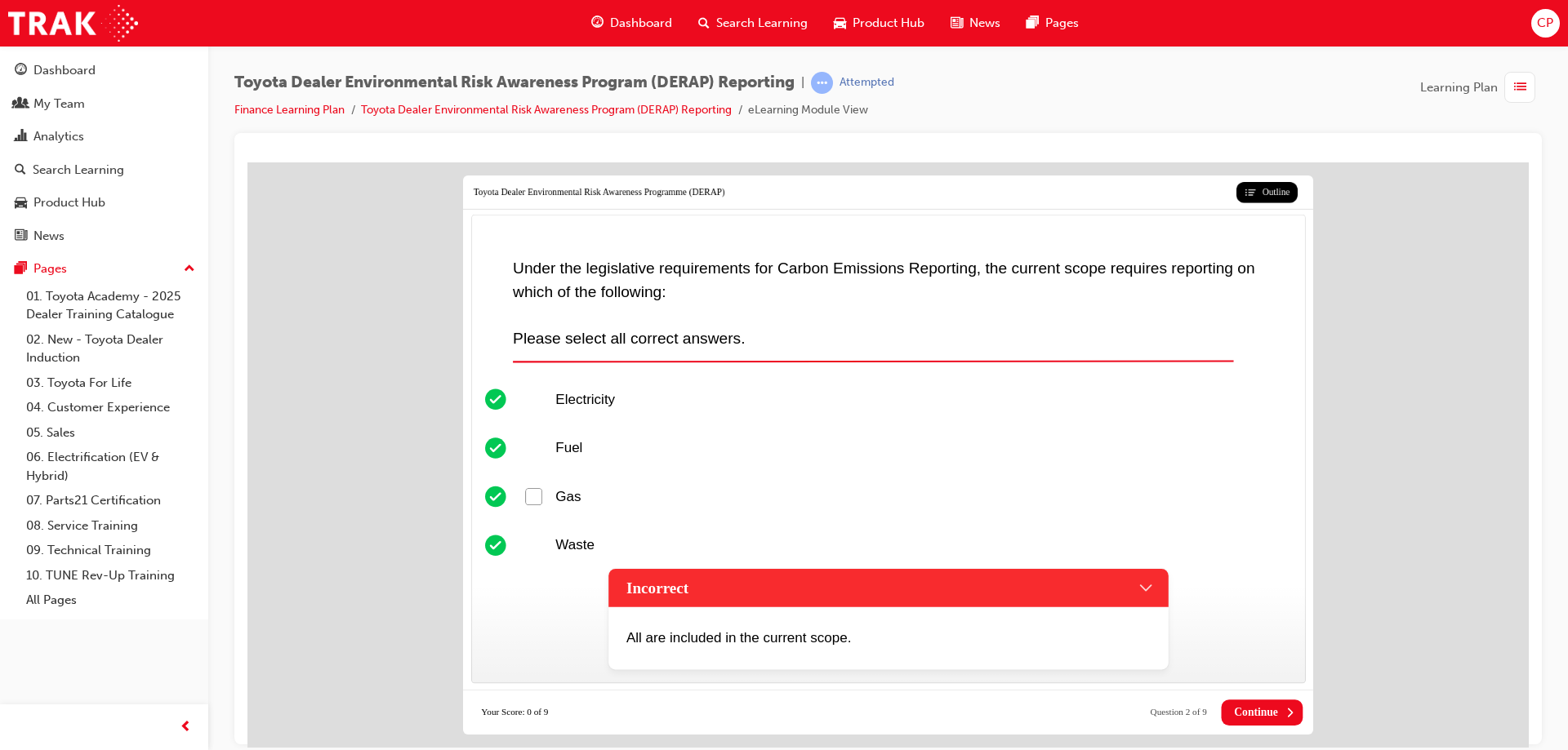
click at [1257, 706] on span "Continue" at bounding box center [1256, 712] width 44 height 13
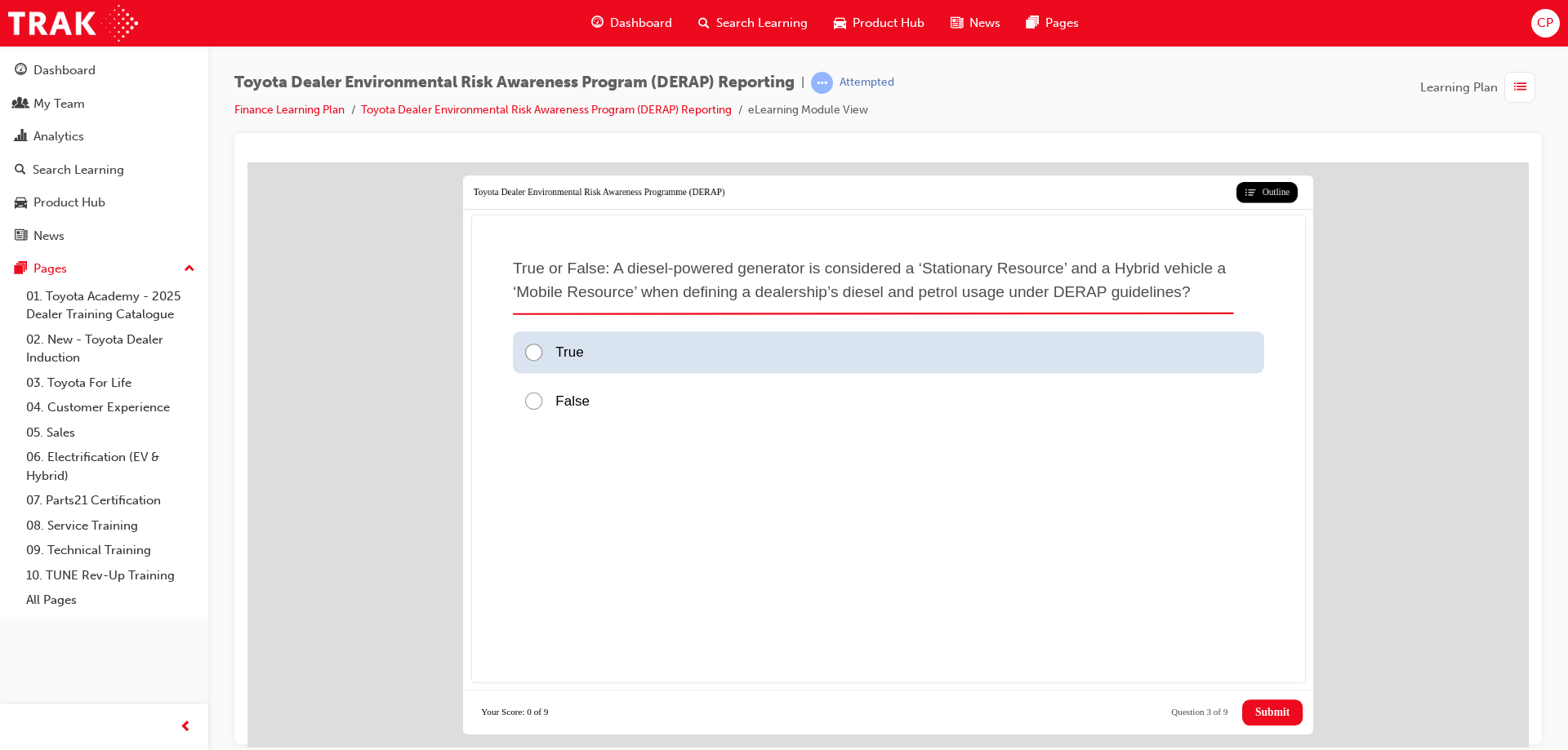
click at [527, 349] on div at bounding box center [538, 352] width 31 height 22
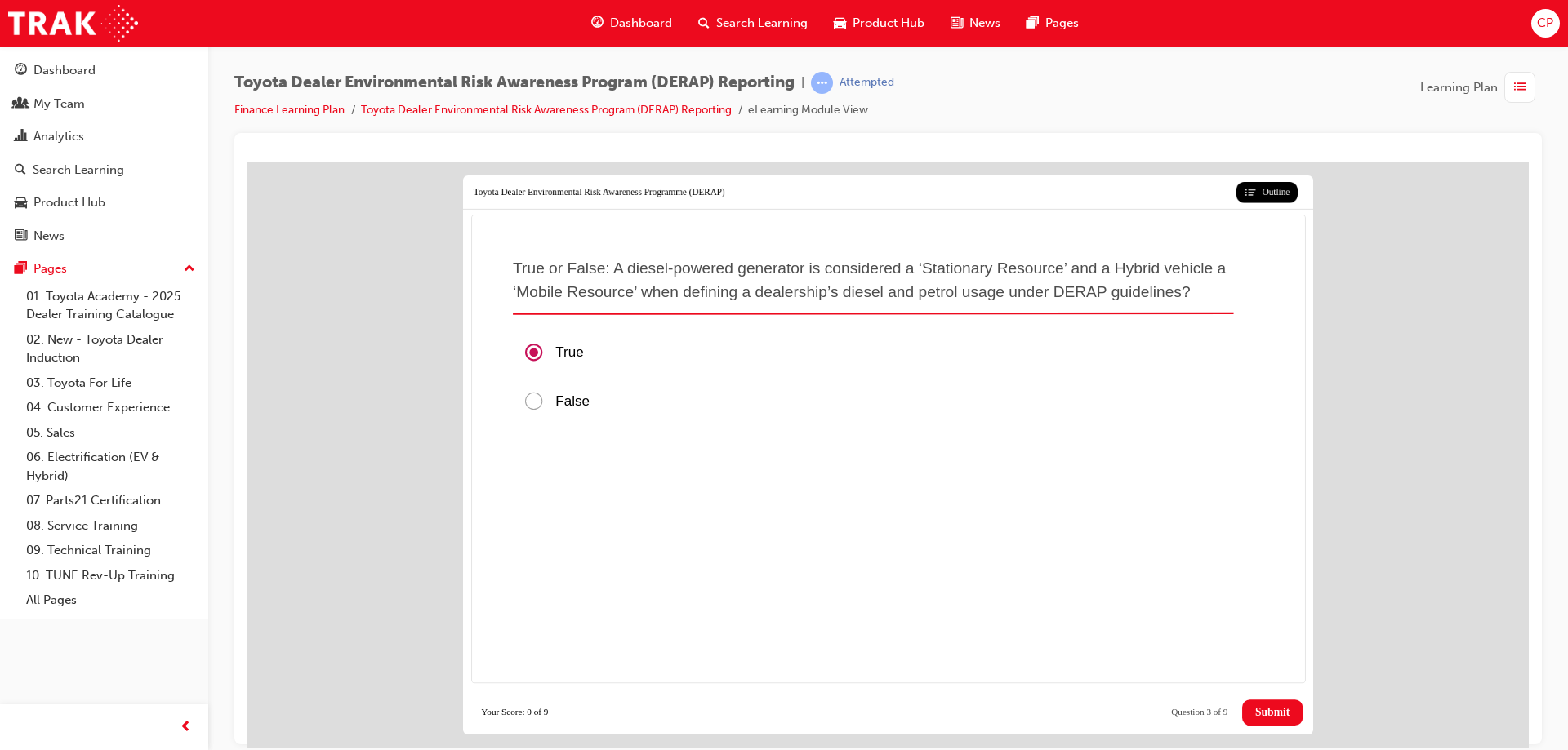
click at [1270, 712] on span "Submit" at bounding box center [1272, 712] width 34 height 13
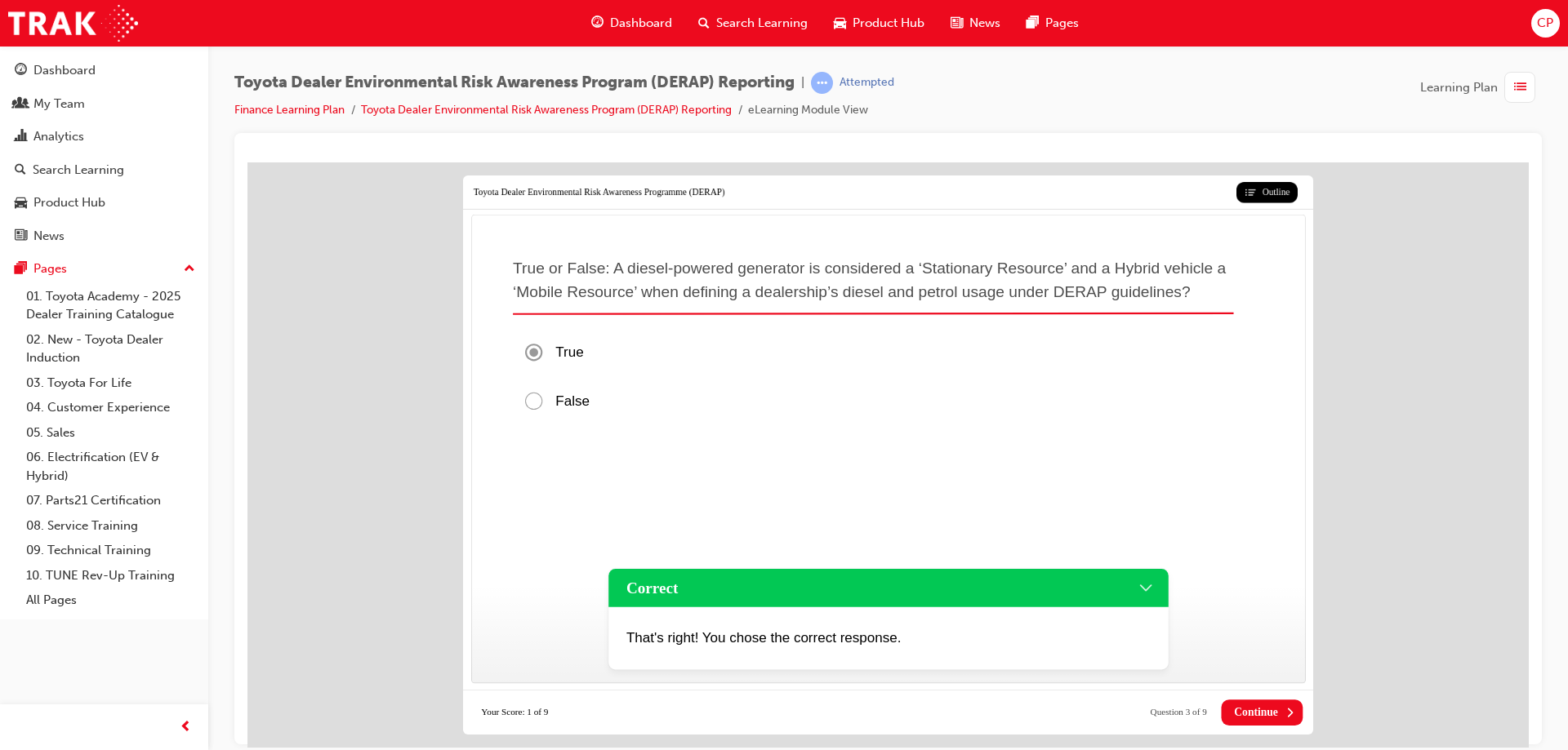
click at [1269, 711] on span "Continue" at bounding box center [1256, 712] width 44 height 13
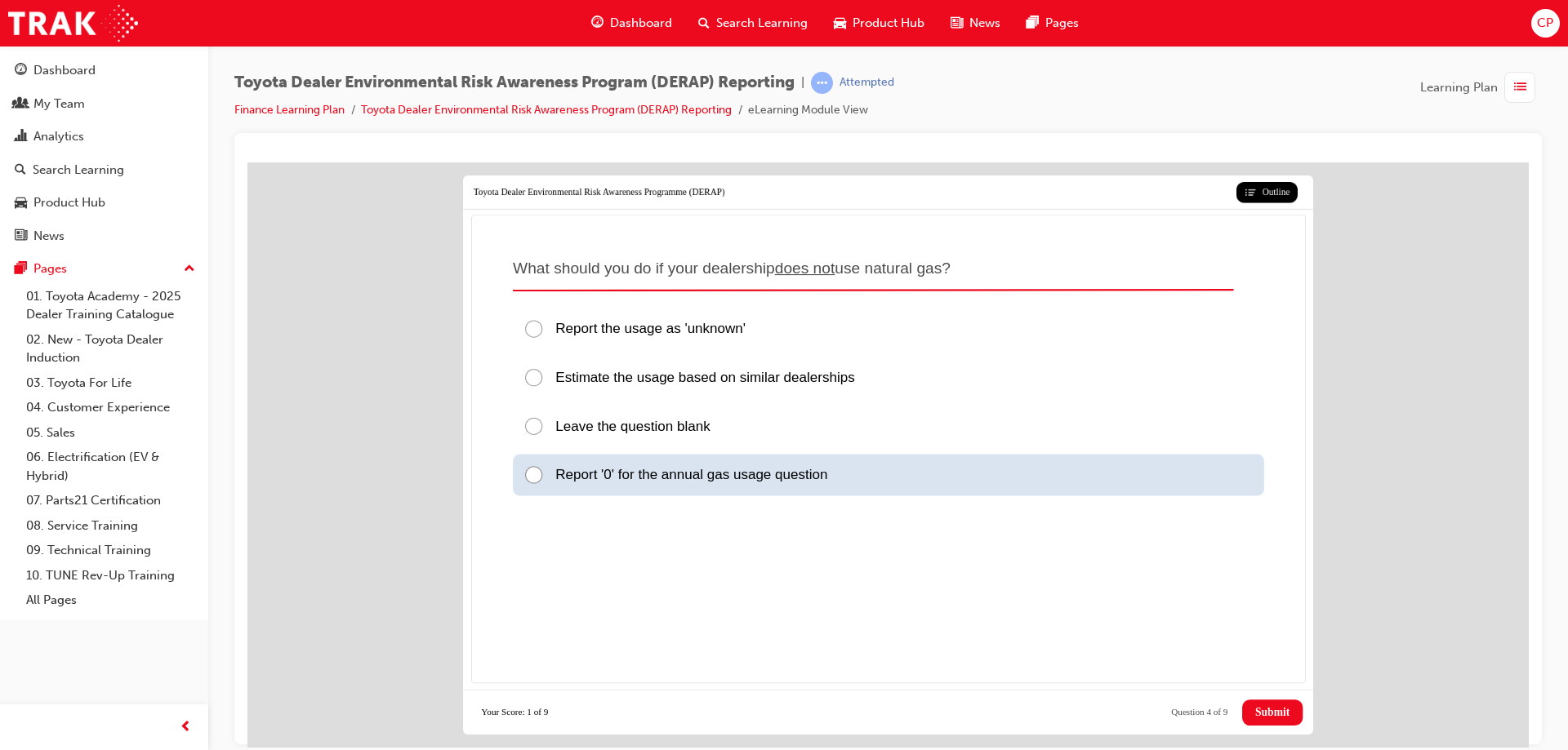
click at [544, 476] on div at bounding box center [538, 475] width 31 height 22
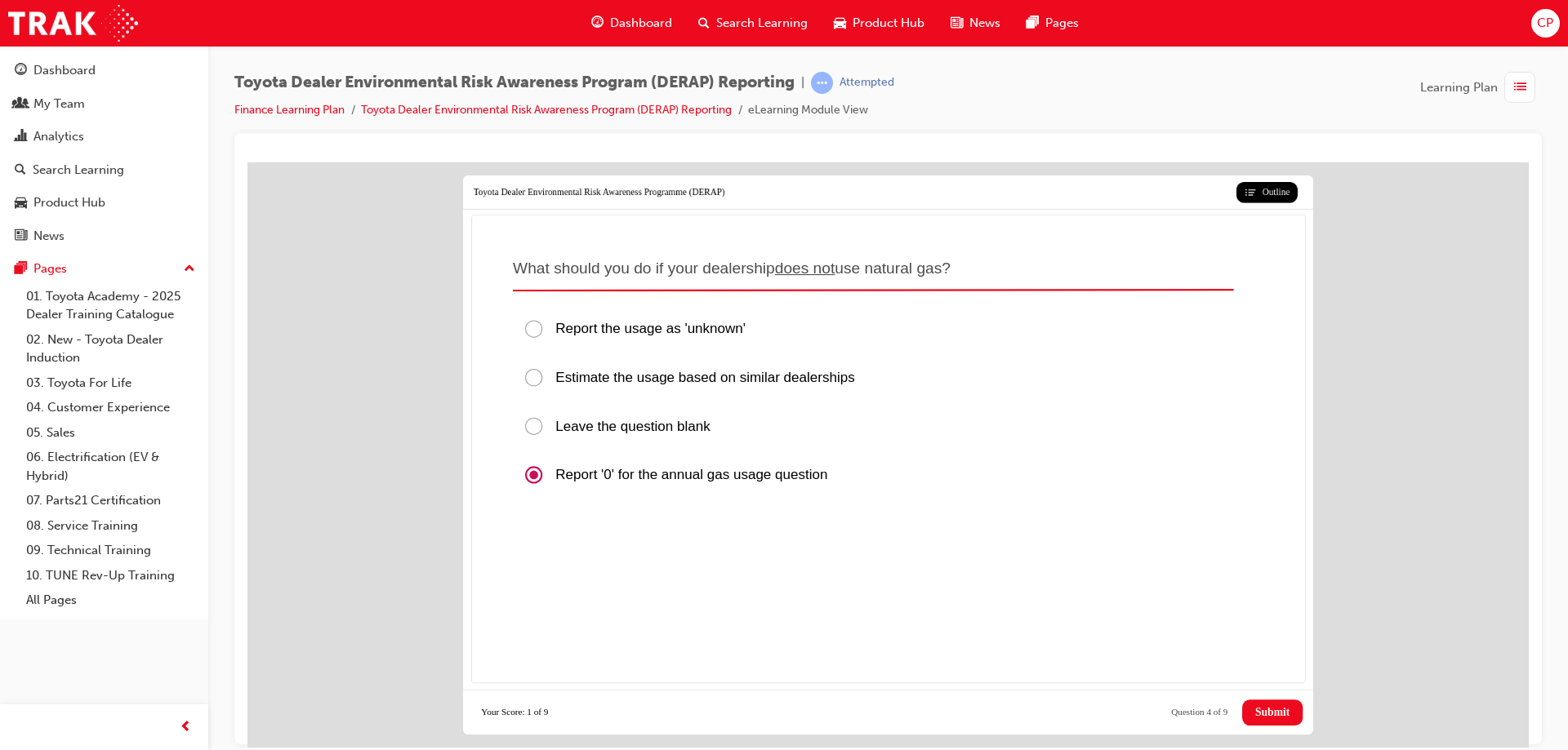
click at [1272, 716] on span "Submit" at bounding box center [1272, 712] width 34 height 13
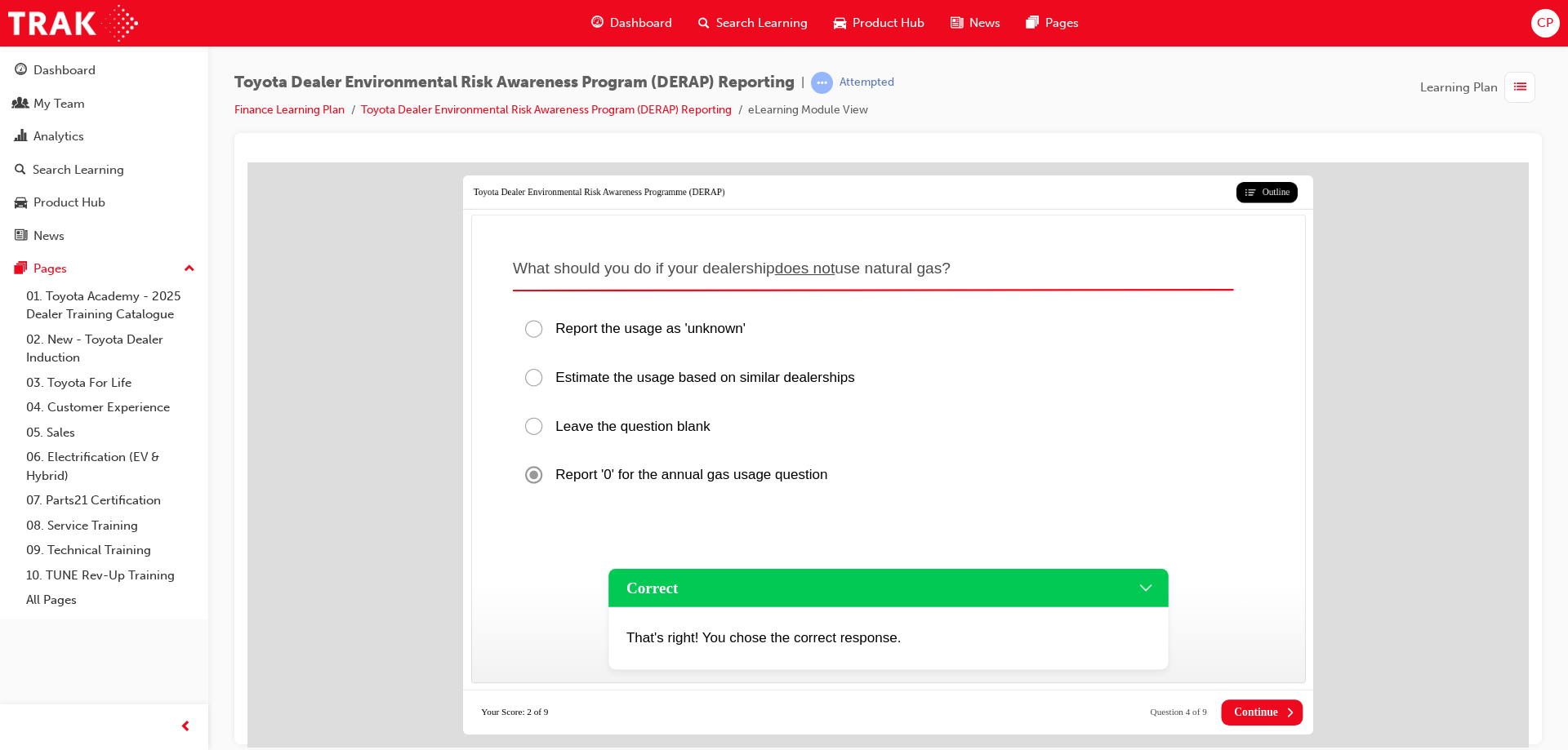
click at [1269, 709] on span "Continue" at bounding box center [1256, 712] width 44 height 13
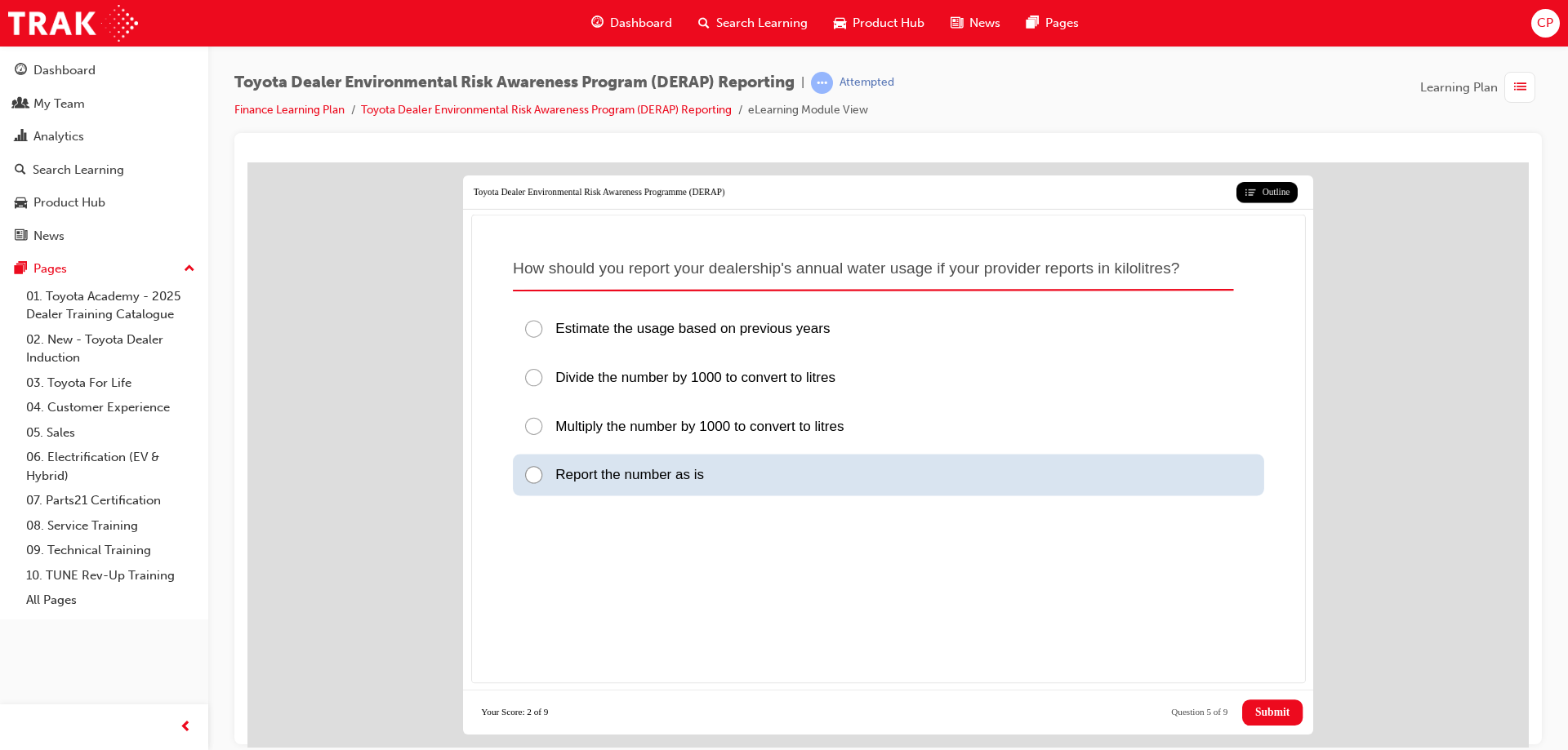
click at [532, 475] on div at bounding box center [538, 475] width 31 height 22
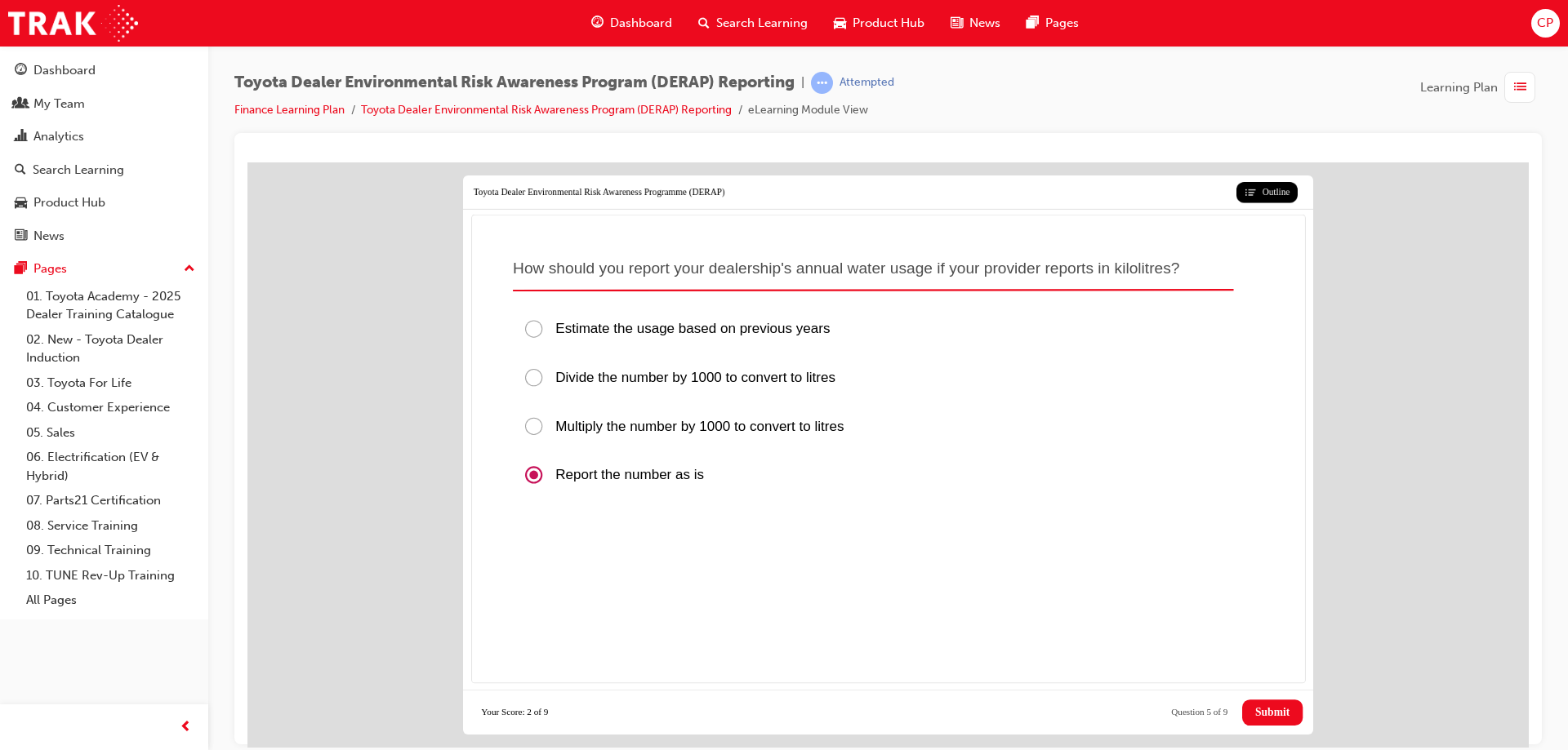
click at [1266, 717] on span "Submit" at bounding box center [1272, 712] width 34 height 13
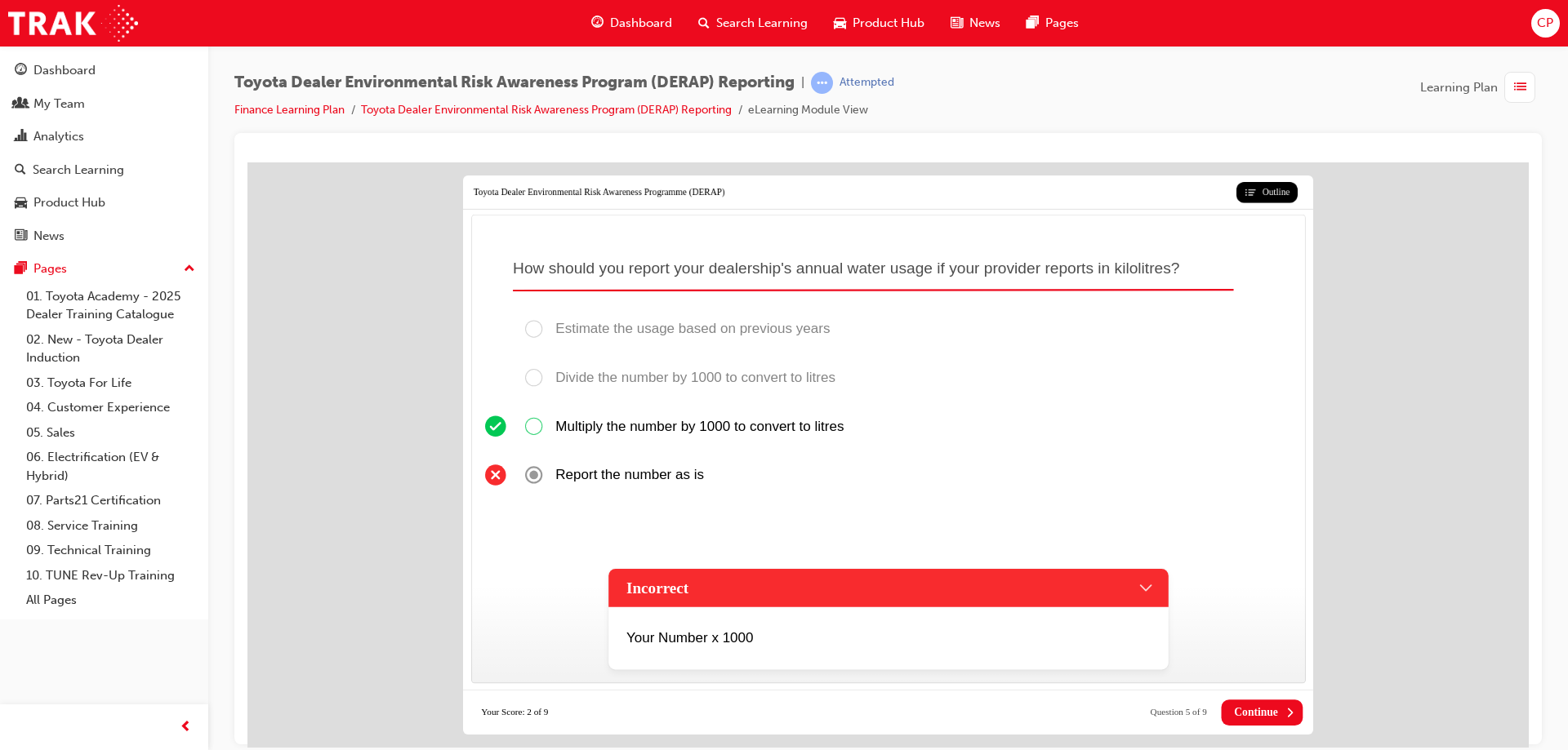
click at [1251, 708] on span "Continue" at bounding box center [1256, 712] width 44 height 13
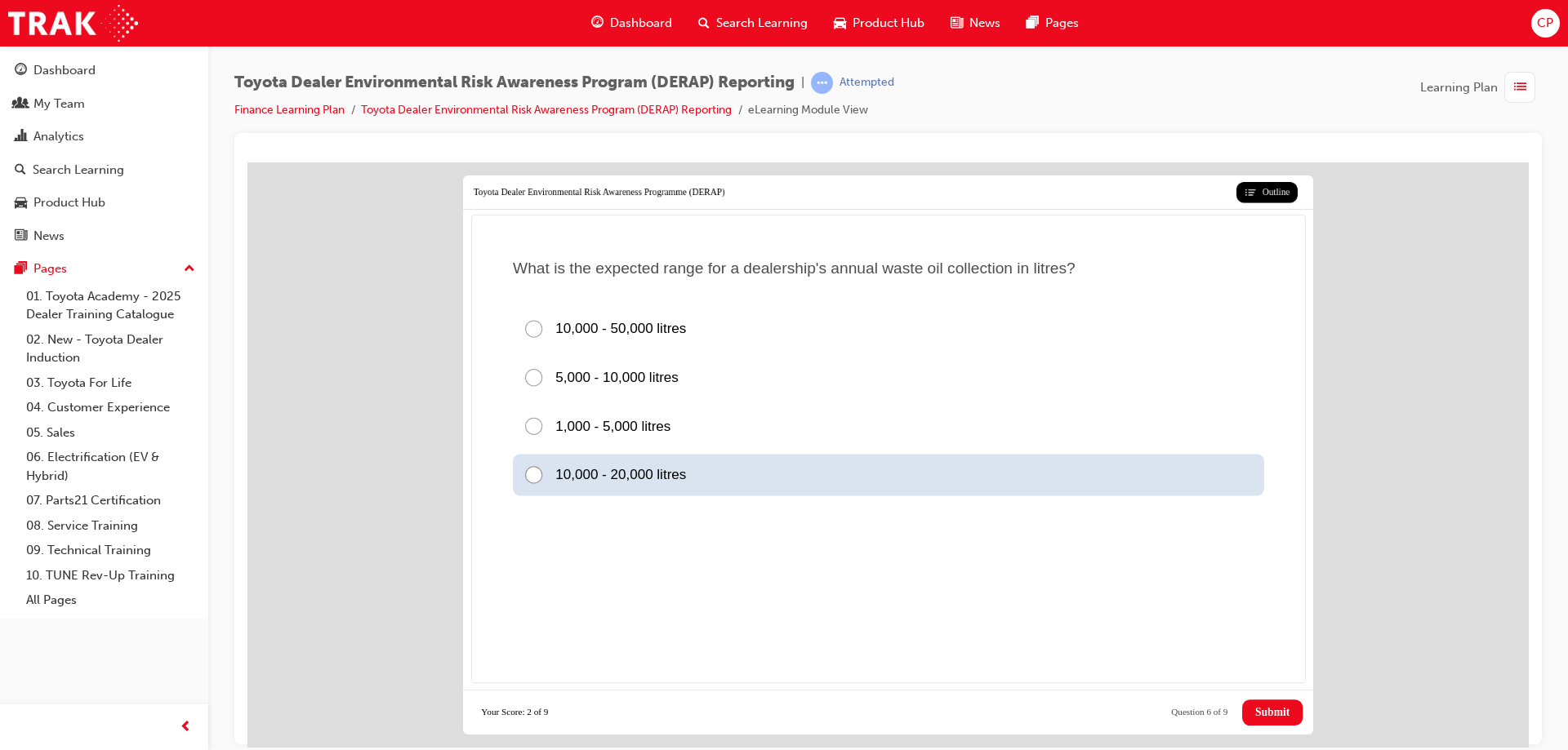
click at [542, 480] on div at bounding box center [538, 475] width 31 height 22
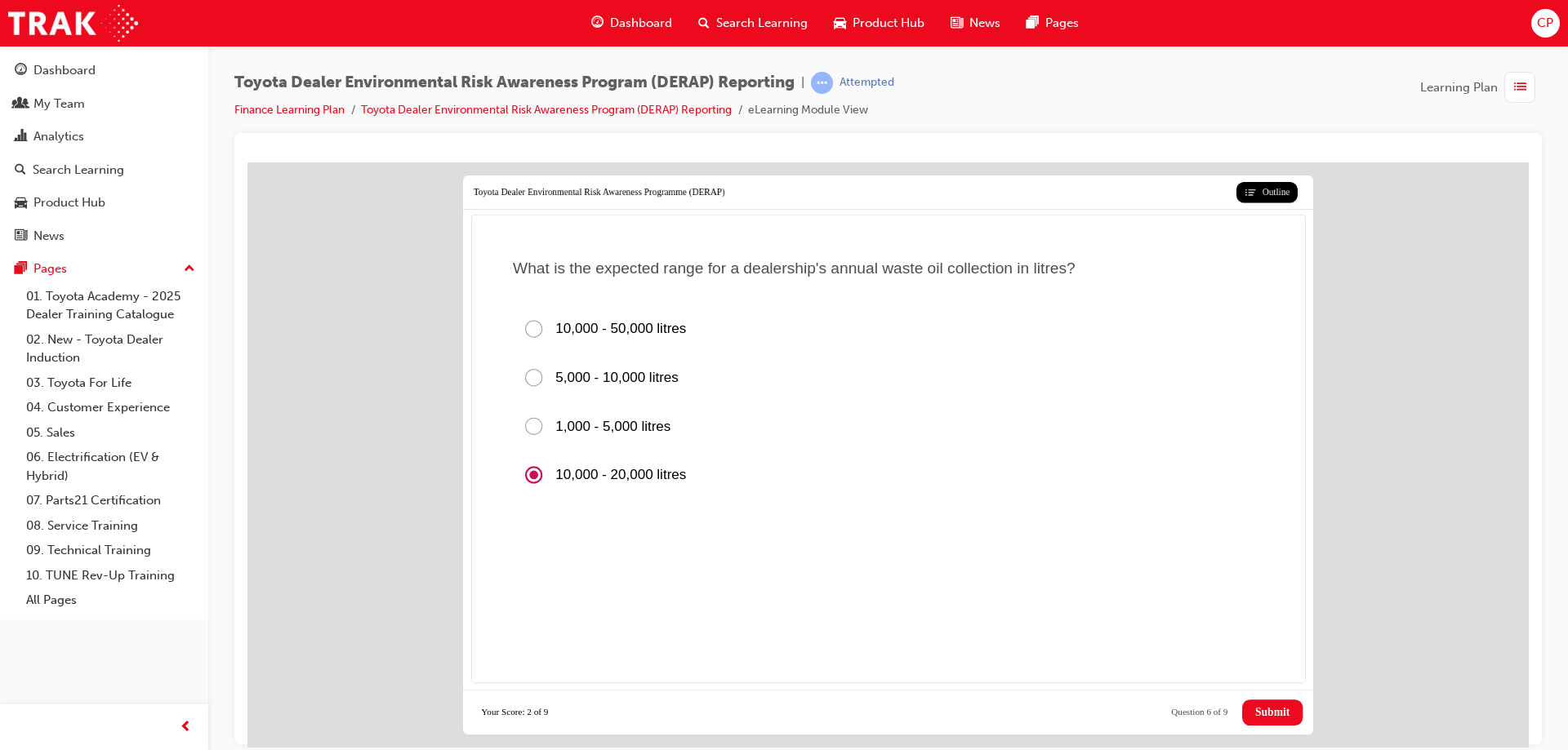
click at [1271, 706] on span "Submit" at bounding box center [1272, 712] width 34 height 13
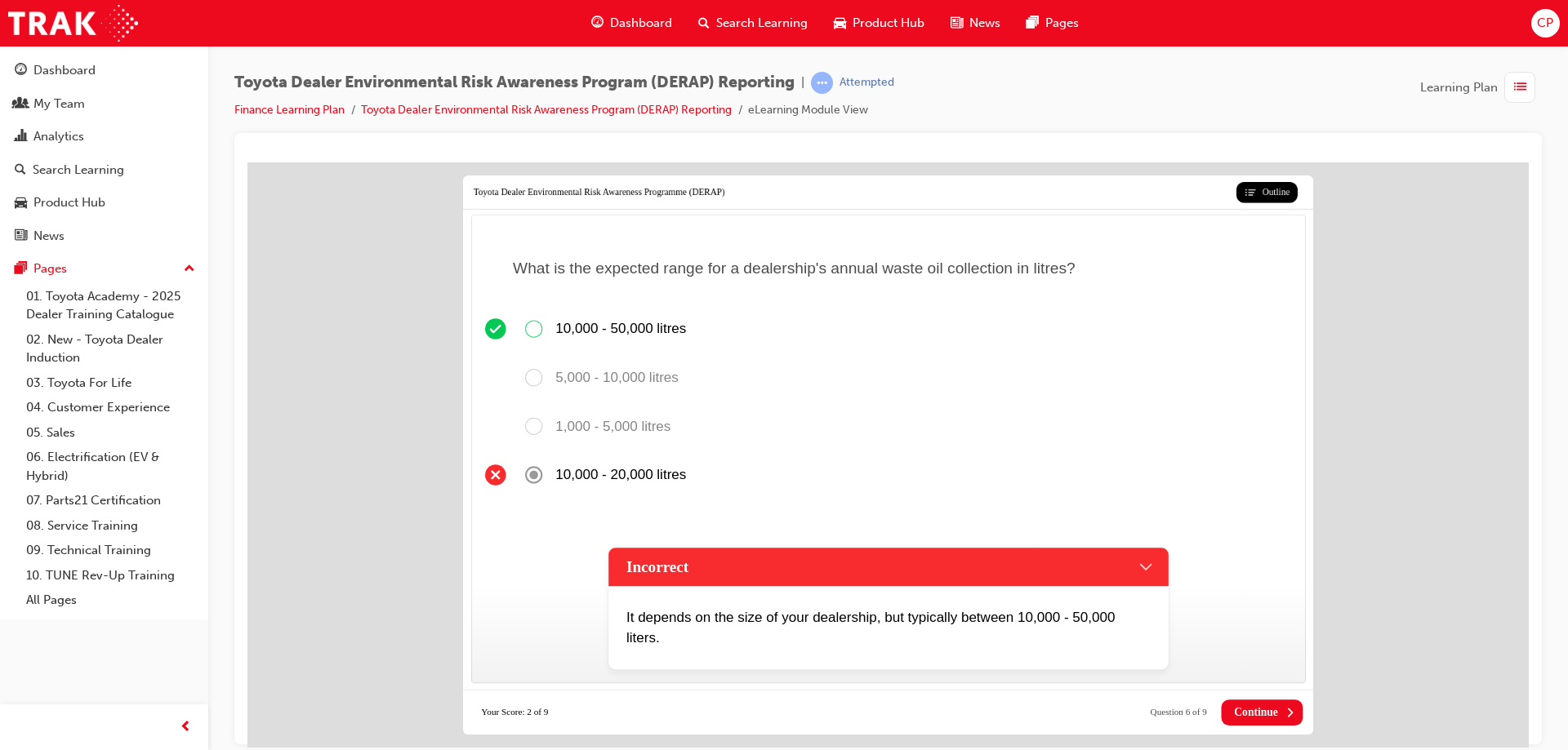
click at [1271, 706] on span "Continue" at bounding box center [1256, 712] width 44 height 13
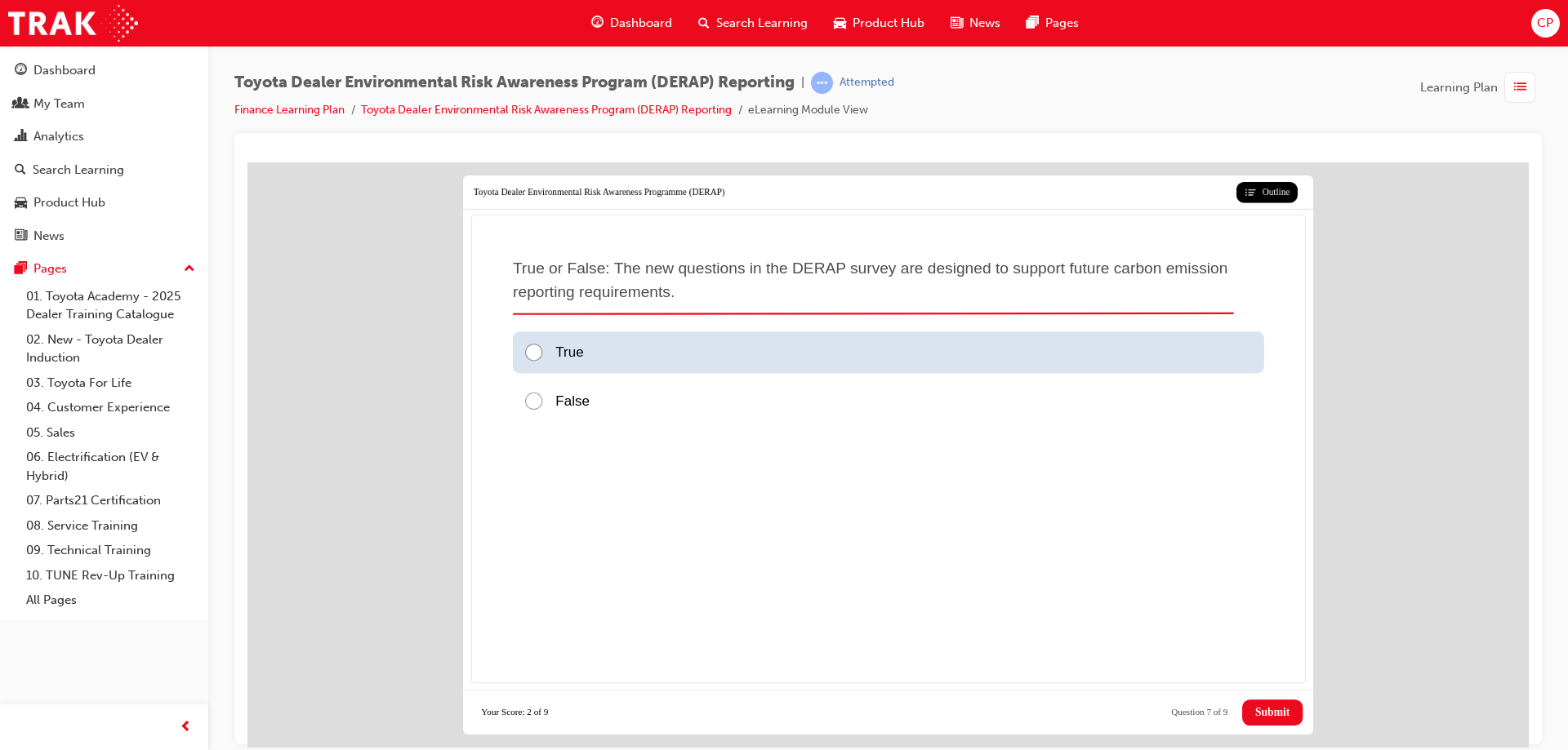
click at [521, 348] on div "True" at bounding box center [888, 352] width 751 height 41
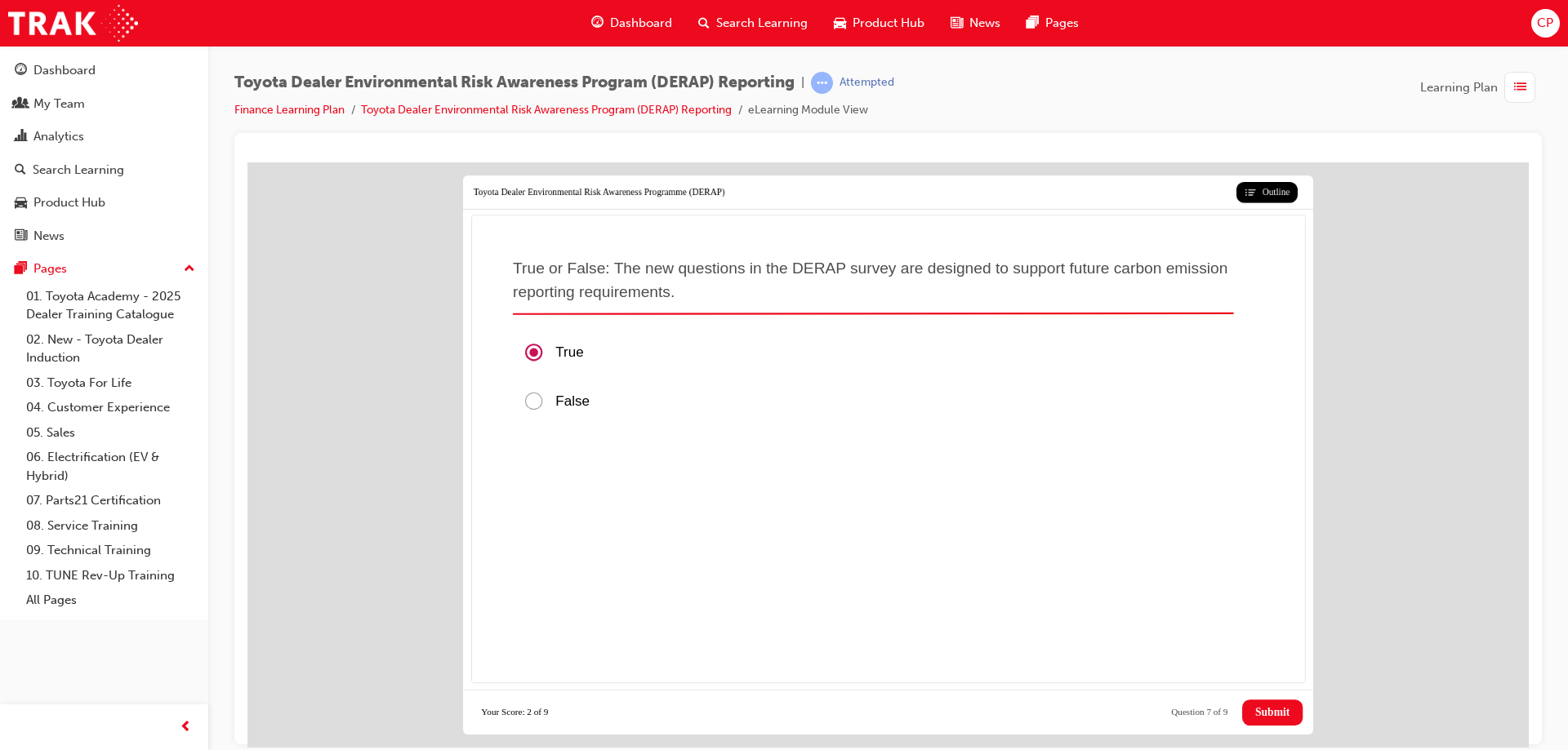
click at [1276, 703] on button "Submit" at bounding box center [1272, 712] width 61 height 27
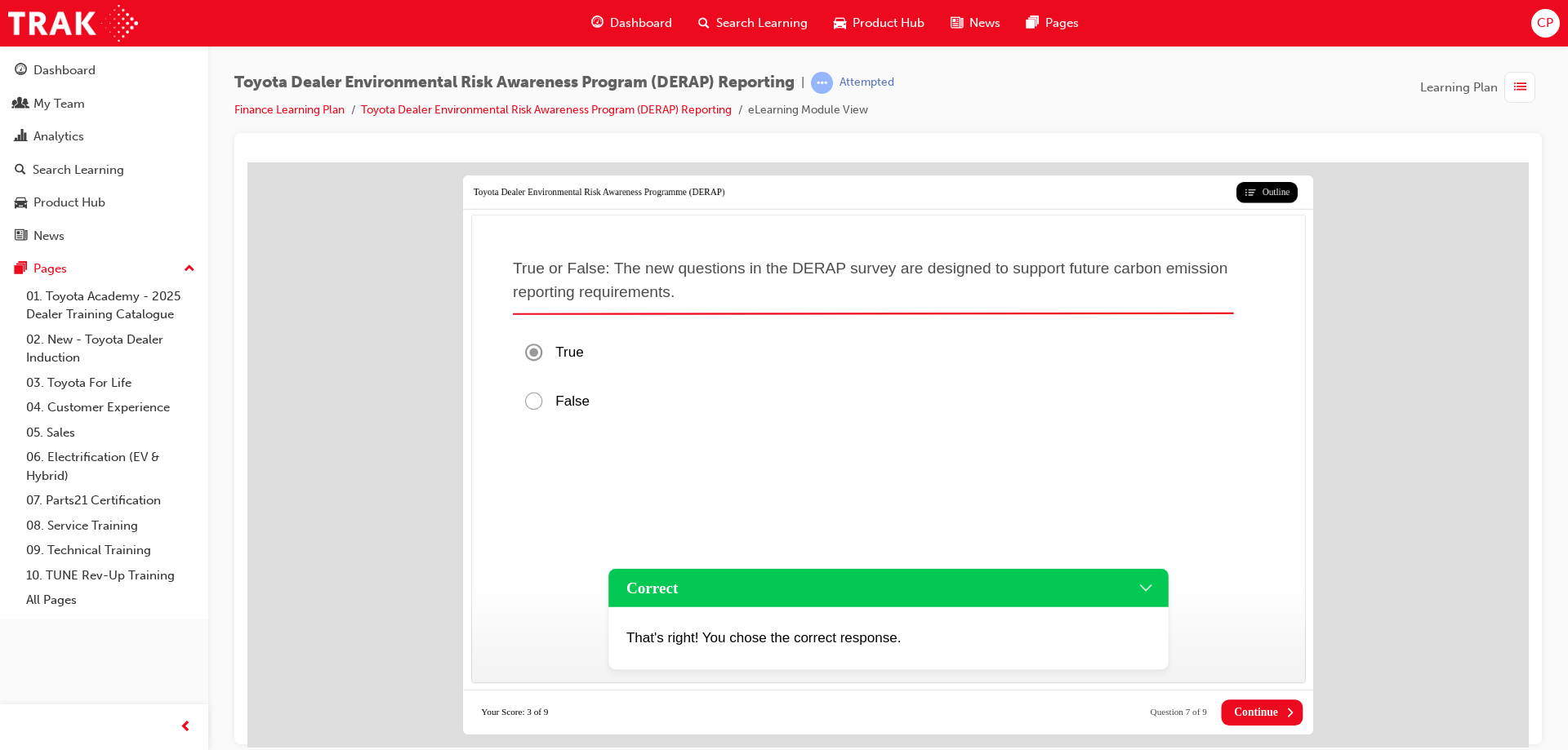
click at [1255, 712] on span "Continue" at bounding box center [1256, 712] width 44 height 13
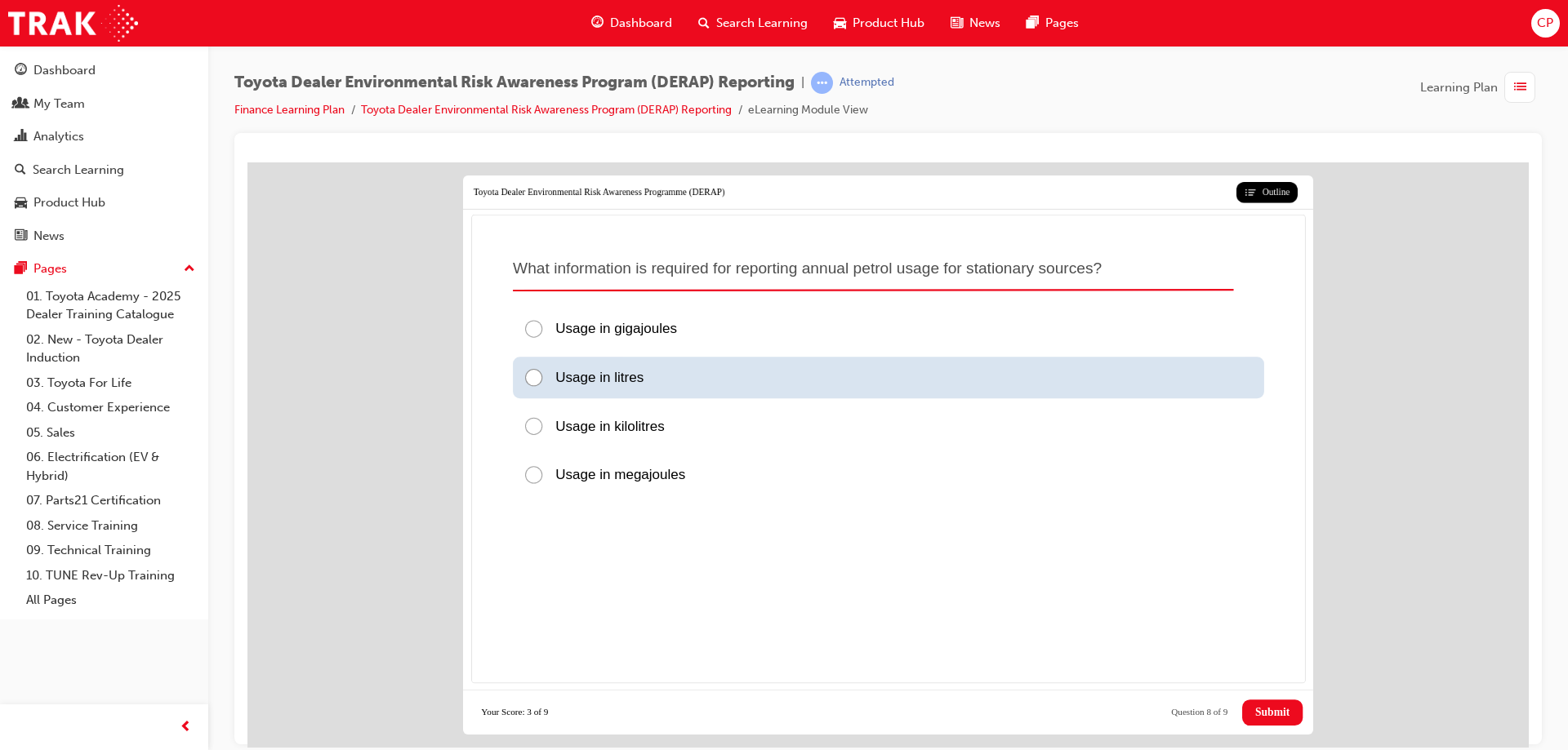
click at [531, 376] on div at bounding box center [538, 378] width 31 height 22
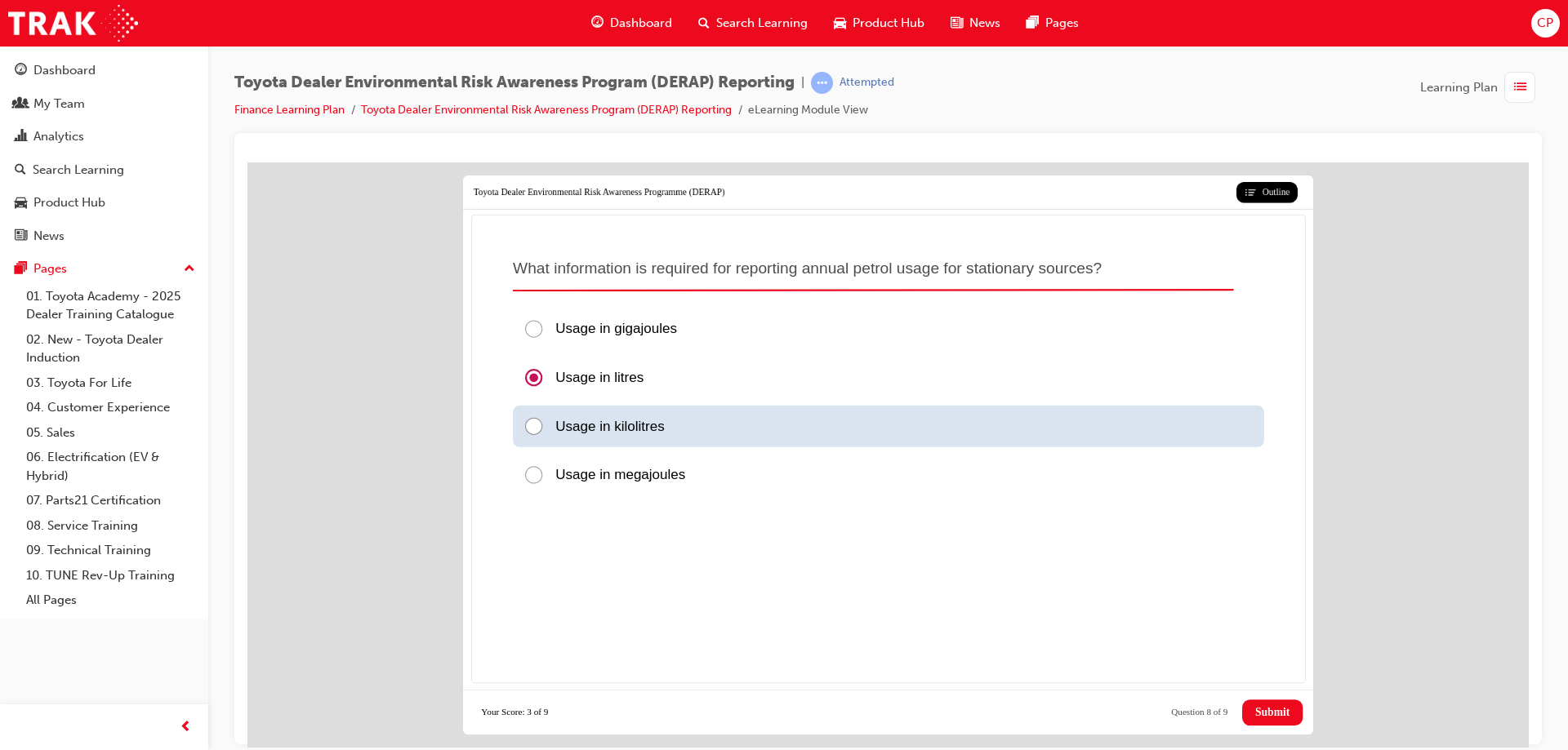
click at [544, 421] on div at bounding box center [538, 426] width 31 height 22
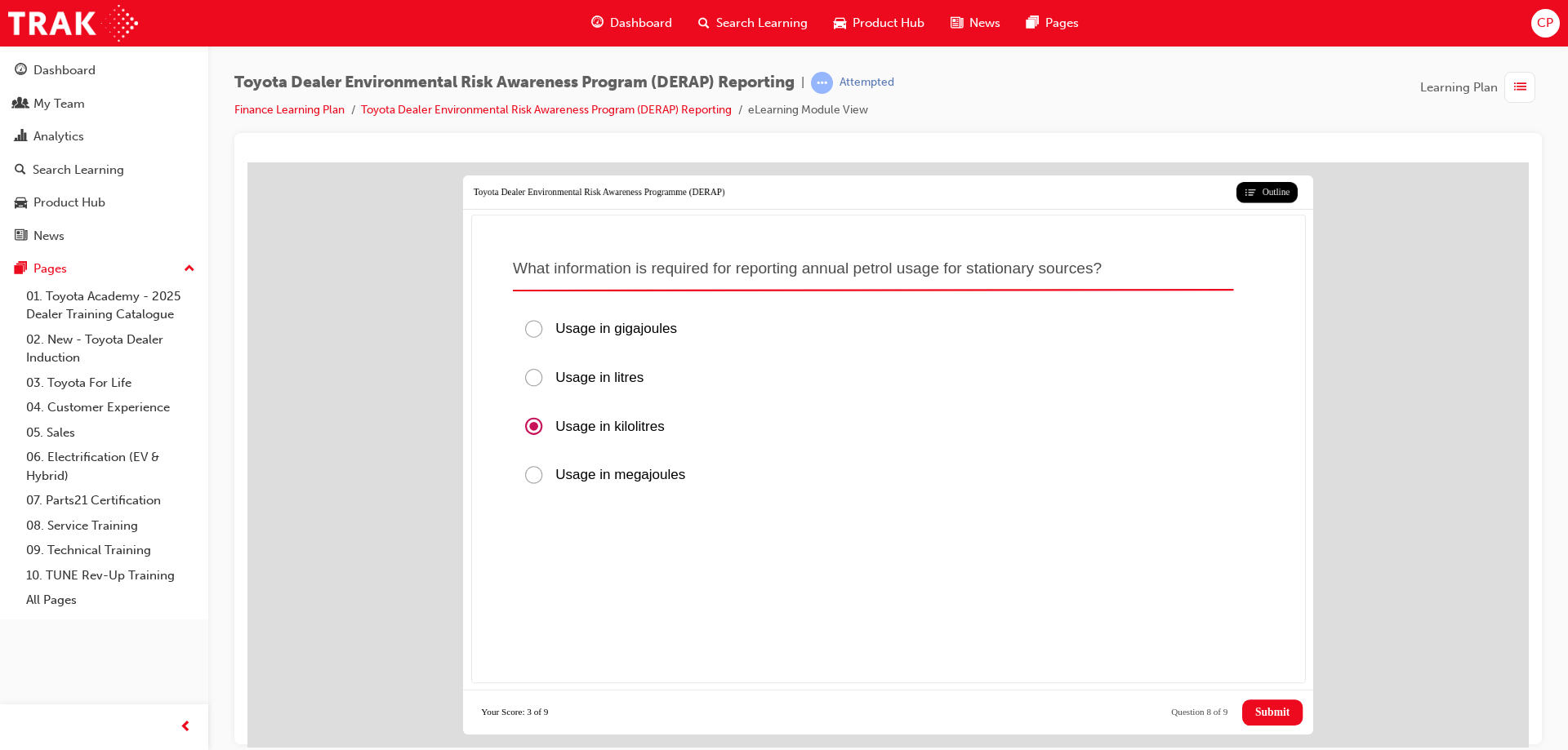
click at [1276, 712] on span "Submit" at bounding box center [1272, 712] width 34 height 13
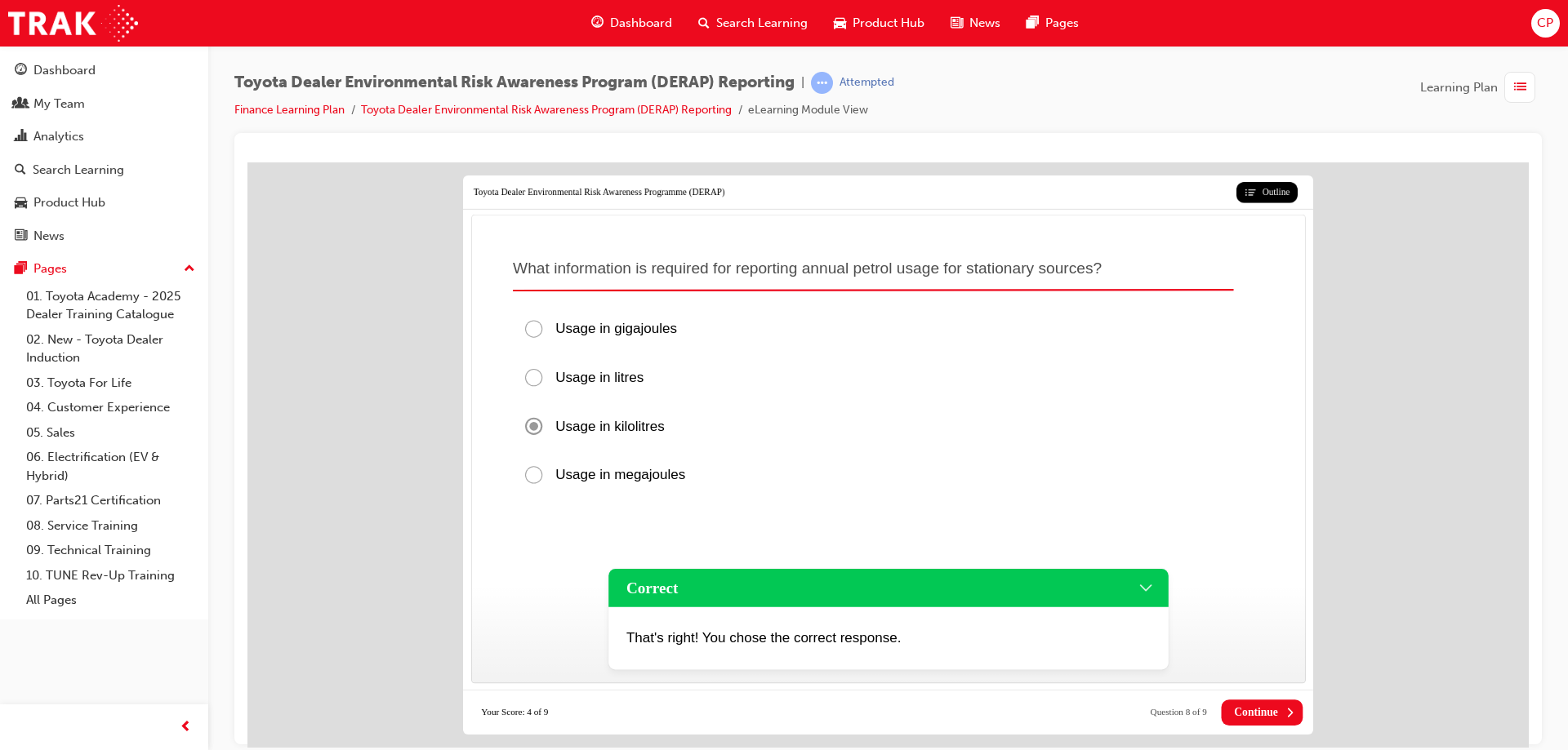
click at [1272, 714] on span "Continue" at bounding box center [1256, 712] width 44 height 13
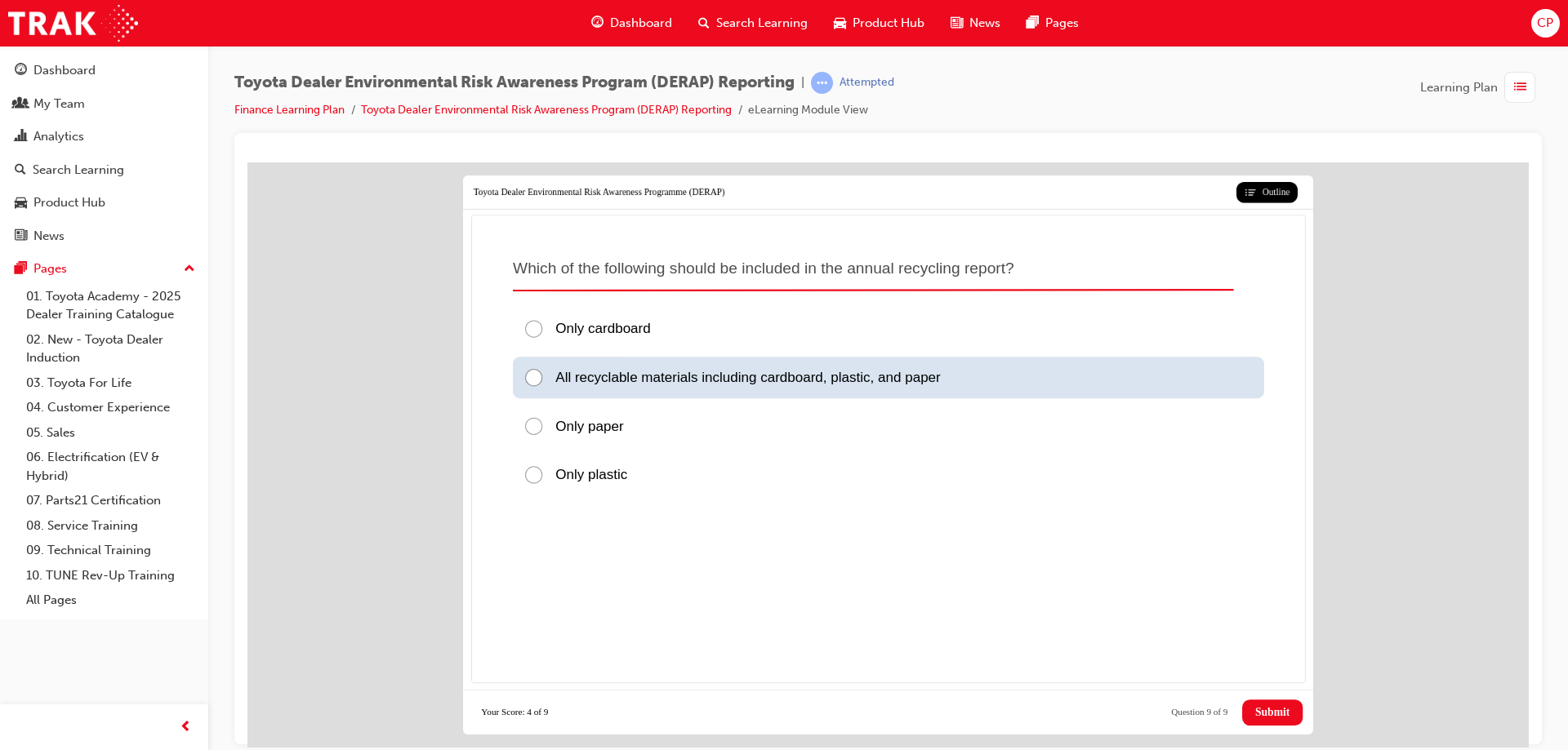
click at [531, 367] on div at bounding box center [538, 378] width 31 height 22
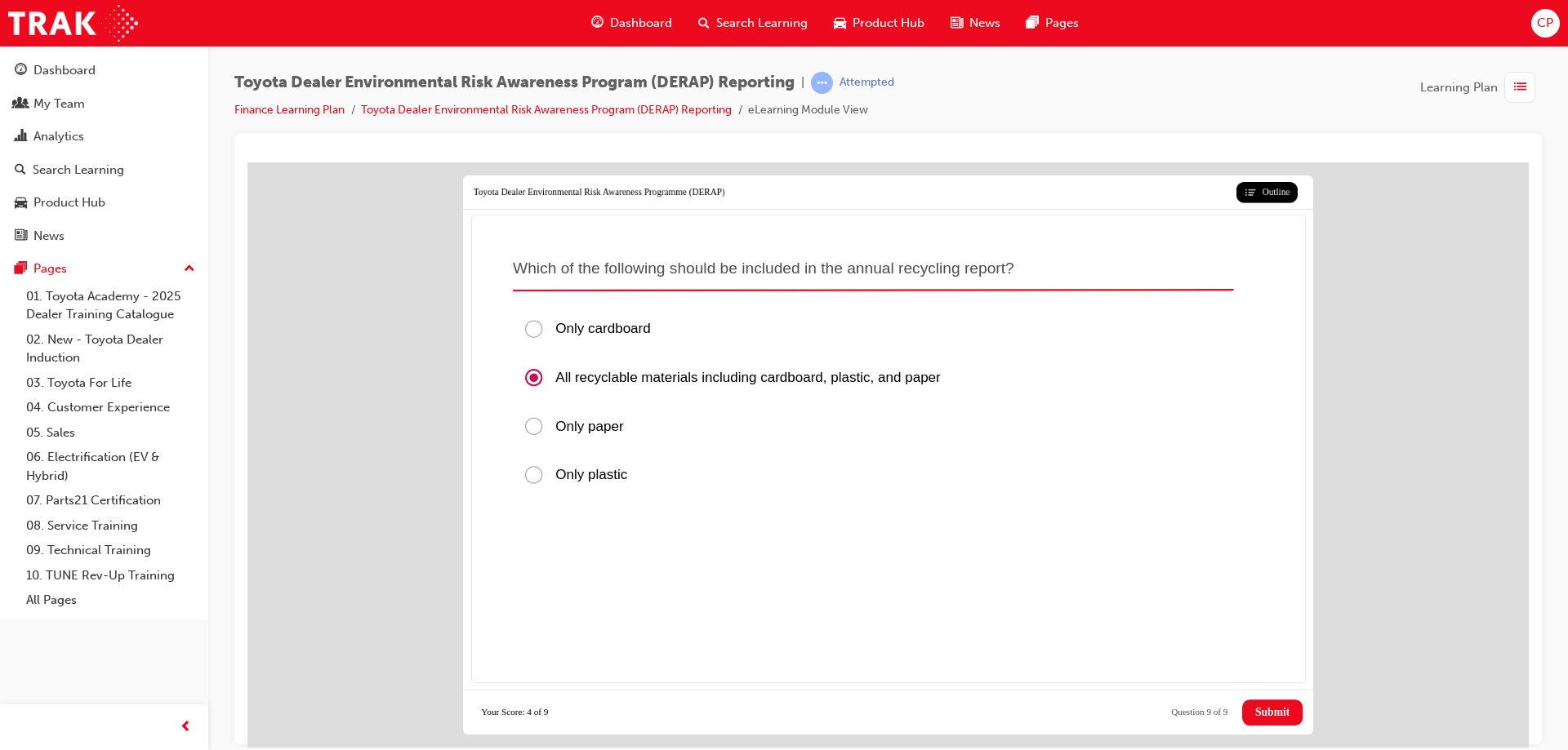
click at [1268, 717] on span "Submit" at bounding box center [1272, 712] width 34 height 13
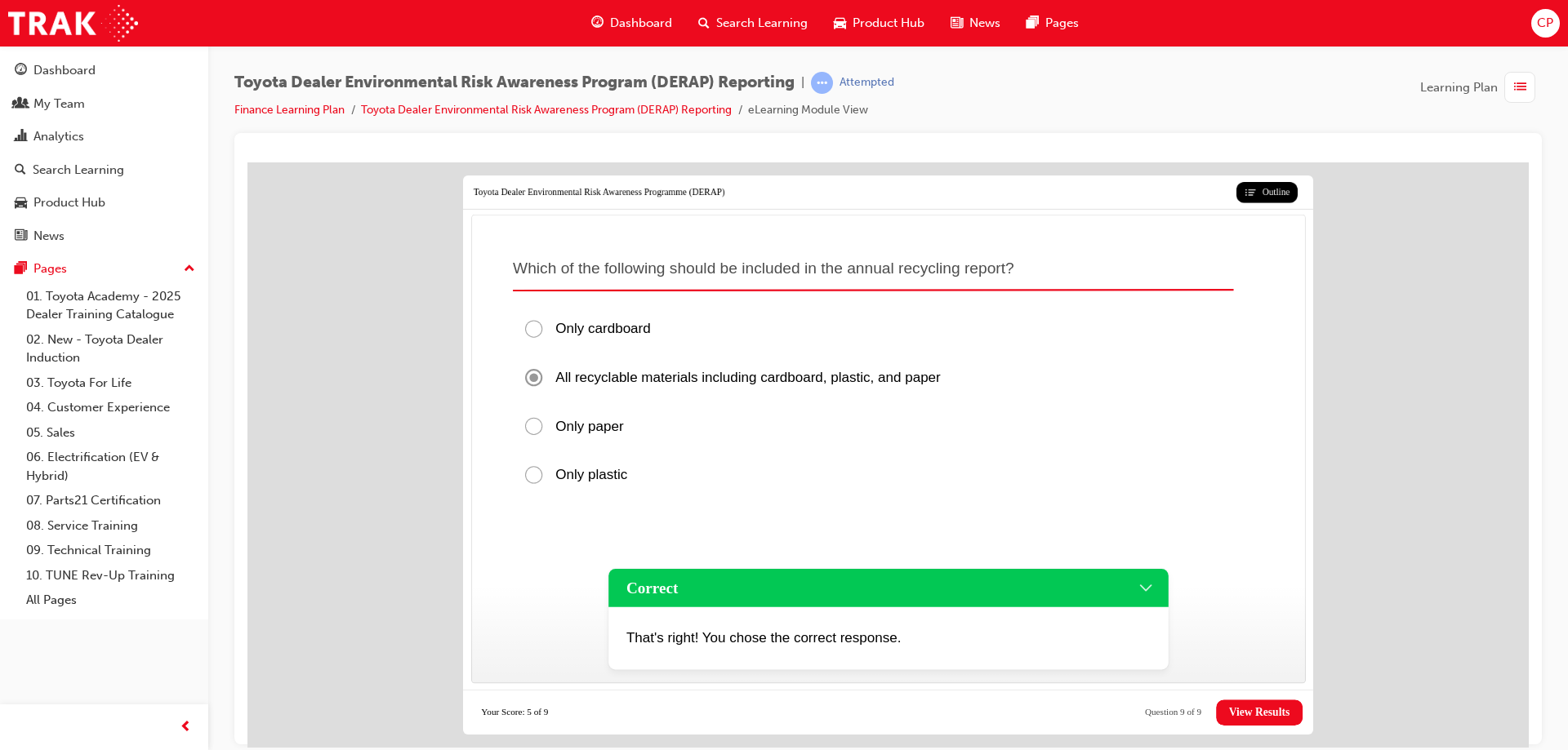
click at [1250, 717] on span "View Results" at bounding box center [1260, 712] width 61 height 13
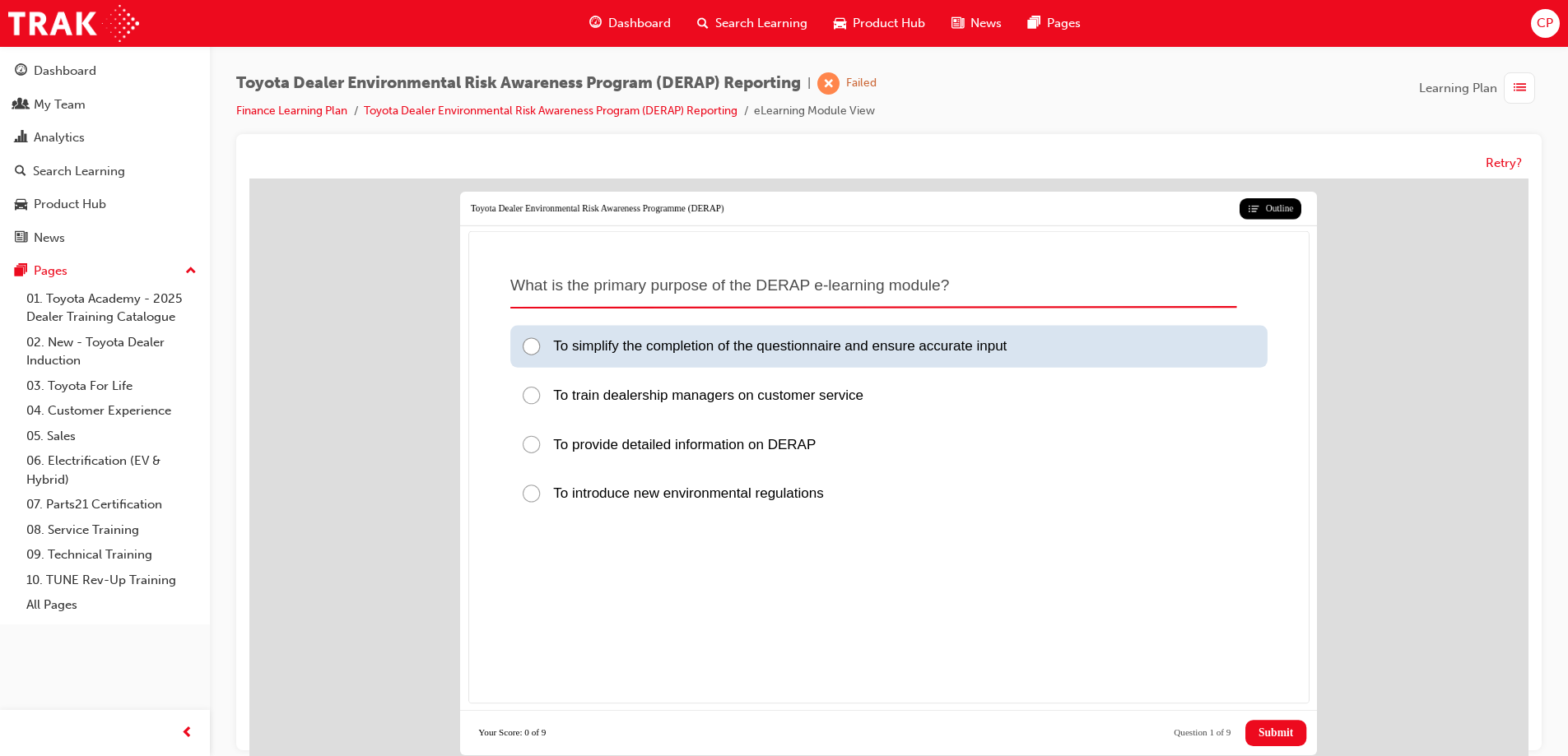
click at [519, 334] on div "To simplify the completion of the questionnaire and ensure accurate input" at bounding box center [888, 346] width 757 height 42
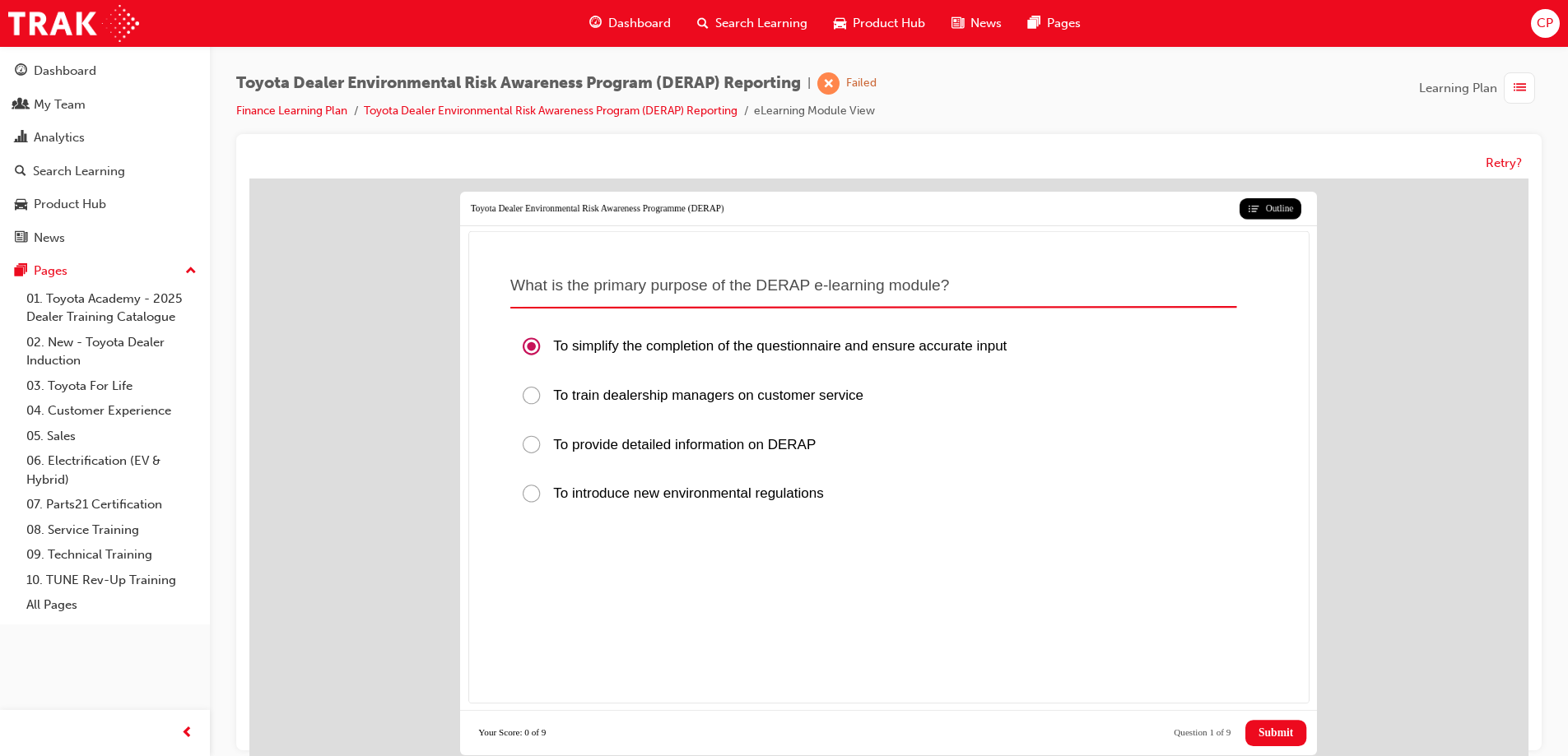
click at [1268, 731] on span "Submit" at bounding box center [1275, 733] width 35 height 13
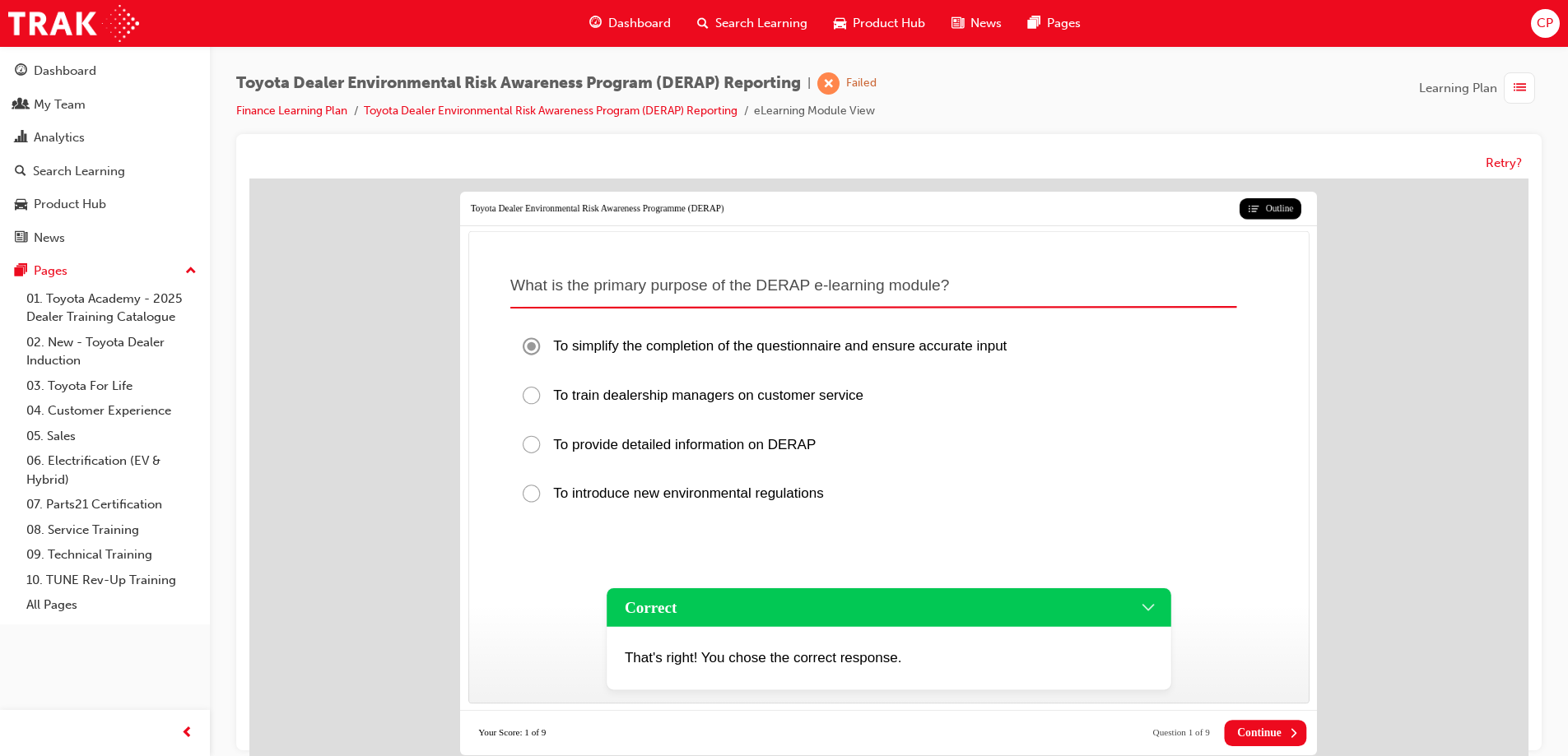
click at [1251, 731] on span "Continue" at bounding box center [1258, 733] width 45 height 13
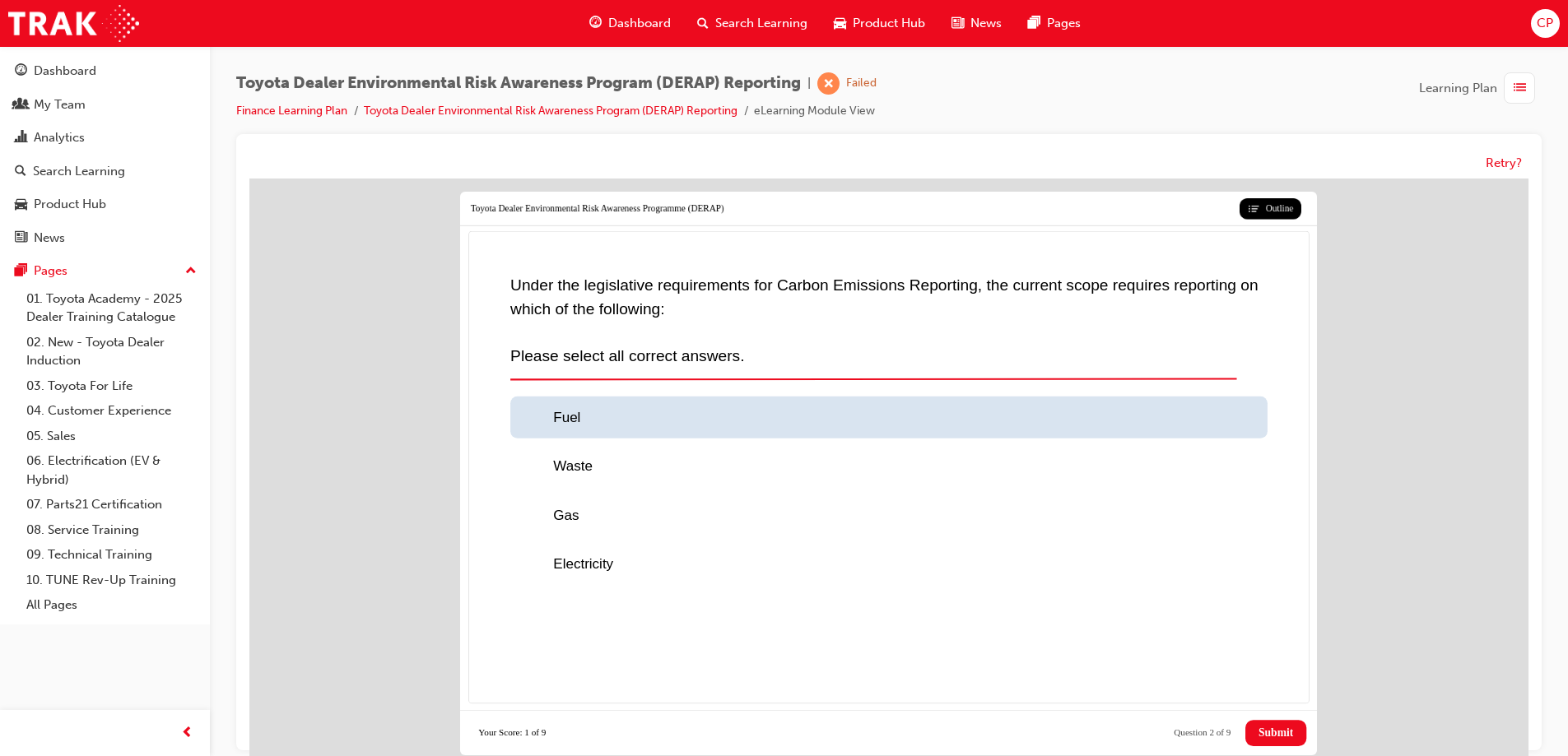
click at [532, 417] on div at bounding box center [536, 419] width 32 height 22
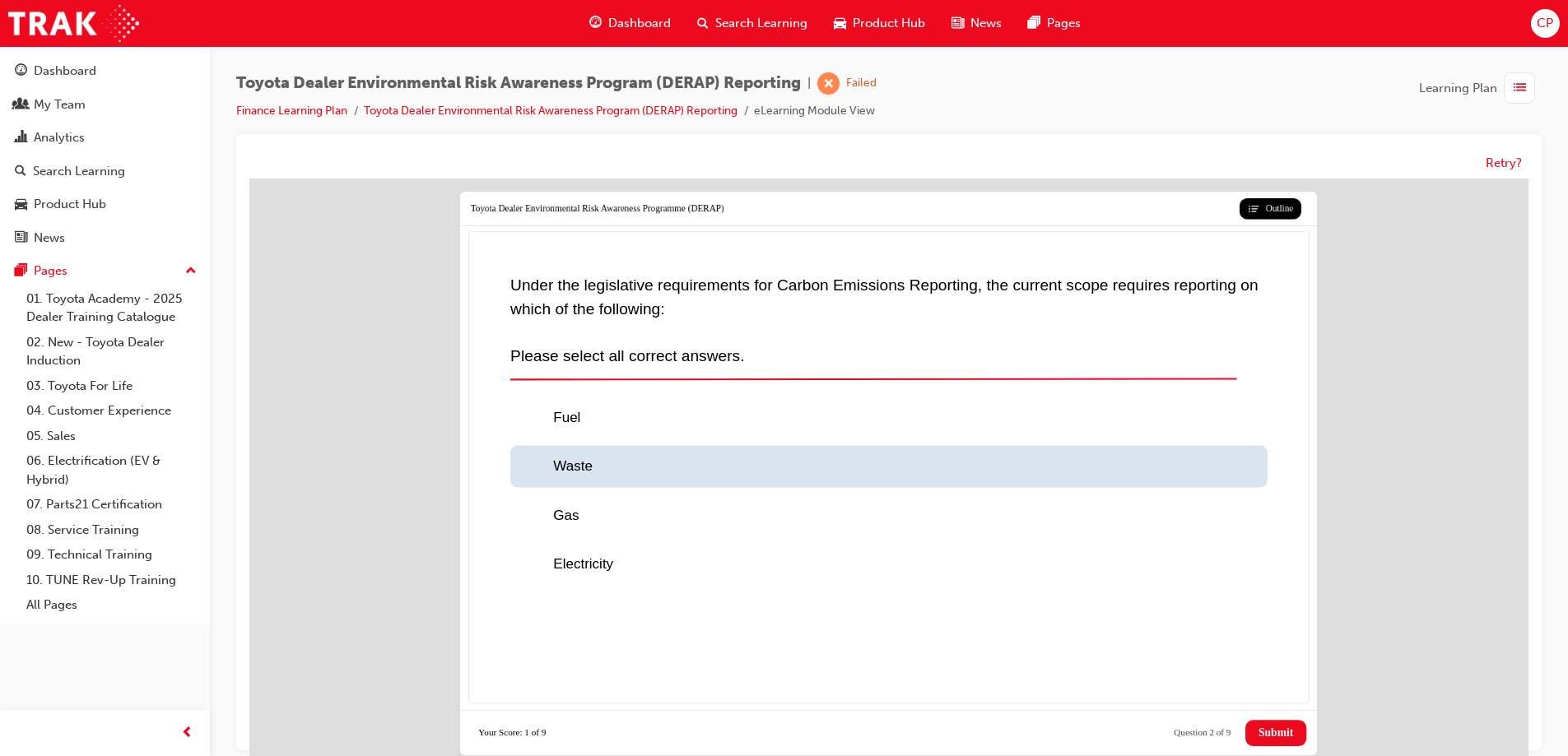
click at [532, 468] on div at bounding box center [536, 468] width 32 height 22
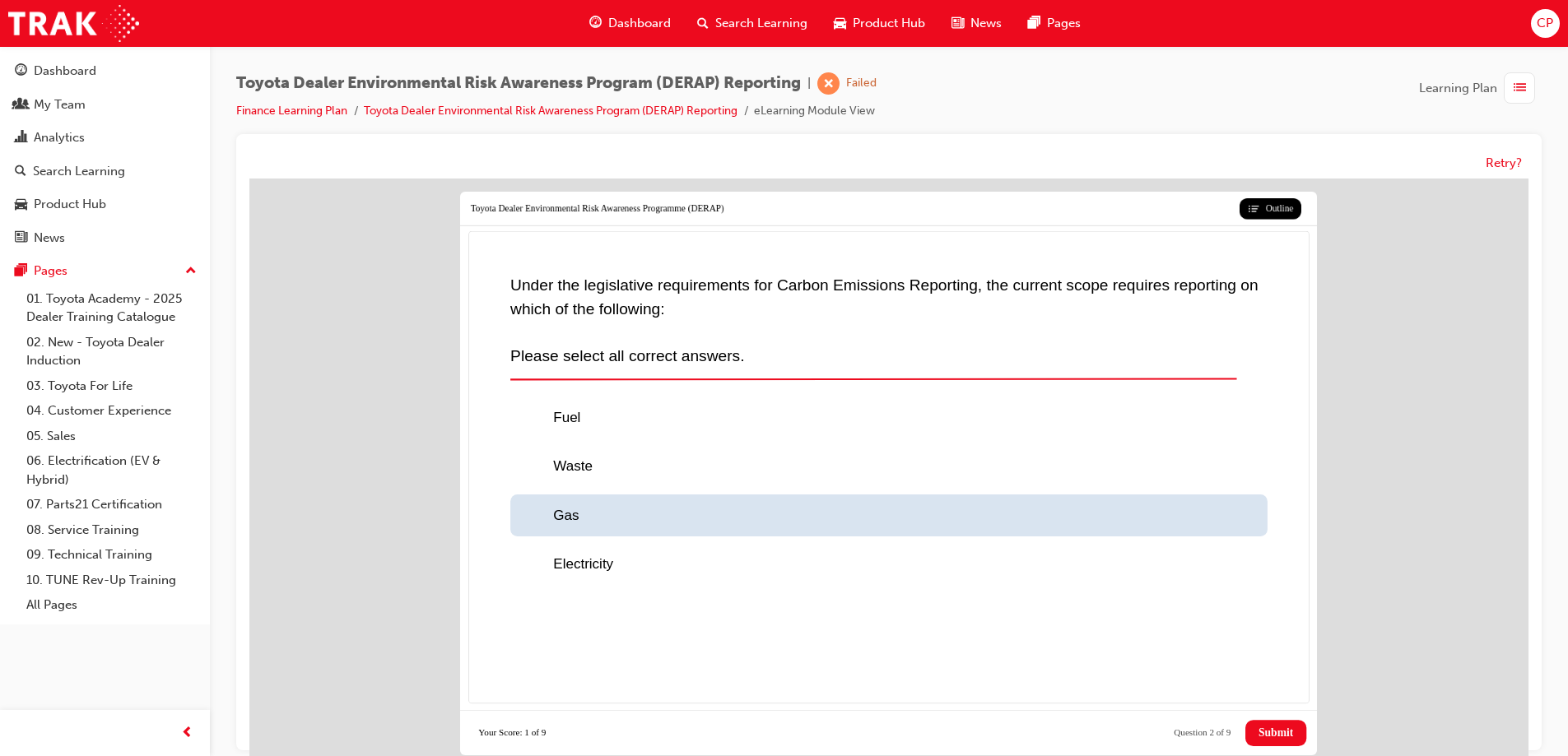
click at [530, 517] on div at bounding box center [536, 517] width 32 height 22
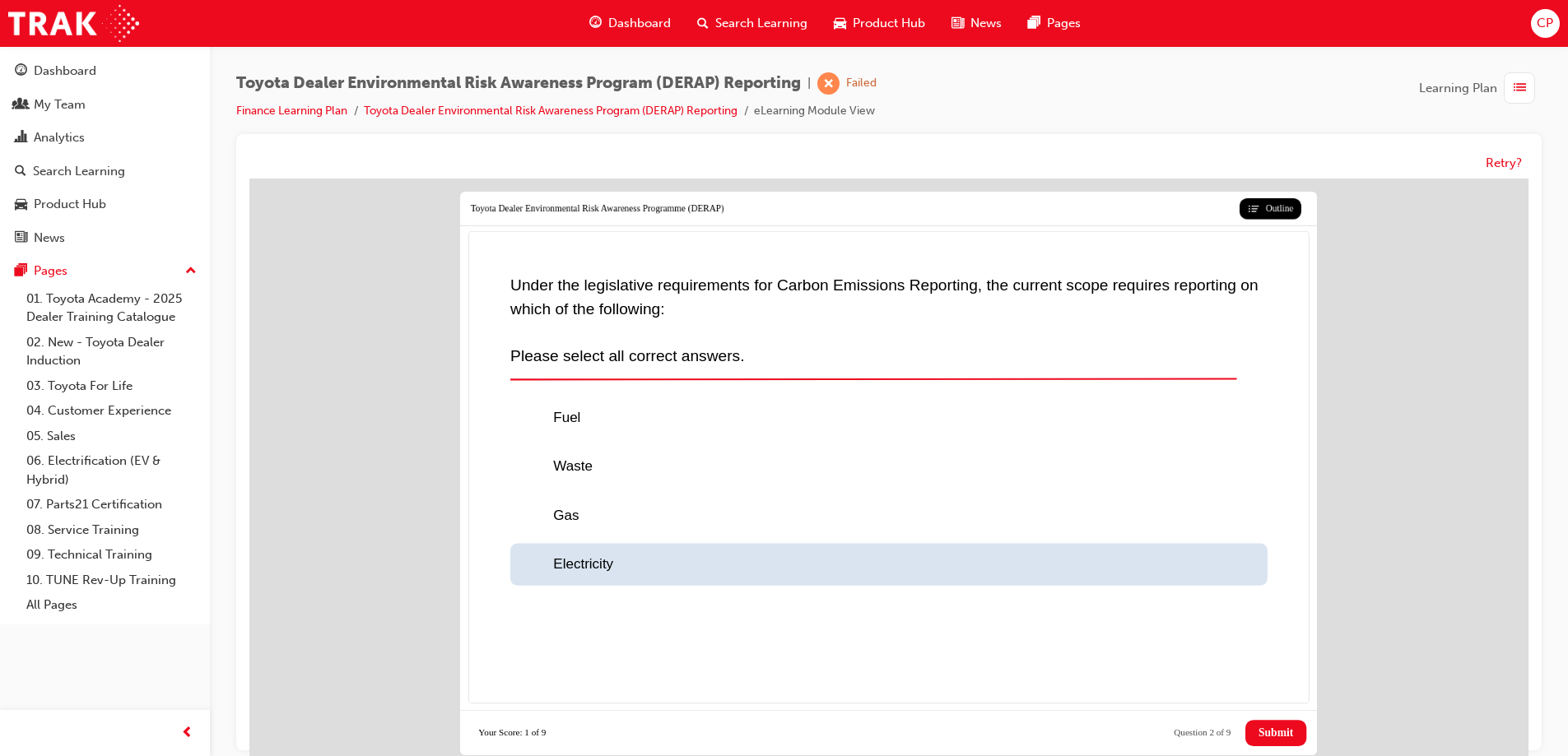
click at [526, 574] on div at bounding box center [536, 566] width 32 height 22
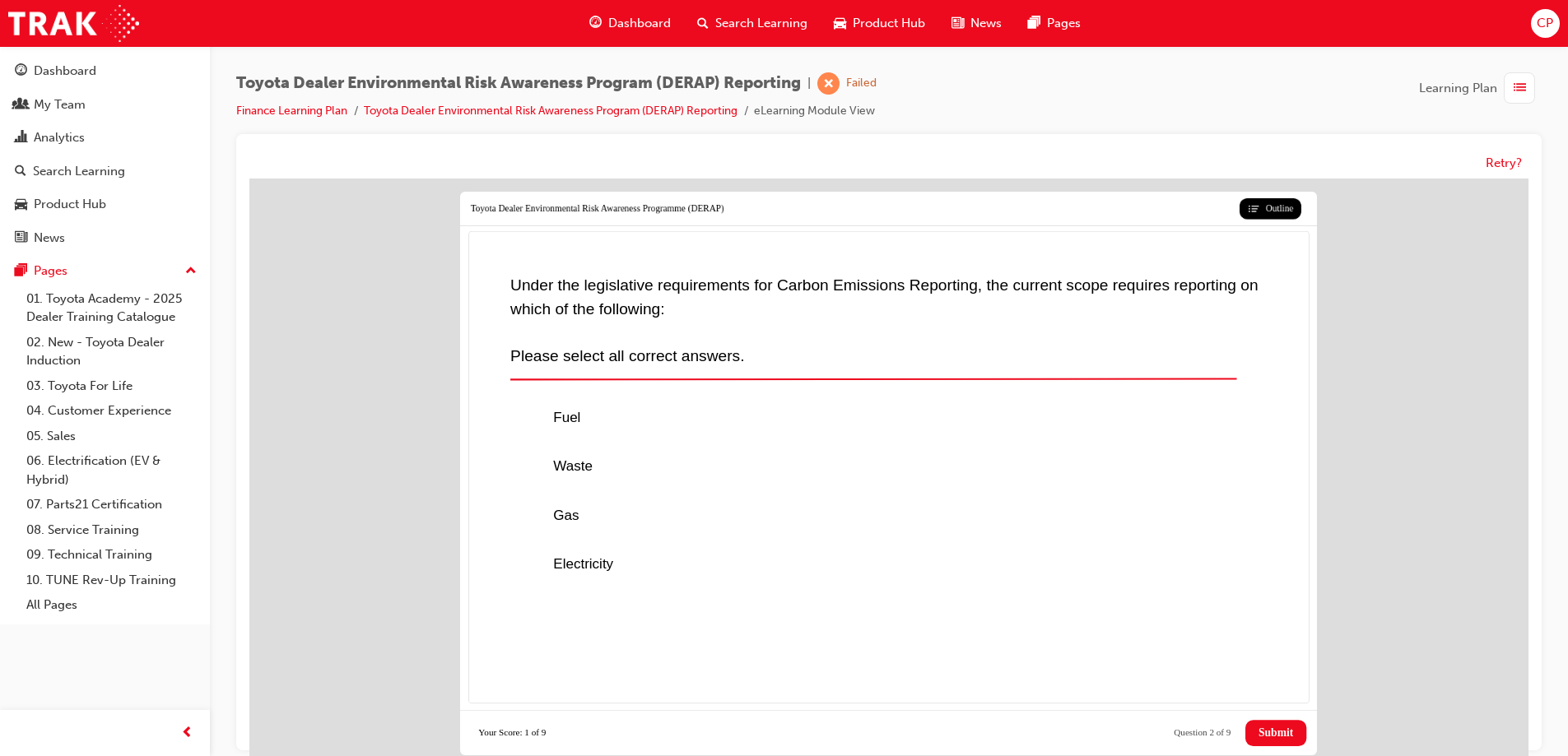
click at [1271, 729] on span "Submit" at bounding box center [1275, 733] width 35 height 13
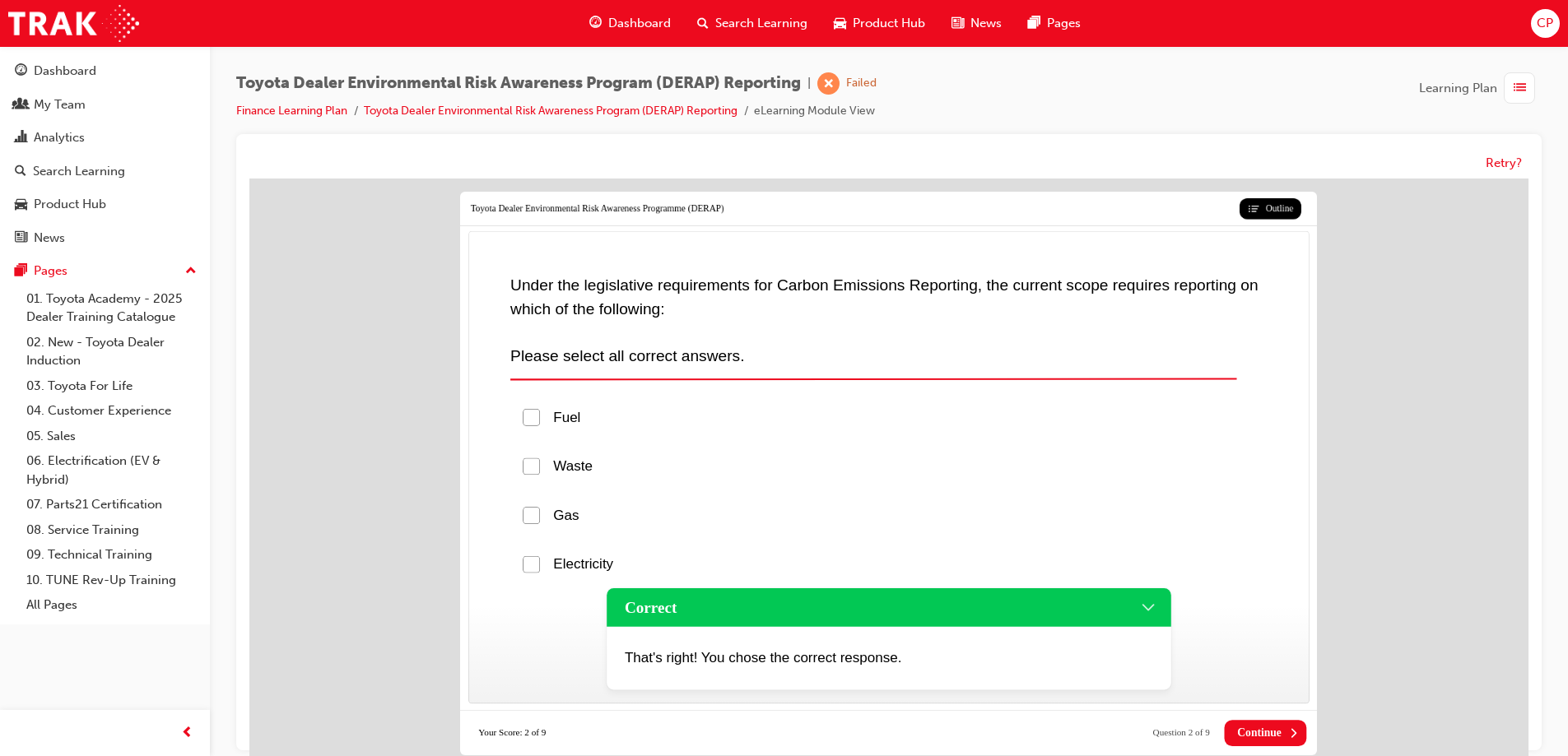
click at [1255, 728] on span "Continue" at bounding box center [1258, 733] width 45 height 13
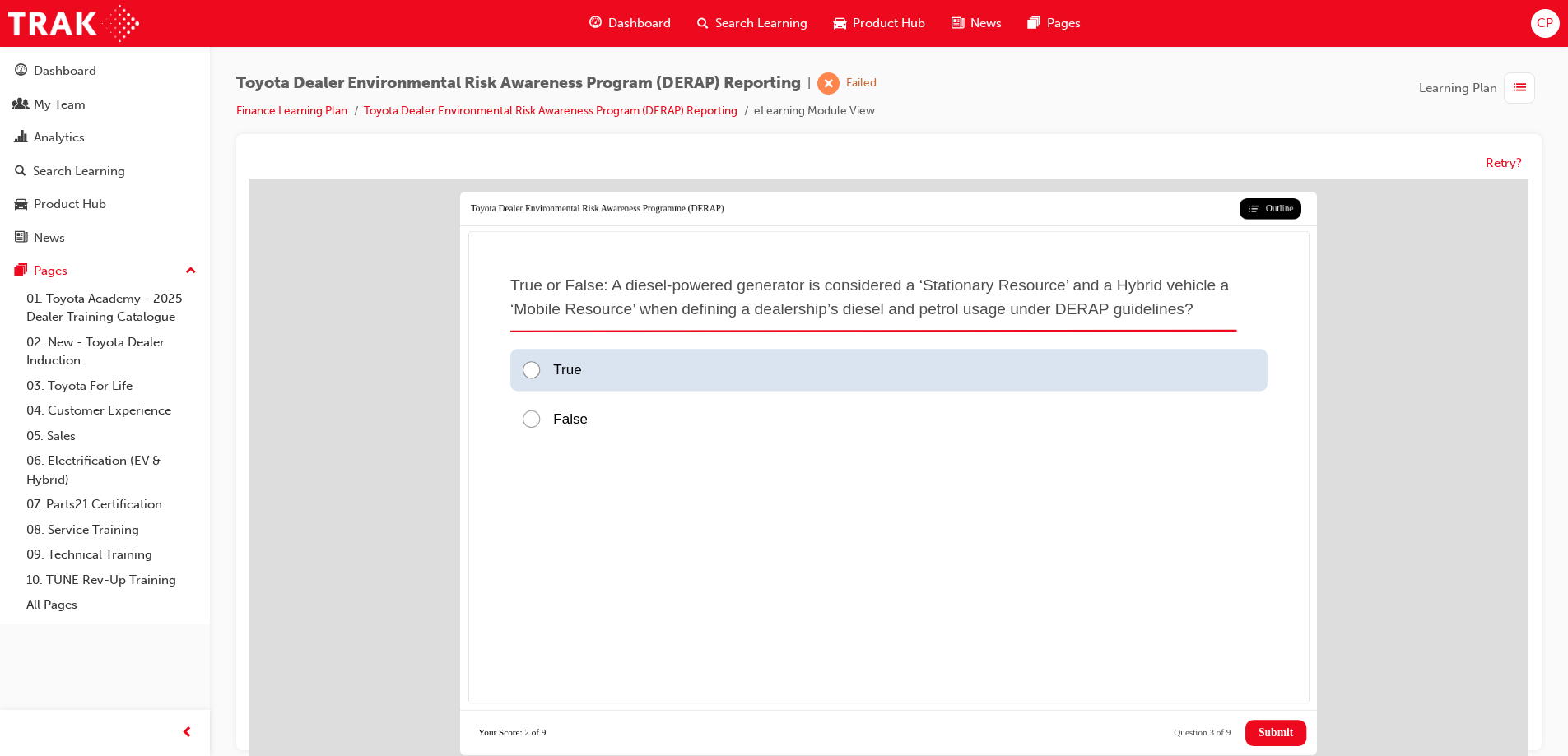
click at [538, 366] on div at bounding box center [536, 371] width 32 height 22
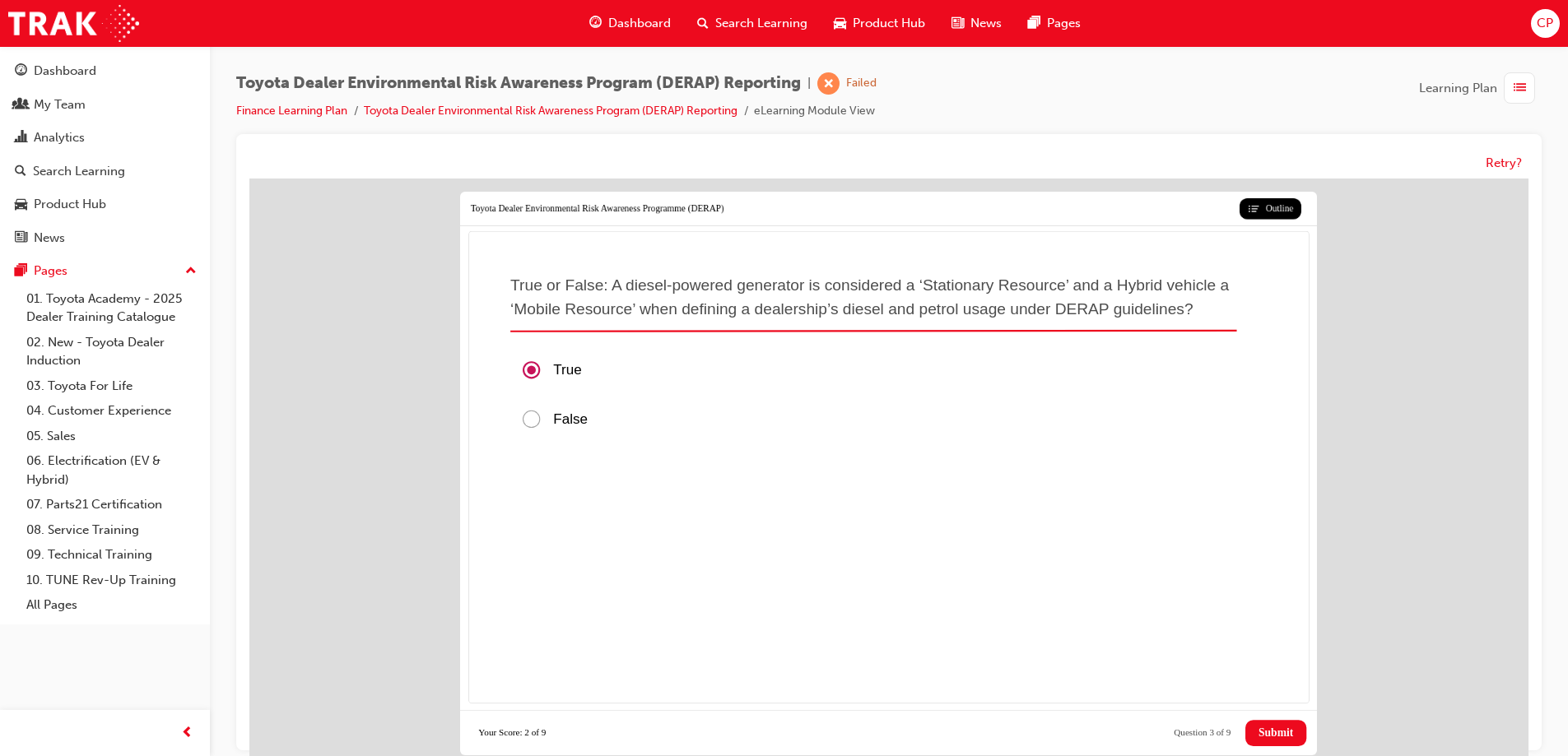
click at [1265, 734] on span "Submit" at bounding box center [1275, 733] width 35 height 13
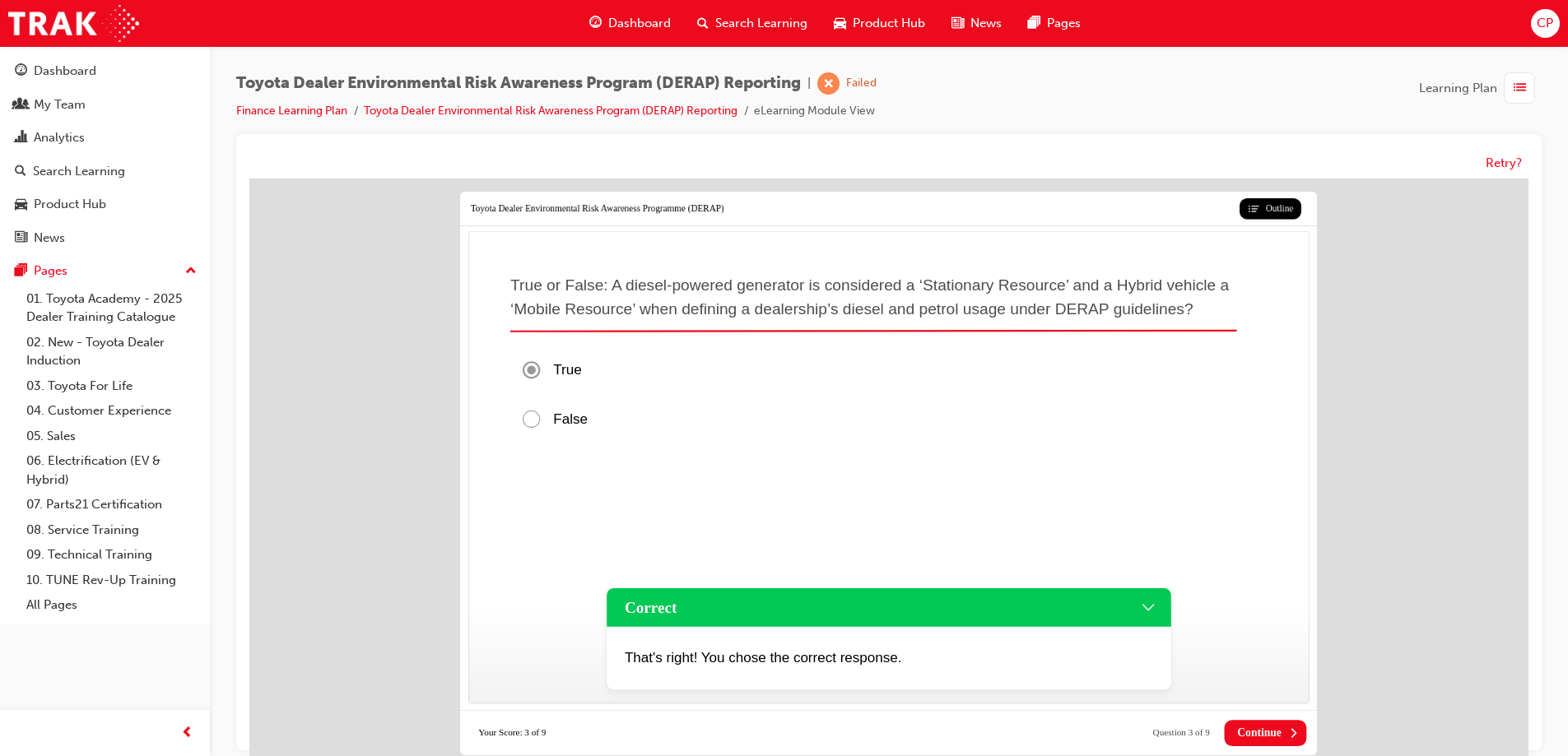
click at [1255, 732] on span "Continue" at bounding box center [1258, 733] width 45 height 13
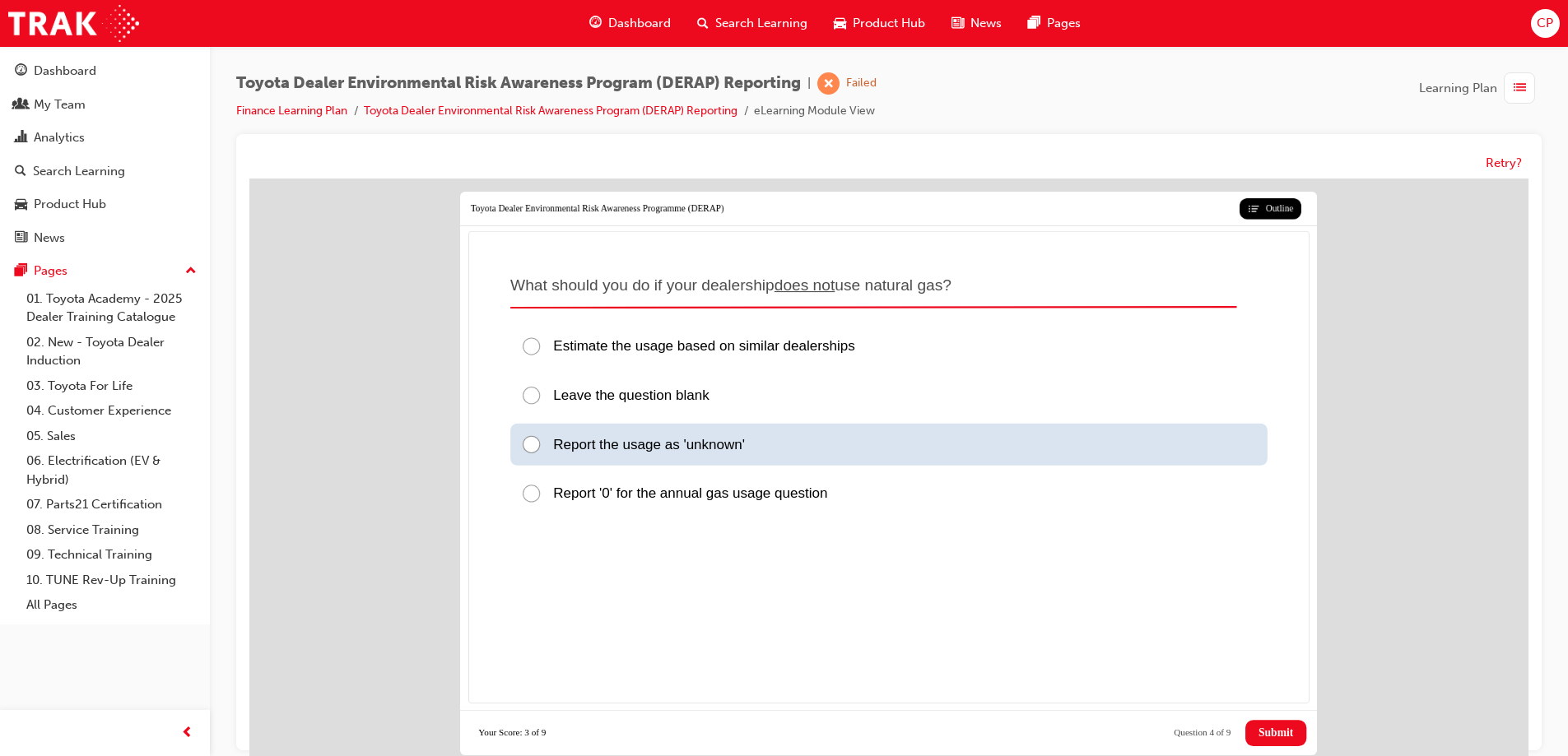
click at [531, 444] on div at bounding box center [536, 445] width 32 height 22
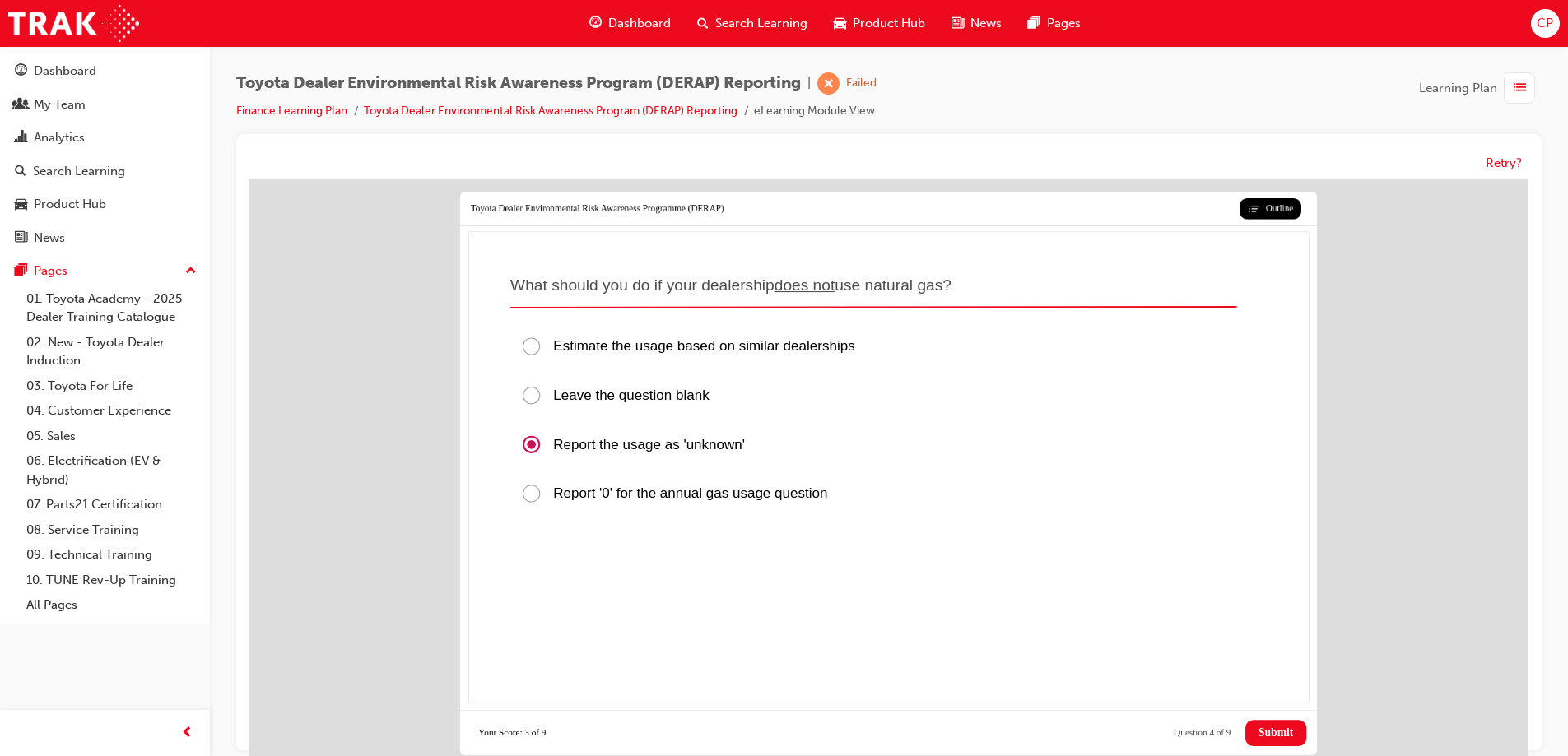
click at [1284, 726] on button "Submit" at bounding box center [1276, 733] width 61 height 27
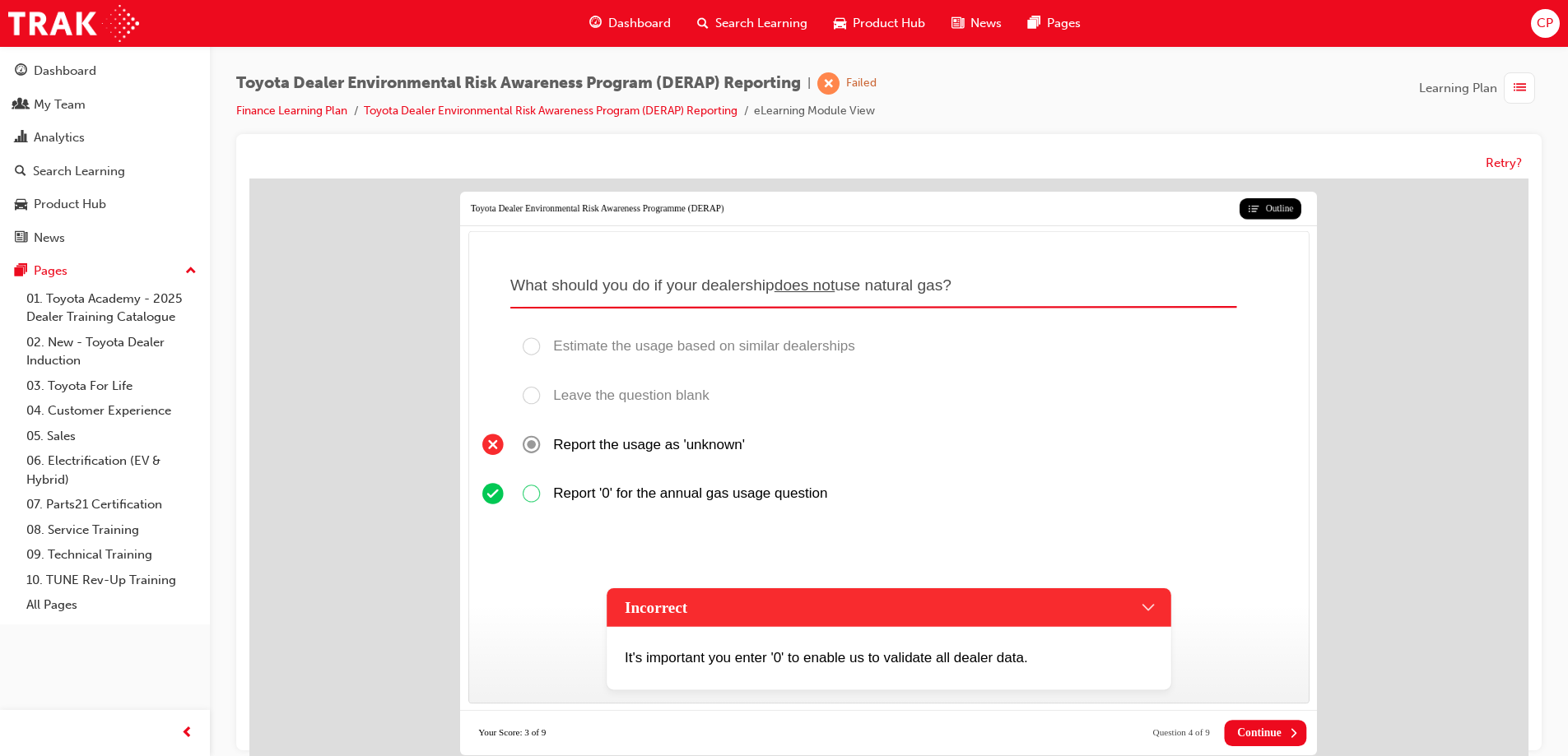
click at [1269, 727] on span "Continue" at bounding box center [1258, 733] width 45 height 13
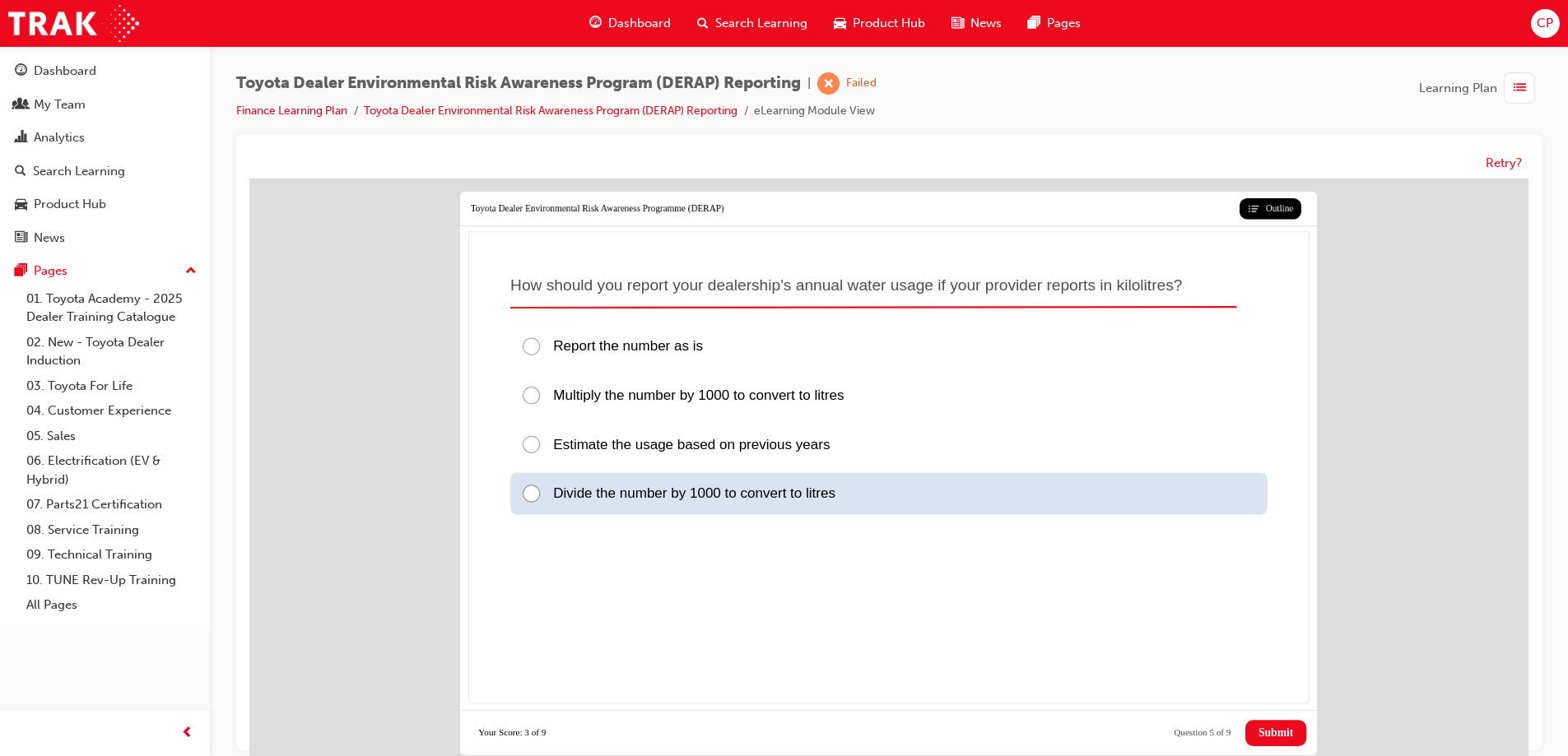
click at [531, 492] on div at bounding box center [536, 495] width 32 height 22
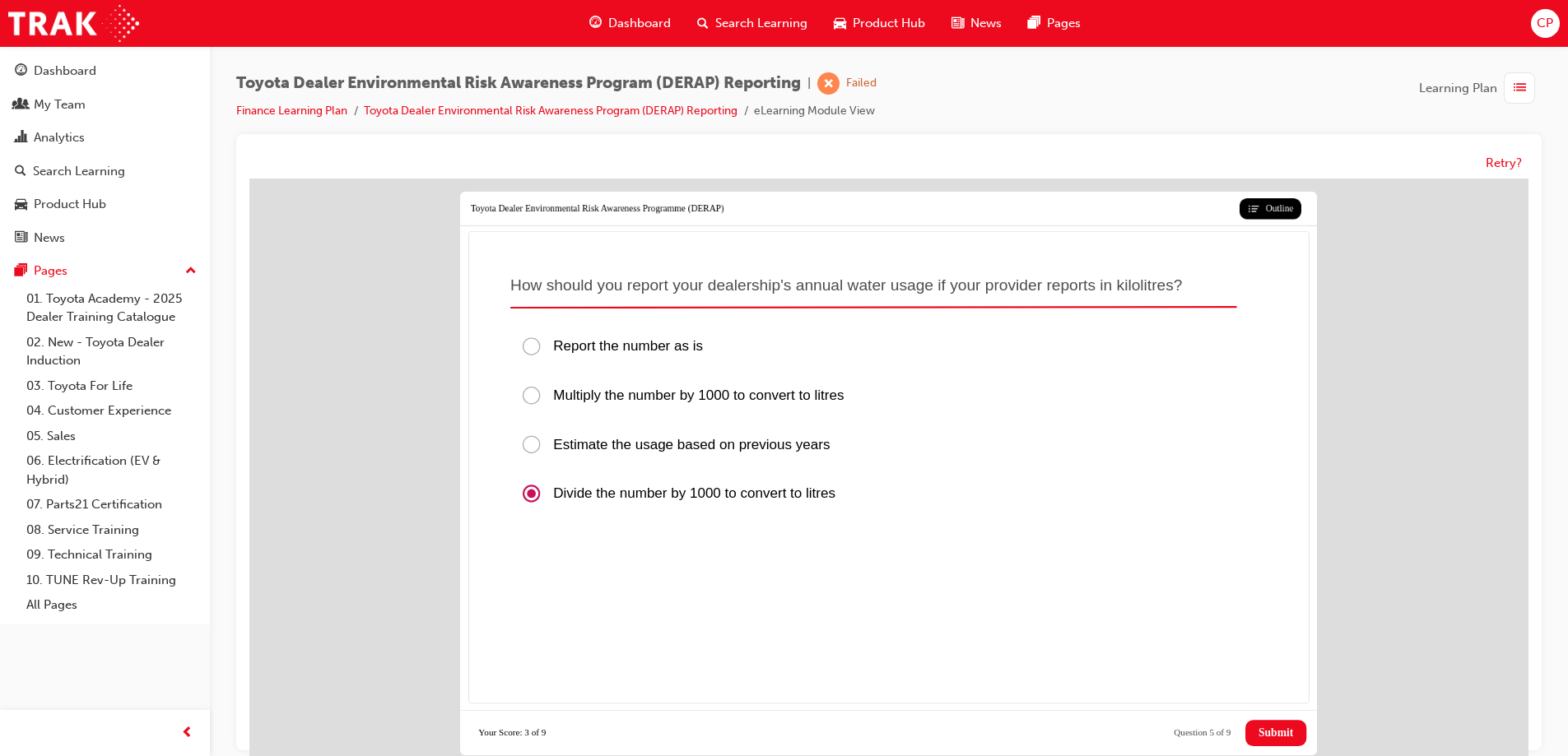
click at [1265, 735] on span "Submit" at bounding box center [1275, 733] width 35 height 13
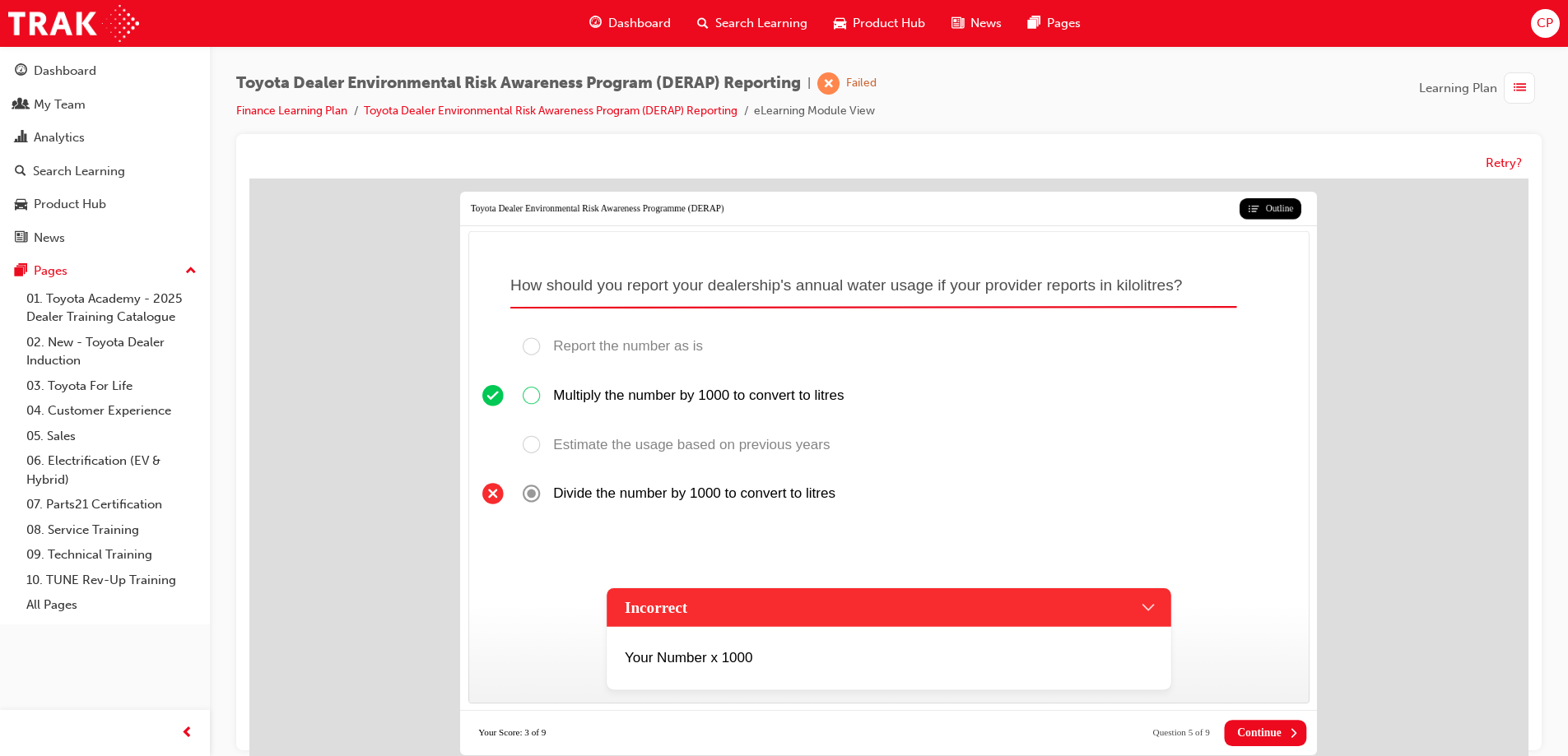
click at [1238, 727] on span "Continue" at bounding box center [1258, 733] width 45 height 13
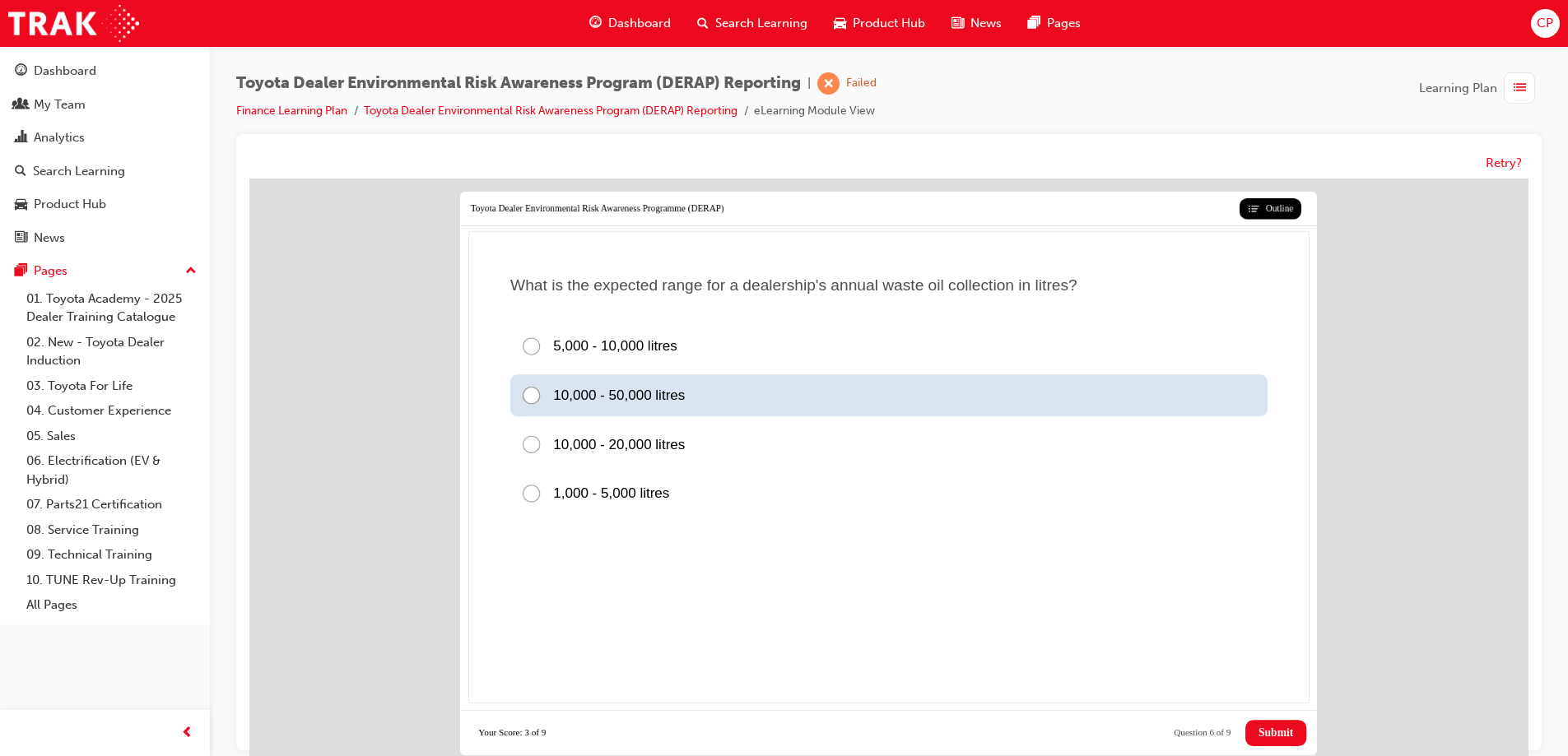
click at [523, 394] on div at bounding box center [536, 396] width 32 height 22
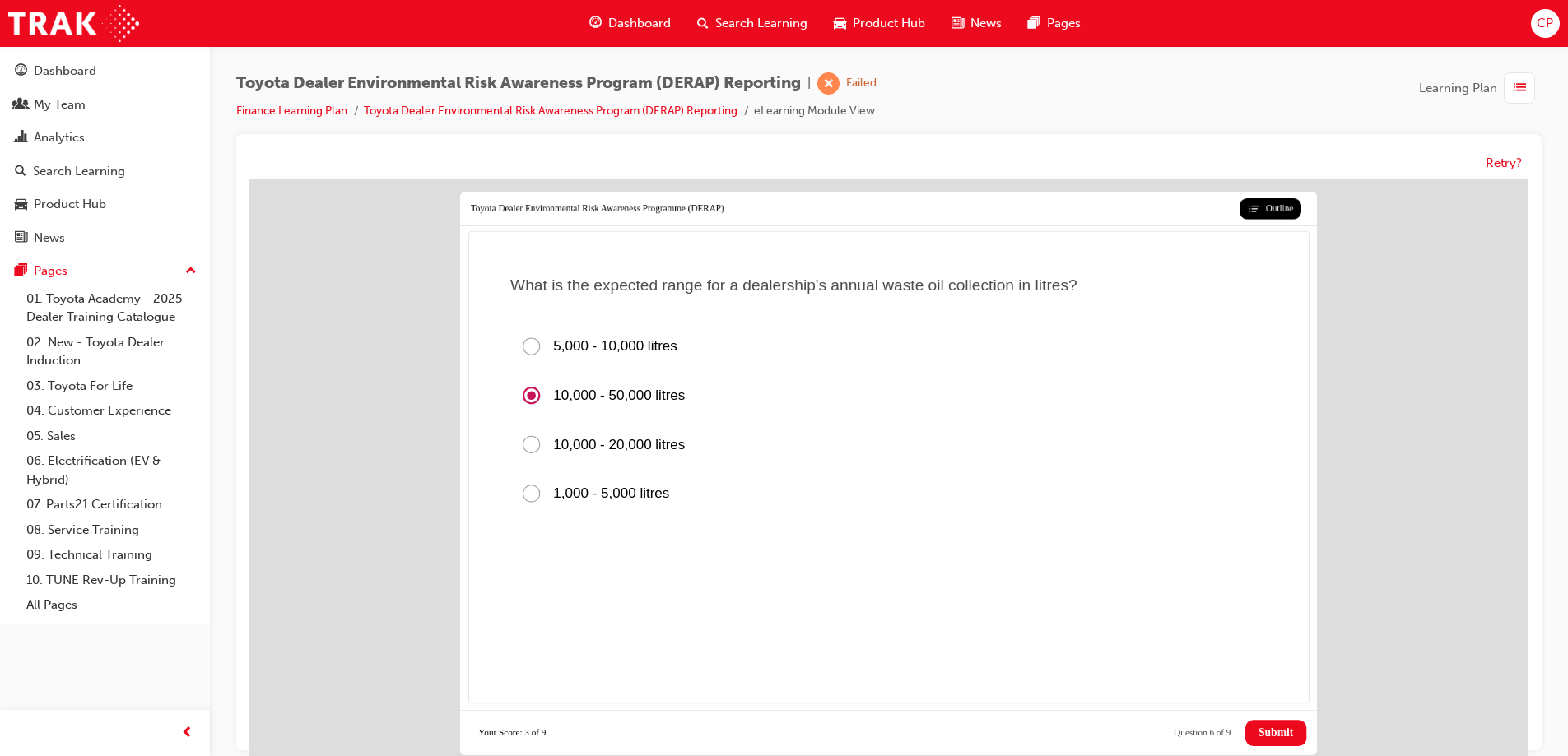
click at [1275, 732] on span "Submit" at bounding box center [1275, 733] width 35 height 13
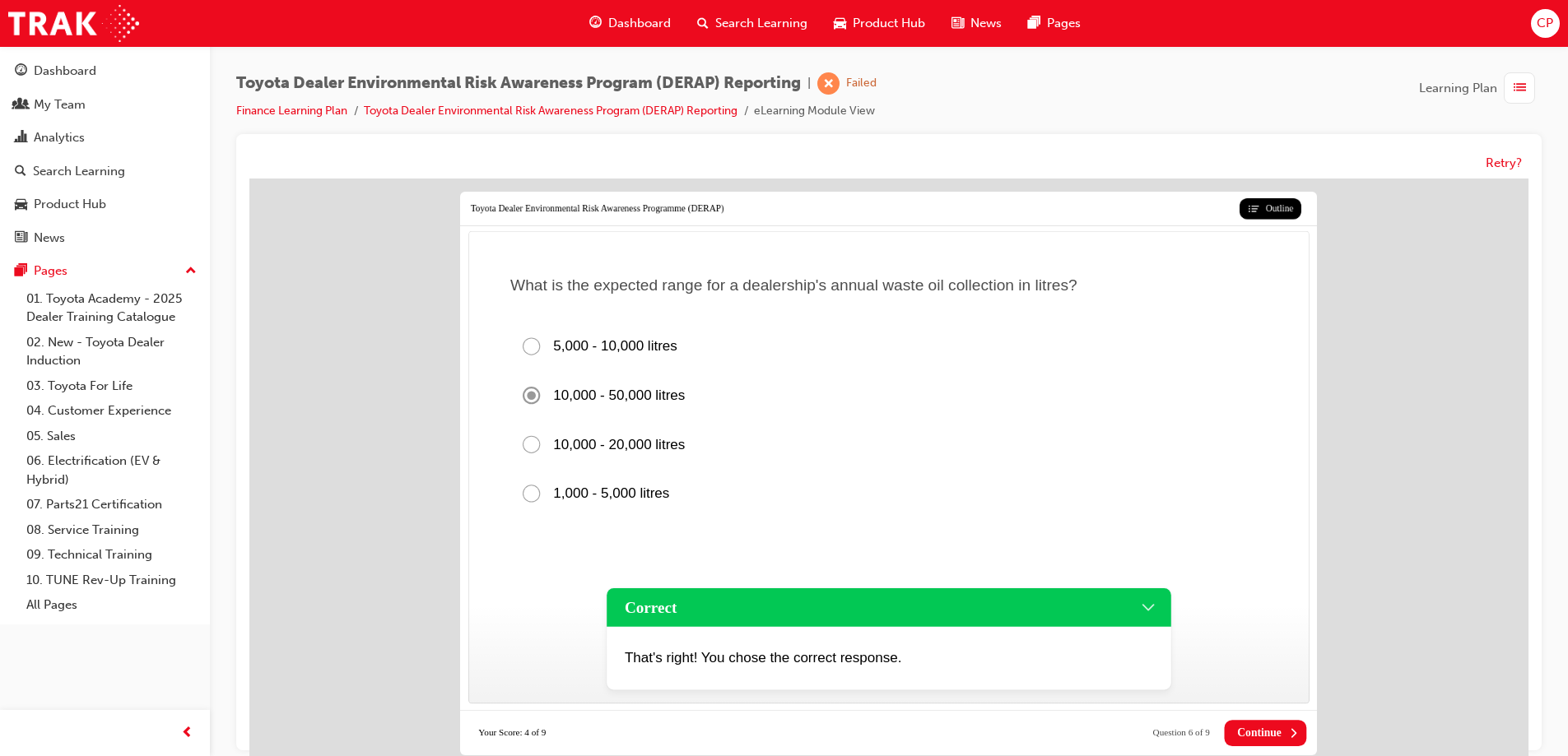
click at [1275, 732] on span "Continue" at bounding box center [1258, 733] width 45 height 13
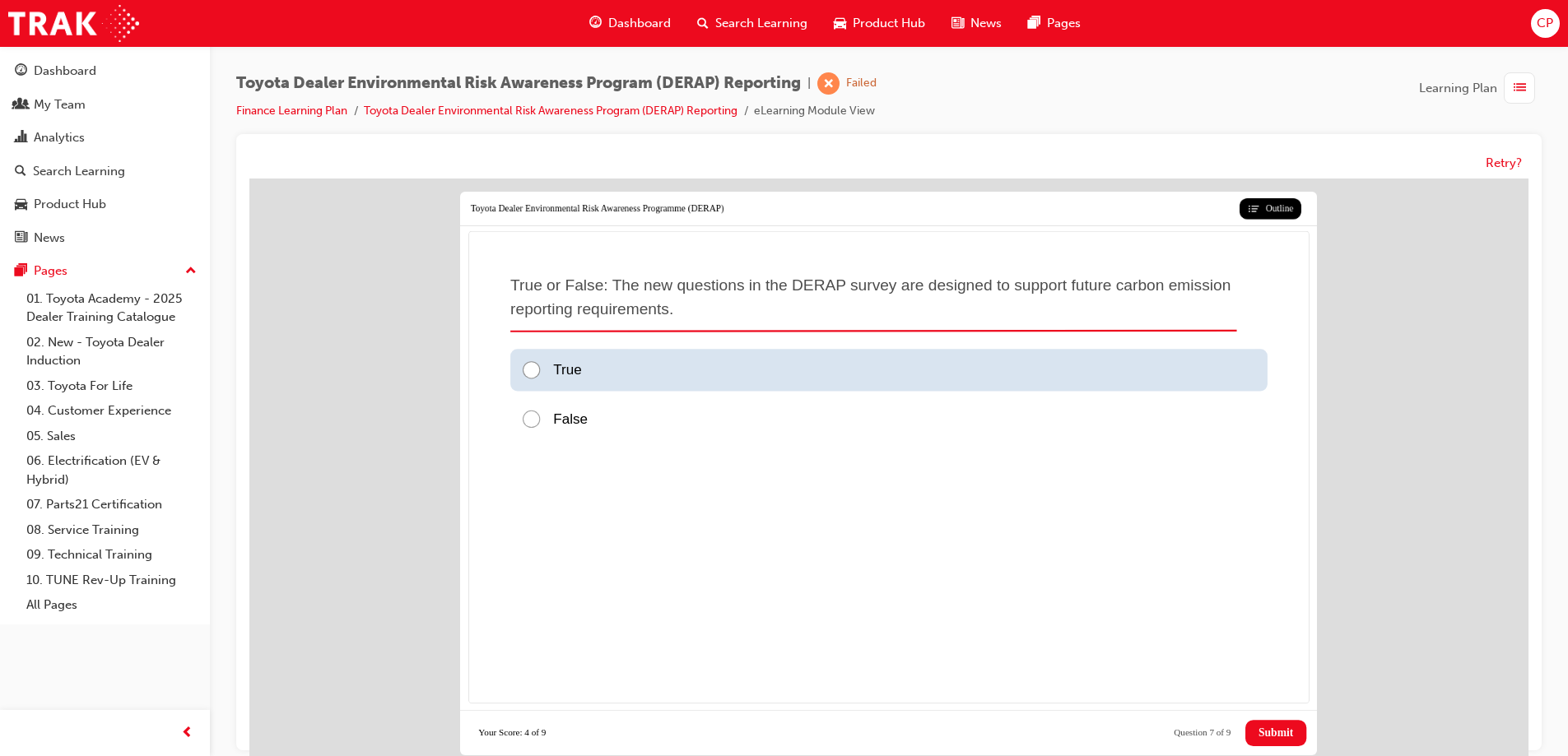
click at [535, 374] on div at bounding box center [536, 371] width 32 height 22
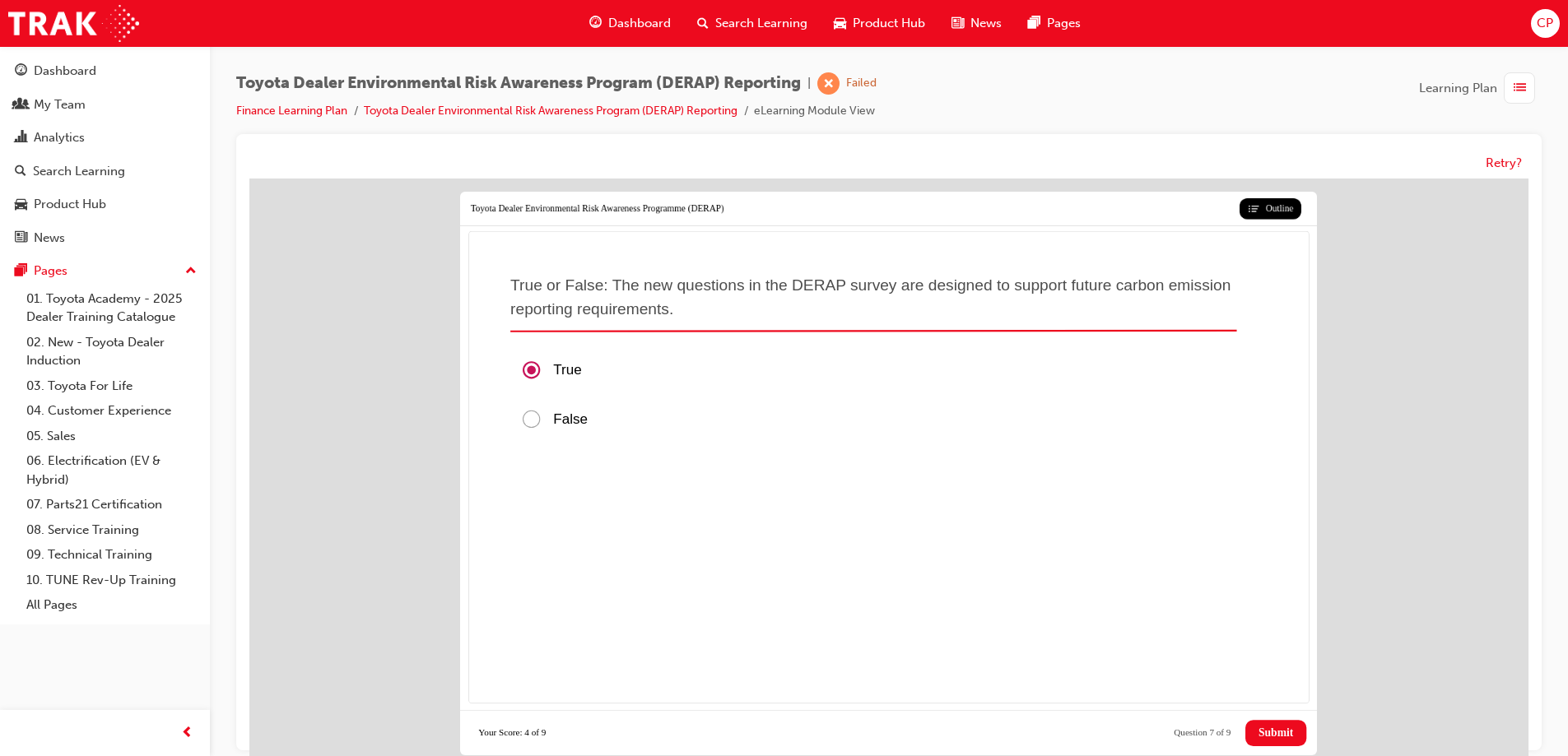
click at [1268, 722] on button "Submit" at bounding box center [1276, 733] width 61 height 27
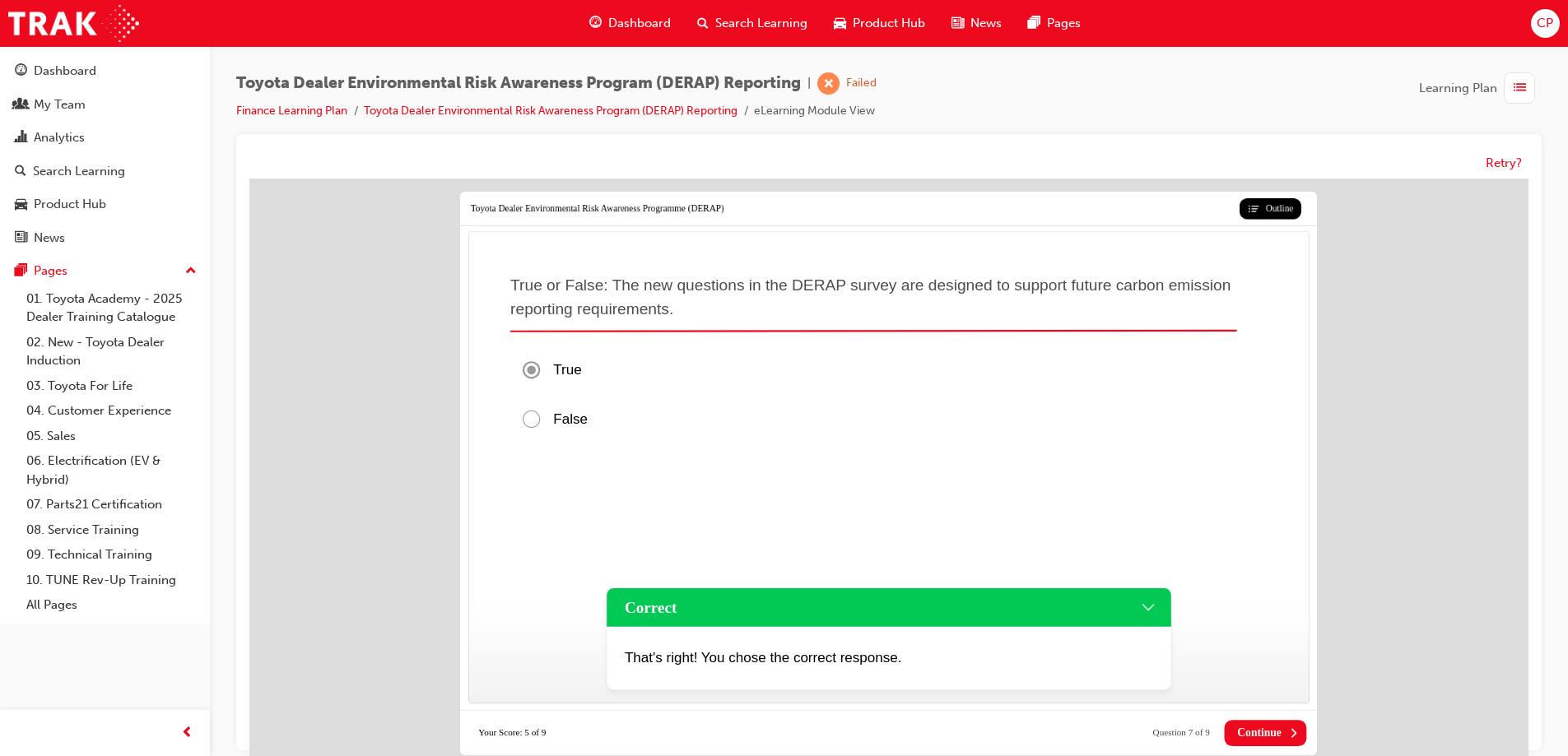
click at [1265, 731] on span "Continue" at bounding box center [1258, 733] width 45 height 13
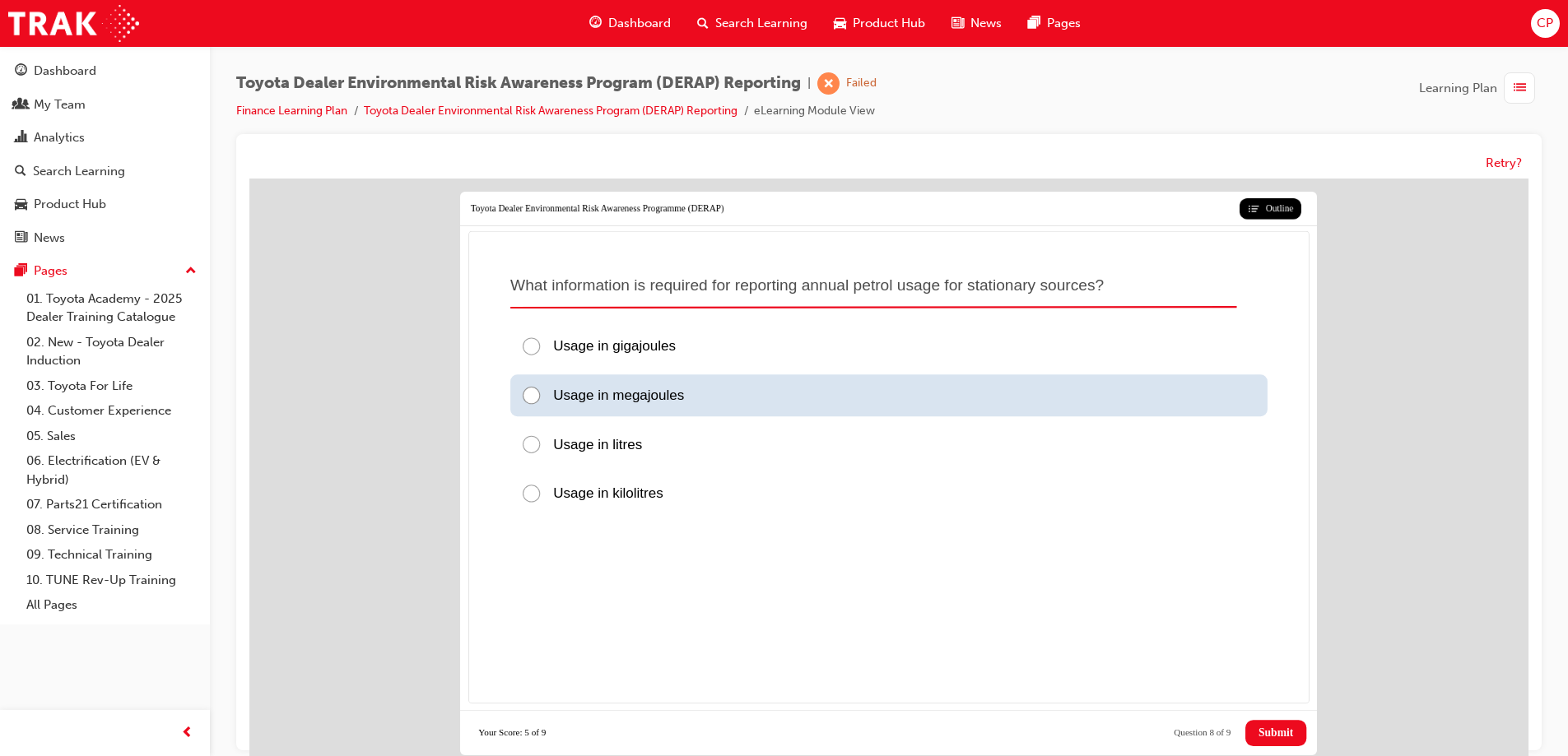
click at [527, 396] on div at bounding box center [536, 396] width 32 height 22
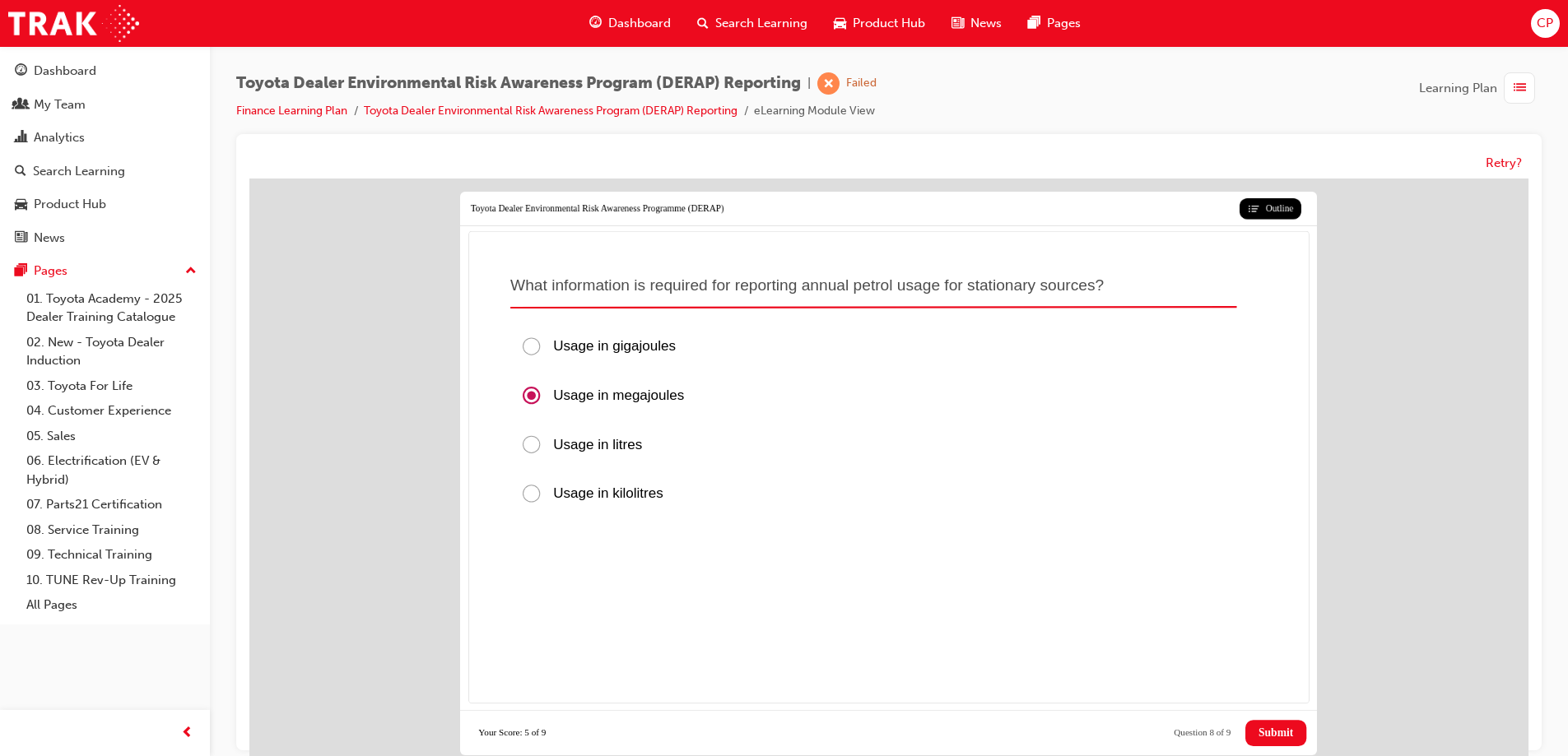
click at [1263, 736] on span "Submit" at bounding box center [1275, 733] width 35 height 13
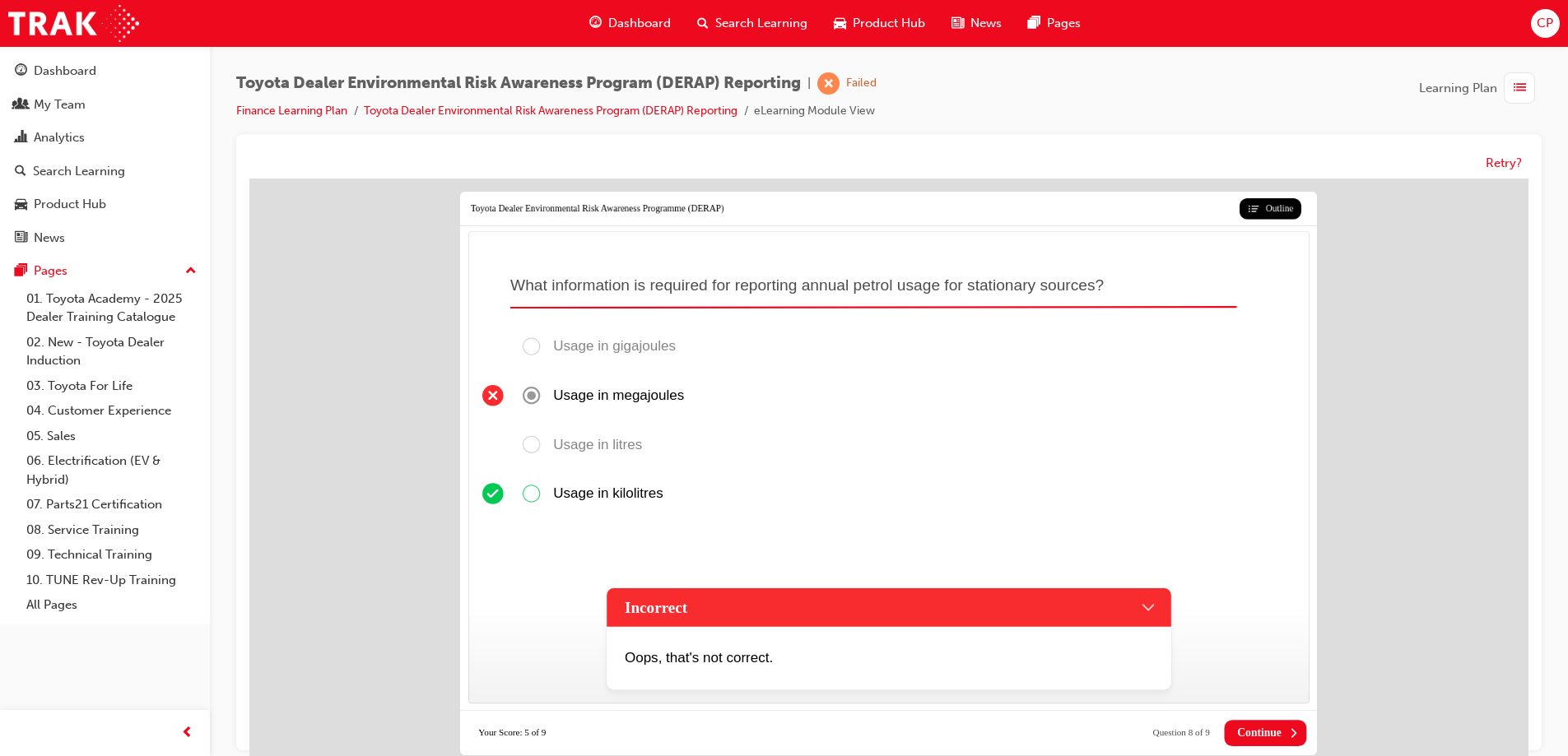
click at [1263, 736] on span "Continue" at bounding box center [1258, 733] width 45 height 13
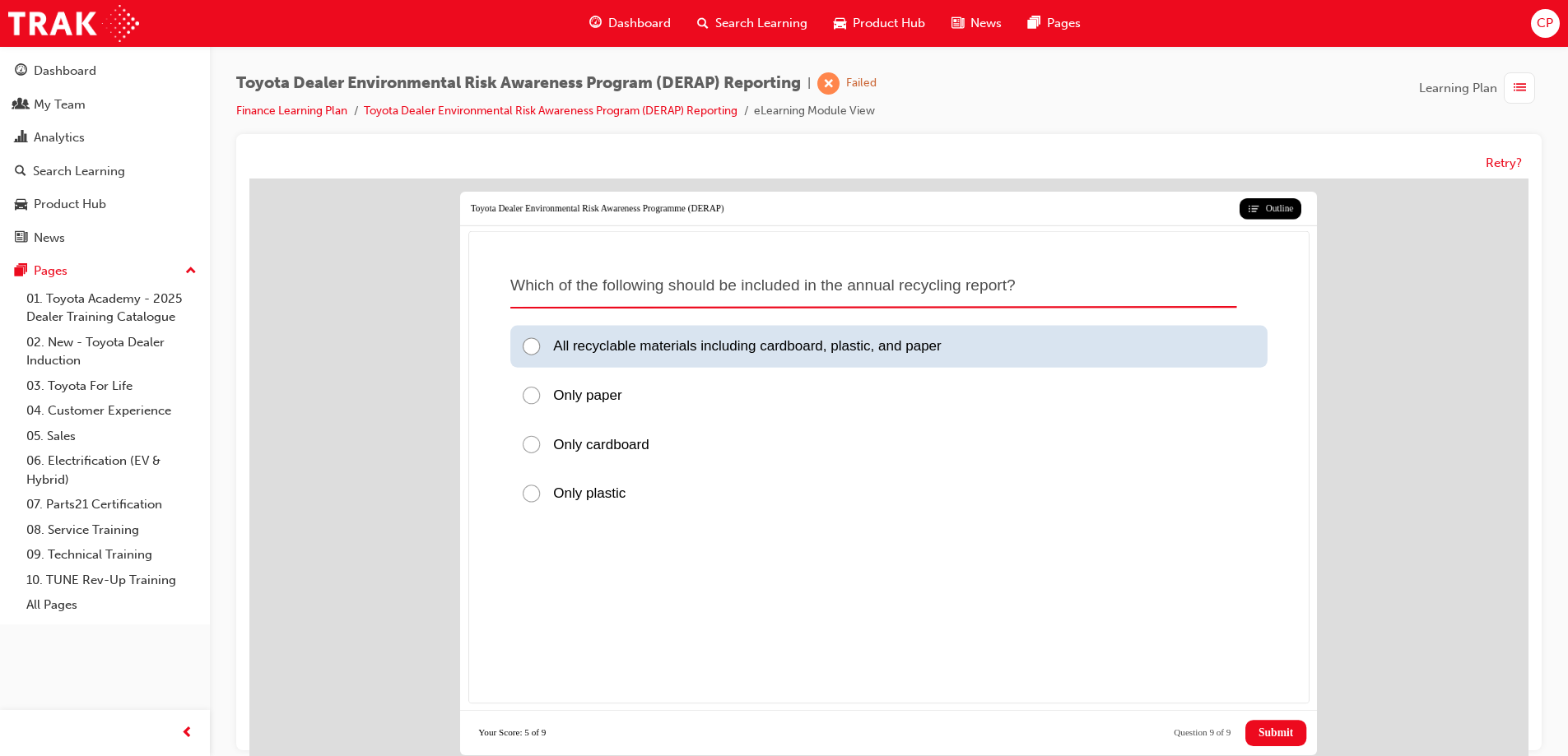
click at [533, 337] on div at bounding box center [536, 347] width 32 height 22
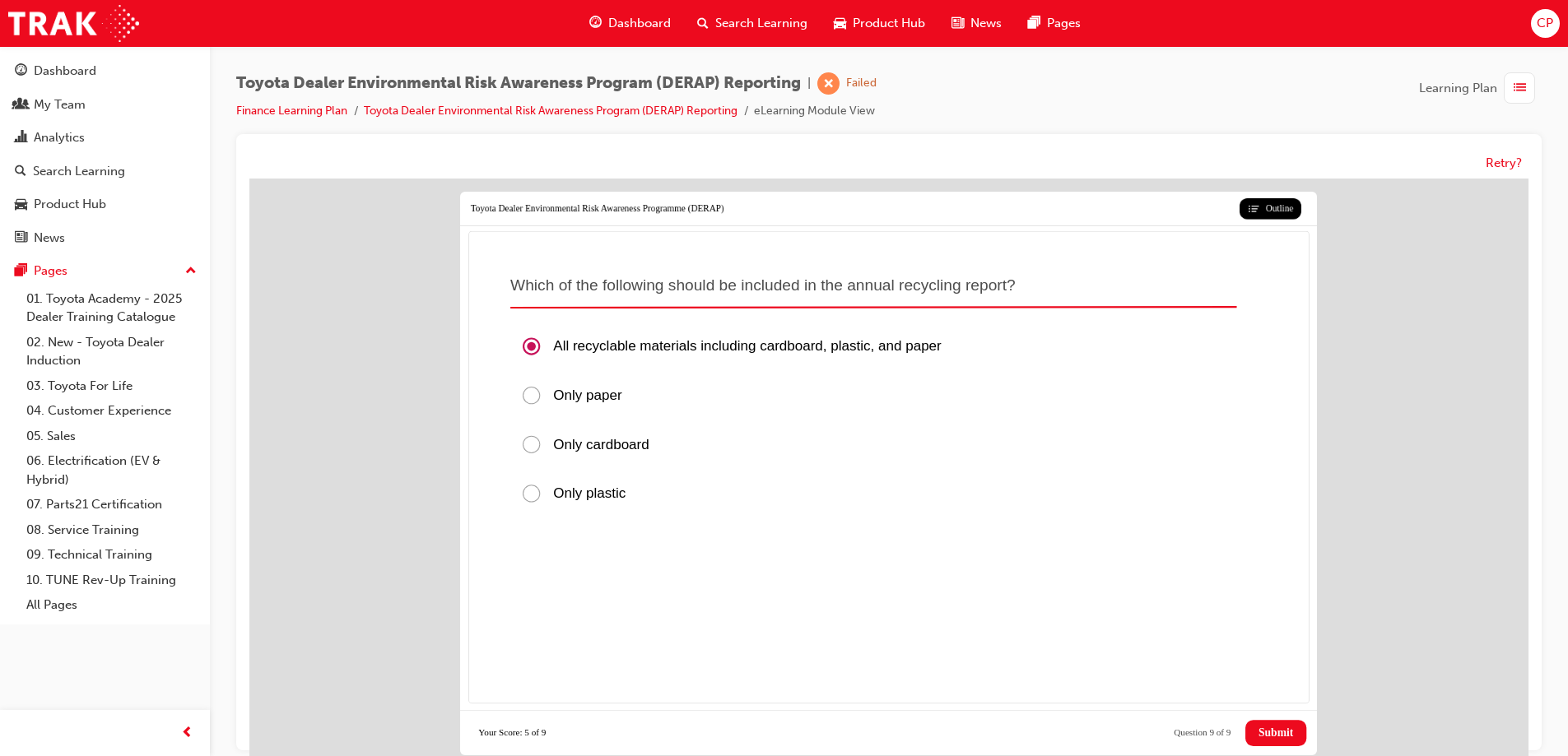
click at [1267, 734] on span "Submit" at bounding box center [1275, 733] width 35 height 13
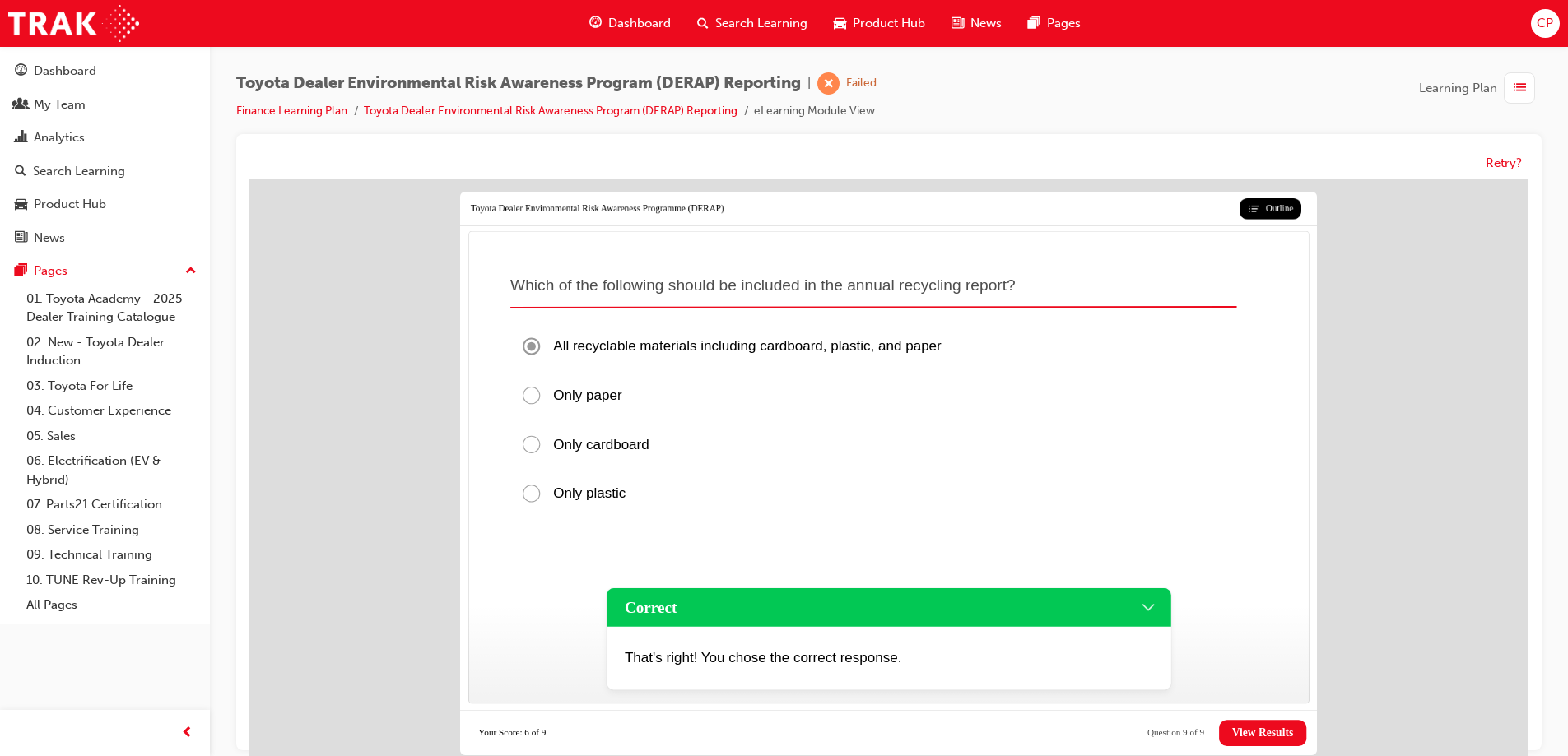
click at [1236, 730] on span "View Results" at bounding box center [1262, 733] width 61 height 13
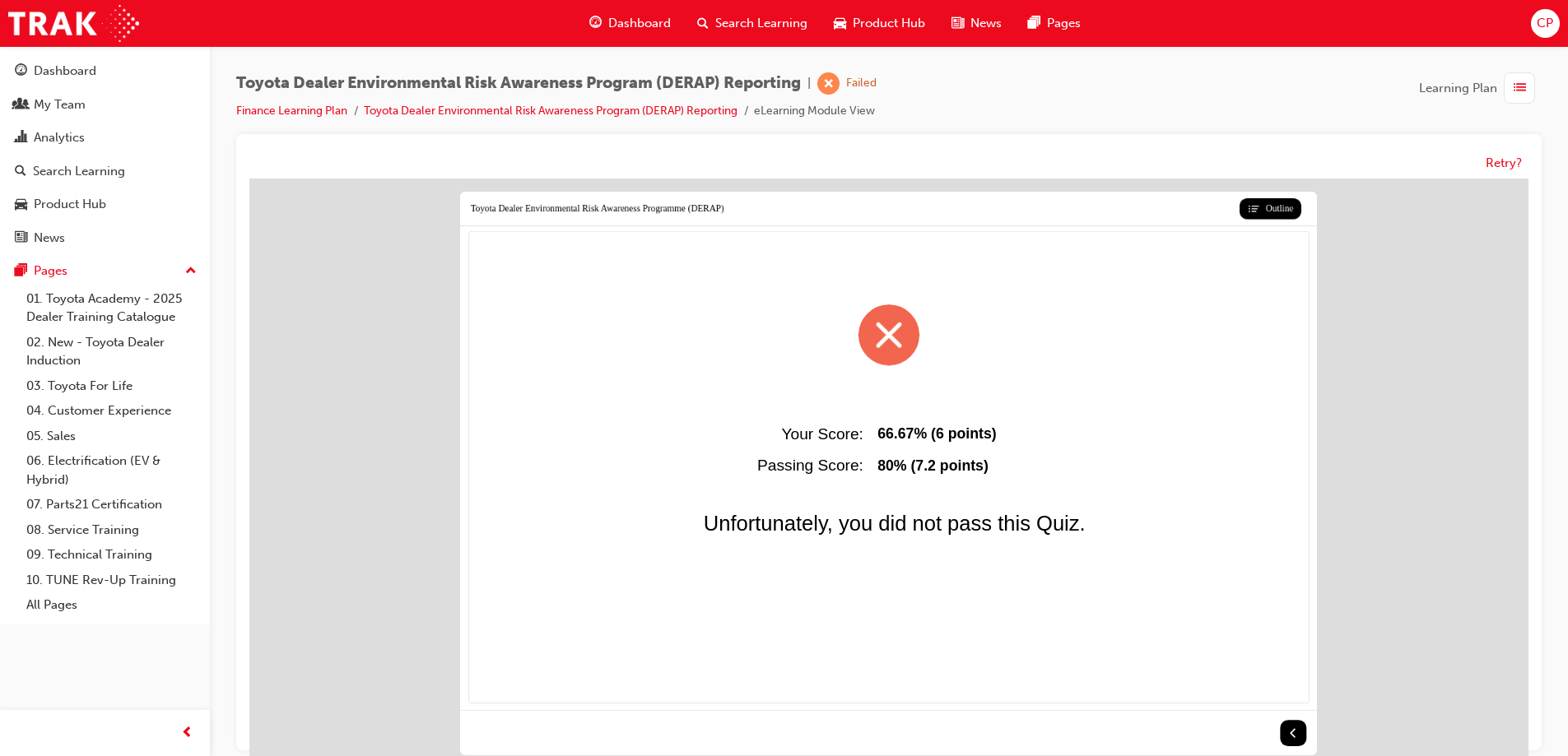
click at [884, 340] on div at bounding box center [888, 335] width 61 height 61
click at [1295, 726] on button at bounding box center [1293, 733] width 27 height 27
click at [507, 110] on link "Toyota Dealer Environmental Risk Awareness Program (DERAP) Reporting" at bounding box center [551, 111] width 374 height 14
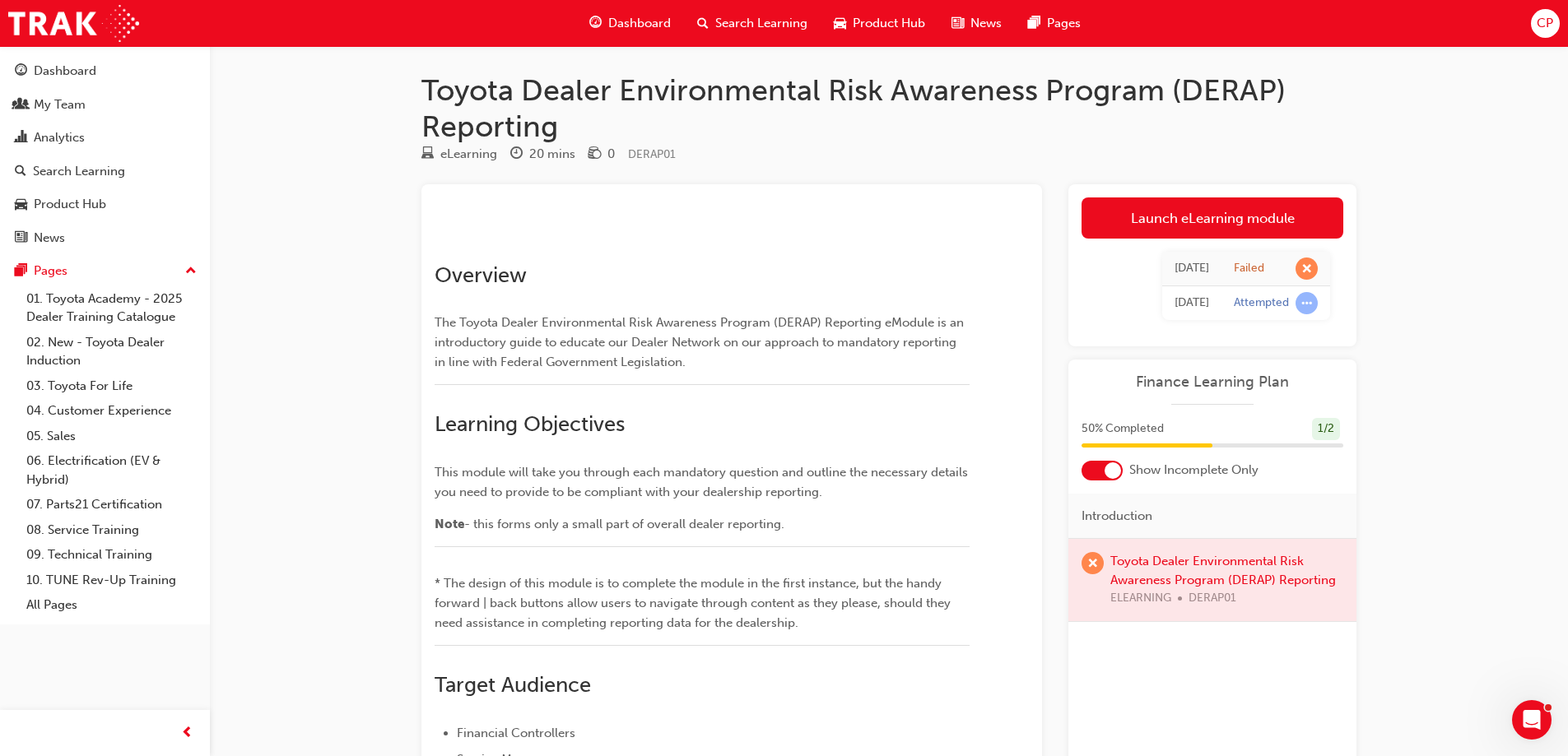
click at [1087, 562] on span "learningRecordVerb_FAIL-icon" at bounding box center [1092, 563] width 22 height 22
click at [1181, 585] on div at bounding box center [1212, 580] width 288 height 82
click at [1220, 213] on link "Launch eLearning module" at bounding box center [1212, 219] width 262 height 42
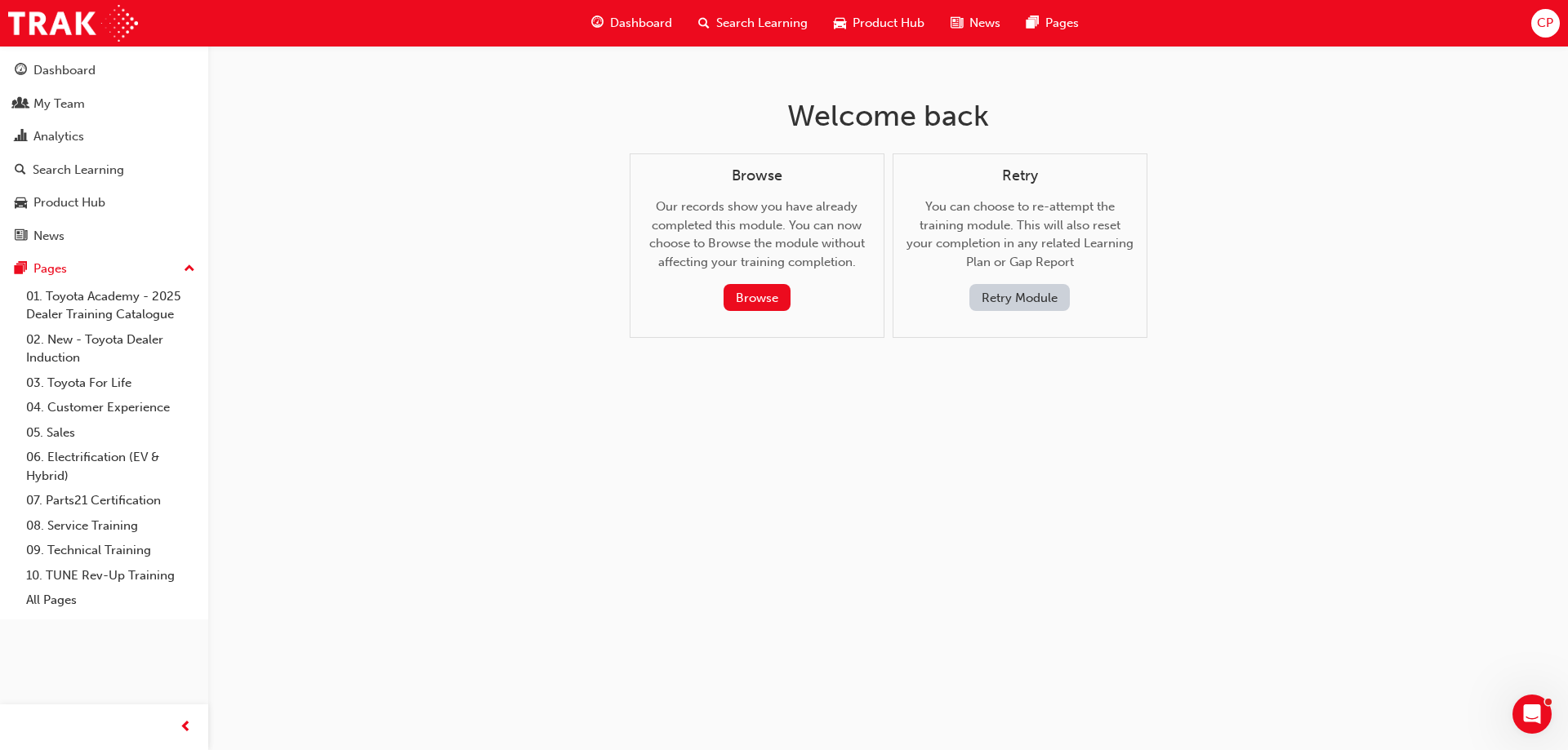
click at [1036, 295] on button "Retry Module" at bounding box center [1019, 296] width 100 height 27
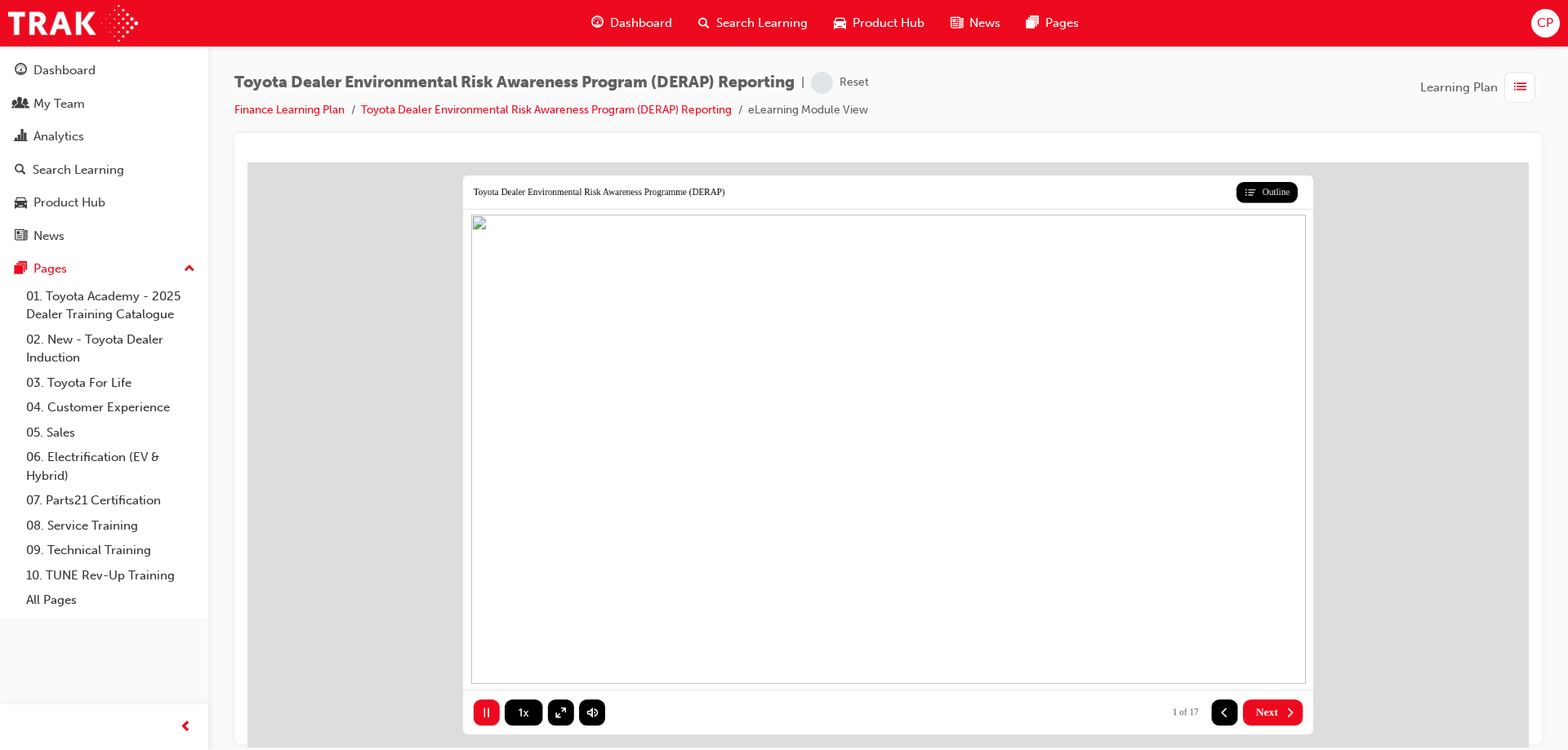
click at [1270, 714] on span "Next" at bounding box center [1267, 712] width 22 height 13
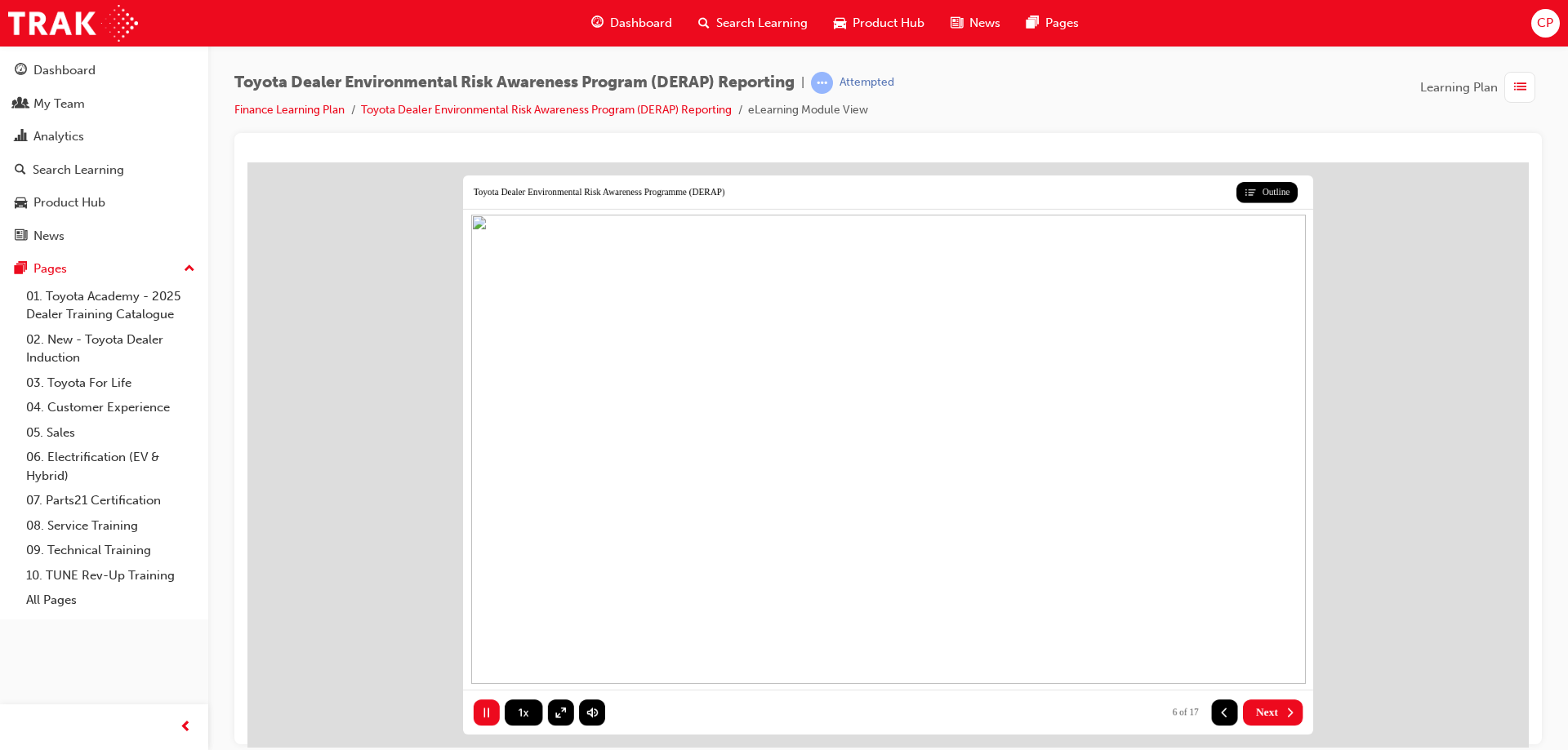
click at [1270, 714] on span "Next" at bounding box center [1267, 712] width 22 height 13
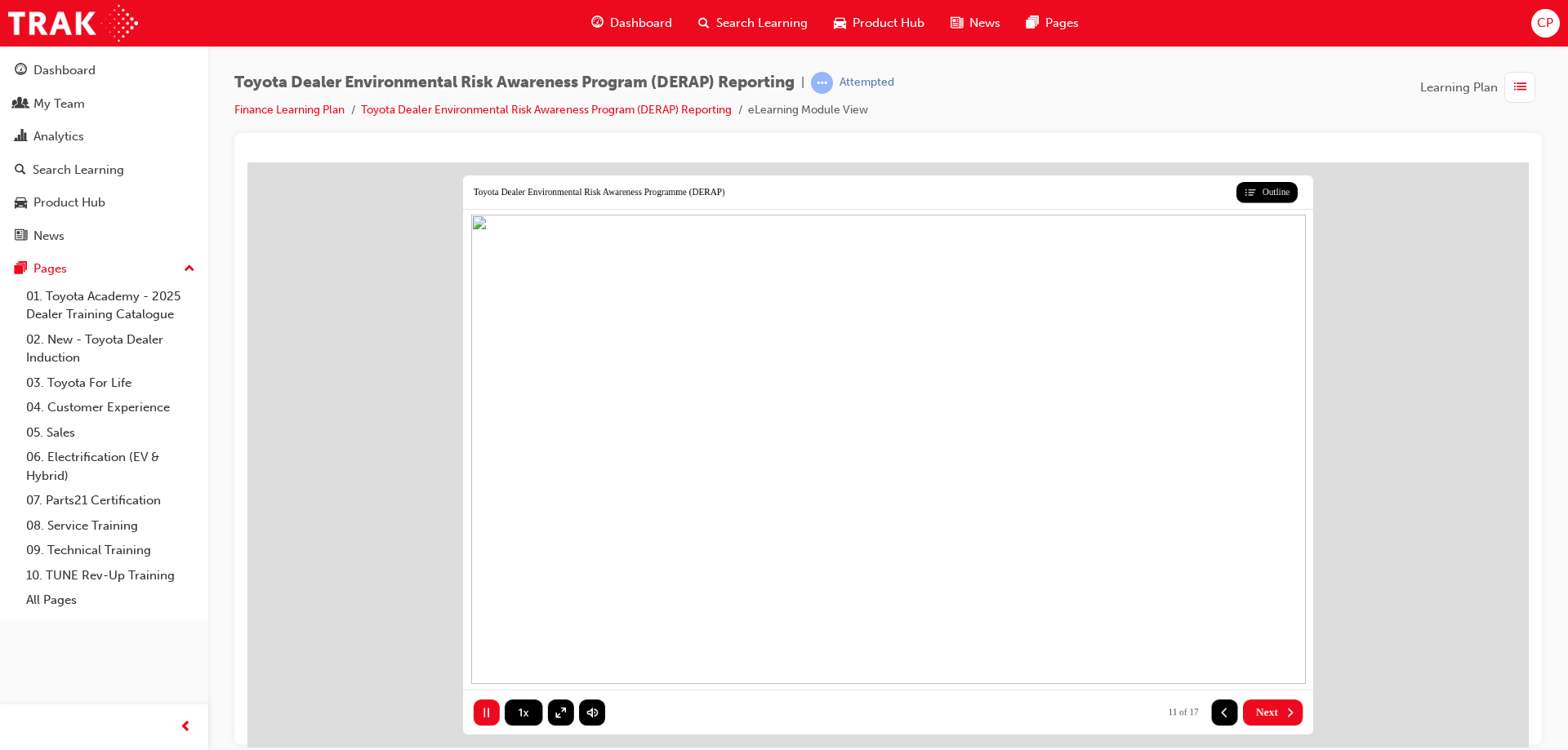
click at [1270, 714] on span "Next" at bounding box center [1267, 712] width 22 height 13
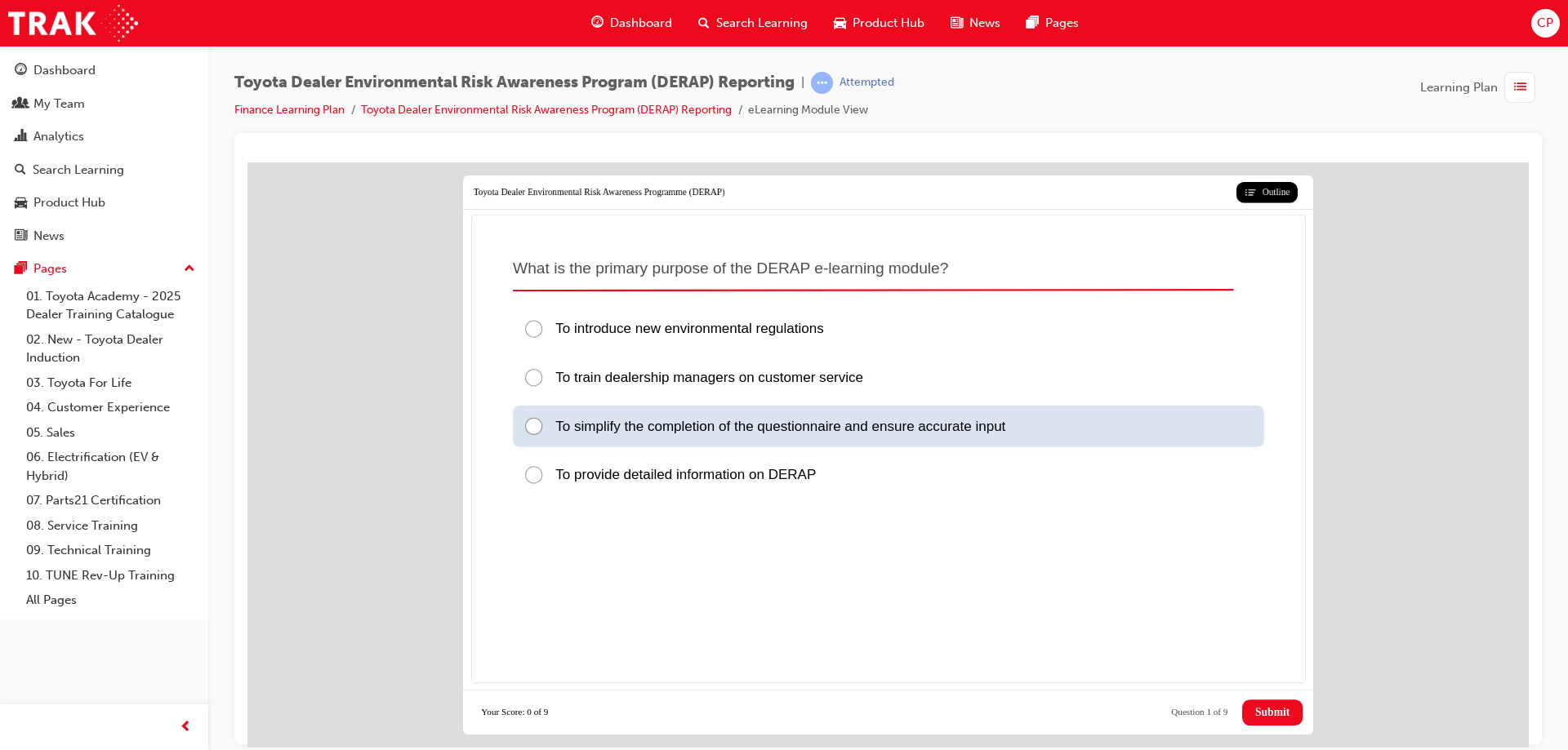
click at [539, 420] on div at bounding box center [538, 426] width 31 height 22
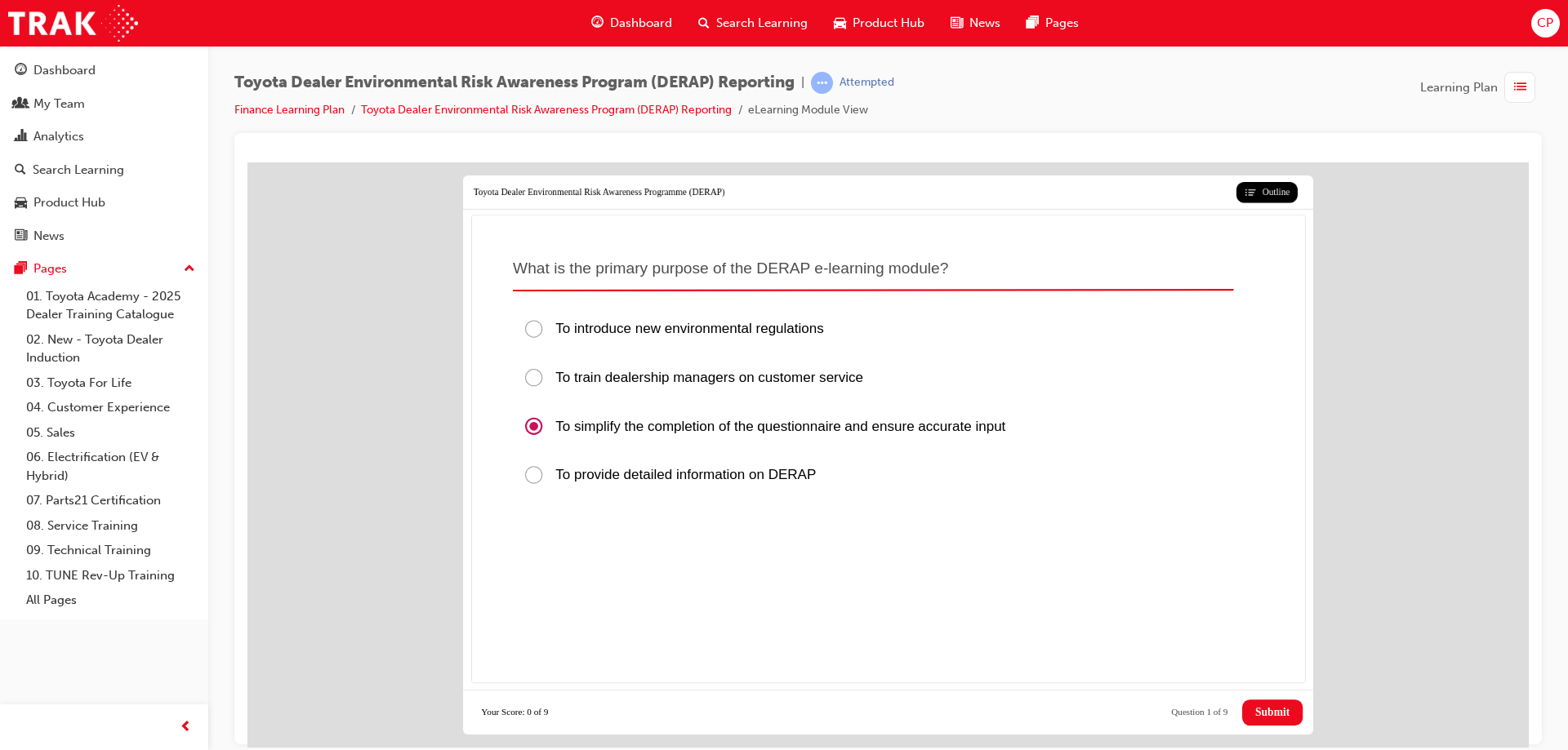
click at [1258, 712] on span "Submit" at bounding box center [1272, 712] width 34 height 13
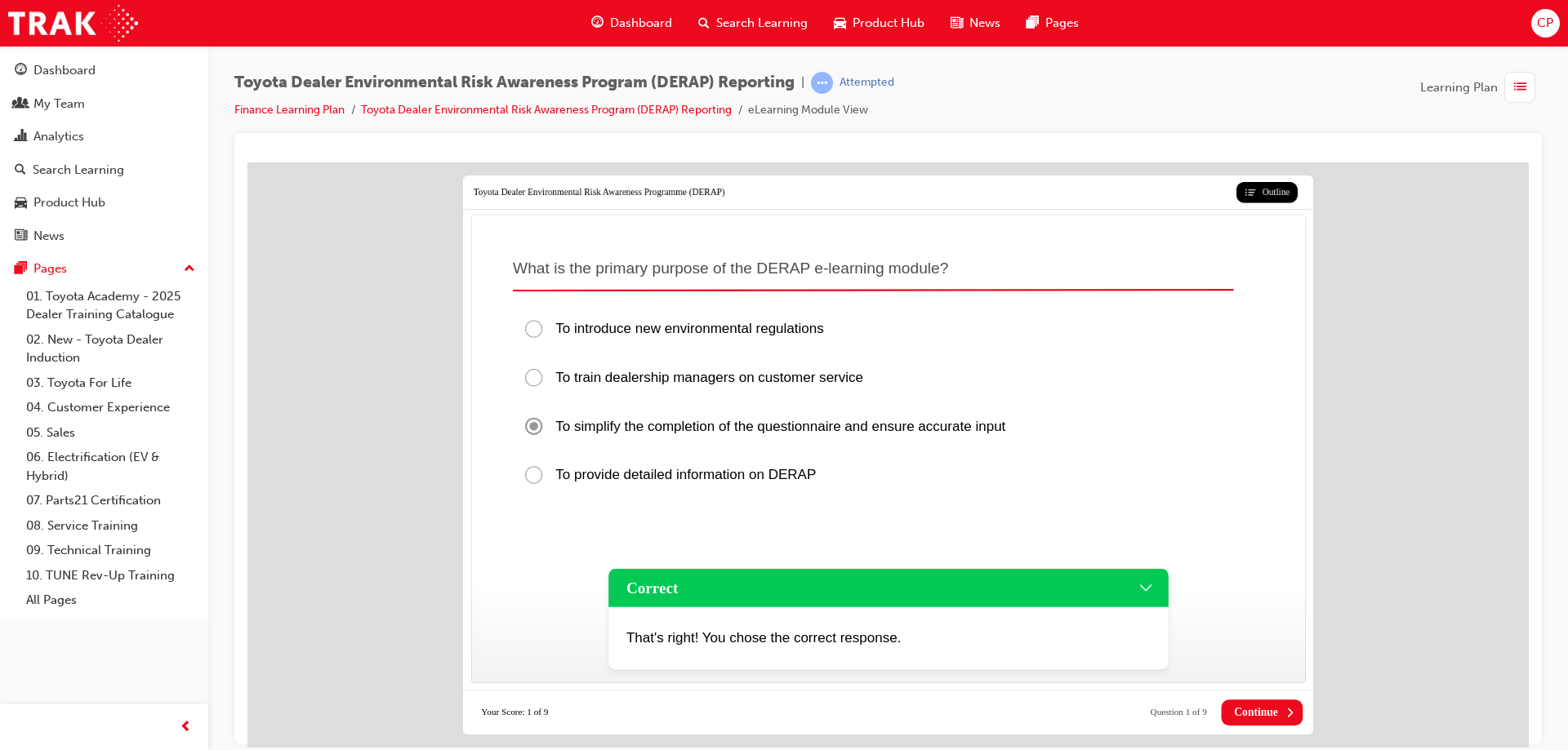
click at [1258, 712] on span "Continue" at bounding box center [1256, 712] width 44 height 13
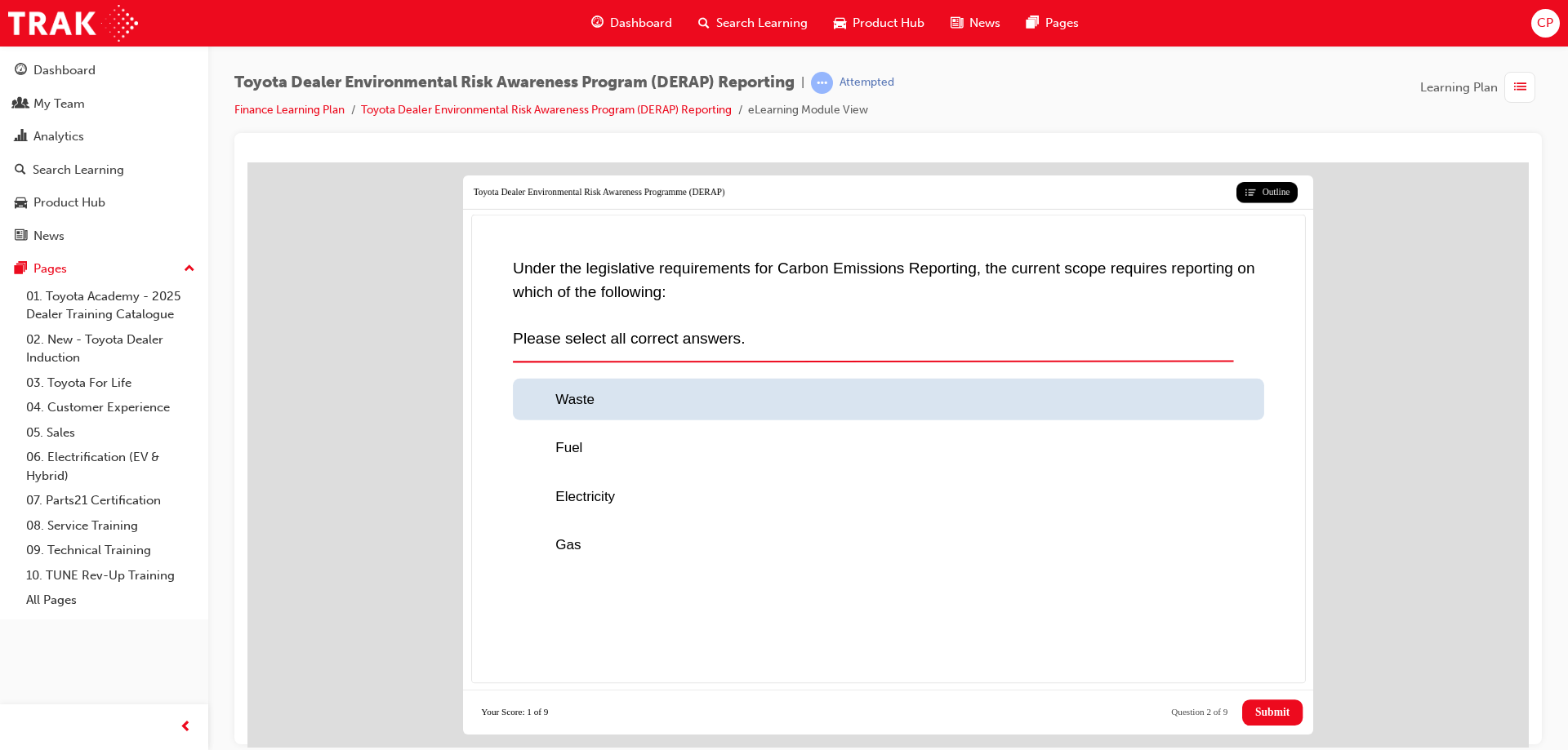
click at [530, 401] on div at bounding box center [538, 400] width 31 height 22
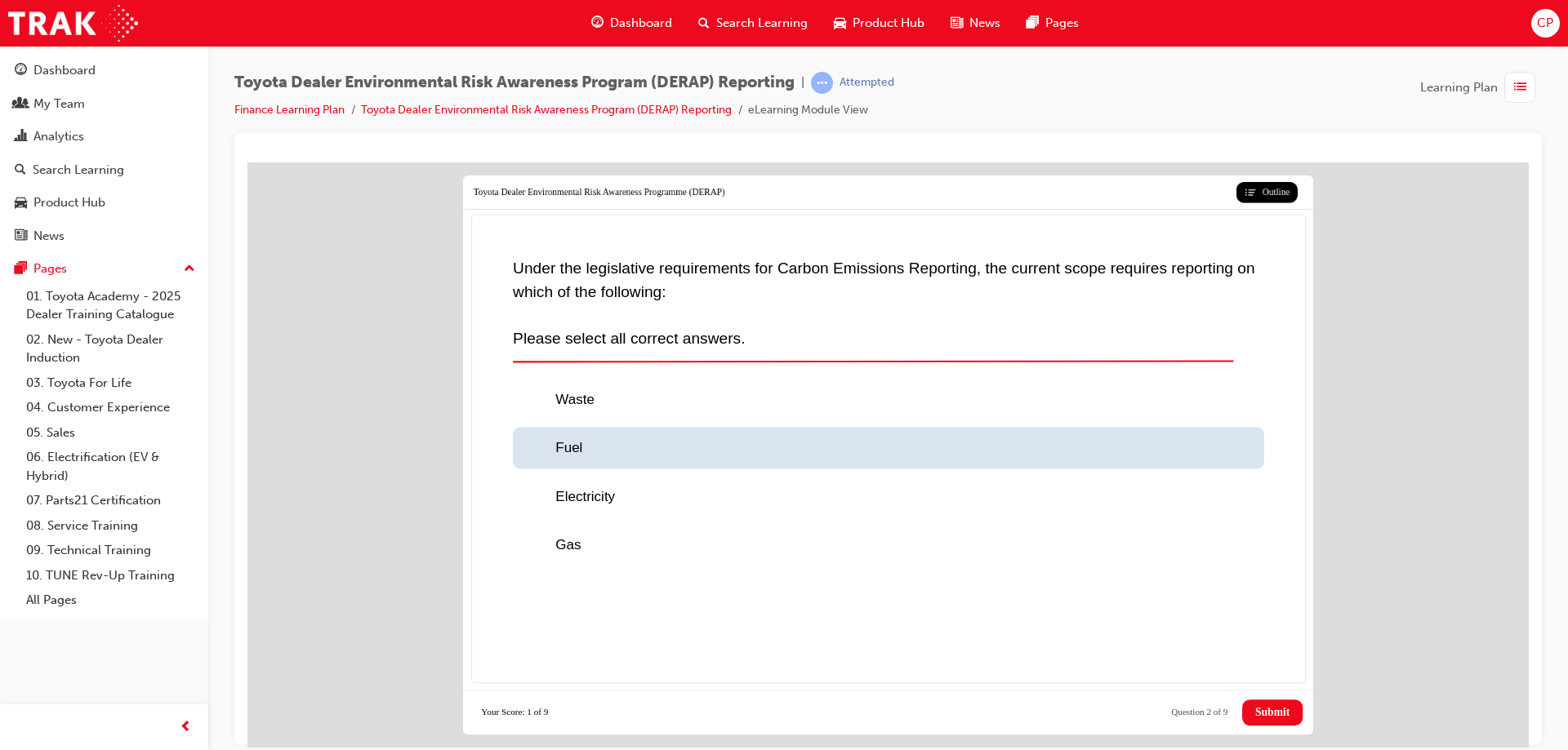
click at [537, 453] on div at bounding box center [538, 449] width 31 height 22
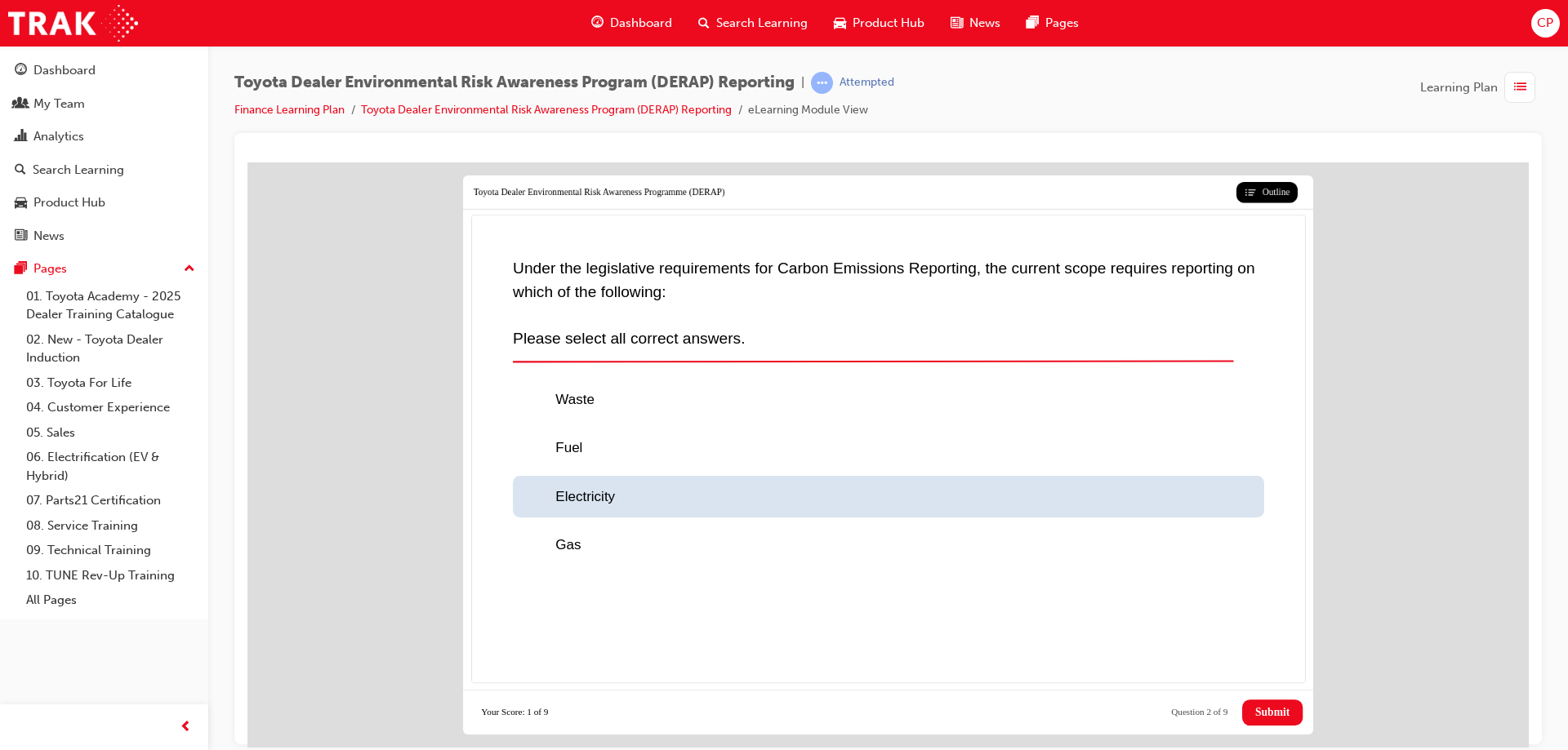
click at [527, 486] on div at bounding box center [538, 497] width 31 height 22
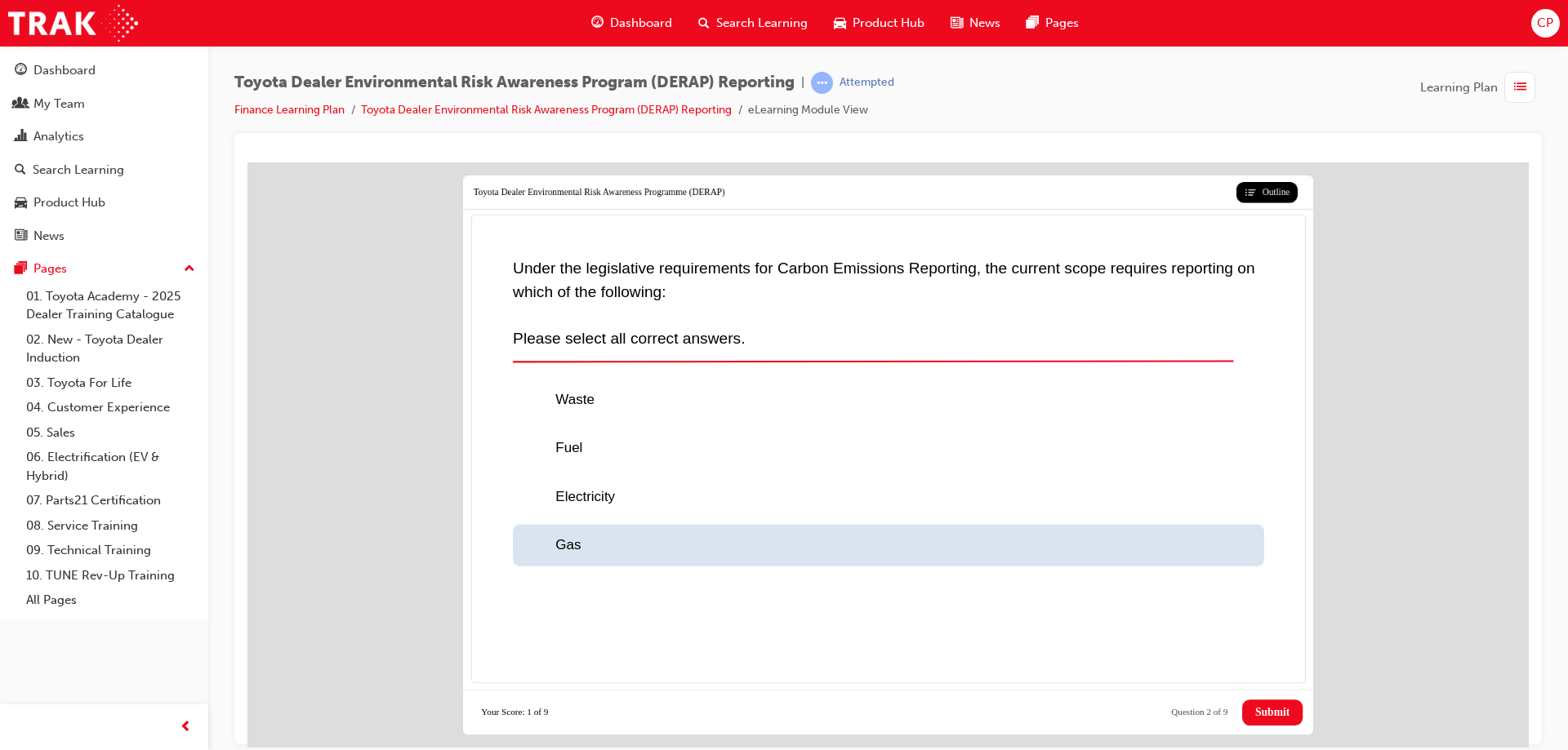
click at [526, 543] on div at bounding box center [538, 546] width 31 height 22
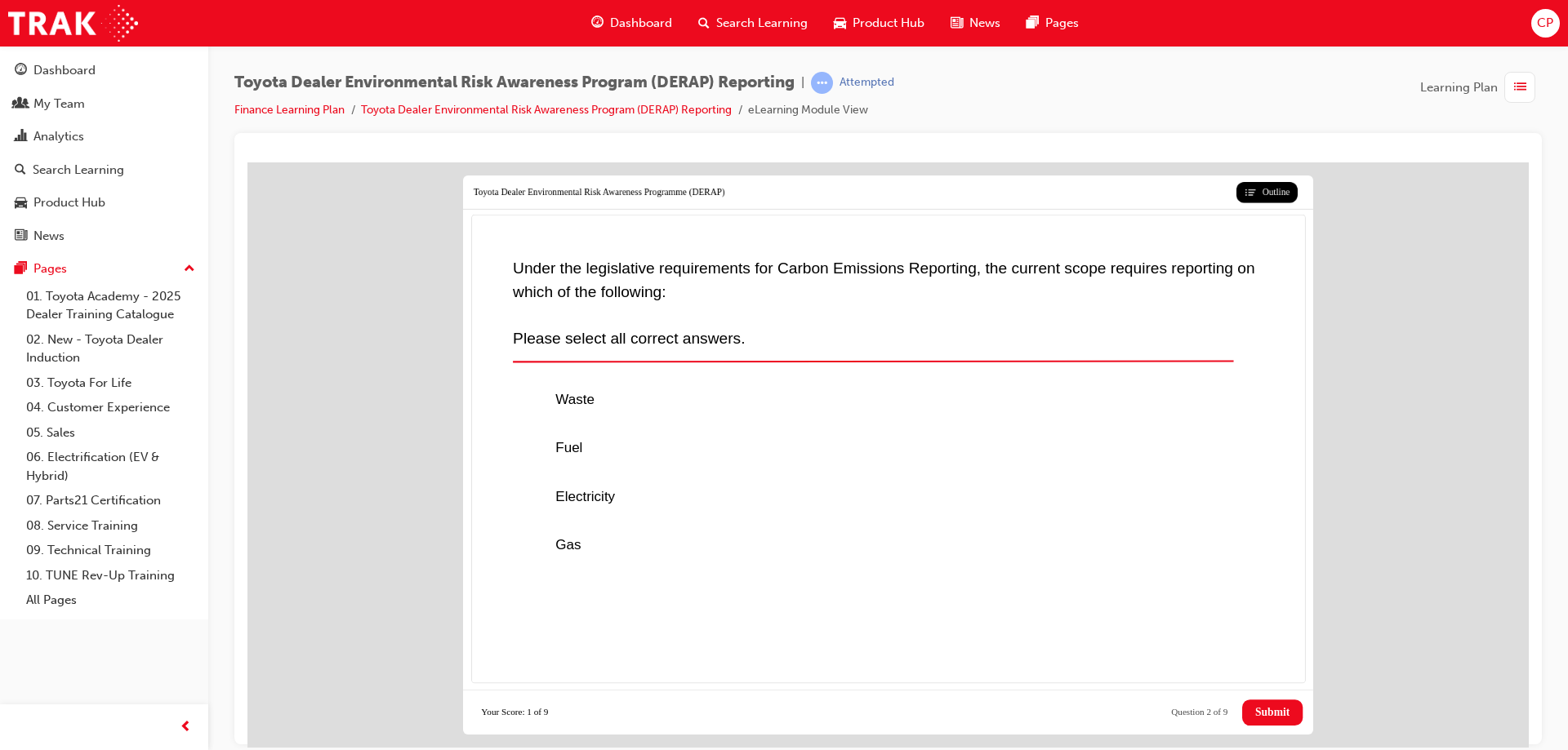
click at [1266, 714] on span "Submit" at bounding box center [1272, 712] width 34 height 13
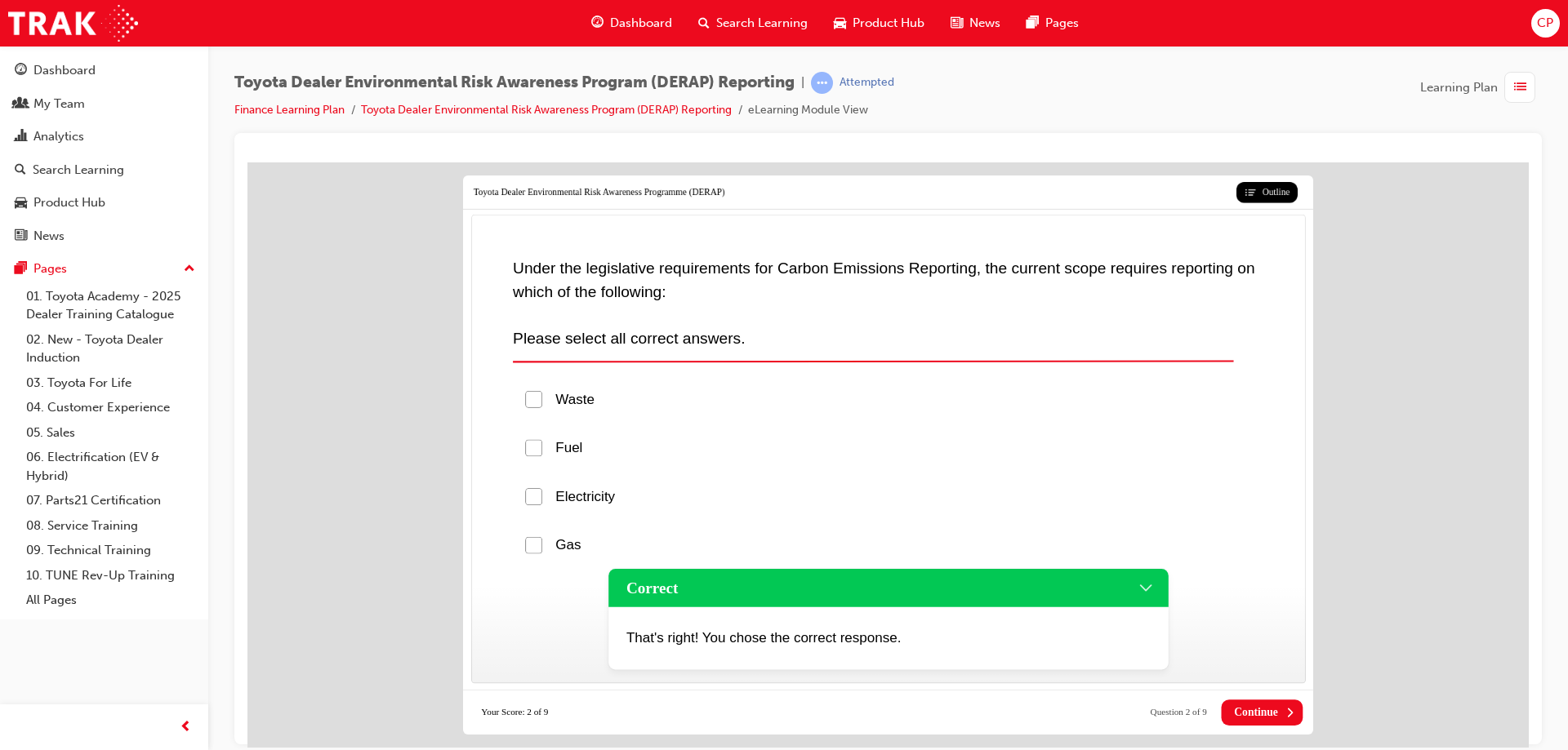
click at [1250, 709] on span "Continue" at bounding box center [1256, 712] width 44 height 13
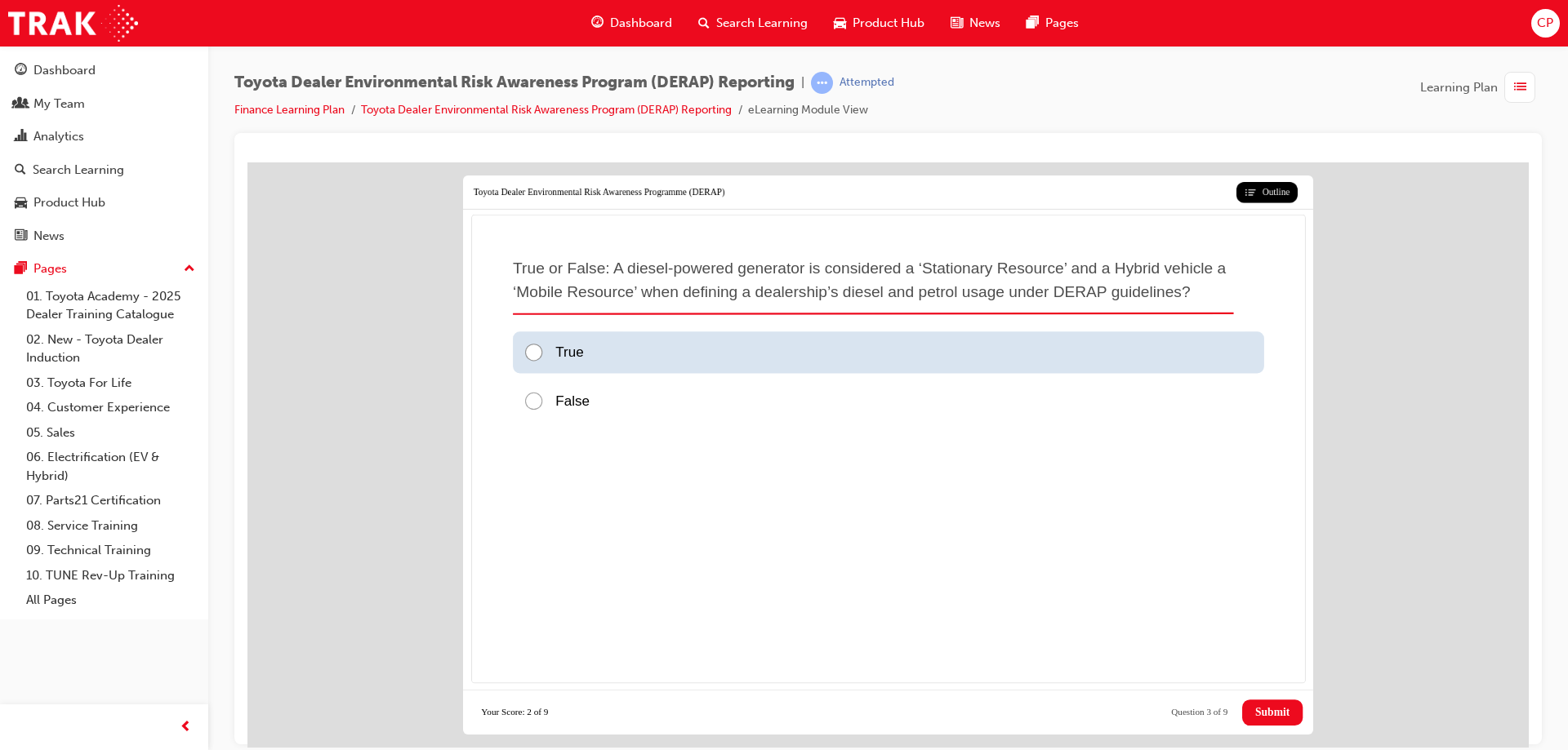
click at [537, 349] on div at bounding box center [538, 352] width 31 height 22
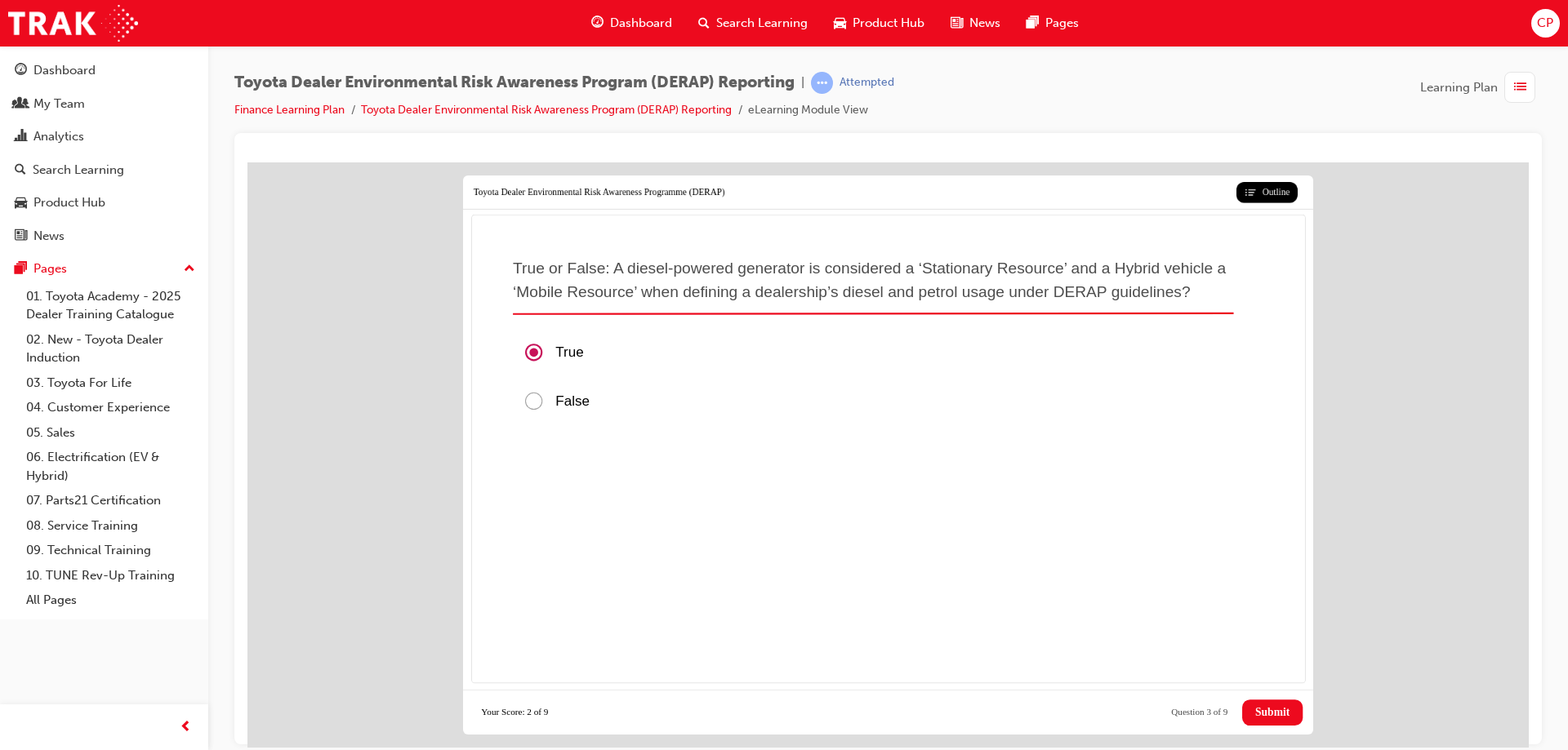
click at [1267, 708] on span "Submit" at bounding box center [1272, 712] width 34 height 13
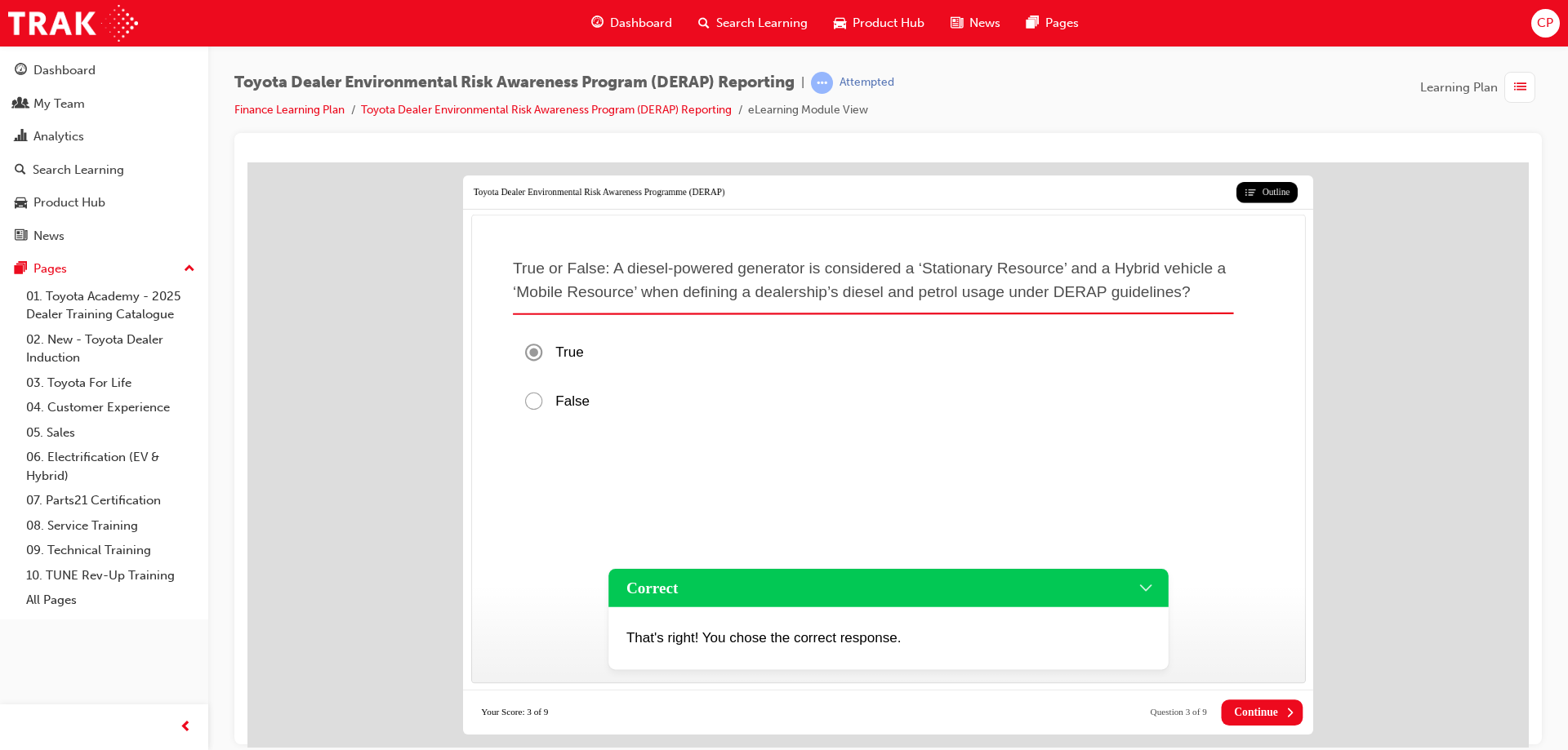
click at [1276, 711] on span "Continue" at bounding box center [1256, 712] width 44 height 13
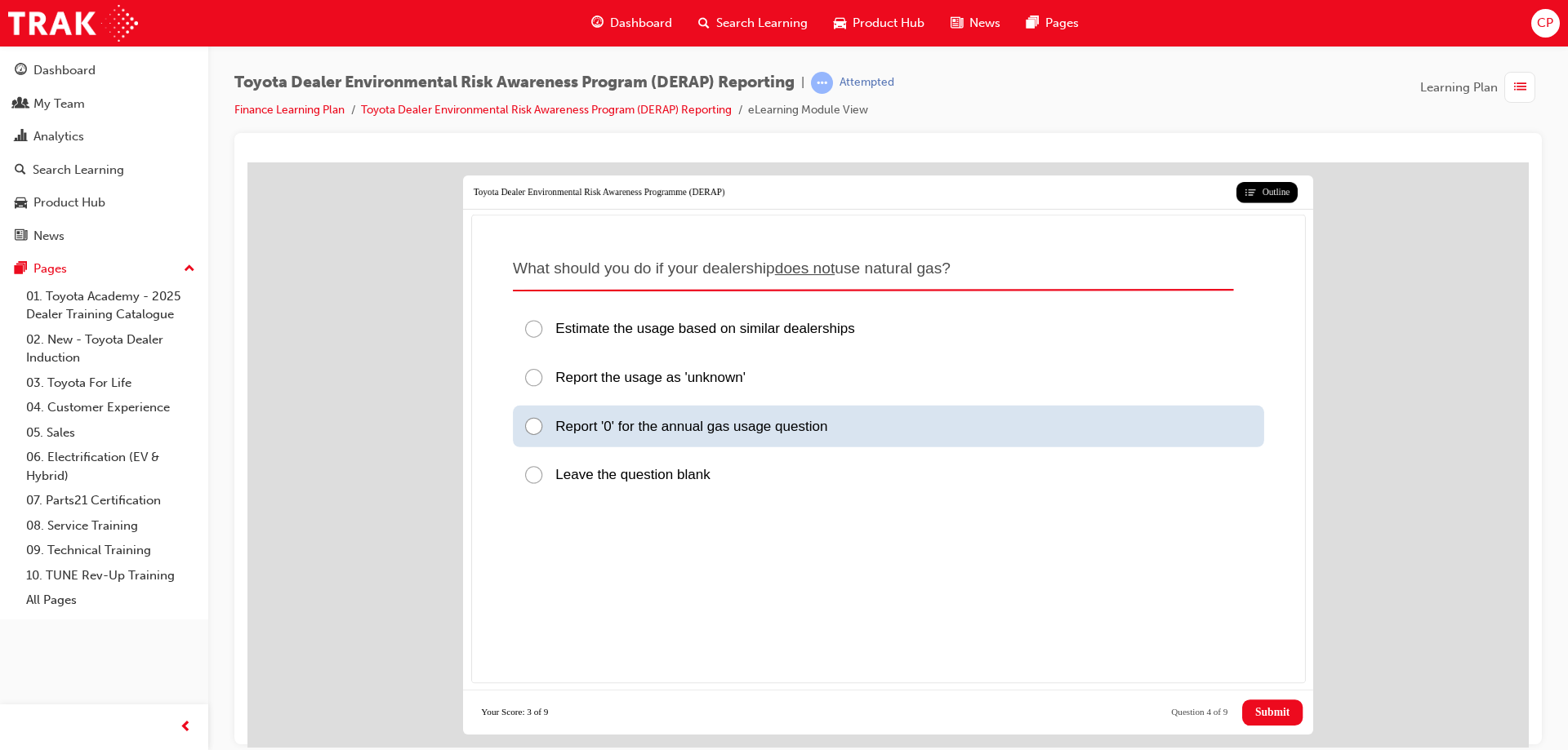
click at [531, 420] on div at bounding box center [538, 426] width 31 height 22
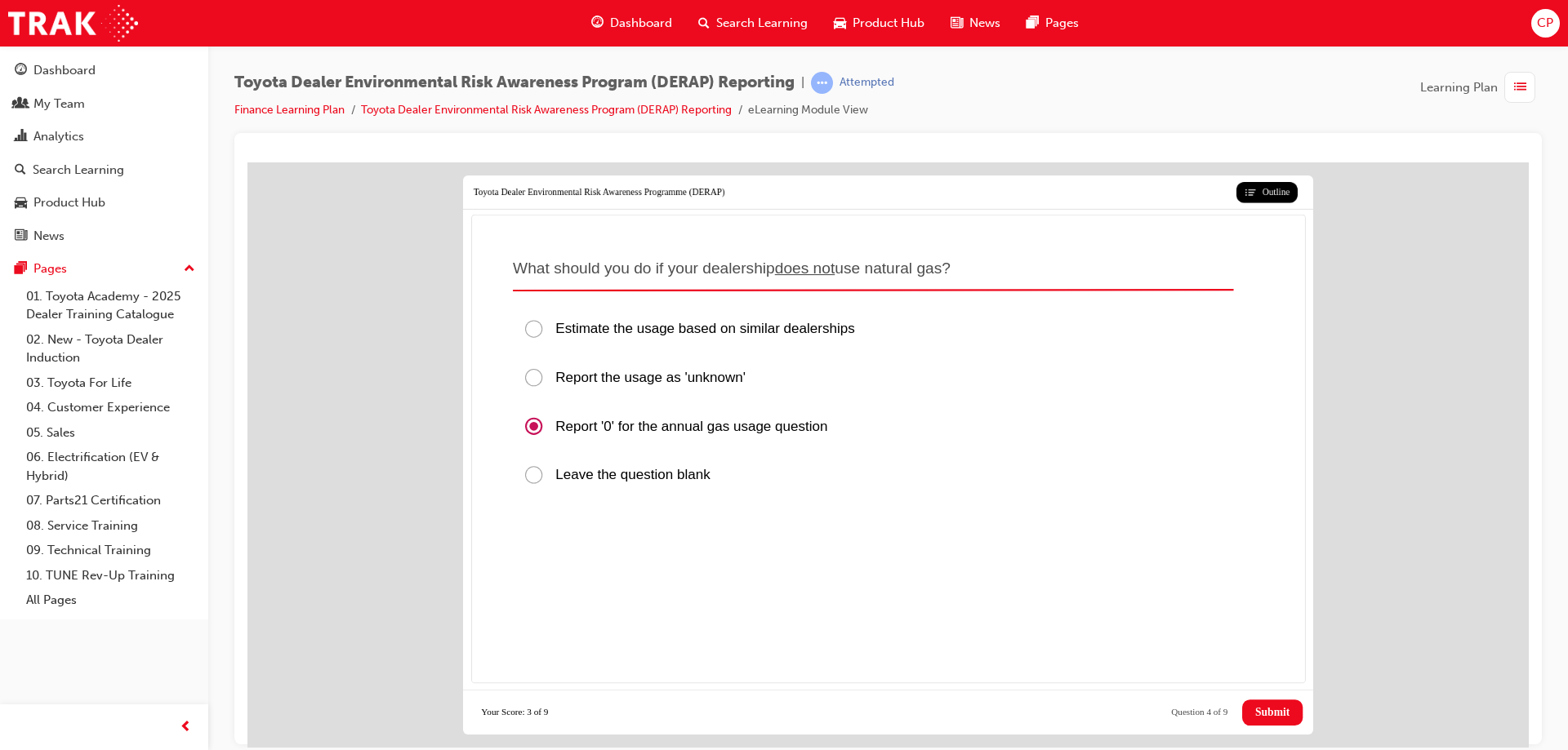
click at [1263, 707] on span "Submit" at bounding box center [1272, 712] width 34 height 13
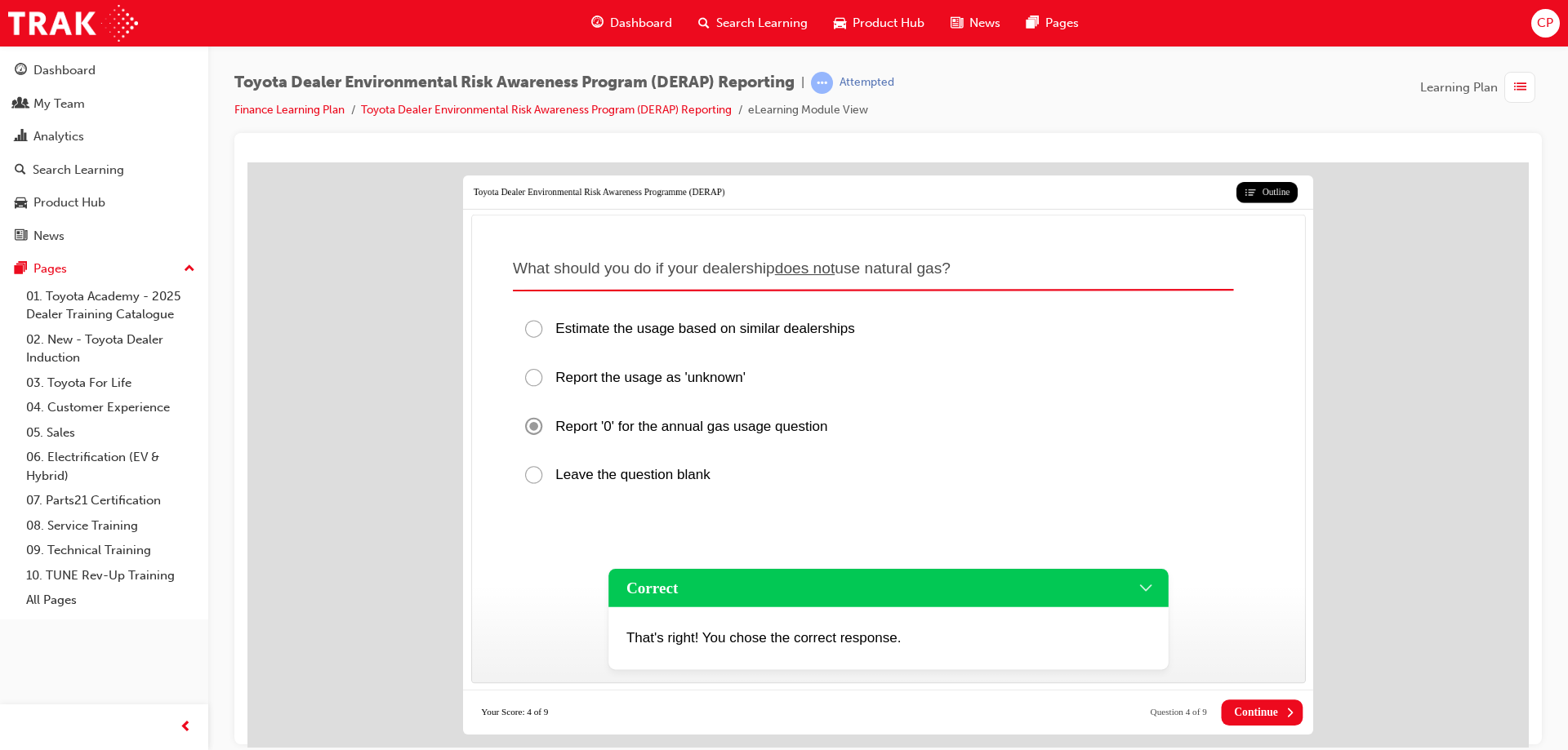
click at [1256, 708] on span "Continue" at bounding box center [1256, 712] width 44 height 13
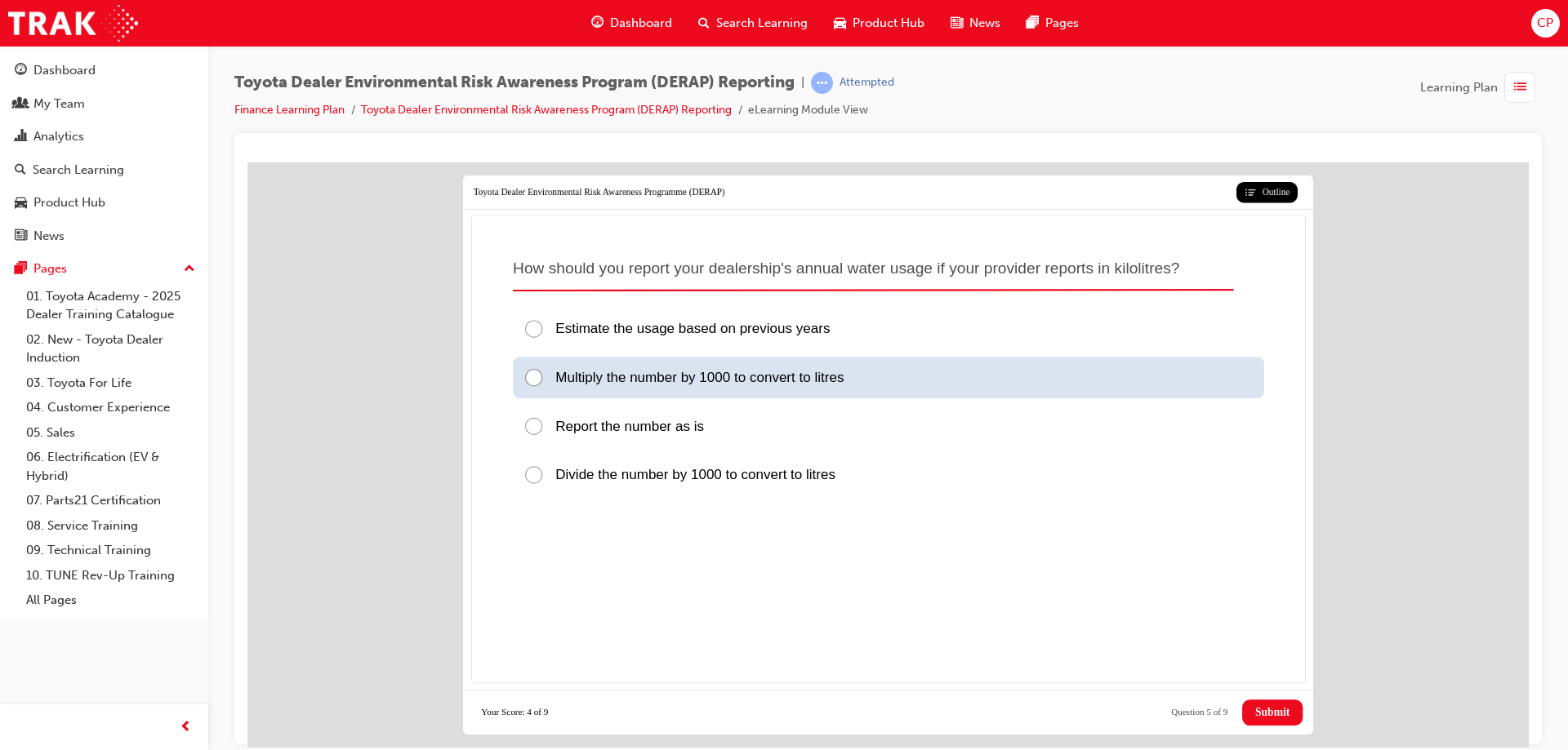
click at [524, 372] on div at bounding box center [538, 378] width 31 height 22
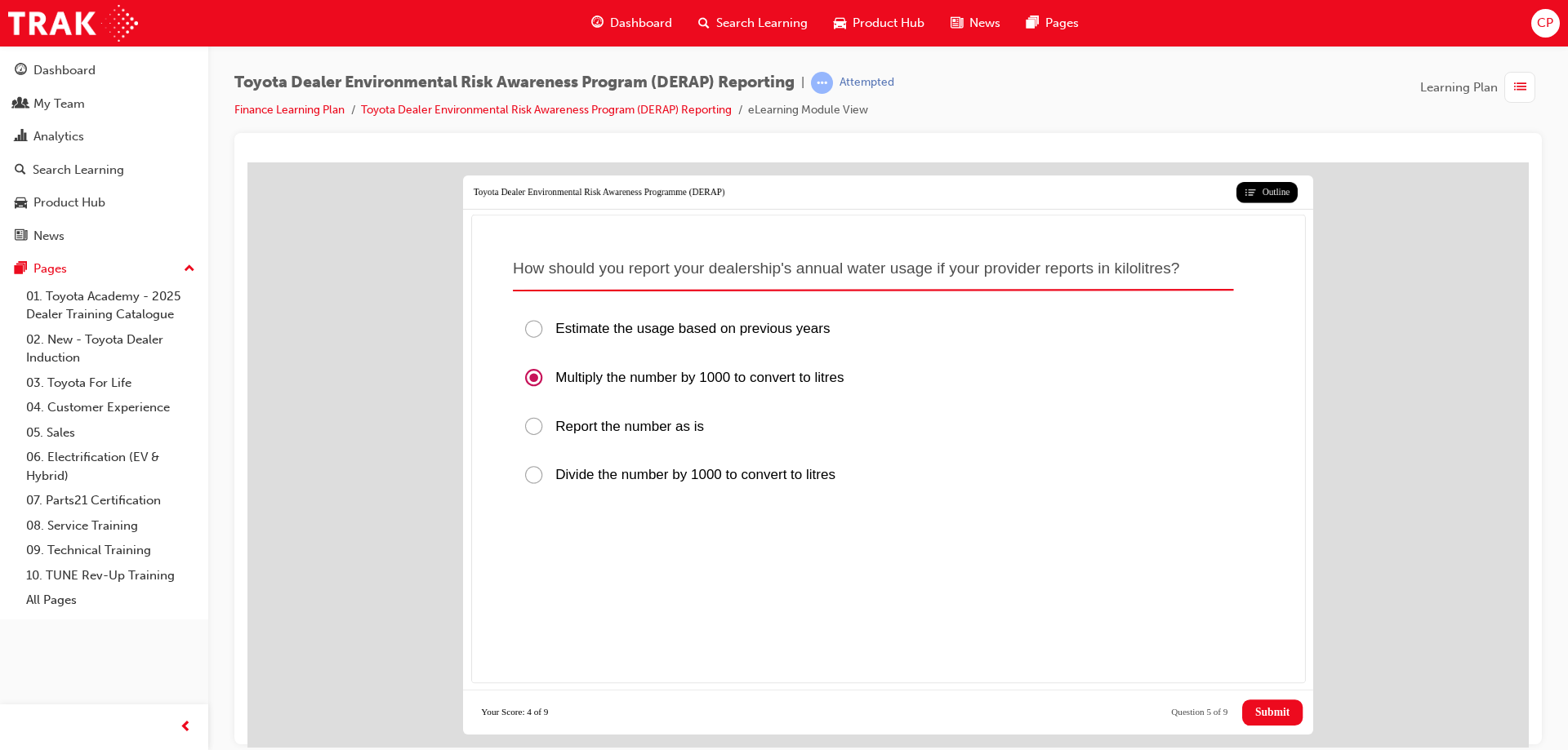
click at [1269, 717] on span "Submit" at bounding box center [1272, 712] width 34 height 13
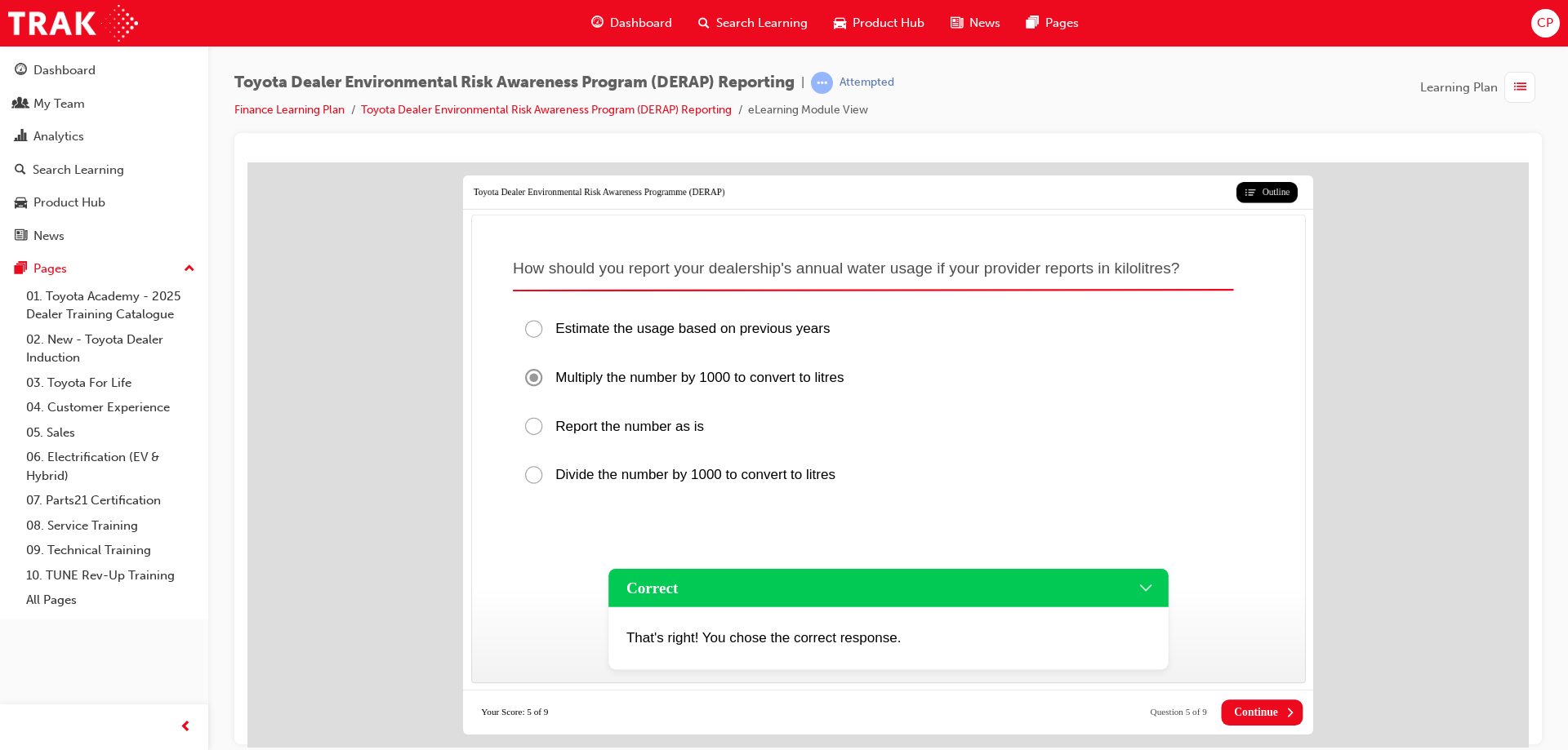
click at [1261, 709] on span "Continue" at bounding box center [1256, 712] width 44 height 13
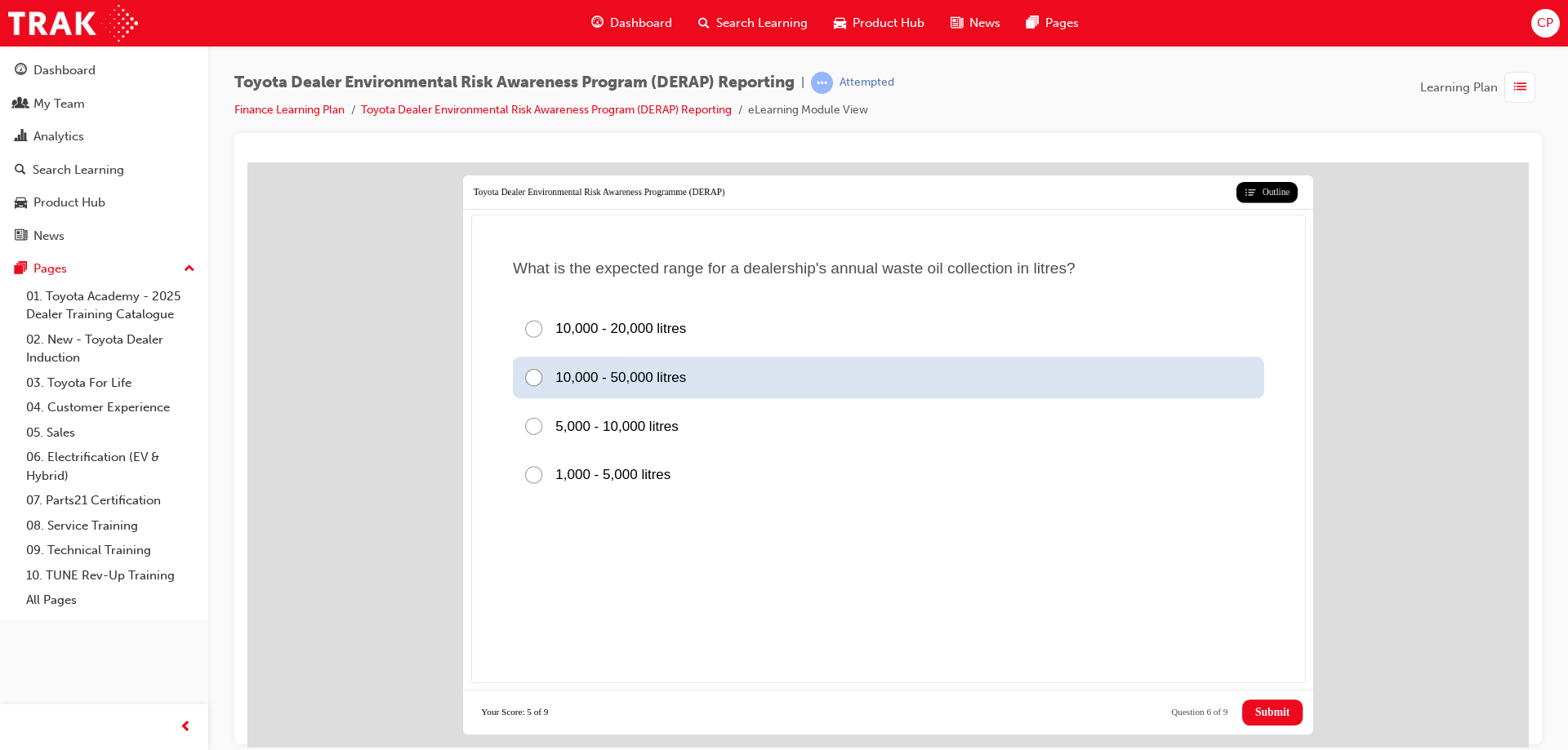
click at [538, 376] on div at bounding box center [538, 378] width 31 height 22
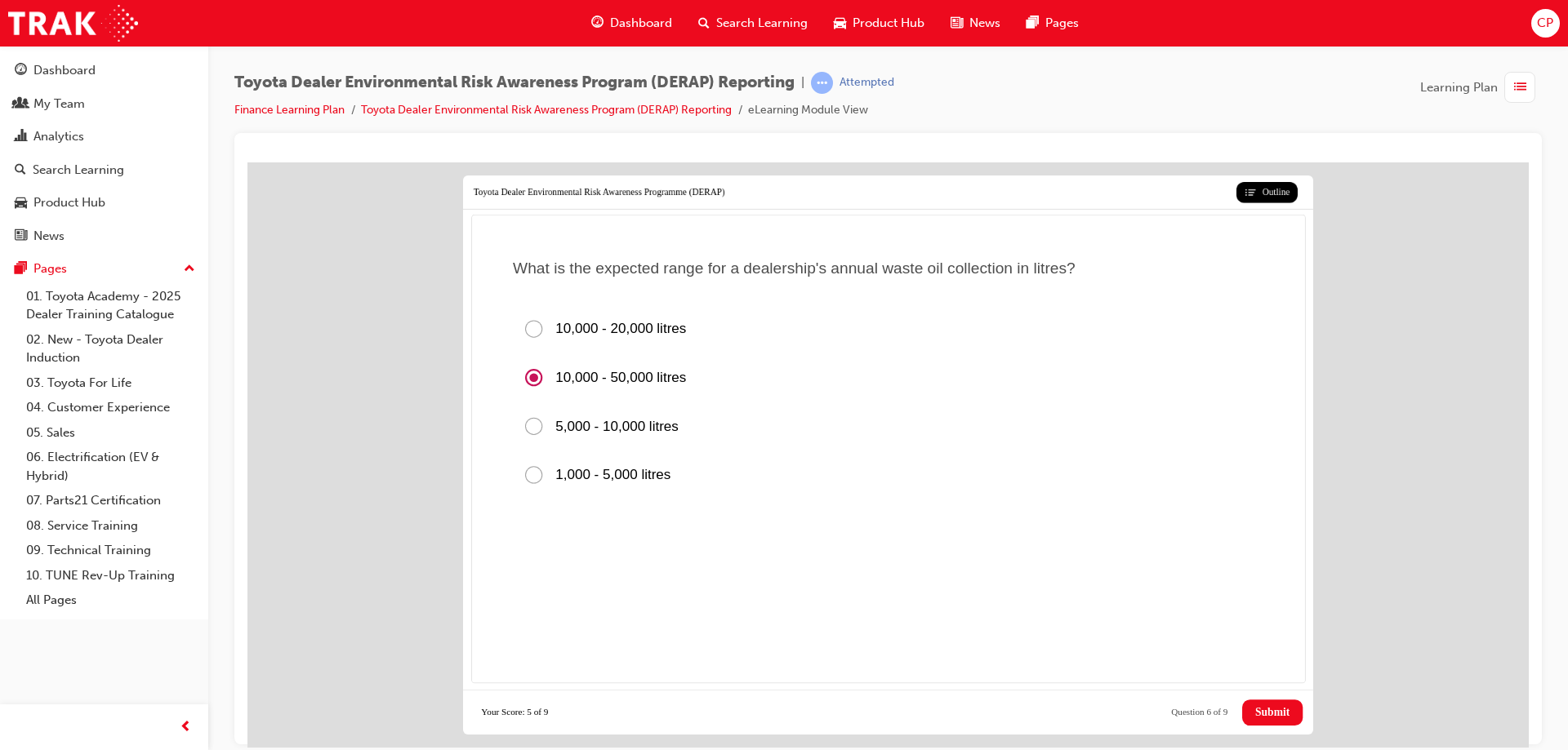
click at [1261, 712] on span "Submit" at bounding box center [1272, 712] width 34 height 13
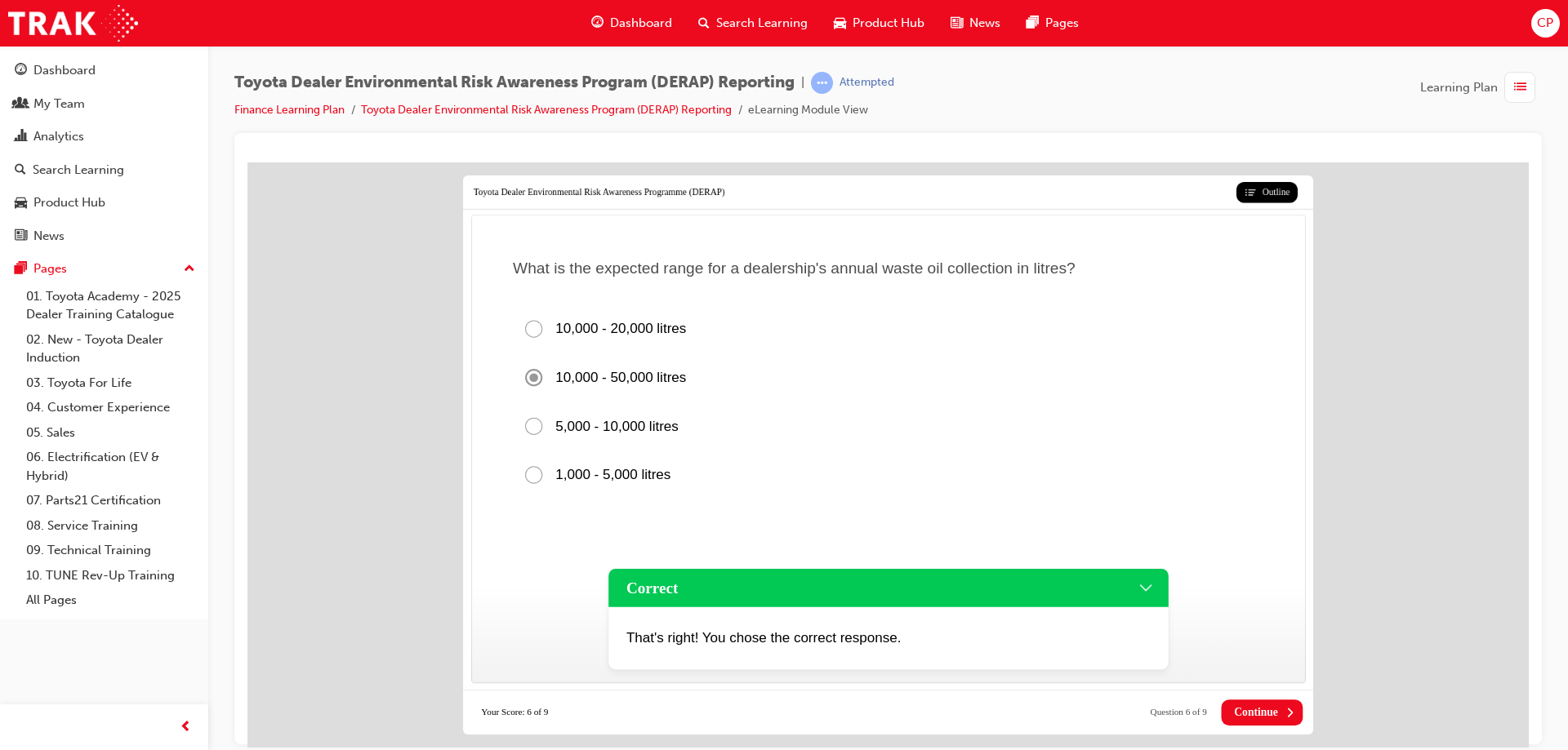
click at [1261, 712] on span "Continue" at bounding box center [1256, 712] width 44 height 13
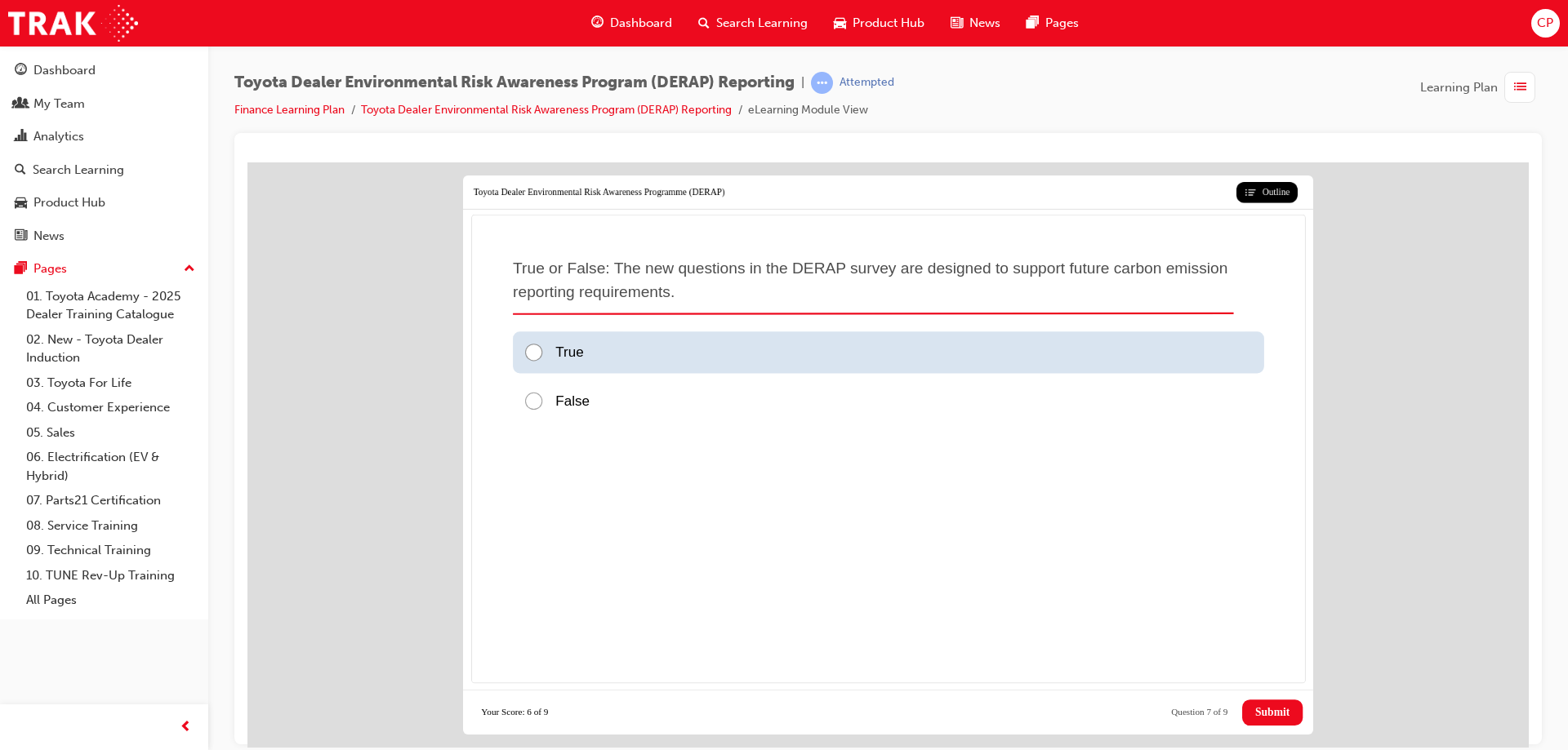
click at [532, 357] on div at bounding box center [538, 352] width 31 height 22
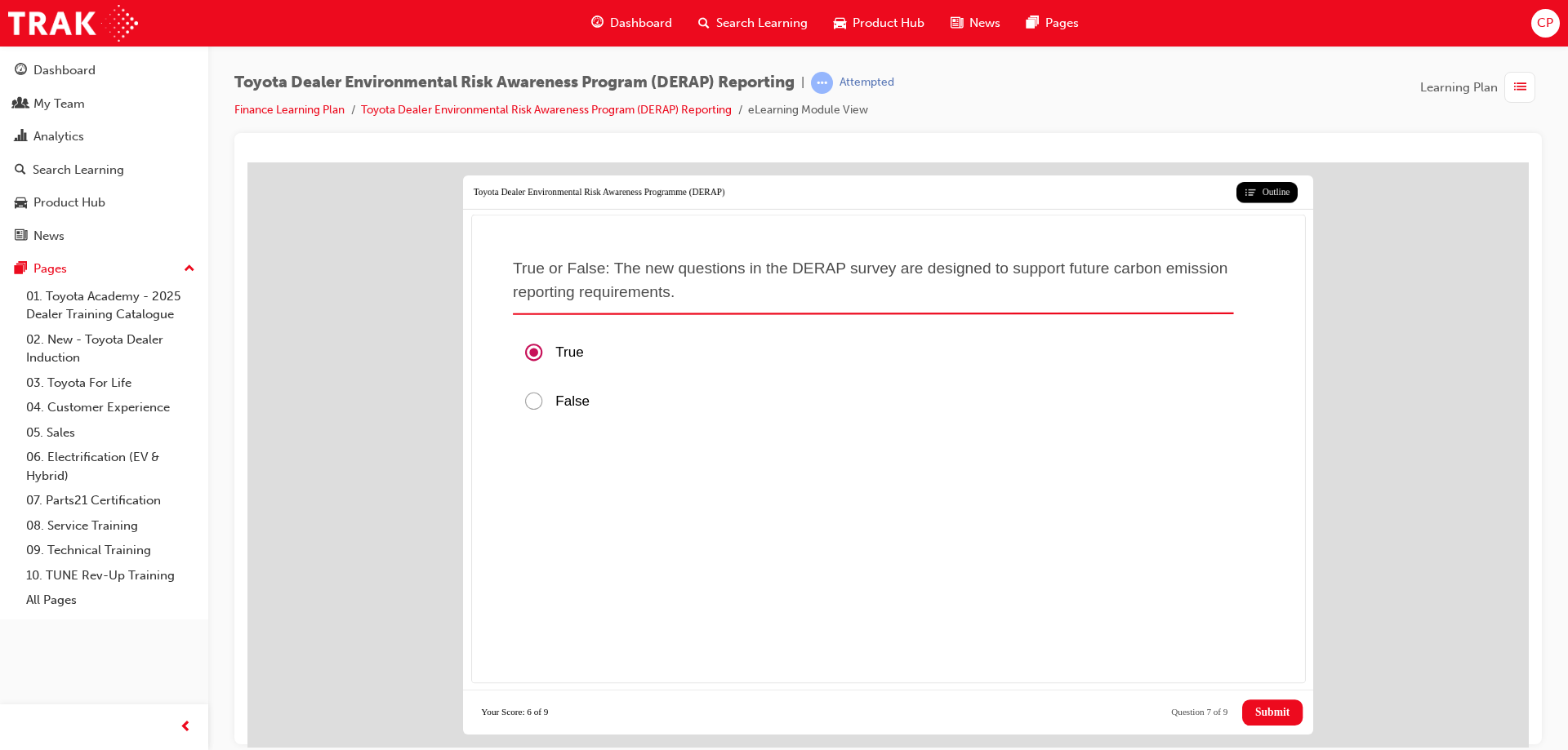
click at [1282, 715] on span "Submit" at bounding box center [1272, 712] width 34 height 13
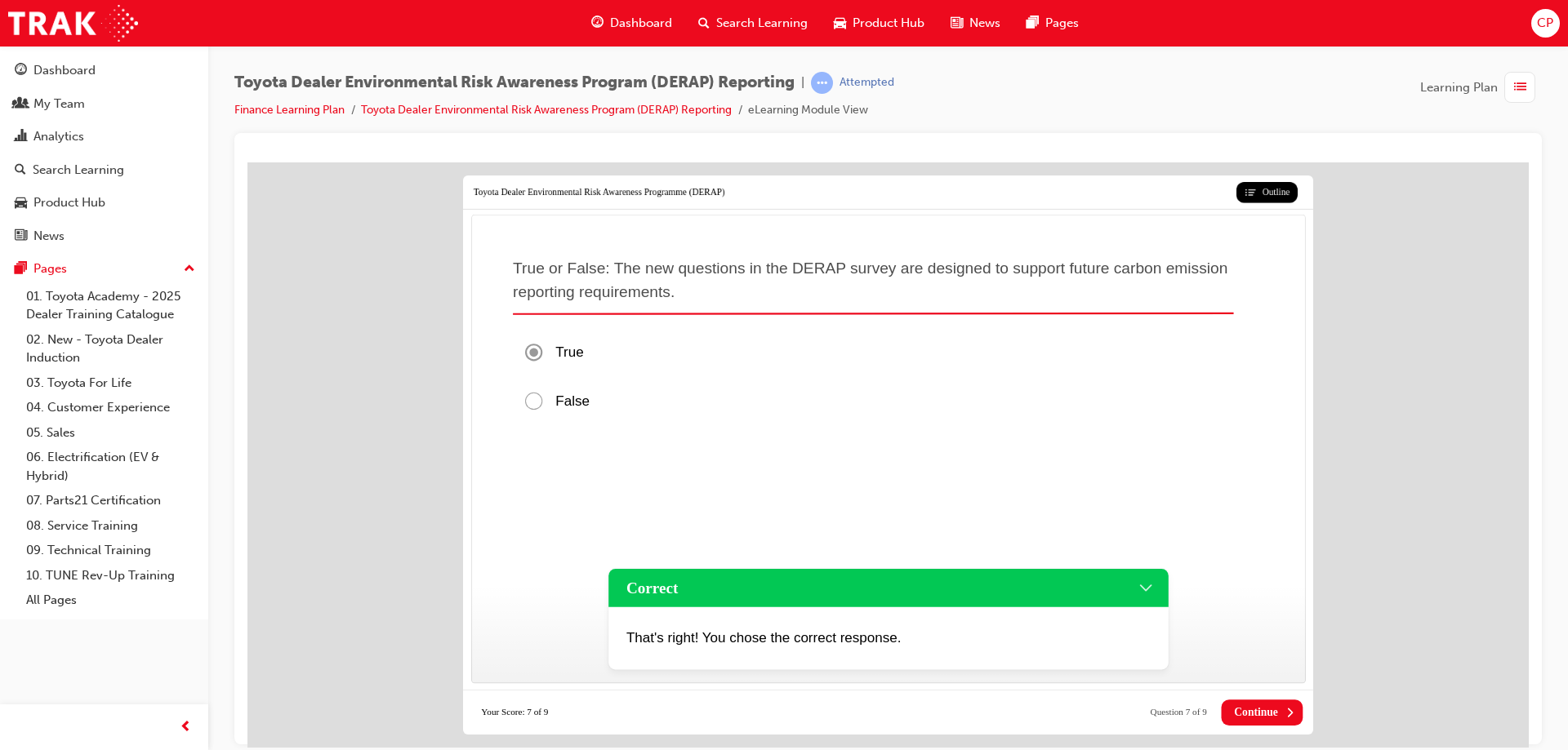
click at [1282, 715] on button "Continue" at bounding box center [1262, 712] width 81 height 27
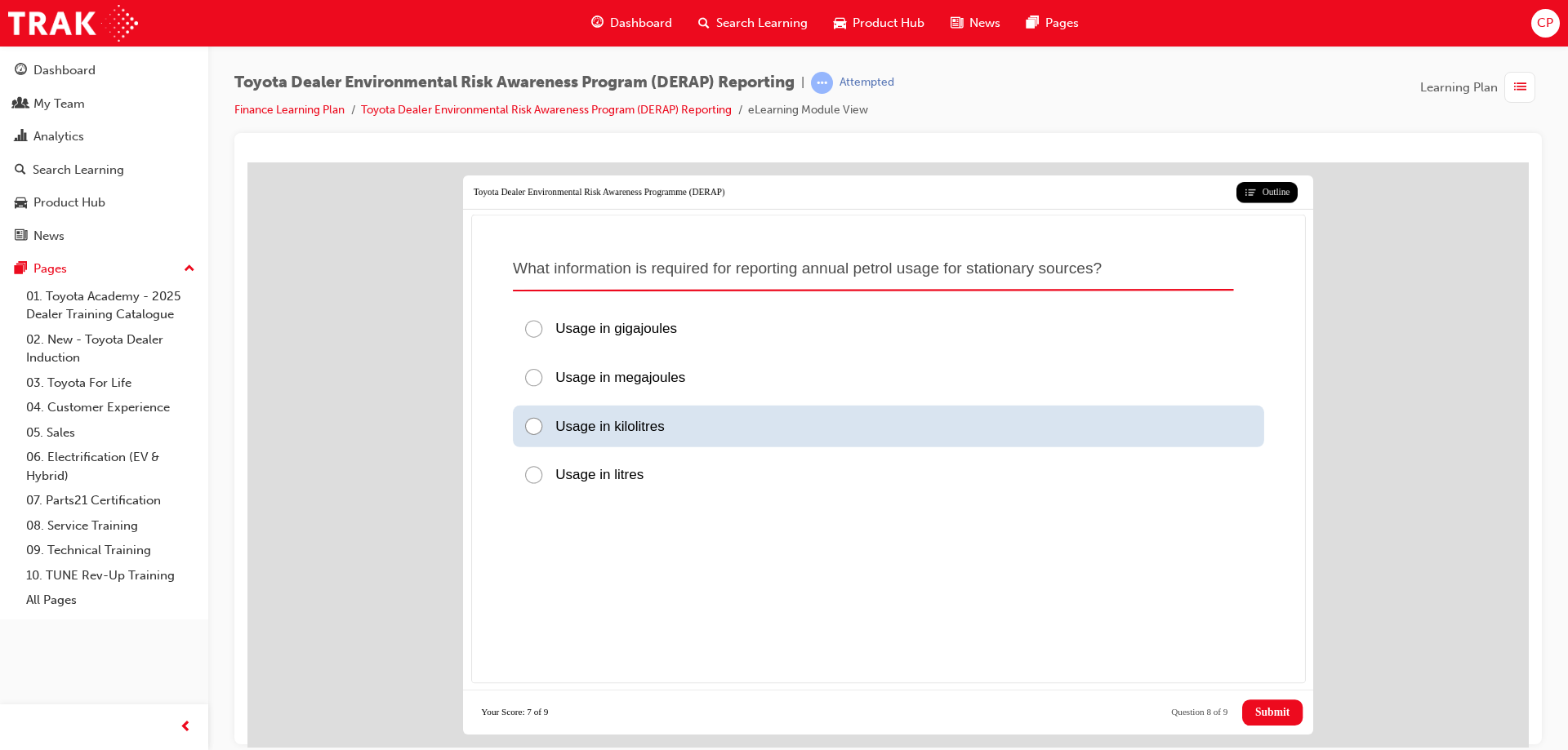
click at [535, 427] on div at bounding box center [538, 426] width 31 height 22
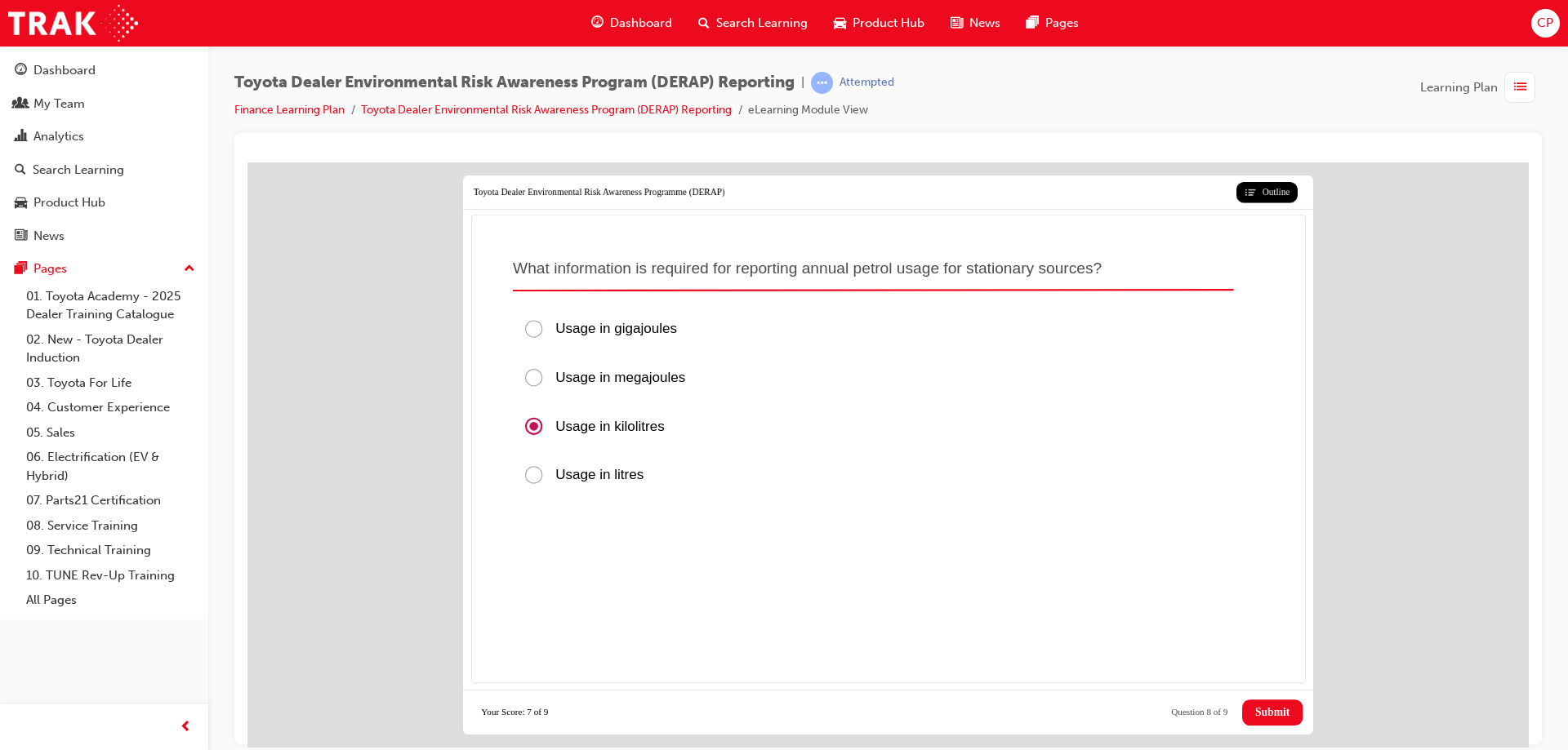
click at [1267, 717] on span "Submit" at bounding box center [1272, 712] width 34 height 13
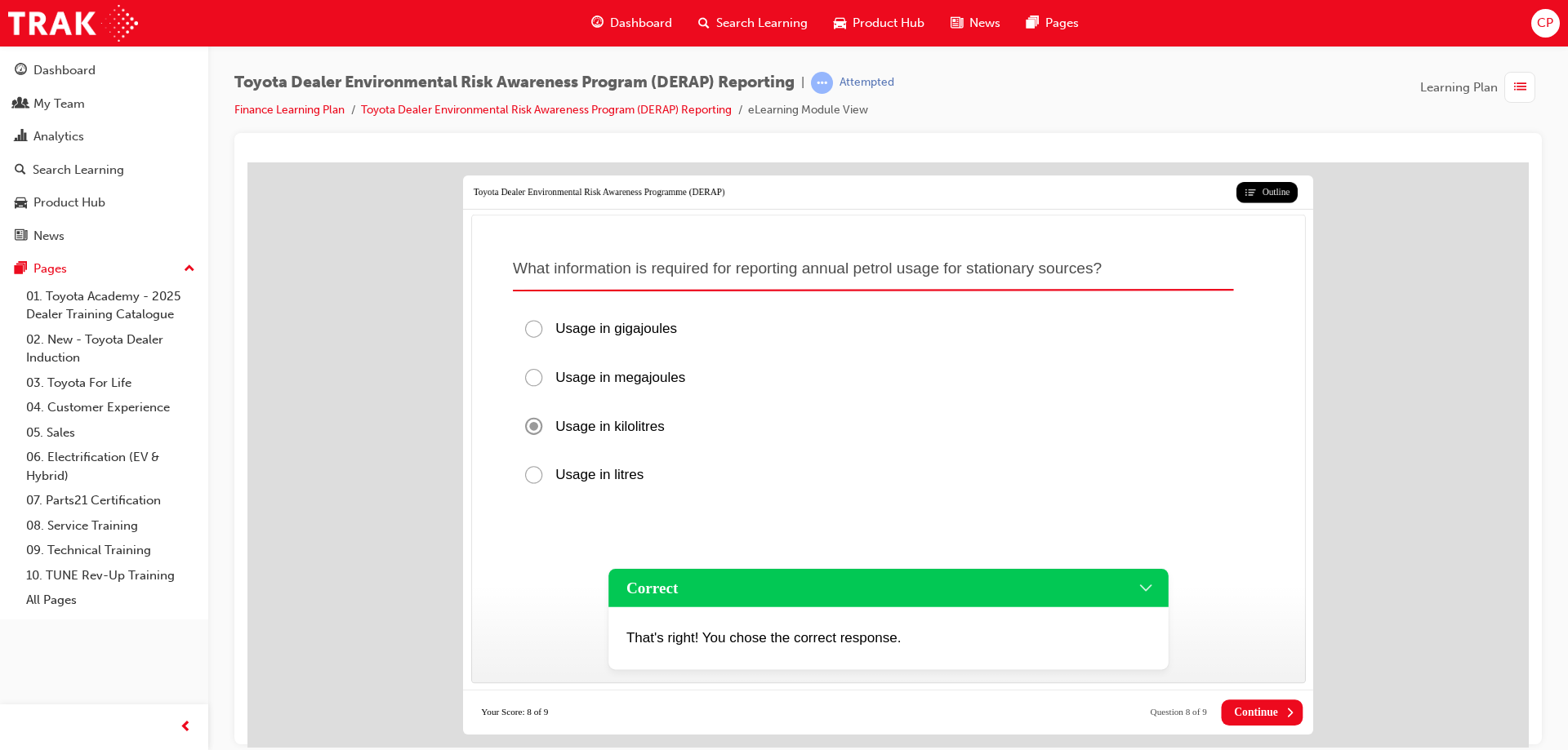
click at [1258, 712] on span "Continue" at bounding box center [1256, 712] width 44 height 13
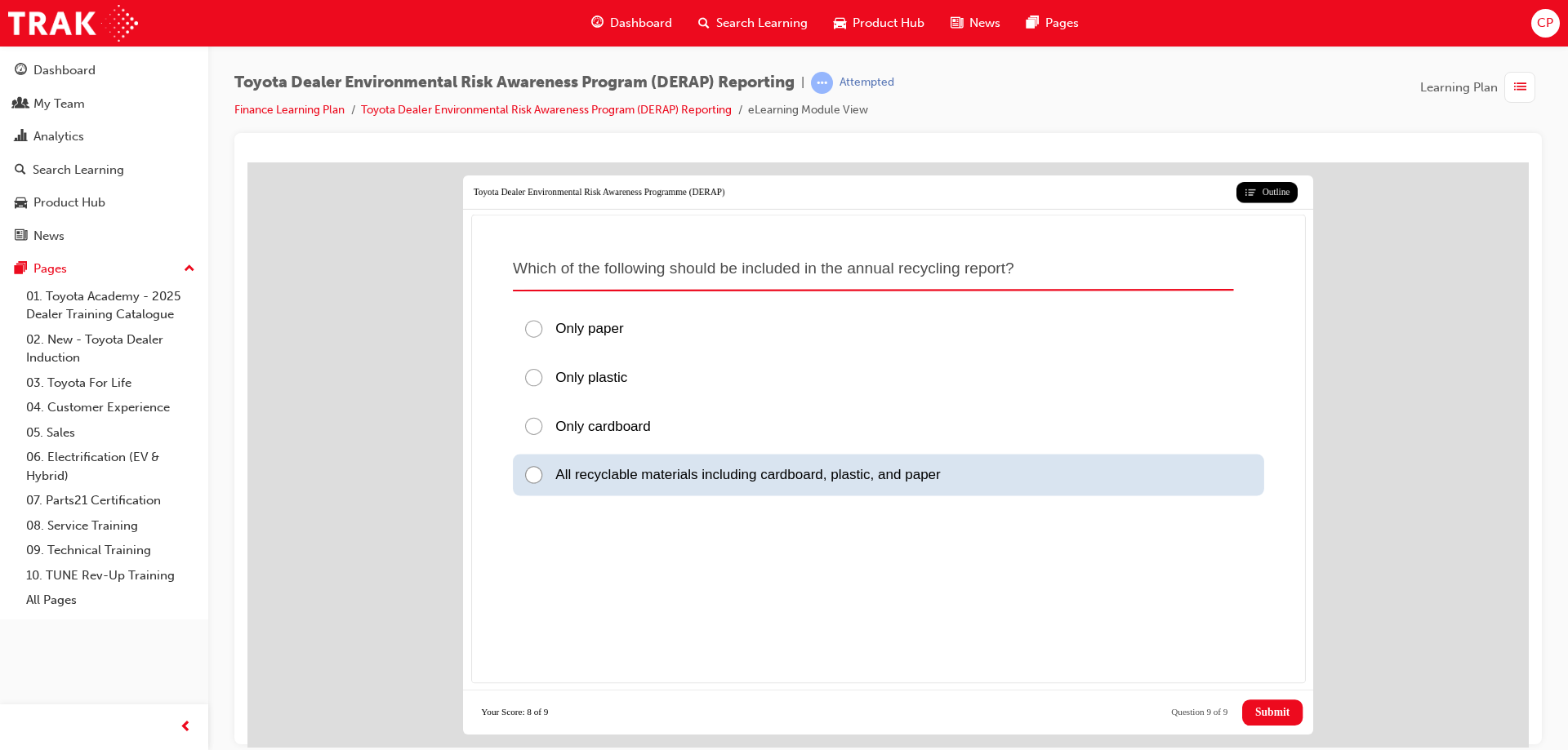
click at [537, 477] on div at bounding box center [538, 475] width 31 height 22
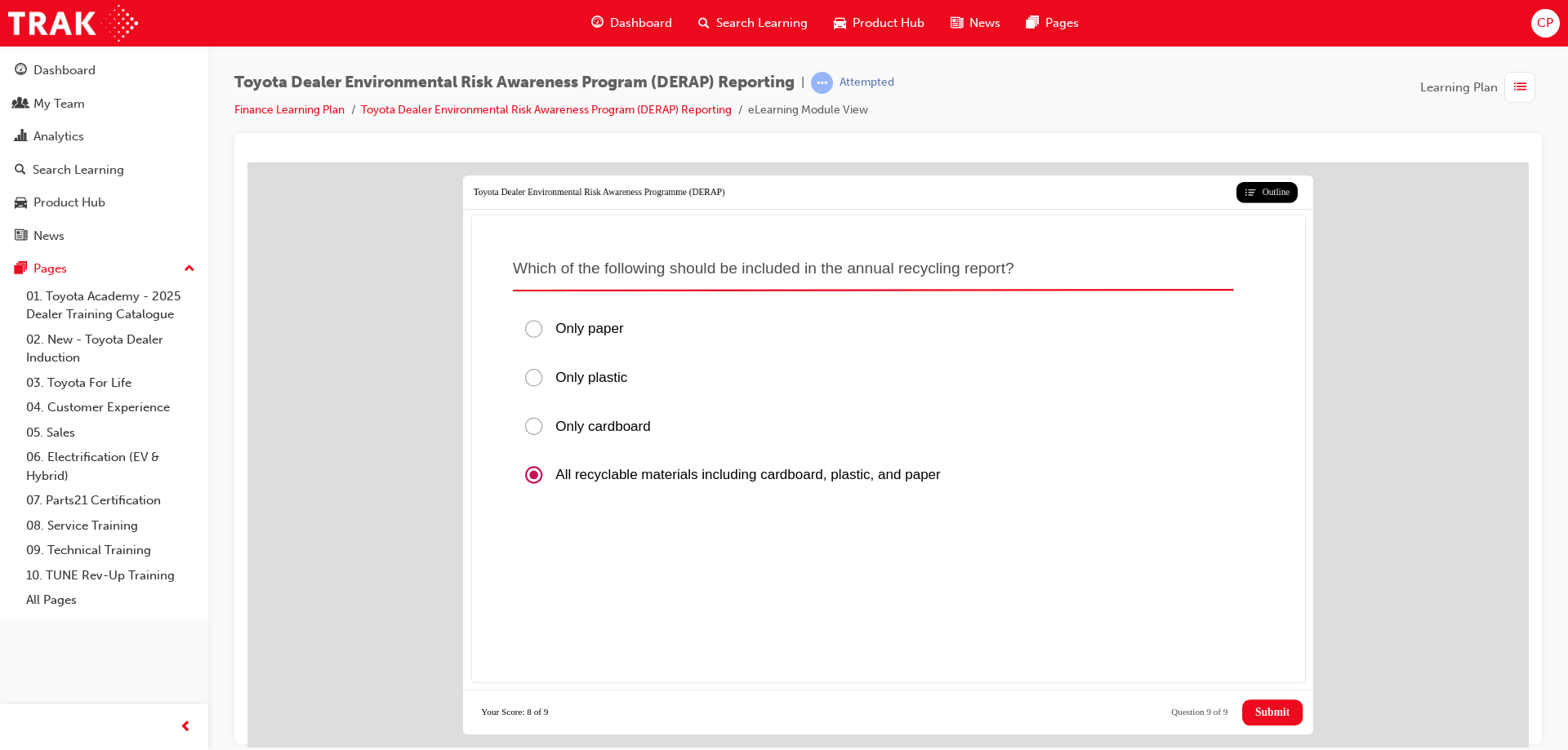
click at [1266, 712] on span "Submit" at bounding box center [1272, 712] width 34 height 13
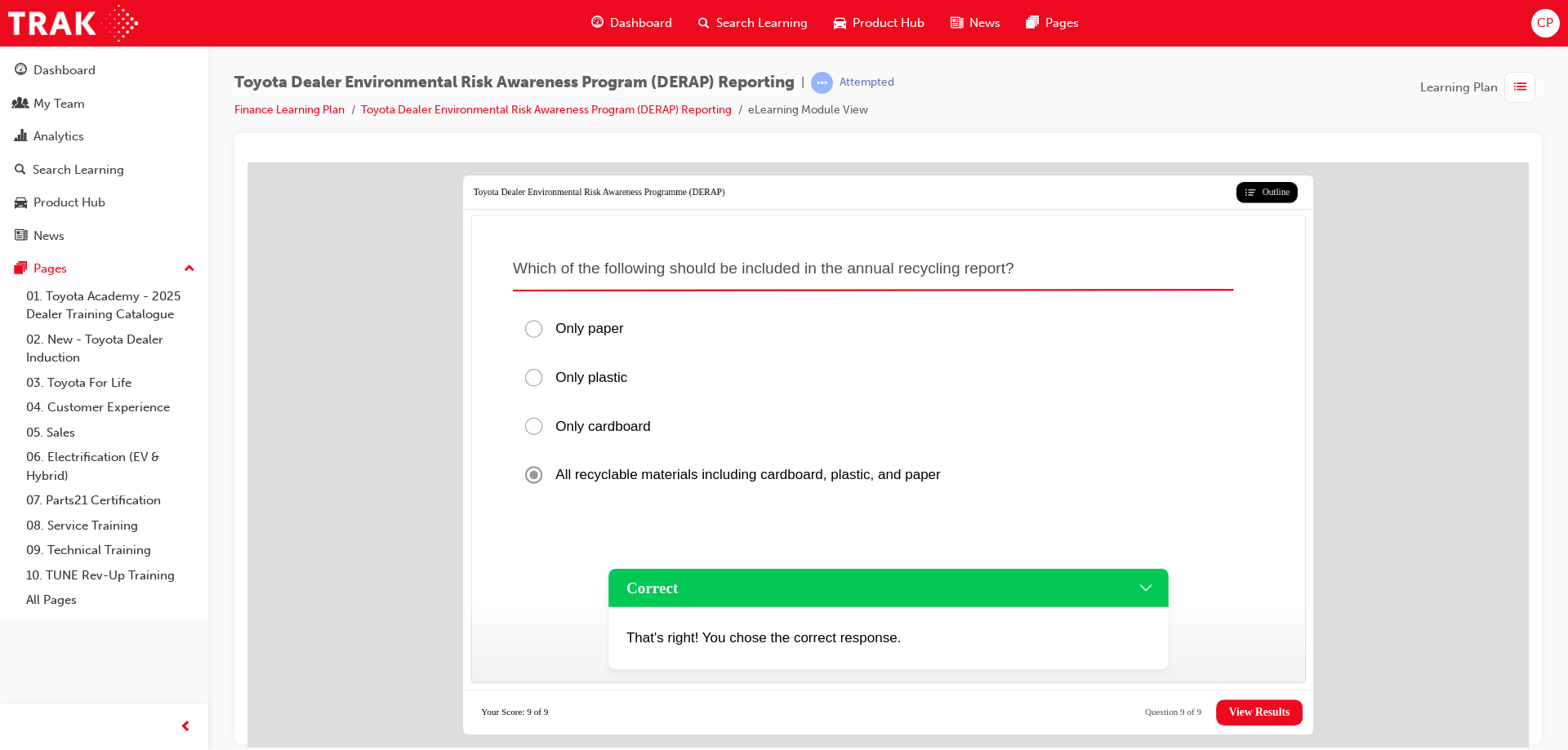
click at [1266, 712] on span "View Results" at bounding box center [1260, 712] width 61 height 13
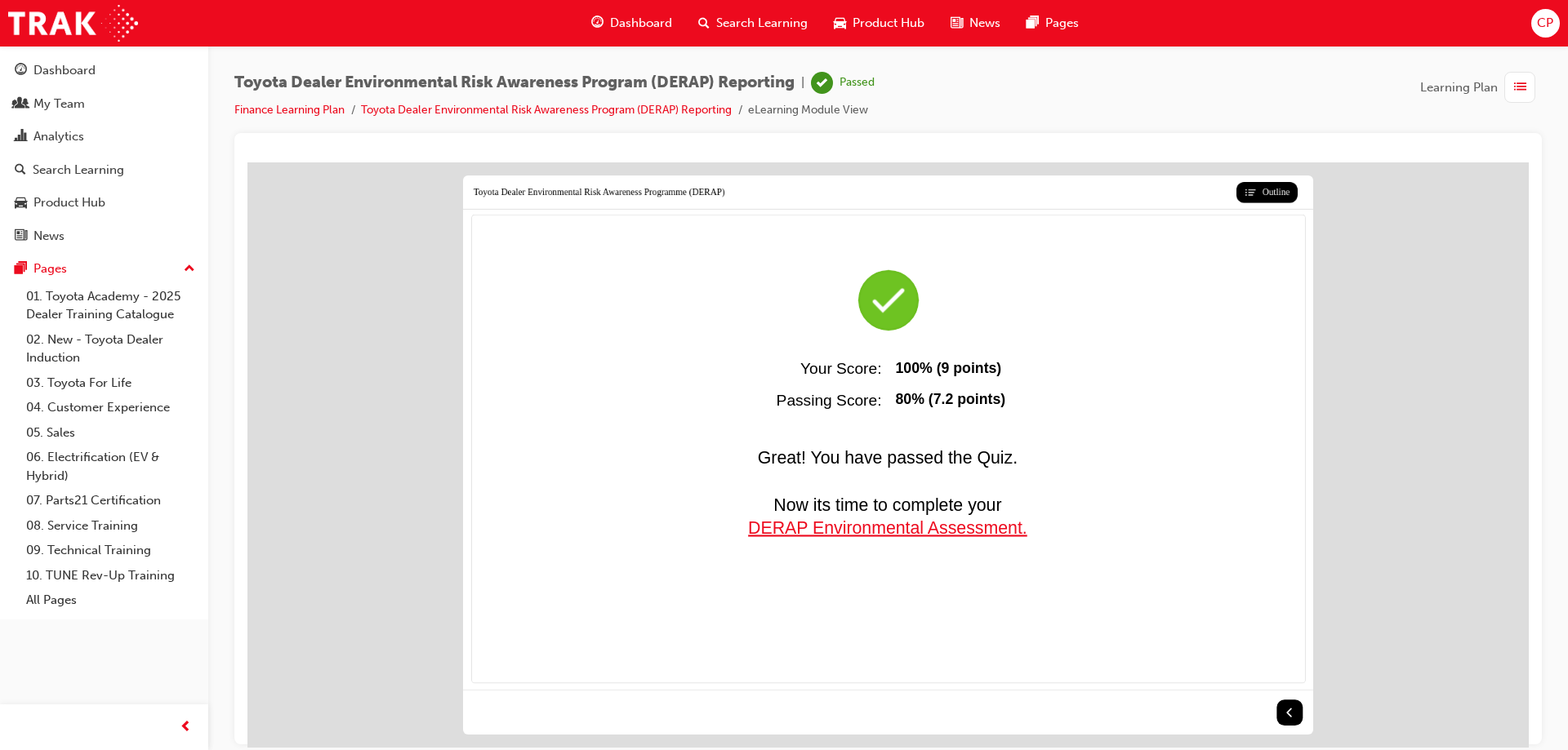
click at [902, 530] on span "DERAP Environmental Assessment." at bounding box center [888, 526] width 280 height 19
click at [74, 76] on div "Dashboard" at bounding box center [64, 70] width 62 height 19
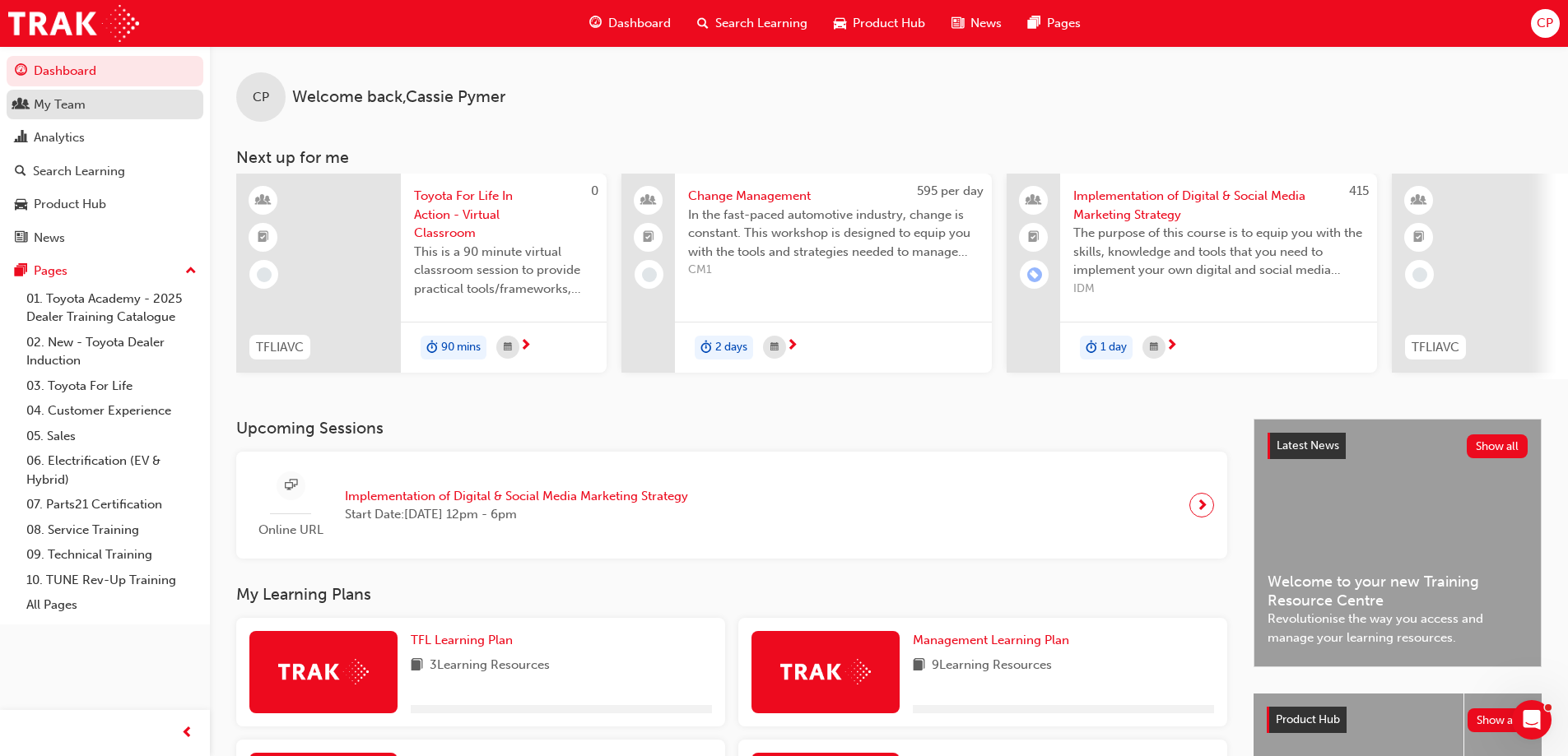
click at [98, 109] on div "My Team" at bounding box center [105, 105] width 180 height 21
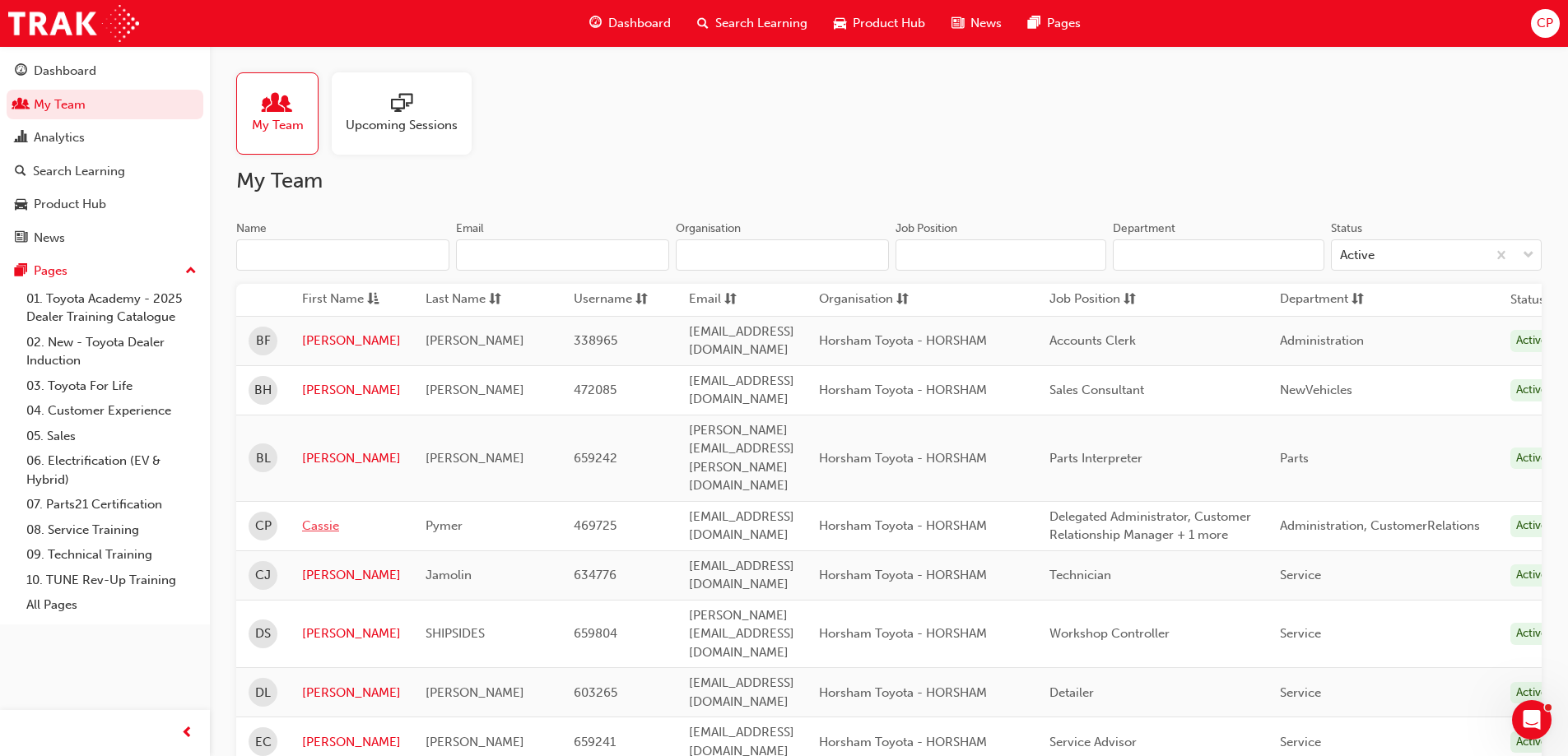
click at [330, 517] on link "Cassie" at bounding box center [351, 525] width 99 height 19
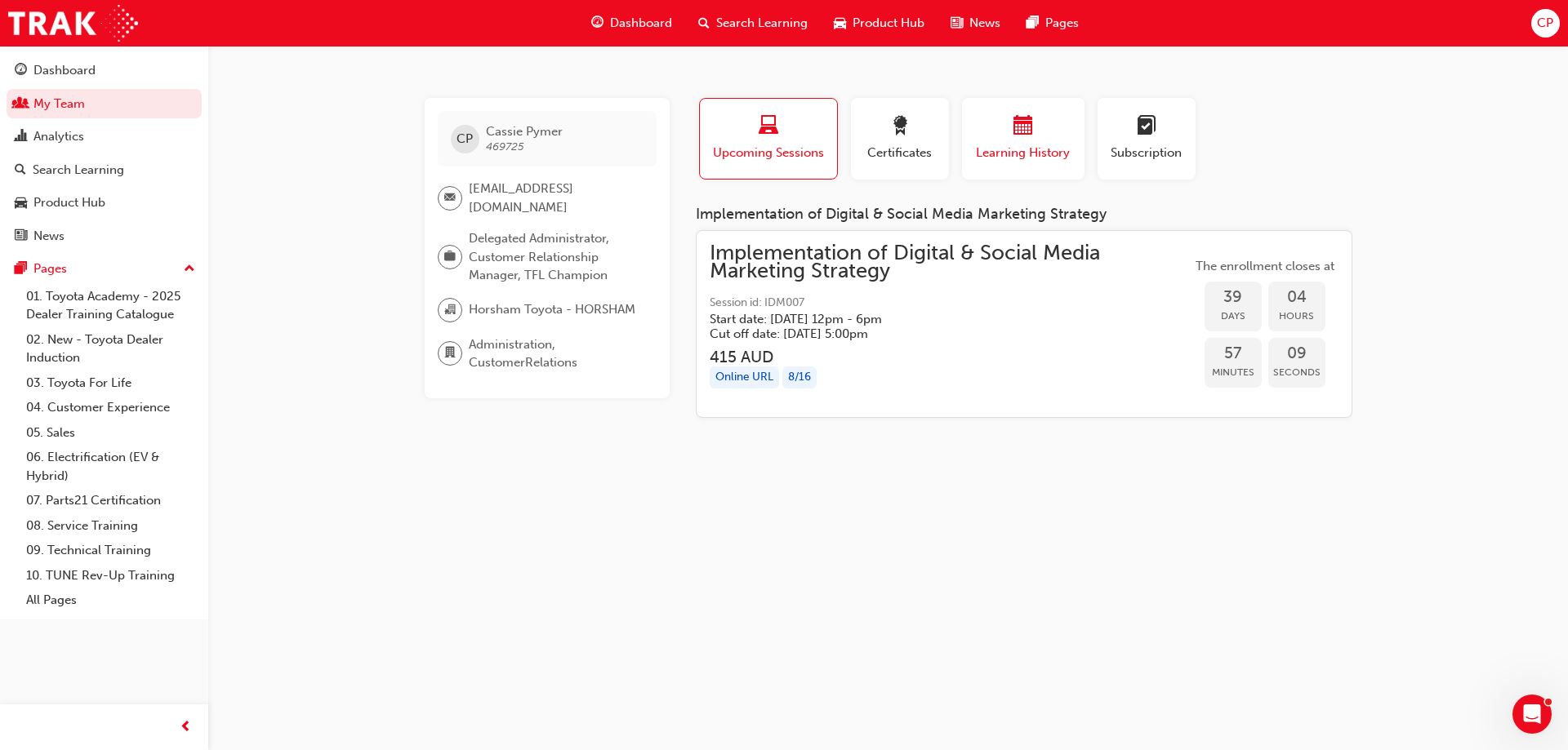
click at [1004, 131] on div "button" at bounding box center [1023, 129] width 98 height 26
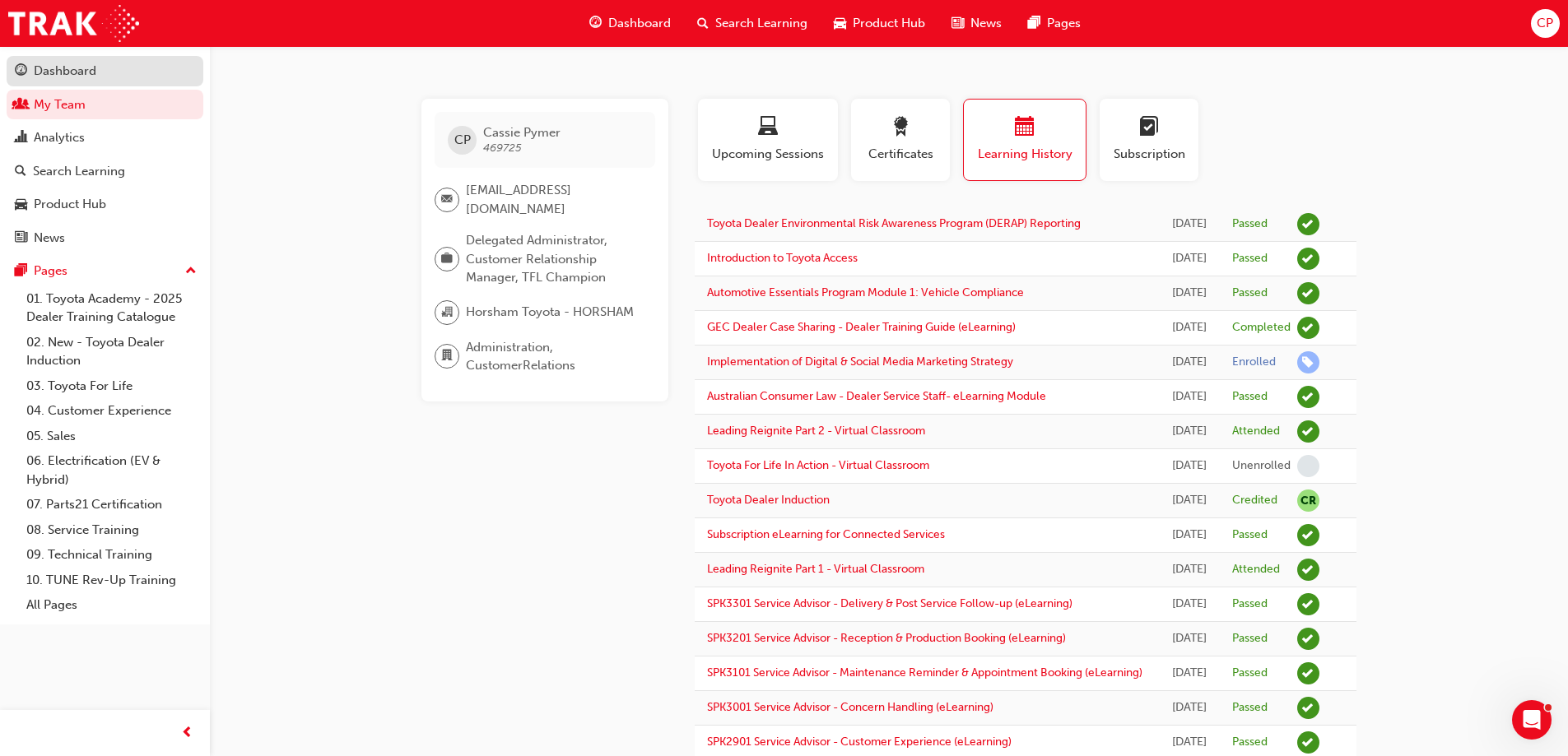
click at [103, 81] on div "Dashboard" at bounding box center [105, 71] width 180 height 21
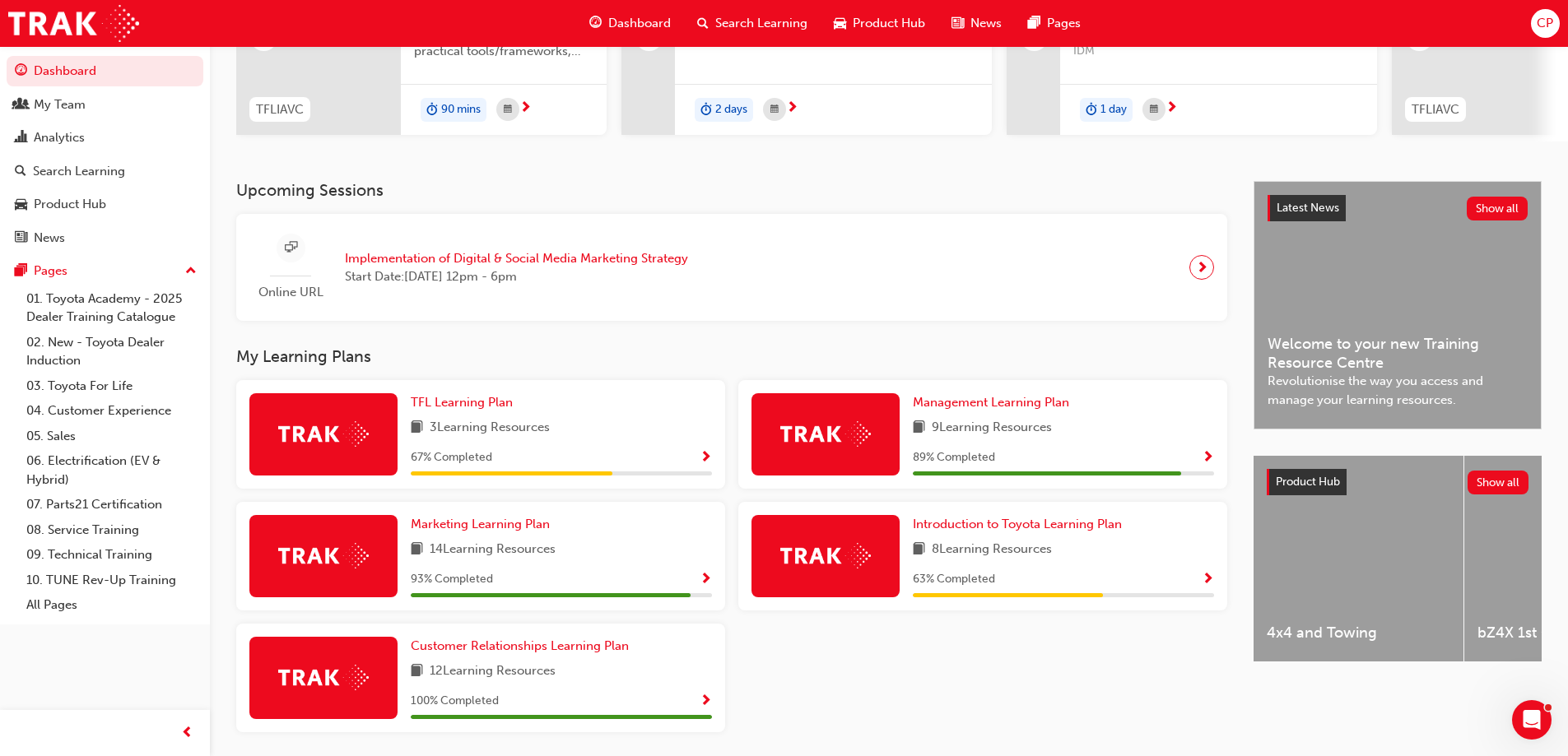
scroll to position [247, 0]
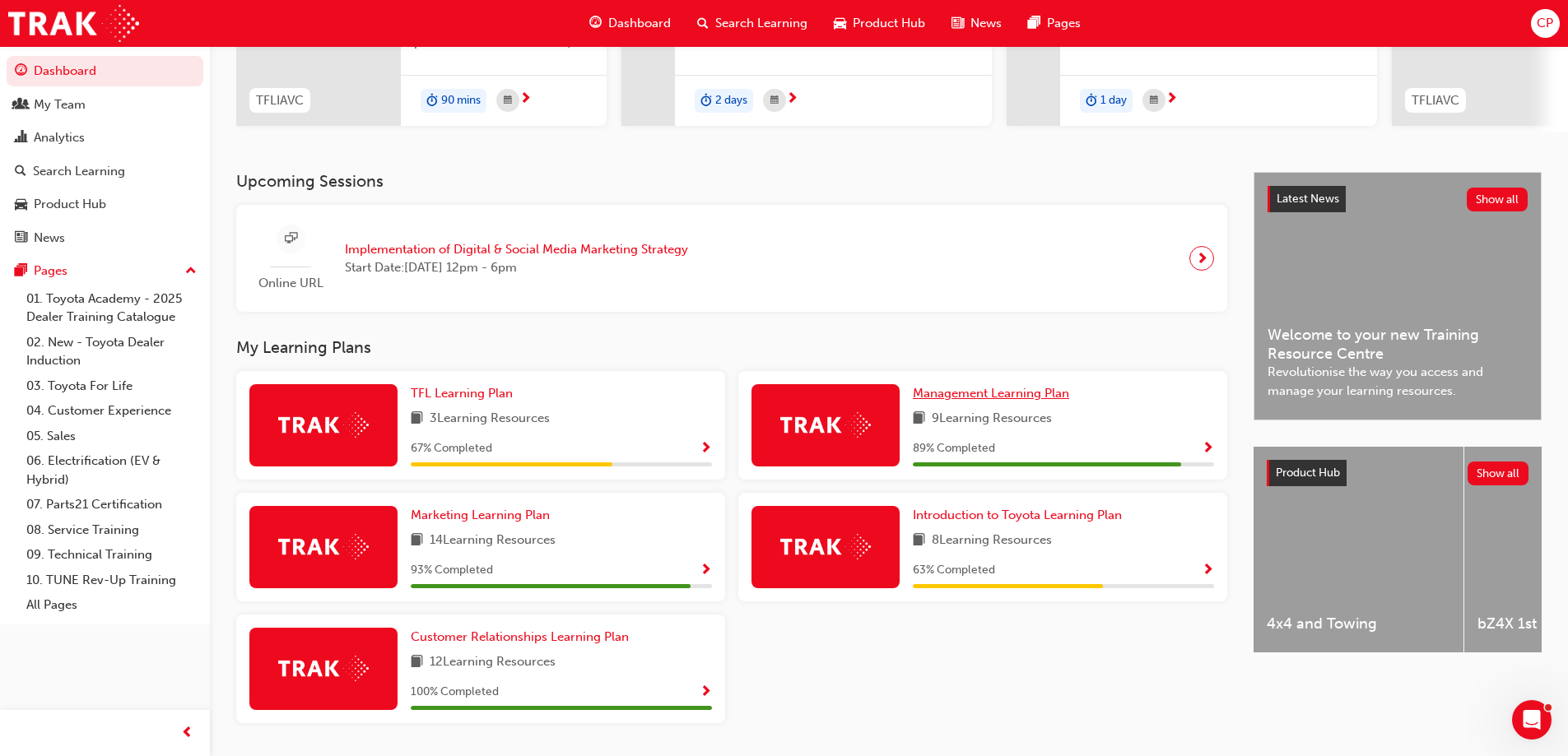
click at [981, 399] on span "Management Learning Plan" at bounding box center [991, 393] width 156 height 15
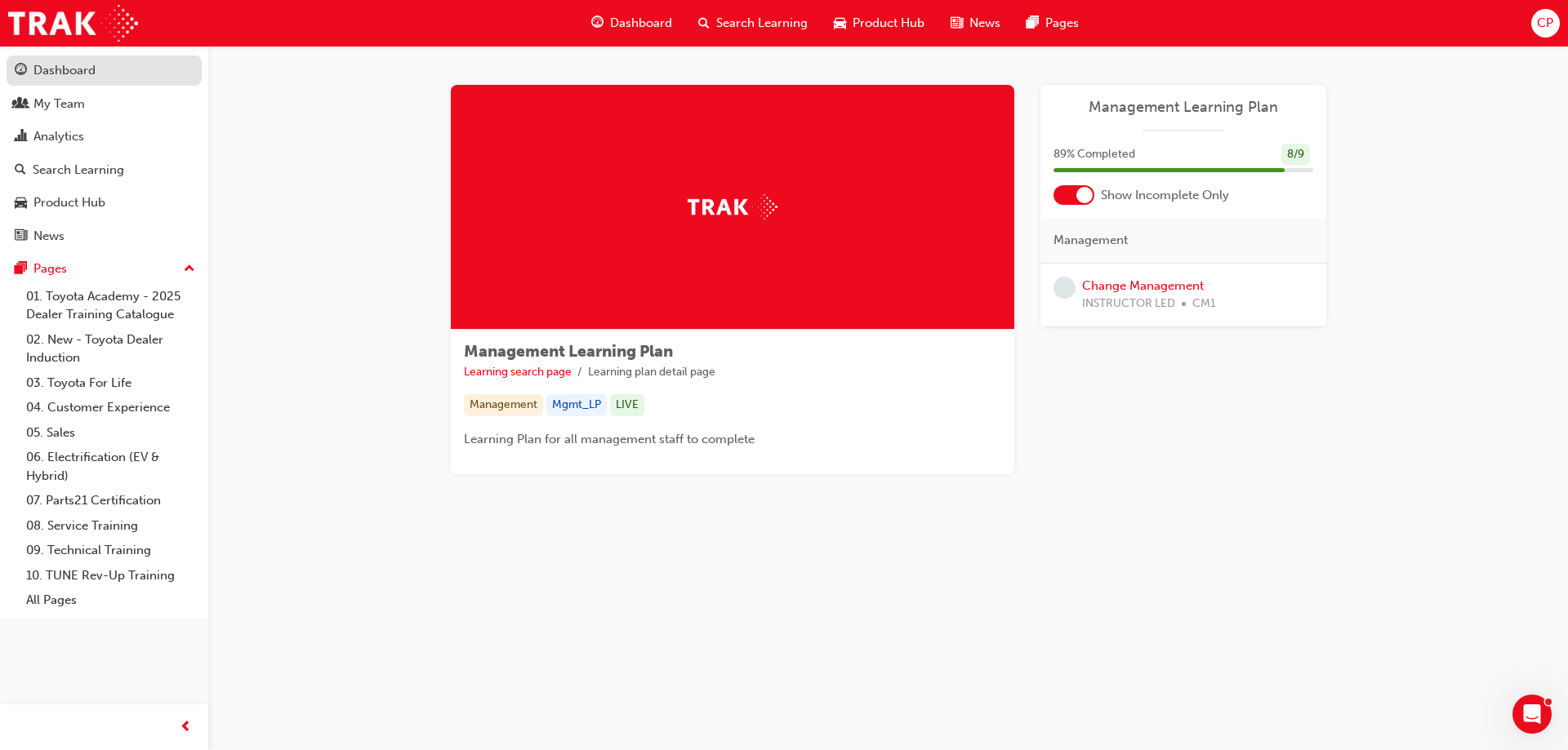
click at [51, 73] on div "Dashboard" at bounding box center [64, 70] width 62 height 19
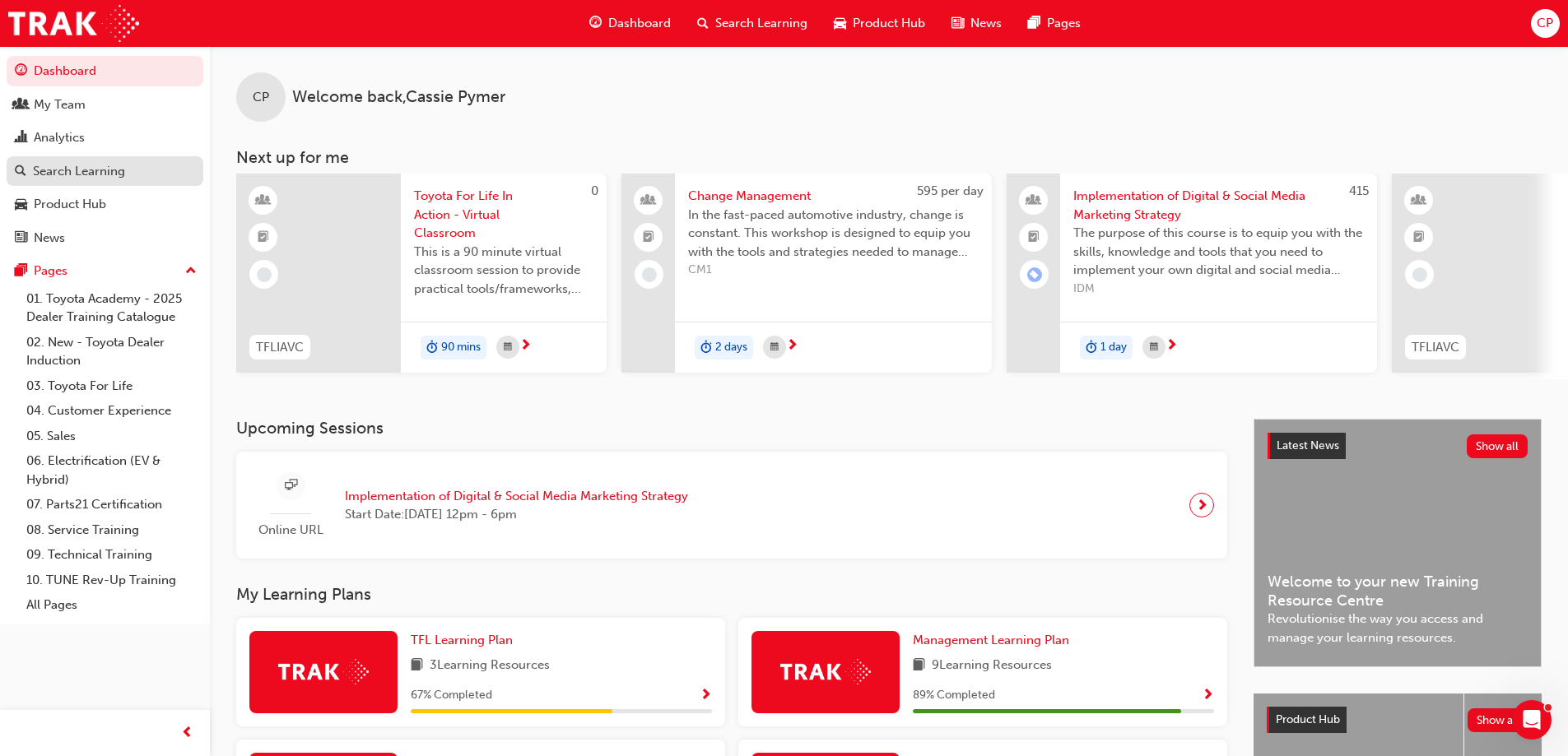
click at [70, 176] on div "Search Learning" at bounding box center [78, 171] width 92 height 19
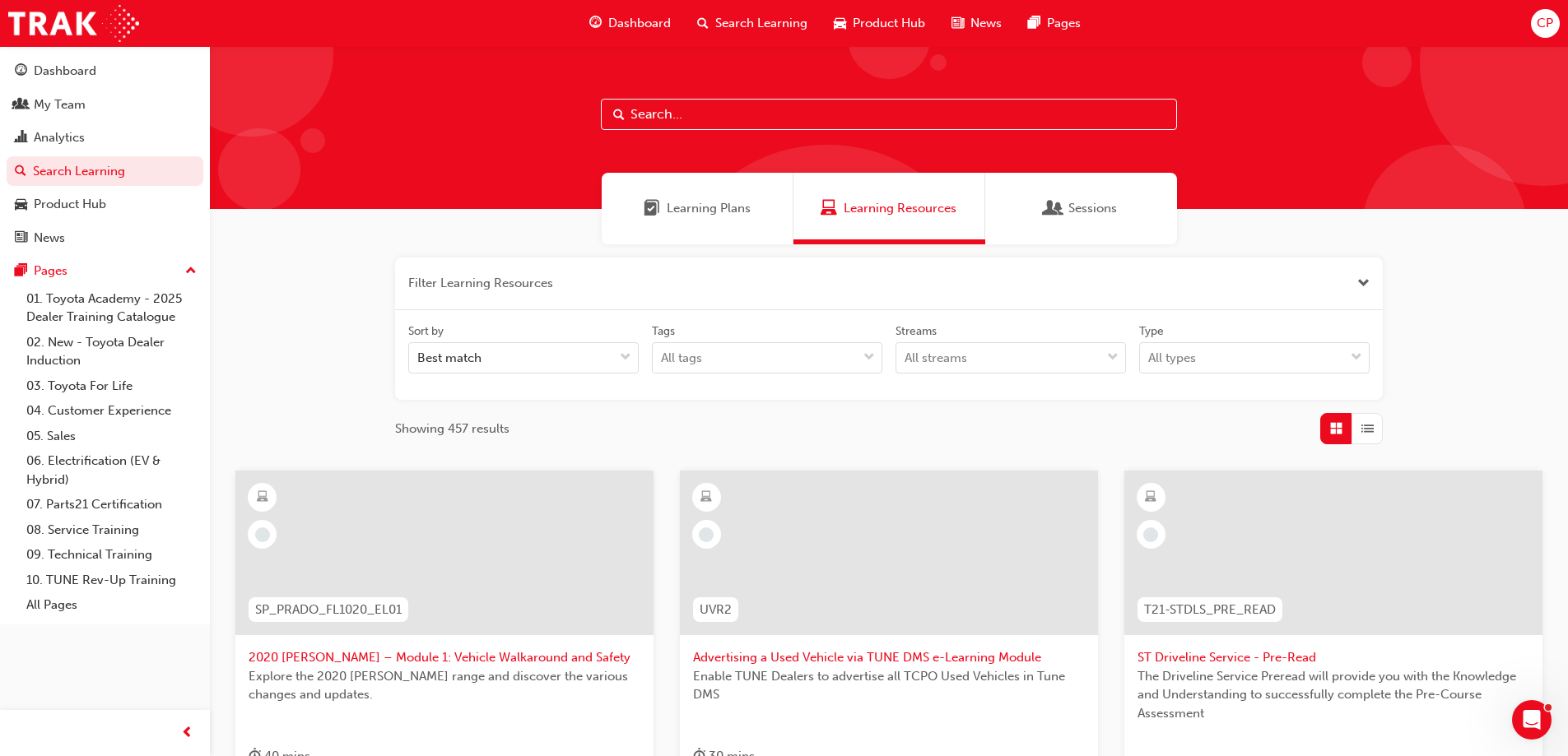
click at [697, 202] on span "Learning Plans" at bounding box center [708, 208] width 84 height 19
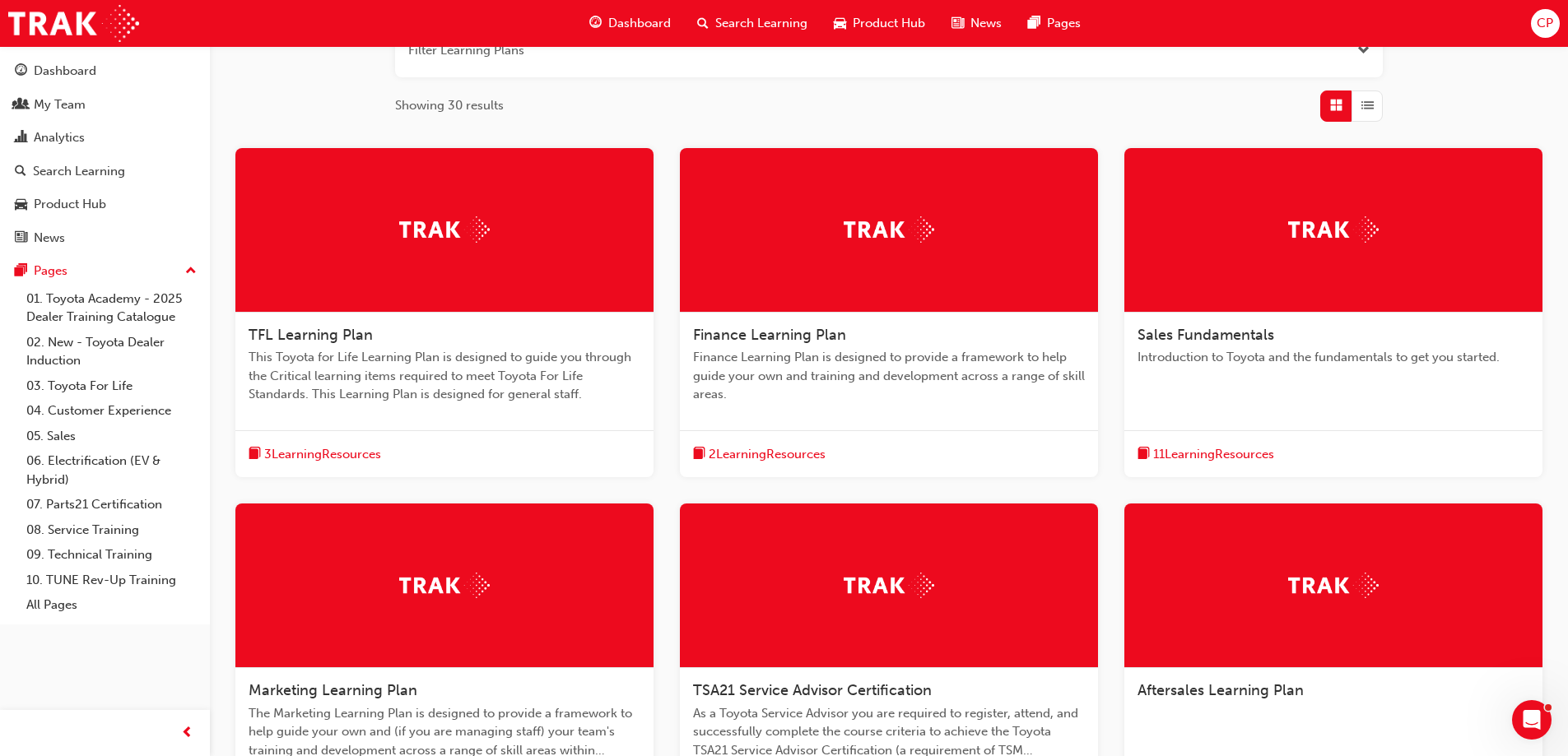
scroll to position [247, 0]
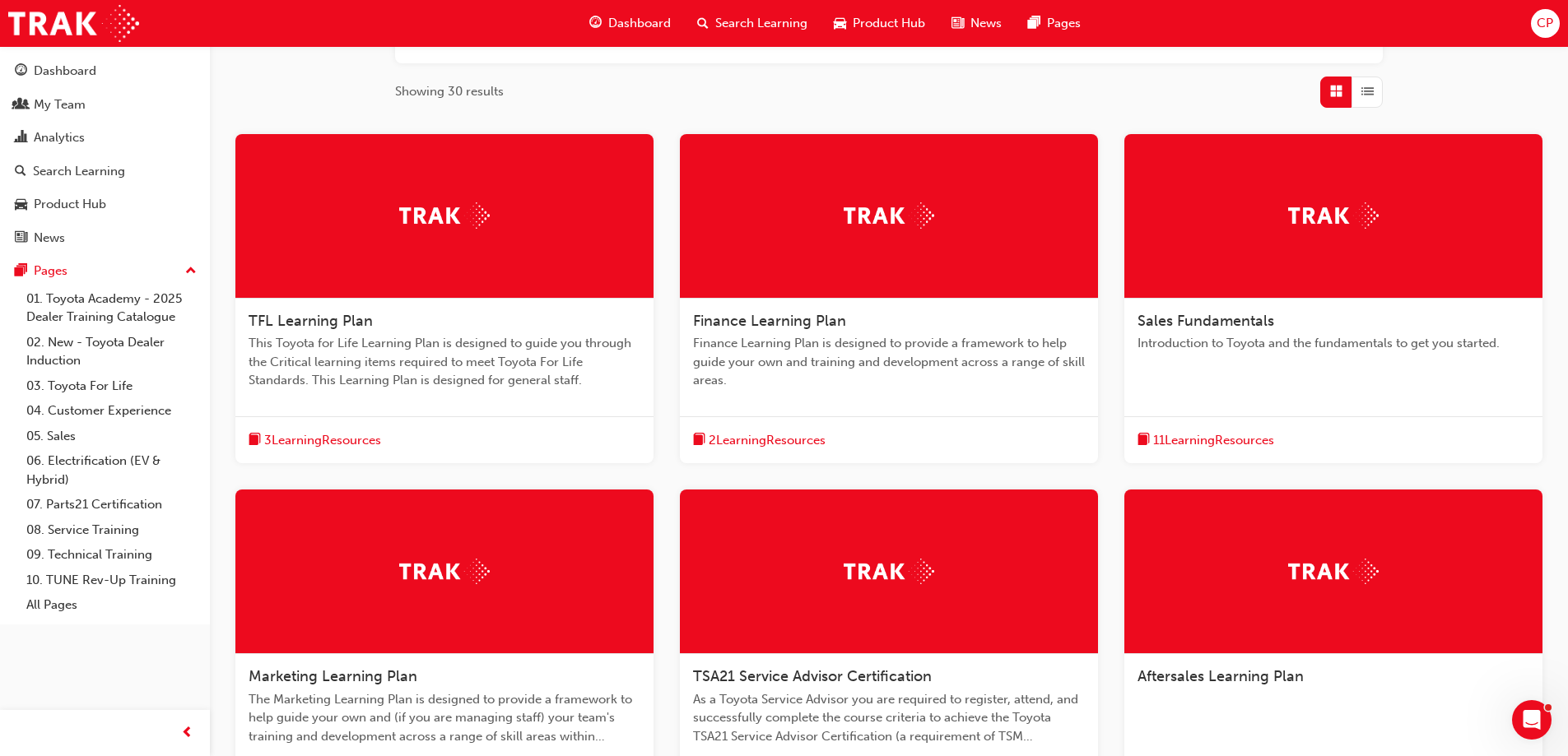
click at [785, 326] on span "Finance Learning Plan" at bounding box center [769, 321] width 153 height 18
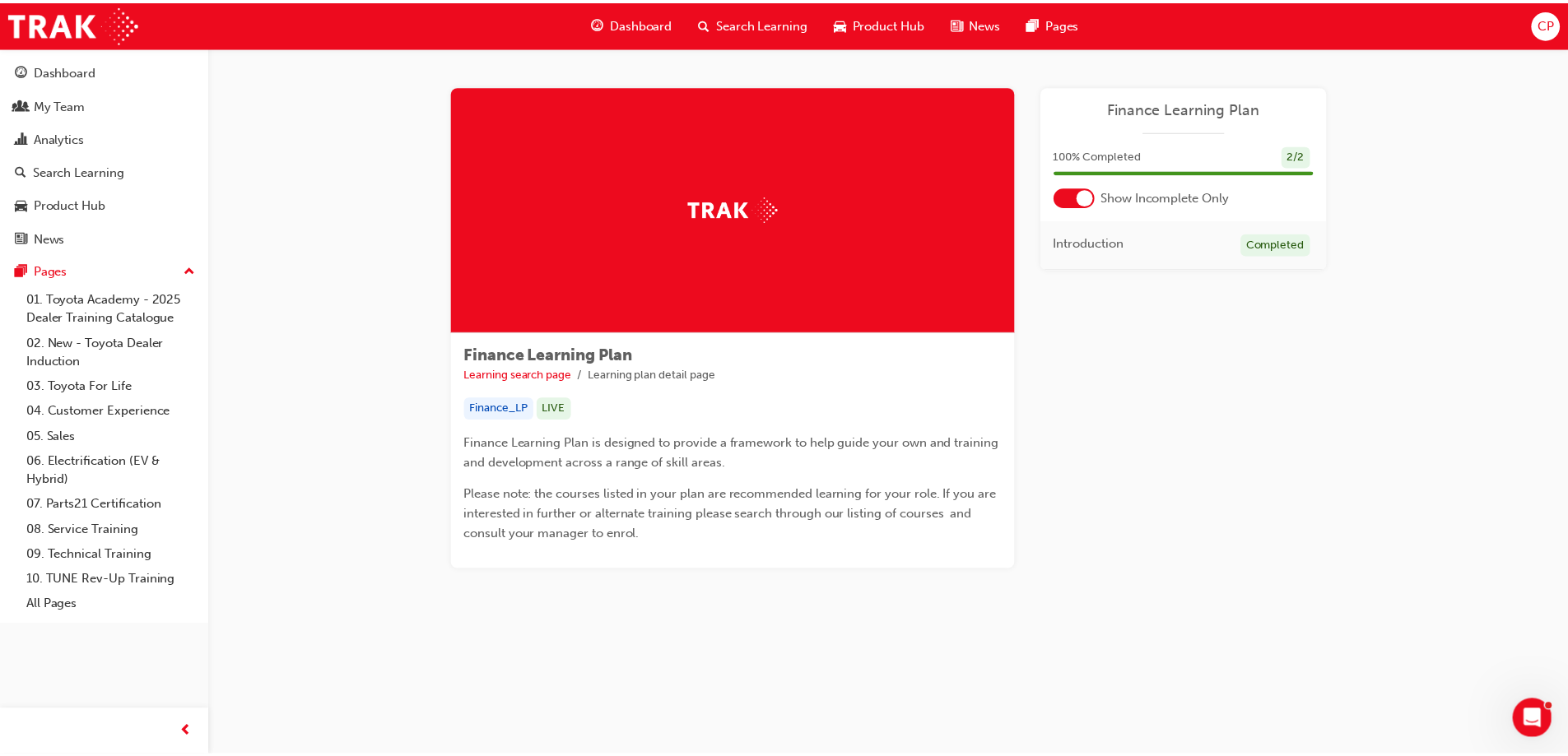
scroll to position [70, 0]
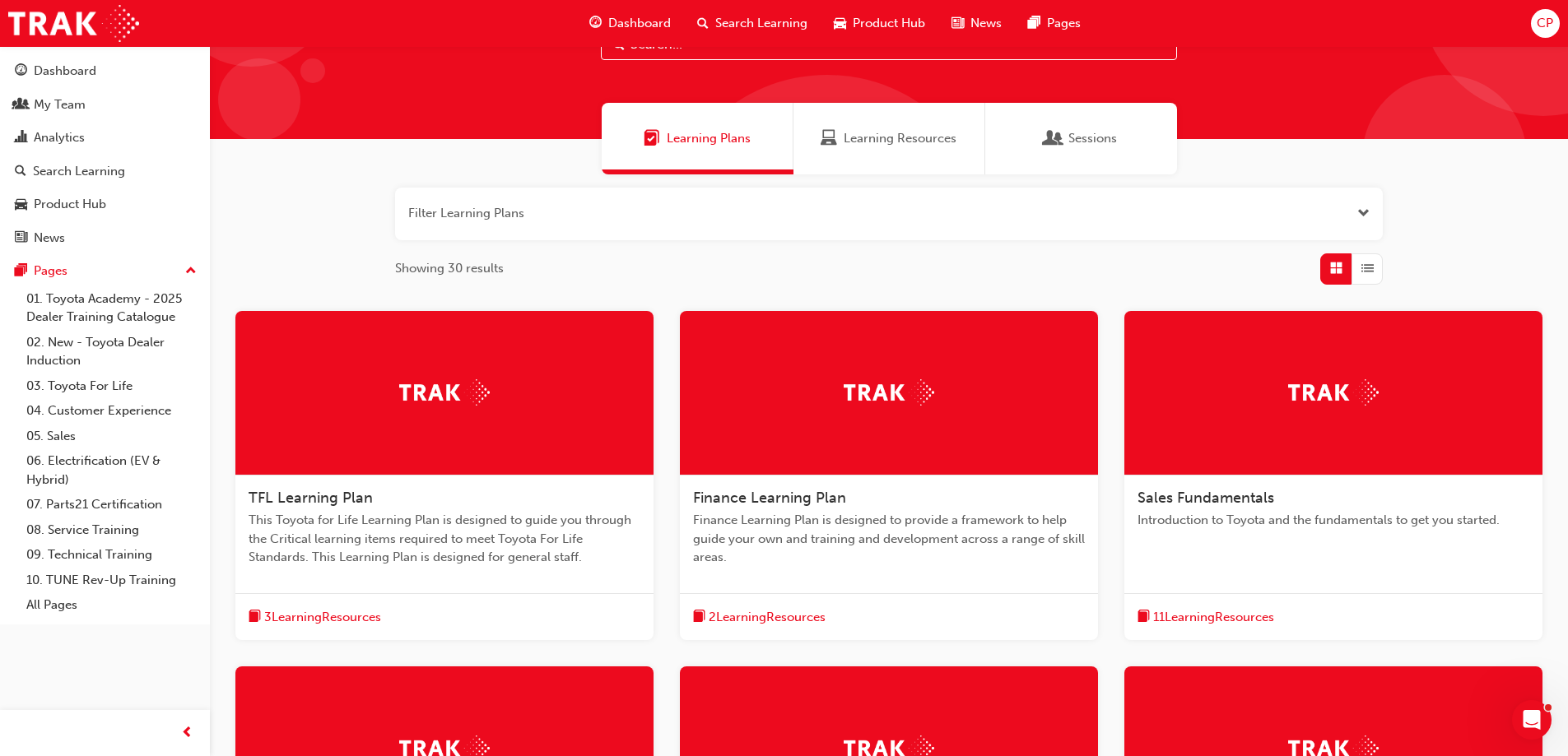
click at [1236, 497] on span "Sales Fundamentals" at bounding box center [1206, 498] width 137 height 18
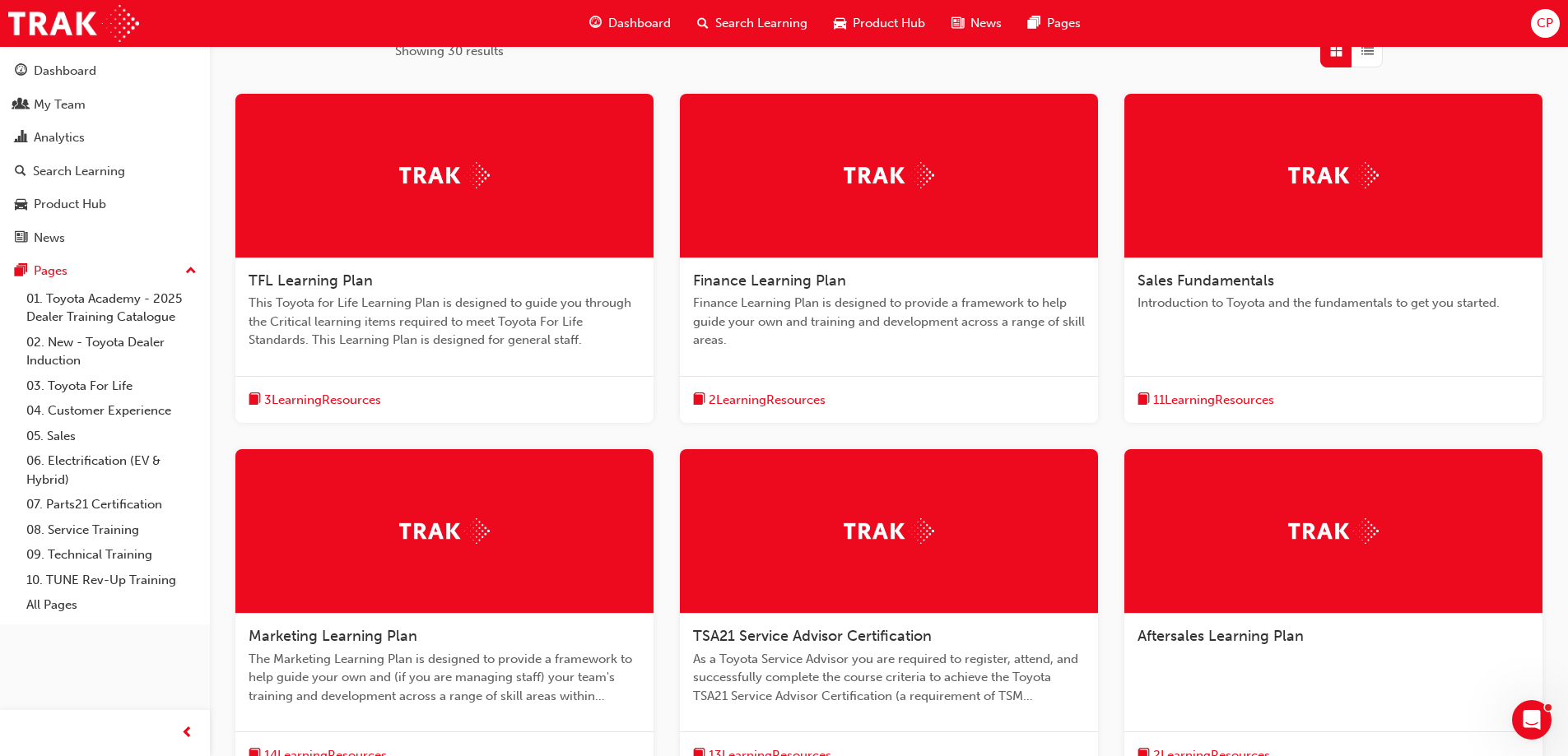
scroll to position [399, 0]
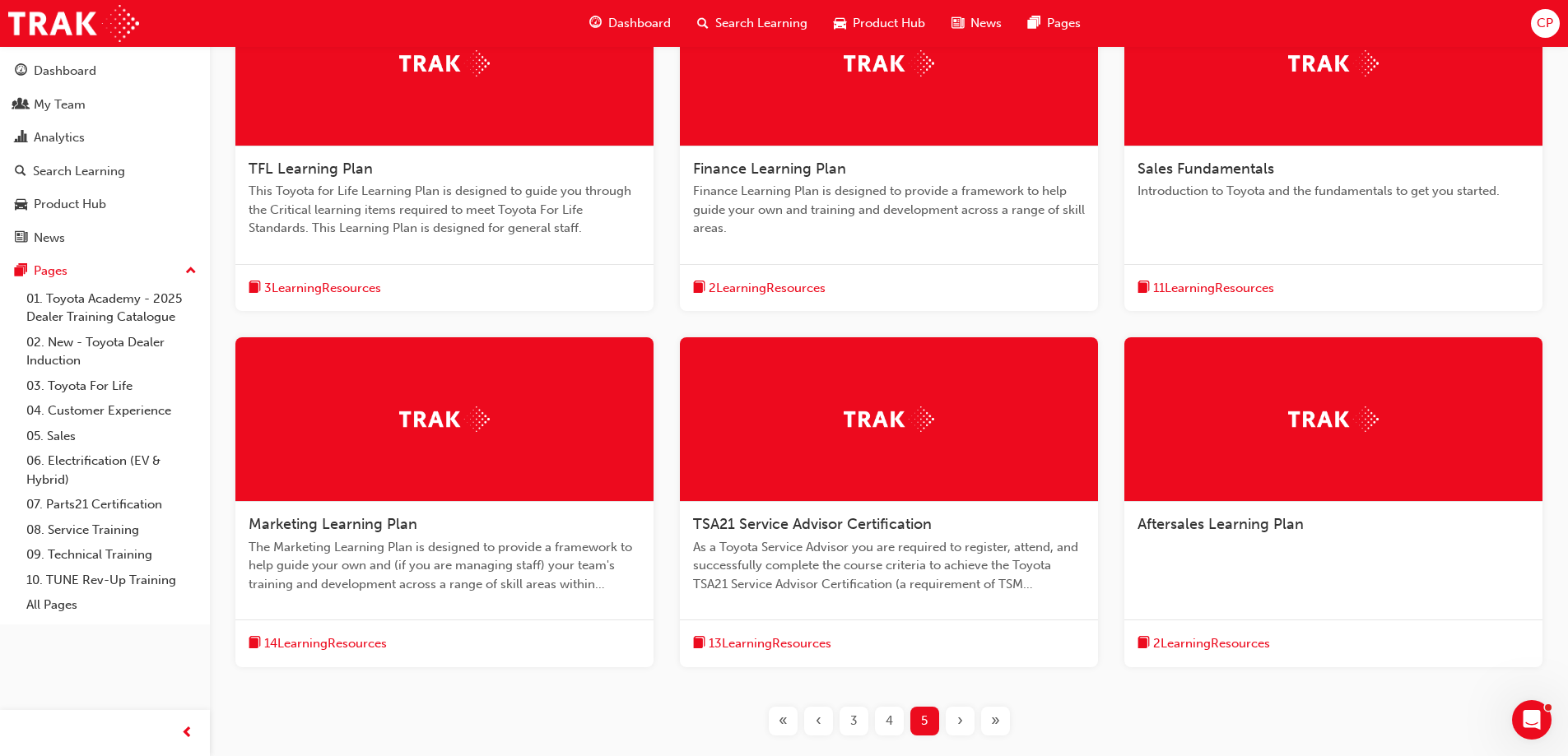
click at [369, 525] on span "Marketing Learning Plan" at bounding box center [332, 524] width 169 height 18
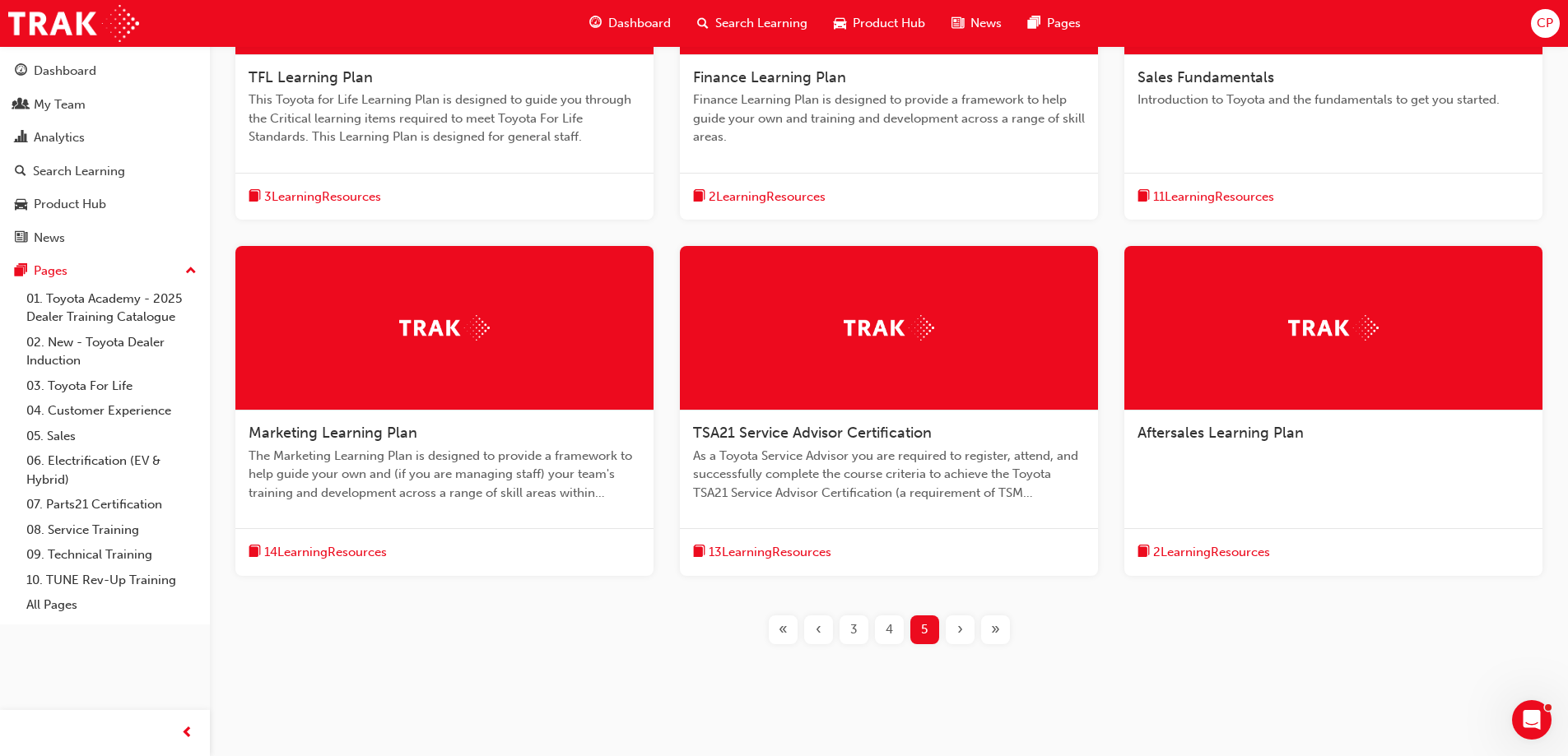
scroll to position [494, 0]
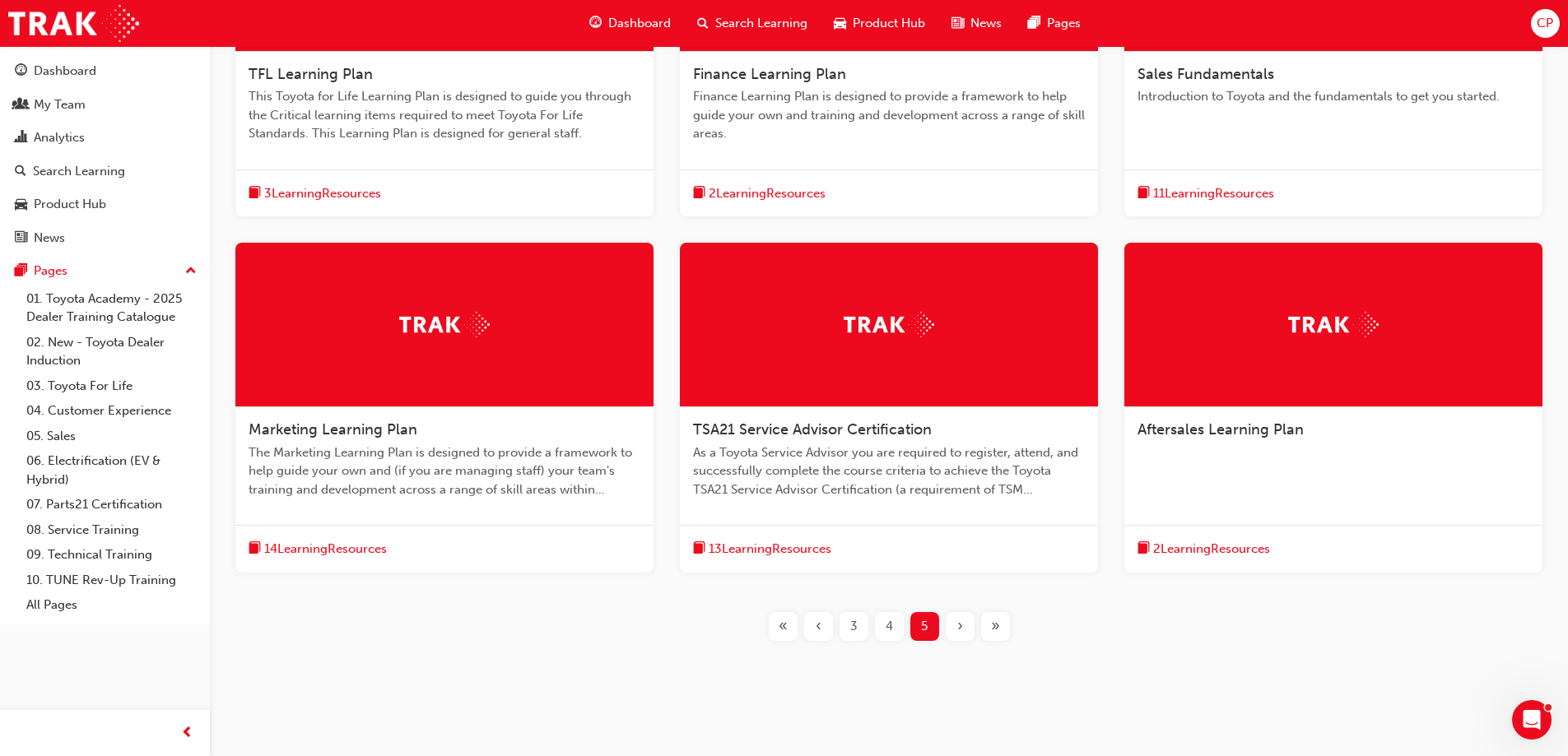
click at [787, 429] on span "TSA21 Service Advisor Certification" at bounding box center [811, 429] width 238 height 18
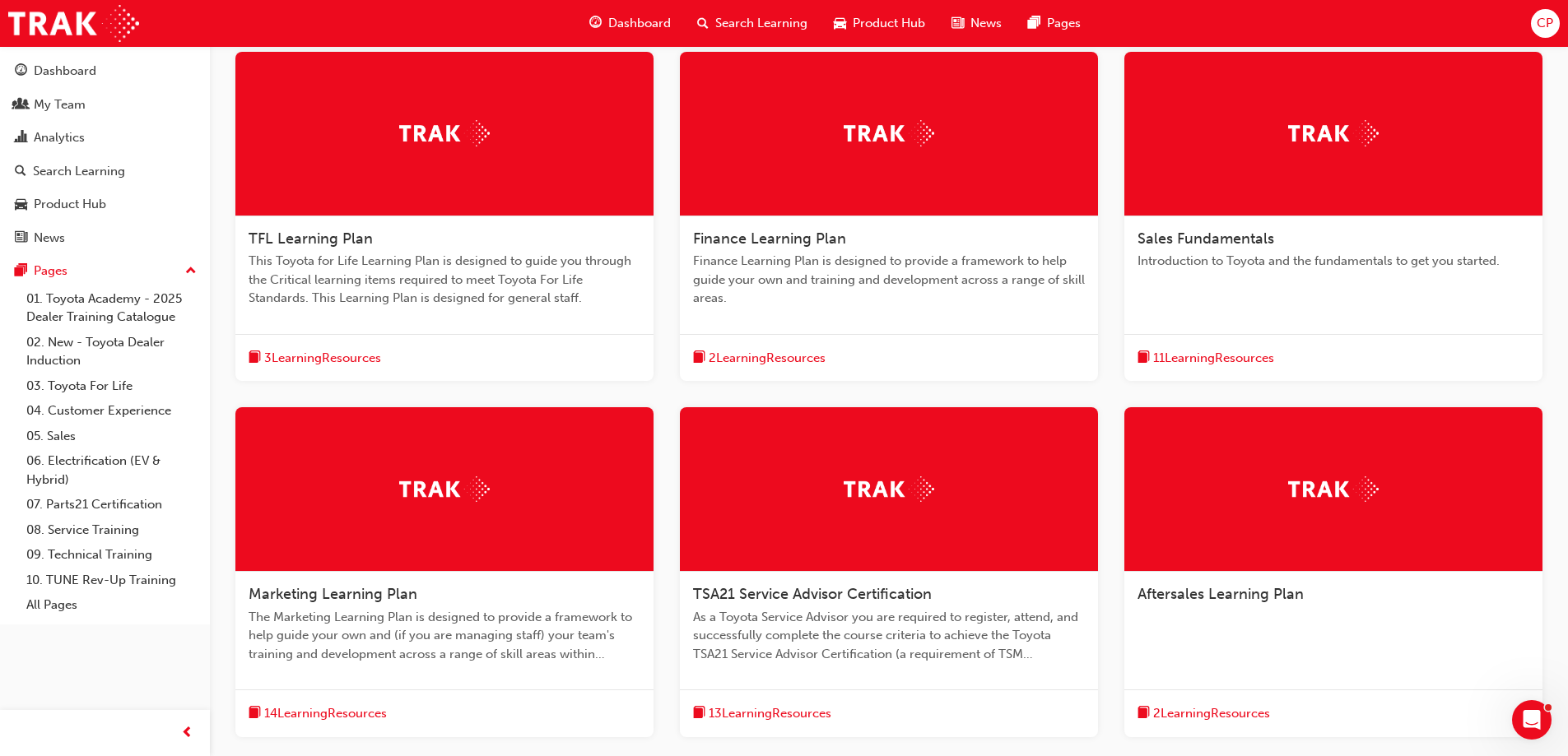
scroll to position [412, 0]
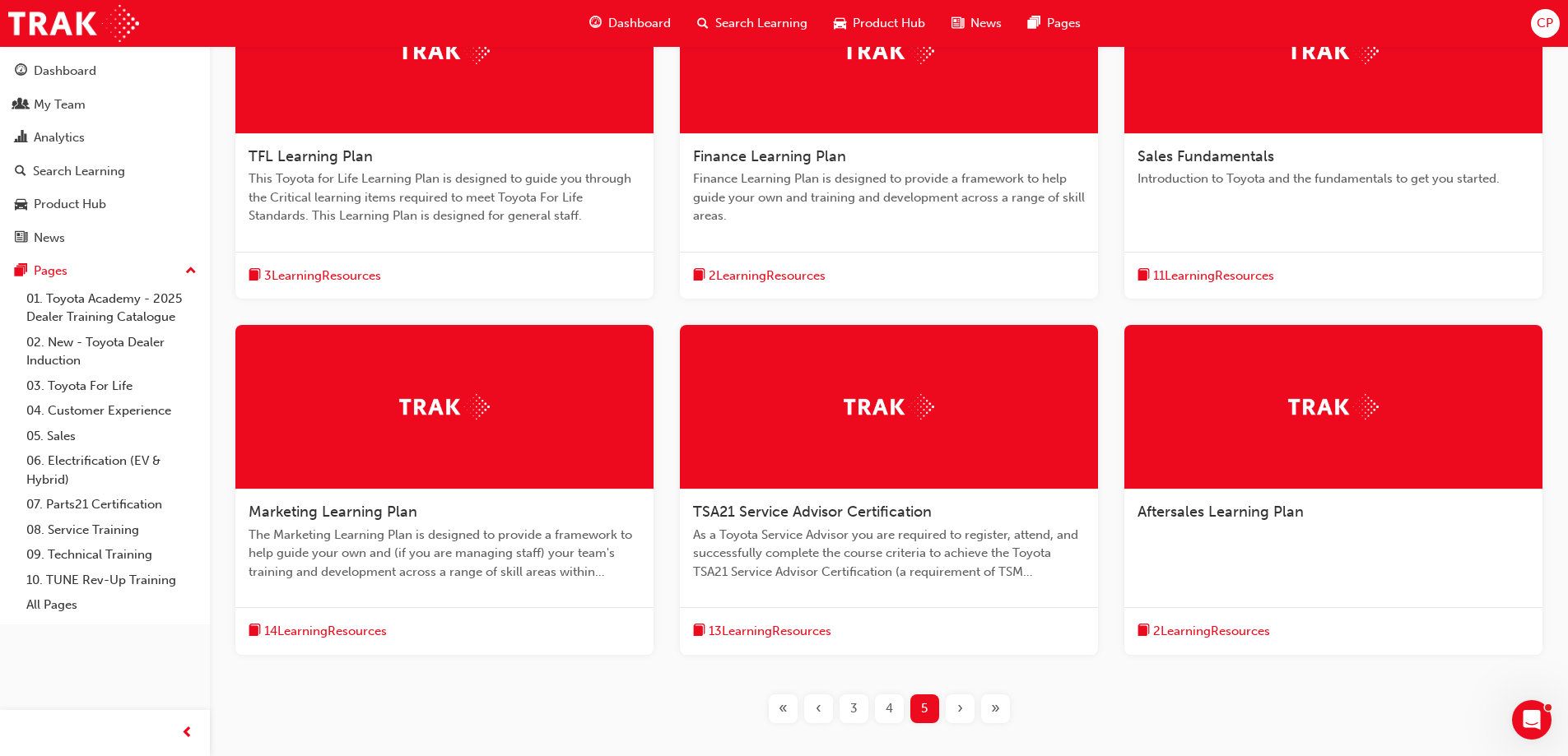
click at [1247, 512] on span "Aftersales Learning Plan" at bounding box center [1221, 512] width 166 height 18
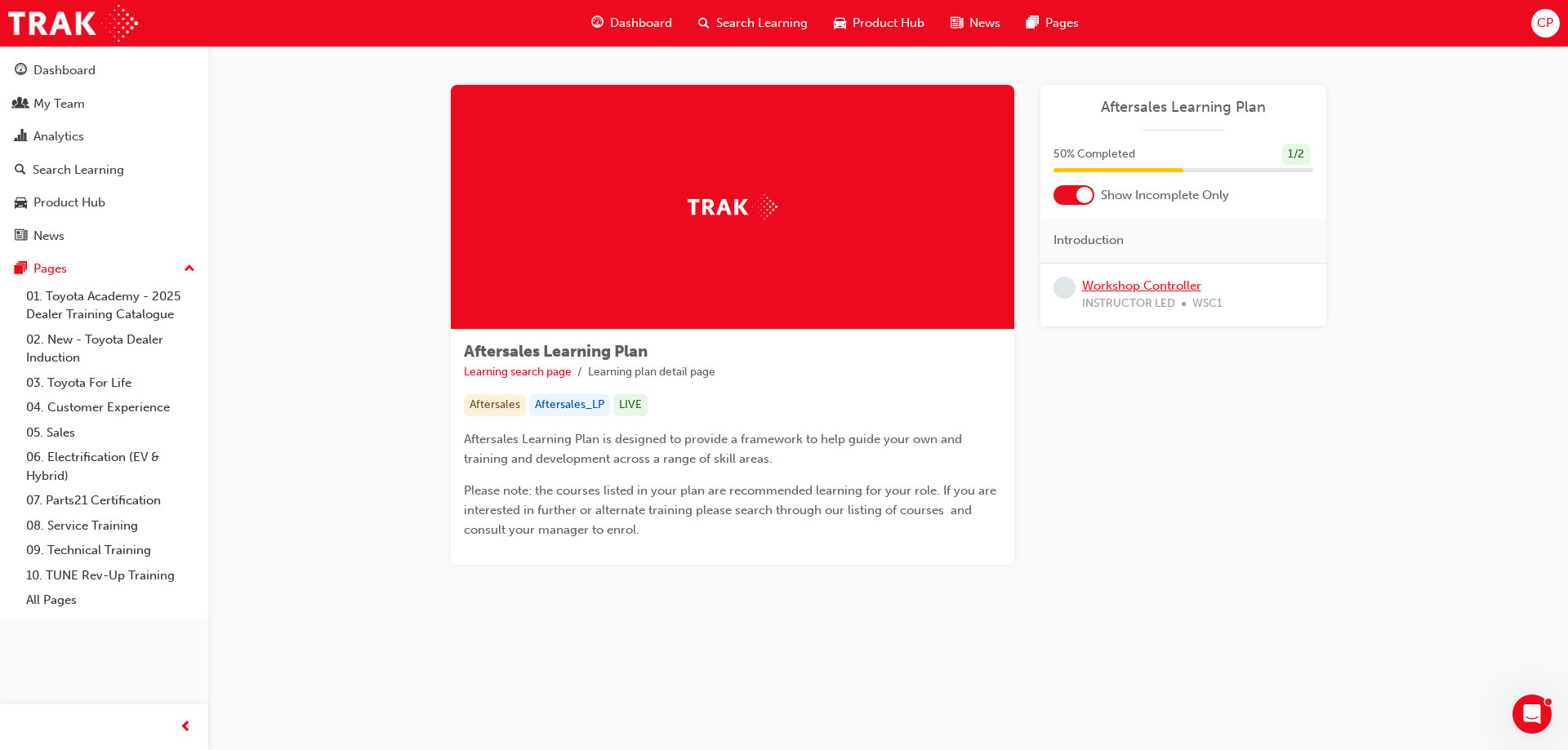
click at [1147, 286] on link "Workshop Controller" at bounding box center [1141, 286] width 119 height 15
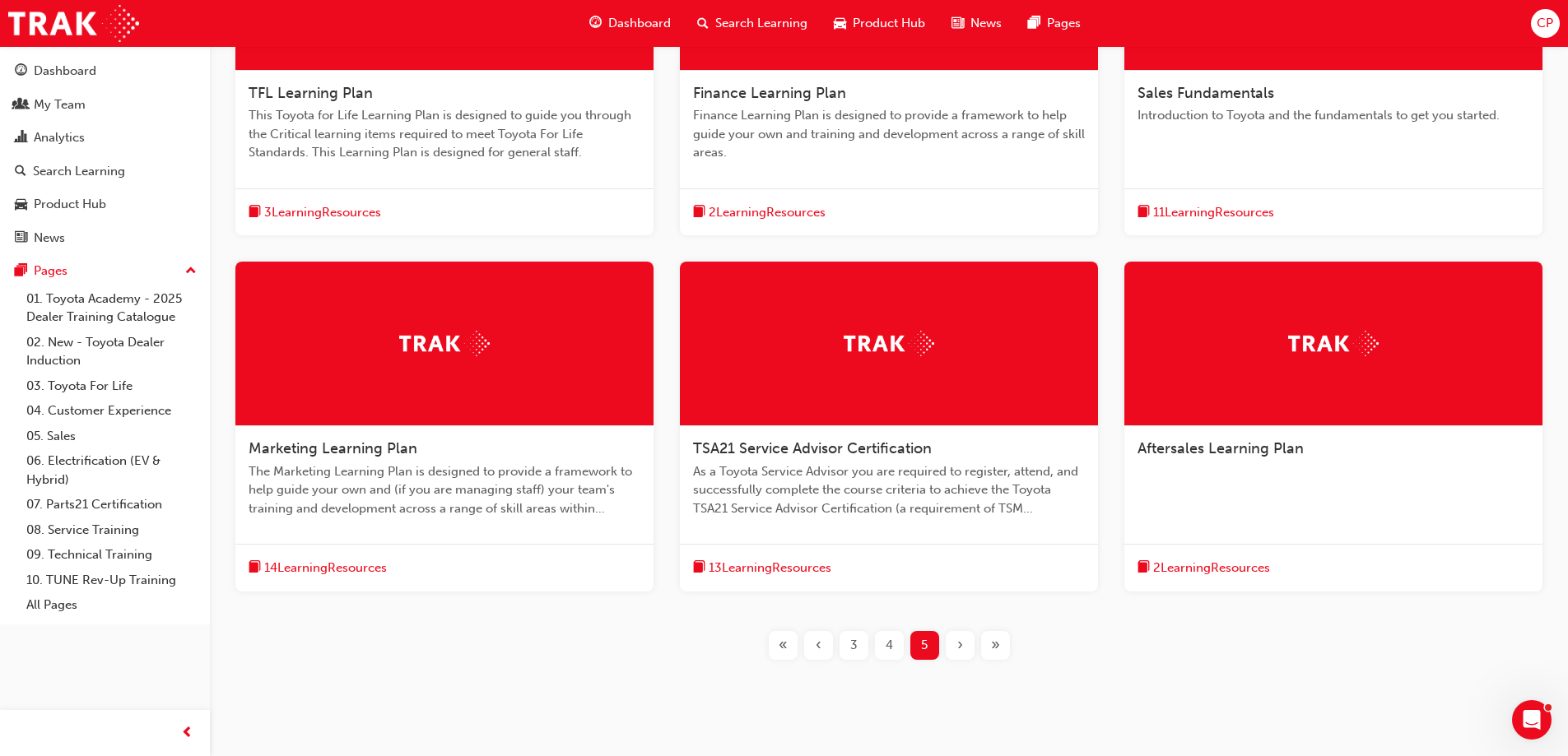
scroll to position [494, 0]
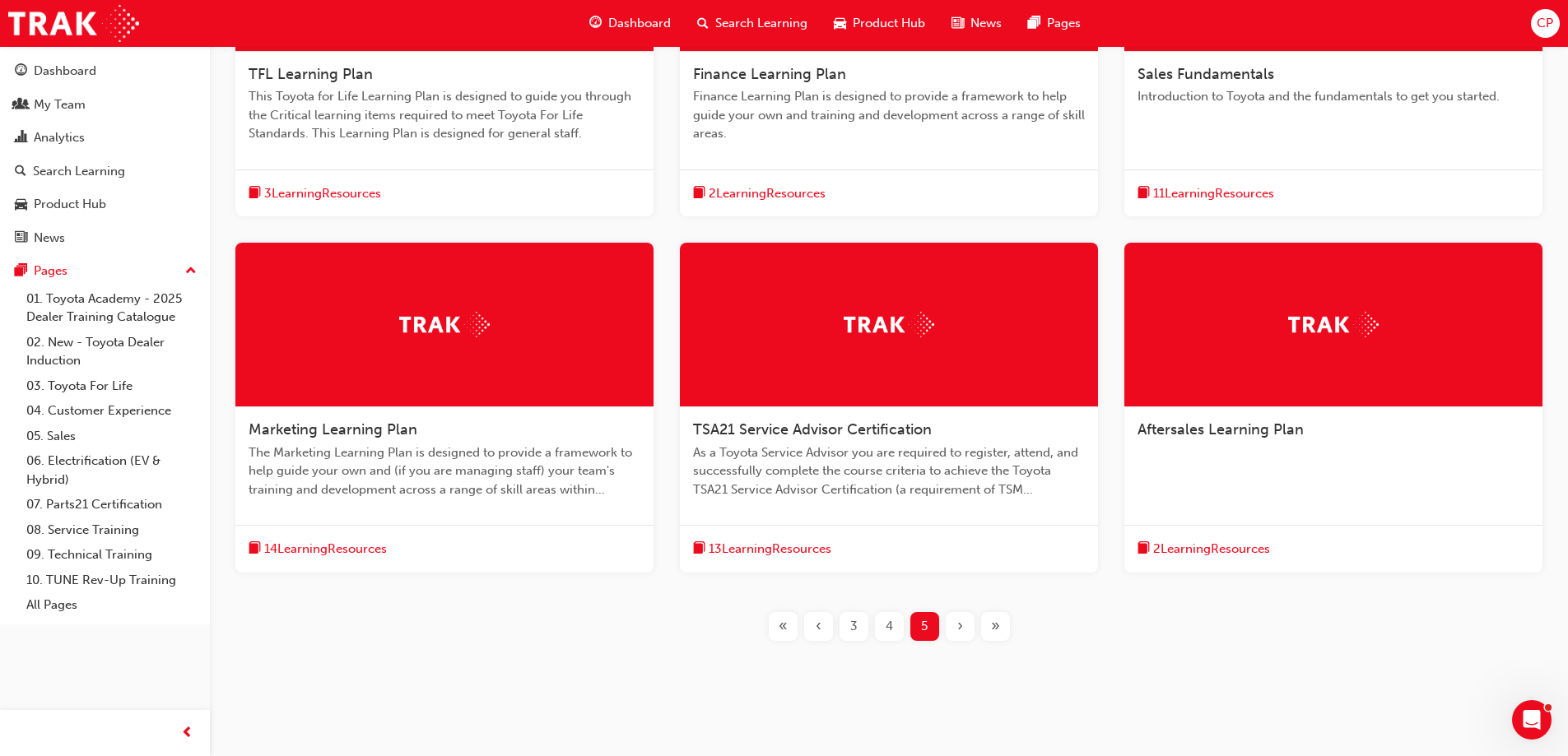
click at [794, 626] on div "«" at bounding box center [783, 626] width 29 height 29
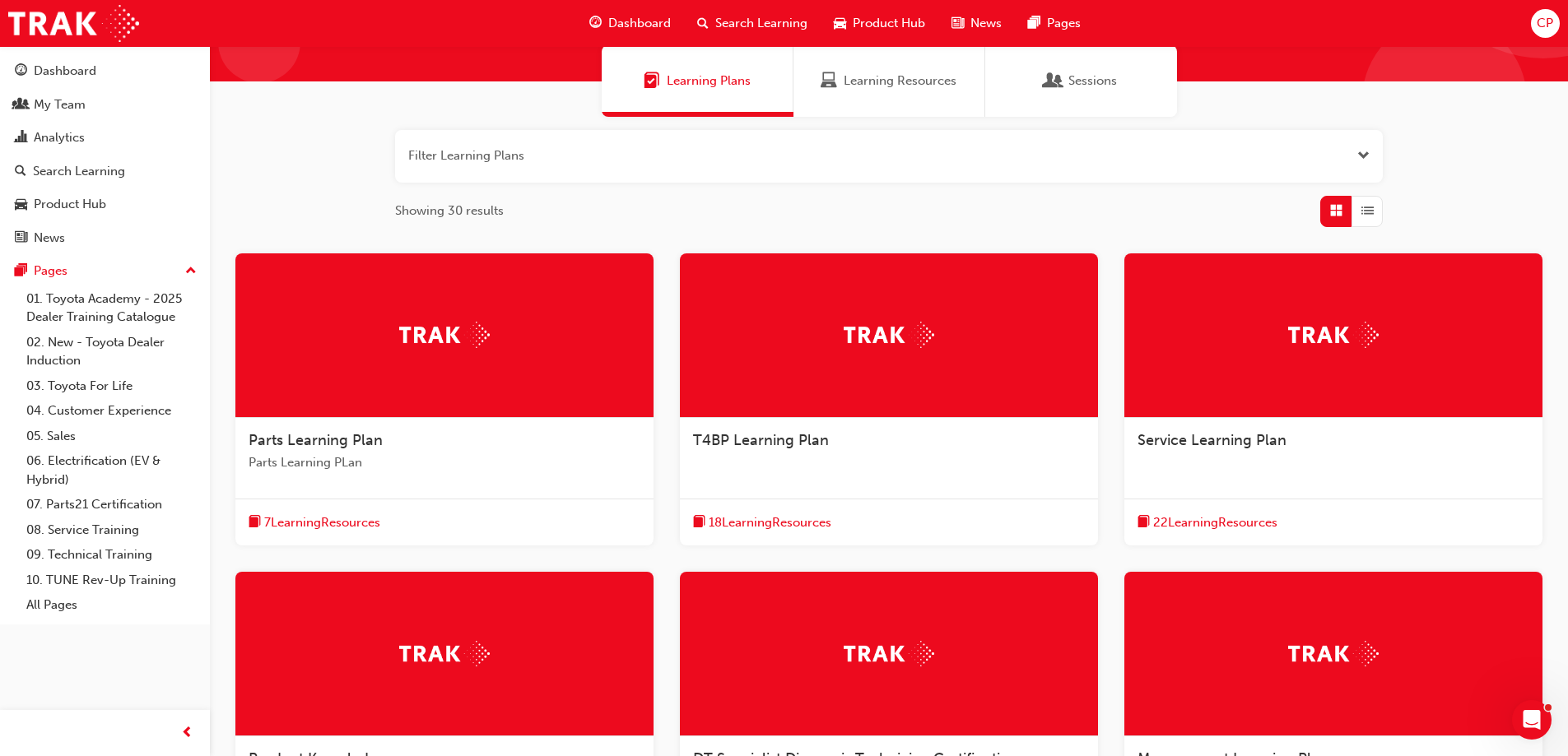
scroll to position [127, 0]
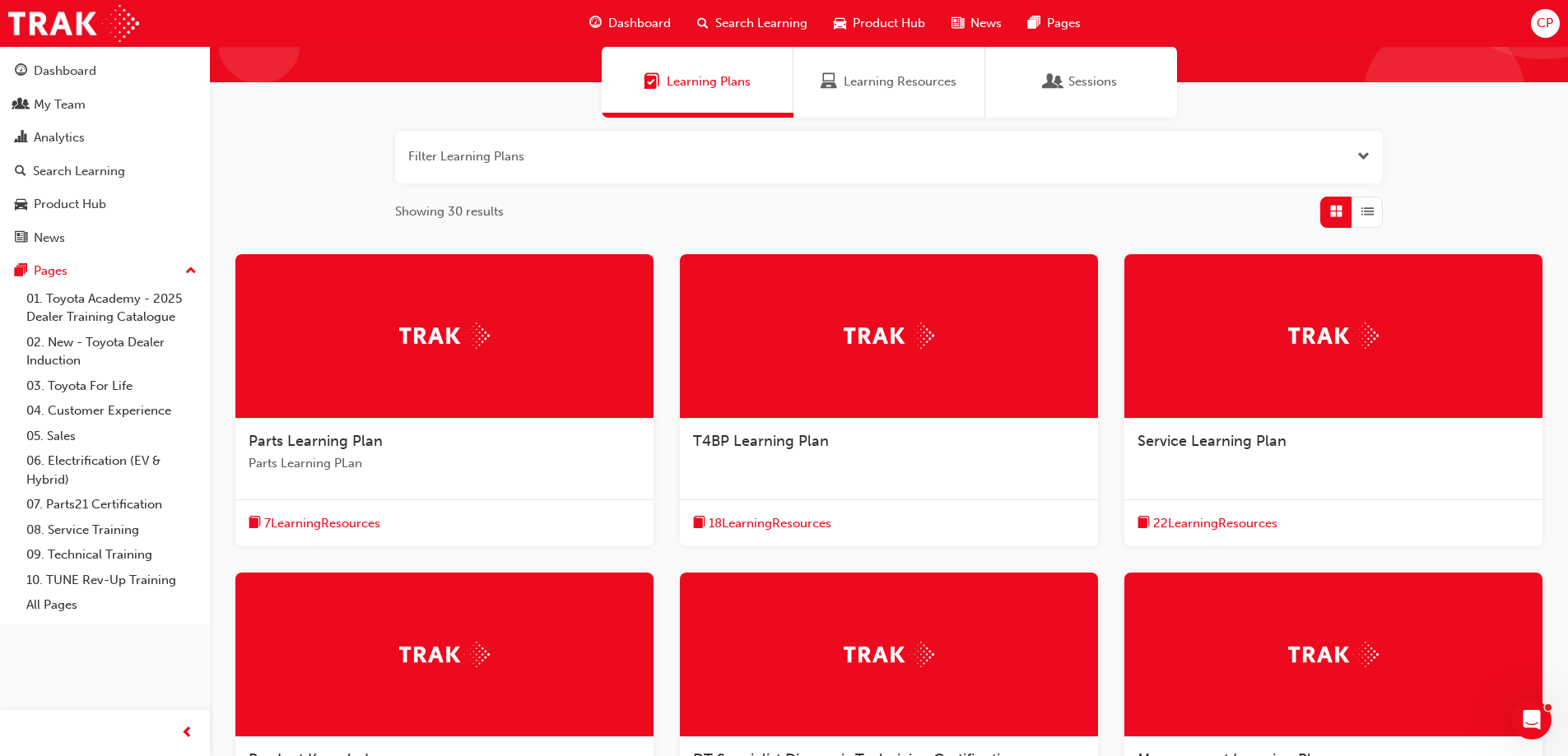
click at [296, 441] on span "Parts Learning Plan" at bounding box center [316, 441] width 135 height 18
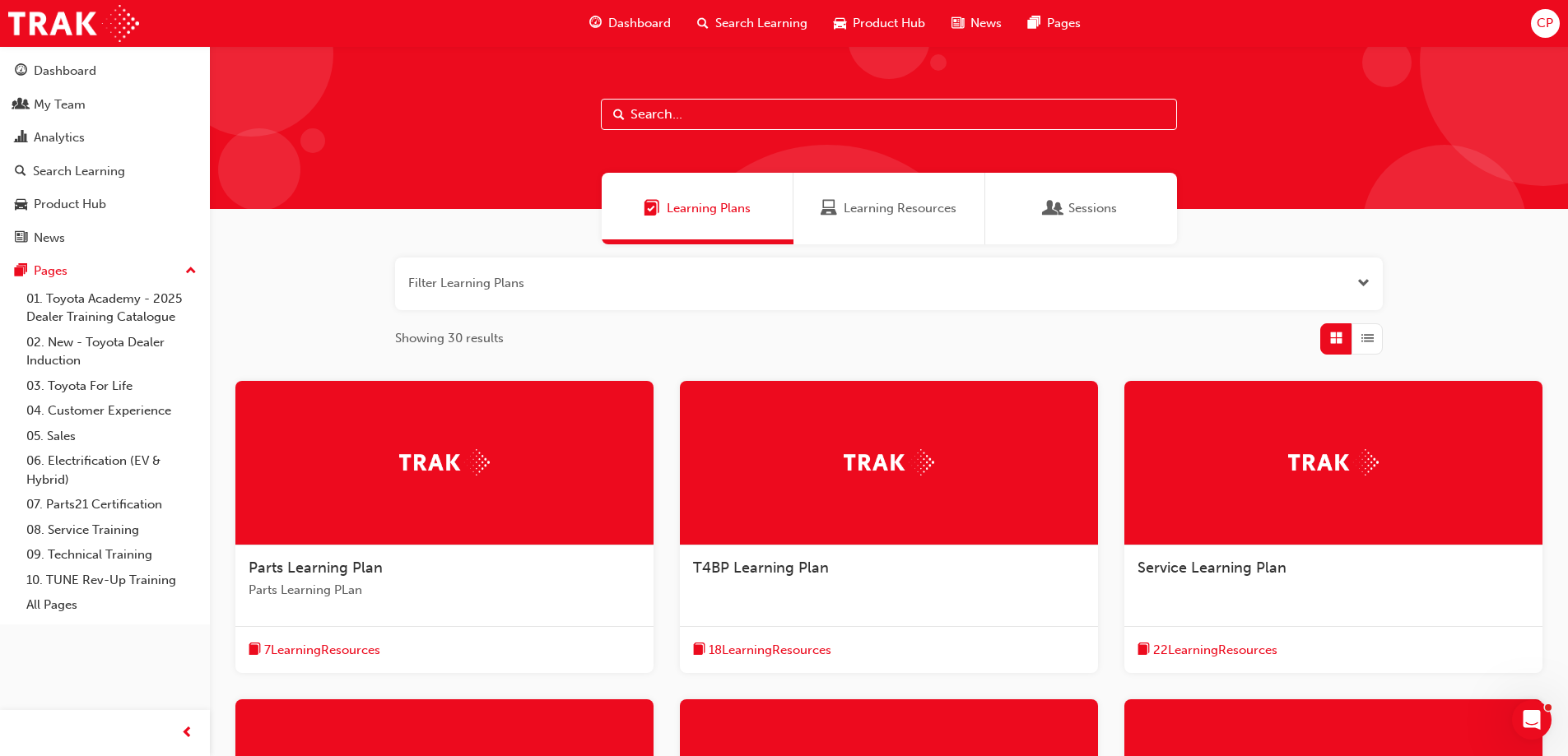
click at [1216, 570] on span "Service Learning Plan" at bounding box center [1212, 568] width 149 height 18
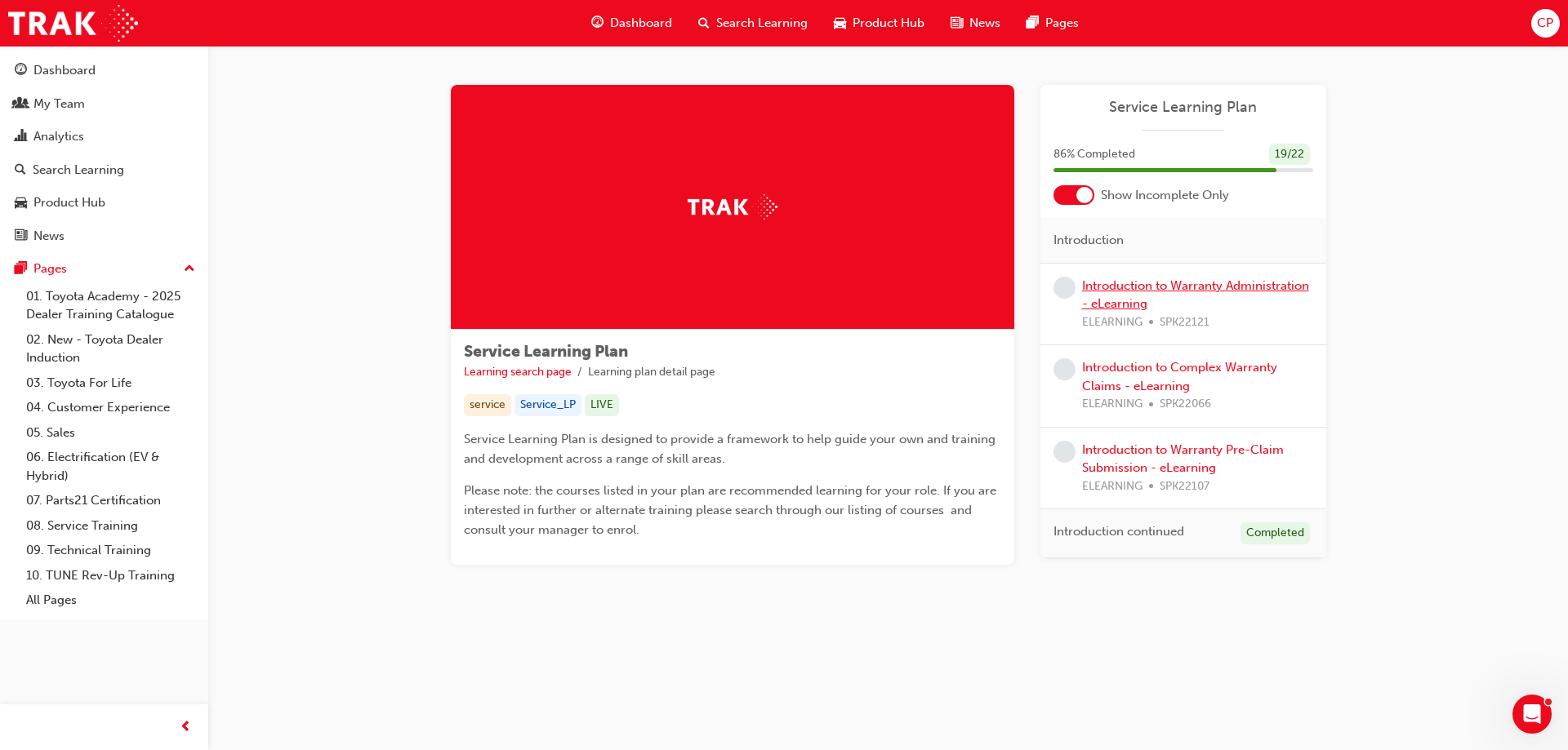
click at [1101, 293] on link "Introduction to Warranty Administration - eLearning" at bounding box center [1195, 295] width 227 height 33
click at [88, 101] on div "My Team" at bounding box center [104, 104] width 179 height 21
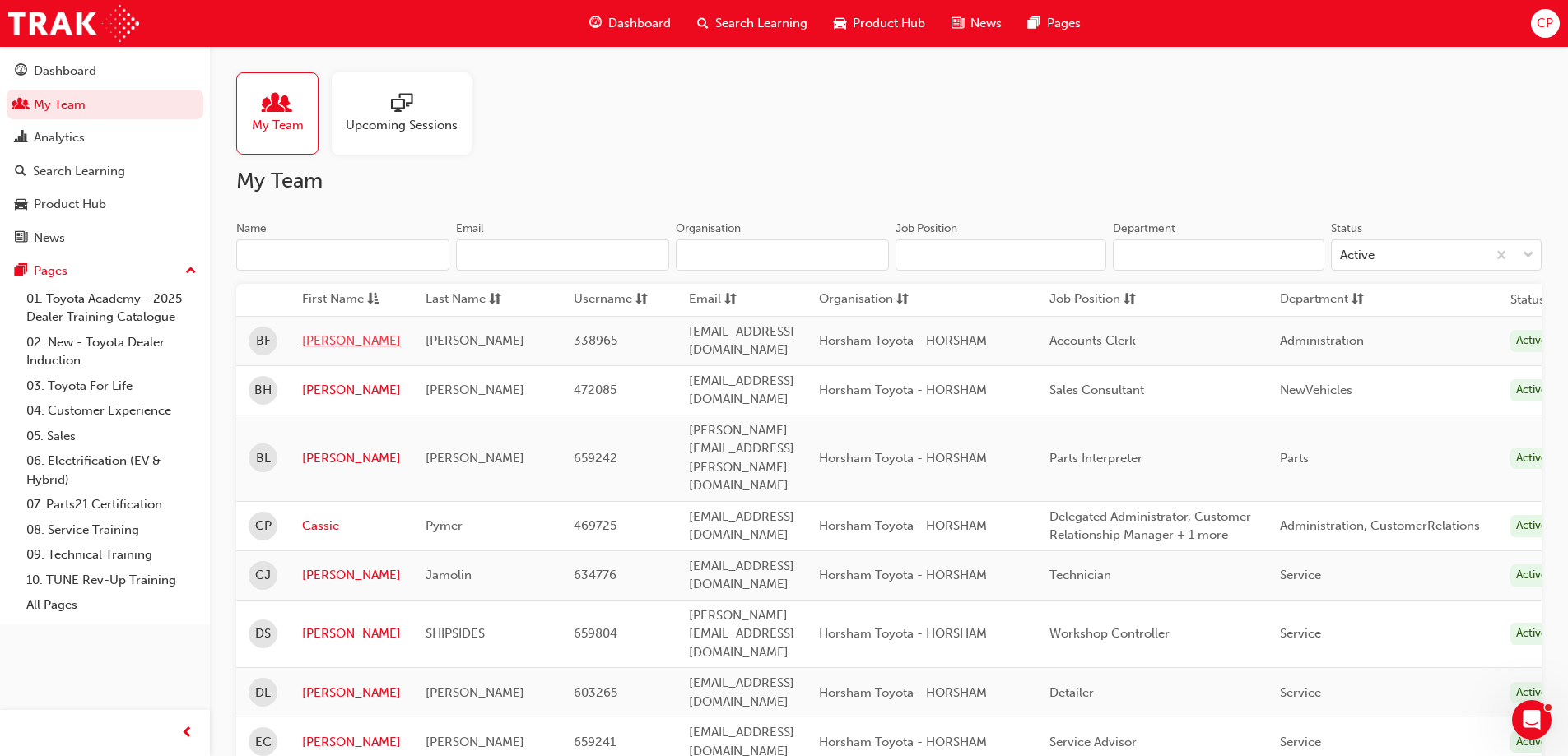
click at [307, 331] on link "[PERSON_NAME]" at bounding box center [351, 340] width 99 height 19
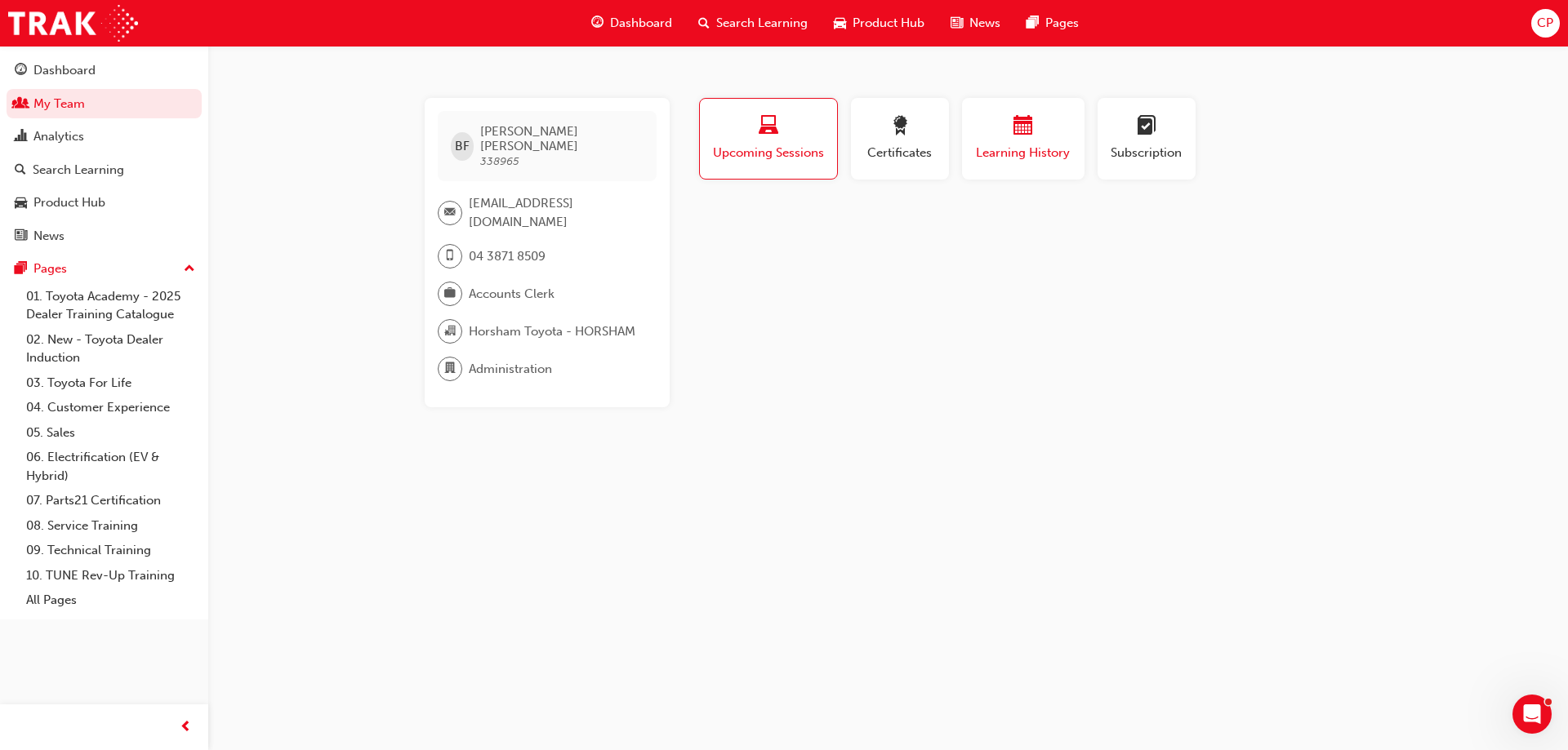
click at [1006, 135] on div "button" at bounding box center [1023, 129] width 98 height 26
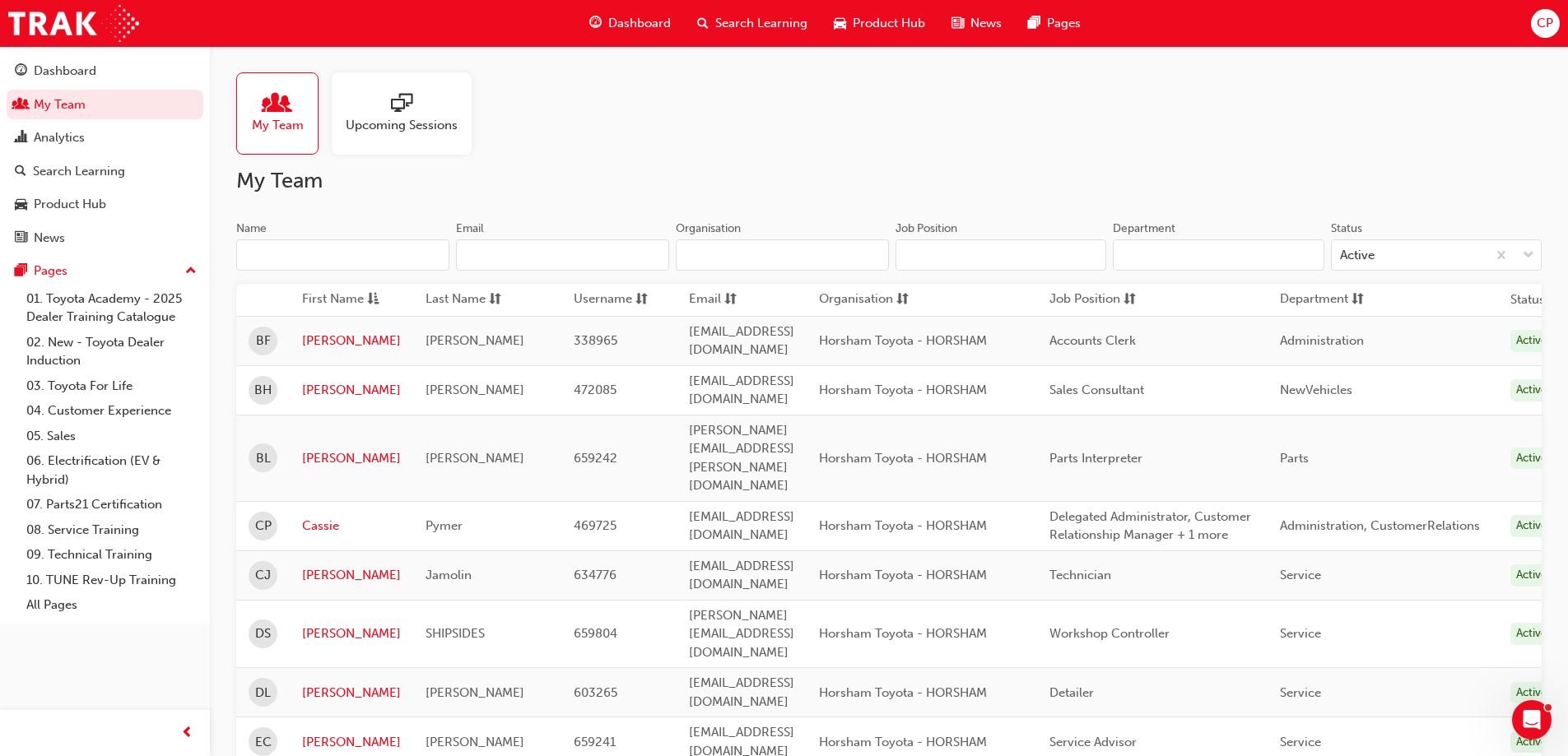
scroll to position [127, 0]
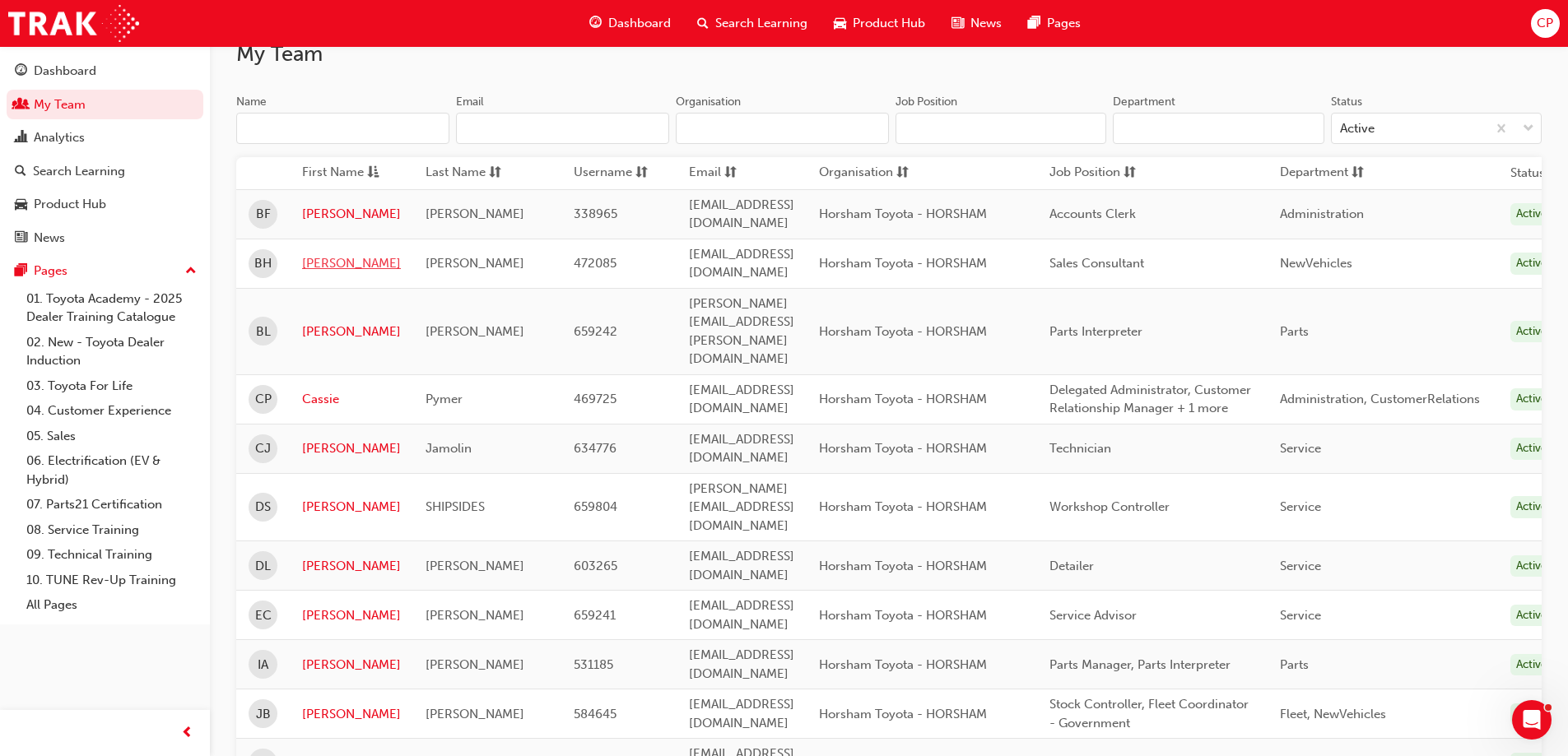
click at [322, 255] on link "[PERSON_NAME]" at bounding box center [351, 263] width 99 height 19
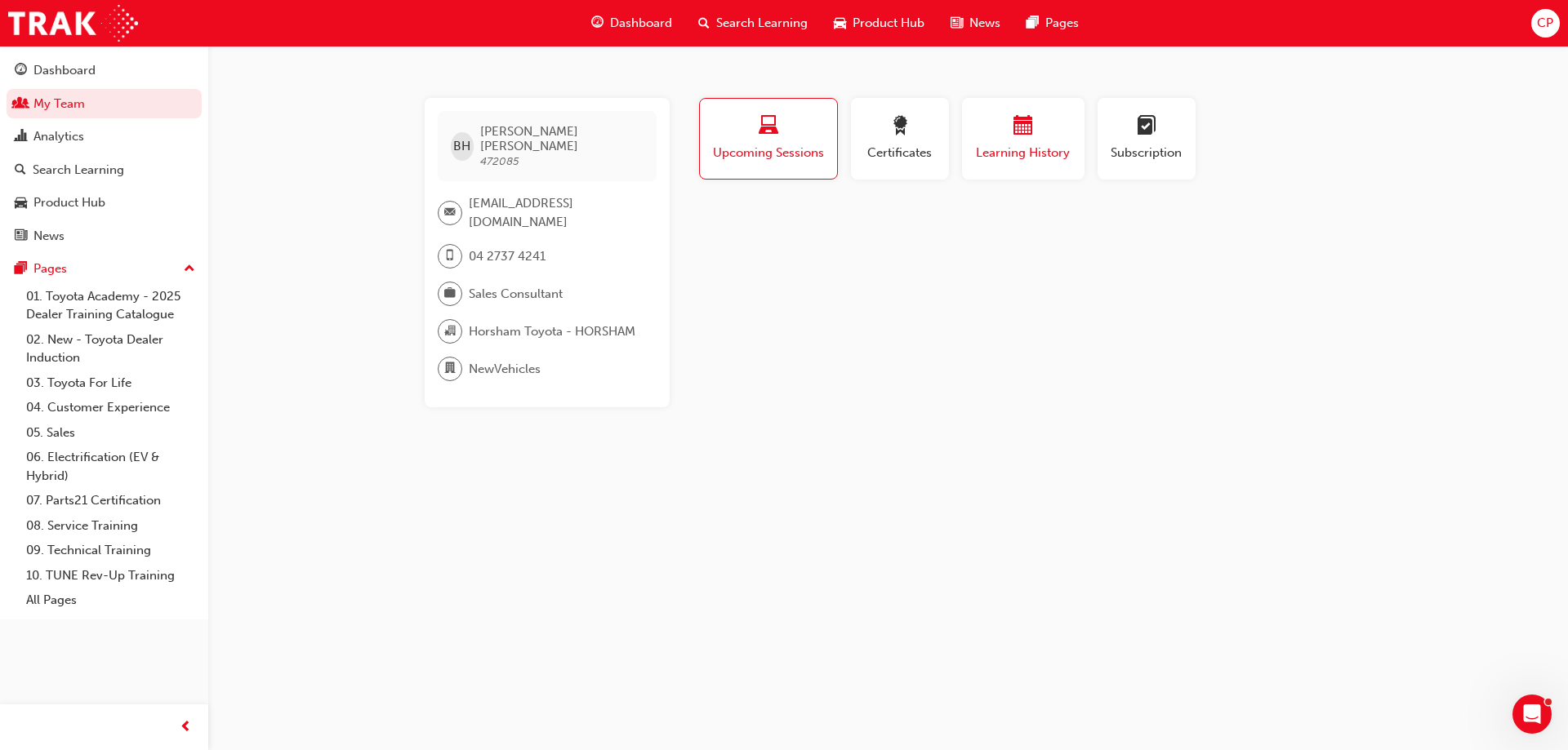
click at [1024, 135] on span "calendar-icon" at bounding box center [1023, 127] width 20 height 22
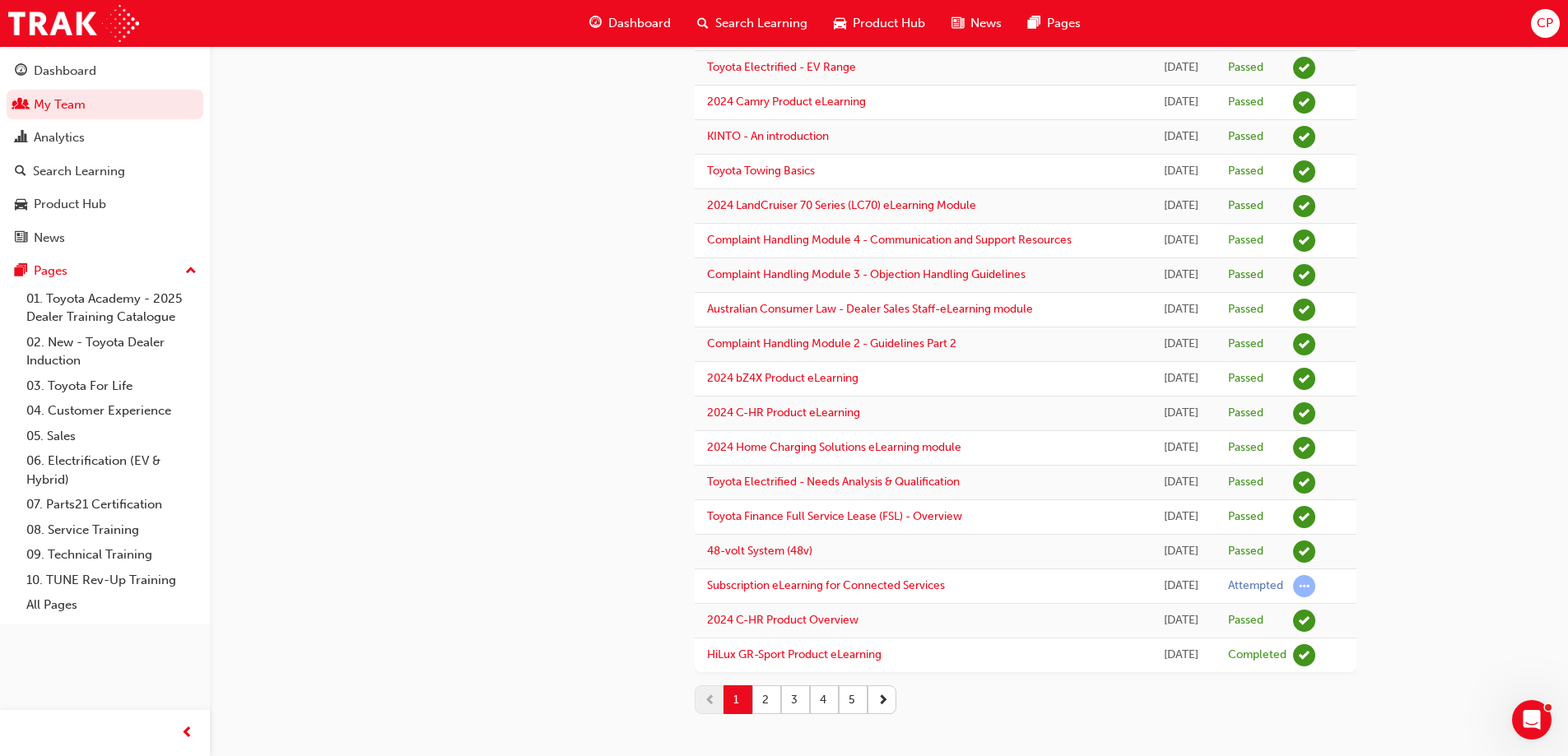
scroll to position [1276, 0]
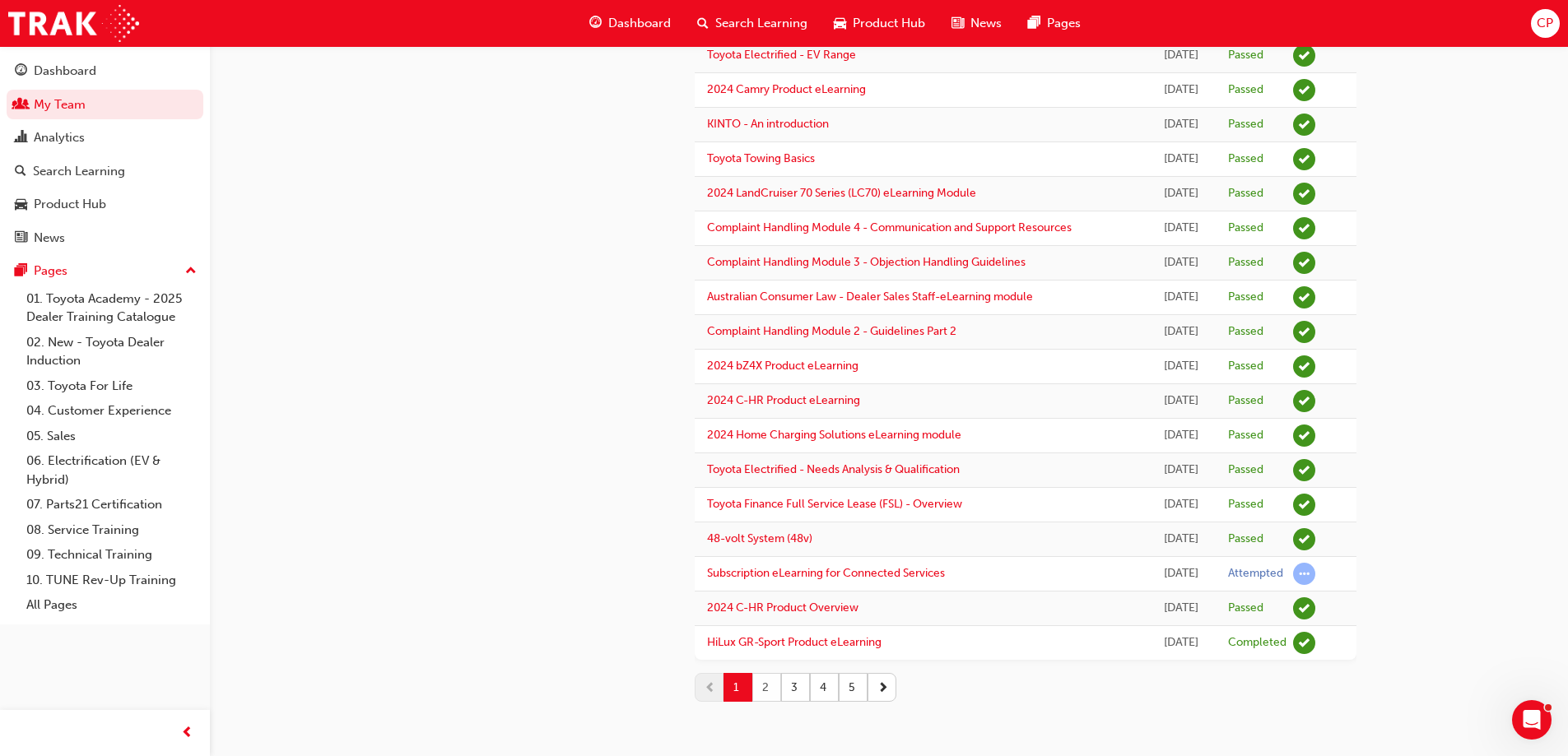
click at [764, 683] on button "2" at bounding box center [766, 687] width 29 height 29
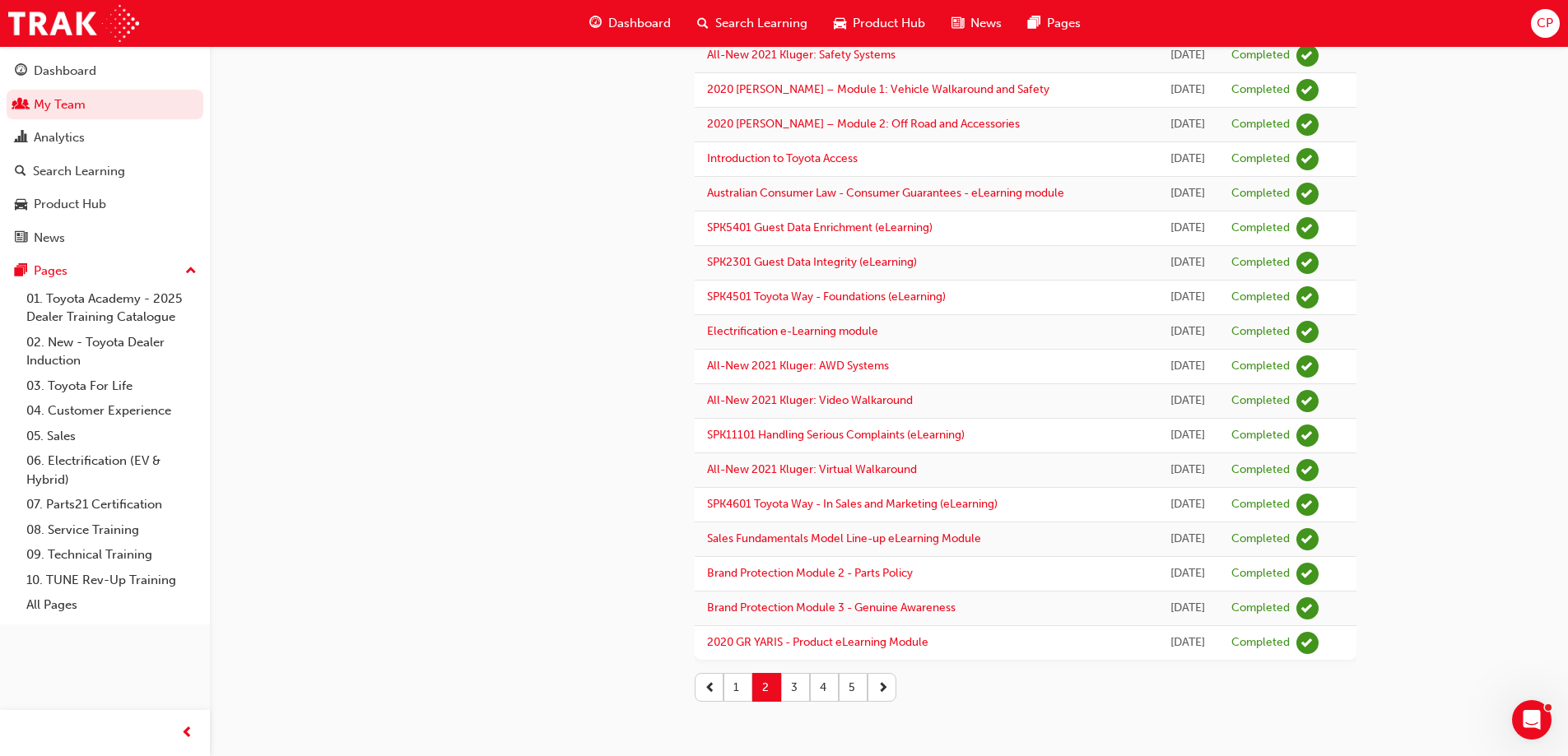
scroll to position [1482, 0]
click at [105, 102] on link "My Team" at bounding box center [105, 105] width 197 height 31
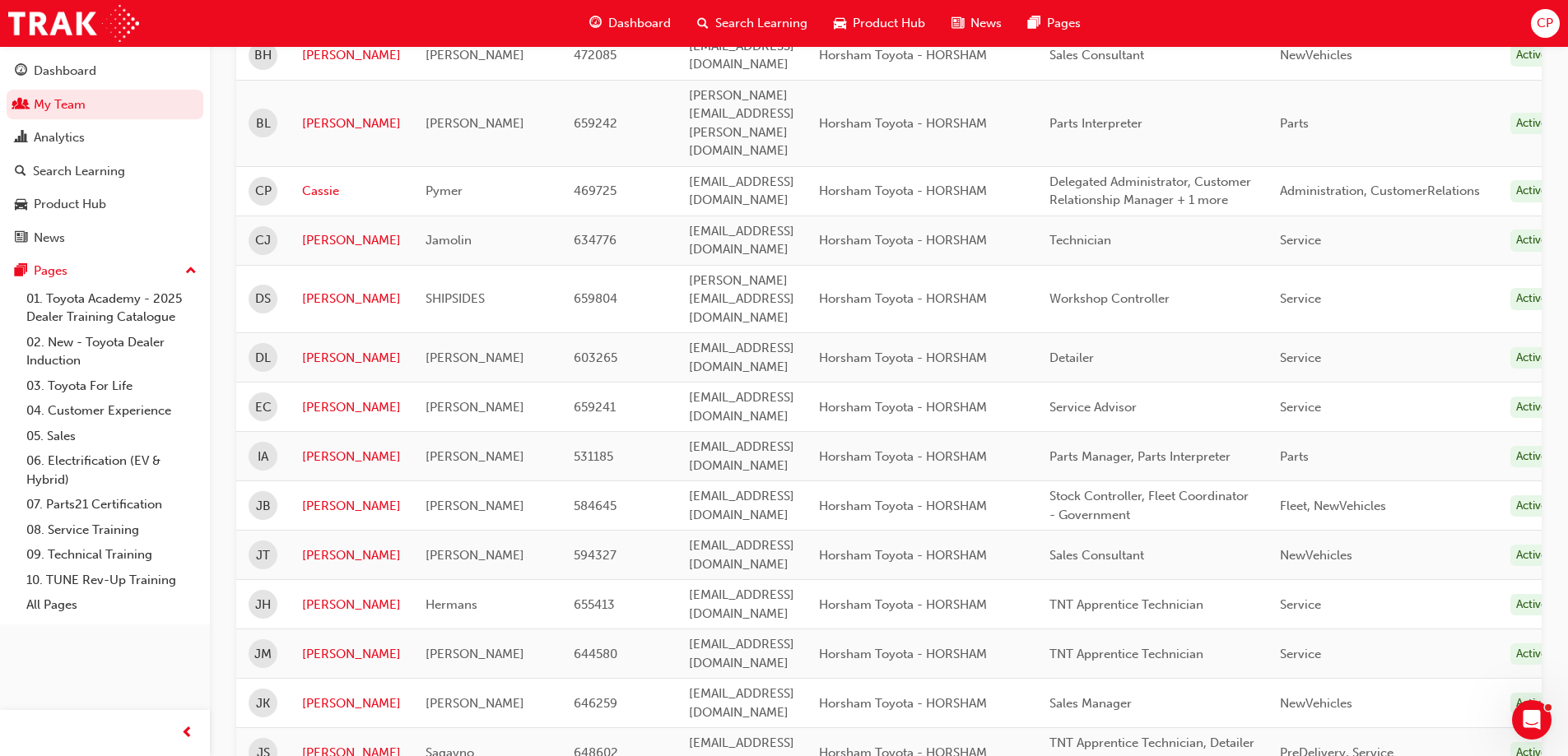
scroll to position [664, 0]
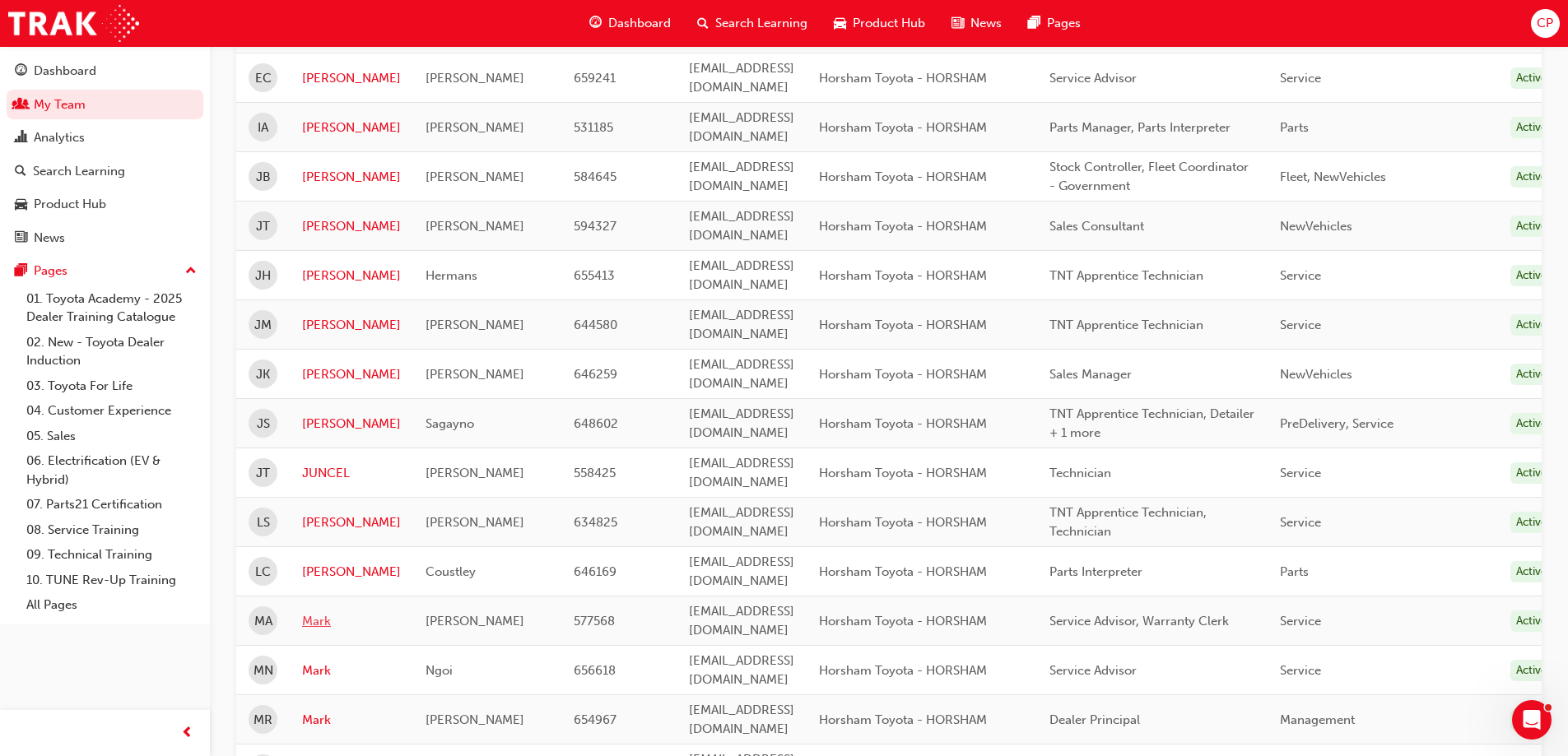
click at [312, 613] on link "Mark" at bounding box center [351, 621] width 99 height 19
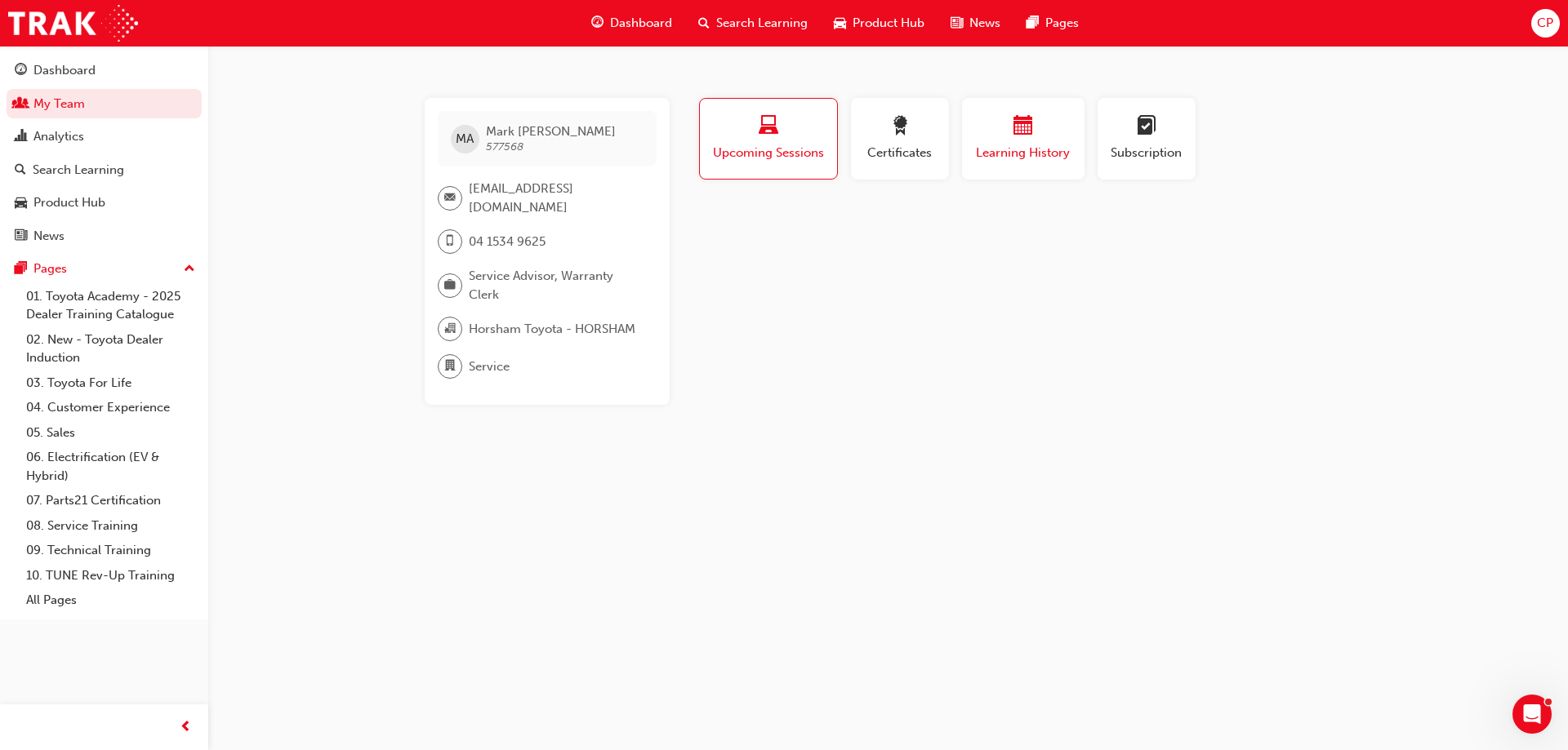
click at [1037, 167] on button "Learning History" at bounding box center [1023, 138] width 123 height 81
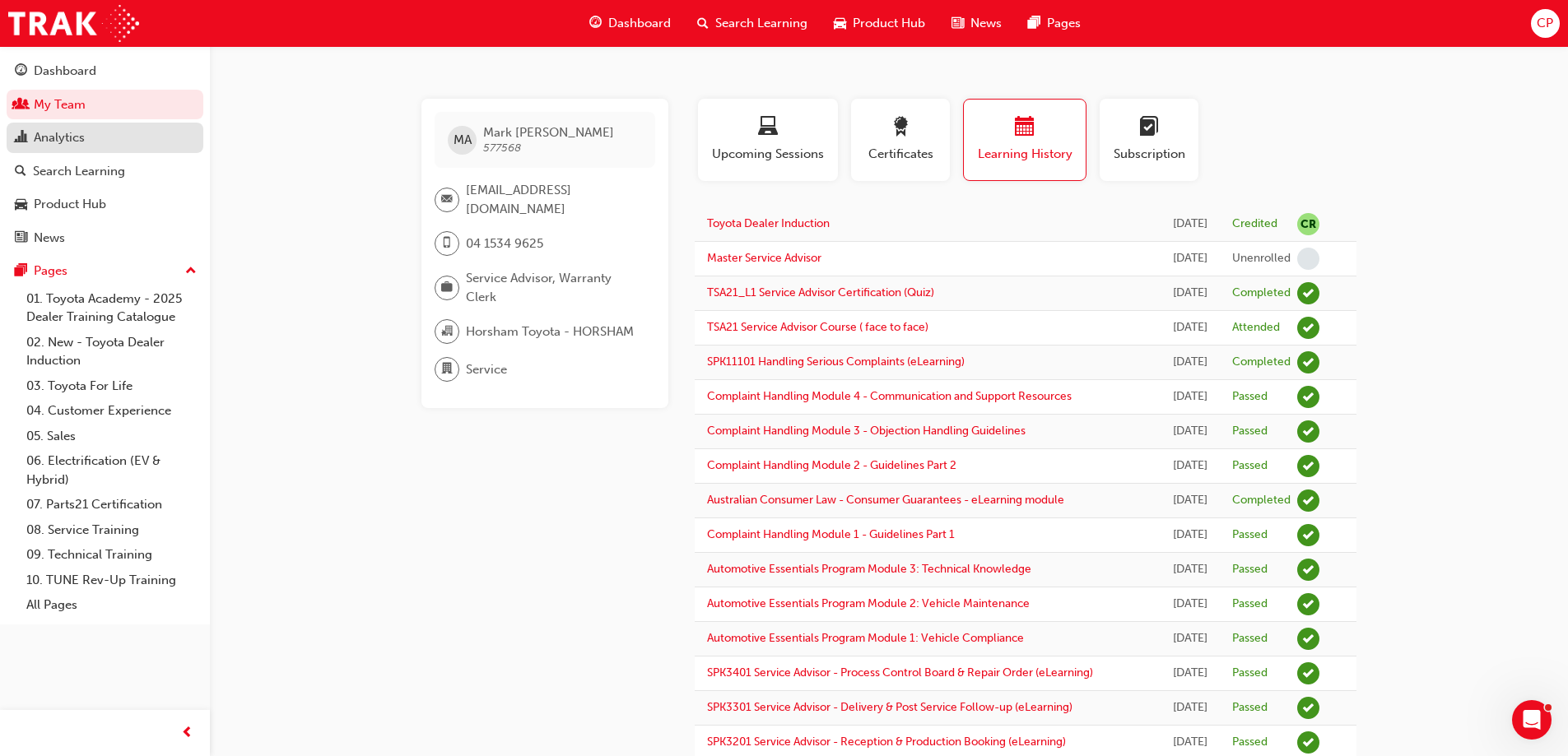
click at [74, 128] on div "Analytics" at bounding box center [105, 138] width 180 height 21
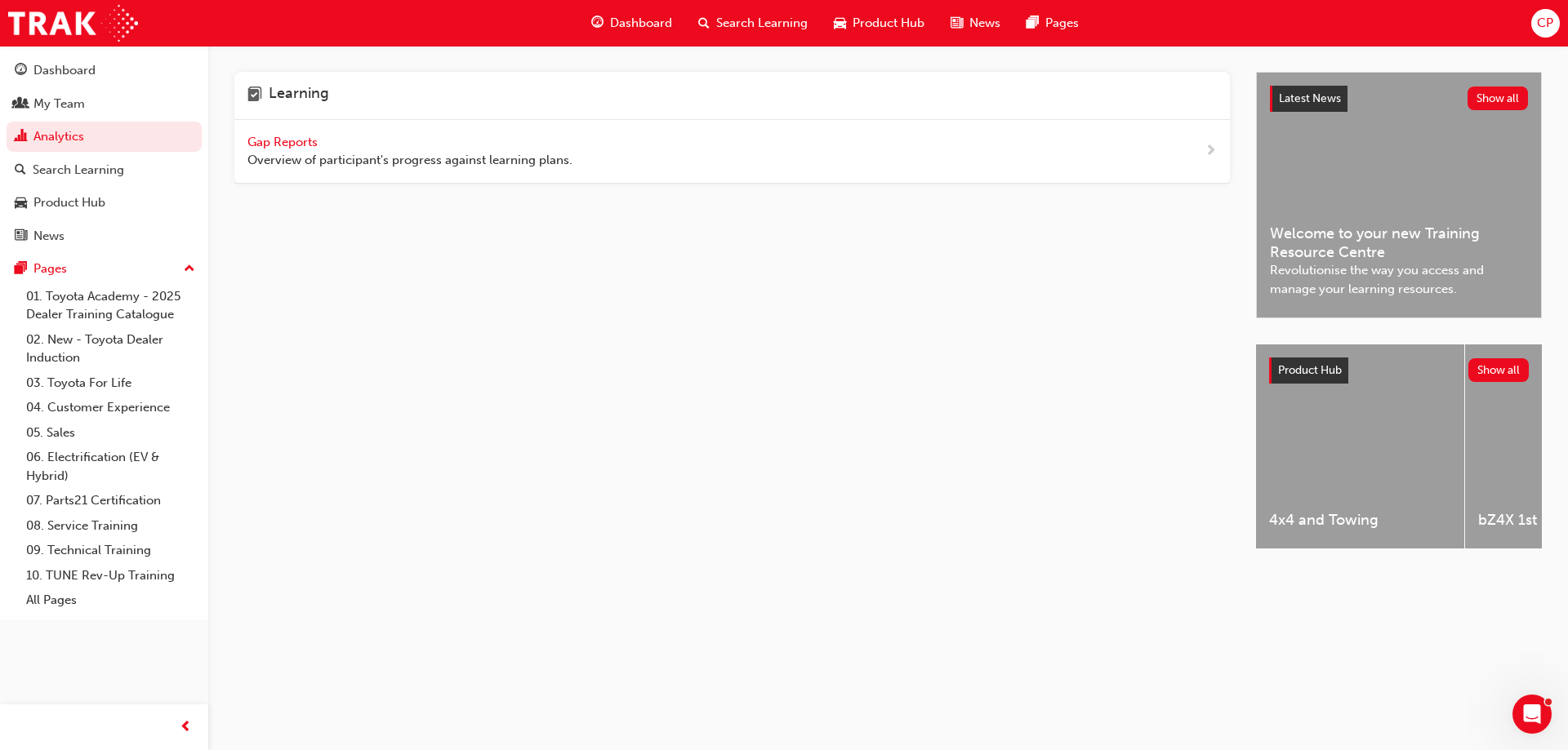
click at [294, 142] on span "Gap Reports" at bounding box center [284, 141] width 74 height 15
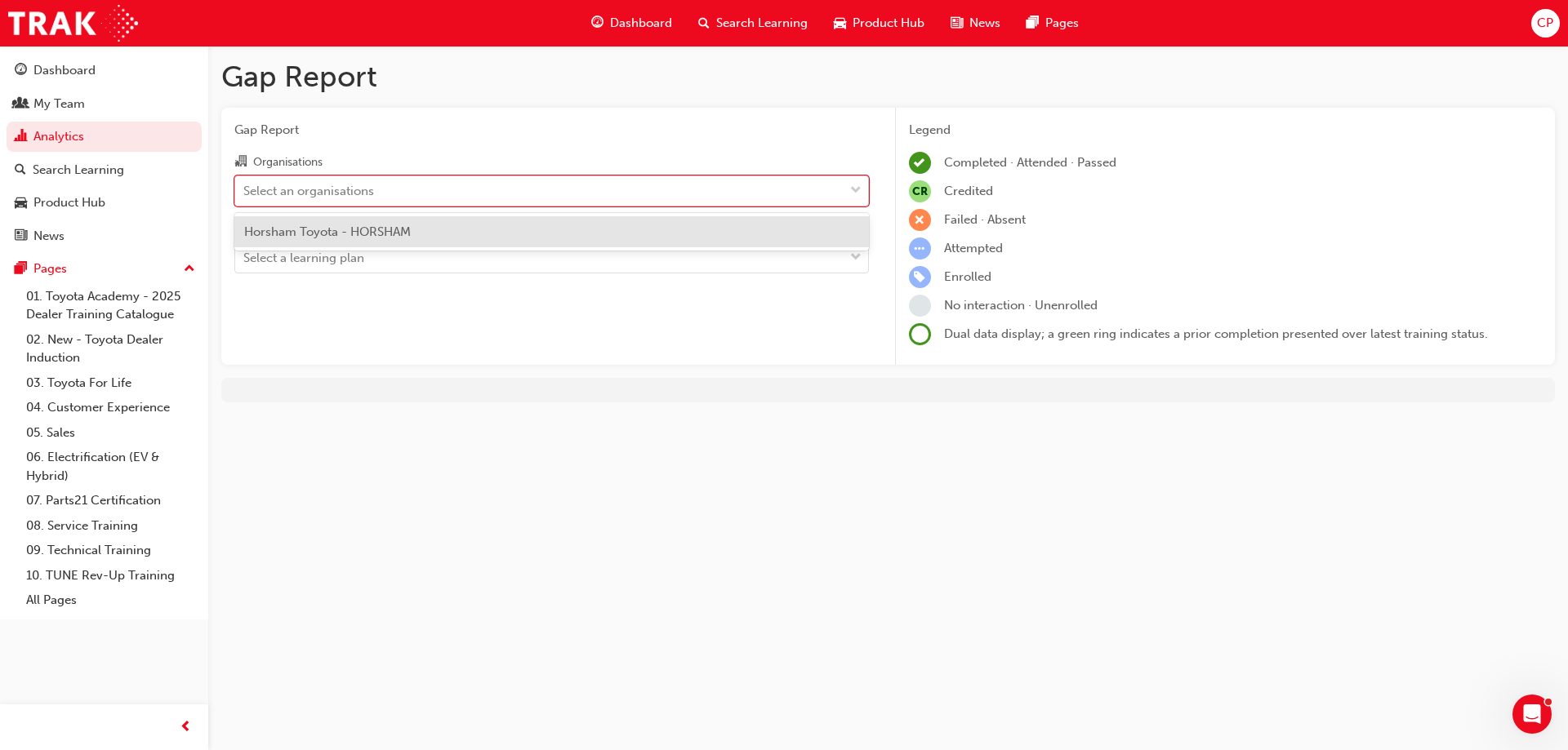
click at [852, 191] on span "down-icon" at bounding box center [856, 191] width 12 height 22
click at [245, 191] on input "Organisations option Horsham Toyota - HORSHAM focused, 1 of 1. 1 result availab…" at bounding box center [244, 189] width 2 height 14
click at [721, 237] on div "Horsham Toyota - HORSHAM" at bounding box center [552, 232] width 634 height 31
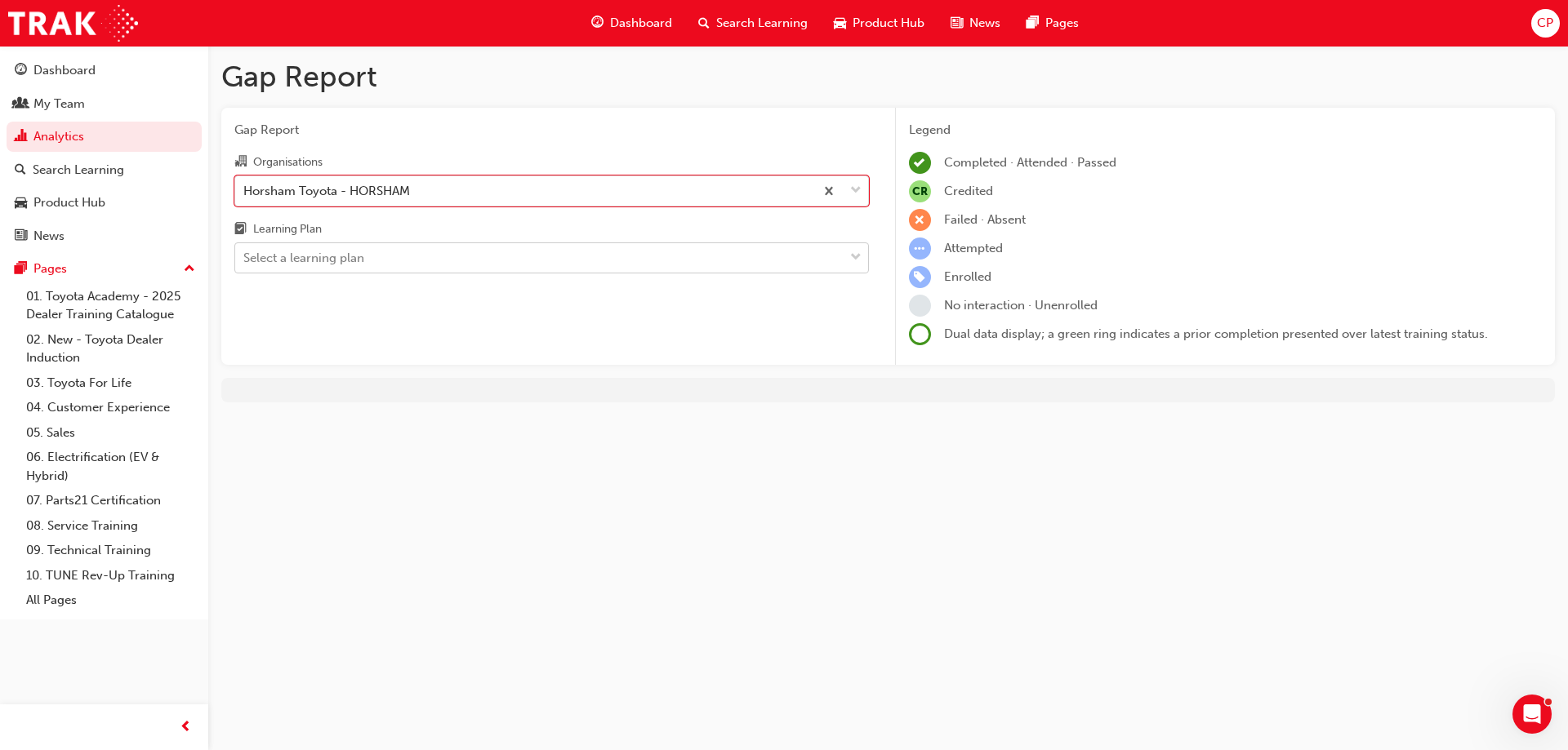
click at [861, 264] on span "down-icon" at bounding box center [856, 258] width 12 height 22
click at [245, 264] on input "Learning Plan Select a learning plan" at bounding box center [244, 257] width 2 height 14
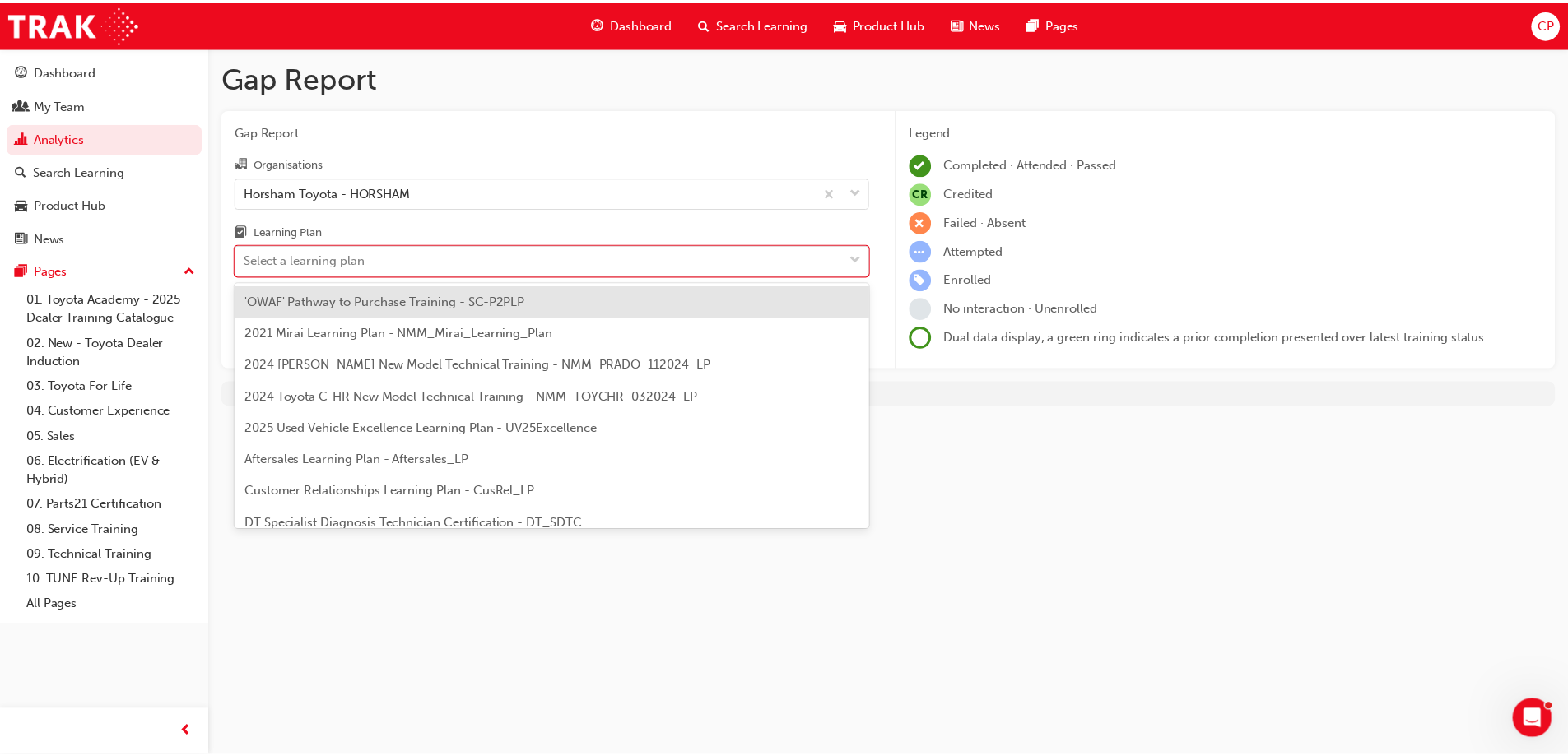
scroll to position [82, 0]
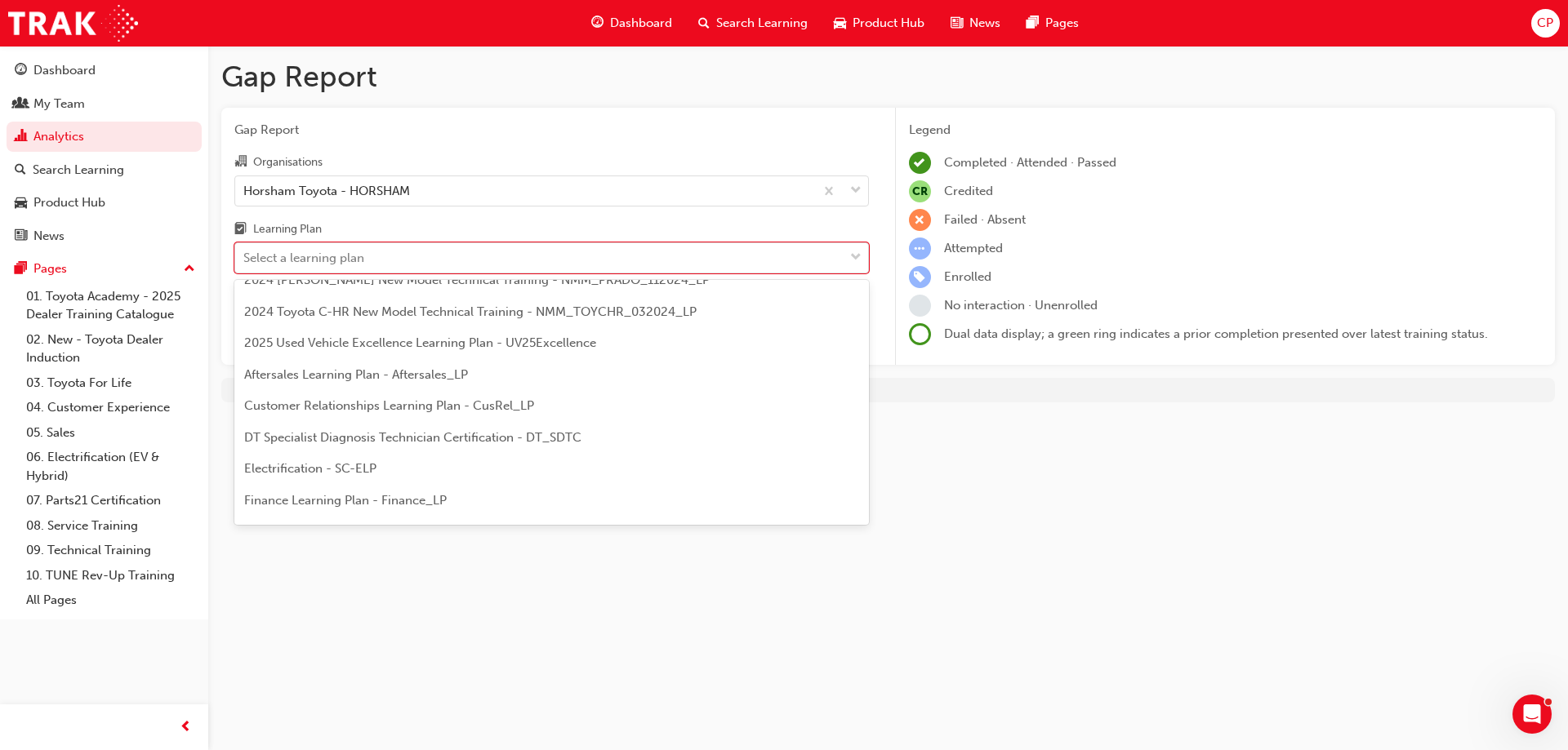
click at [350, 409] on span "Customer Relationships Learning Plan - CusRel_LP" at bounding box center [389, 405] width 290 height 15
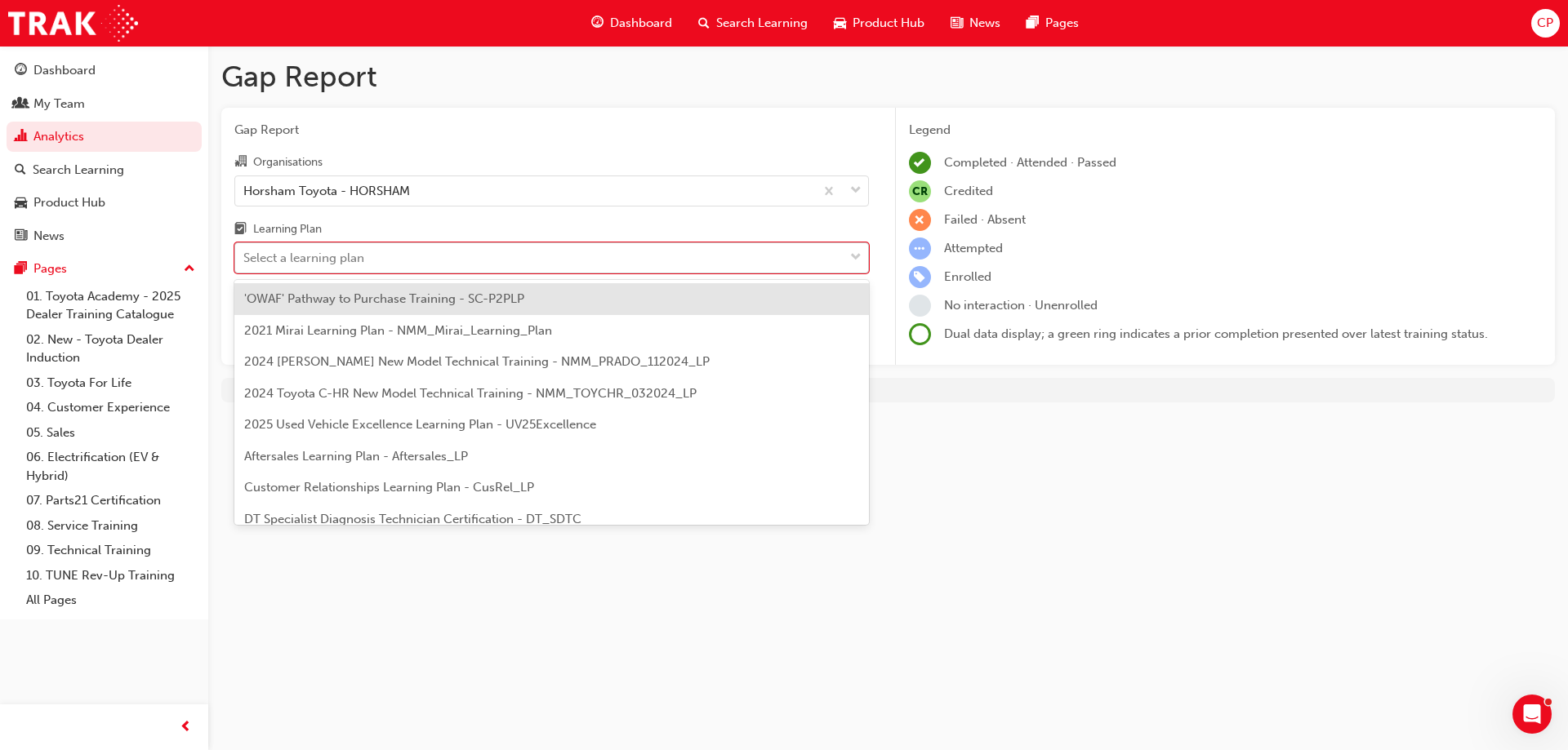
click at [856, 260] on span "down-icon" at bounding box center [856, 258] width 12 height 22
click at [245, 260] on input "Learning Plan option Customer Relationships Learning Plan - CusRel_LP, selected…" at bounding box center [244, 257] width 2 height 14
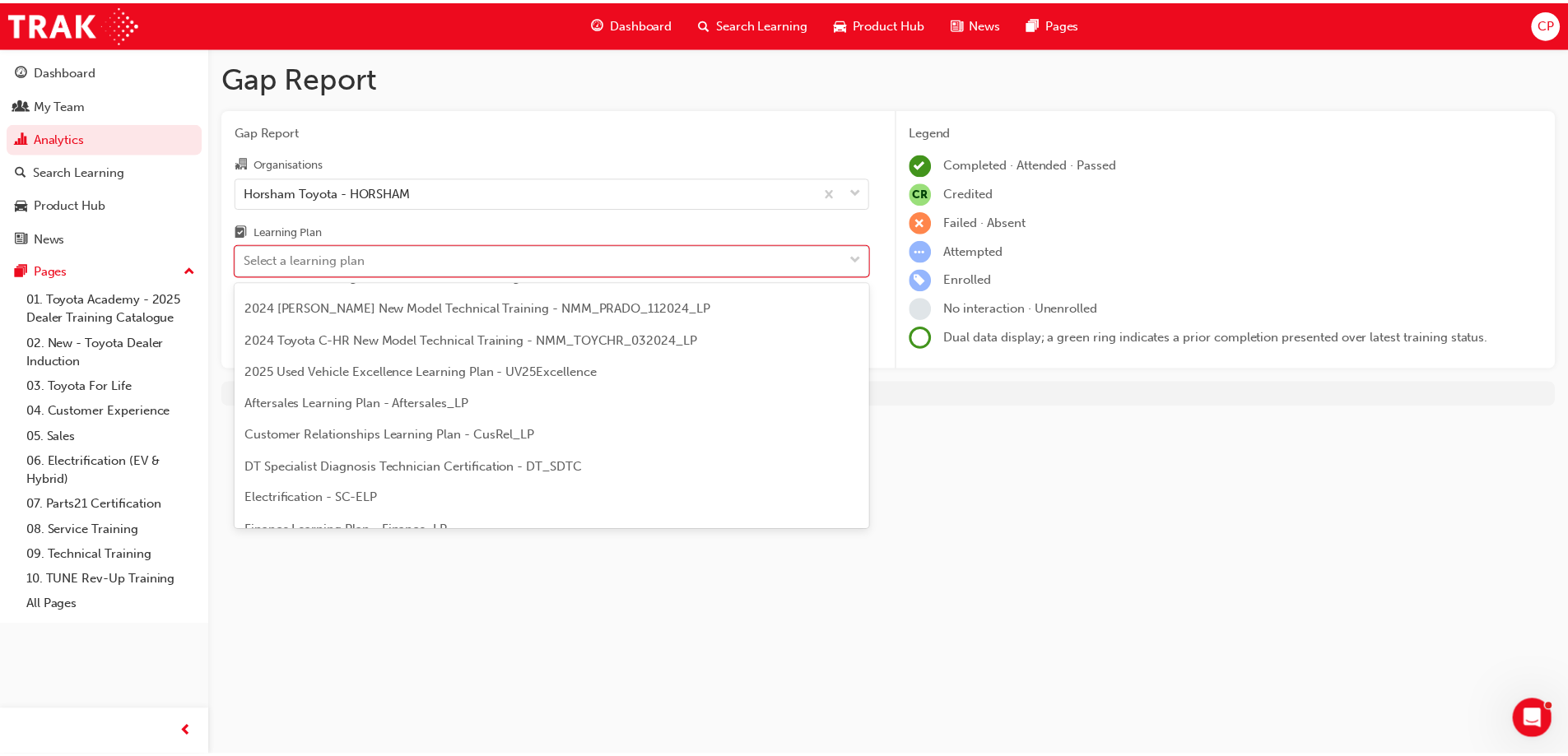
scroll to position [82, 0]
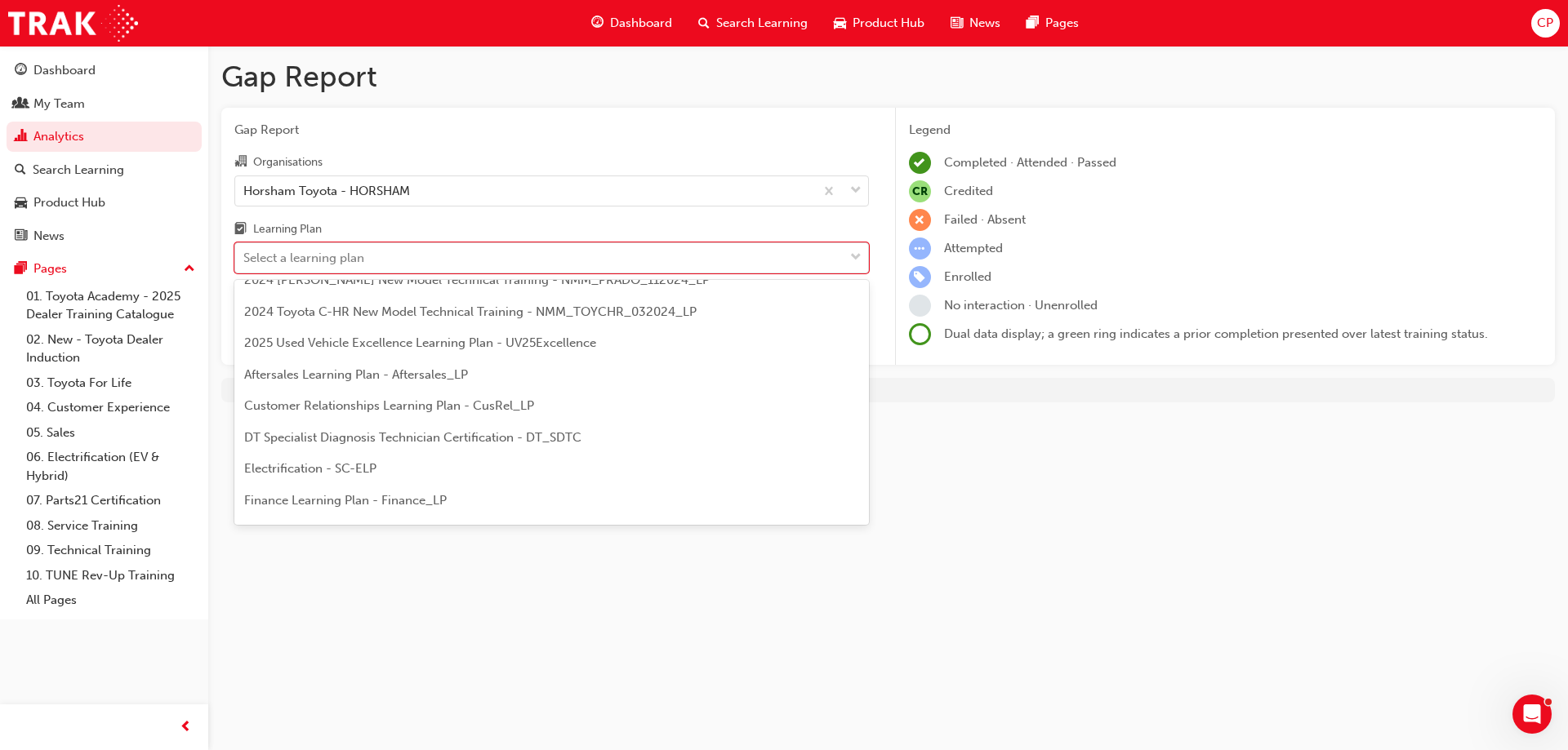
click at [453, 497] on div "Finance Learning Plan - Finance_LP" at bounding box center [552, 501] width 634 height 31
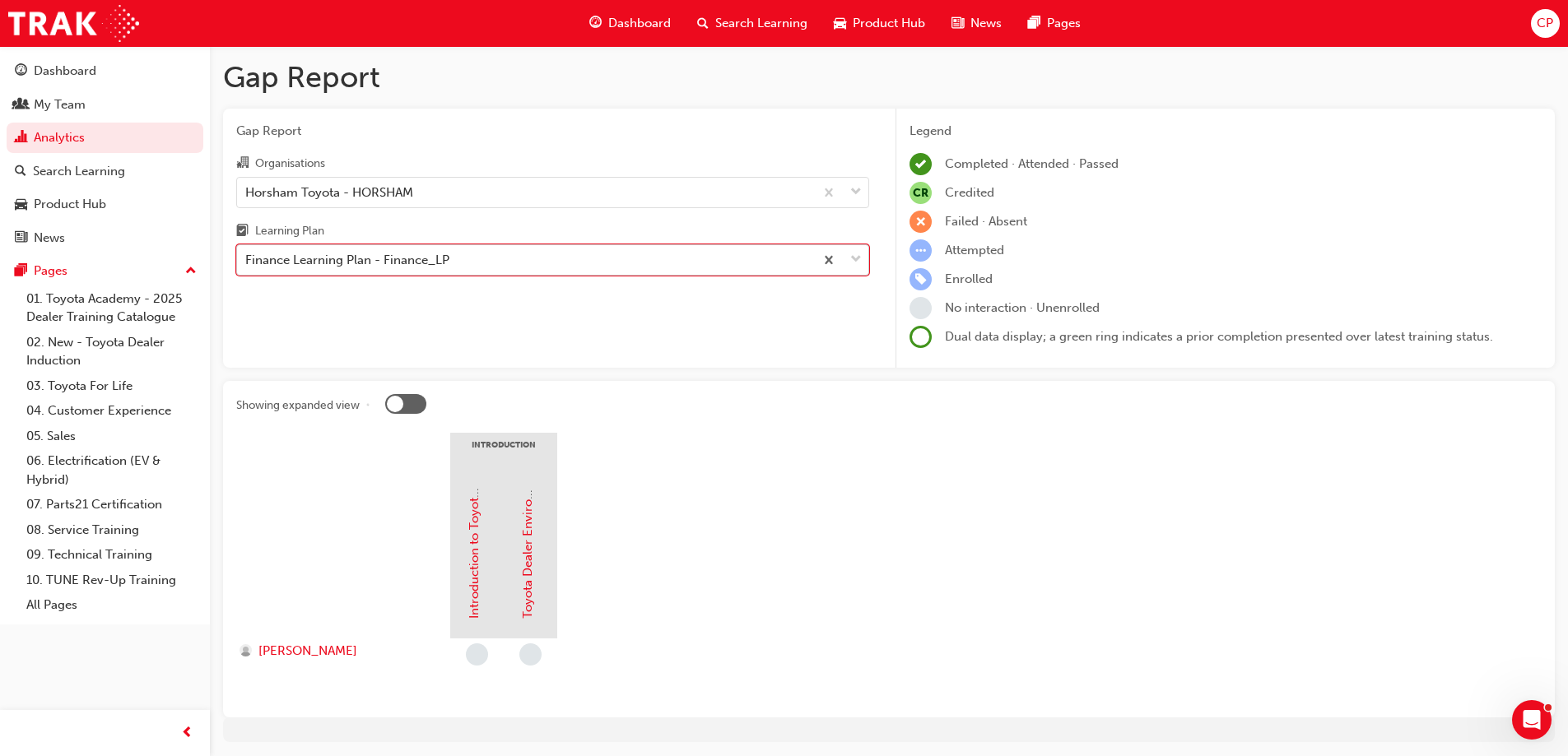
click at [855, 255] on span "down-icon" at bounding box center [856, 260] width 12 height 22
click at [247, 255] on input "Learning Plan option Finance Learning Plan - Finance_LP, selected. 0 results av…" at bounding box center [246, 259] width 2 height 14
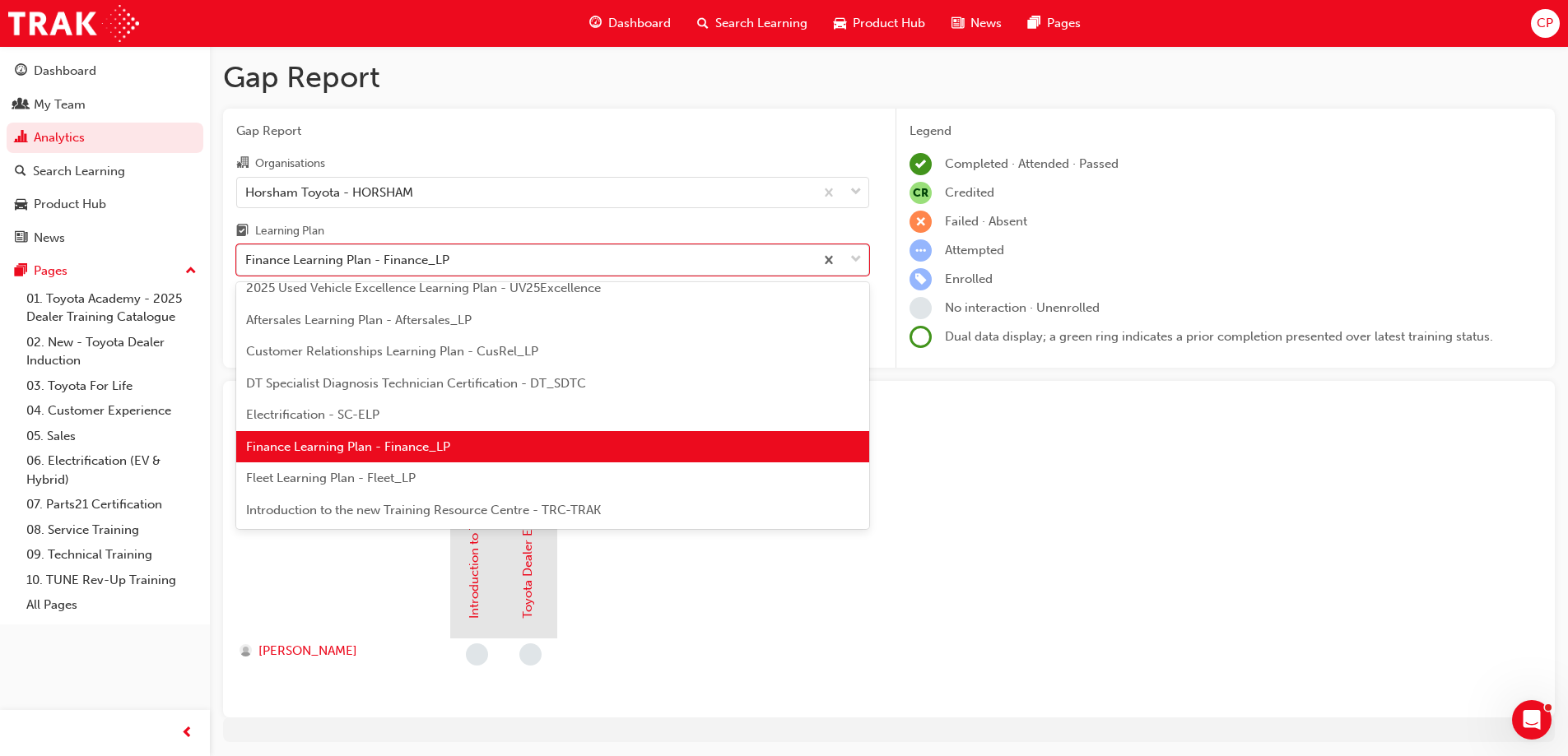
scroll to position [167, 0]
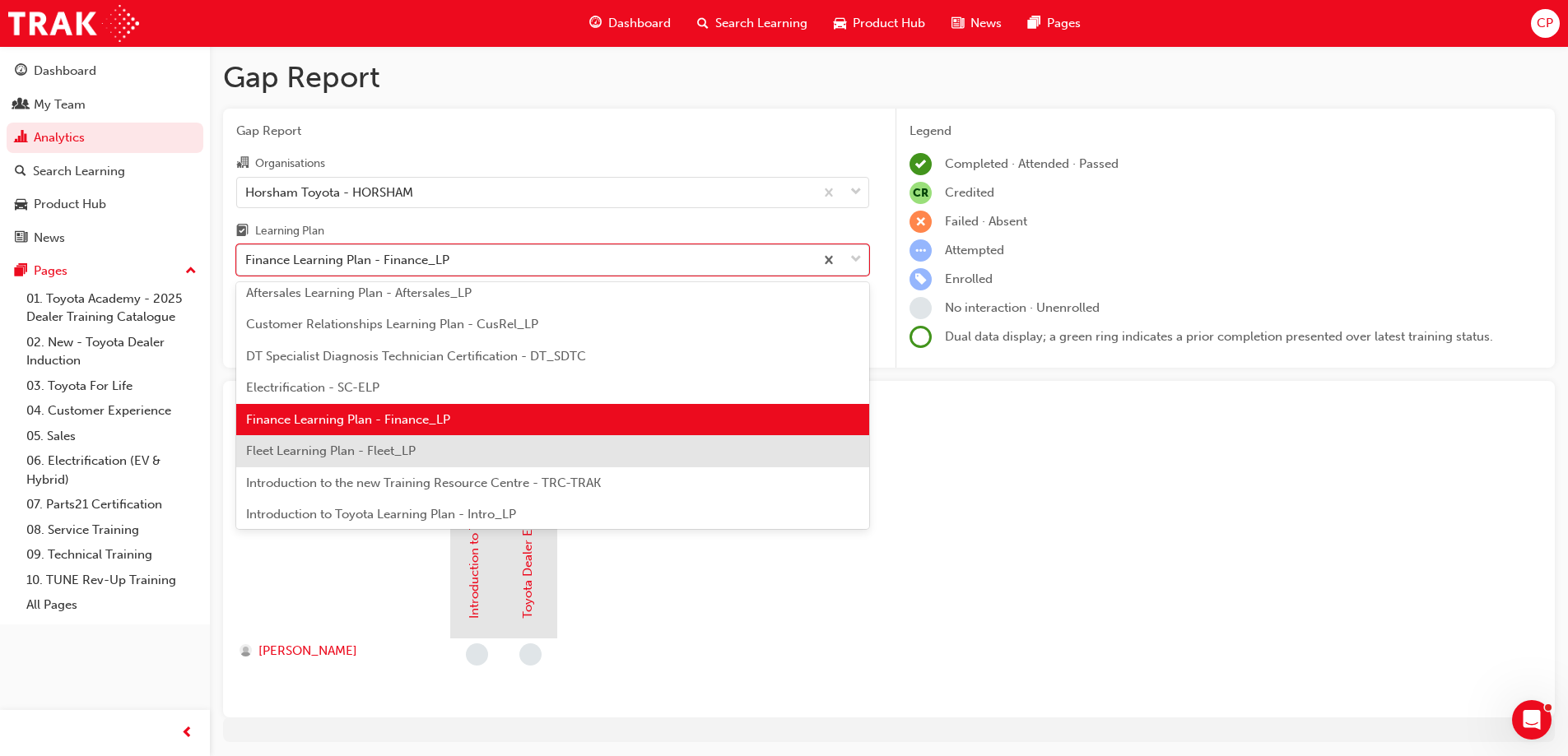
click at [402, 447] on span "Fleet Learning Plan - Fleet_LP" at bounding box center [330, 450] width 169 height 15
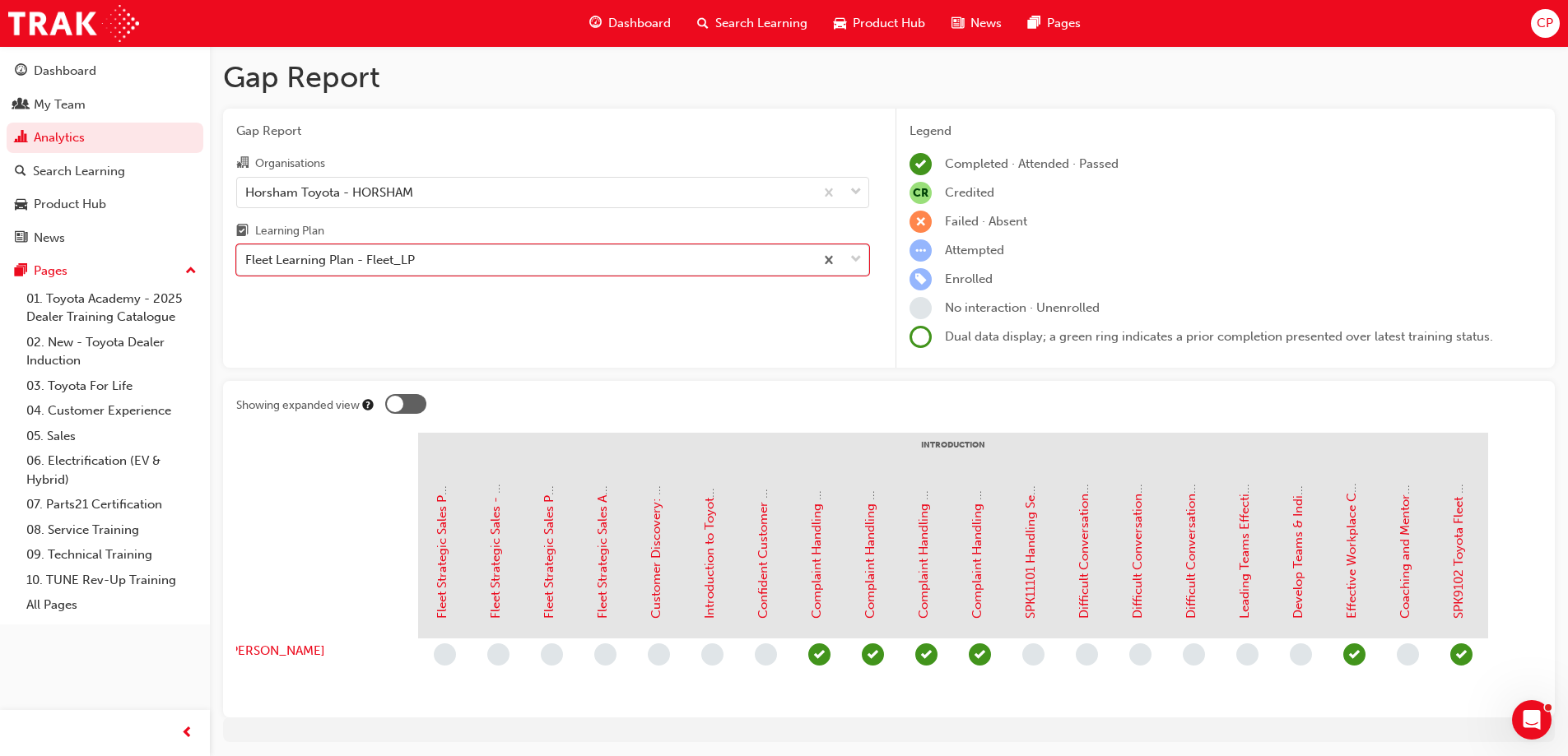
scroll to position [0, 7]
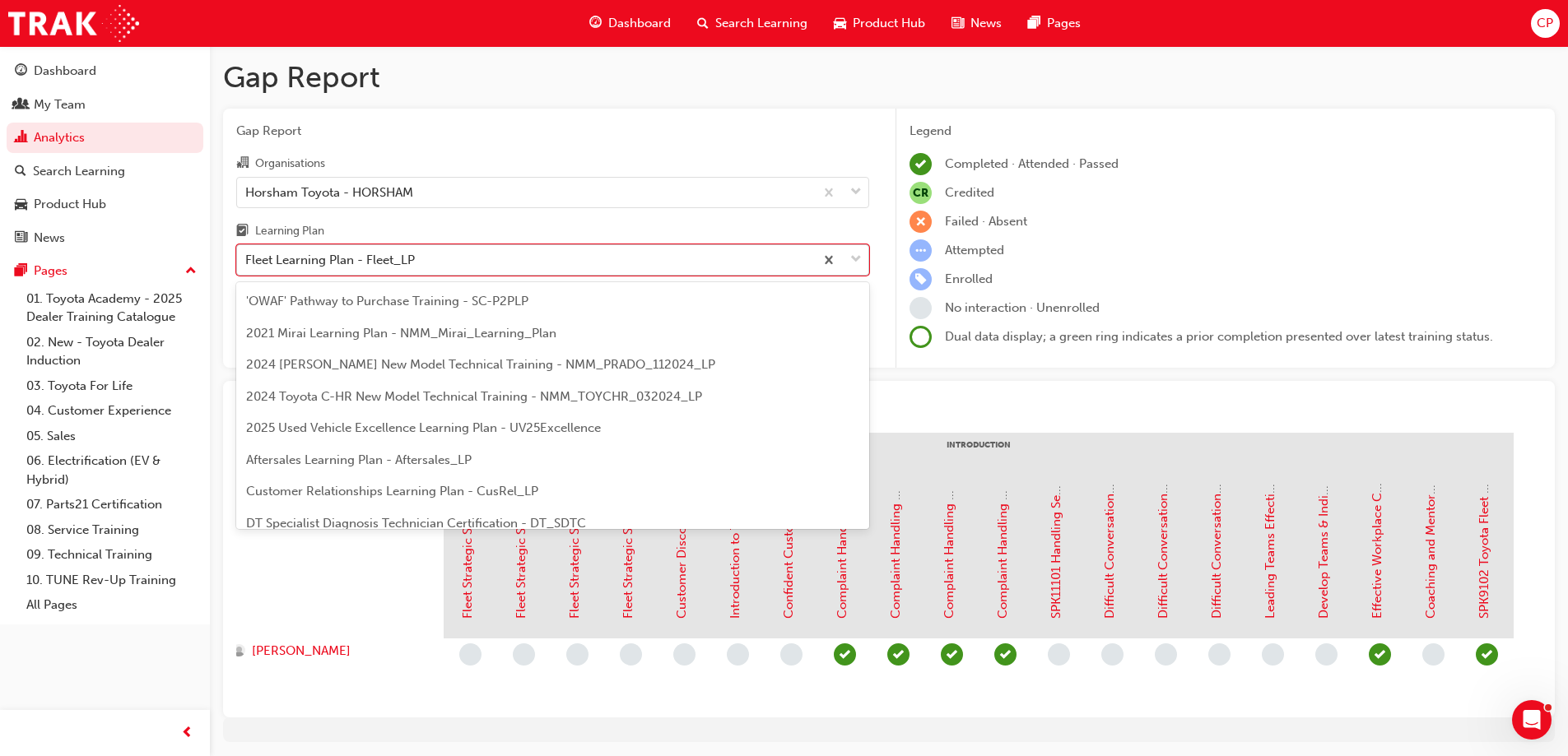
click at [858, 262] on span "down-icon" at bounding box center [856, 260] width 12 height 22
click at [247, 262] on input "Learning Plan option Fleet Learning Plan - Fleet_LP, selected. option Fleet Lea…" at bounding box center [246, 259] width 2 height 14
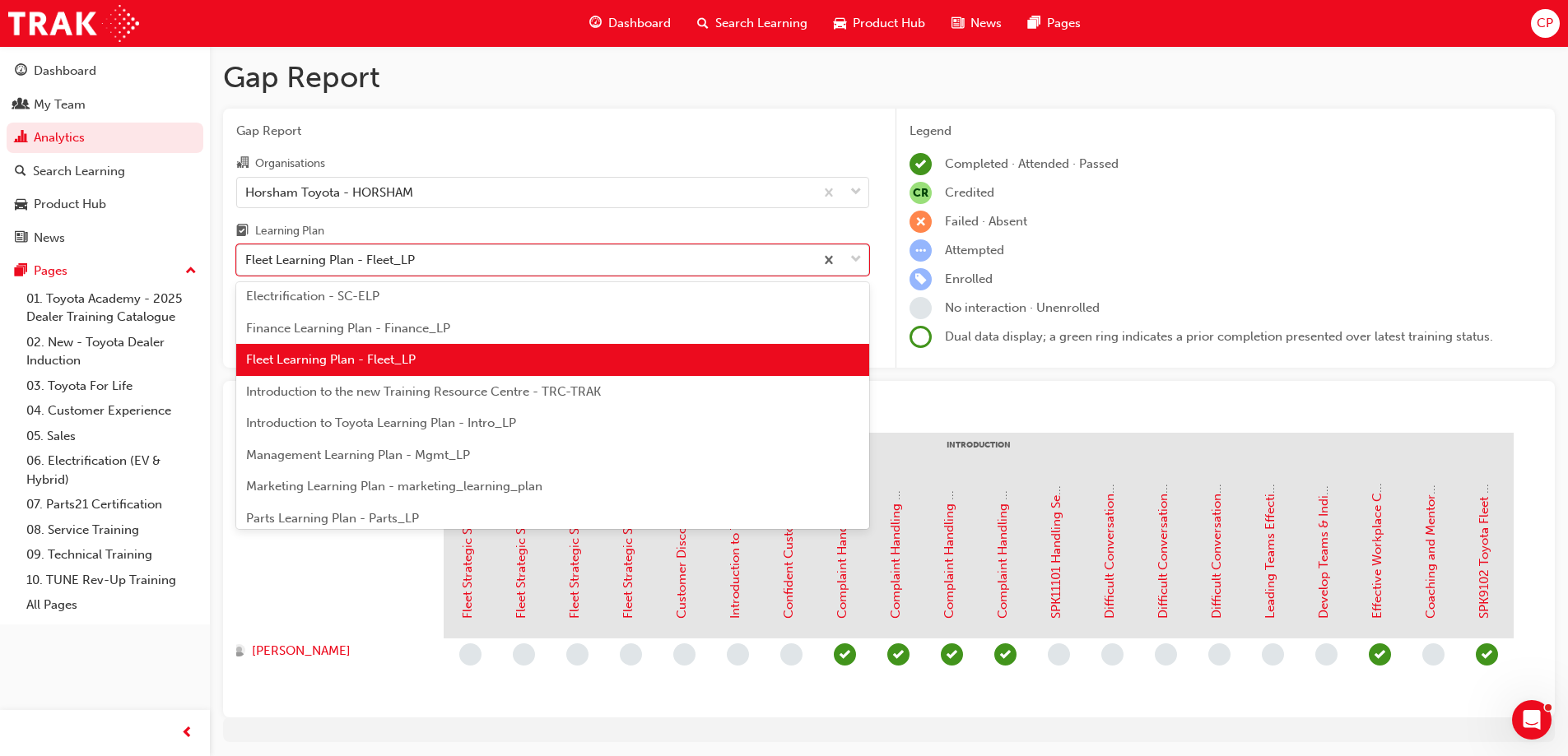
scroll to position [281, 0]
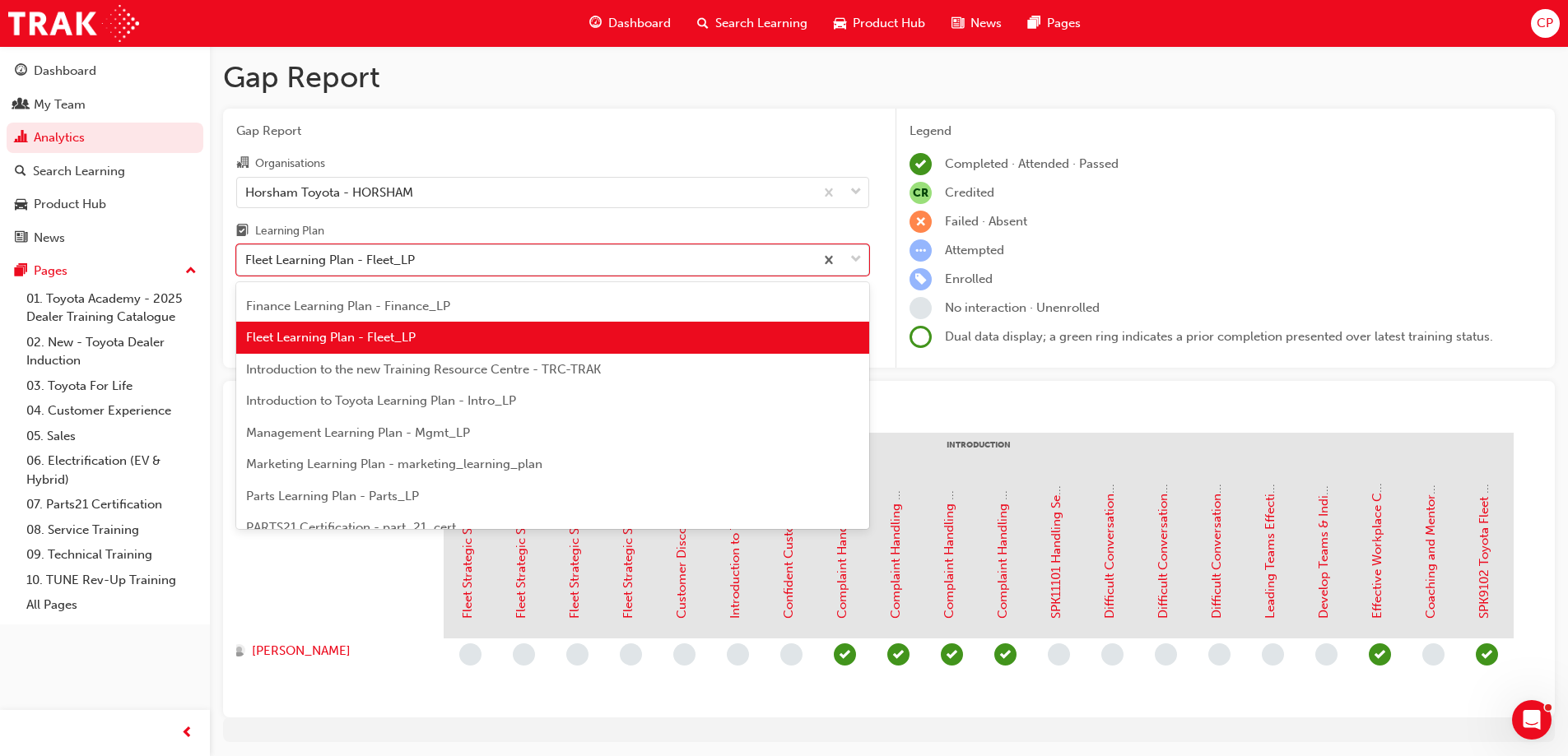
click at [492, 429] on div "Management Learning Plan - Mgmt_LP" at bounding box center [553, 433] width 633 height 32
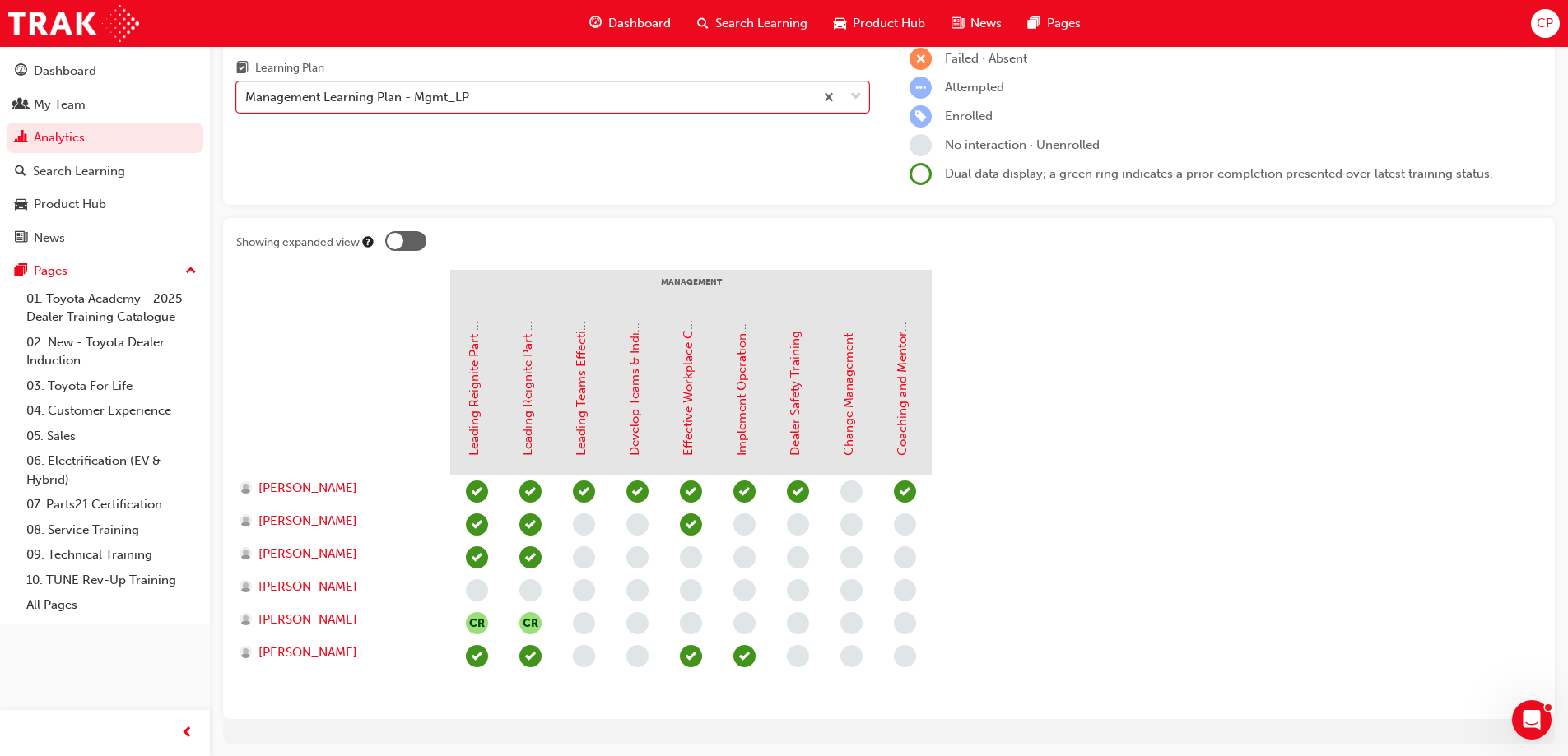
scroll to position [164, 0]
click at [854, 96] on span "down-icon" at bounding box center [856, 96] width 12 height 22
click at [247, 96] on input "Learning Plan option Management Learning Plan - Mgmt_LP, selected. 0 results av…" at bounding box center [246, 95] width 2 height 14
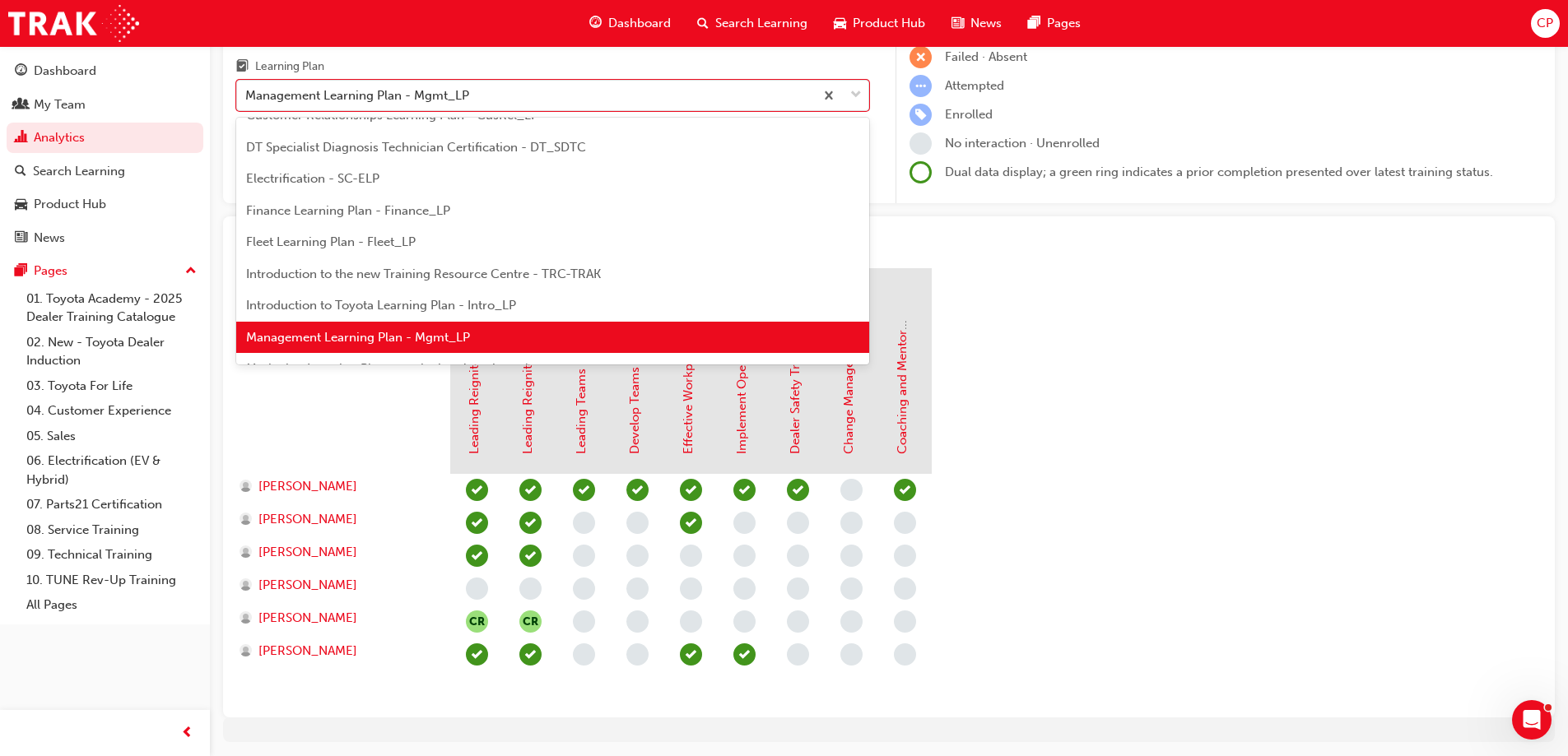
scroll to position [294, 0]
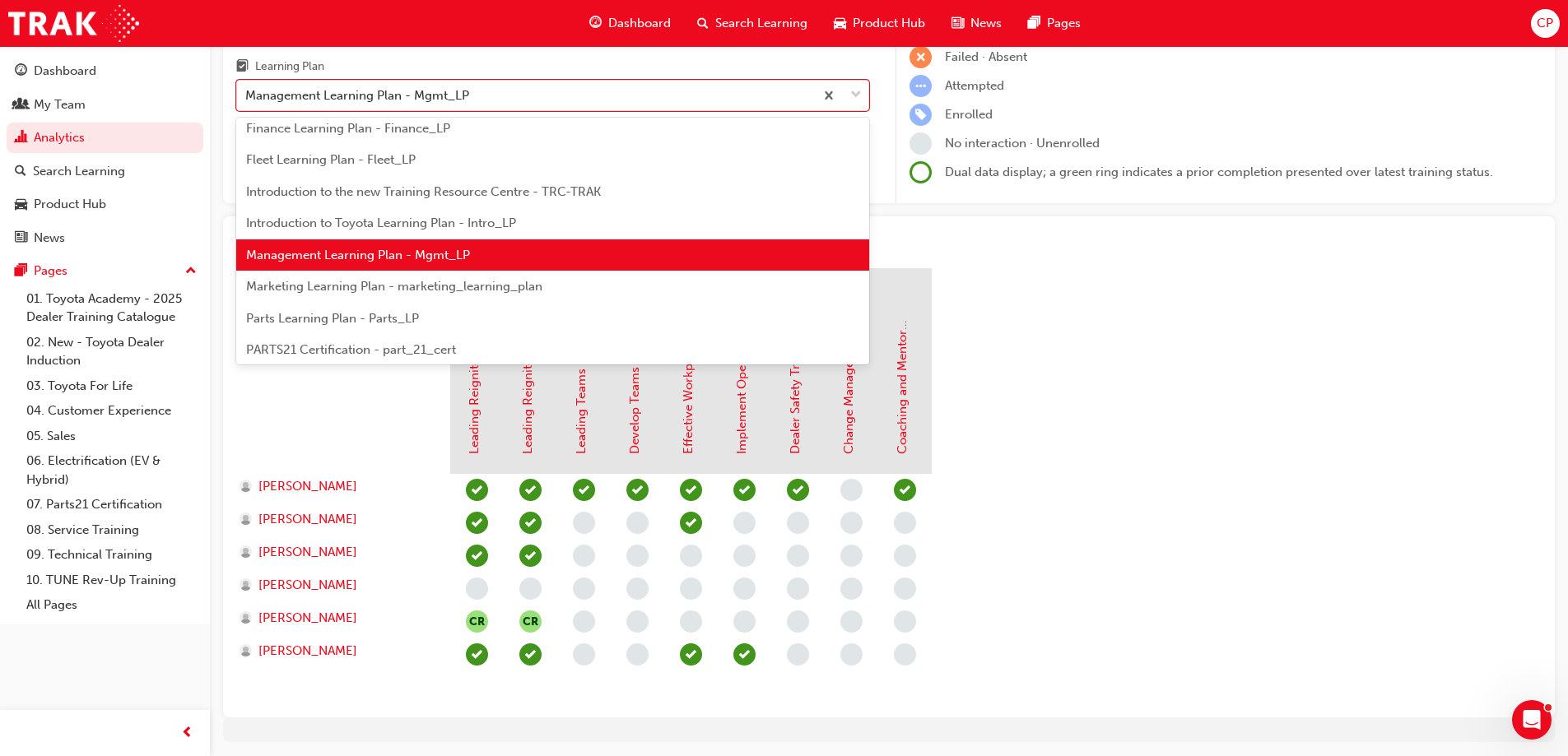
click at [469, 282] on span "Marketing Learning Plan - marketing_learning_plan" at bounding box center [394, 286] width 296 height 15
